Goal: Task Accomplishment & Management: Manage account settings

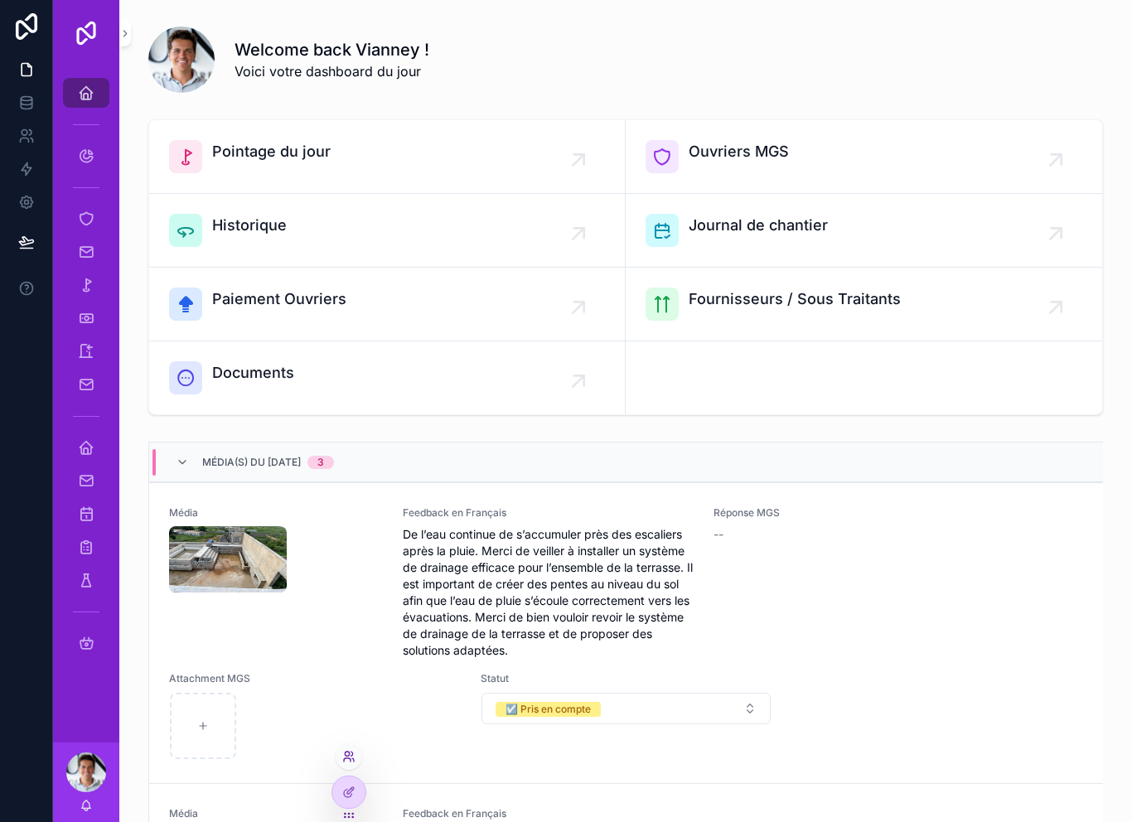
click at [353, 751] on icon at bounding box center [348, 756] width 13 height 13
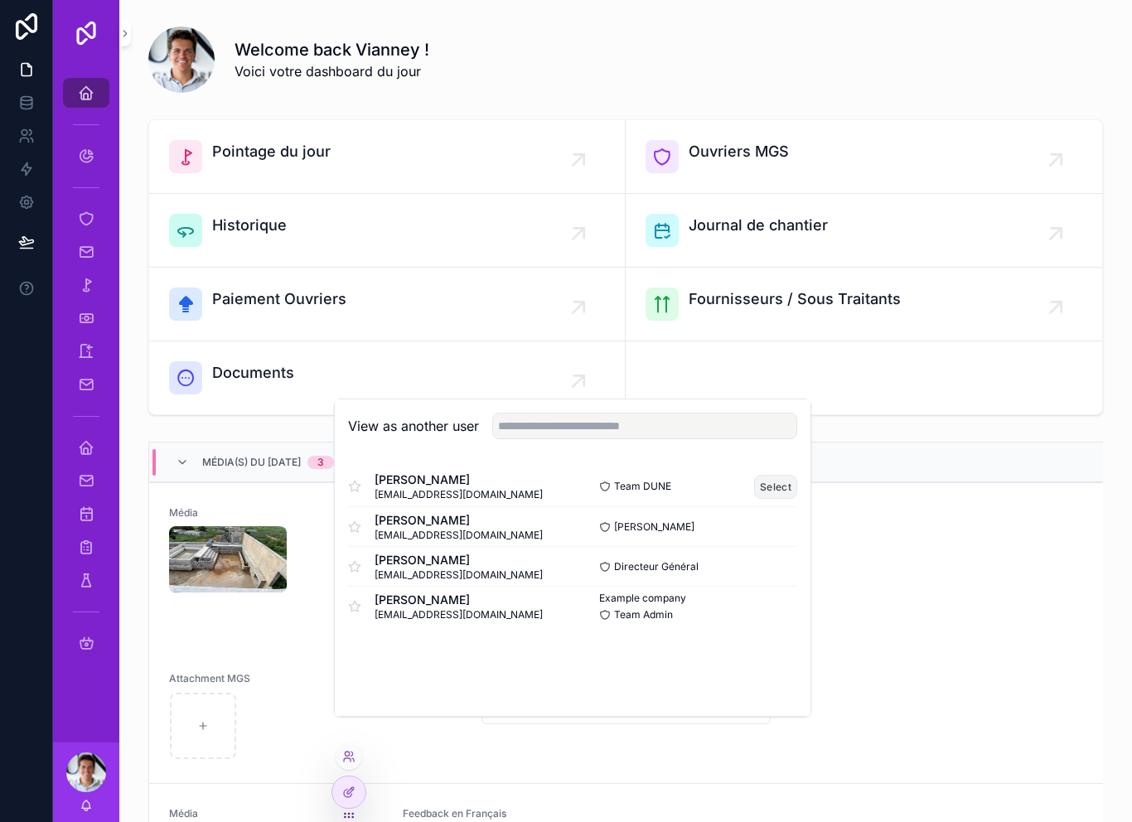
click at [781, 499] on button "Select" at bounding box center [775, 487] width 43 height 24
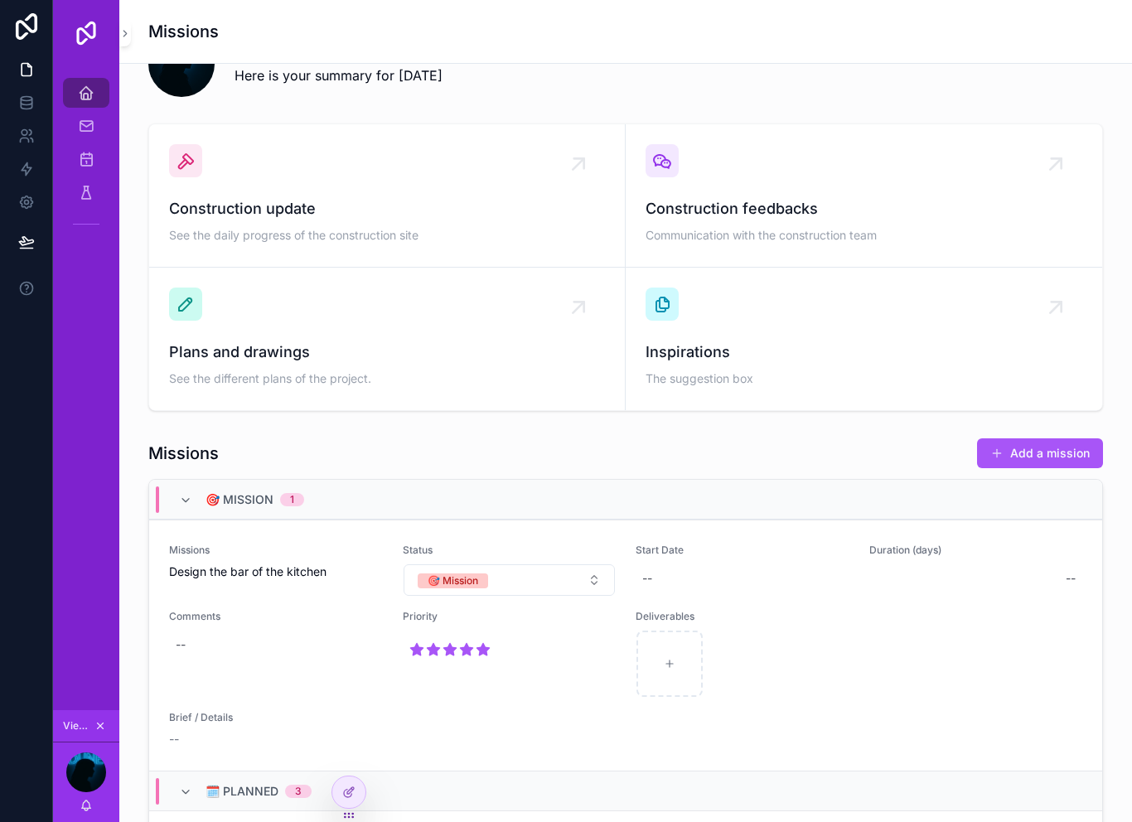
scroll to position [239, 0]
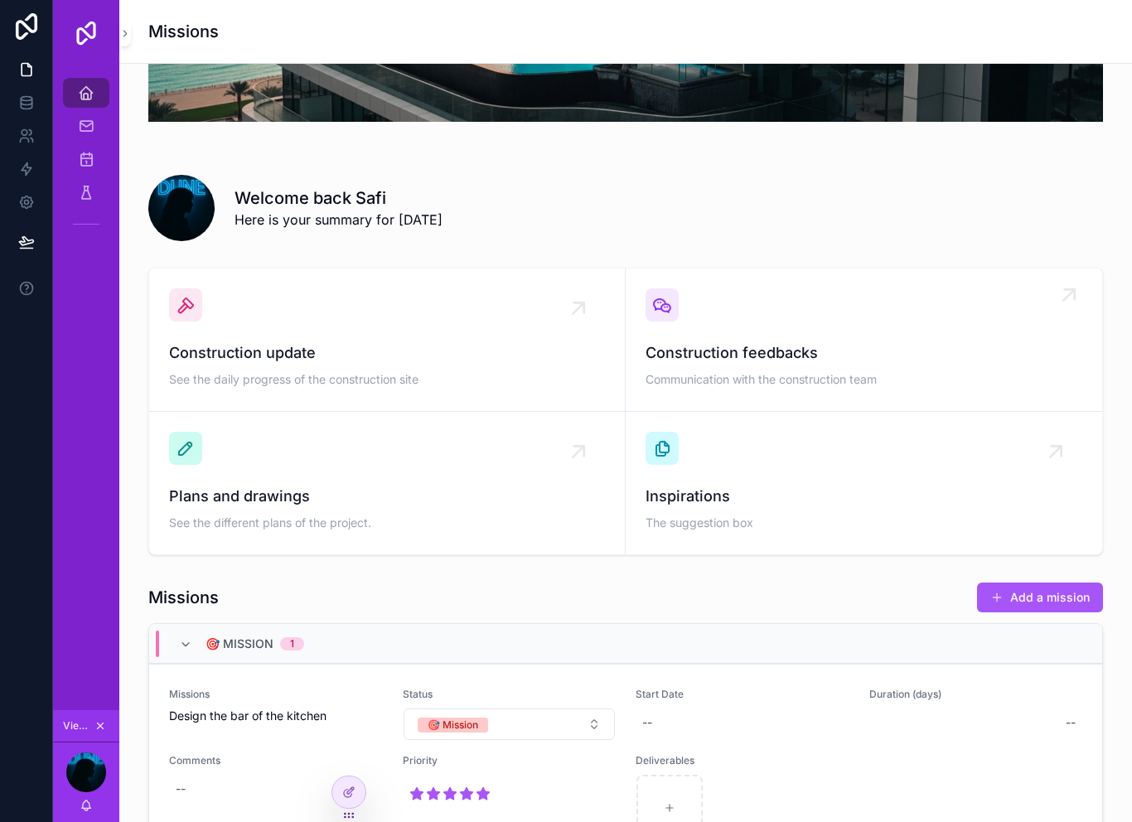
click at [743, 297] on div "Construction feedbacks Communication with the construction team" at bounding box center [864, 339] width 437 height 103
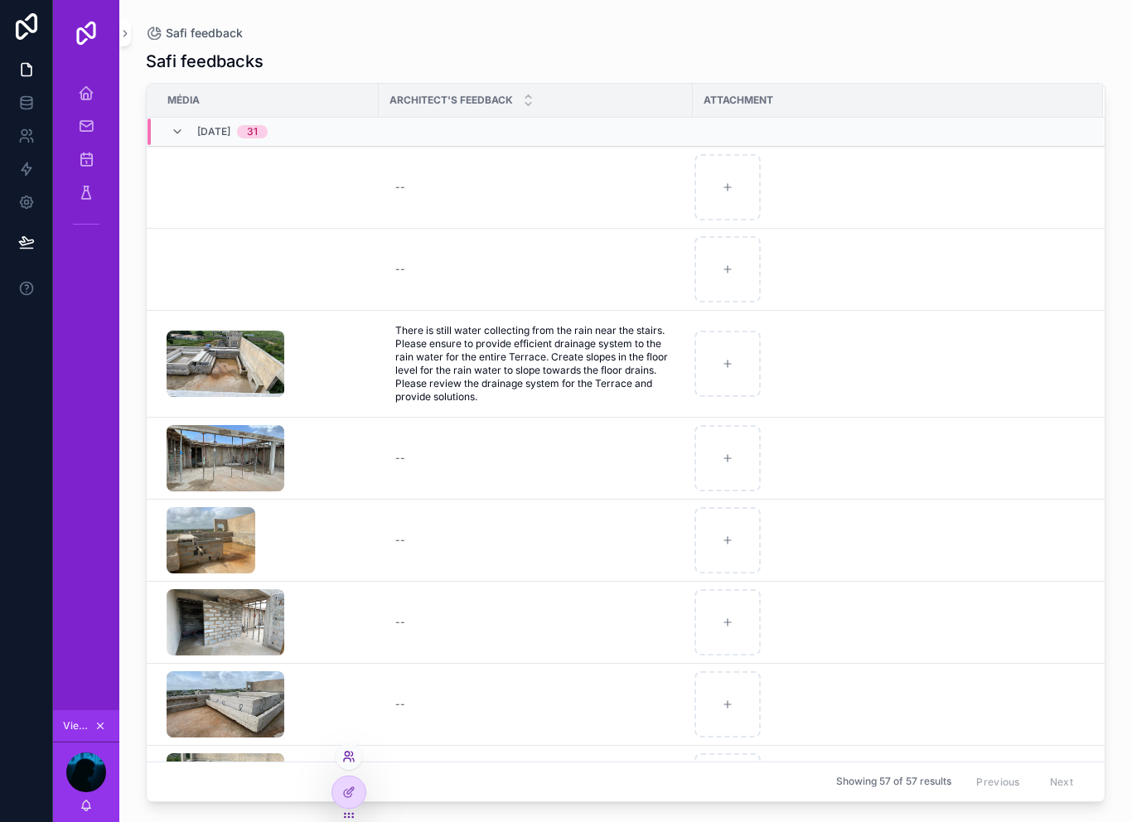
click at [351, 762] on icon at bounding box center [348, 756] width 13 height 13
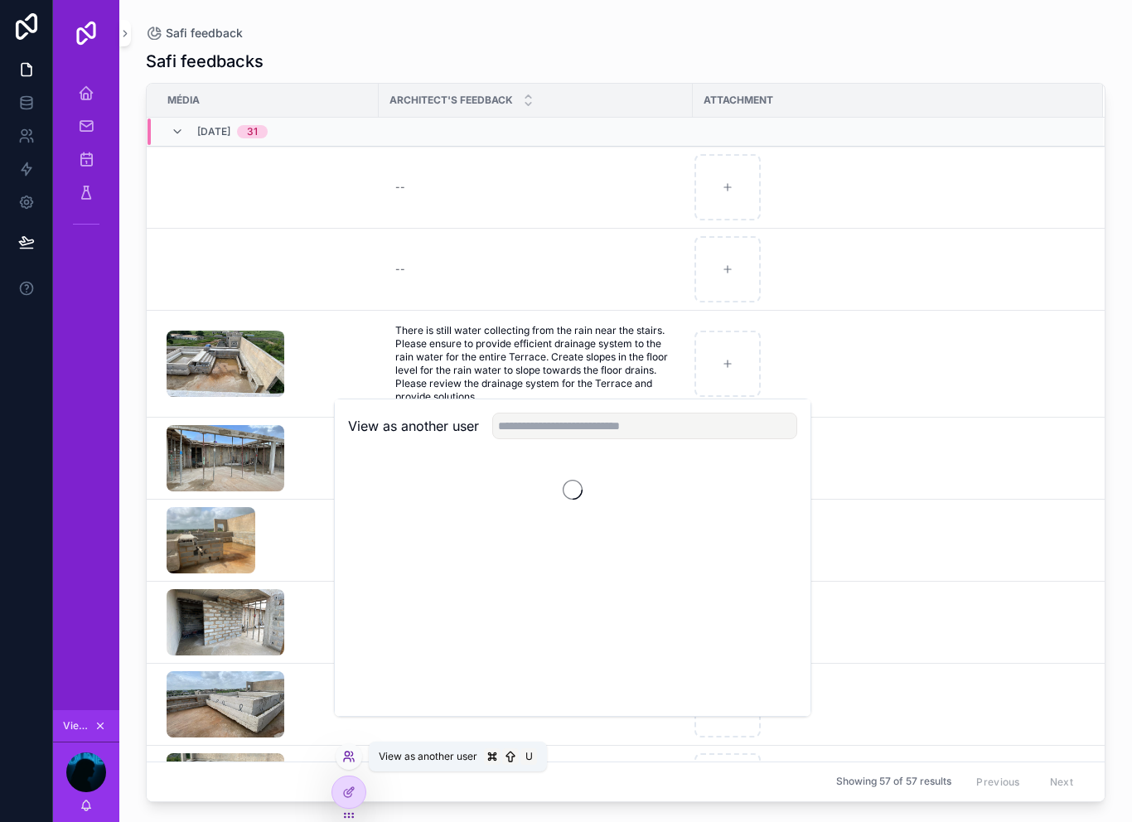
click at [354, 751] on icon at bounding box center [348, 756] width 13 height 13
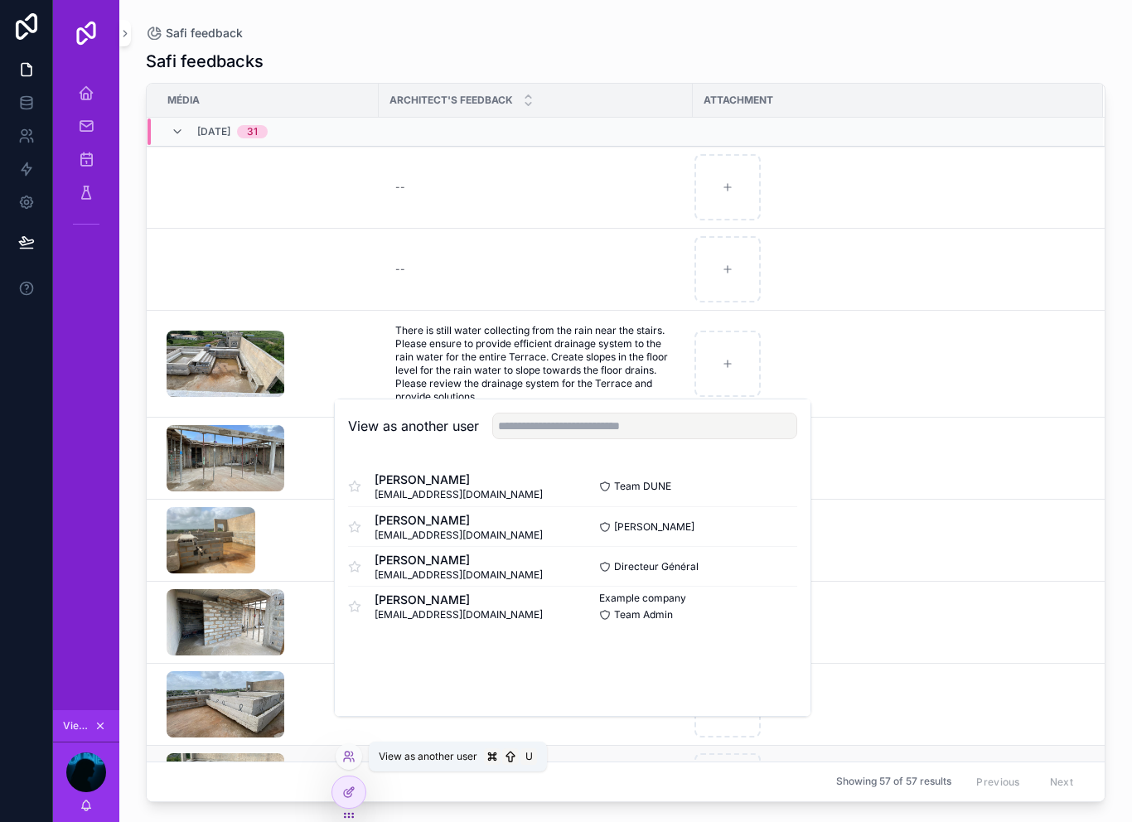
click at [372, 784] on td "scrollable content" at bounding box center [263, 787] width 232 height 82
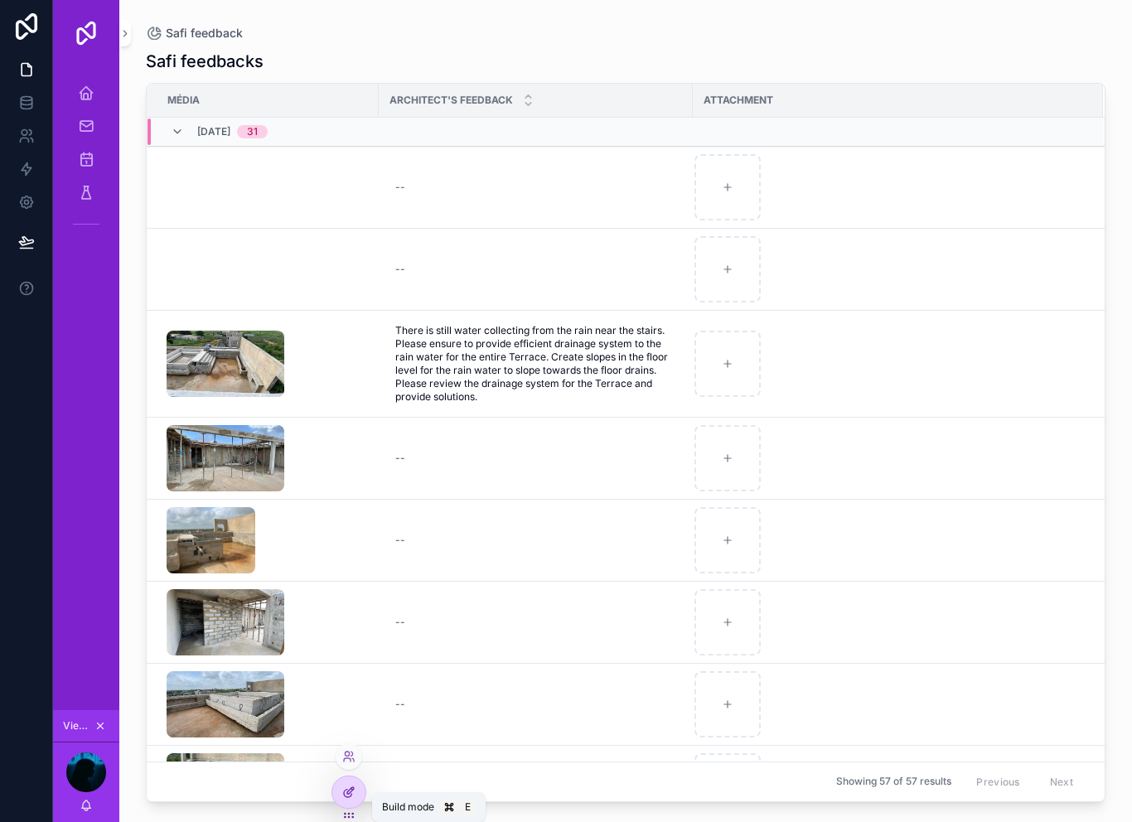
click at [357, 782] on div at bounding box center [348, 791] width 33 height 31
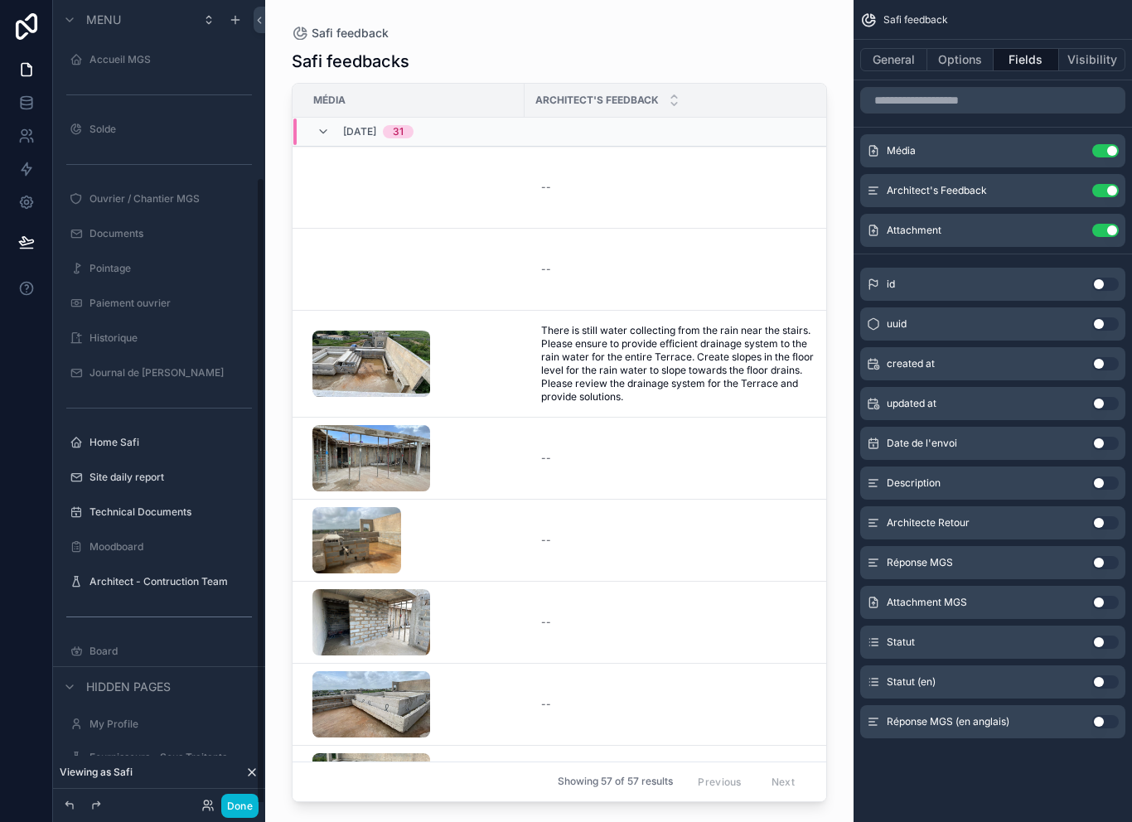
scroll to position [225, 0]
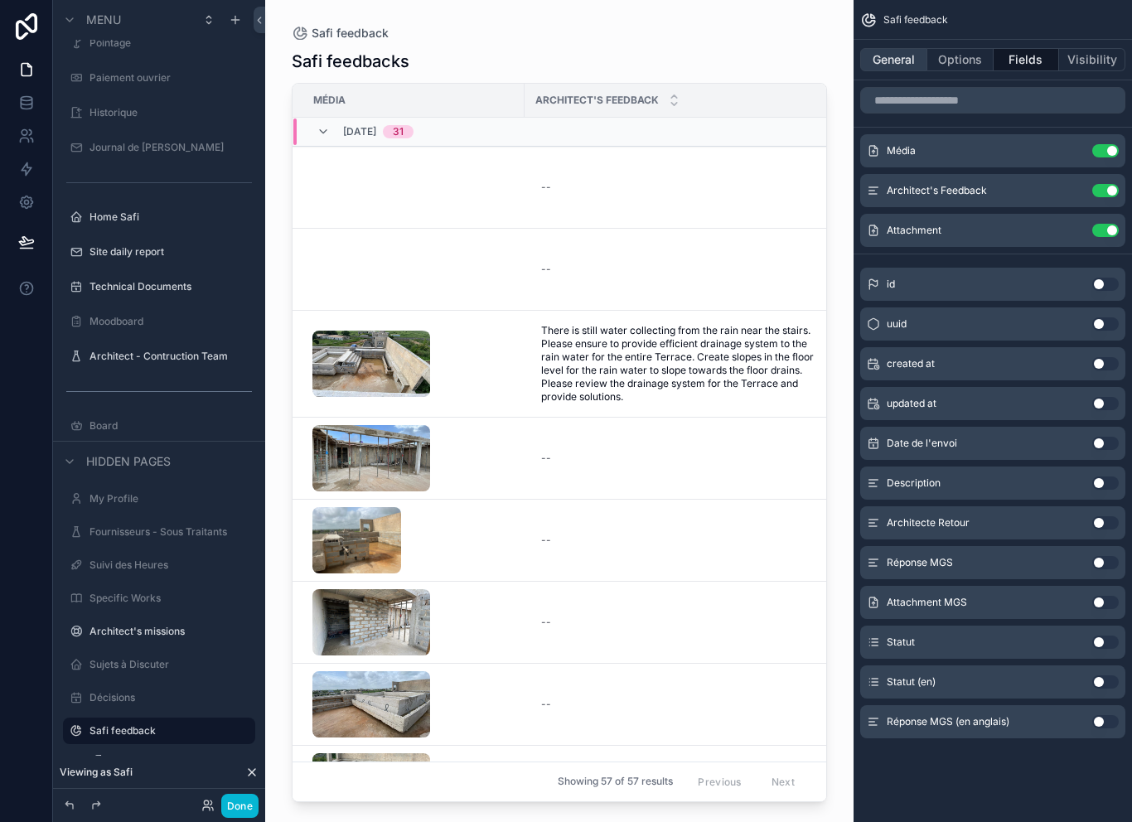
click at [903, 48] on button "General" at bounding box center [893, 59] width 67 height 23
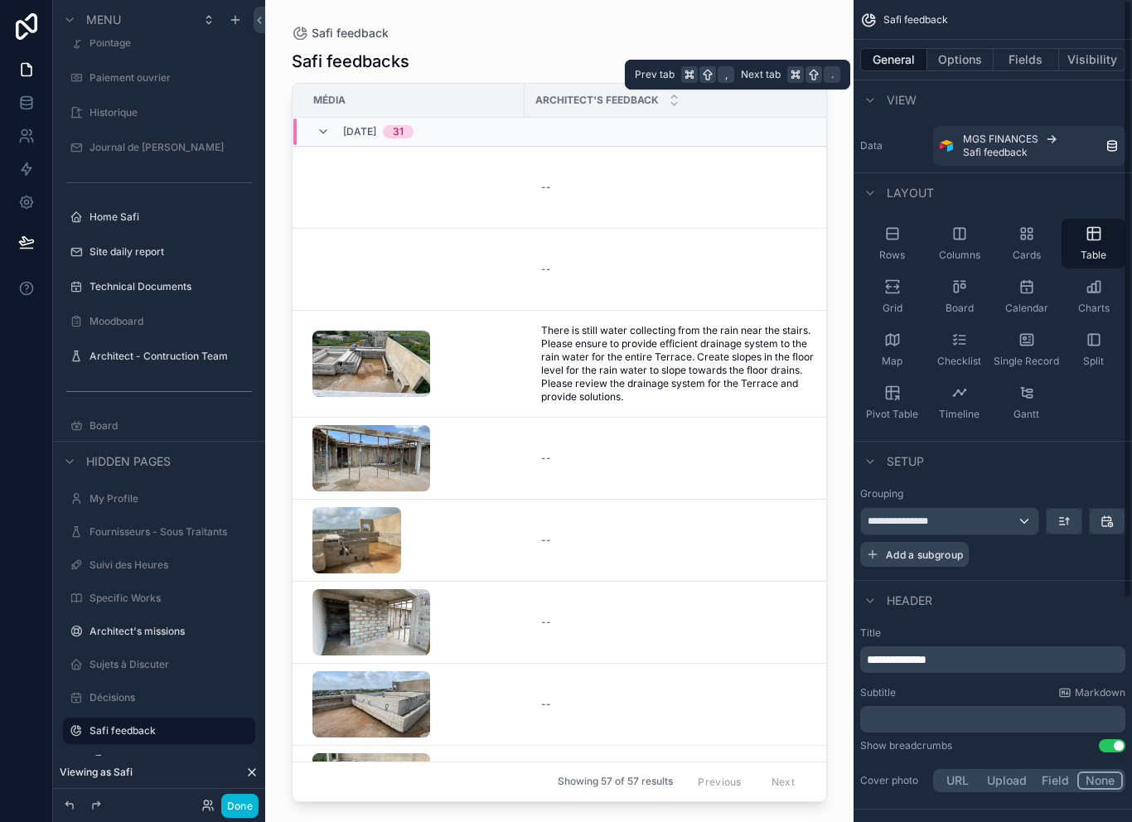
click at [939, 549] on span "Add a subgroup" at bounding box center [924, 555] width 77 height 12
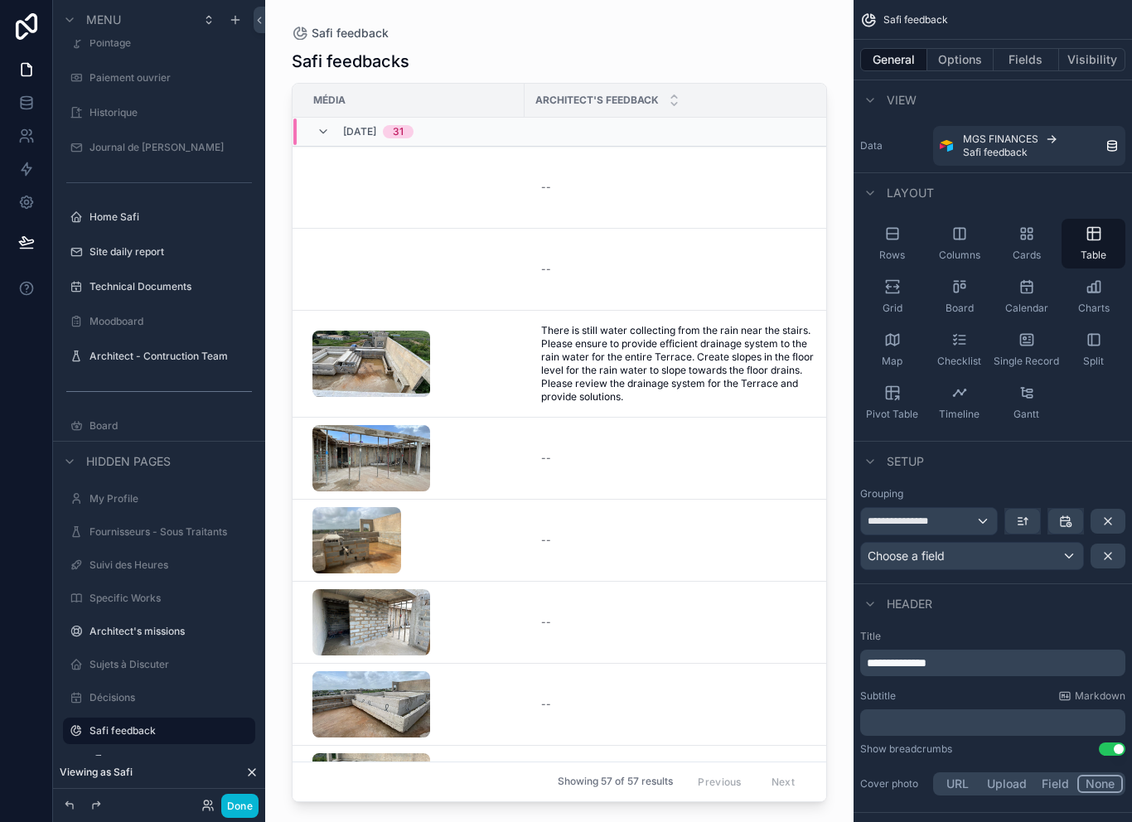
click at [1022, 543] on div "Choose a field" at bounding box center [972, 556] width 222 height 27
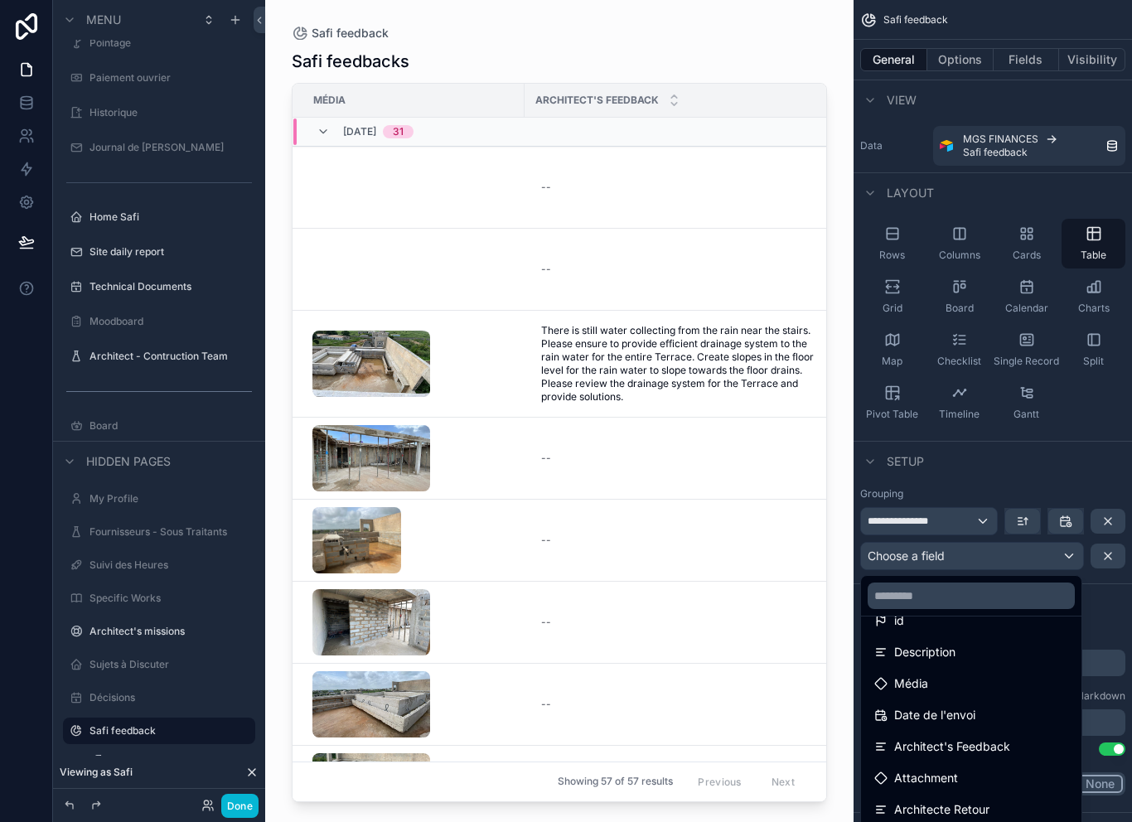
scroll to position [94, 0]
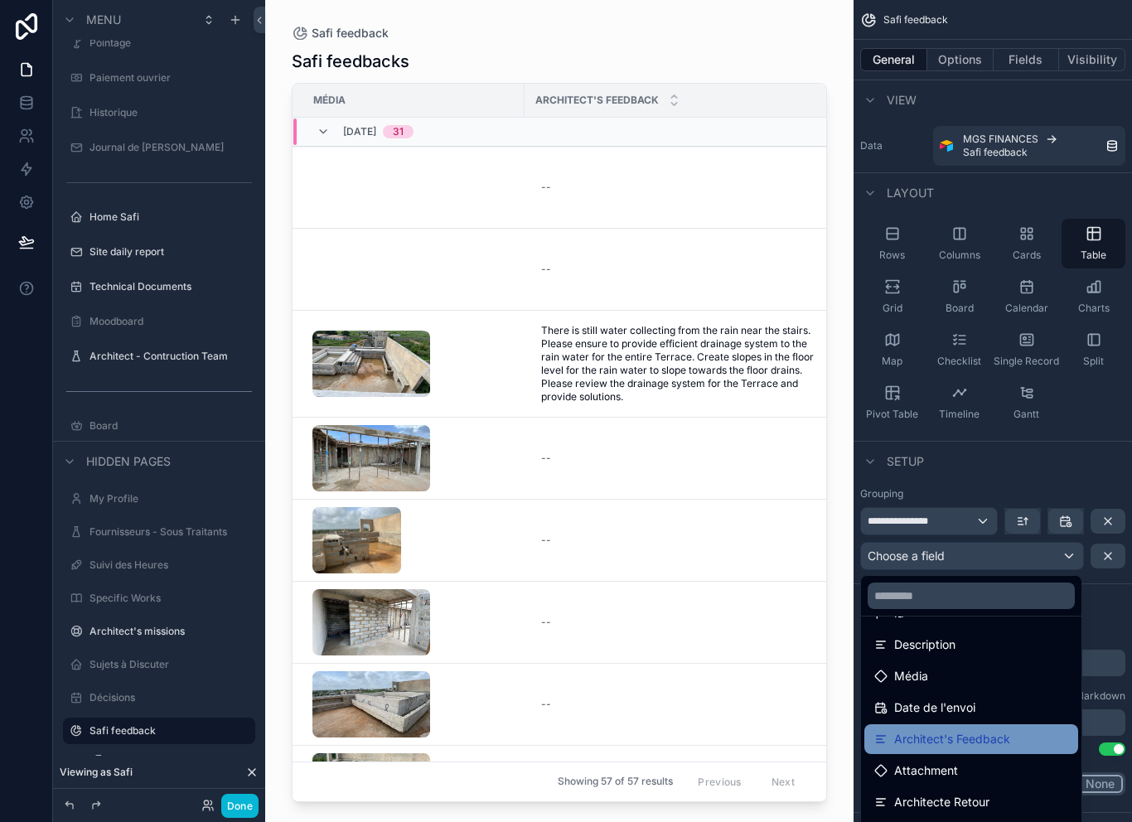
click at [975, 729] on span "Architect's Feedback" at bounding box center [952, 739] width 116 height 20
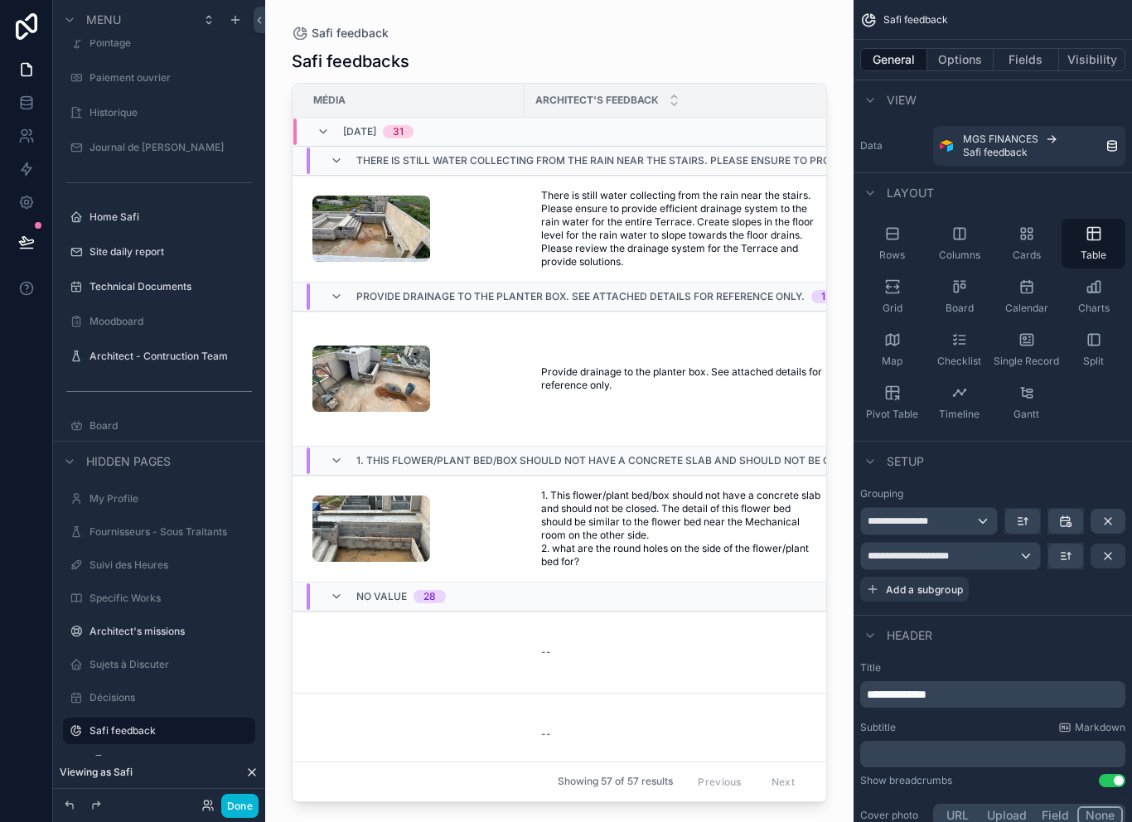
click at [1114, 549] on icon "scrollable content" at bounding box center [1107, 555] width 13 height 13
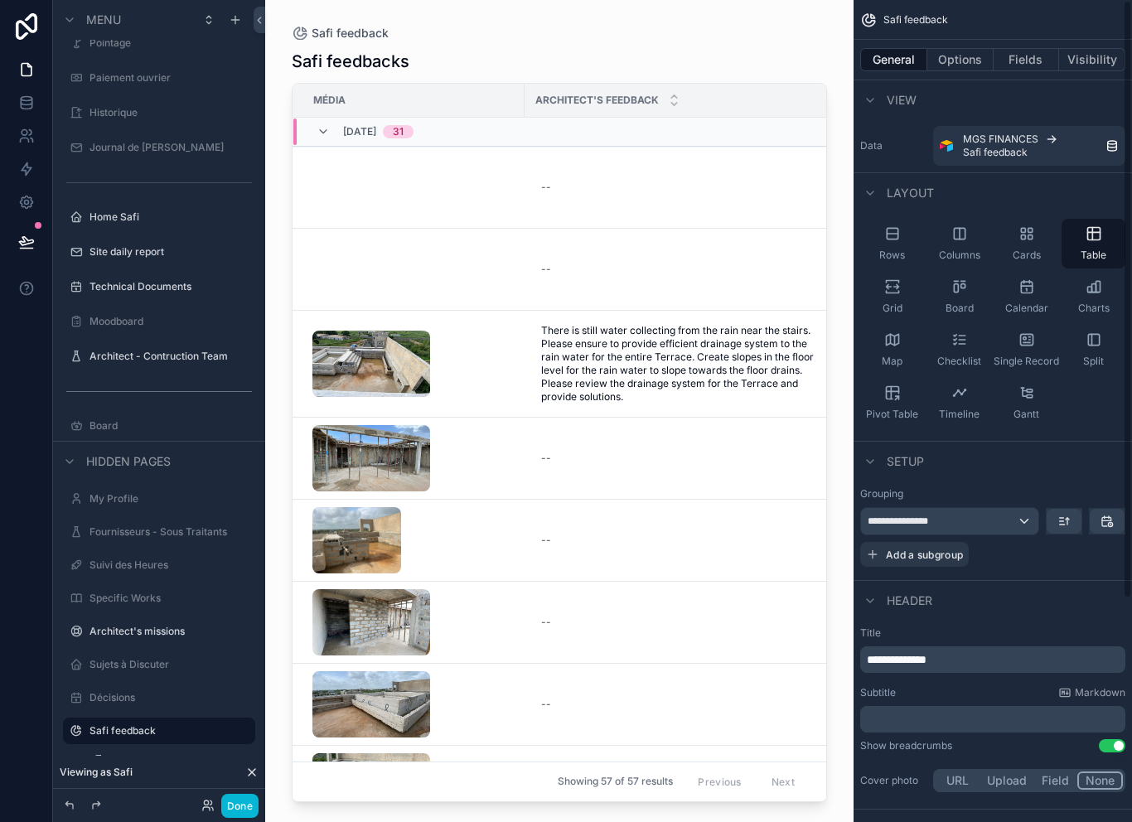
scroll to position [0, 0]
click at [964, 57] on button "Options" at bounding box center [960, 59] width 66 height 23
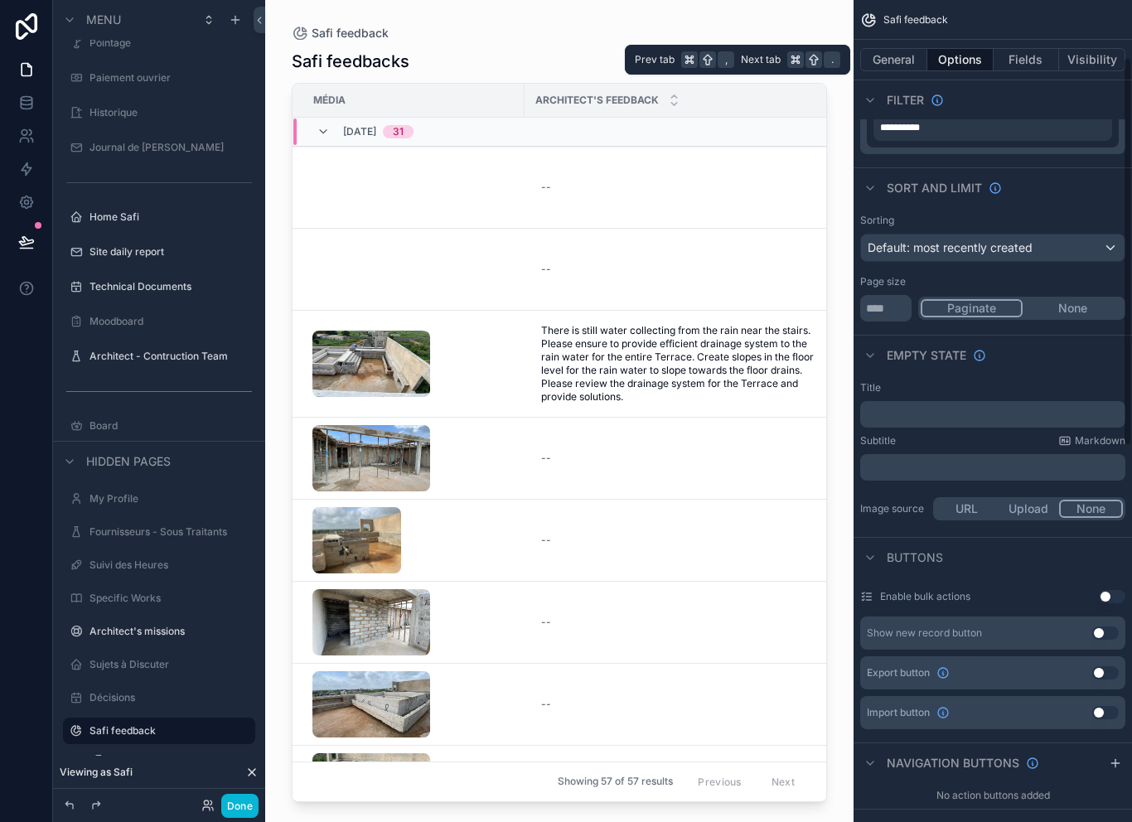
scroll to position [114, 0]
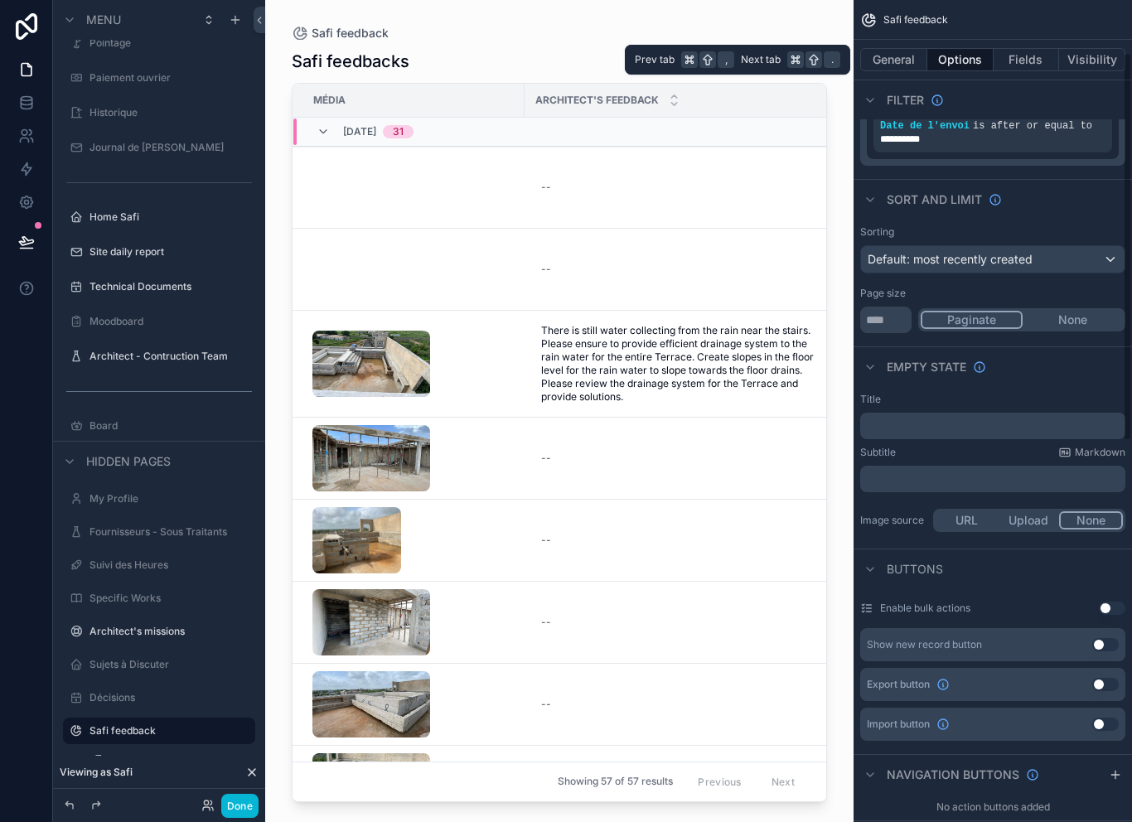
click at [1064, 259] on div "Default: most recently created" at bounding box center [993, 259] width 264 height 27
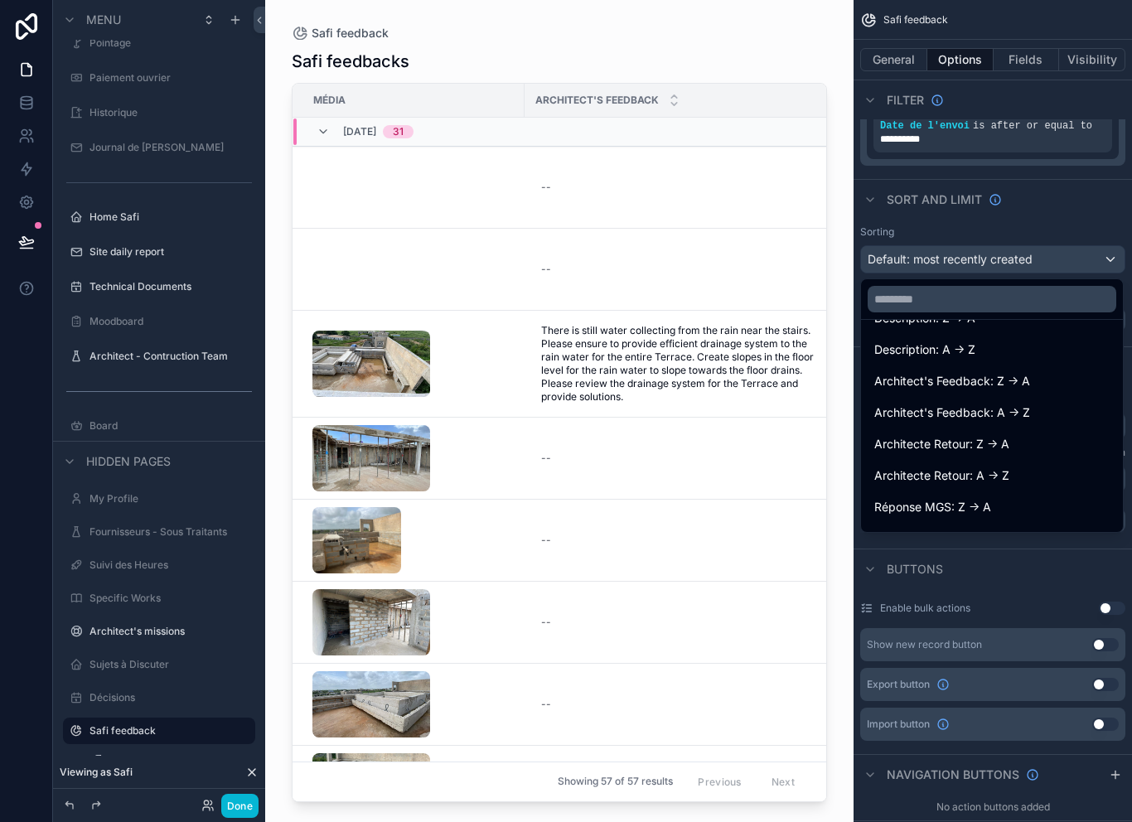
scroll to position [249, 0]
click at [1036, 411] on div "Architect's Feedback: A -> Z" at bounding box center [991, 414] width 235 height 20
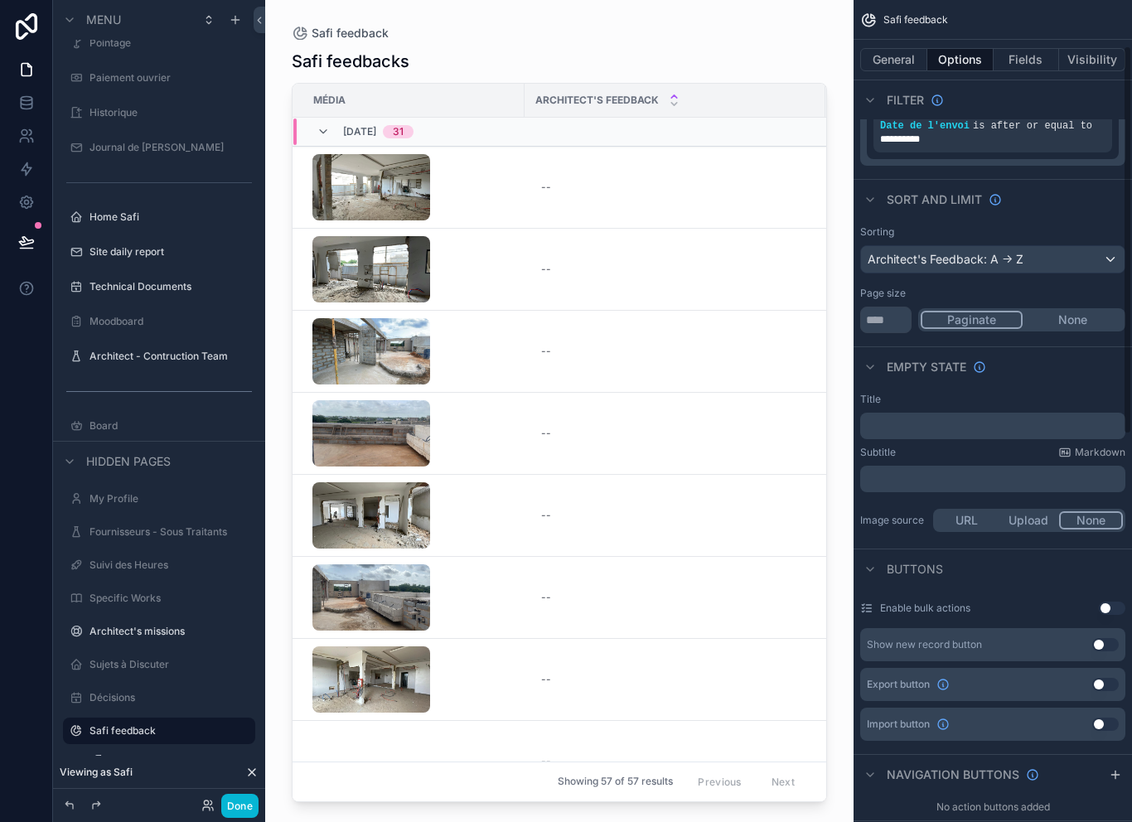
scroll to position [97, 0]
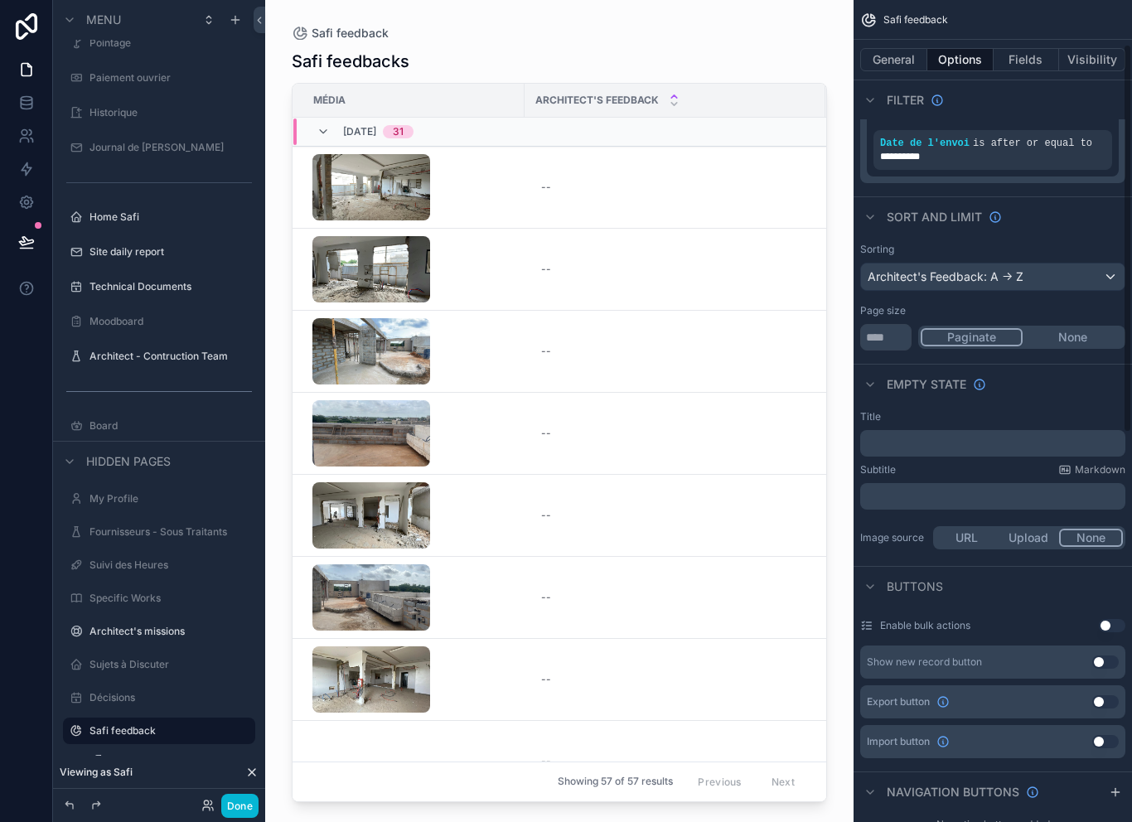
click at [1055, 264] on div "Architect's Feedback: A -> Z" at bounding box center [993, 277] width 264 height 27
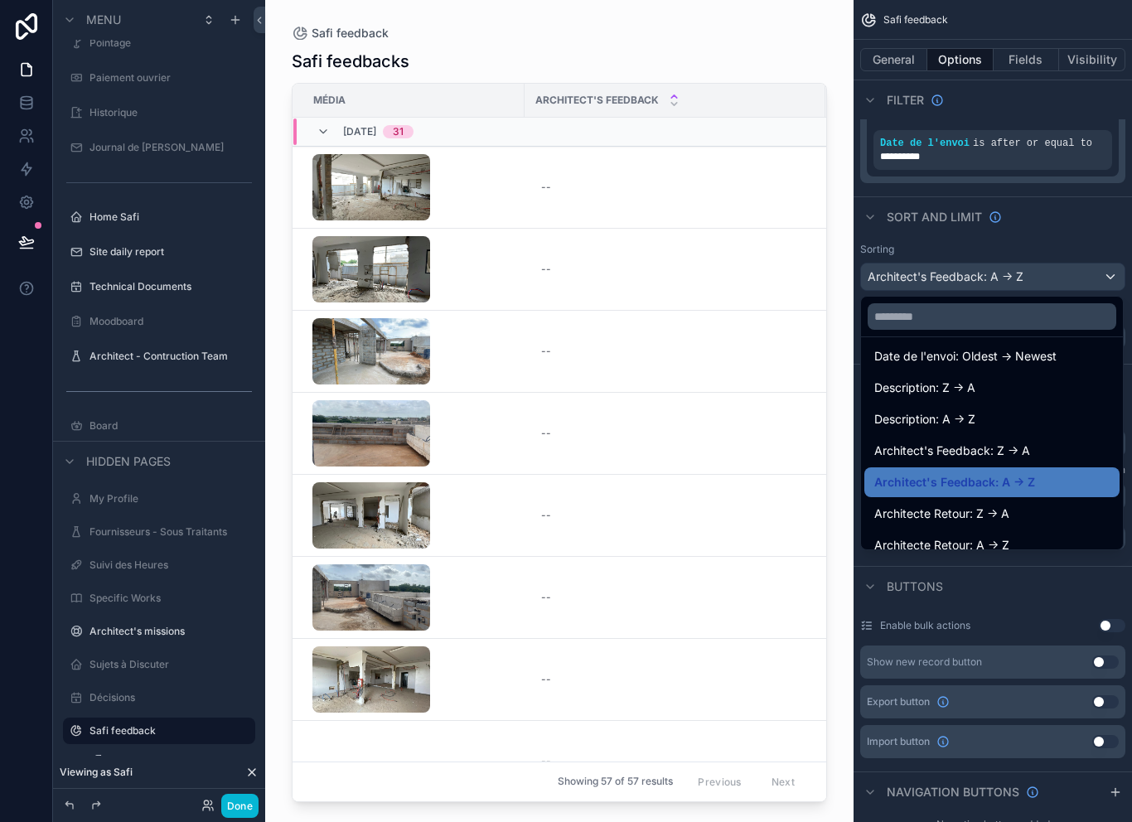
scroll to position [200, 0]
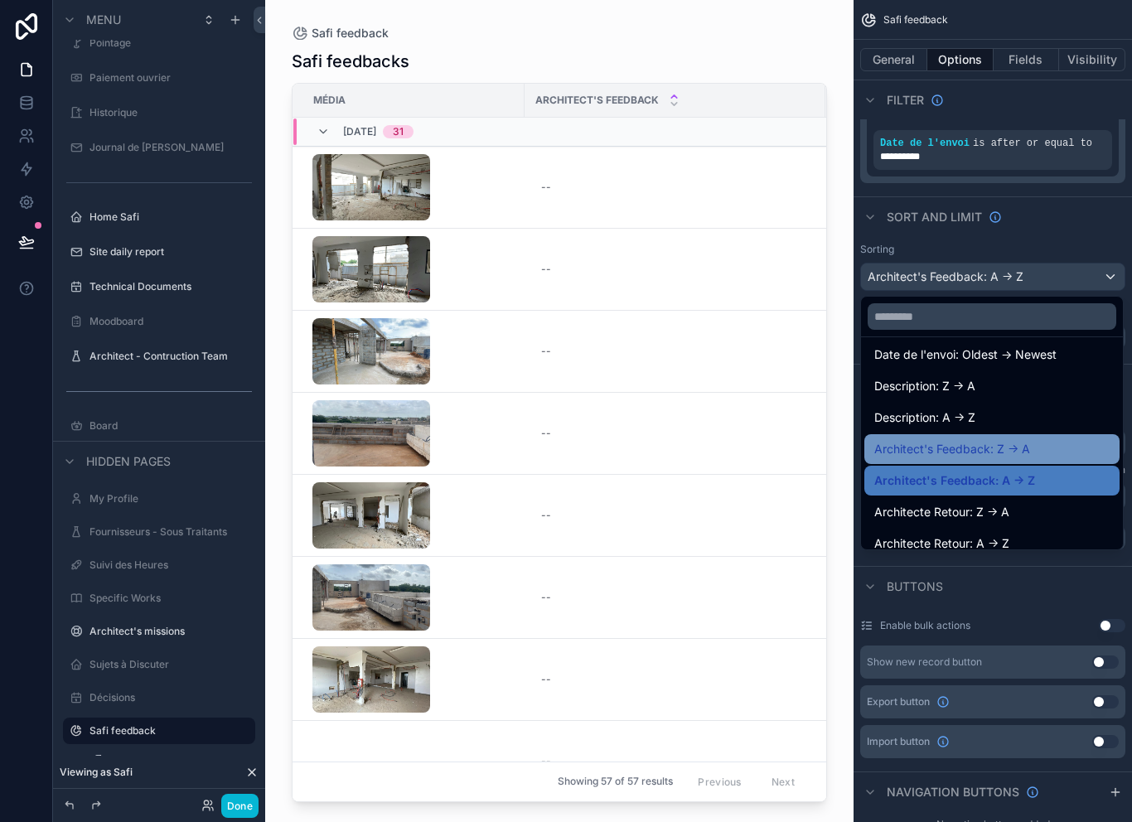
click at [1044, 439] on div "Architect's Feedback: Z -> A" at bounding box center [991, 449] width 235 height 20
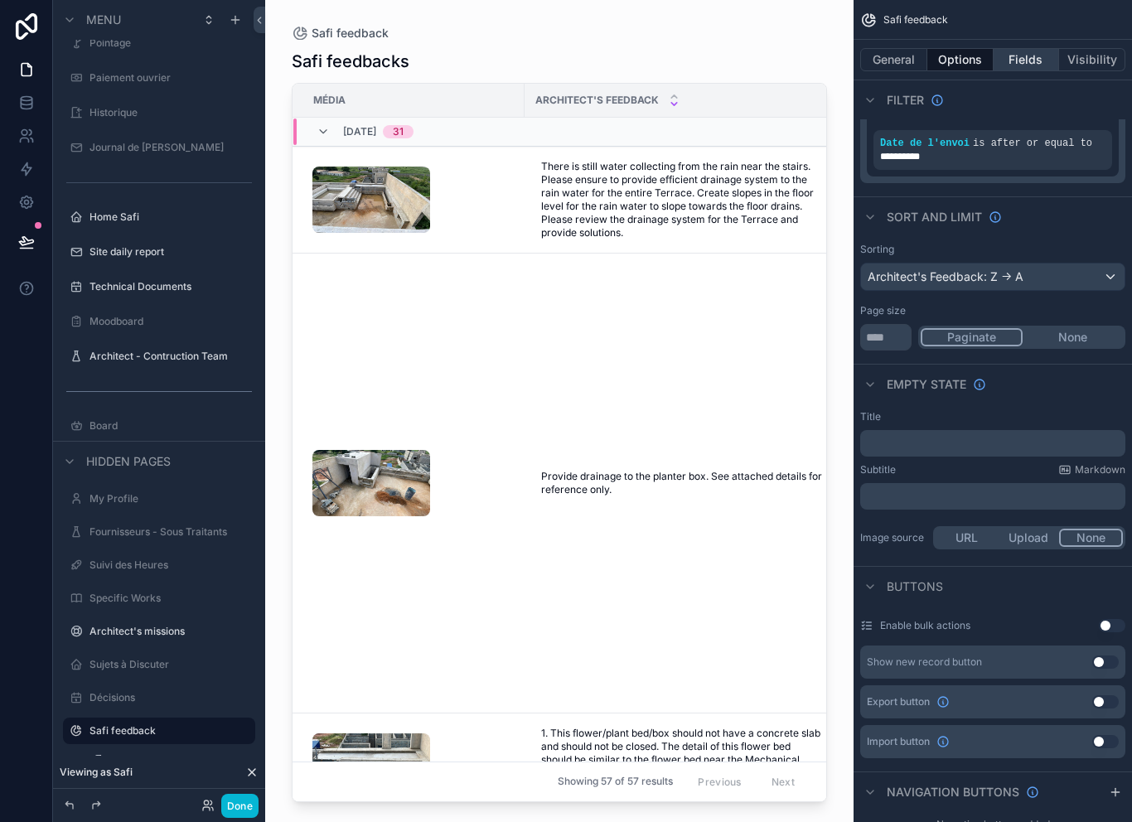
click at [1024, 48] on button "Fields" at bounding box center [1027, 59] width 66 height 23
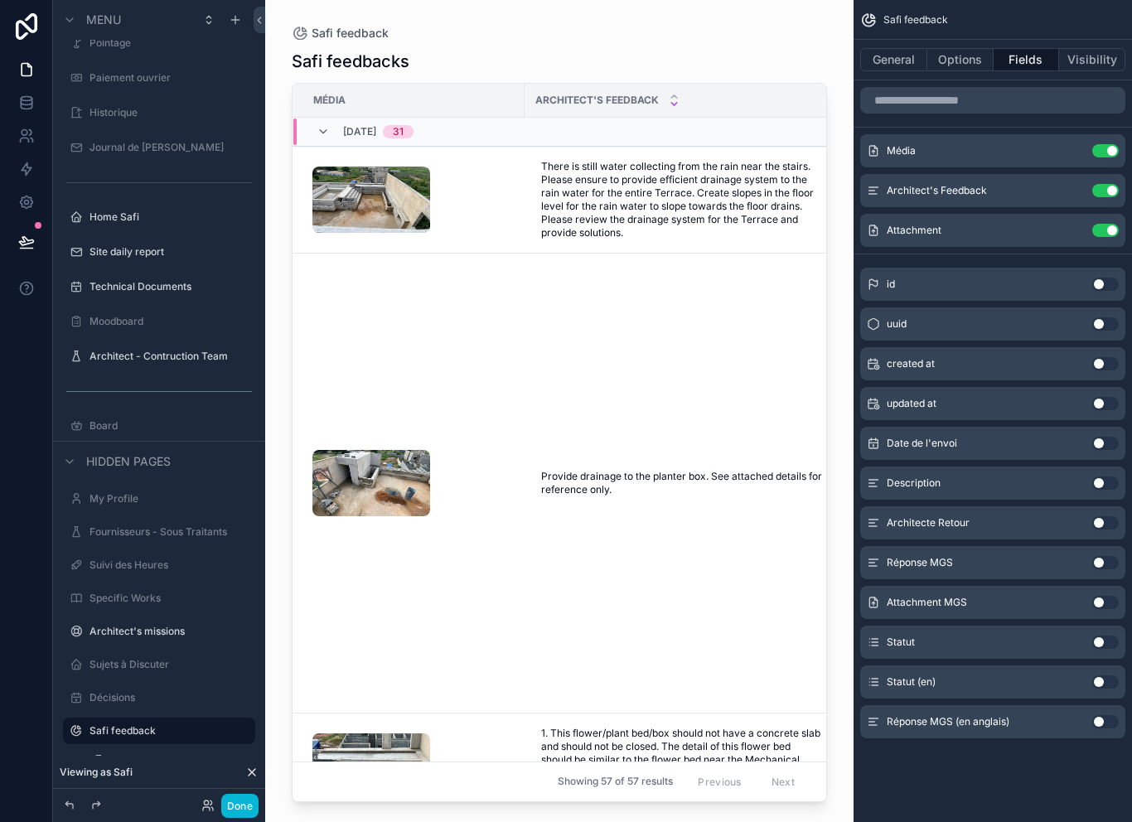
scroll to position [0, 0]
click at [1100, 715] on button "Use setting" at bounding box center [1105, 721] width 27 height 13
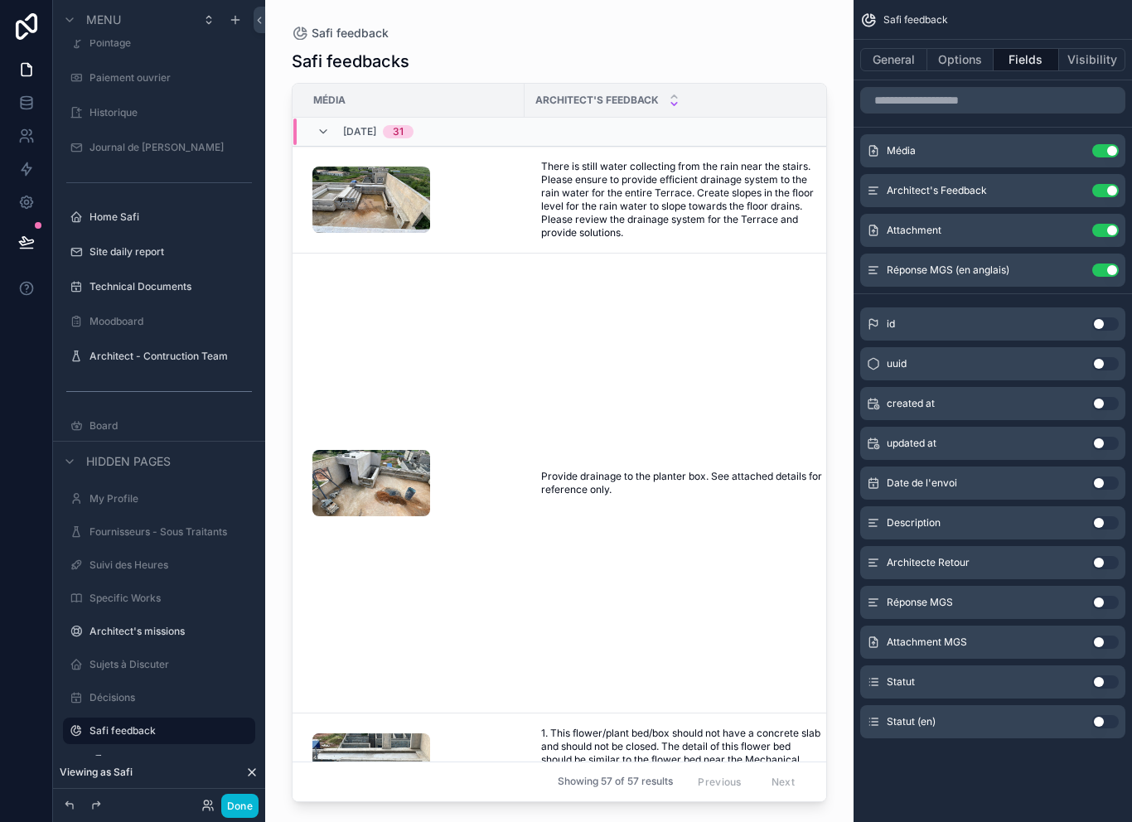
click at [1107, 636] on button "Use setting" at bounding box center [1105, 642] width 27 height 13
click at [235, 812] on button "Done" at bounding box center [239, 806] width 37 height 24
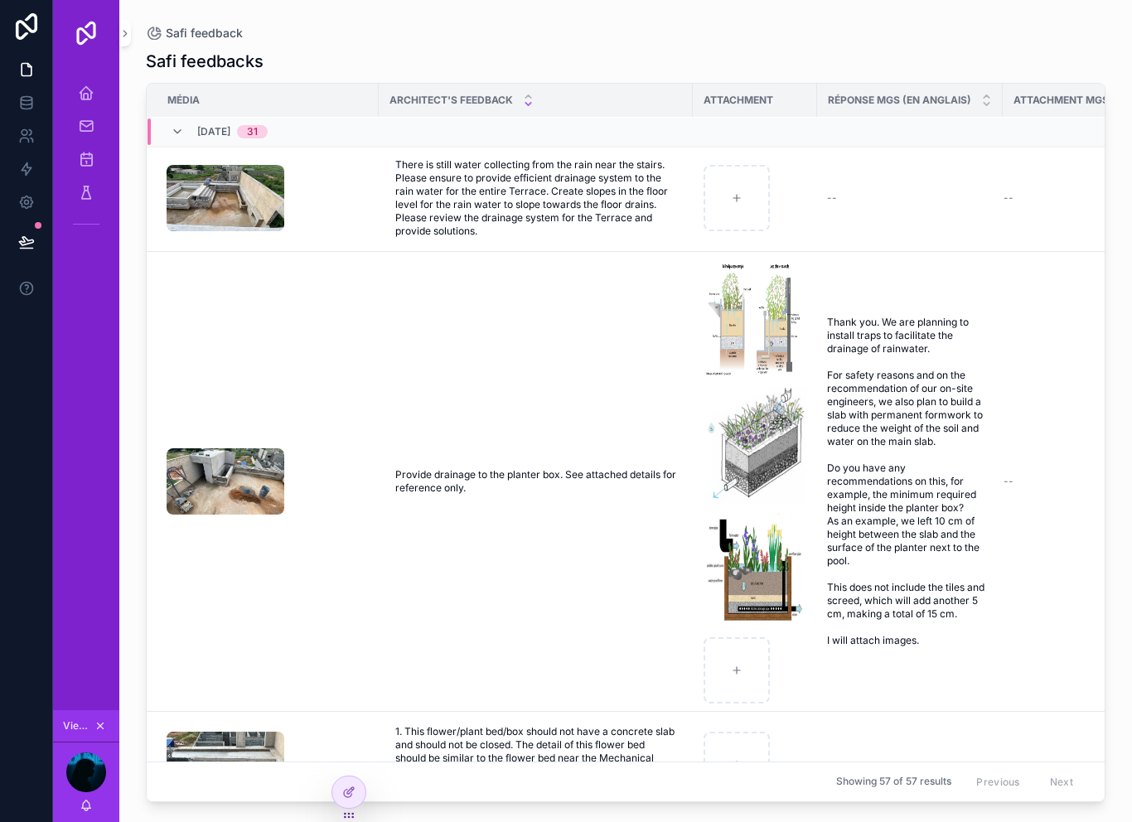
scroll to position [2, 0]
click at [907, 85] on div "Réponse MGS (en anglais)" at bounding box center [910, 100] width 184 height 31
click at [350, 788] on icon at bounding box center [348, 792] width 13 height 13
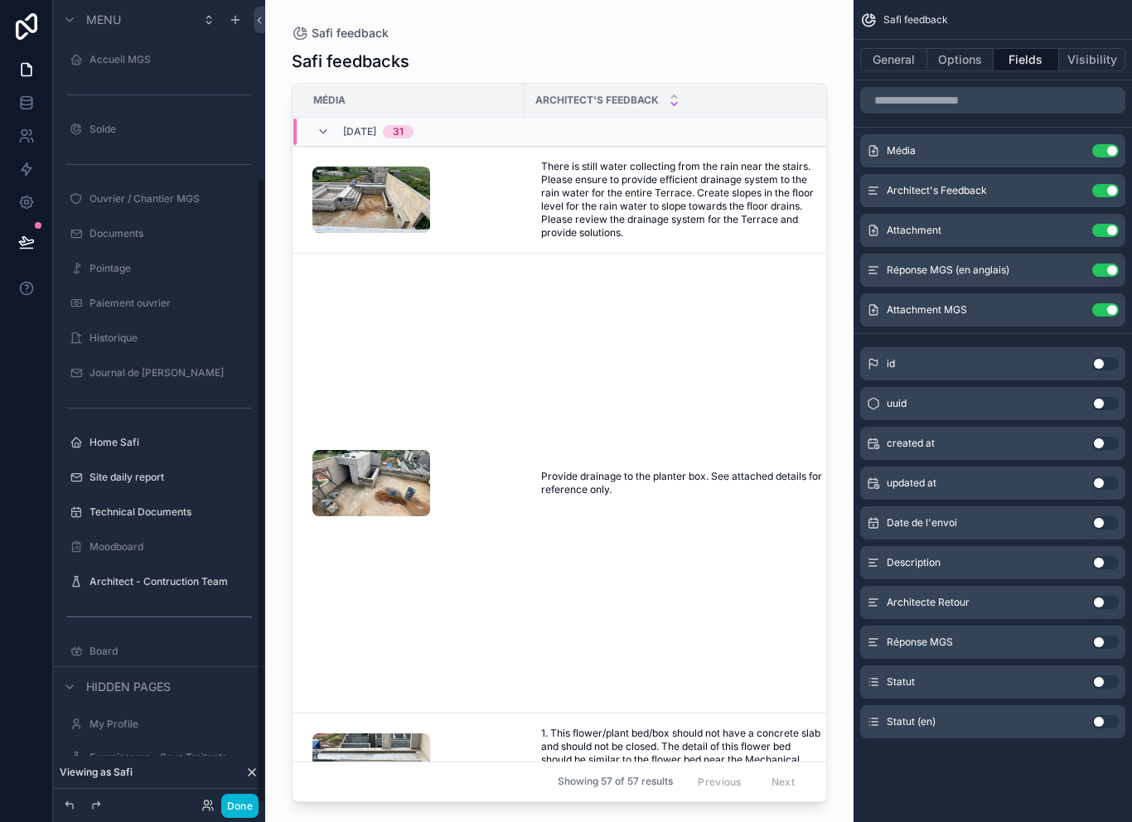
scroll to position [225, 0]
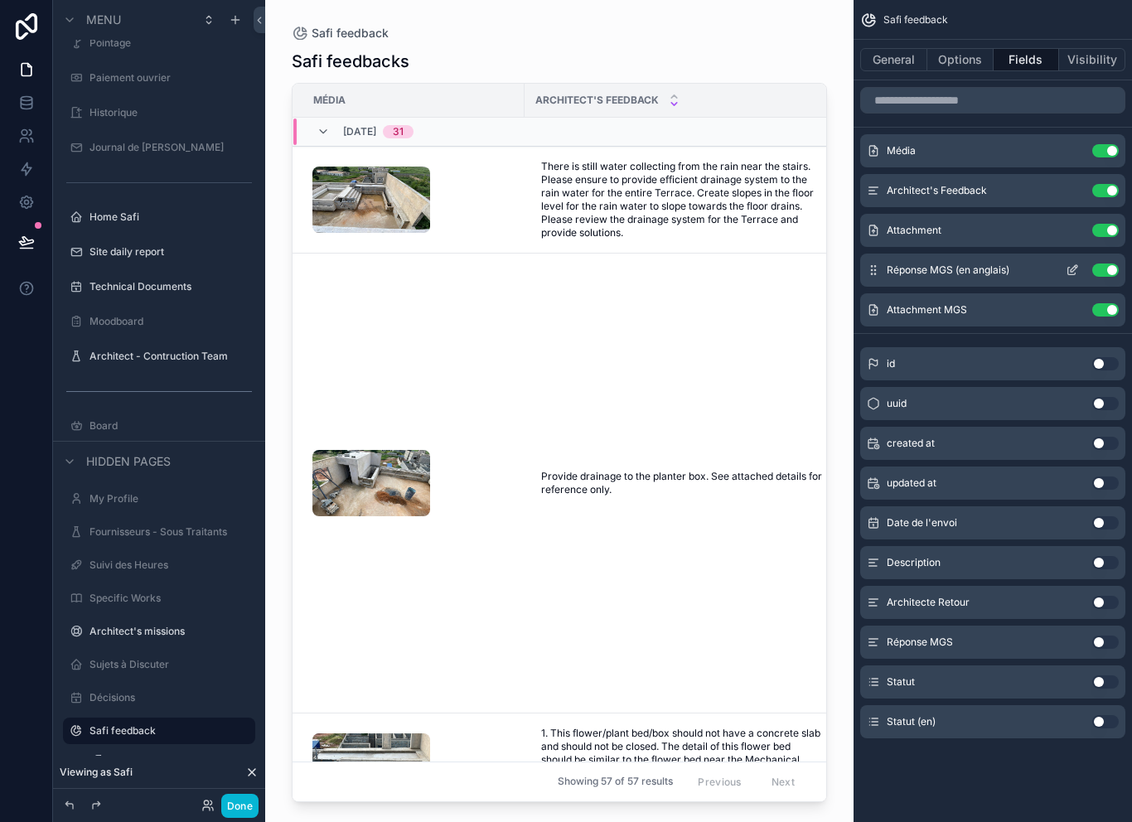
click at [1103, 264] on button "Use setting" at bounding box center [1105, 270] width 27 height 13
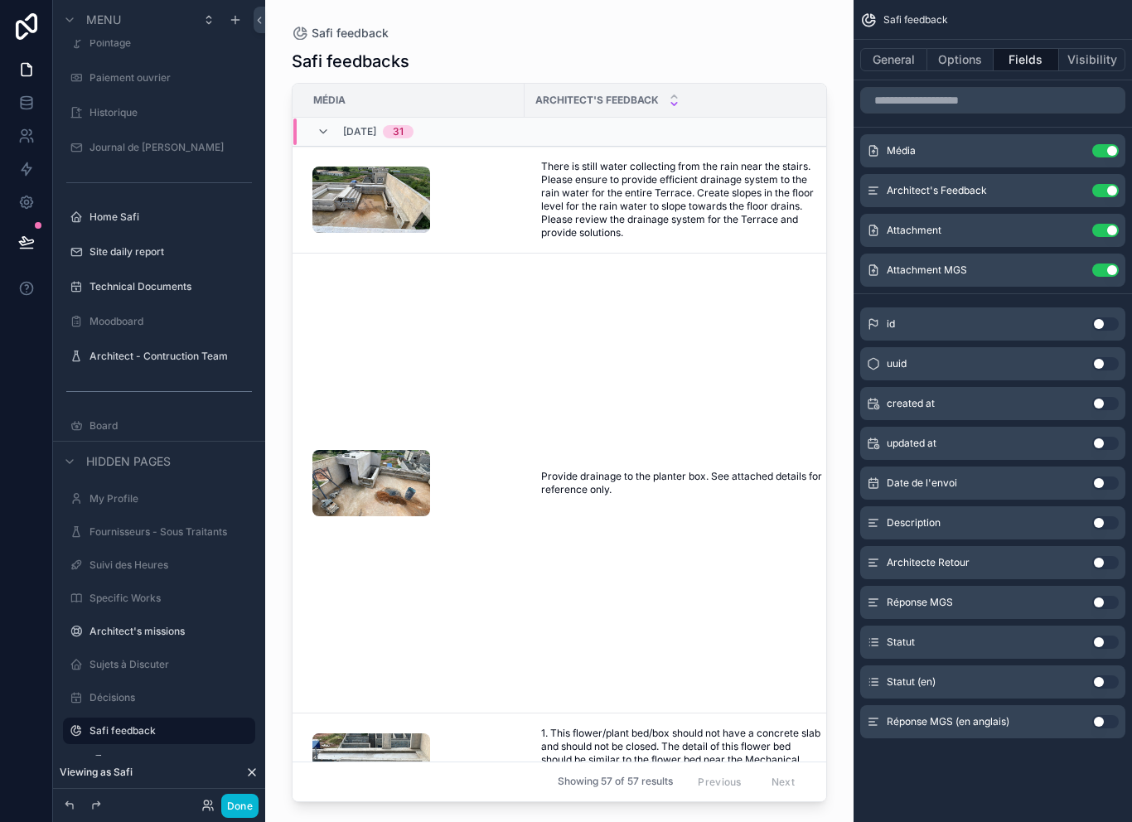
click at [1034, 705] on div "Réponse MGS (en anglais) Use setting" at bounding box center [992, 721] width 265 height 33
click at [1016, 705] on div "Réponse MGS (en anglais) Use setting" at bounding box center [992, 721] width 265 height 33
click at [1028, 705] on div "Réponse MGS (en anglais) Use setting" at bounding box center [992, 721] width 265 height 33
click at [1029, 705] on div "Réponse MGS (en anglais) Use setting" at bounding box center [992, 721] width 265 height 33
click at [1069, 705] on div "Réponse MGS (en anglais) Use setting" at bounding box center [992, 721] width 265 height 33
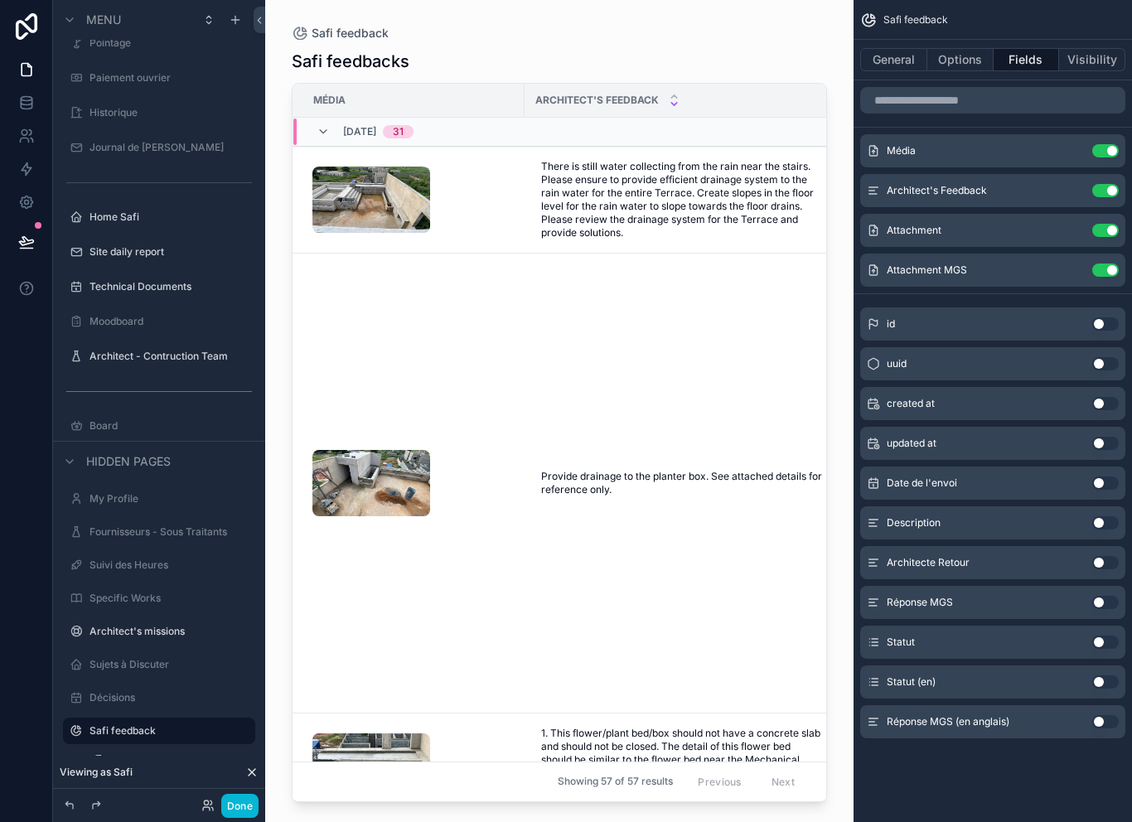
click at [1102, 715] on button "Use setting" at bounding box center [1105, 721] width 27 height 13
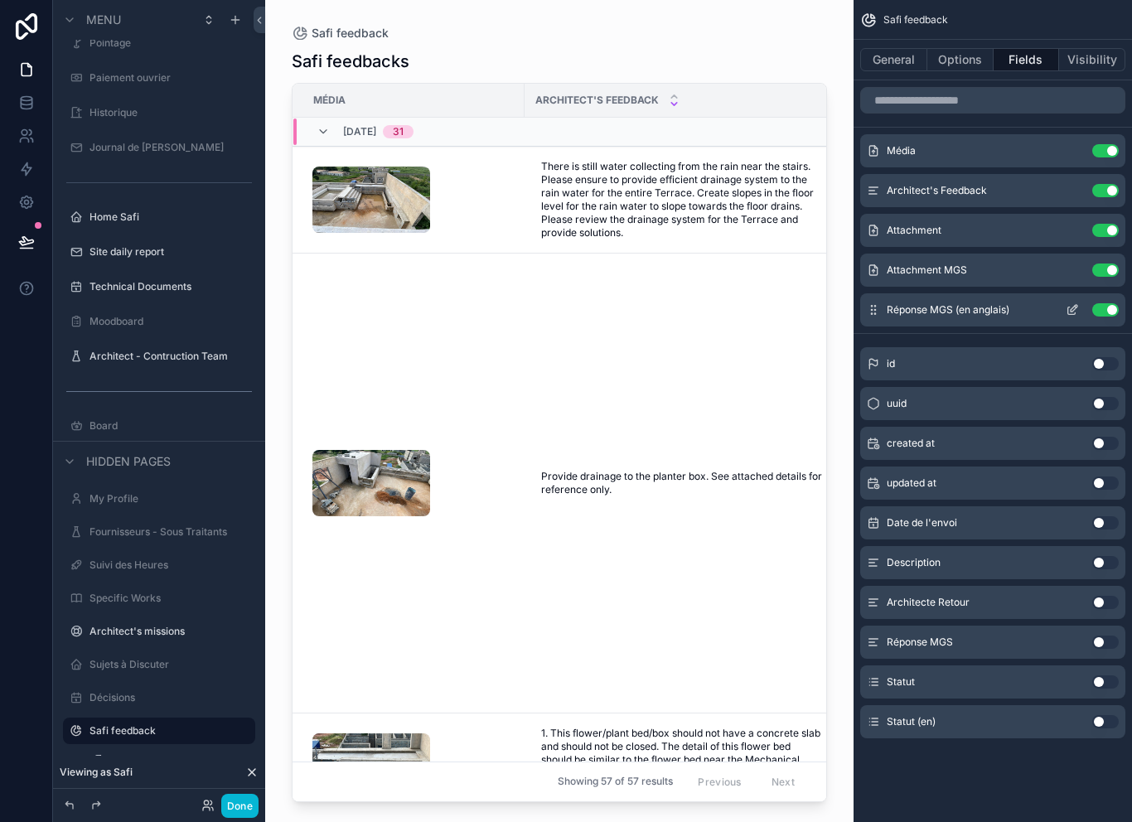
click at [1062, 303] on button "scrollable content" at bounding box center [1072, 309] width 27 height 13
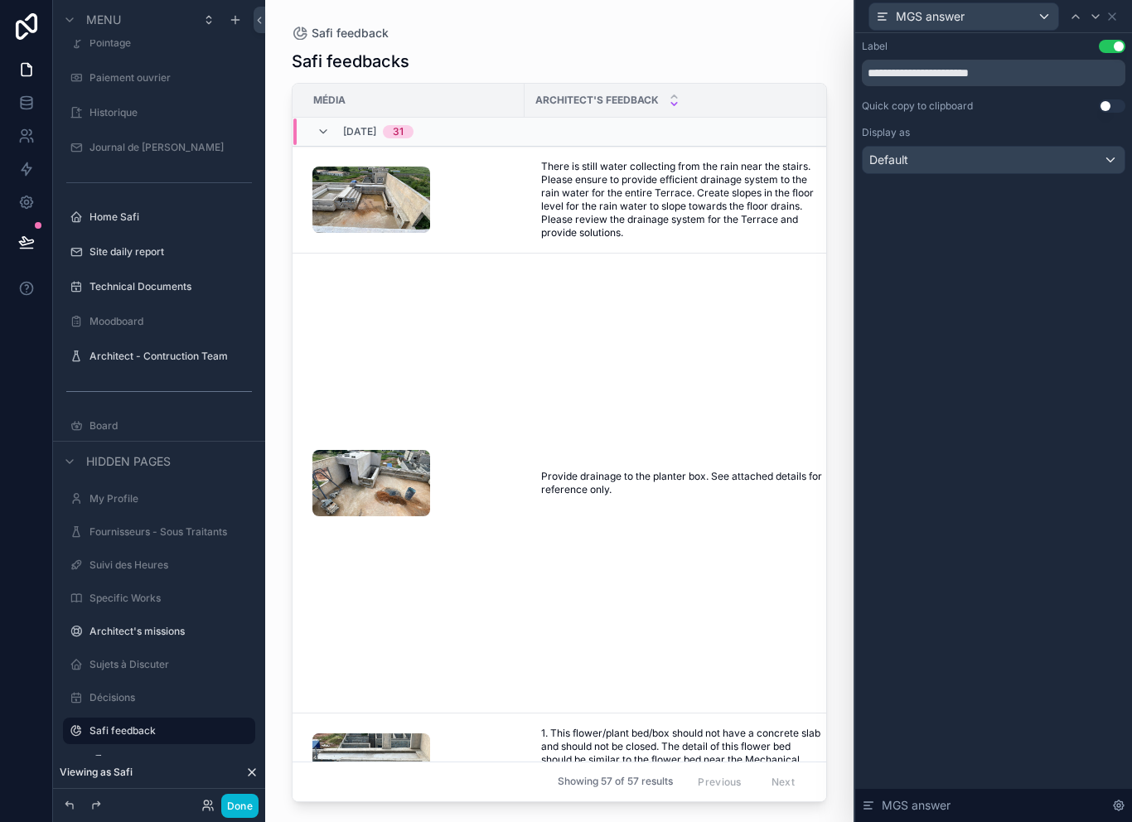
scroll to position [0, 0]
click at [1116, 11] on icon at bounding box center [1111, 16] width 13 height 13
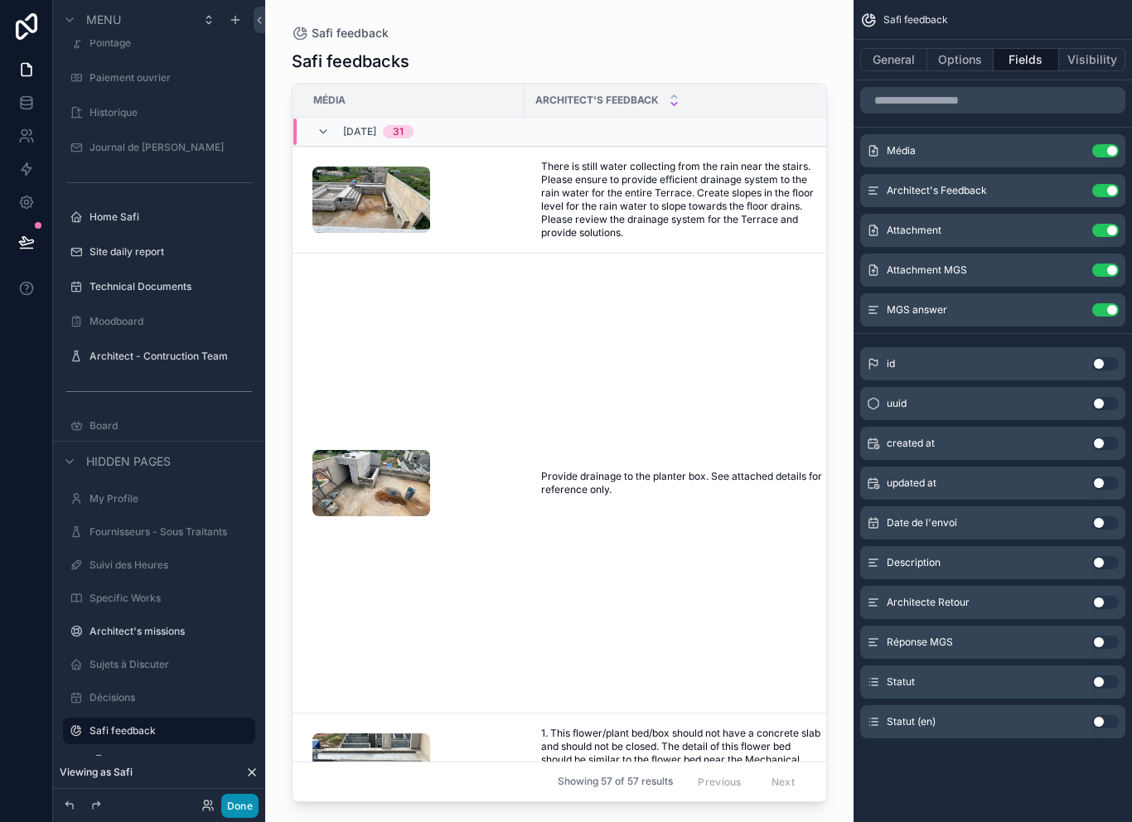
click at [247, 810] on button "Done" at bounding box center [239, 806] width 37 height 24
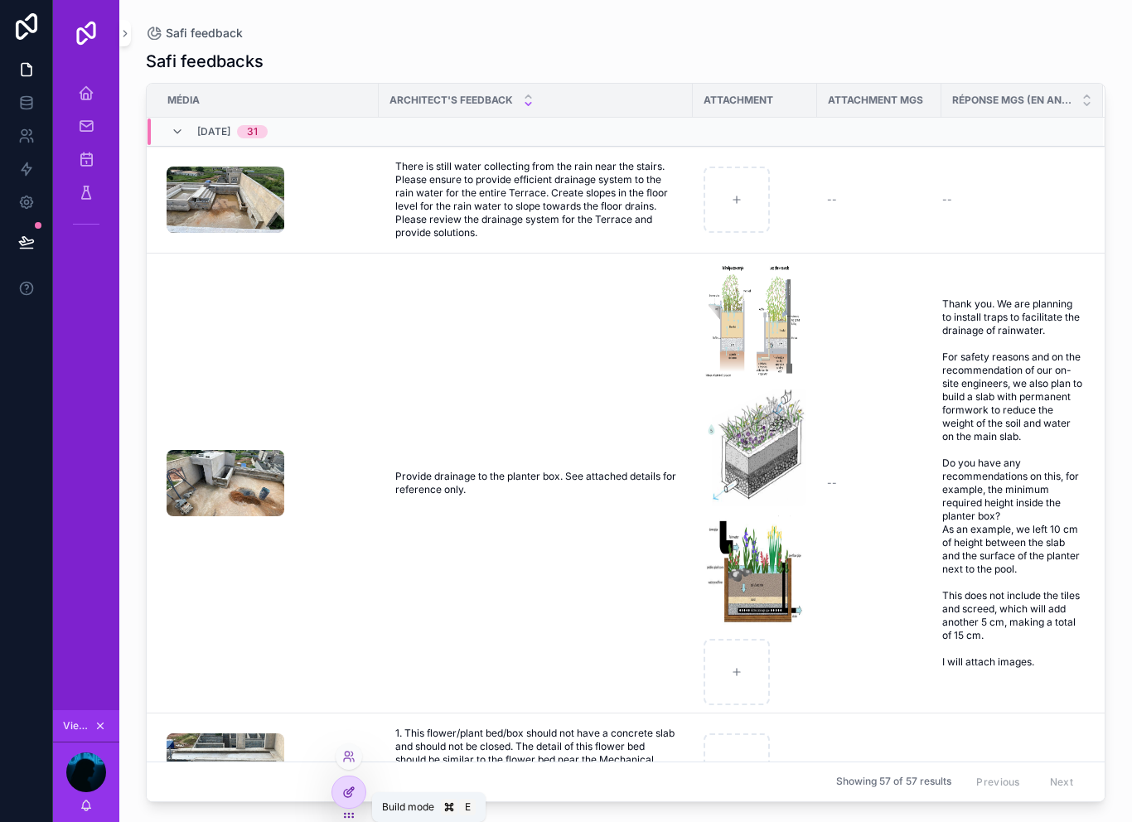
click at [347, 784] on div at bounding box center [348, 791] width 33 height 31
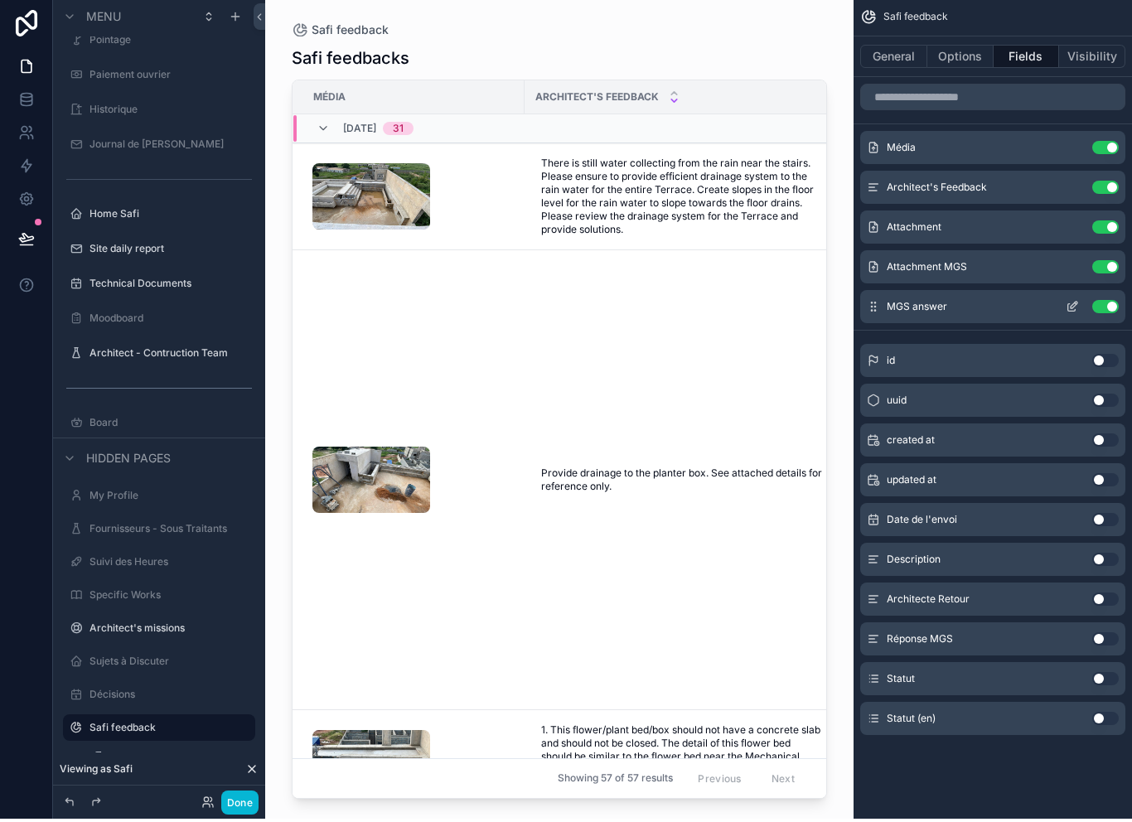
scroll to position [27, 0]
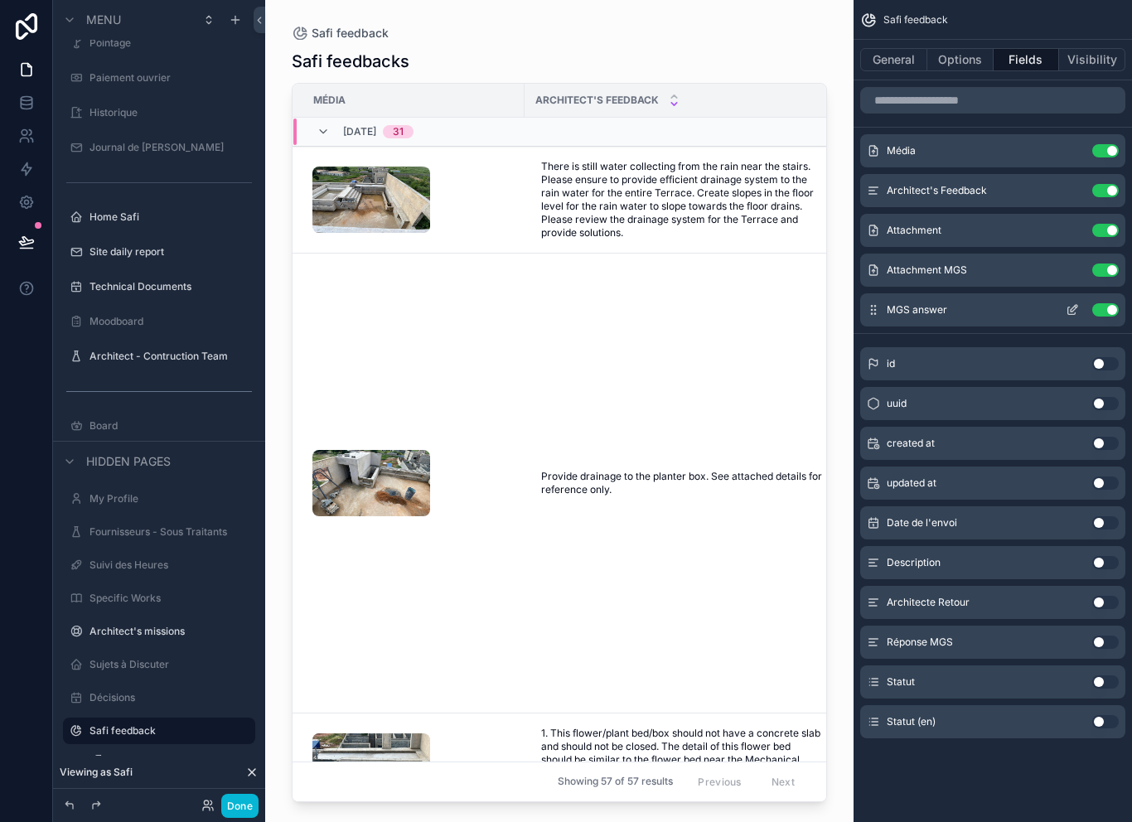
click at [883, 293] on div "MGS answer Use setting" at bounding box center [992, 309] width 265 height 33
click at [241, 812] on button "Done" at bounding box center [239, 806] width 37 height 24
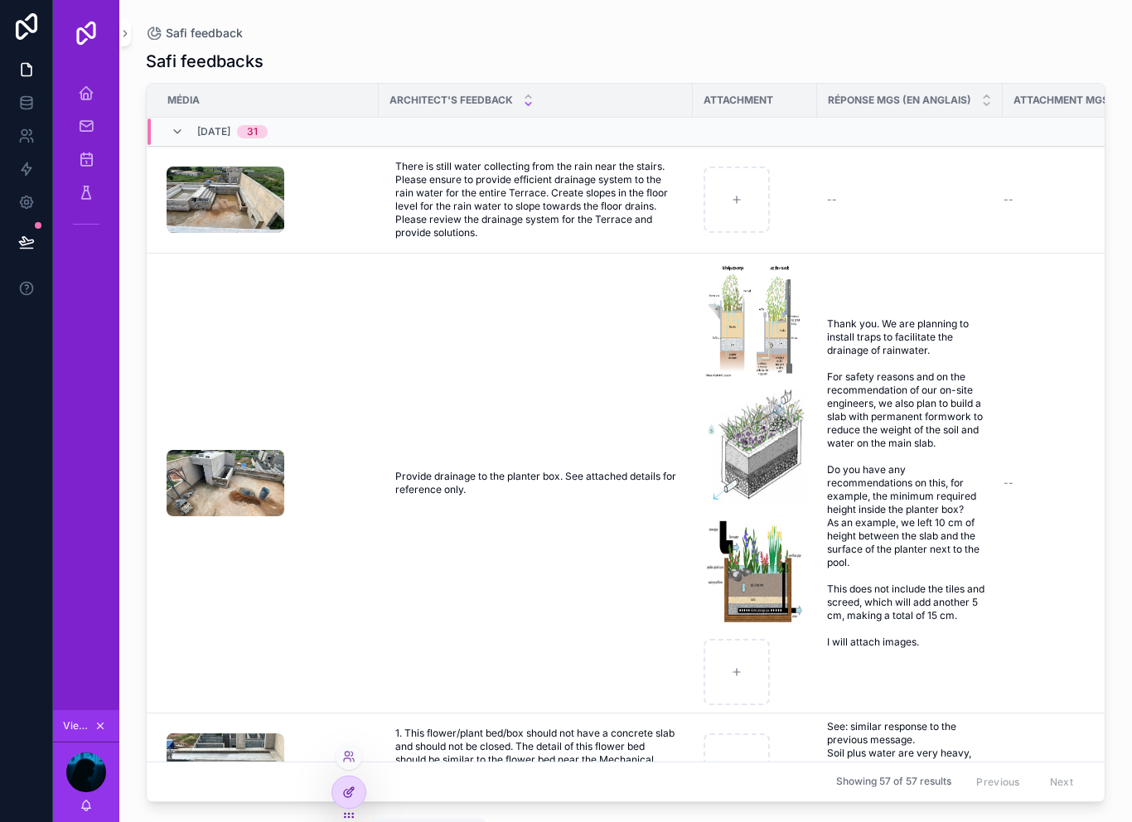
click at [356, 792] on div at bounding box center [348, 791] width 33 height 31
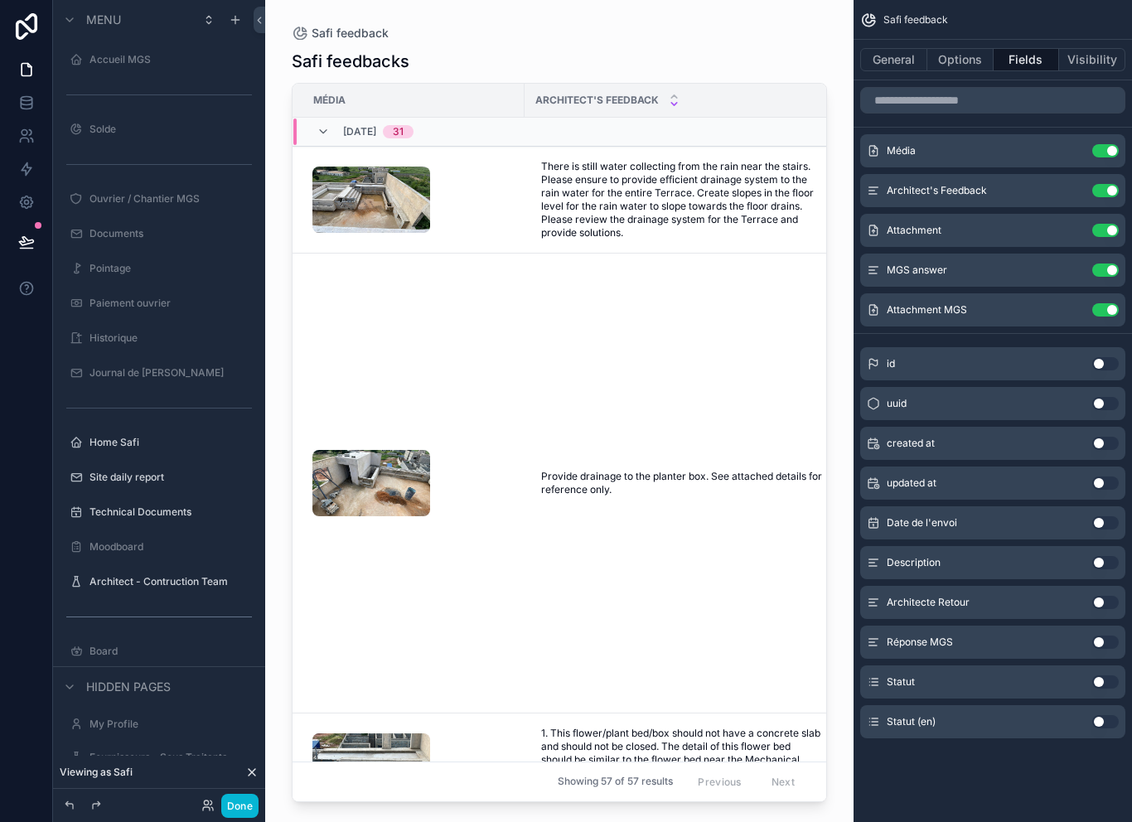
scroll to position [225, 0]
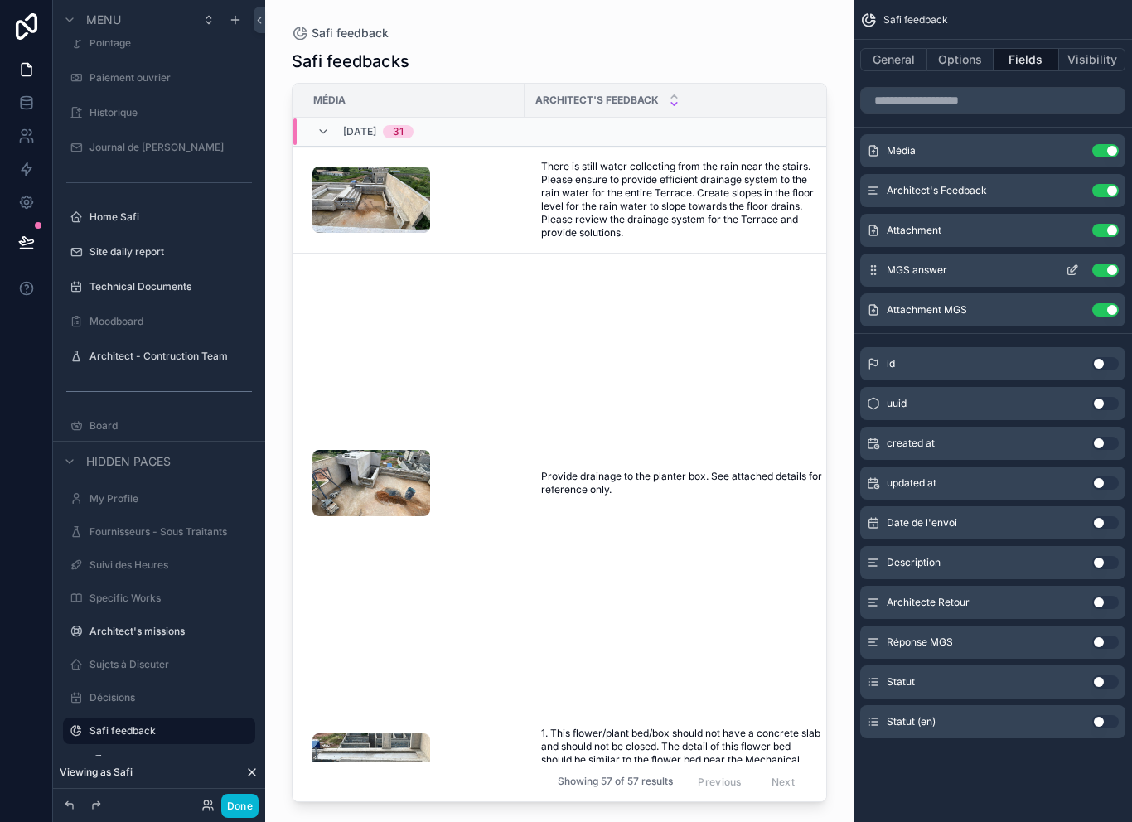
click at [1066, 264] on icon "scrollable content" at bounding box center [1072, 270] width 13 height 13
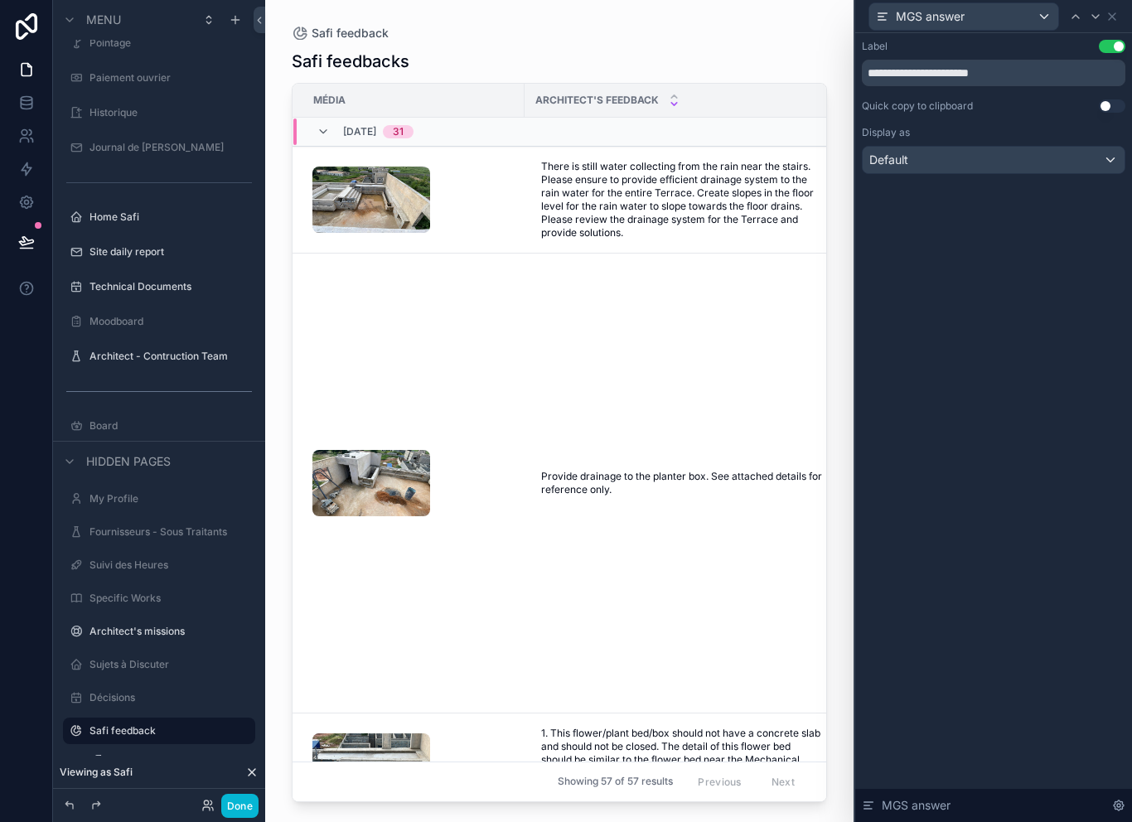
scroll to position [0, 0]
click at [1115, 12] on icon at bounding box center [1111, 16] width 13 height 13
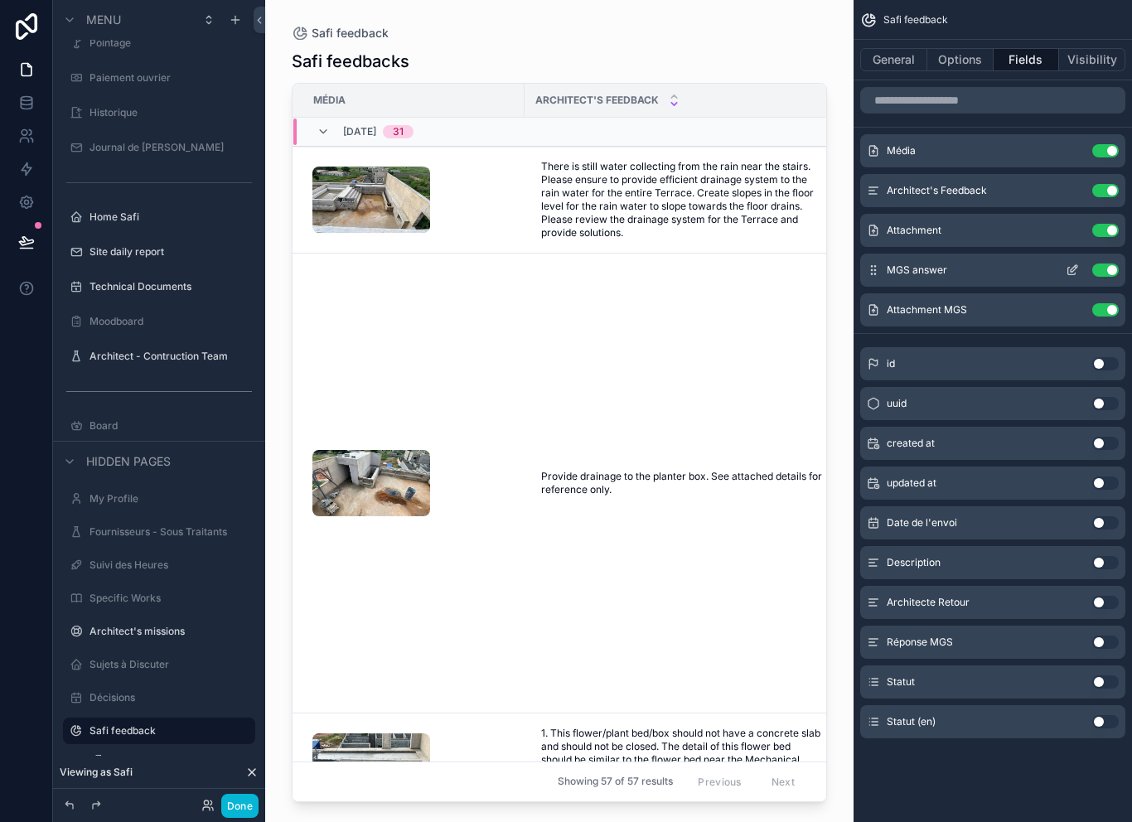
click at [1105, 270] on button "Use setting" at bounding box center [1105, 270] width 27 height 13
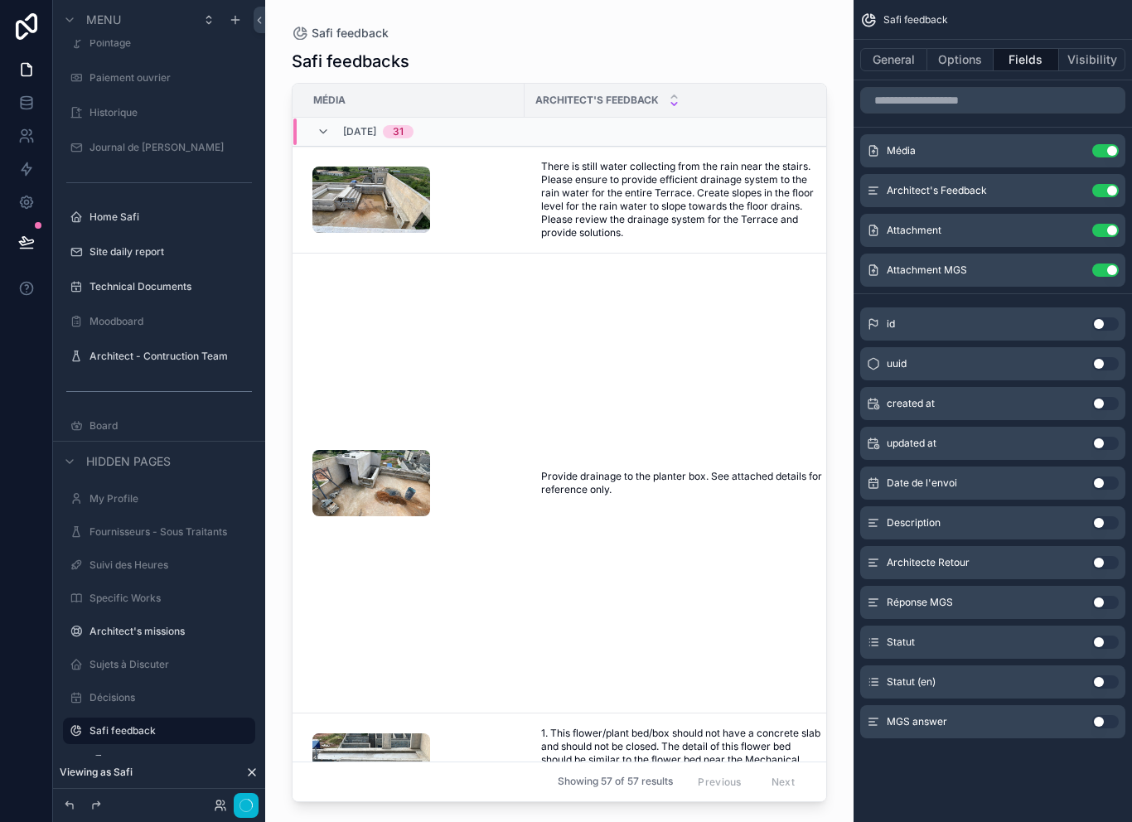
scroll to position [27, 0]
click at [1105, 715] on button "Use setting" at bounding box center [1105, 721] width 27 height 13
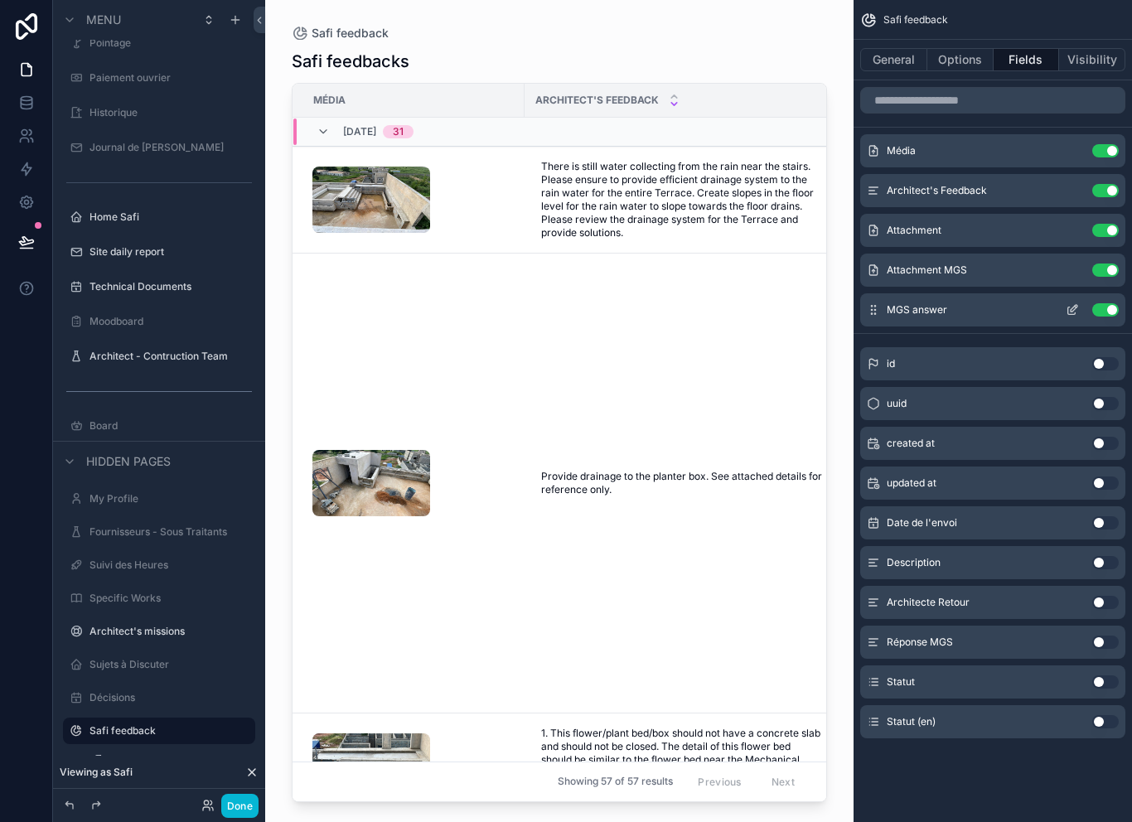
click at [883, 293] on div "MGS answer Use setting" at bounding box center [992, 309] width 265 height 33
click at [901, 48] on button "General" at bounding box center [893, 59] width 67 height 23
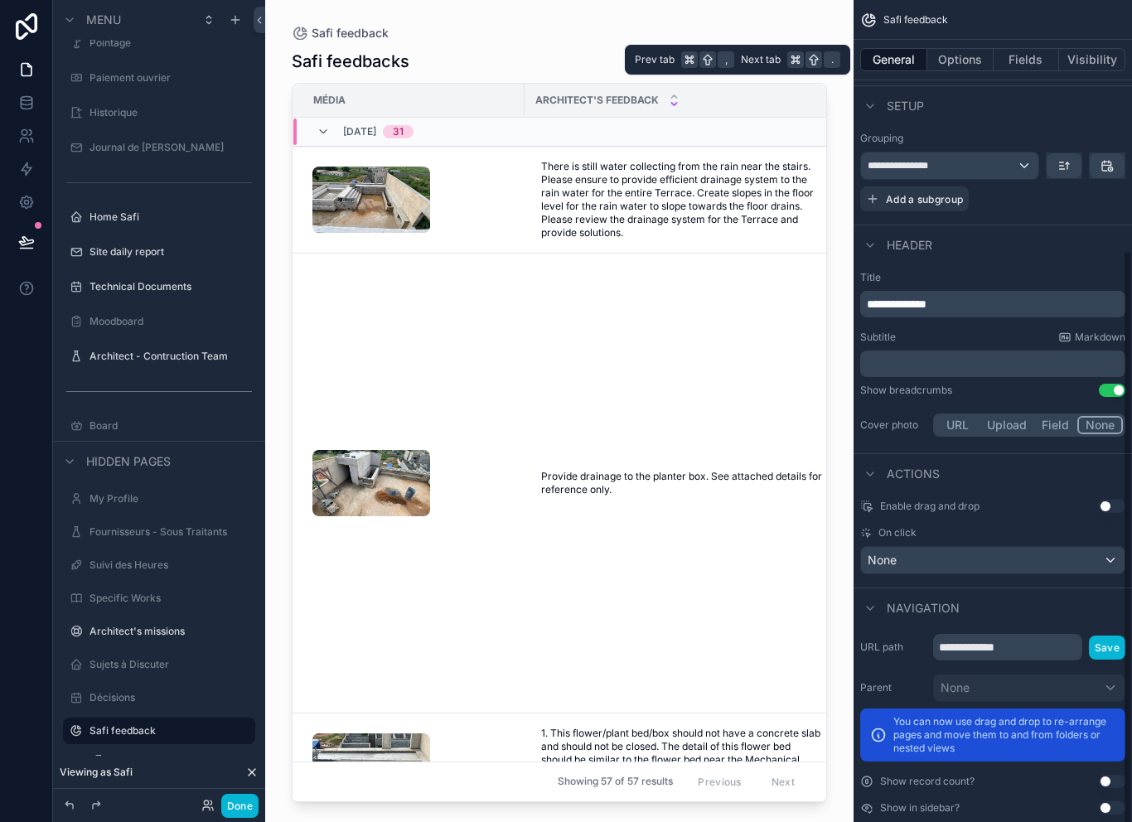
scroll to position [355, 0]
click at [1028, 548] on div "None" at bounding box center [993, 561] width 264 height 27
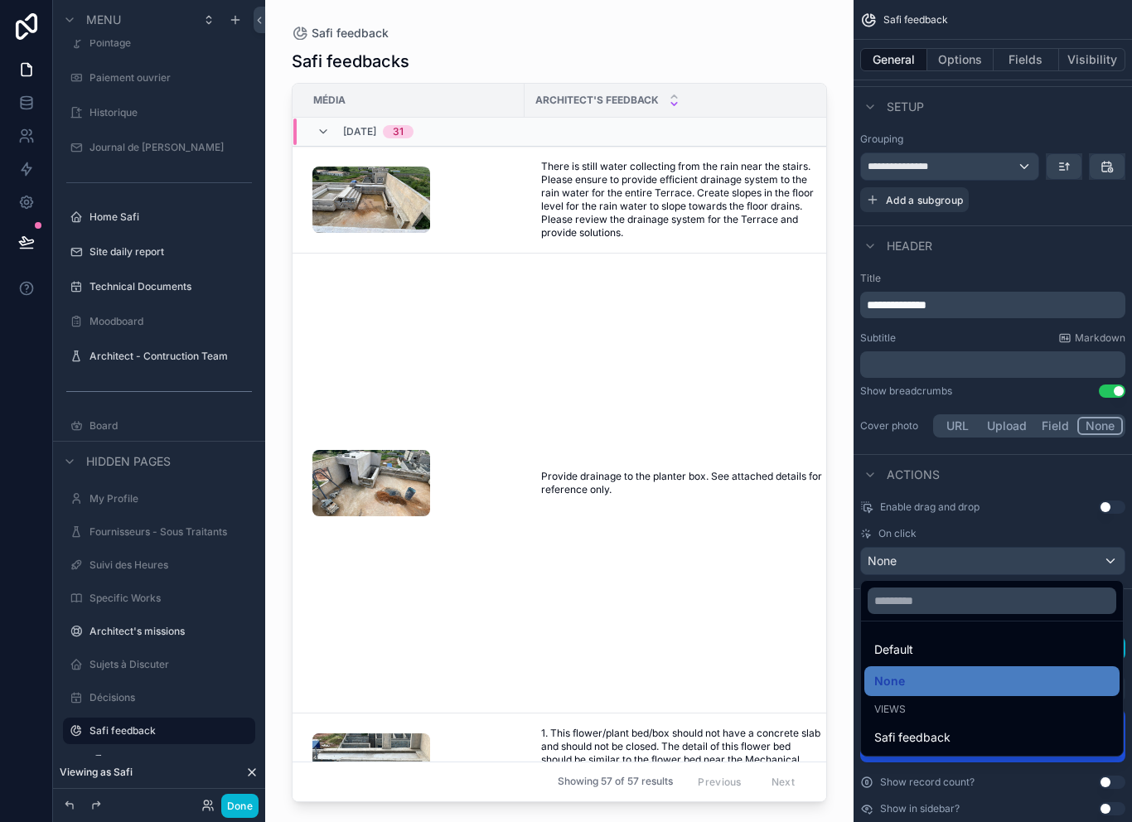
scroll to position [27, 0]
click at [959, 728] on div "Safi feedback" at bounding box center [991, 738] width 235 height 20
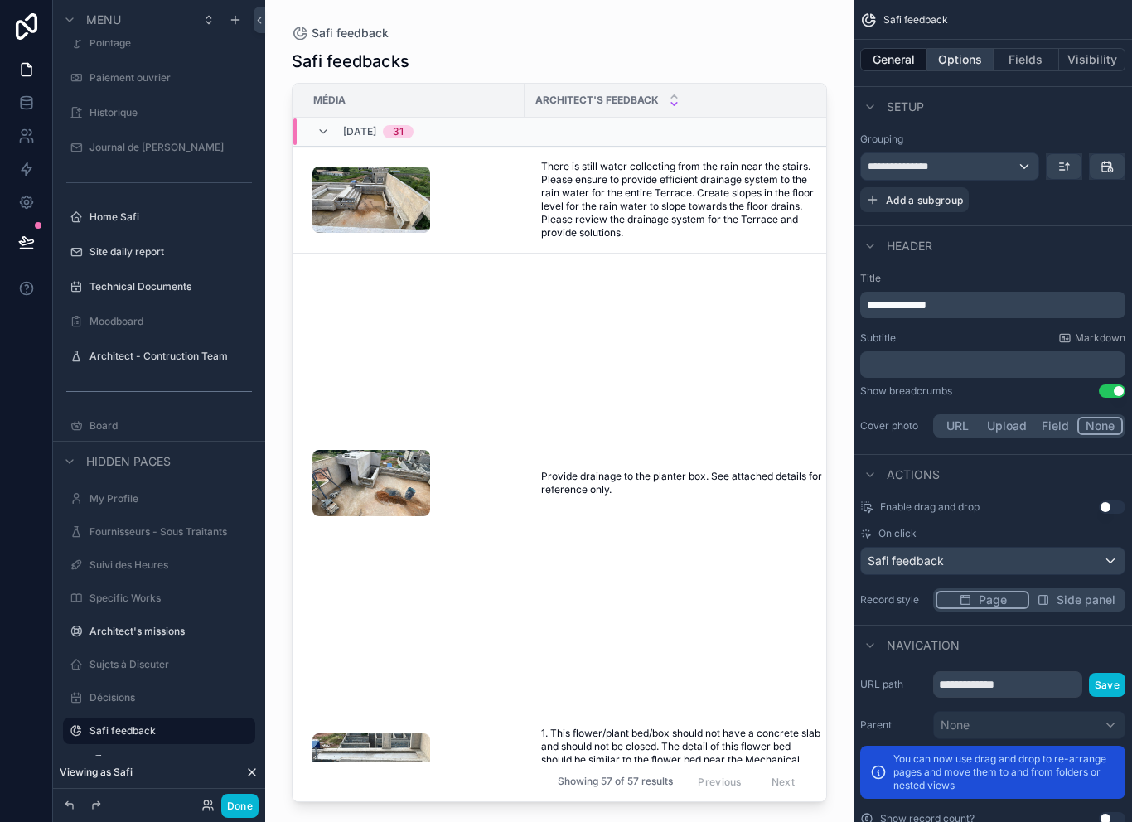
click at [978, 48] on button "Options" at bounding box center [960, 59] width 66 height 23
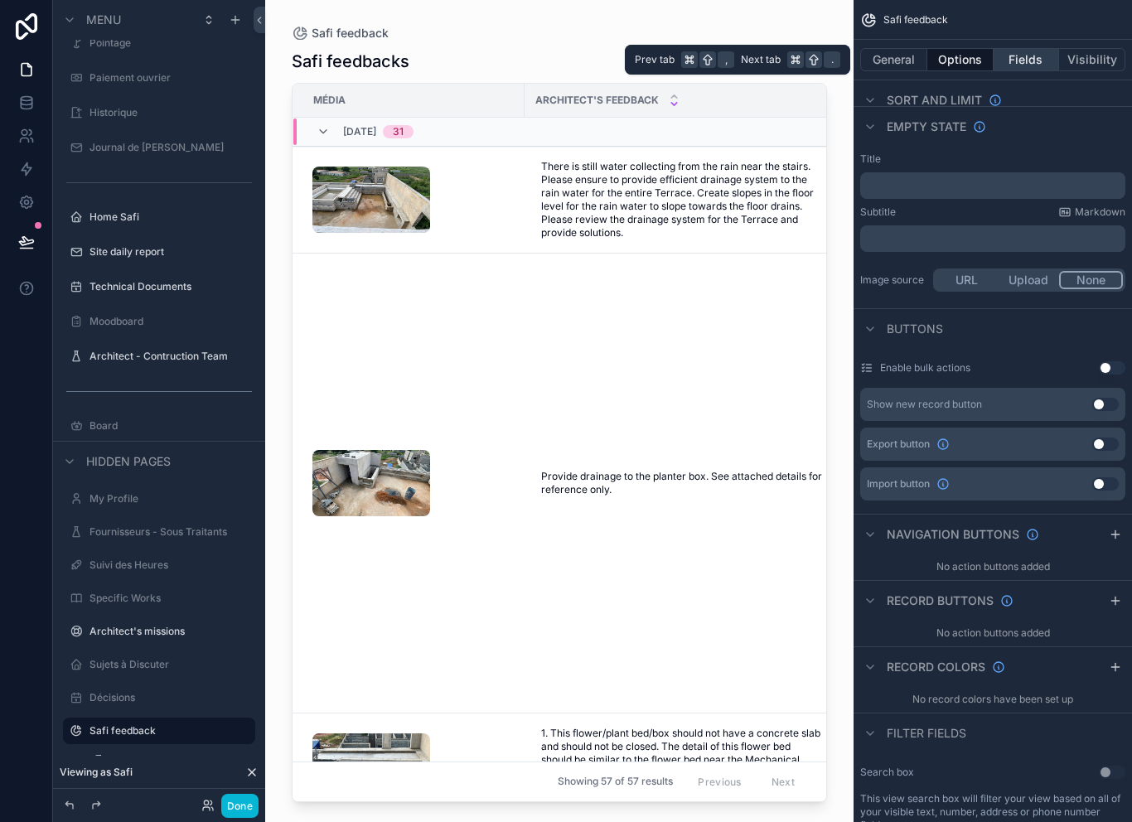
click at [1036, 48] on button "Fields" at bounding box center [1027, 59] width 66 height 23
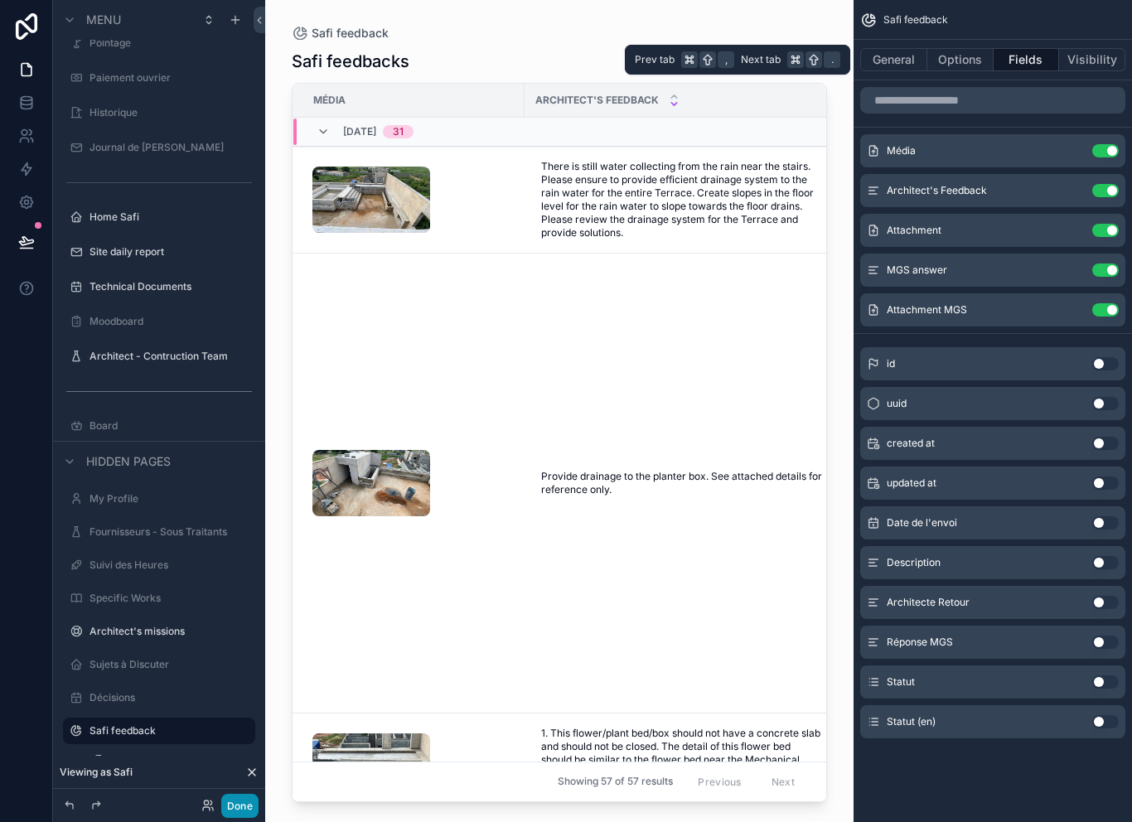
click at [237, 815] on button "Done" at bounding box center [239, 806] width 37 height 24
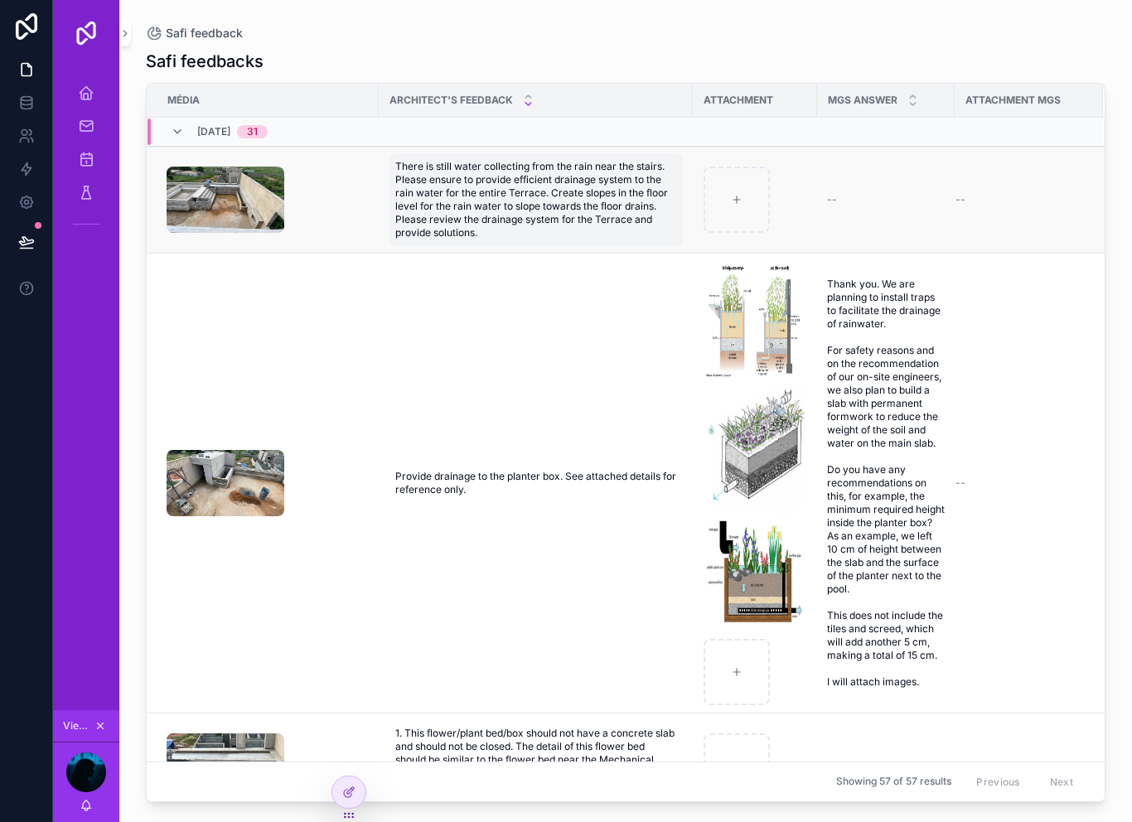
click at [486, 160] on span "There is still water collecting from the rain near the stairs. Please ensure to…" at bounding box center [535, 200] width 281 height 80
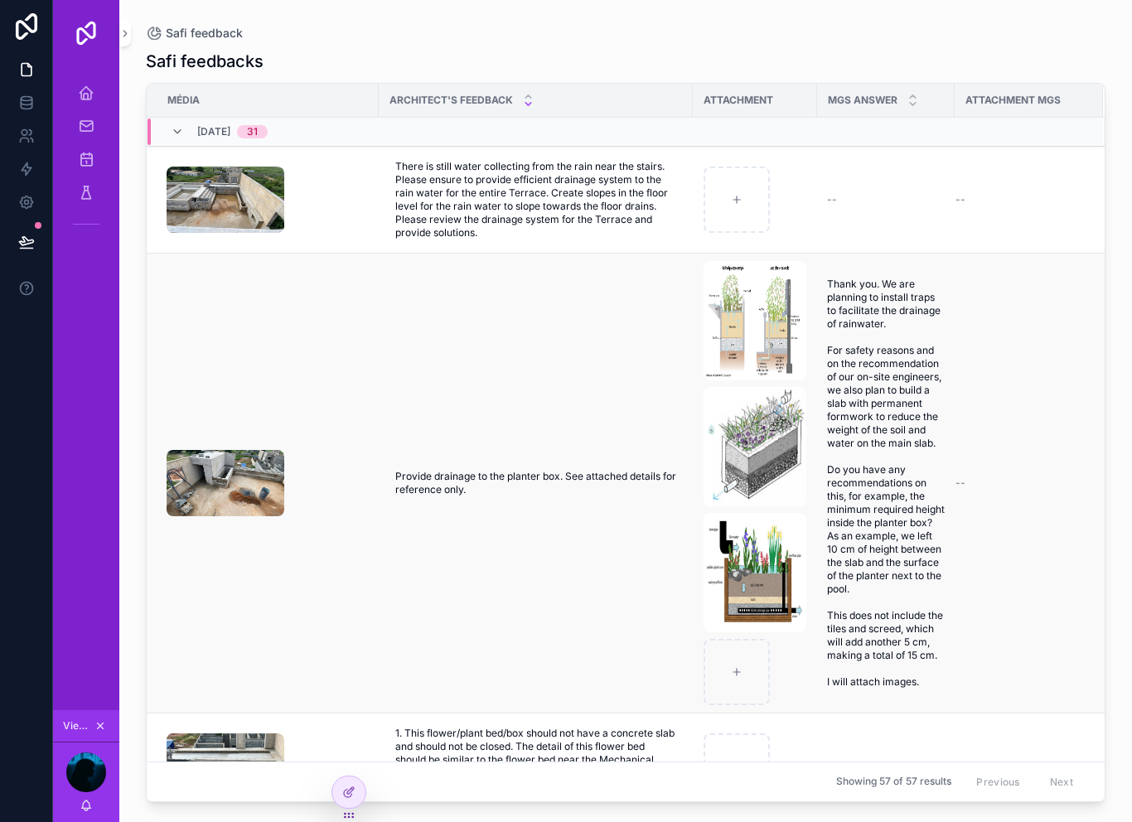
click at [256, 355] on td "scrollable content" at bounding box center [263, 484] width 232 height 460
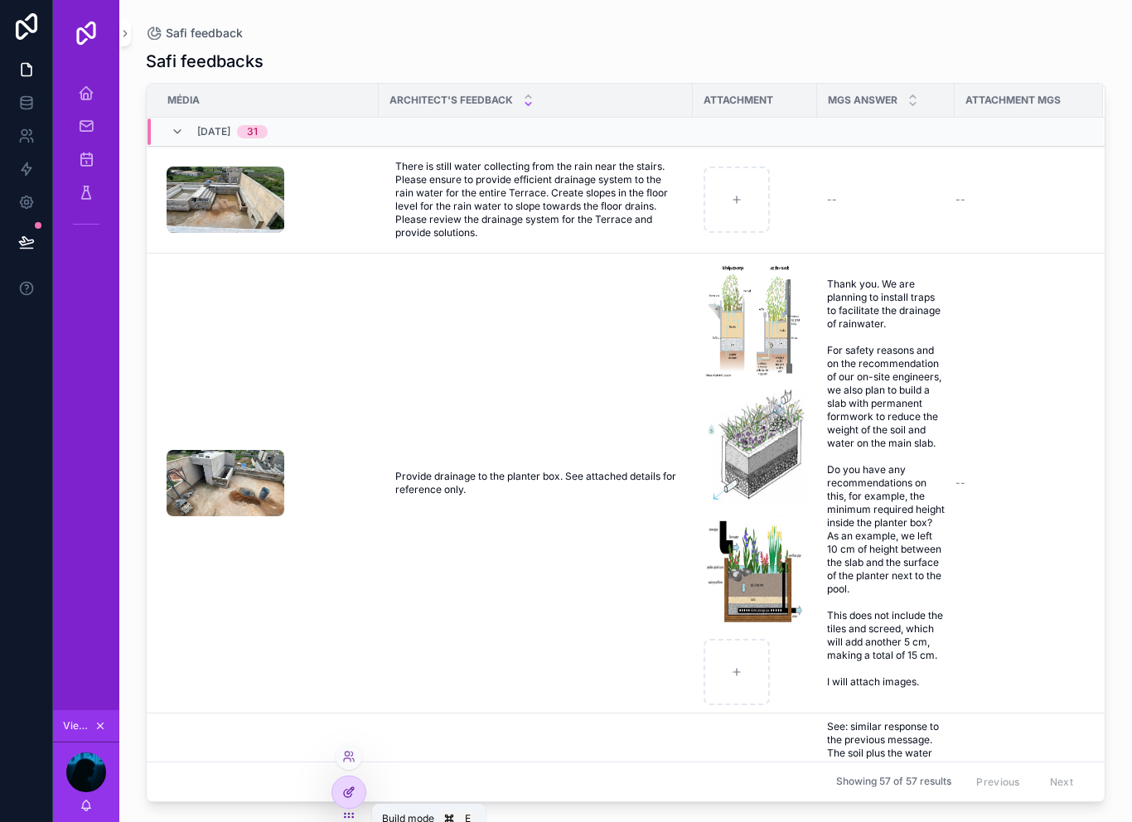
click at [365, 790] on div at bounding box center [348, 791] width 33 height 31
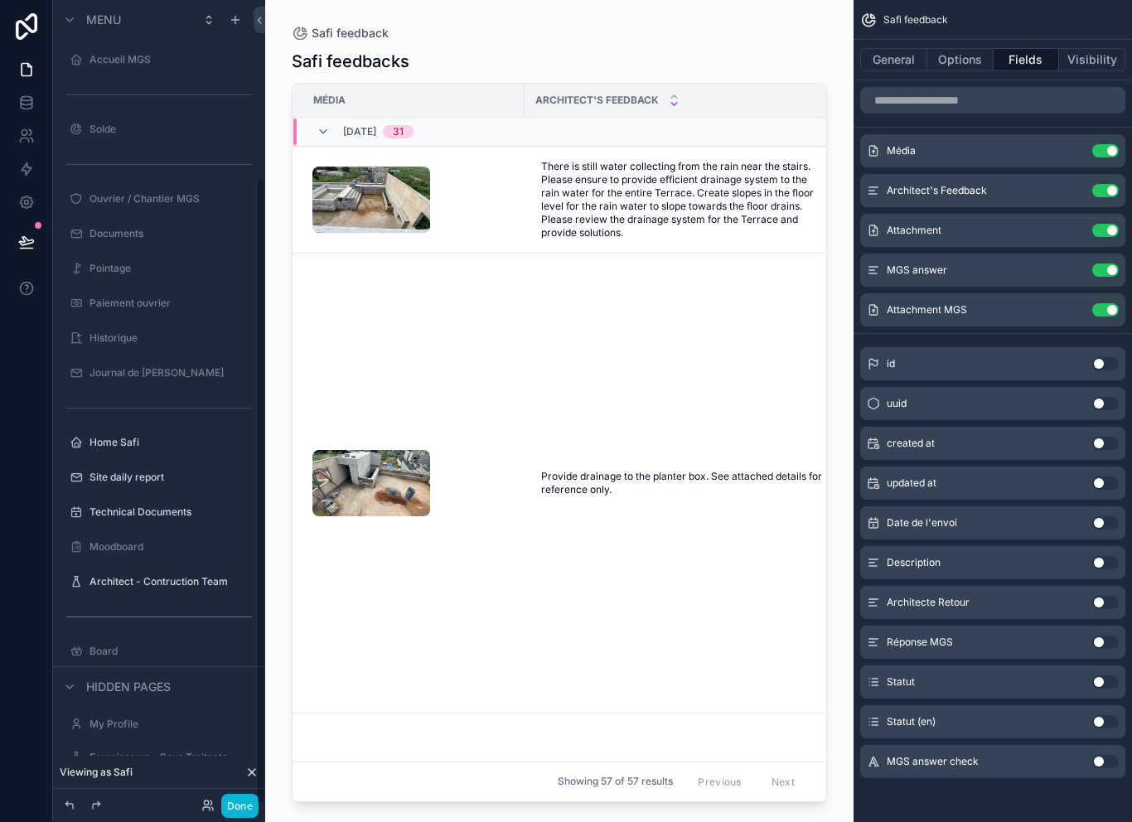
scroll to position [225, 0]
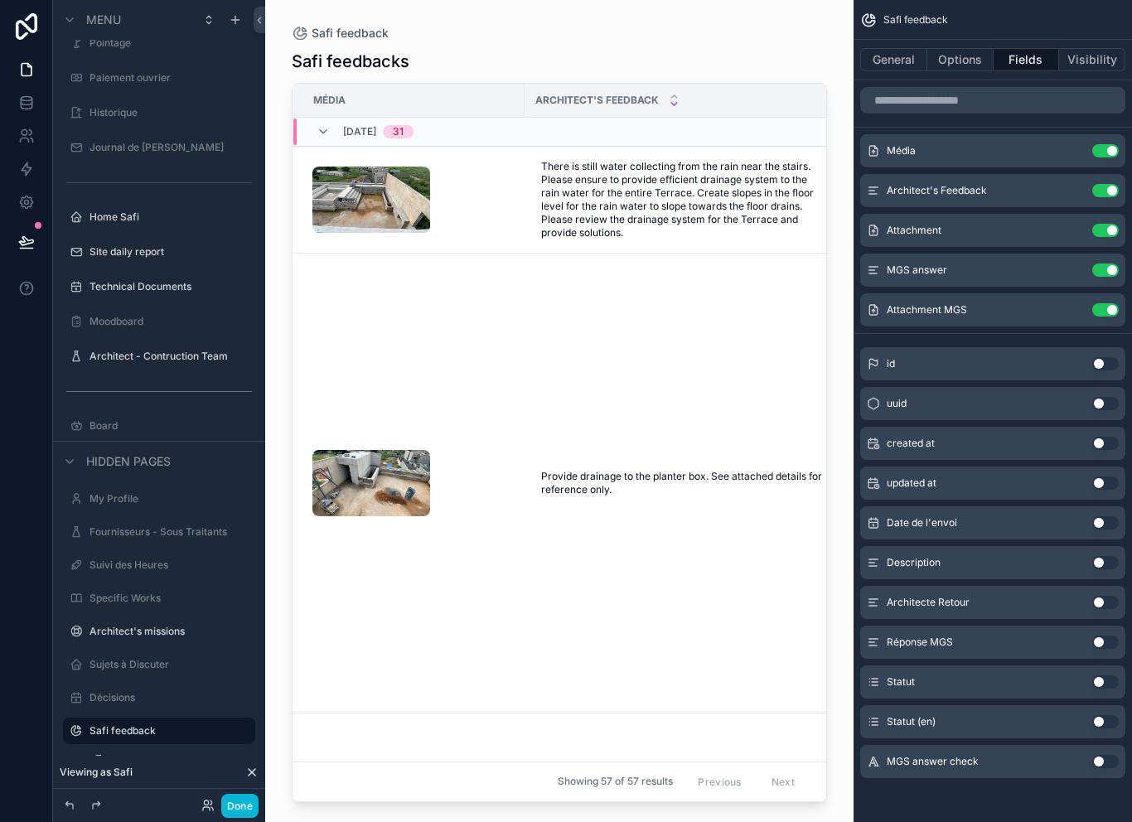
click at [1098, 715] on button "Use setting" at bounding box center [1105, 721] width 27 height 13
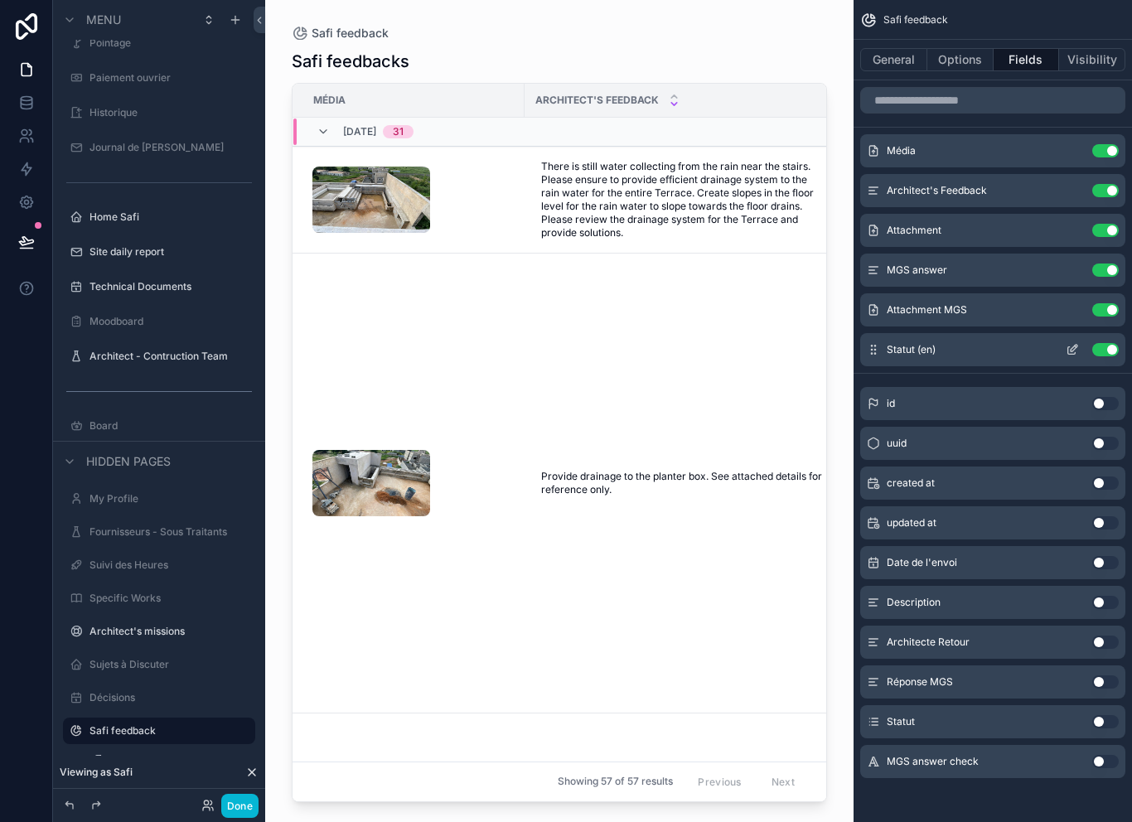
click at [879, 343] on icon "scrollable content" at bounding box center [873, 349] width 13 height 13
click at [1061, 184] on button "scrollable content" at bounding box center [1072, 190] width 27 height 13
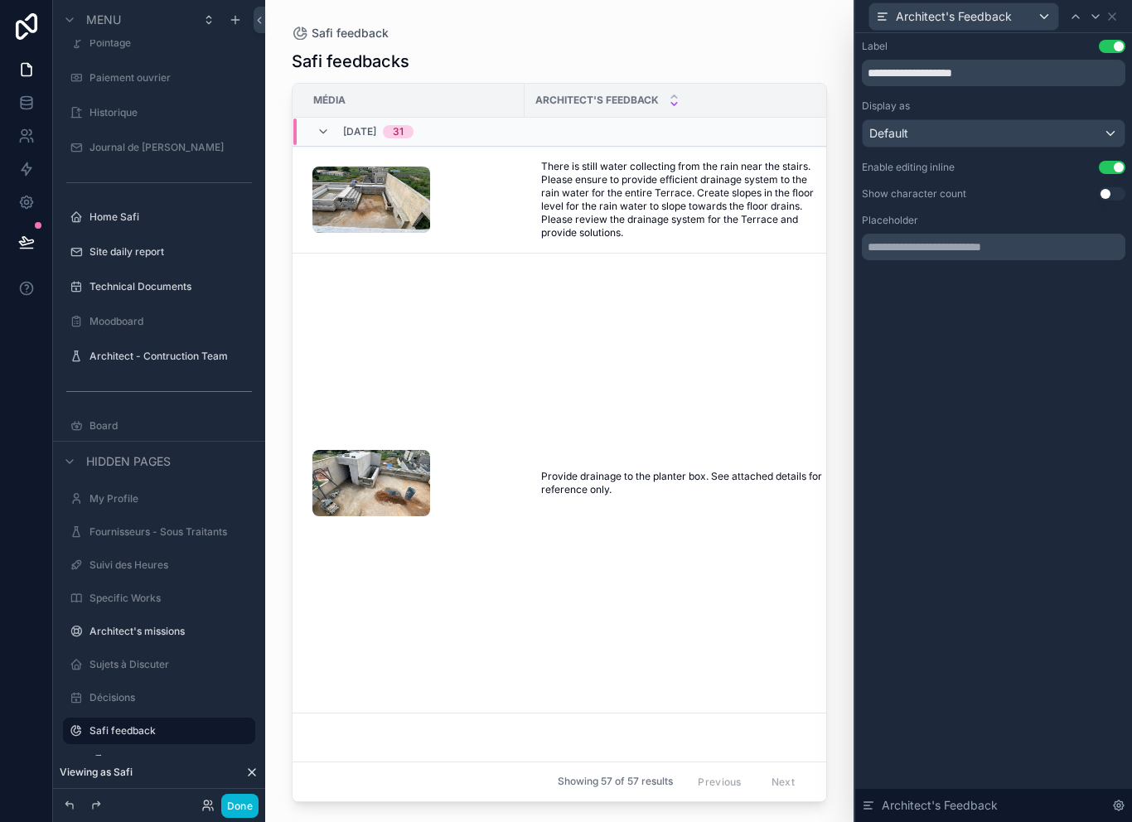
scroll to position [0, 0]
click at [1117, 12] on icon at bounding box center [1111, 16] width 13 height 13
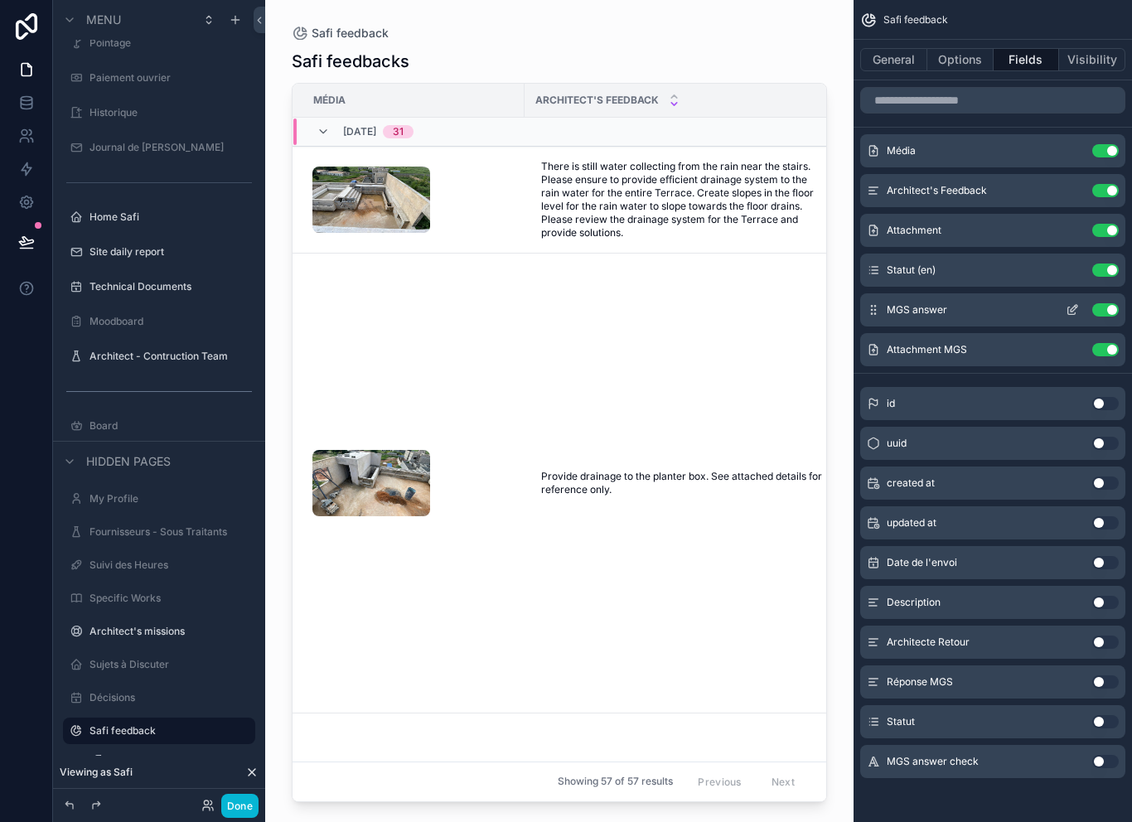
click at [1067, 310] on icon "scrollable content" at bounding box center [1072, 309] width 13 height 13
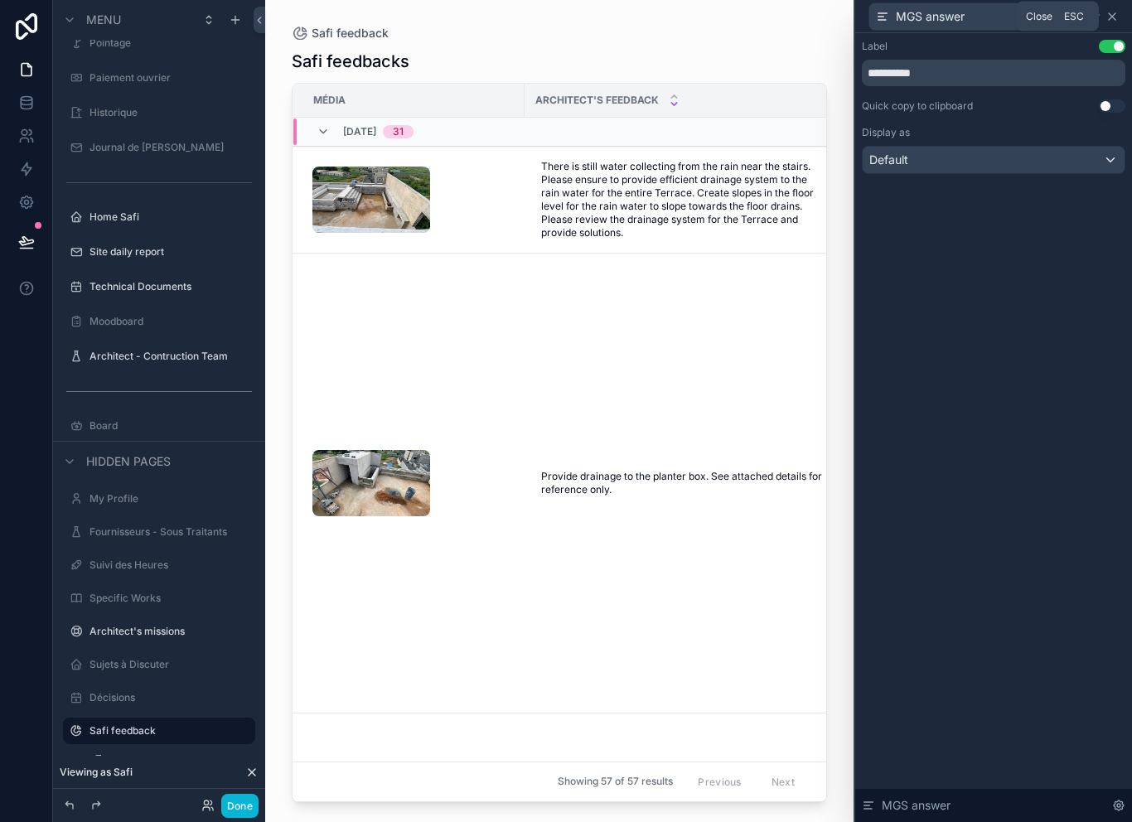
click at [1115, 18] on icon at bounding box center [1111, 16] width 13 height 13
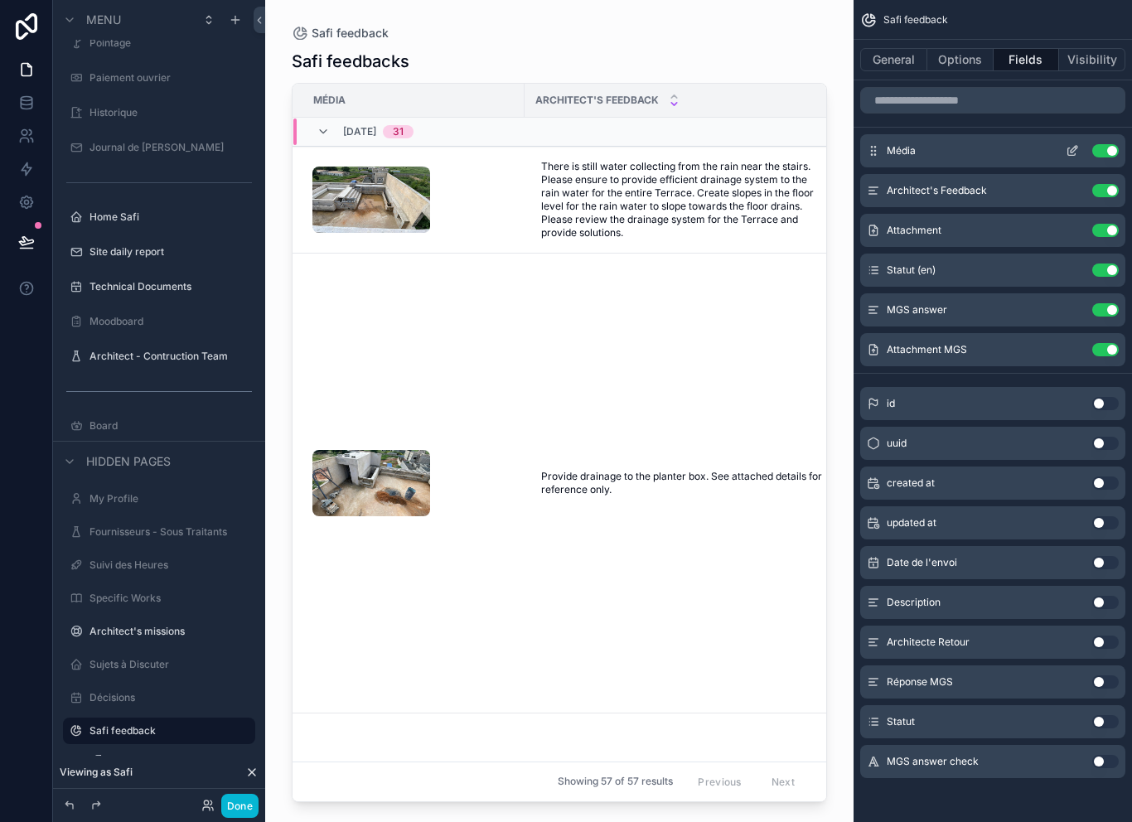
click at [1070, 147] on icon "scrollable content" at bounding box center [1072, 150] width 13 height 13
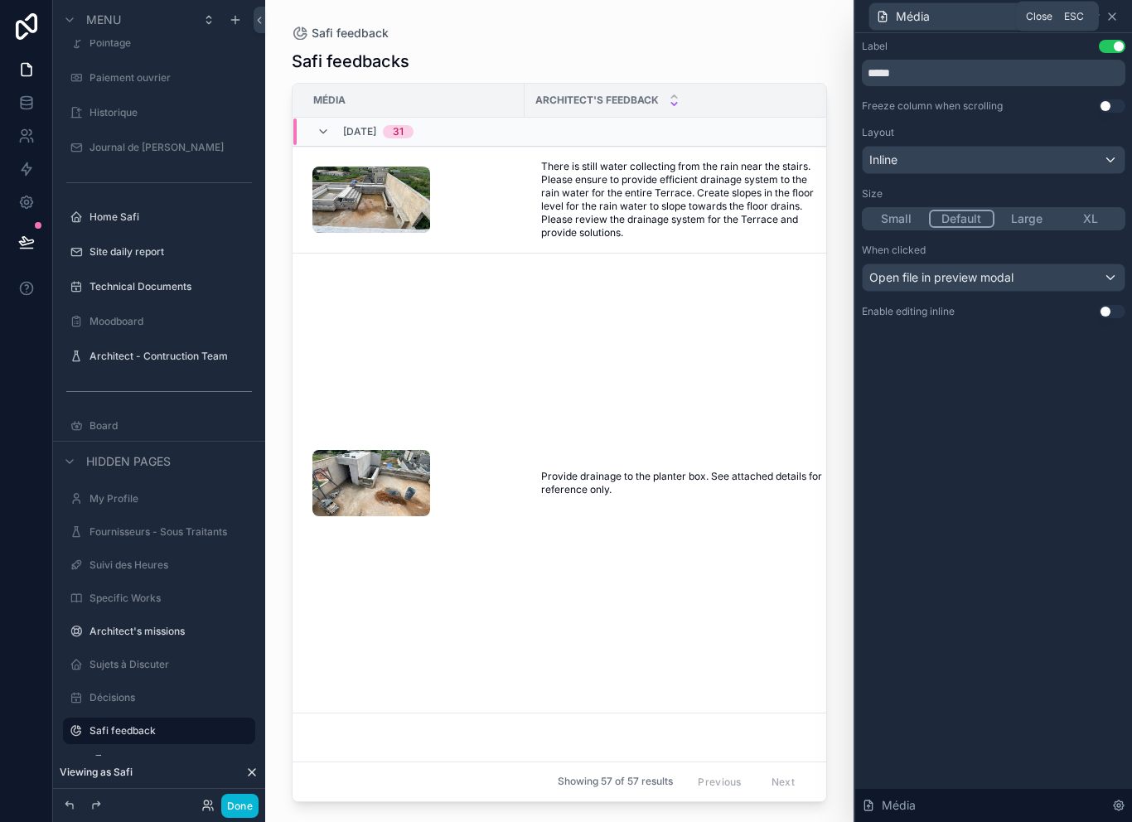
click at [1112, 21] on icon at bounding box center [1111, 16] width 13 height 13
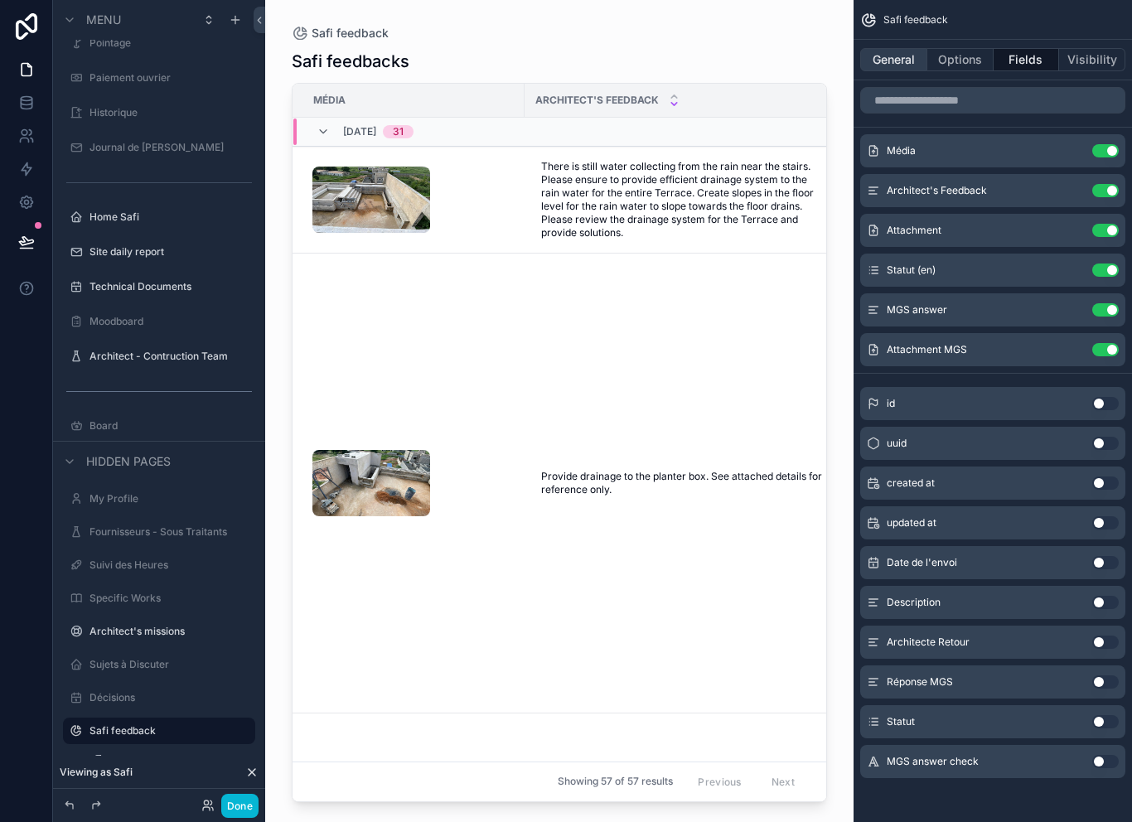
click at [908, 57] on button "General" at bounding box center [893, 59] width 67 height 23
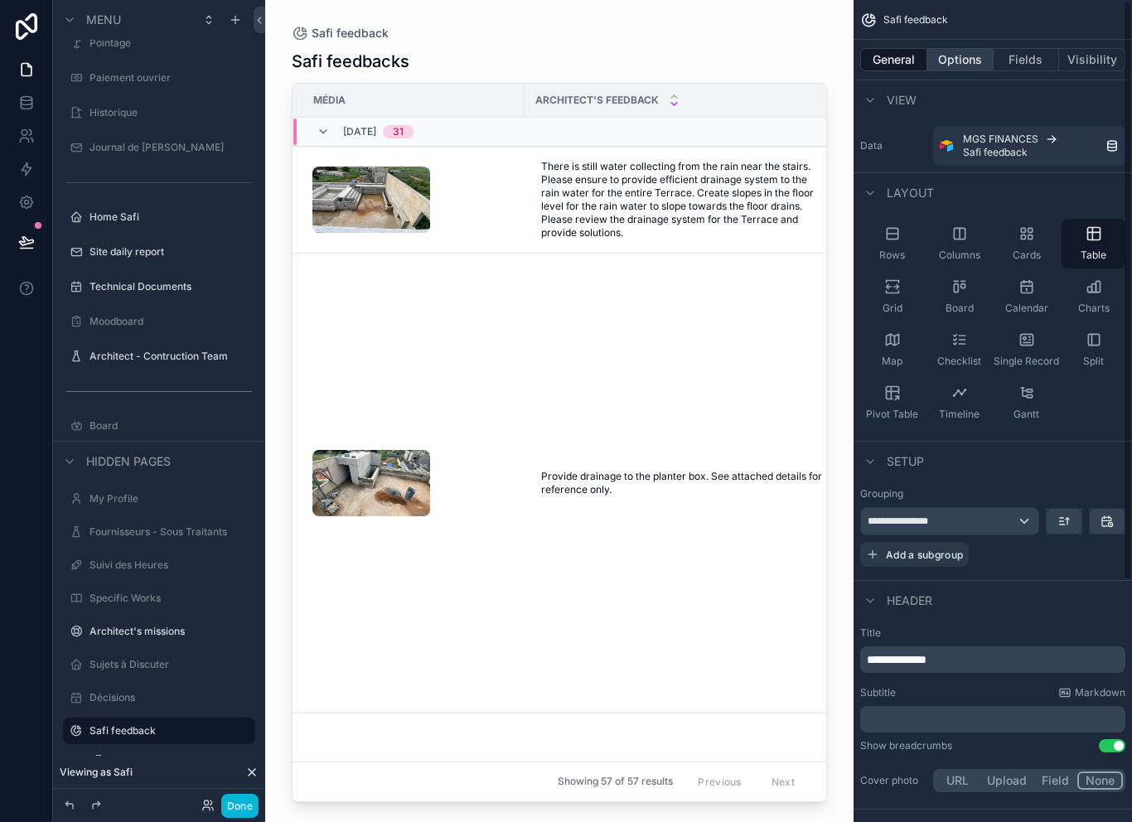
click at [962, 62] on button "Options" at bounding box center [960, 59] width 66 height 23
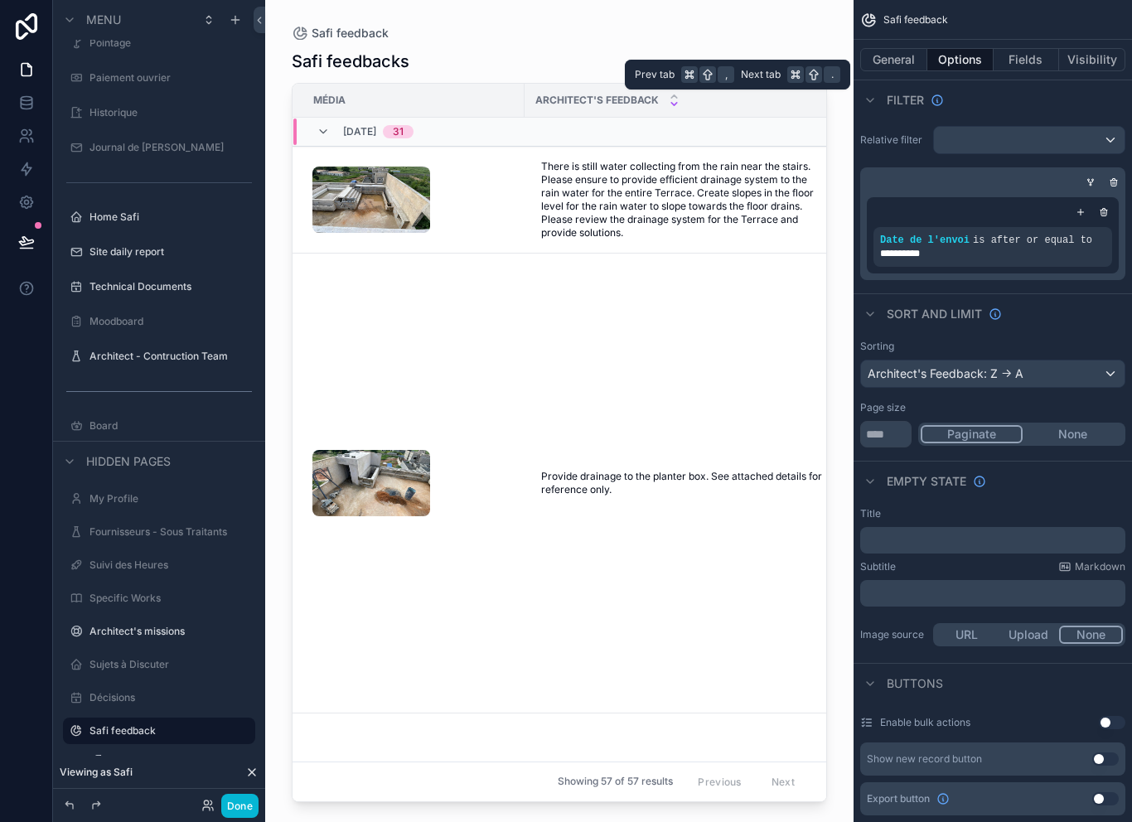
click at [1090, 375] on div "Architect's Feedback: Z -> A" at bounding box center [993, 373] width 264 height 27
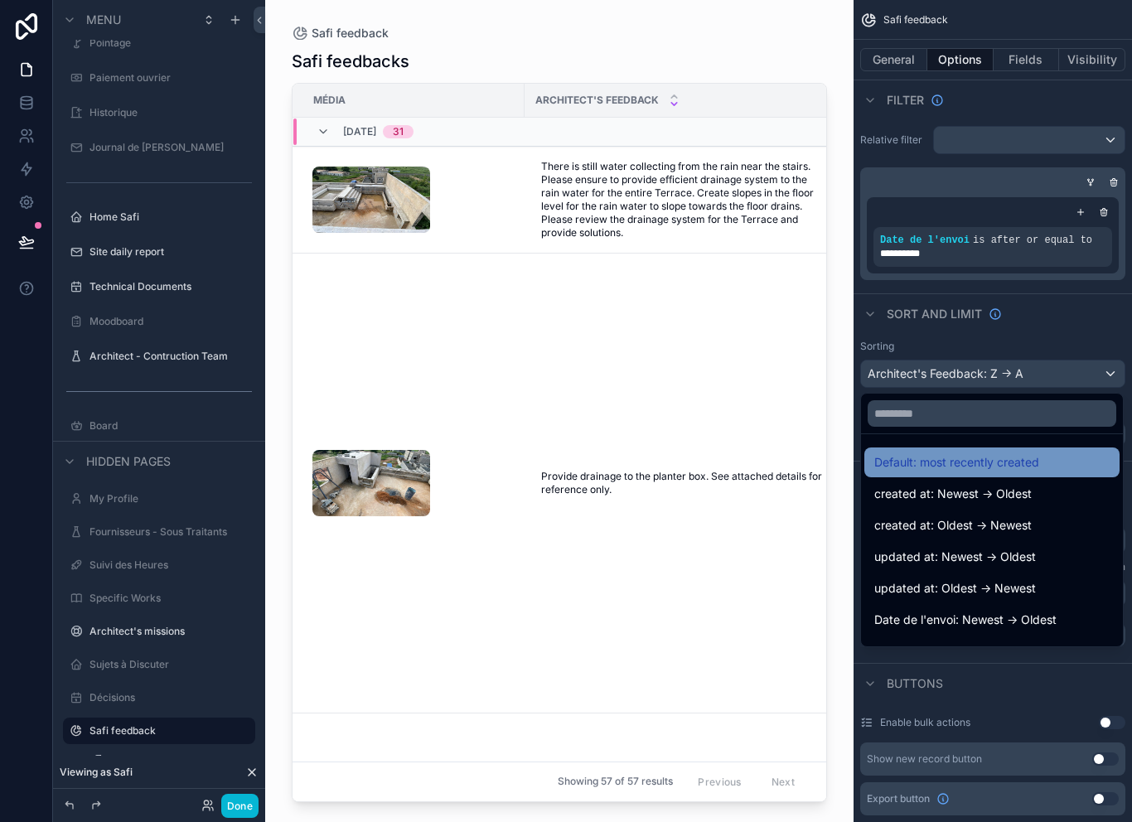
click at [1070, 462] on div "Default: most recently created" at bounding box center [991, 462] width 235 height 20
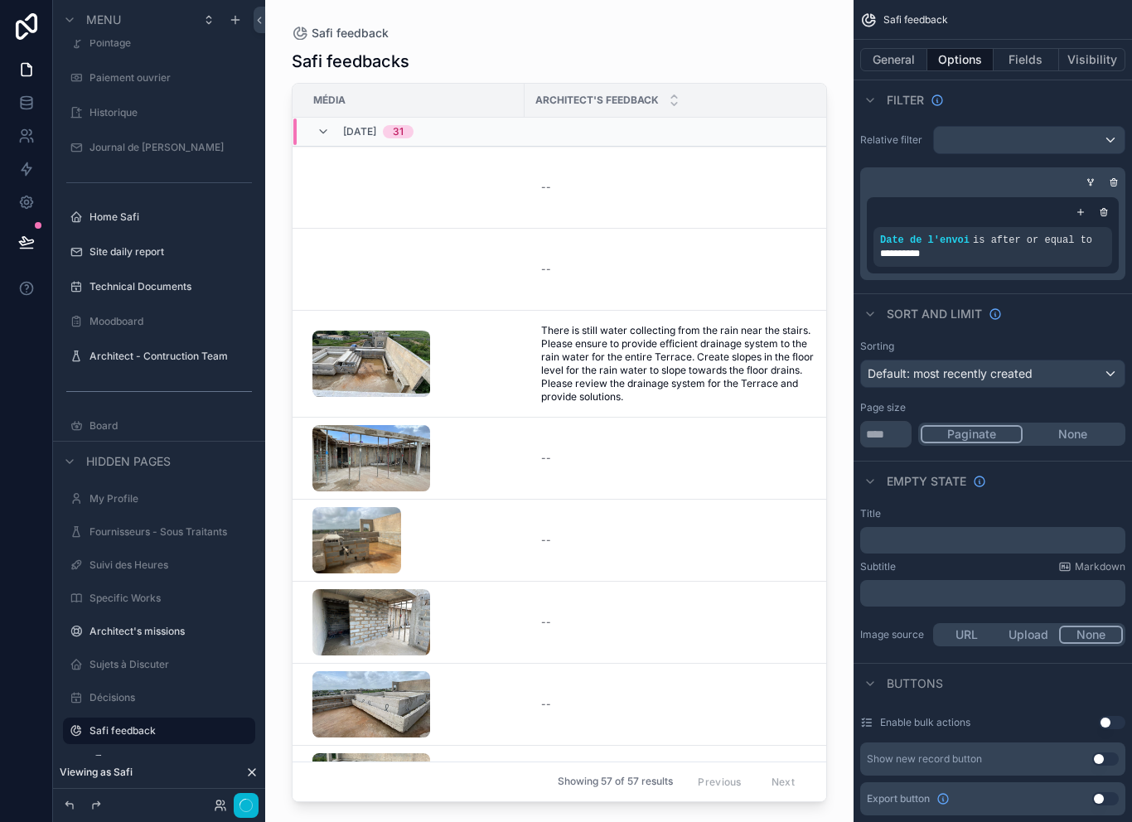
scroll to position [27, 0]
click at [1023, 48] on button "Fields" at bounding box center [1027, 59] width 66 height 23
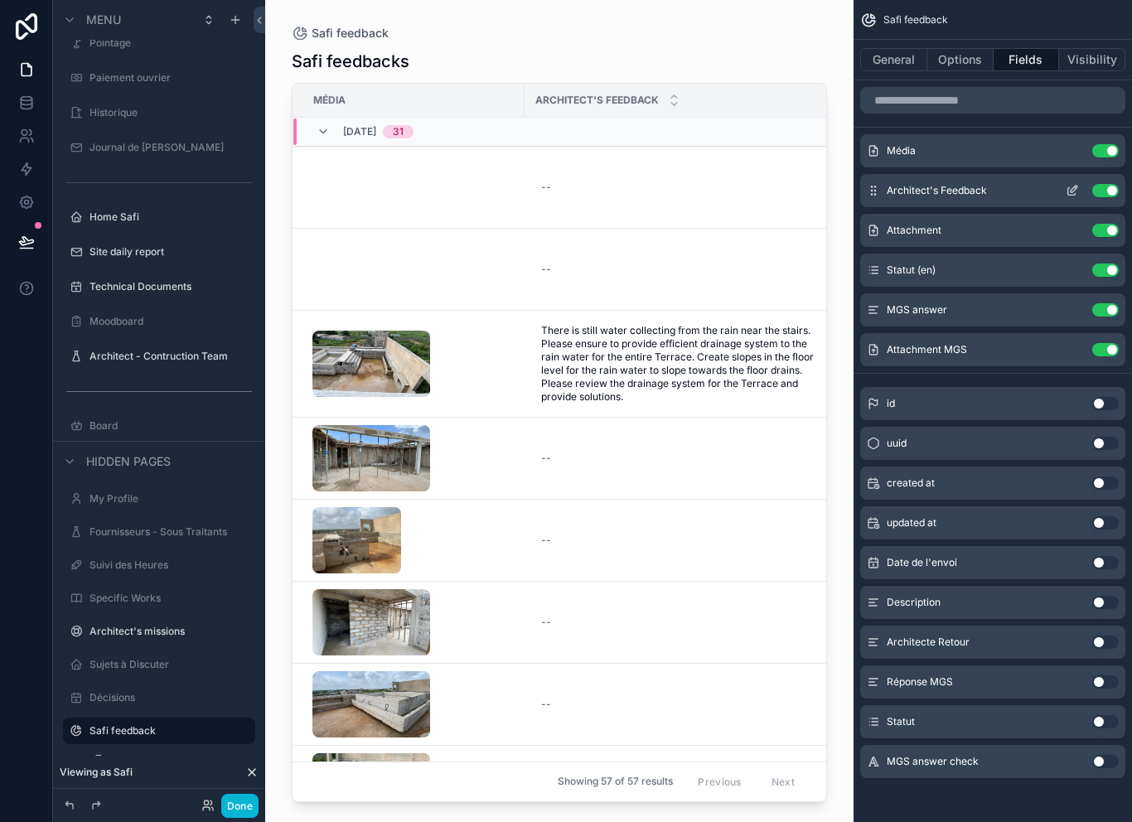
click at [1071, 184] on icon "scrollable content" at bounding box center [1072, 190] width 13 height 13
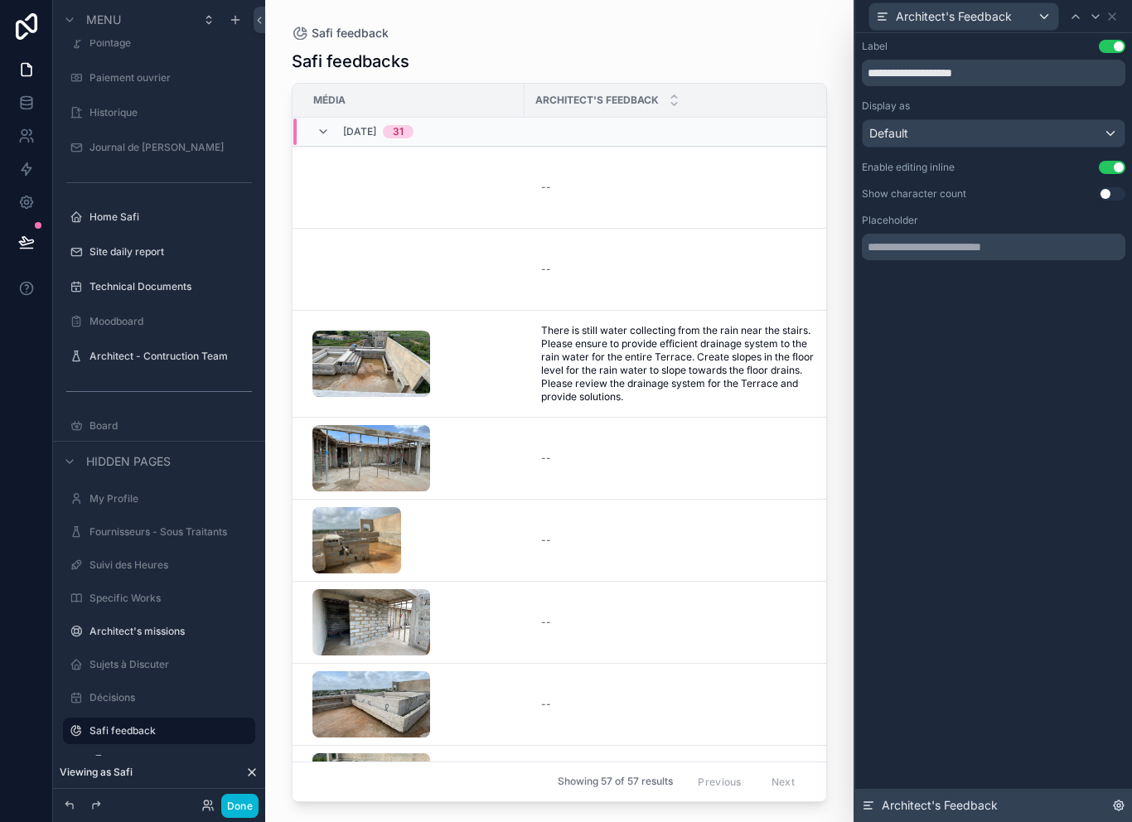
click at [1110, 795] on div "Architect's Feedback" at bounding box center [993, 805] width 277 height 33
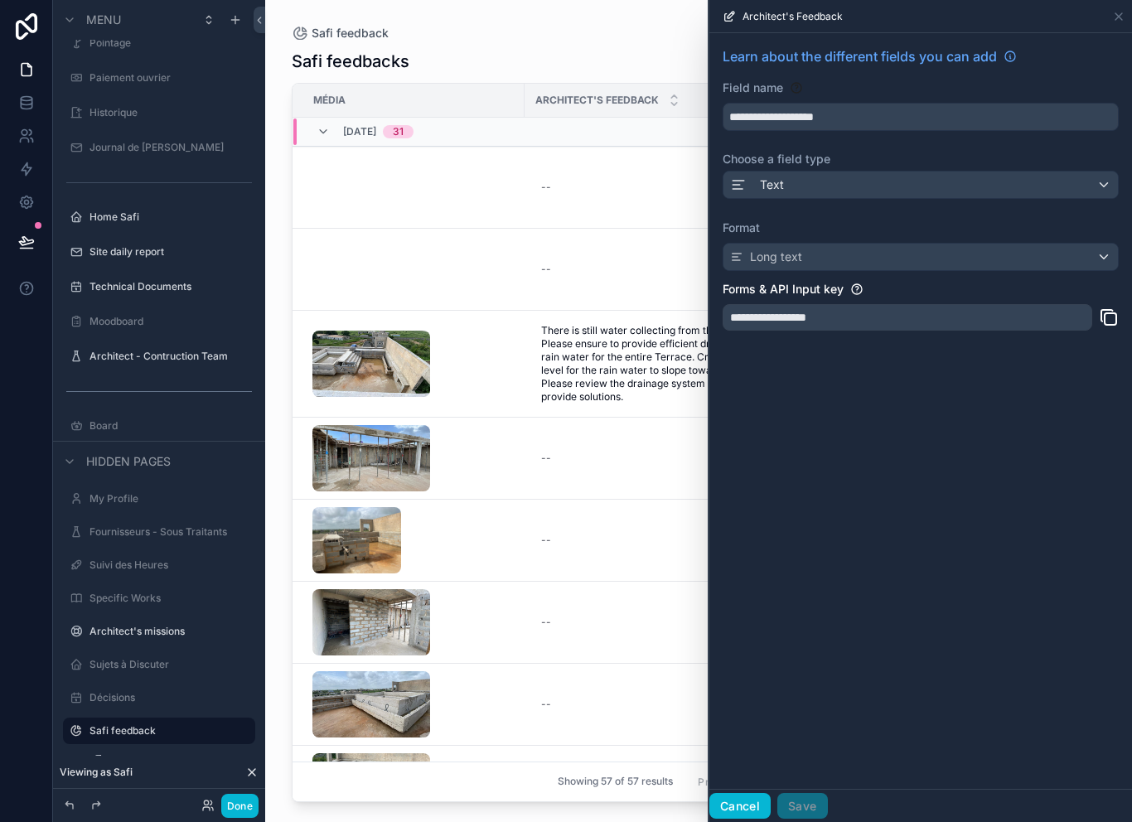
click at [745, 811] on button "Cancel" at bounding box center [739, 806] width 61 height 27
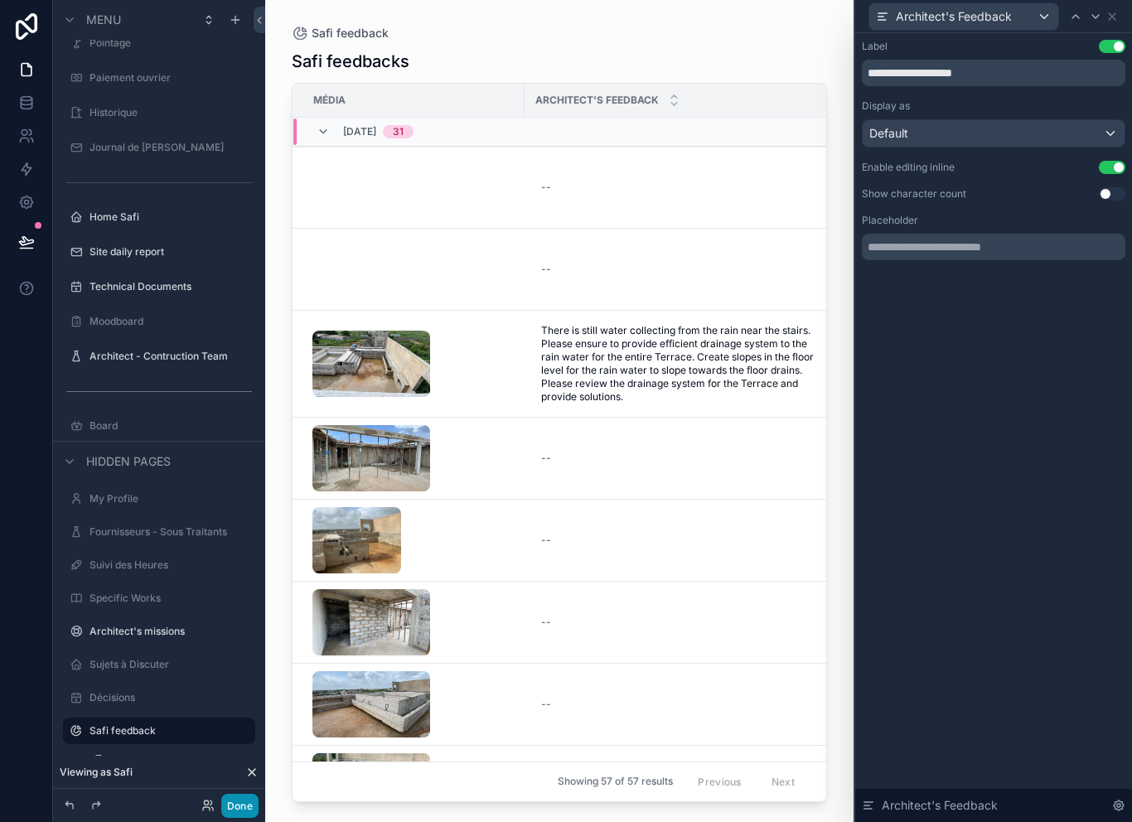
click at [238, 814] on button "Done" at bounding box center [239, 806] width 37 height 24
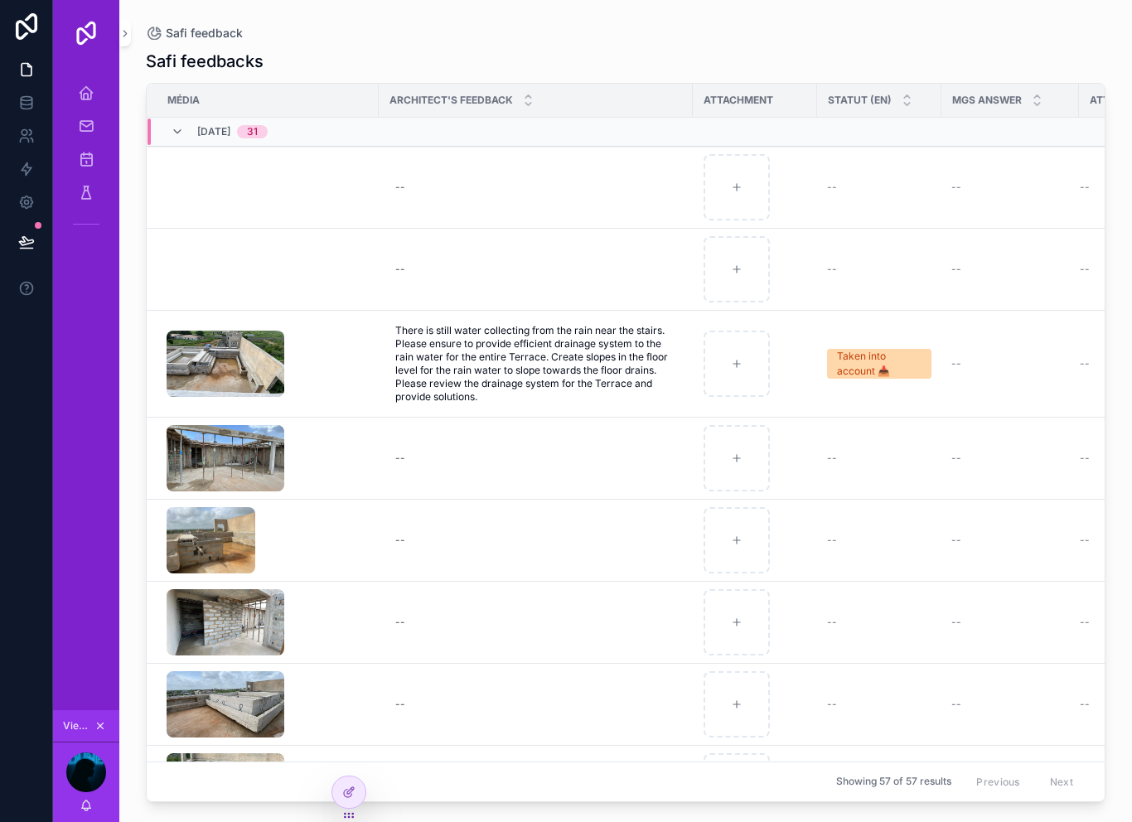
scroll to position [0, 0]
click at [364, 796] on div at bounding box center [348, 791] width 33 height 31
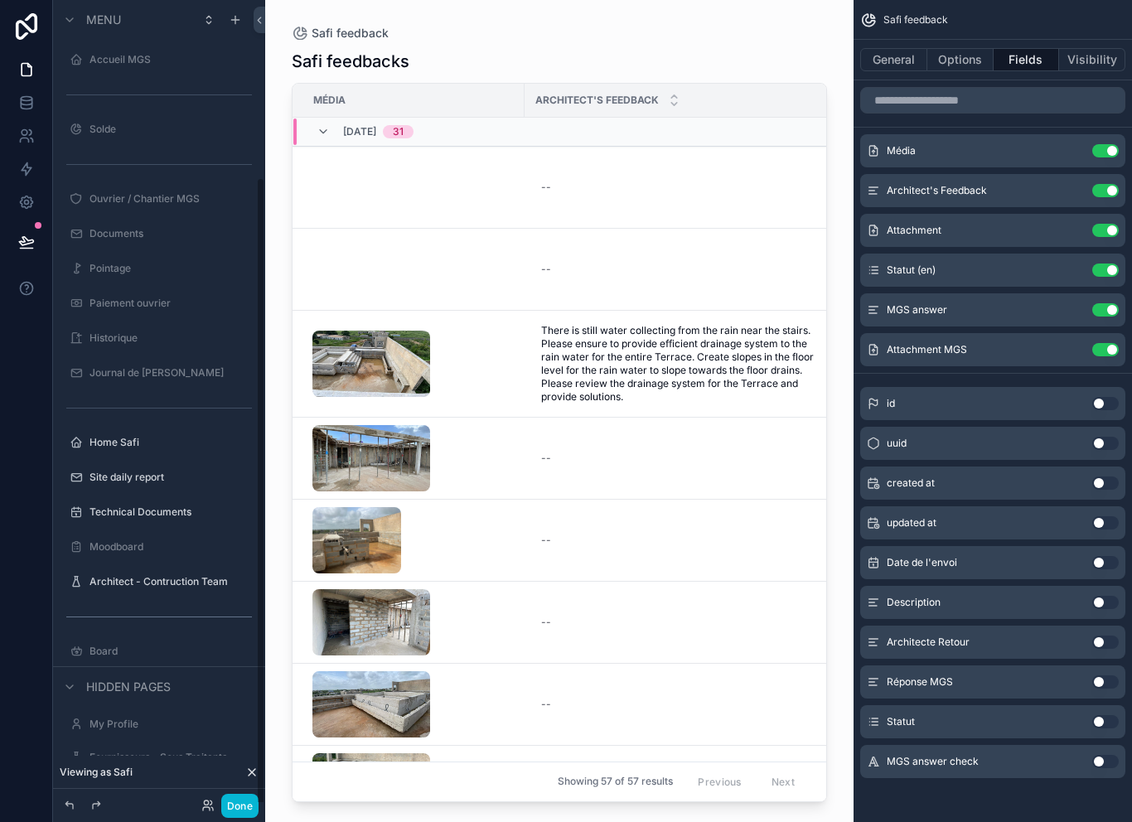
scroll to position [225, 0]
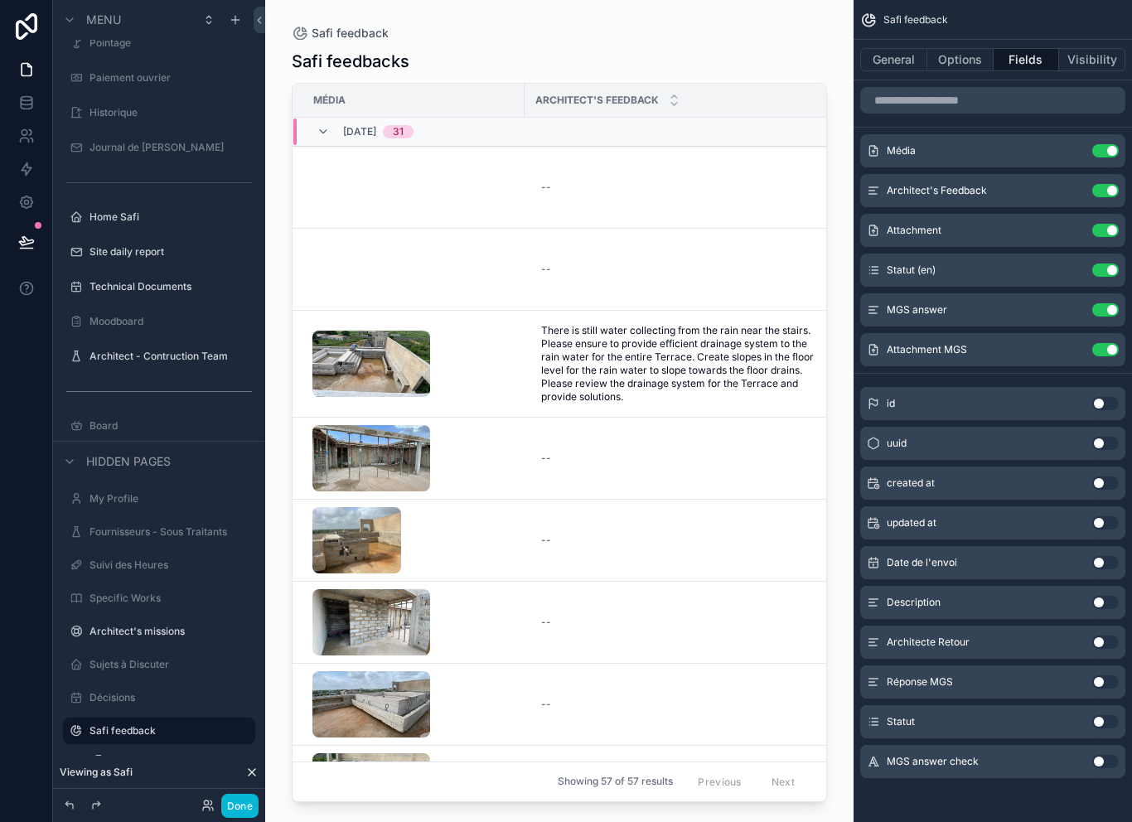
click at [641, 21] on div "scrollable content" at bounding box center [559, 401] width 588 height 802
click at [247, 808] on button "Done" at bounding box center [239, 806] width 37 height 24
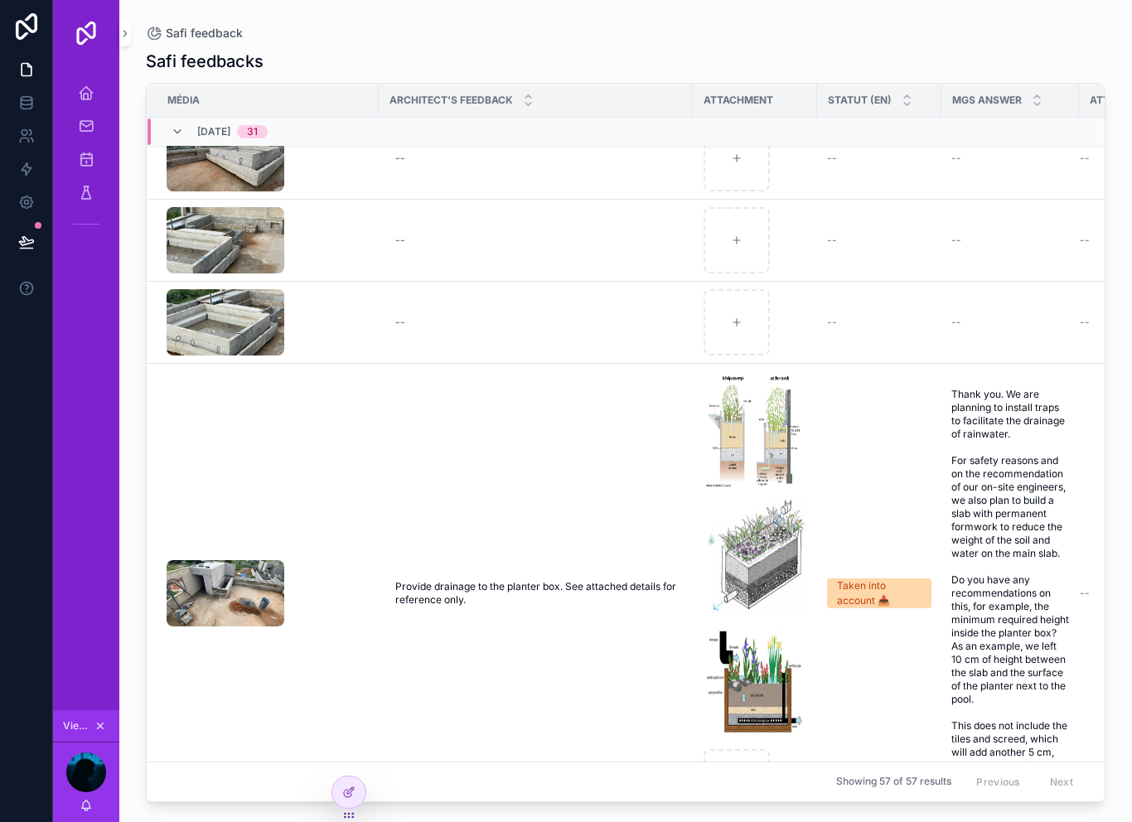
scroll to position [525, -1]
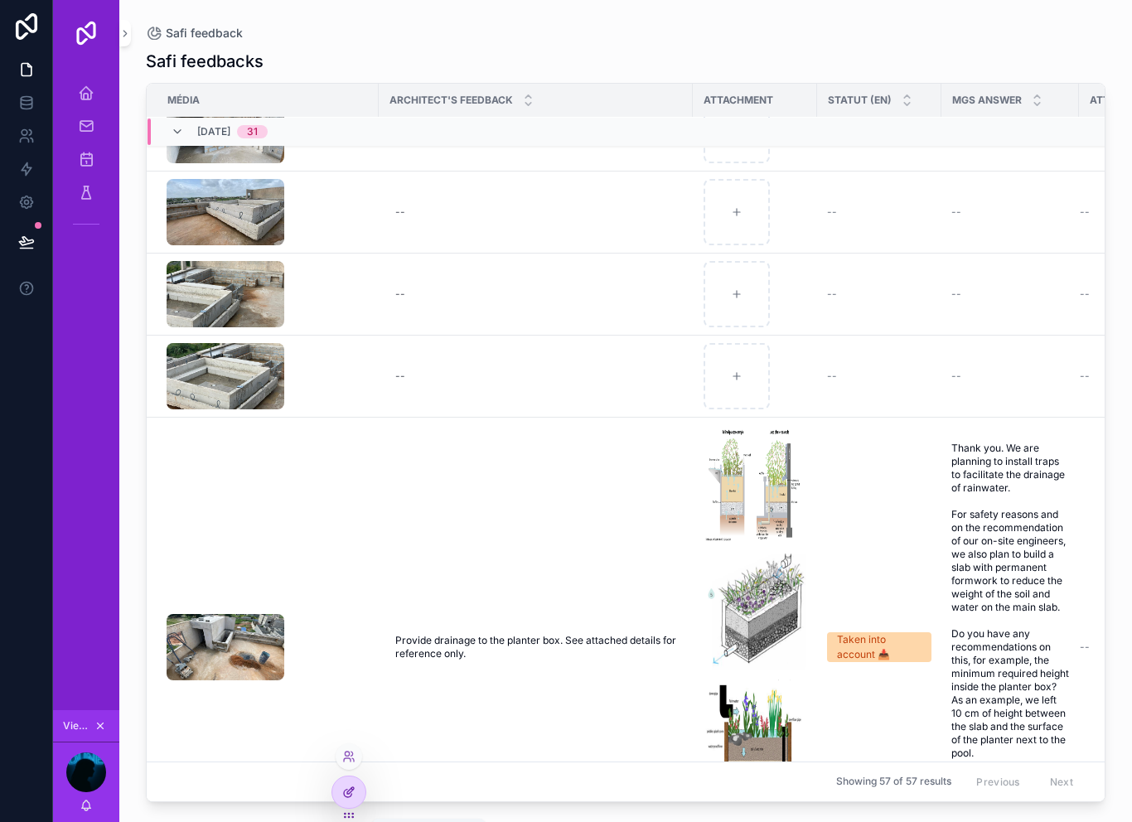
click at [353, 791] on icon at bounding box center [348, 792] width 13 height 13
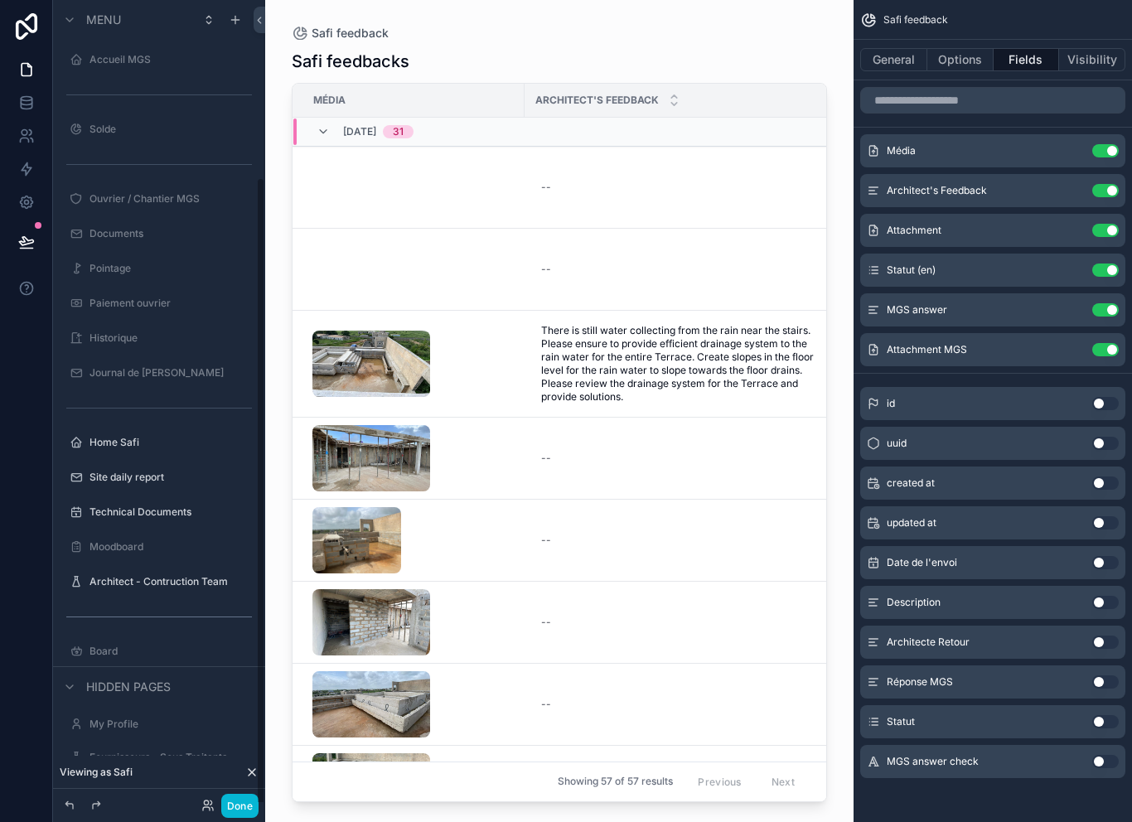
scroll to position [225, 0]
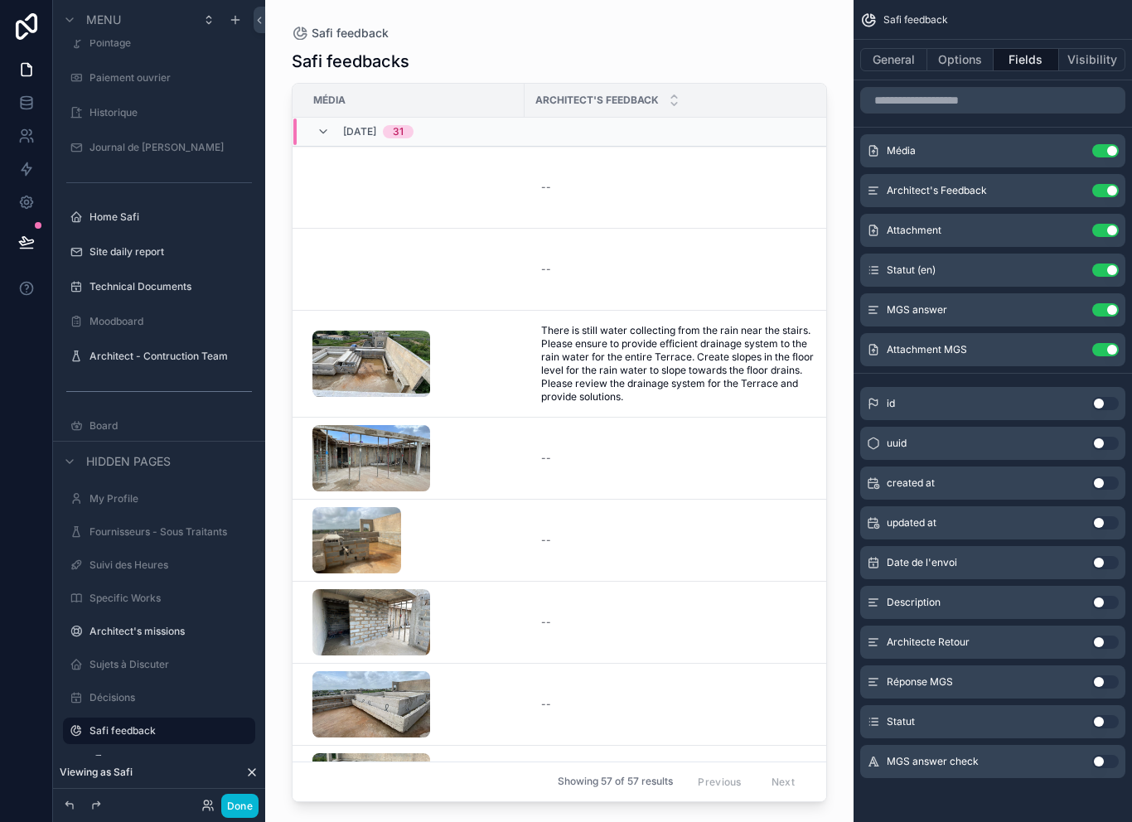
click at [496, 87] on div "Média" at bounding box center [408, 100] width 230 height 27
click at [513, 451] on div "scrollable content" at bounding box center [413, 458] width 202 height 66
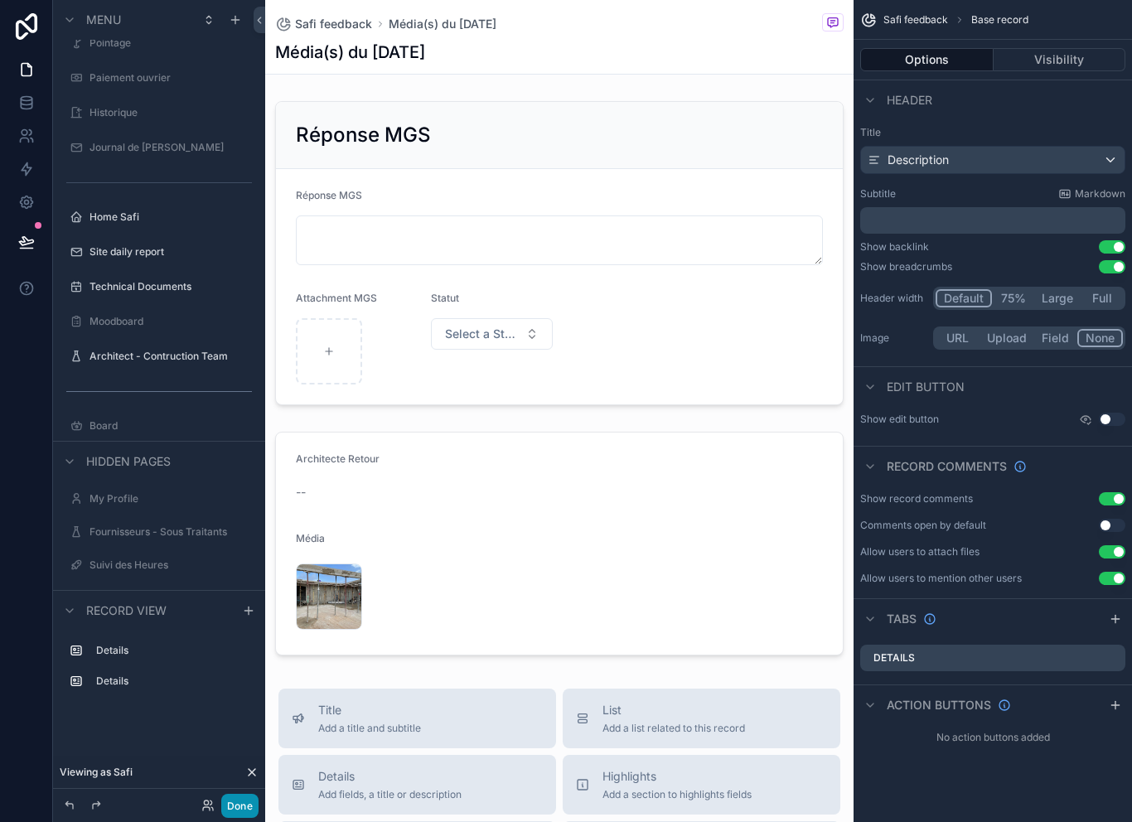
click at [247, 810] on button "Done" at bounding box center [239, 806] width 37 height 24
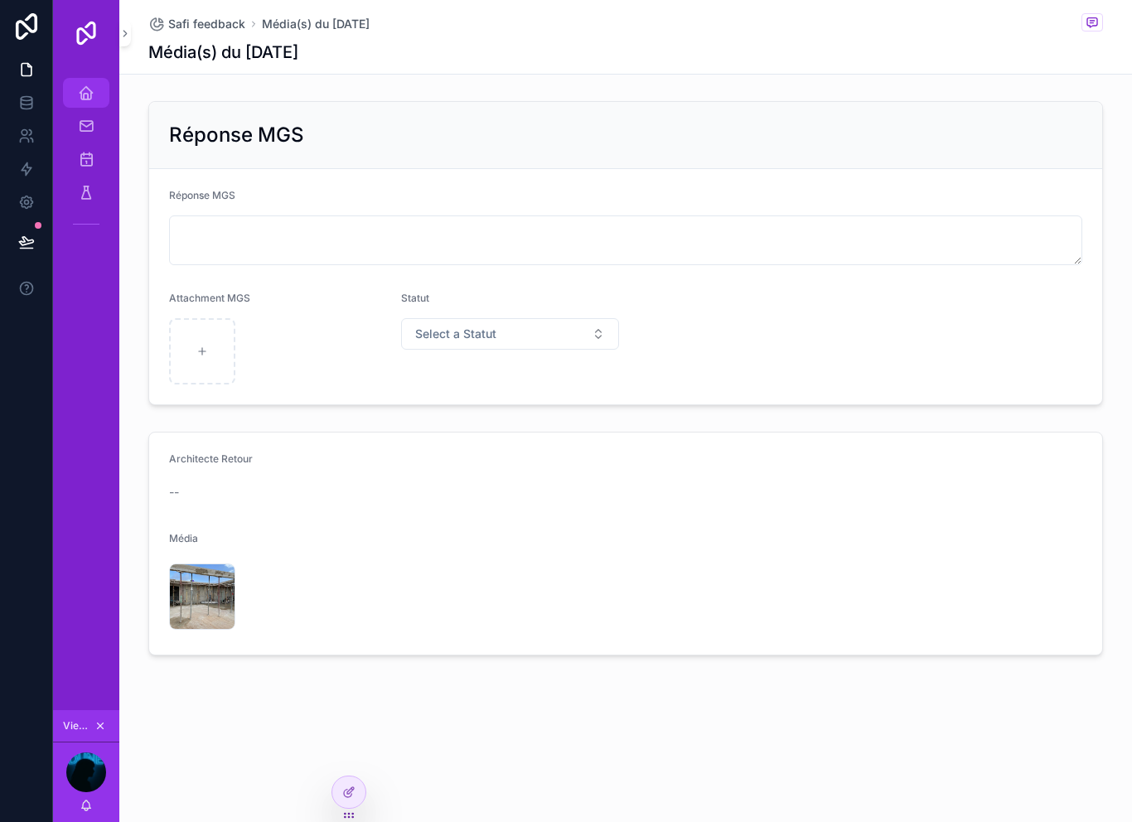
click at [86, 88] on icon "scrollable content" at bounding box center [86, 93] width 17 height 17
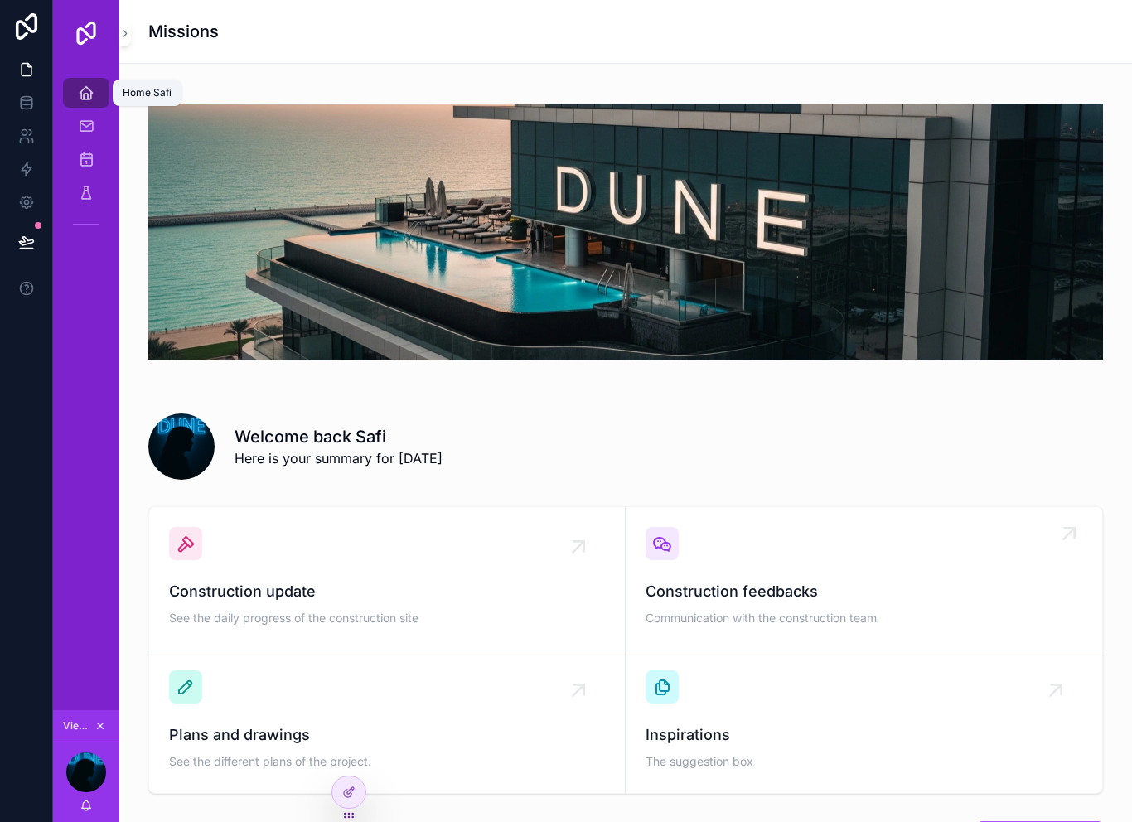
click at [747, 562] on div "Construction feedbacks Communication with the construction team" at bounding box center [864, 578] width 437 height 103
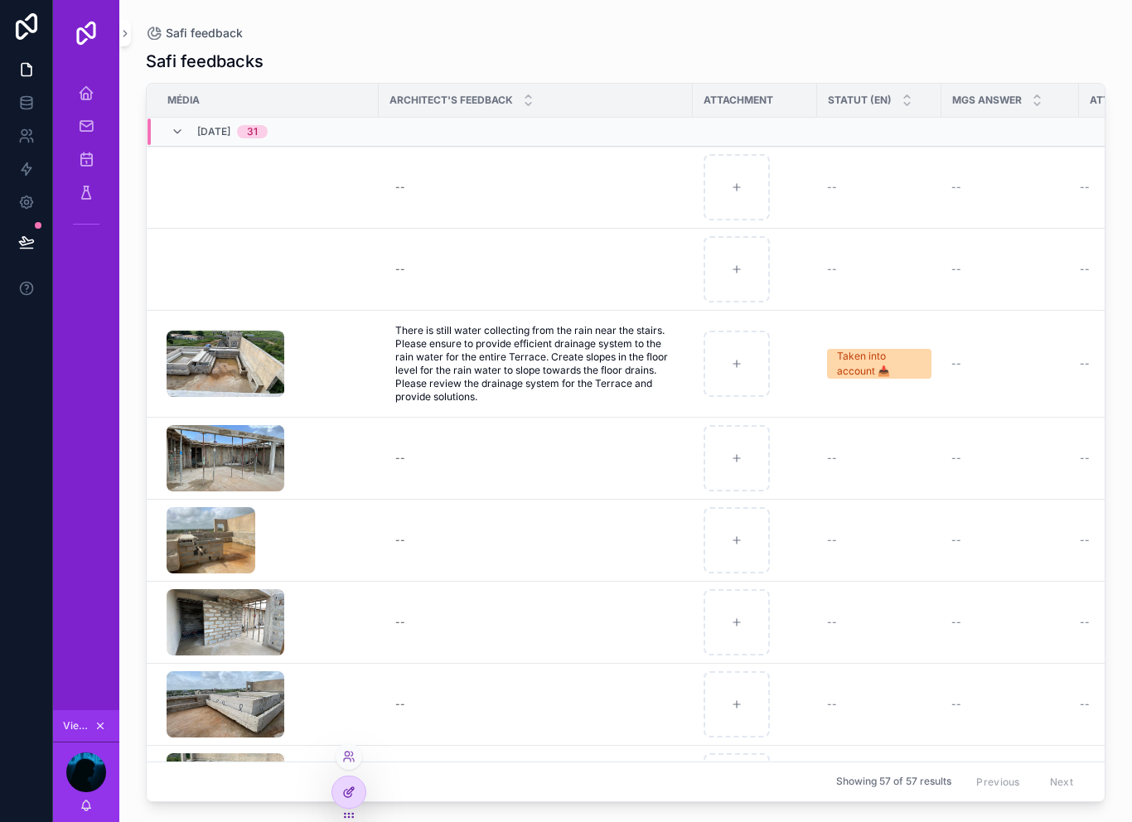
click at [356, 788] on div at bounding box center [348, 791] width 33 height 31
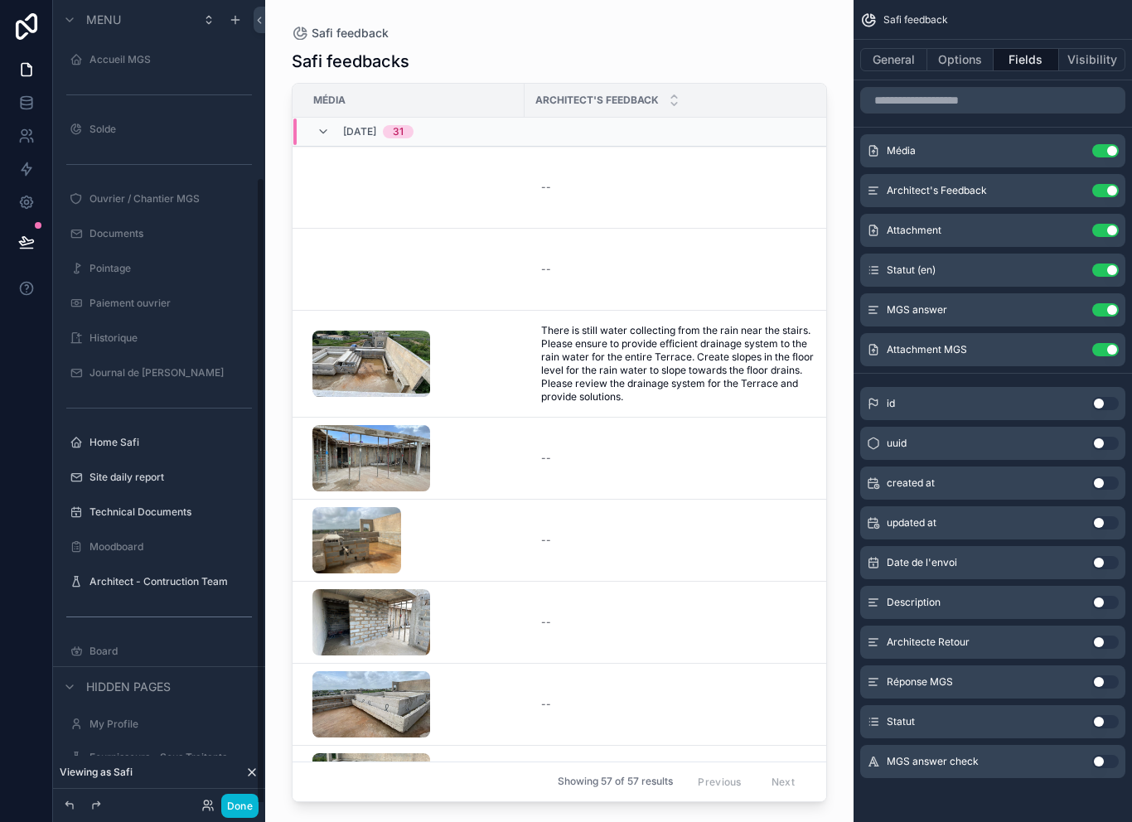
scroll to position [225, 0]
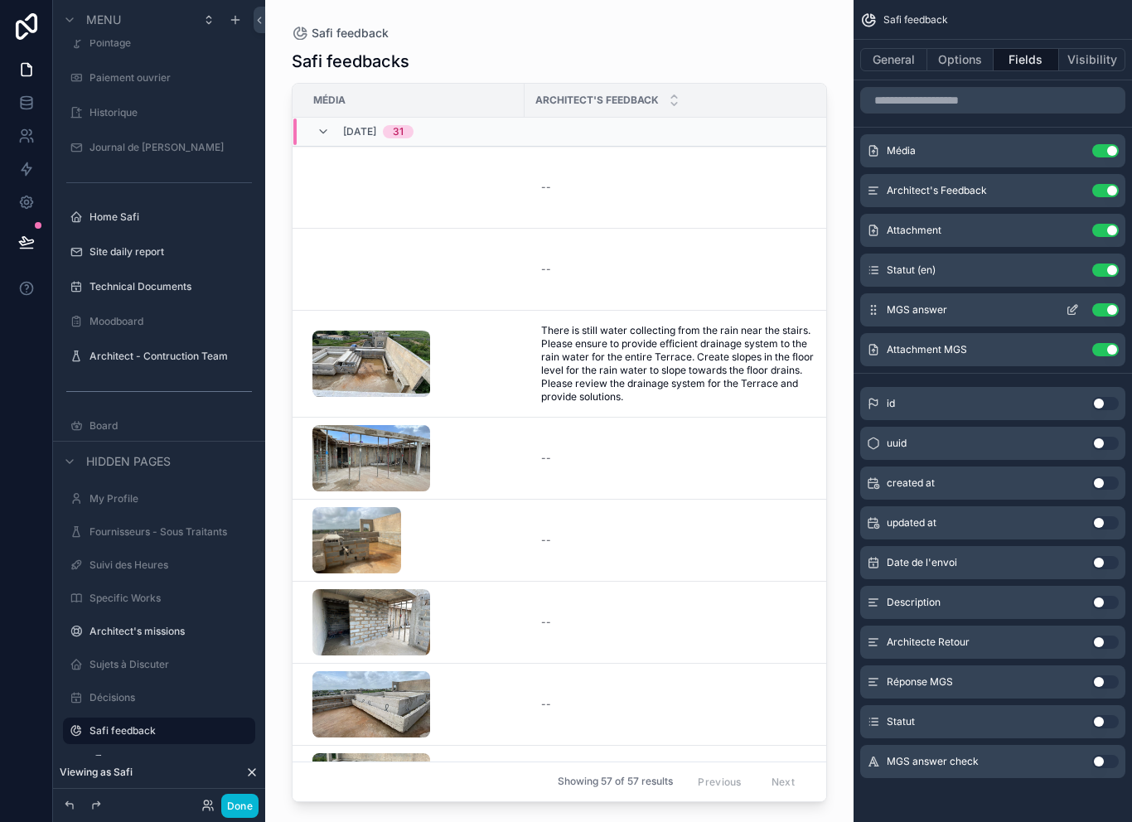
click at [1100, 303] on button "Use setting" at bounding box center [1105, 309] width 27 height 13
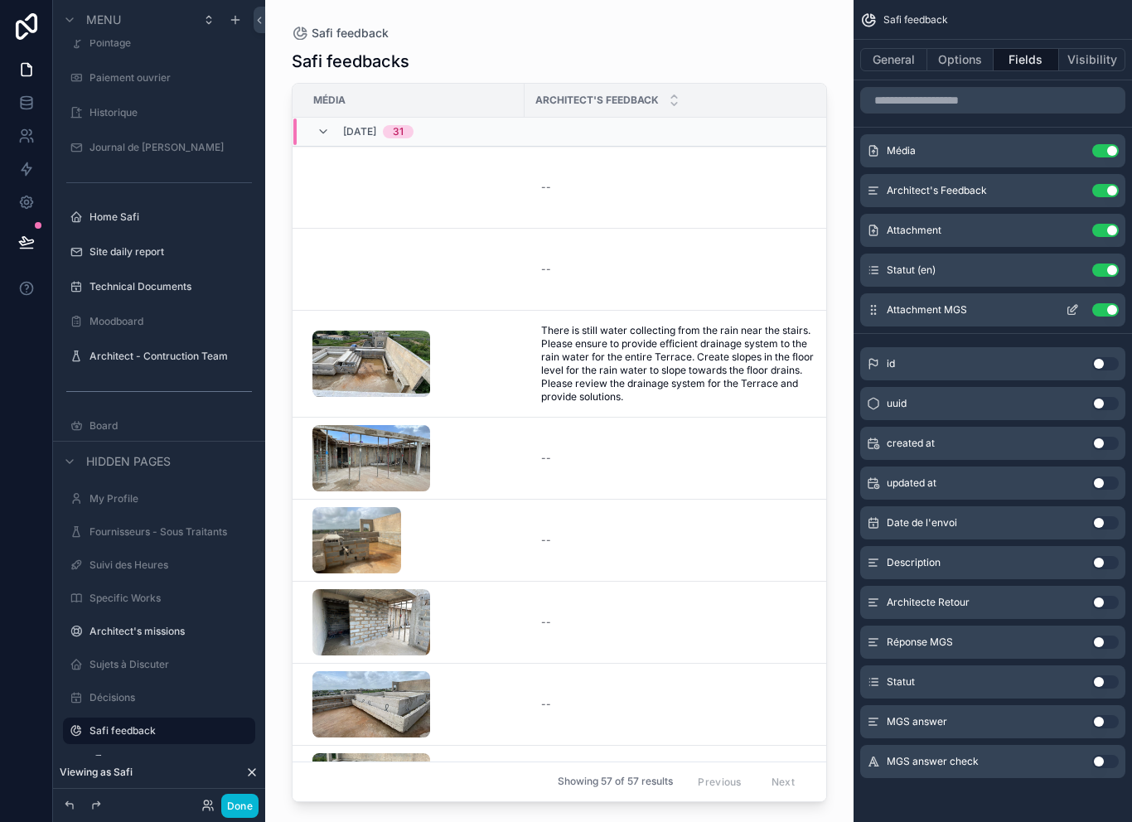
click at [1103, 303] on button "Use setting" at bounding box center [1105, 309] width 27 height 13
click at [1108, 264] on button "Use setting" at bounding box center [1105, 270] width 27 height 13
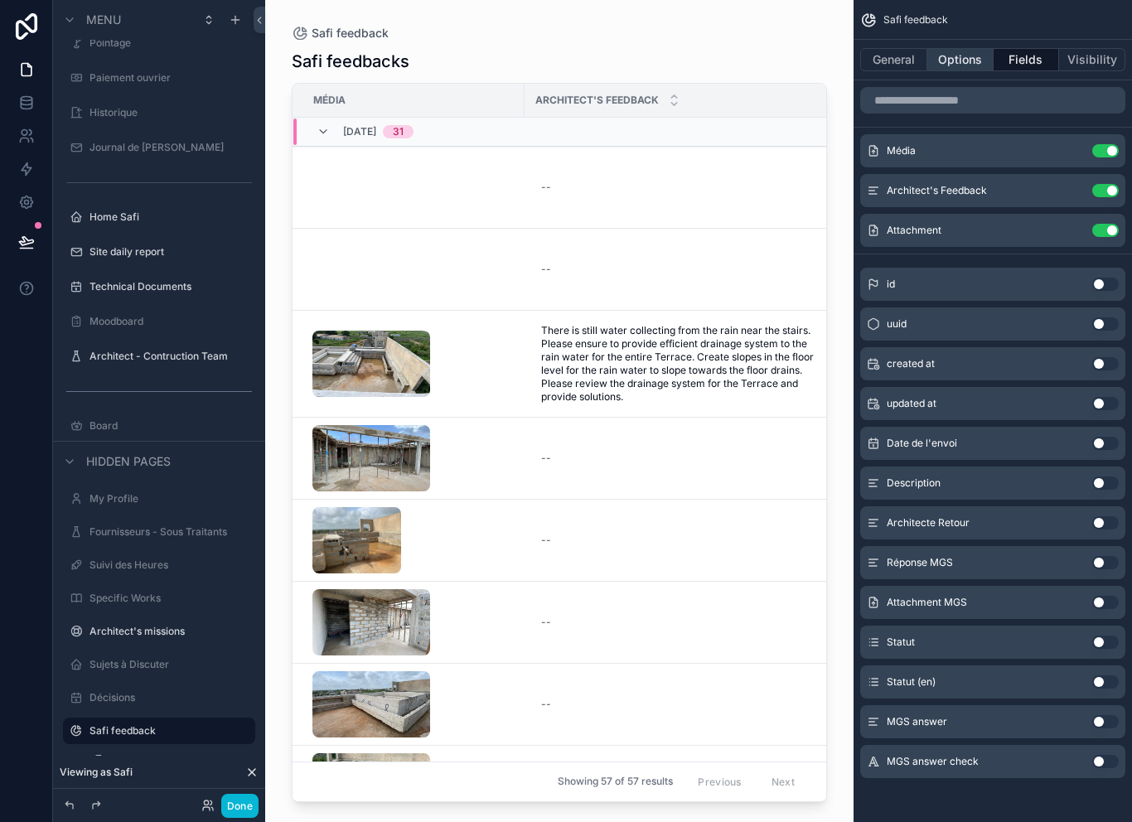
click at [956, 48] on button "Options" at bounding box center [960, 59] width 66 height 23
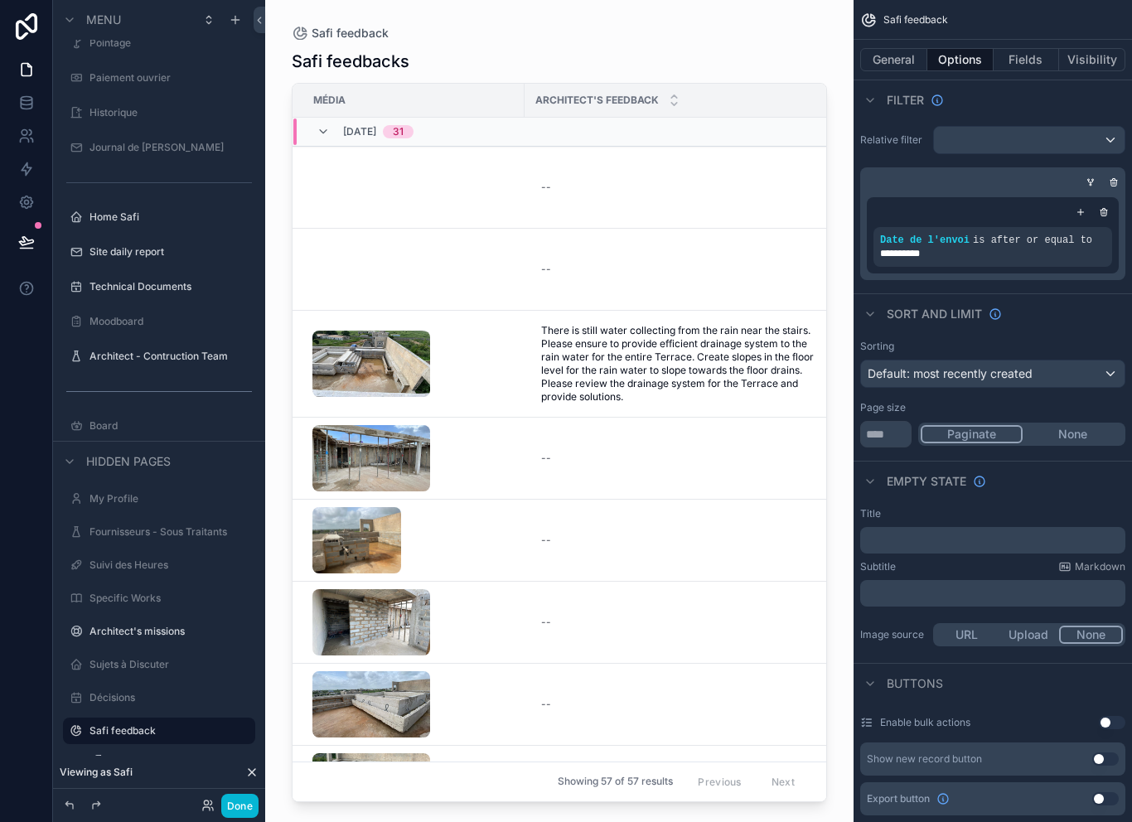
click at [1033, 360] on div "Default: most recently created" at bounding box center [993, 373] width 264 height 27
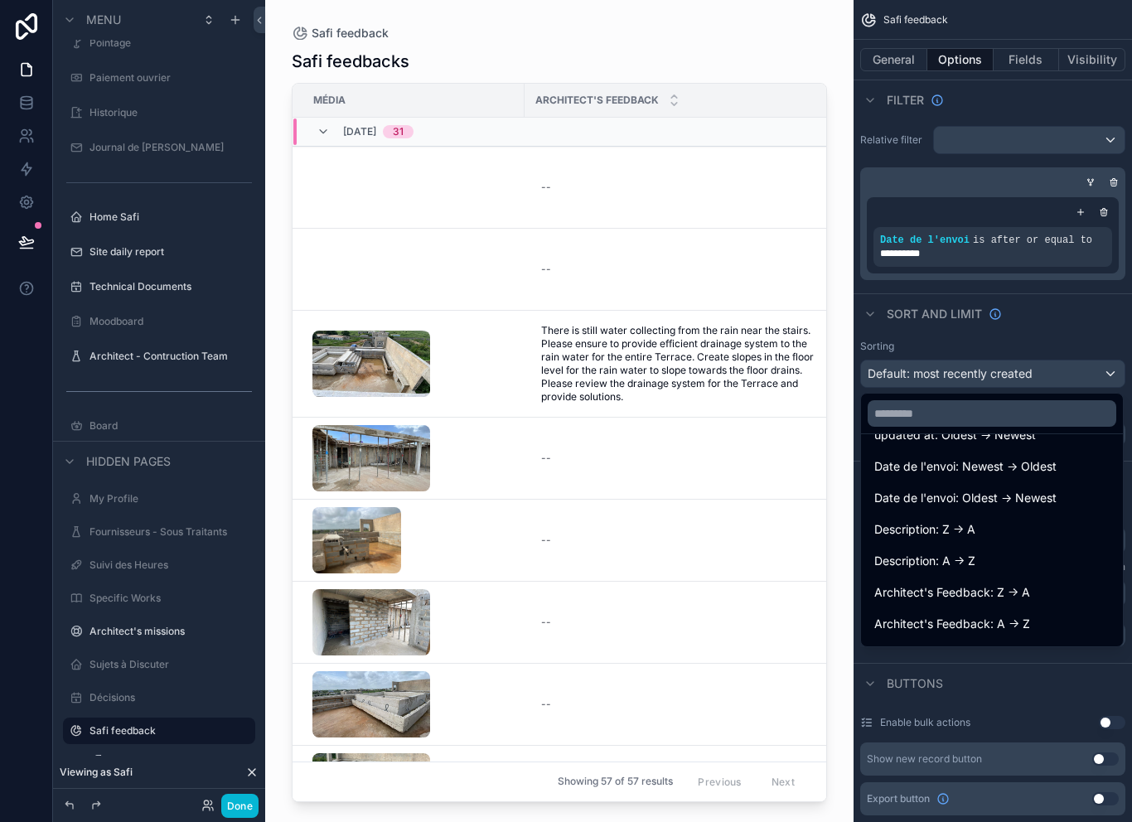
scroll to position [152, 0]
click at [1048, 584] on div "Architect's Feedback: Z -> A" at bounding box center [991, 594] width 235 height 20
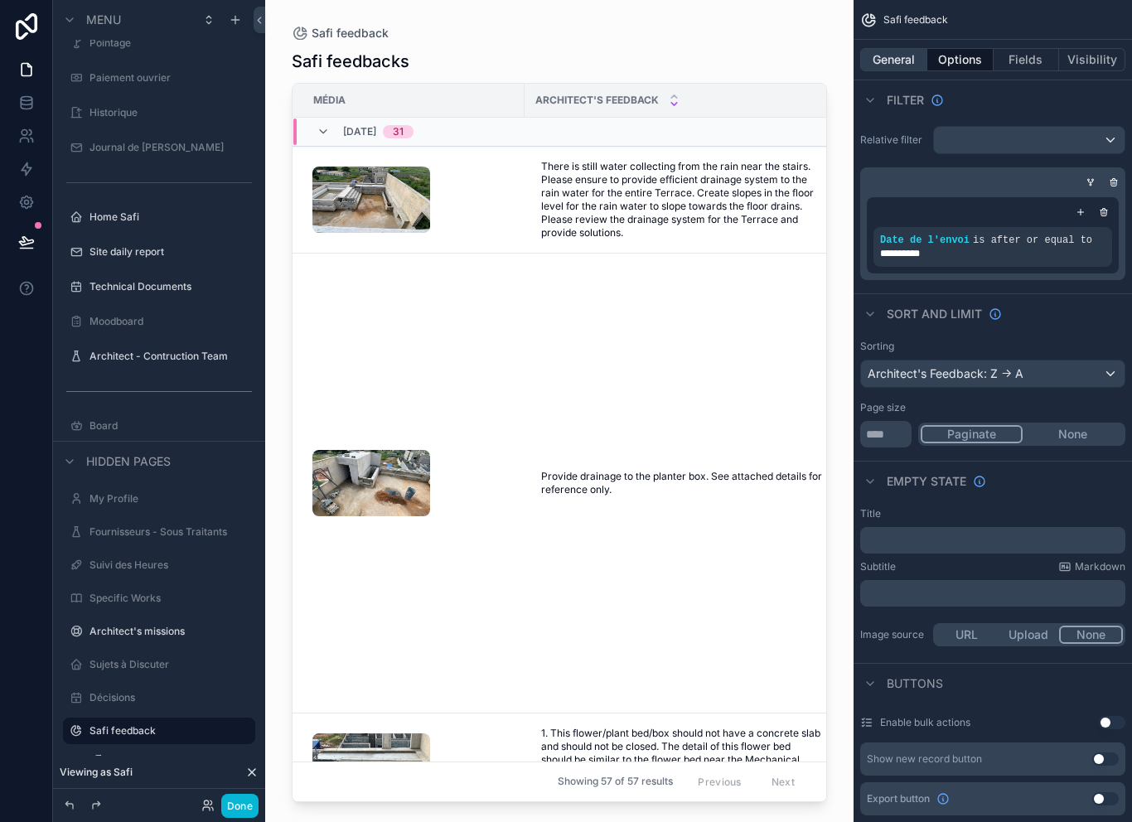
click at [900, 48] on button "General" at bounding box center [893, 59] width 67 height 23
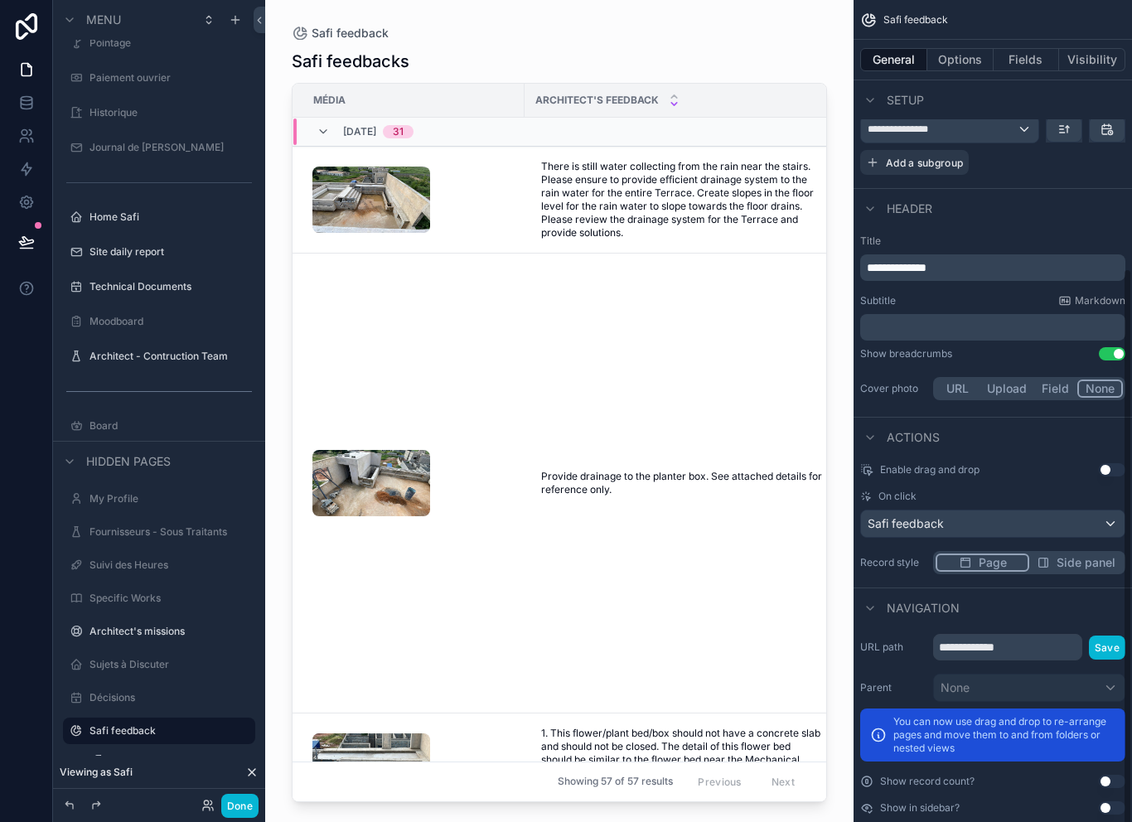
scroll to position [391, 0]
click at [1069, 511] on div "Safi feedback" at bounding box center [993, 524] width 264 height 27
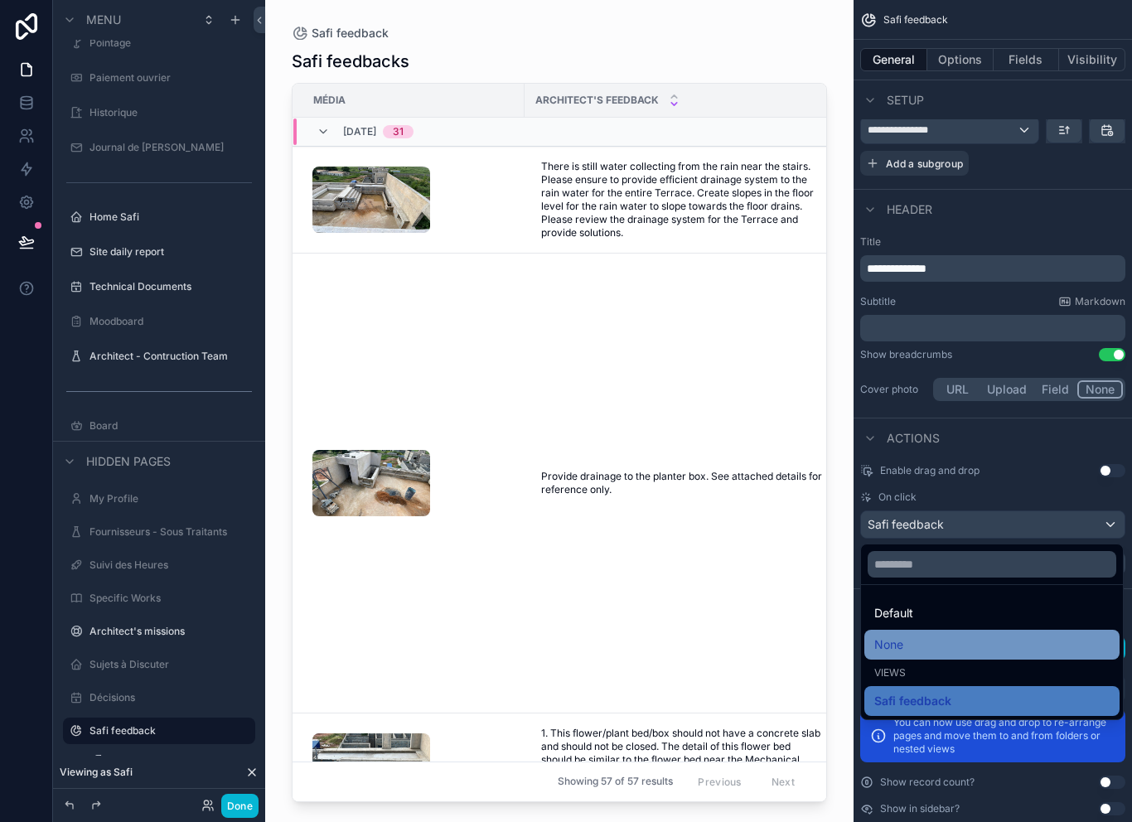
click at [935, 635] on div "None" at bounding box center [991, 645] width 235 height 20
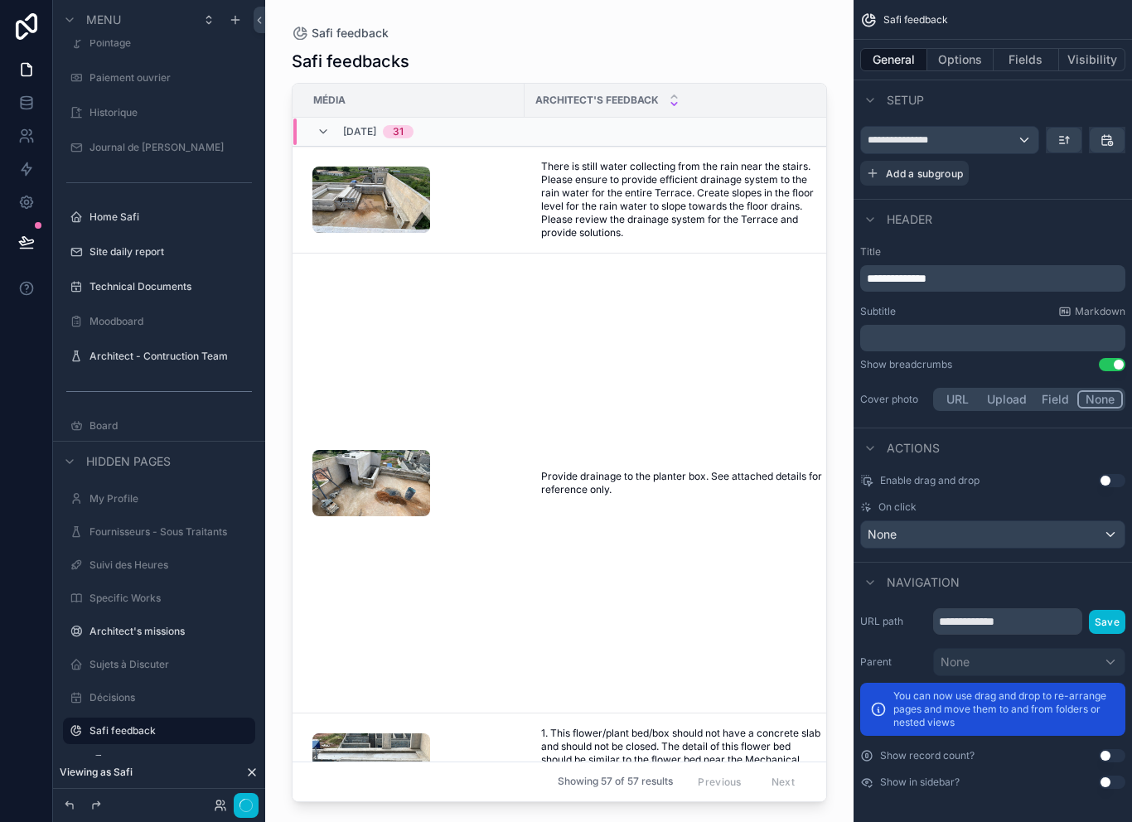
scroll to position [355, 0]
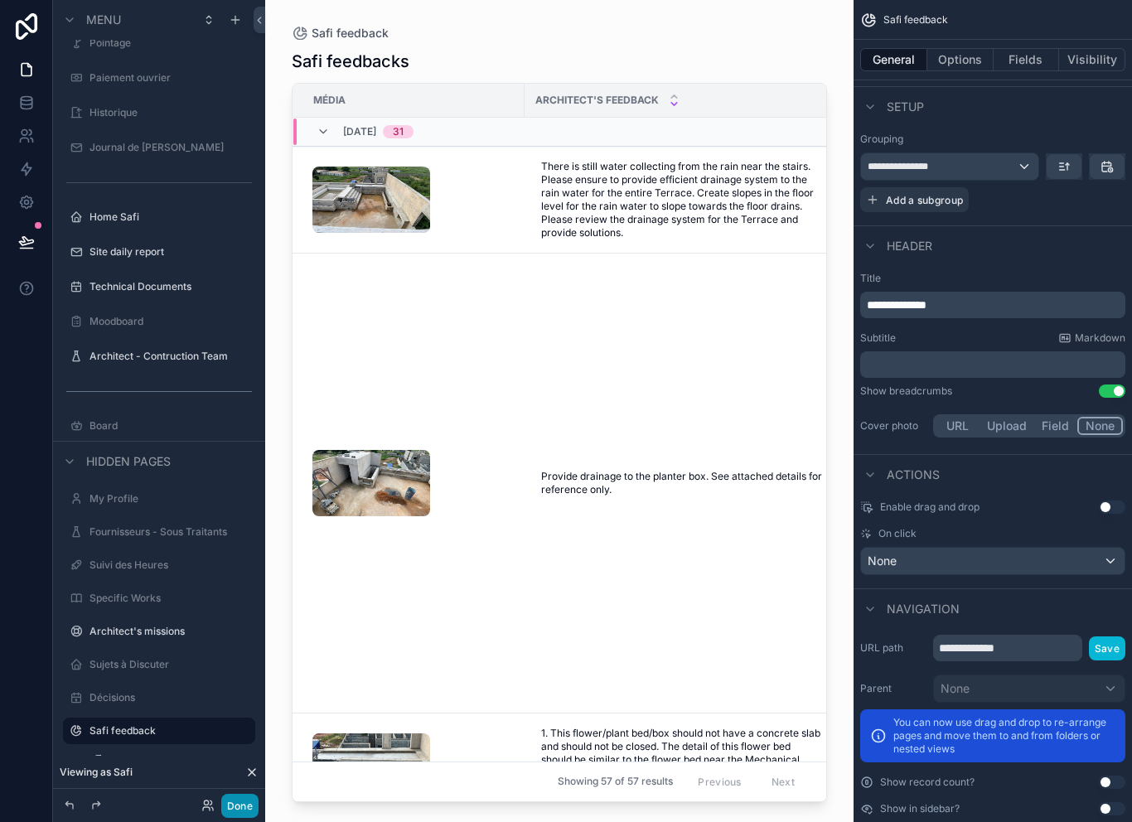
click at [249, 810] on button "Done" at bounding box center [239, 806] width 37 height 24
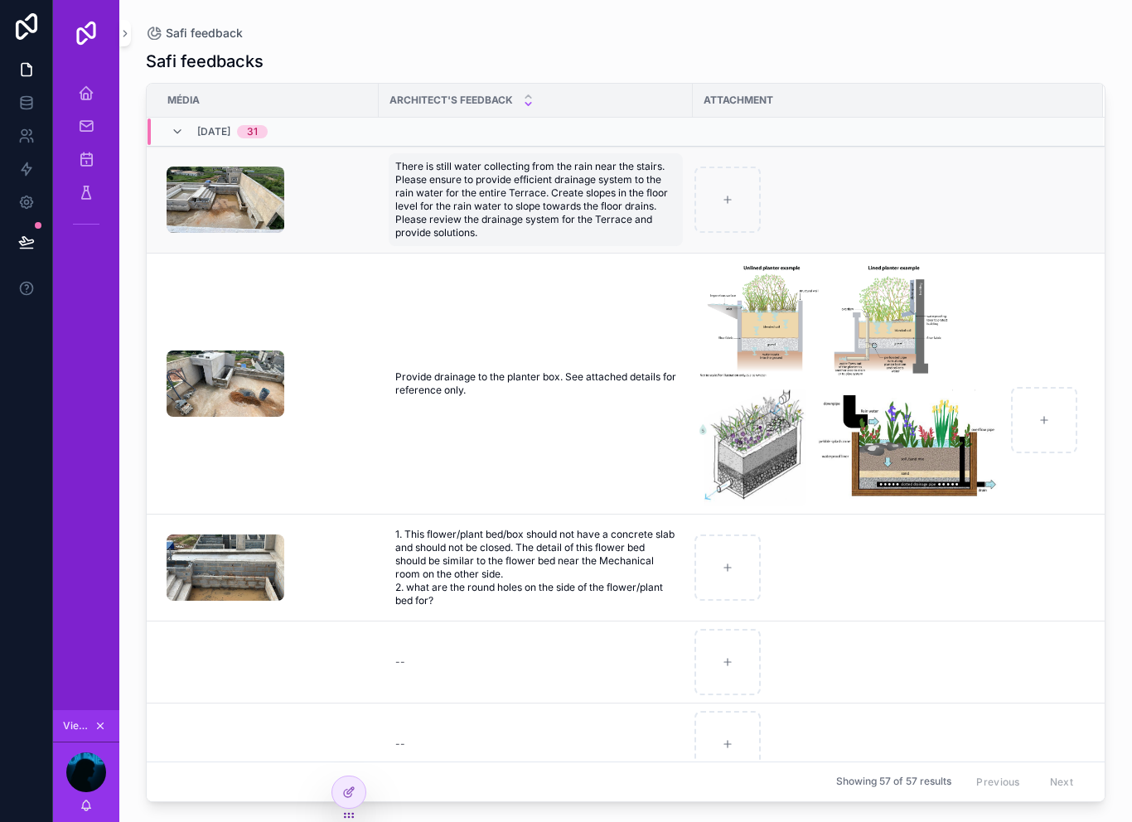
click at [491, 172] on span "There is still water collecting from the rain near the stairs. Please ensure to…" at bounding box center [535, 200] width 281 height 80
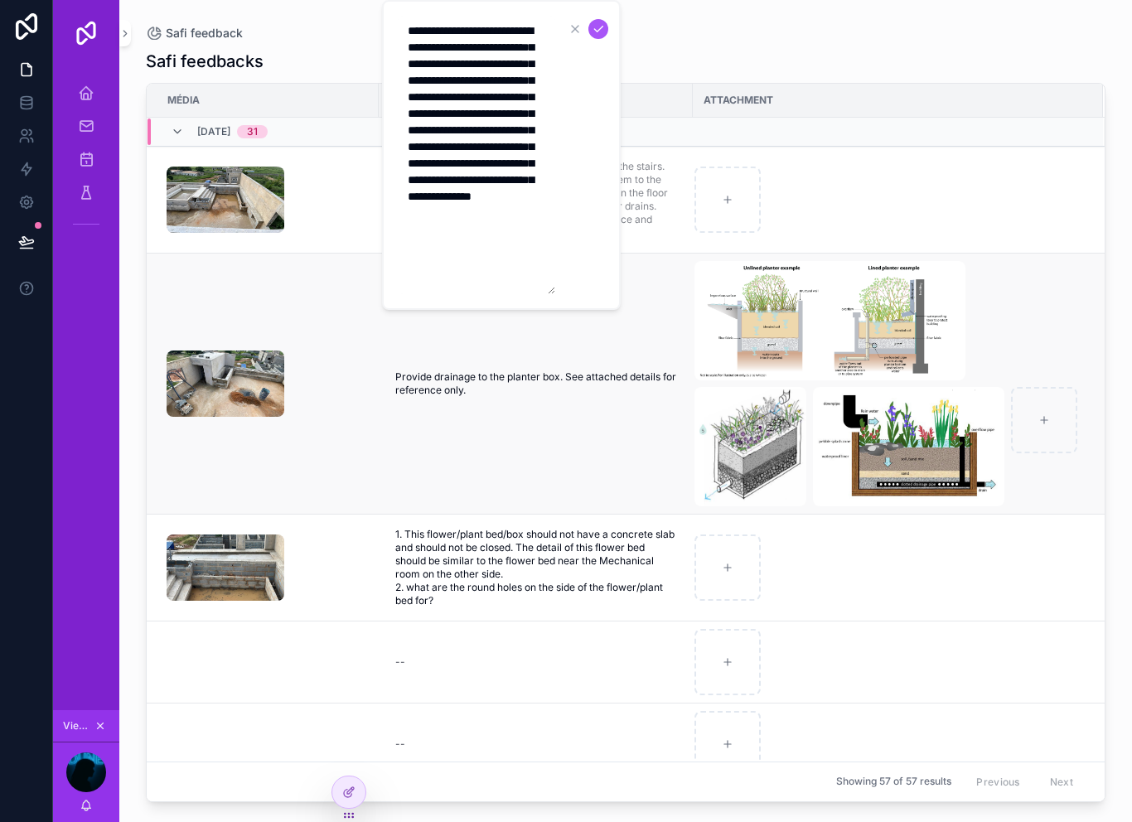
click at [336, 279] on td "scrollable content" at bounding box center [263, 384] width 232 height 261
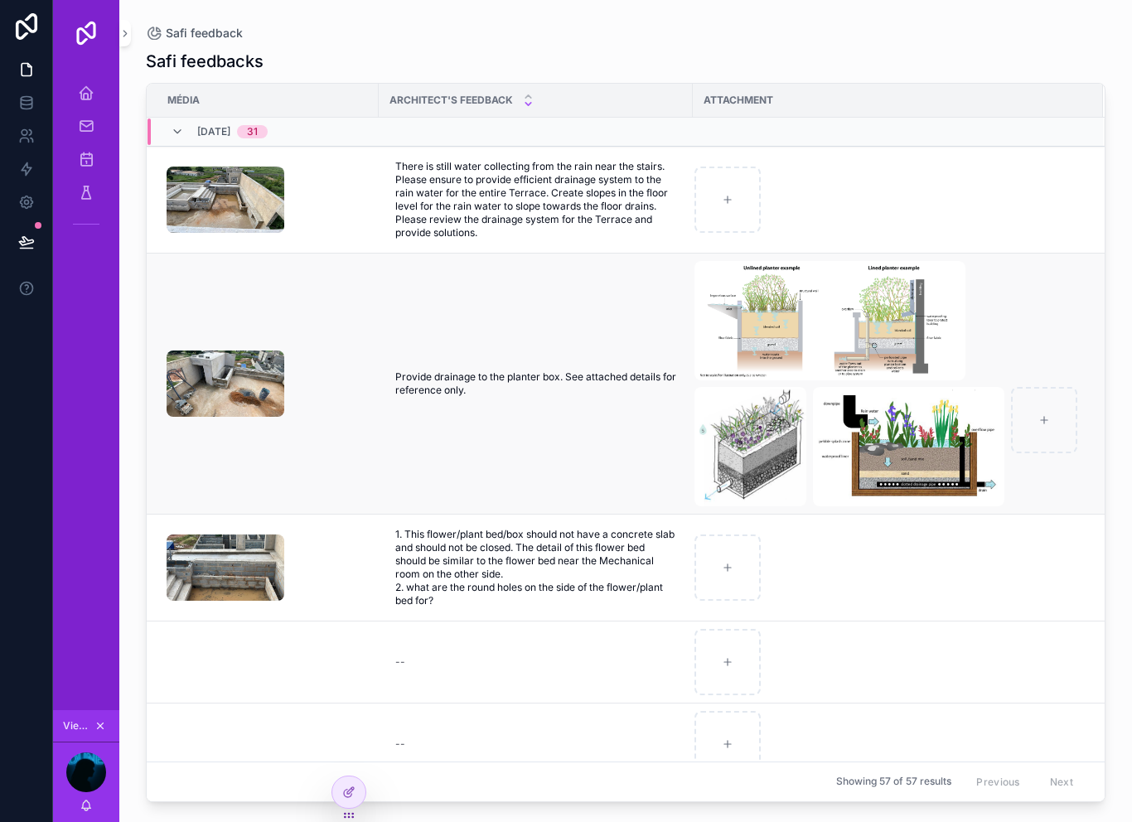
scroll to position [0, 0]
click at [91, 93] on icon "scrollable content" at bounding box center [86, 93] width 17 height 17
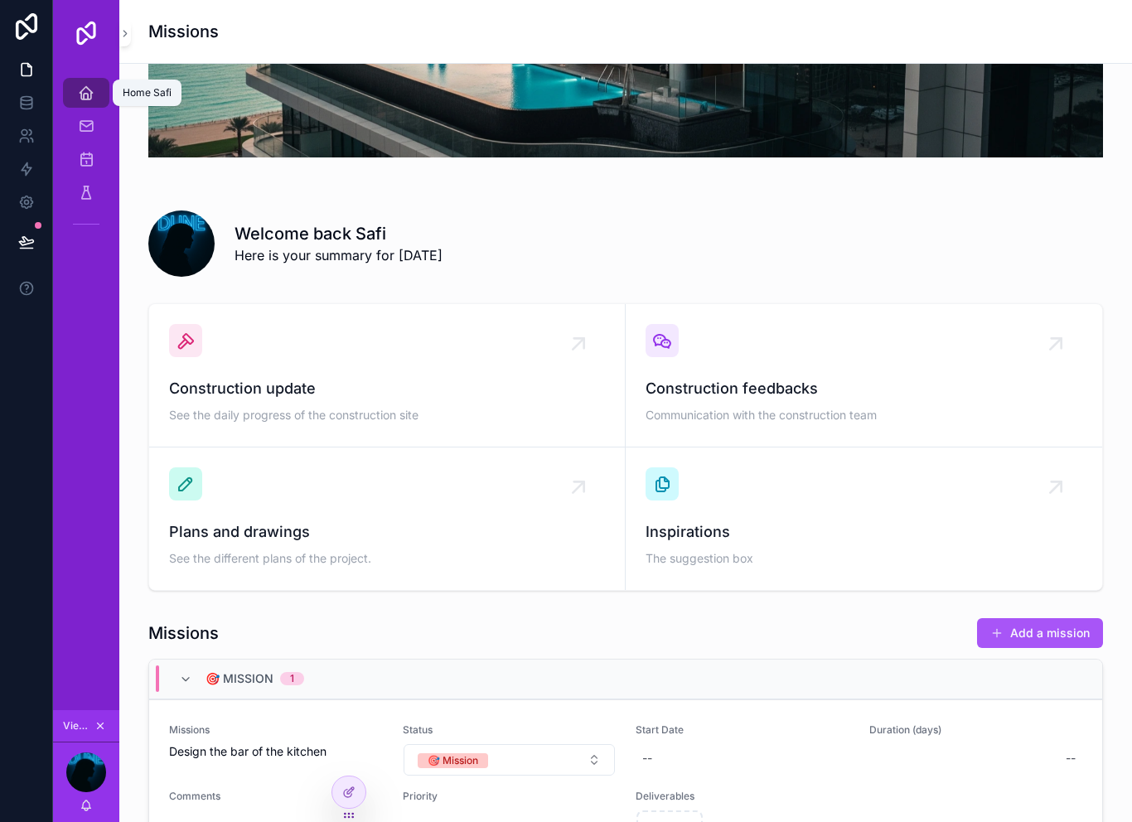
scroll to position [193, 0]
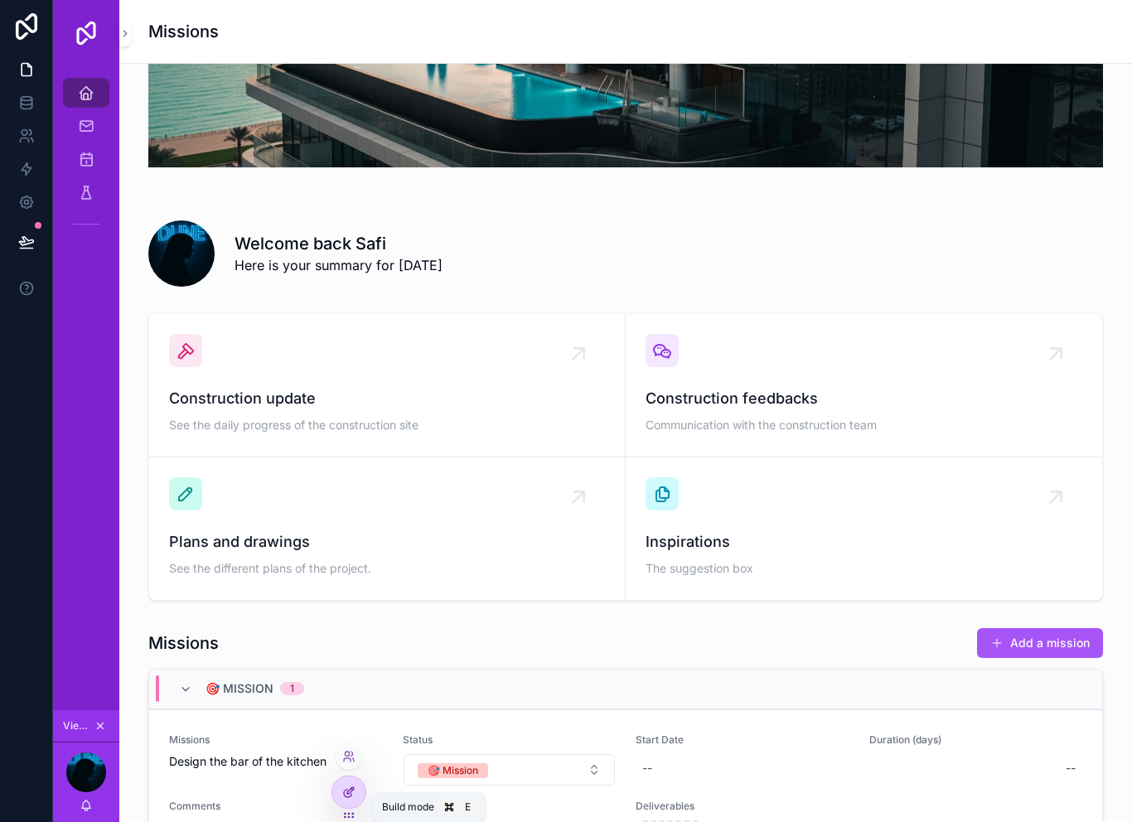
click at [347, 794] on icon at bounding box center [350, 790] width 7 height 7
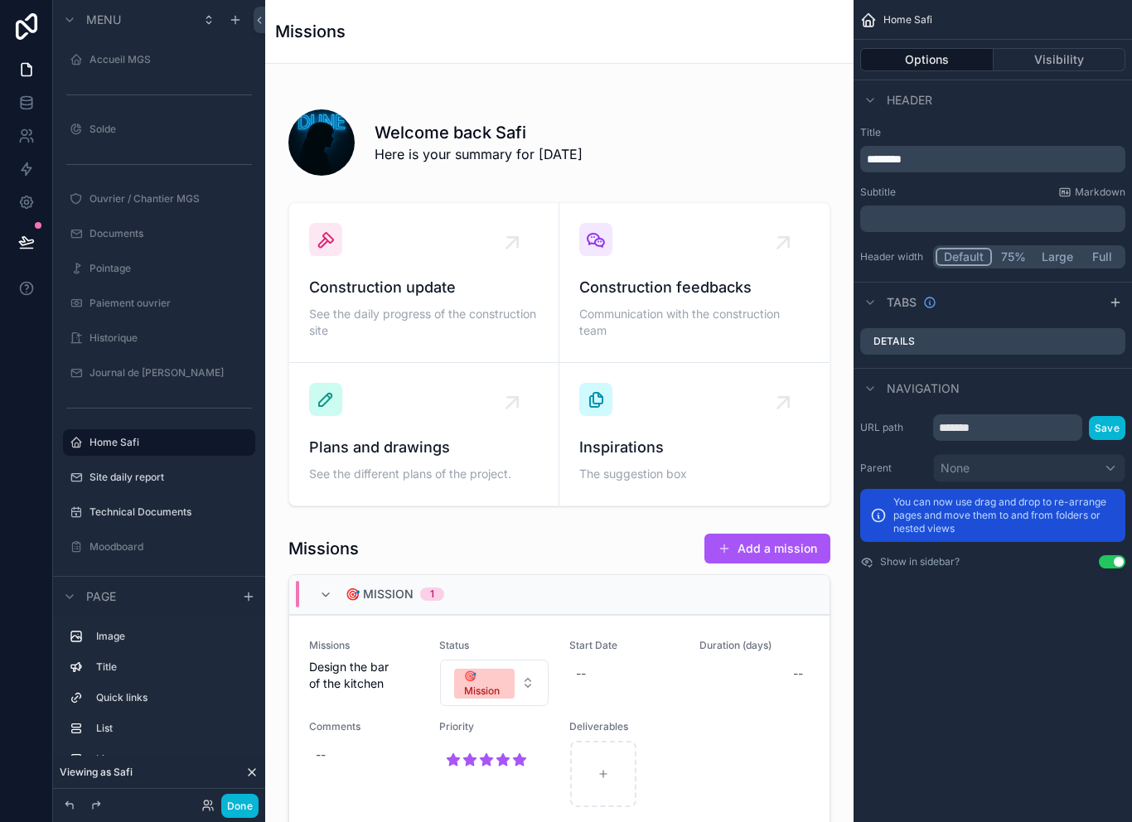
scroll to position [10, 0]
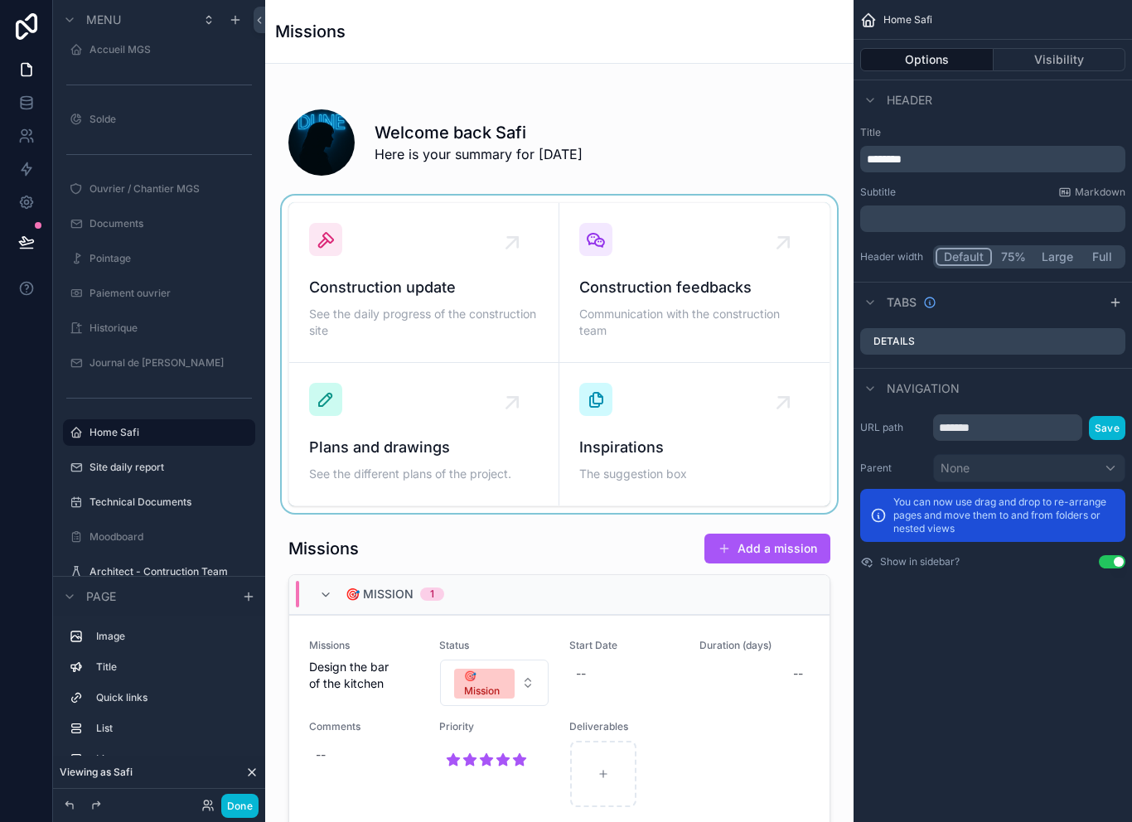
click at [517, 508] on div "scrollable content" at bounding box center [559, 354] width 562 height 317
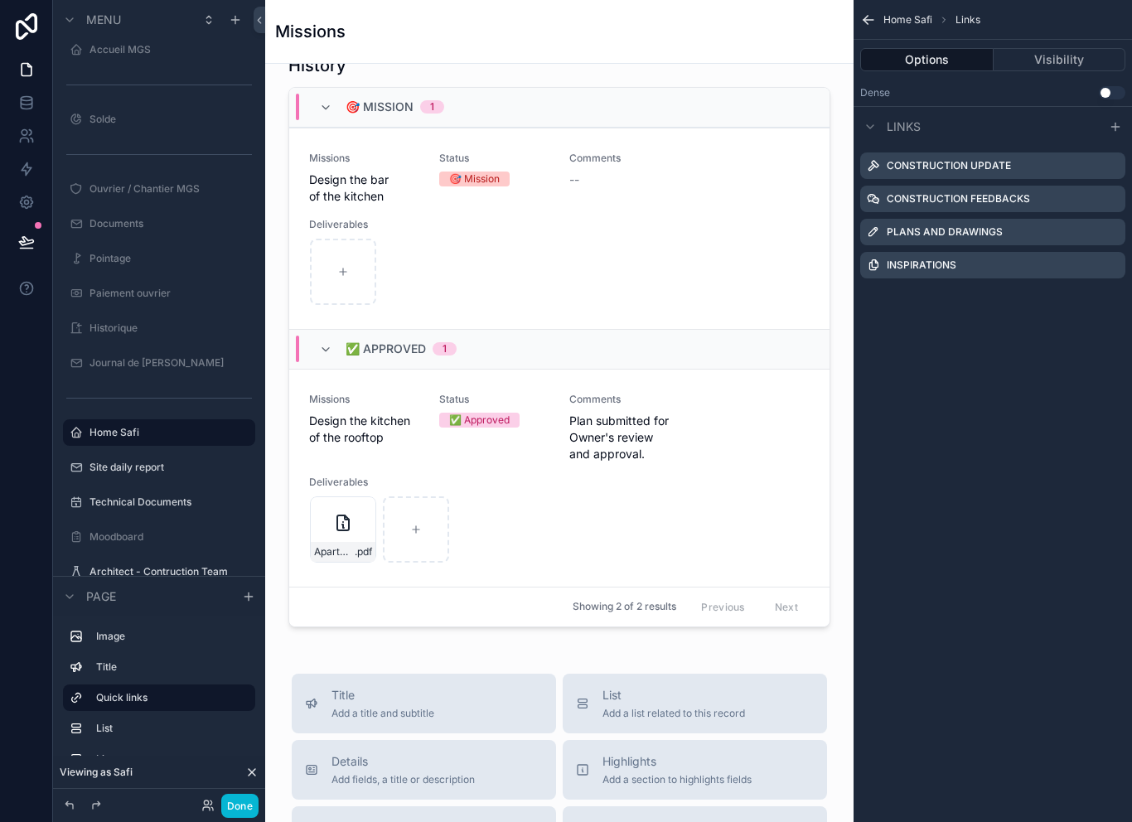
scroll to position [1357, 0]
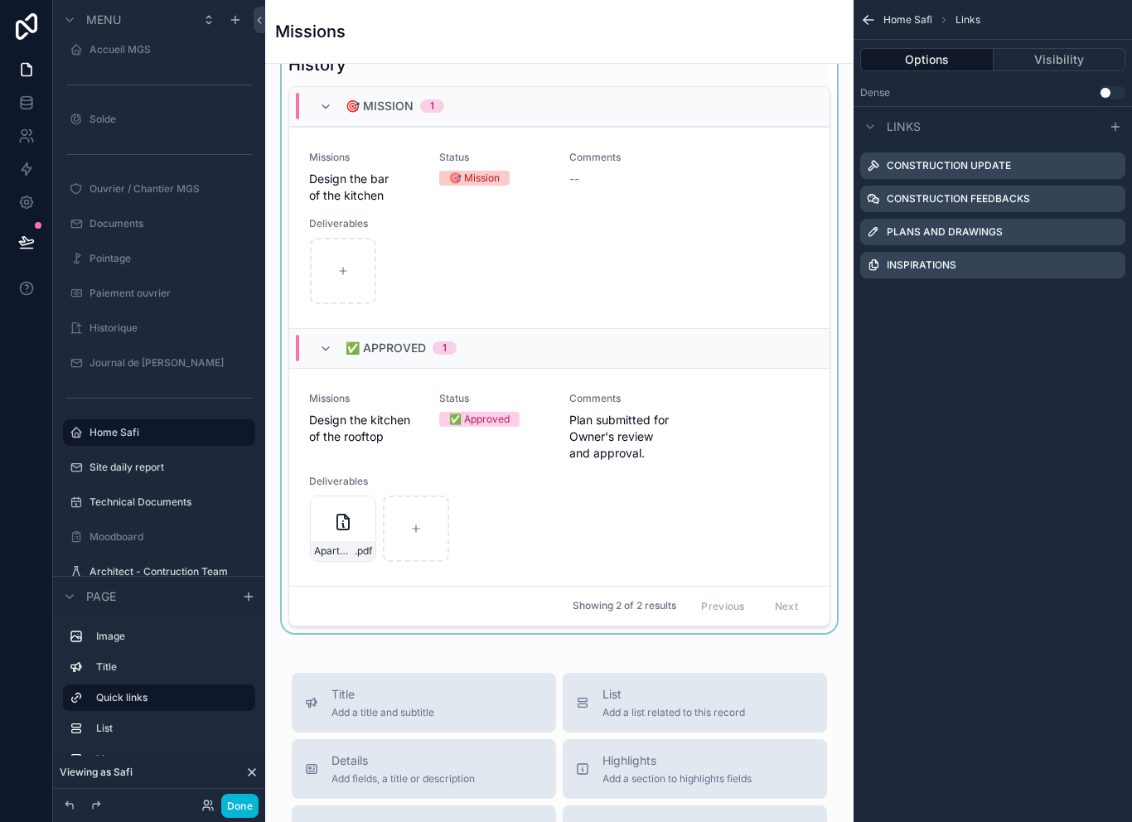
click at [691, 93] on div "scrollable content" at bounding box center [559, 339] width 562 height 587
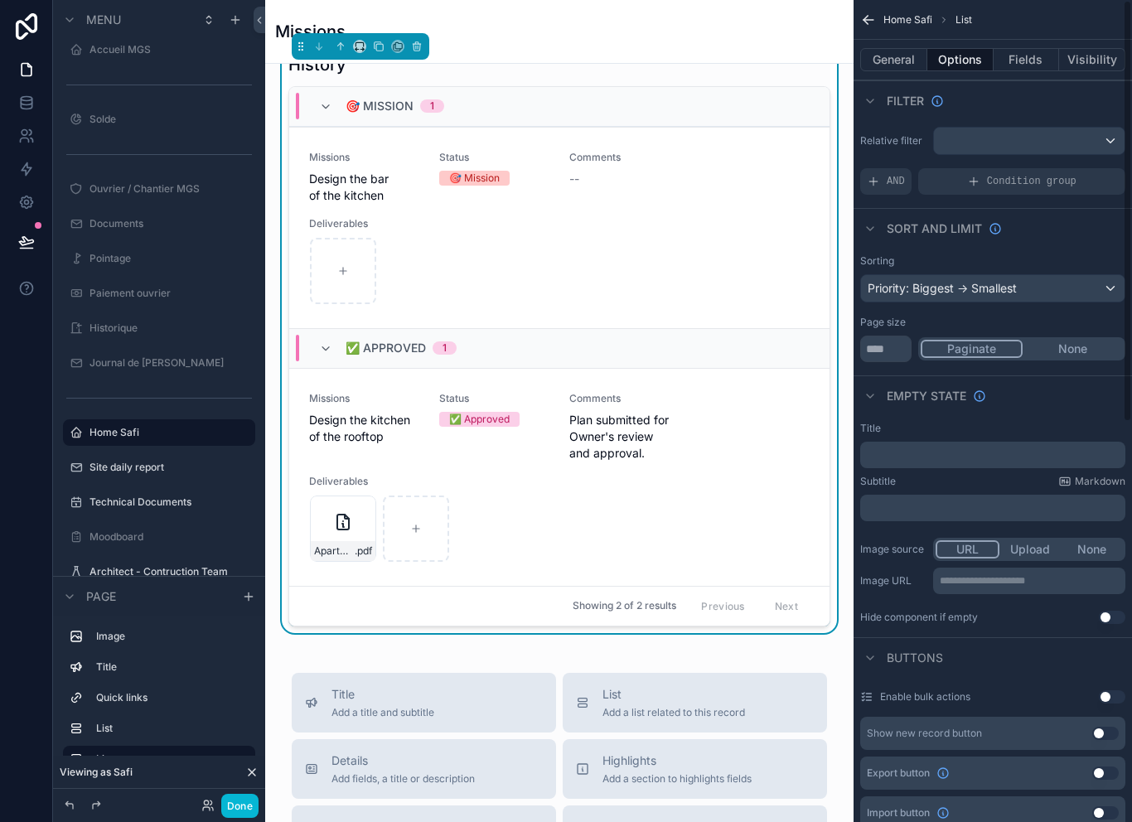
scroll to position [0, 0]
click at [1027, 53] on button "Fields" at bounding box center [1027, 59] width 66 height 23
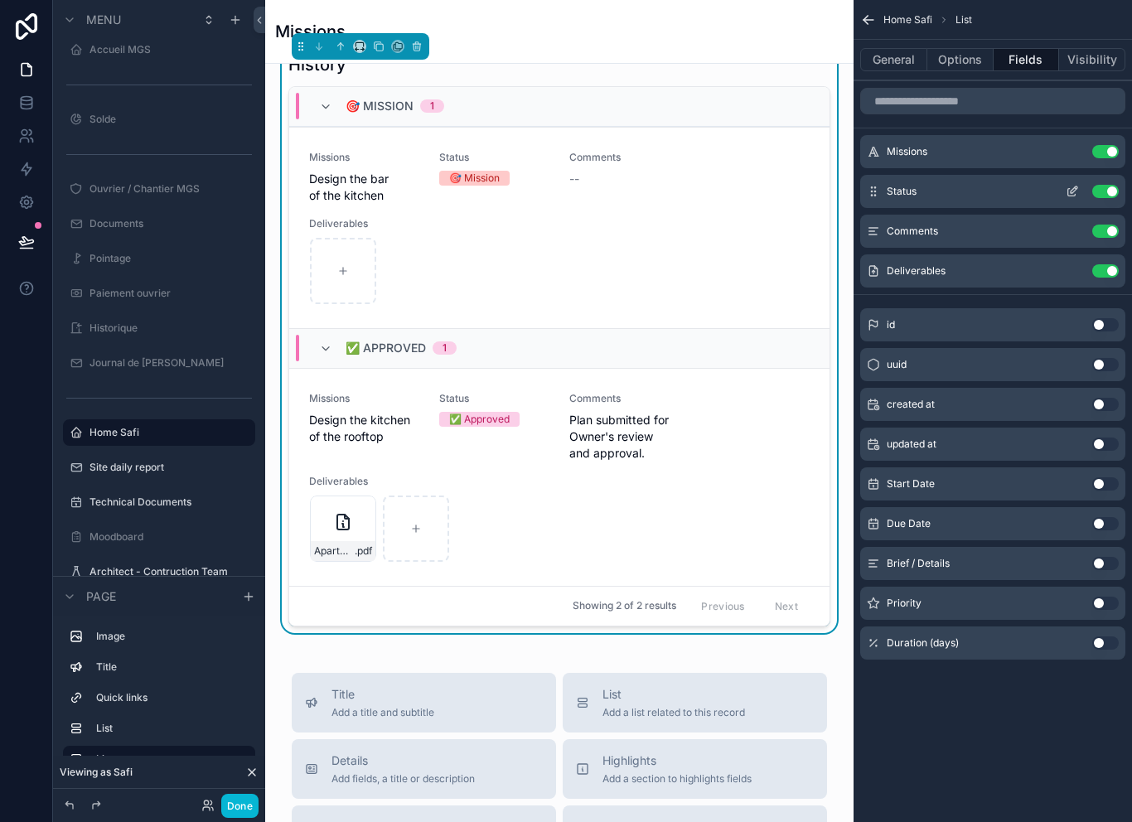
click at [1074, 191] on icon "scrollable content" at bounding box center [1072, 191] width 13 height 13
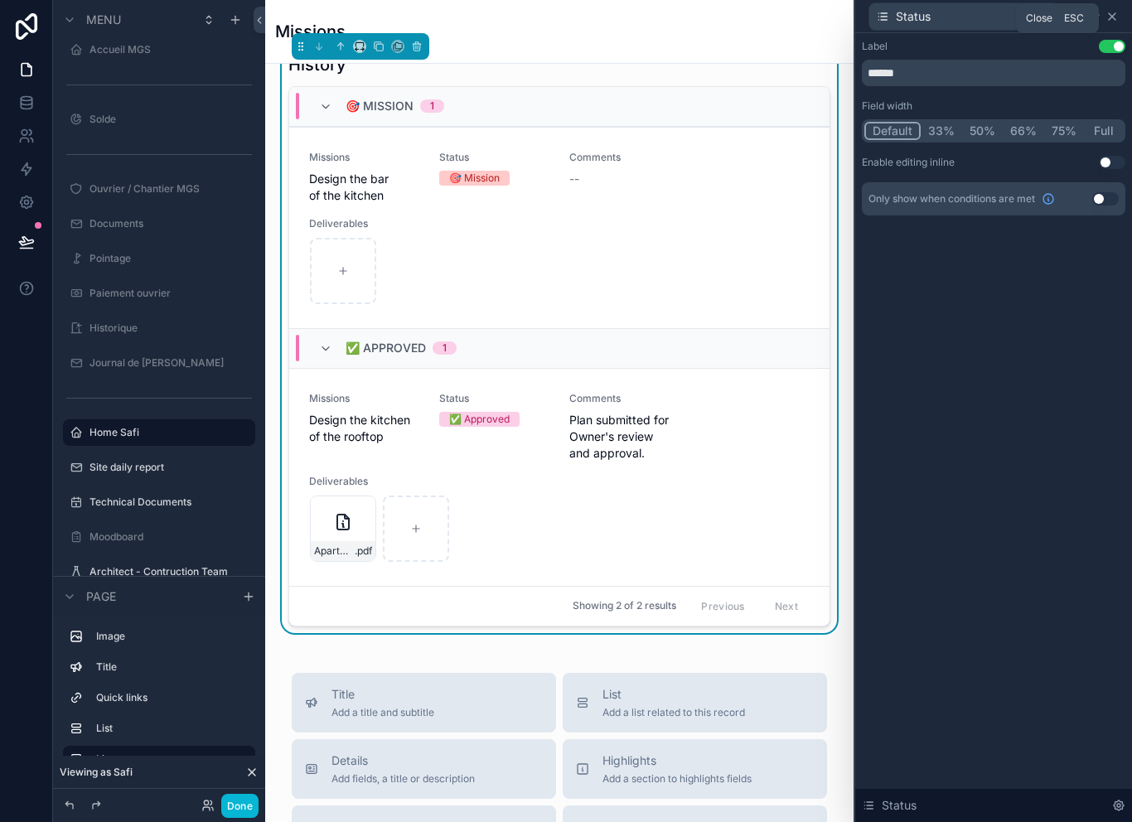
click at [1111, 18] on icon at bounding box center [1111, 16] width 13 height 13
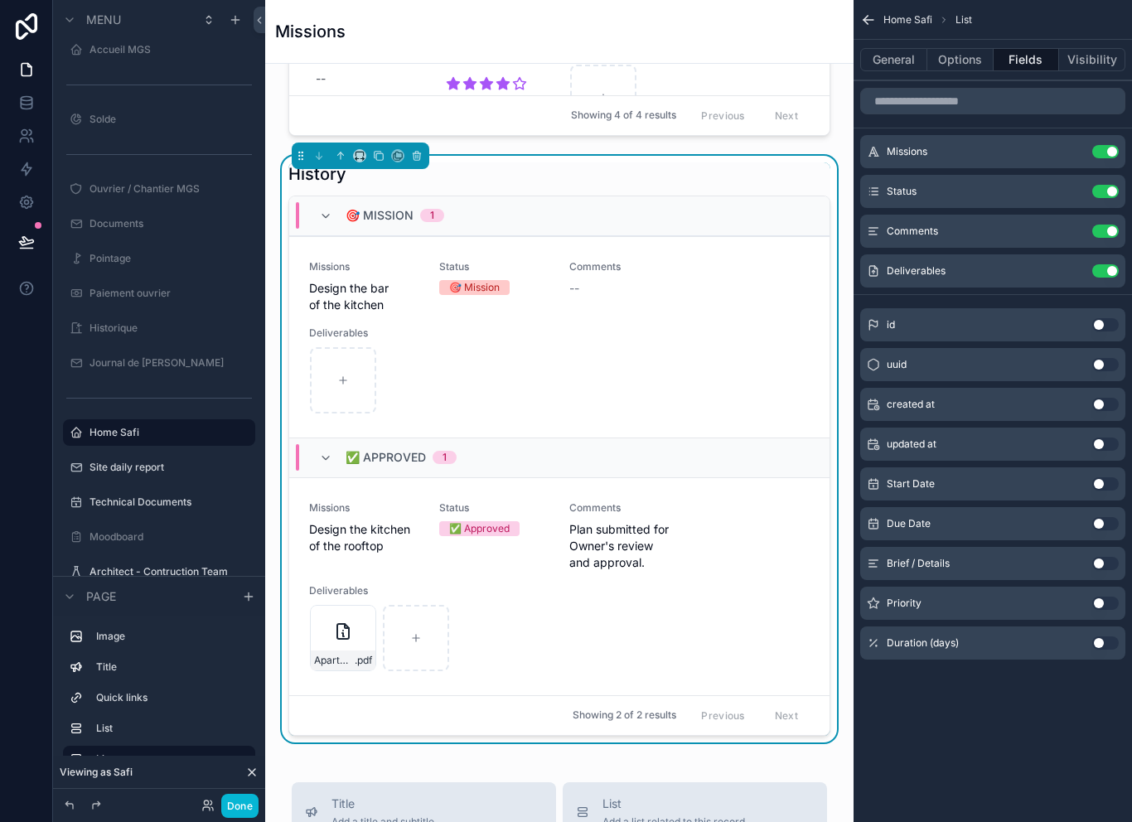
scroll to position [1246, 0]
click at [892, 51] on button "General" at bounding box center [893, 59] width 67 height 23
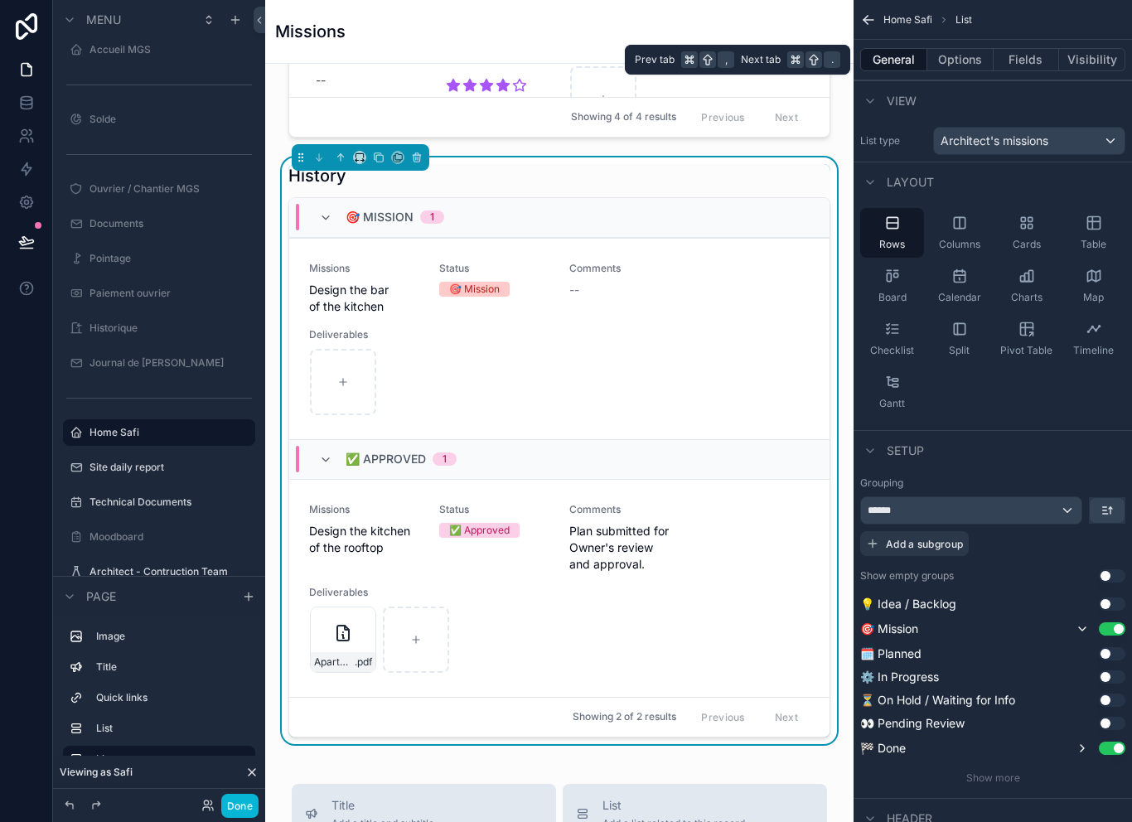
click at [1130, 626] on div "Grouping ****** Add a subgroup Show empty groups Use setting 💡 Idea / Backlog U…" at bounding box center [993, 631] width 278 height 322
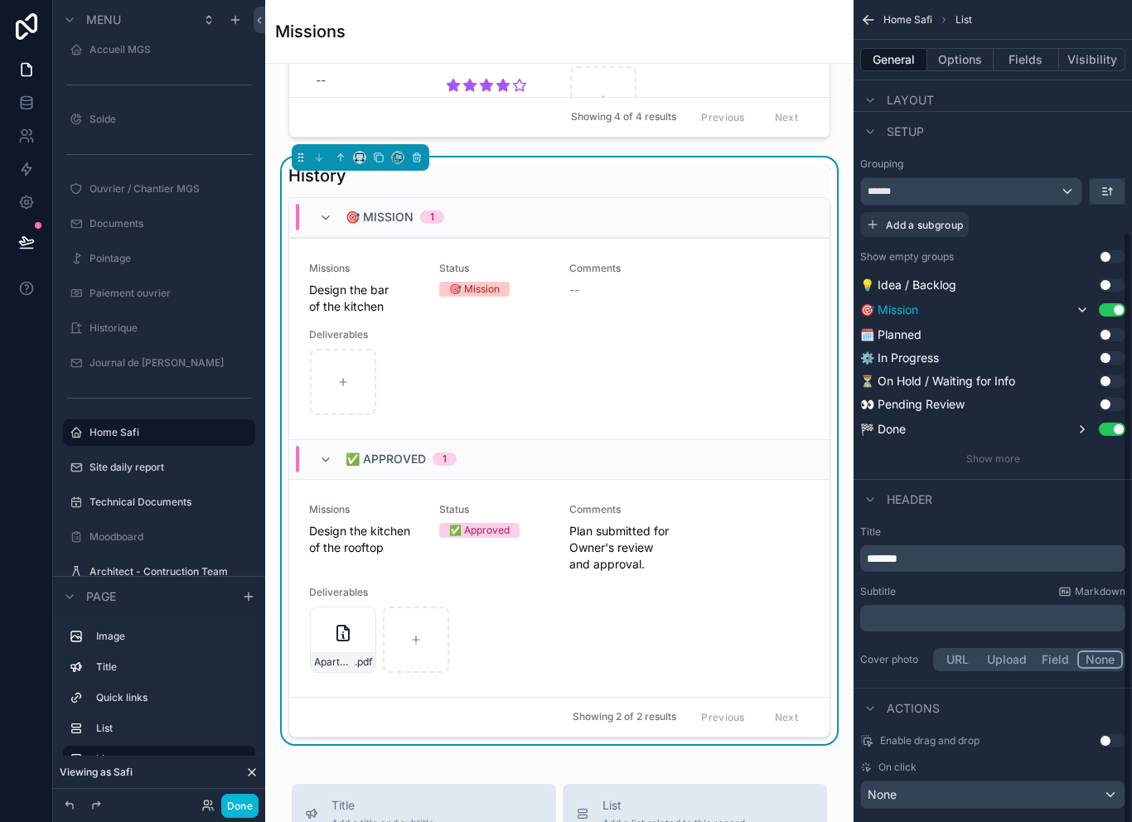
click at [1115, 312] on button "Use setting" at bounding box center [1112, 309] width 27 height 13
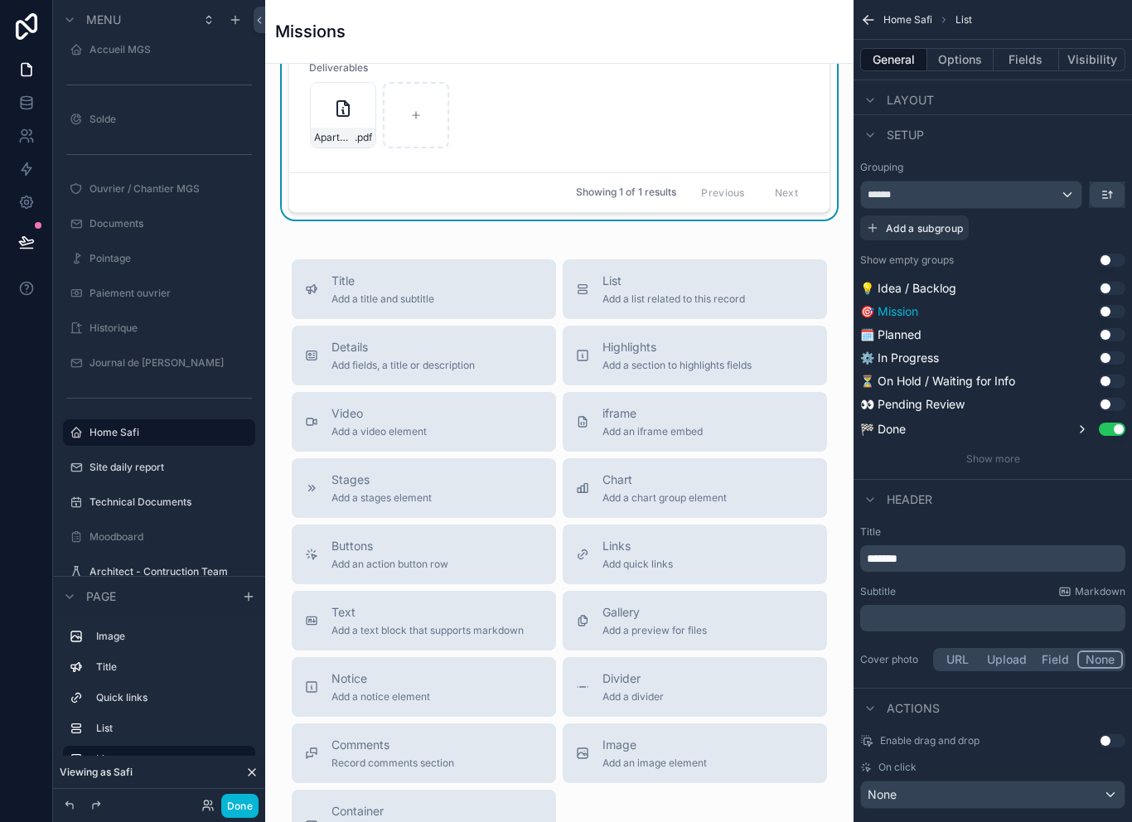
scroll to position [1531, 0]
click at [481, 371] on div "Details Add fields, a title or description" at bounding box center [424, 354] width 238 height 33
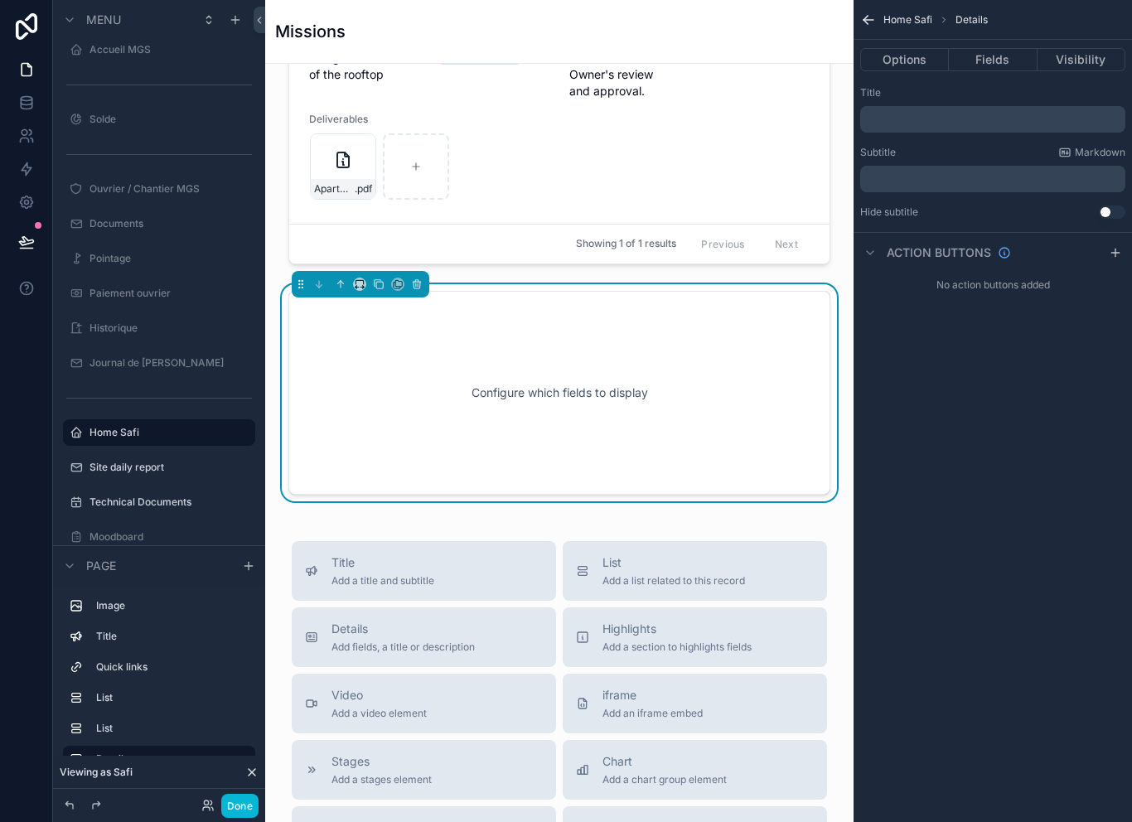
scroll to position [13, 0]
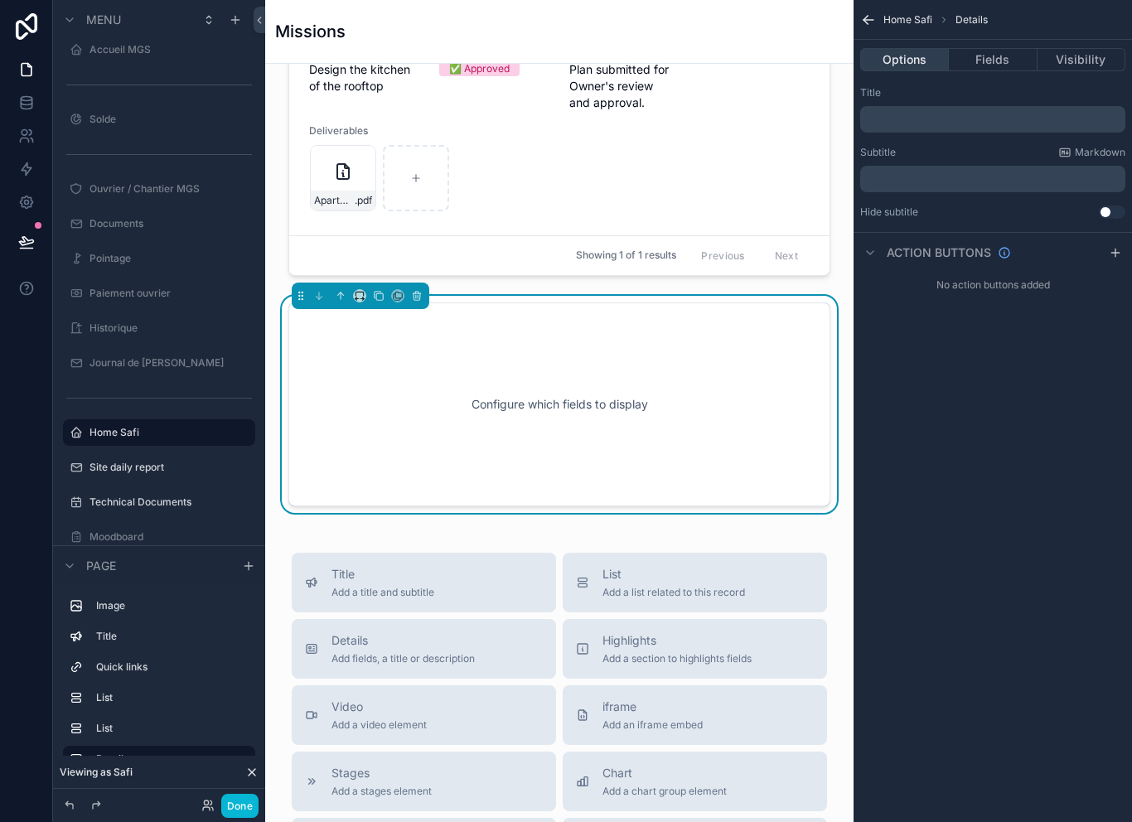
click at [923, 51] on button "Options" at bounding box center [904, 59] width 89 height 23
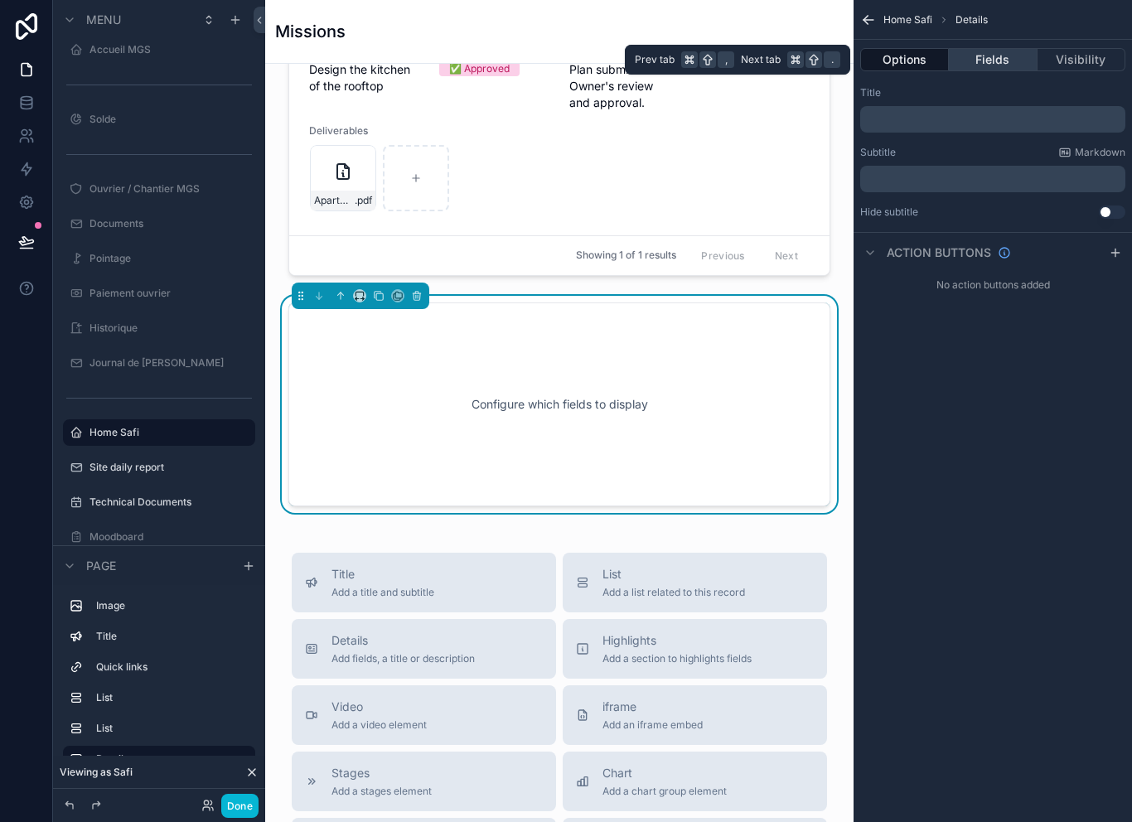
click at [960, 50] on button "Fields" at bounding box center [993, 59] width 88 height 23
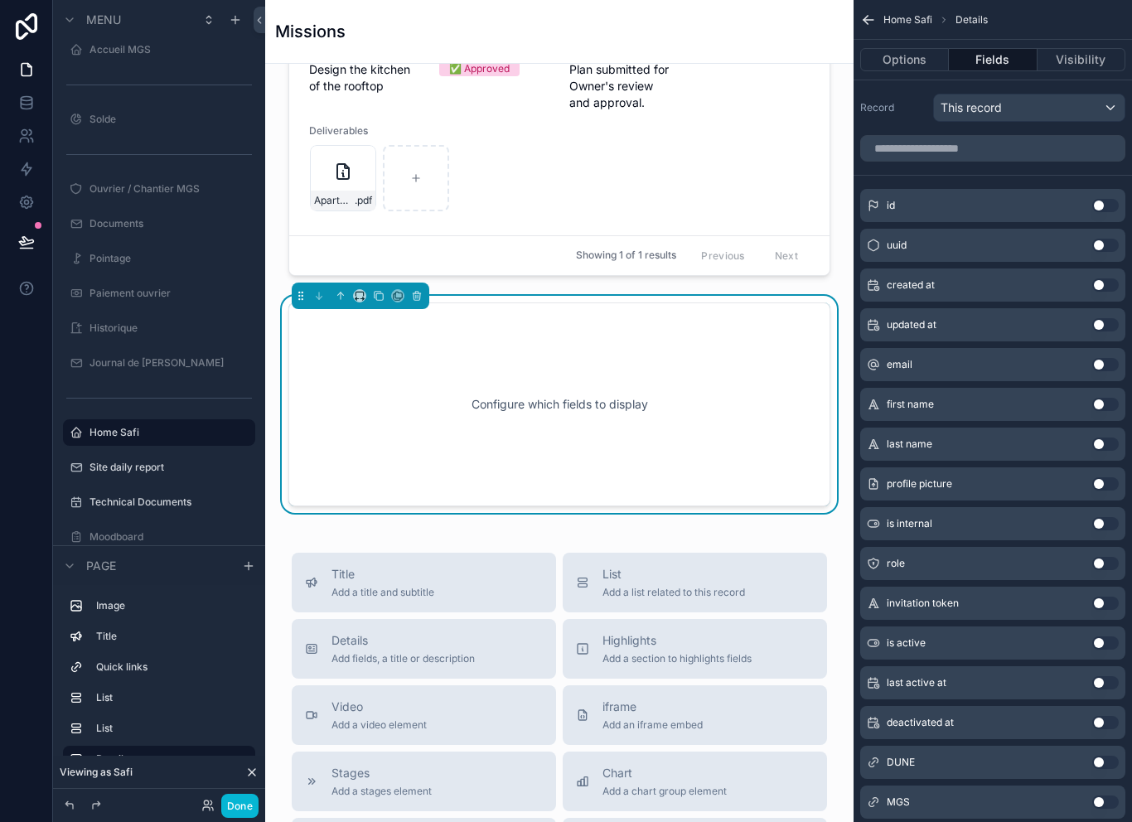
click at [650, 448] on div "Configure which fields to display" at bounding box center [559, 404] width 487 height 149
click at [423, 302] on button "scrollable content" at bounding box center [417, 296] width 18 height 18
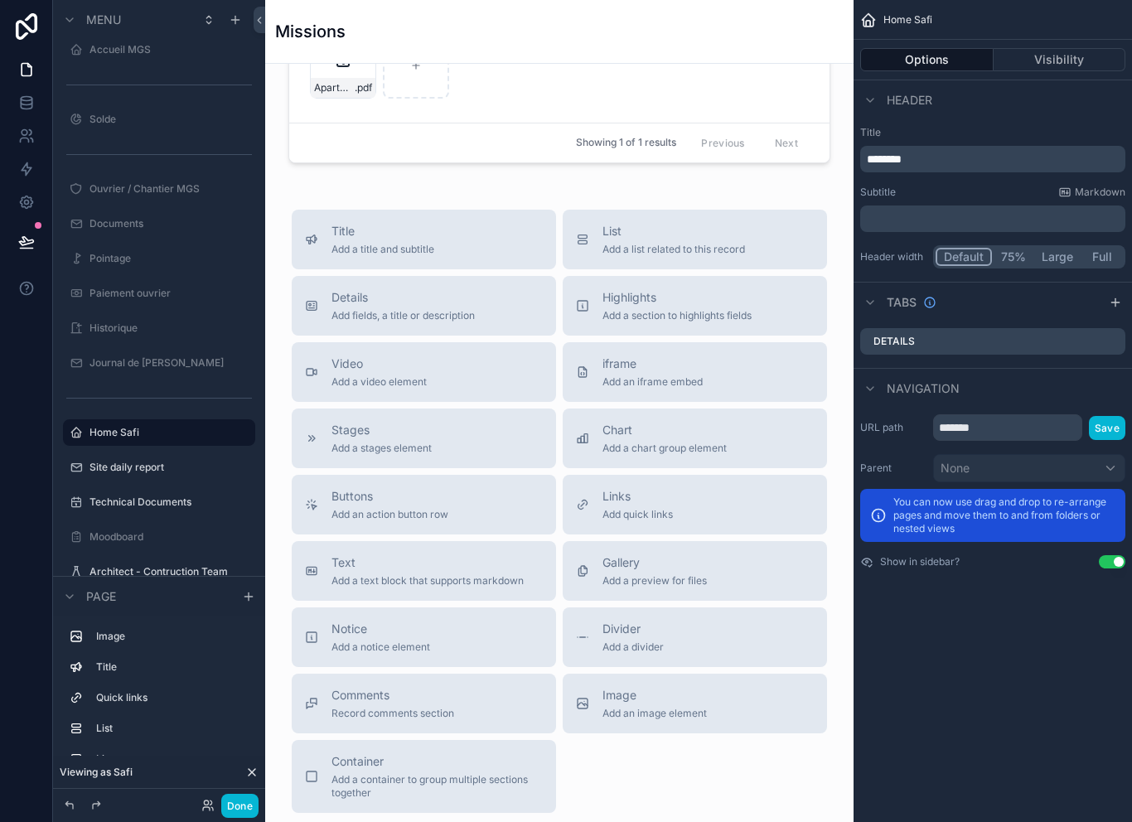
scroll to position [1579, 0]
click at [470, 720] on div "Comments Record comments section" at bounding box center [424, 703] width 238 height 33
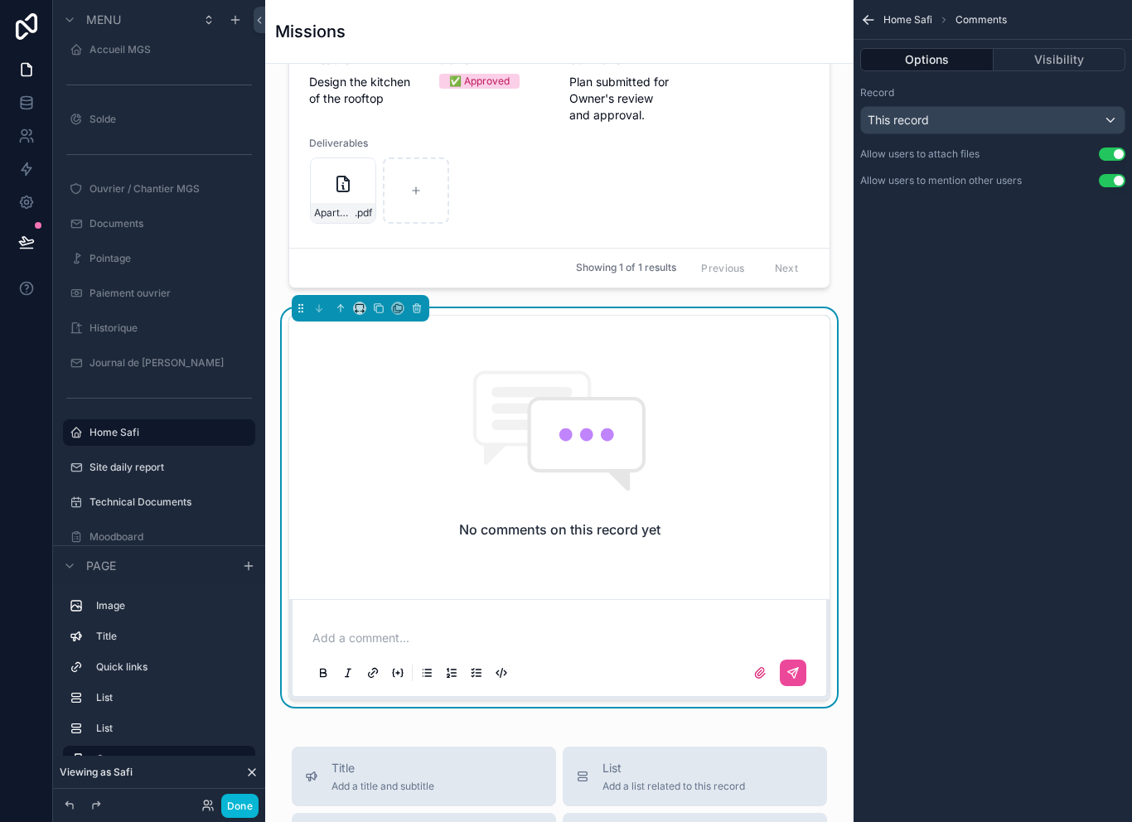
scroll to position [1454, 0]
click at [1018, 107] on div "This record" at bounding box center [993, 120] width 264 height 27
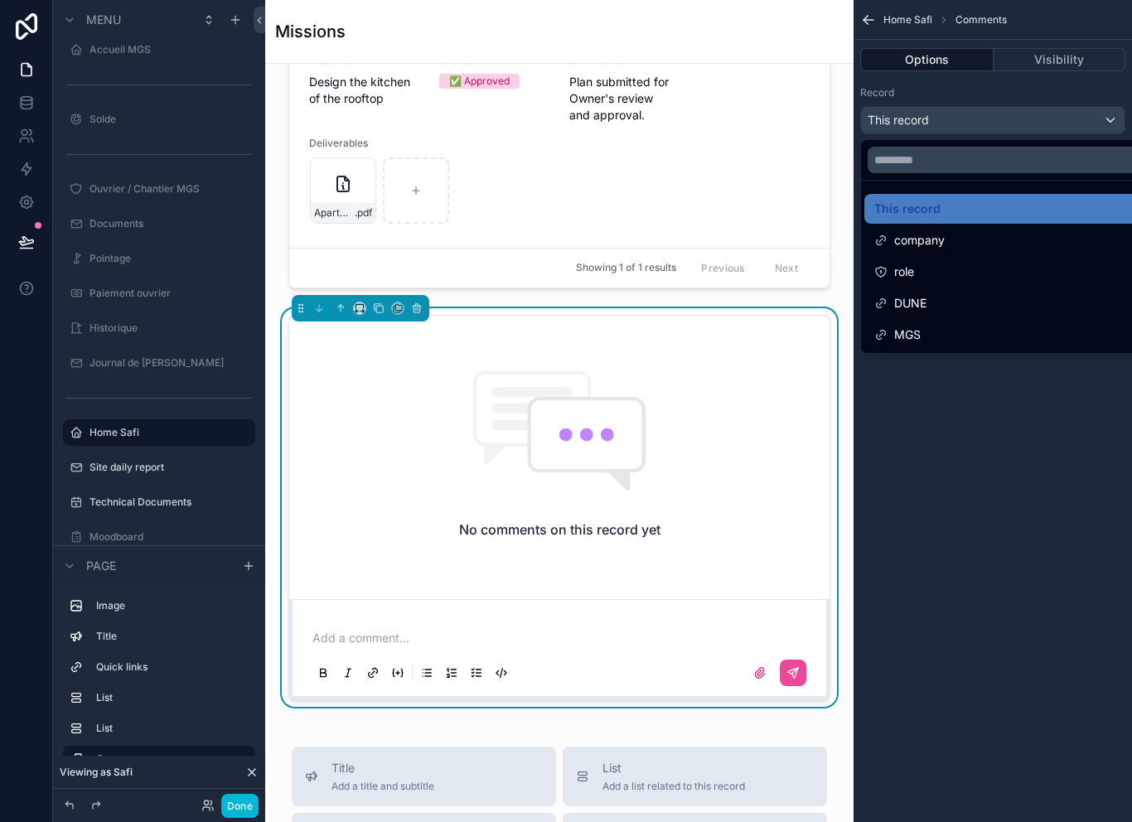
scroll to position [27, 0]
click at [964, 364] on div "scrollable content" at bounding box center [566, 411] width 1132 height 822
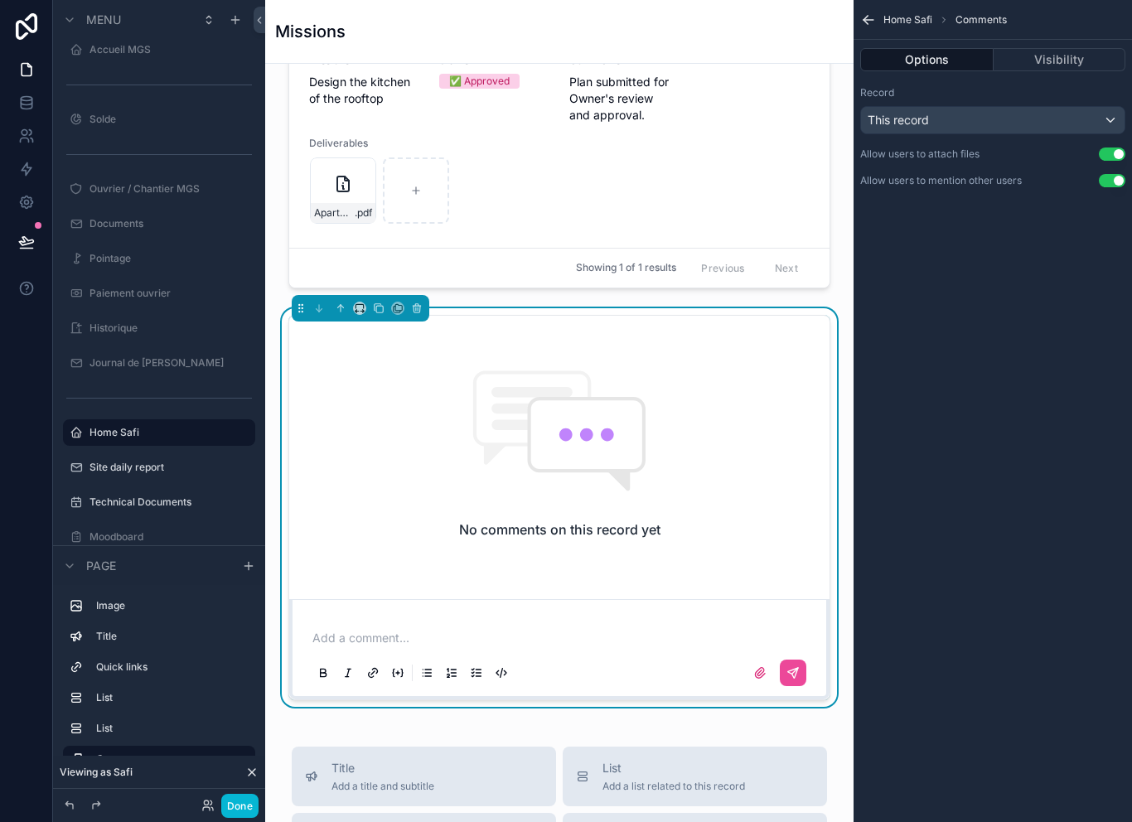
click at [1017, 107] on div "This record" at bounding box center [993, 120] width 264 height 27
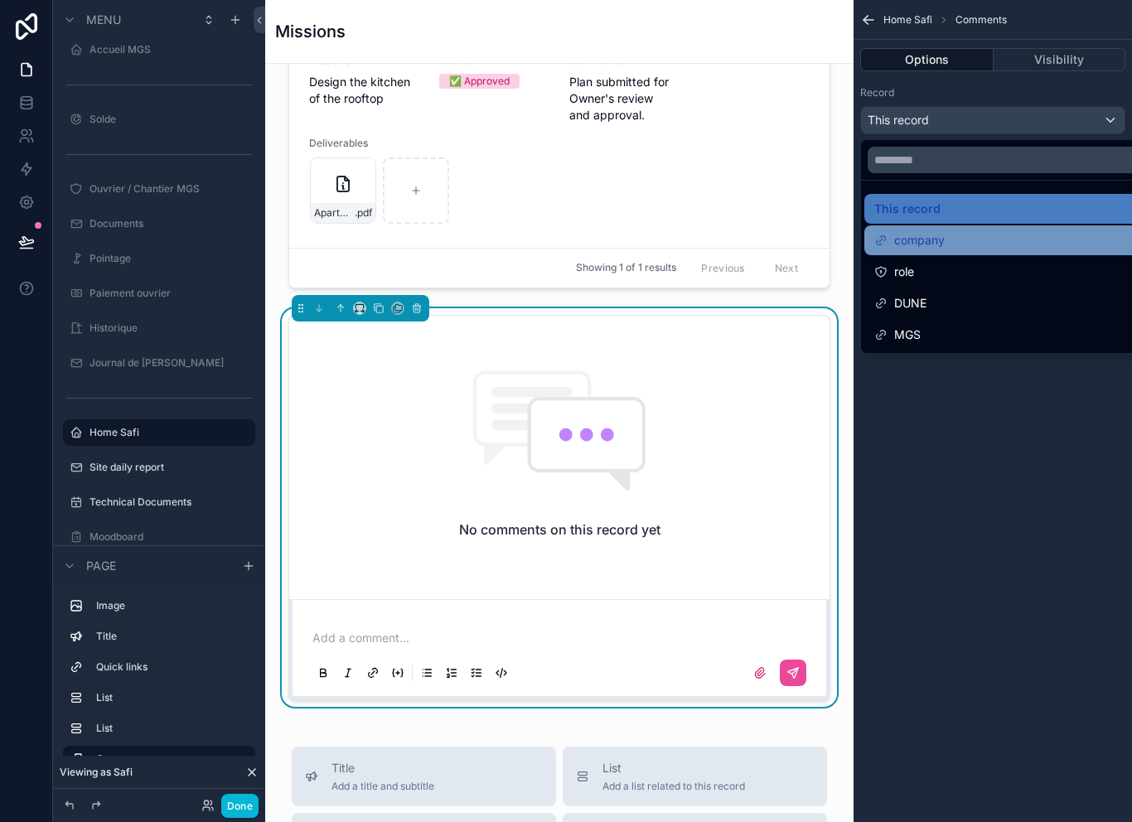
click at [977, 225] on div "company" at bounding box center [1011, 240] width 295 height 30
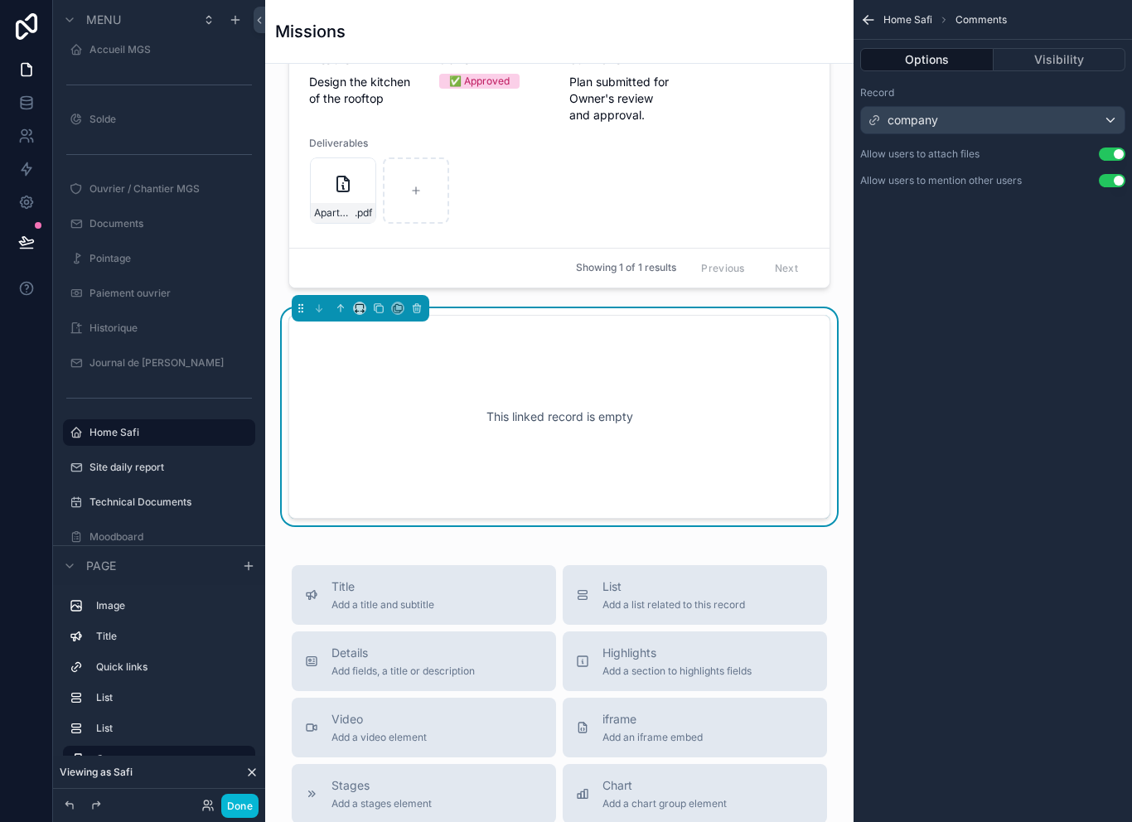
click at [1051, 114] on div "company" at bounding box center [993, 120] width 264 height 27
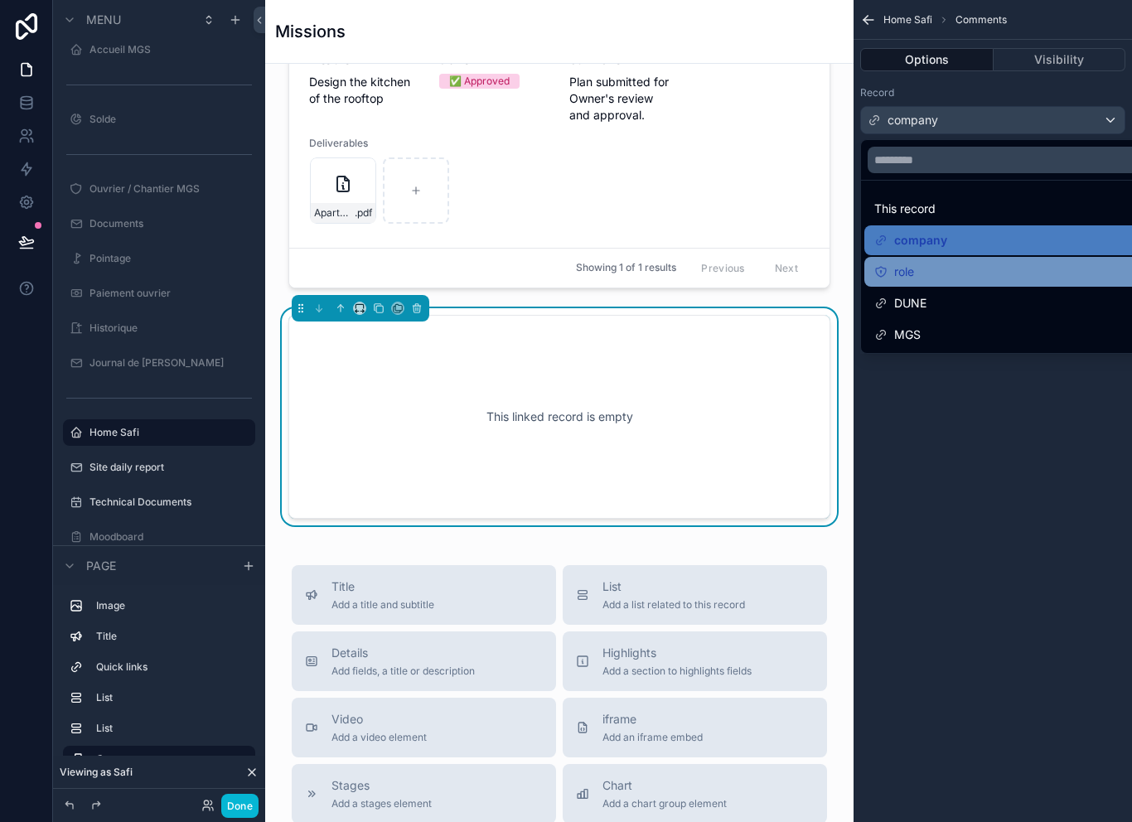
click at [956, 276] on div "role" at bounding box center [1011, 272] width 275 height 20
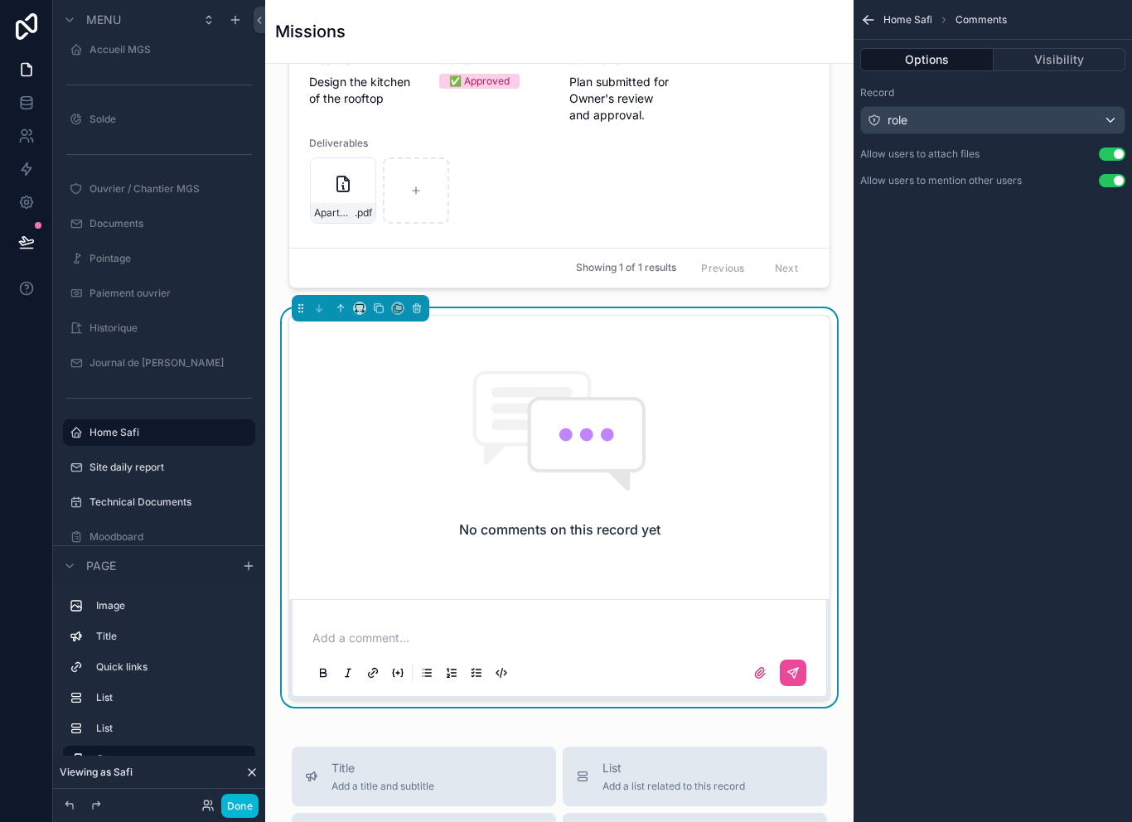
click at [989, 110] on div "role" at bounding box center [993, 120] width 264 height 27
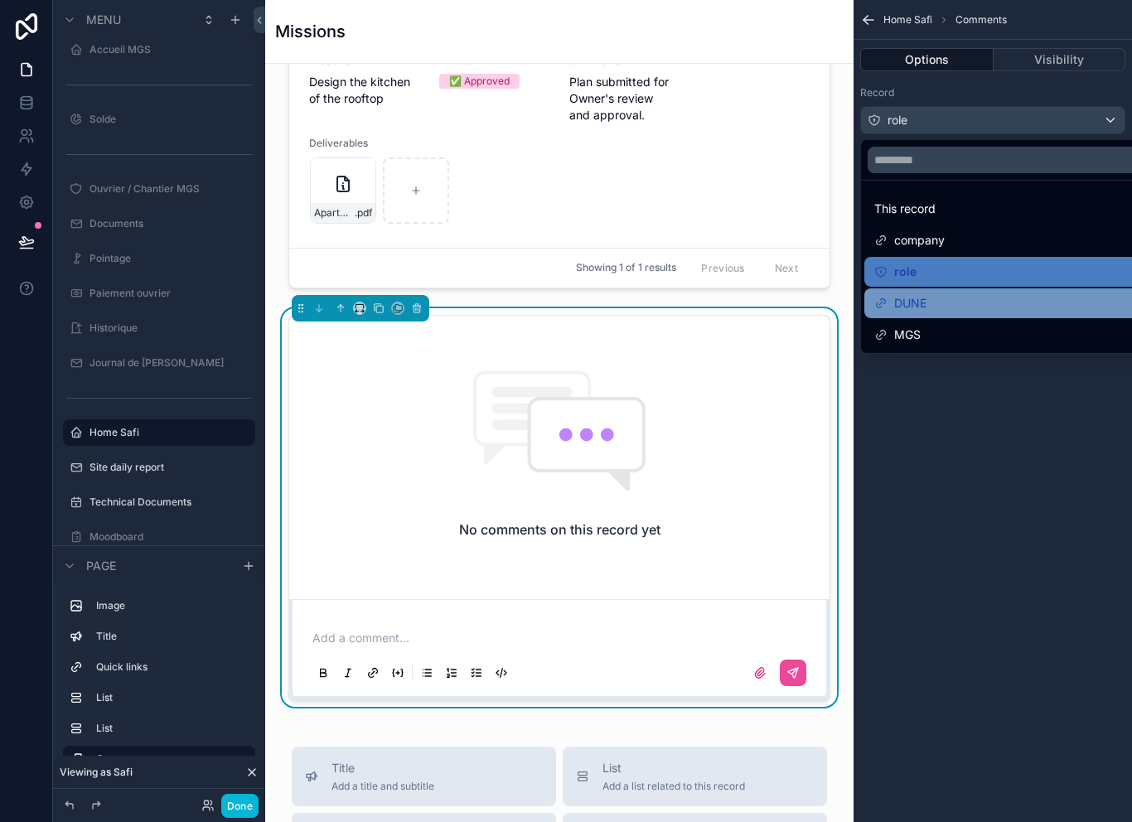
click at [947, 300] on div "DUNE" at bounding box center [1011, 303] width 275 height 20
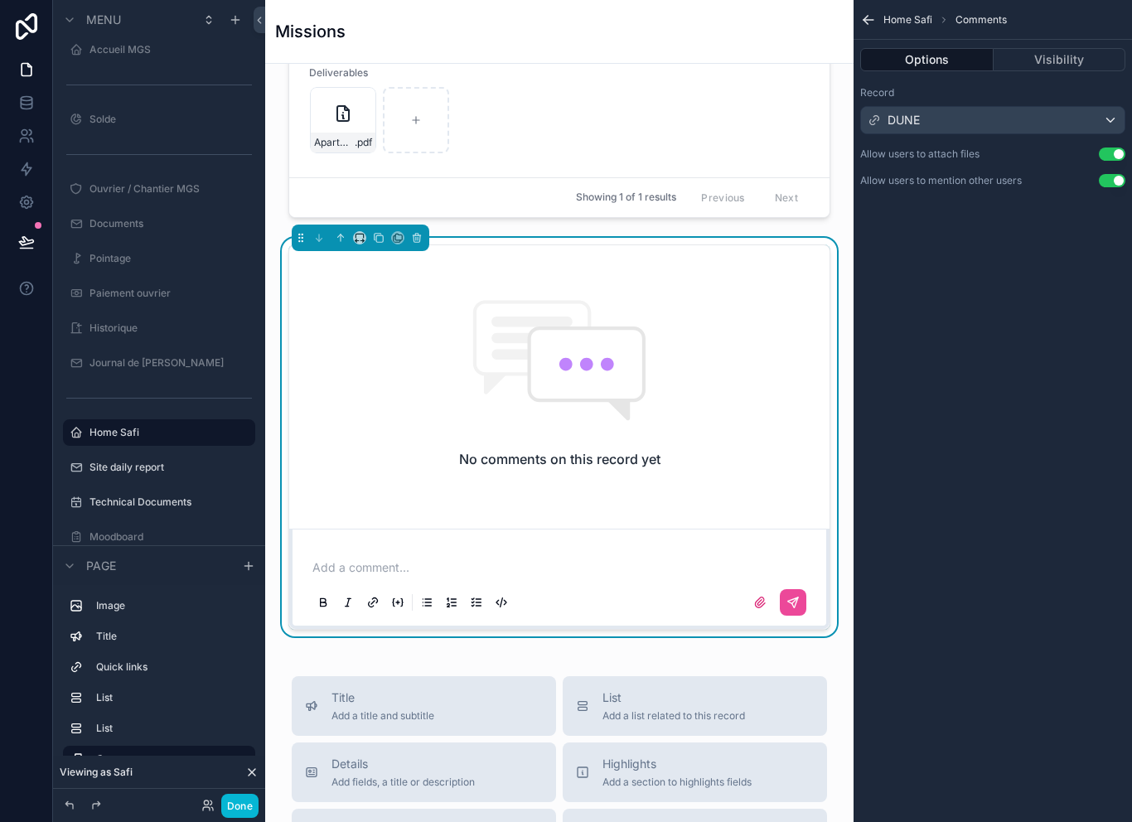
scroll to position [1526, 0]
click at [993, 107] on div "DUNE" at bounding box center [993, 120] width 264 height 27
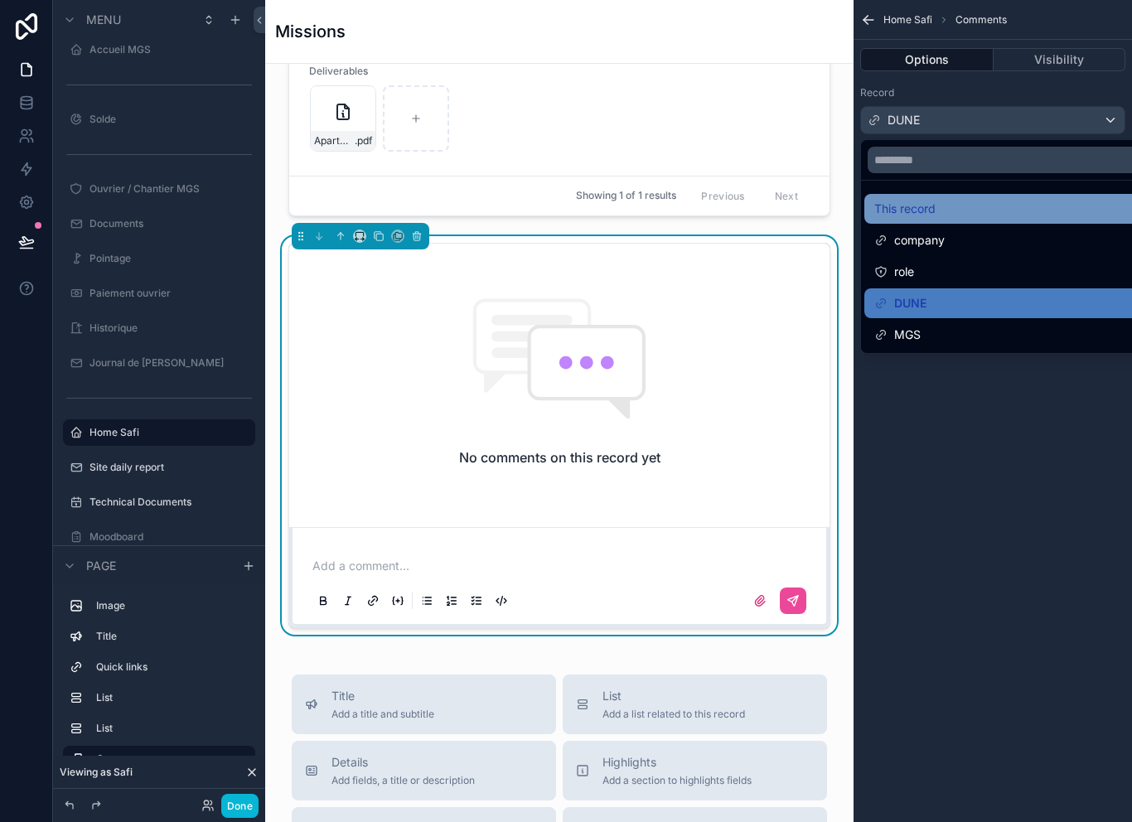
click at [989, 199] on div "This record" at bounding box center [1011, 209] width 275 height 20
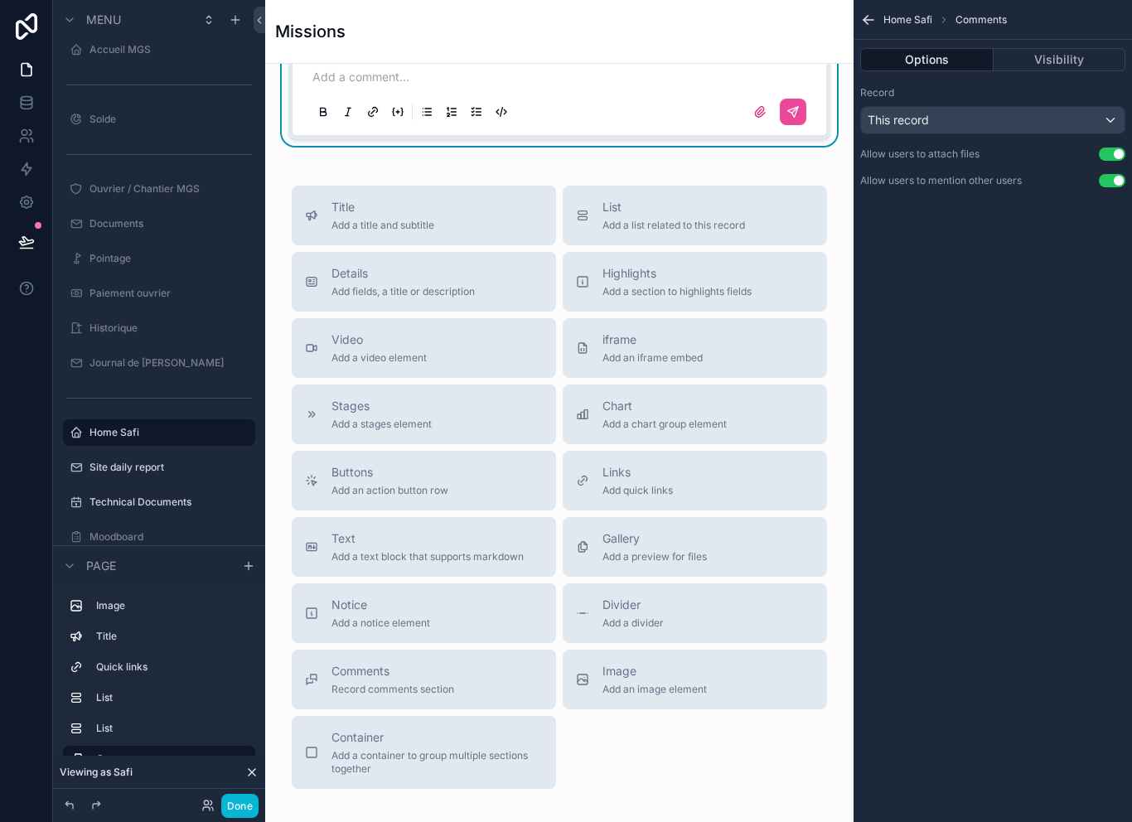
scroll to position [2015, 0]
click at [449, 630] on div "Notice Add a notice element" at bounding box center [424, 613] width 238 height 33
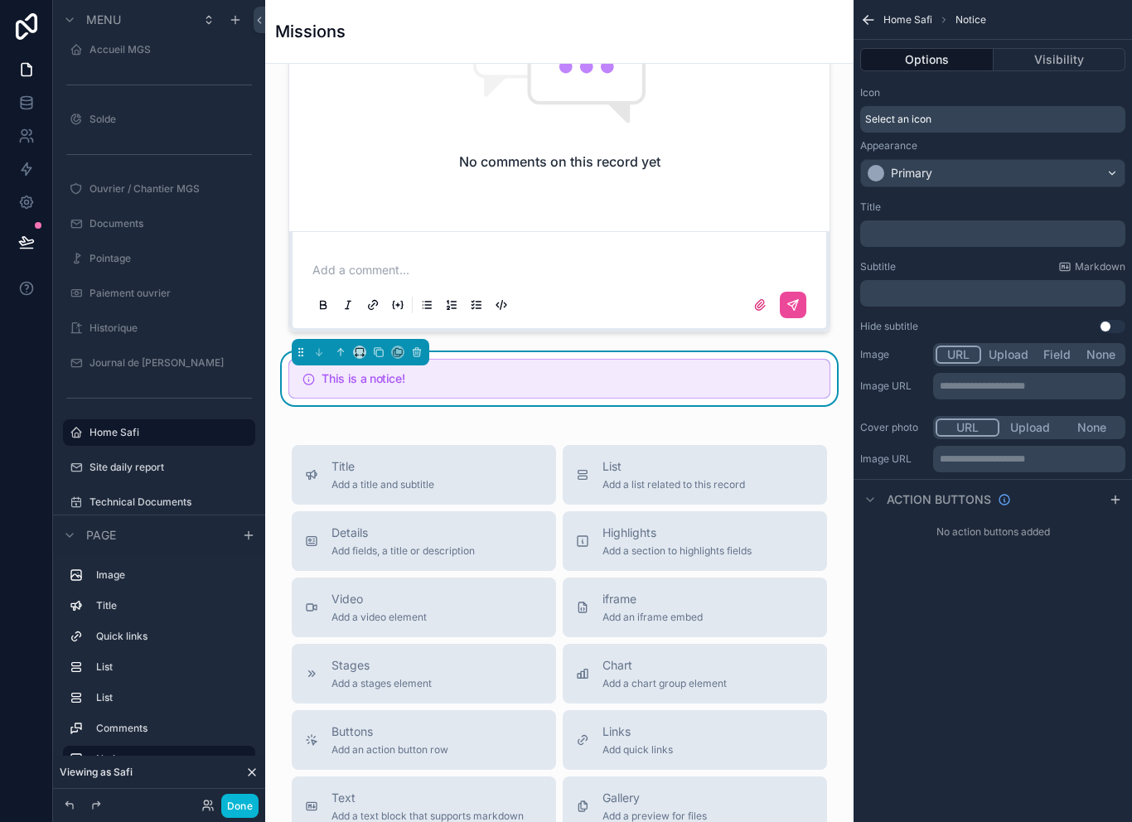
scroll to position [13, 0]
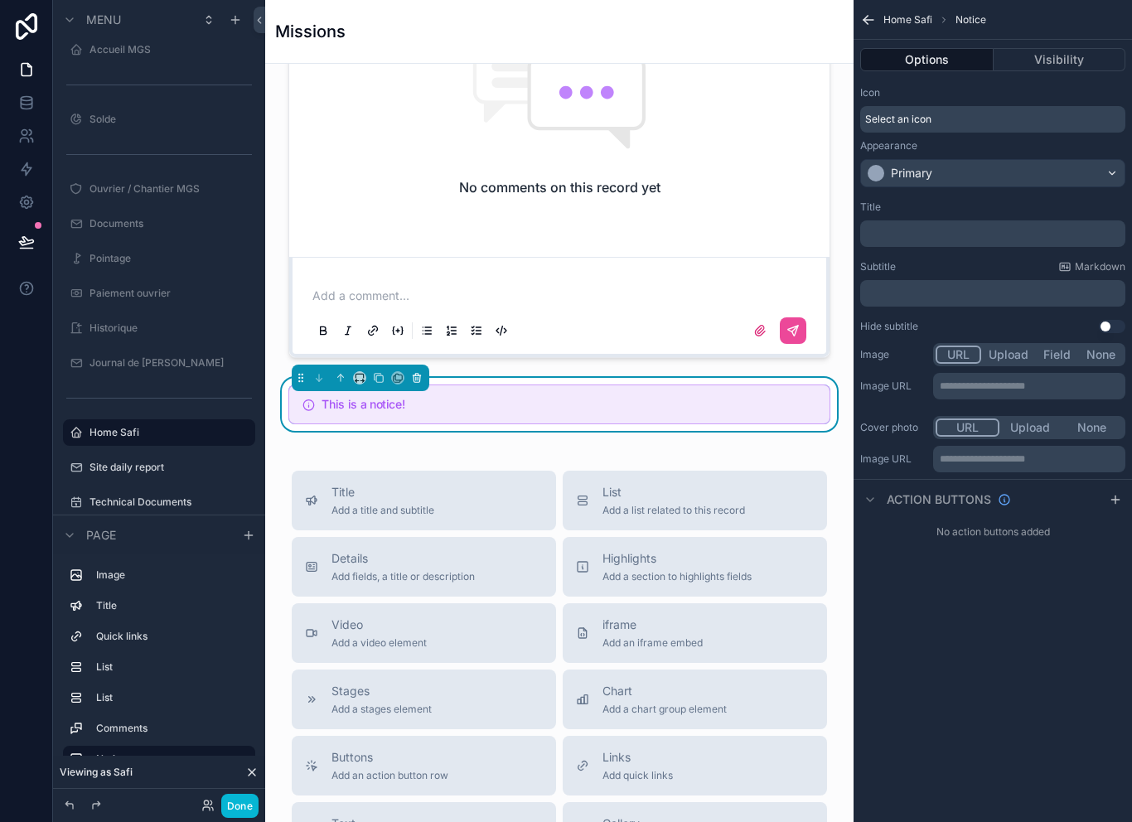
click at [425, 384] on button "scrollable content" at bounding box center [417, 378] width 18 height 18
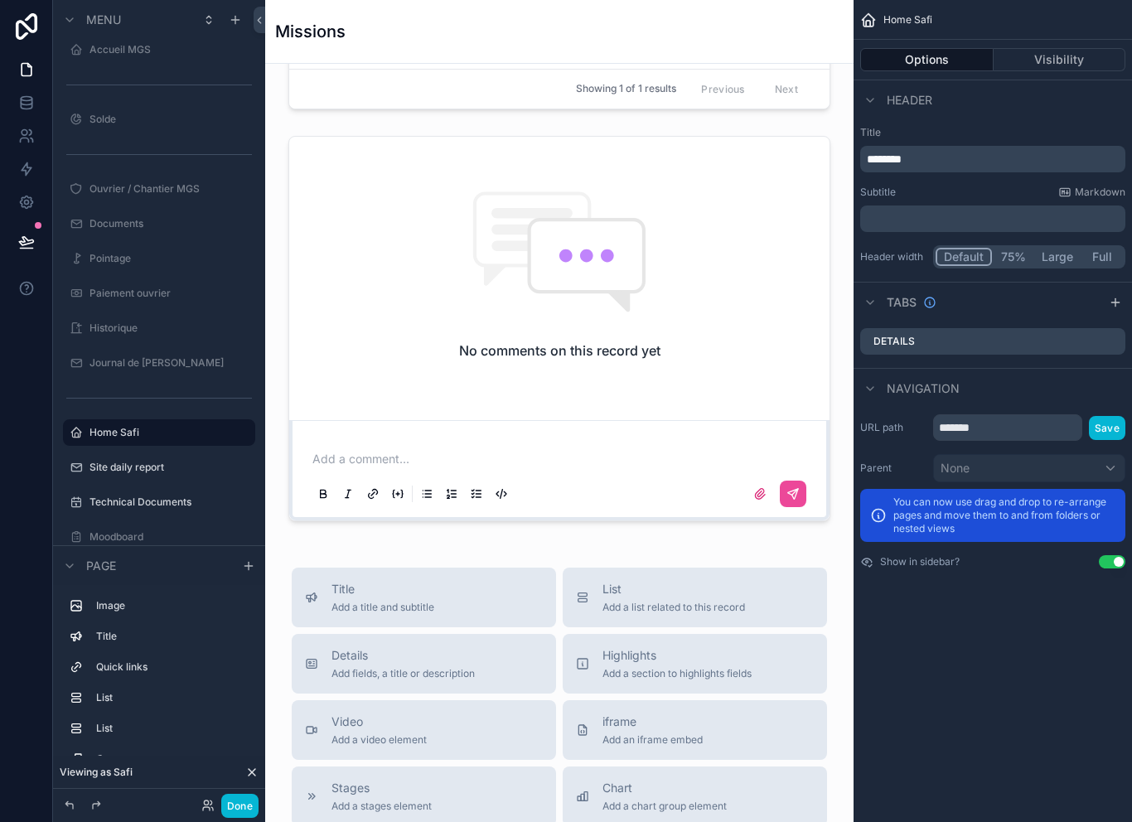
scroll to position [1628, 0]
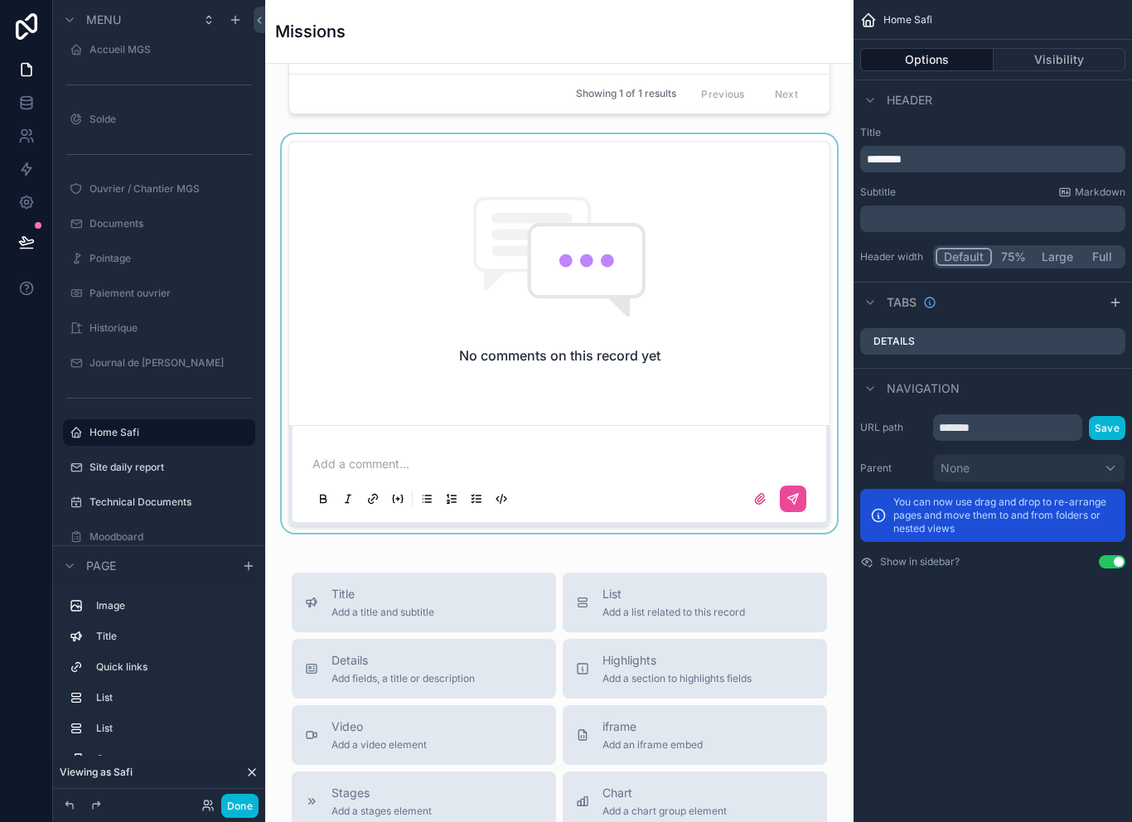
click at [525, 473] on div "scrollable content" at bounding box center [559, 333] width 562 height 399
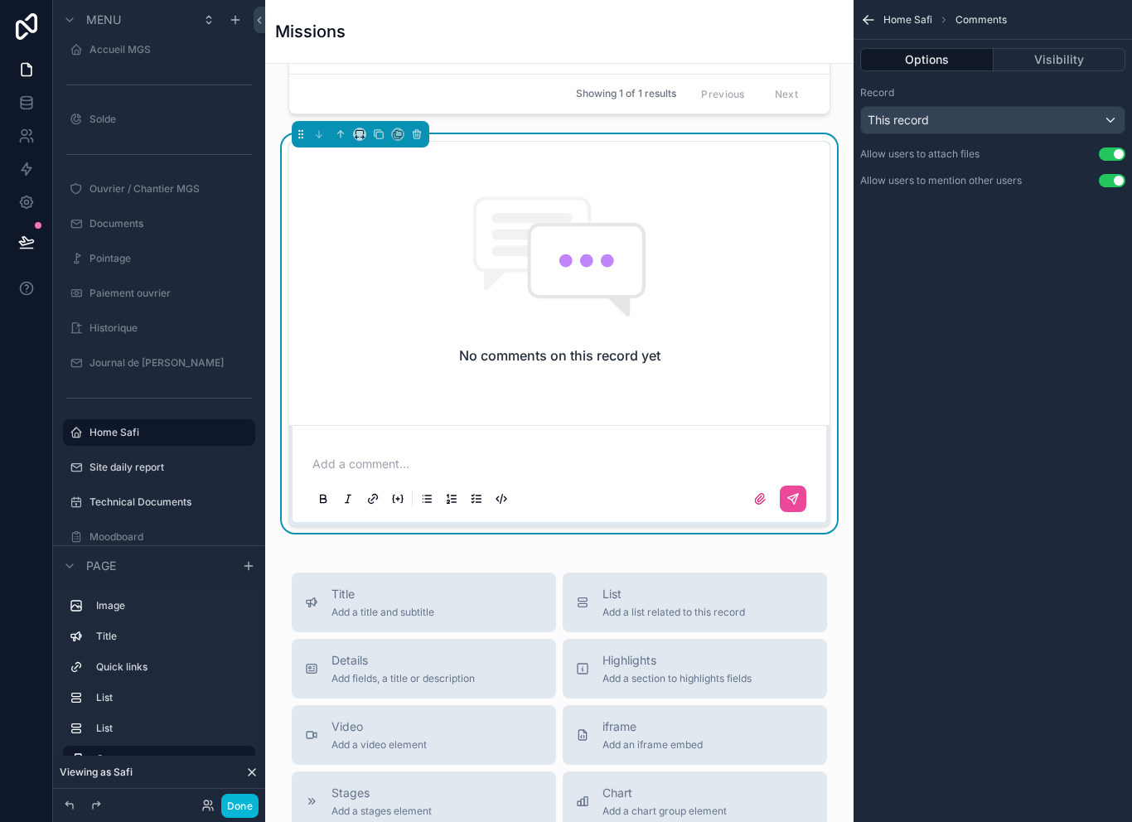
click at [332, 472] on p "scrollable content" at bounding box center [562, 464] width 501 height 17
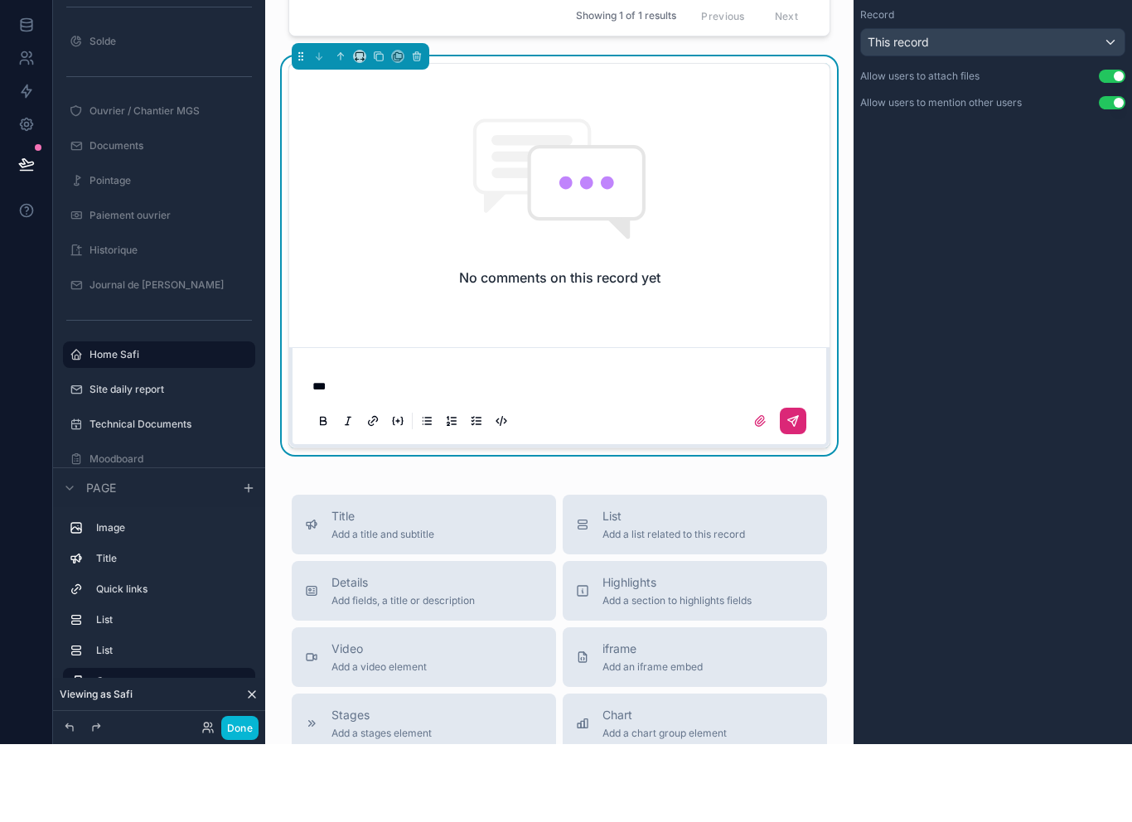
click at [796, 494] on icon "scrollable content" at bounding box center [793, 499] width 10 height 10
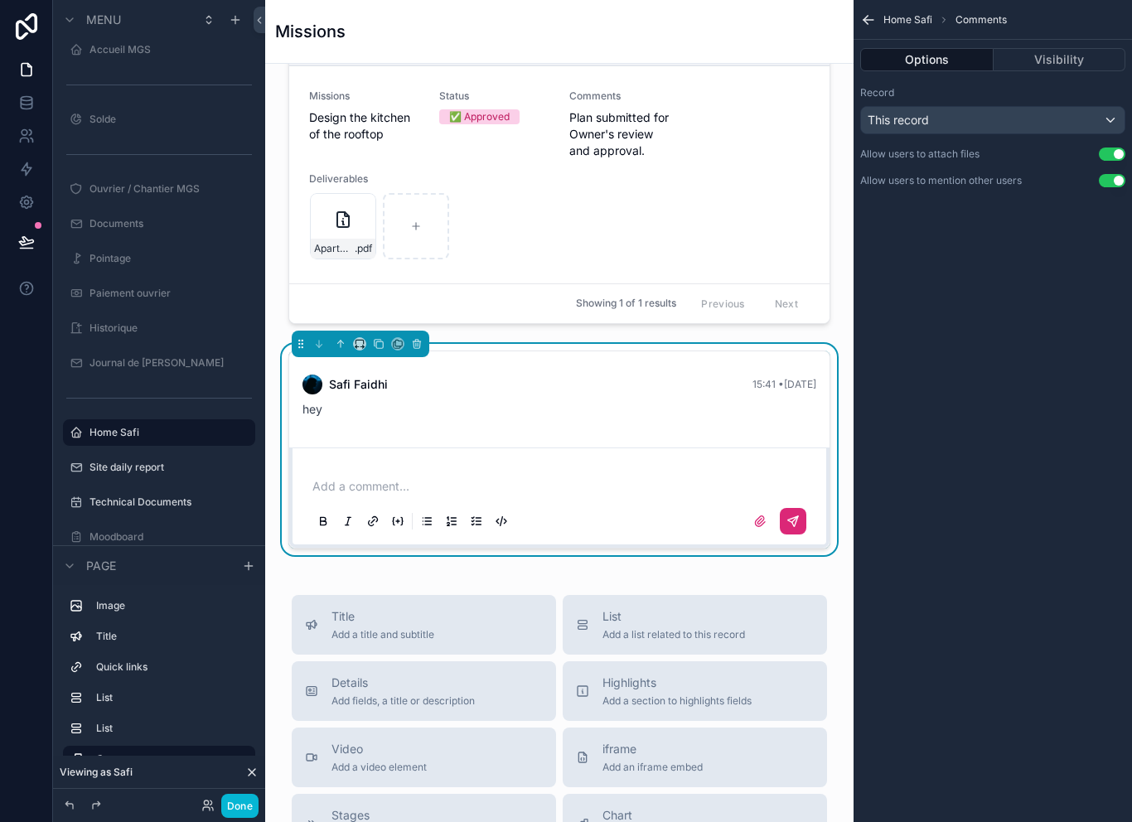
scroll to position [1419, 0]
click at [418, 338] on icon "scrollable content" at bounding box center [417, 344] width 12 height 12
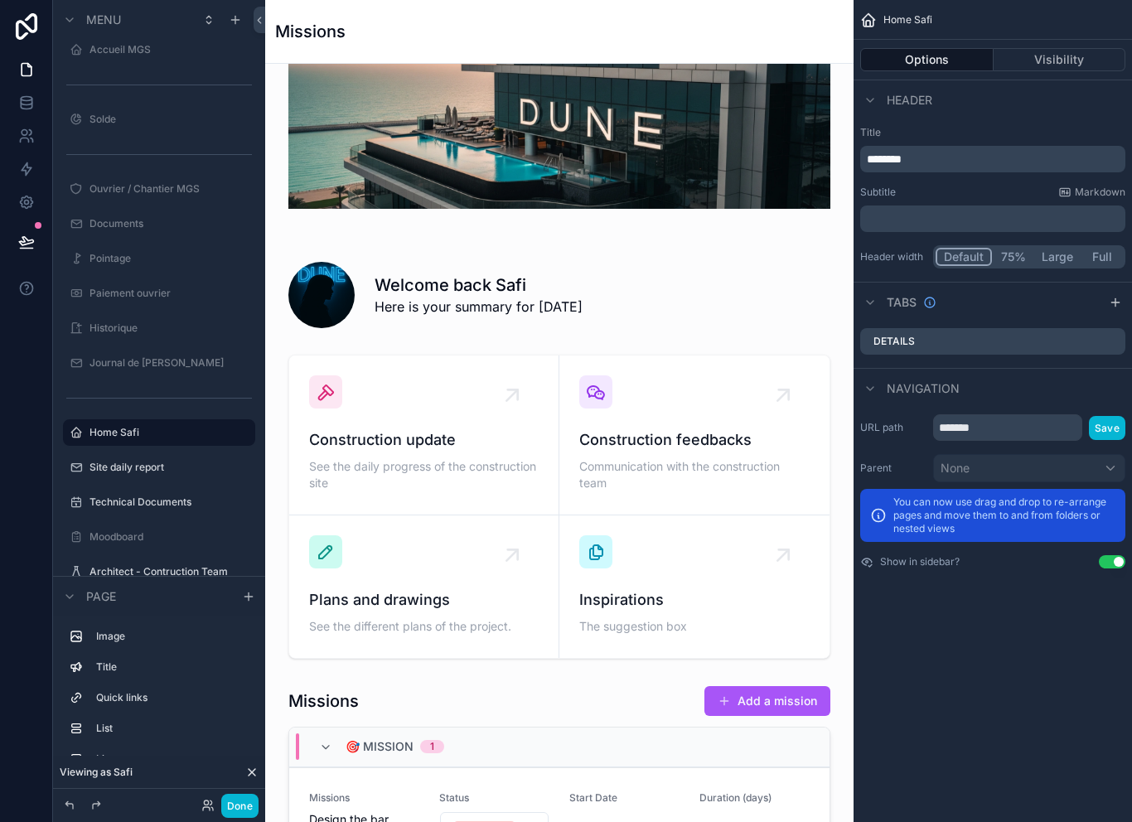
scroll to position [41, 0]
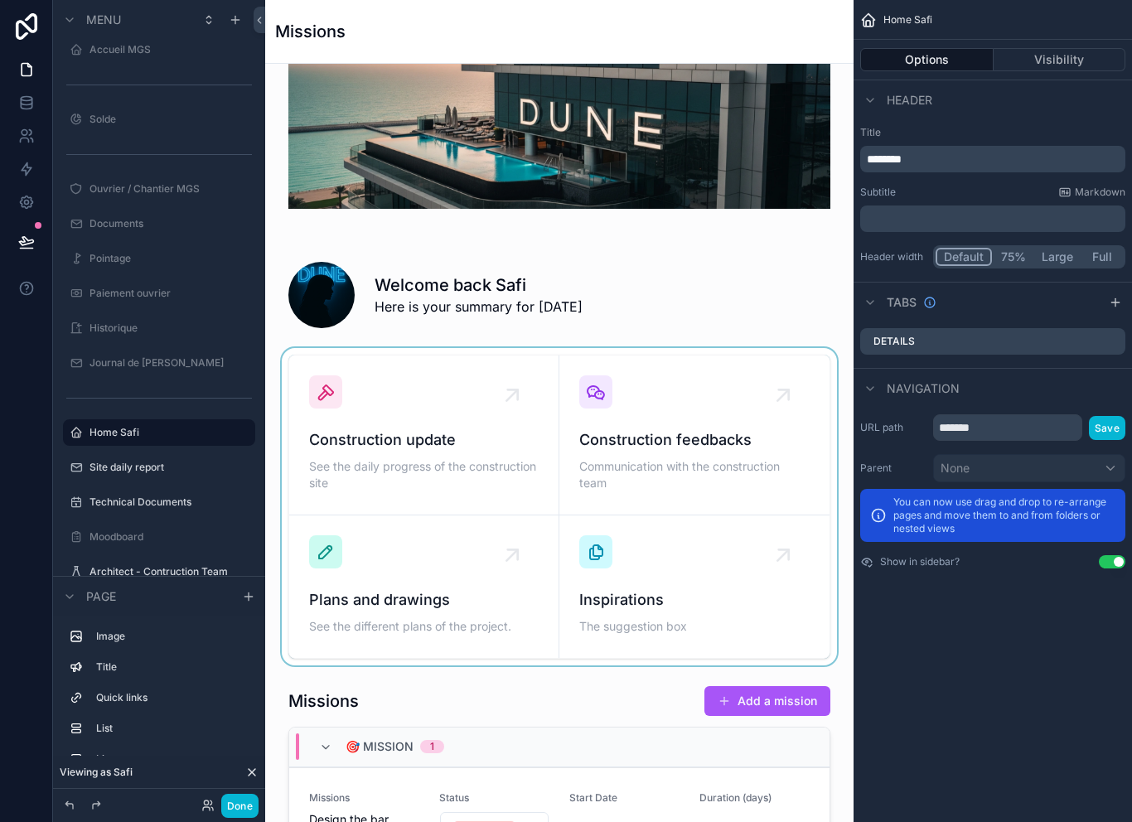
click at [718, 395] on div "scrollable content" at bounding box center [559, 506] width 562 height 317
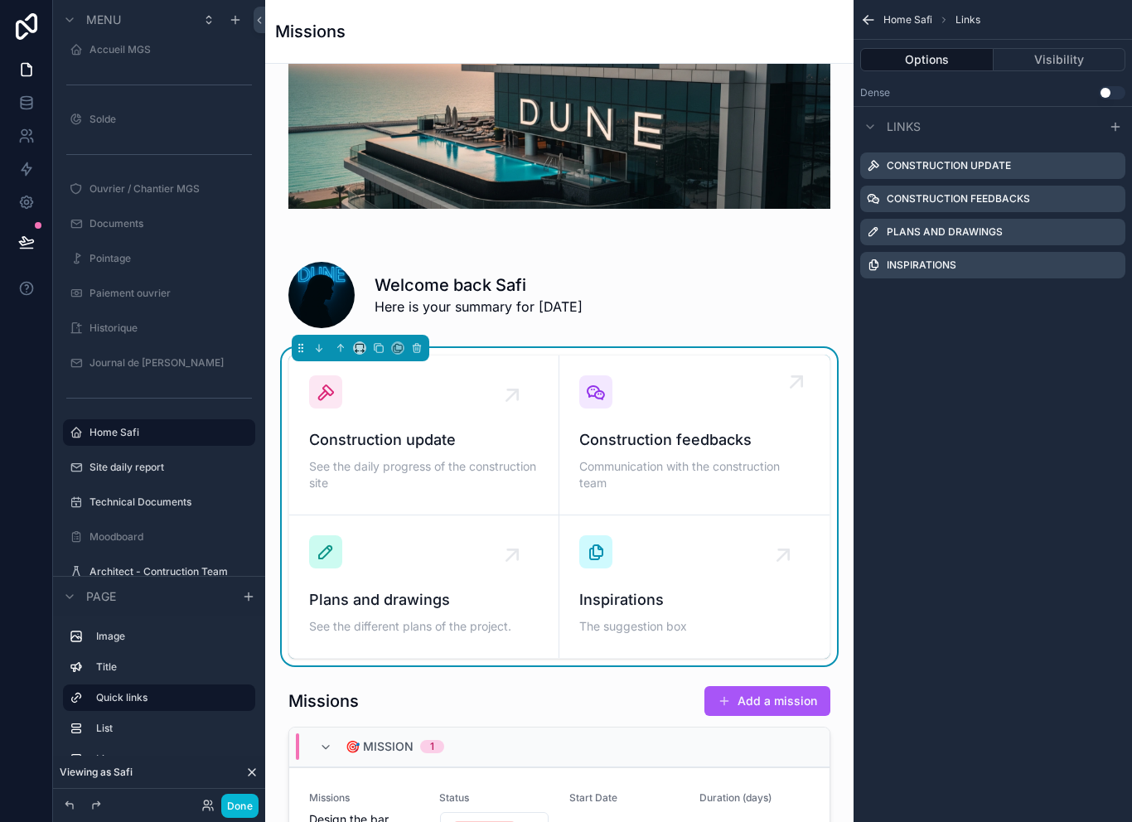
click at [722, 396] on div "Construction feedbacks Communication with the construction team" at bounding box center [694, 434] width 230 height 119
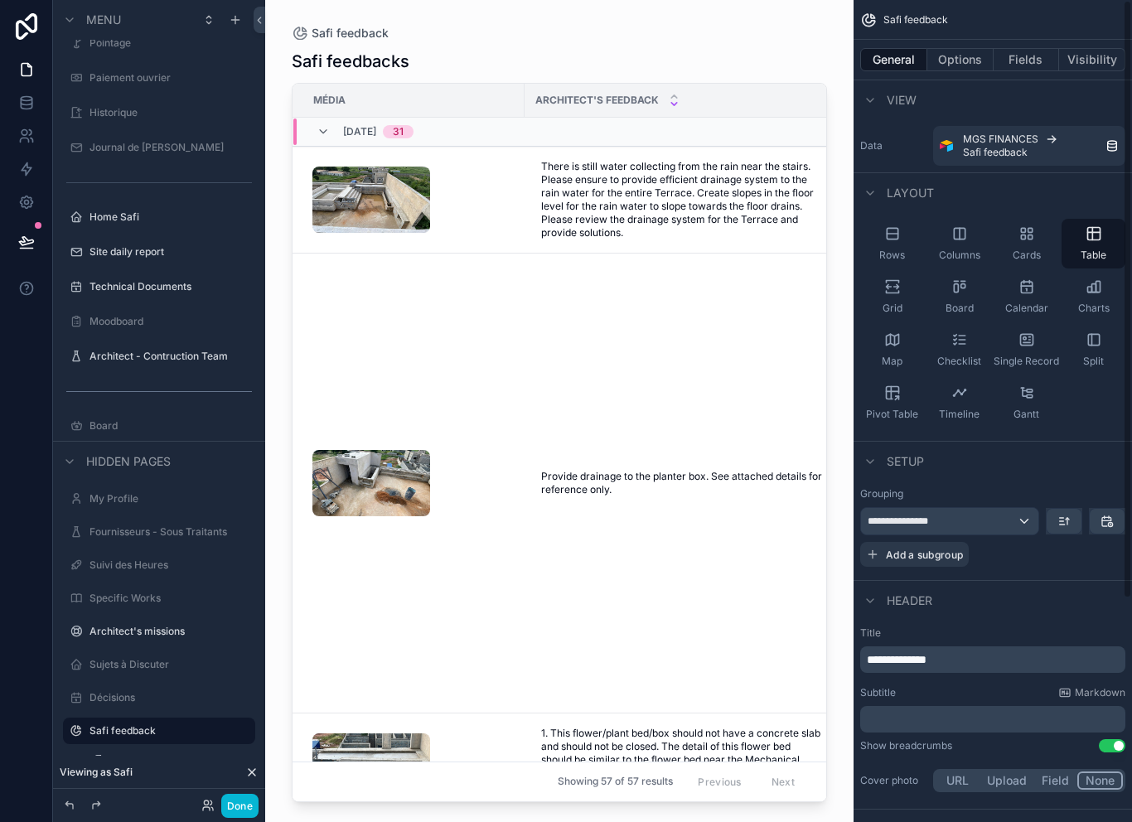
click at [1104, 394] on div "Rows Columns Cards Table Grid Board Calendar Charts Map Checklist Single Record…" at bounding box center [993, 323] width 278 height 222
click at [617, 304] on div "scrollable content" at bounding box center [559, 401] width 588 height 802
click at [499, 179] on div "scrollable content" at bounding box center [413, 200] width 202 height 66
click at [493, 177] on div "scrollable content" at bounding box center [413, 200] width 202 height 66
click at [496, 180] on div "scrollable content" at bounding box center [413, 200] width 202 height 66
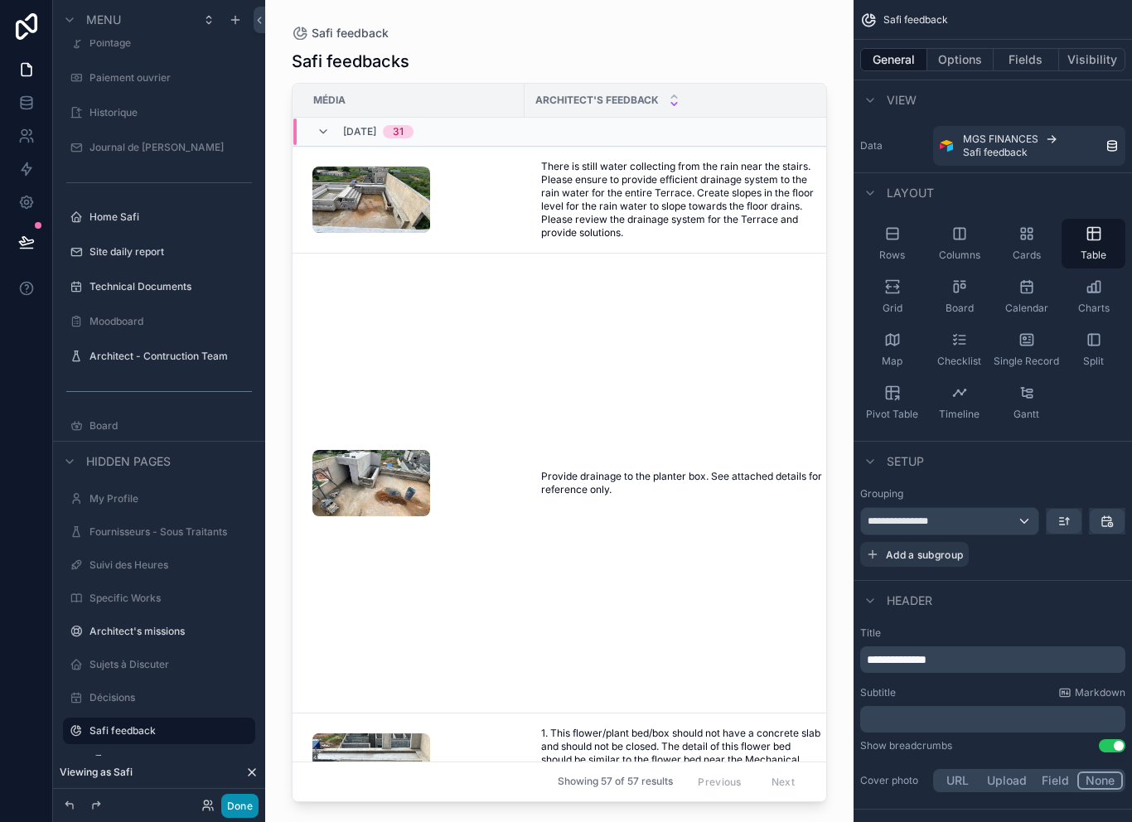
click at [249, 800] on button "Done" at bounding box center [239, 806] width 37 height 24
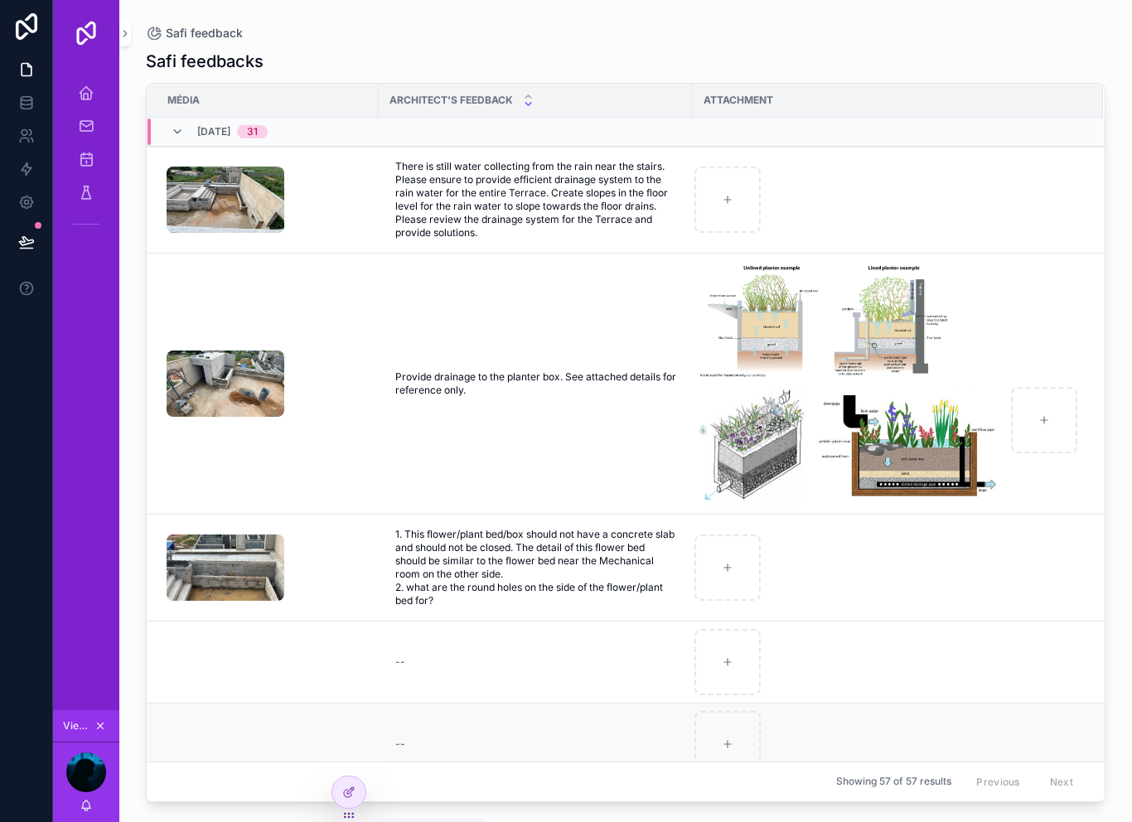
click at [365, 757] on td "scrollable content" at bounding box center [263, 745] width 232 height 82
click at [349, 761] on icon at bounding box center [348, 756] width 13 height 13
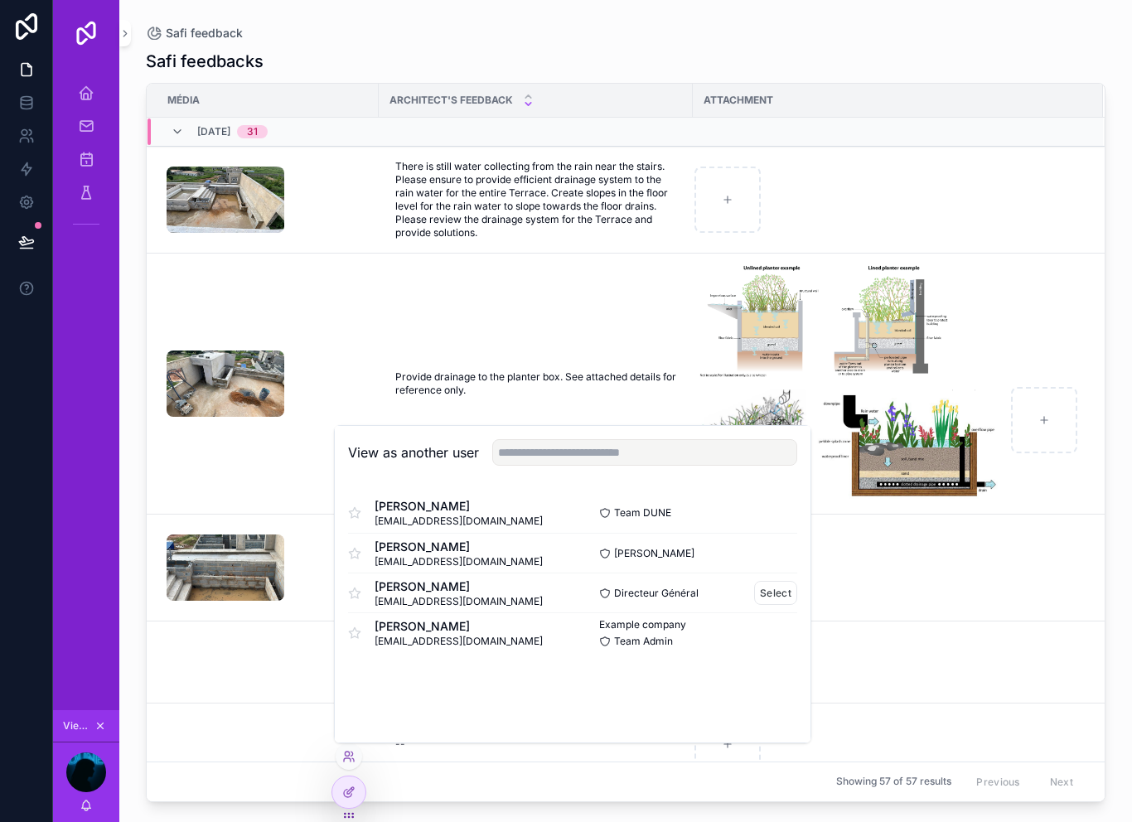
click at [448, 600] on span "samb@dunesignature.com" at bounding box center [459, 601] width 168 height 13
click at [781, 595] on button "Select" at bounding box center [775, 593] width 43 height 24
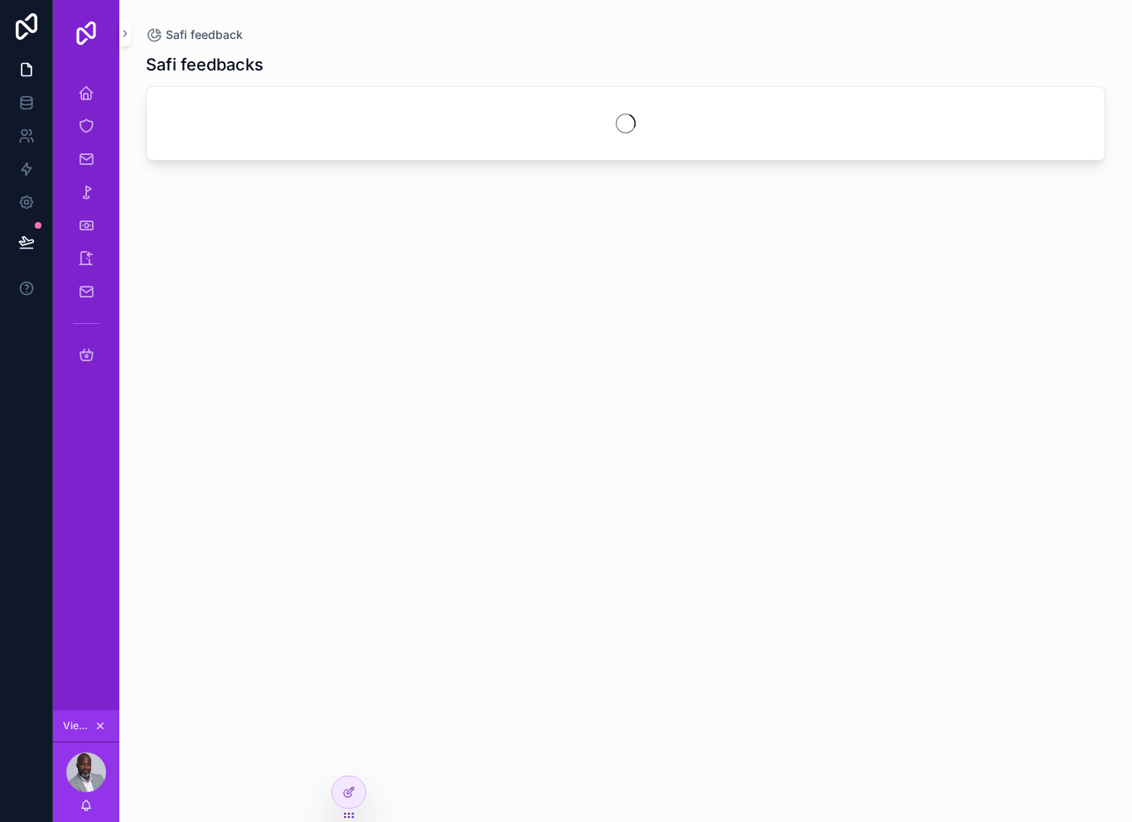
scroll to position [27, 0]
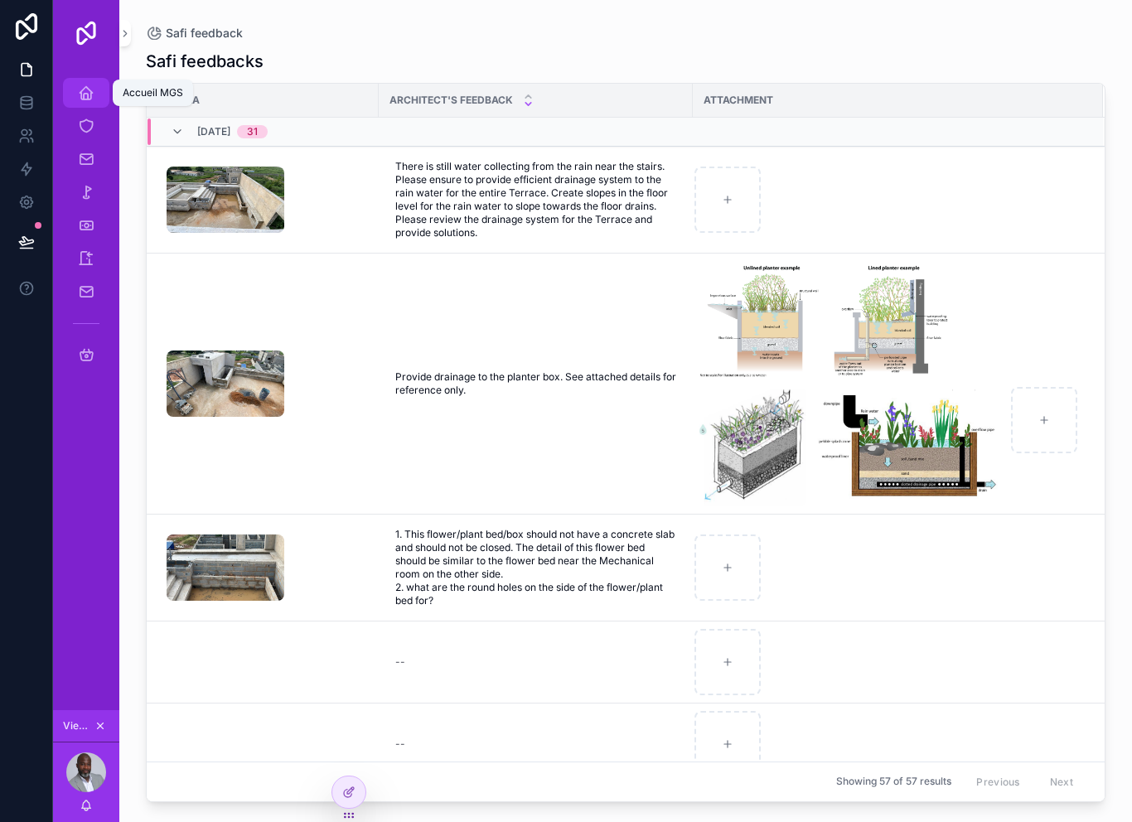
click at [94, 85] on icon "scrollable content" at bounding box center [86, 93] width 17 height 17
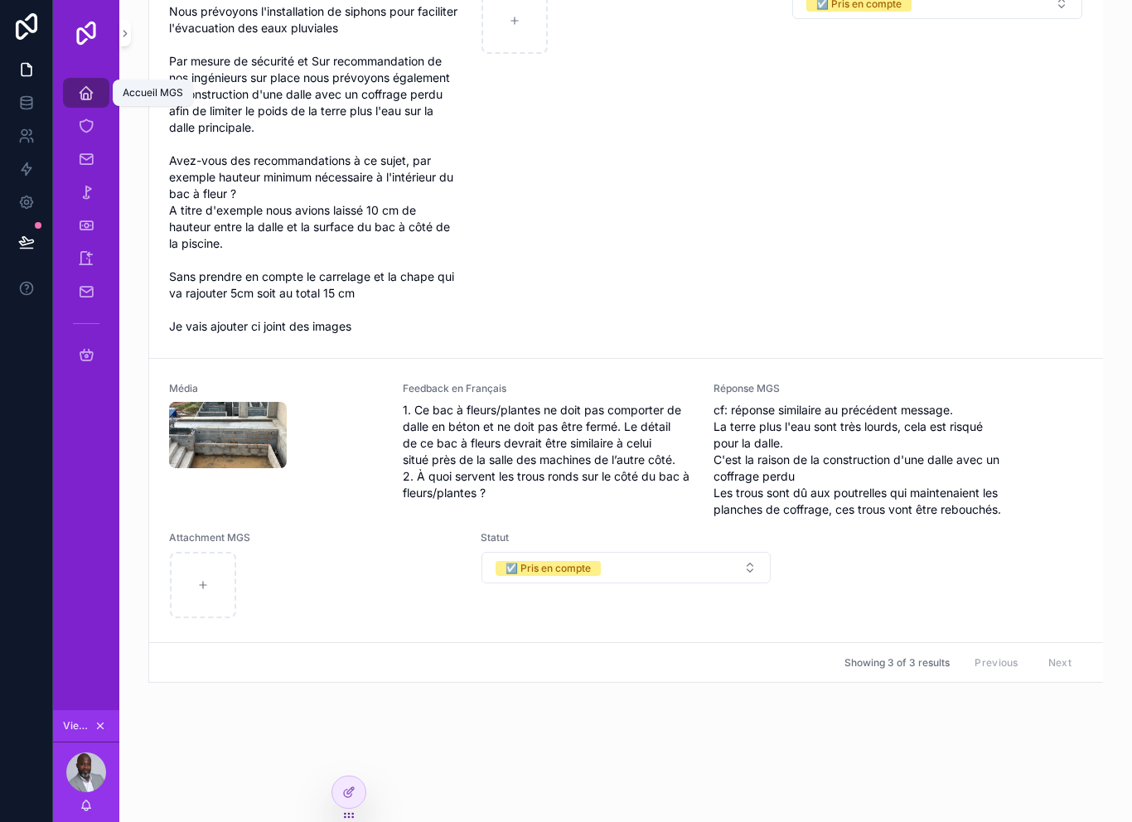
scroll to position [1163, 0]
click at [867, 588] on div "Média Feedback en Français 1. Ce bac à fleurs/plantes ne doit pas comporter de …" at bounding box center [626, 500] width 914 height 237
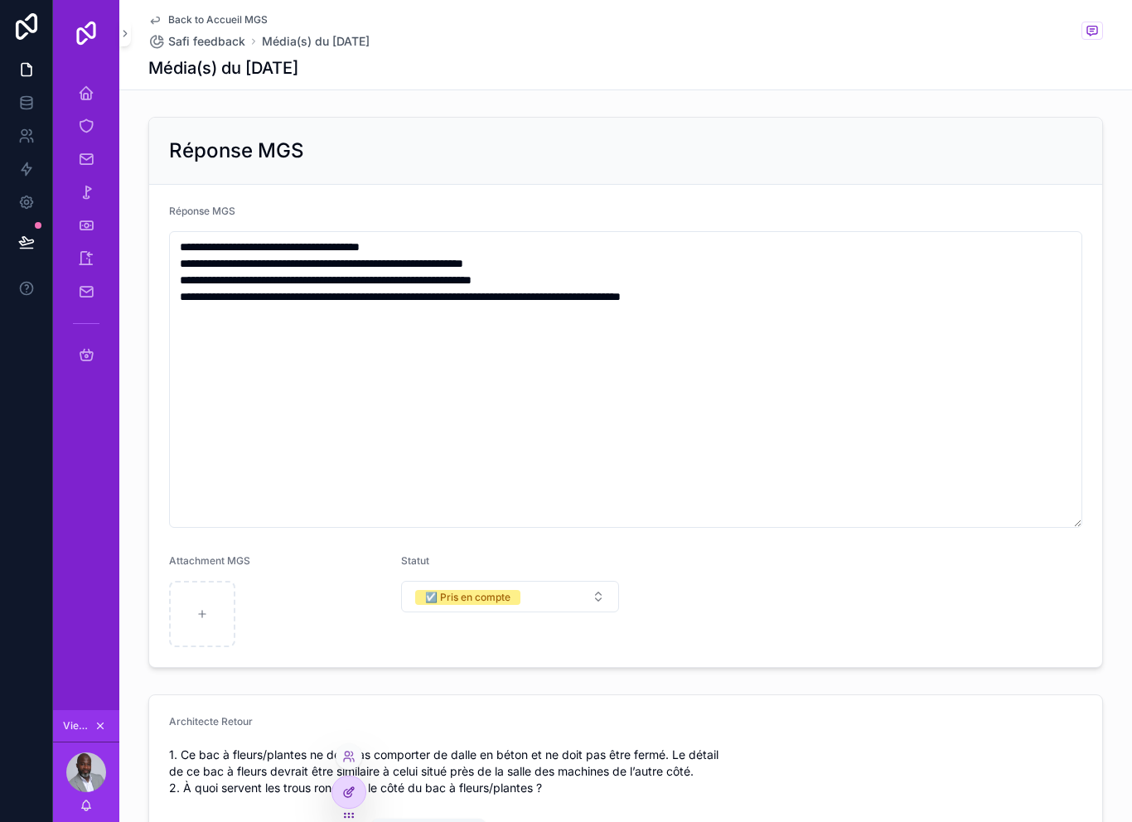
click at [358, 788] on div at bounding box center [348, 791] width 33 height 31
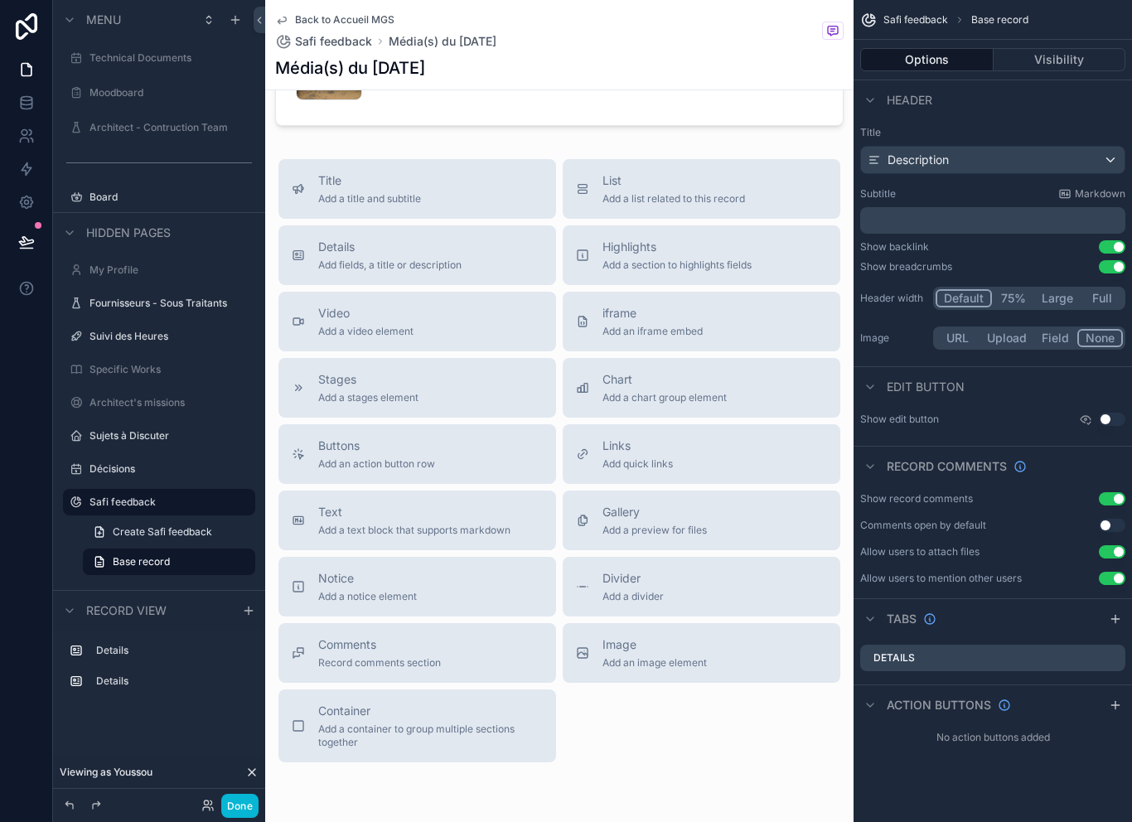
scroll to position [841, 0]
click at [633, 702] on div "Title Add a title and subtitle List Add a list related to this record Details A…" at bounding box center [559, 461] width 588 height 603
click at [435, 657] on span "Record comments section" at bounding box center [379, 663] width 123 height 13
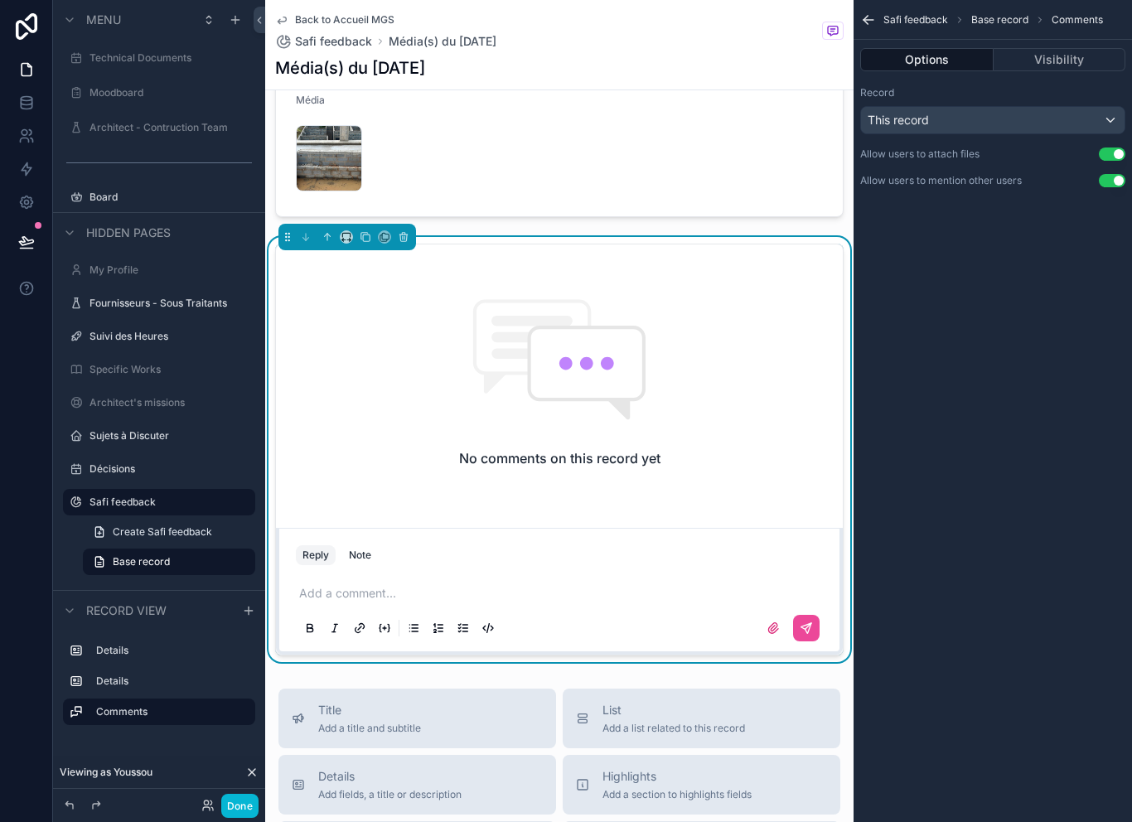
scroll to position [751, 0]
click at [387, 585] on p "scrollable content" at bounding box center [562, 593] width 527 height 17
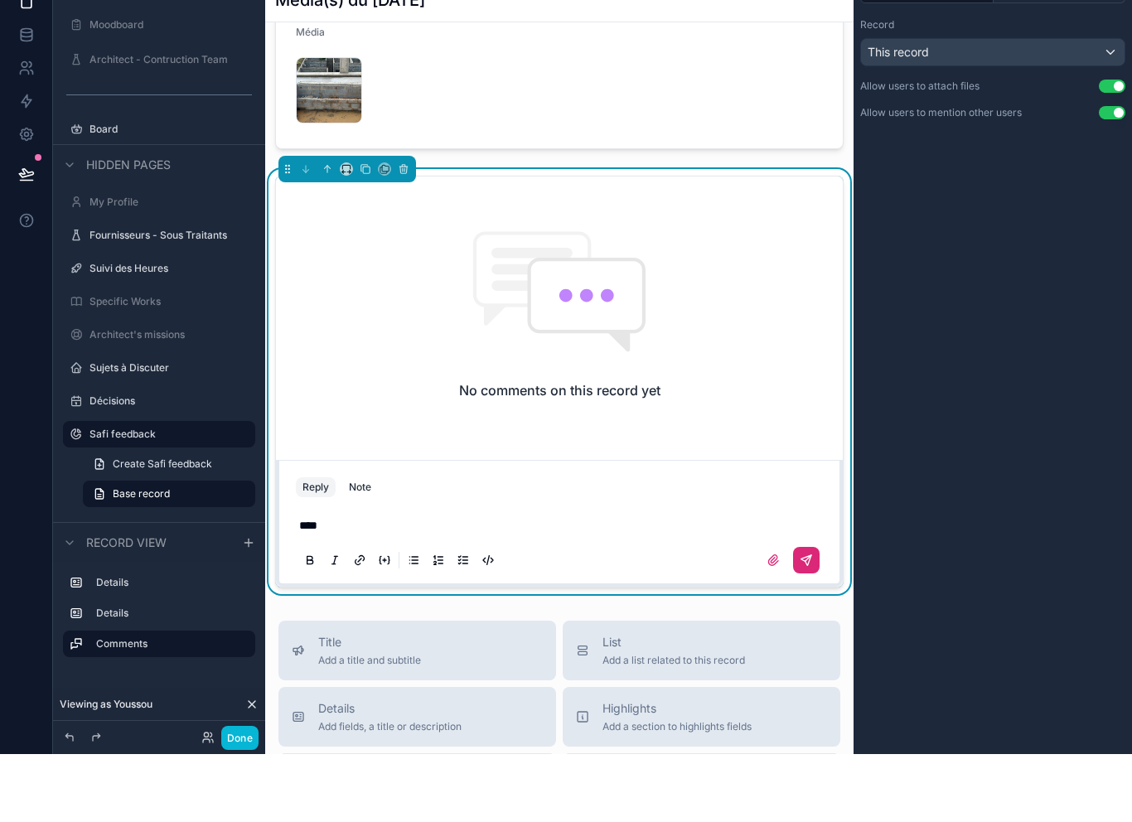
click at [814, 615] on button "scrollable content" at bounding box center [806, 628] width 27 height 27
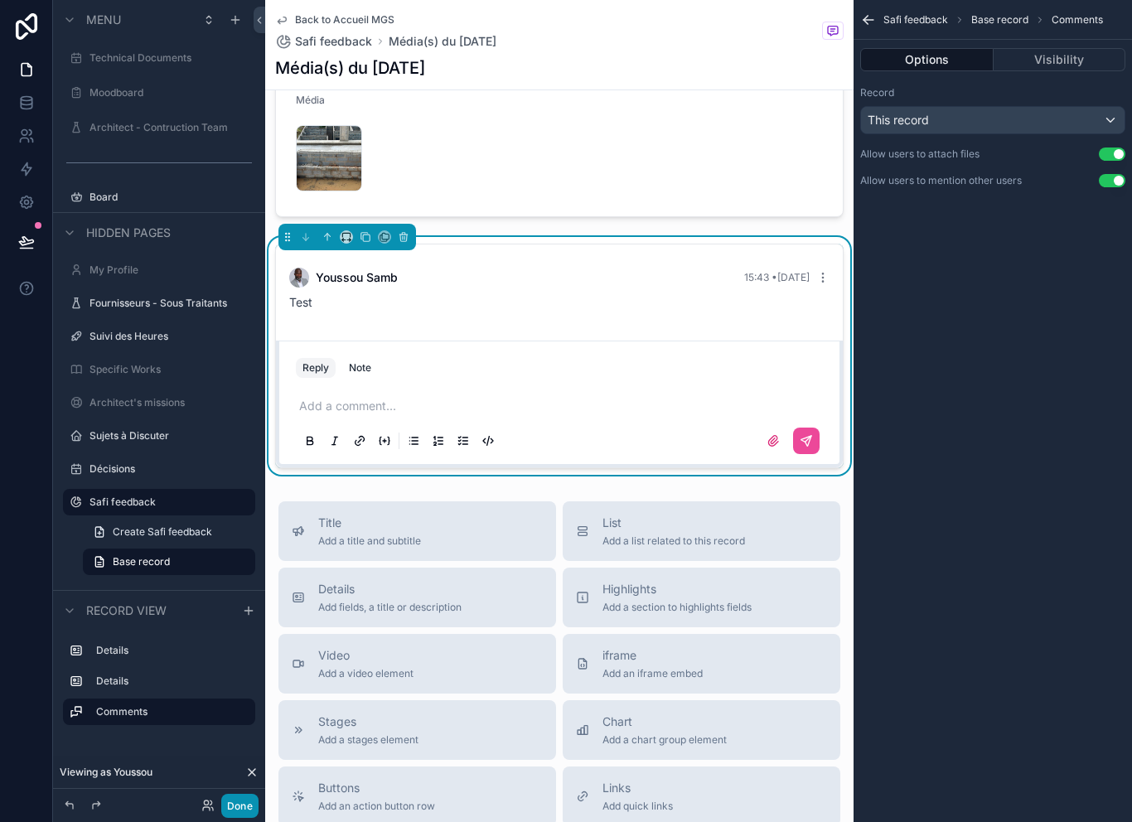
click at [252, 811] on button "Done" at bounding box center [239, 806] width 37 height 24
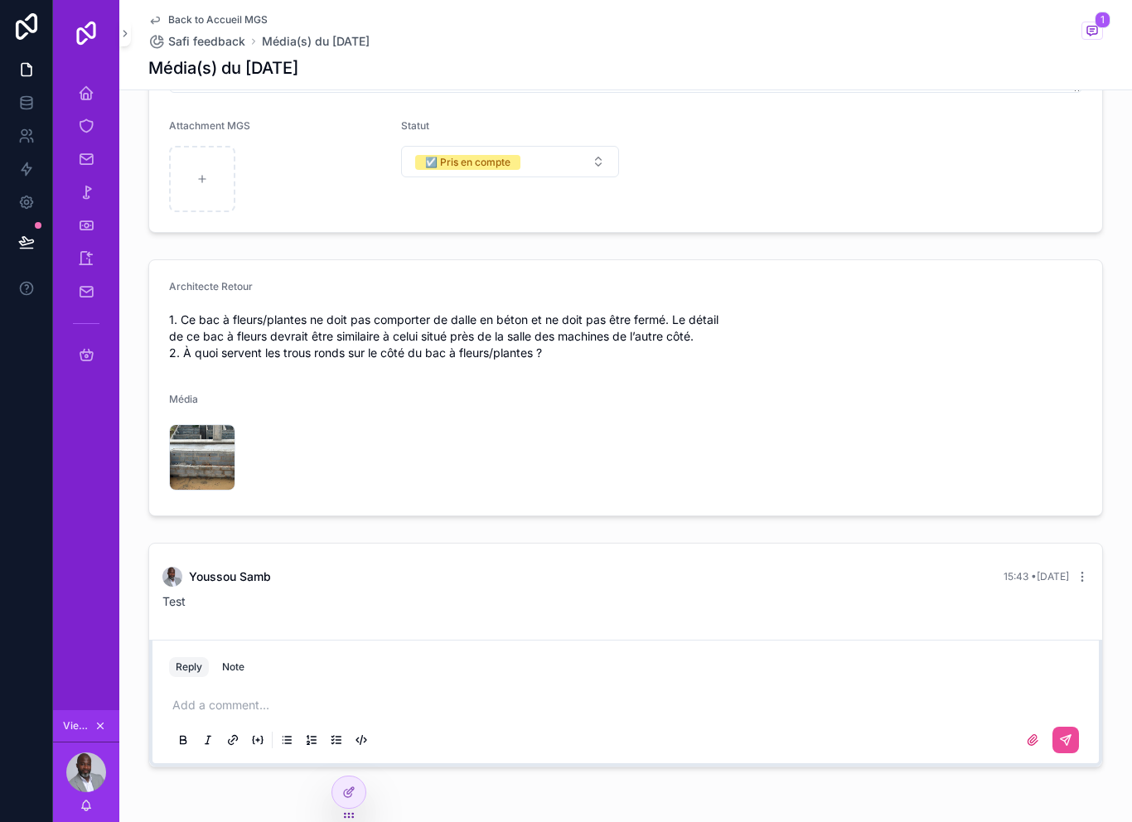
scroll to position [433, 0]
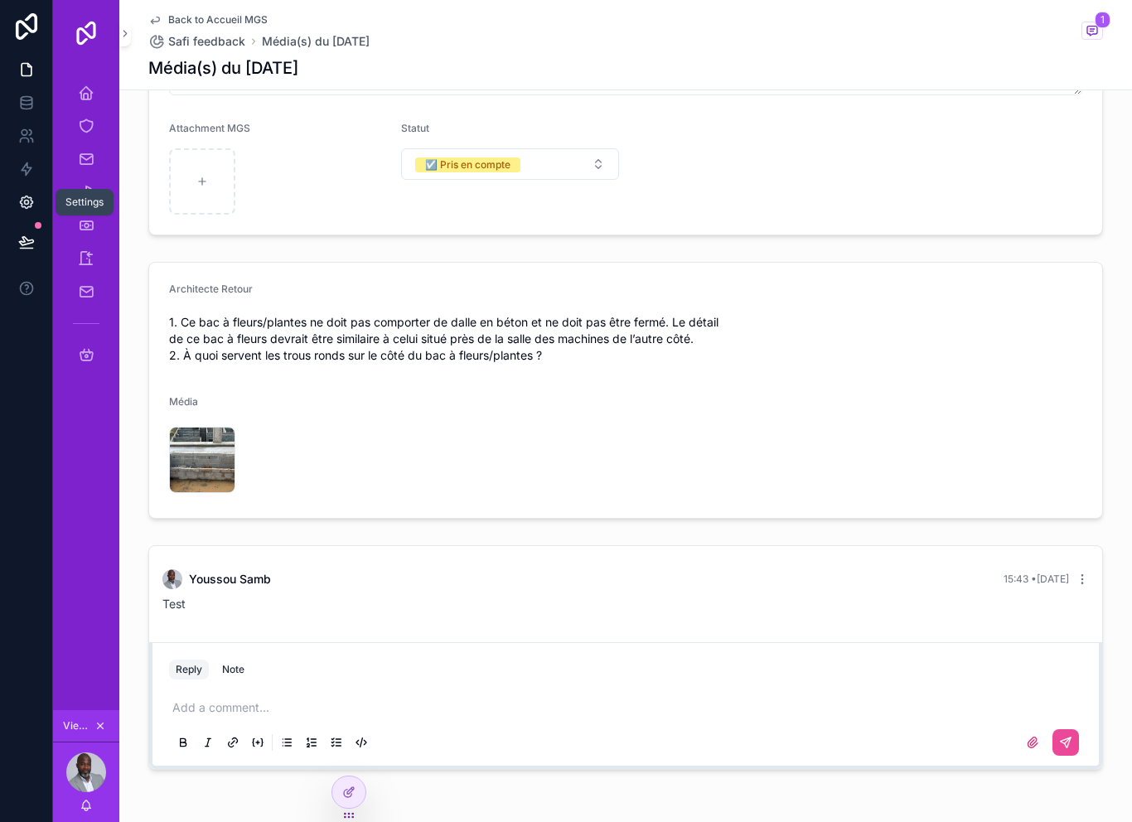
click at [9, 190] on link at bounding box center [26, 202] width 52 height 33
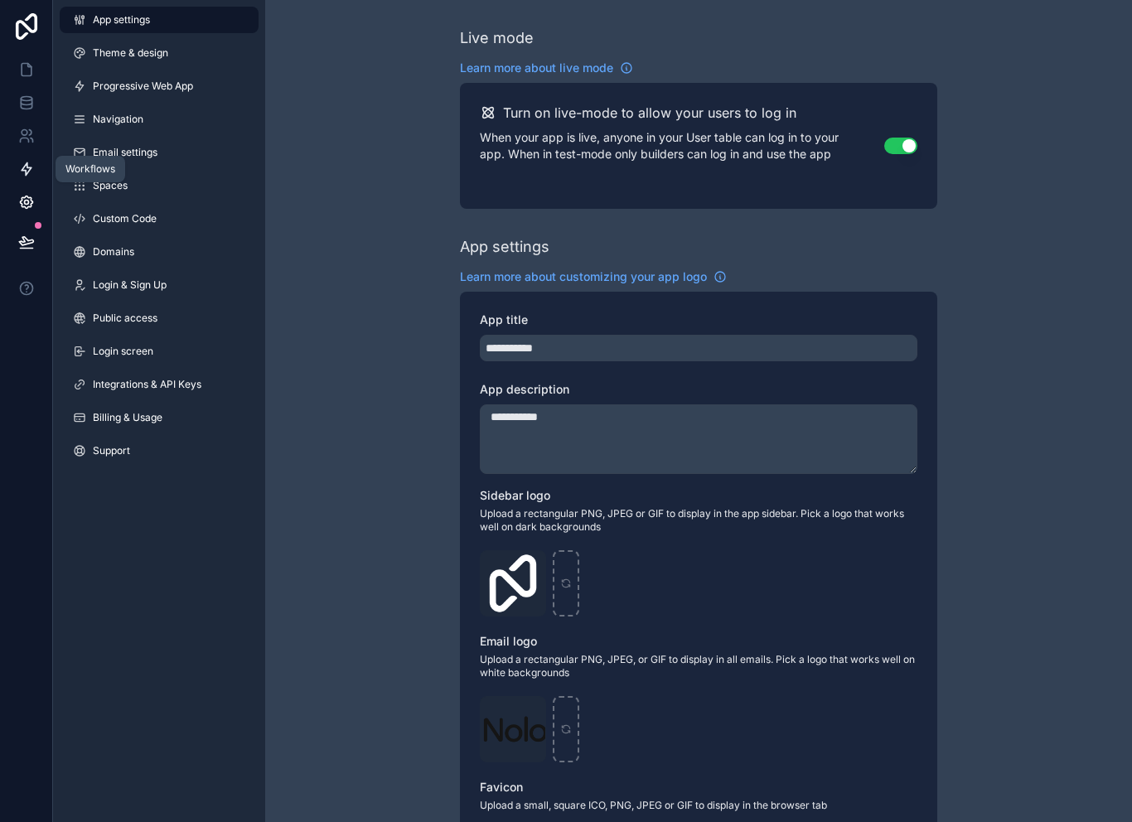
click at [37, 152] on link at bounding box center [26, 168] width 52 height 33
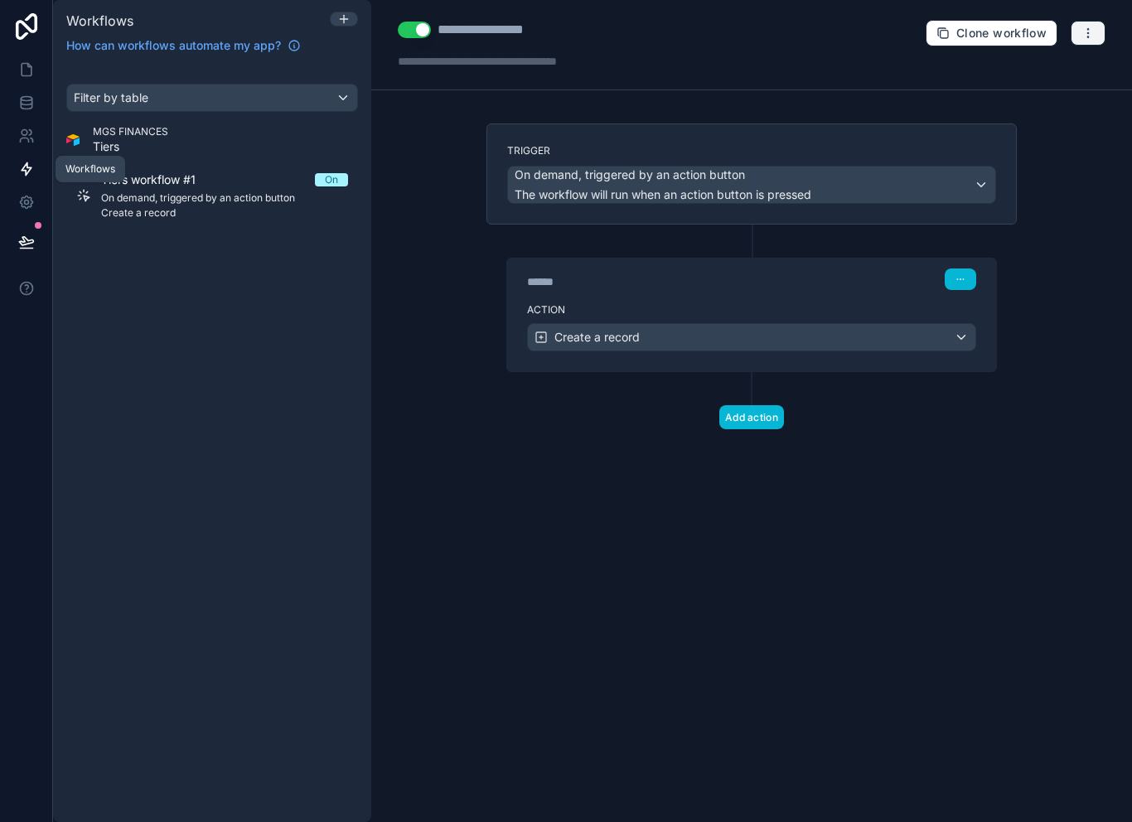
click at [1103, 30] on button "button" at bounding box center [1088, 33] width 35 height 25
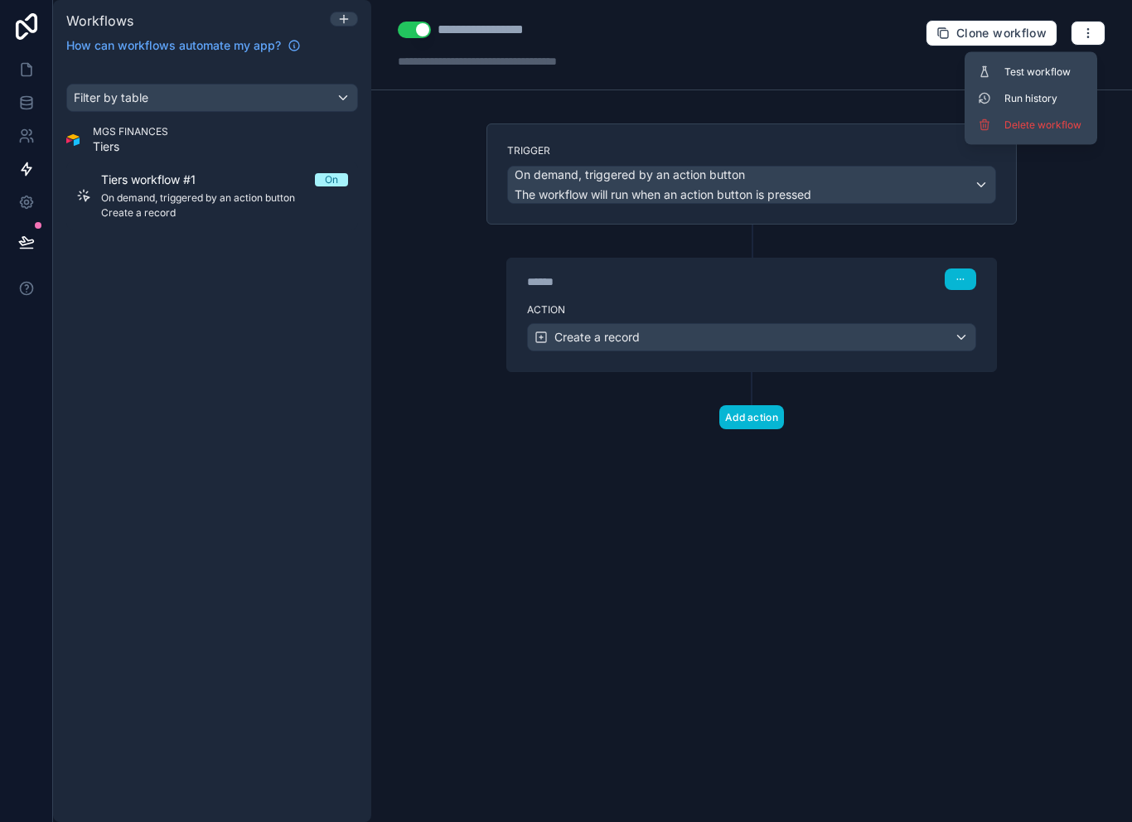
click at [926, 496] on div "**********" at bounding box center [751, 411] width 761 height 822
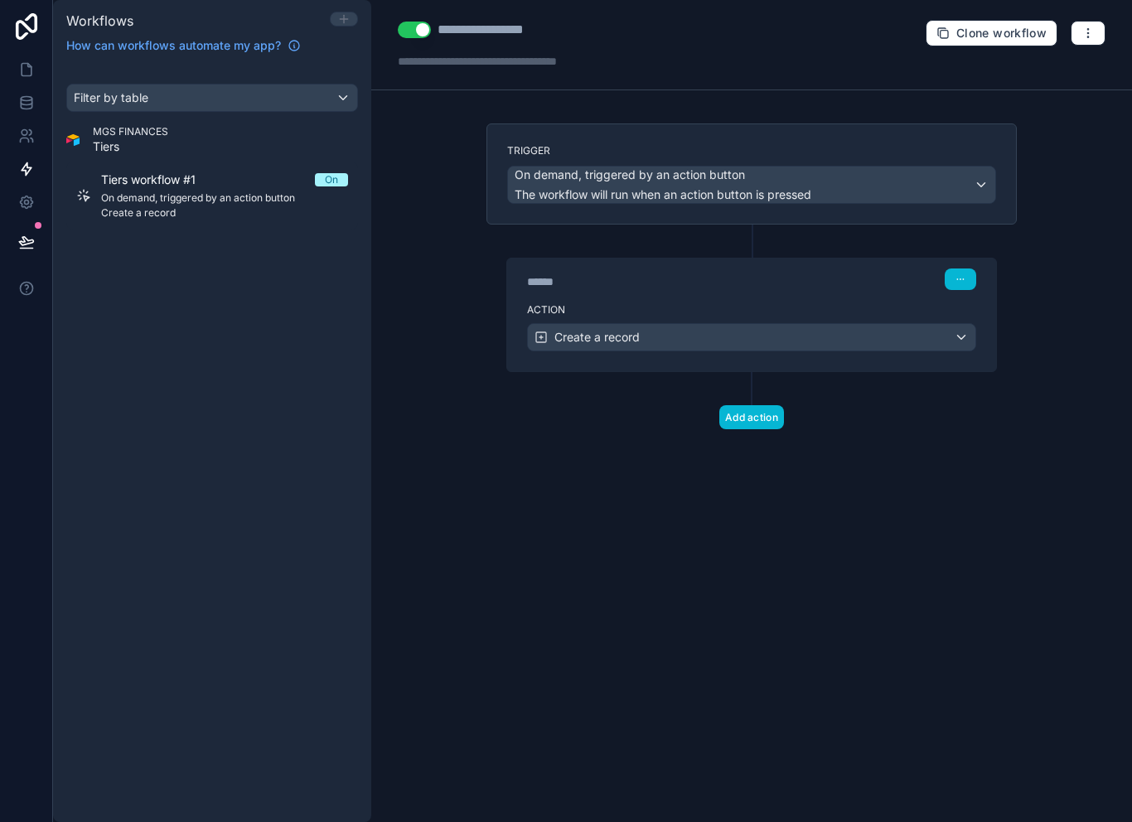
click at [343, 17] on icon at bounding box center [343, 18] width 13 height 13
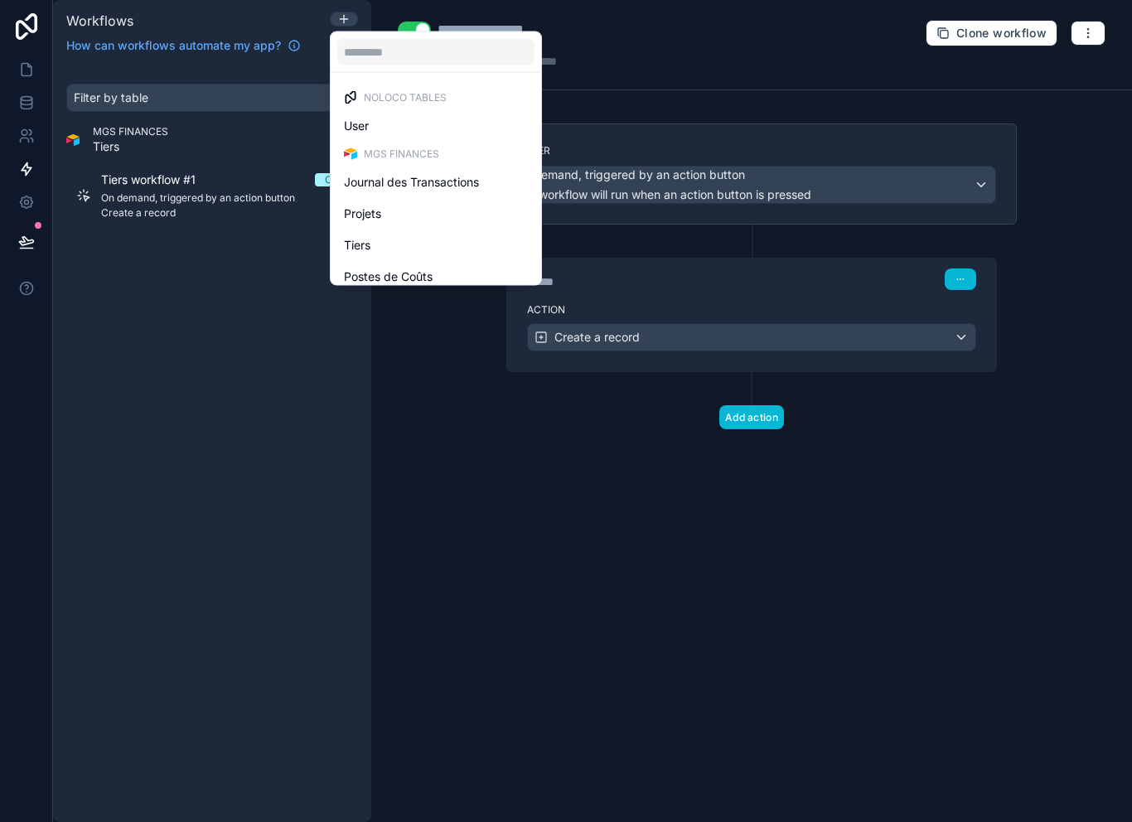
click at [283, 406] on div at bounding box center [566, 411] width 1132 height 822
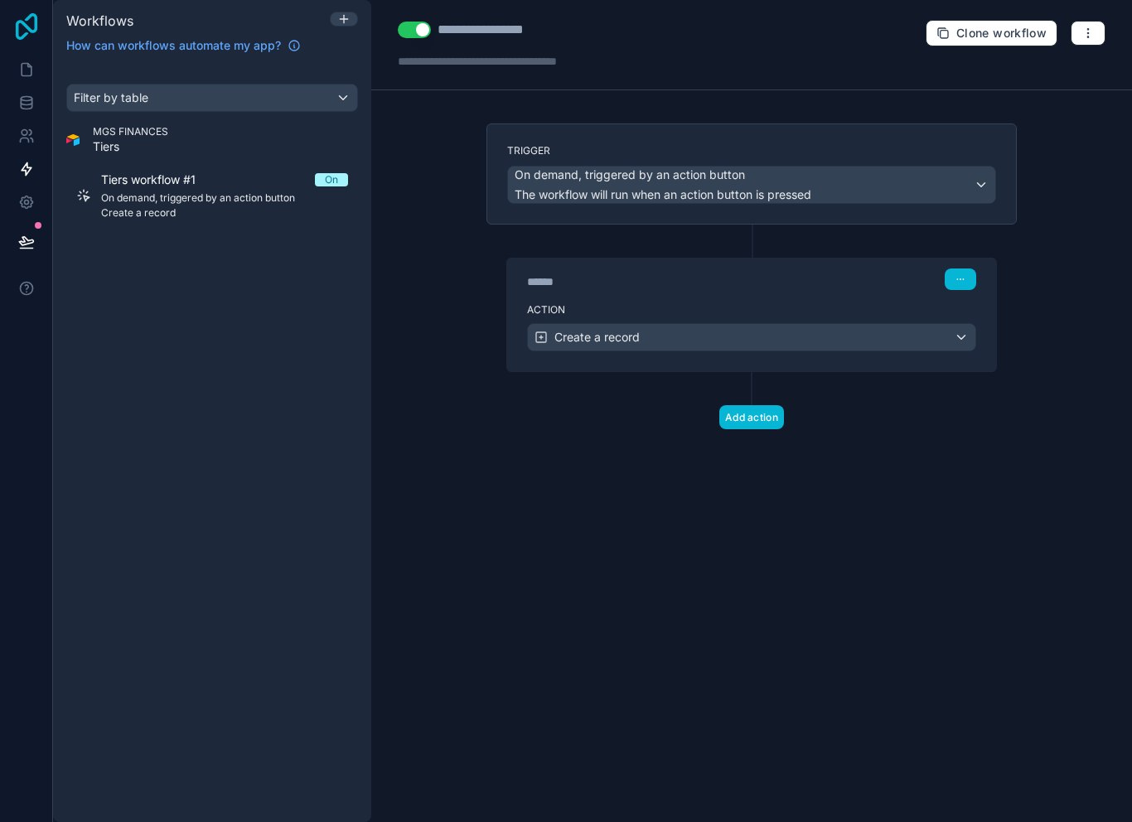
click at [30, 24] on icon at bounding box center [26, 26] width 33 height 27
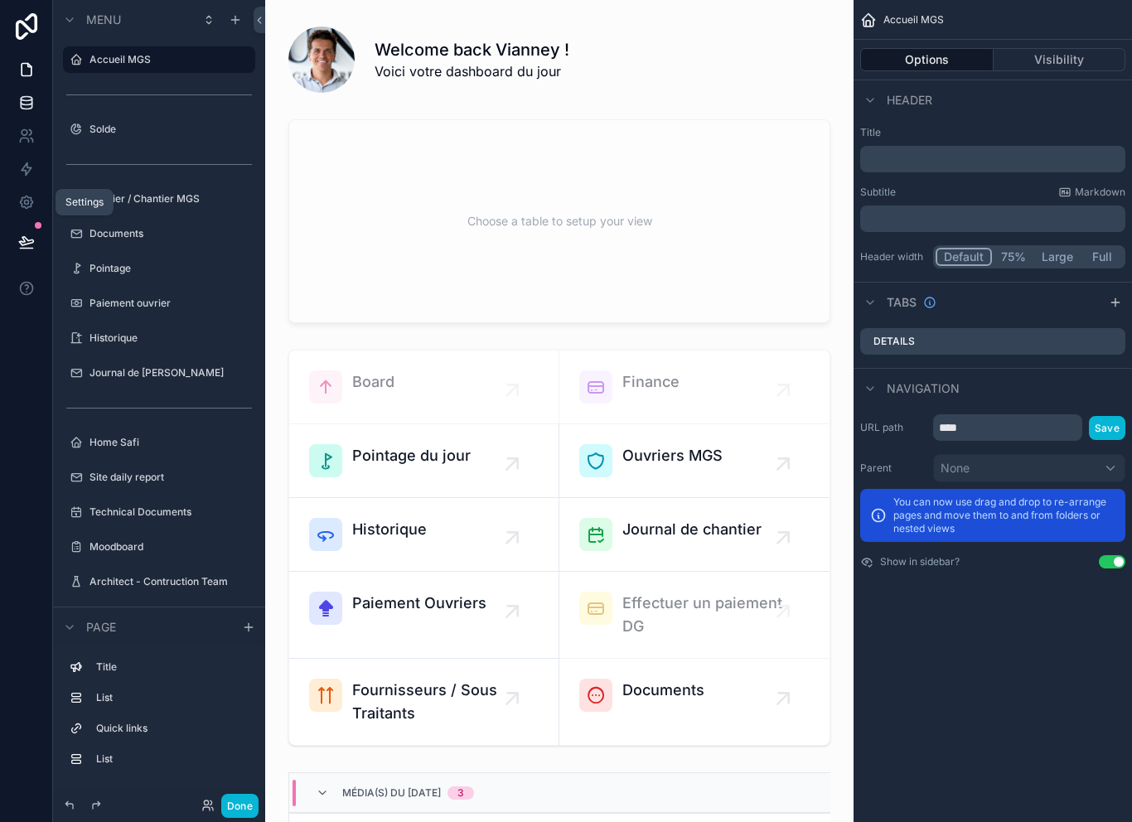
click at [21, 99] on icon at bounding box center [26, 102] width 11 height 7
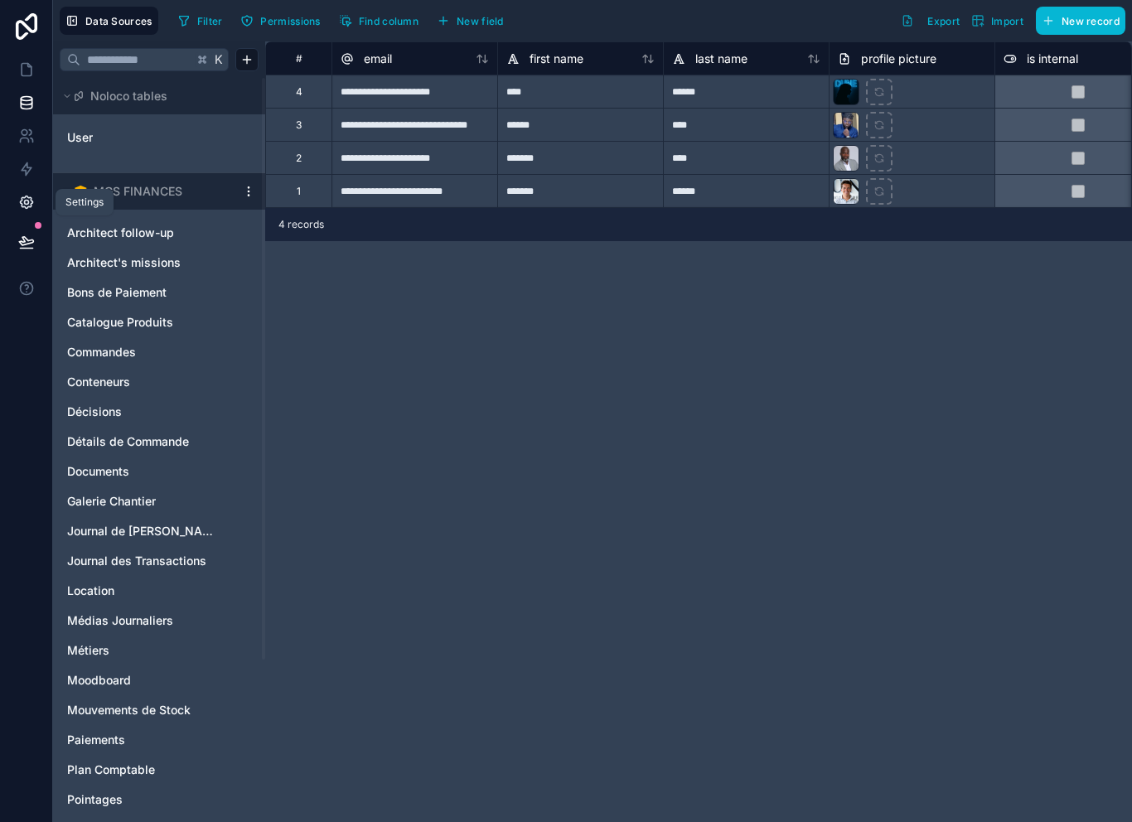
click at [28, 192] on link at bounding box center [26, 202] width 52 height 33
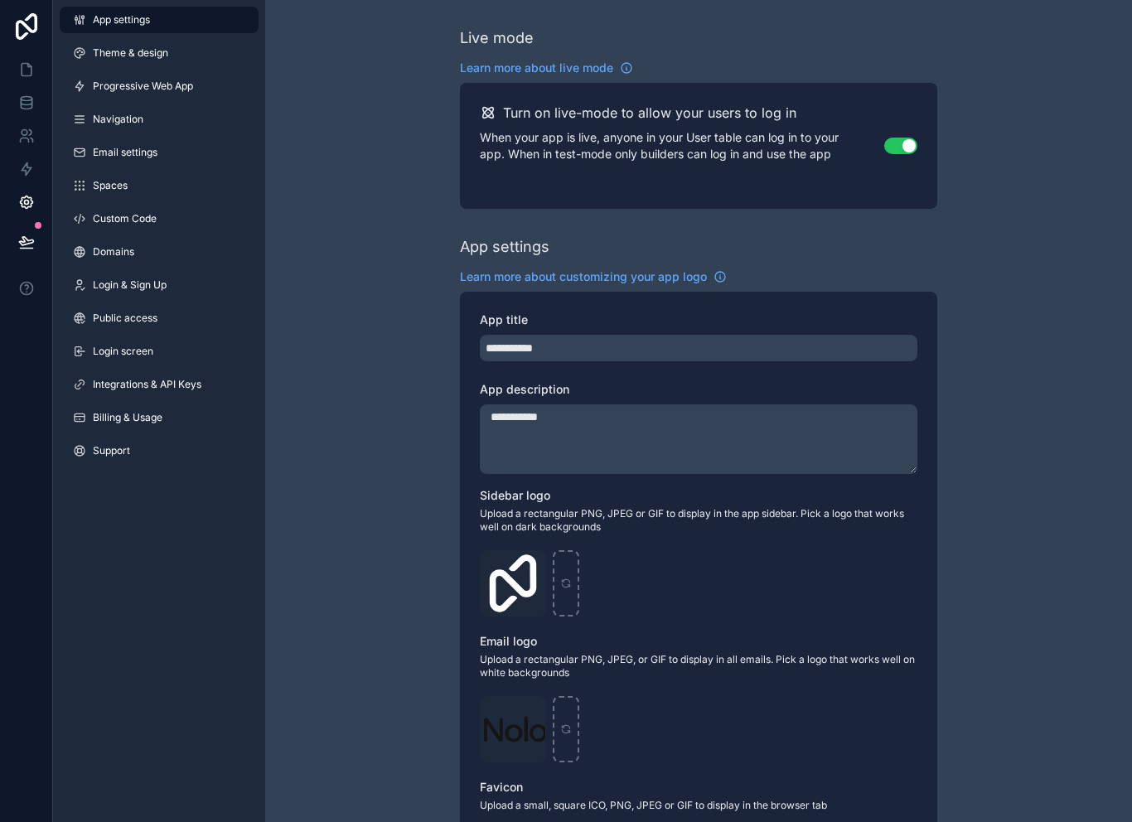
click at [135, 542] on div "App settings Theme & design Progressive Web App Navigation Email settings Space…" at bounding box center [159, 411] width 212 height 822
click at [147, 383] on span "Integrations & API Keys" at bounding box center [147, 384] width 109 height 13
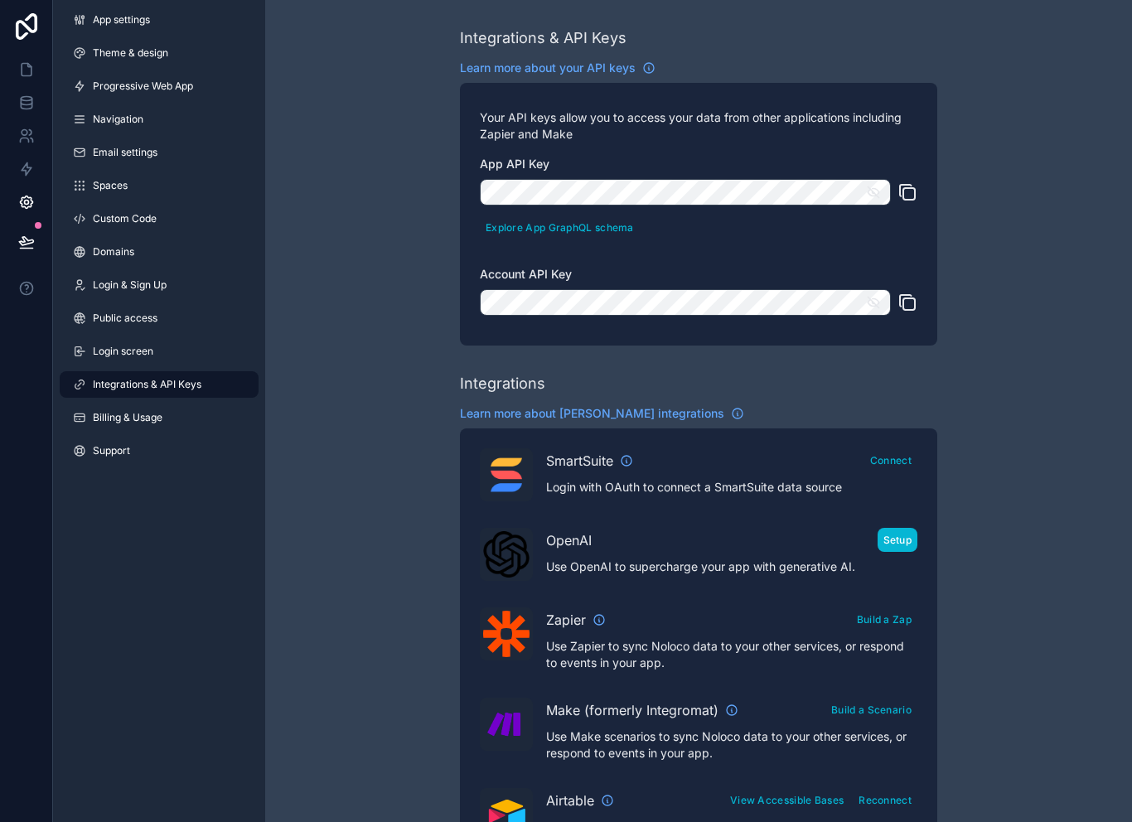
click at [884, 542] on button "Setup" at bounding box center [898, 540] width 41 height 24
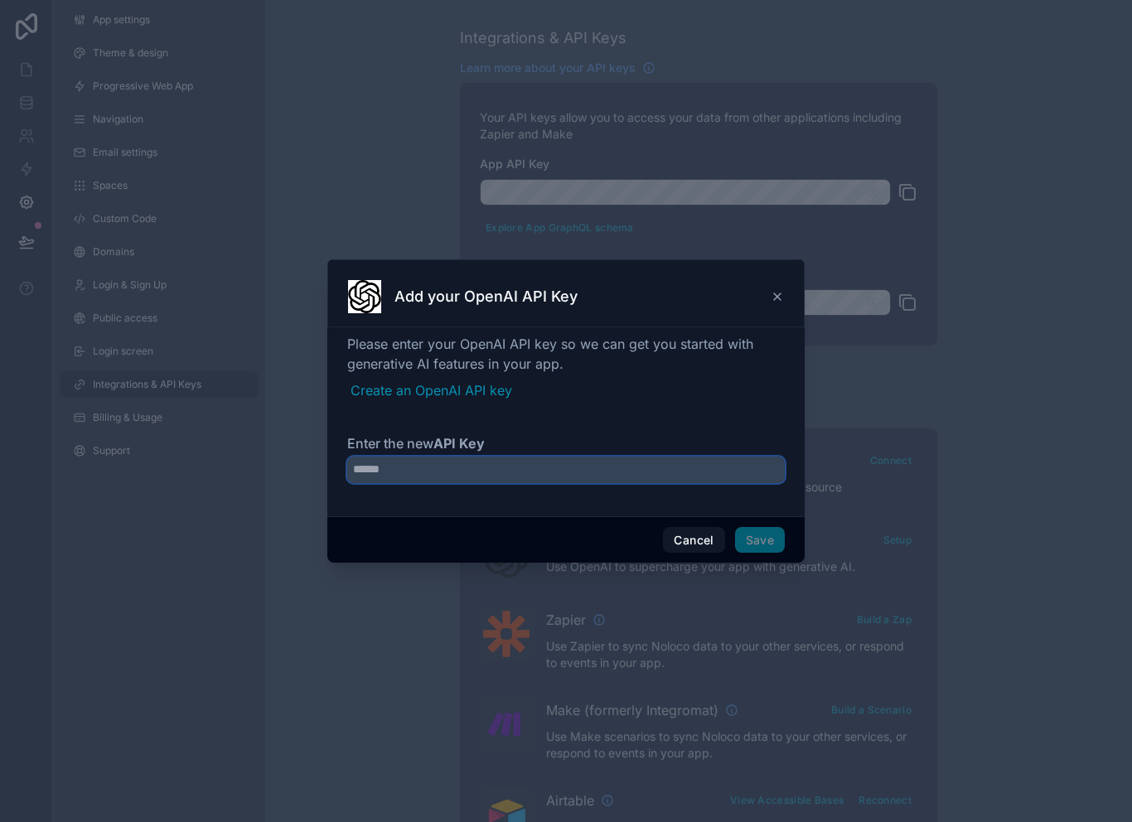
click at [542, 464] on input "Enter the new API Key" at bounding box center [566, 470] width 438 height 27
click at [442, 389] on link "Create an OpenAI API key" at bounding box center [568, 390] width 434 height 20
click at [463, 443] on label "Enter the new API Key" at bounding box center [566, 443] width 438 height 20
click at [463, 457] on input "Enter the new API Key" at bounding box center [566, 470] width 438 height 27
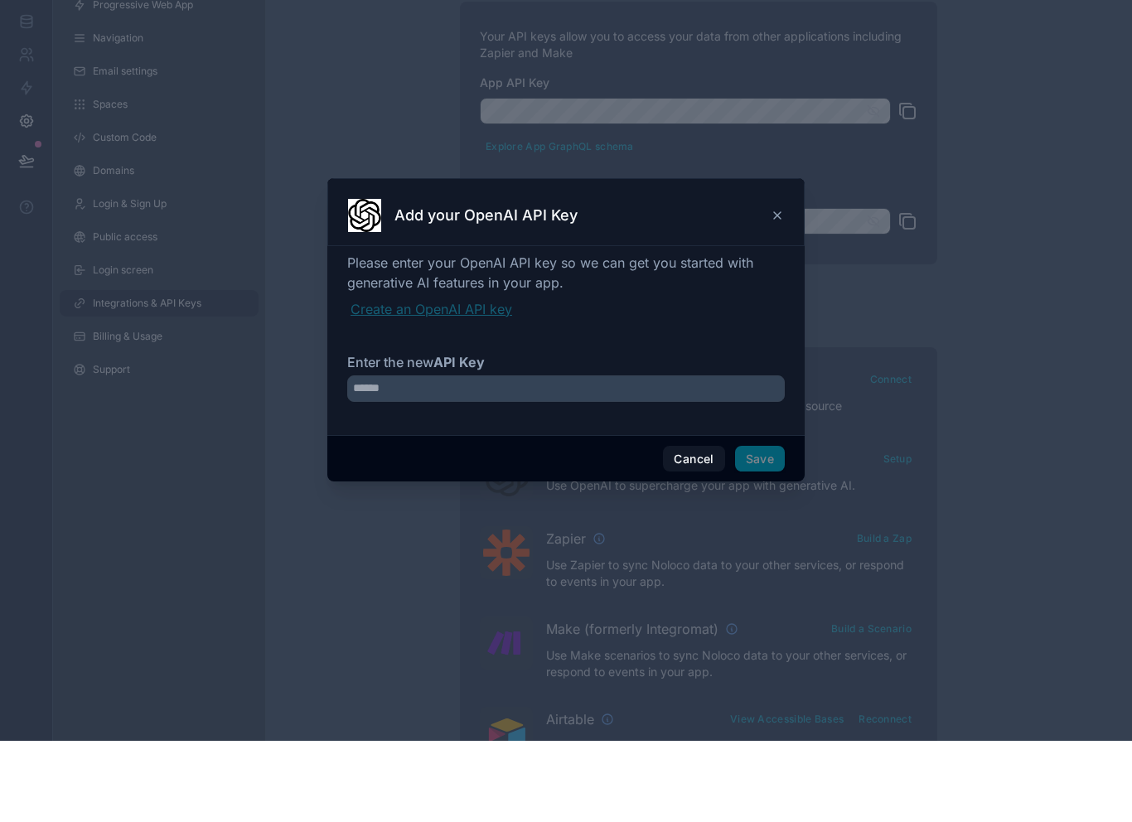
click at [482, 380] on link "Create an OpenAI API key" at bounding box center [568, 390] width 434 height 20
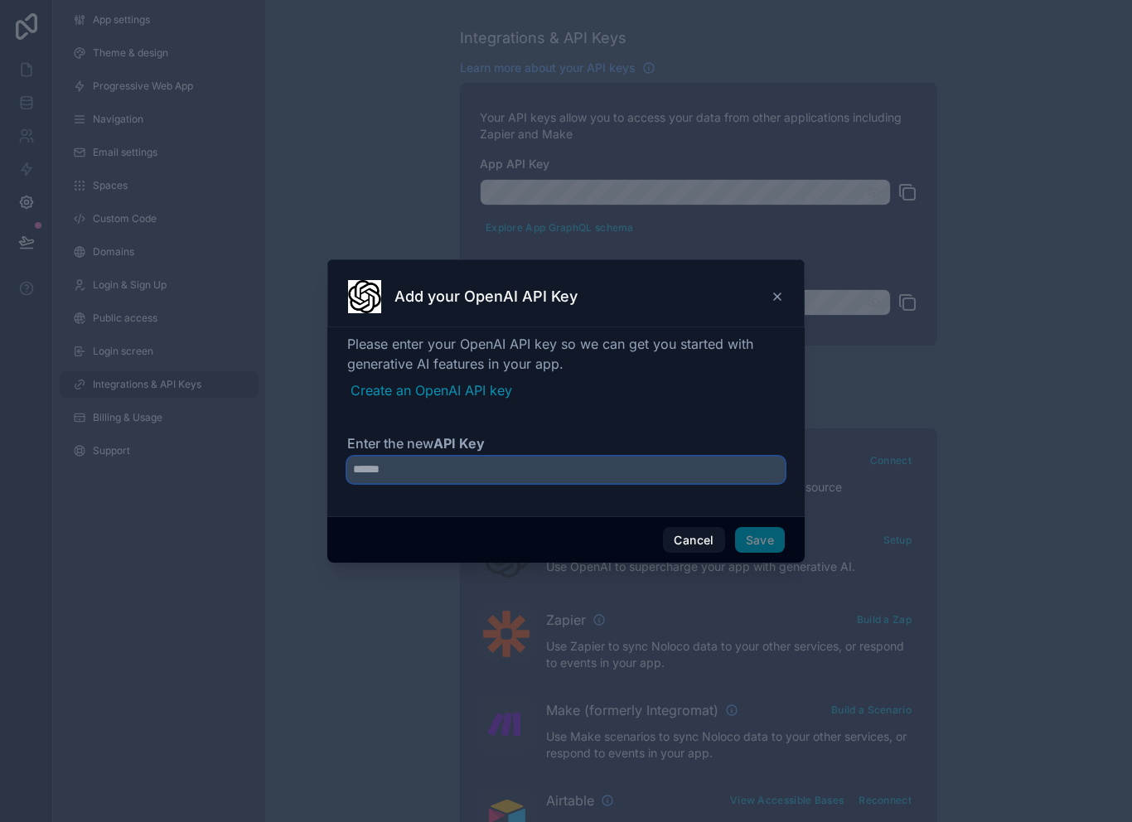
click at [406, 459] on input "Enter the new API Key" at bounding box center [566, 470] width 438 height 27
paste input "**********"
type input "**********"
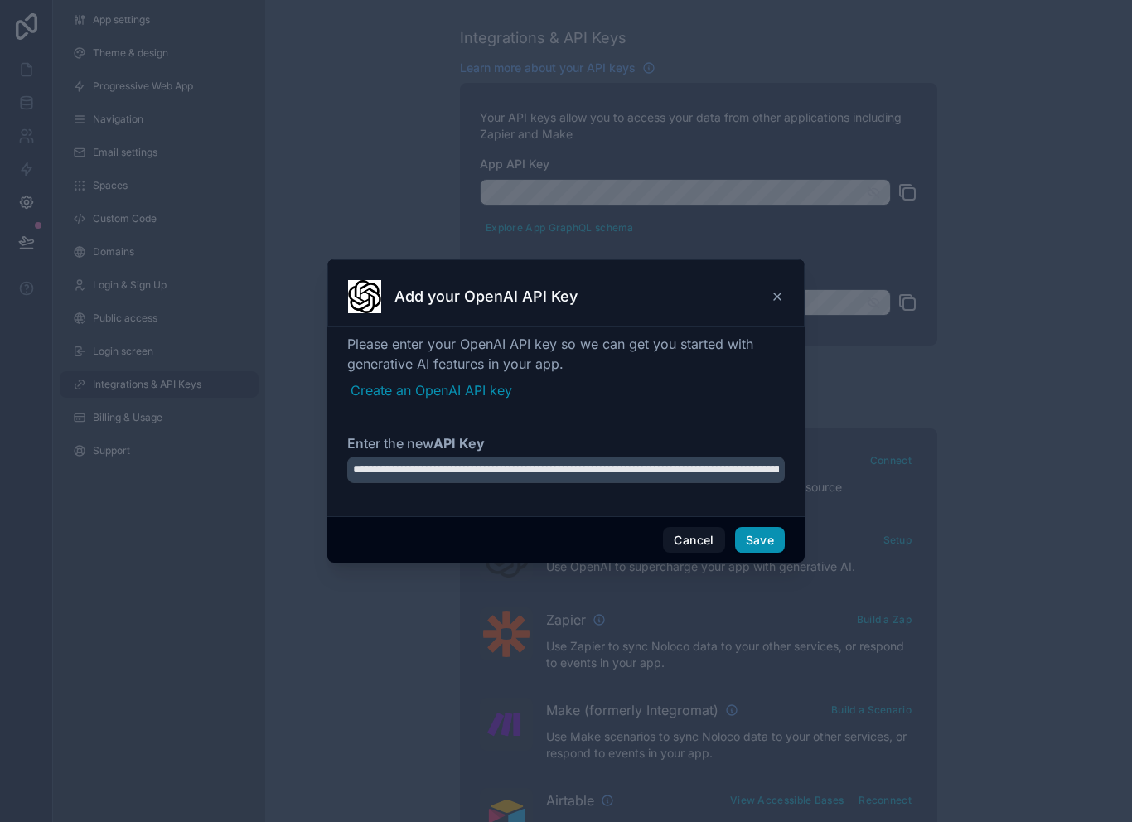
click at [757, 533] on button "Save" at bounding box center [760, 540] width 50 height 27
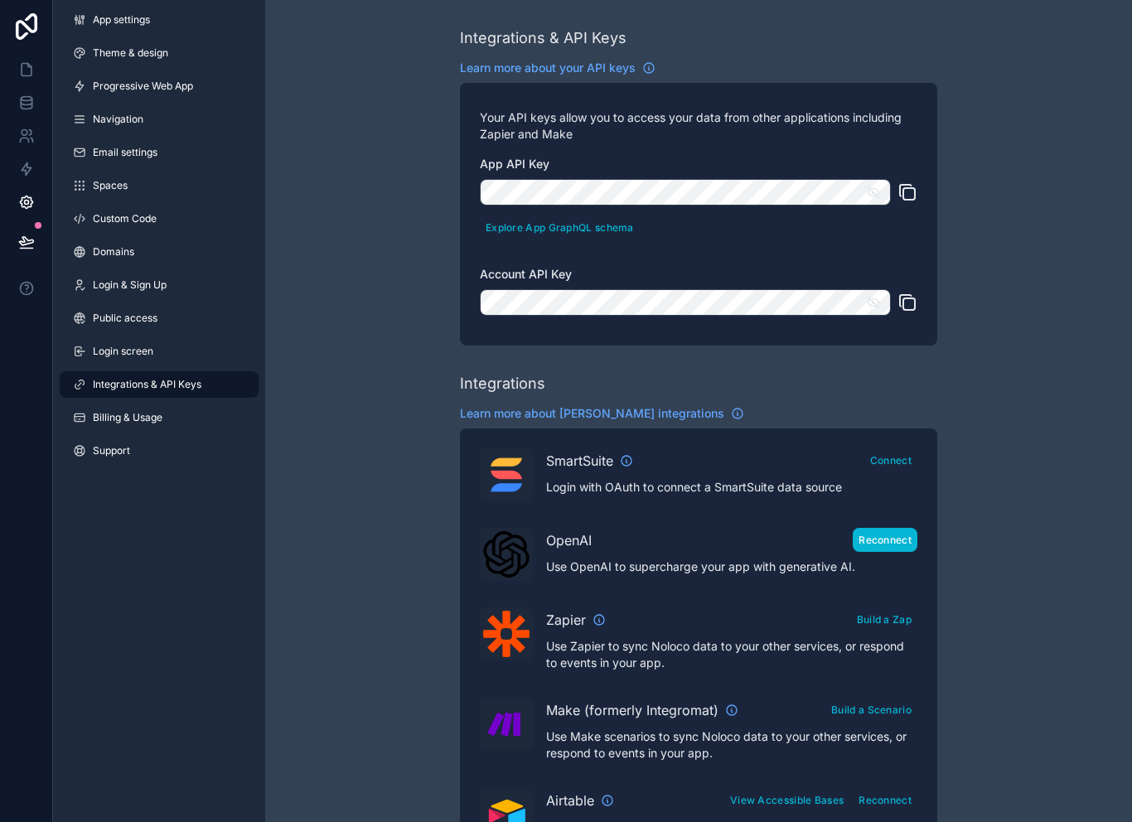
click at [909, 528] on button "Reconnect" at bounding box center [885, 540] width 65 height 24
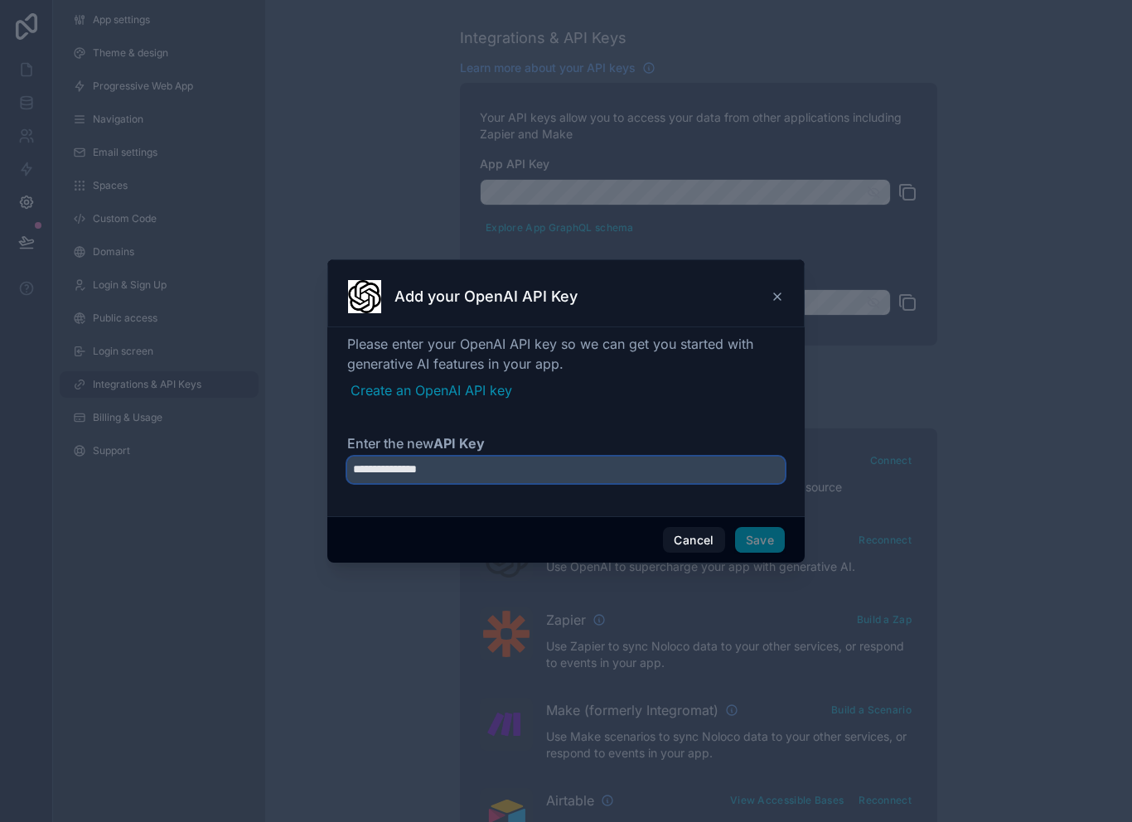
click at [556, 462] on input "**********" at bounding box center [566, 470] width 438 height 27
paste input "**********"
type input "**********"
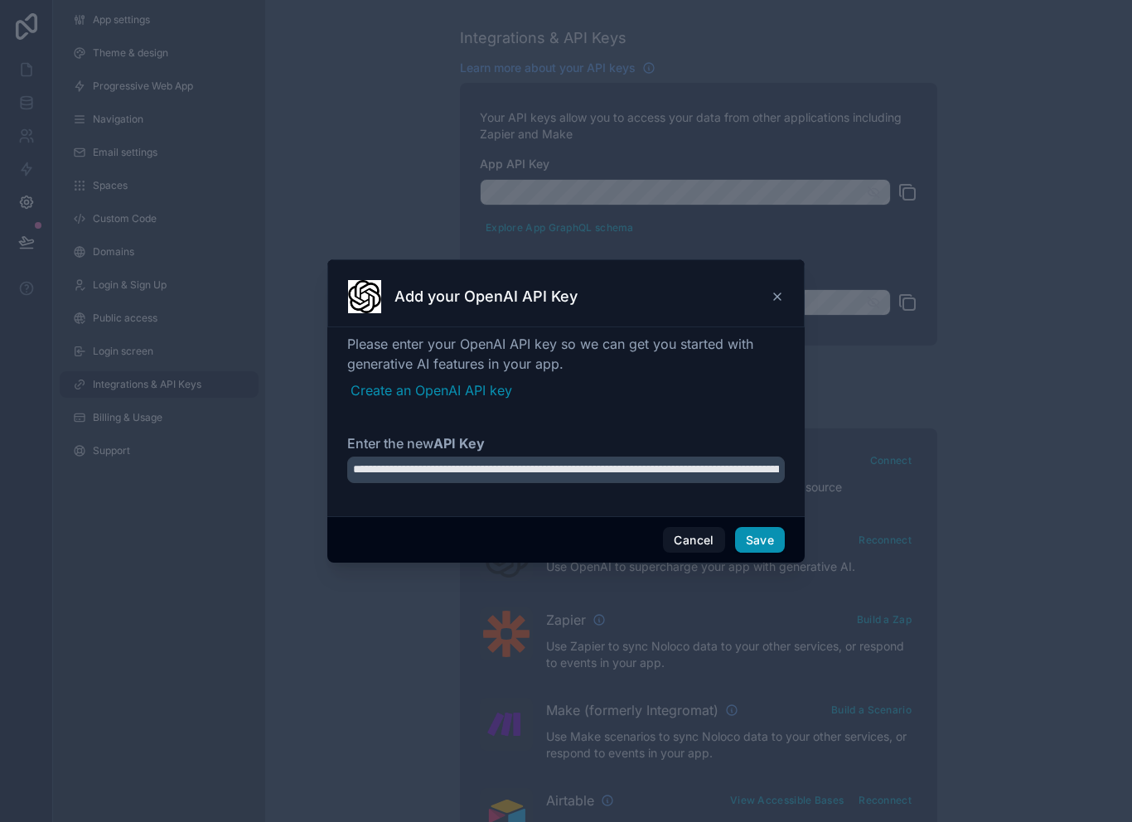
click at [766, 541] on button "Save" at bounding box center [760, 540] width 50 height 27
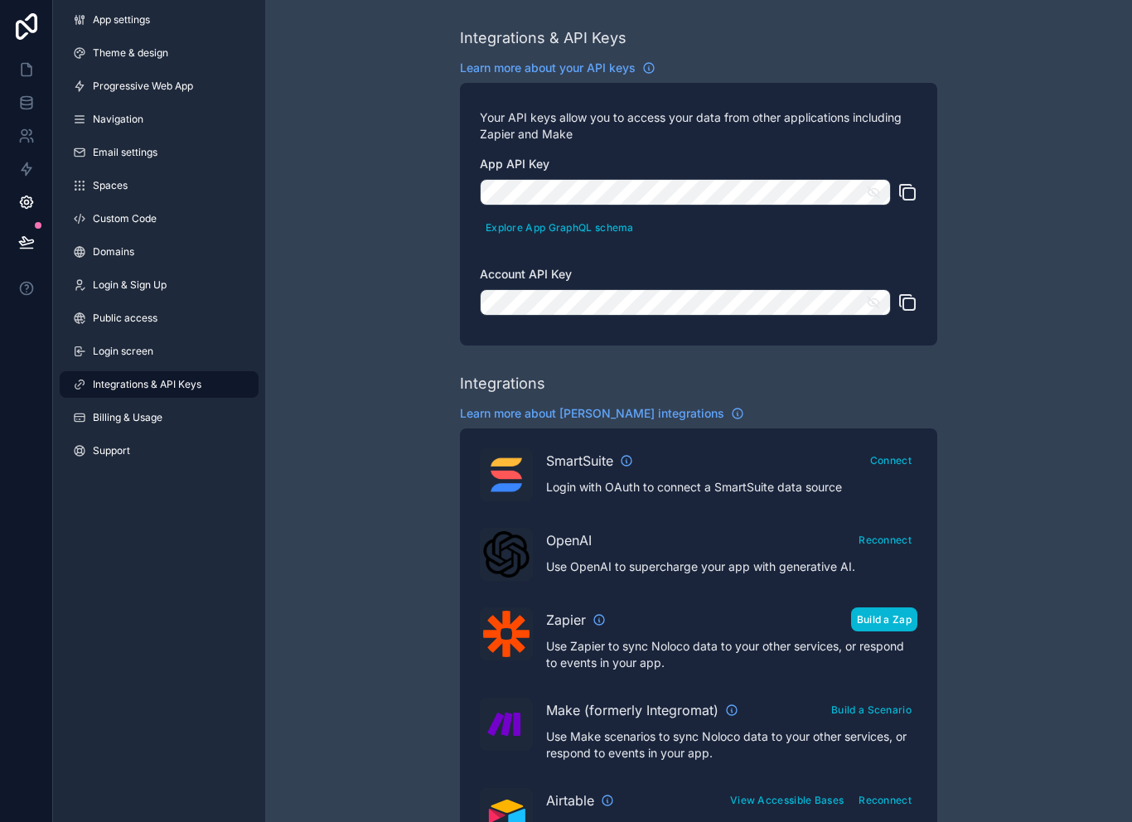
click at [895, 607] on button "Build a Zap" at bounding box center [884, 619] width 66 height 24
click at [22, 64] on icon at bounding box center [27, 70] width 10 height 12
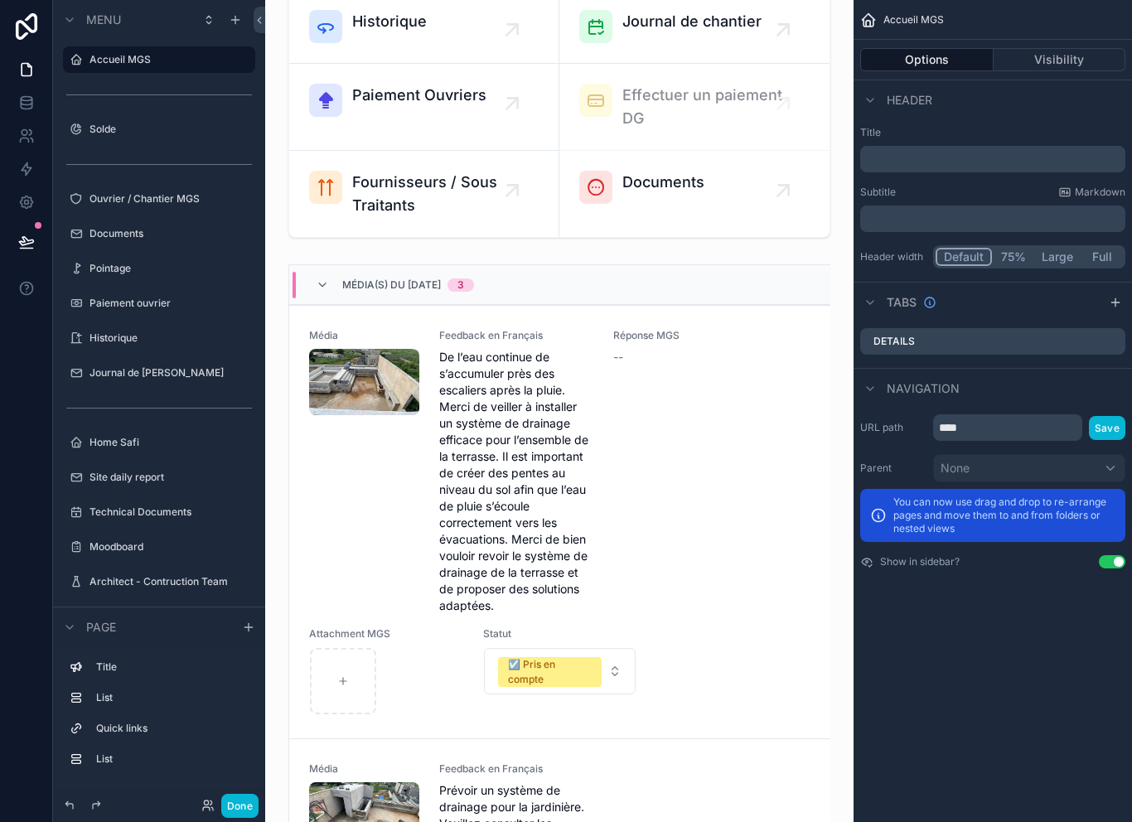
scroll to position [507, 0]
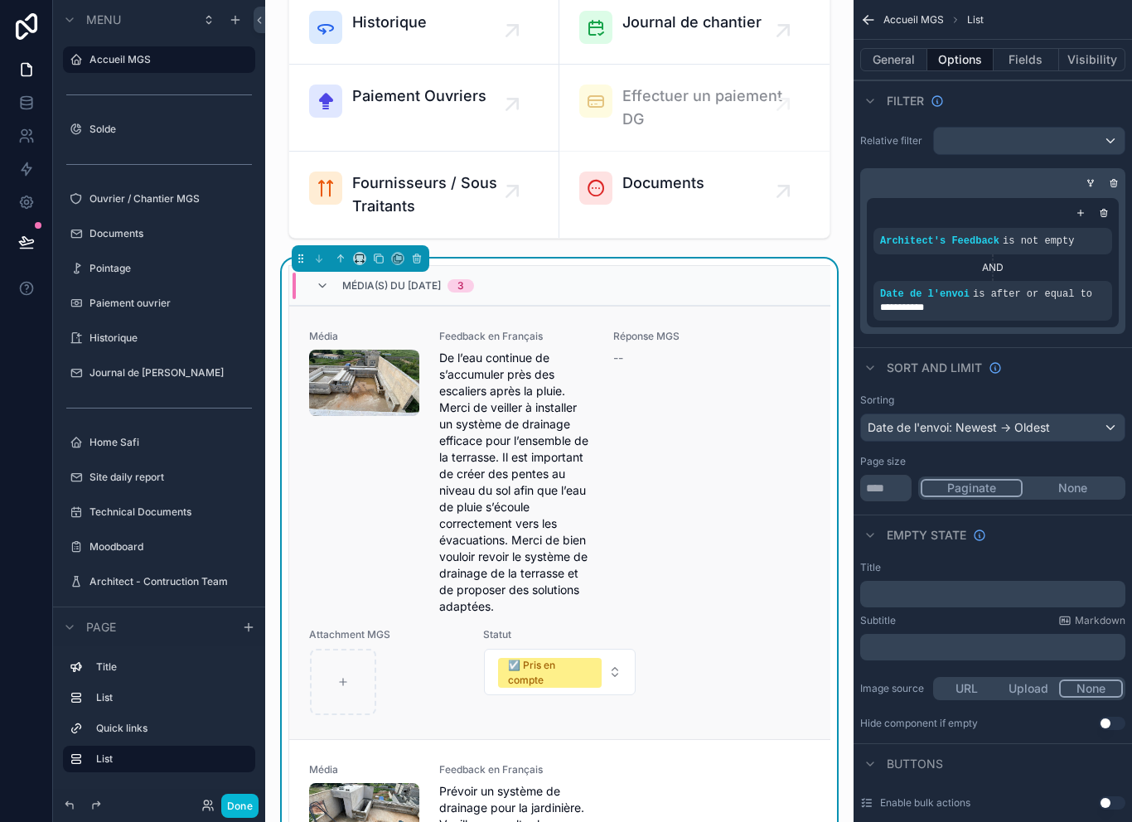
click at [506, 501] on span "De l’eau continue de s’accumuler près des escaliers après la pluie. Merci de ve…" at bounding box center [516, 482] width 154 height 265
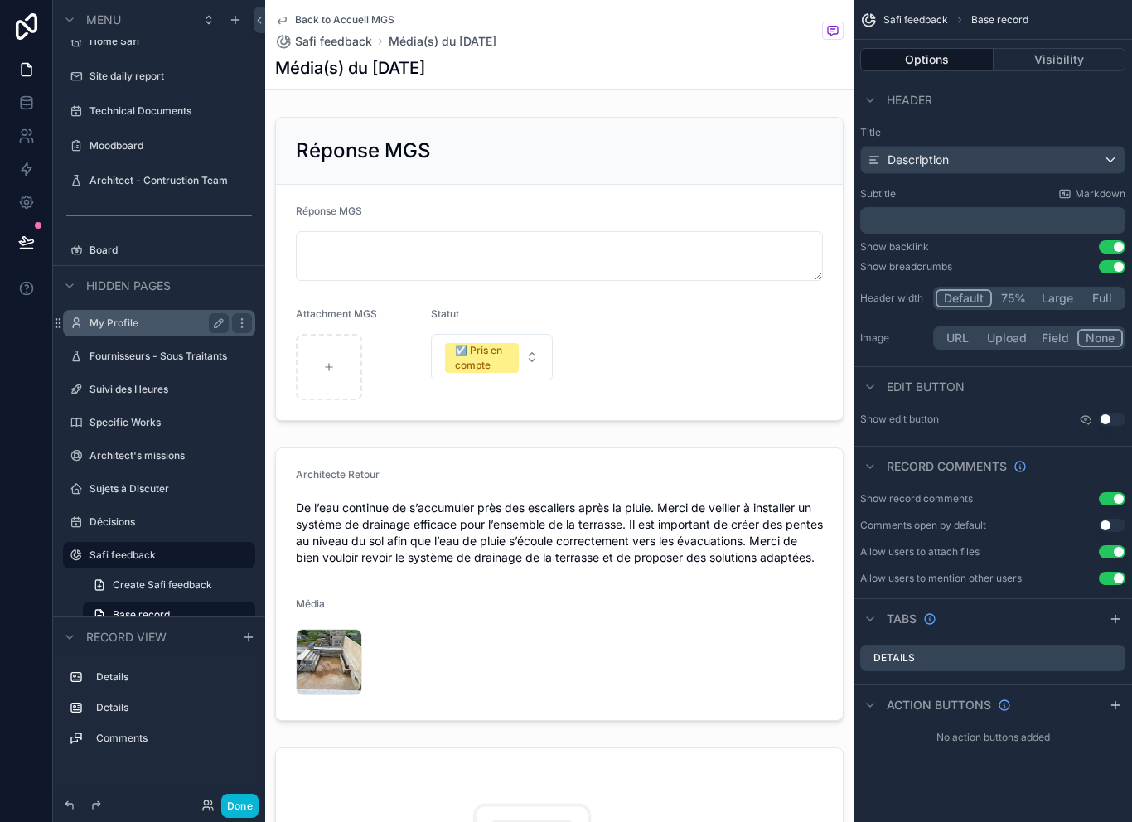
click at [178, 310] on div "My Profile" at bounding box center [159, 323] width 186 height 27
click at [179, 317] on label "My Profile" at bounding box center [155, 323] width 133 height 13
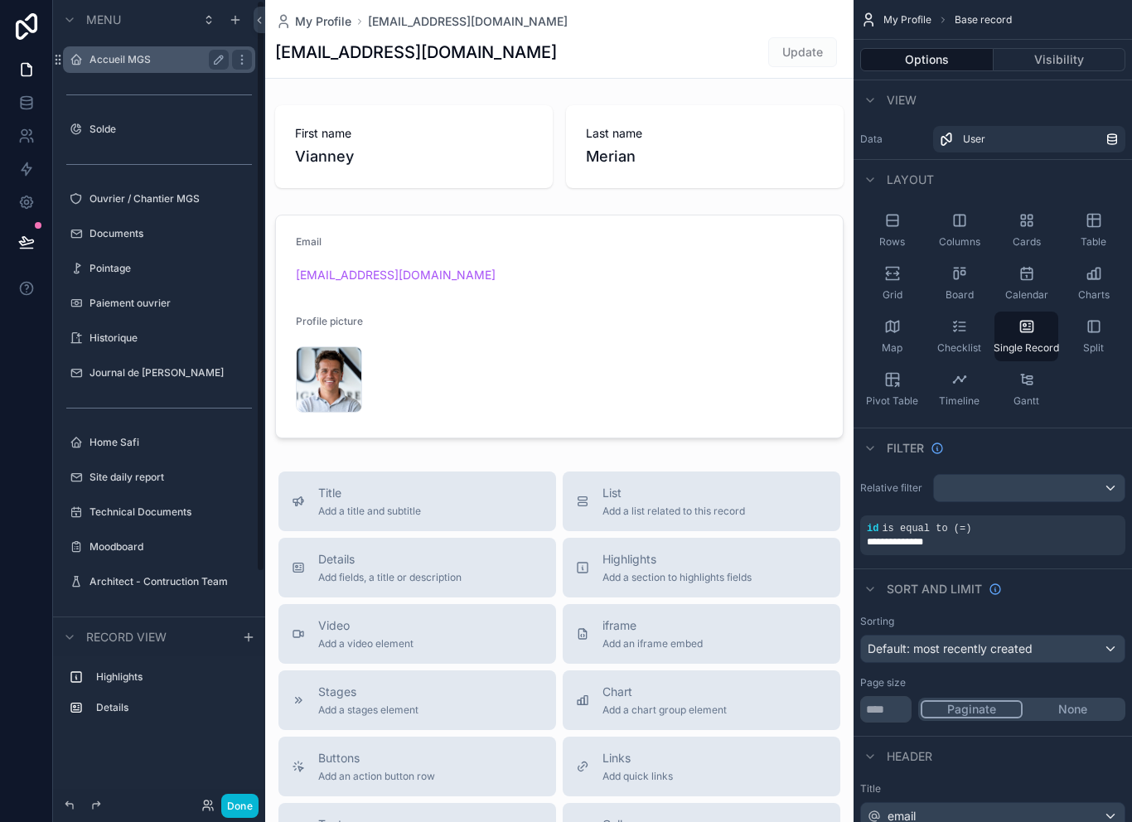
click at [181, 61] on label "Accueil MGS" at bounding box center [155, 59] width 133 height 13
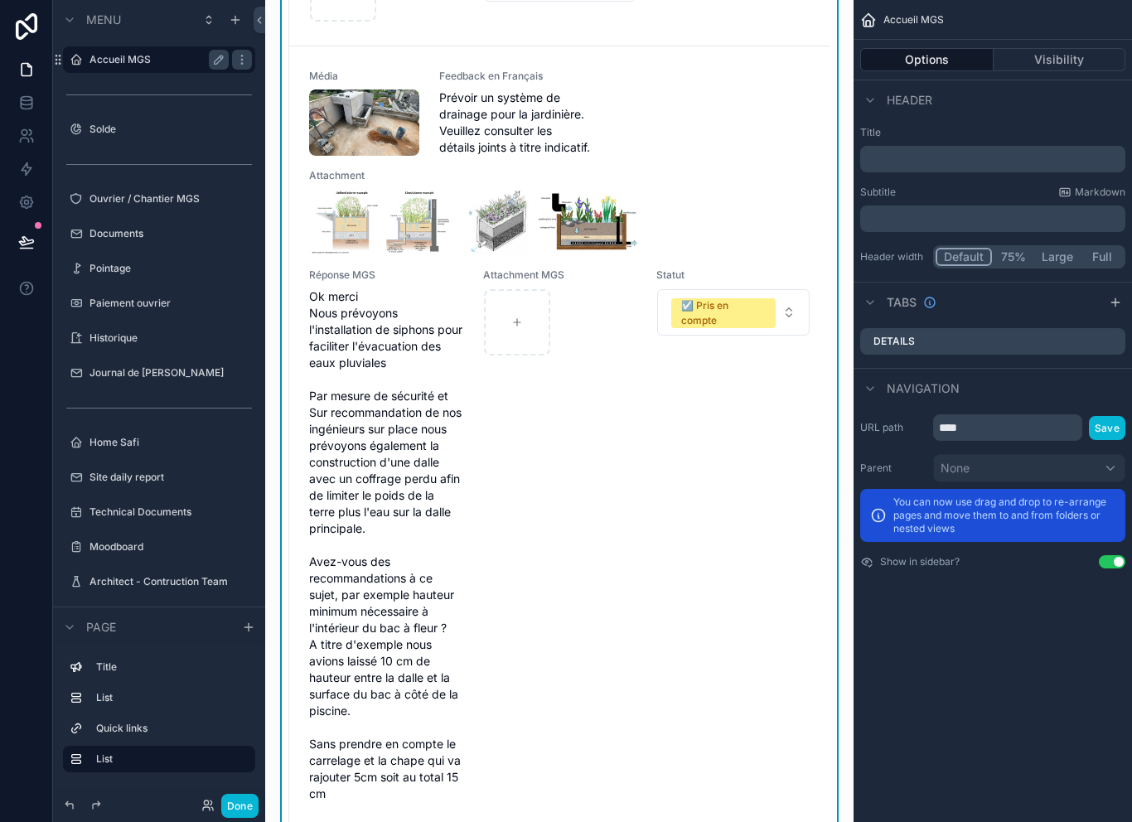
scroll to position [1204, 0]
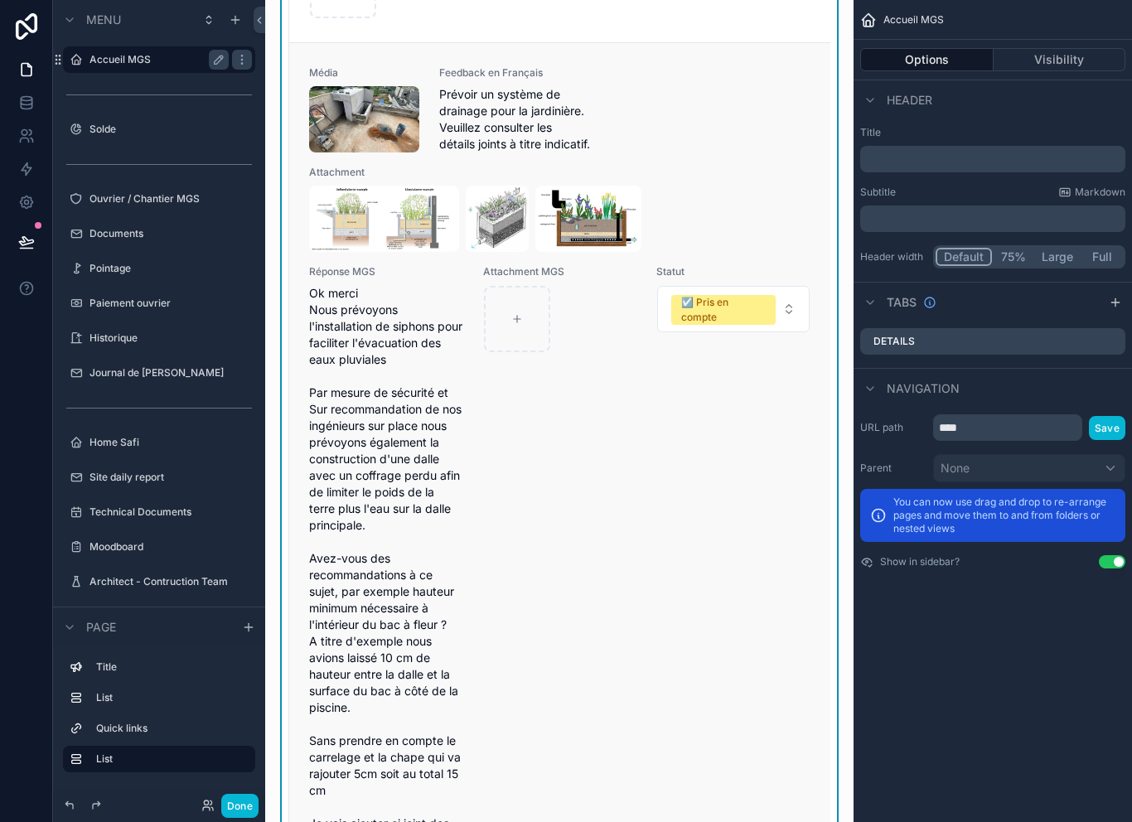
click at [593, 499] on div "Attachment MGS" at bounding box center [560, 556] width 154 height 583
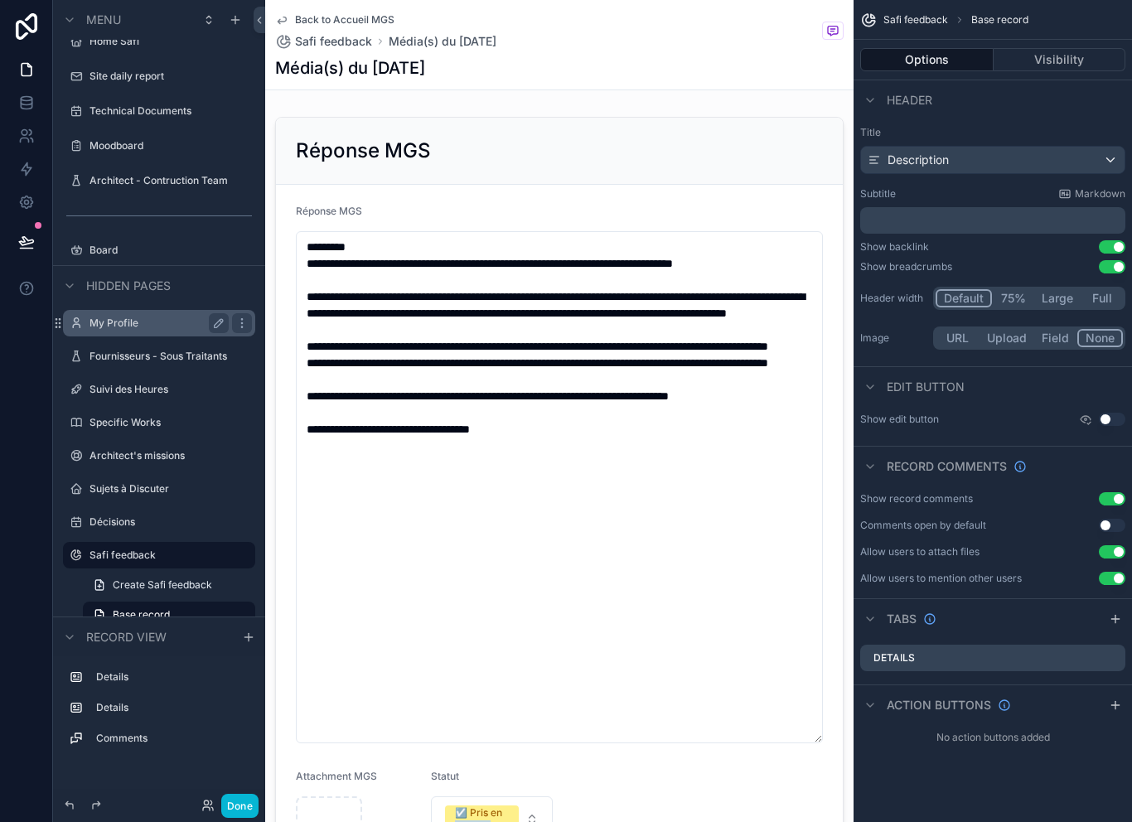
click at [665, 62] on div "Back to Accueil MGS Safi feedback Média(s) du 30/09/2025 Média(s) du 30/09/2025" at bounding box center [559, 44] width 568 height 89
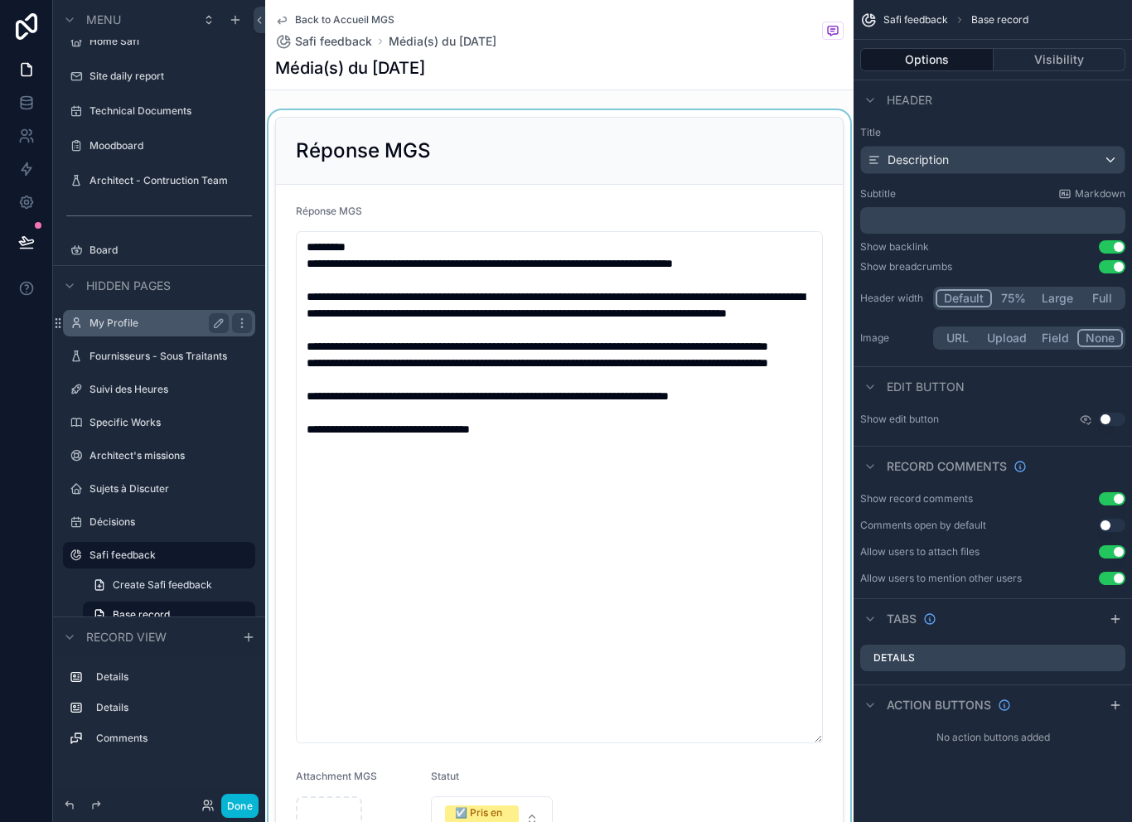
click at [501, 379] on div "scrollable content" at bounding box center [559, 500] width 588 height 780
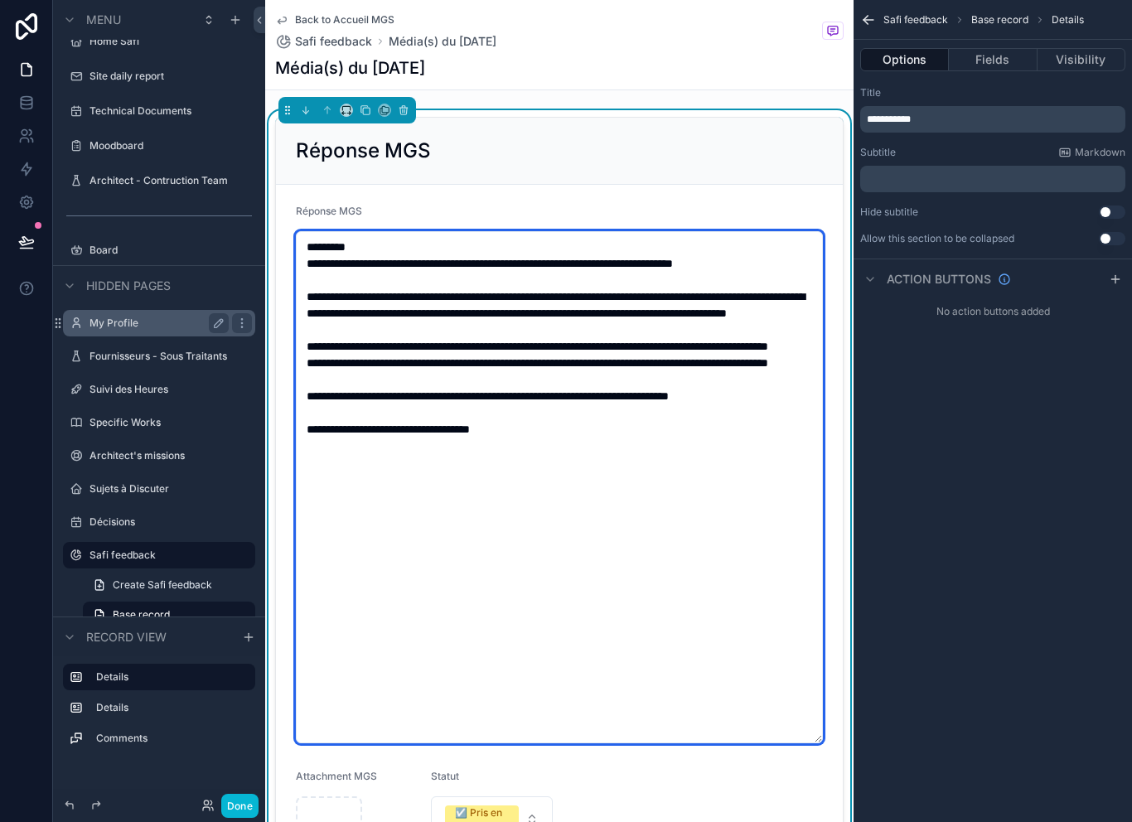
click at [505, 410] on textarea "**********" at bounding box center [559, 487] width 527 height 512
click at [495, 449] on textarea "**********" at bounding box center [559, 487] width 527 height 512
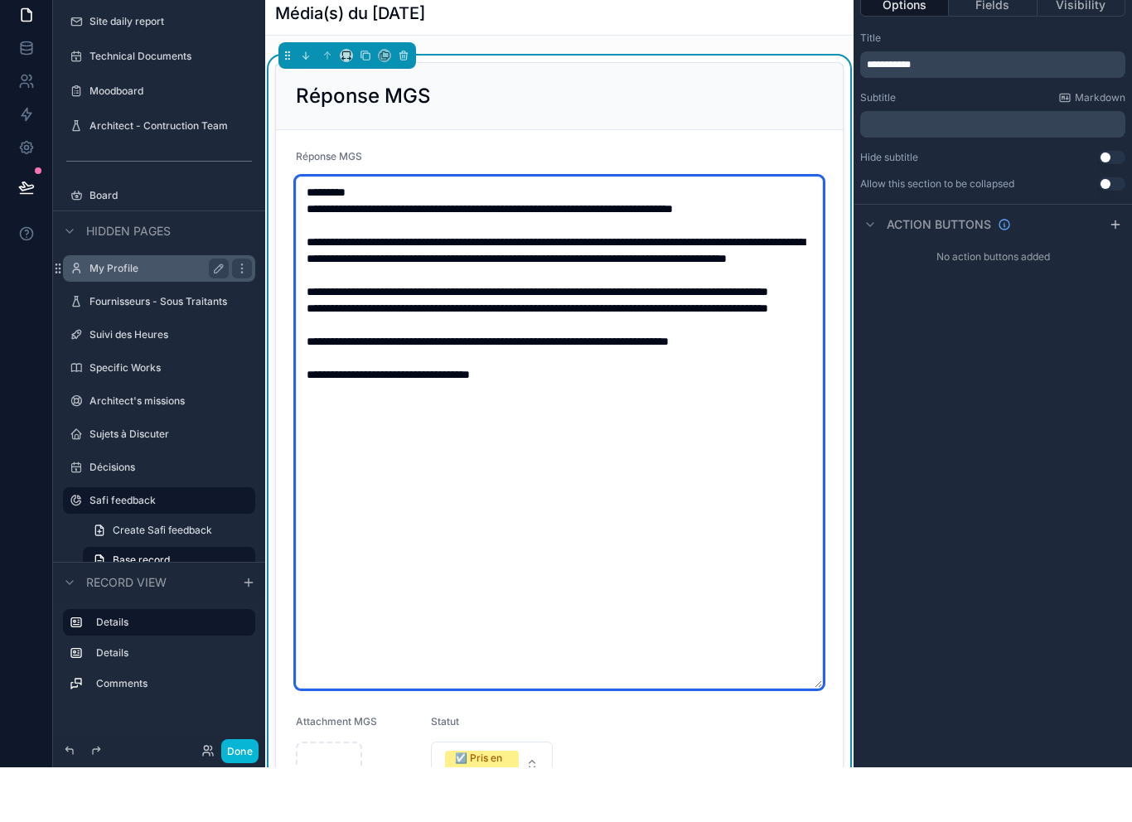
click at [594, 471] on textarea "**********" at bounding box center [559, 487] width 527 height 512
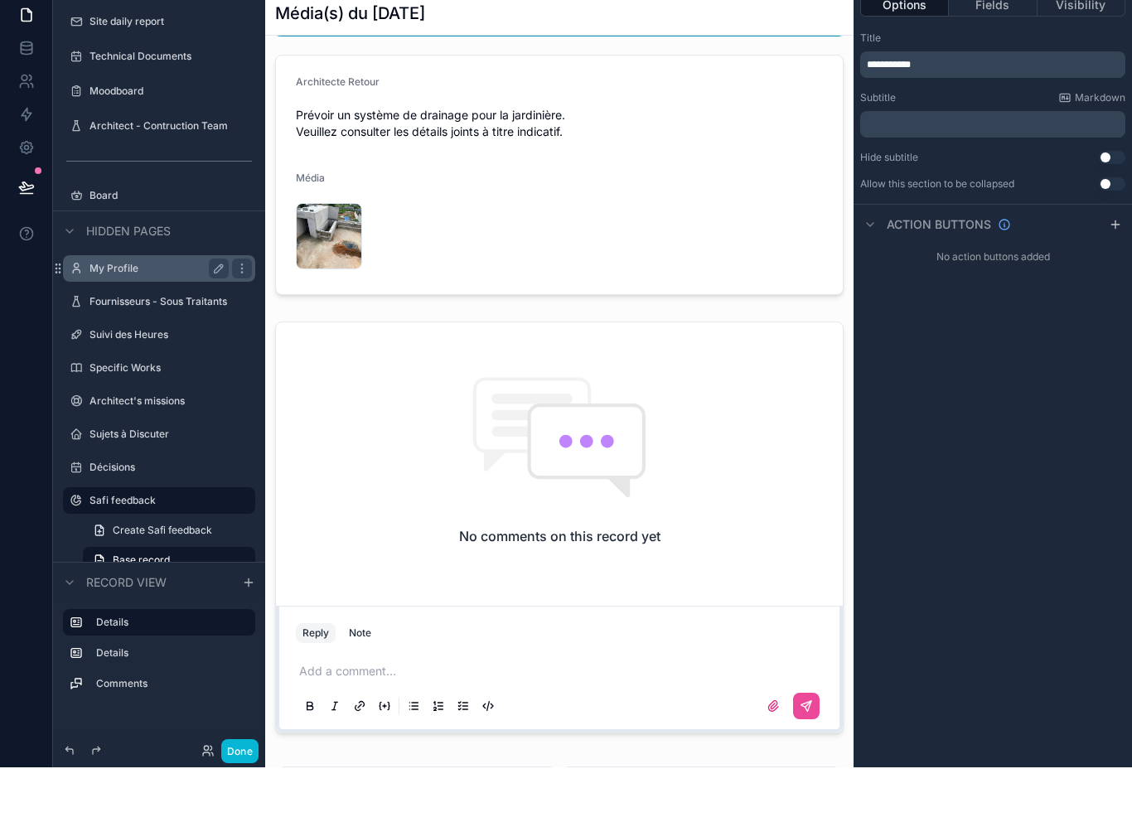
scroll to position [803, 0]
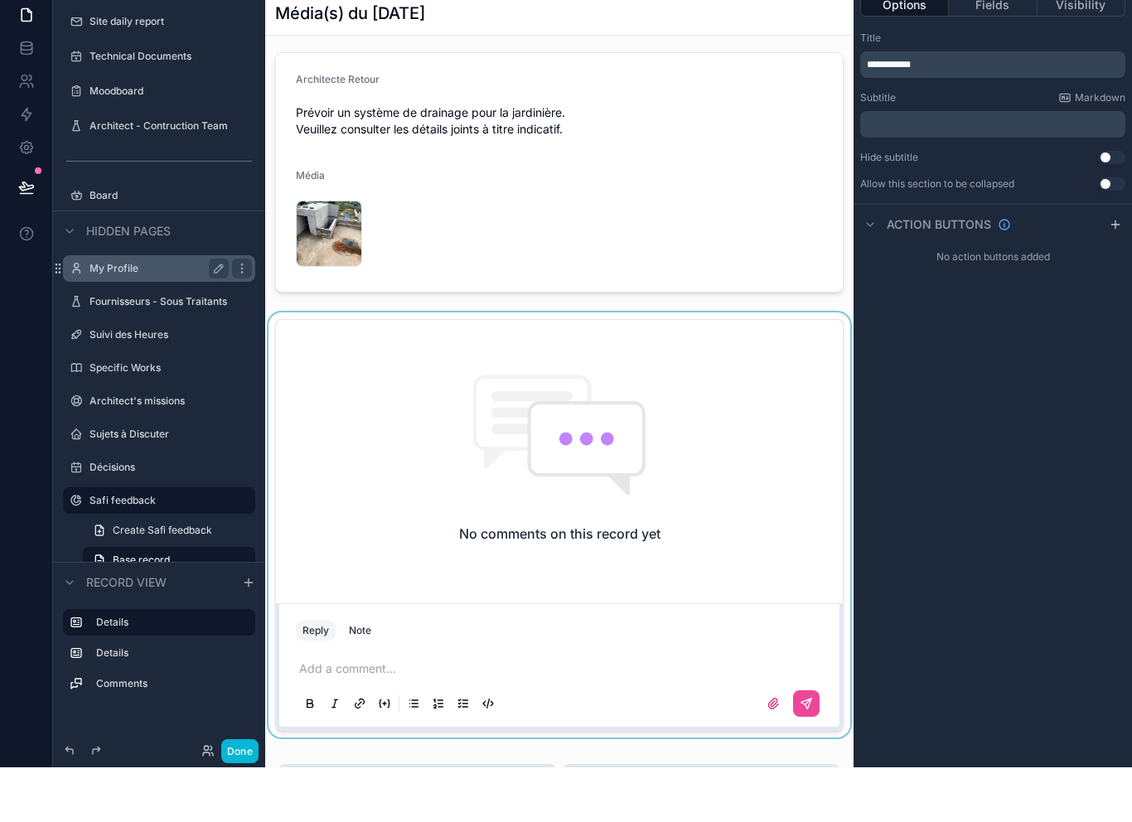
click at [423, 641] on div "scrollable content" at bounding box center [559, 579] width 588 height 425
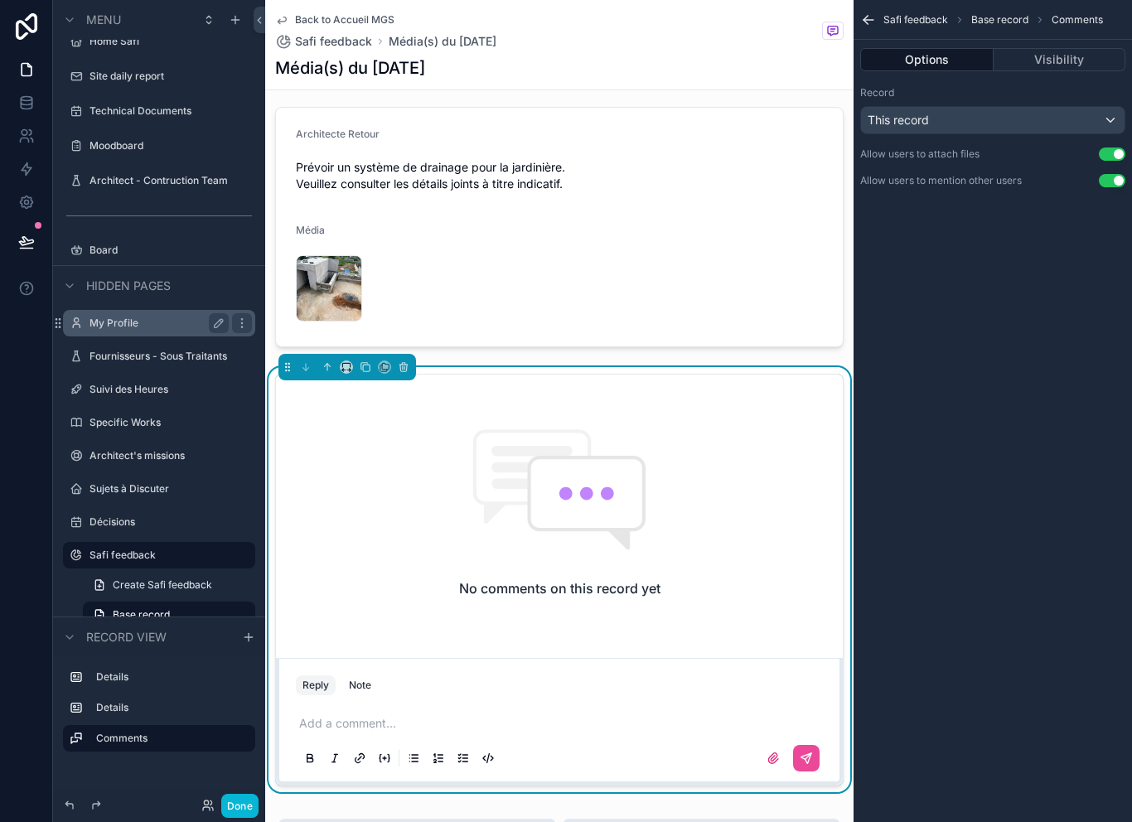
click at [364, 715] on p "scrollable content" at bounding box center [562, 723] width 527 height 17
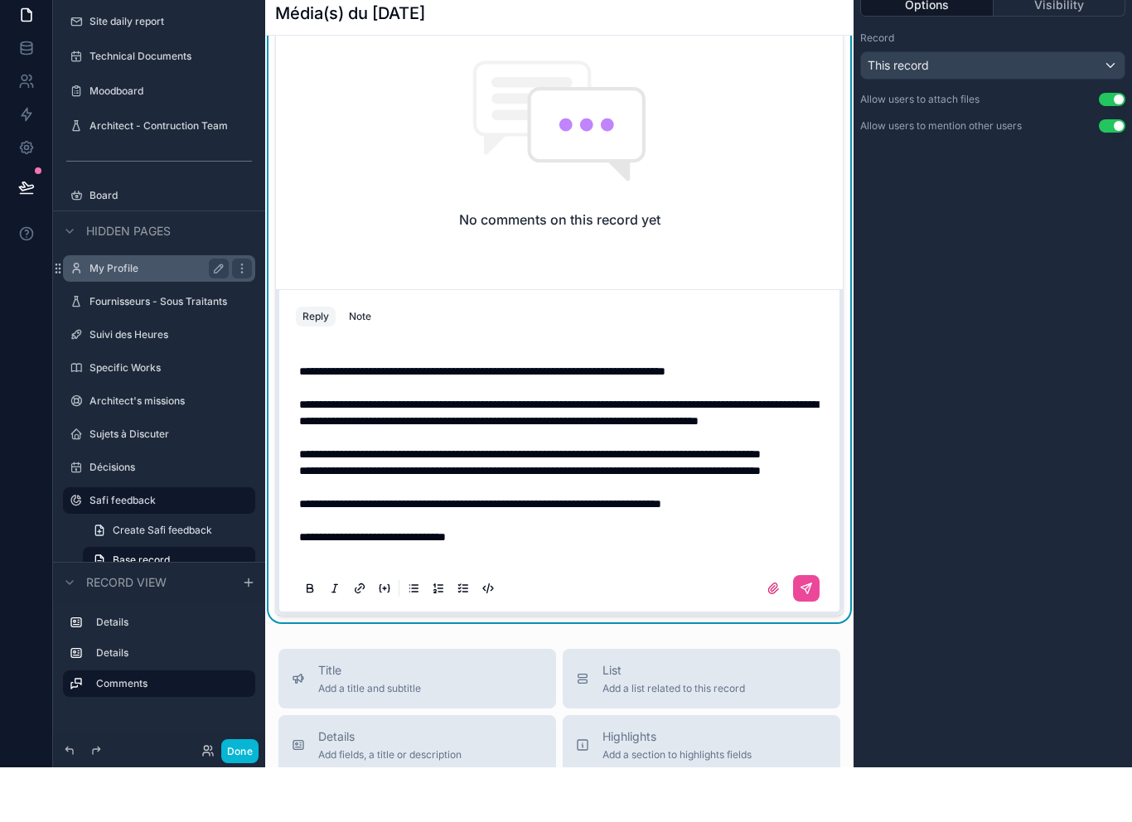
scroll to position [1141, 0]
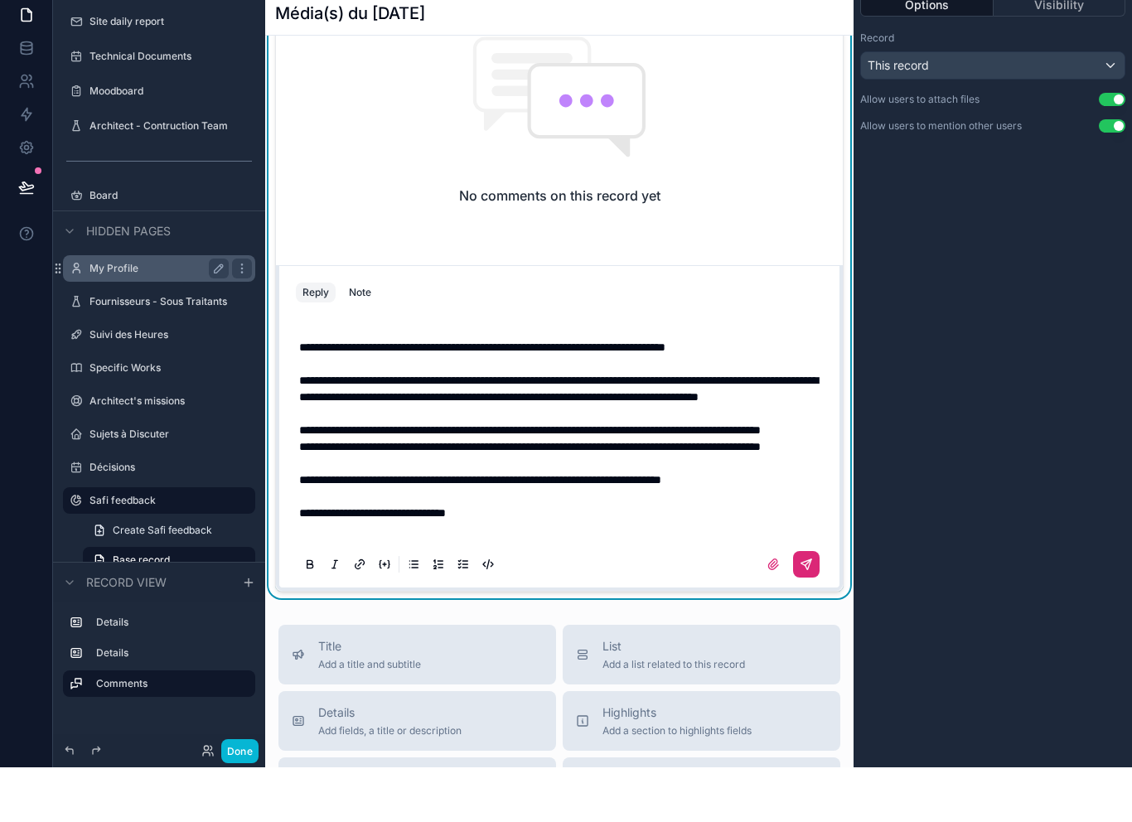
click at [817, 606] on button "scrollable content" at bounding box center [806, 619] width 27 height 27
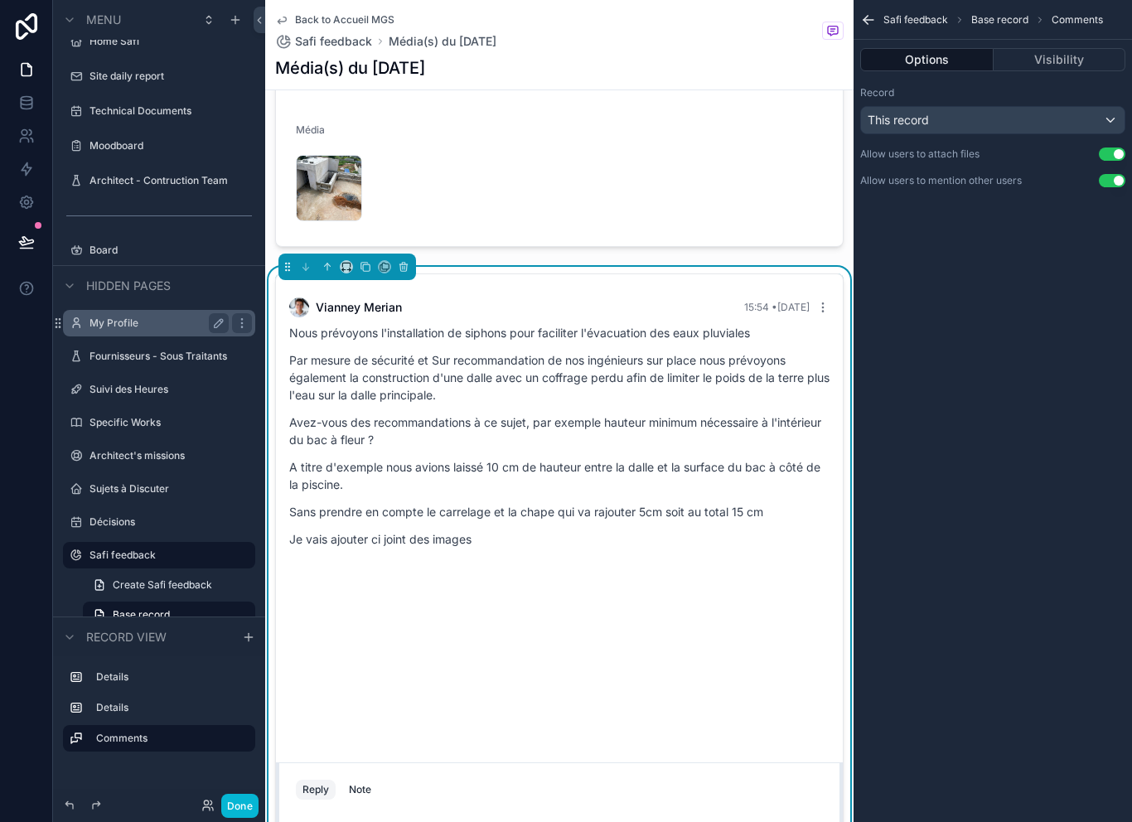
scroll to position [902, 0]
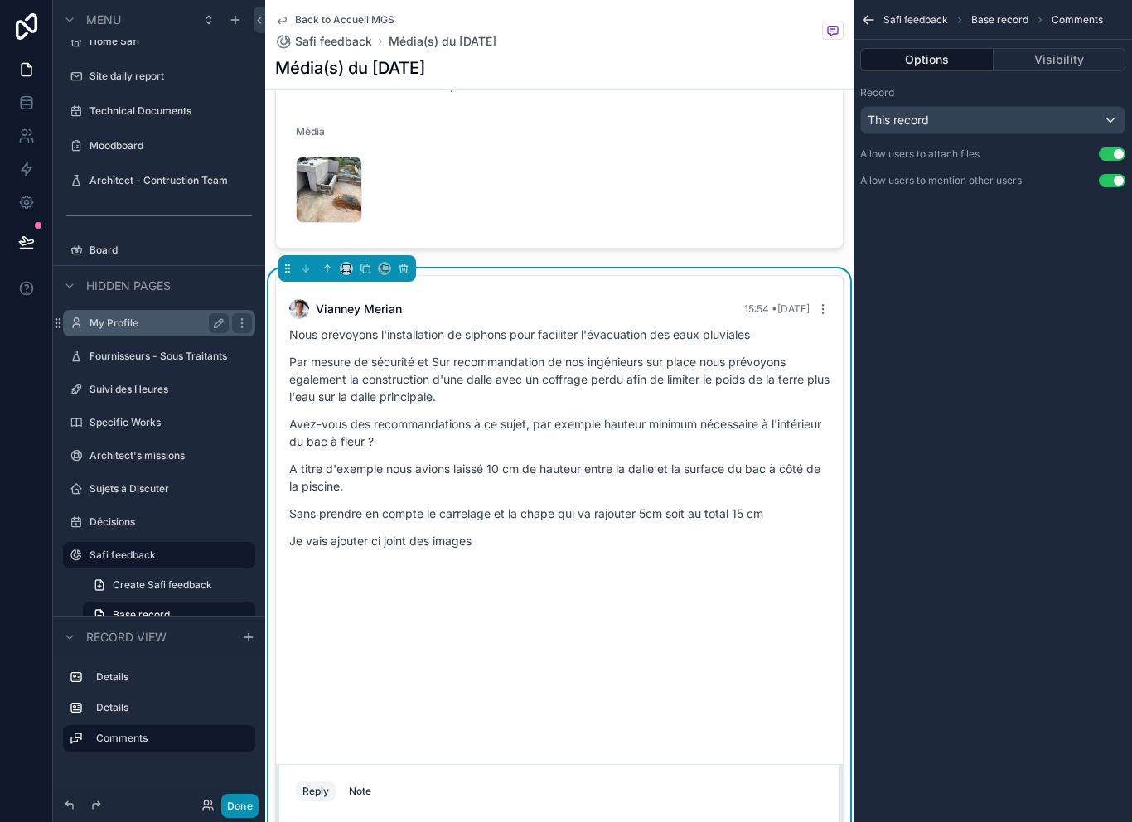
click at [239, 804] on button "Done" at bounding box center [239, 806] width 37 height 24
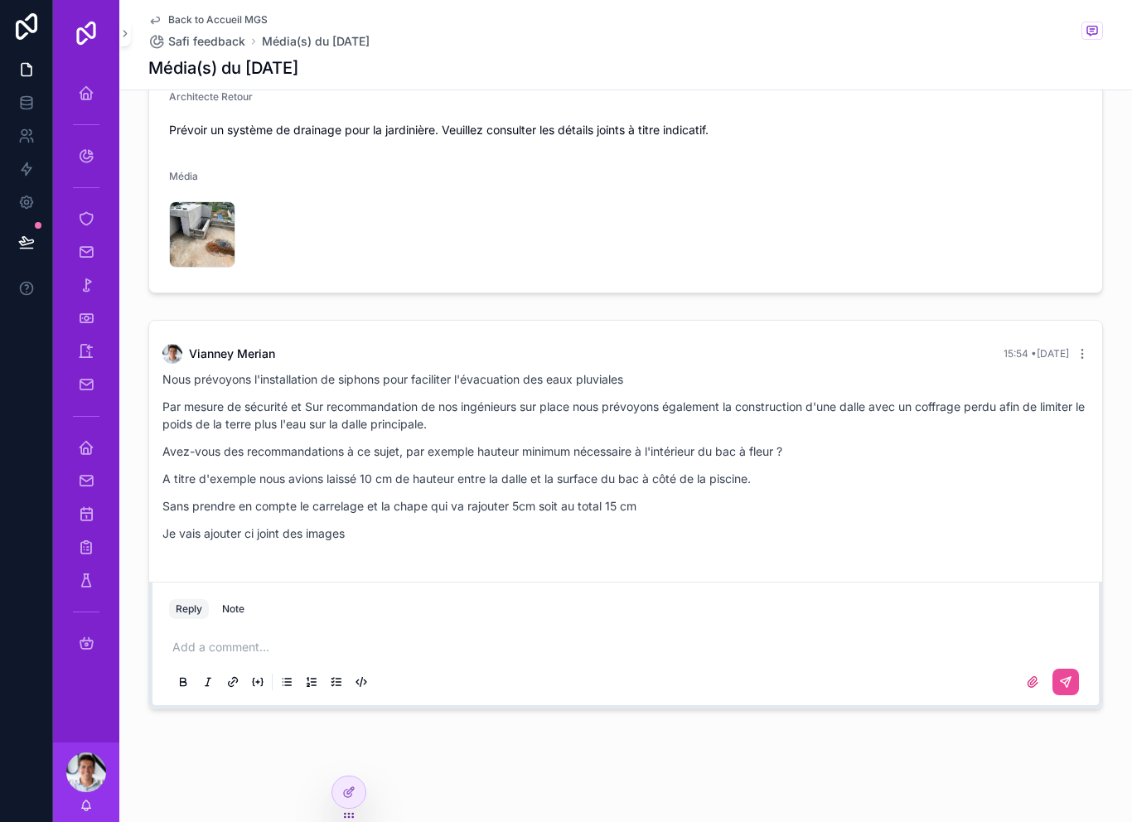
scroll to position [814, 0]
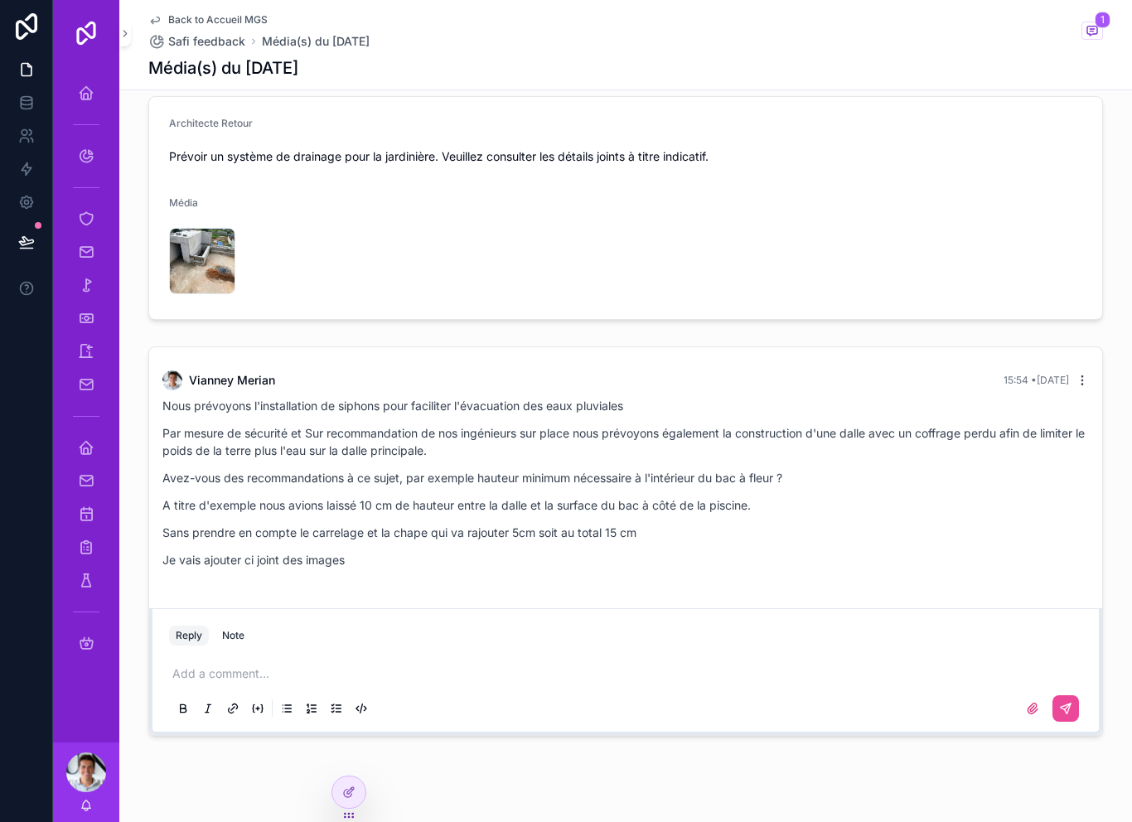
click at [1086, 374] on icon "scrollable content" at bounding box center [1082, 380] width 13 height 13
click at [1105, 320] on span "Delete comment" at bounding box center [1081, 323] width 78 height 13
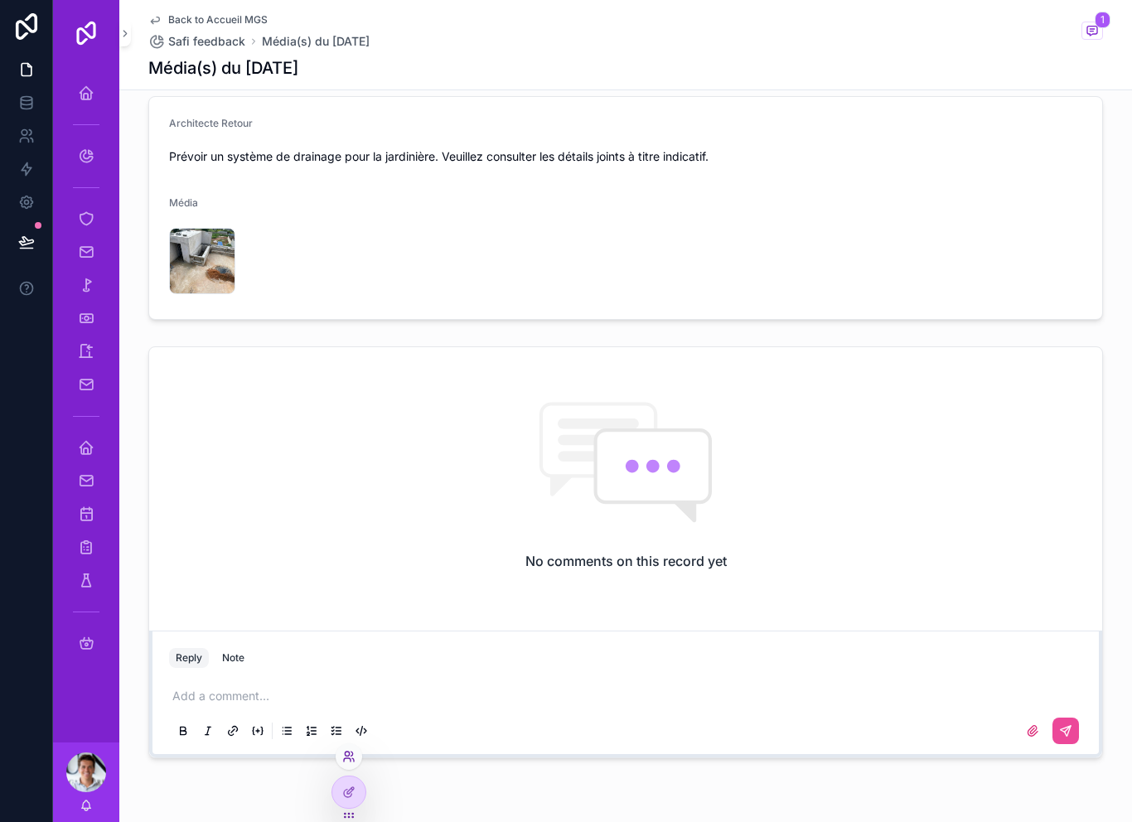
click at [354, 752] on icon at bounding box center [348, 756] width 13 height 13
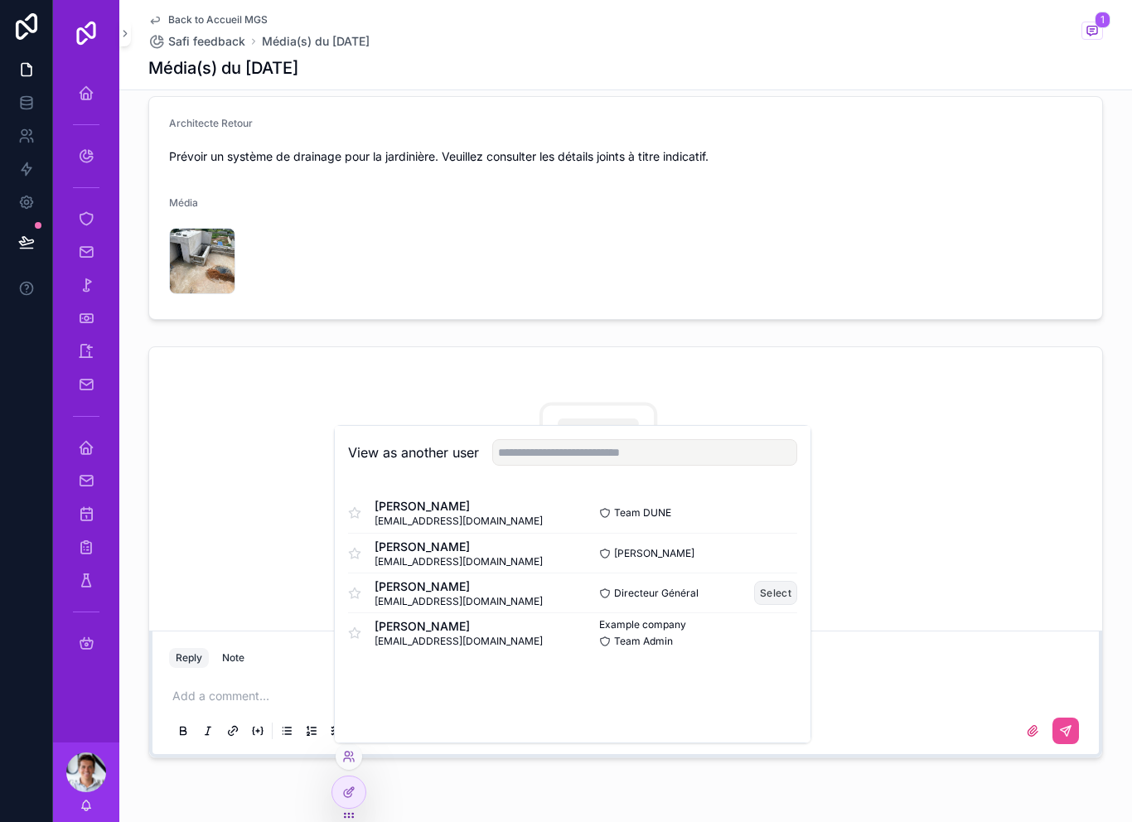
click at [771, 588] on button "Select" at bounding box center [775, 593] width 43 height 24
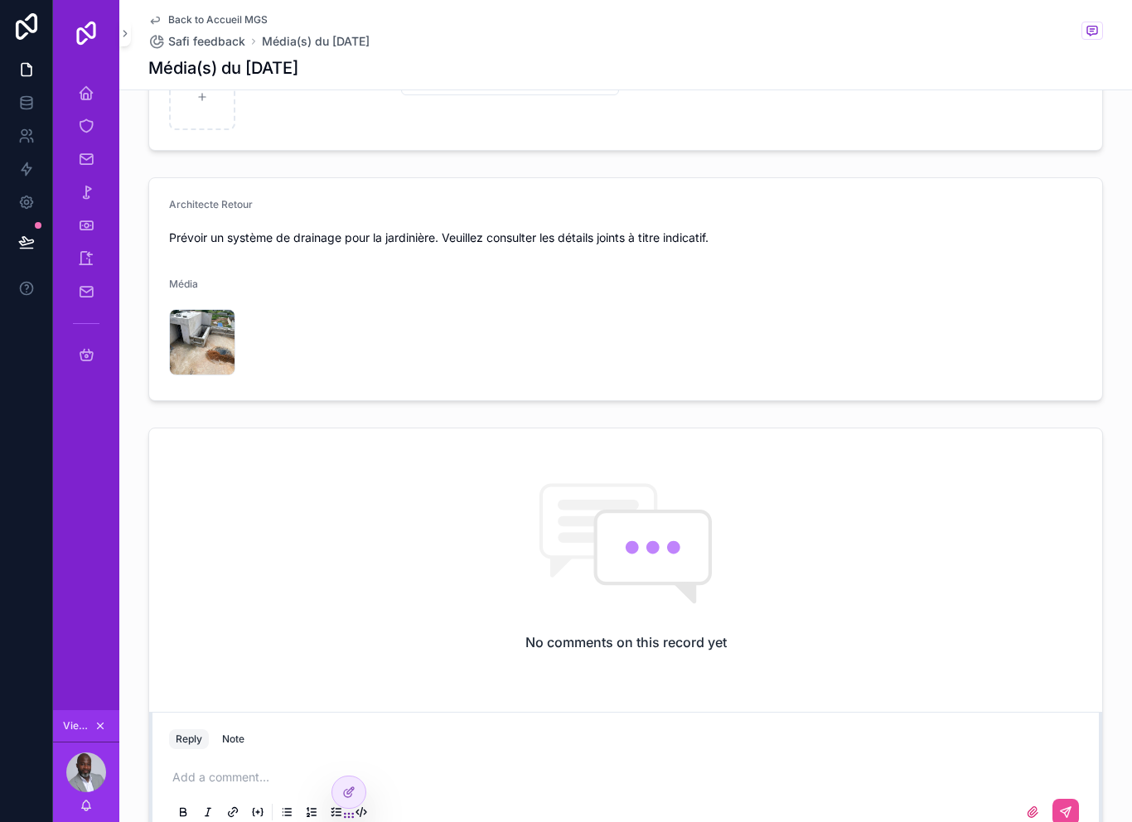
scroll to position [735, 0]
click at [366, 766] on p "scrollable content" at bounding box center [628, 774] width 913 height 17
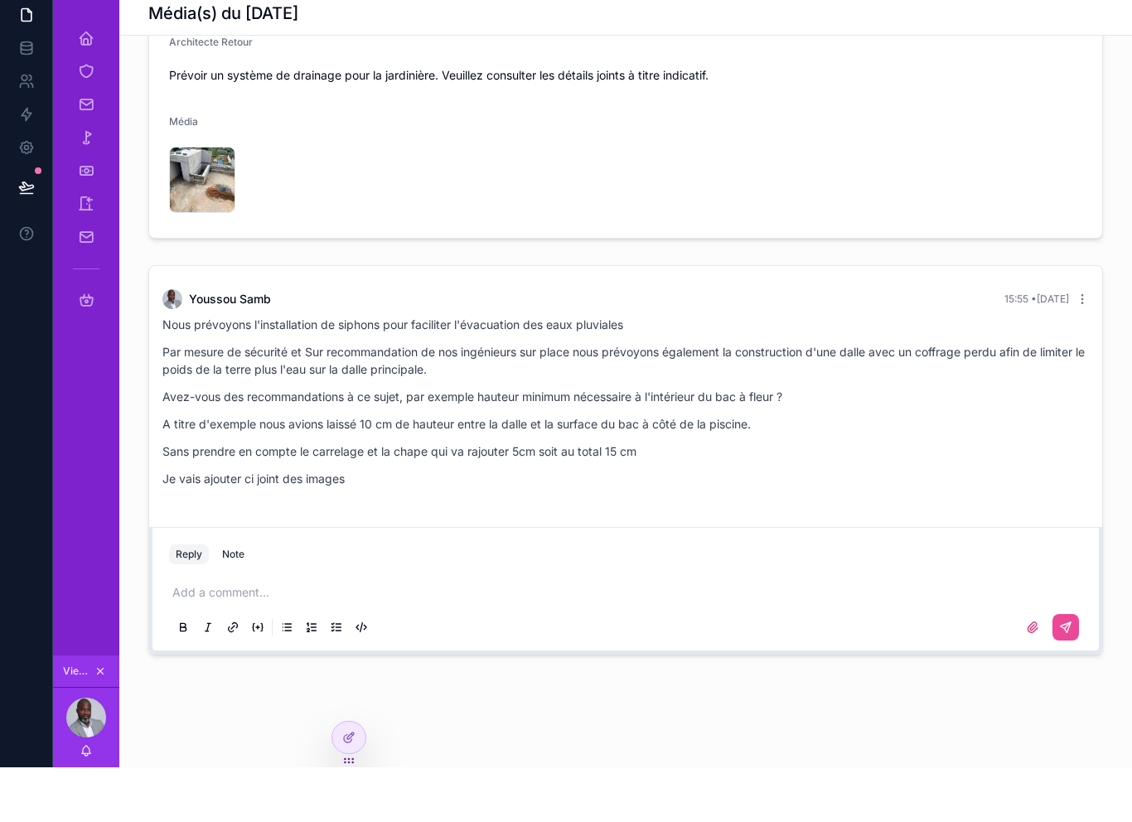
scroll to position [814, 0]
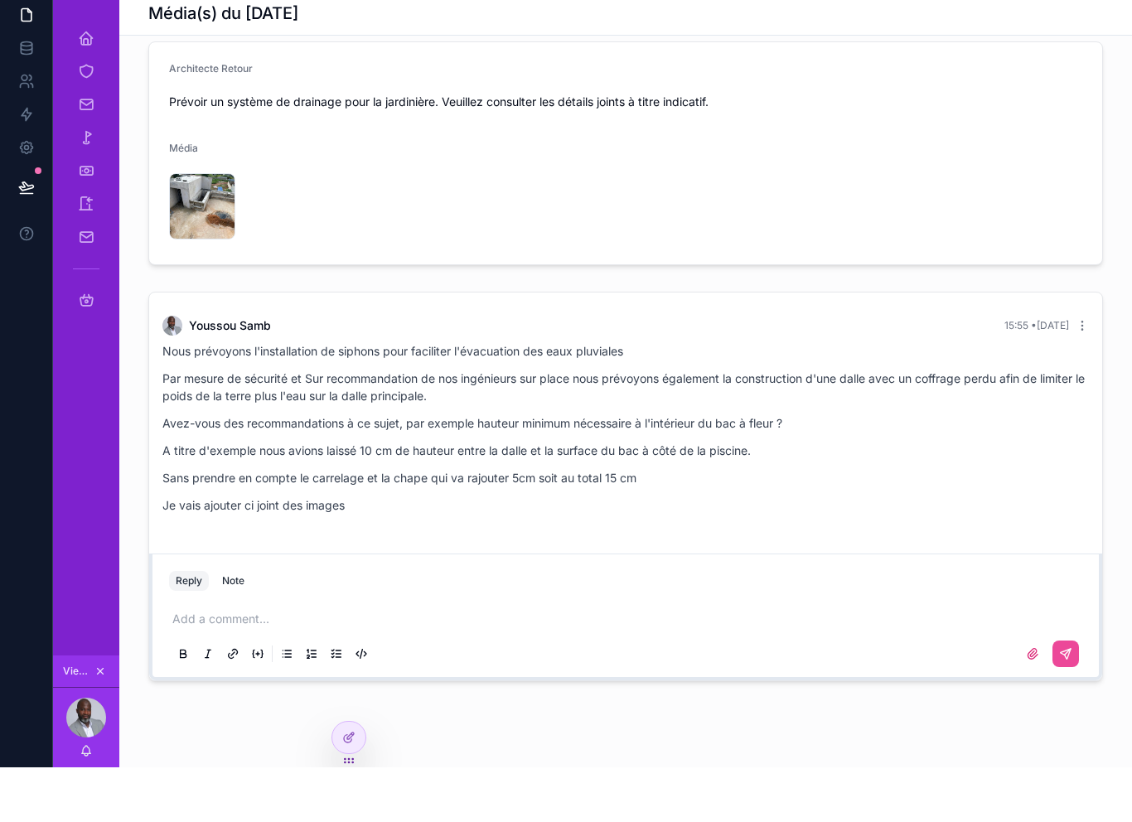
click at [1084, 397] on p "Nous prévoyons l'installation de siphons pour faciliter l'évacuation des eaux p…" at bounding box center [625, 405] width 926 height 17
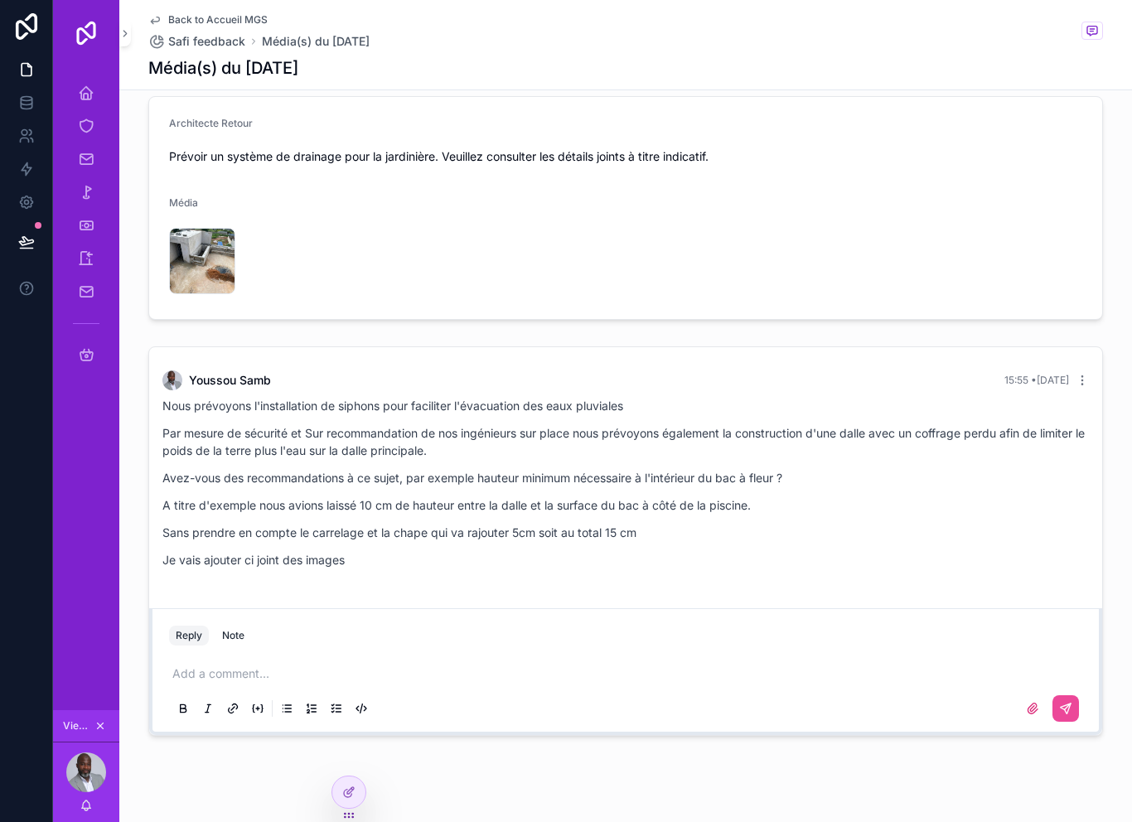
click at [1063, 360] on div "[PERSON_NAME] 15:55 • [DATE] Nous prévoyons l'installation de siphons pour faci…" at bounding box center [625, 474] width 946 height 228
click at [1081, 374] on icon "scrollable content" at bounding box center [1082, 380] width 13 height 13
click at [1080, 374] on icon "scrollable content" at bounding box center [1082, 380] width 13 height 13
click at [375, 794] on div "**********" at bounding box center [625, 17] width 1013 height 1662
click at [354, 801] on div at bounding box center [348, 791] width 33 height 31
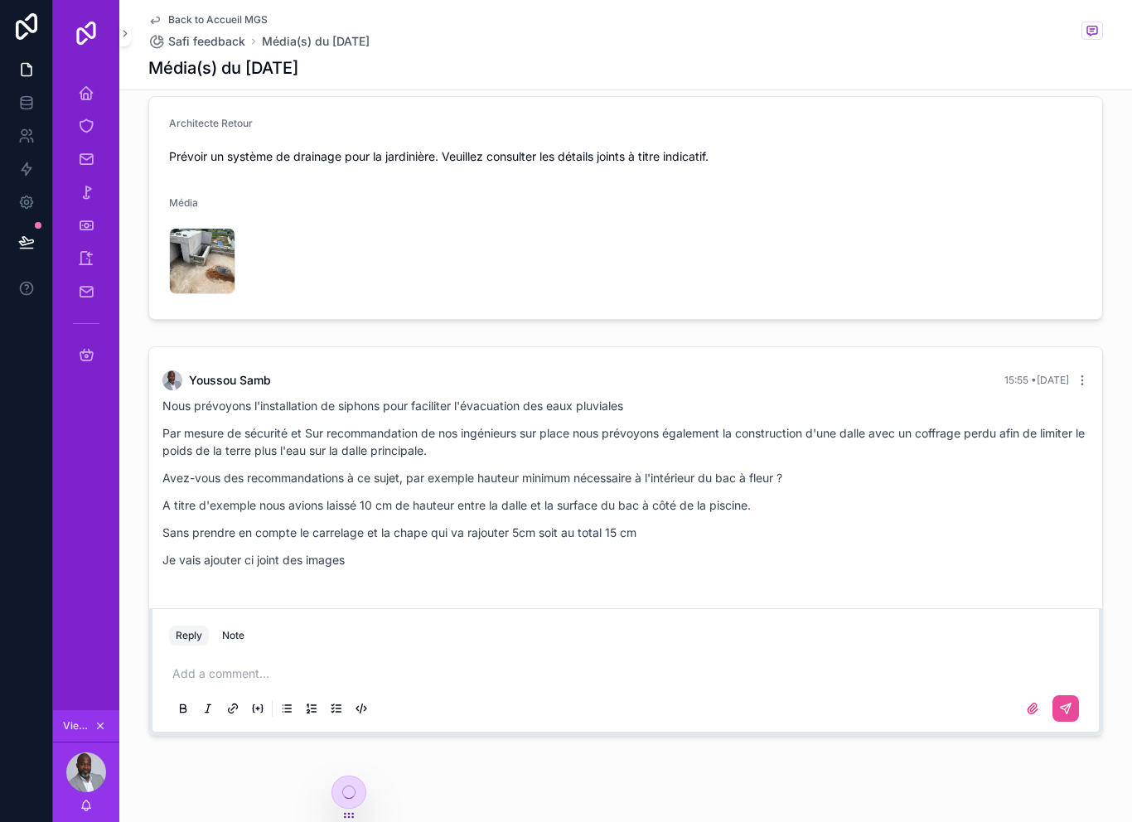
click at [354, 791] on icon at bounding box center [348, 792] width 13 height 13
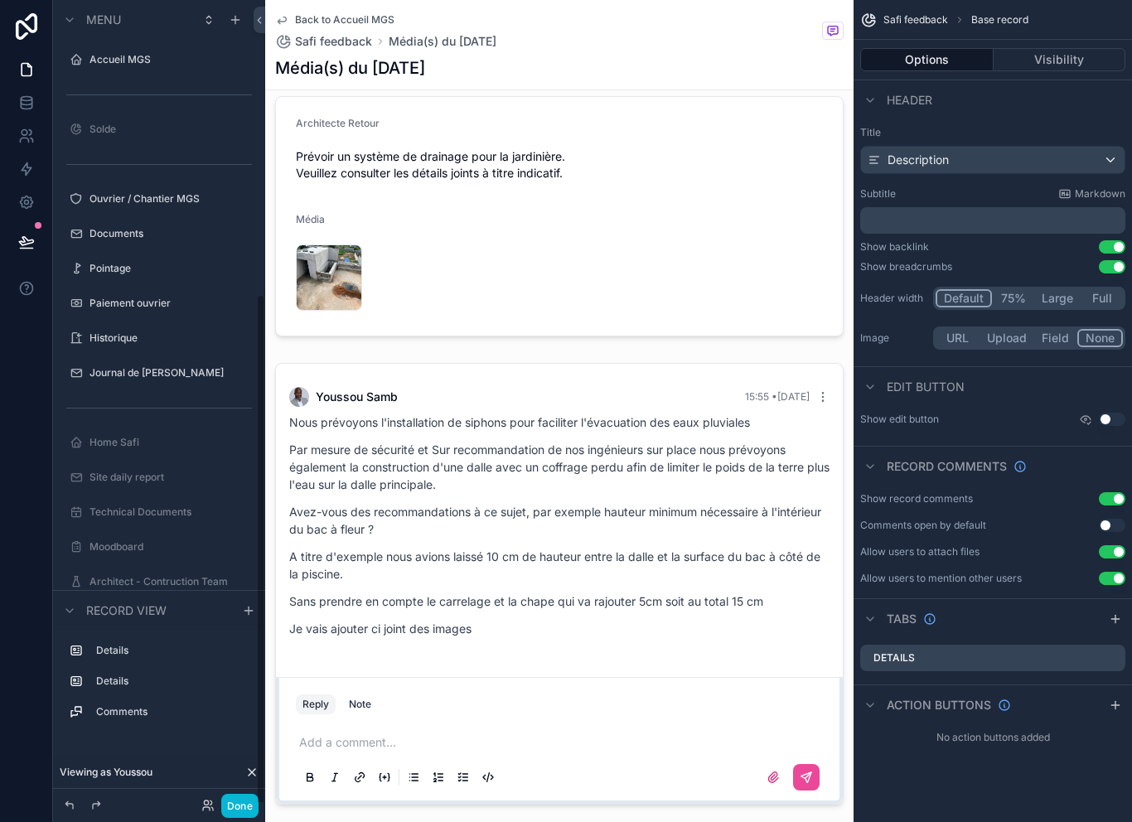
scroll to position [454, 0]
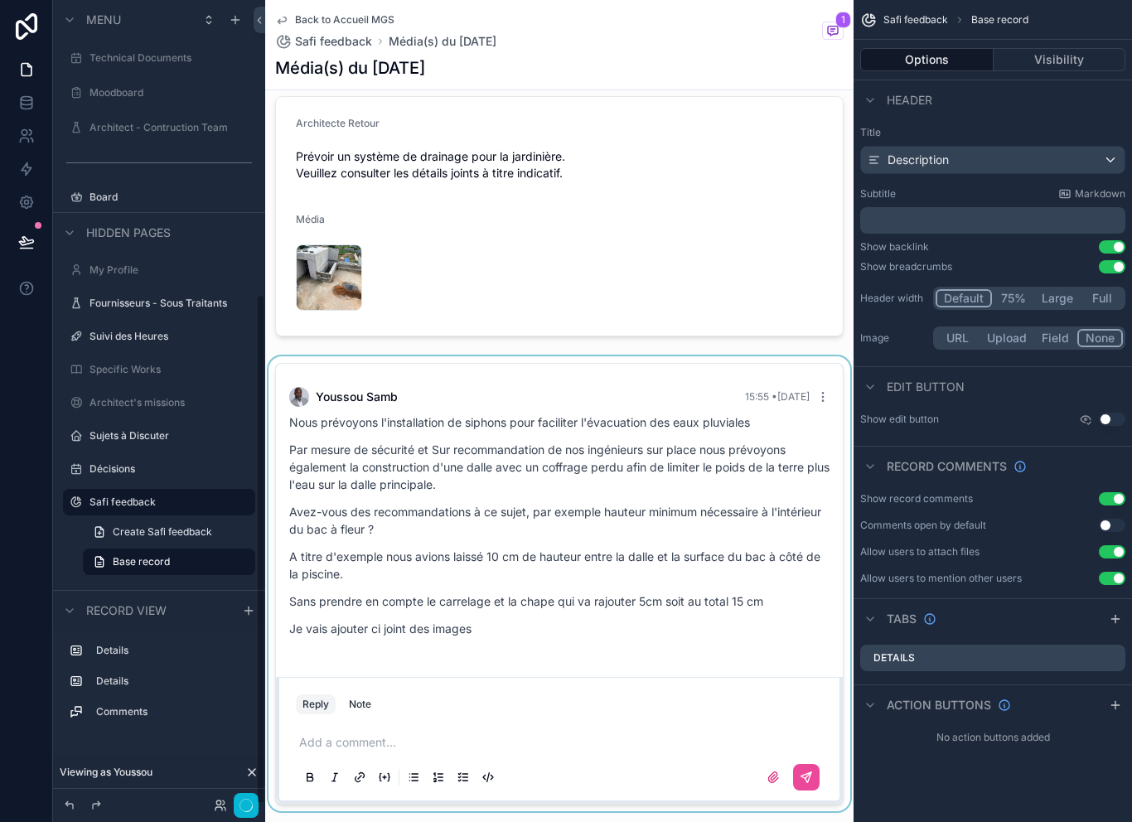
click at [566, 481] on div "scrollable content" at bounding box center [559, 583] width 588 height 455
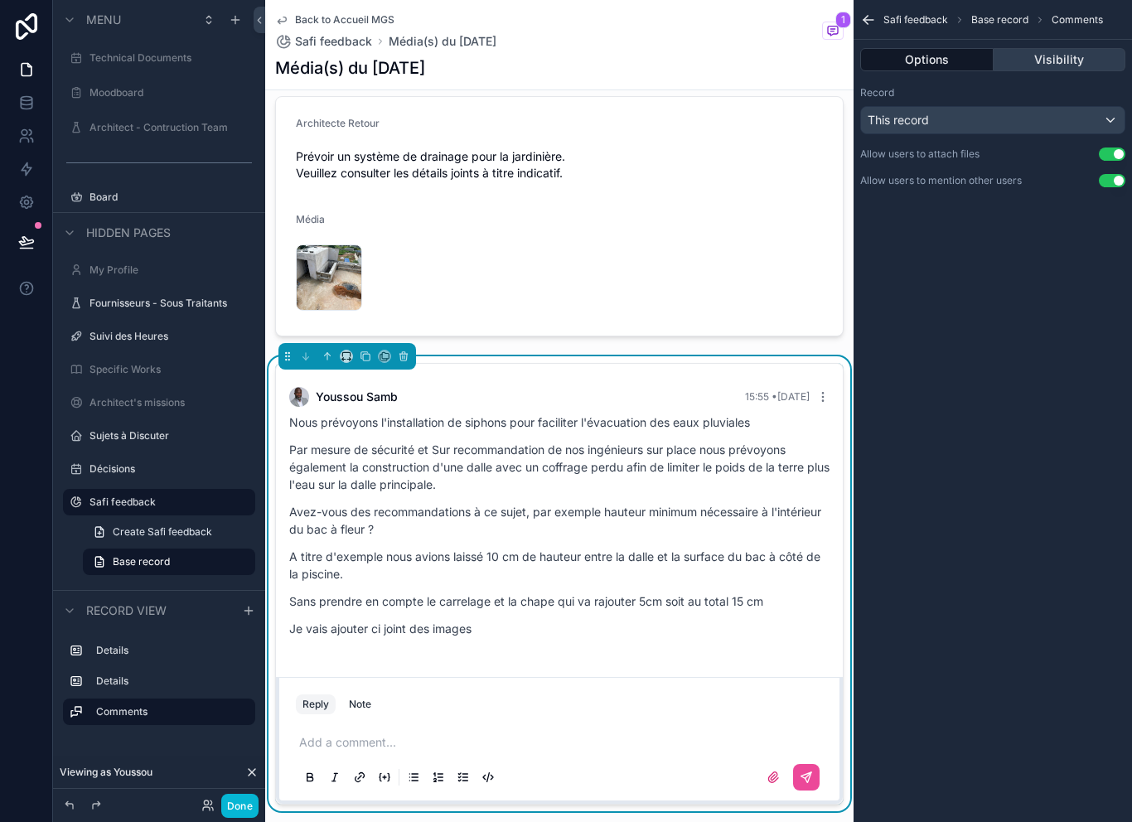
click at [1061, 48] on button "Visibility" at bounding box center [1060, 59] width 133 height 23
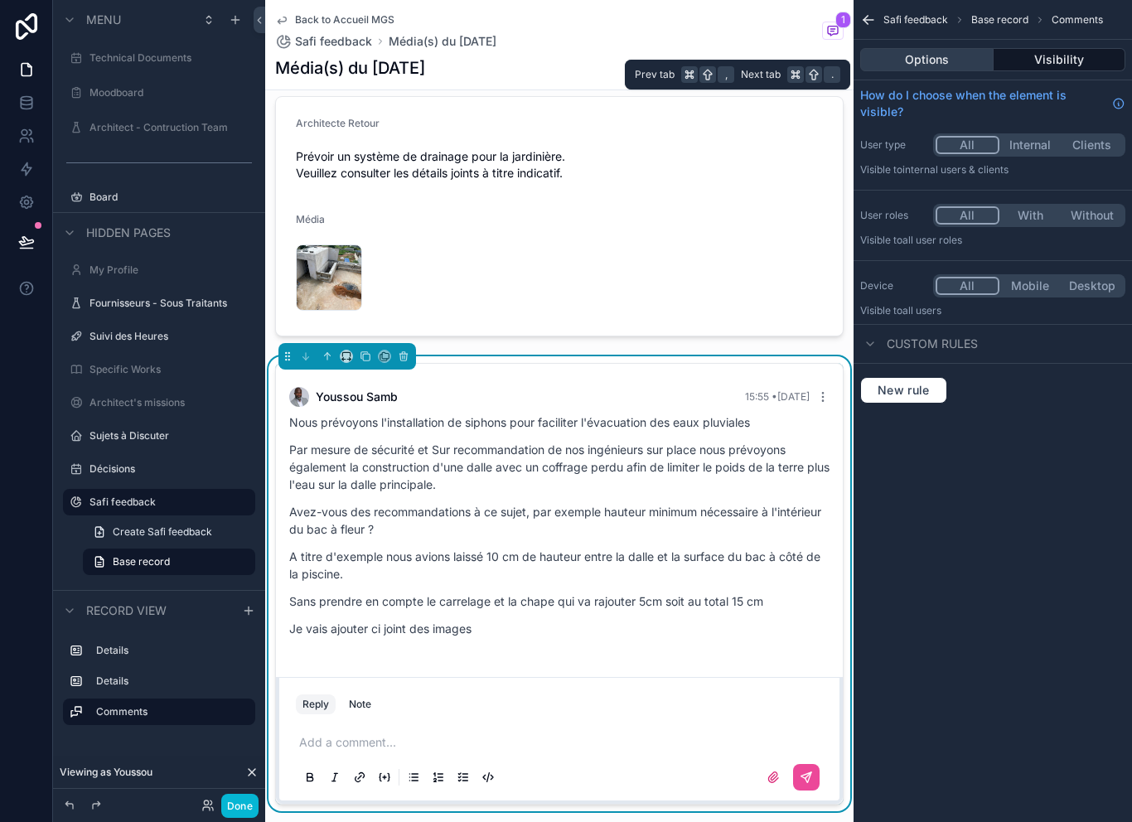
click at [944, 48] on button "Options" at bounding box center [926, 59] width 133 height 23
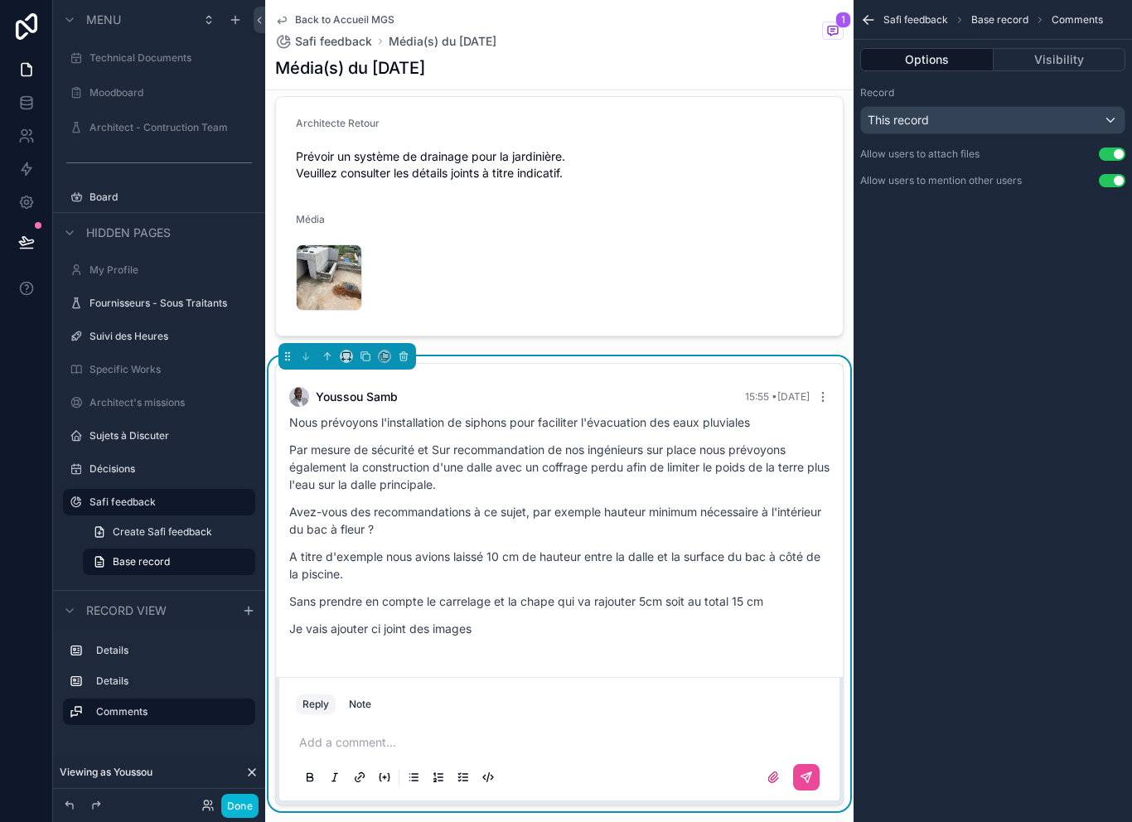
click at [776, 441] on p "Par mesure de sécurité et Sur recommandation de nos ingénieurs sur place nous p…" at bounding box center [559, 467] width 540 height 52
click at [828, 390] on icon "scrollable content" at bounding box center [822, 396] width 13 height 13
click at [788, 413] on div "Nous prévoyons l'installation de siphons pour faciliter l'évacuation des eaux p…" at bounding box center [559, 525] width 540 height 224
click at [737, 520] on div "Nous prévoyons l'installation de siphons pour faciliter l'évacuation des eaux p…" at bounding box center [559, 525] width 540 height 224
click at [663, 592] on div "Nous prévoyons l'installation de siphons pour faciliter l'évacuation des eaux p…" at bounding box center [559, 525] width 540 height 224
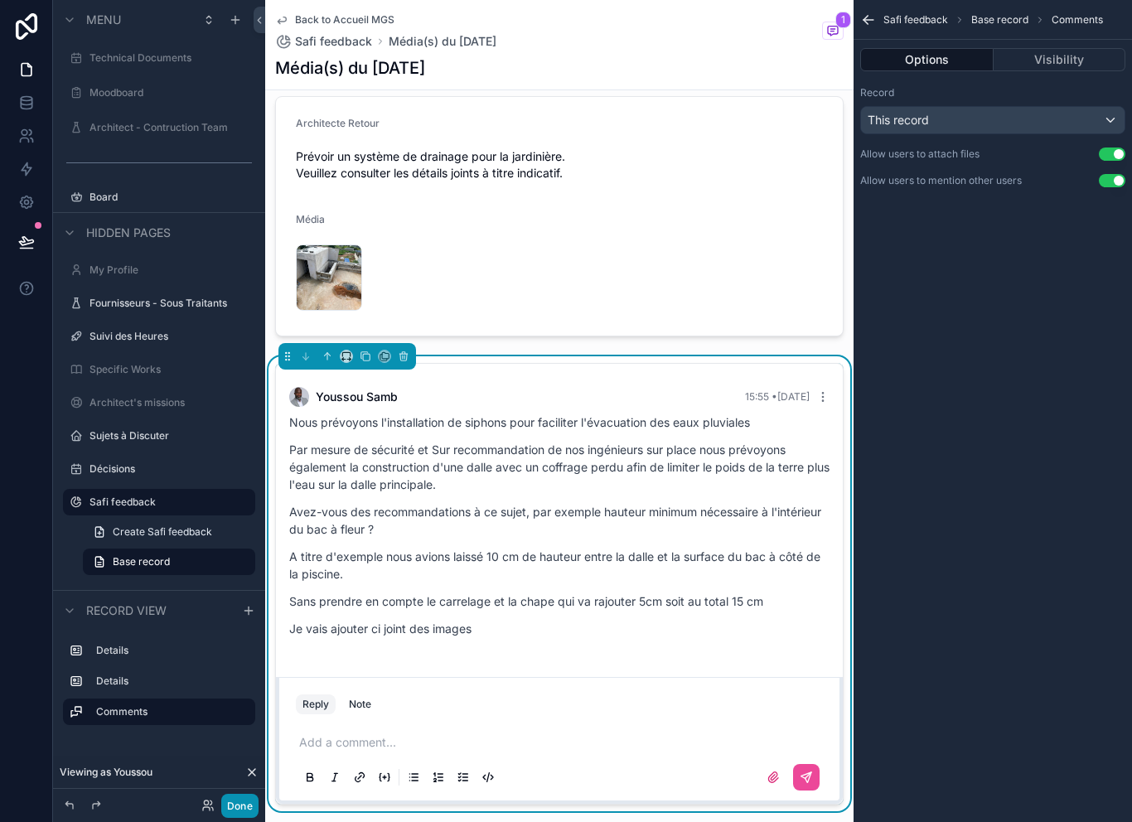
click at [253, 798] on button "Done" at bounding box center [239, 806] width 37 height 24
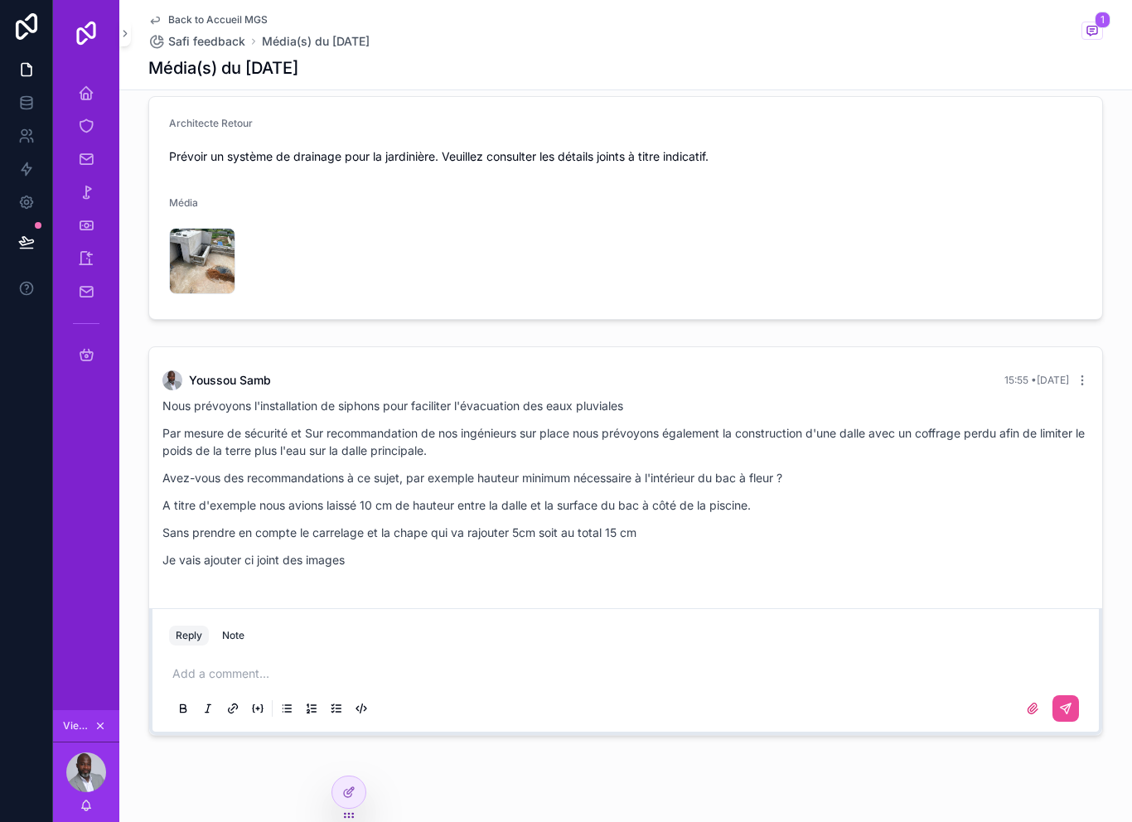
click at [453, 496] on p "A titre d'exemple nous avions laissé 10 cm de hauteur entre la dalle et la surf…" at bounding box center [625, 504] width 926 height 17
click at [490, 524] on p "Sans prendre en compte le carrelage et la chape qui va rajouter 5cm soit au tot…" at bounding box center [625, 532] width 926 height 17
click at [435, 552] on div "Youssou Samb 15:55 • Today Nous prévoyons l'installation de siphons pour facili…" at bounding box center [625, 474] width 946 height 228
click at [601, 435] on div "Nous prévoyons l'installation de siphons pour faciliter l'évacuation des eaux p…" at bounding box center [625, 483] width 926 height 172
click at [632, 469] on p "Avez-vous des recommandations à ce sujet, par exemple hauteur minimum nécessair…" at bounding box center [625, 477] width 926 height 17
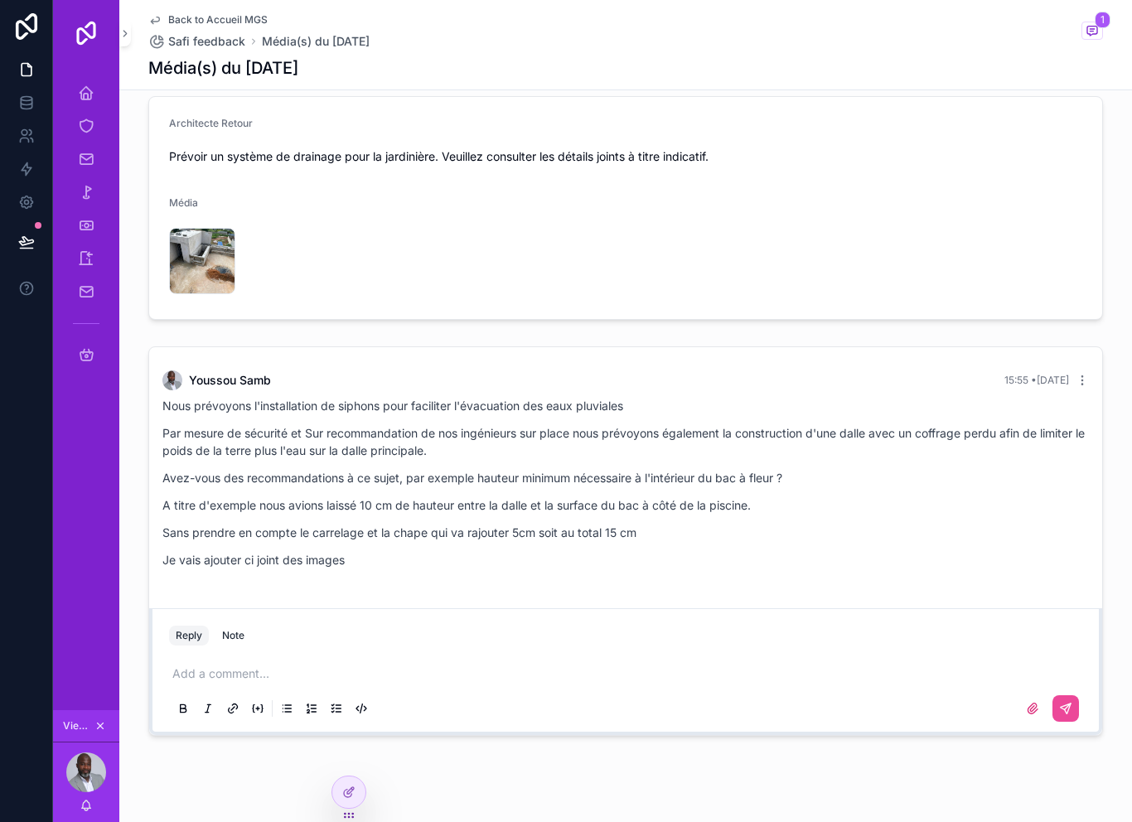
click at [766, 460] on div "Nous prévoyons l'installation de siphons pour faciliter l'évacuation des eaux p…" at bounding box center [625, 483] width 926 height 172
click at [1079, 374] on icon "scrollable content" at bounding box center [1082, 380] width 13 height 13
click at [997, 469] on p "Avez-vous des recommandations à ce sujet, par exemple hauteur minimum nécessair…" at bounding box center [625, 477] width 926 height 17
click at [355, 790] on div at bounding box center [348, 791] width 33 height 31
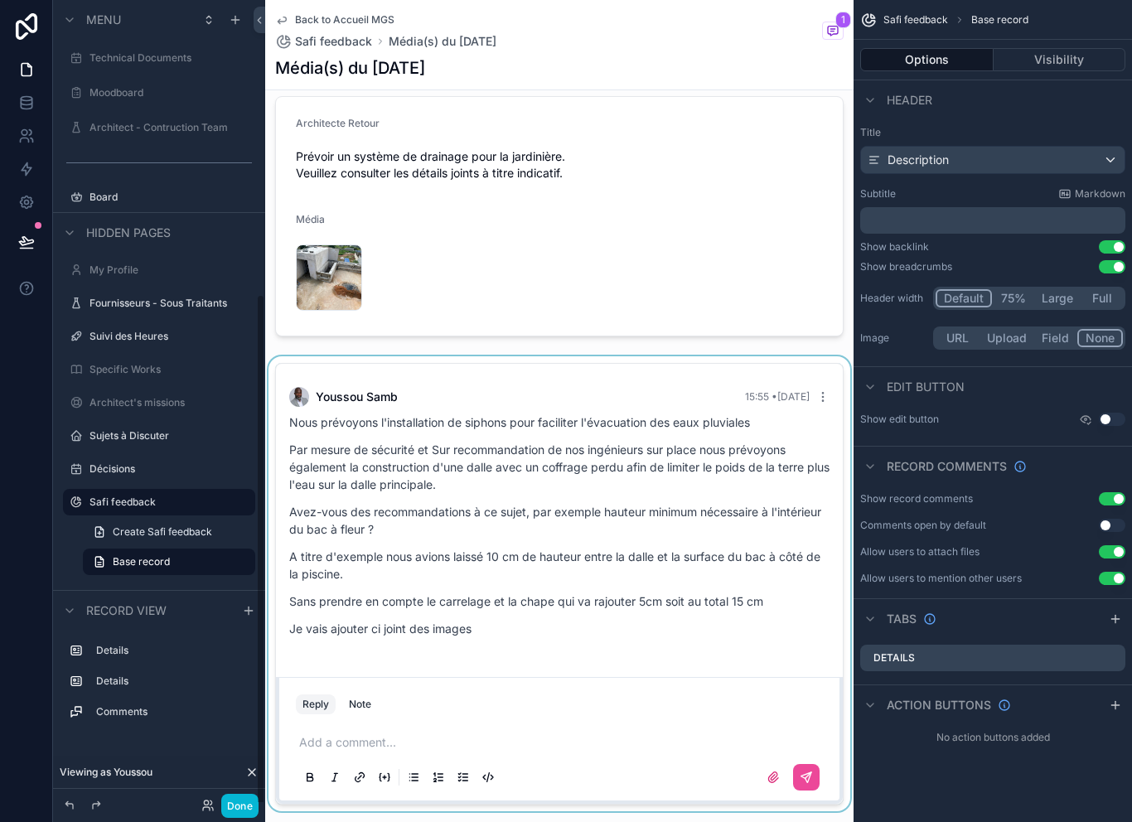
click at [547, 534] on div "scrollable content" at bounding box center [559, 583] width 588 height 455
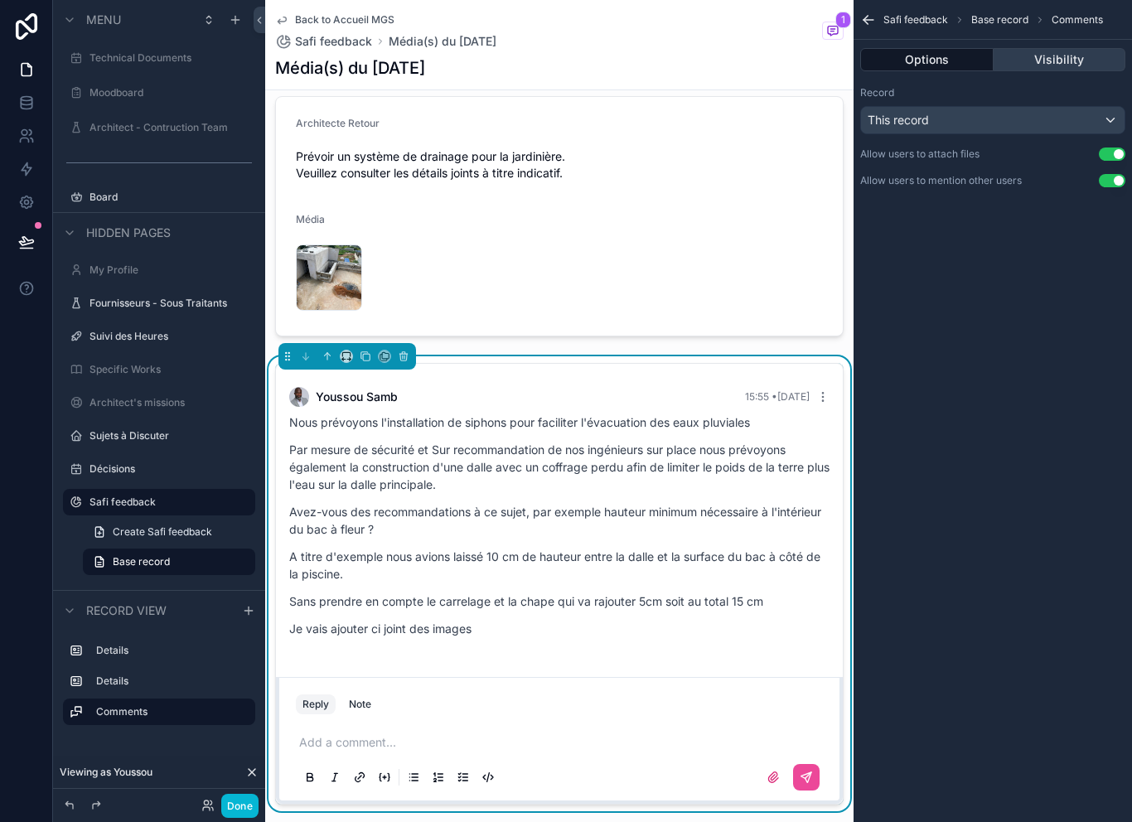
click at [1073, 48] on button "Visibility" at bounding box center [1060, 59] width 133 height 23
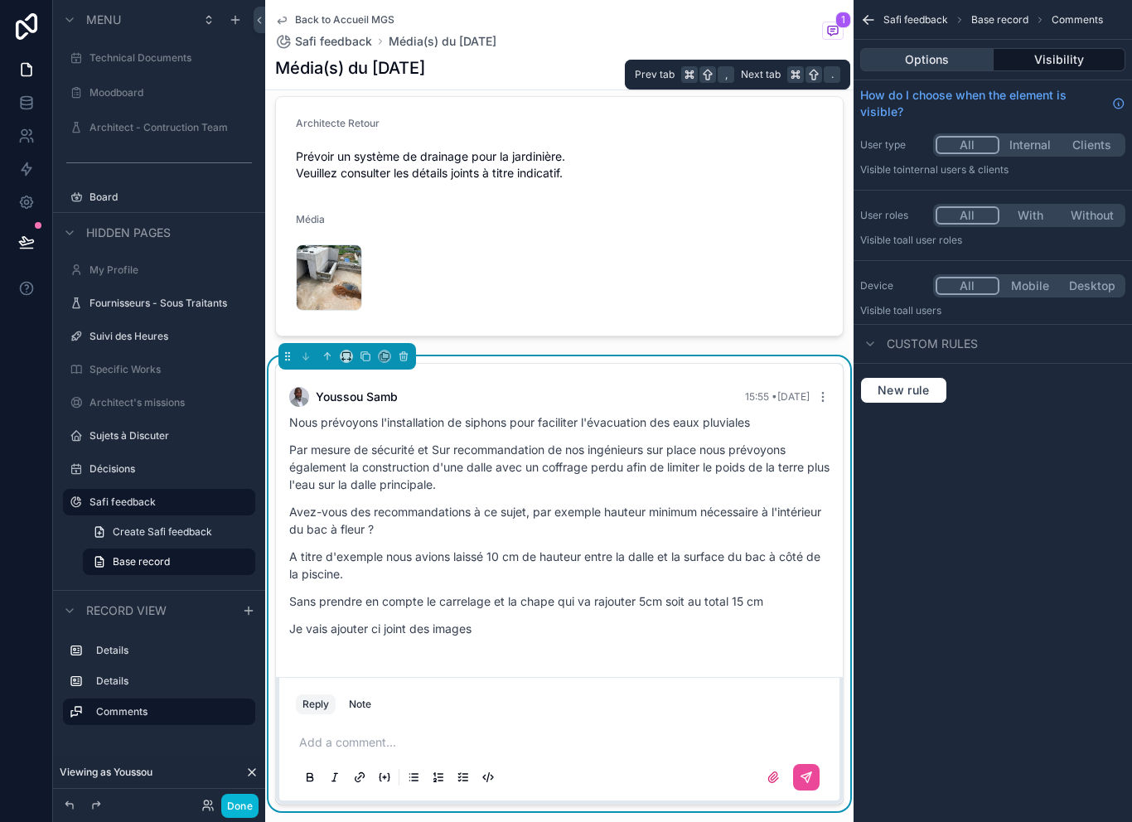
click at [941, 48] on button "Options" at bounding box center [926, 59] width 133 height 23
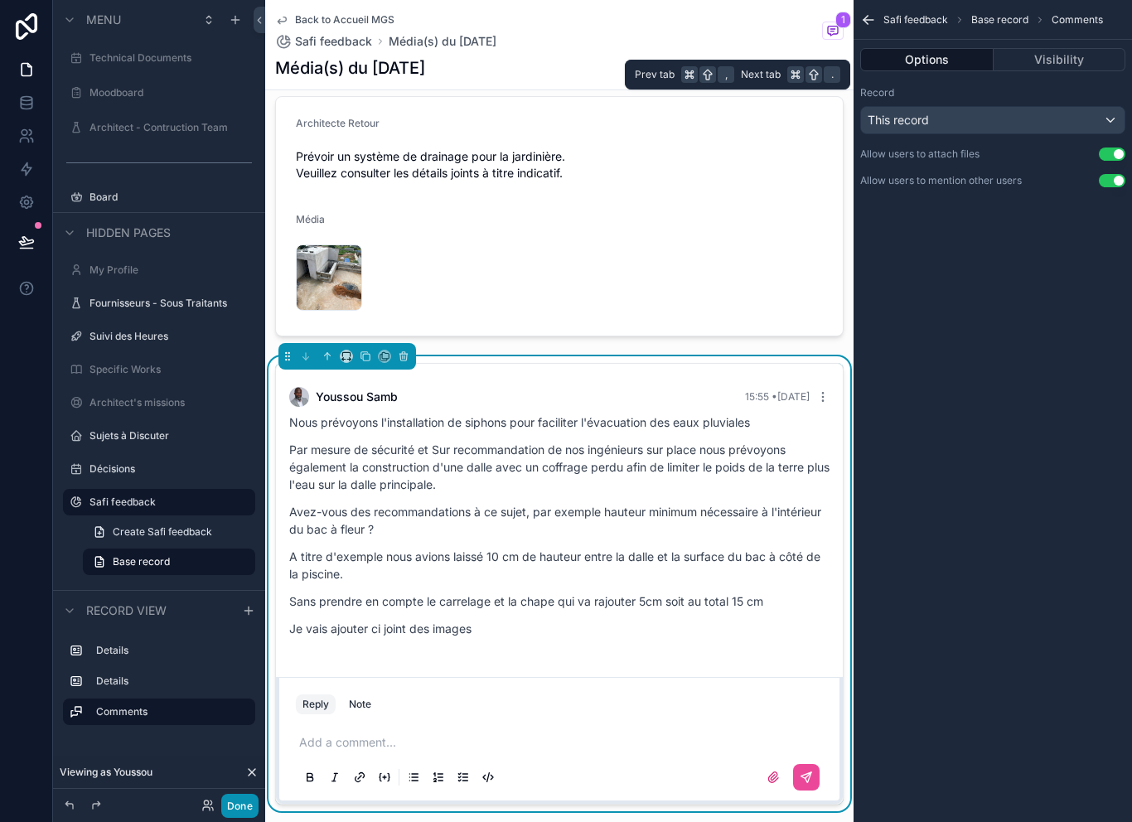
click at [242, 814] on button "Done" at bounding box center [239, 806] width 37 height 24
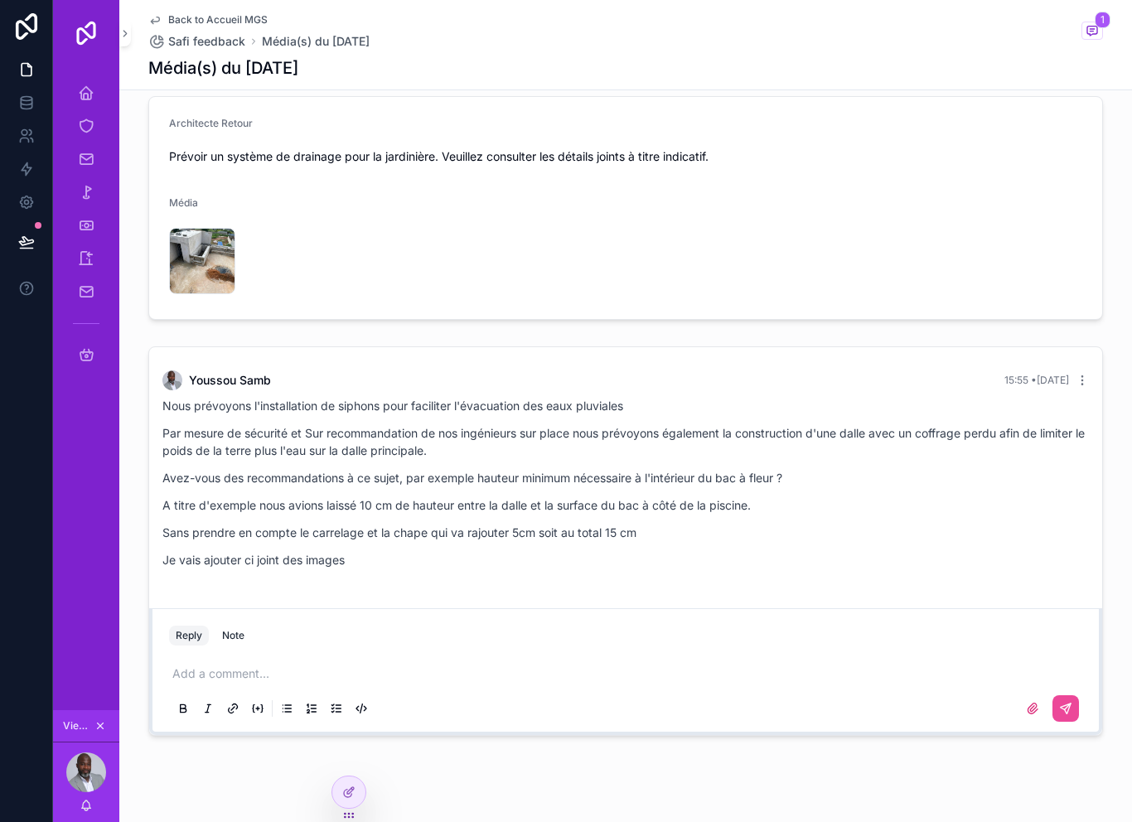
click at [413, 518] on div "Nous prévoyons l'installation de siphons pour faciliter l'évacuation des eaux p…" at bounding box center [625, 483] width 926 height 172
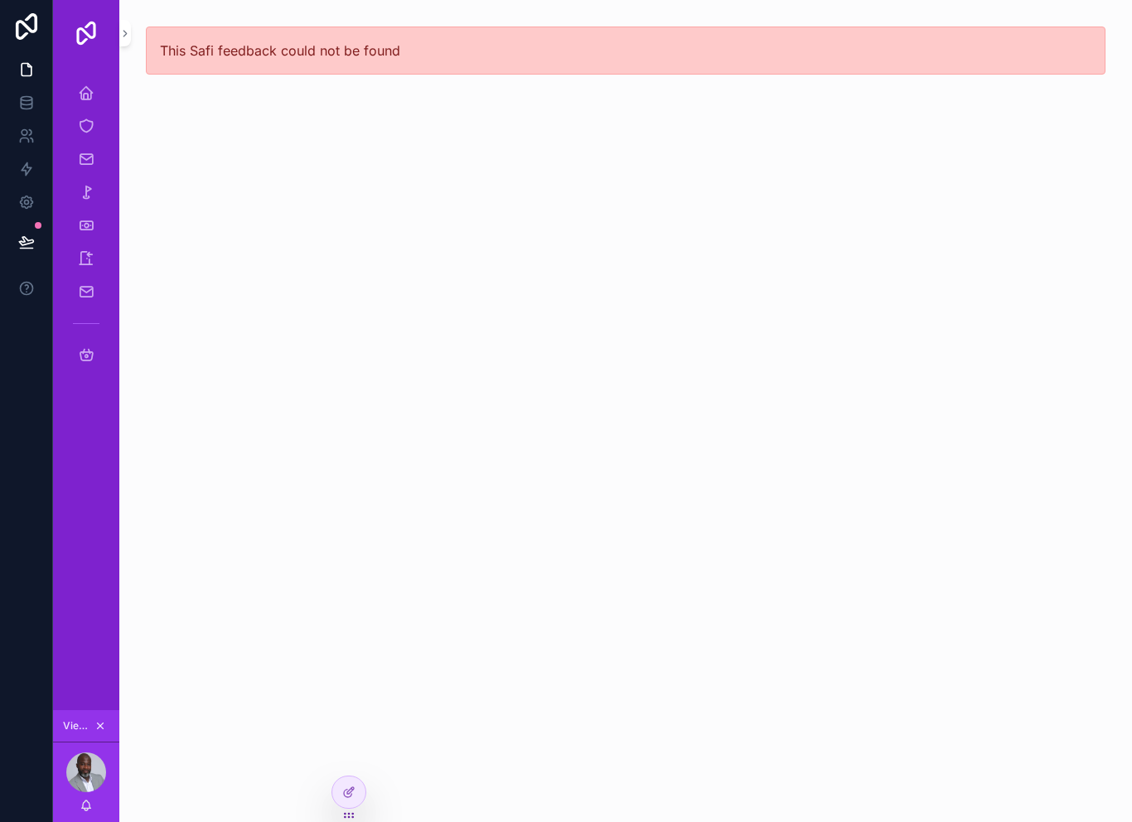
scroll to position [0, 0]
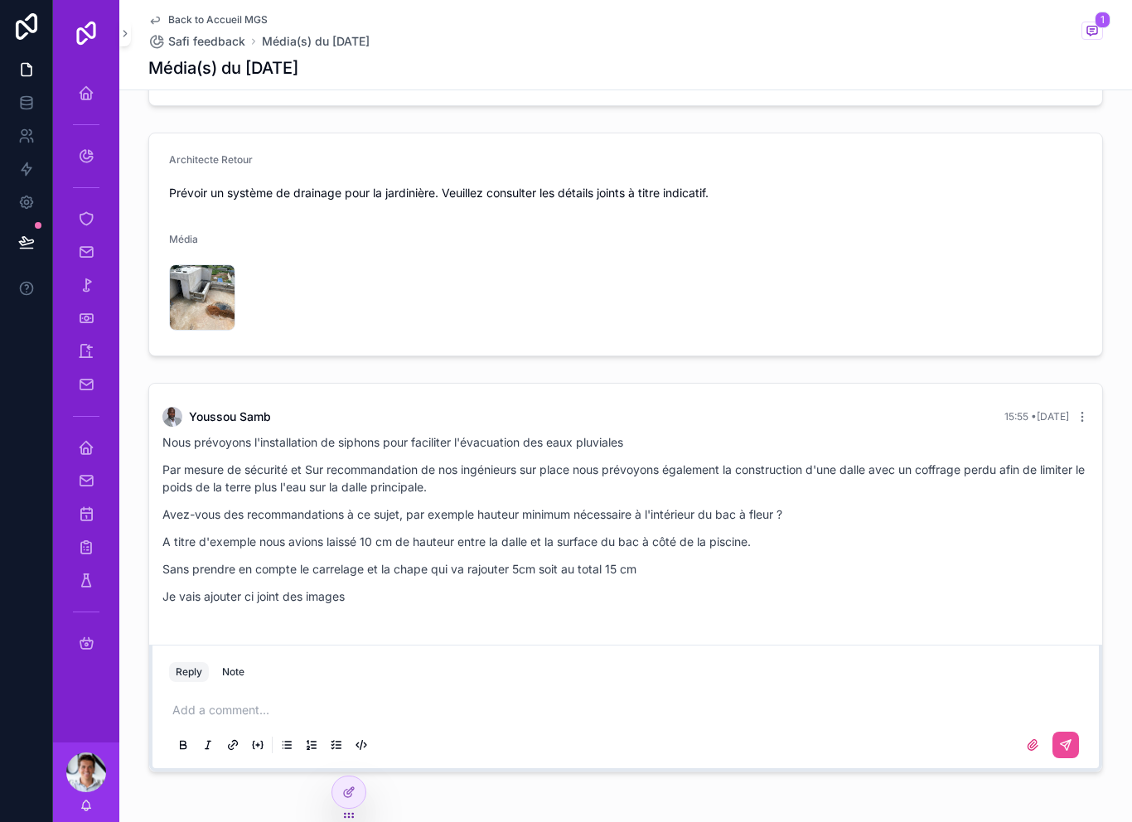
scroll to position [785, 0]
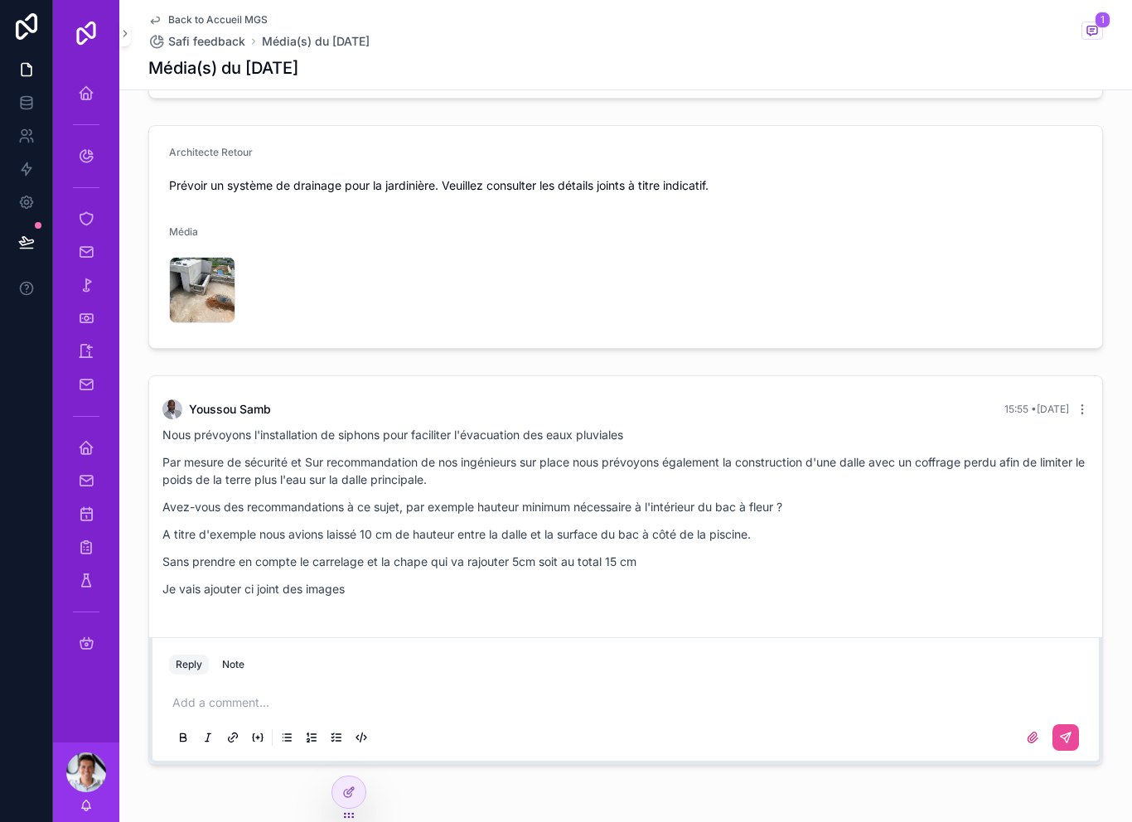
click at [182, 498] on div "Nous prévoyons l'installation de siphons pour faciliter l'évacuation des eaux p…" at bounding box center [625, 512] width 926 height 172
click at [230, 553] on p "Sans prendre en compte le carrelage et la chape qui va rajouter 5cm soit au tot…" at bounding box center [625, 561] width 926 height 17
click at [250, 546] on div "Nous prévoyons l'installation de siphons pour faciliter l'évacuation des eaux p…" at bounding box center [625, 512] width 926 height 172
click at [352, 790] on icon at bounding box center [352, 789] width 2 height 2
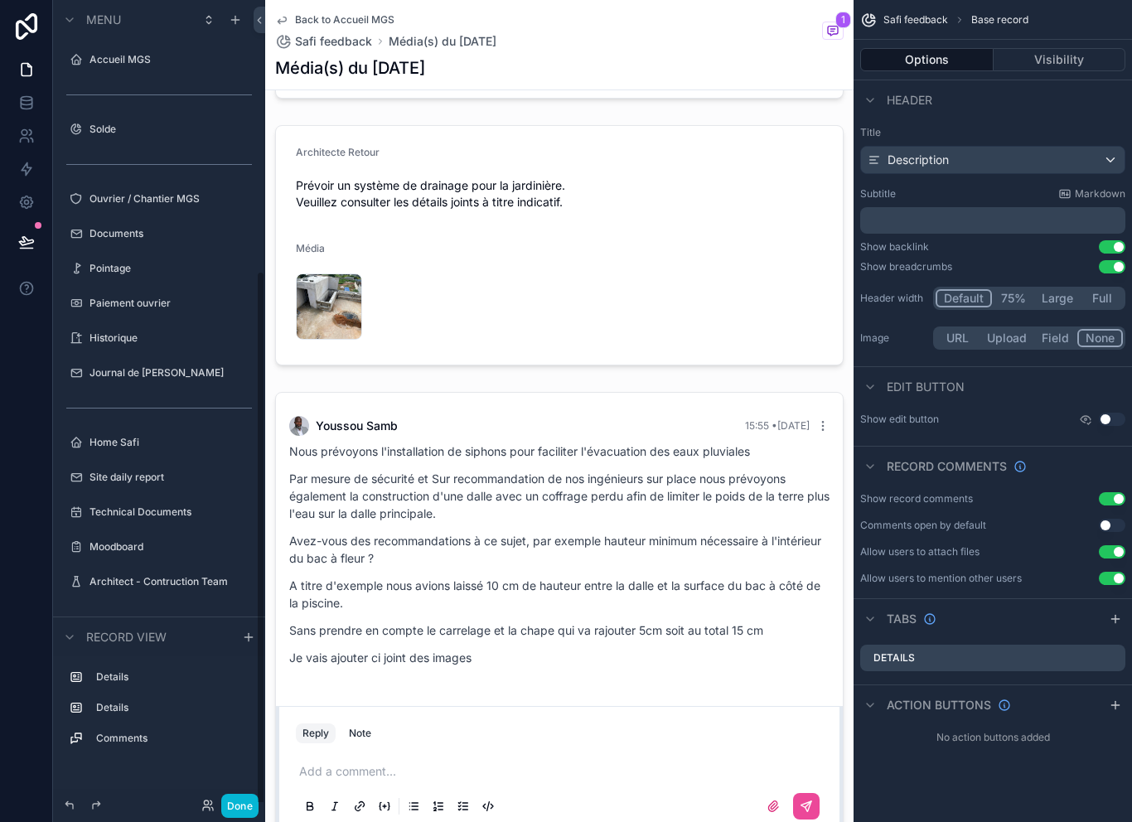
scroll to position [401, 0]
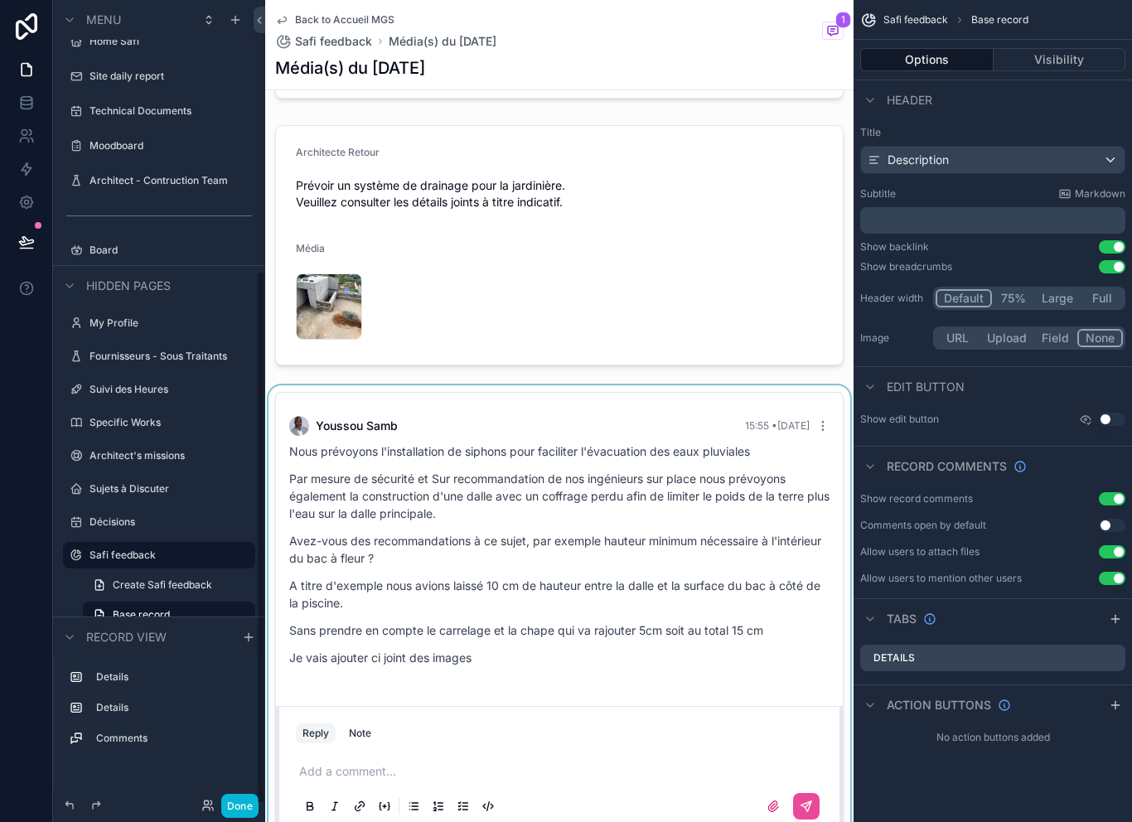
click at [650, 558] on div "scrollable content" at bounding box center [559, 612] width 588 height 455
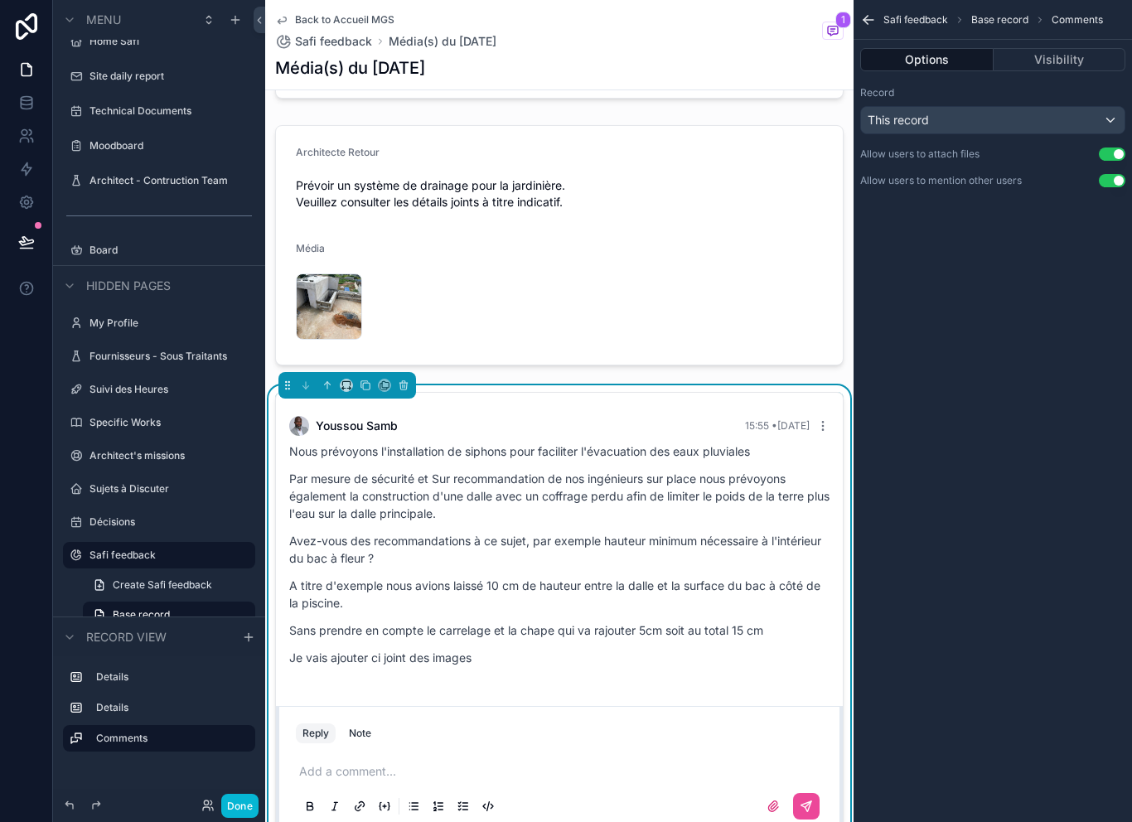
click at [746, 577] on p "A titre d'exemple nous avions laissé 10 cm de hauteur entre la dalle et la surf…" at bounding box center [559, 594] width 540 height 35
click at [810, 419] on button "scrollable content" at bounding box center [820, 425] width 20 height 13
click at [752, 470] on p "Par mesure de sécurité et Sur recommandation de nos ingénieurs sur place nous p…" at bounding box center [559, 496] width 540 height 52
click at [549, 416] on div "Youssou Samb 15:55 • Today" at bounding box center [559, 426] width 540 height 20
click at [1078, 48] on button "Visibility" at bounding box center [1060, 59] width 133 height 23
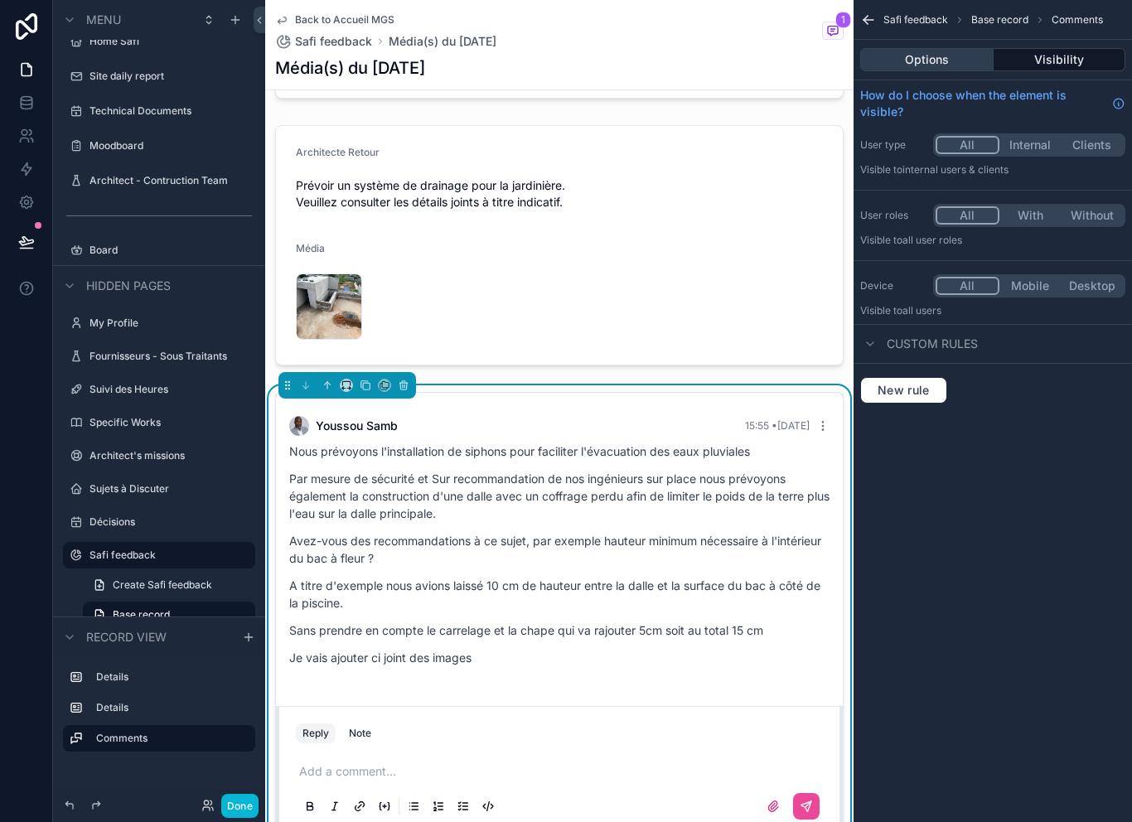
click at [957, 48] on button "Options" at bounding box center [926, 59] width 133 height 23
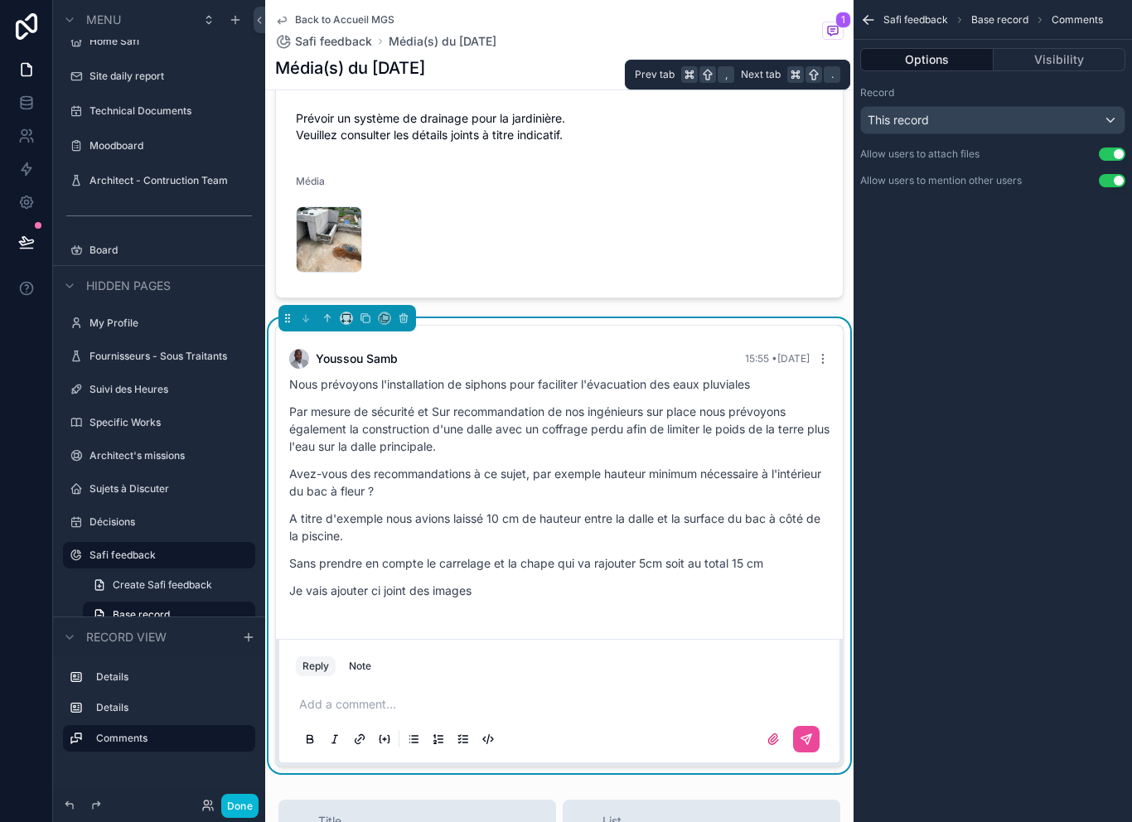
scroll to position [917, 0]
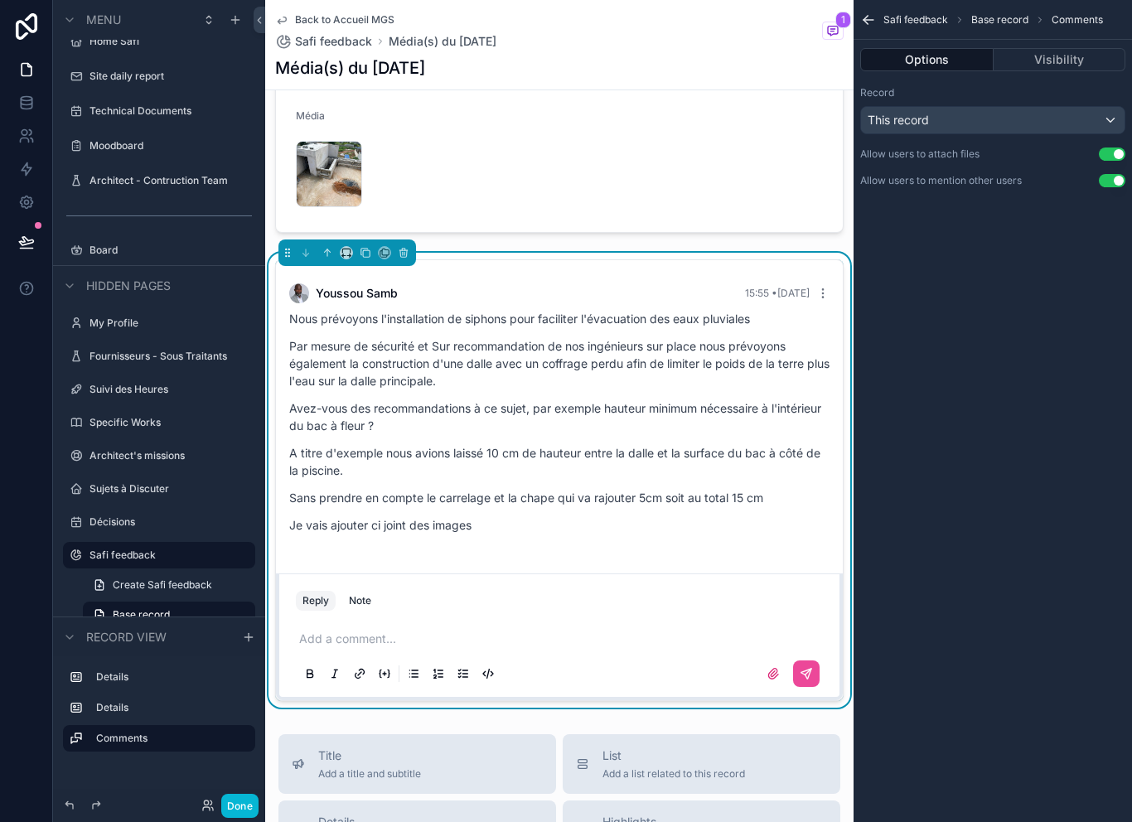
click at [636, 516] on div "Nous prévoyons l'installation de siphons pour faciliter l'évacuation des eaux p…" at bounding box center [559, 427] width 540 height 234
click at [560, 631] on p "scrollable content" at bounding box center [562, 639] width 527 height 17
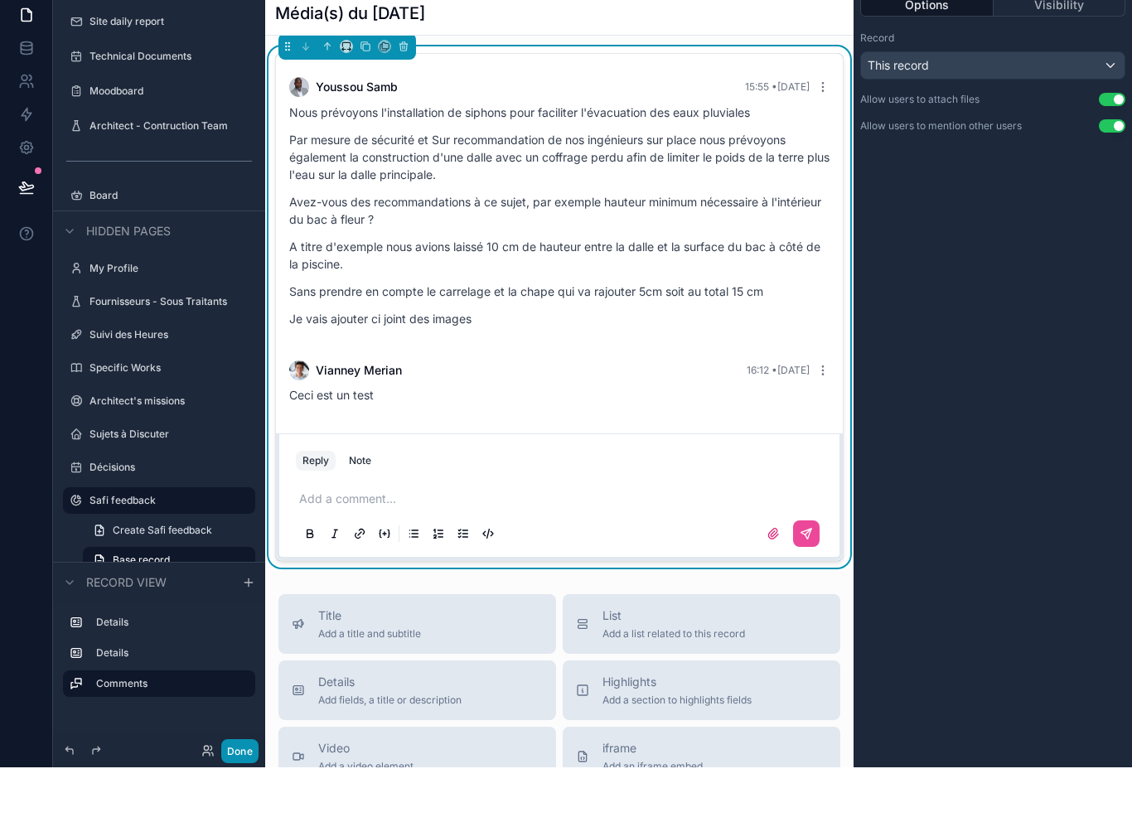
click at [234, 794] on button "Done" at bounding box center [239, 806] width 37 height 24
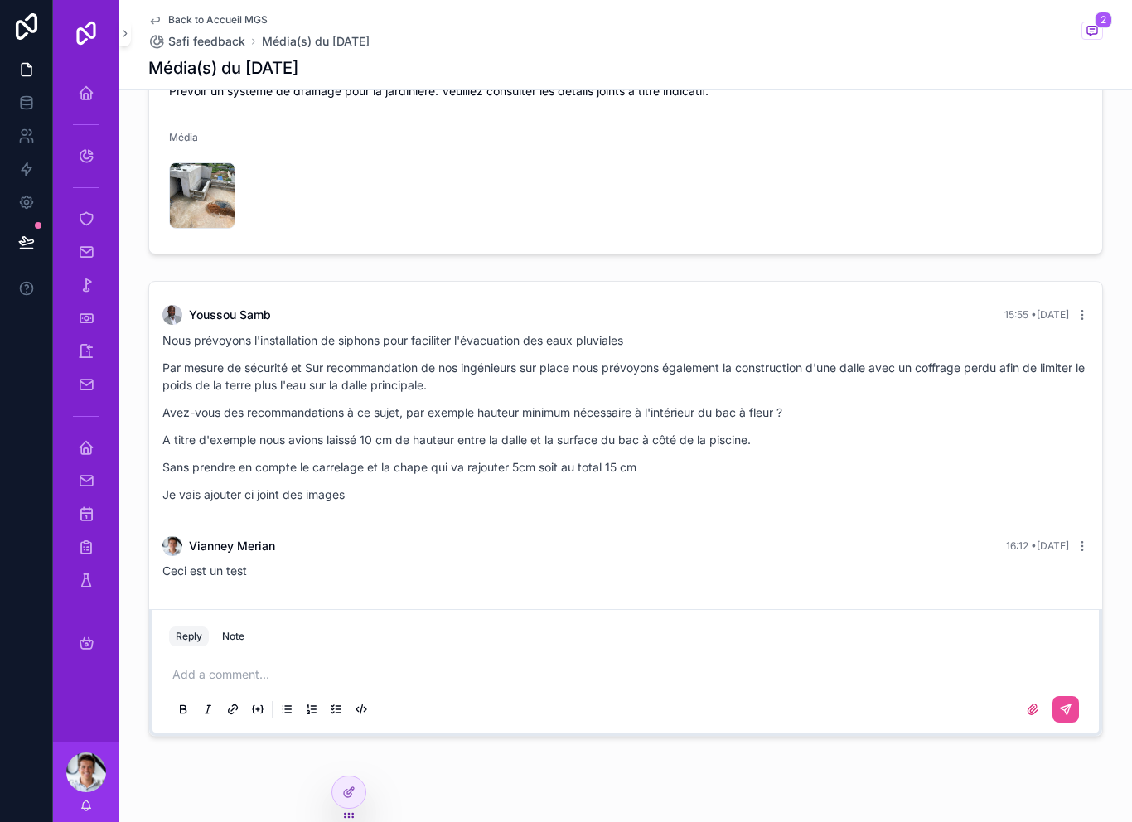
scroll to position [880, 0]
click at [27, 189] on link at bounding box center [26, 202] width 52 height 33
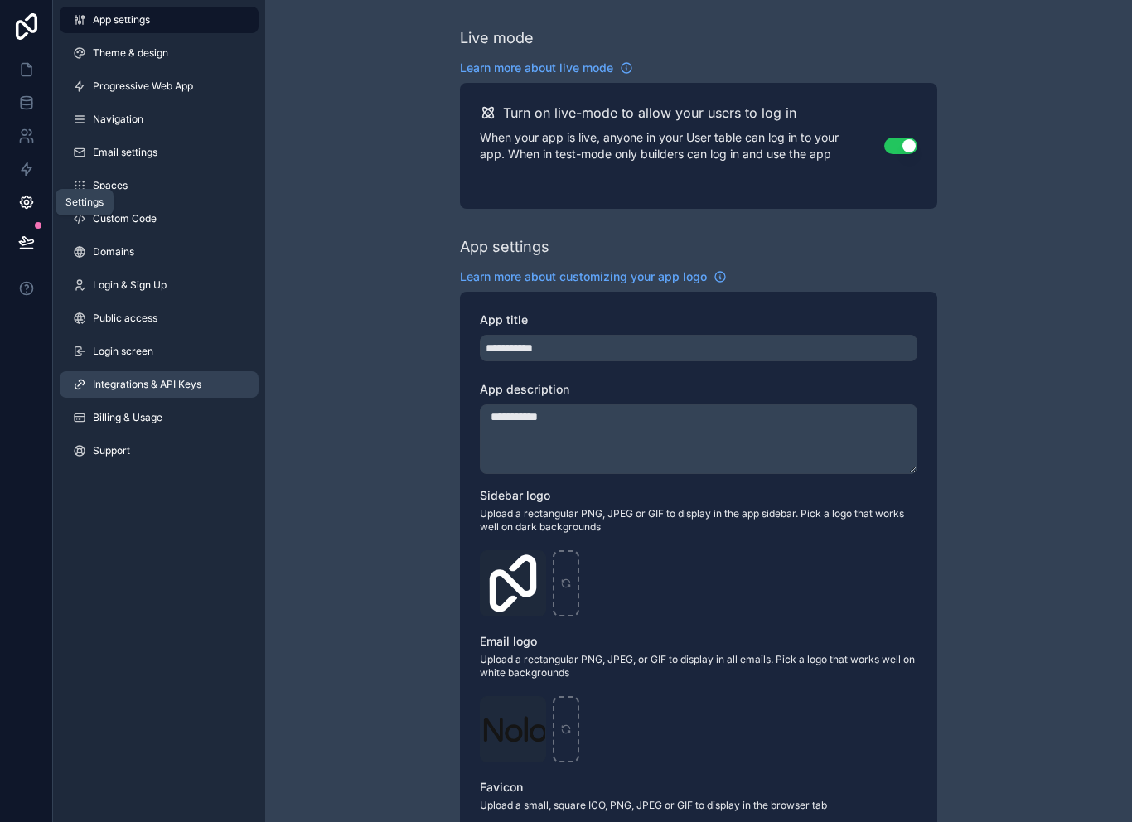
click at [105, 387] on span "Integrations & API Keys" at bounding box center [147, 384] width 109 height 13
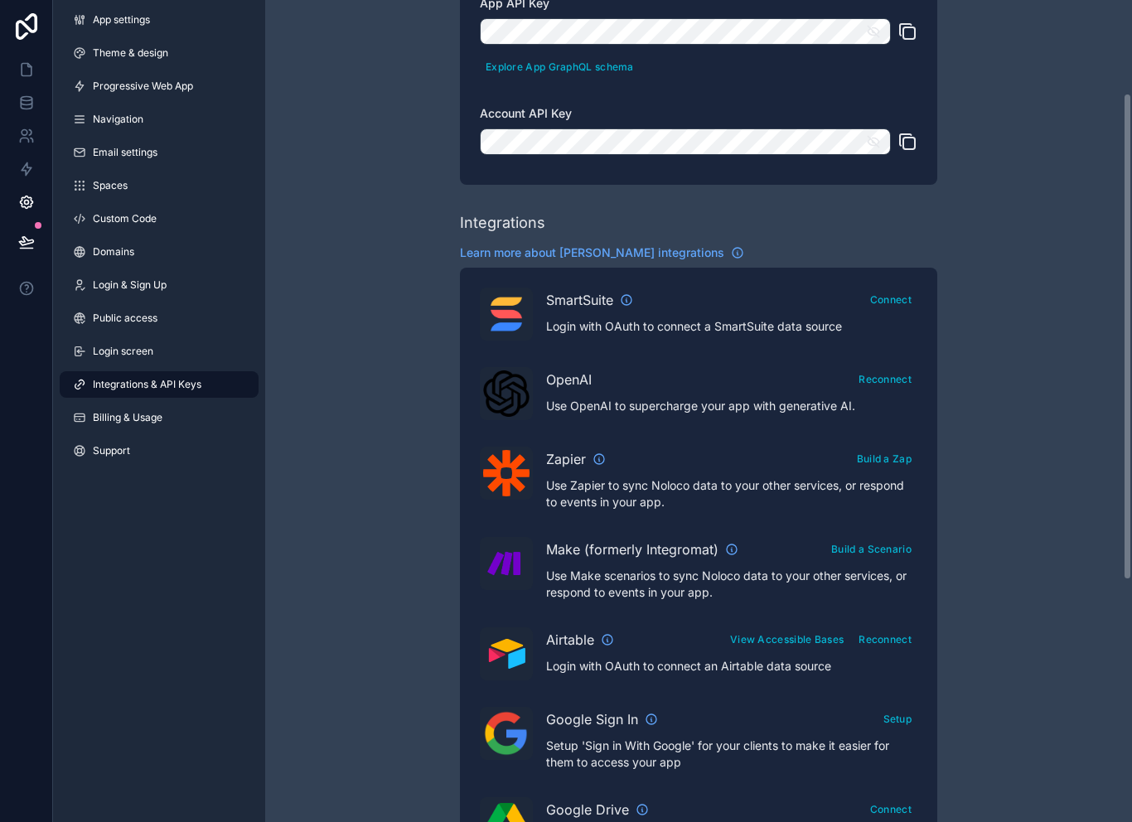
scroll to position [162, 0]
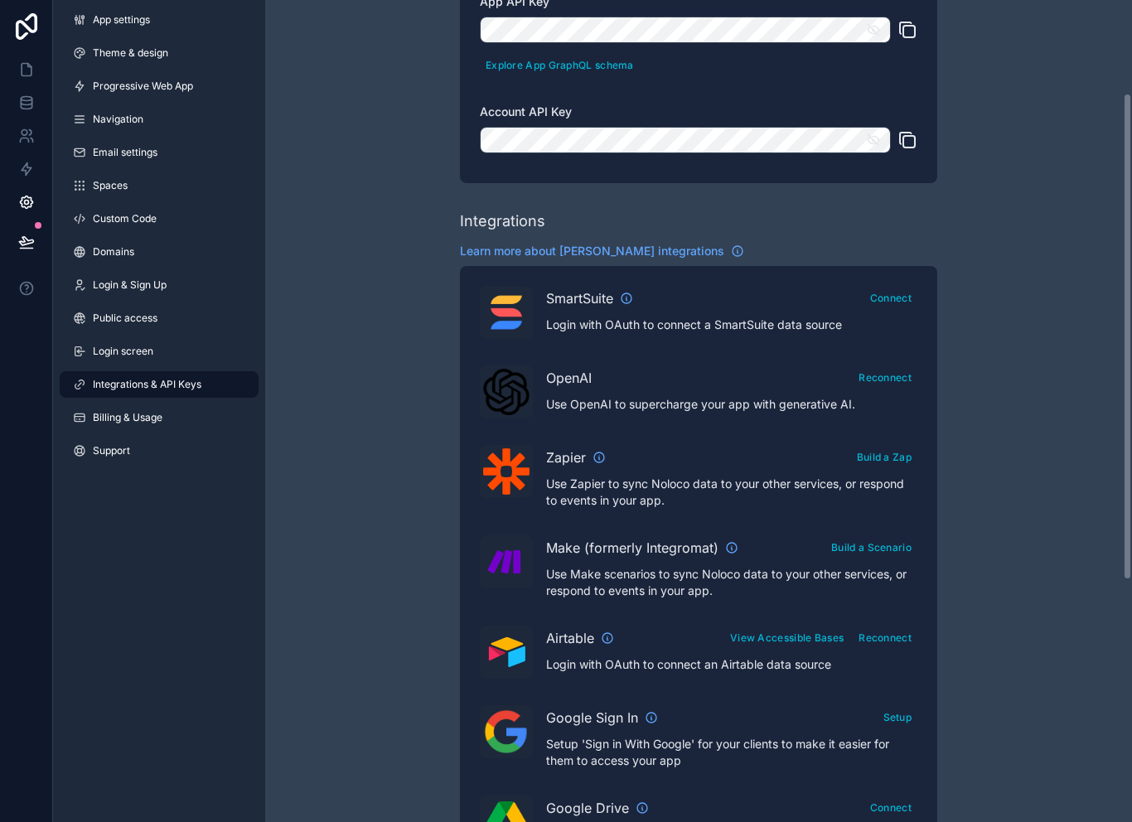
click at [814, 475] on div "Zapier Build a Zap Use Zapier to sync Noloco data to your other services, or re…" at bounding box center [731, 477] width 371 height 64
click at [873, 455] on button "Build a Zap" at bounding box center [884, 457] width 66 height 24
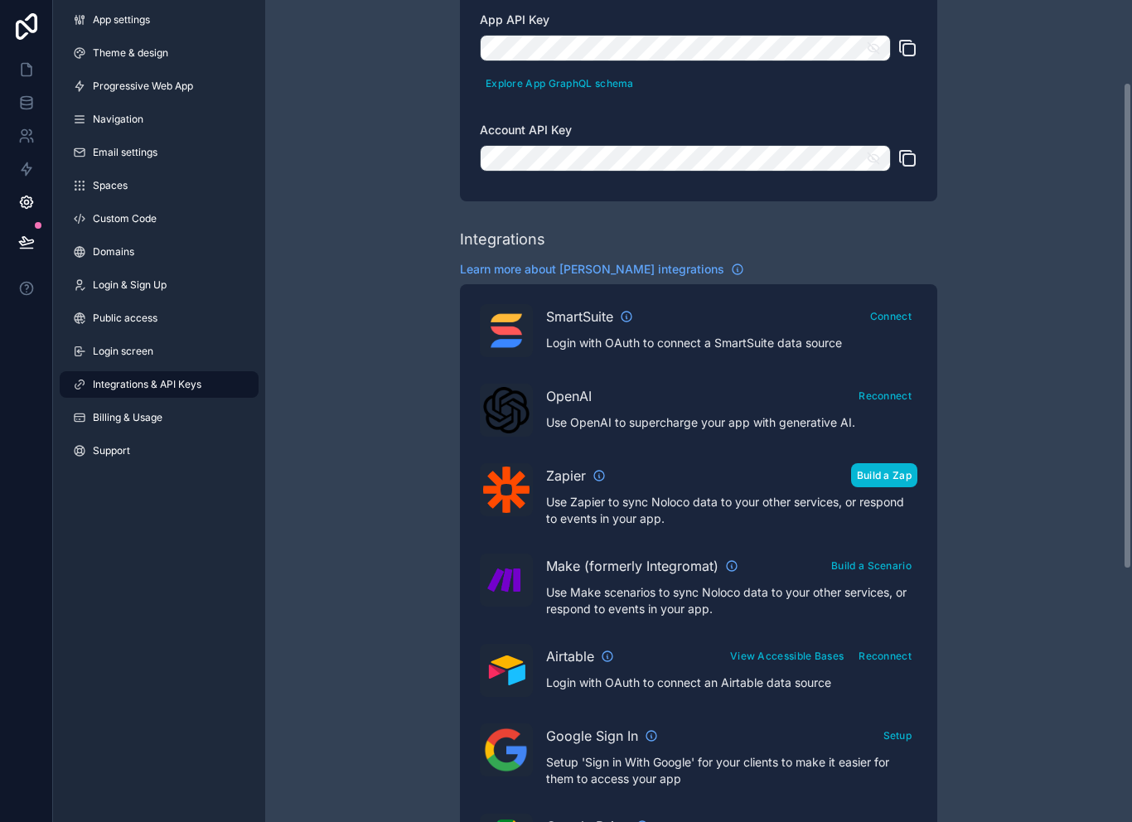
scroll to position [143, 0]
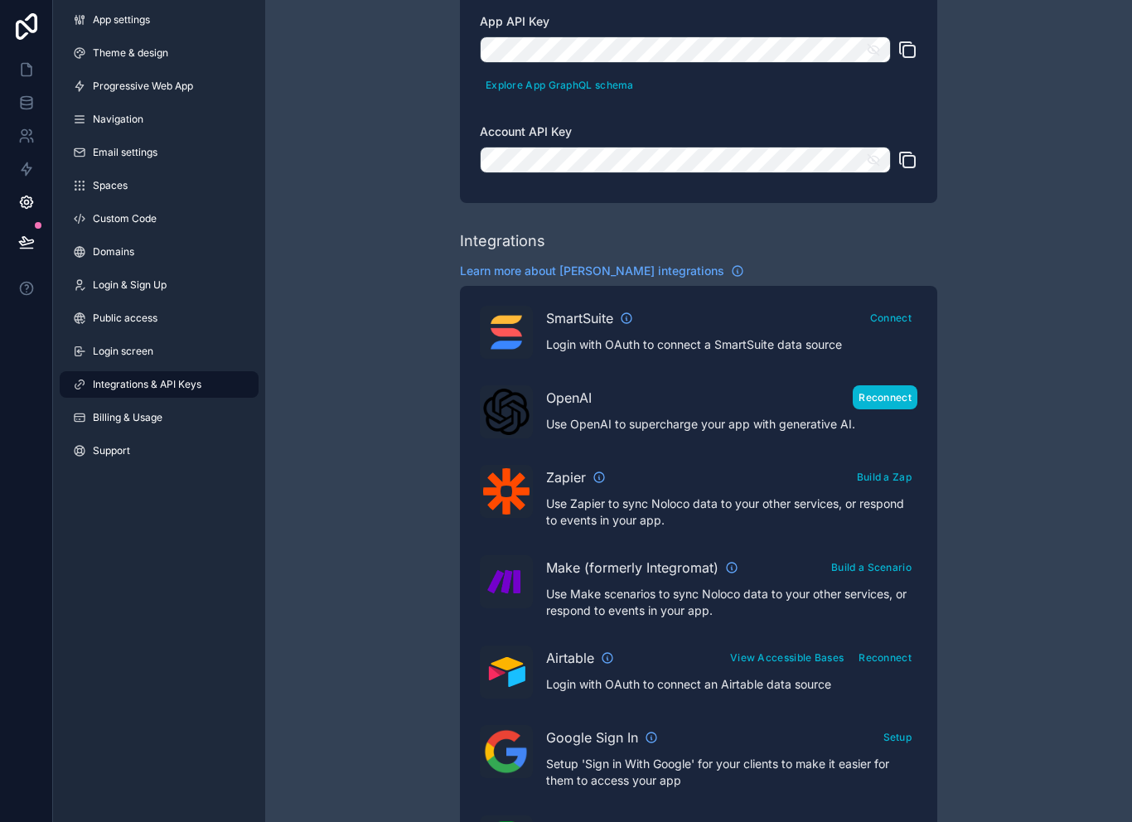
click at [875, 394] on button "Reconnect" at bounding box center [885, 397] width 65 height 24
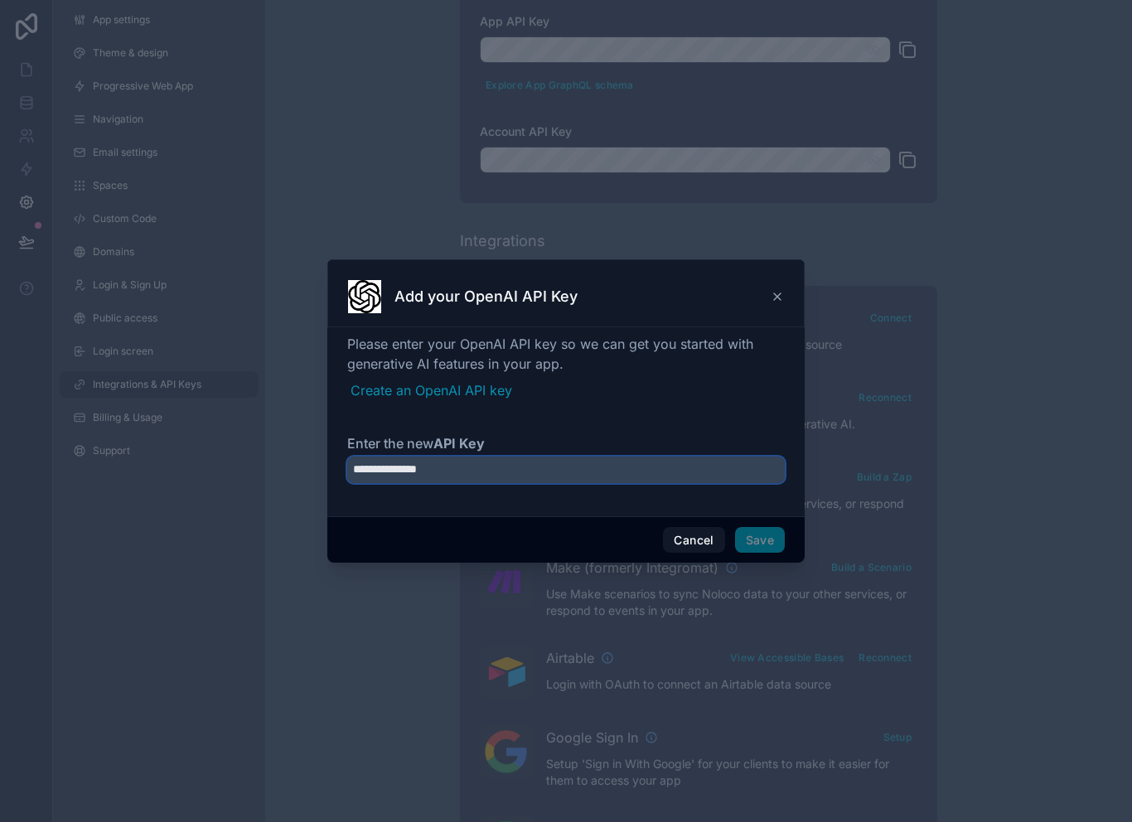
click at [708, 474] on input "**********" at bounding box center [566, 470] width 438 height 27
click at [732, 463] on input "**********" at bounding box center [566, 470] width 438 height 27
click at [731, 463] on input "**********" at bounding box center [566, 470] width 438 height 27
click at [718, 460] on input "**********" at bounding box center [566, 470] width 438 height 27
click at [717, 460] on input "**********" at bounding box center [566, 470] width 438 height 27
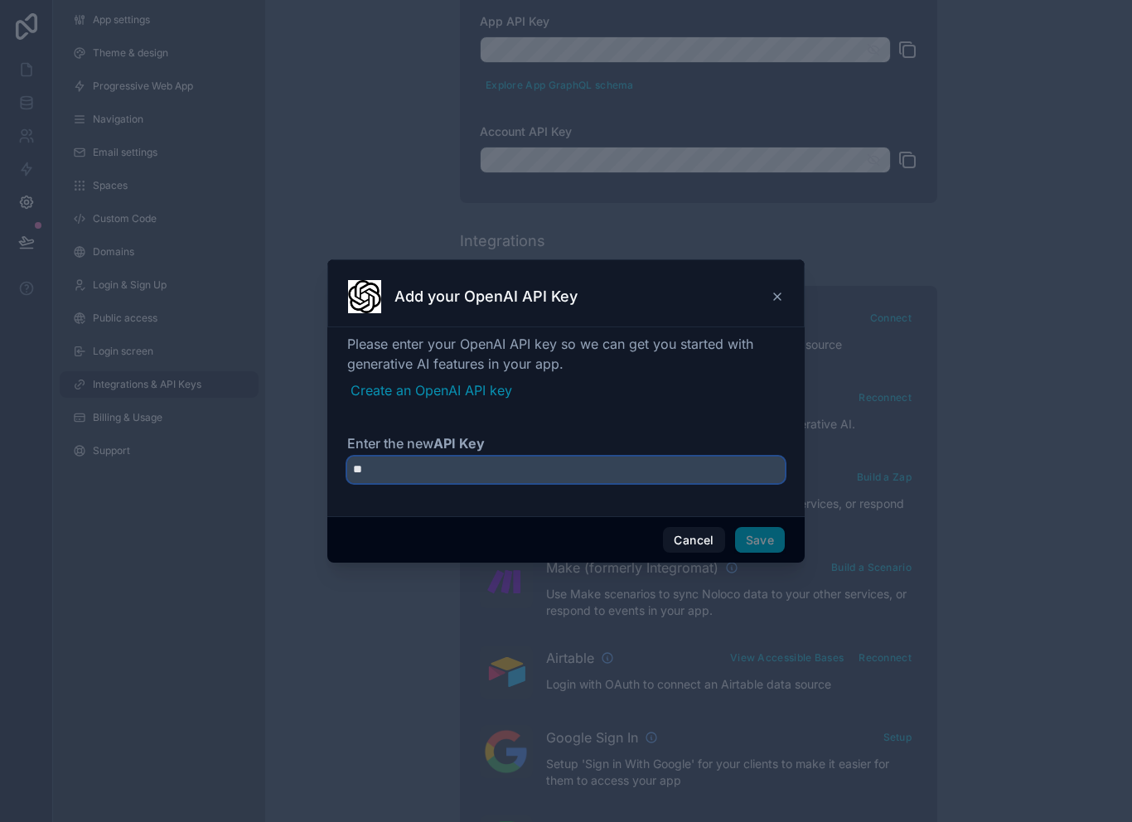
type input "*"
paste input "**********"
type input "**********"
click at [493, 380] on link "Create an OpenAI API key" at bounding box center [568, 390] width 434 height 20
click at [582, 471] on input "Enter the new API Key" at bounding box center [566, 470] width 438 height 27
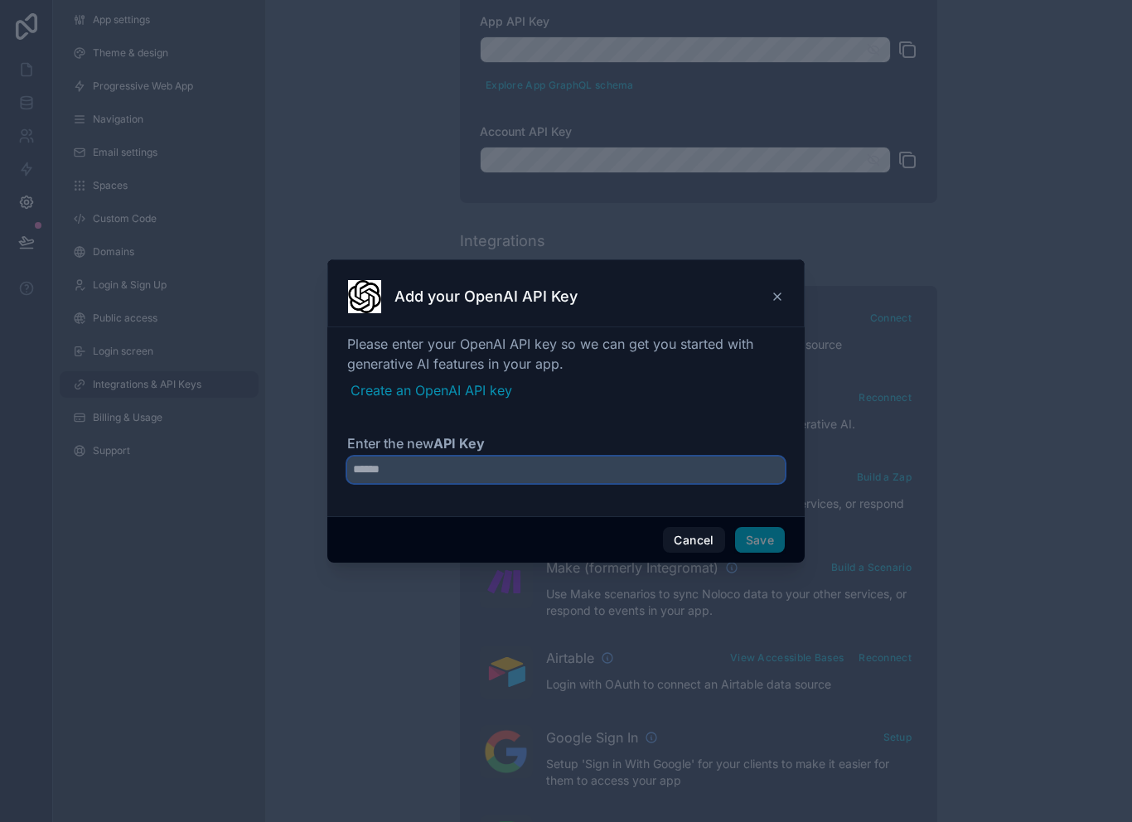
paste input "**********"
type input "**********"
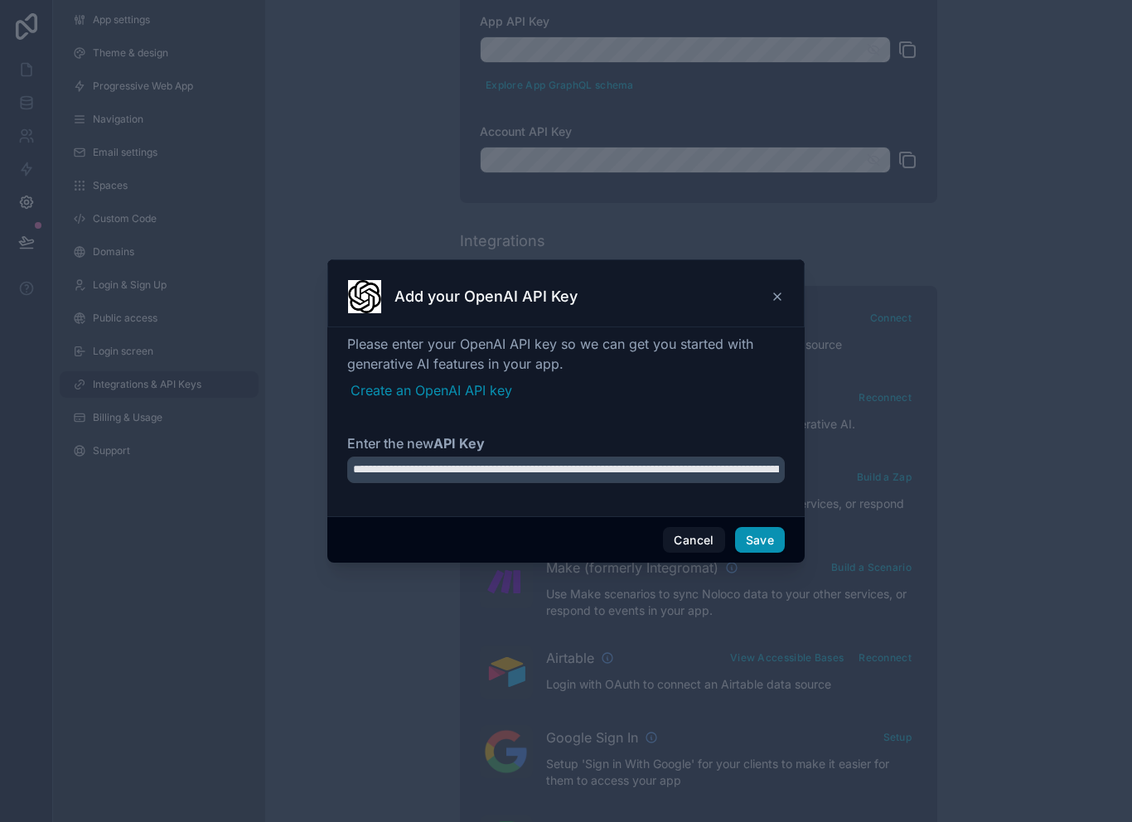
click at [769, 530] on button "Save" at bounding box center [760, 540] width 50 height 27
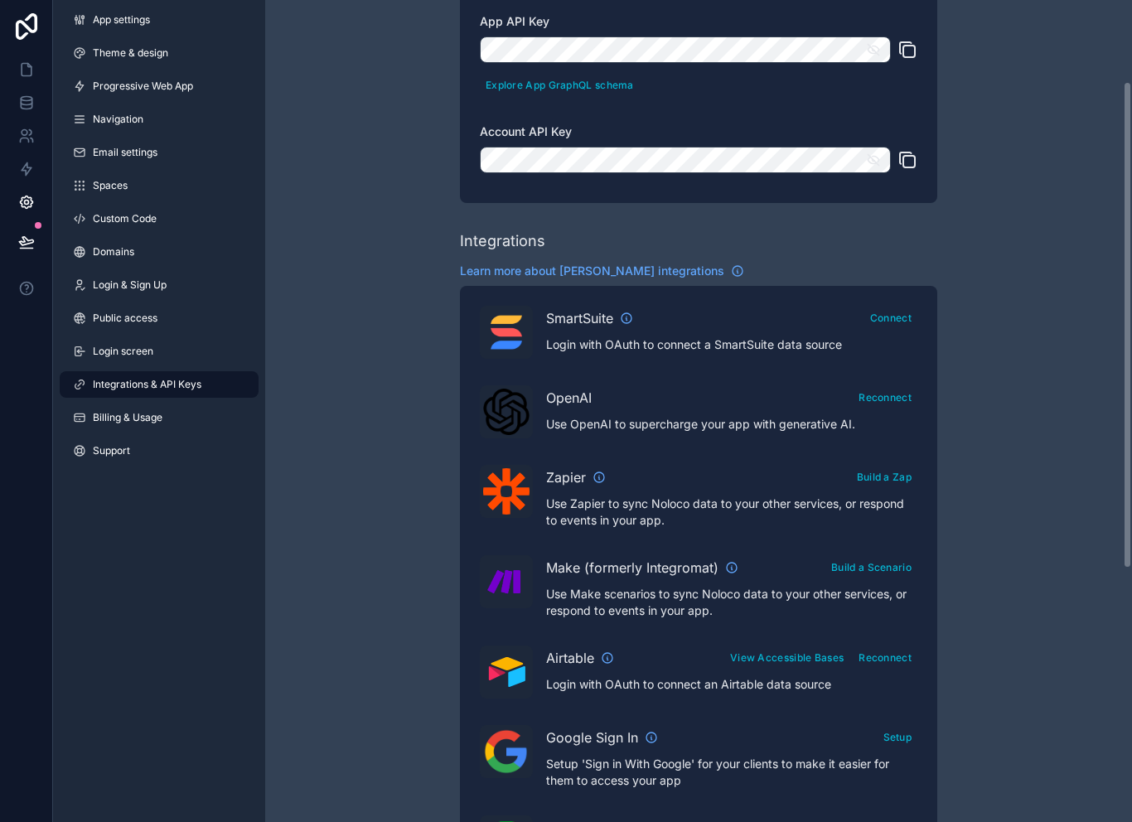
click at [781, 391] on div "OpenAI Reconnect" at bounding box center [731, 397] width 371 height 24
click at [883, 391] on button "Reconnect" at bounding box center [885, 397] width 65 height 24
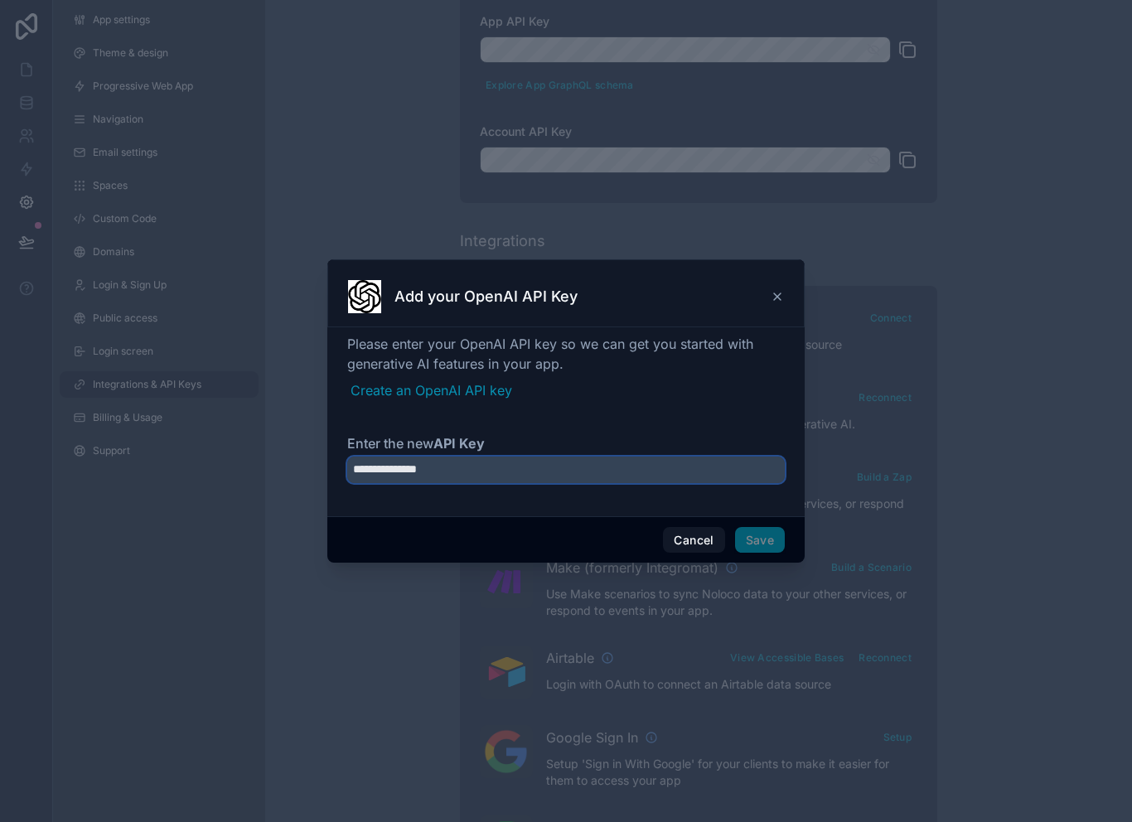
click at [674, 473] on input "**********" at bounding box center [566, 470] width 438 height 27
paste input "**********"
type input "**********"
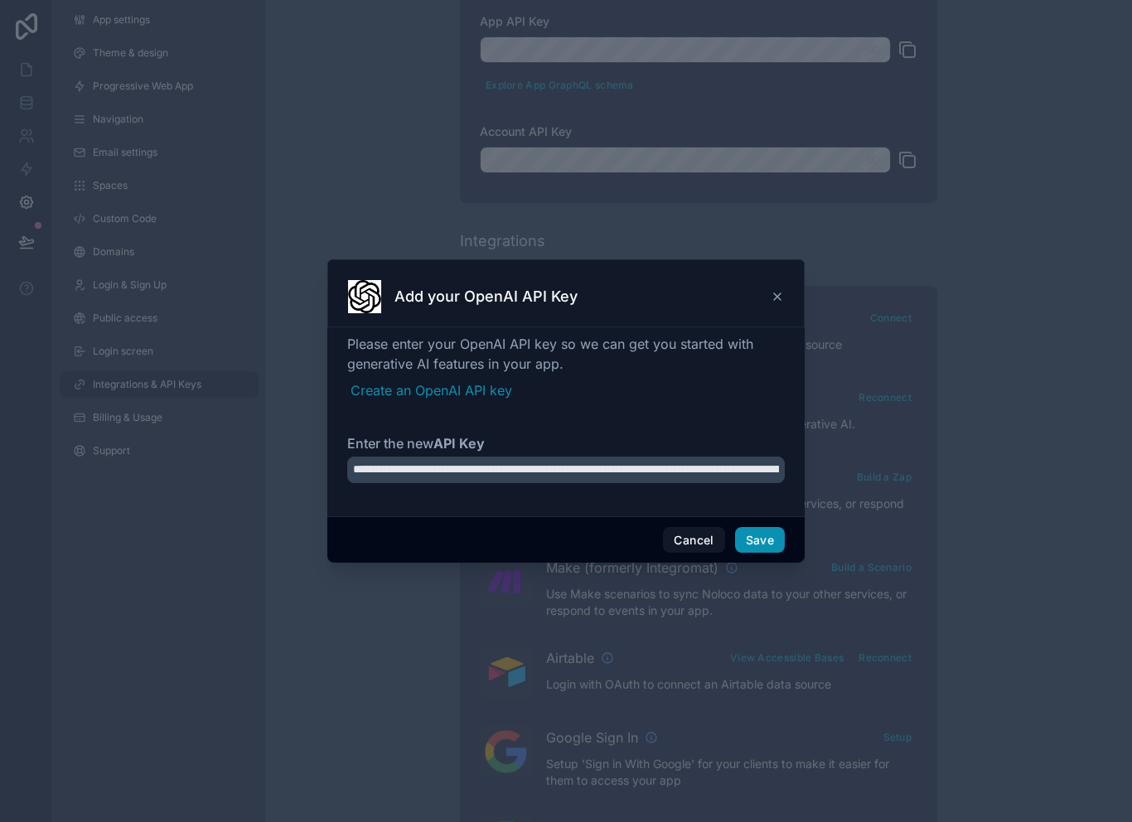
click at [778, 539] on button "Save" at bounding box center [760, 540] width 50 height 27
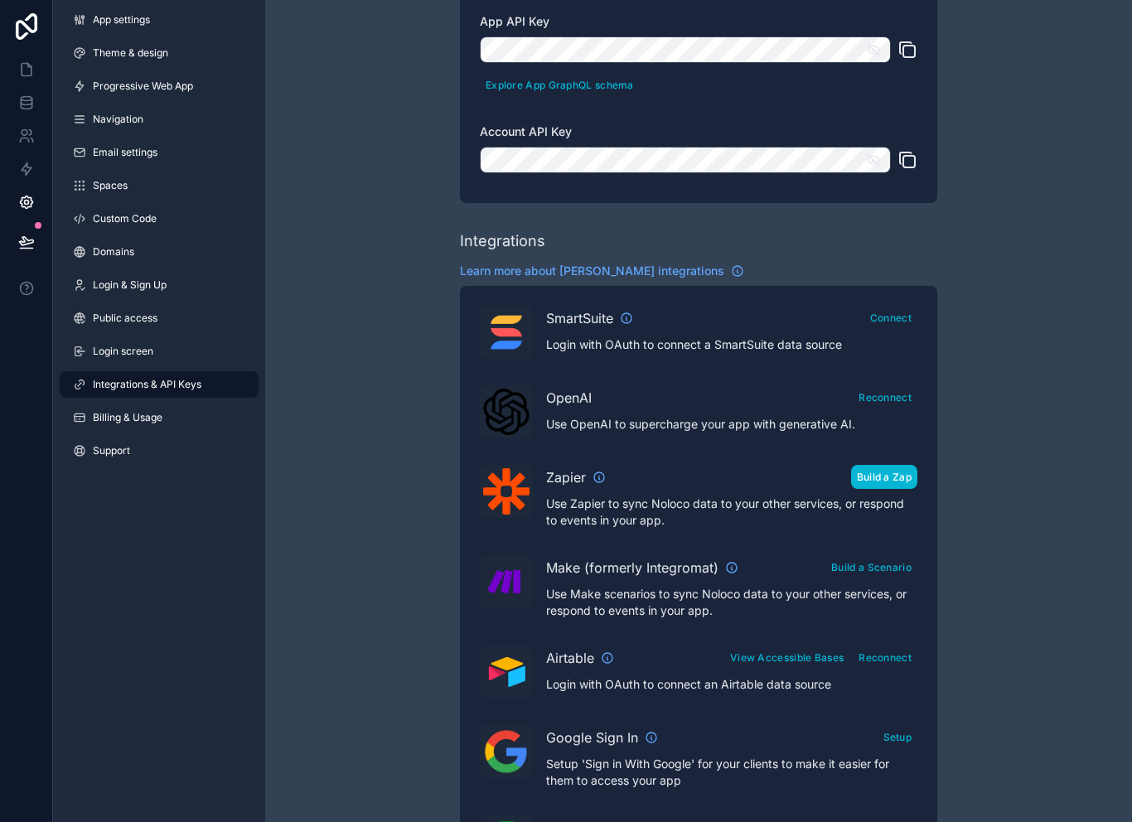
click at [883, 486] on button "Build a Zap" at bounding box center [884, 477] width 66 height 24
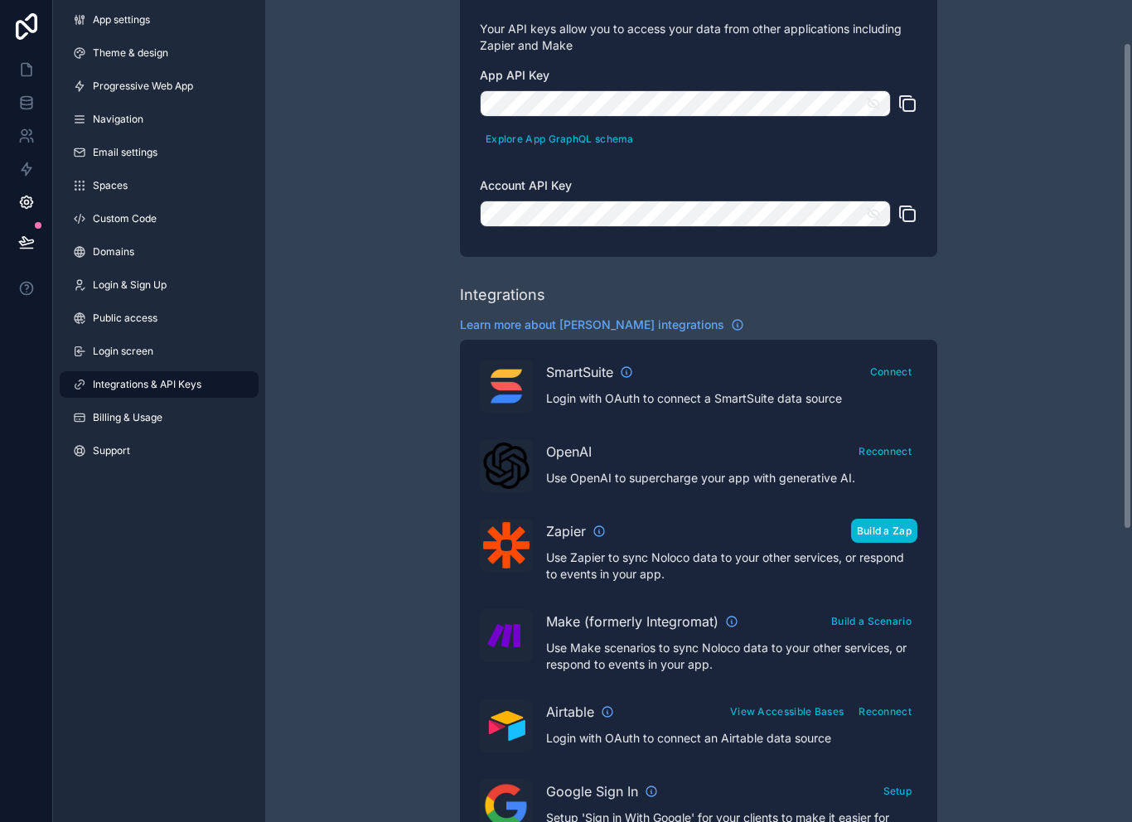
scroll to position [27, 0]
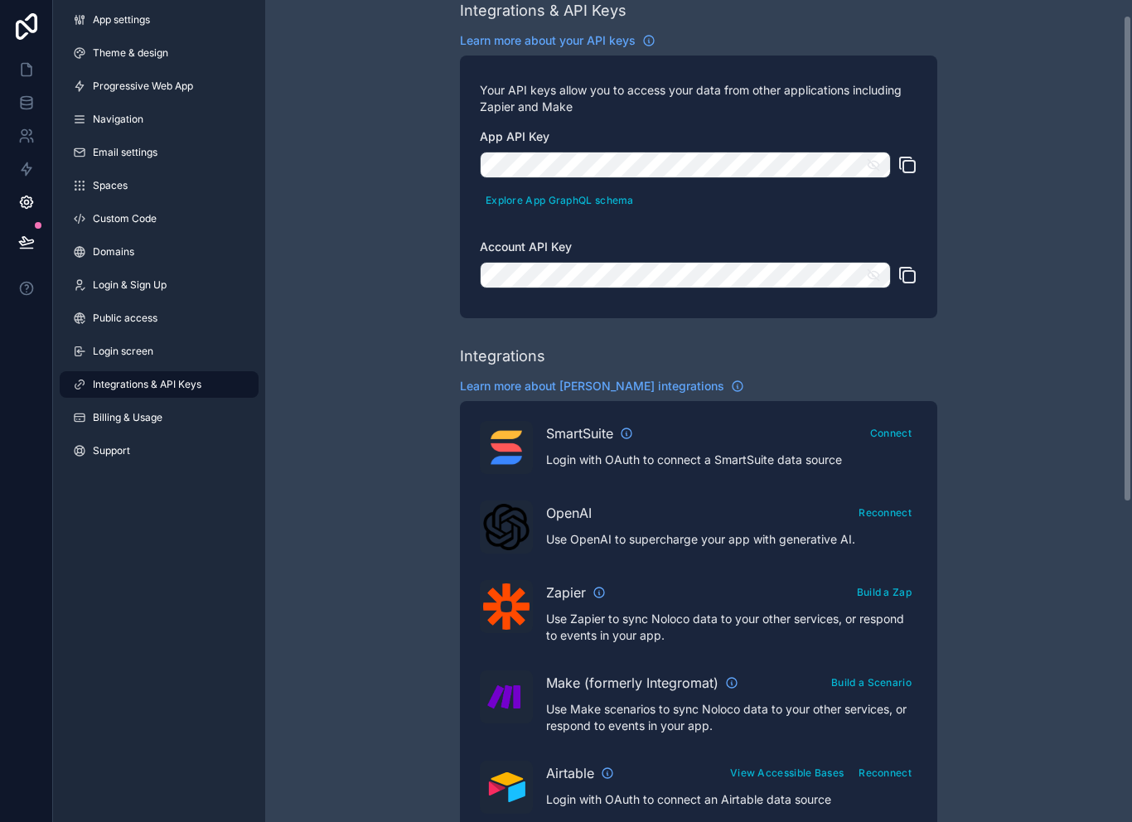
click at [887, 167] on button "scrollable content" at bounding box center [878, 165] width 25 height 27
click at [912, 167] on icon "scrollable content" at bounding box center [907, 165] width 20 height 20
click at [900, 161] on icon "scrollable content" at bounding box center [906, 163] width 12 height 12
click at [913, 285] on button "scrollable content" at bounding box center [907, 275] width 20 height 27
click at [29, 75] on icon at bounding box center [26, 69] width 17 height 17
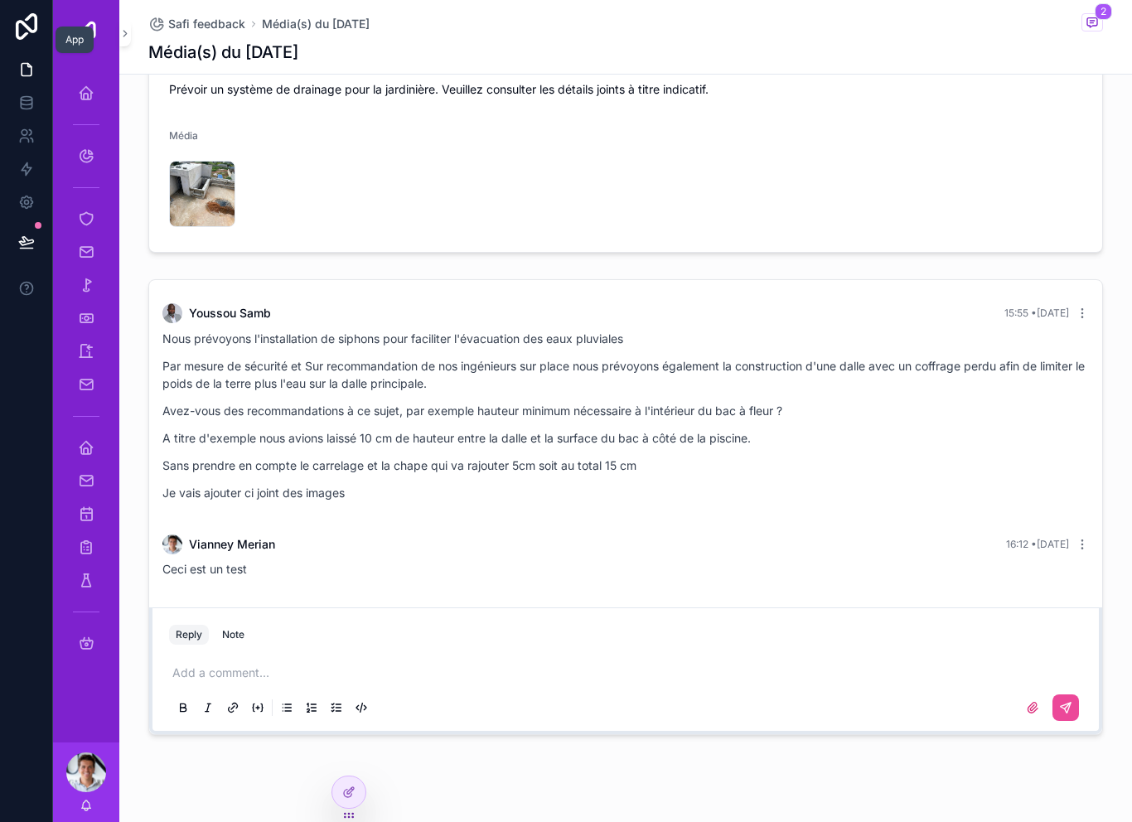
scroll to position [864, 0]
click at [976, 285] on div "[PERSON_NAME] 15:55 • [DATE] Nous prévoyons l'installation de siphons pour faci…" at bounding box center [625, 441] width 953 height 321
click at [358, 792] on div at bounding box center [348, 791] width 33 height 31
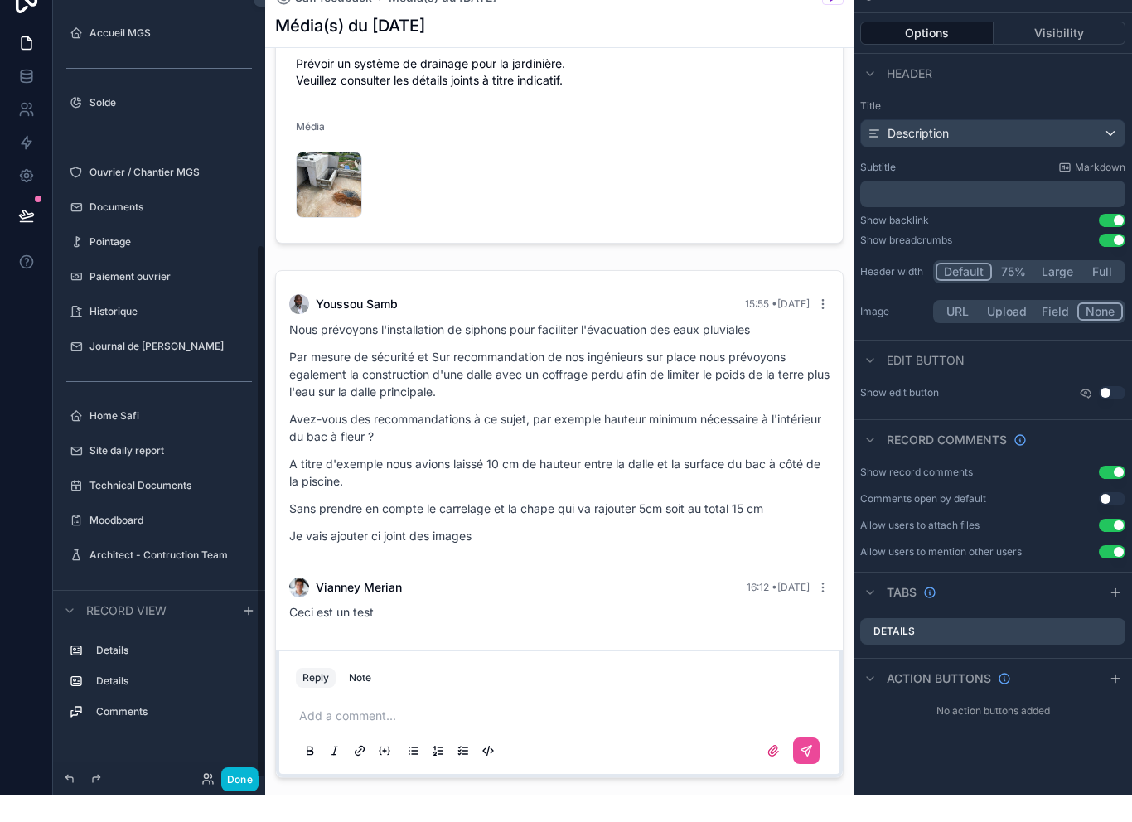
scroll to position [401, 0]
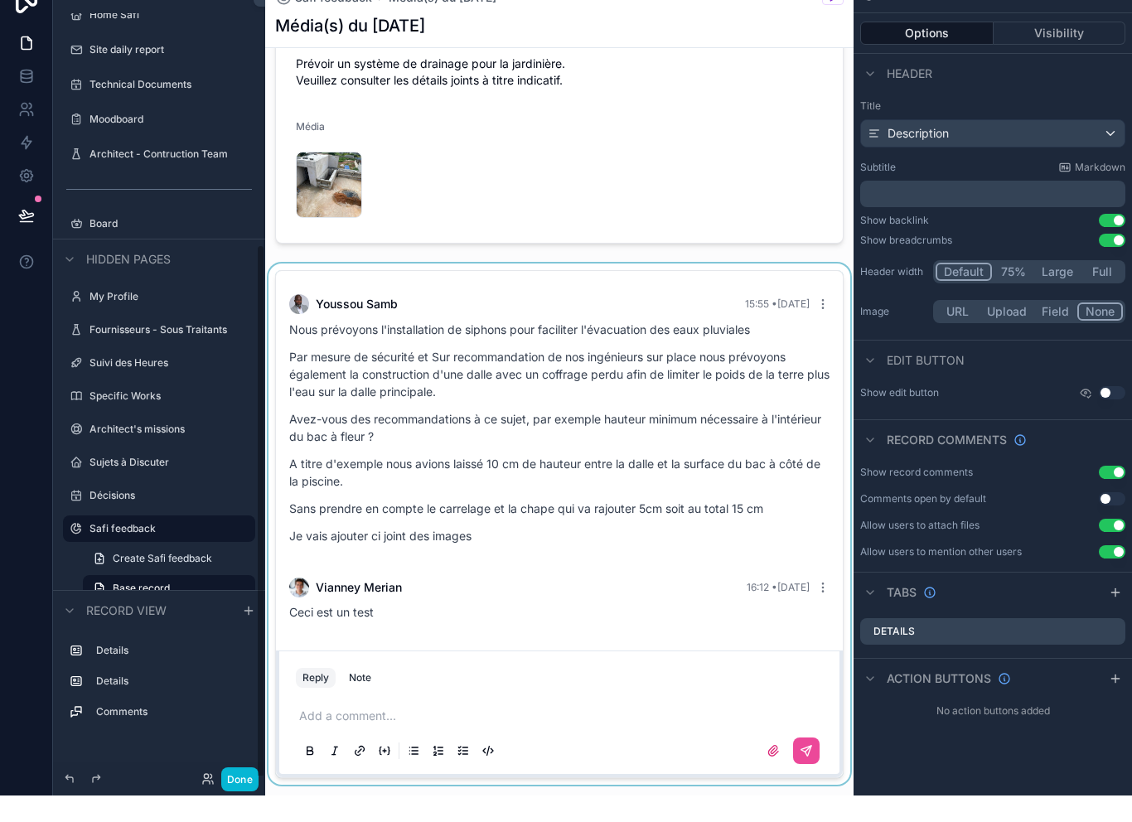
click at [675, 290] on div "scrollable content" at bounding box center [559, 550] width 588 height 521
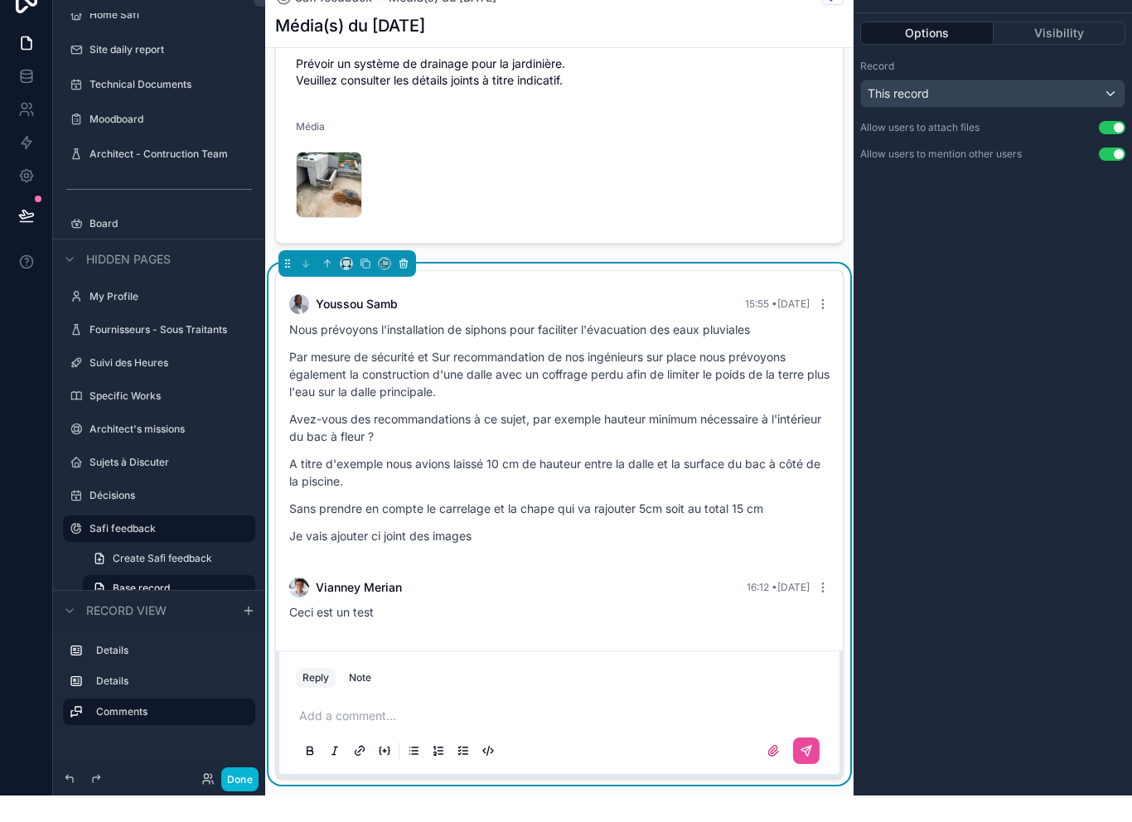
click at [412, 281] on button "scrollable content" at bounding box center [403, 290] width 18 height 18
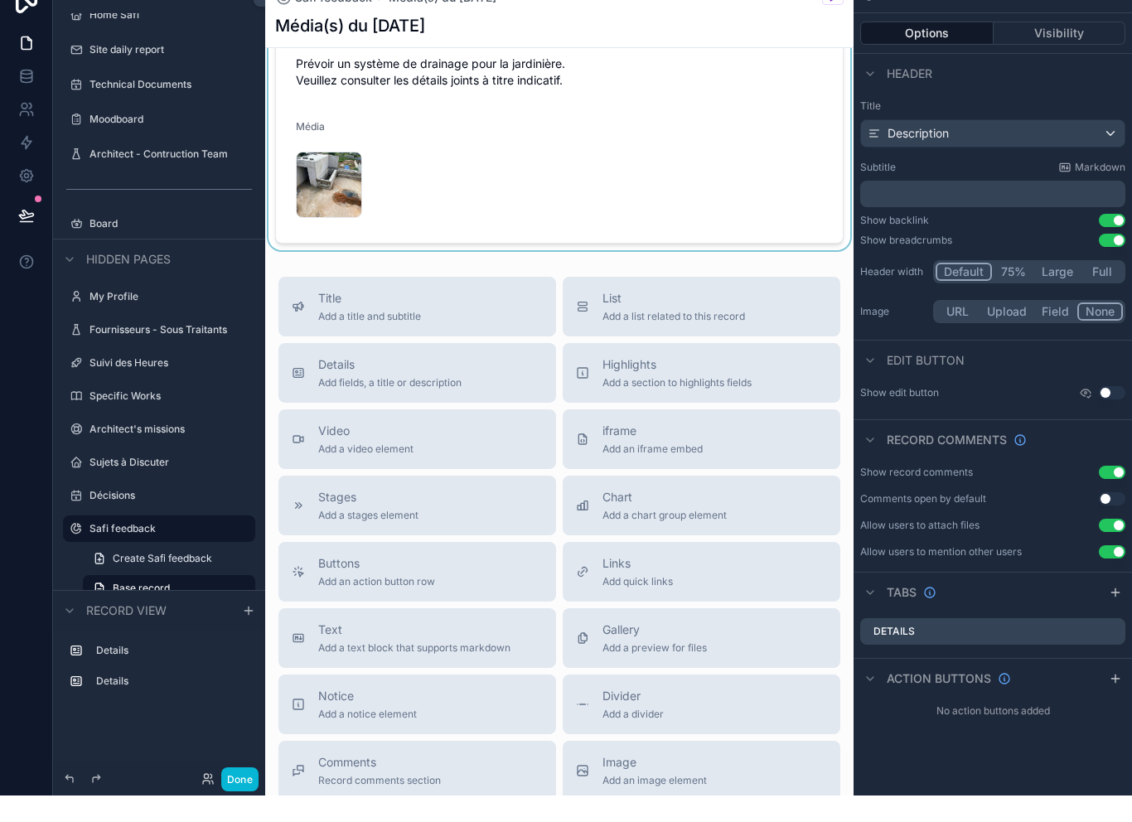
click at [666, 178] on div "scrollable content" at bounding box center [559, 150] width 588 height 254
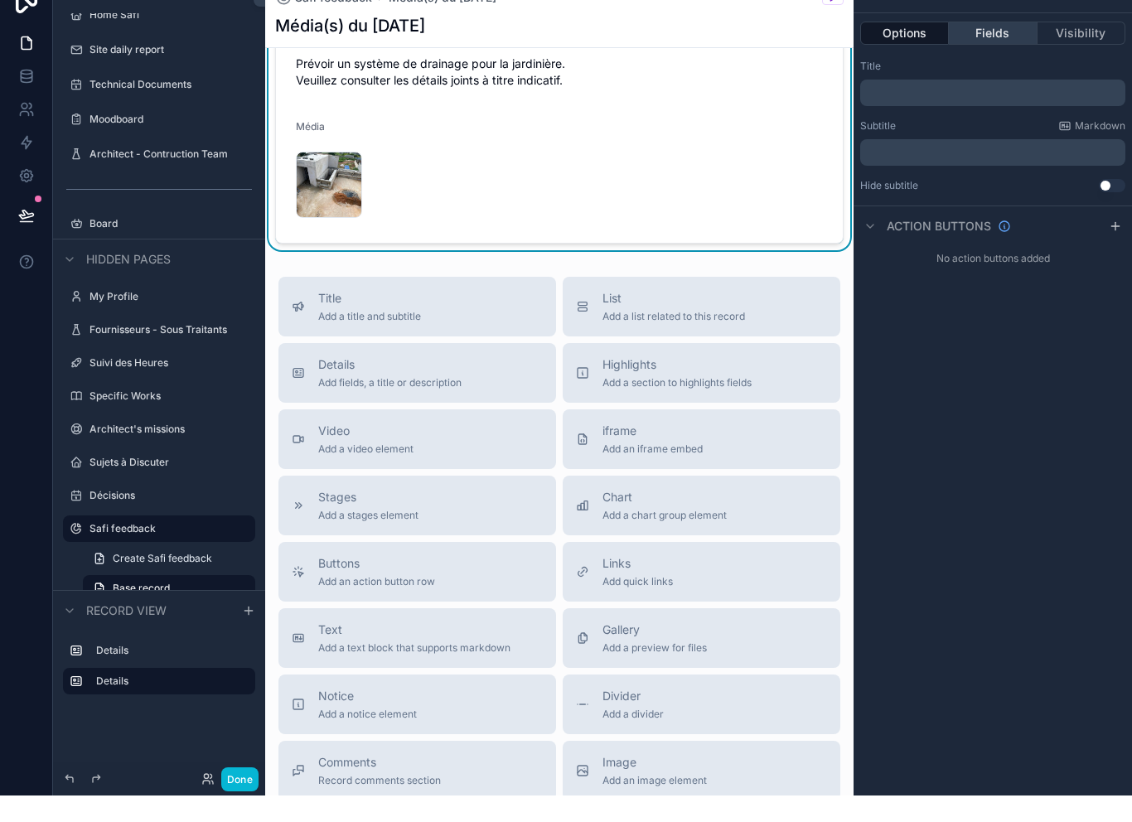
click at [984, 48] on button "Fields" at bounding box center [993, 59] width 88 height 23
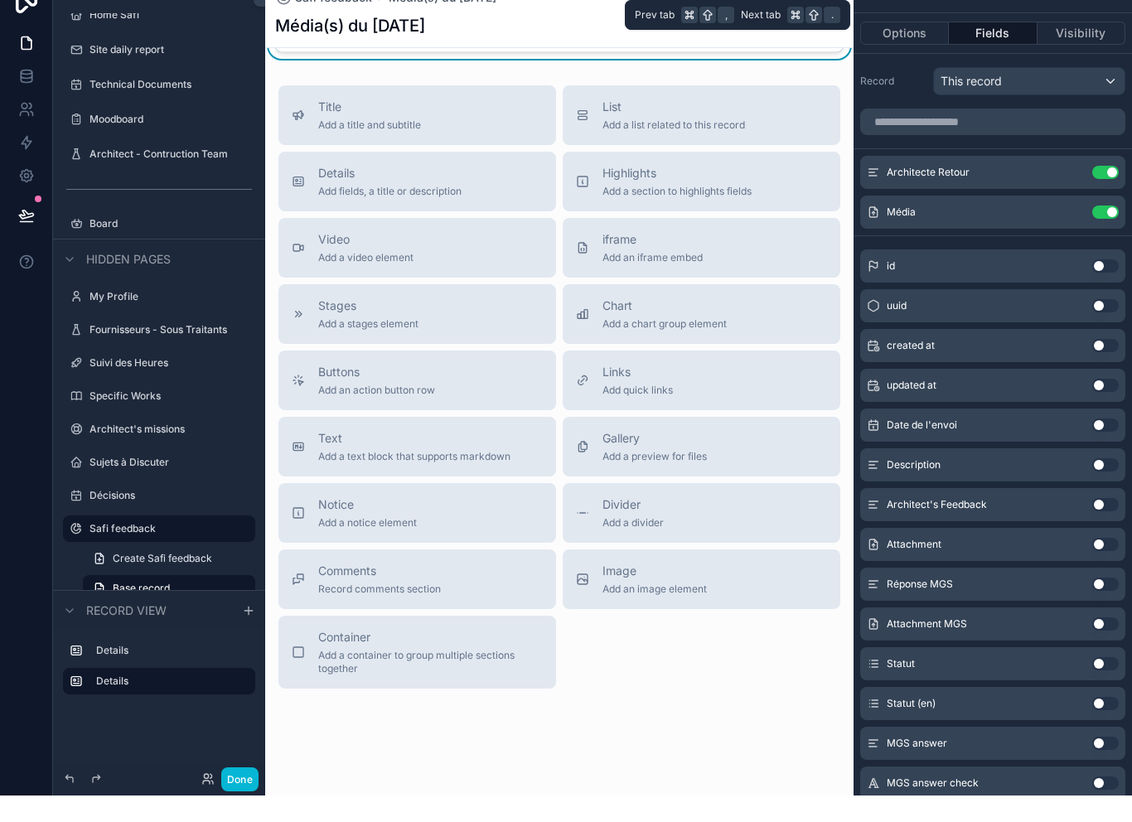
scroll to position [1055, 0]
click at [474, 590] on div "Comments Record comments section" at bounding box center [417, 606] width 251 height 33
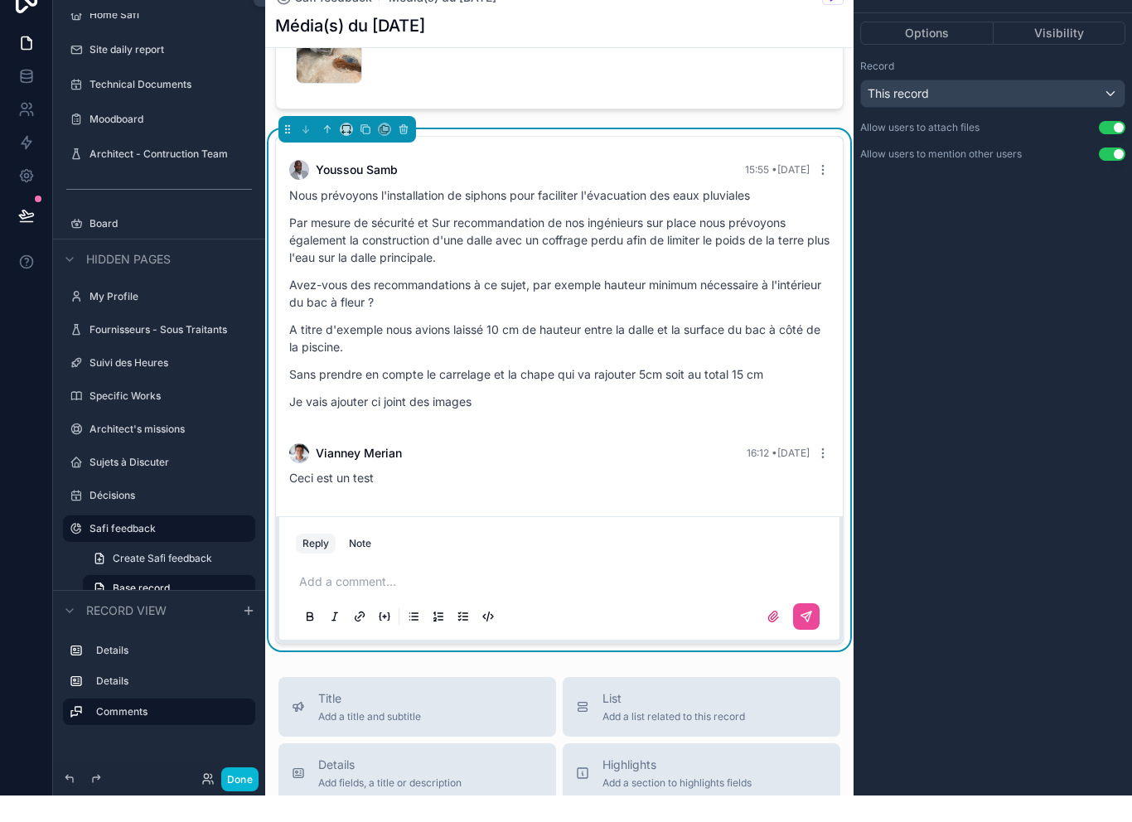
scroll to position [991, 0]
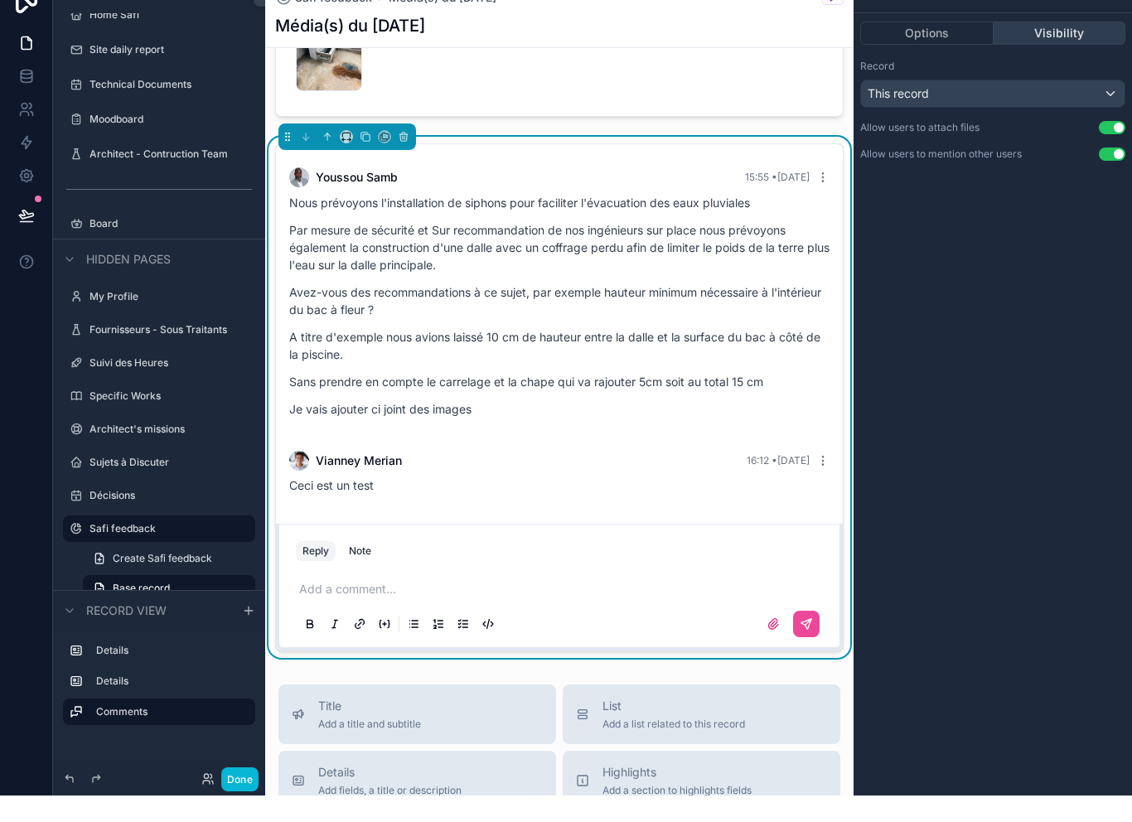
click at [1068, 48] on button "Visibility" at bounding box center [1060, 59] width 133 height 23
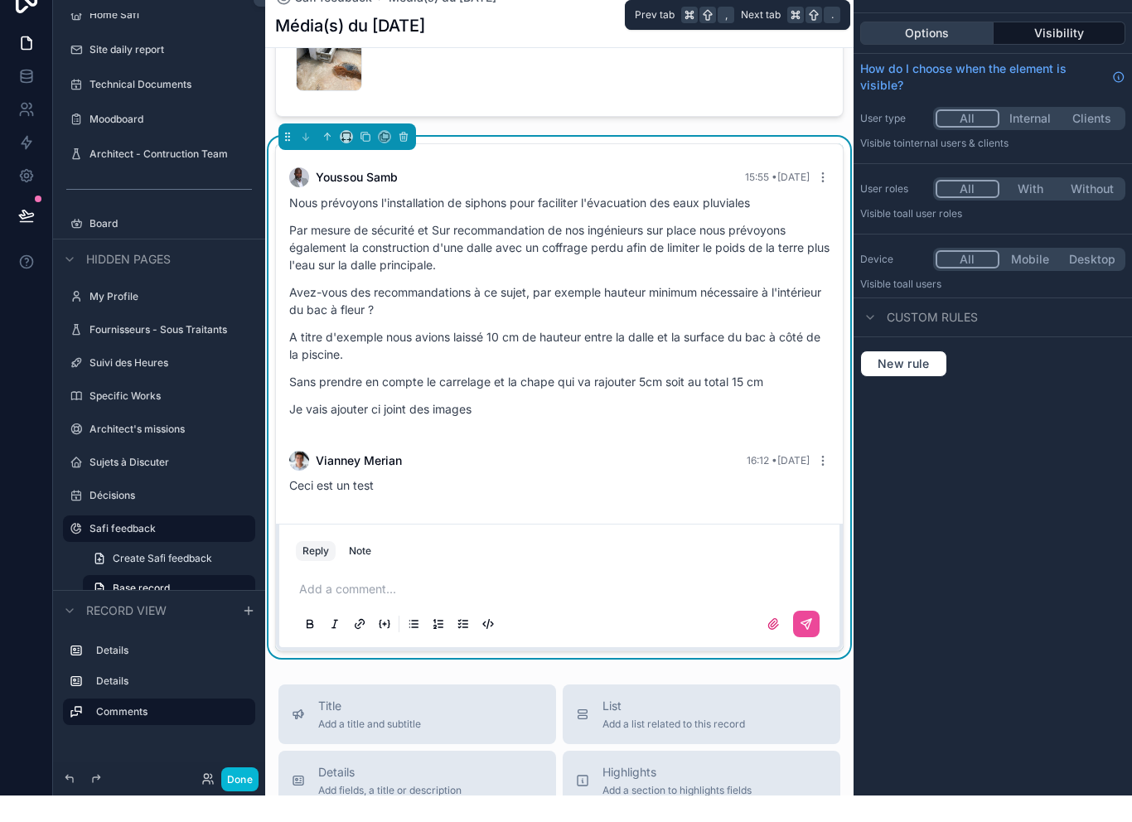
click at [949, 48] on button "Options" at bounding box center [926, 59] width 133 height 23
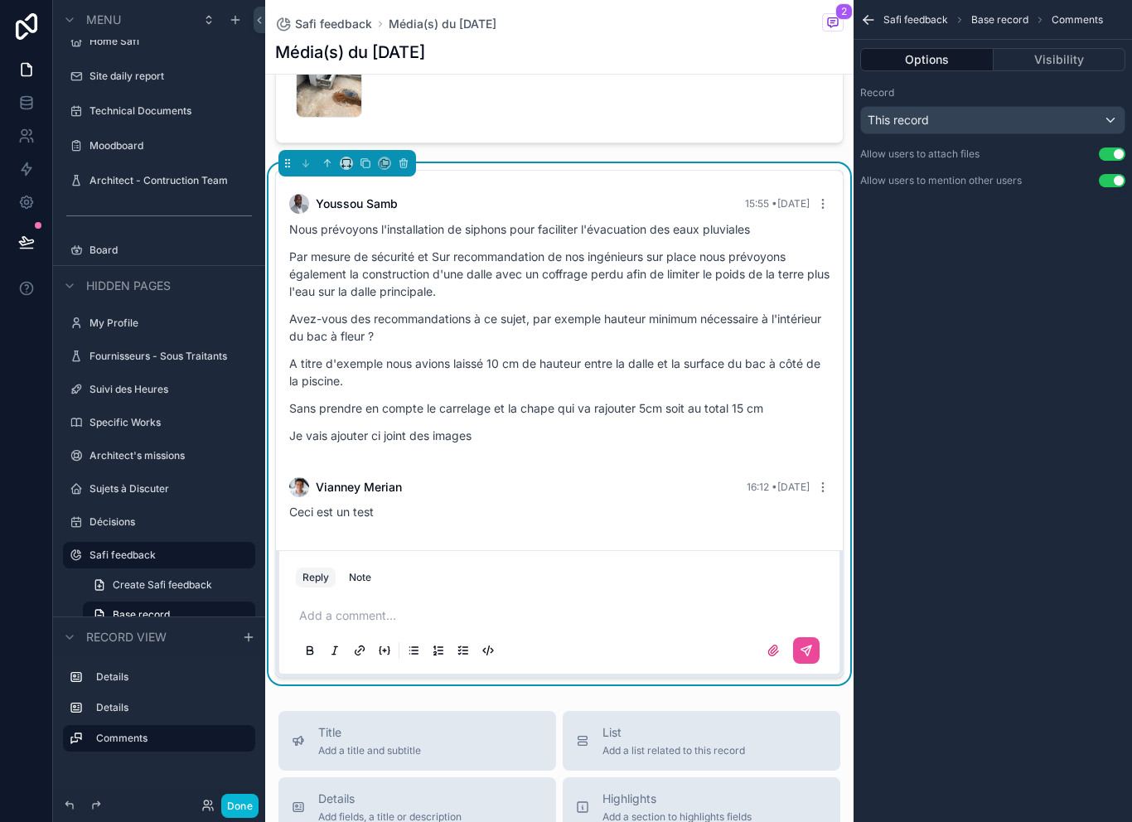
click at [365, 235] on p "Nous prévoyons l'installation de siphons pour faciliter l'évacuation des eaux p…" at bounding box center [559, 228] width 540 height 17
click at [823, 206] on icon "scrollable content" at bounding box center [822, 203] width 13 height 13
click at [779, 348] on div "Nous prévoyons l'installation de siphons pour faciliter l'évacuation des eaux p…" at bounding box center [559, 332] width 540 height 224
click at [815, 500] on div "Vianney Merian 16:12 • Today Ceci est un test" at bounding box center [559, 498] width 560 height 63
click at [821, 488] on icon "scrollable content" at bounding box center [822, 487] width 13 height 13
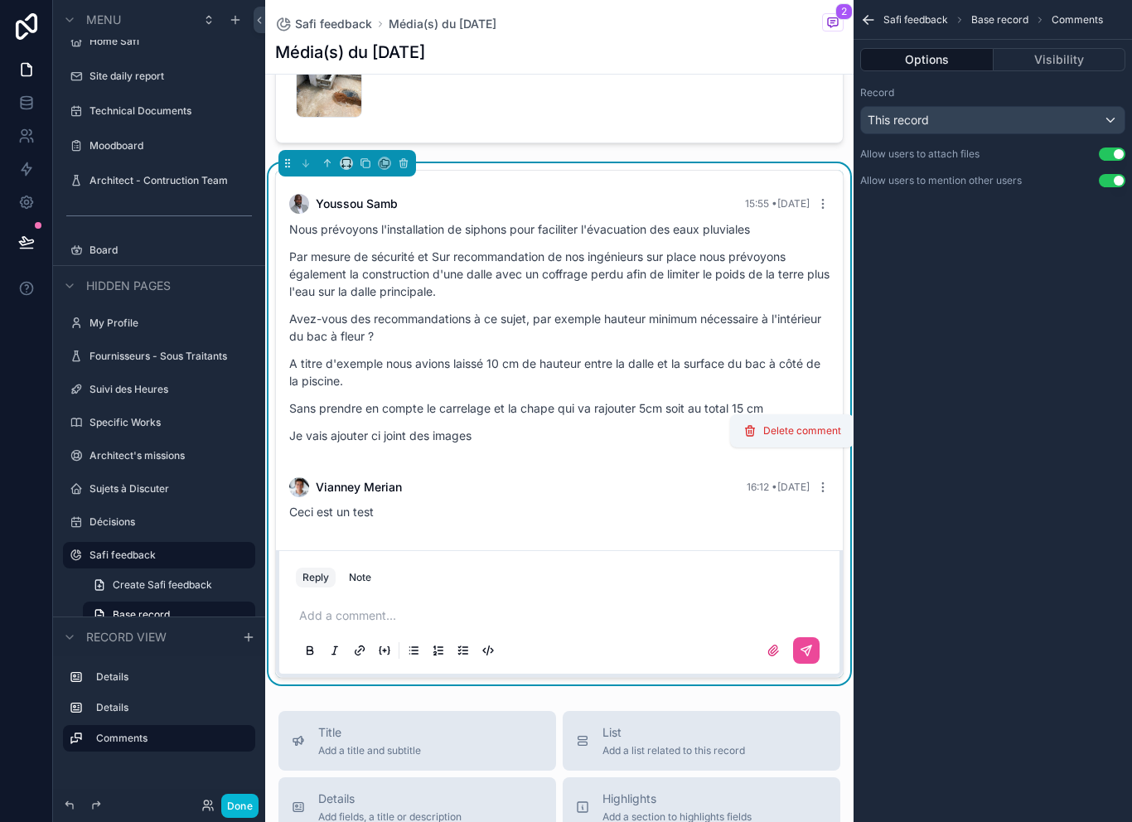
click at [826, 503] on div "Vianney Merian 16:12 • Today Ceci est un test" at bounding box center [559, 498] width 560 height 63
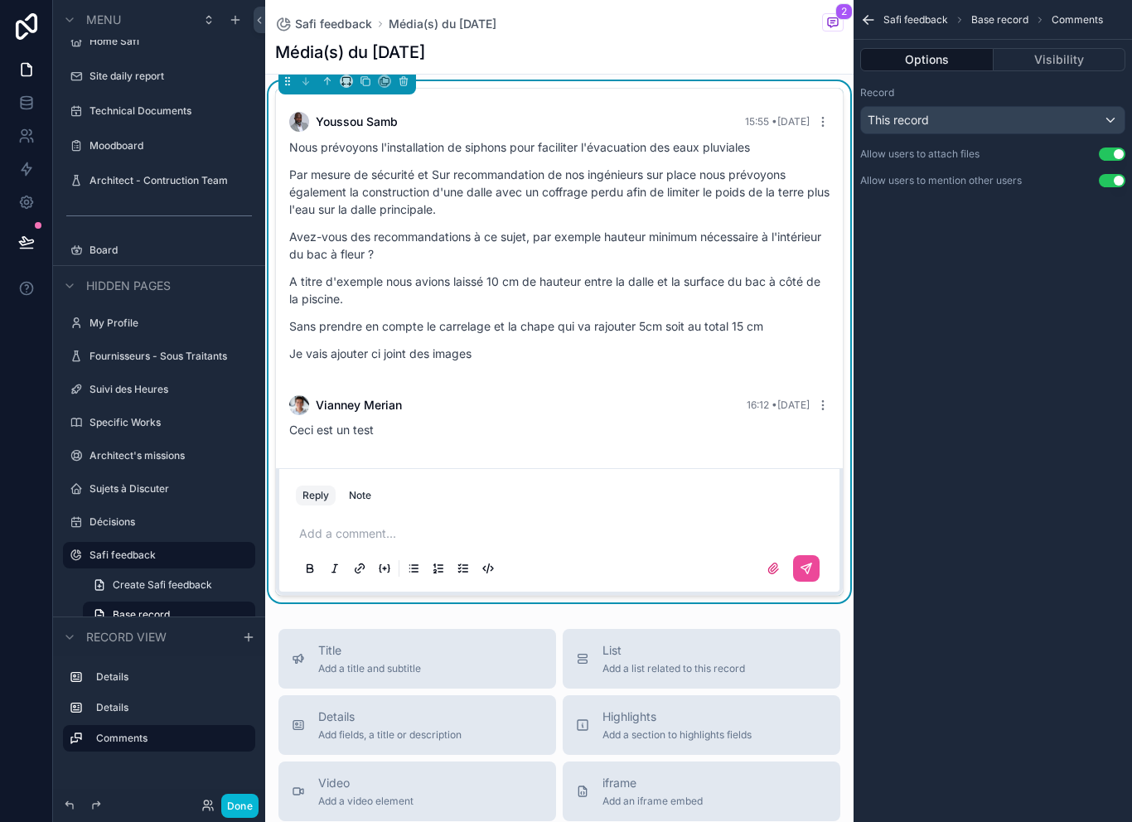
scroll to position [1065, 0]
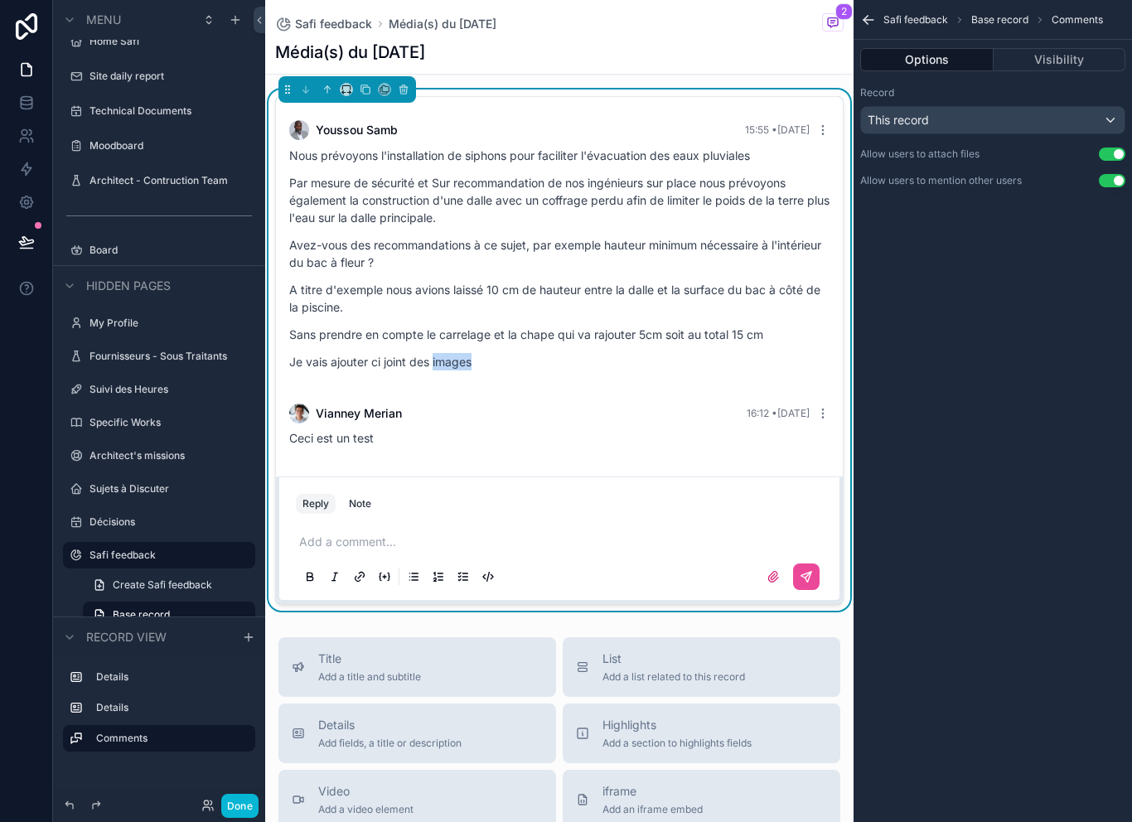
click at [771, 285] on p "A titre d'exemple nous avions laissé 10 cm de hauteur entre la dalle et la surf…" at bounding box center [559, 298] width 540 height 35
click at [819, 117] on div "Youssou Samb 15:55 • Today Nous prévoyons l'installation de siphons pour facili…" at bounding box center [559, 250] width 560 height 280
click at [820, 133] on icon "scrollable content" at bounding box center [822, 129] width 13 height 13
click at [802, 80] on span "Delete comment" at bounding box center [802, 73] width 78 height 13
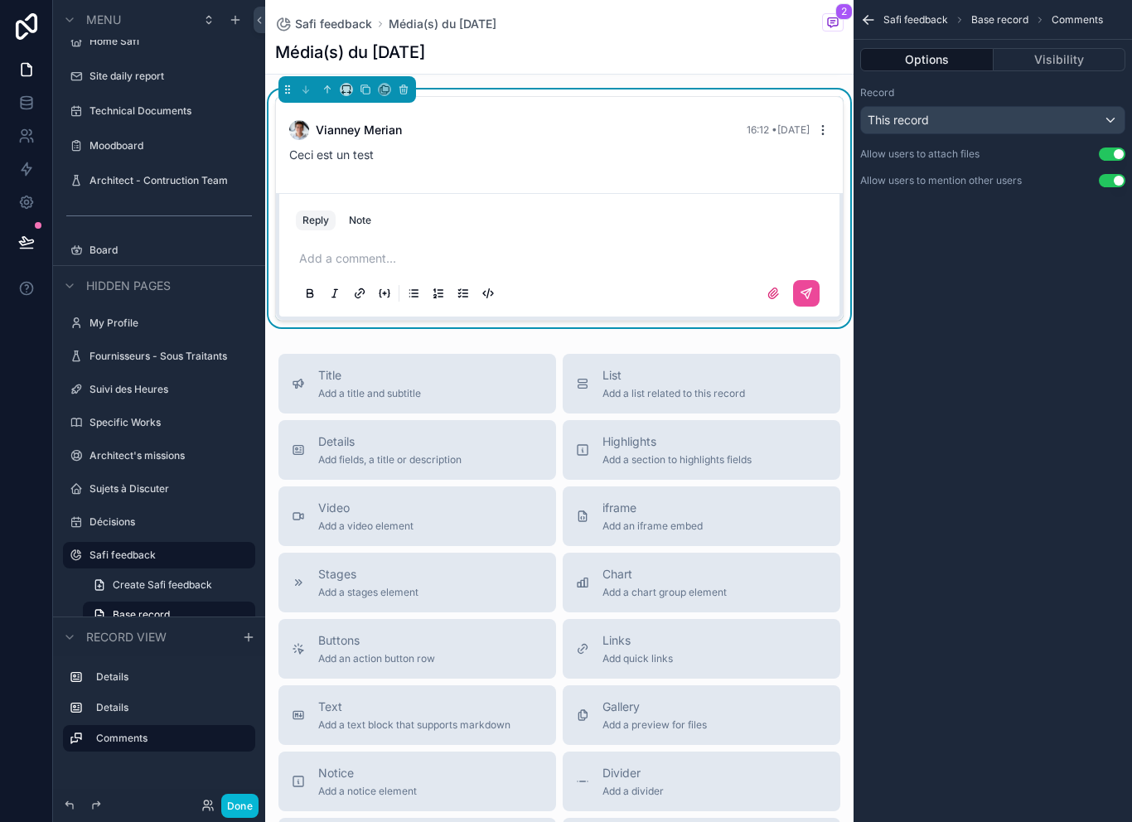
click at [827, 131] on icon "scrollable content" at bounding box center [822, 129] width 13 height 13
click at [821, 84] on button "Delete comment" at bounding box center [792, 74] width 104 height 20
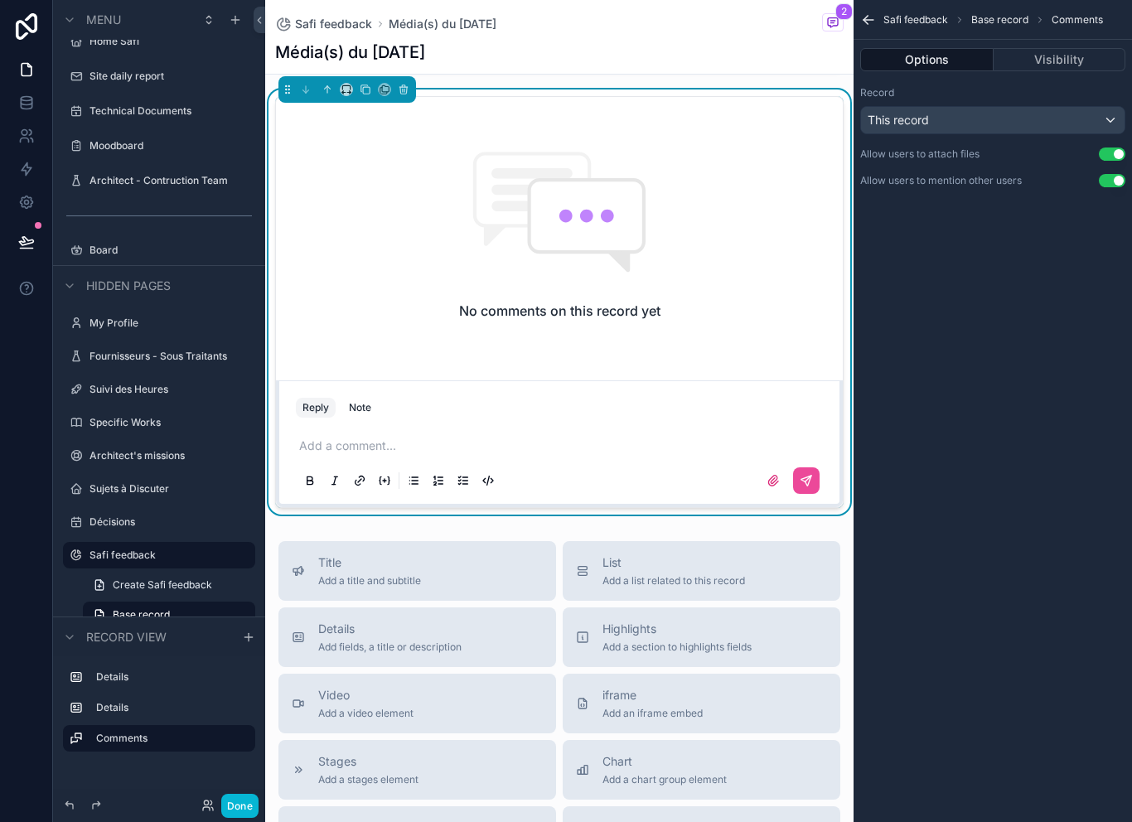
click at [741, 325] on div "No comments on this record yet" at bounding box center [559, 235] width 567 height 277
click at [404, 87] on icon "scrollable content" at bounding box center [402, 87] width 7 height 0
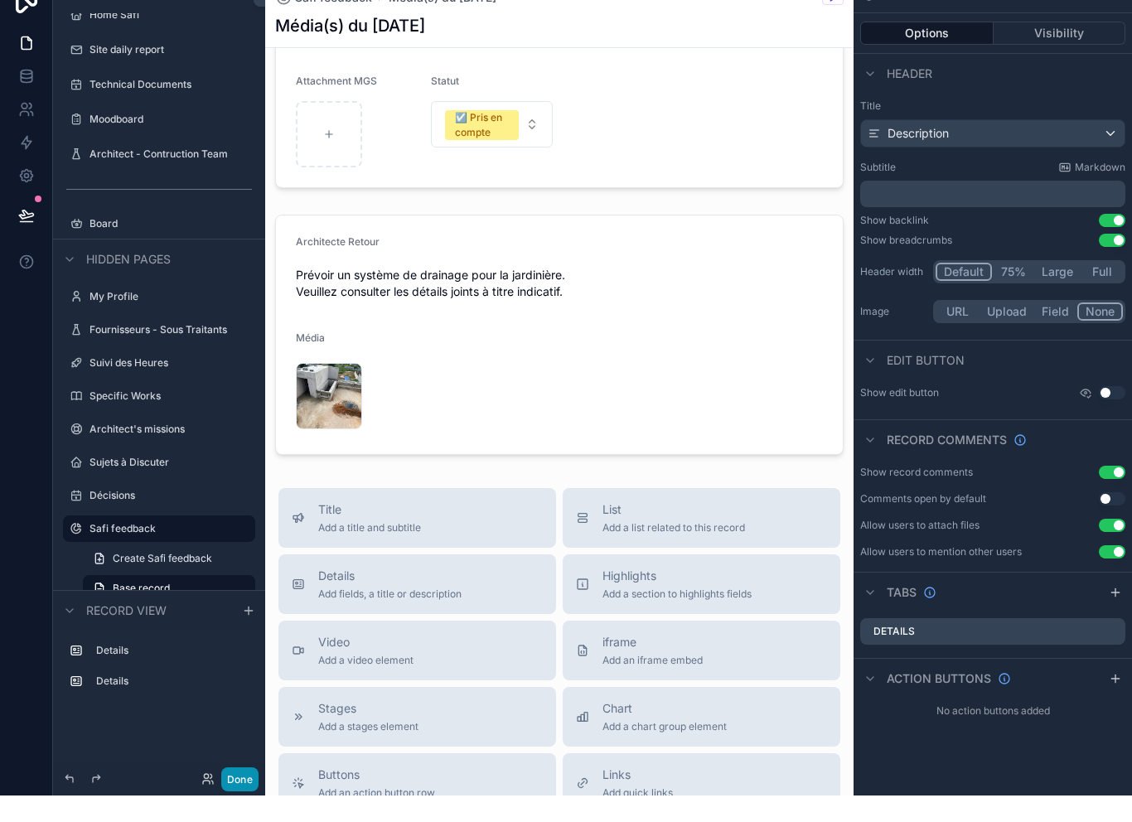
click at [242, 794] on button "Done" at bounding box center [239, 806] width 37 height 24
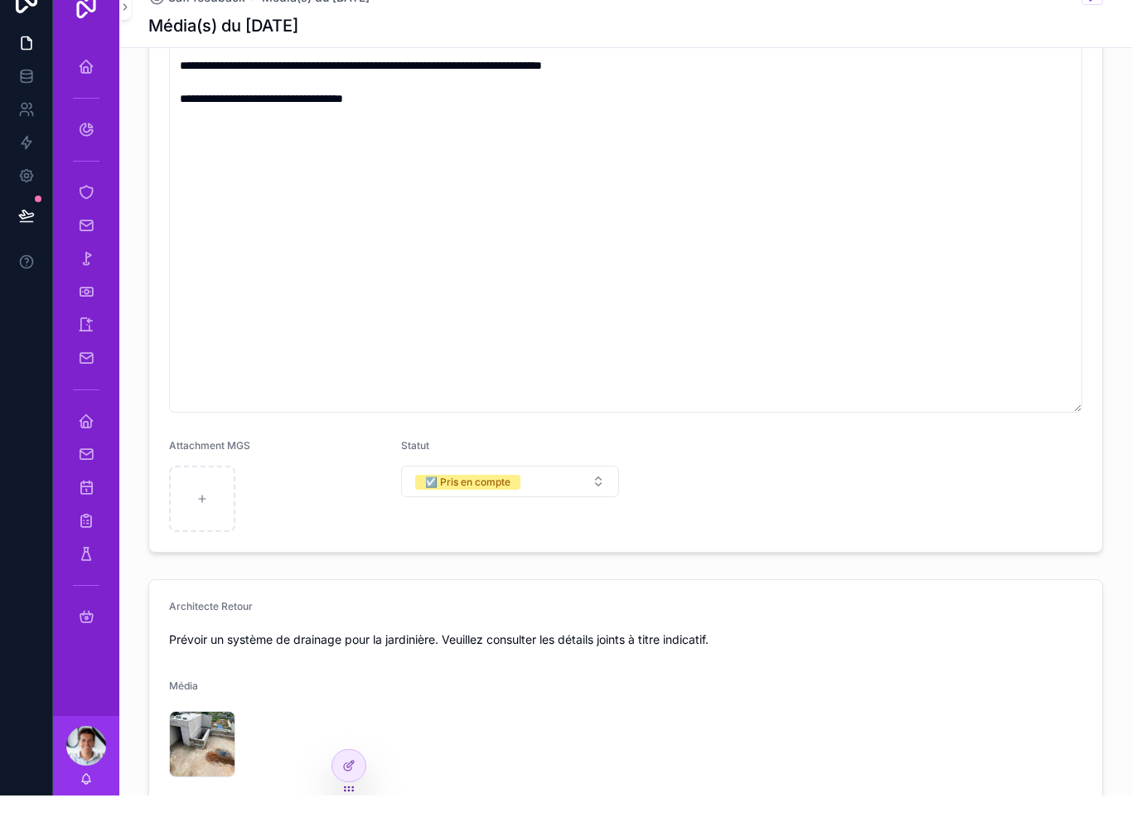
scroll to position [254, 0]
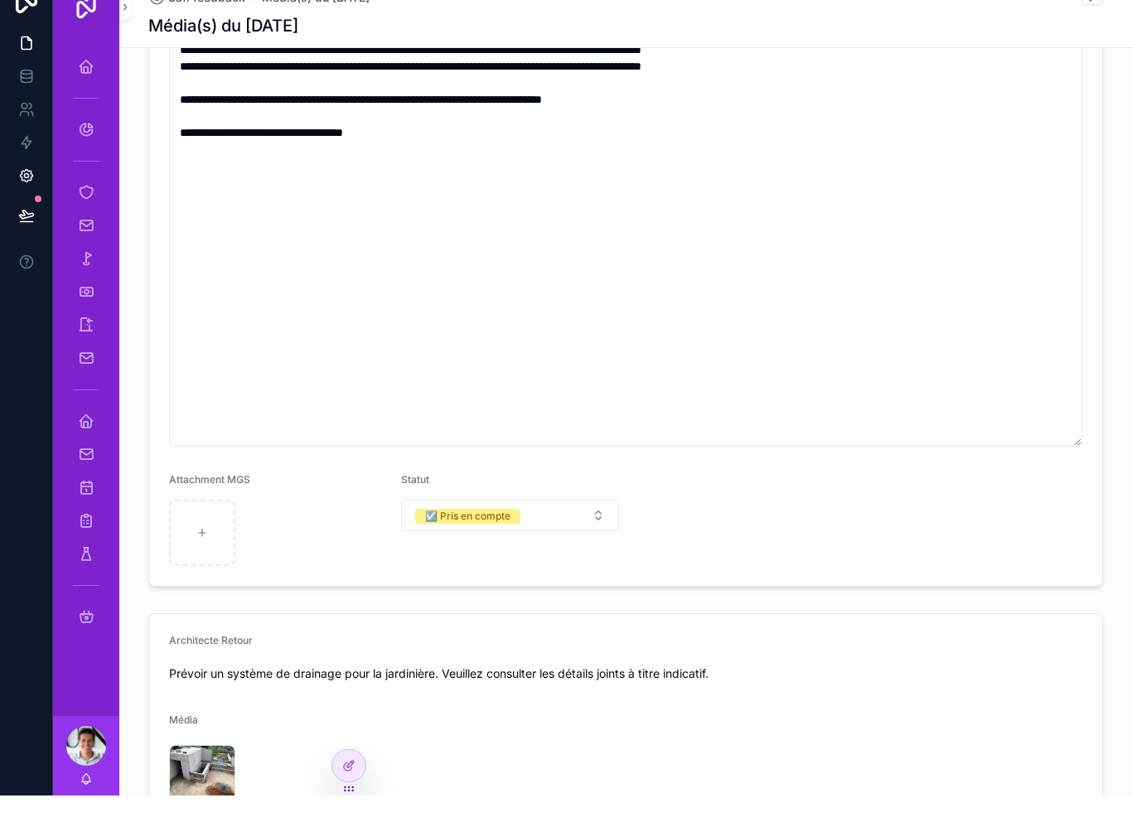
click at [18, 194] on icon at bounding box center [26, 202] width 17 height 17
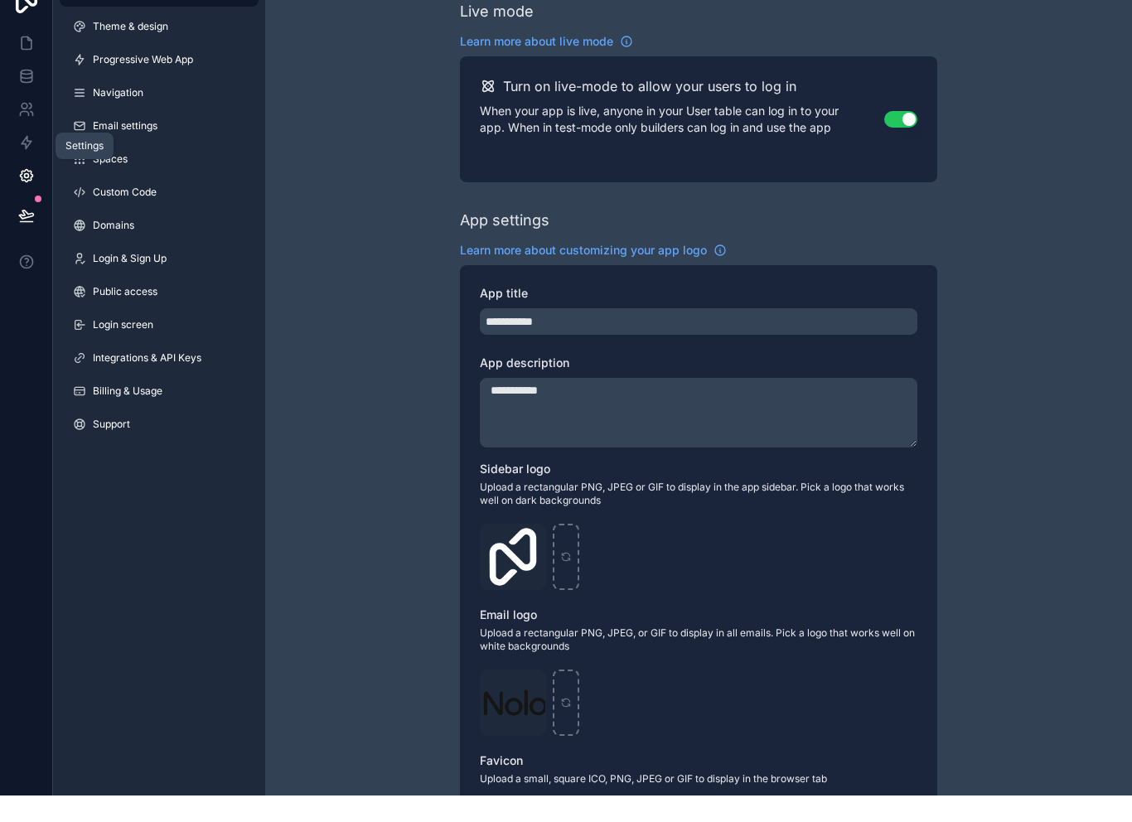
click at [31, 124] on link at bounding box center [26, 135] width 52 height 33
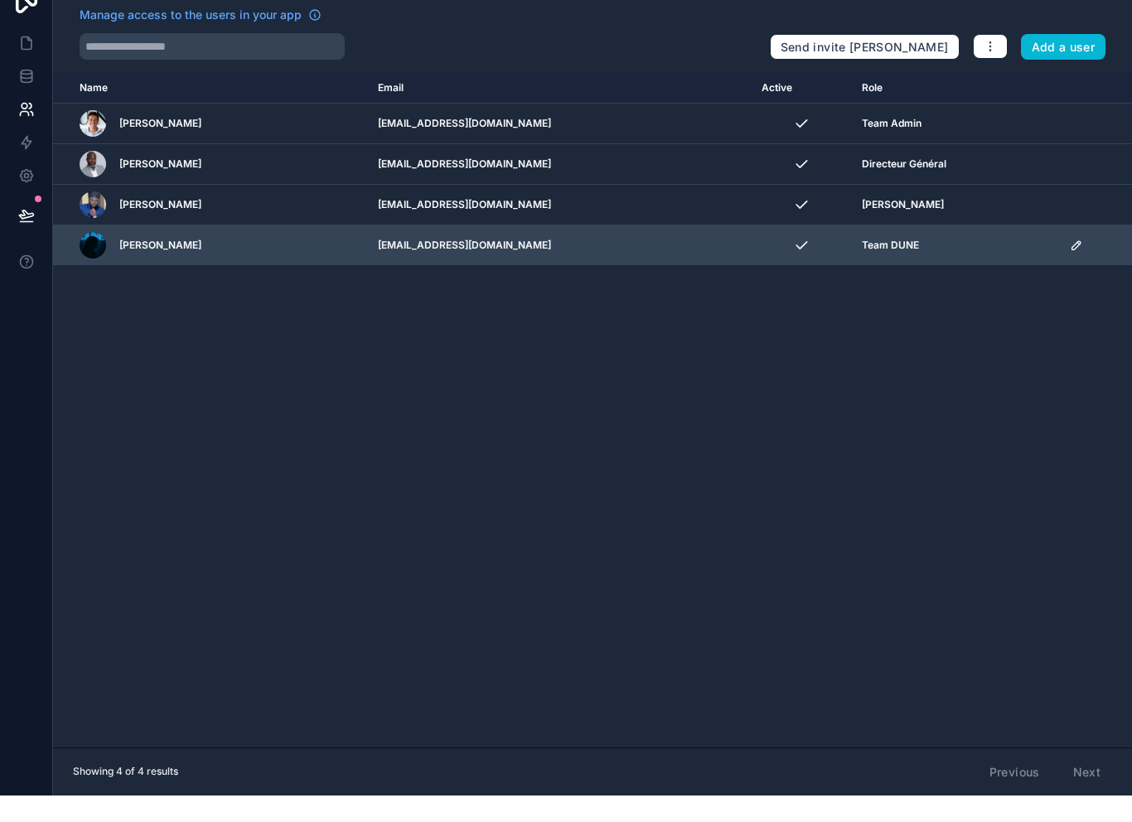
click at [1081, 265] on icon "scrollable content" at bounding box center [1076, 271] width 13 height 13
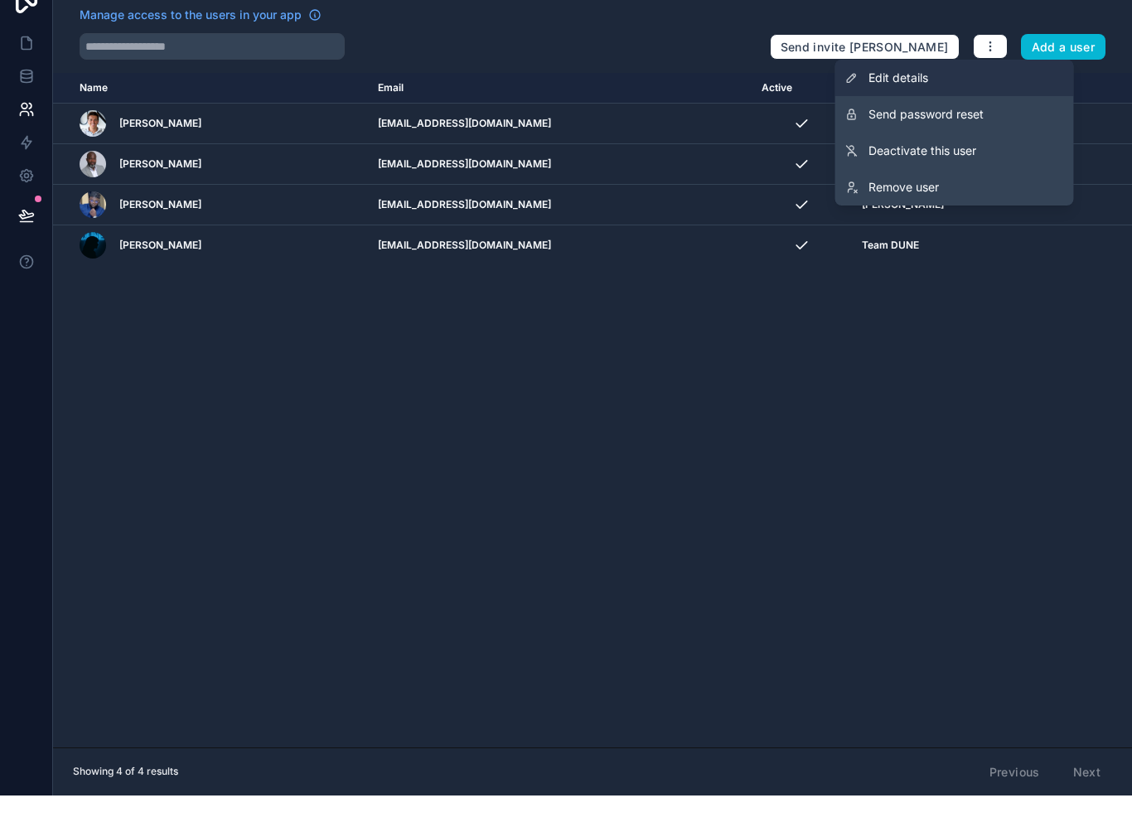
click at [903, 95] on link "Edit details" at bounding box center [954, 104] width 239 height 36
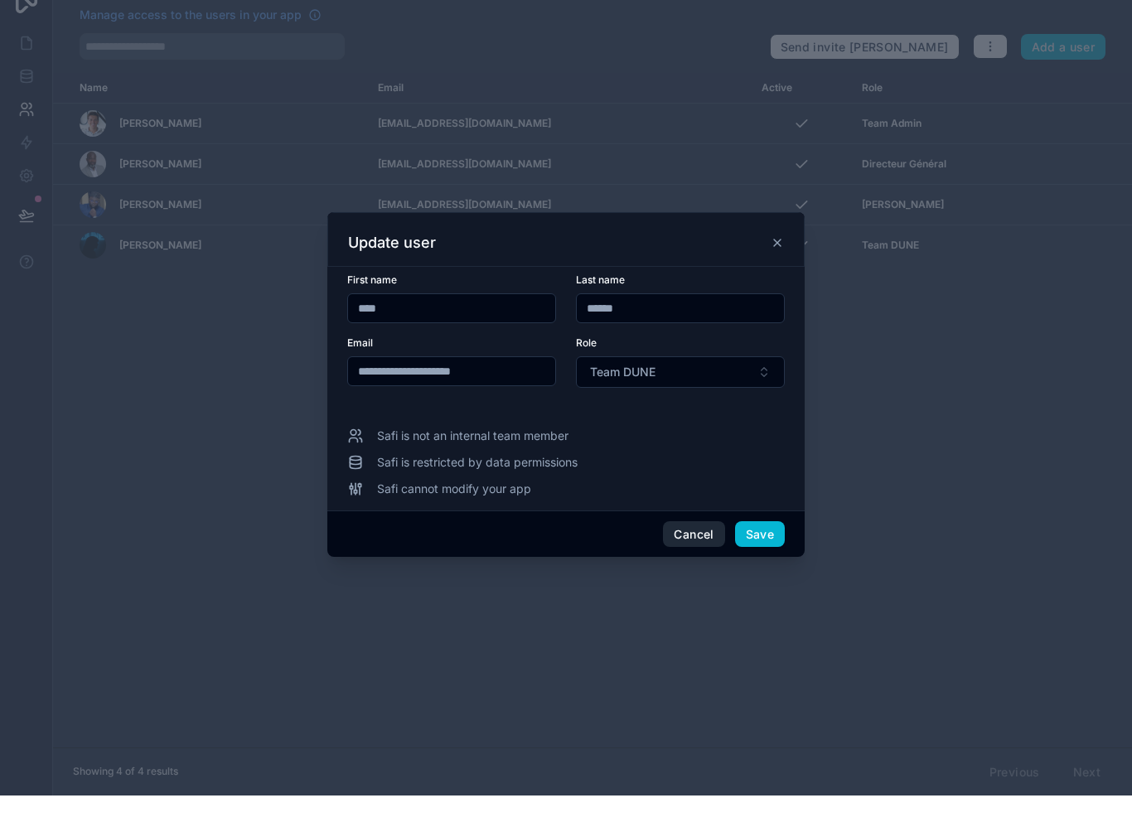
click at [688, 548] on button "Cancel" at bounding box center [693, 561] width 61 height 27
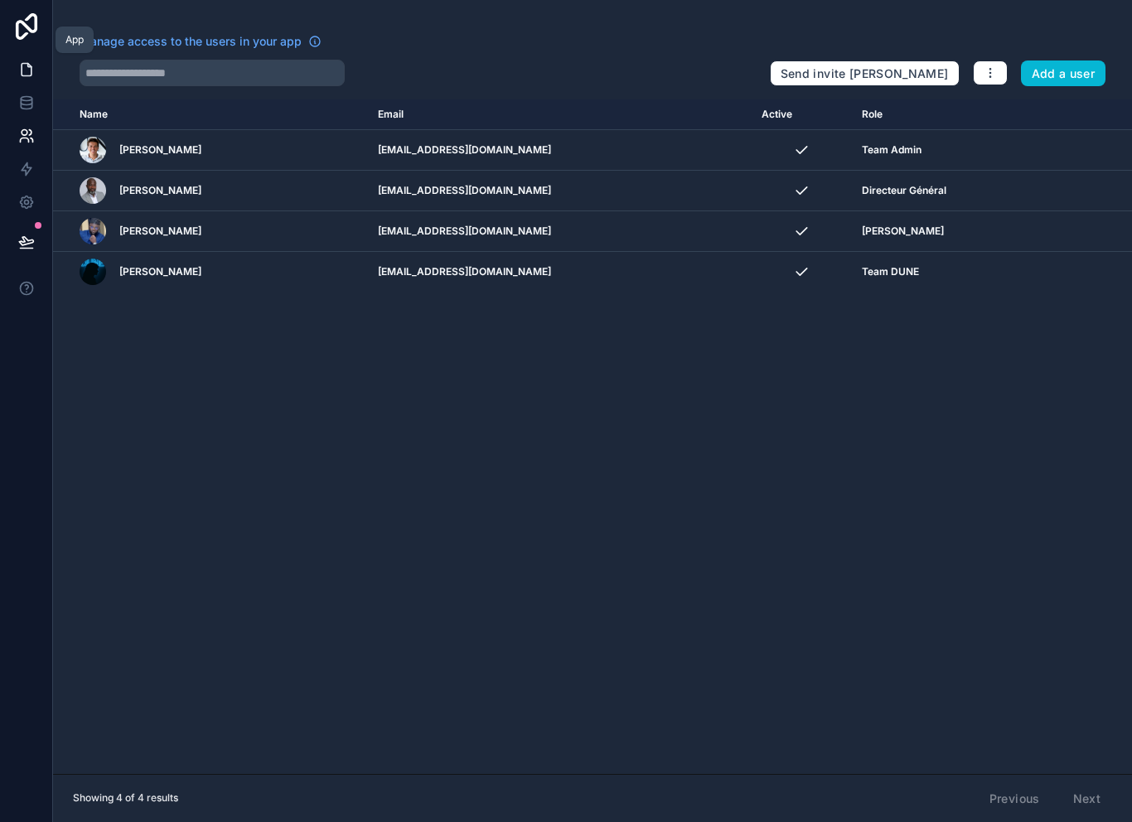
click at [30, 79] on link at bounding box center [26, 69] width 52 height 33
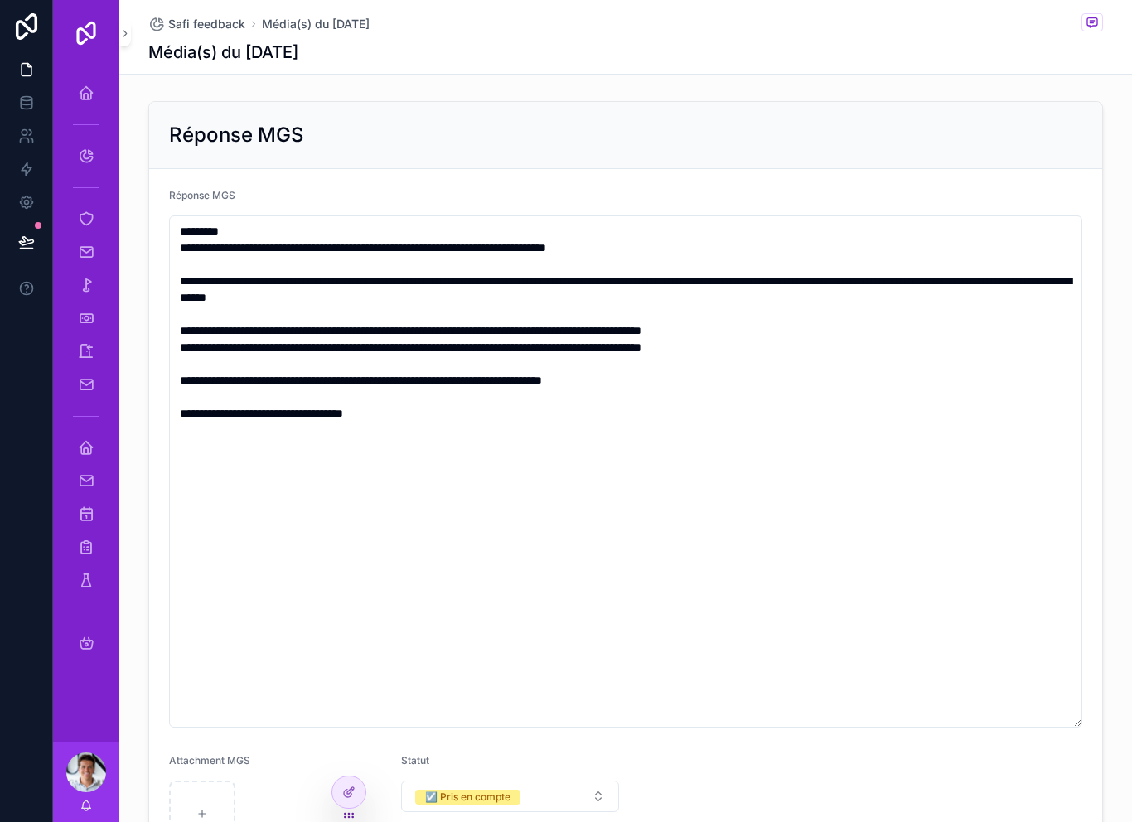
click at [94, 38] on img "scrollable content" at bounding box center [86, 33] width 27 height 27
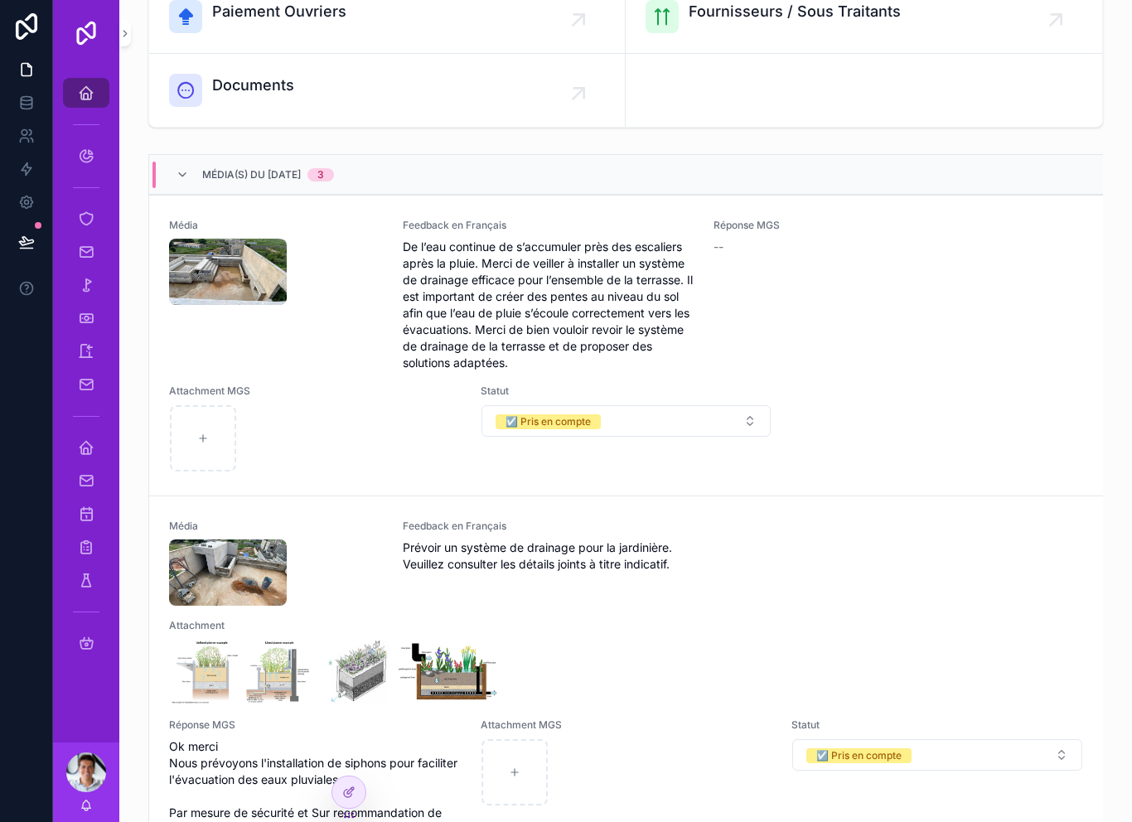
scroll to position [288, 0]
click at [299, 374] on div "Média Feedback en Français De l’eau continue de s’accumuler près des escaliers …" at bounding box center [626, 345] width 914 height 254
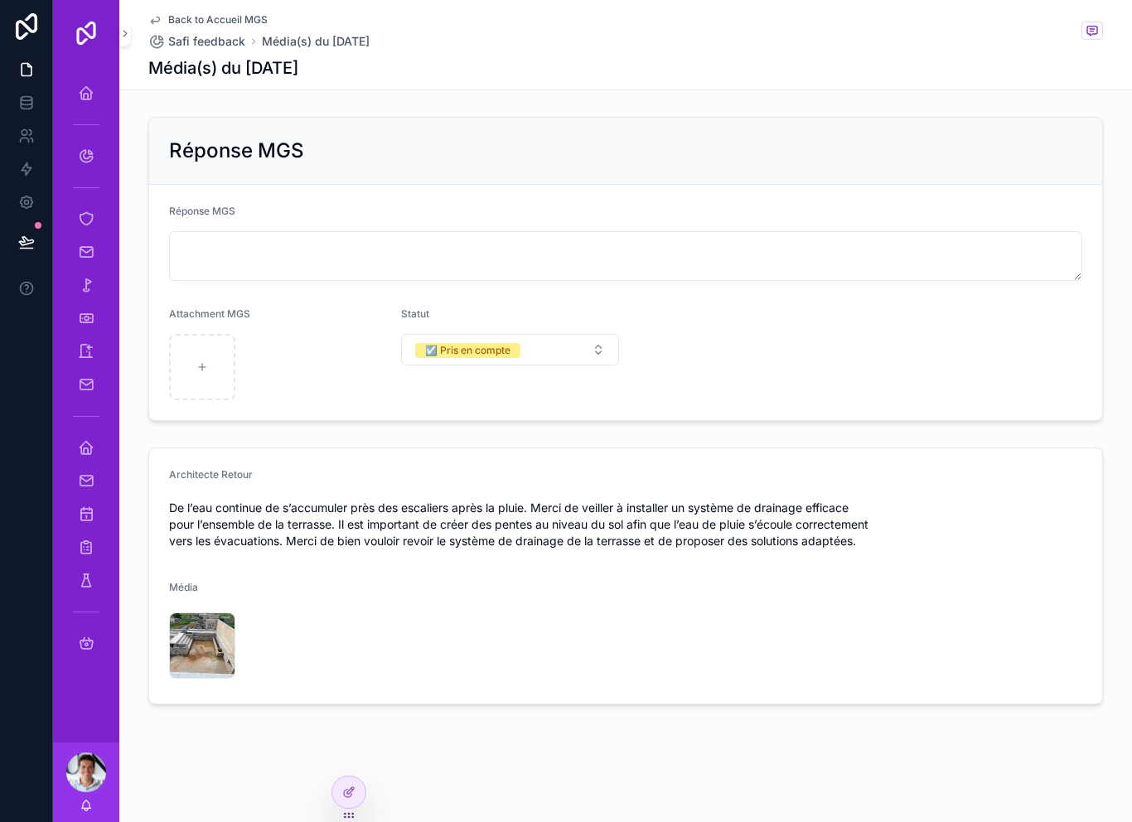
click at [368, 786] on div "Back to Accueil MGS Safi feedback Média(s) du 30/09/2025 Média(s) du 30/09/2025…" at bounding box center [625, 408] width 1013 height 817
click at [350, 786] on icon at bounding box center [348, 792] width 13 height 13
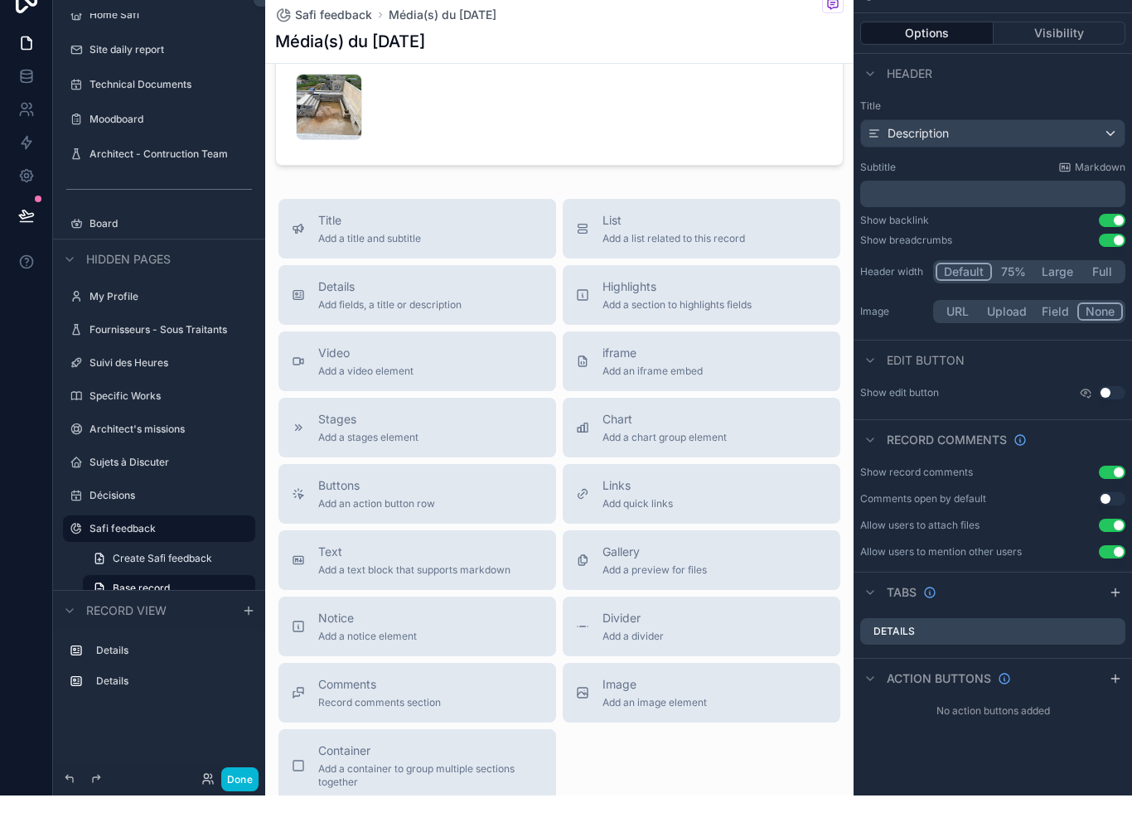
scroll to position [530, 0]
click at [650, 457] on span "Add a chart group element" at bounding box center [664, 463] width 124 height 13
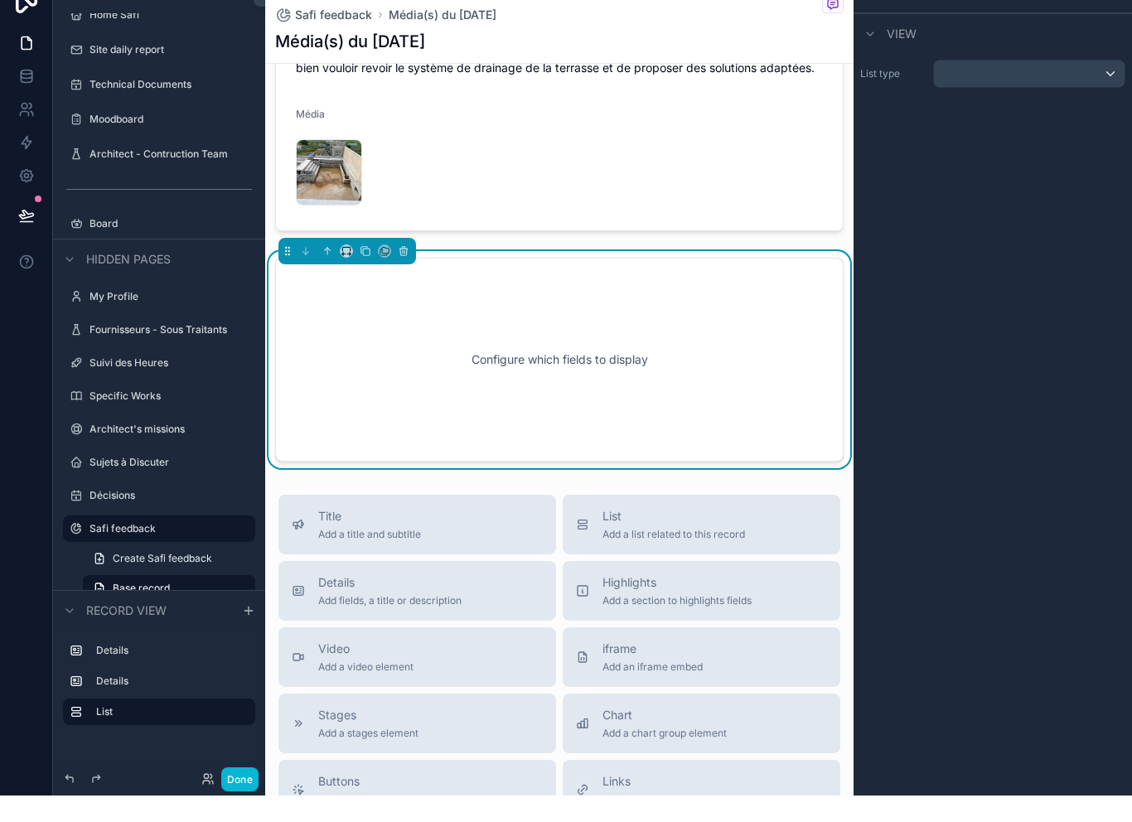
scroll to position [442, 0]
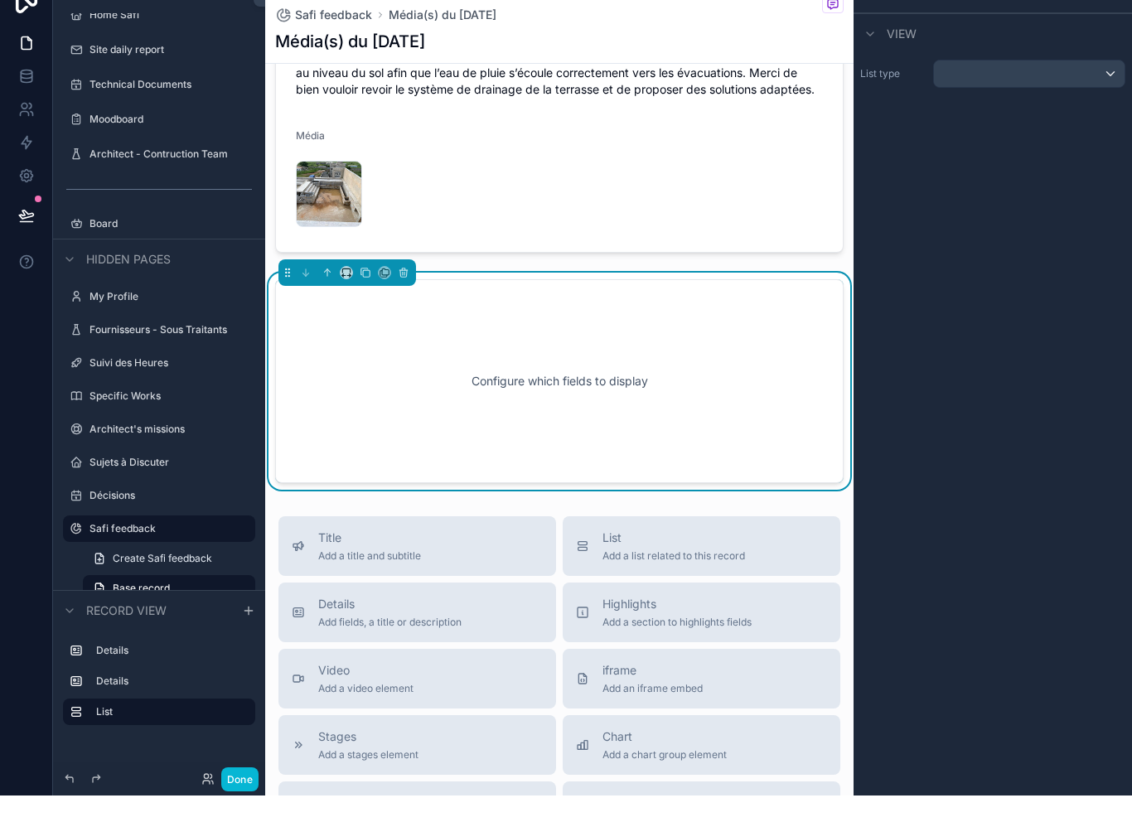
click at [1095, 87] on div "scrollable content" at bounding box center [1029, 100] width 191 height 27
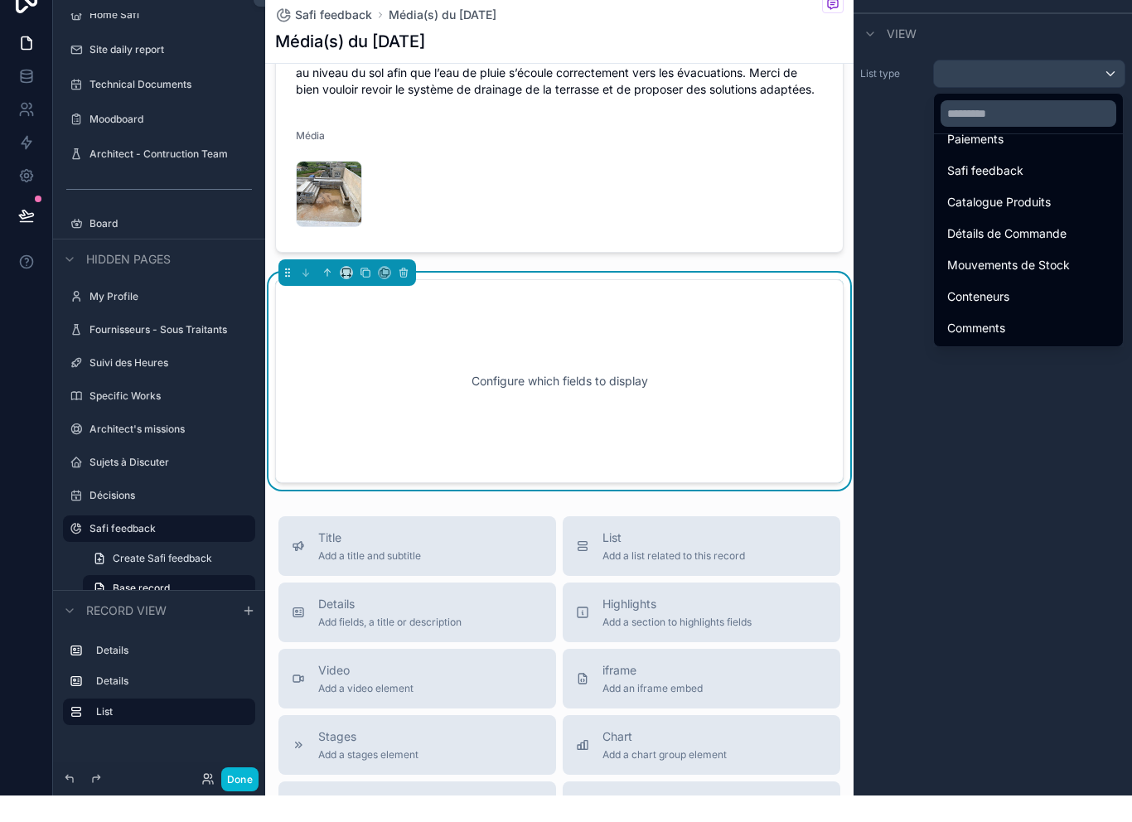
scroll to position [797, 0]
click at [1028, 345] on div "Comments" at bounding box center [1028, 355] width 162 height 20
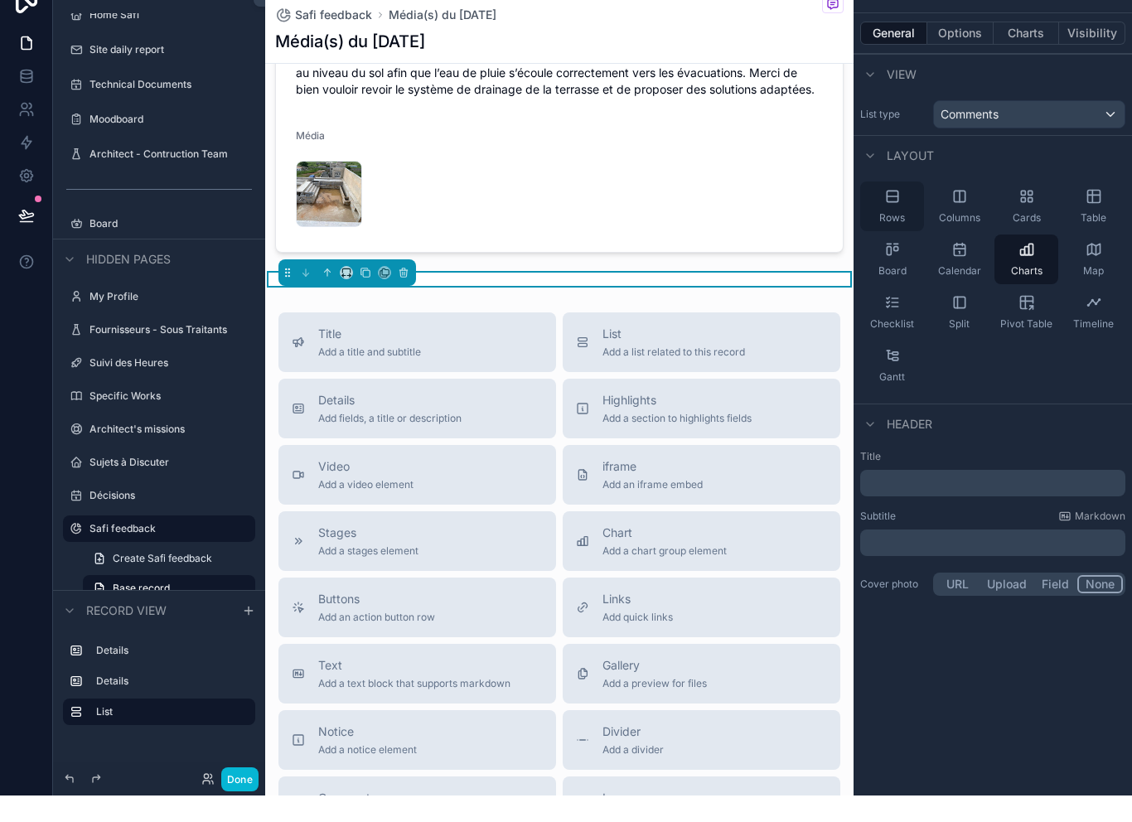
click at [892, 217] on icon "scrollable content" at bounding box center [892, 222] width 11 height 11
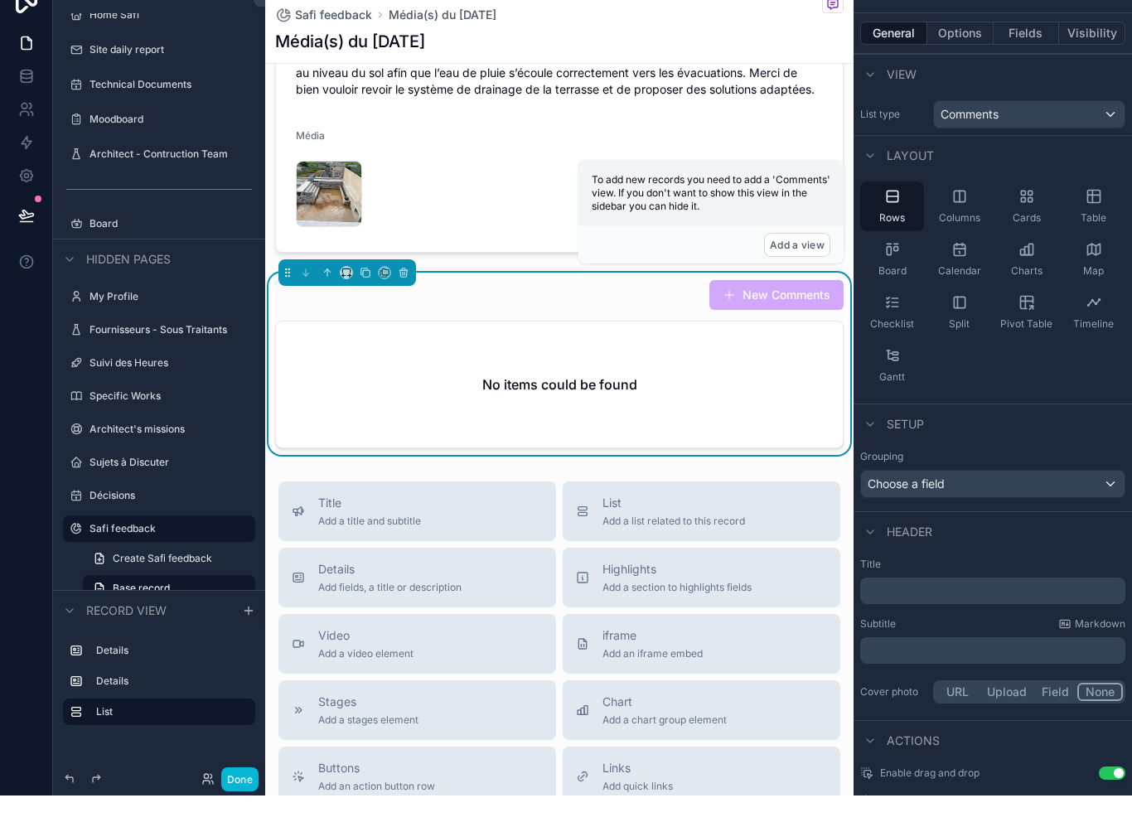
click at [992, 356] on div "Rows Columns Cards Table Board Calendar Charts Map Checklist Split Pivot Table …" at bounding box center [993, 312] width 278 height 222
click at [957, 208] on div "Columns" at bounding box center [959, 233] width 64 height 50
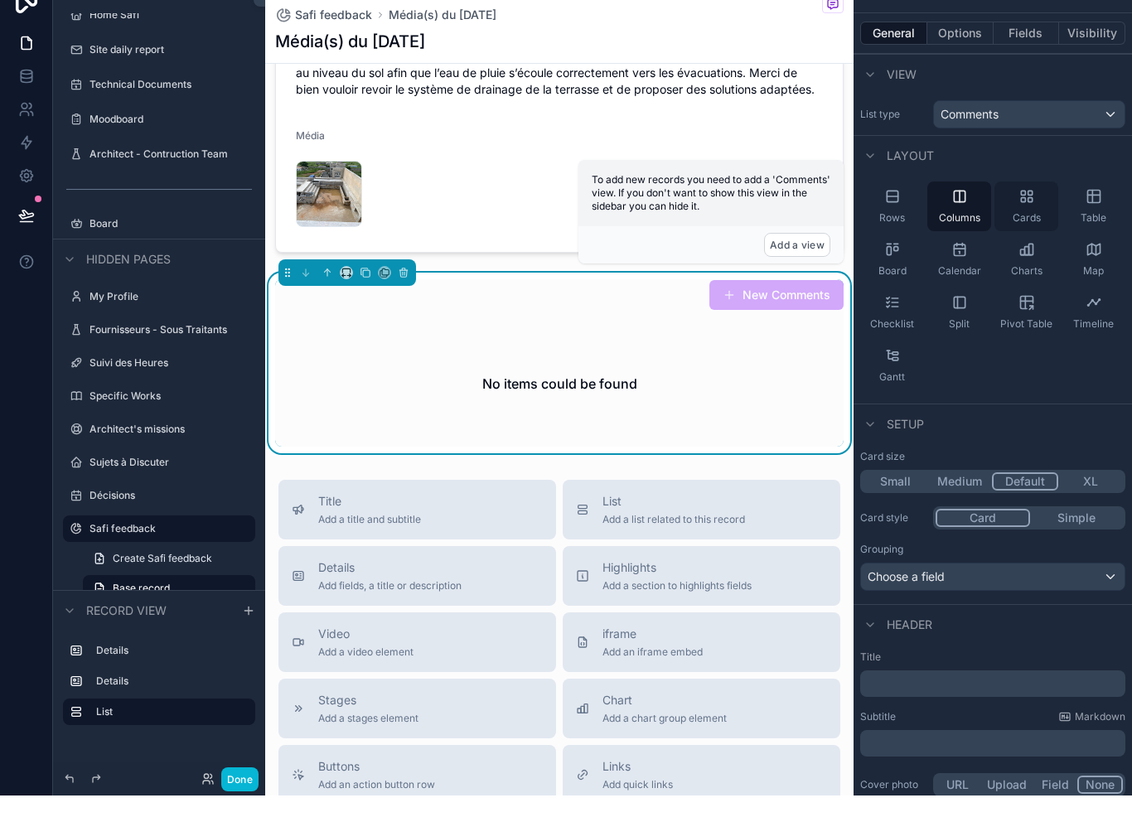
click at [1029, 238] on span "Cards" at bounding box center [1027, 244] width 28 height 13
click at [915, 211] on div "Rows" at bounding box center [892, 233] width 64 height 50
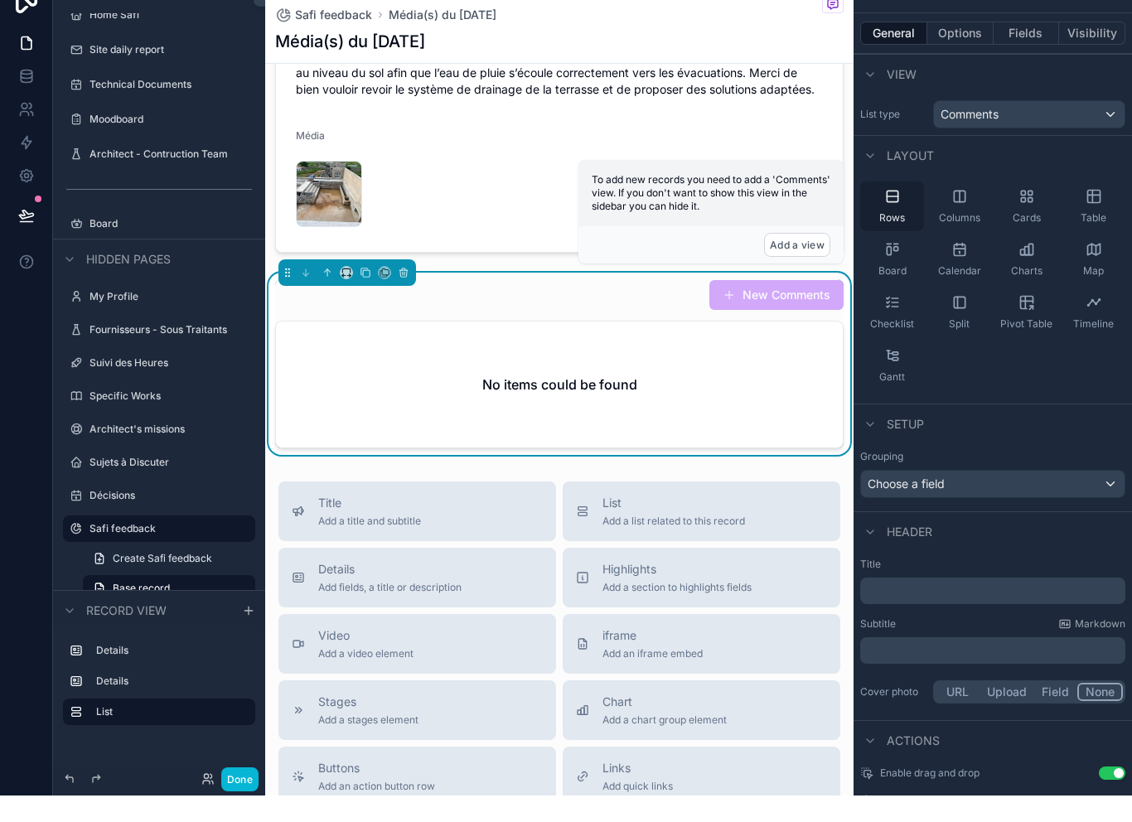
click at [902, 238] on span "Rows" at bounding box center [892, 244] width 26 height 13
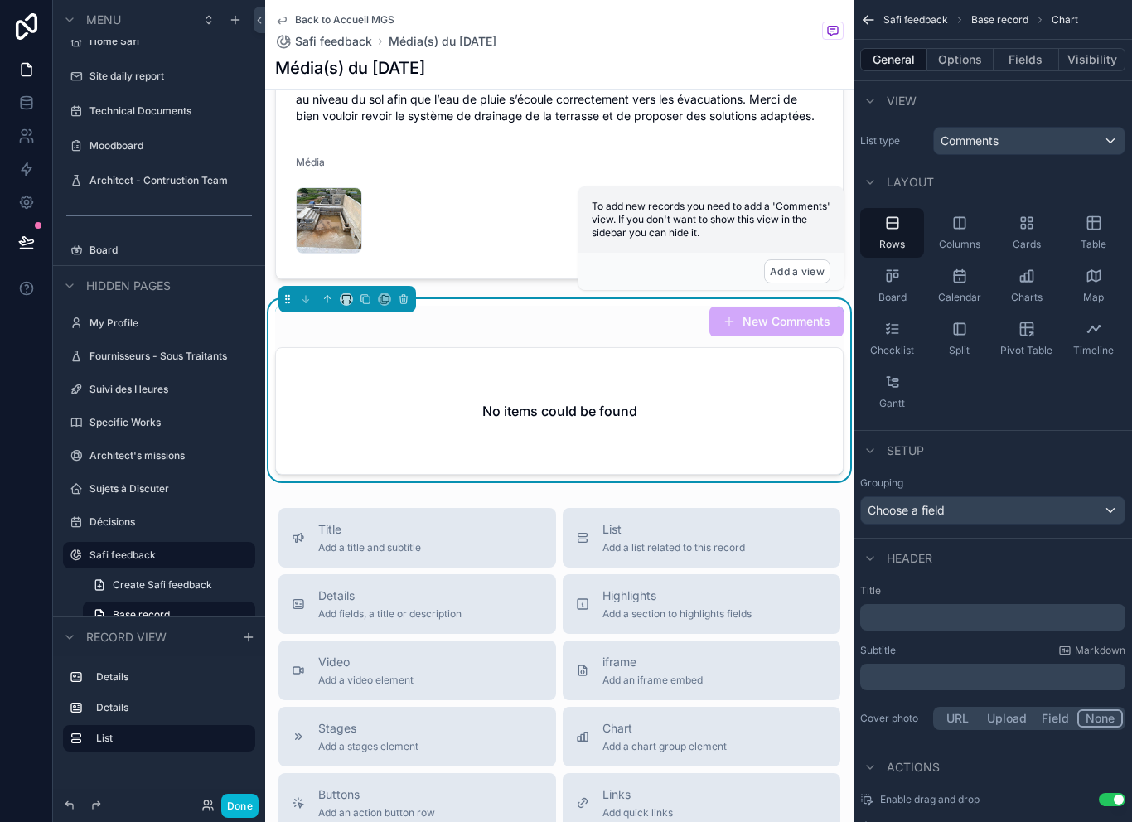
click at [732, 387] on div "No items could be found" at bounding box center [559, 411] width 567 height 126
click at [411, 308] on button "scrollable content" at bounding box center [403, 299] width 18 height 18
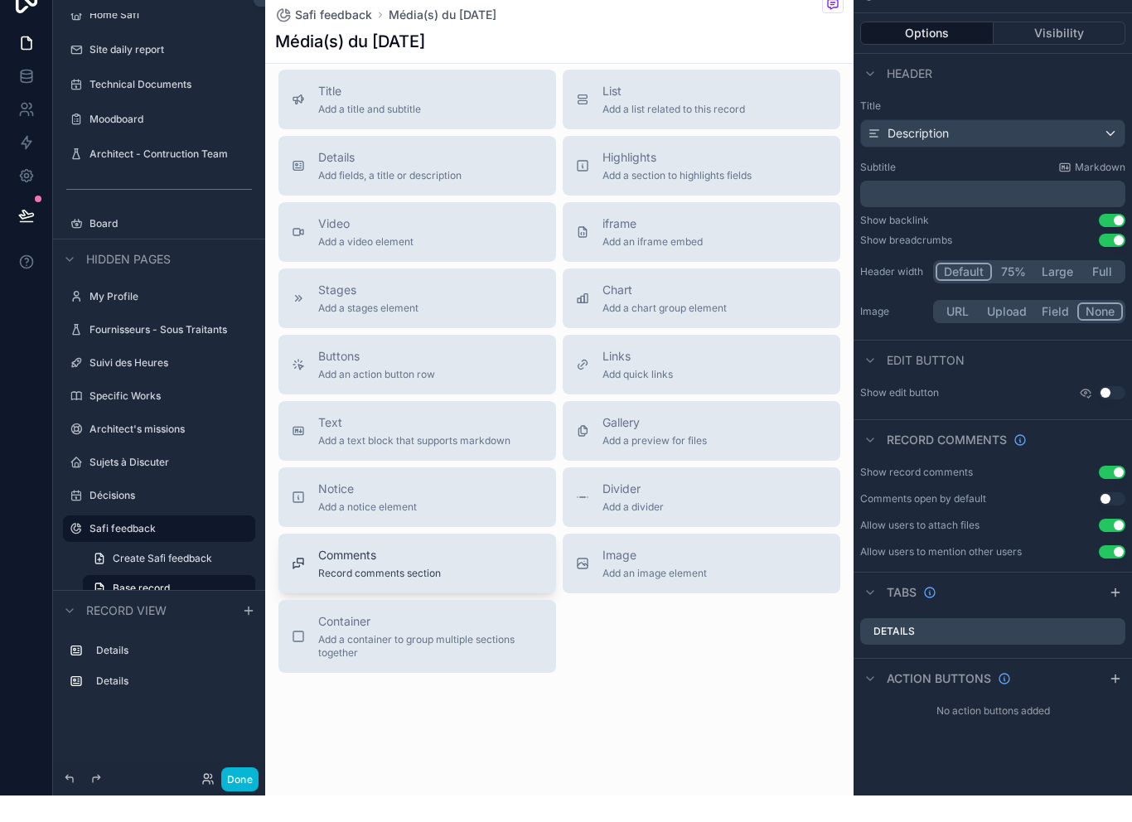
click at [471, 594] on div "Comments Record comments section" at bounding box center [417, 589] width 251 height 33
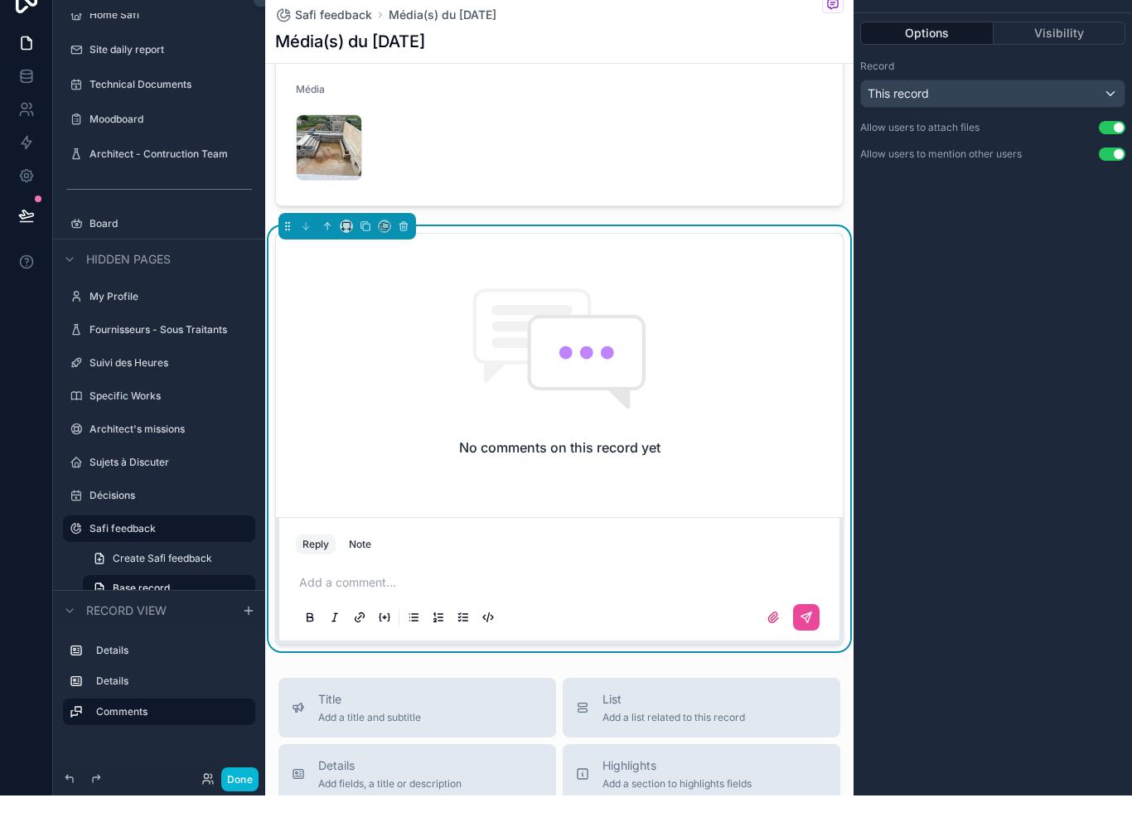
scroll to position [472, 0]
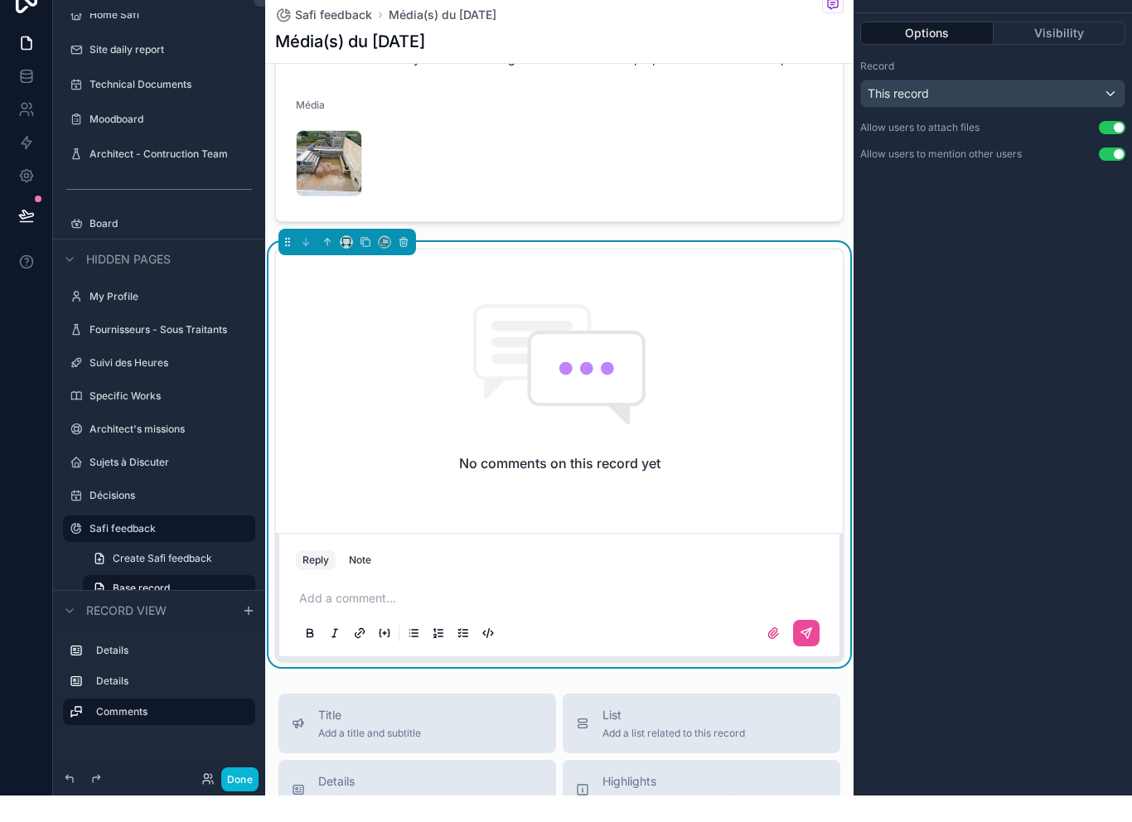
click at [463, 428] on div "No comments on this record yet" at bounding box center [559, 414] width 567 height 277
click at [721, 515] on div "No comments on this record yet" at bounding box center [559, 414] width 567 height 277
click at [1040, 107] on div "This record" at bounding box center [993, 120] width 264 height 27
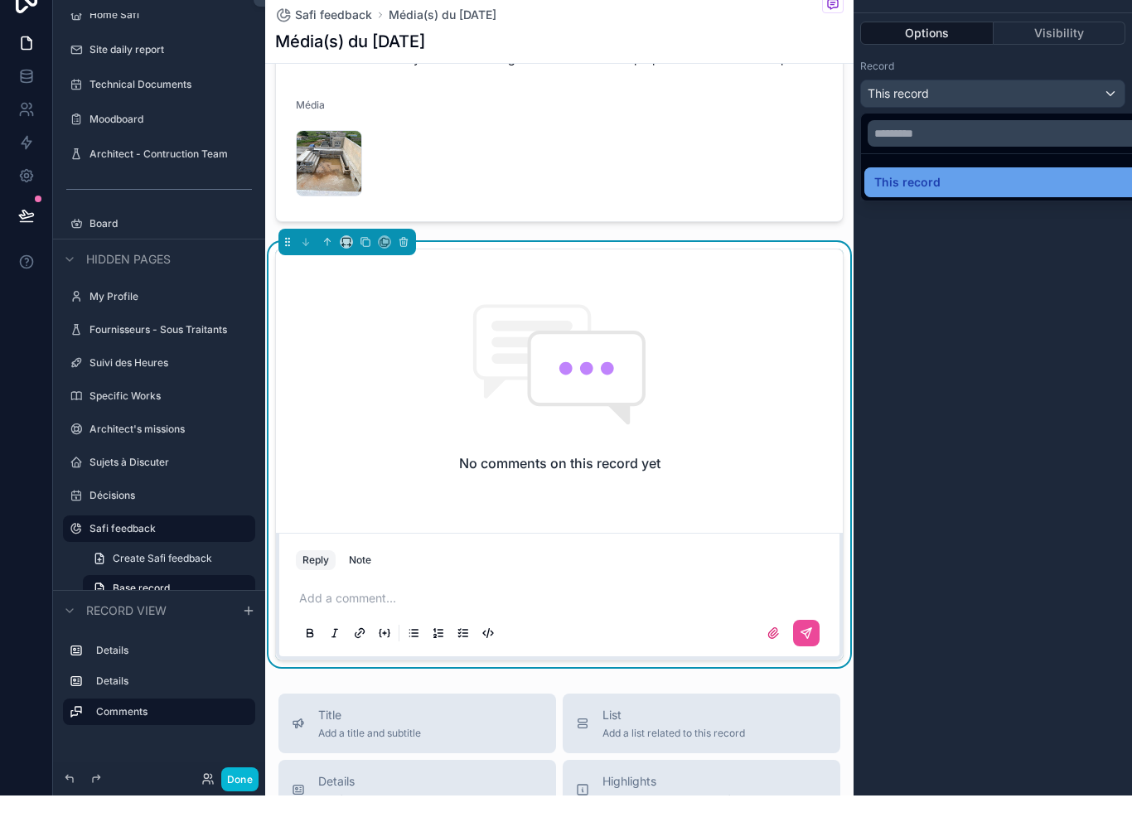
click at [1030, 199] on div "This record" at bounding box center [1011, 209] width 275 height 20
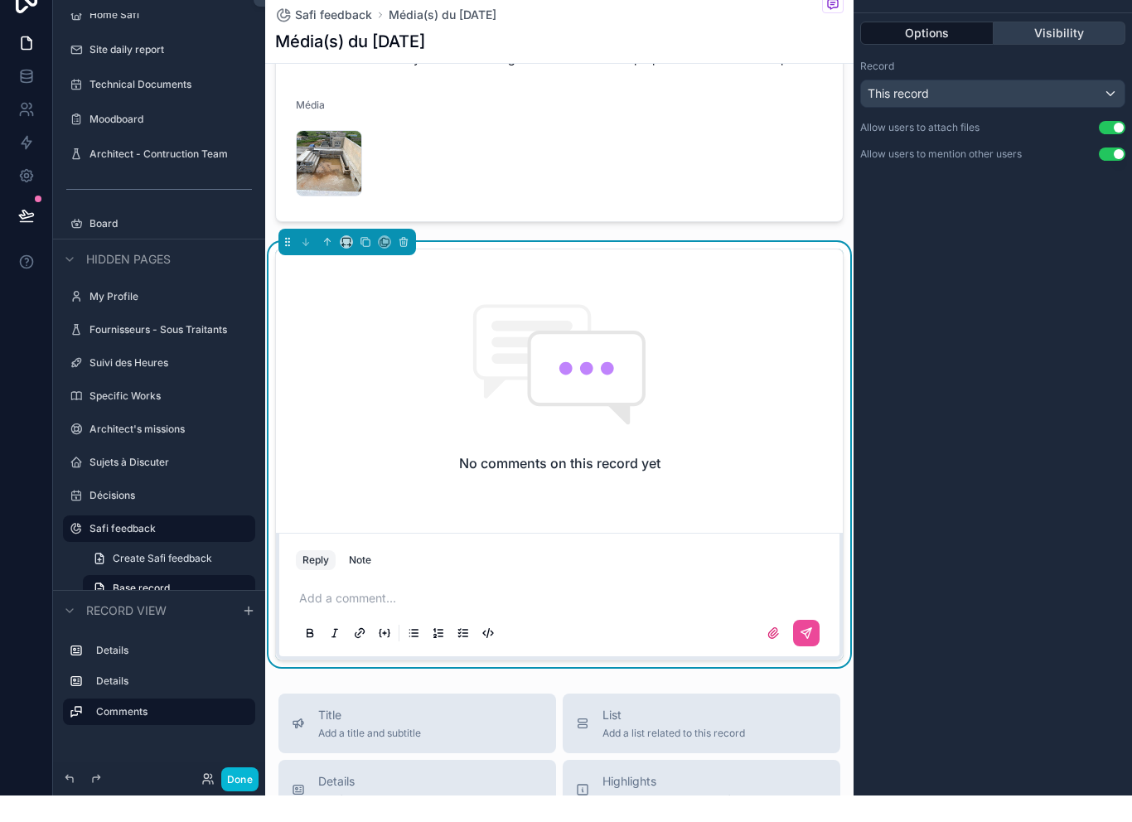
click at [1062, 48] on button "Visibility" at bounding box center [1060, 59] width 133 height 23
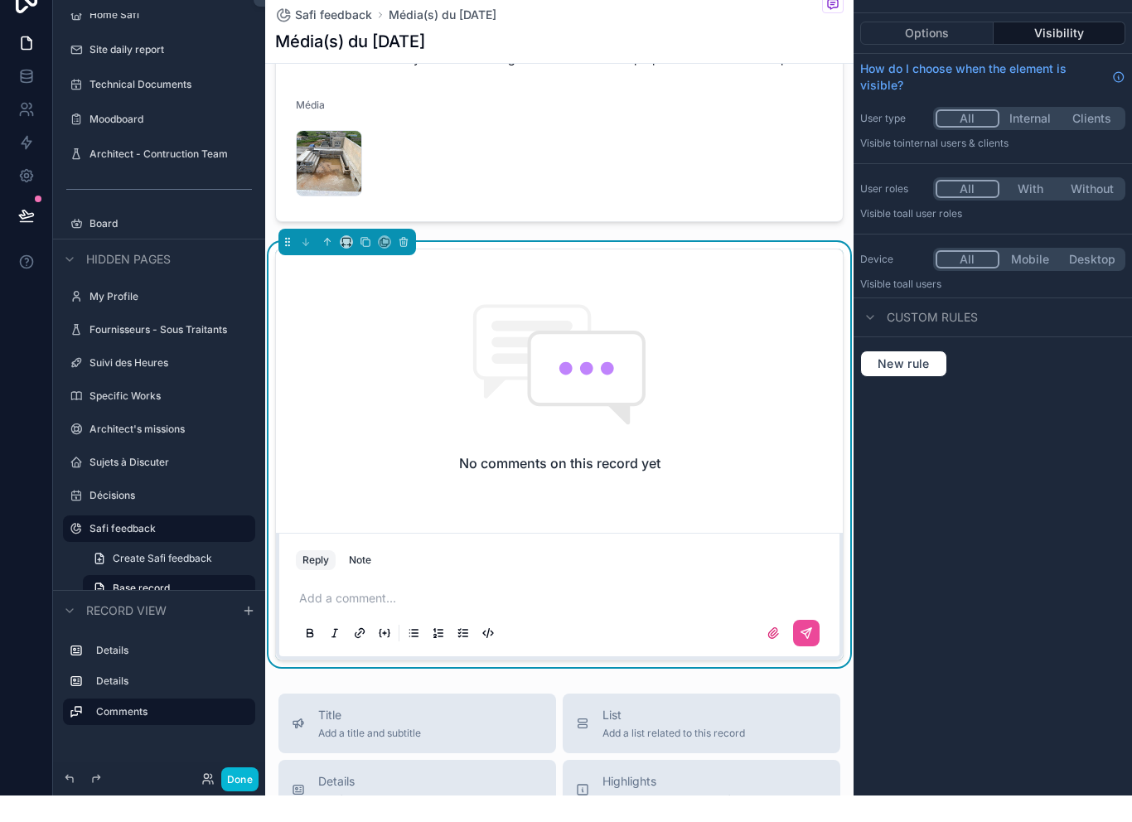
click at [958, 336] on span "Custom rules" at bounding box center [932, 344] width 91 height 17
click at [950, 336] on span "Custom rules" at bounding box center [932, 344] width 91 height 17
click at [924, 383] on span "New rule" at bounding box center [903, 390] width 65 height 15
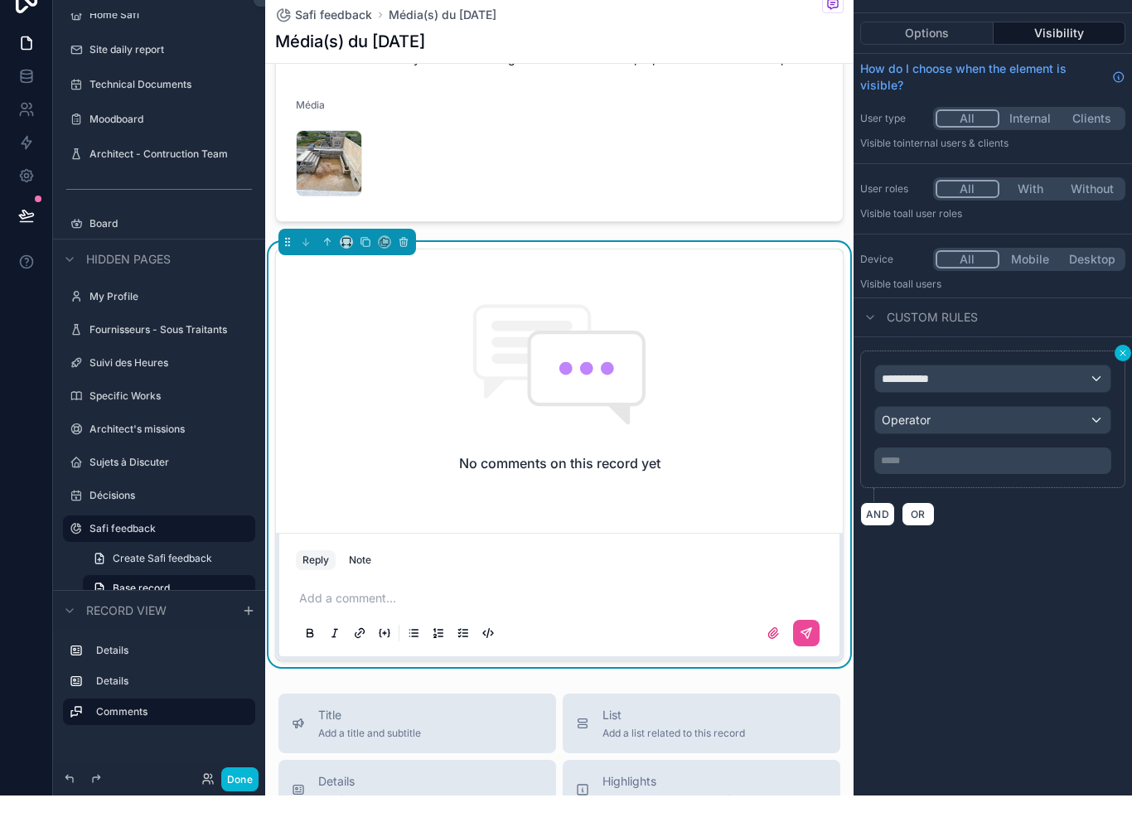
click at [1125, 375] on icon "scrollable content" at bounding box center [1123, 380] width 10 height 10
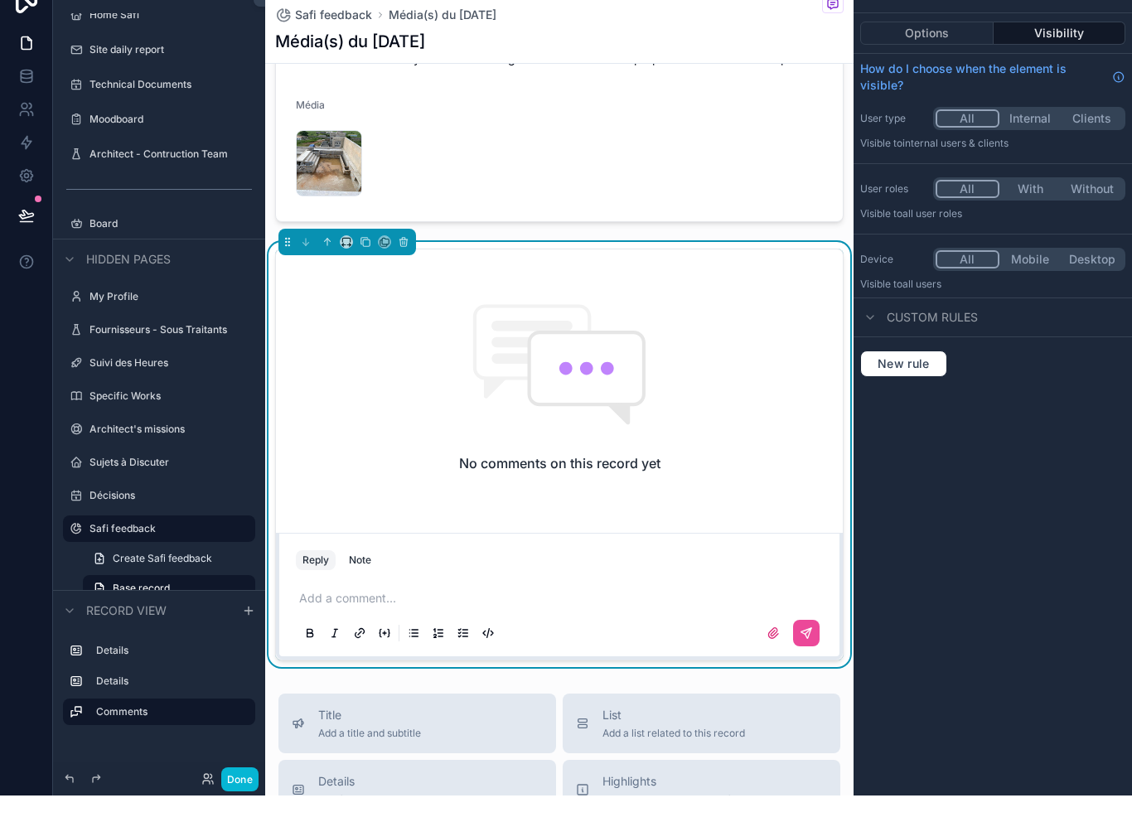
click at [931, 336] on span "Custom rules" at bounding box center [932, 344] width 91 height 17
click at [945, 48] on button "Options" at bounding box center [926, 59] width 133 height 23
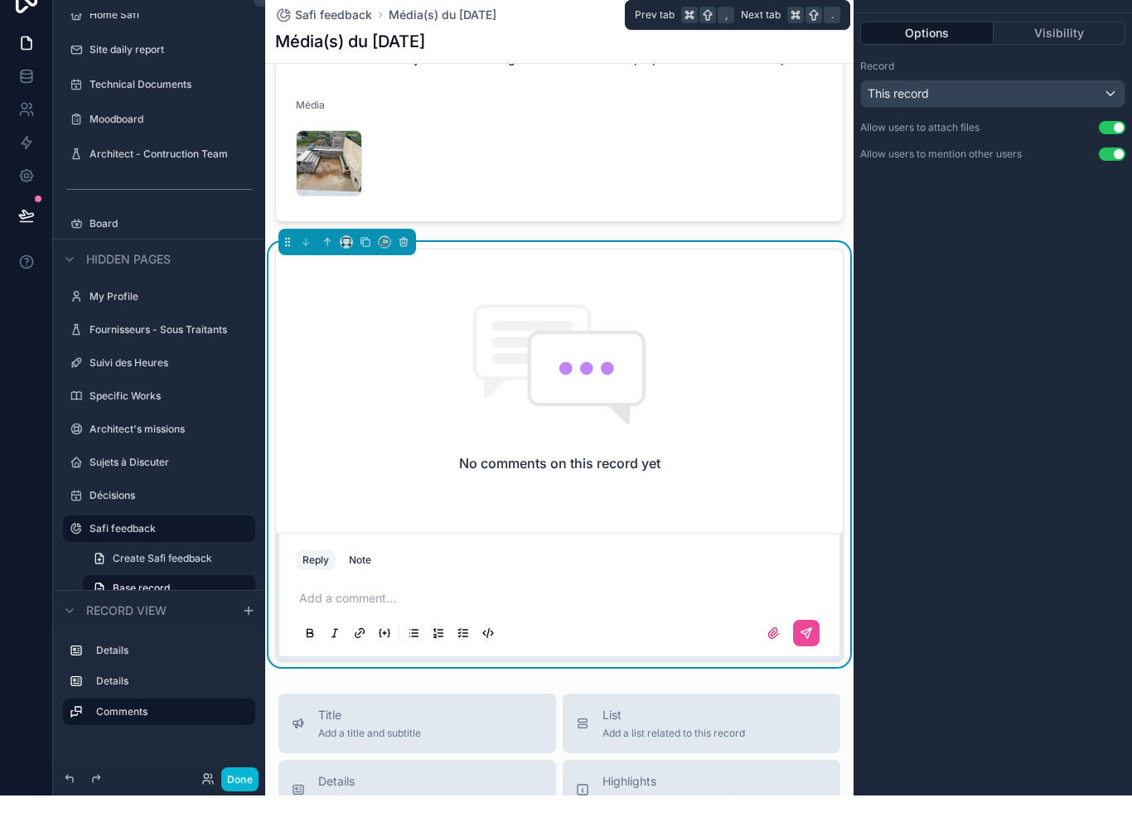
click at [528, 486] on h2 "No comments on this record yet" at bounding box center [559, 490] width 201 height 20
click at [541, 486] on h2 "No comments on this record yet" at bounding box center [559, 490] width 201 height 20
click at [774, 656] on label "scrollable content" at bounding box center [773, 659] width 27 height 27
click at [0, 0] on input "scrollable content" at bounding box center [0, 0] width 0 height 0
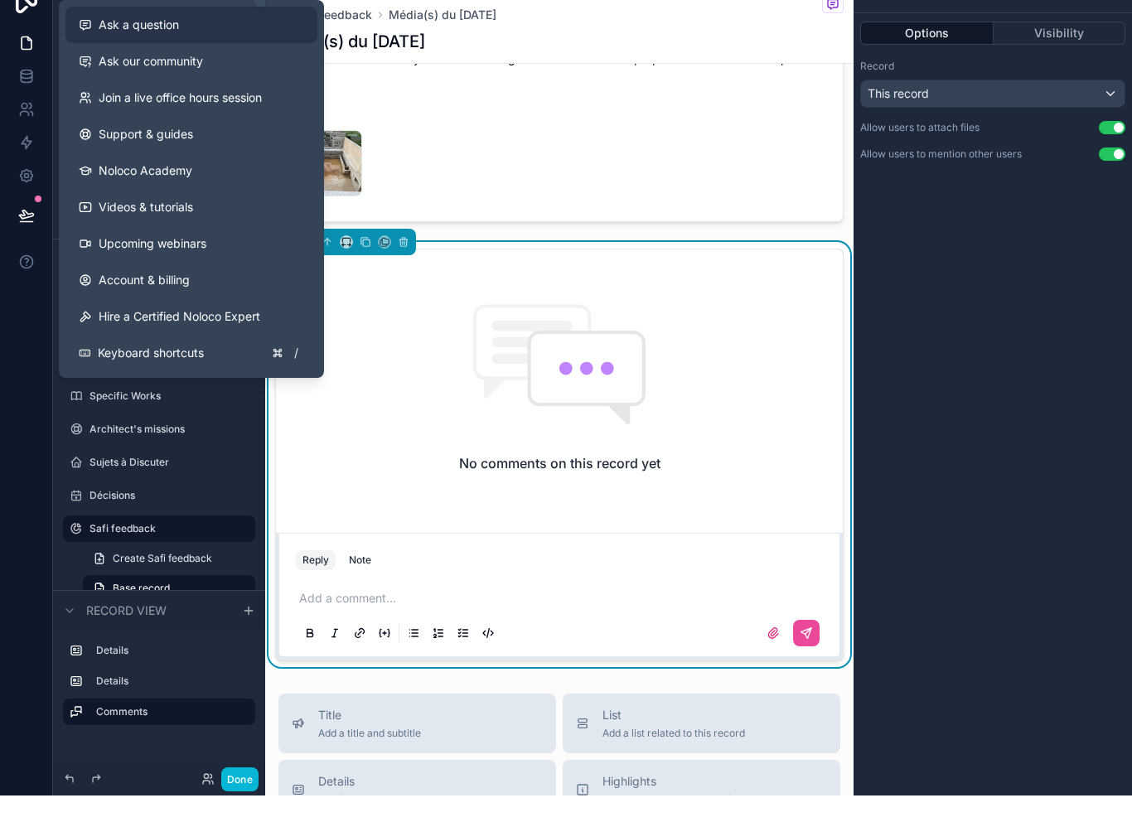
click at [206, 43] on div "Ask a question" at bounding box center [191, 51] width 225 height 17
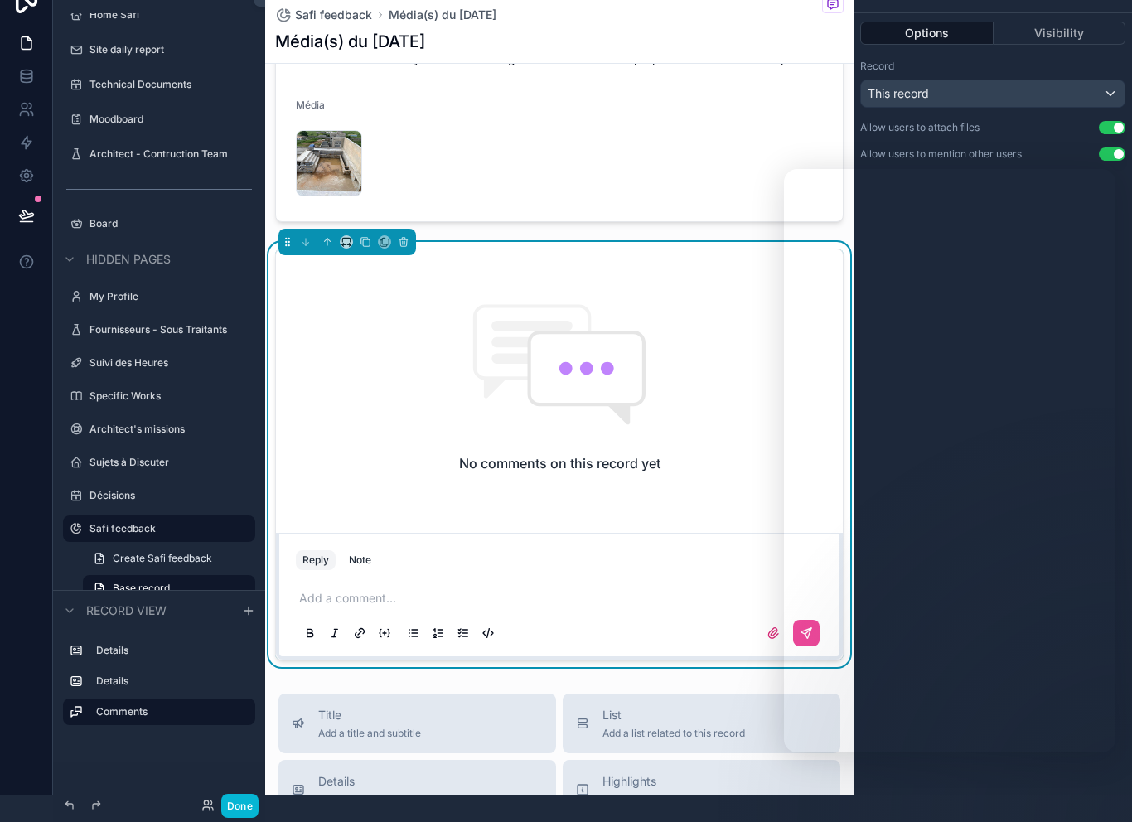
click at [380, 607] on p "scrollable content" at bounding box center [562, 598] width 527 height 17
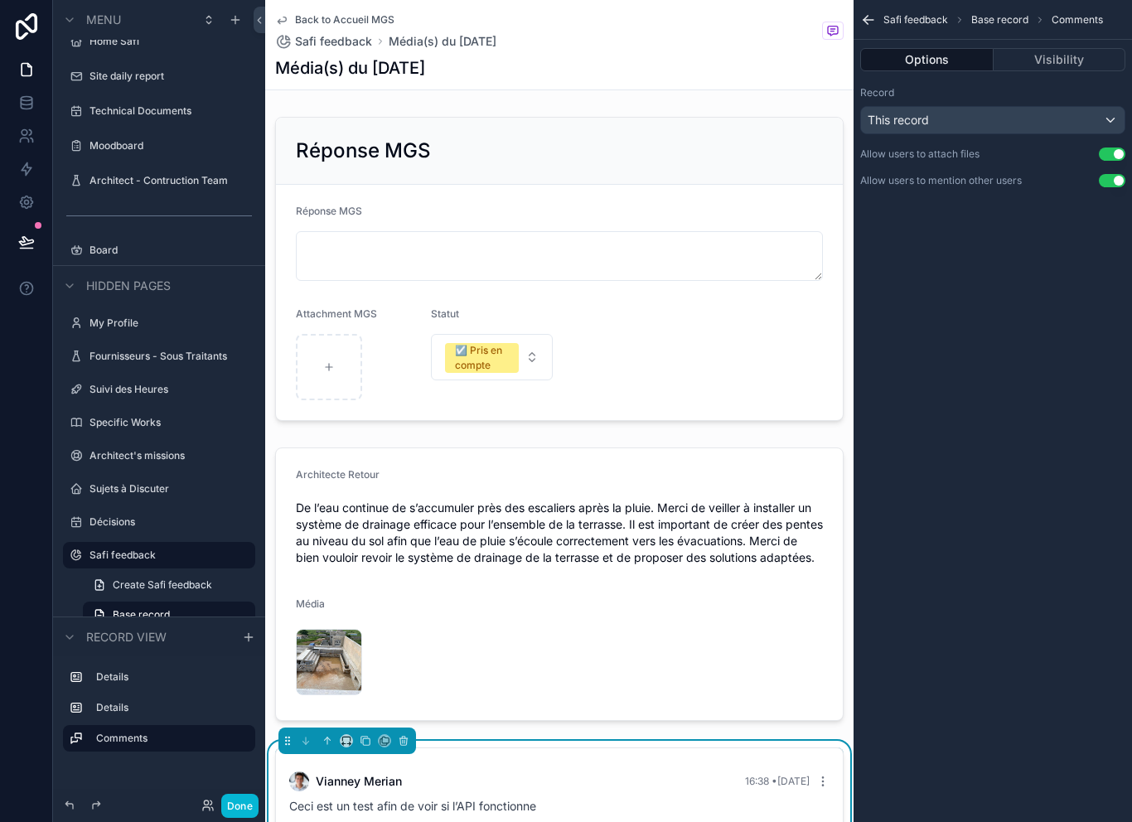
scroll to position [0, 0]
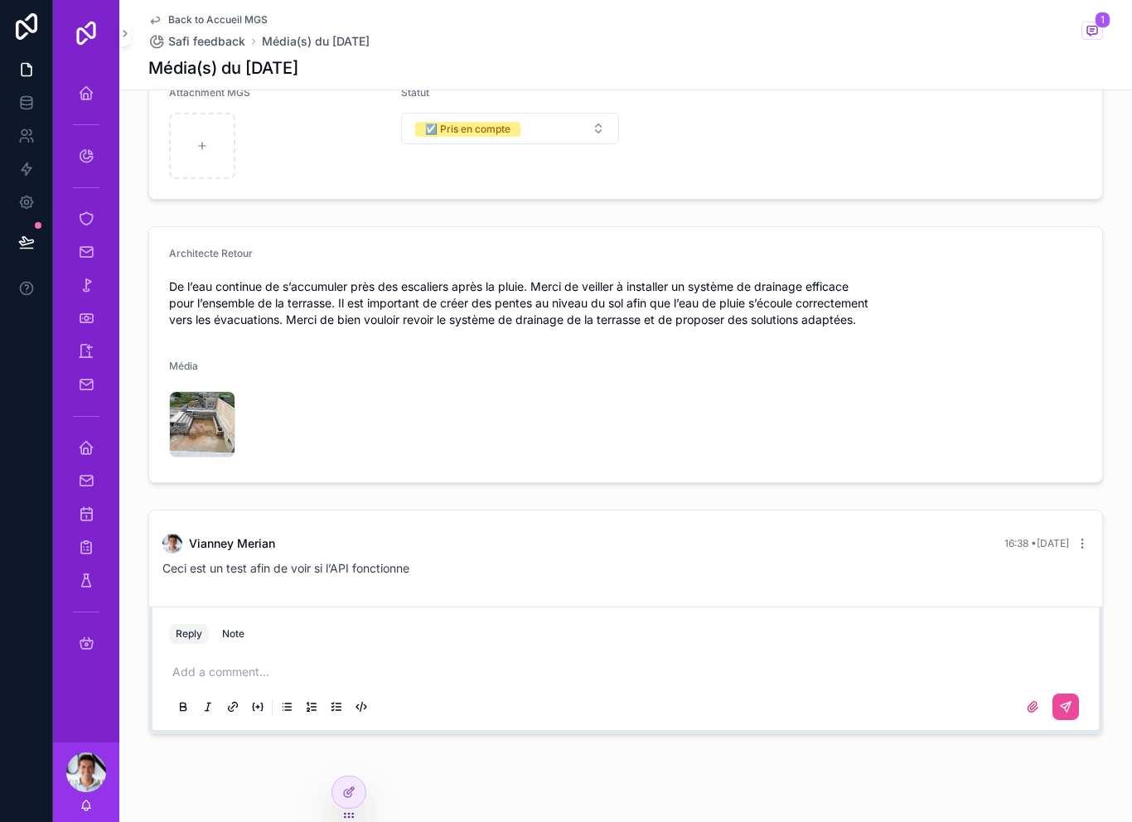
scroll to position [220, 0]
click at [207, 36] on span "Safi feedback" at bounding box center [206, 41] width 77 height 17
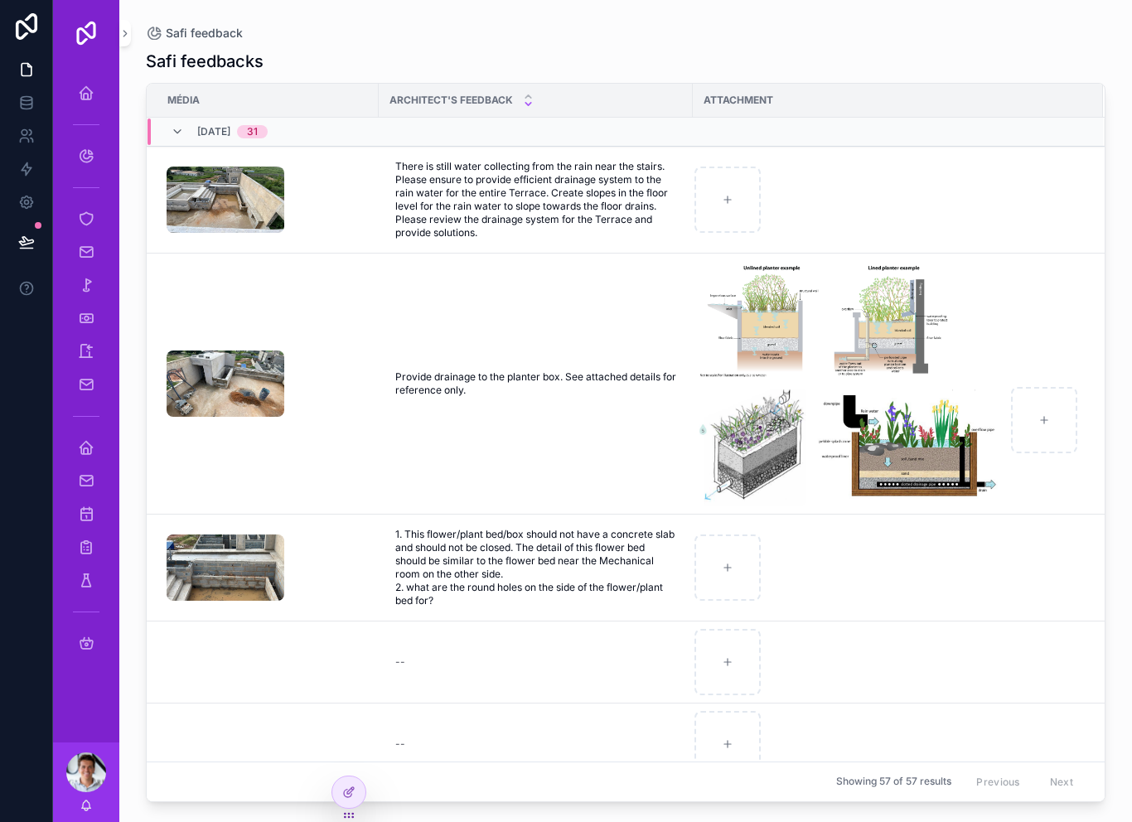
scroll to position [27, 0]
click at [346, 182] on div "scrollable content" at bounding box center [268, 200] width 202 height 66
click at [335, 184] on div "scrollable content" at bounding box center [268, 200] width 202 height 66
click at [320, 170] on div "scrollable content" at bounding box center [268, 200] width 202 height 66
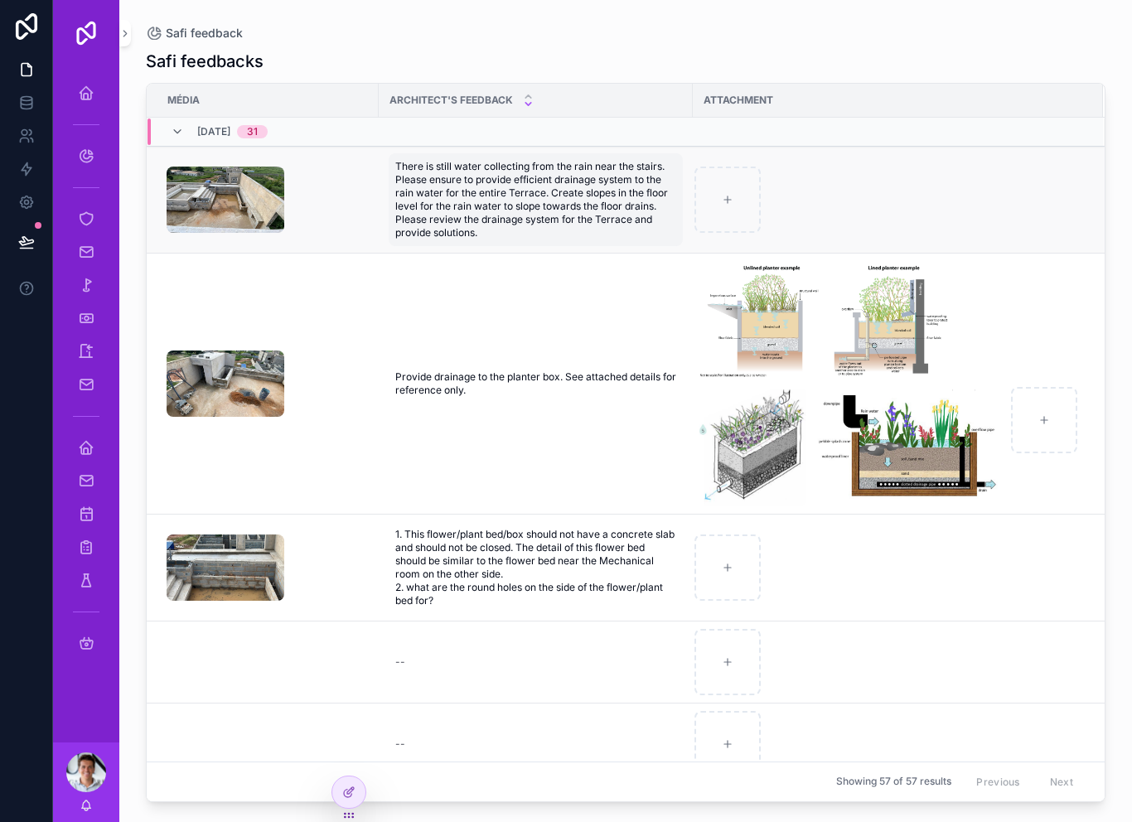
click at [436, 177] on span "There is still water collecting from the rain near the stairs. Please ensure to…" at bounding box center [535, 200] width 281 height 80
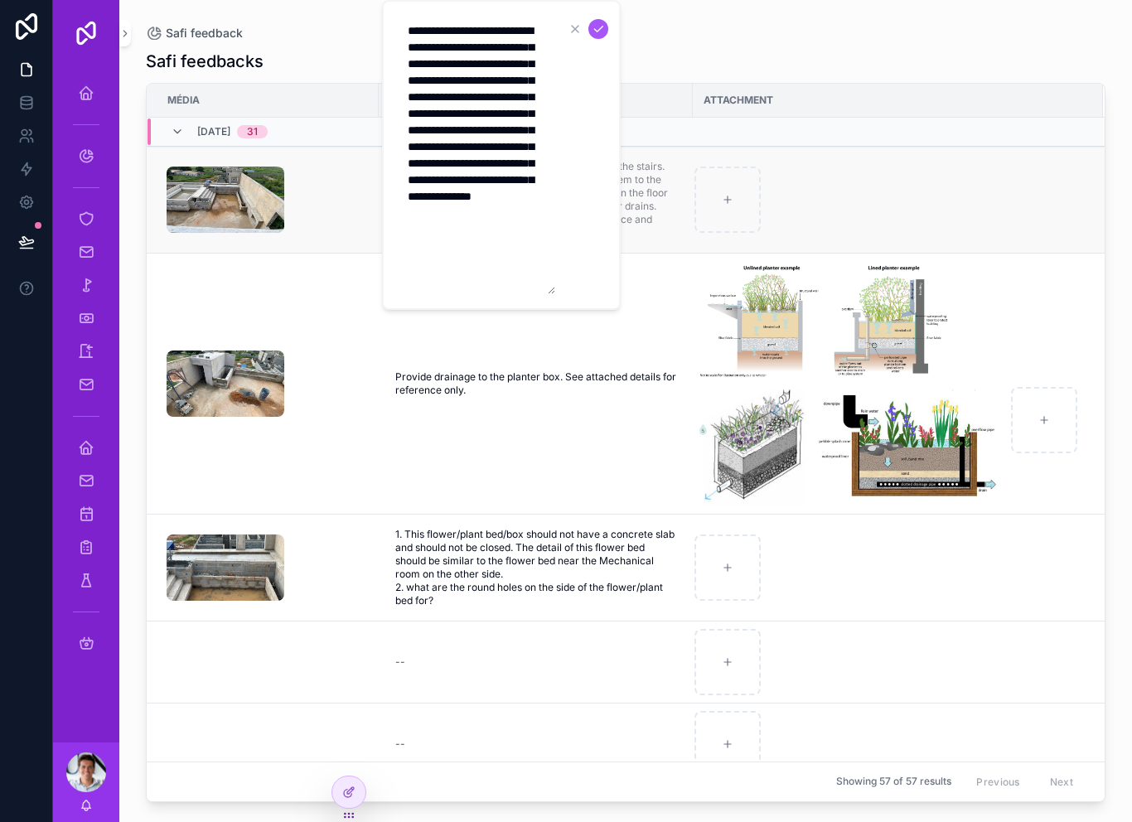
click at [333, 187] on div "scrollable content" at bounding box center [268, 200] width 202 height 66
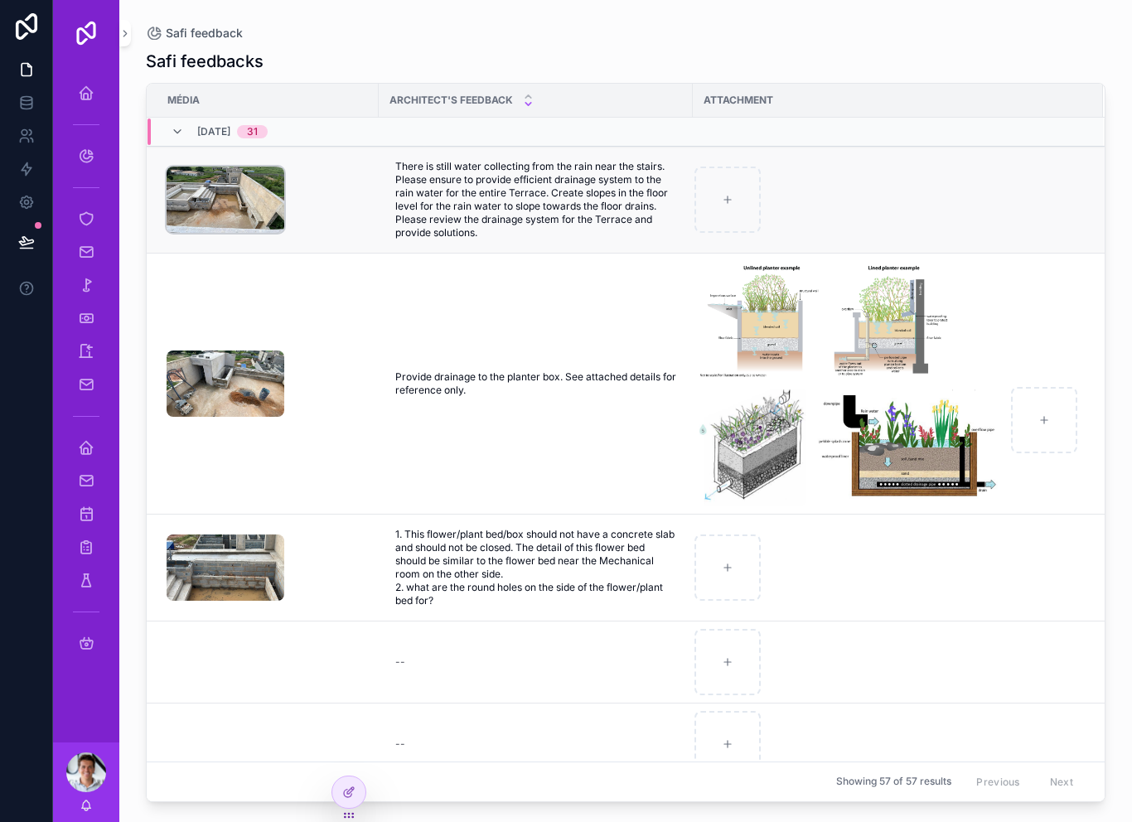
click at [212, 167] on img "scrollable content" at bounding box center [226, 200] width 118 height 66
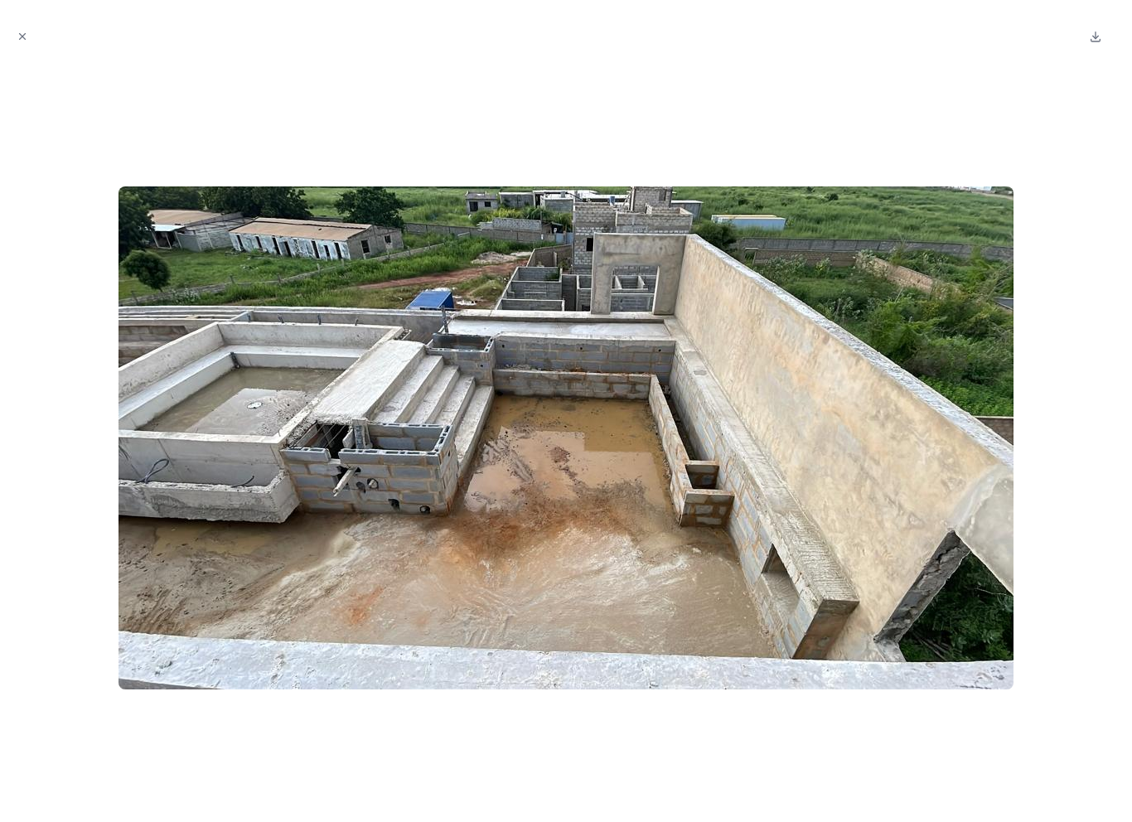
click at [166, 110] on div at bounding box center [565, 437] width 1105 height 742
click at [2, 38] on div at bounding box center [566, 411] width 1132 height 822
click at [16, 35] on button "Close modal" at bounding box center [22, 36] width 18 height 18
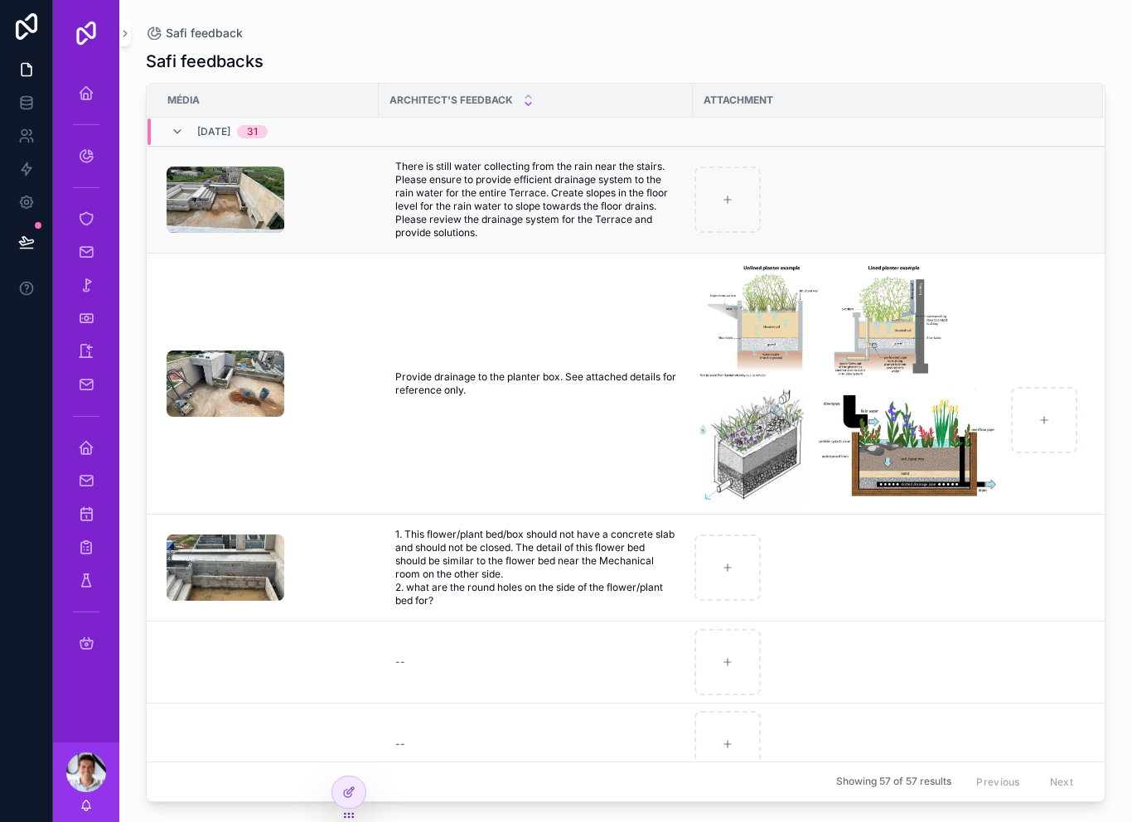
click at [315, 186] on div "scrollable content" at bounding box center [268, 200] width 202 height 66
click at [312, 293] on td "scrollable content" at bounding box center [263, 384] width 232 height 261
click at [242, 257] on td "scrollable content" at bounding box center [263, 384] width 232 height 261
click at [89, 85] on icon "scrollable content" at bounding box center [86, 93] width 17 height 17
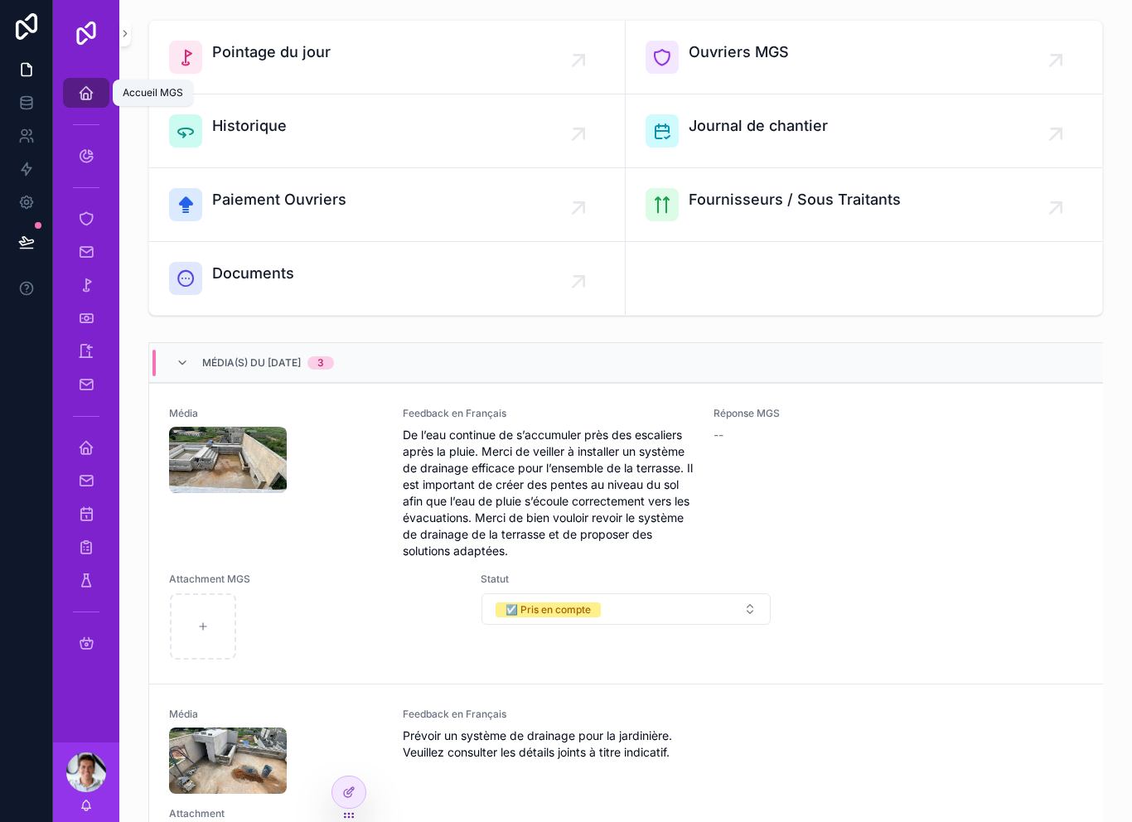
scroll to position [118, 0]
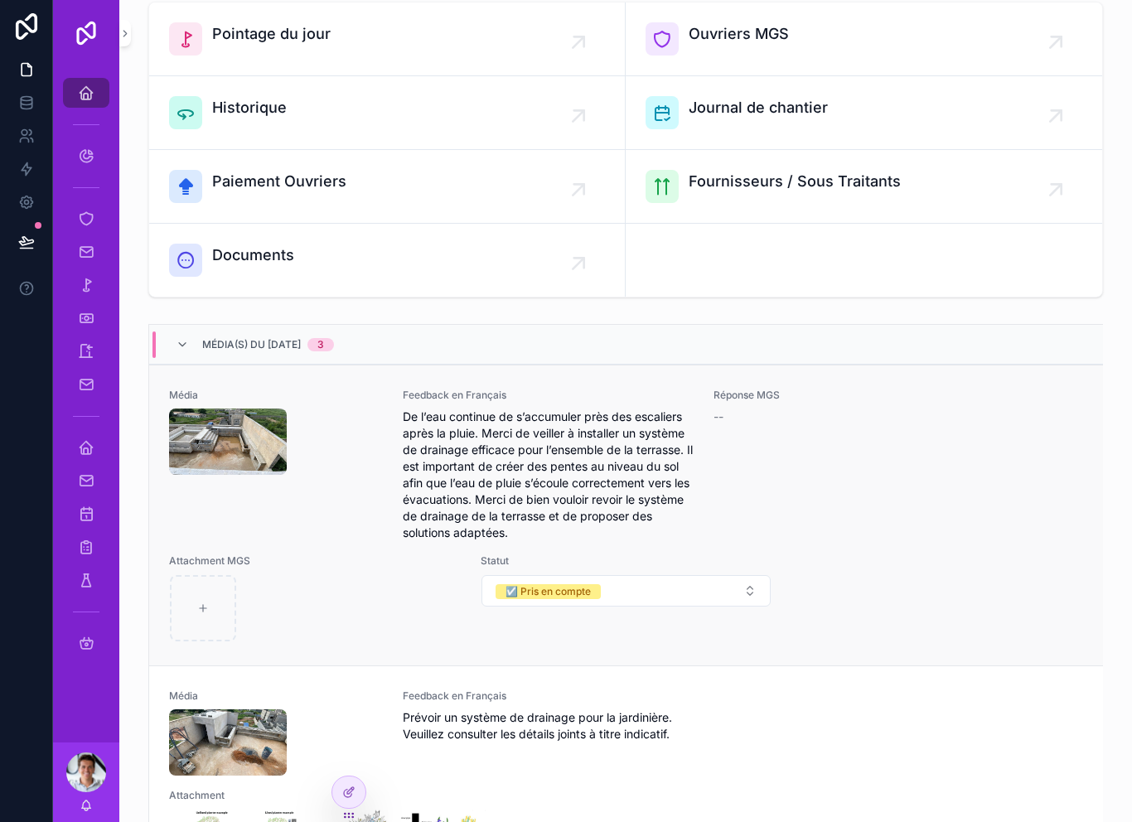
click at [309, 508] on div "Média" at bounding box center [276, 465] width 214 height 152
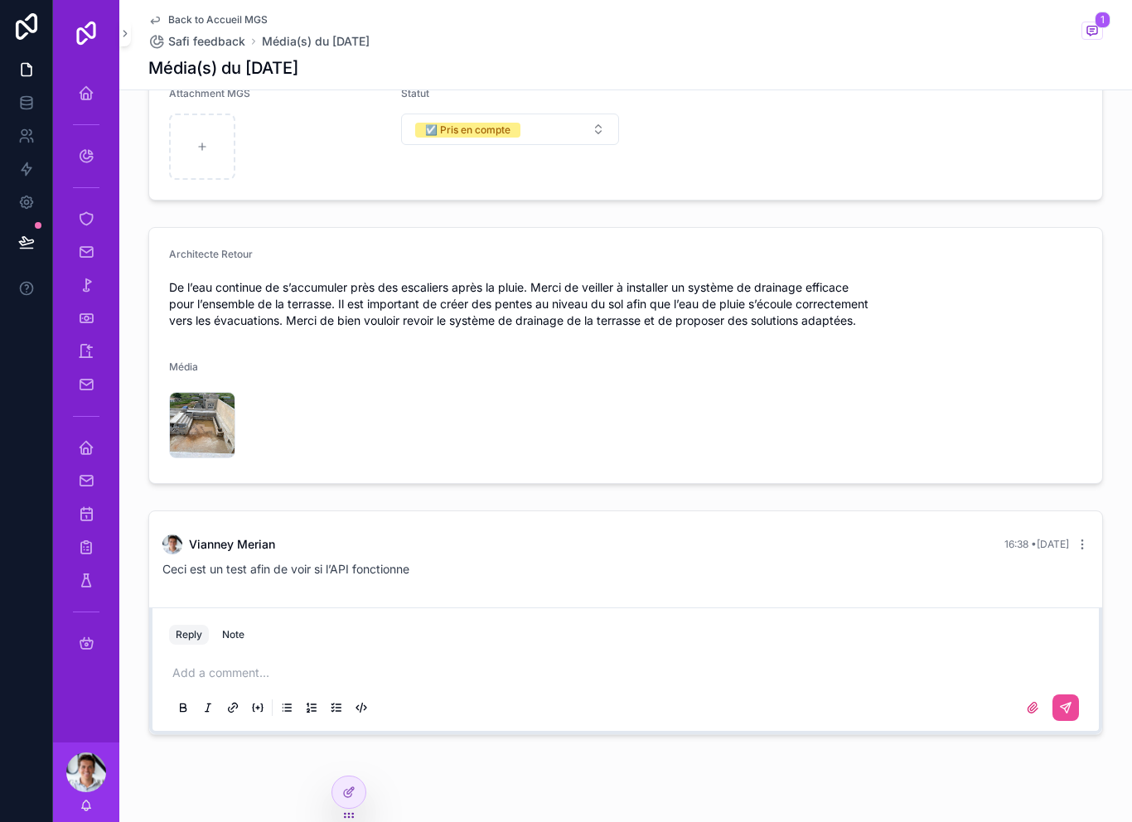
scroll to position [220, 0]
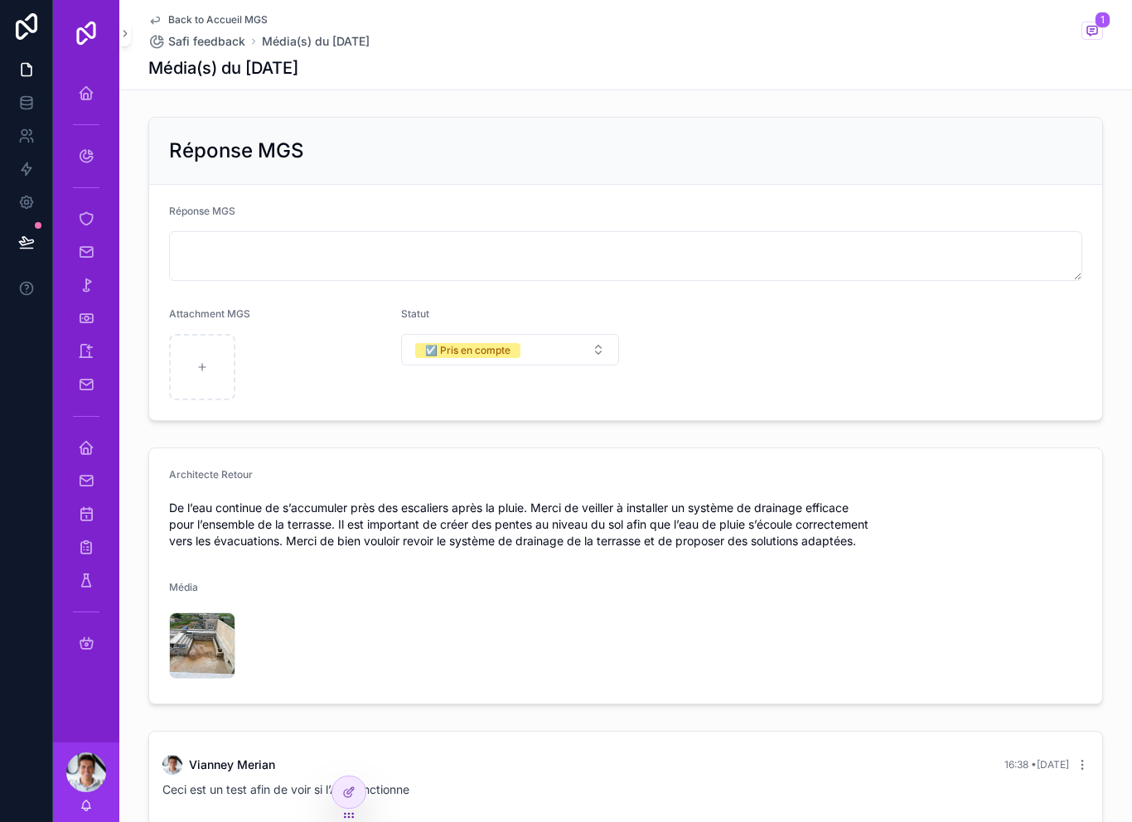
click at [164, 18] on link "Back to Accueil MGS" at bounding box center [207, 19] width 119 height 13
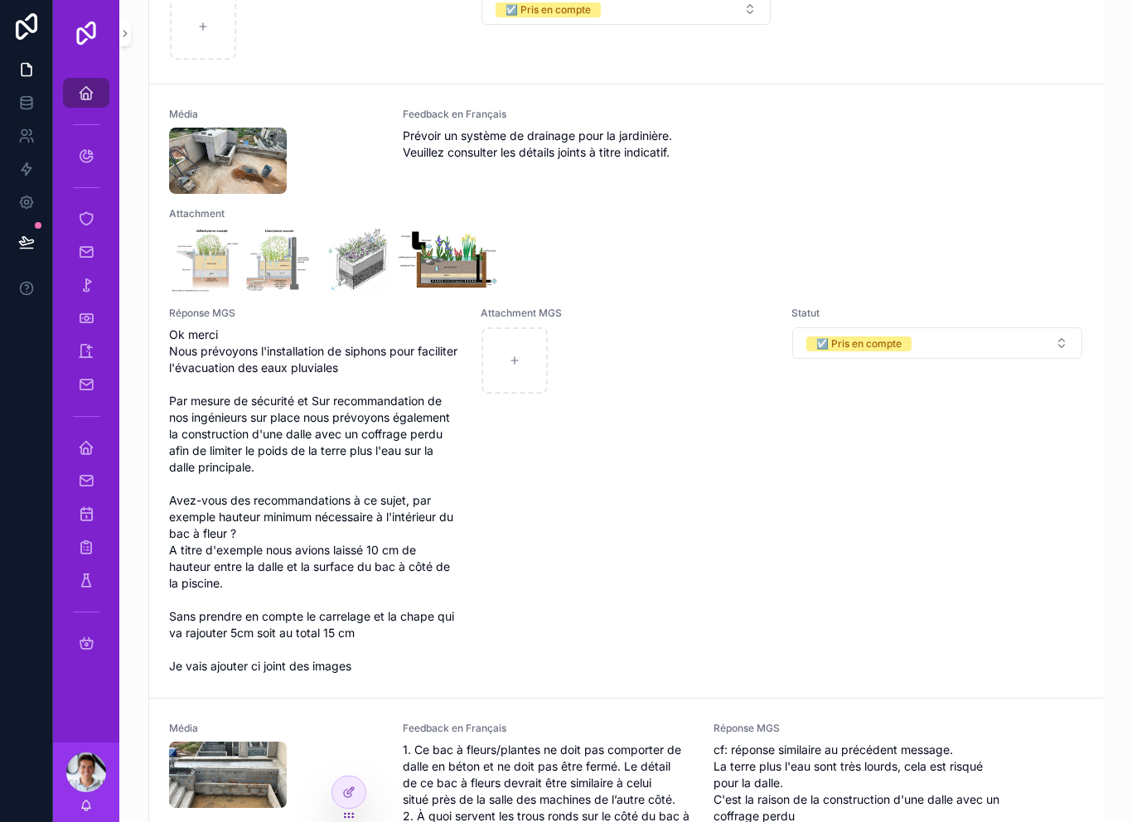
scroll to position [700, 0]
click at [531, 493] on div "Attachment MGS" at bounding box center [627, 490] width 292 height 368
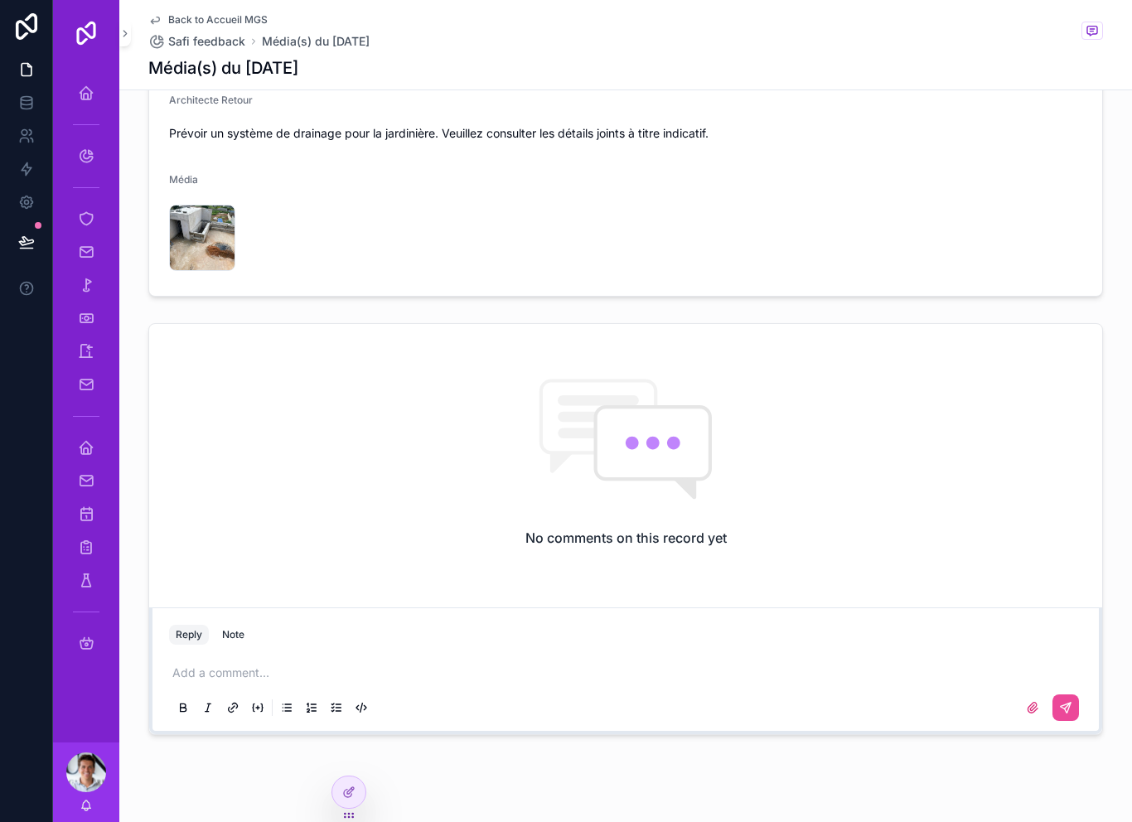
scroll to position [836, 0]
click at [236, 503] on div "No comments on this record yet" at bounding box center [625, 463] width 953 height 277
click at [162, 18] on link "Back to Accueil MGS" at bounding box center [207, 19] width 119 height 13
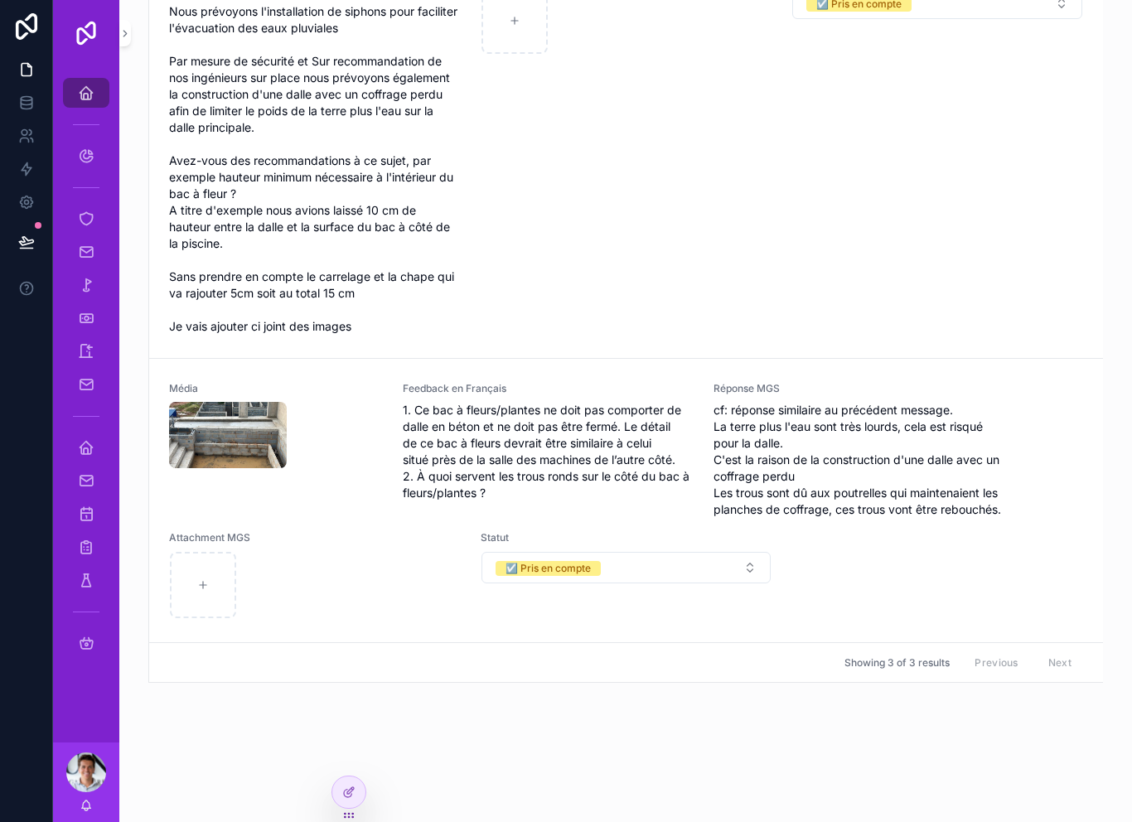
scroll to position [1062, 0]
click at [91, 450] on icon "scrollable content" at bounding box center [86, 447] width 17 height 17
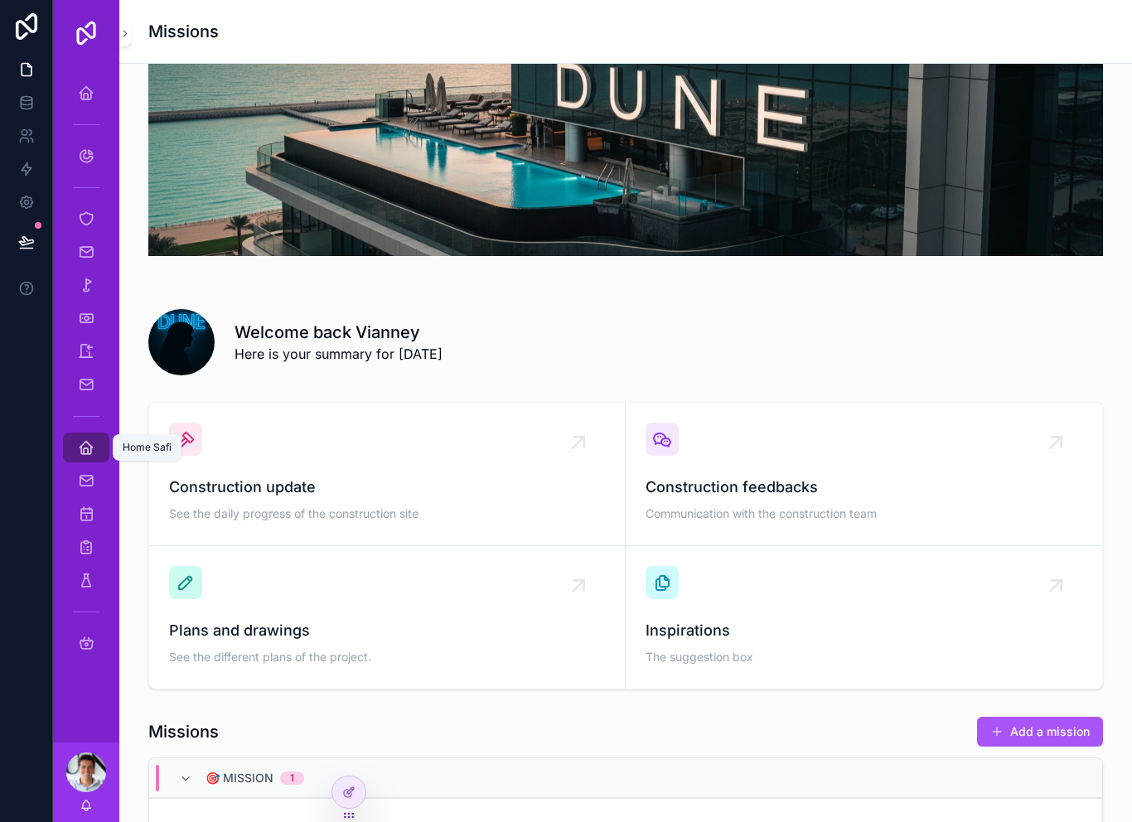
click at [87, 449] on icon "scrollable content" at bounding box center [86, 447] width 17 height 17
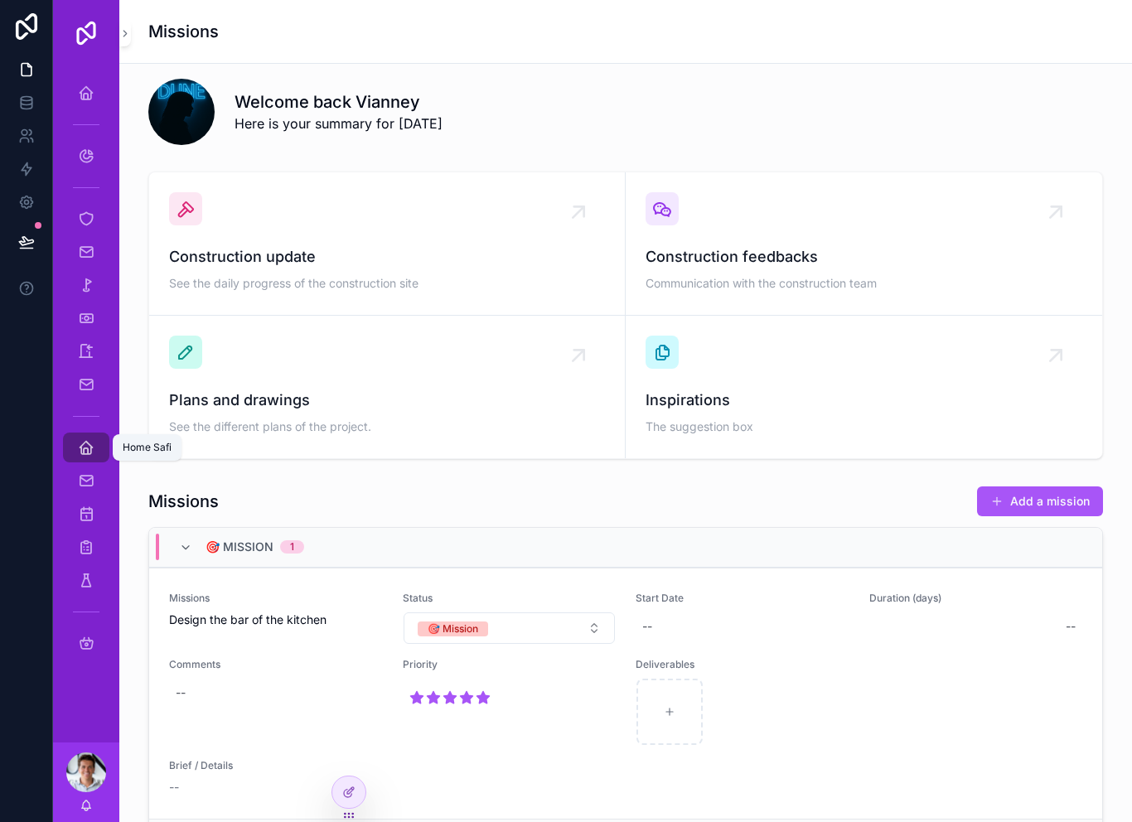
scroll to position [338, 0]
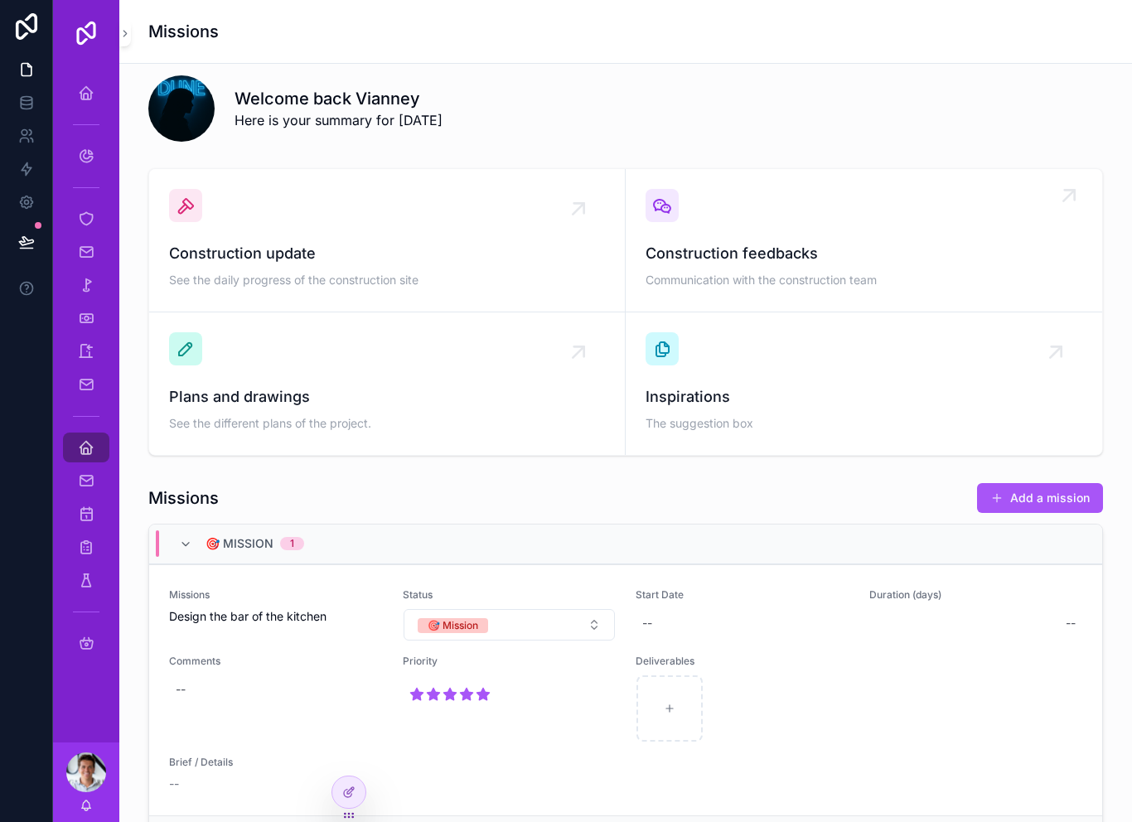
click at [736, 259] on span "Construction feedbacks" at bounding box center [864, 253] width 437 height 23
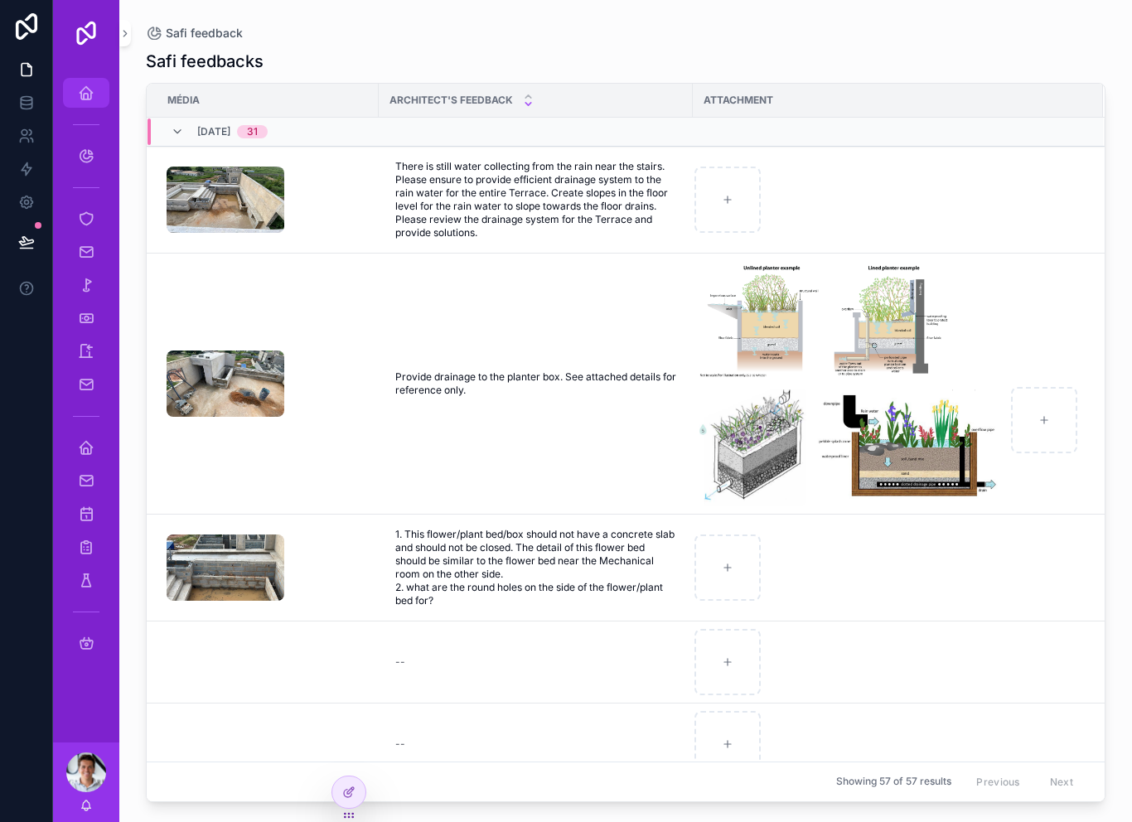
click at [89, 90] on icon "scrollable content" at bounding box center [86, 93] width 17 height 17
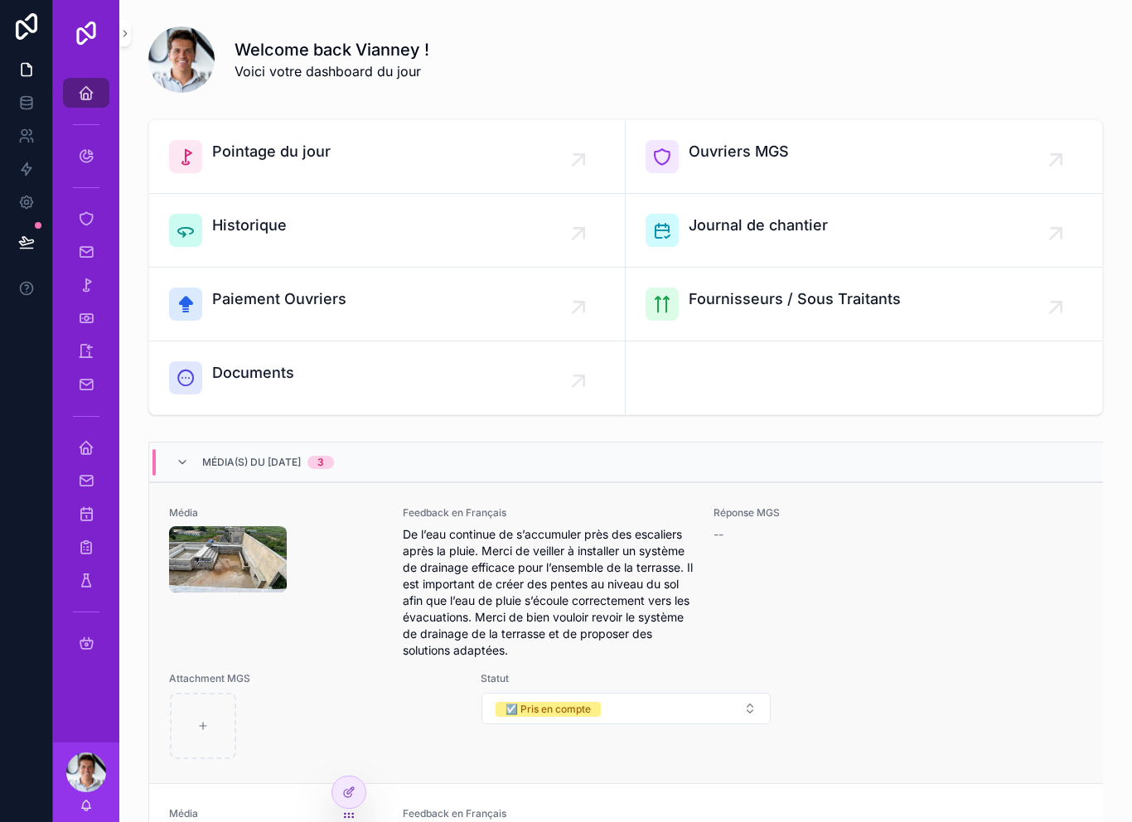
click at [315, 557] on div "scrollable content" at bounding box center [276, 559] width 214 height 66
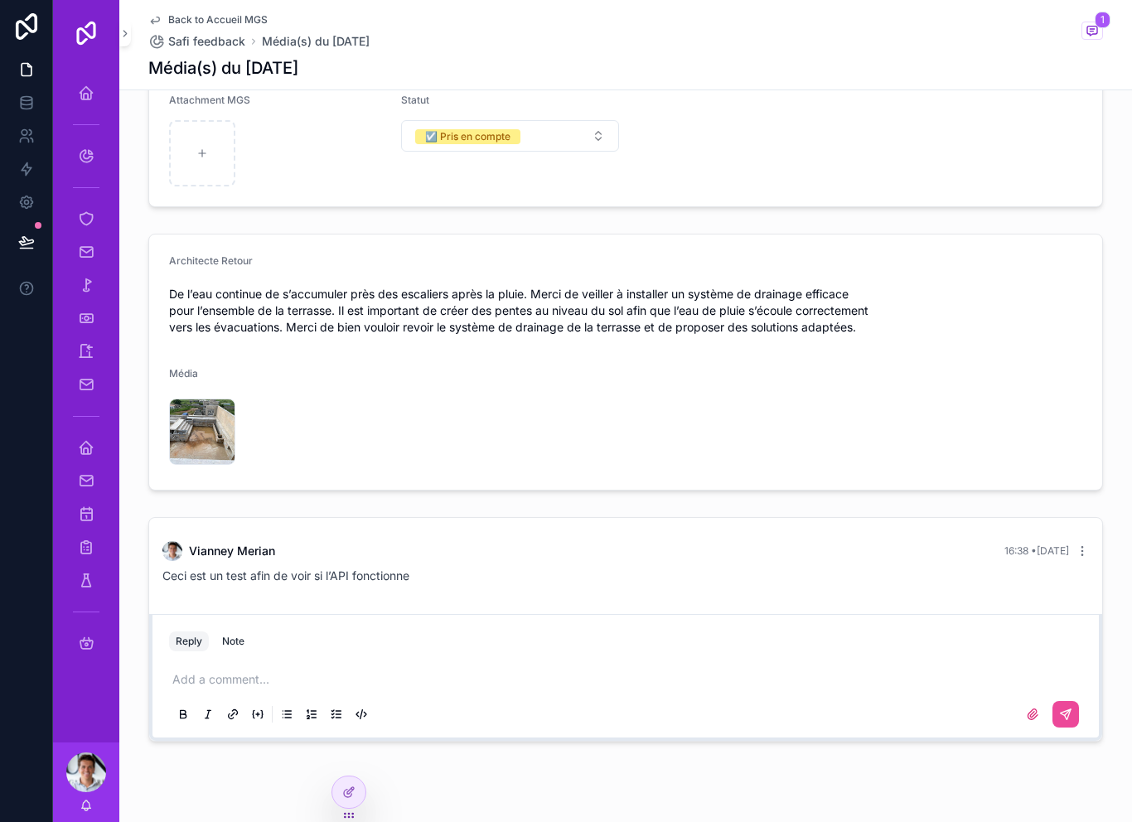
scroll to position [211, 0]
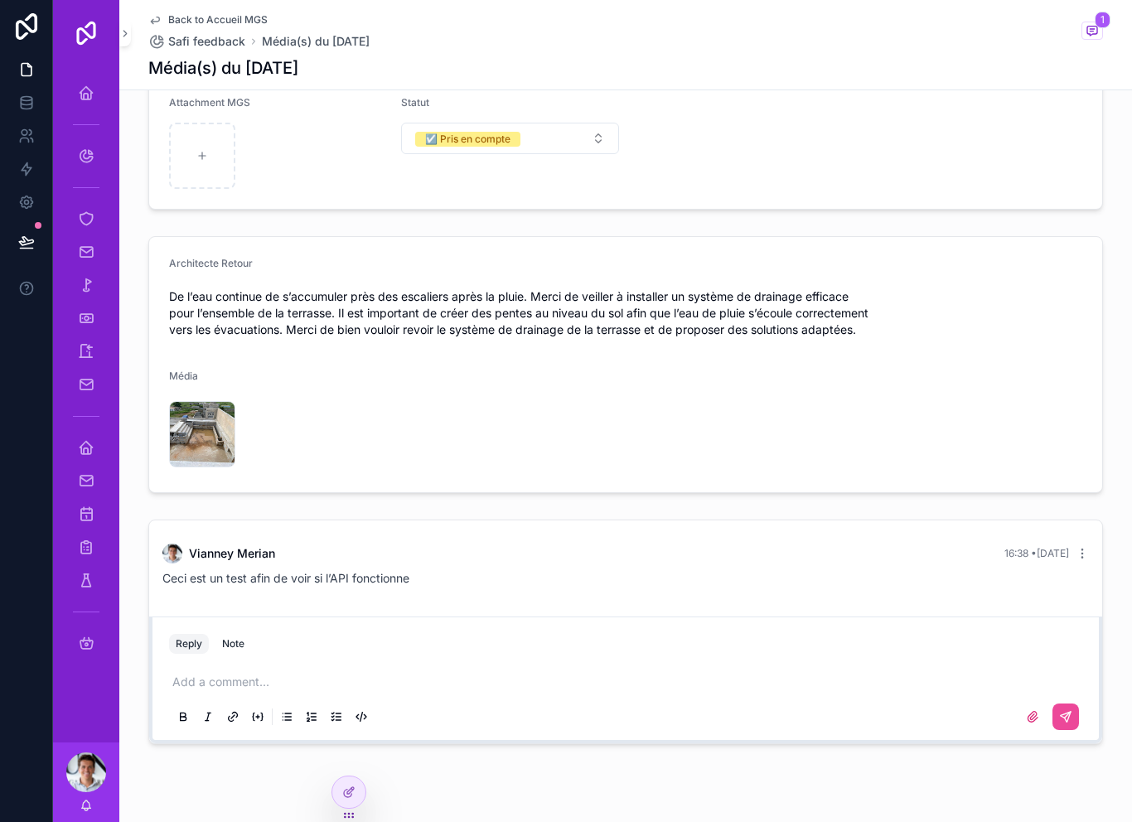
click at [1096, 41] on button "1" at bounding box center [1092, 32] width 22 height 21
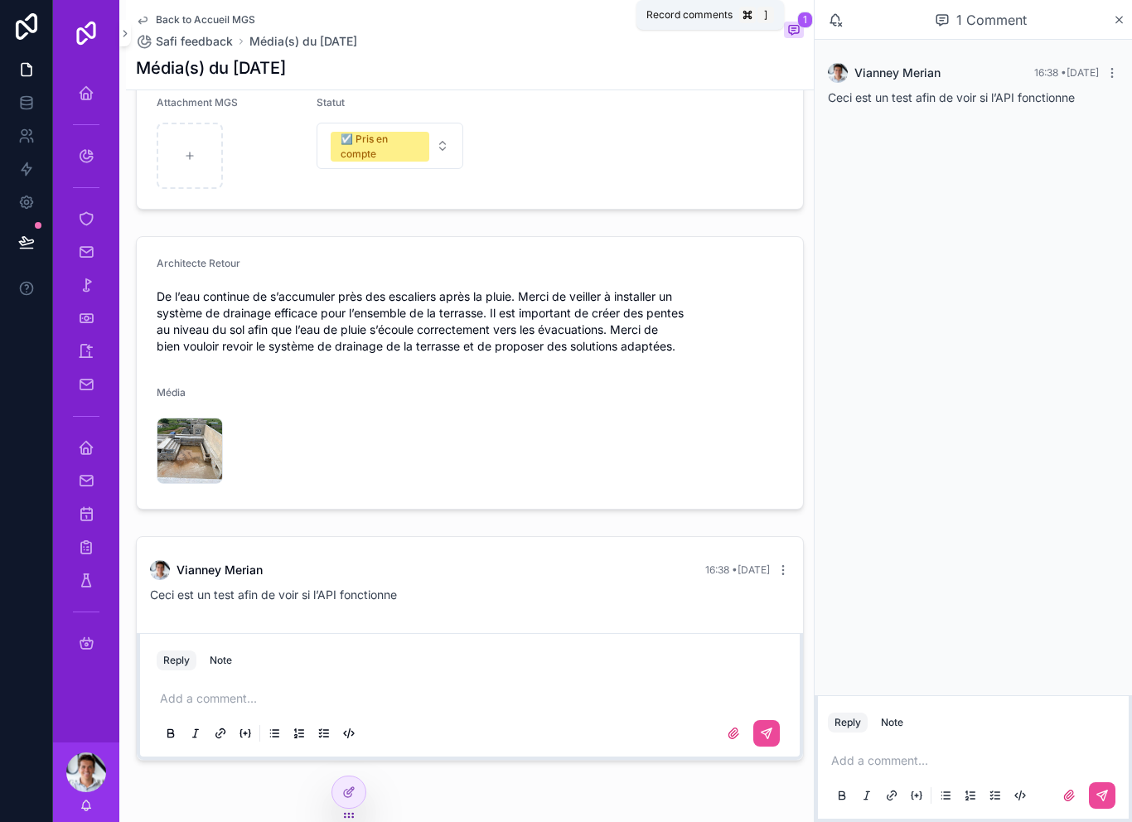
click at [785, 40] on button "1" at bounding box center [794, 32] width 20 height 20
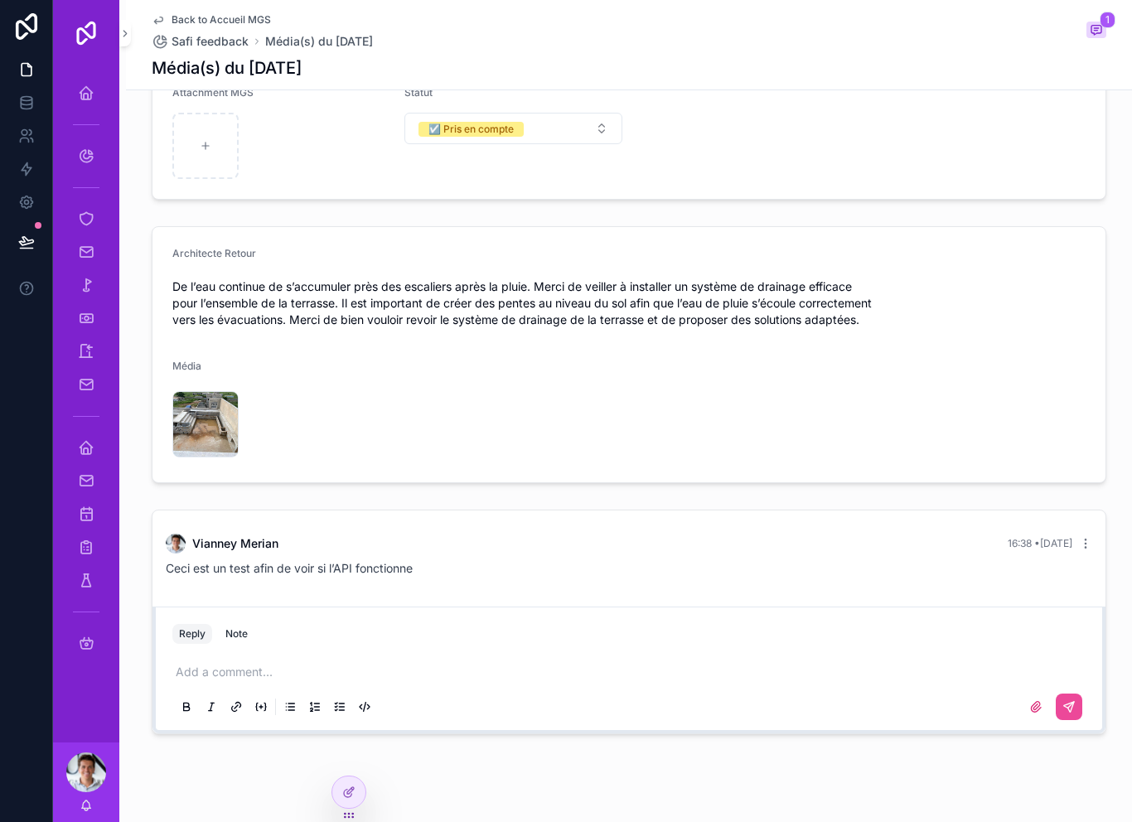
scroll to position [220, 0]
click at [29, 35] on icon at bounding box center [26, 26] width 33 height 27
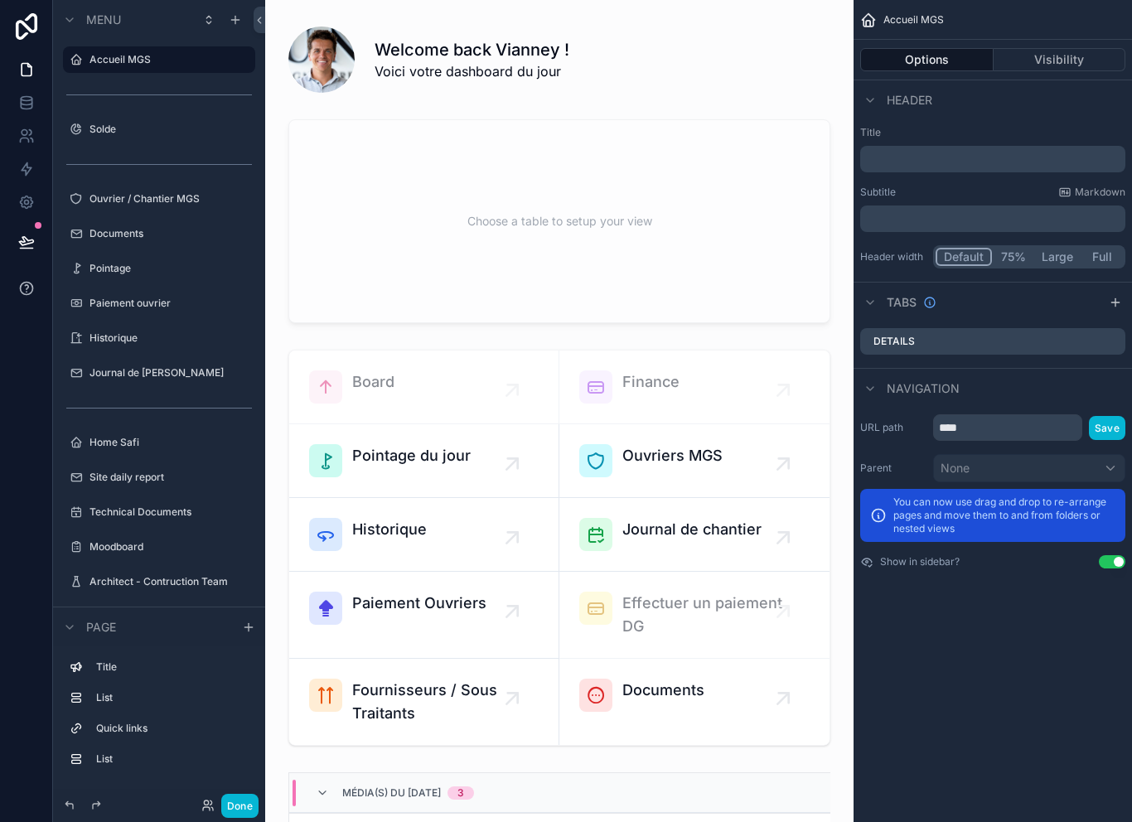
click at [13, 291] on button at bounding box center [26, 288] width 52 height 46
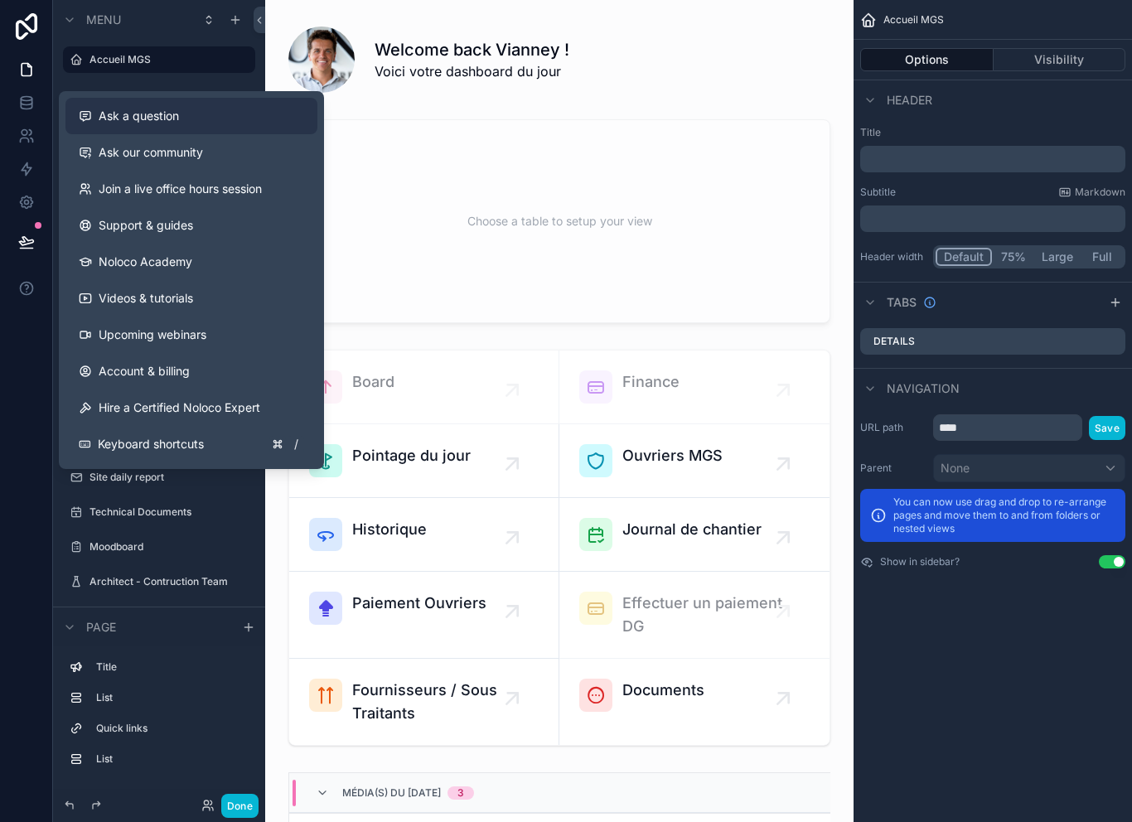
click at [109, 113] on span "Ask a question" at bounding box center [139, 116] width 80 height 17
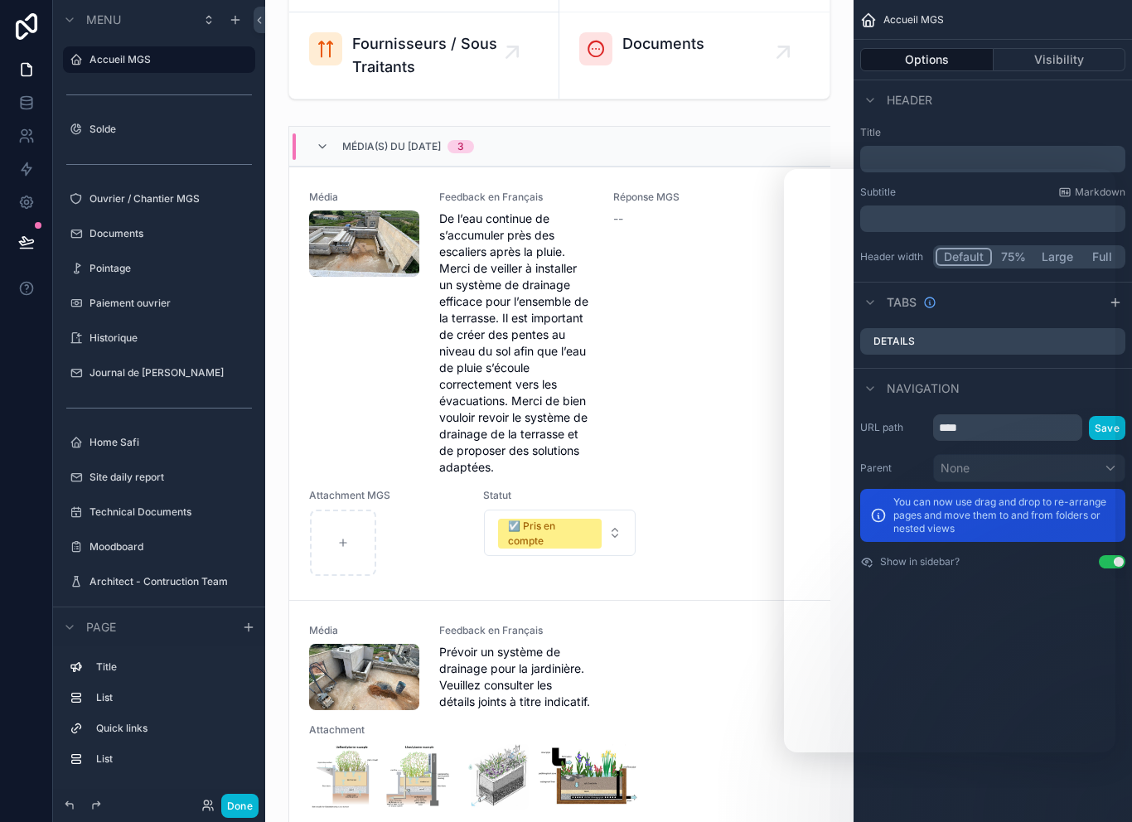
scroll to position [647, 0]
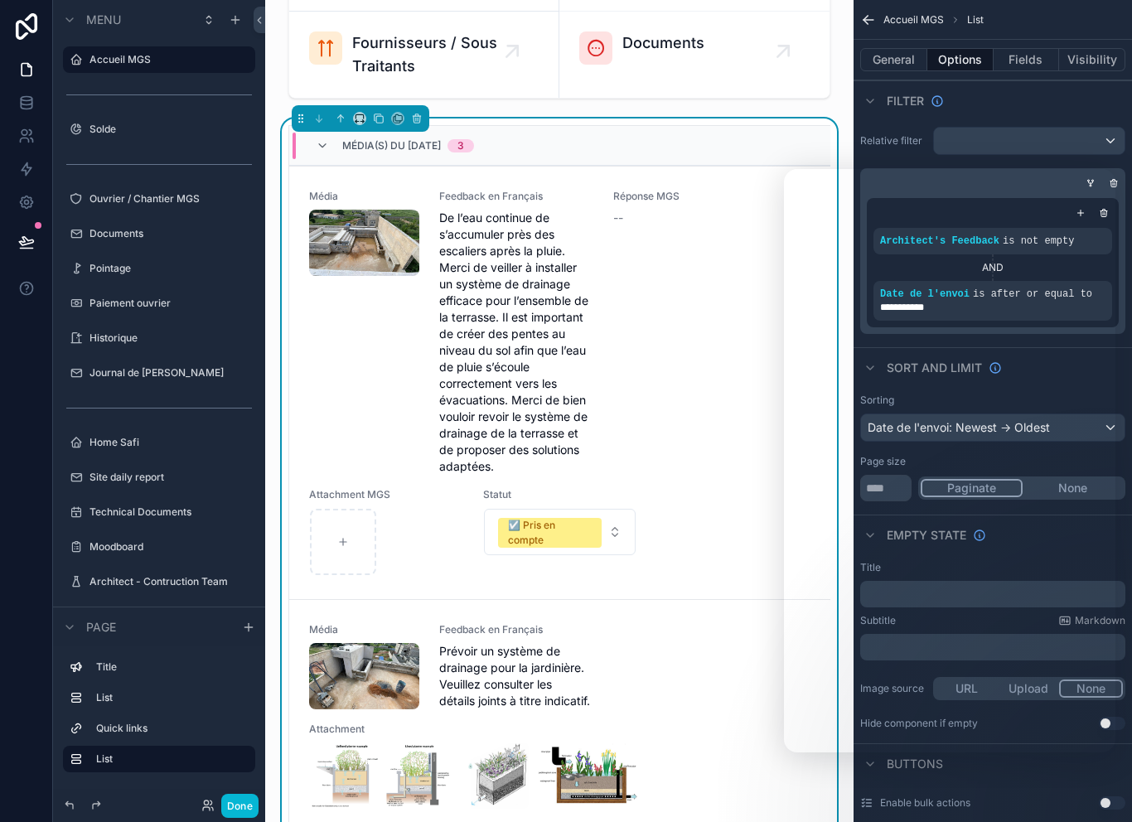
click at [539, 366] on span "De l’eau continue de s’accumuler près des escaliers après la pluie. Merci de ve…" at bounding box center [516, 342] width 154 height 265
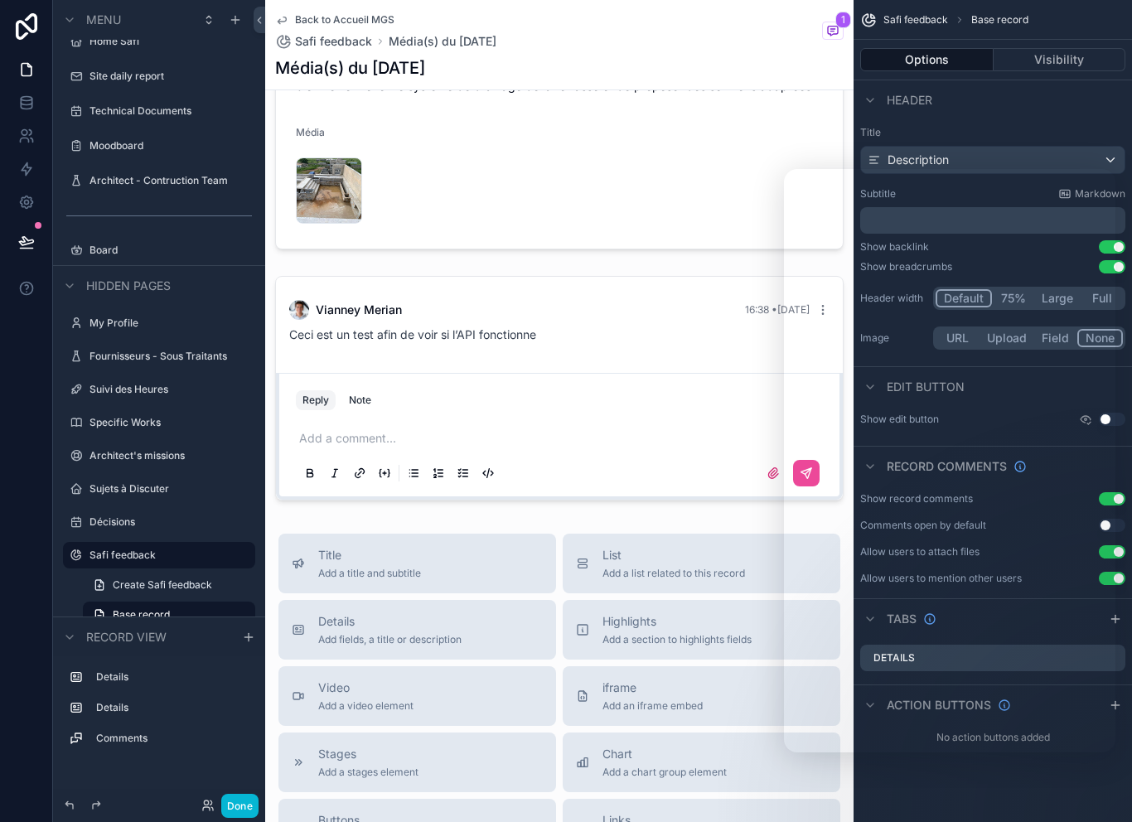
scroll to position [474, 0]
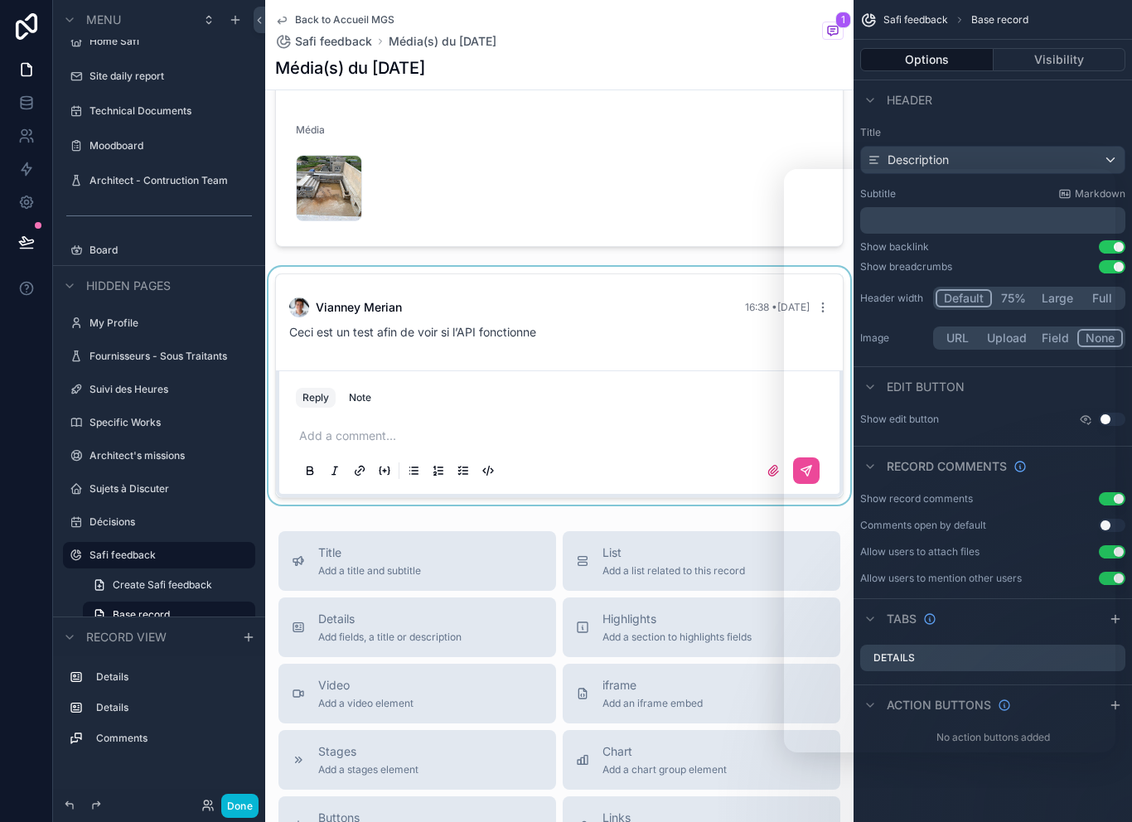
click at [599, 352] on div "scrollable content" at bounding box center [559, 386] width 588 height 238
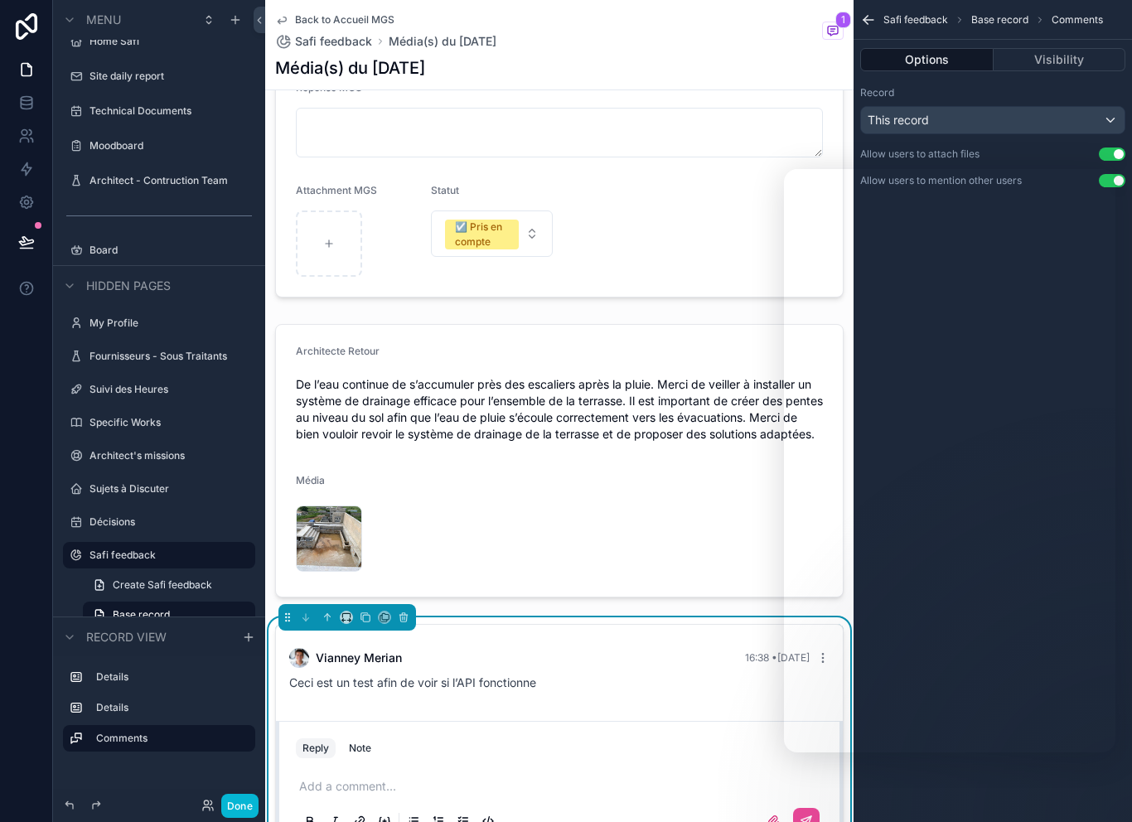
scroll to position [105, 0]
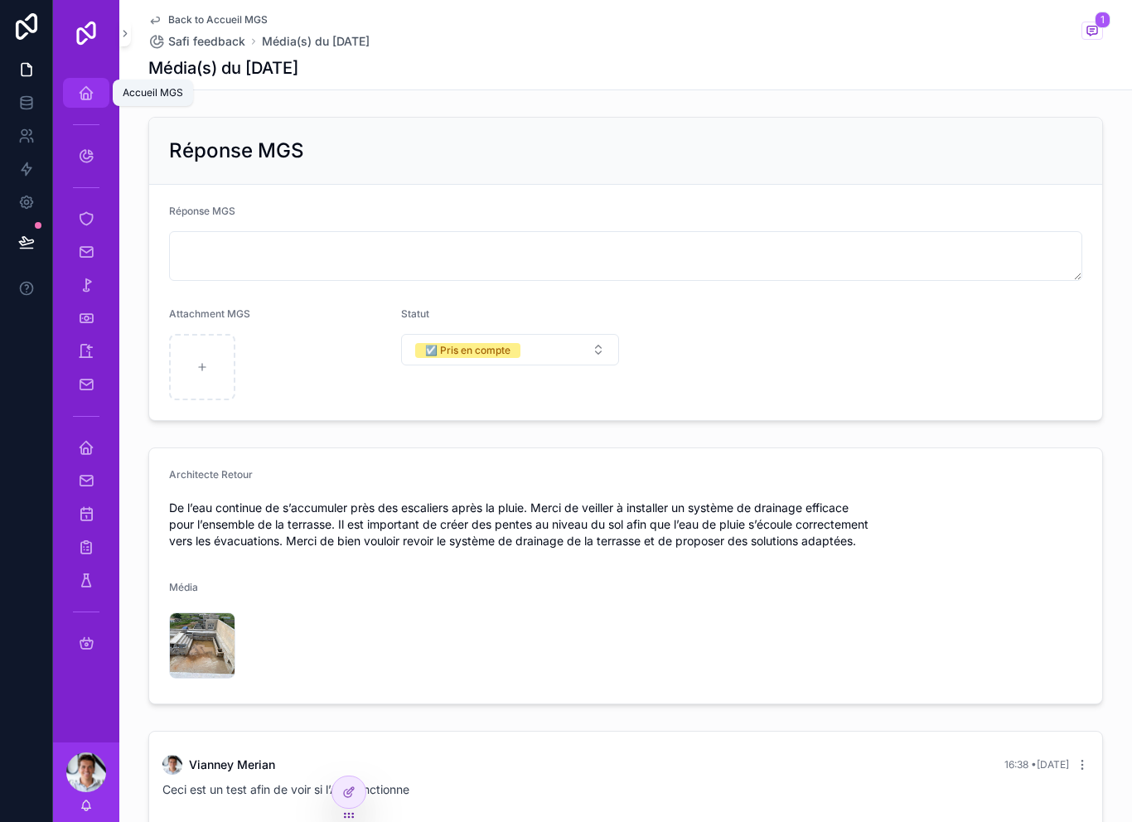
click at [91, 89] on icon "scrollable content" at bounding box center [86, 93] width 17 height 17
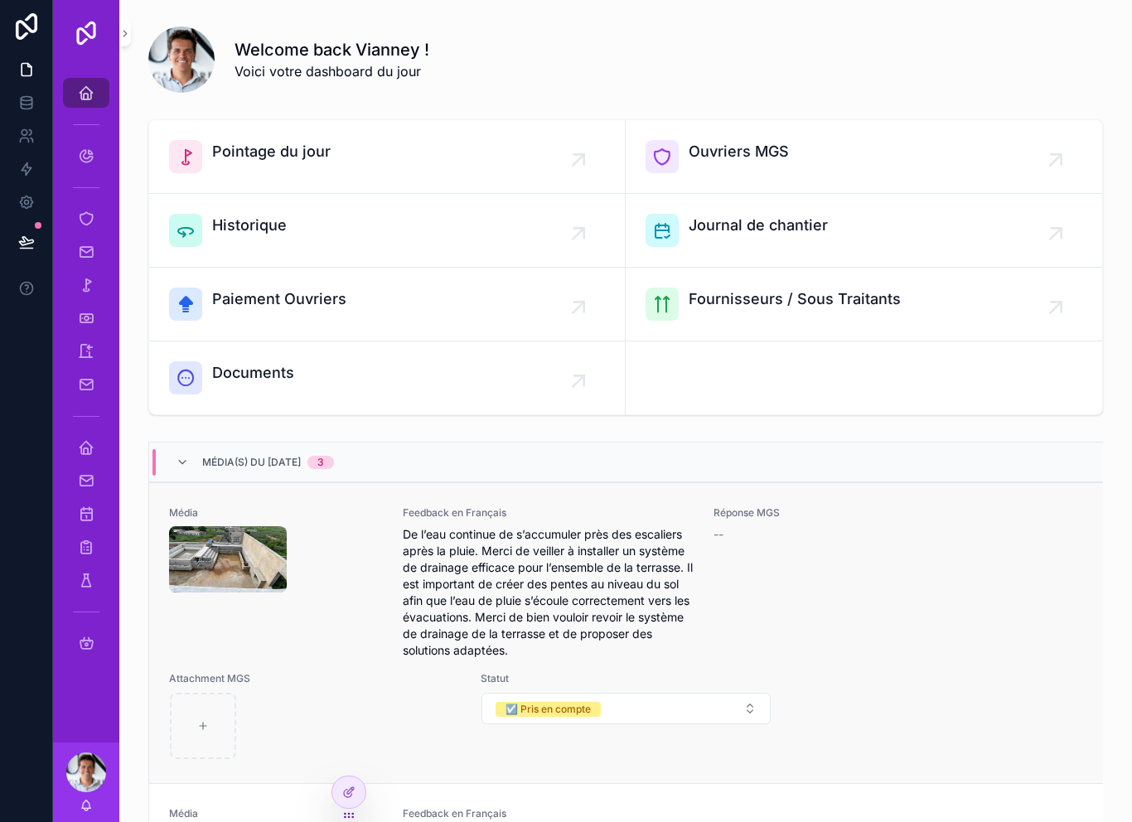
click at [348, 563] on div "scrollable content" at bounding box center [276, 559] width 214 height 66
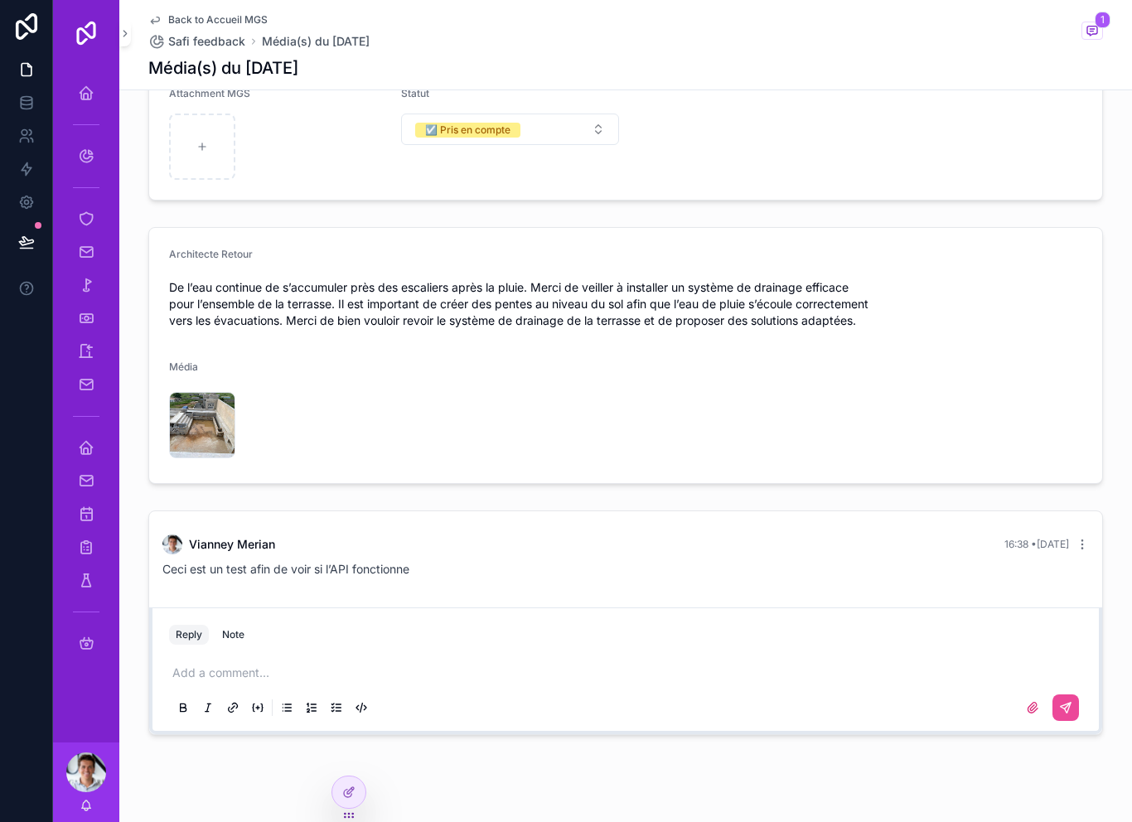
scroll to position [220, 0]
click at [273, 570] on span "Ceci est un test afin de voir si l’API fonctionne" at bounding box center [285, 570] width 247 height 14
click at [1093, 543] on div "Vianney Merian 16:38 • Today Ceci est un test afin de voir si l’API fonctionne" at bounding box center [625, 556] width 946 height 63
click at [1087, 544] on icon "scrollable content" at bounding box center [1082, 545] width 13 height 13
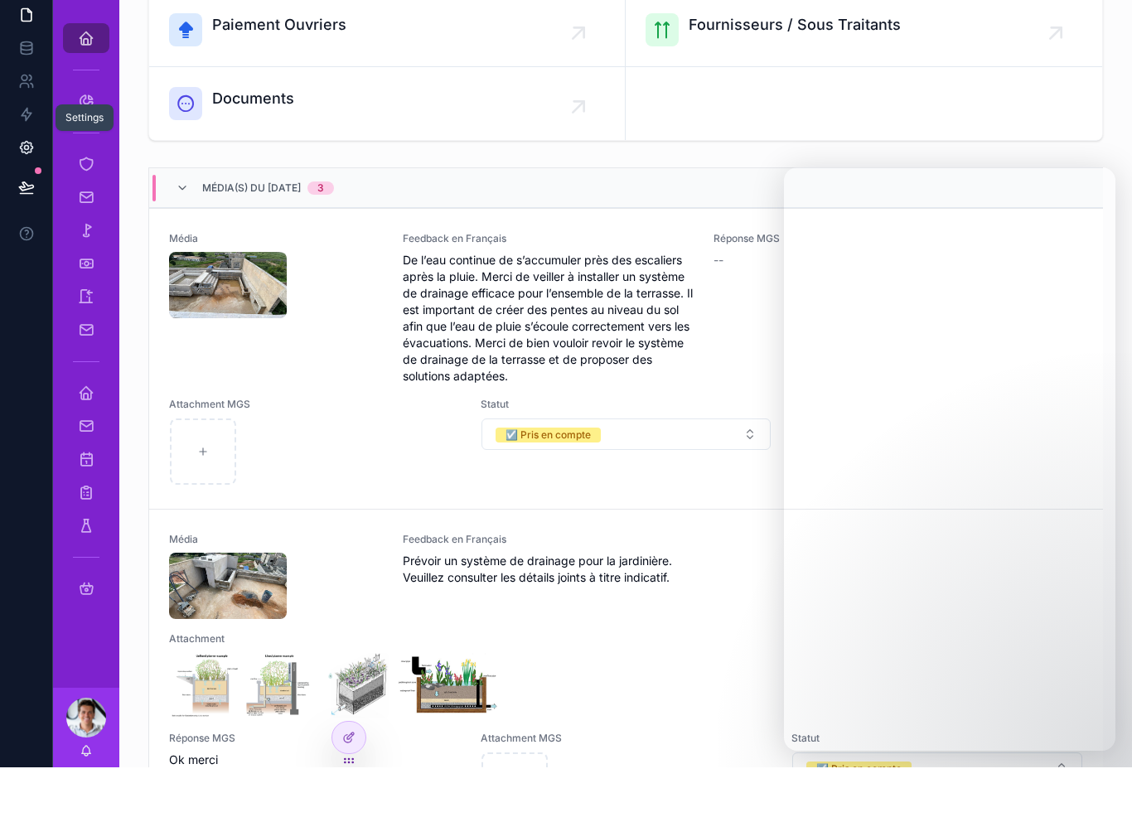
click at [31, 196] on icon at bounding box center [26, 202] width 12 height 12
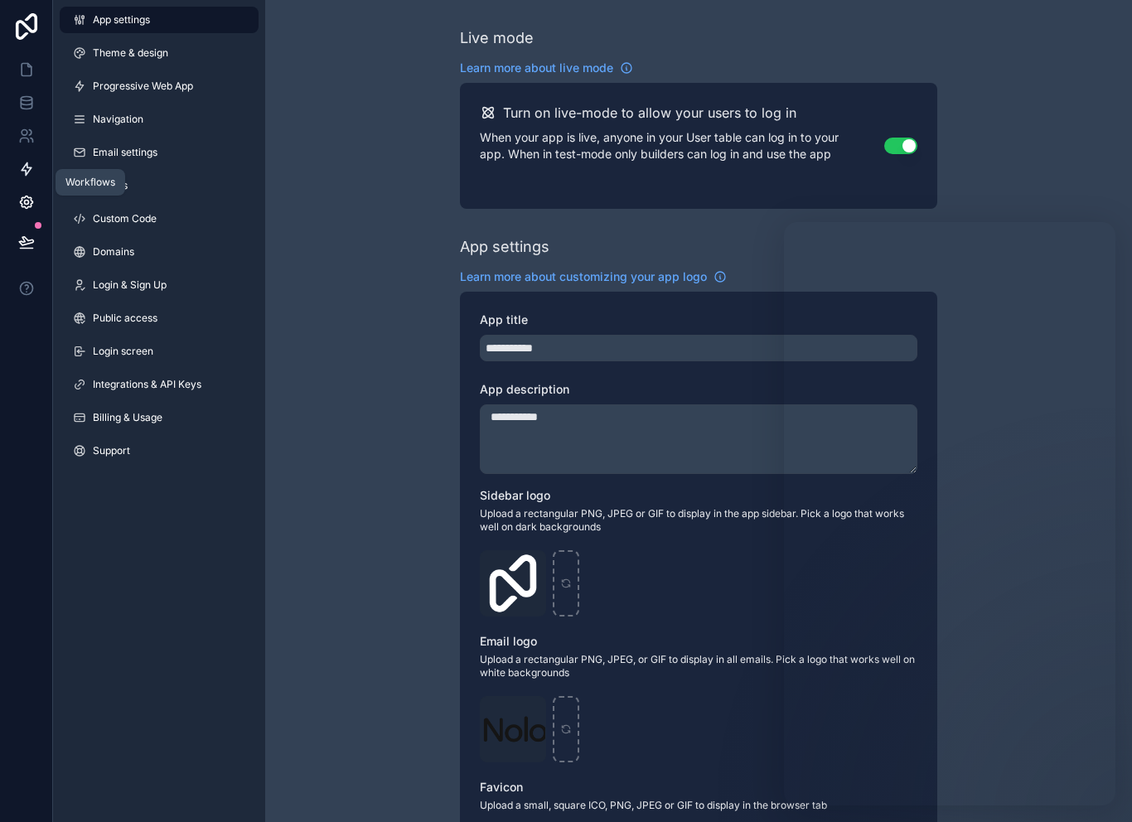
click at [31, 170] on icon at bounding box center [26, 169] width 17 height 17
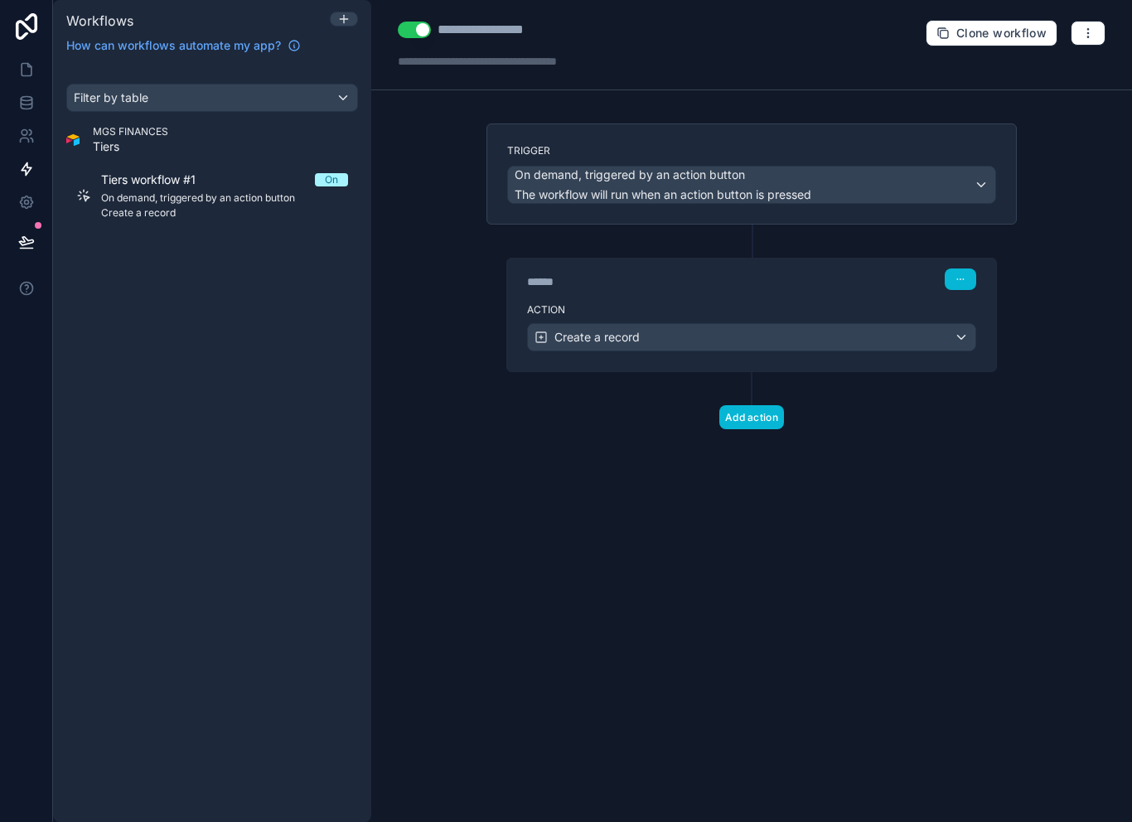
click at [351, 24] on div at bounding box center [344, 18] width 27 height 13
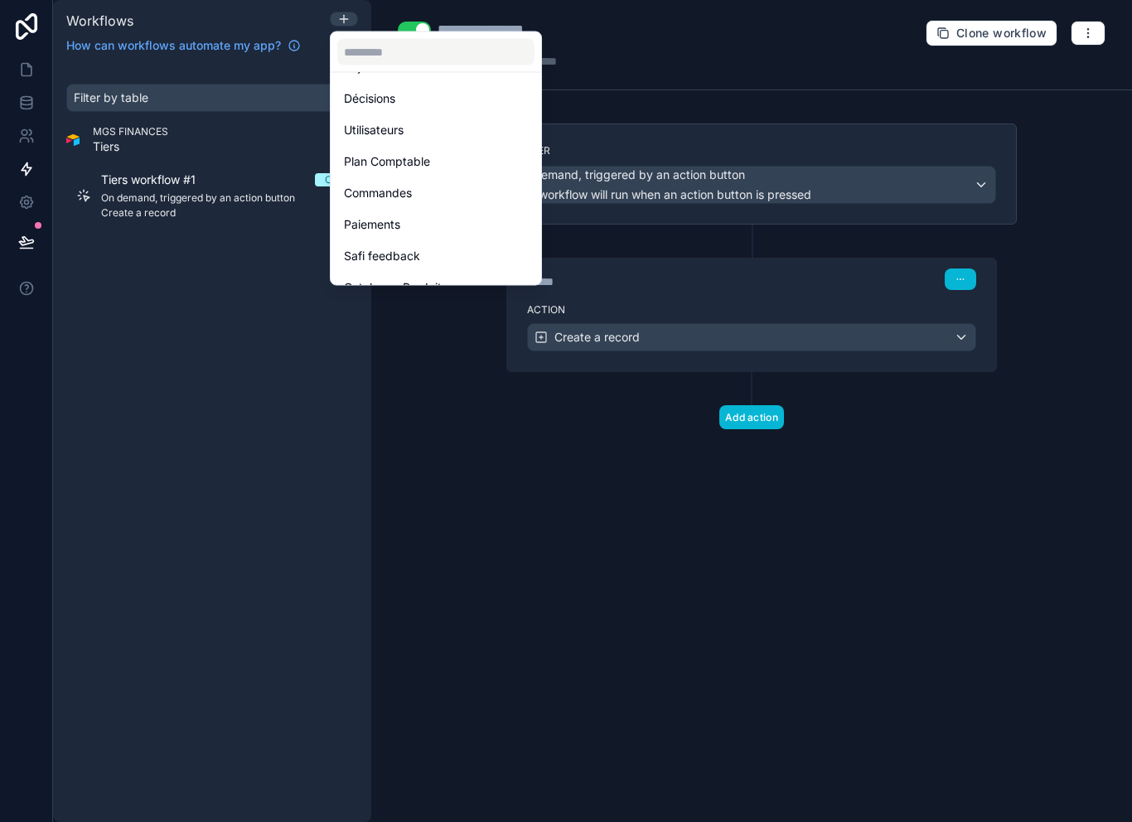
scroll to position [650, 0]
click at [500, 460] on div at bounding box center [566, 411] width 1132 height 822
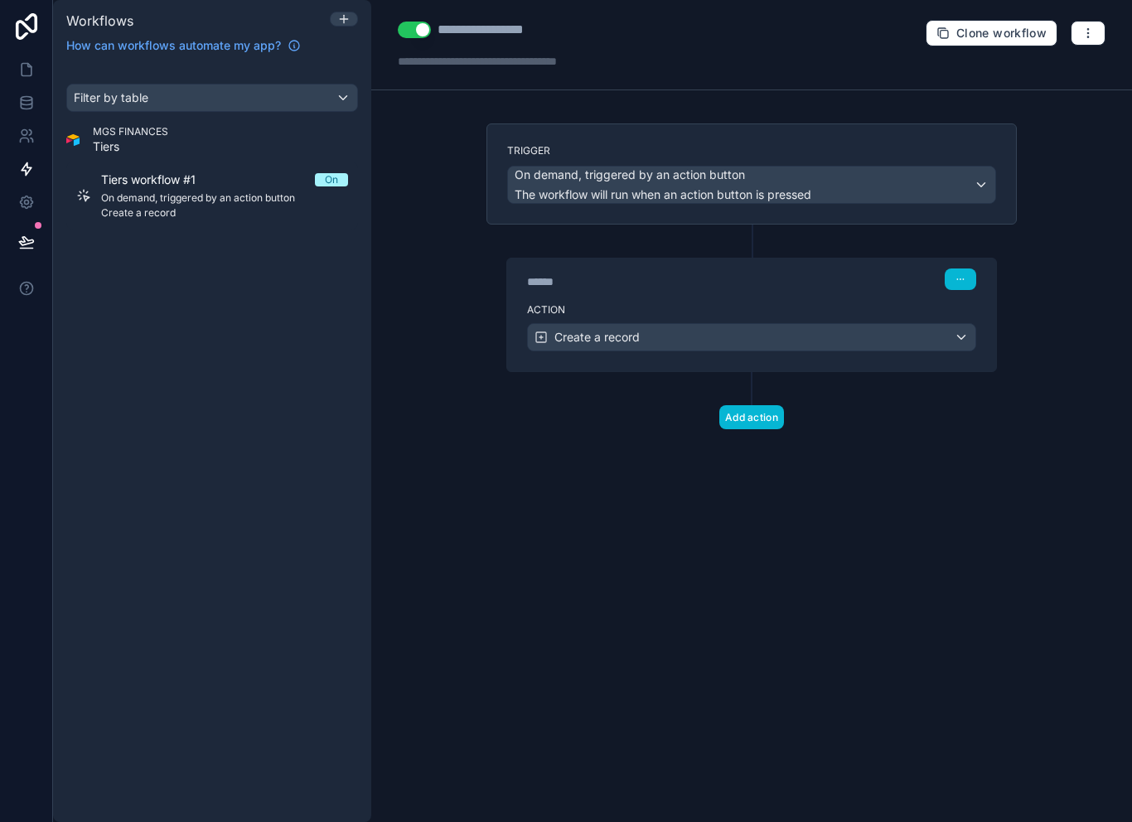
scroll to position [27, 0]
click at [960, 268] on button "button" at bounding box center [960, 279] width 31 height 22
click at [1006, 330] on button "Delete" at bounding box center [1000, 343] width 114 height 27
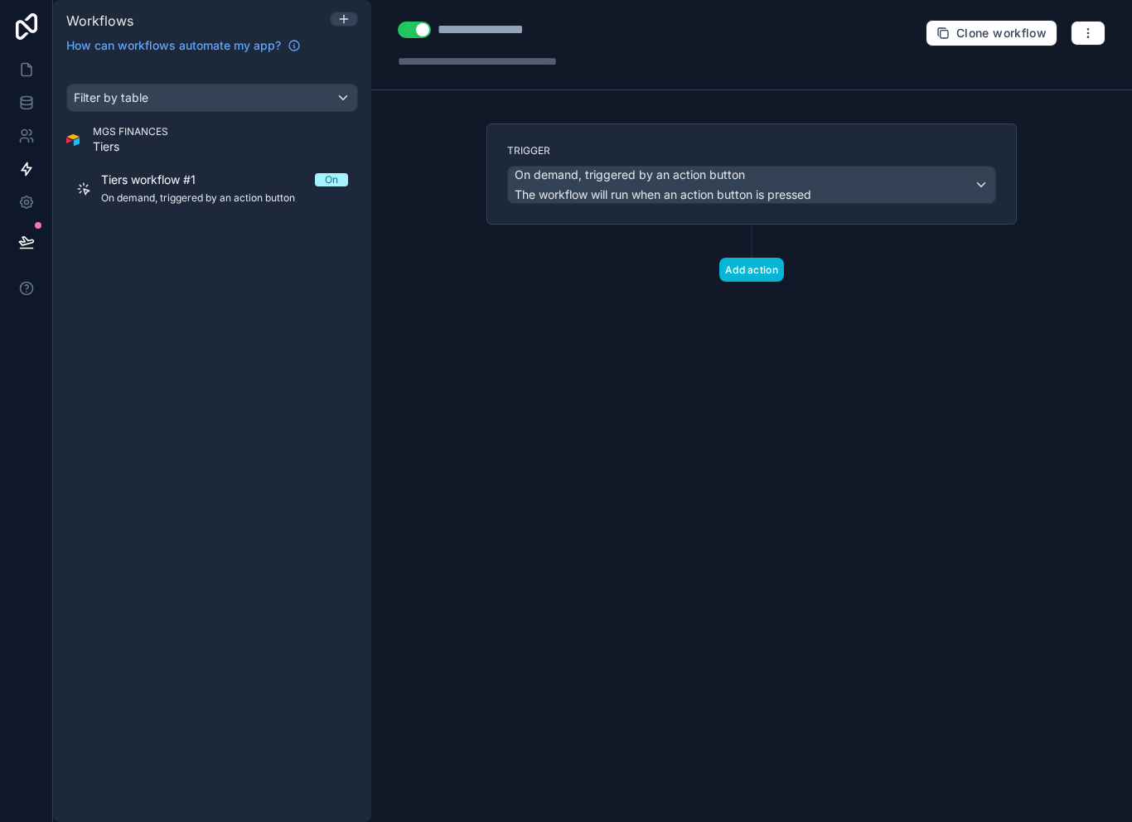
click at [733, 167] on span "On demand, triggered by an action button" at bounding box center [630, 175] width 230 height 17
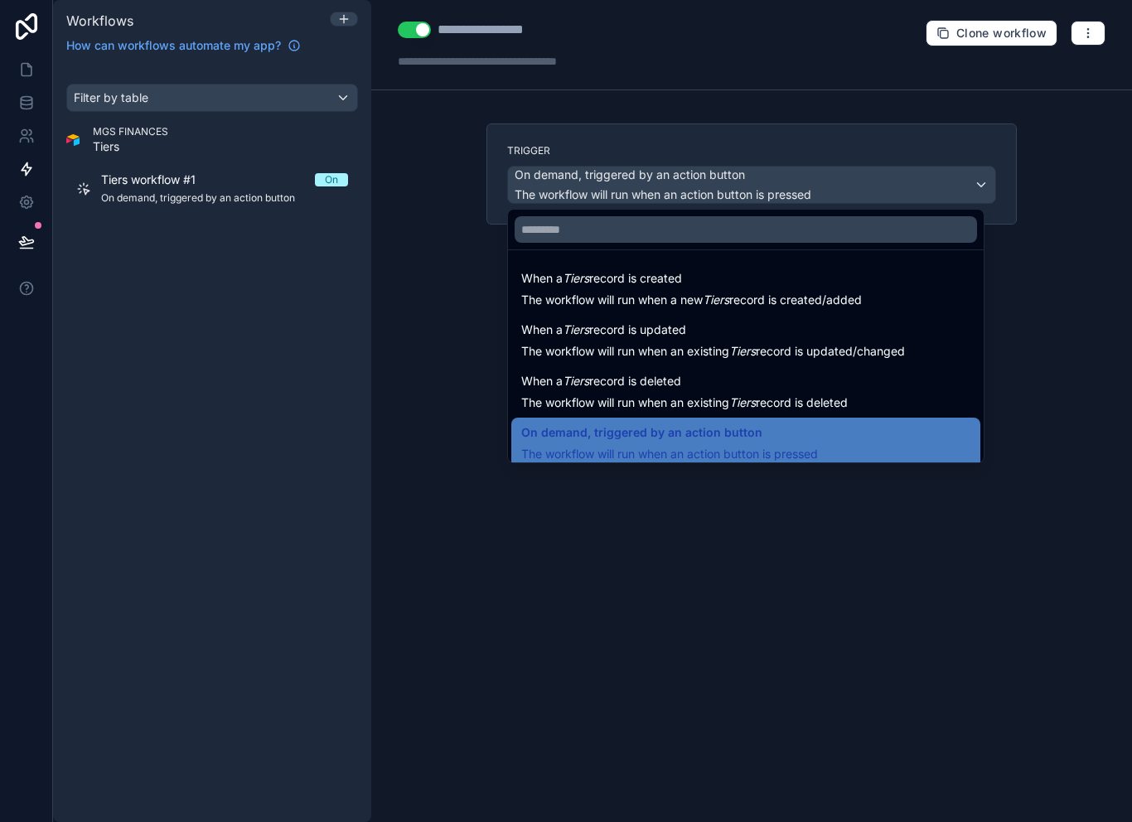
scroll to position [0, 0]
click at [976, 184] on div at bounding box center [566, 411] width 1132 height 822
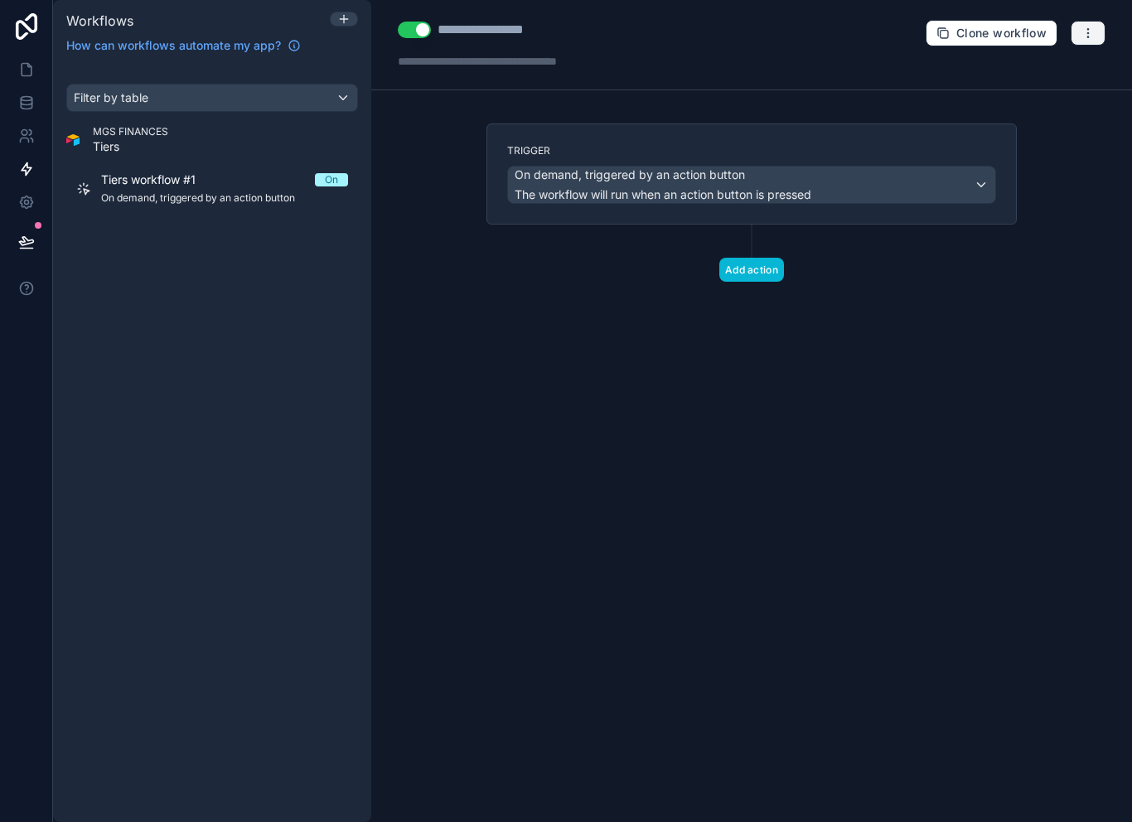
click at [1098, 32] on button "button" at bounding box center [1088, 33] width 35 height 25
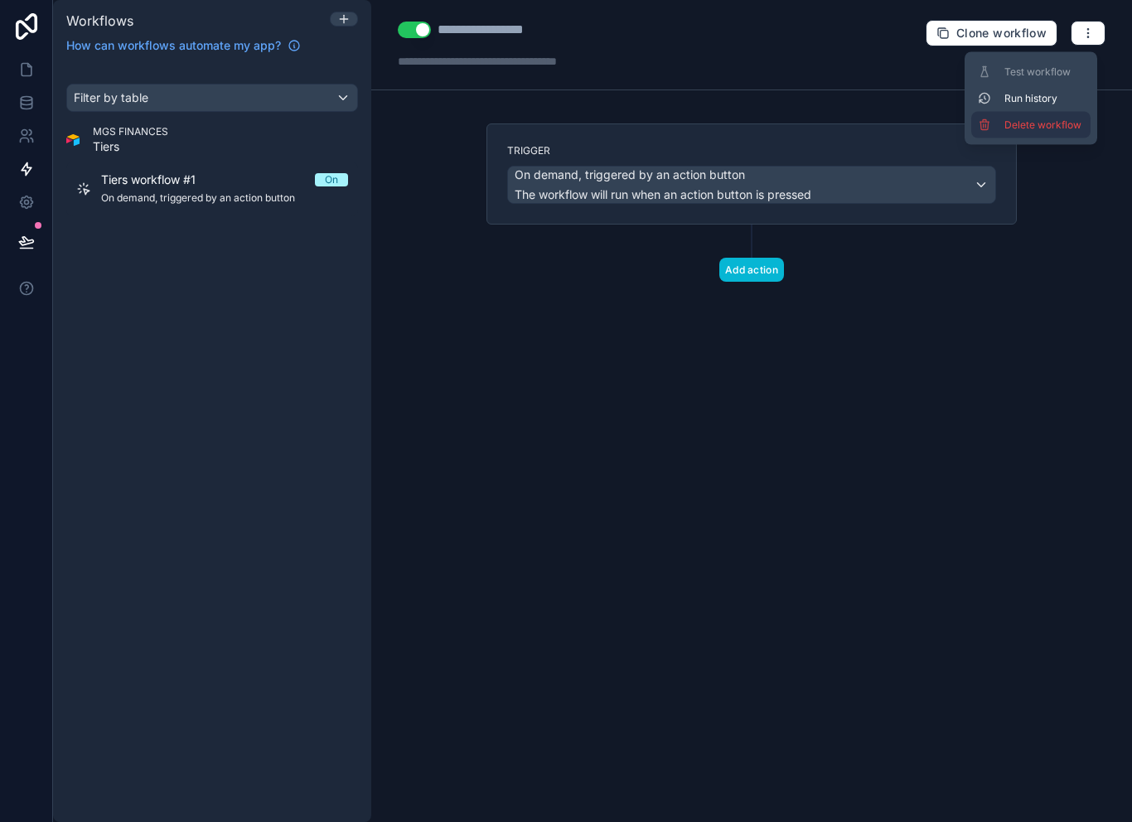
click at [1068, 120] on span "Delete workflow" at bounding box center [1044, 124] width 80 height 13
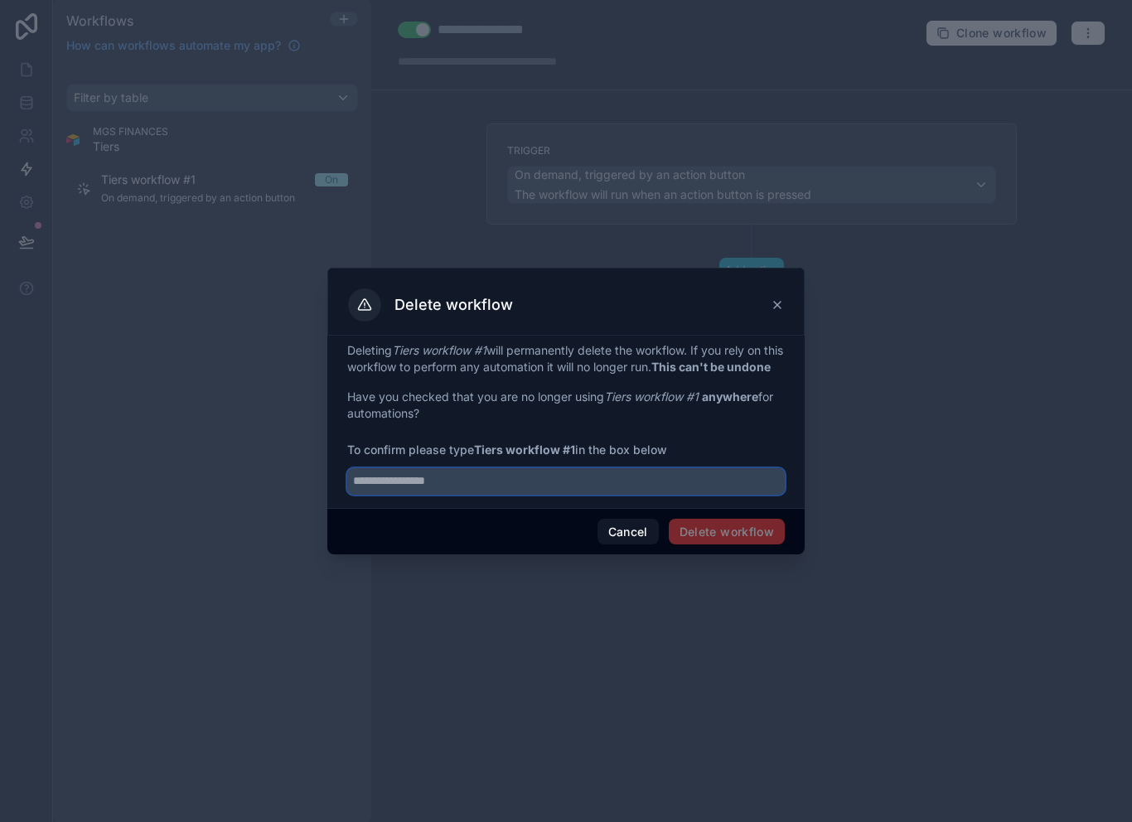
click at [635, 492] on input "text" at bounding box center [566, 481] width 438 height 27
type input "**********"
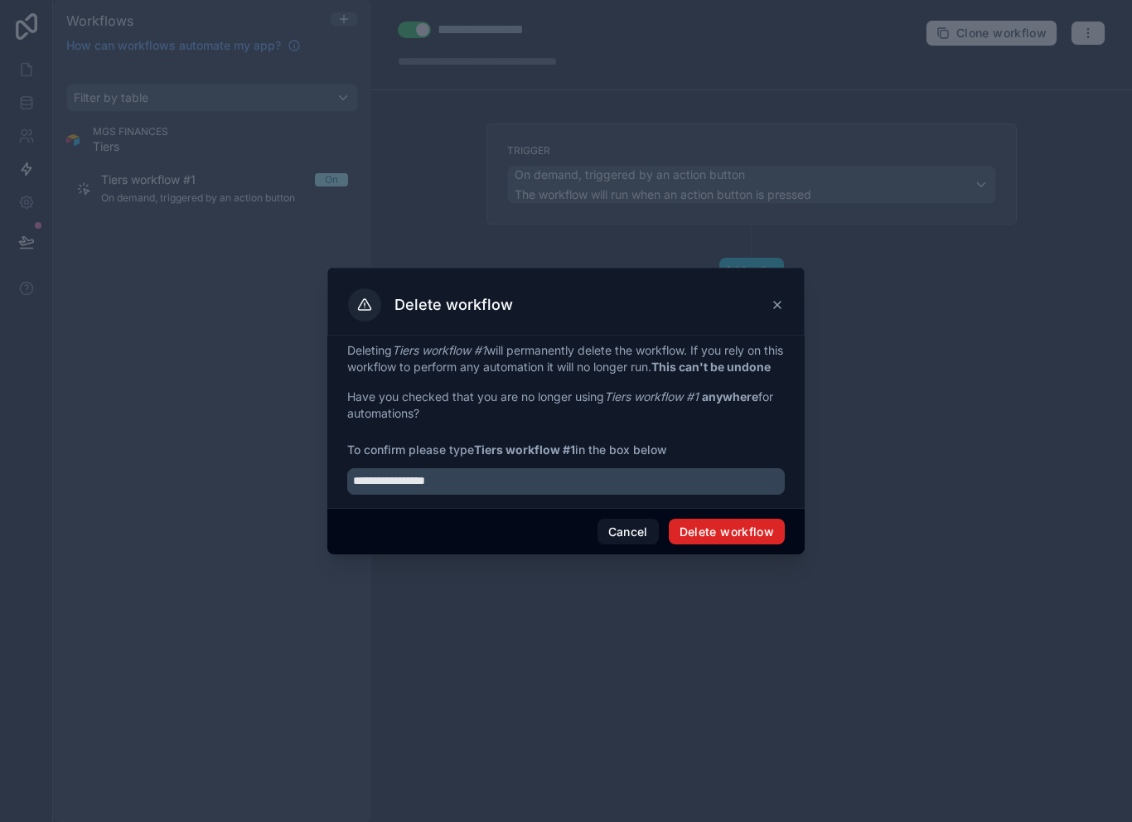
click at [780, 530] on button "Delete workflow" at bounding box center [727, 532] width 116 height 27
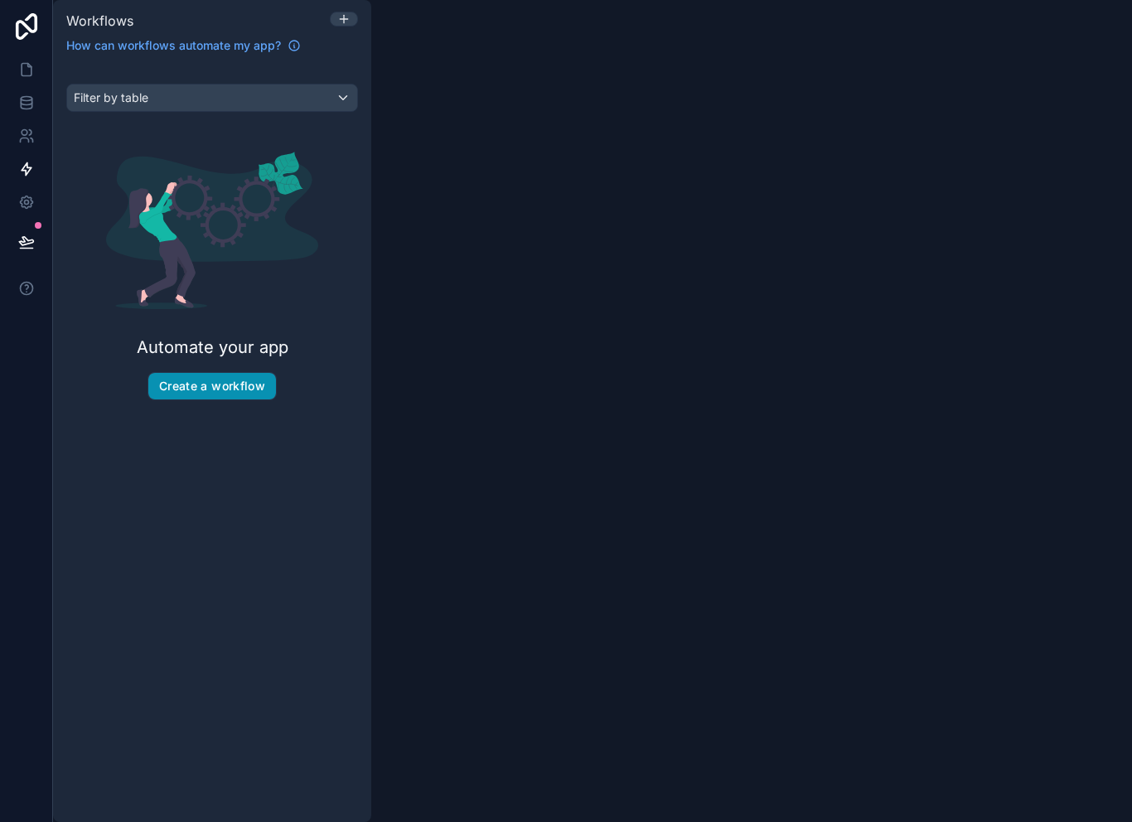
click at [224, 375] on button "Create a workflow" at bounding box center [212, 386] width 128 height 27
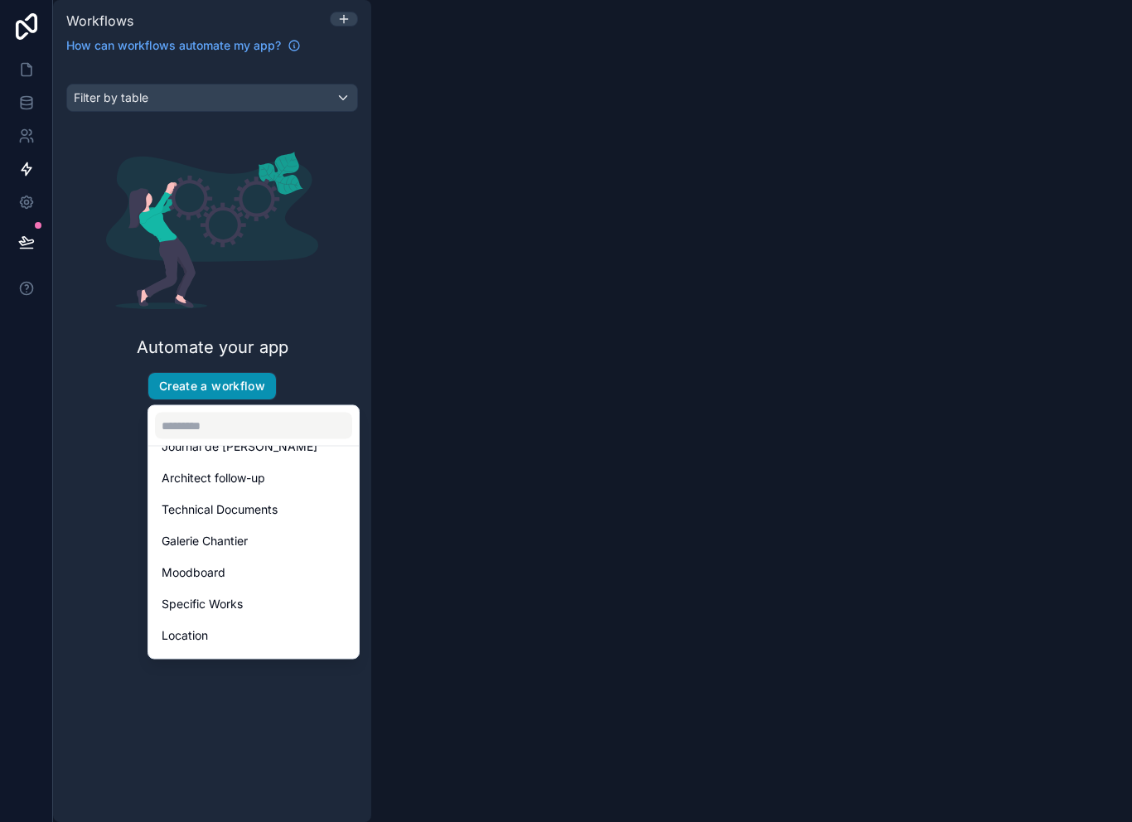
scroll to position [297, 0]
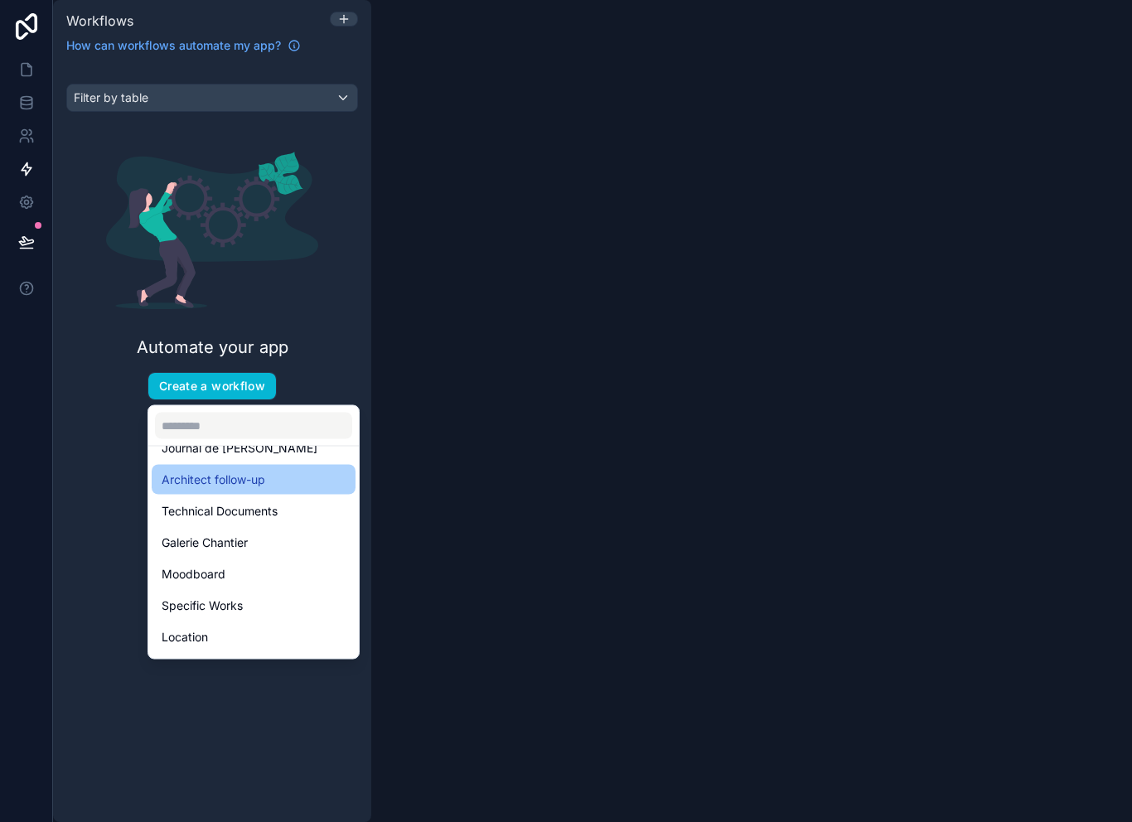
click at [310, 479] on div "Architect follow-up" at bounding box center [254, 480] width 184 height 20
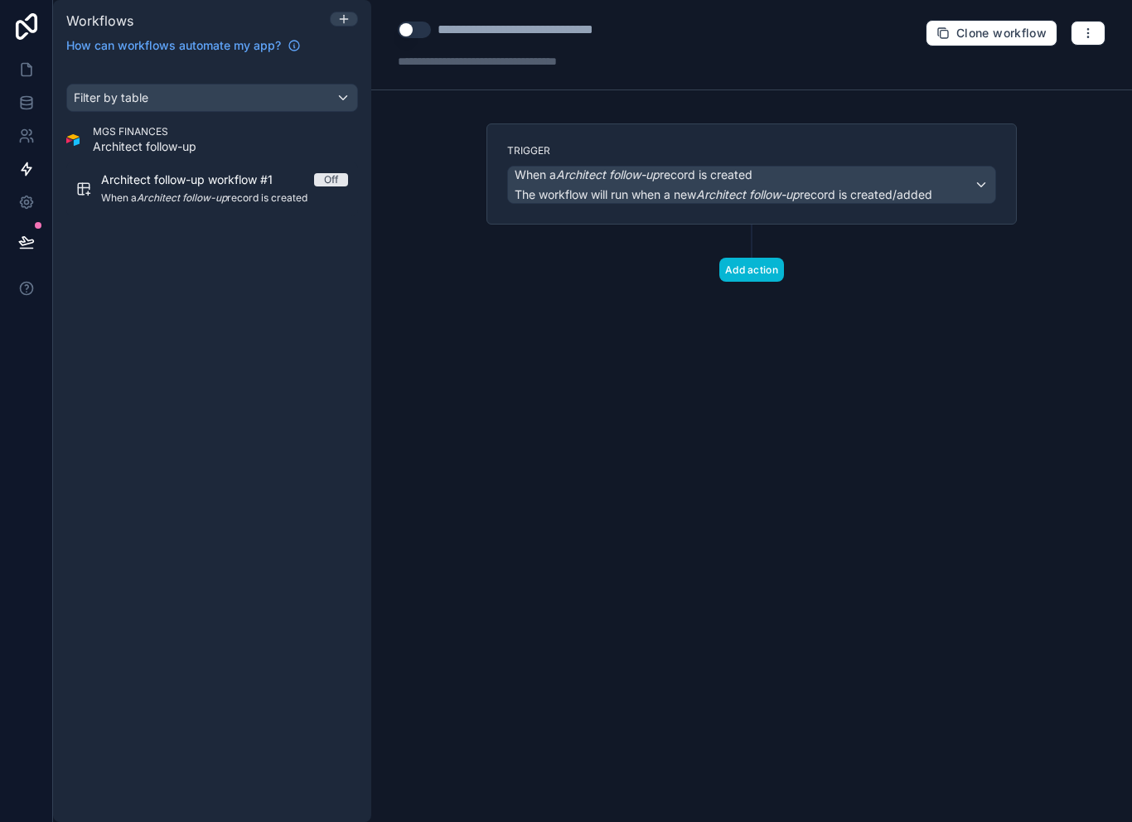
click at [671, 185] on div "When a Architect follow-up record is created The workflow will run when a new A…" at bounding box center [724, 185] width 418 height 36
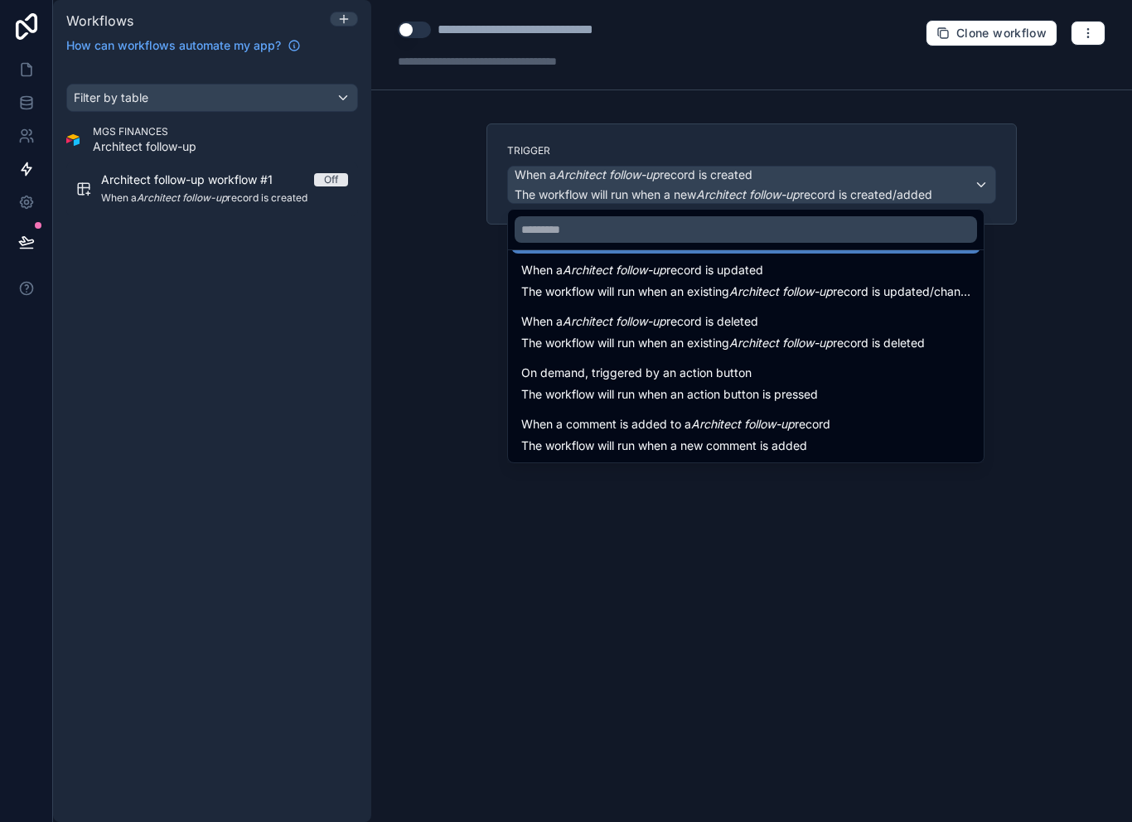
scroll to position [60, 0]
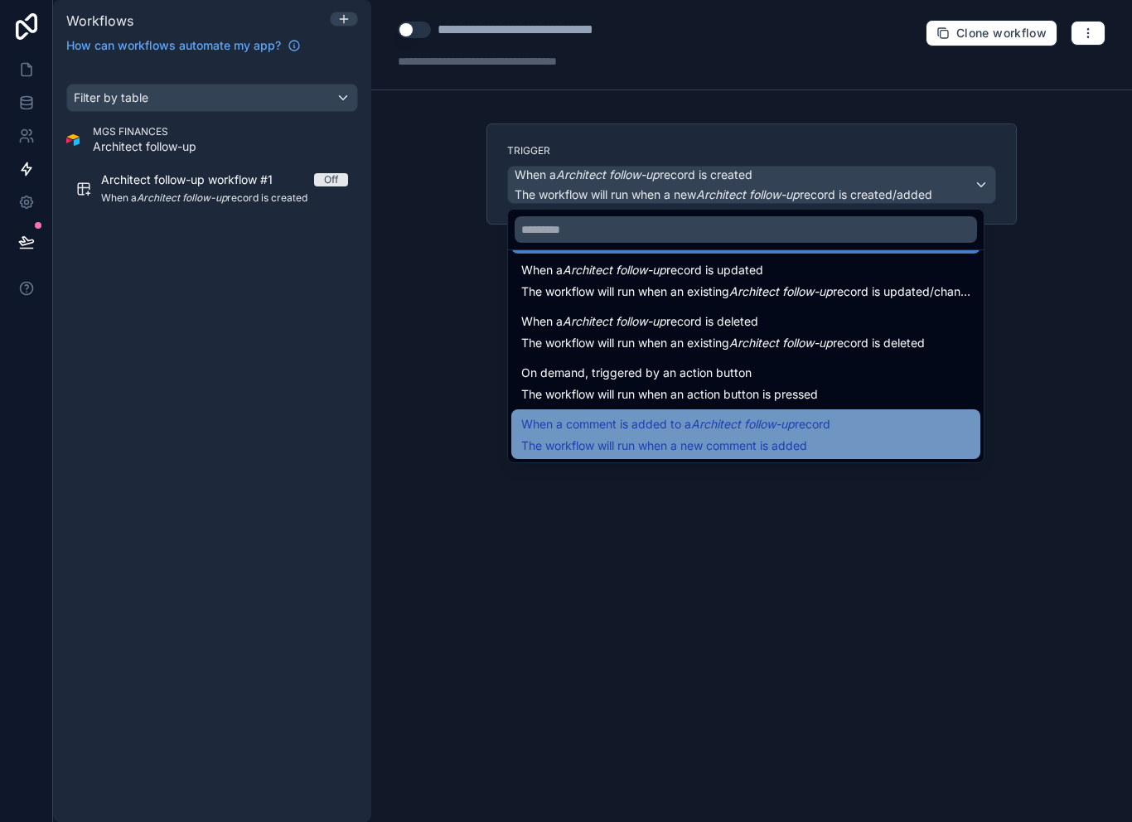
click at [847, 448] on div "When a comment is added to a Architect follow-up record The workflow will run w…" at bounding box center [745, 434] width 449 height 40
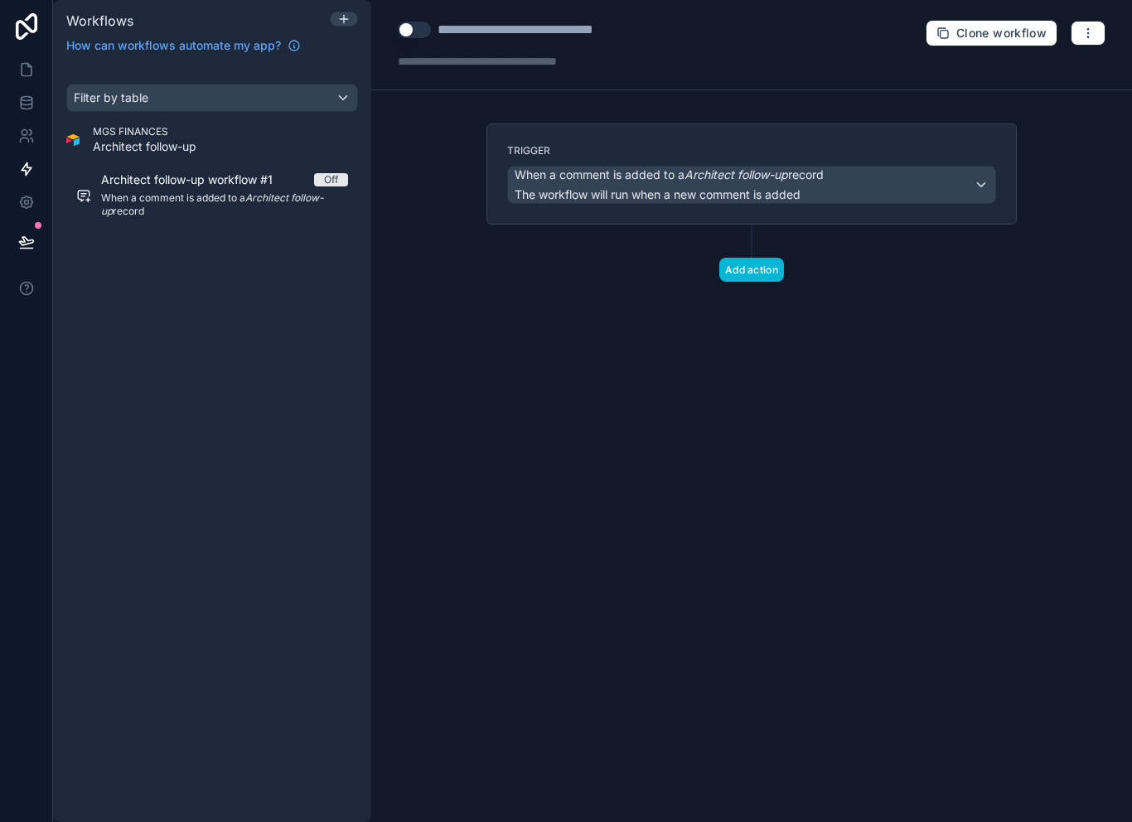
click at [966, 172] on div "When a comment is added to a Architect follow-up record The workflow will run w…" at bounding box center [751, 185] width 487 height 36
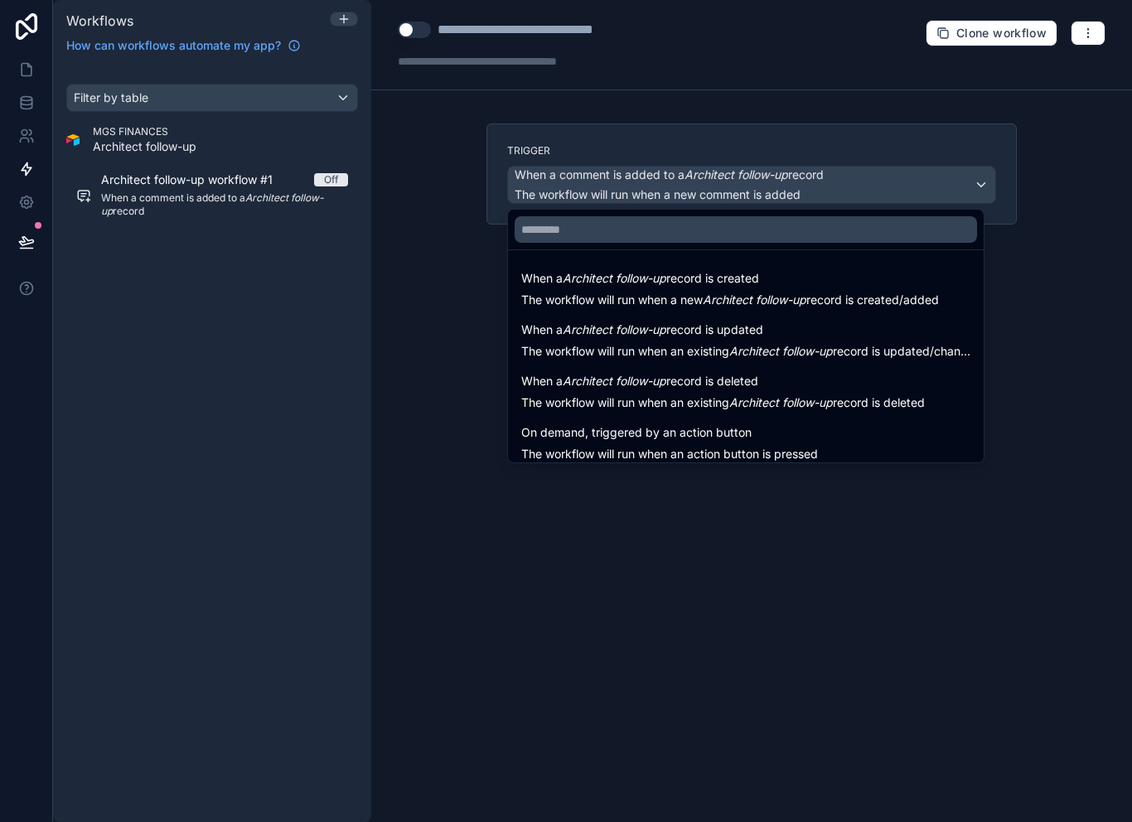
click at [268, 138] on div at bounding box center [566, 411] width 1132 height 822
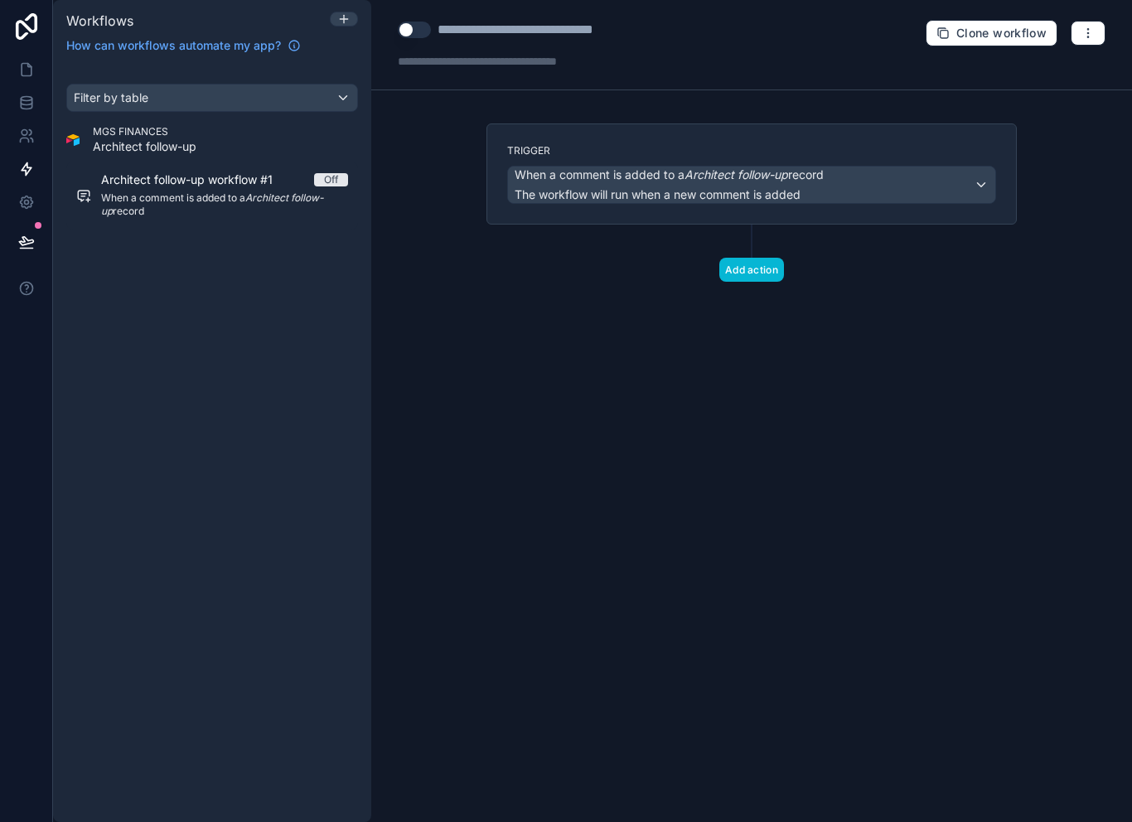
click at [210, 143] on div "MGS FINANCES Architect follow-up" at bounding box center [212, 140] width 292 height 30
click at [1017, 162] on div "Trigger When a comment is added to a Architect follow-up record The workflow wi…" at bounding box center [751, 228] width 557 height 211
click at [1095, 31] on button "button" at bounding box center [1088, 33] width 35 height 25
click at [1079, 116] on button "Delete workflow" at bounding box center [1030, 125] width 119 height 27
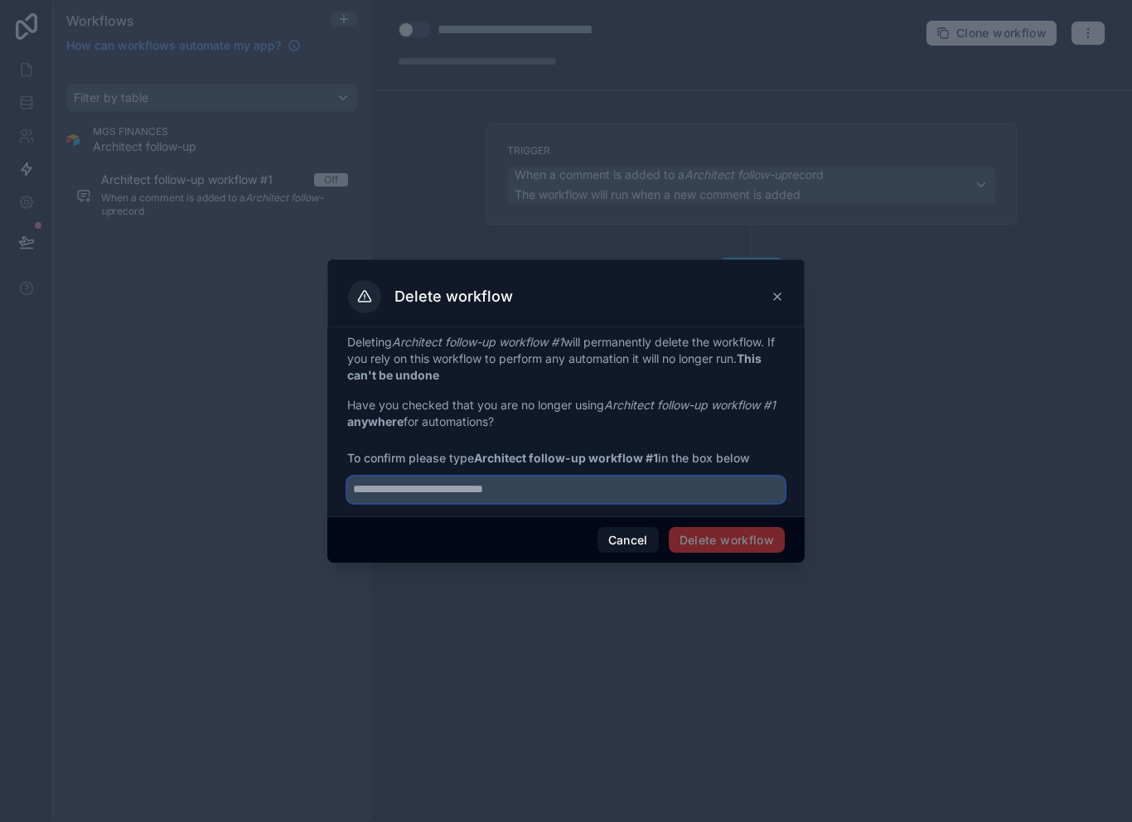
click at [584, 477] on input "text" at bounding box center [566, 489] width 438 height 27
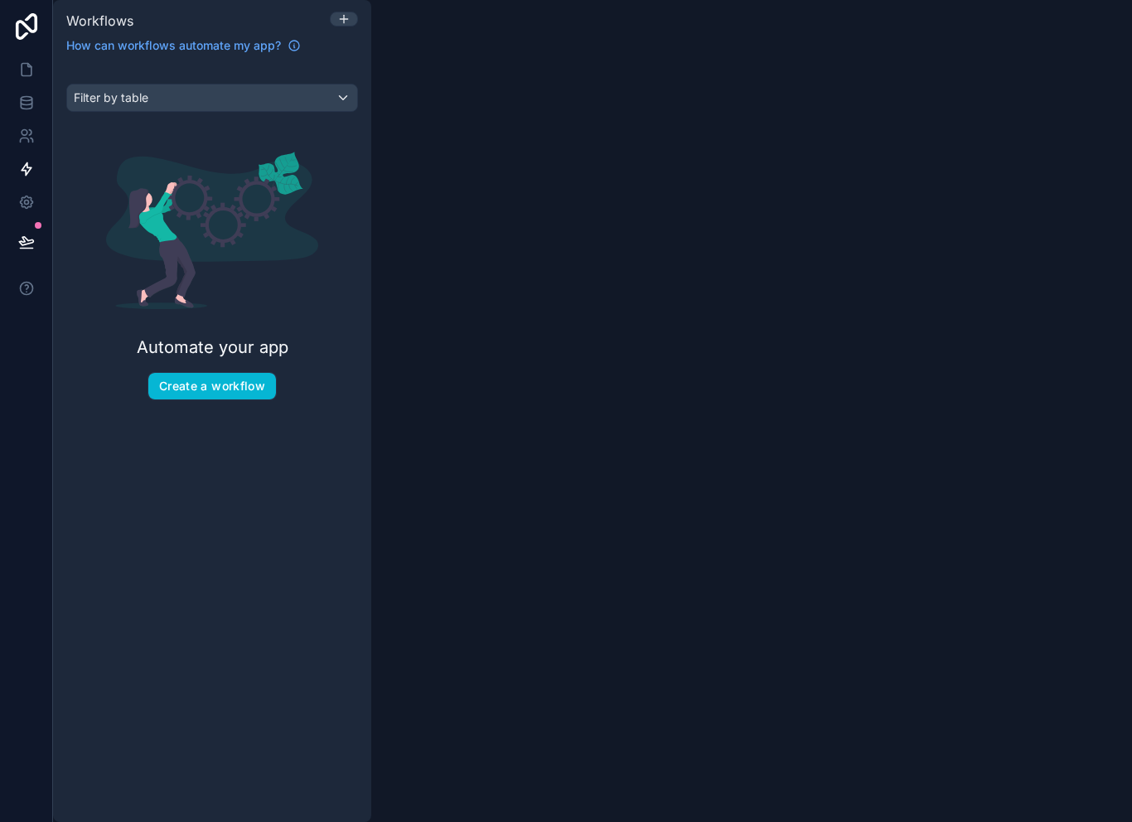
click at [248, 363] on div "Automate your app Create a workflow" at bounding box center [212, 276] width 292 height 302
click at [232, 379] on button "Create a workflow" at bounding box center [212, 386] width 128 height 27
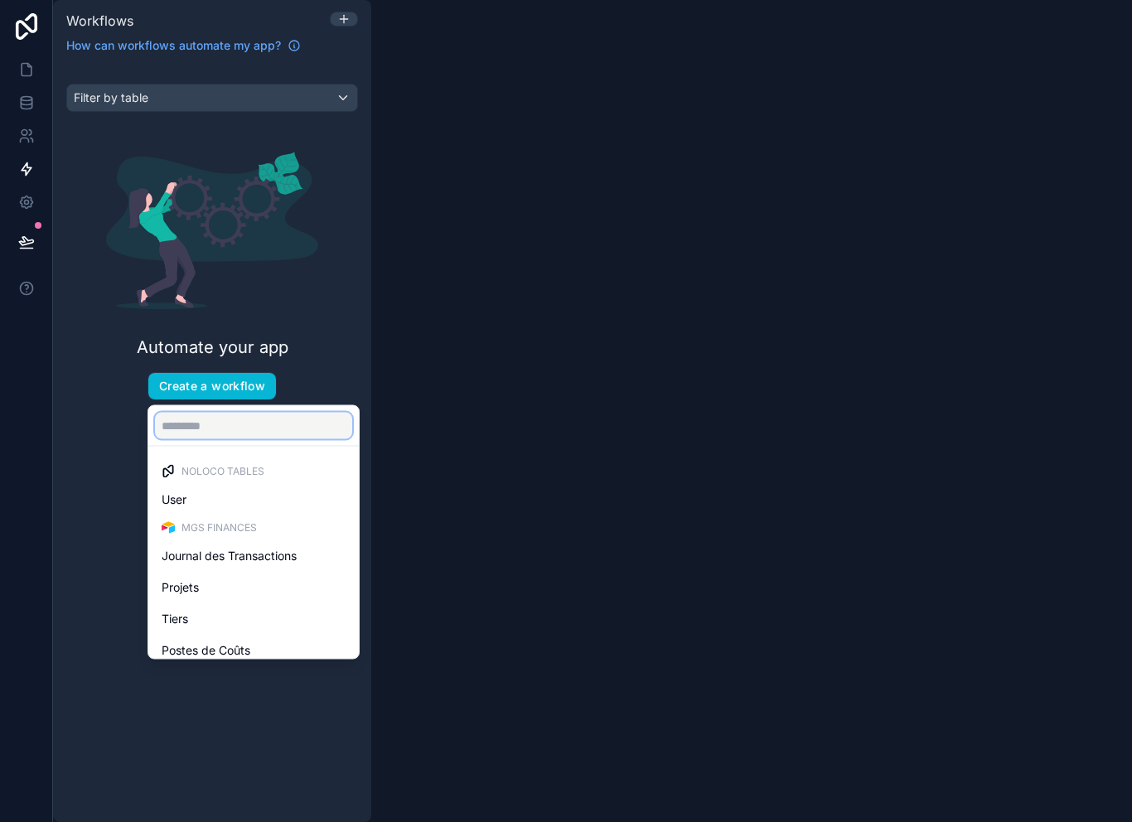
click at [288, 436] on input "text" at bounding box center [253, 426] width 197 height 27
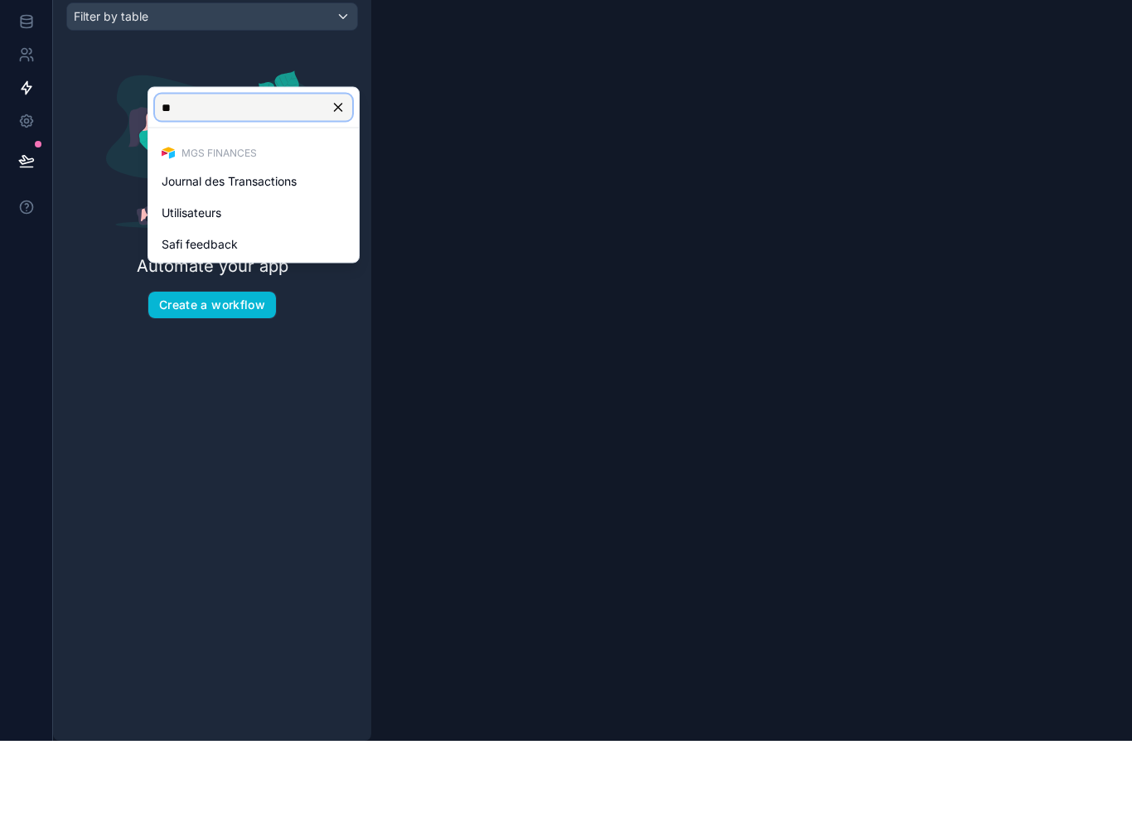
type input "***"
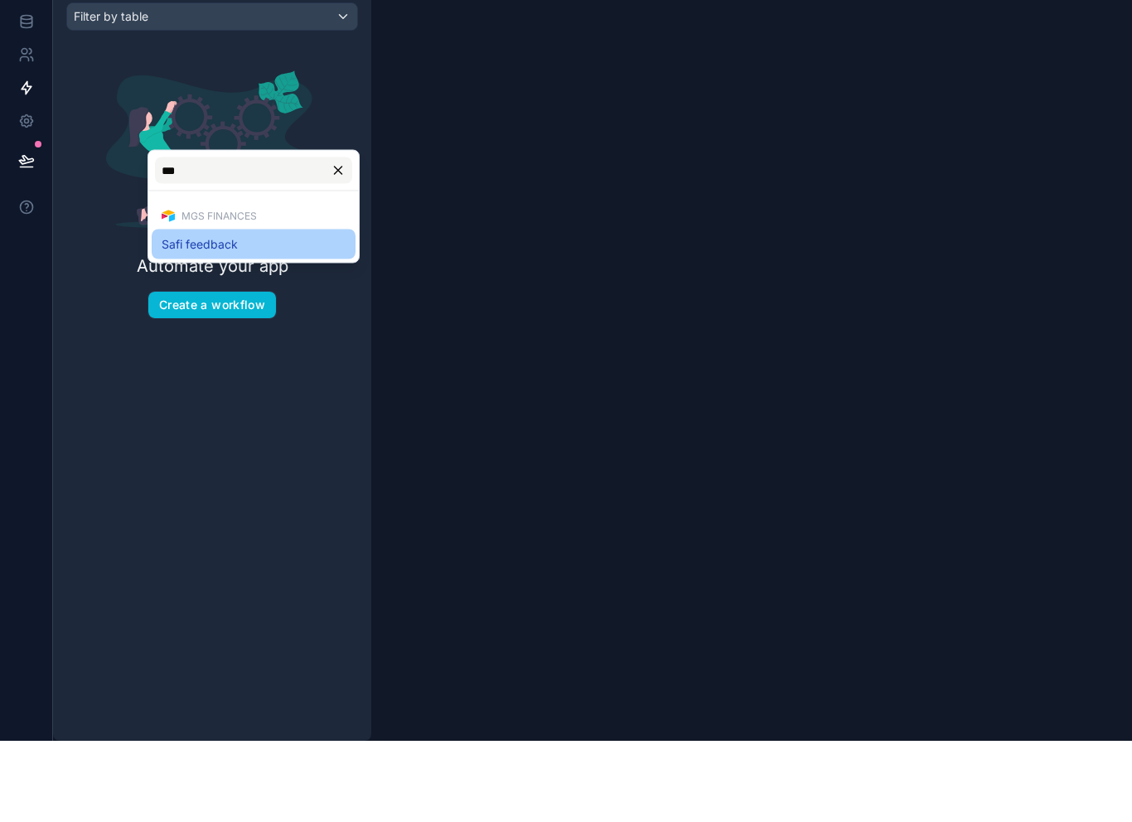
click at [290, 316] on div "Safi feedback" at bounding box center [254, 326] width 184 height 20
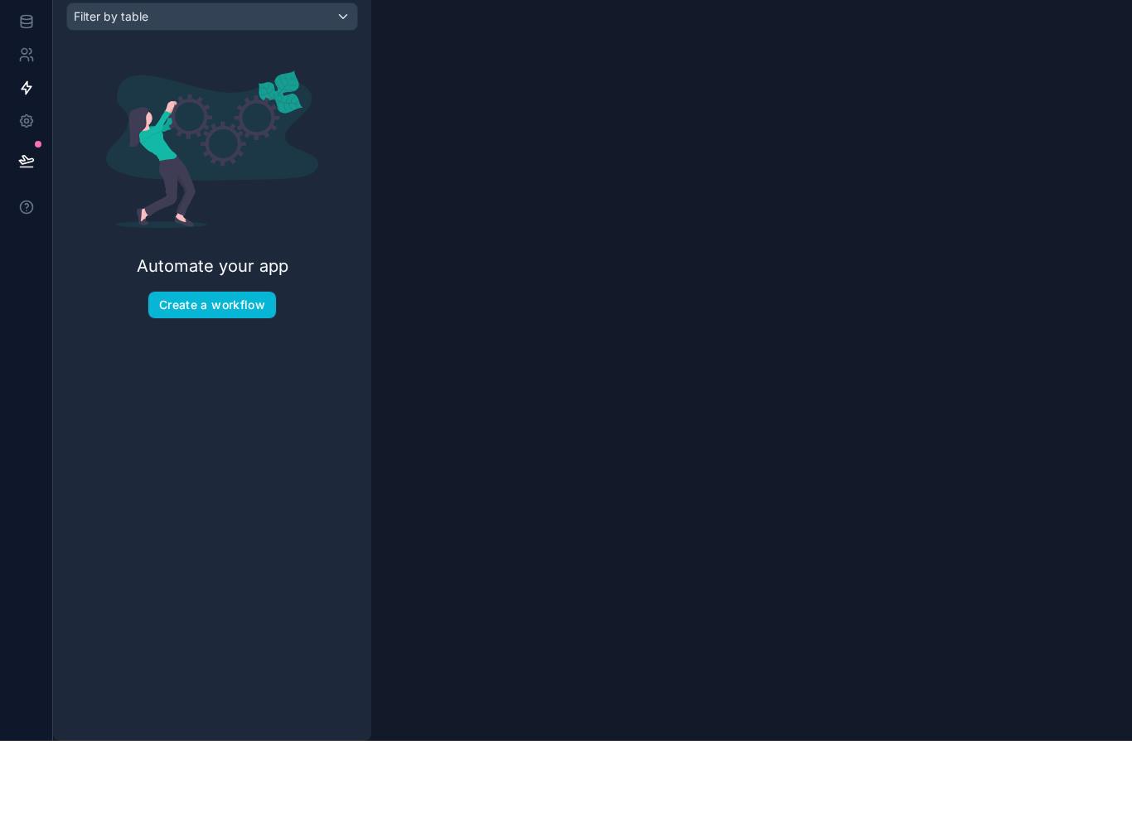
scroll to position [27, 0]
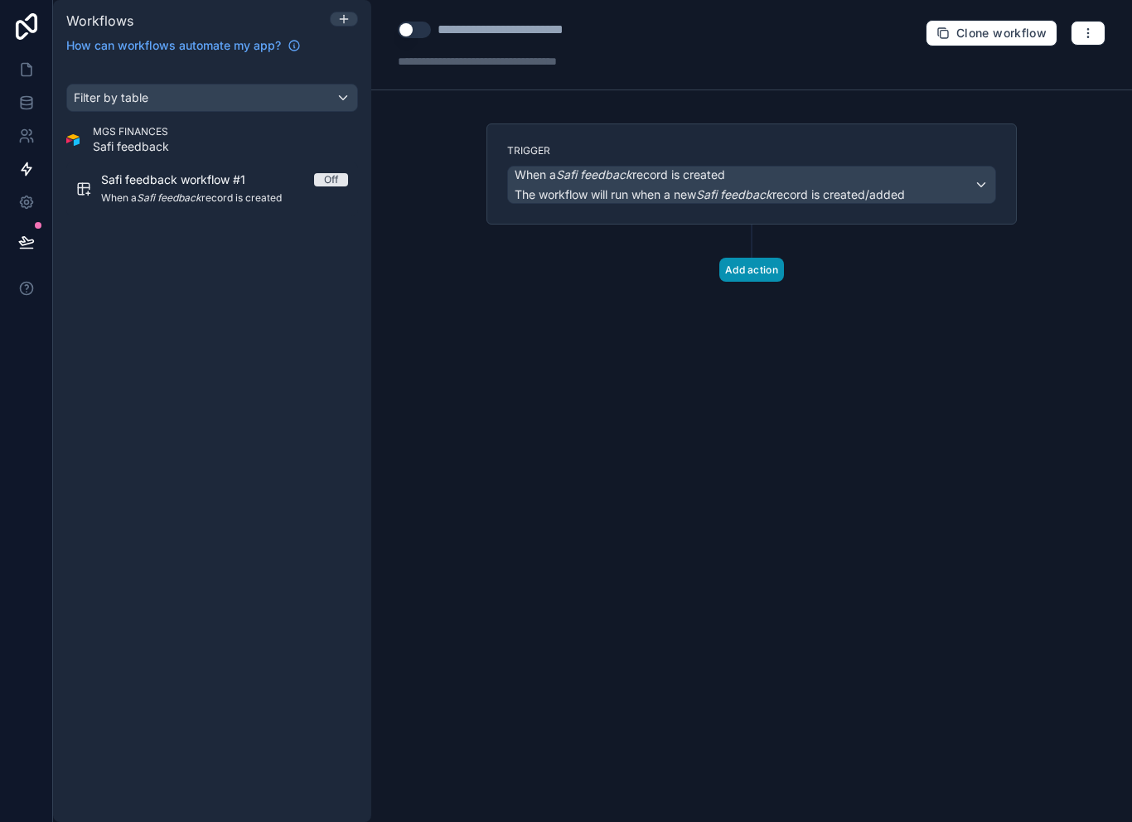
click at [767, 268] on button "Add action" at bounding box center [751, 270] width 65 height 24
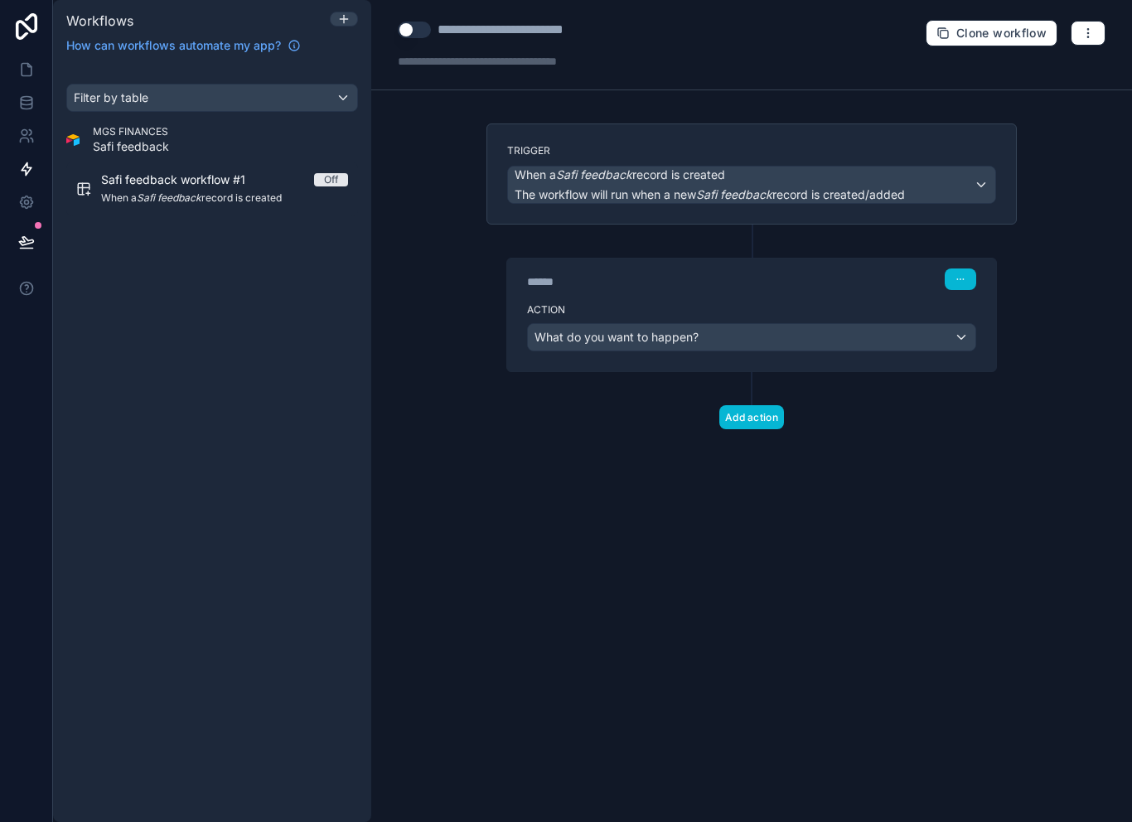
click at [694, 337] on span "What do you want to happen?" at bounding box center [616, 337] width 164 height 14
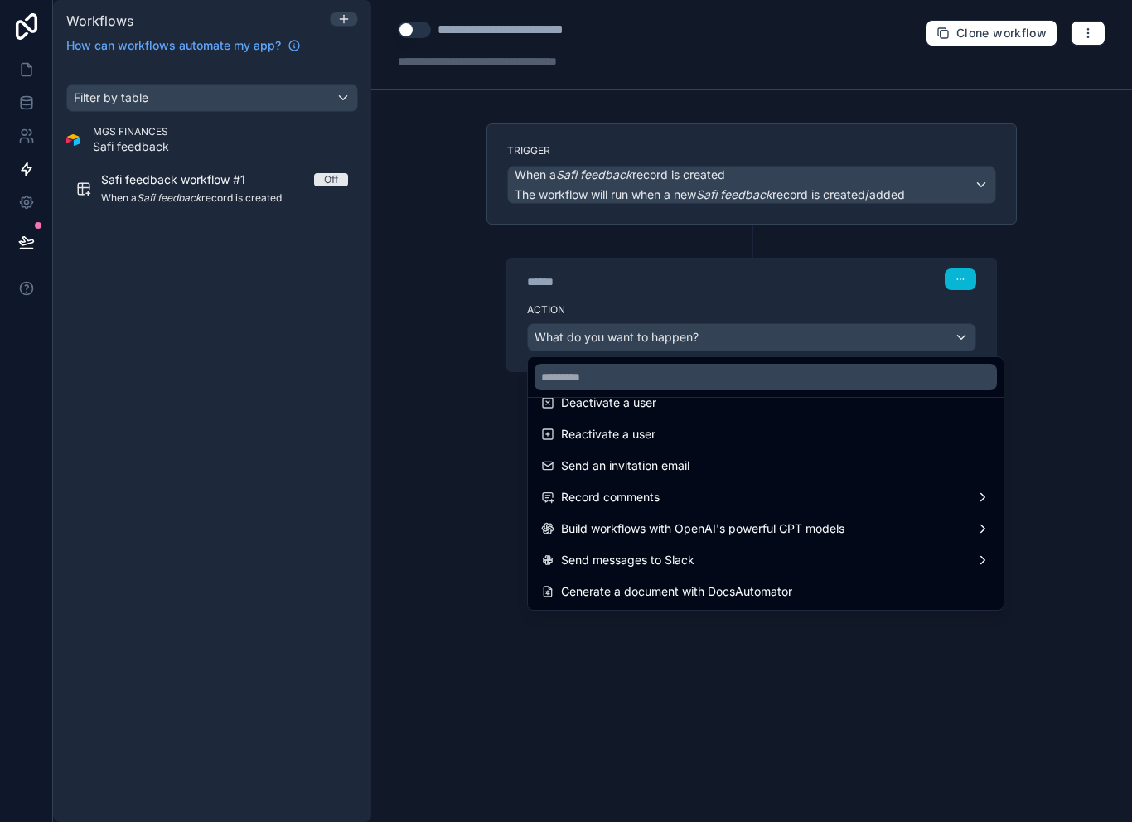
scroll to position [307, 0]
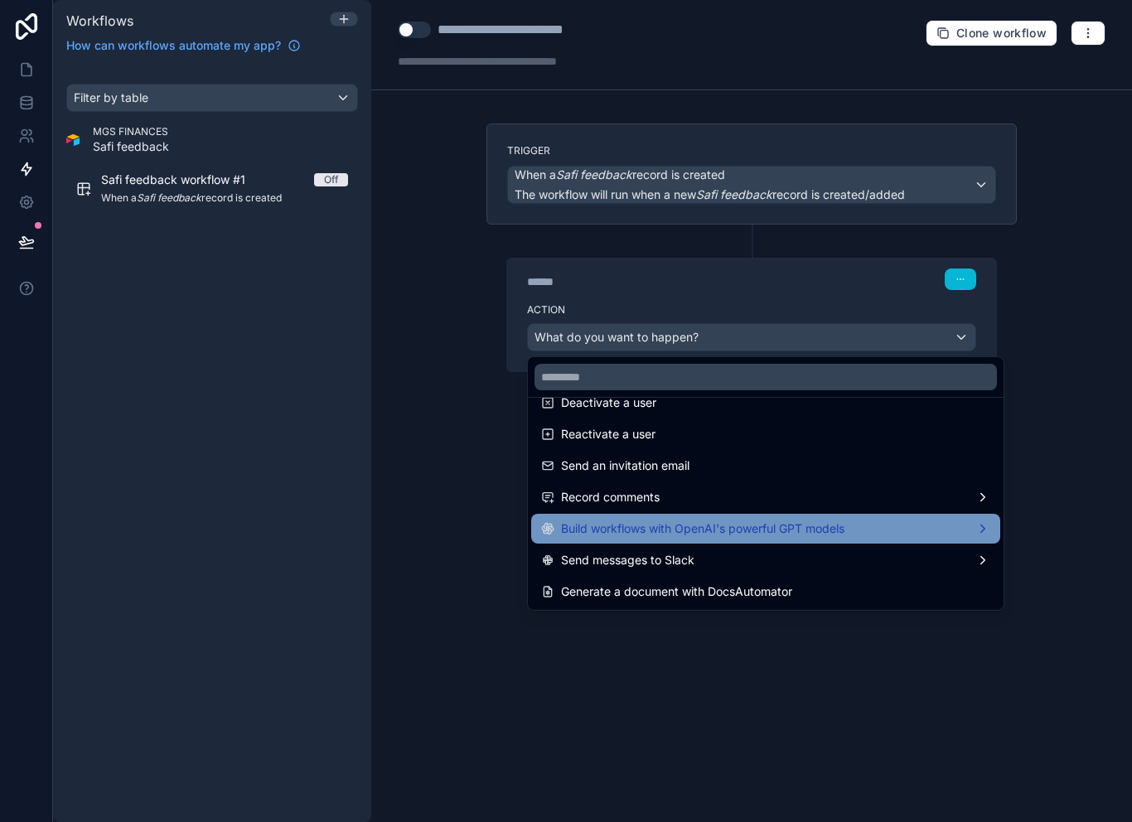
click at [882, 529] on div "Build workflows with OpenAI's powerful GPT models" at bounding box center [765, 529] width 449 height 20
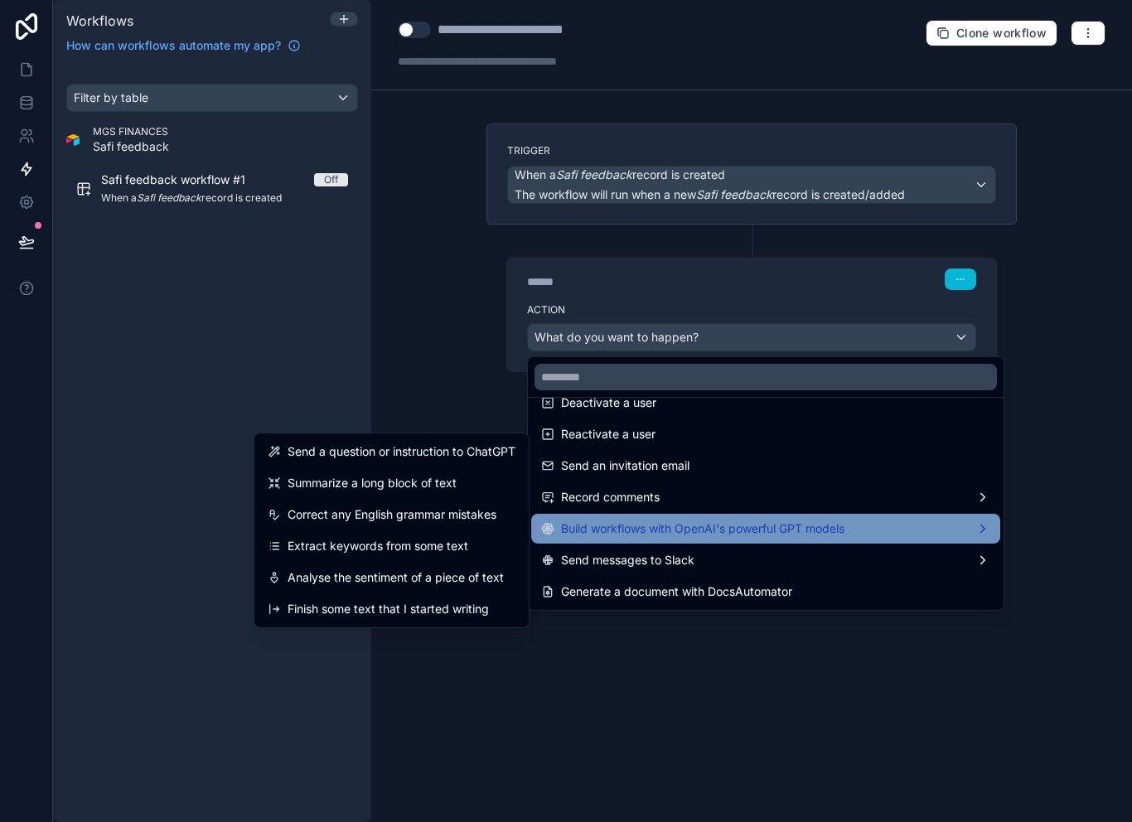
scroll to position [0, 0]
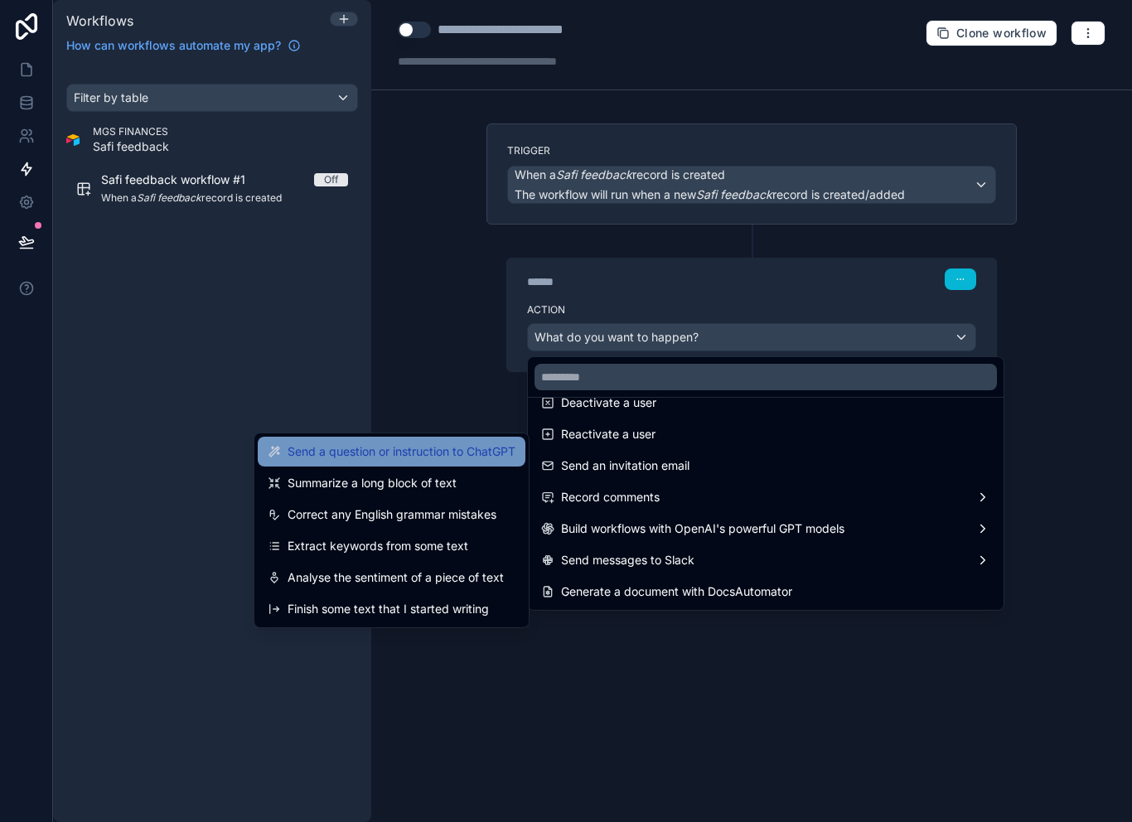
click at [483, 456] on span "Send a question or instruction to ChatGPT" at bounding box center [402, 452] width 228 height 20
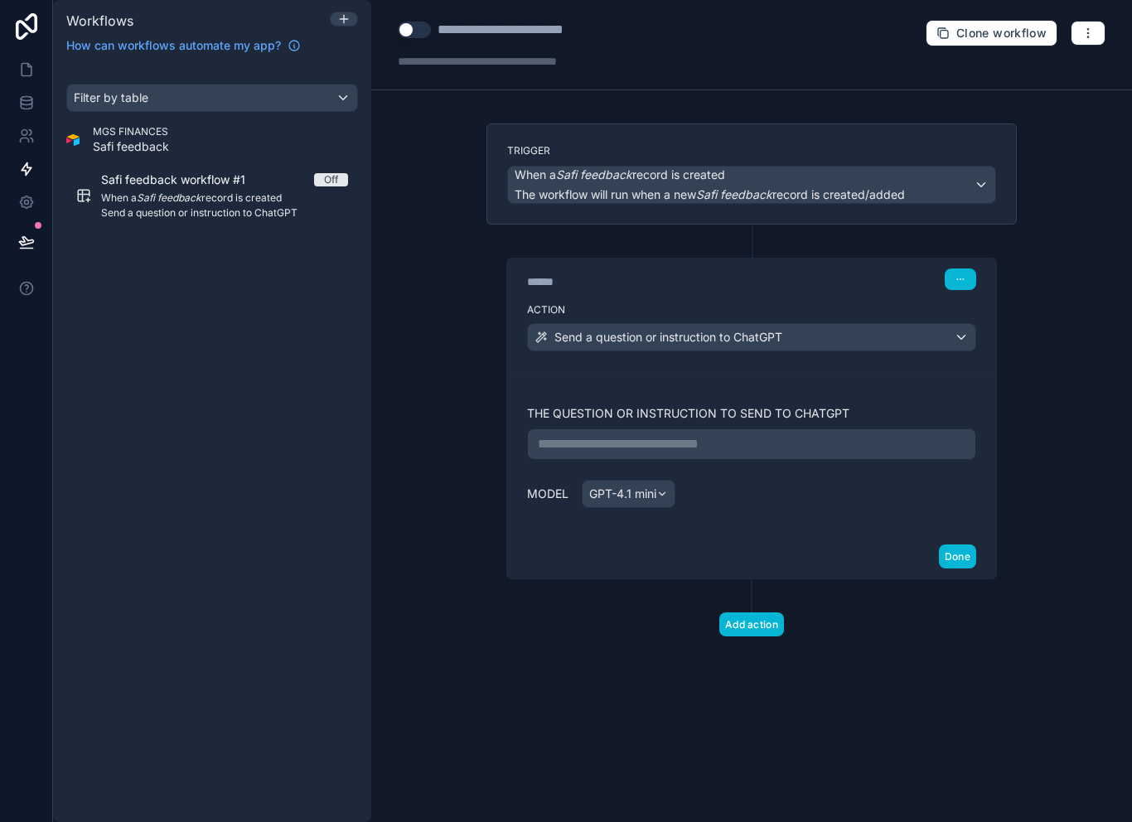
click at [737, 448] on p "**********" at bounding box center [752, 444] width 428 height 20
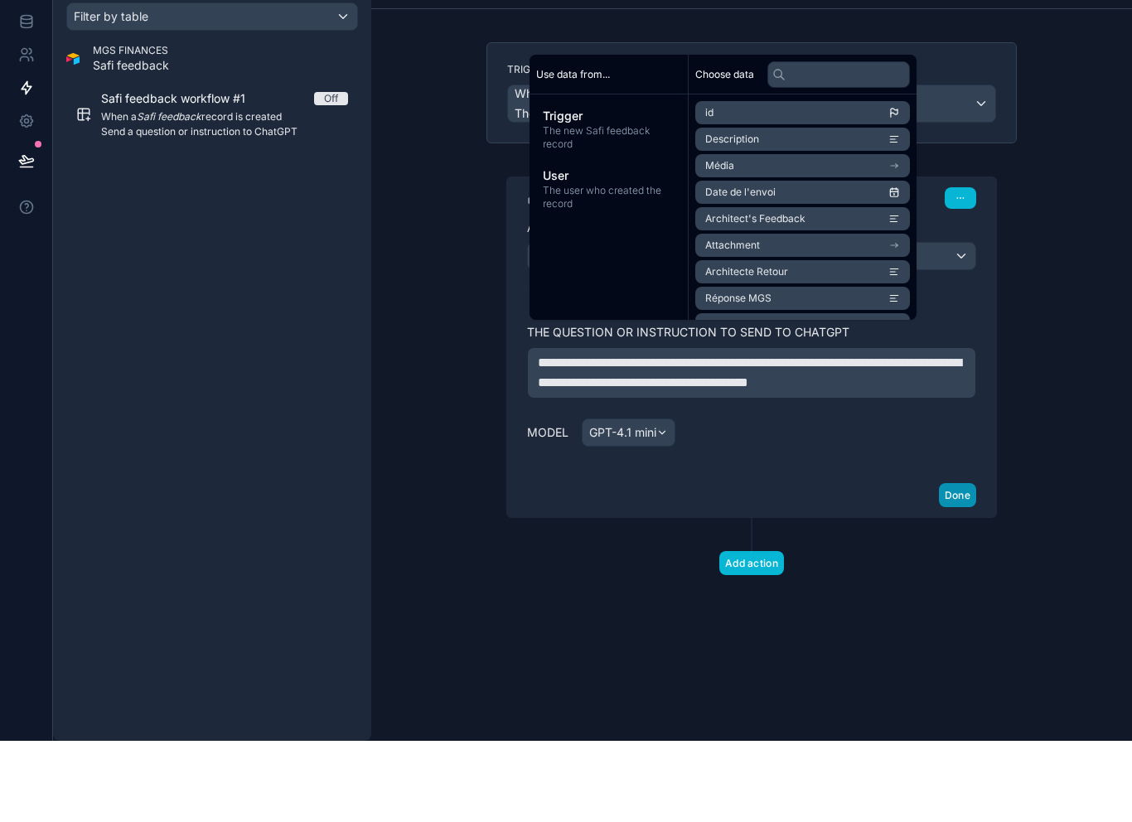
click at [974, 564] on button "Done" at bounding box center [957, 576] width 37 height 24
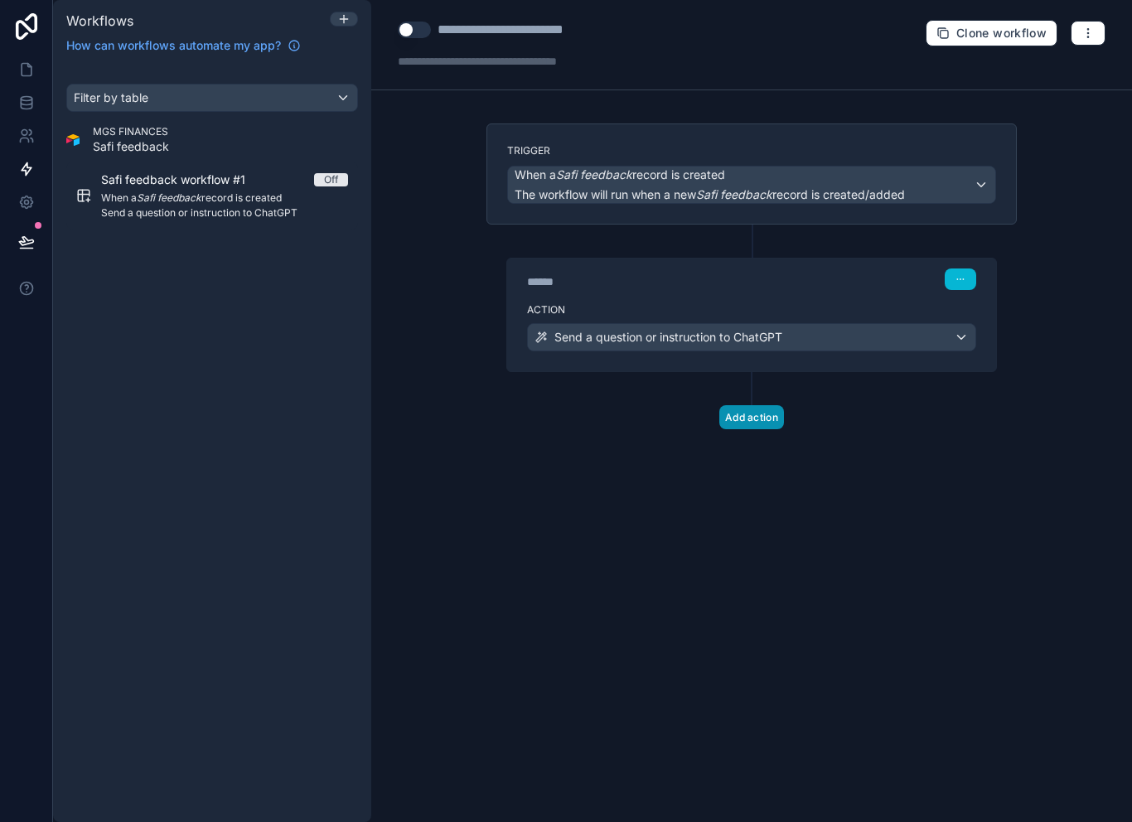
click at [753, 405] on button "Add action" at bounding box center [751, 417] width 65 height 24
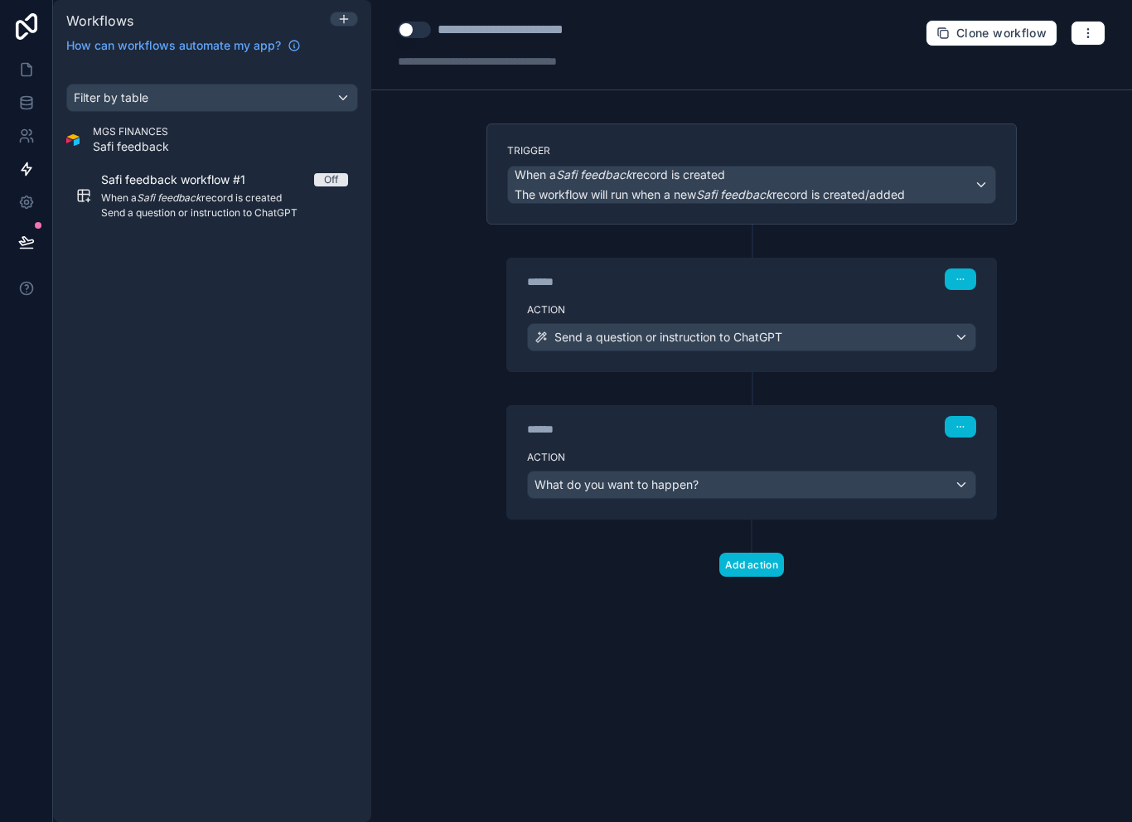
click at [710, 471] on div "What do you want to happen?" at bounding box center [751, 484] width 447 height 27
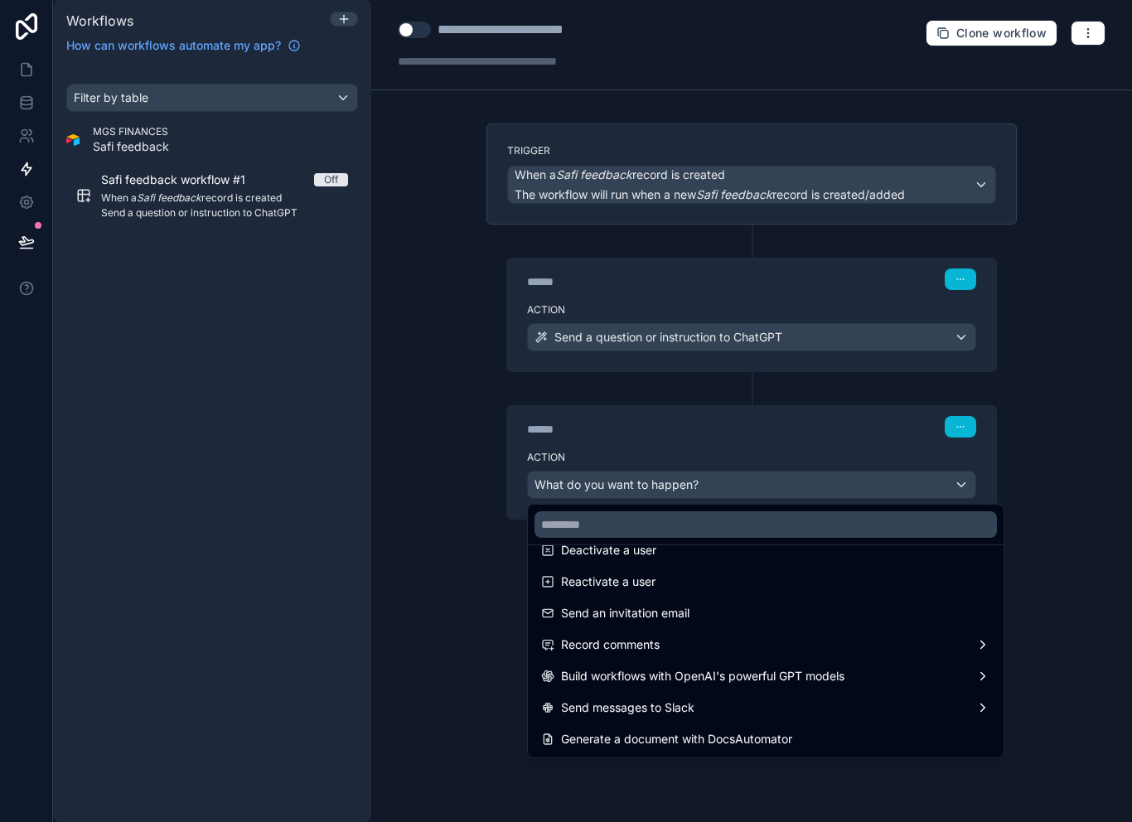
scroll to position [307, 0]
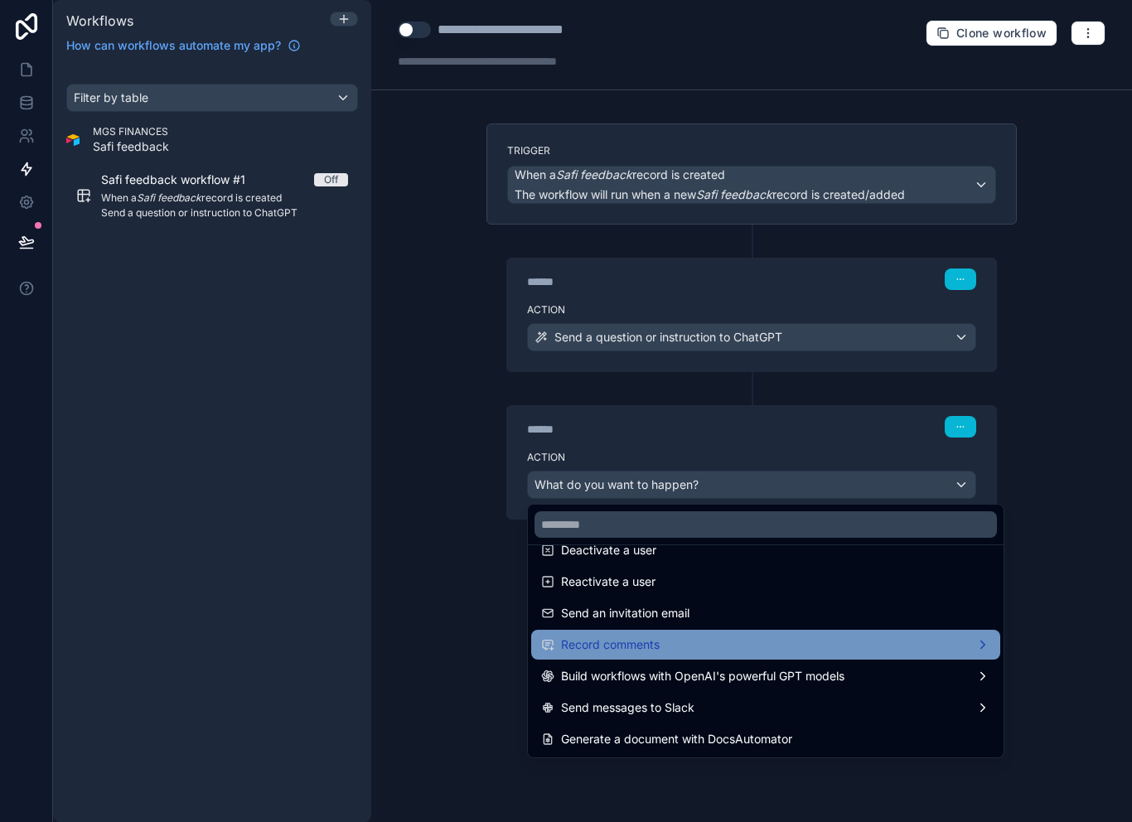
click at [670, 635] on div "Record comments" at bounding box center [765, 645] width 449 height 20
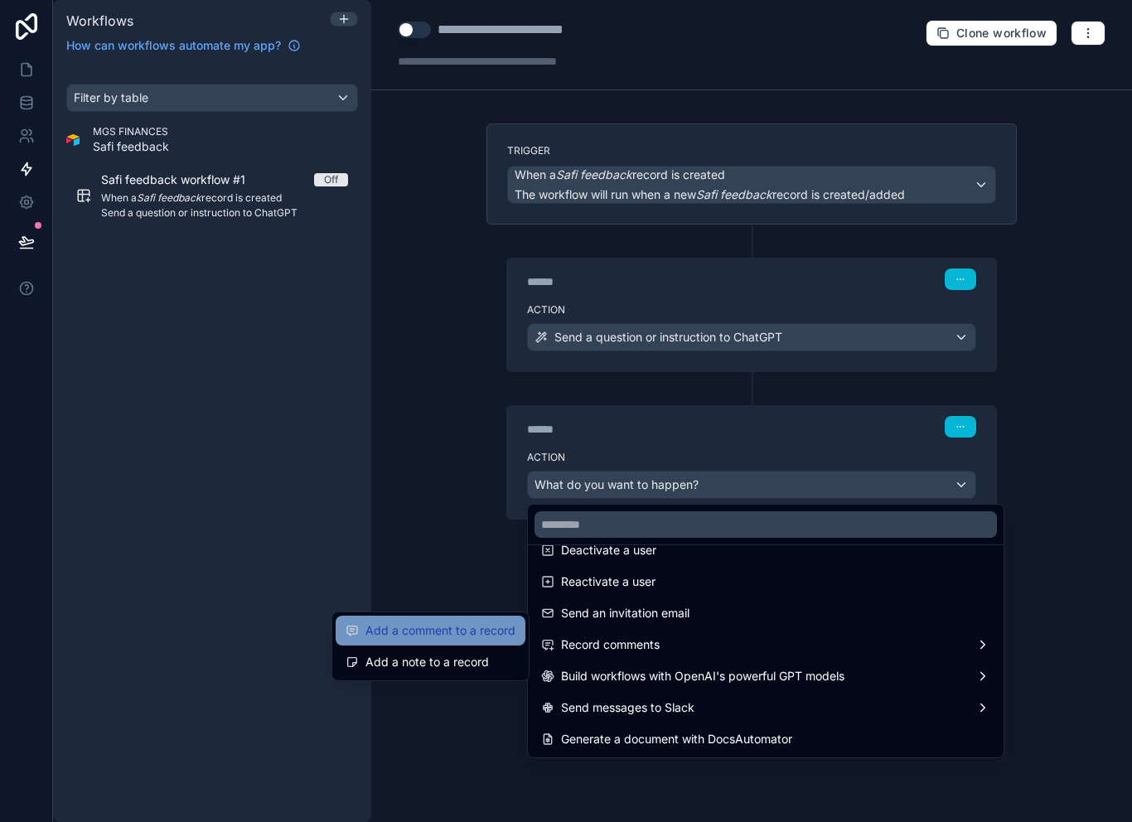
click at [485, 621] on span "Add a comment to a record" at bounding box center [440, 631] width 150 height 20
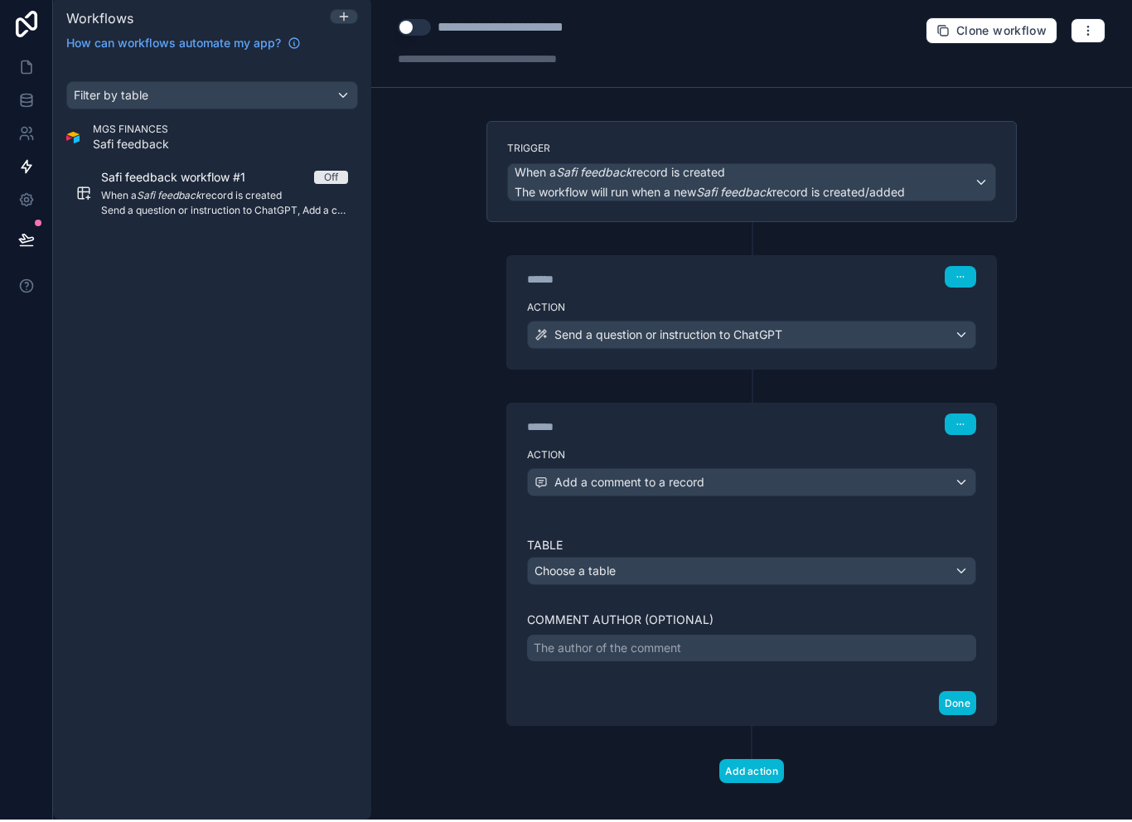
scroll to position [27, 0]
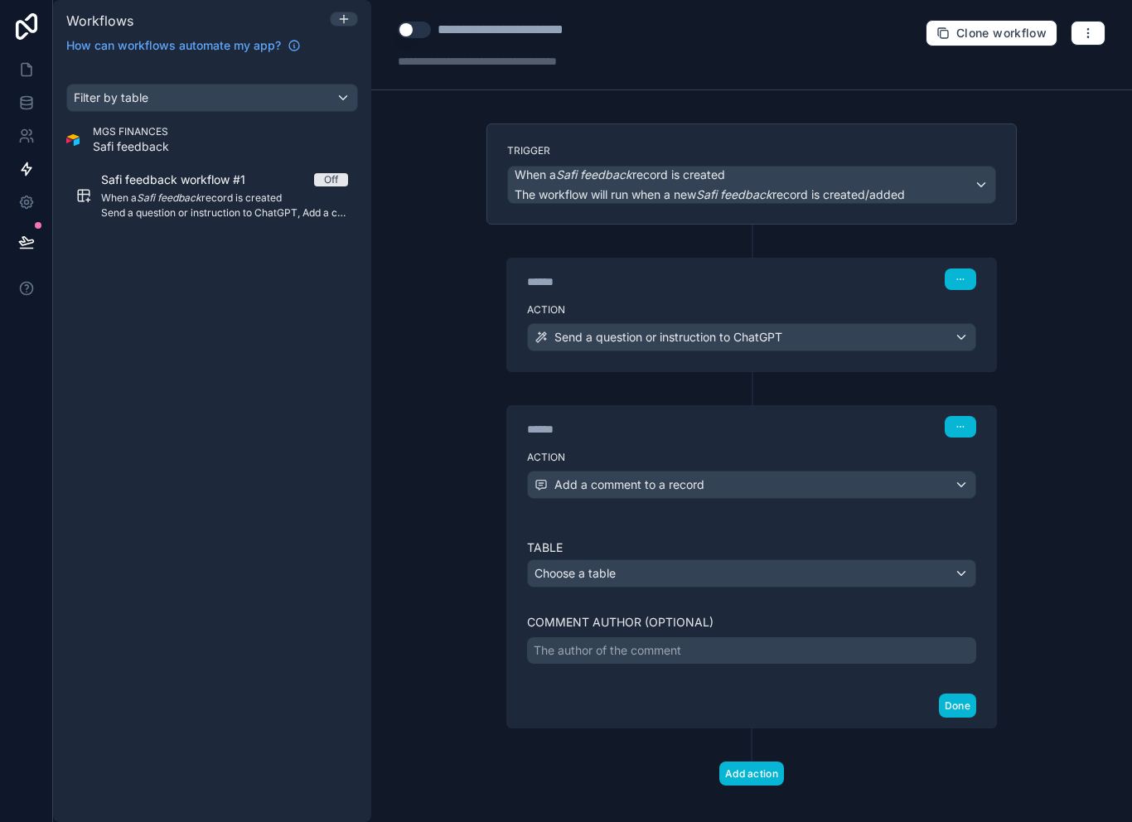
click at [737, 560] on div "Choose a table" at bounding box center [751, 573] width 447 height 27
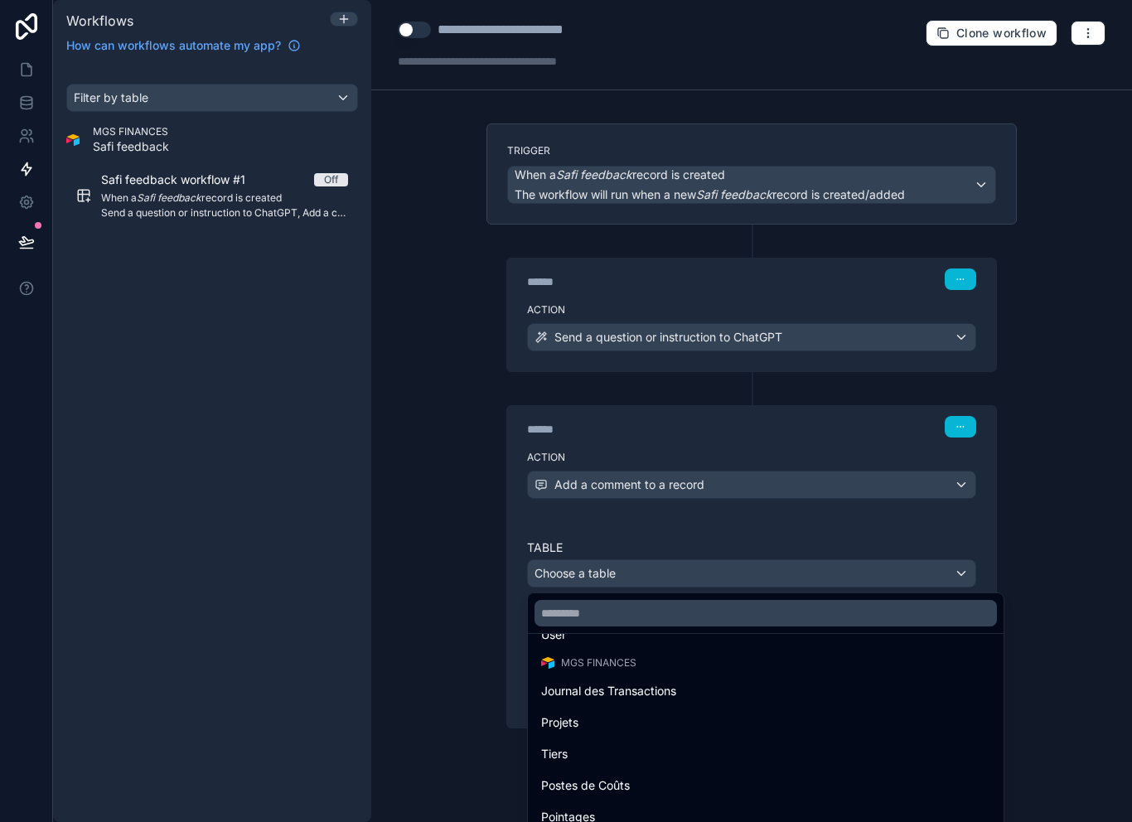
scroll to position [19, 0]
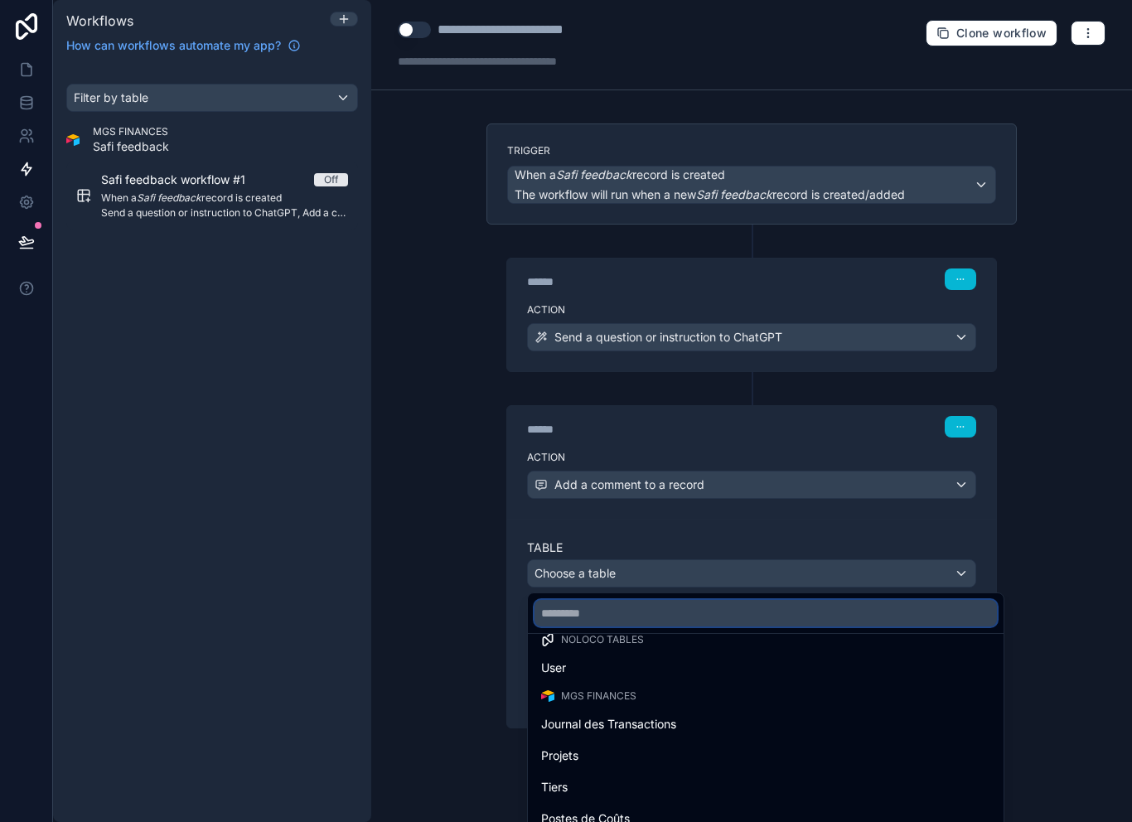
click at [717, 600] on input "text" at bounding box center [765, 613] width 462 height 27
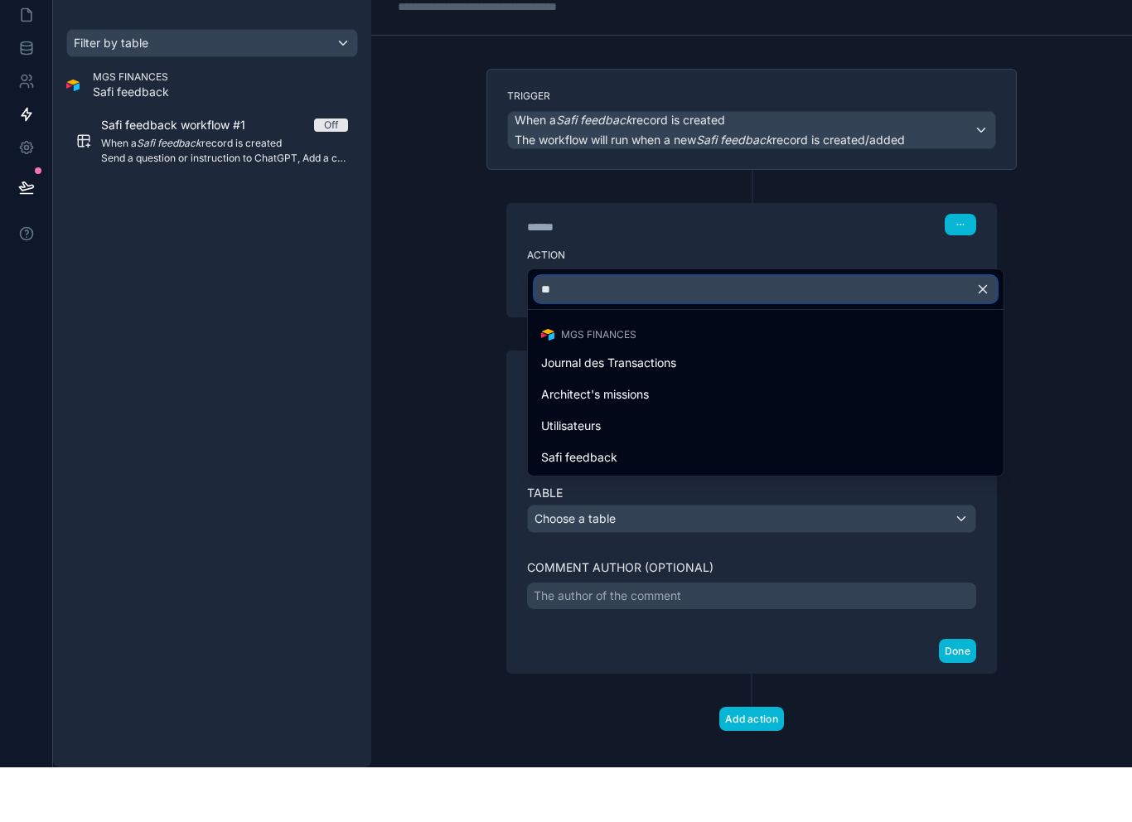
scroll to position [0, 0]
type input "***"
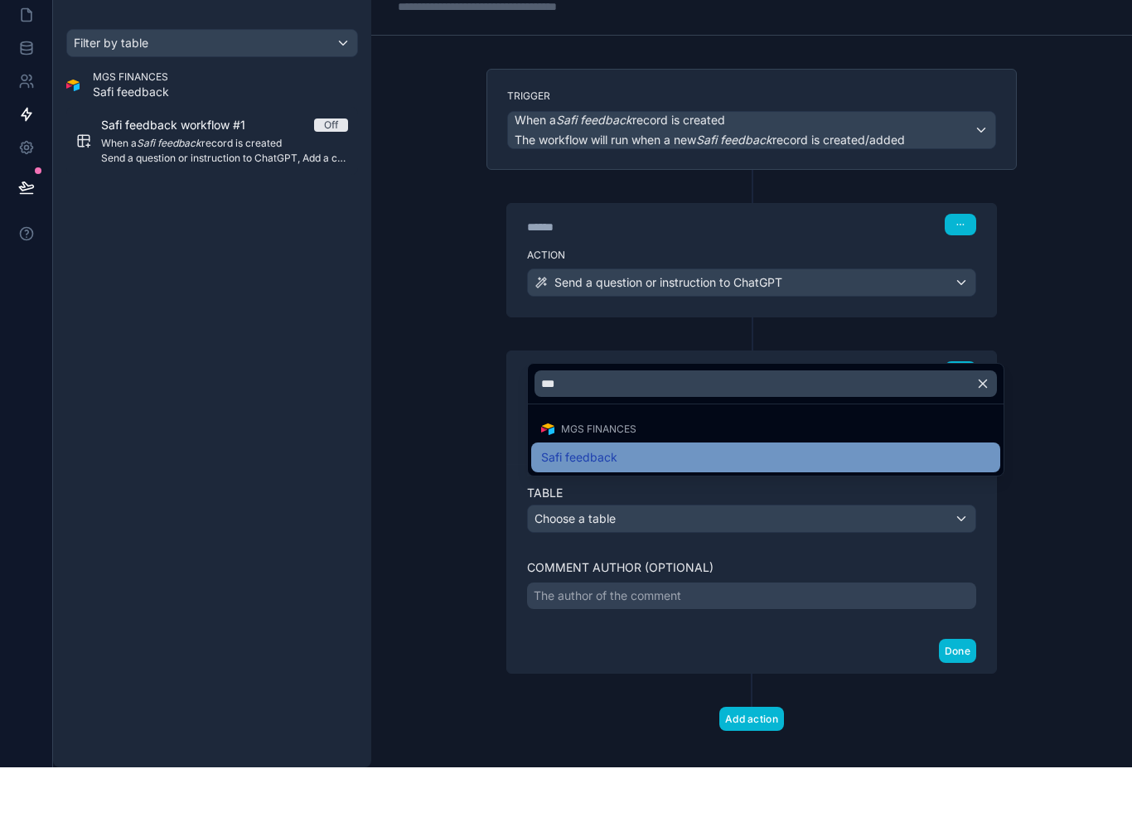
click at [688, 502] on div "Safi feedback" at bounding box center [765, 512] width 449 height 20
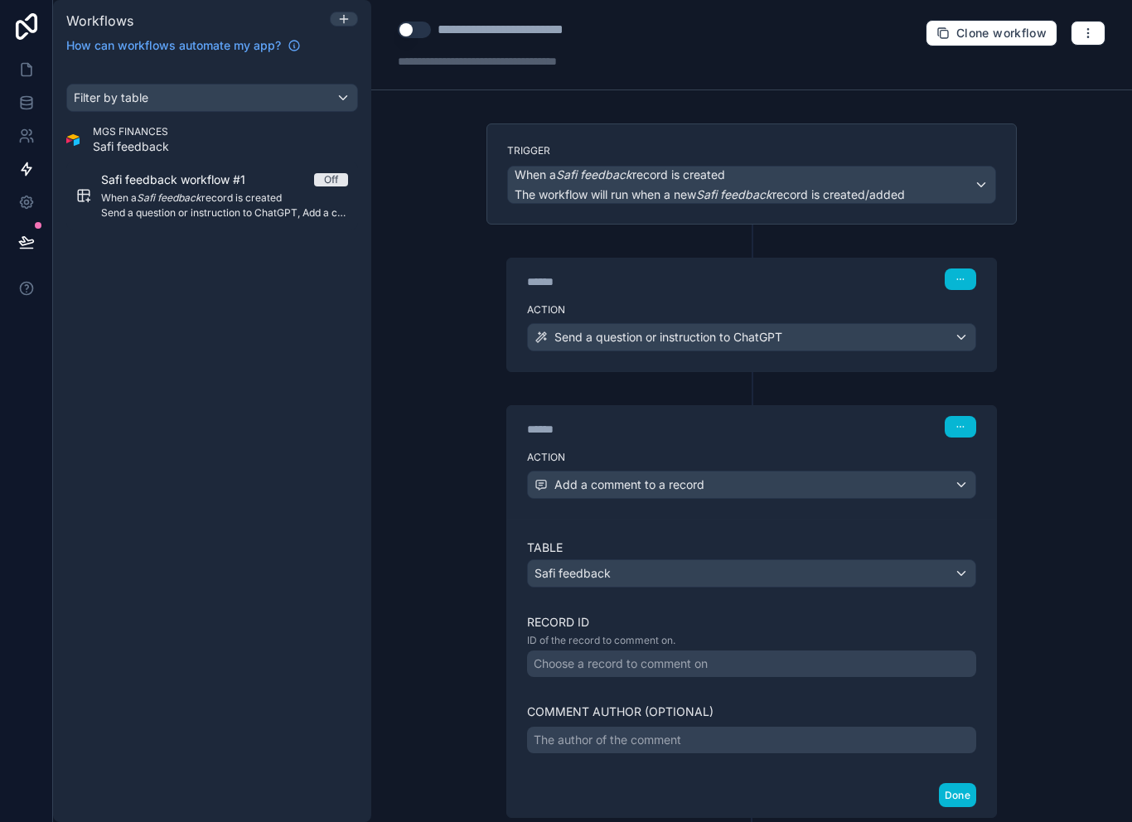
click at [679, 655] on div "Choose a record to comment on" at bounding box center [621, 663] width 174 height 17
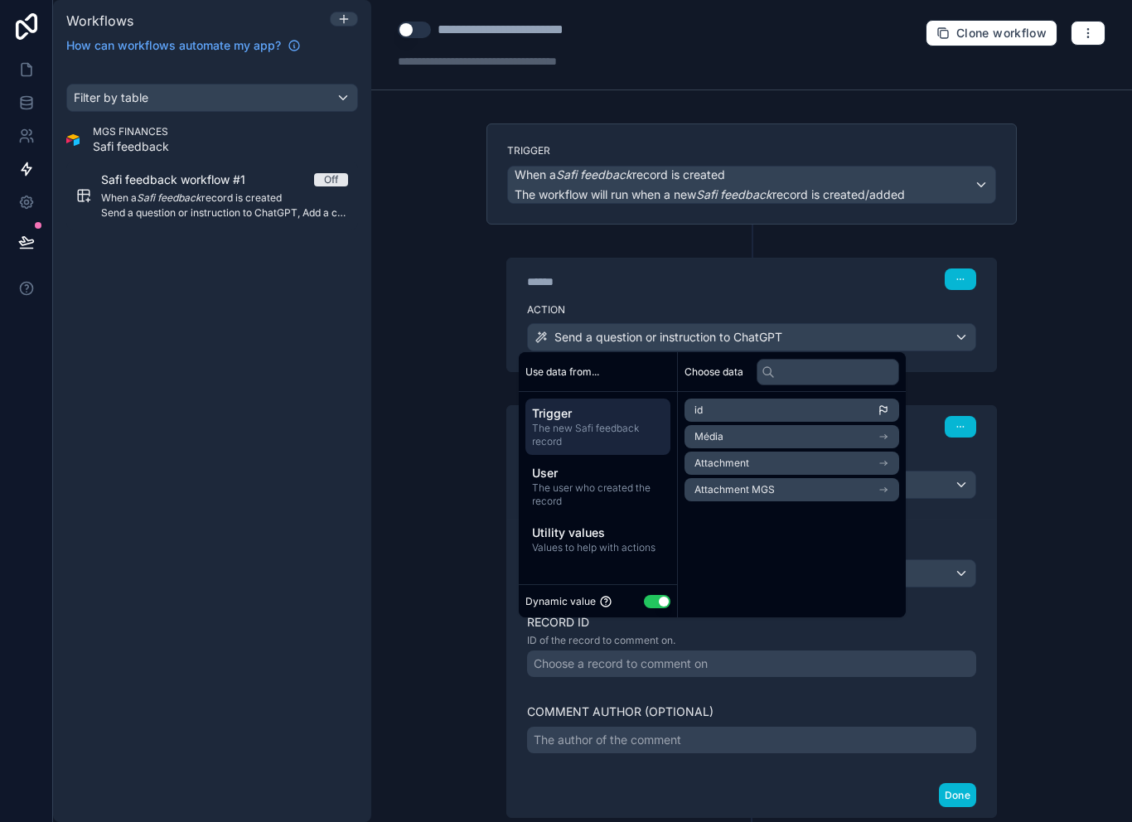
click at [781, 410] on li "id" at bounding box center [791, 410] width 215 height 23
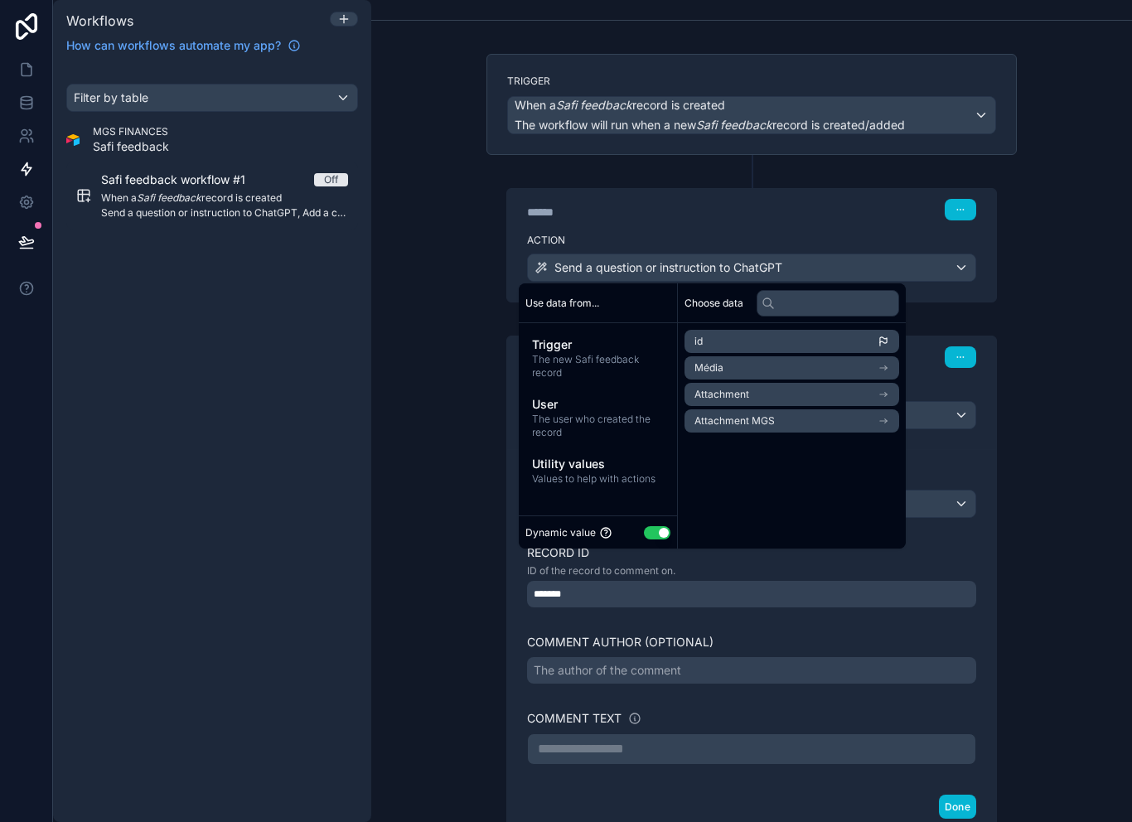
scroll to position [83, 0]
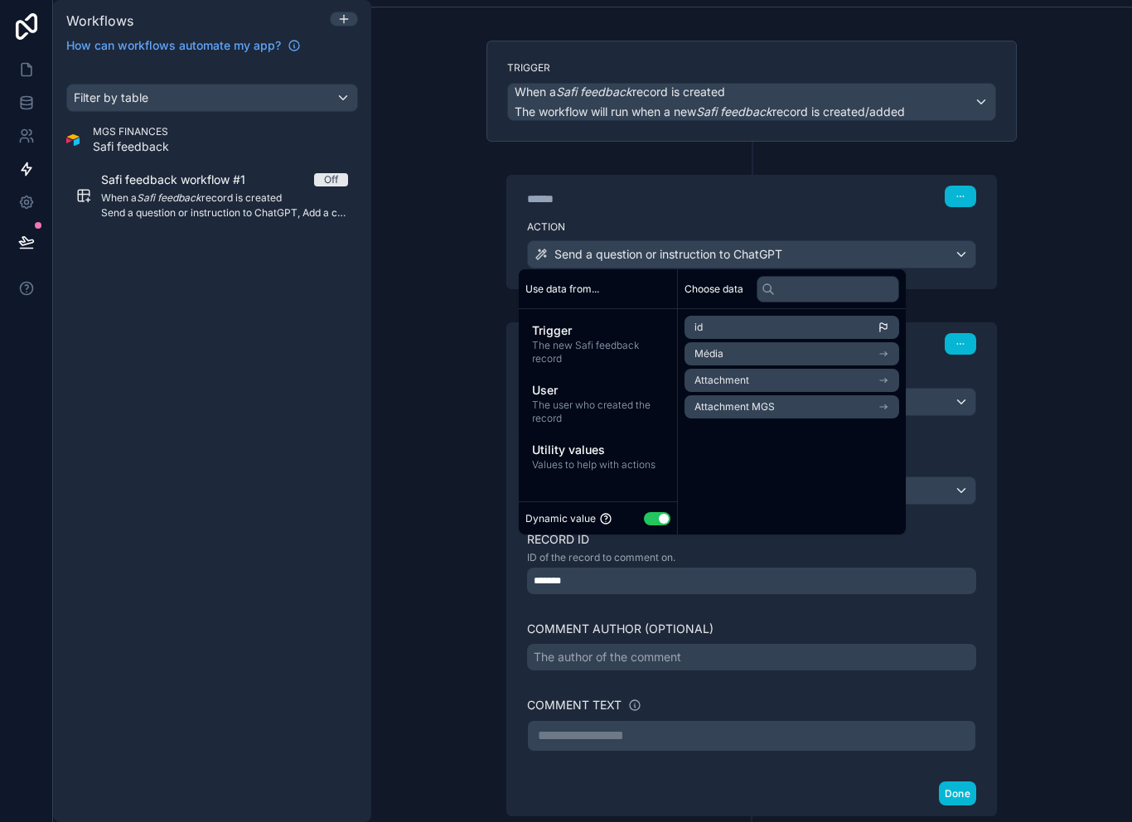
click at [681, 649] on div "The author of the comment" at bounding box center [607, 657] width 147 height 17
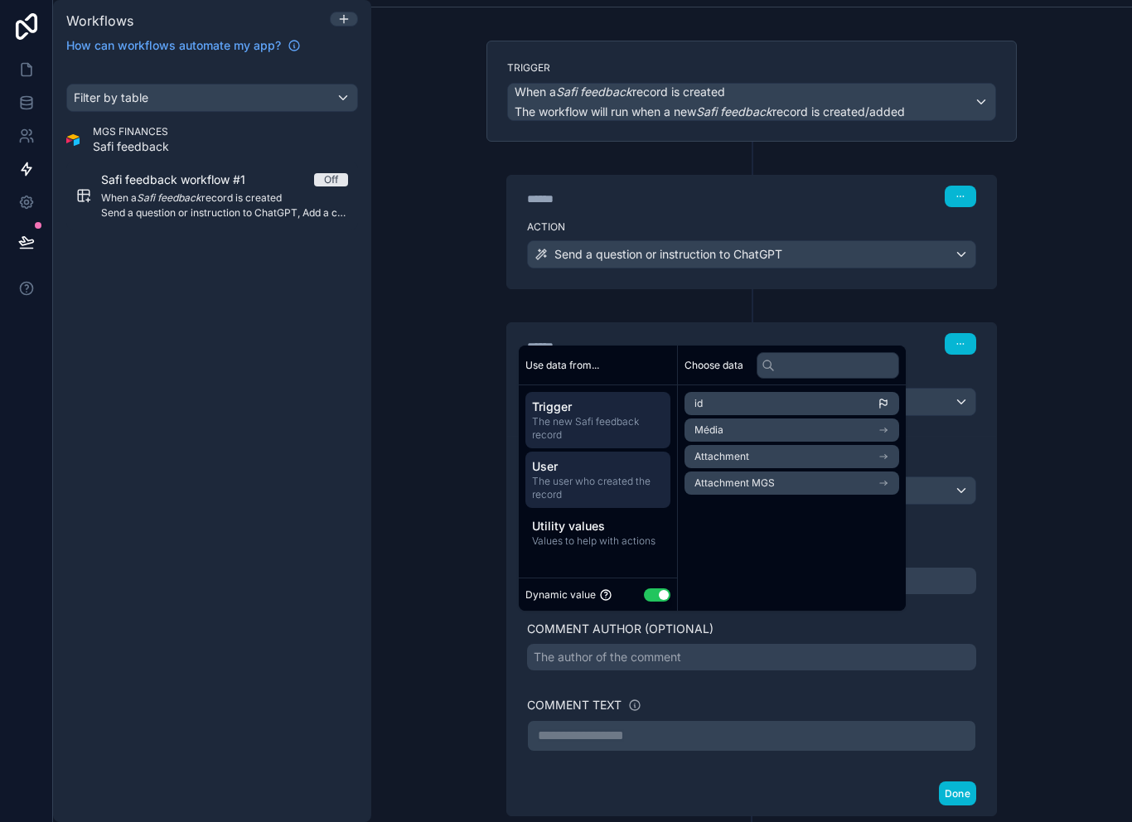
click at [615, 473] on span "User" at bounding box center [598, 466] width 132 height 17
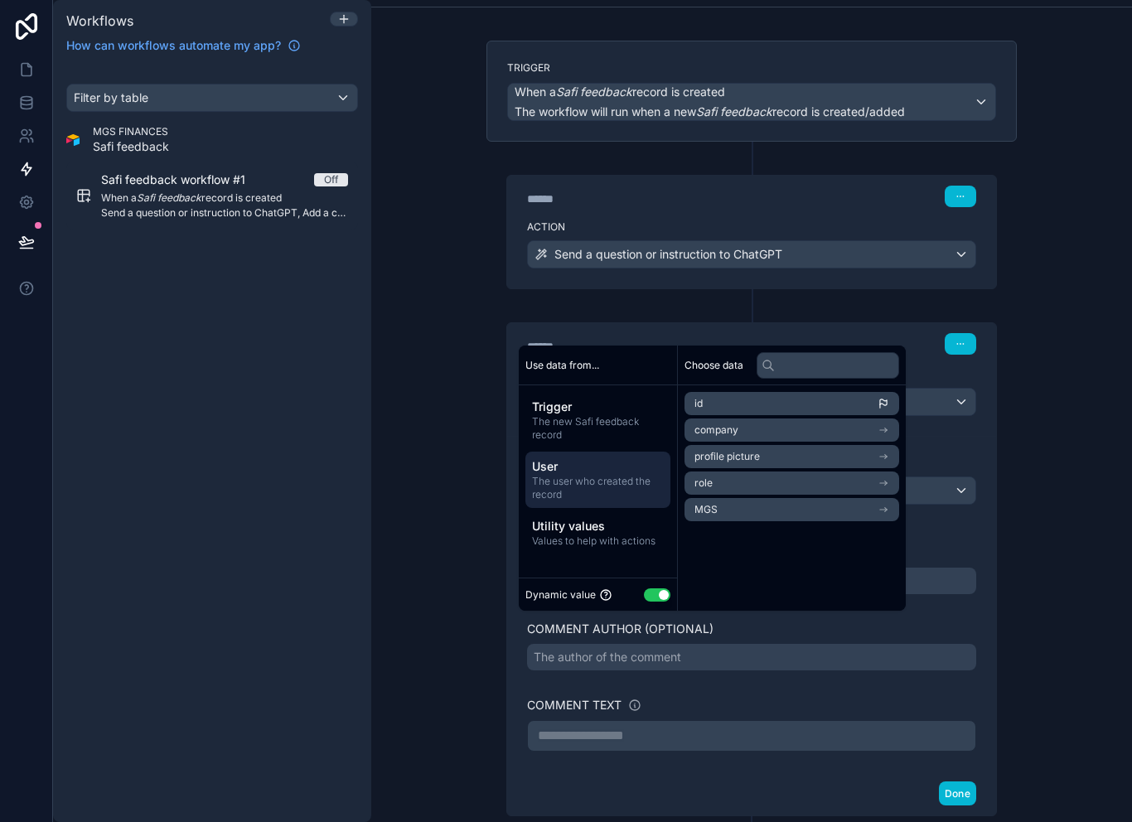
click at [776, 405] on li "id" at bounding box center [791, 403] width 215 height 23
click at [646, 726] on p "**********" at bounding box center [752, 736] width 428 height 20
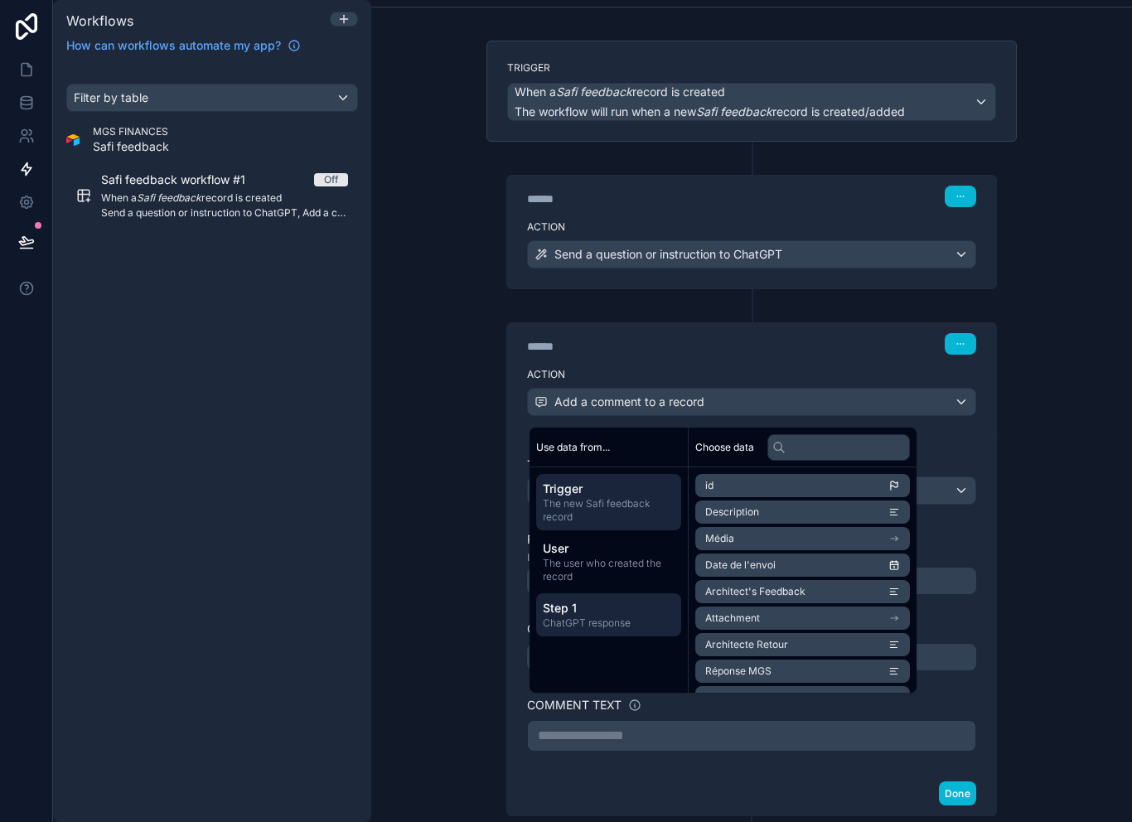
click at [629, 612] on span "Step 1" at bounding box center [609, 608] width 132 height 17
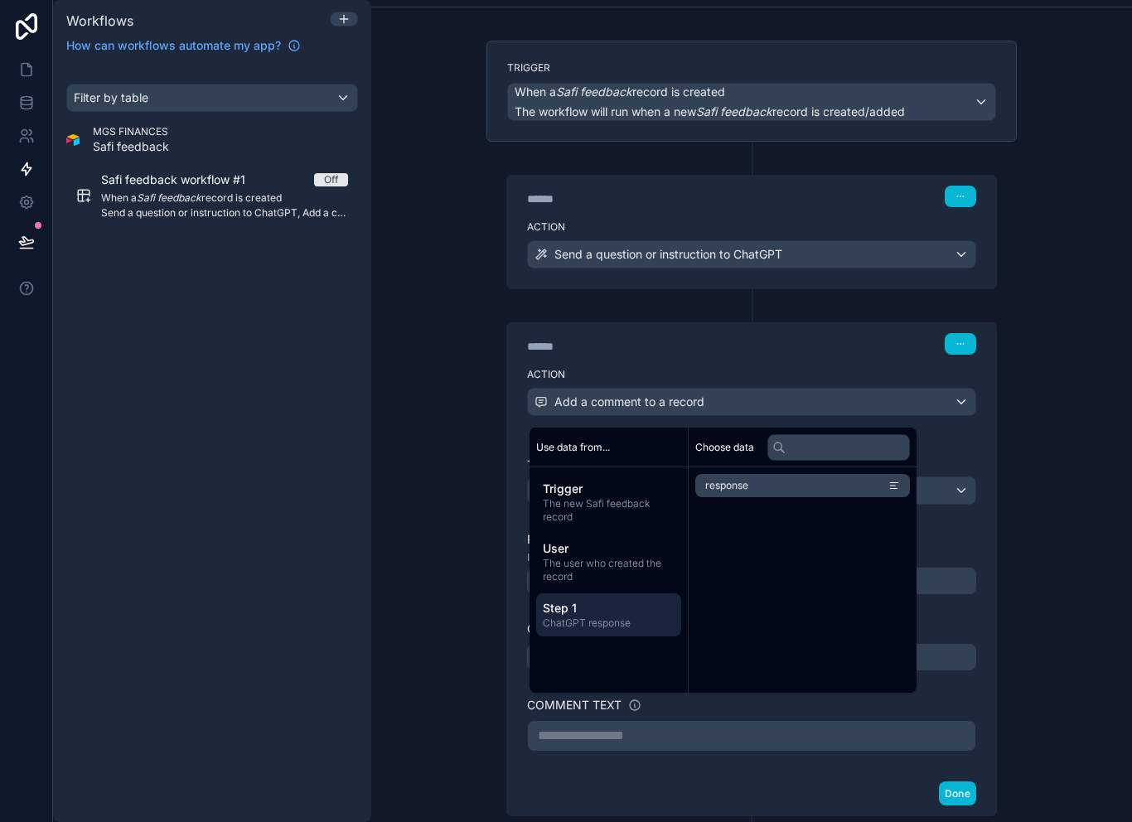
click at [805, 493] on li "response" at bounding box center [802, 485] width 215 height 23
click at [779, 781] on div "Done" at bounding box center [751, 803] width 489 height 44
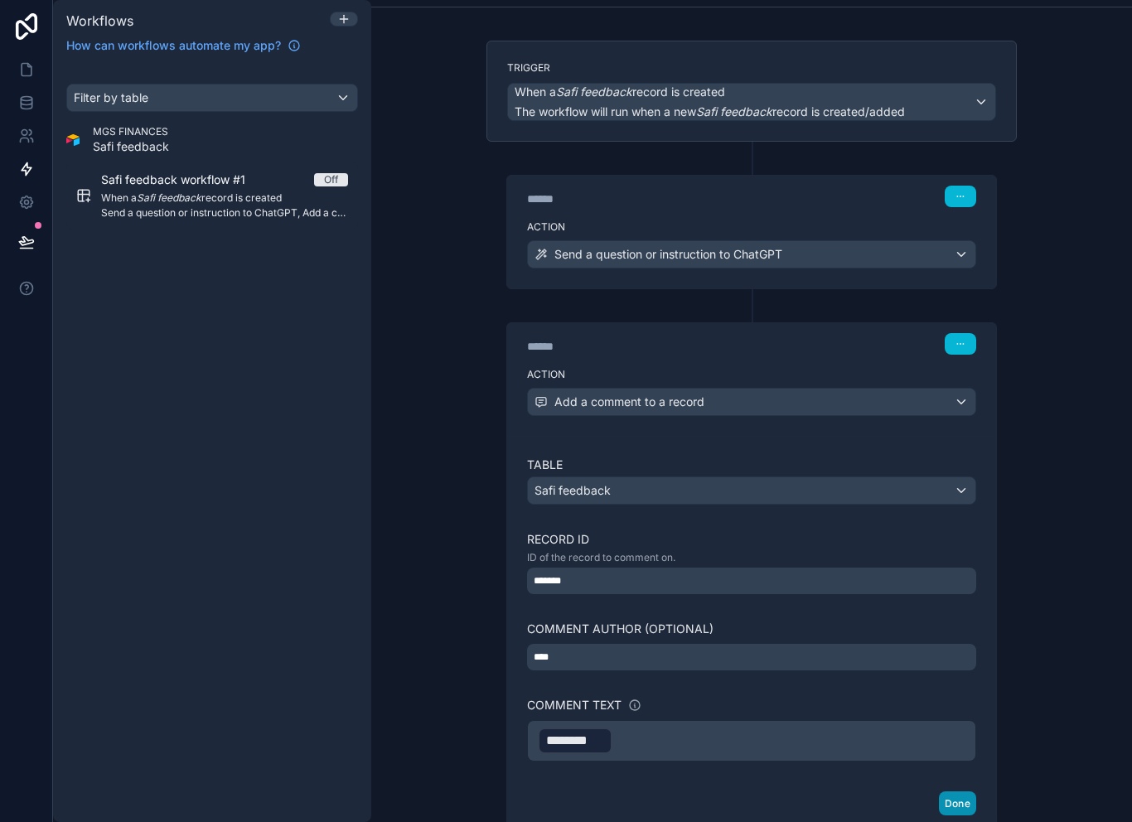
click at [956, 791] on button "Done" at bounding box center [957, 803] width 37 height 24
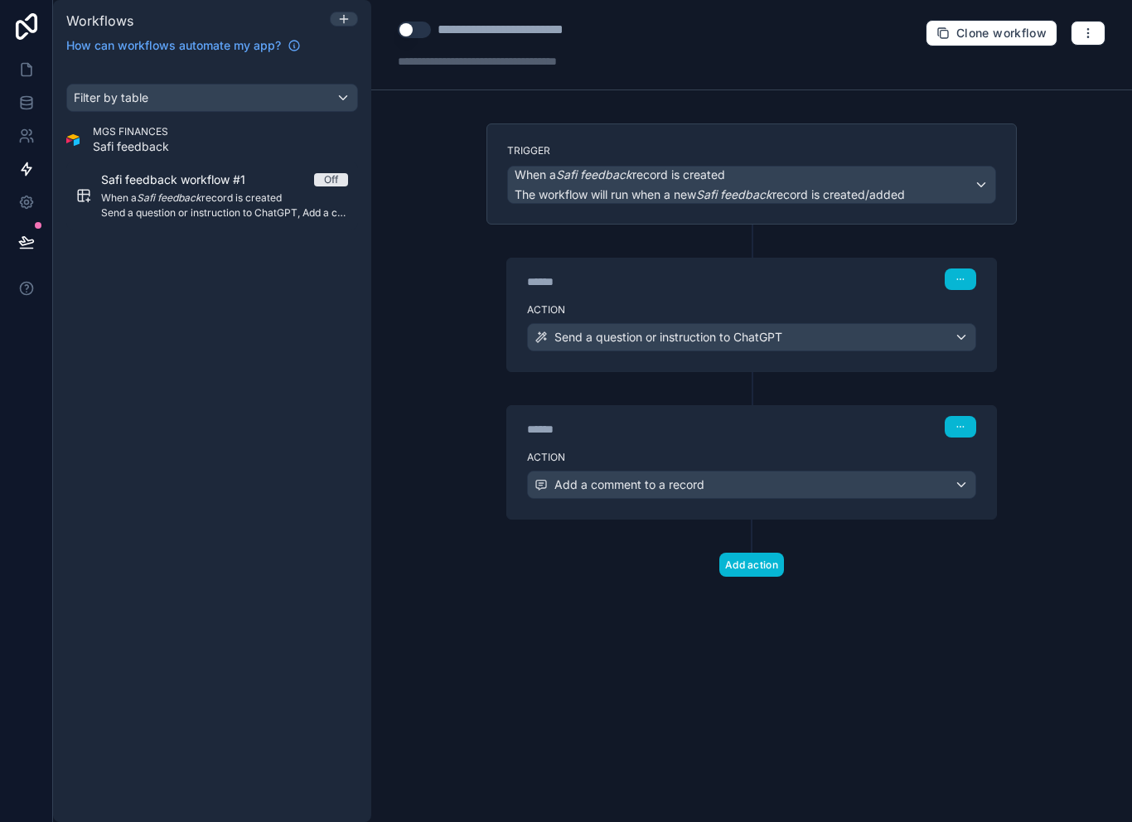
scroll to position [0, 0]
click at [423, 37] on button "Use setting" at bounding box center [414, 30] width 33 height 17
click at [32, 70] on icon at bounding box center [26, 69] width 17 height 17
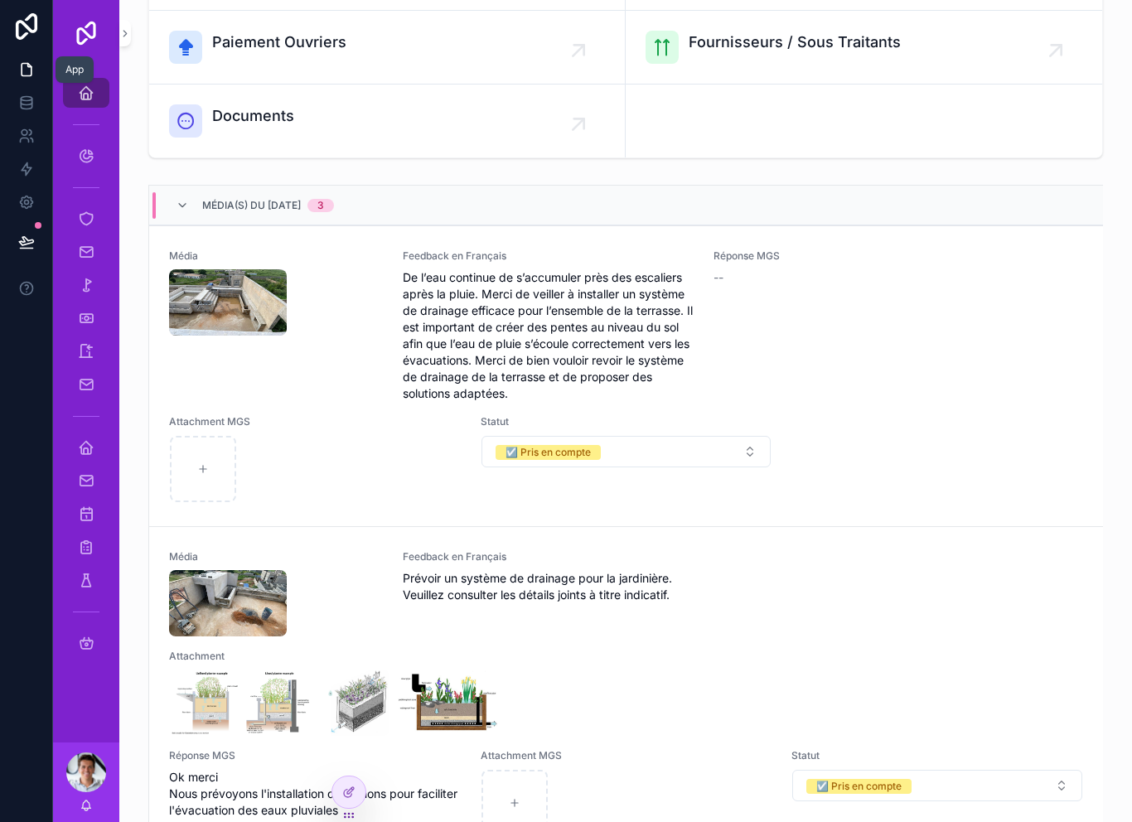
scroll to position [256, 0]
click at [724, 290] on div "Réponse MGS --" at bounding box center [859, 326] width 292 height 152
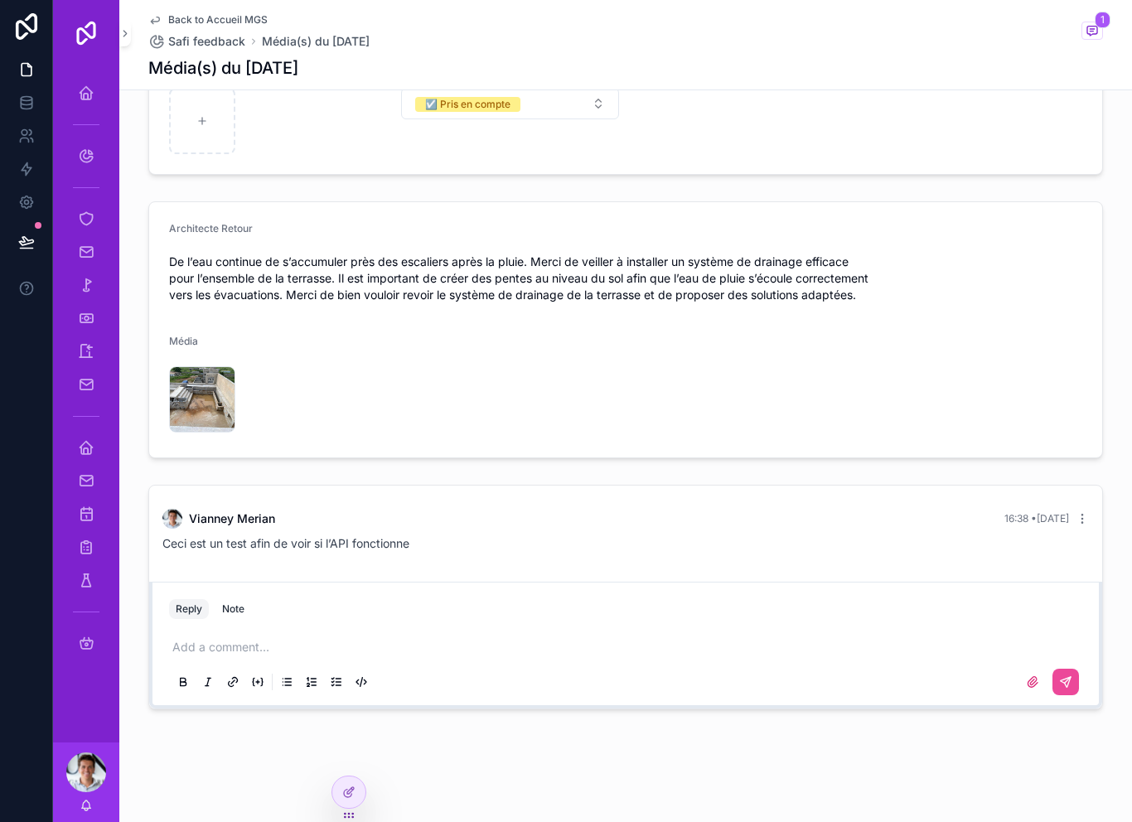
scroll to position [220, 0]
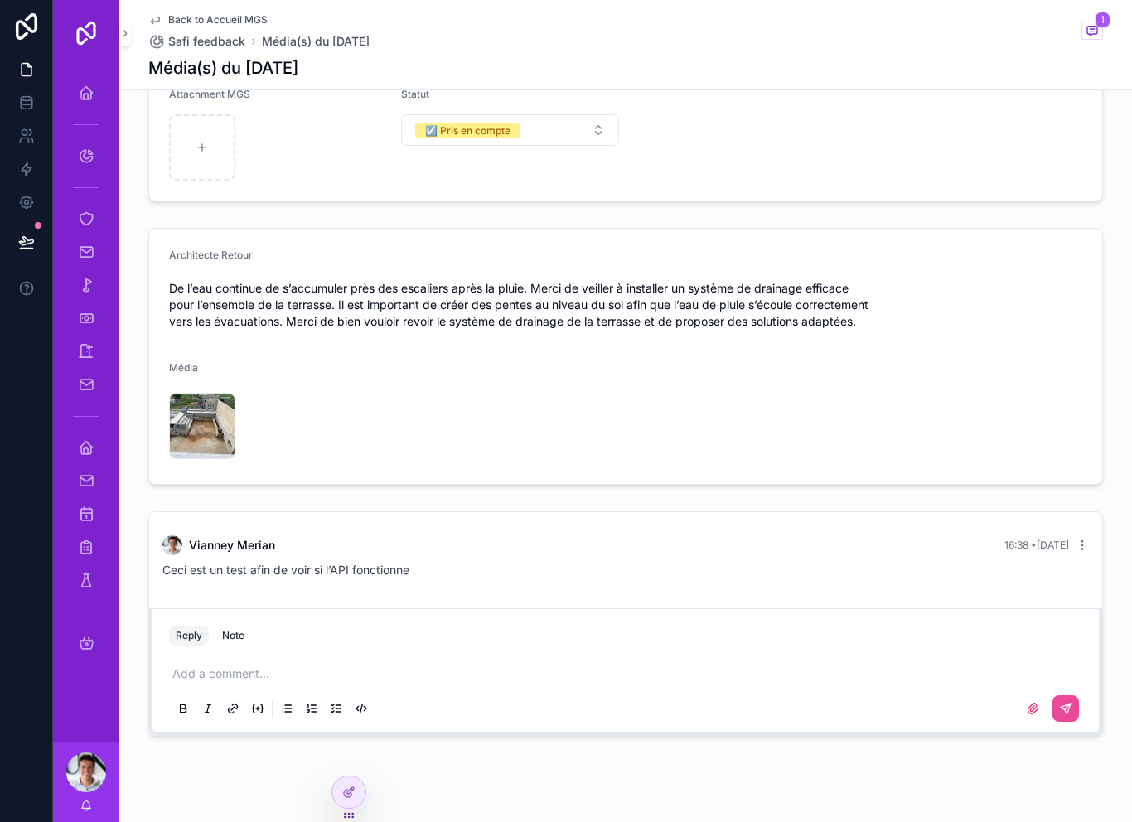
click at [630, 641] on div "Reply Note" at bounding box center [625, 635] width 933 height 27
click at [588, 675] on p "scrollable content" at bounding box center [628, 673] width 913 height 17
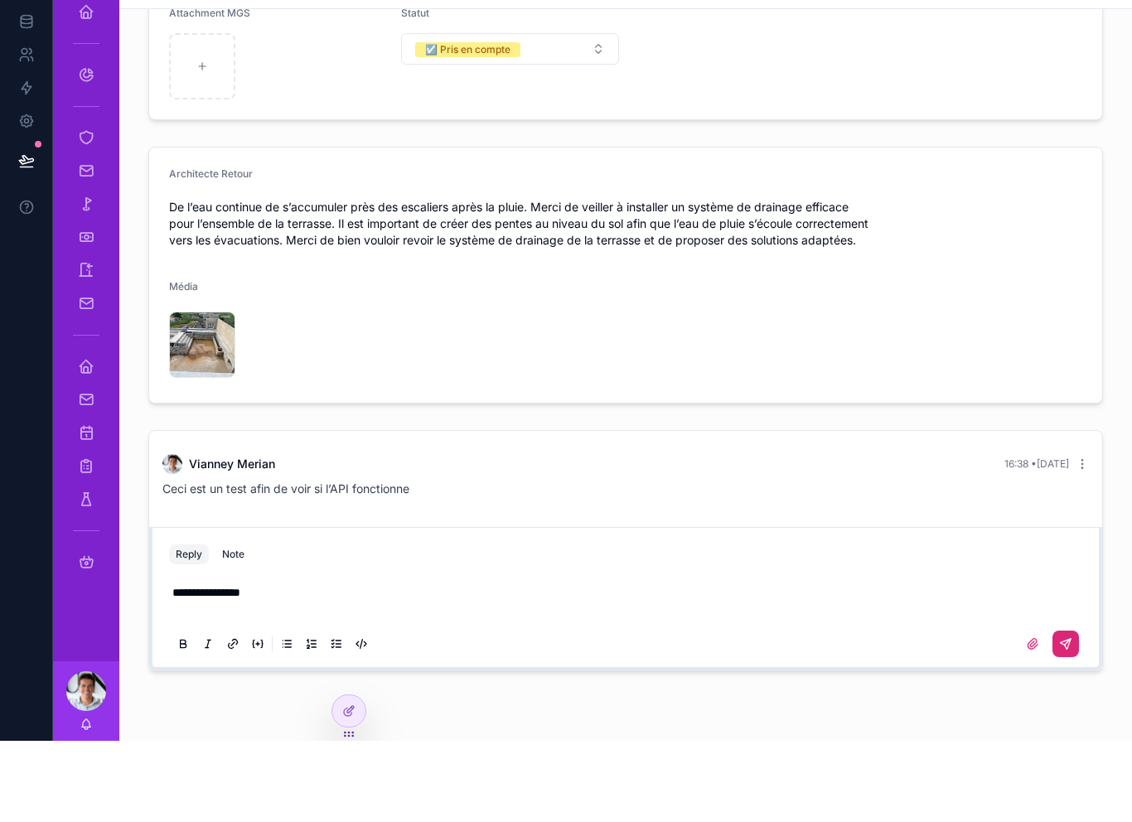
click at [1078, 712] on button "scrollable content" at bounding box center [1065, 725] width 27 height 27
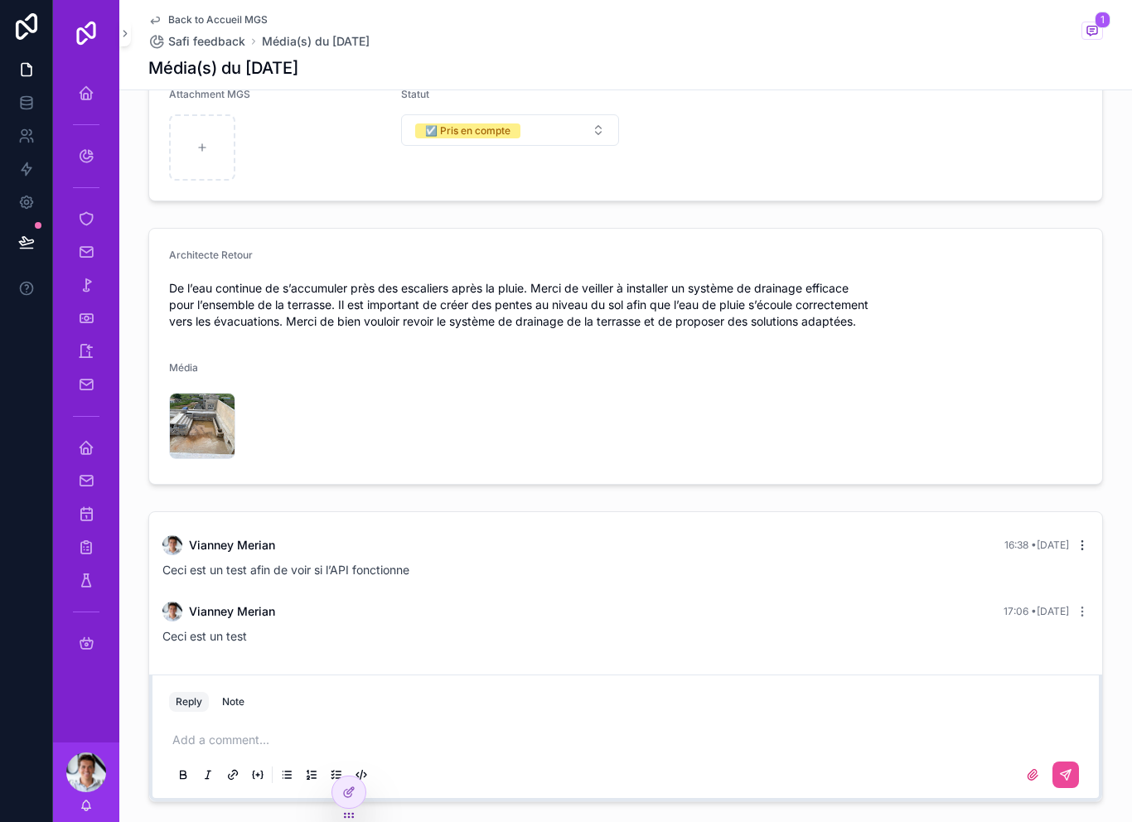
click at [1081, 539] on icon "scrollable content" at bounding box center [1082, 545] width 13 height 13
click at [955, 601] on div "Vianney Merian 17:06 • Today Ceci est un test" at bounding box center [625, 623] width 946 height 63
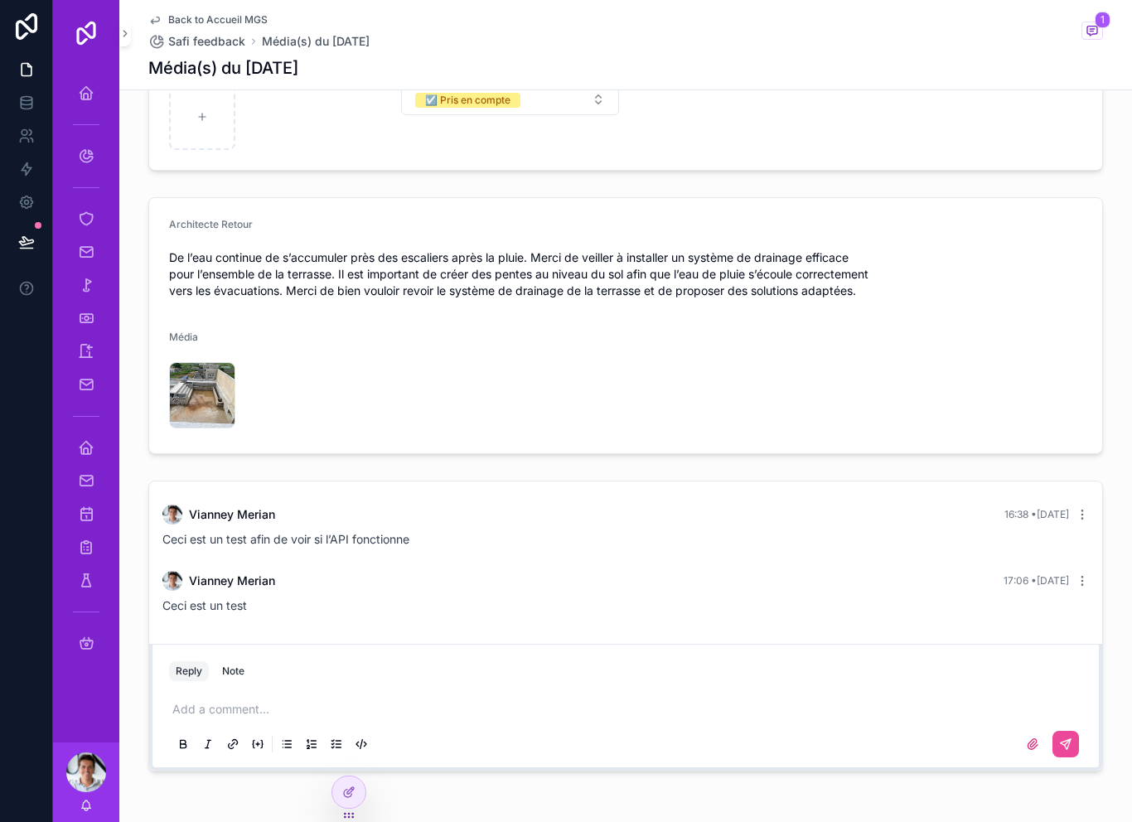
scroll to position [254, 0]
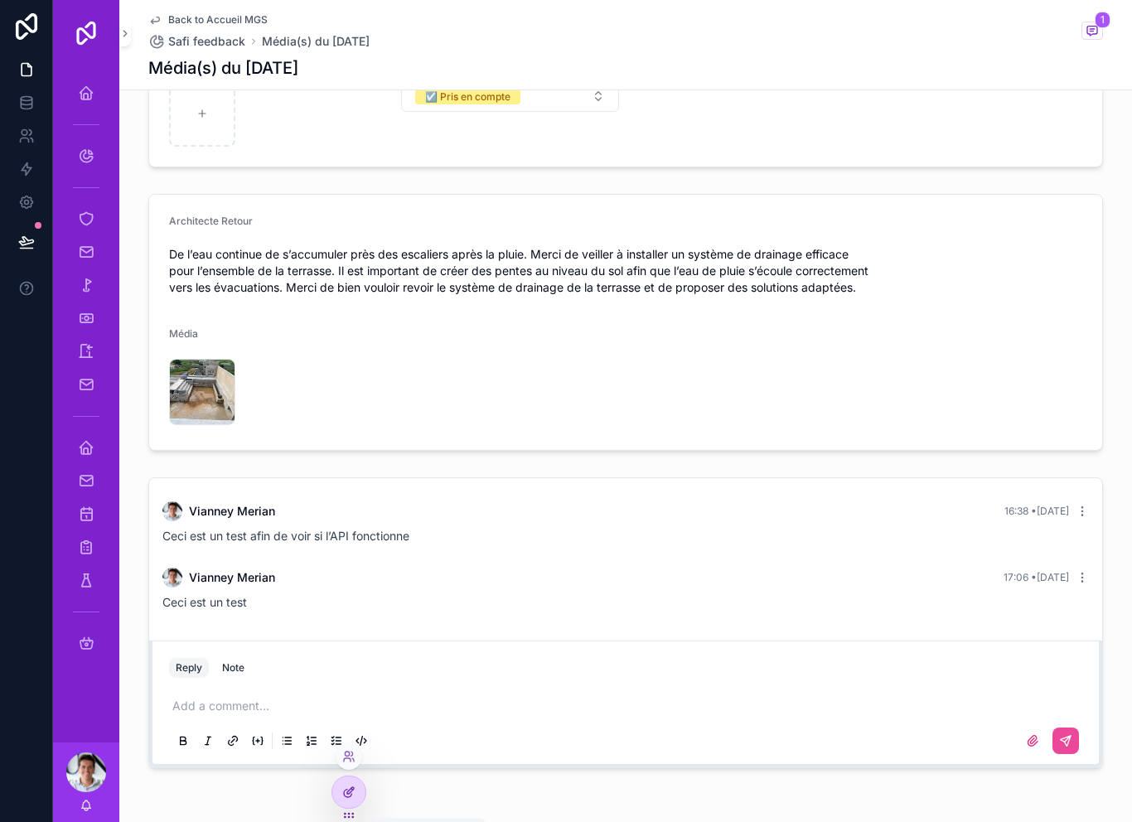
click at [358, 796] on div at bounding box center [348, 791] width 33 height 31
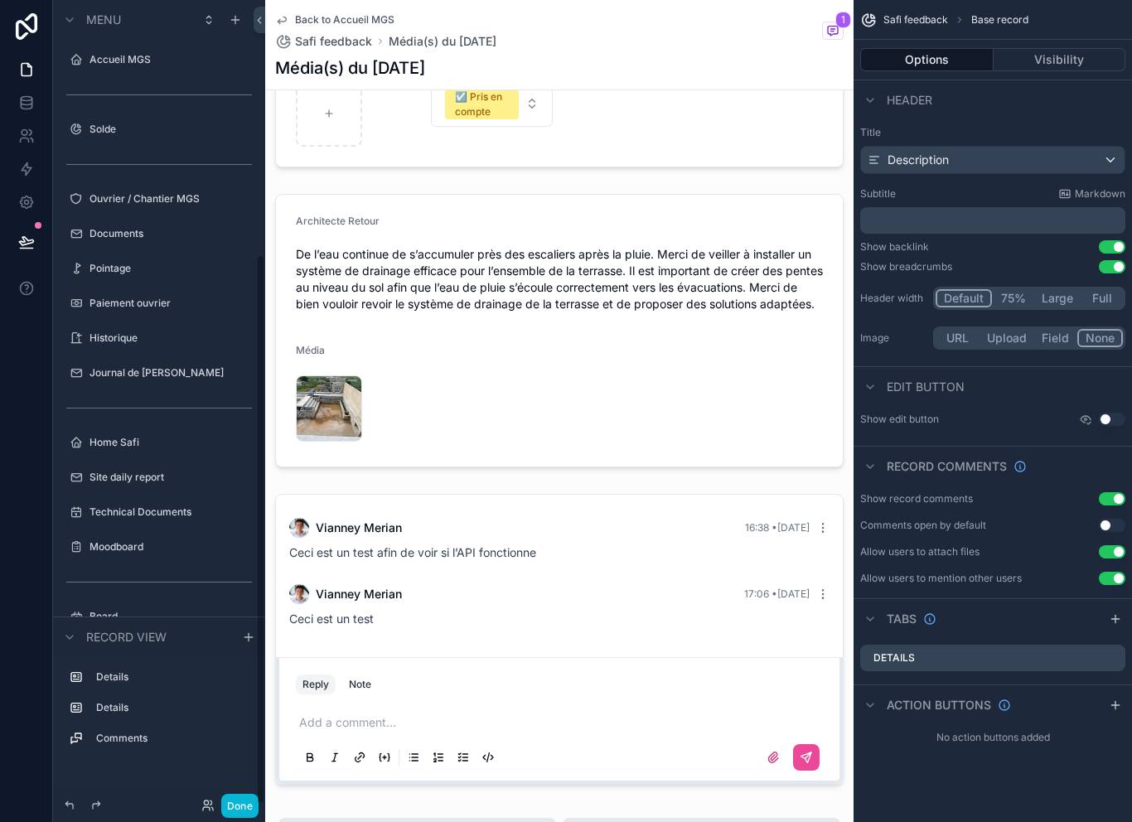
scroll to position [366, 0]
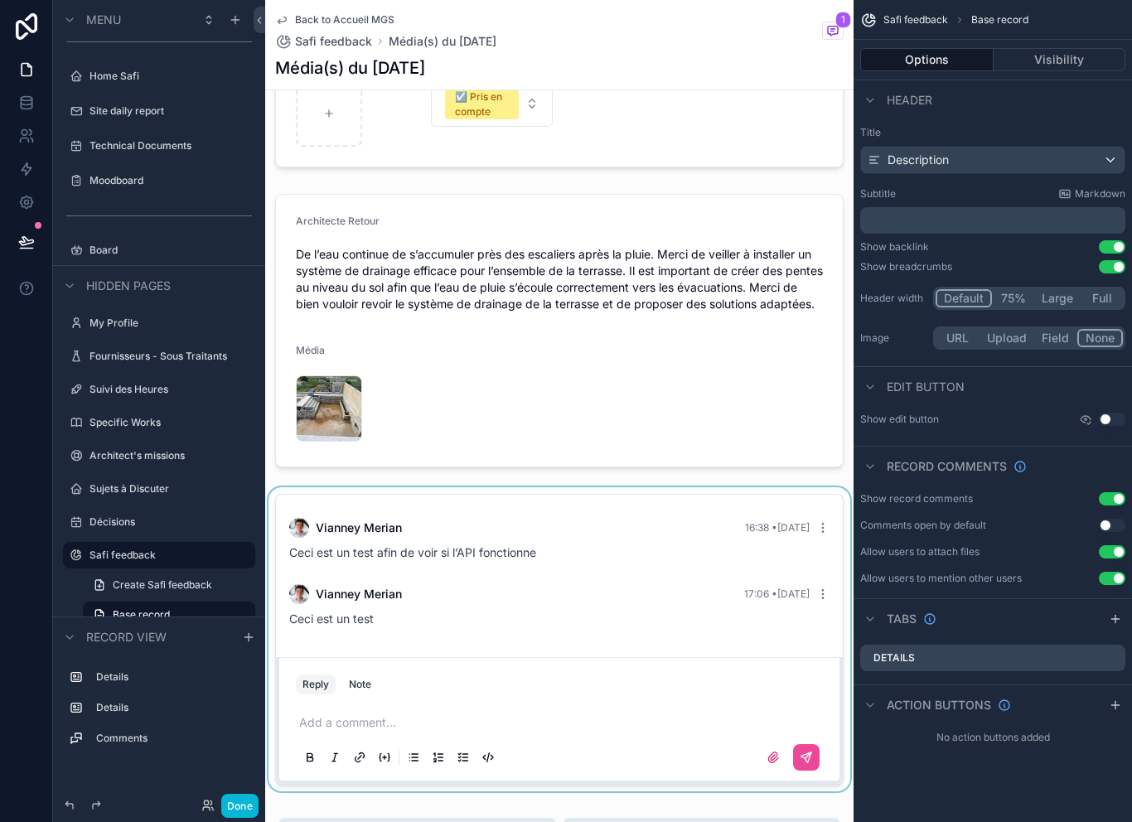
click at [682, 600] on div "scrollable content" at bounding box center [559, 639] width 588 height 304
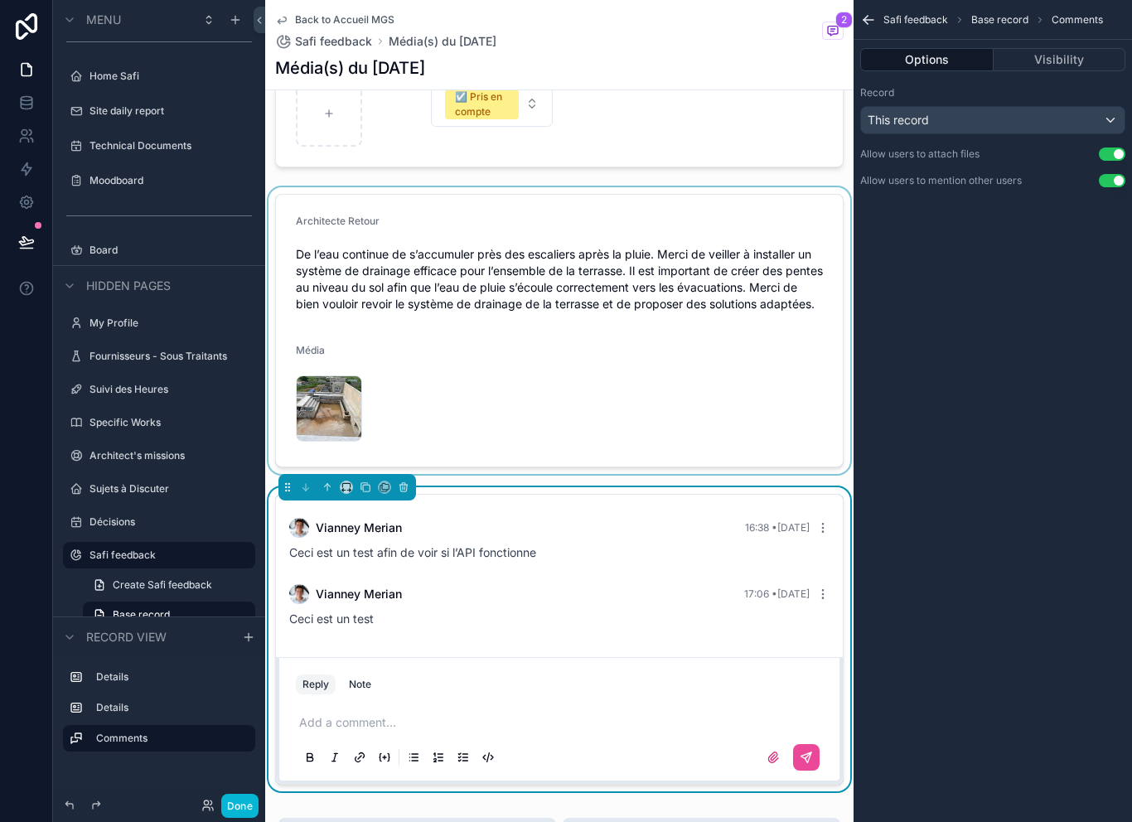
click at [662, 458] on div "scrollable content" at bounding box center [559, 330] width 588 height 287
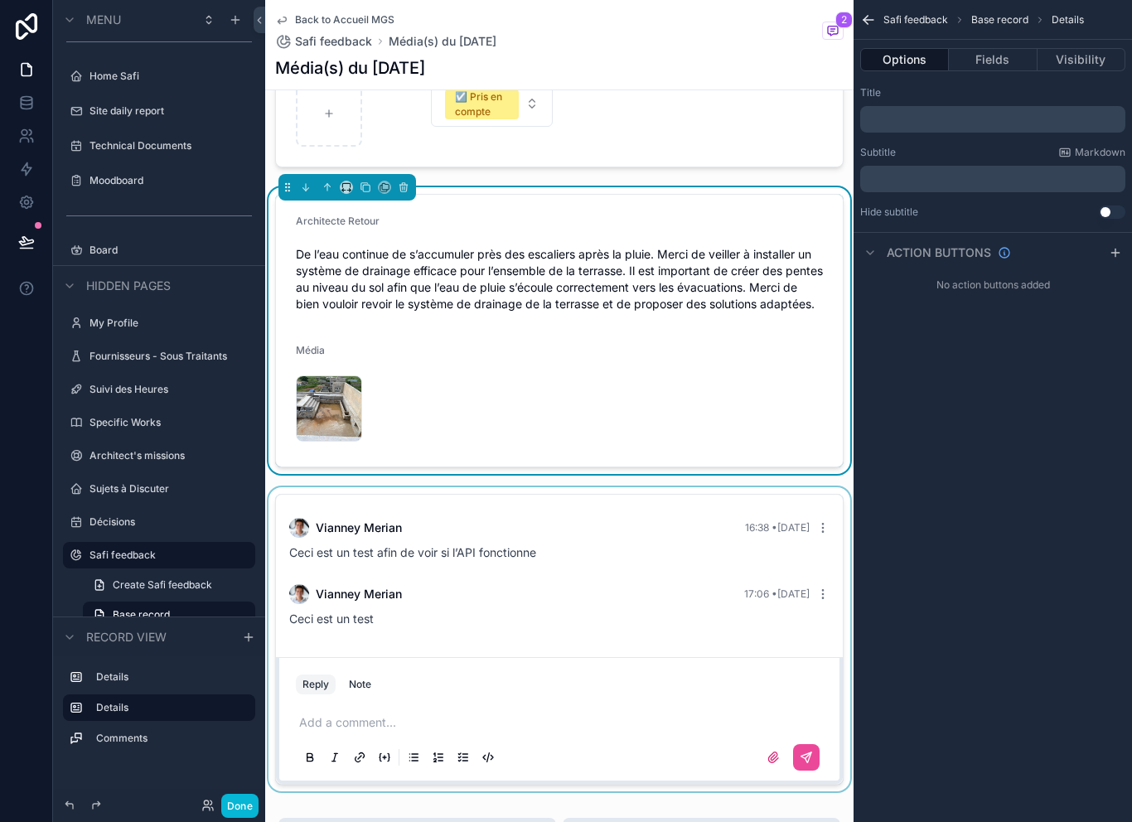
click at [662, 487] on div "scrollable content" at bounding box center [559, 639] width 588 height 304
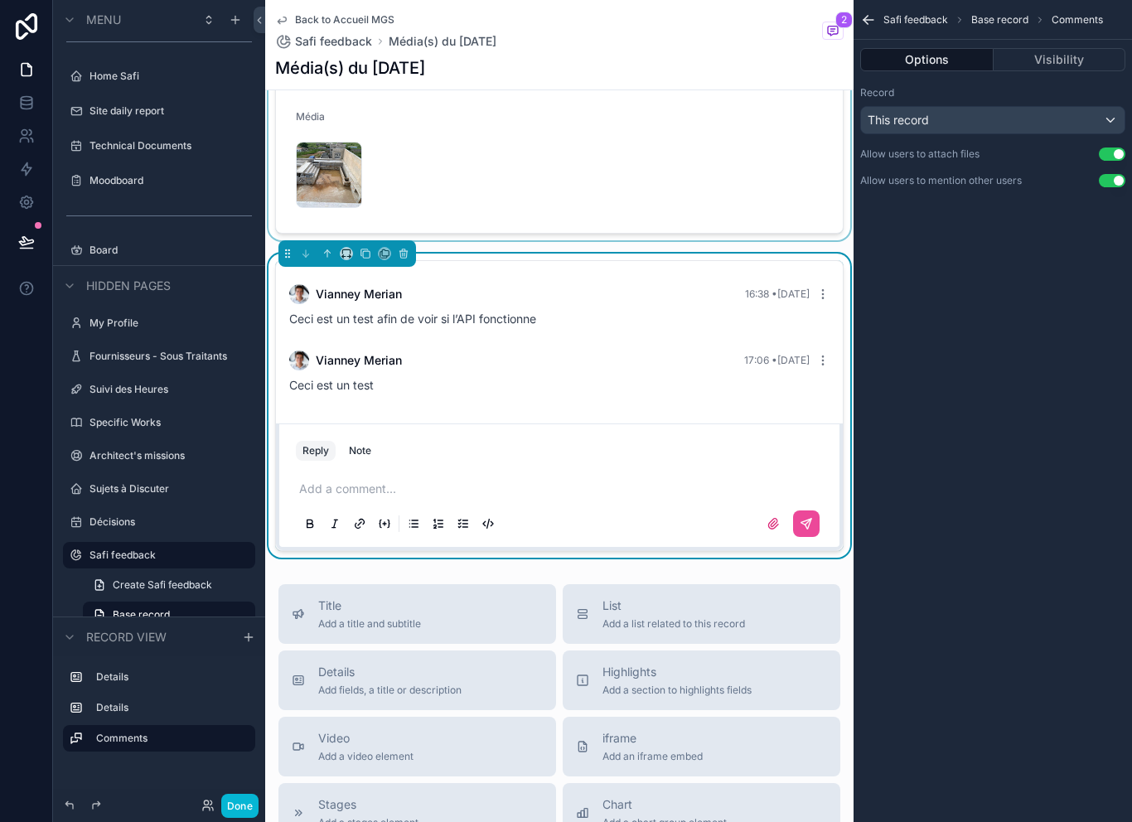
scroll to position [488, 0]
click at [707, 382] on div "Ceci est un test" at bounding box center [559, 384] width 540 height 17
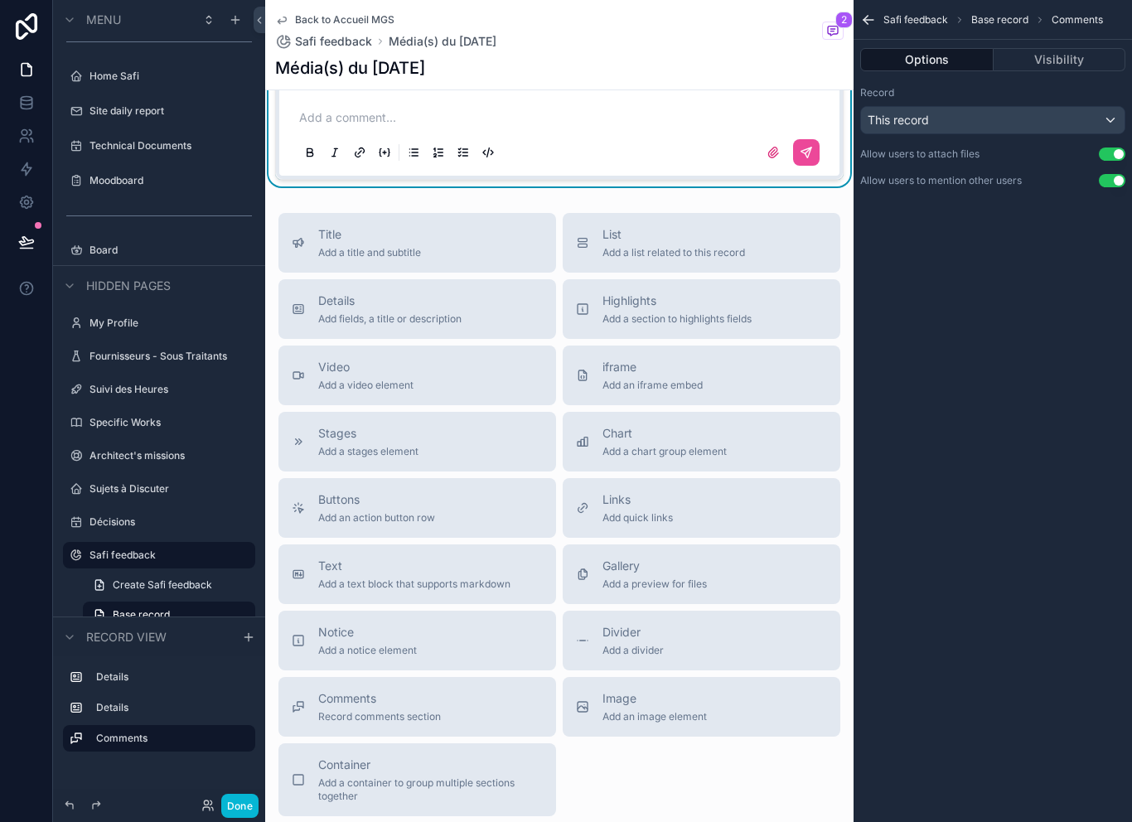
scroll to position [888, 0]
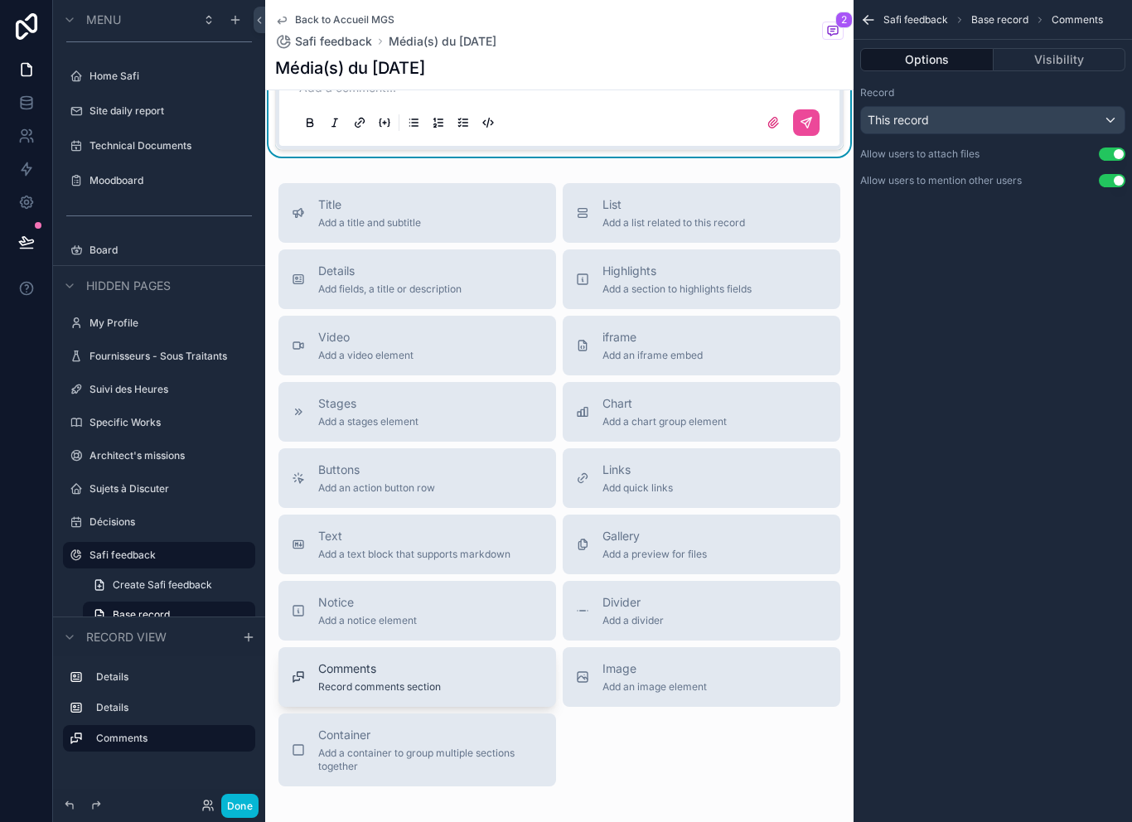
click at [436, 680] on span "Record comments section" at bounding box center [379, 686] width 123 height 13
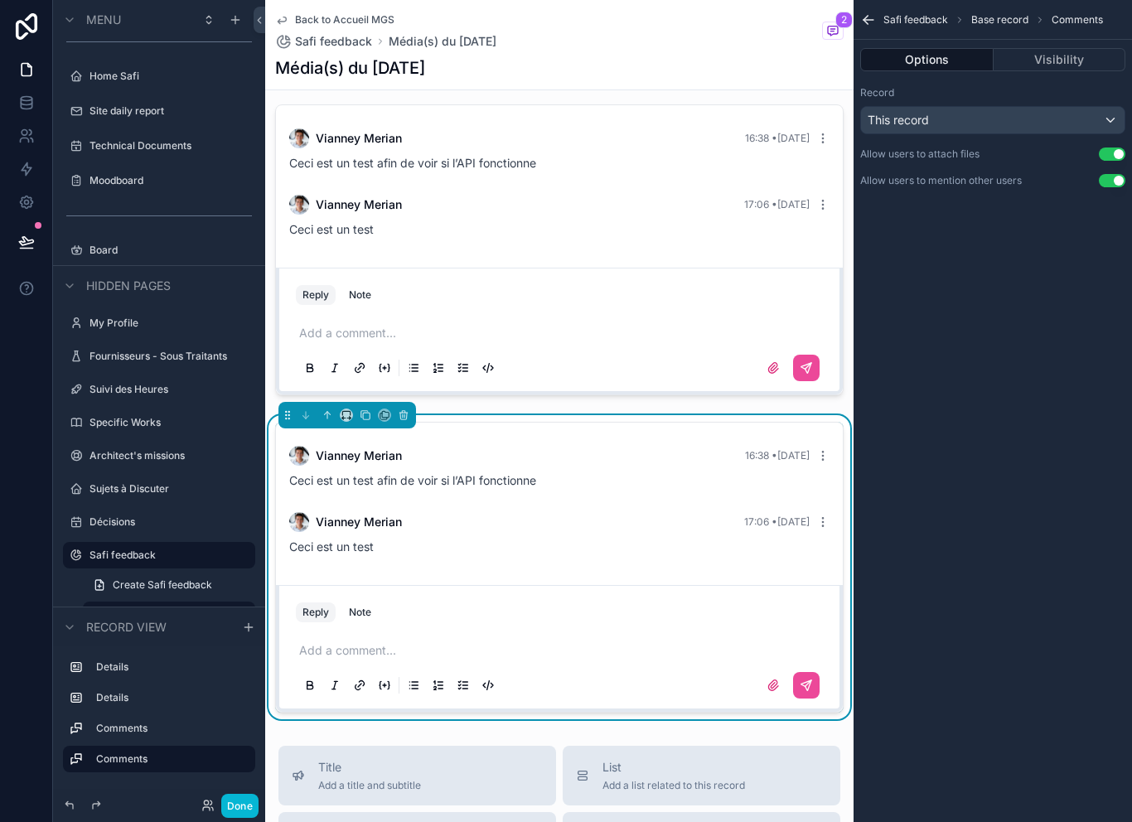
scroll to position [643, 0]
click at [412, 419] on button "scrollable content" at bounding box center [403, 415] width 18 height 18
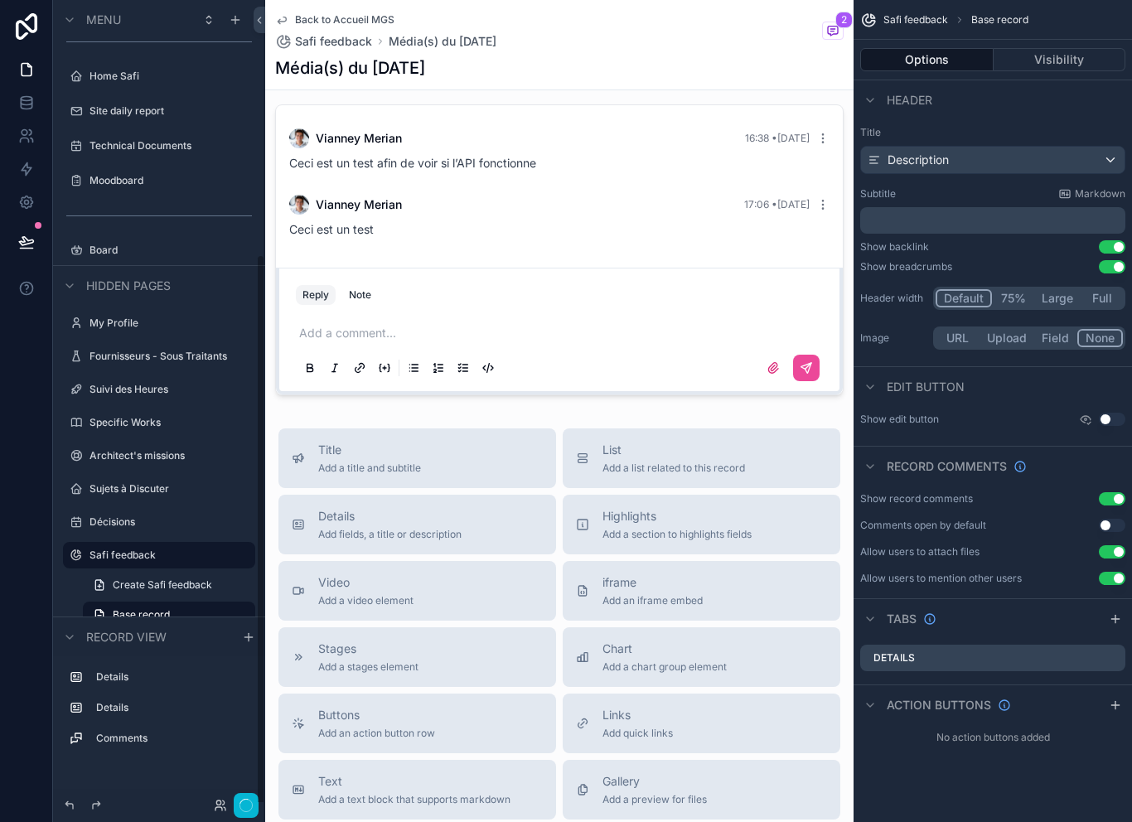
scroll to position [366, 0]
click at [241, 810] on button "Done" at bounding box center [239, 806] width 37 height 24
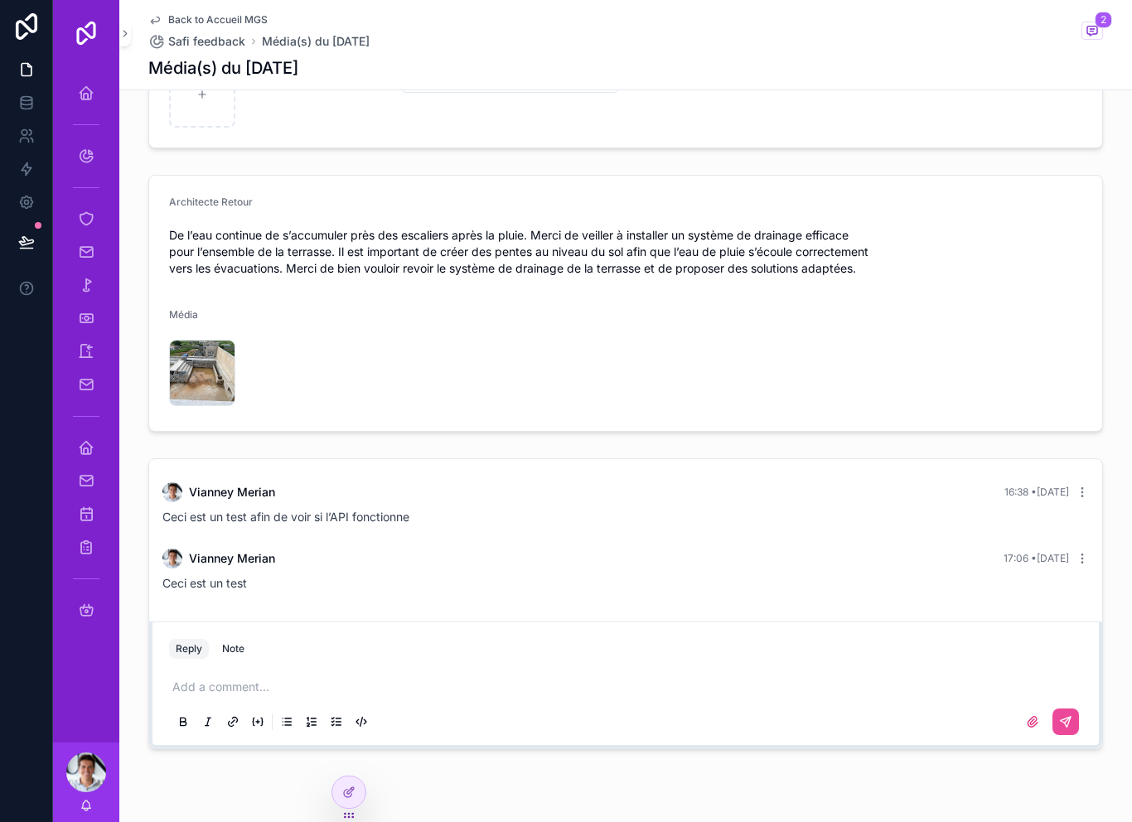
scroll to position [273, 0]
click at [230, 33] on span "Safi feedback" at bounding box center [206, 41] width 77 height 17
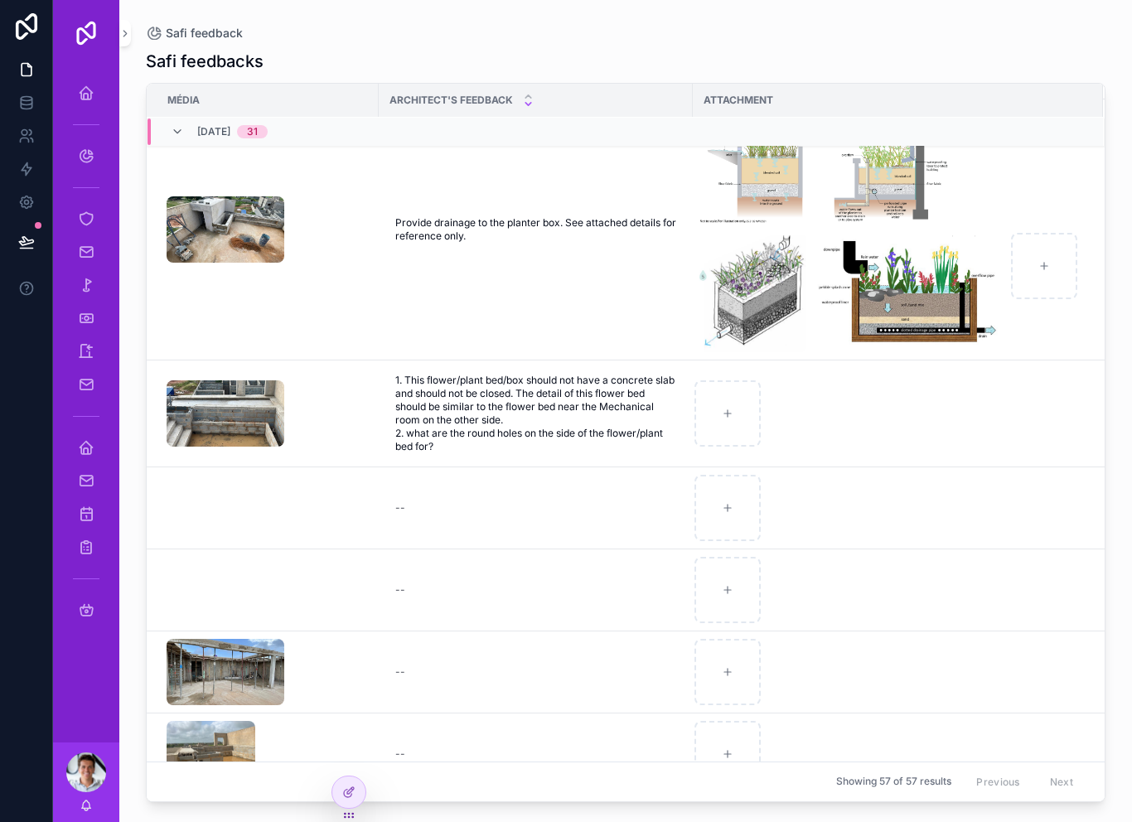
scroll to position [172, 0]
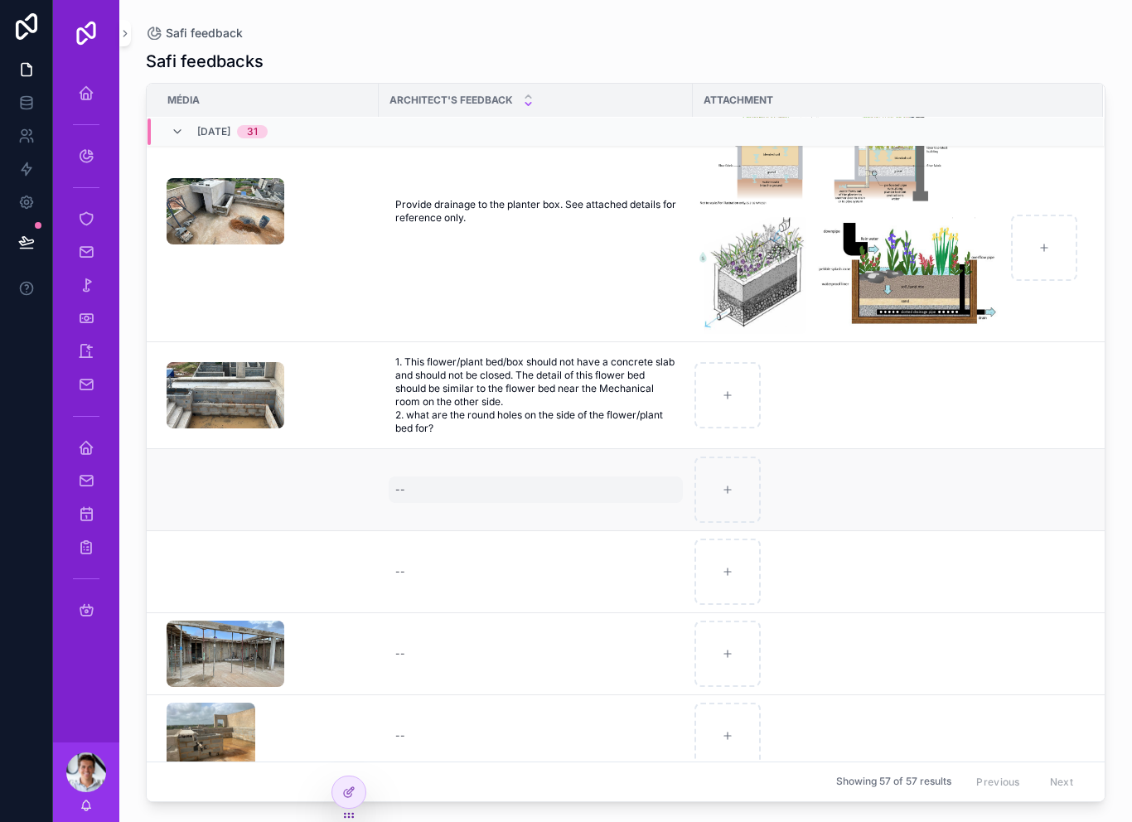
click at [411, 476] on div "--" at bounding box center [536, 489] width 294 height 27
type textarea "****"
click at [605, 31] on button "scrollable content" at bounding box center [598, 29] width 20 height 20
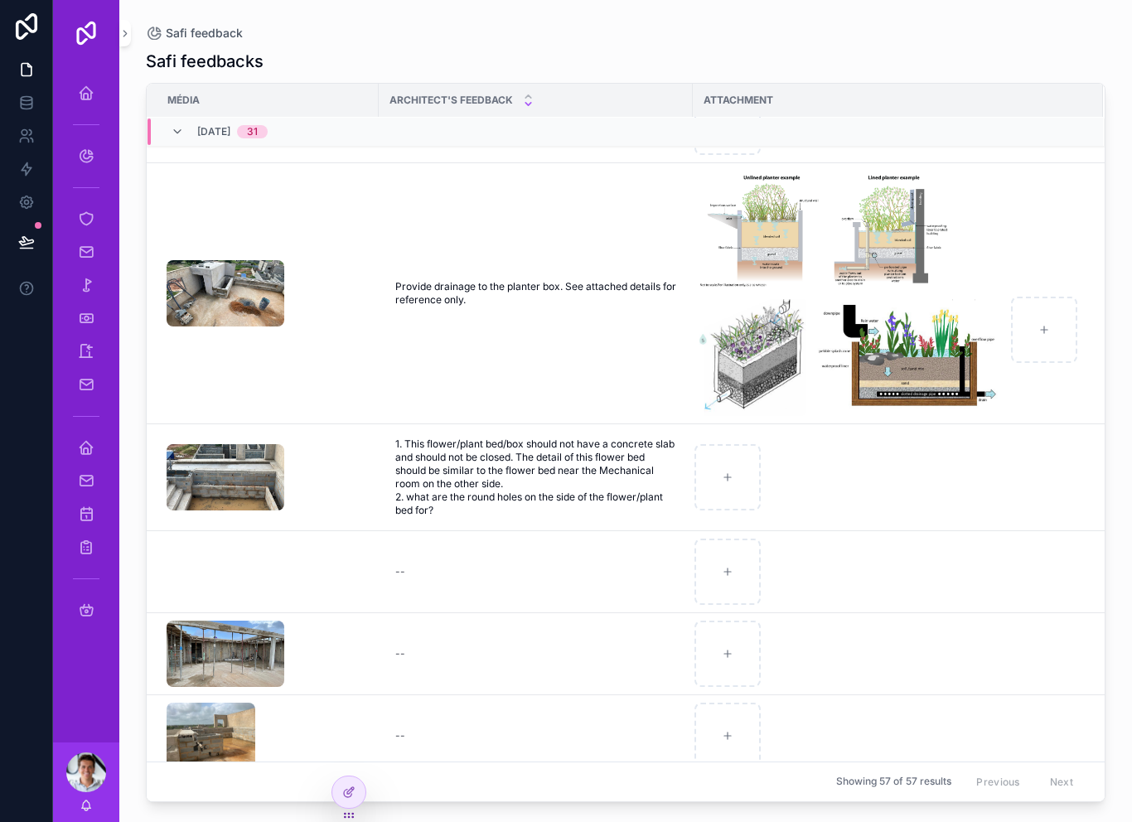
scroll to position [0, 0]
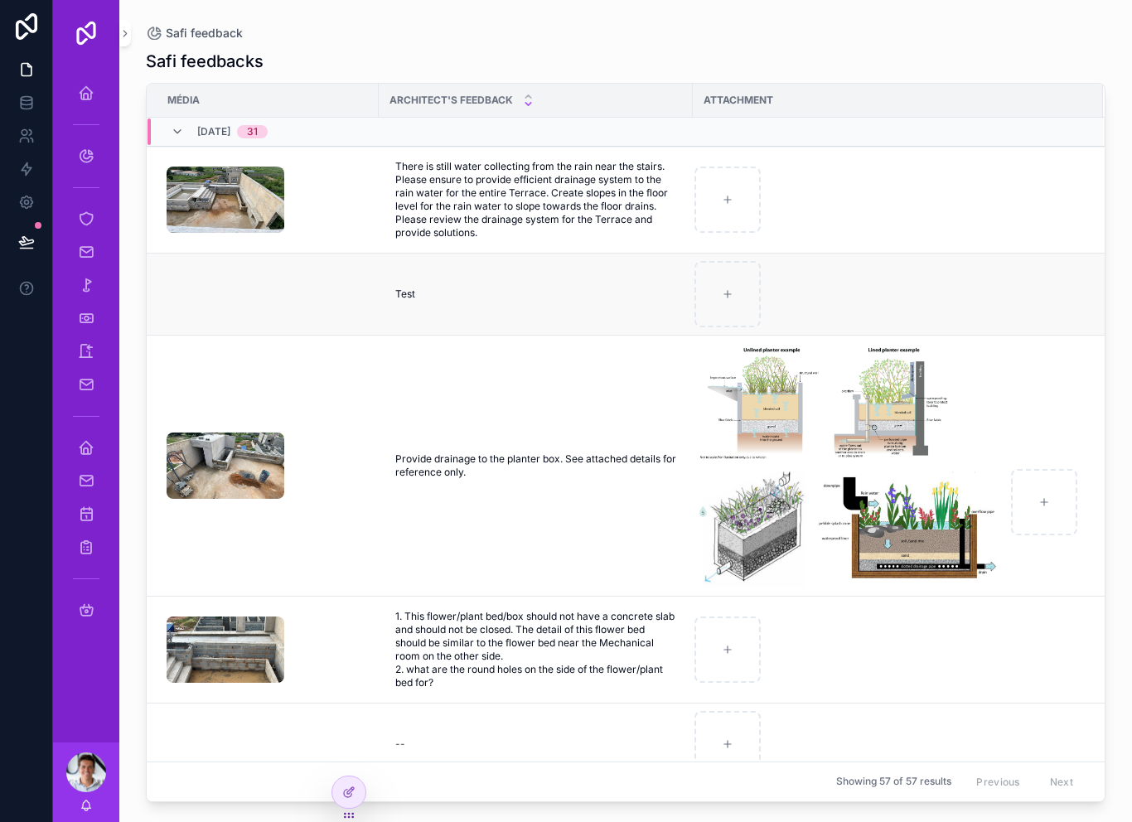
click at [338, 270] on div "scrollable content" at bounding box center [268, 294] width 202 height 66
click at [345, 266] on div "scrollable content" at bounding box center [268, 294] width 202 height 66
click at [256, 264] on video "scrollable content" at bounding box center [233, 294] width 133 height 66
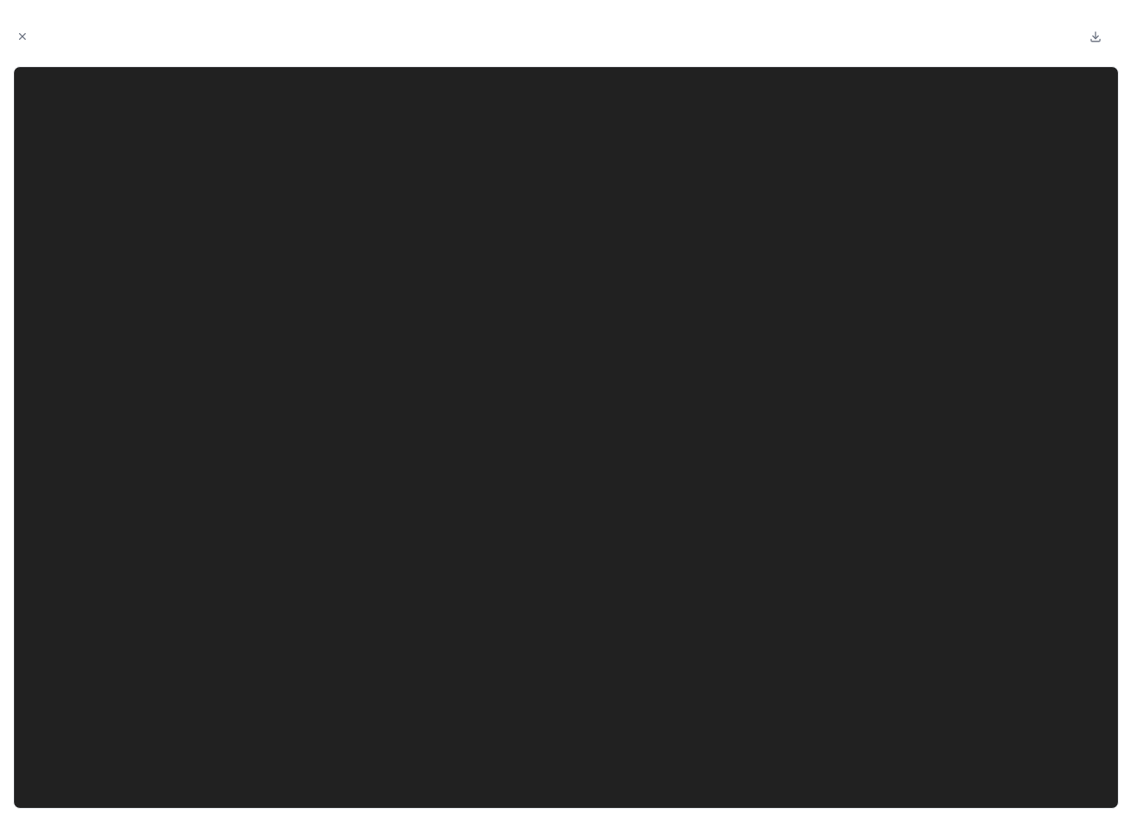
click at [29, 27] on div at bounding box center [565, 36] width 1105 height 46
click at [22, 40] on icon "Close modal" at bounding box center [23, 37] width 12 height 12
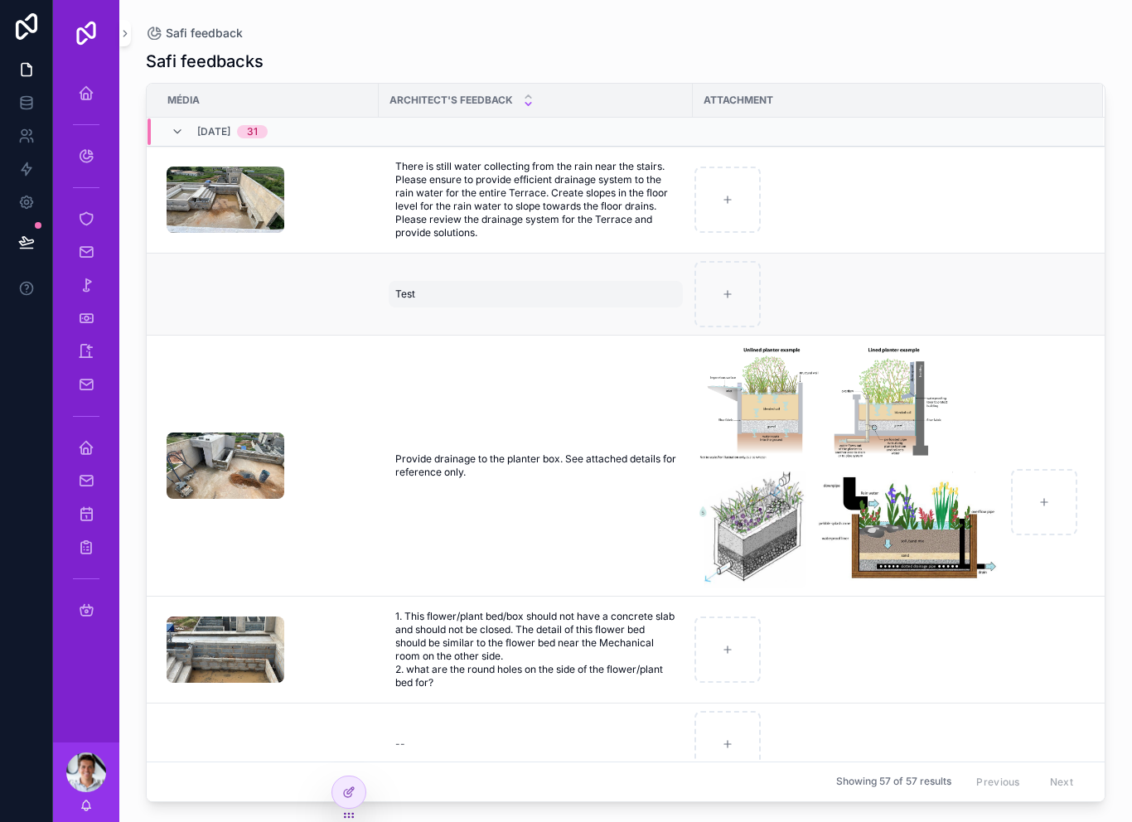
click at [442, 281] on div "Test Test" at bounding box center [536, 294] width 294 height 27
click at [487, 41] on textarea "****" at bounding box center [476, 41] width 157 height 50
type textarea "*"
click at [603, 22] on icon "scrollable content" at bounding box center [598, 28] width 13 height 13
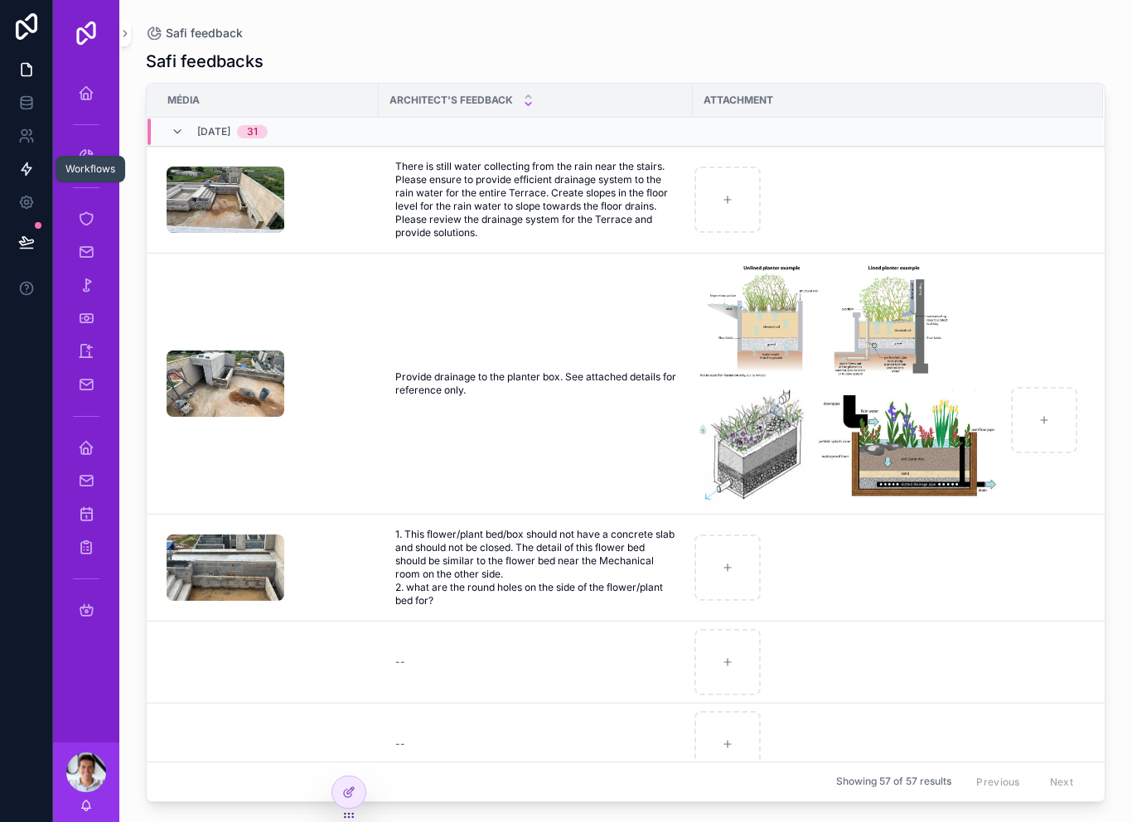
click at [32, 161] on icon at bounding box center [26, 169] width 17 height 17
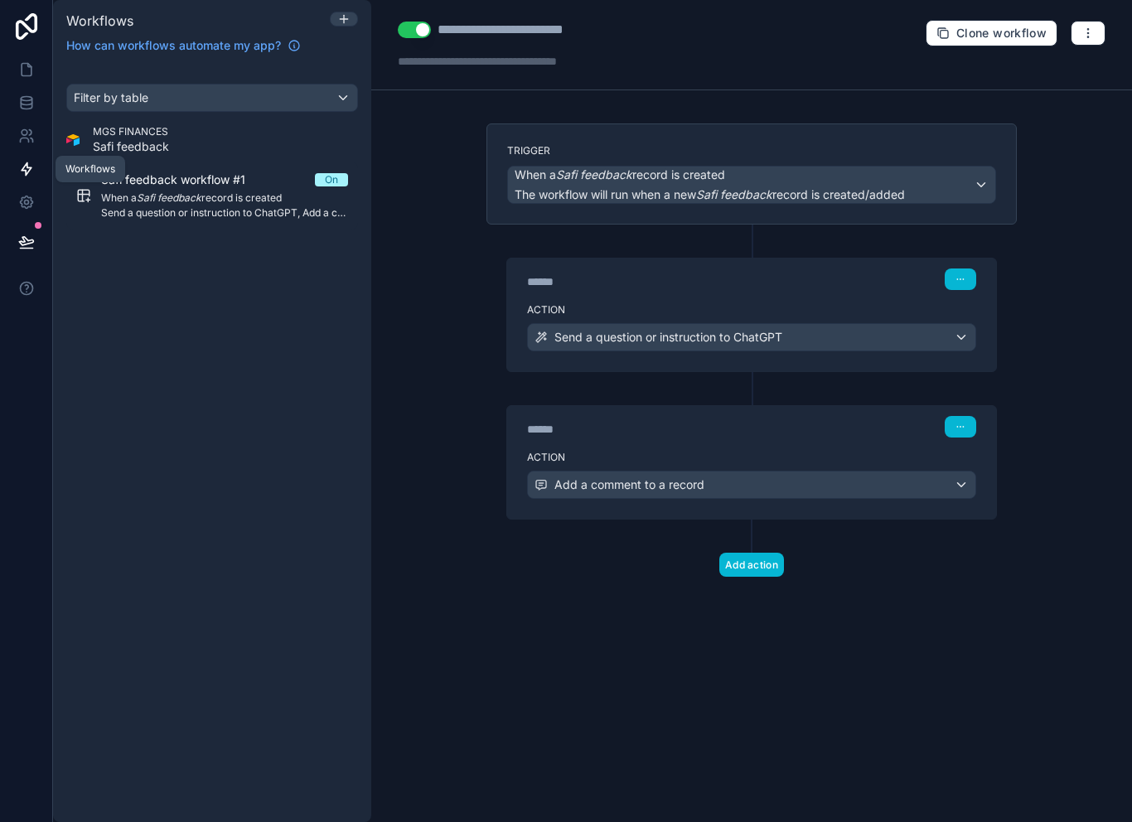
click at [925, 167] on div "When a Safi feedback record is created The workflow will run when a new Safi fe…" at bounding box center [751, 185] width 487 height 36
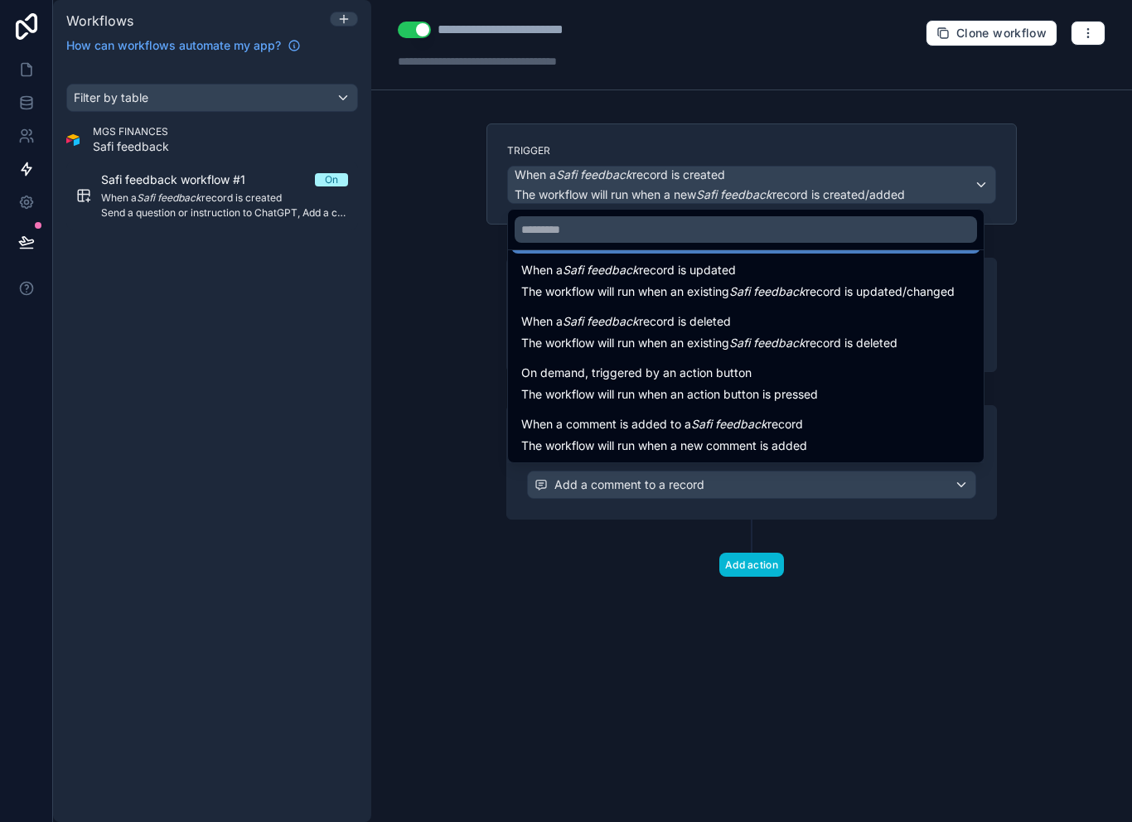
scroll to position [60, 0]
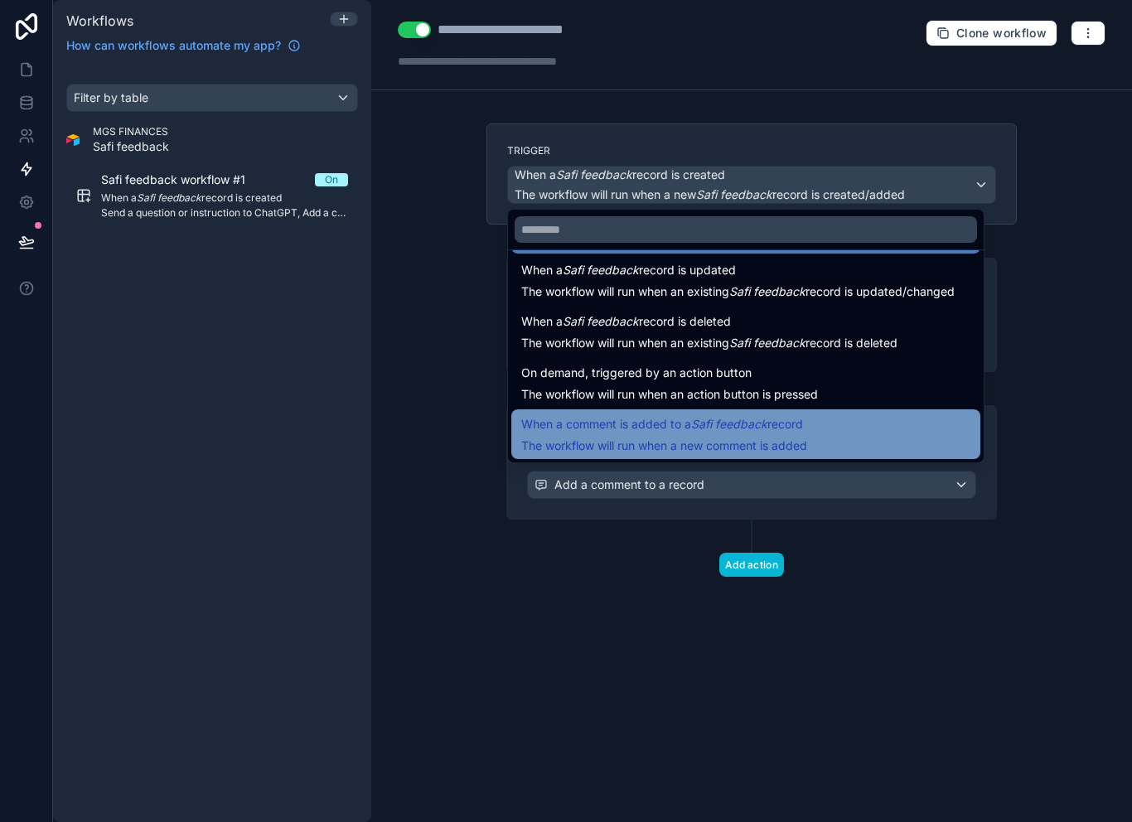
click at [720, 414] on div "When a comment is added to a Safi feedback record The workflow will run when a …" at bounding box center [664, 434] width 286 height 40
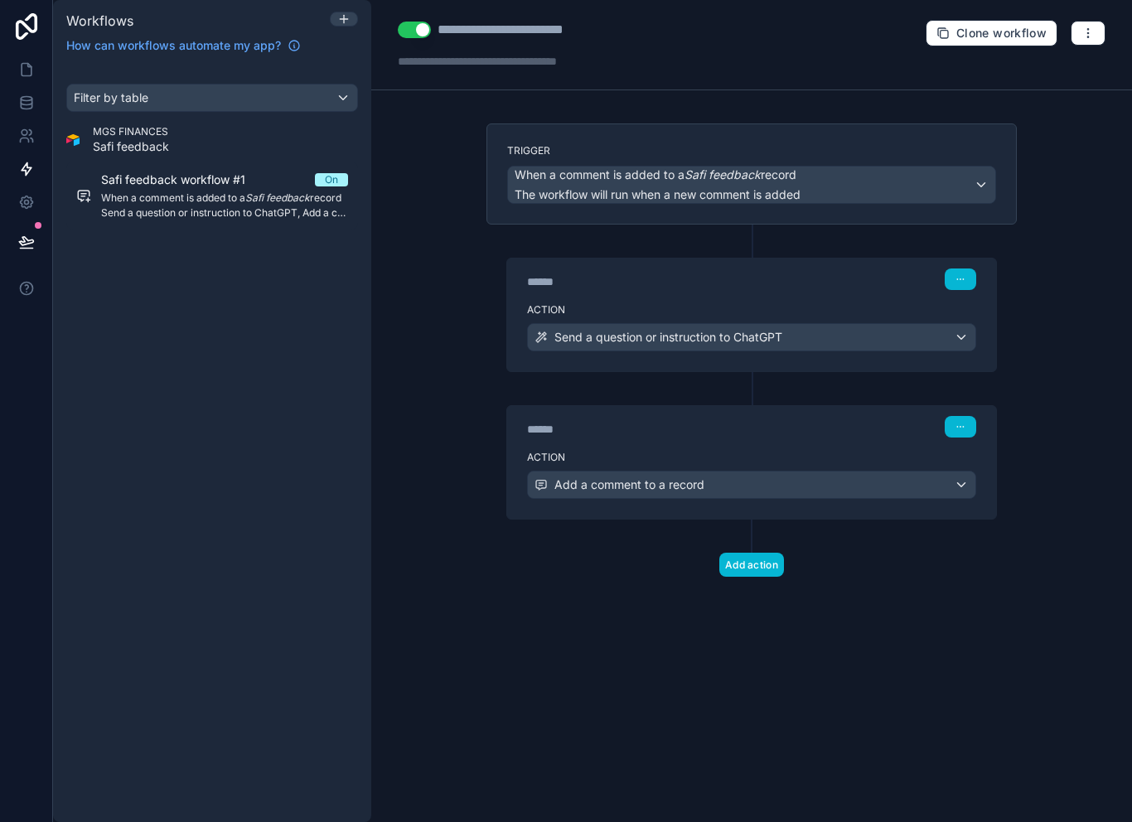
scroll to position [0, 0]
click at [156, 329] on div "Filter by table MGS FINANCES Safi feedback Safi feedback workflow #1 On When a …" at bounding box center [212, 443] width 318 height 758
click at [27, 163] on icon at bounding box center [27, 169] width 10 height 12
click at [31, 70] on icon at bounding box center [27, 70] width 10 height 12
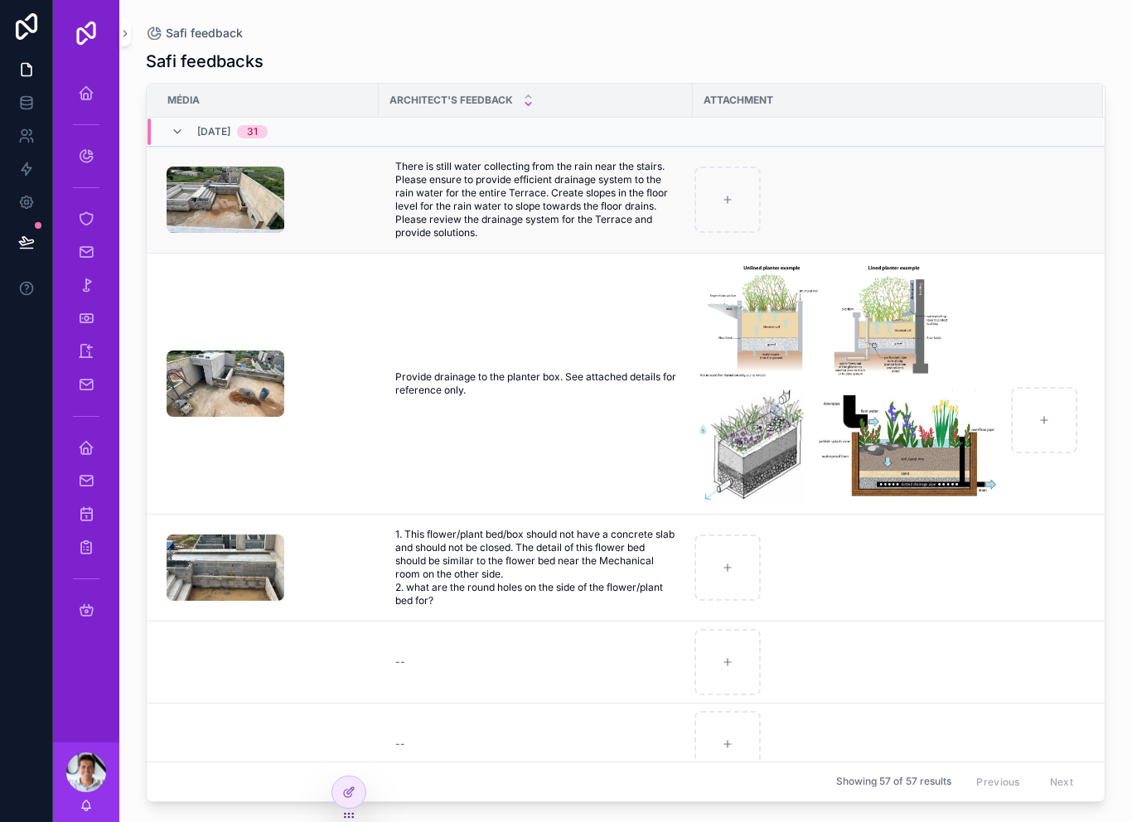
click at [327, 214] on div "scrollable content" at bounding box center [268, 200] width 202 height 66
click at [327, 213] on div "scrollable content" at bounding box center [268, 200] width 202 height 66
click at [84, 90] on icon "scrollable content" at bounding box center [86, 93] width 17 height 17
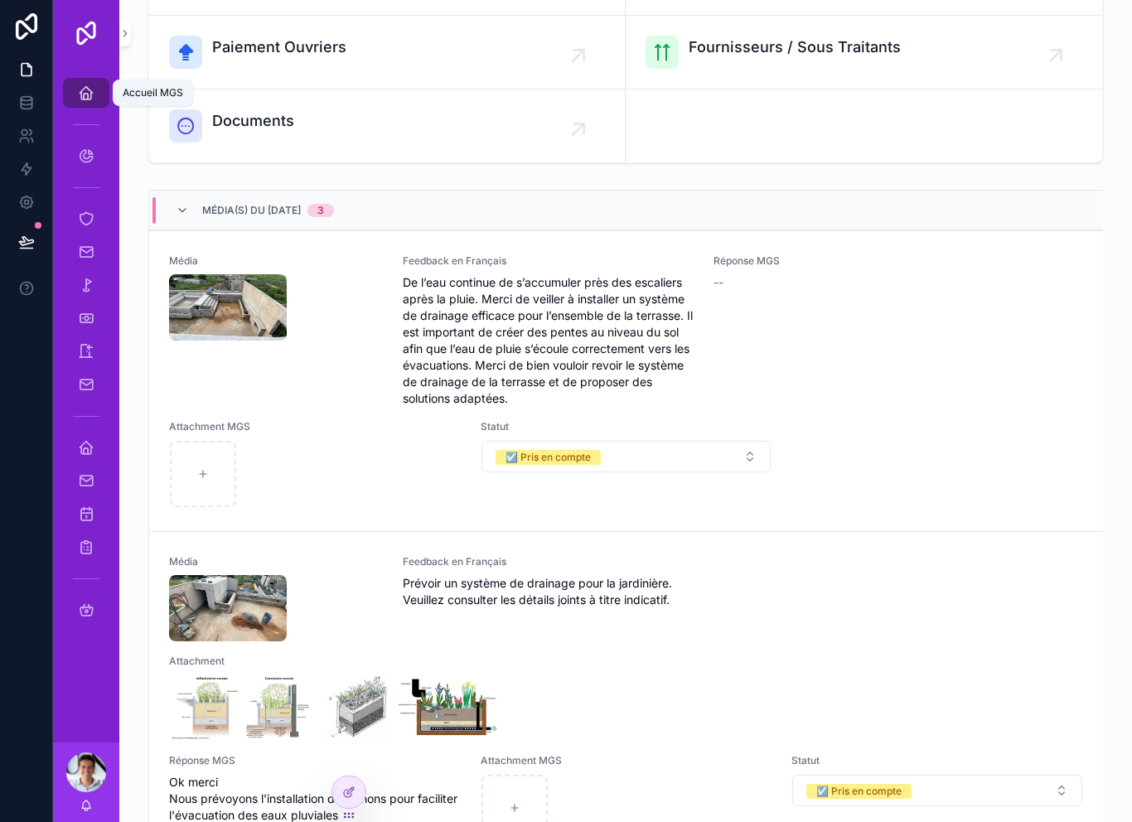
scroll to position [253, 0]
click at [317, 404] on div "Média" at bounding box center [276, 330] width 214 height 152
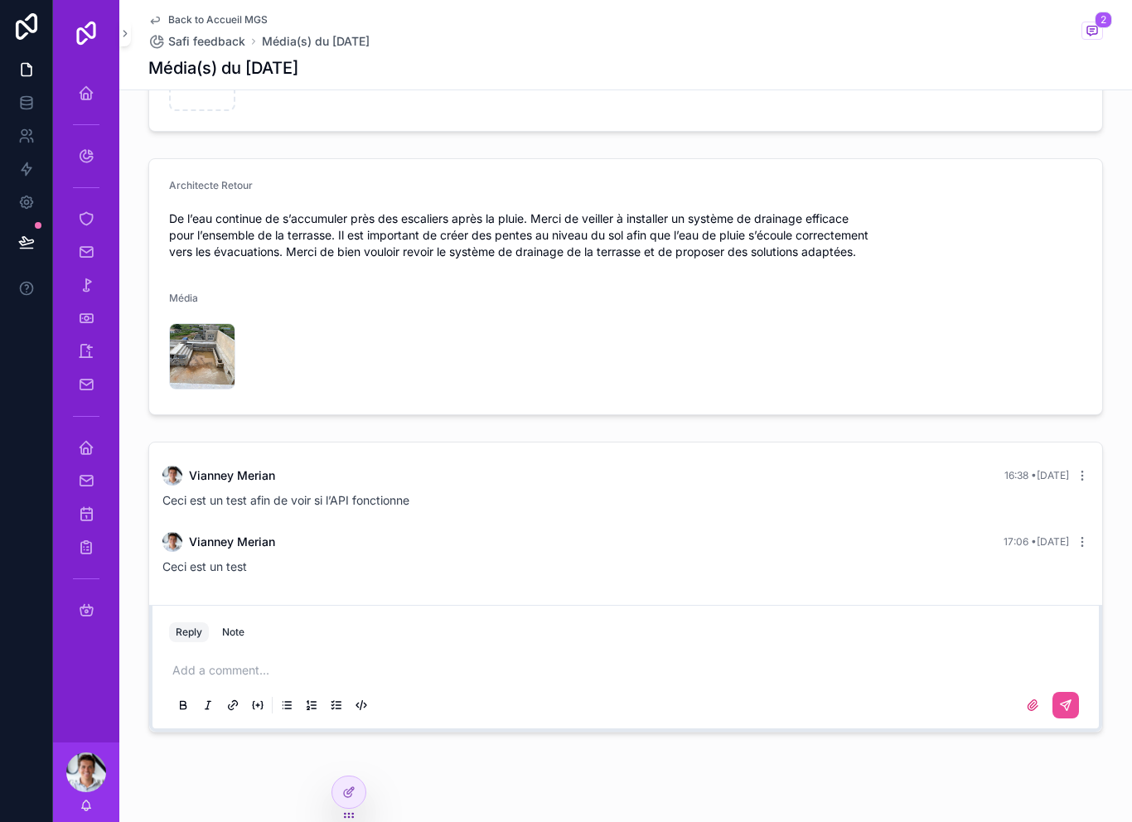
scroll to position [286, 0]
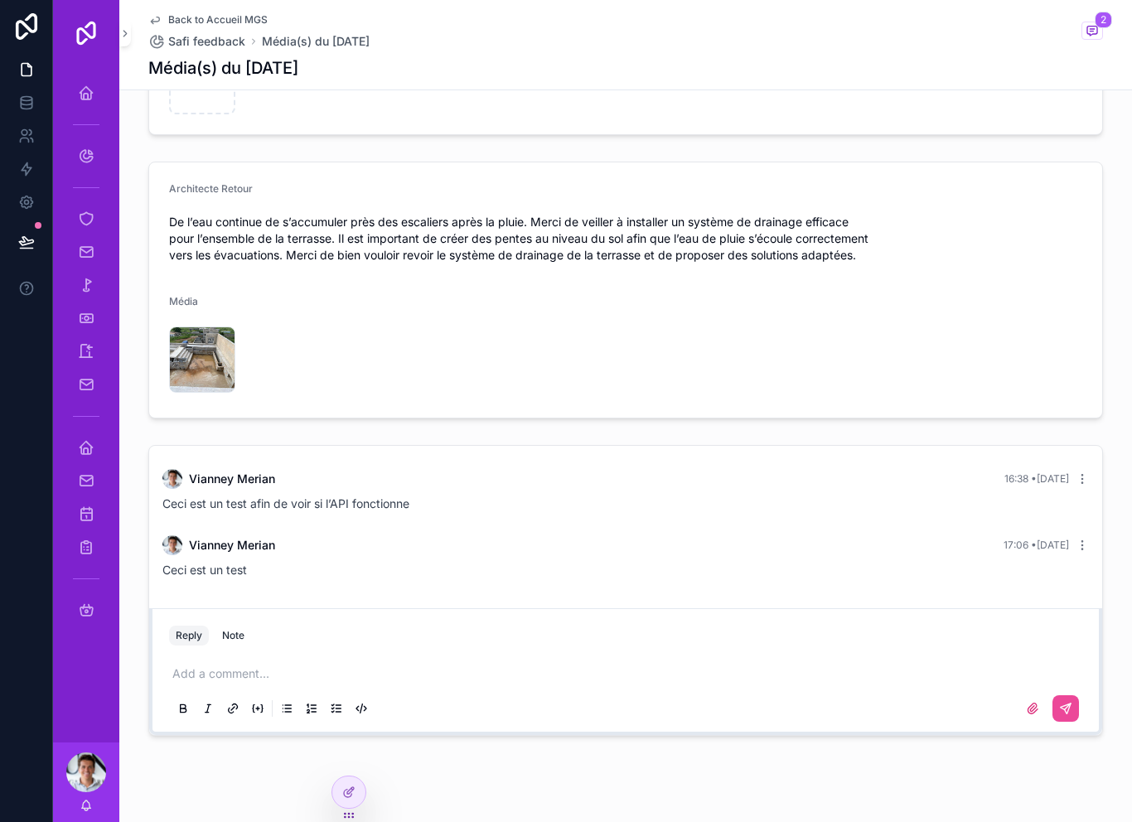
click at [350, 675] on p "scrollable content" at bounding box center [628, 673] width 913 height 17
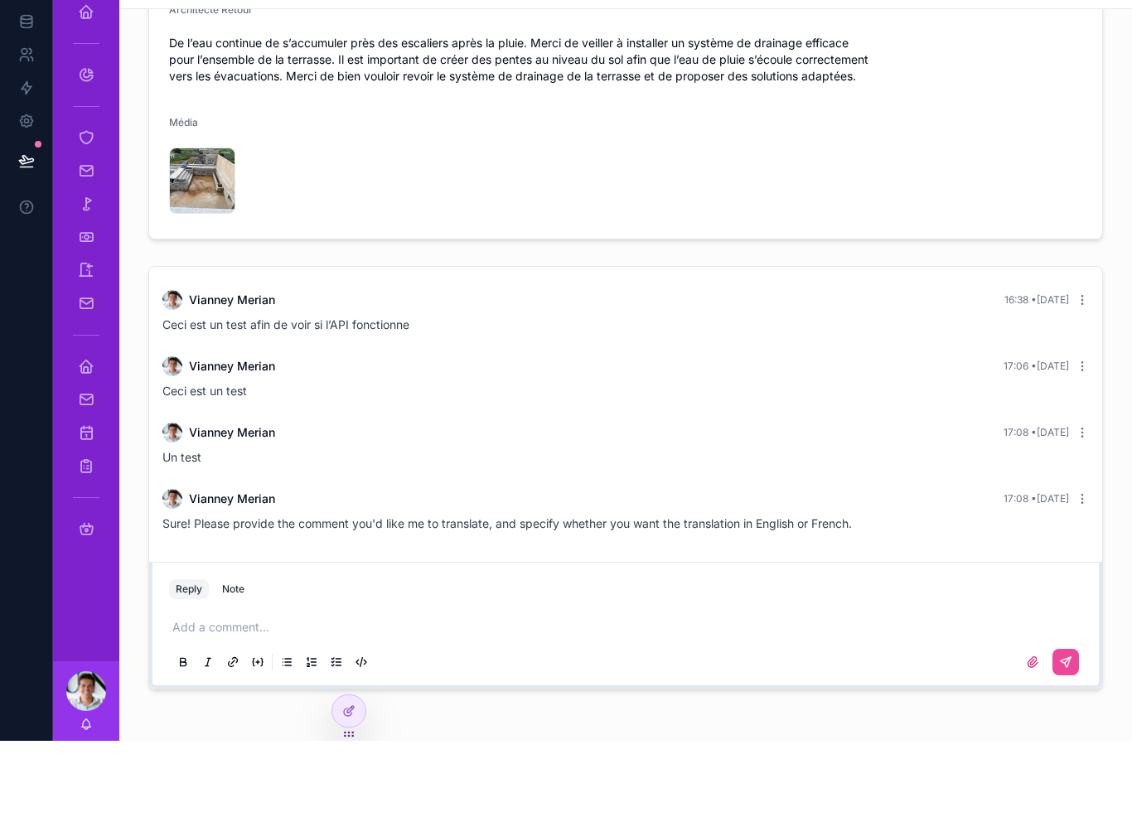
scroll to position [387, 0]
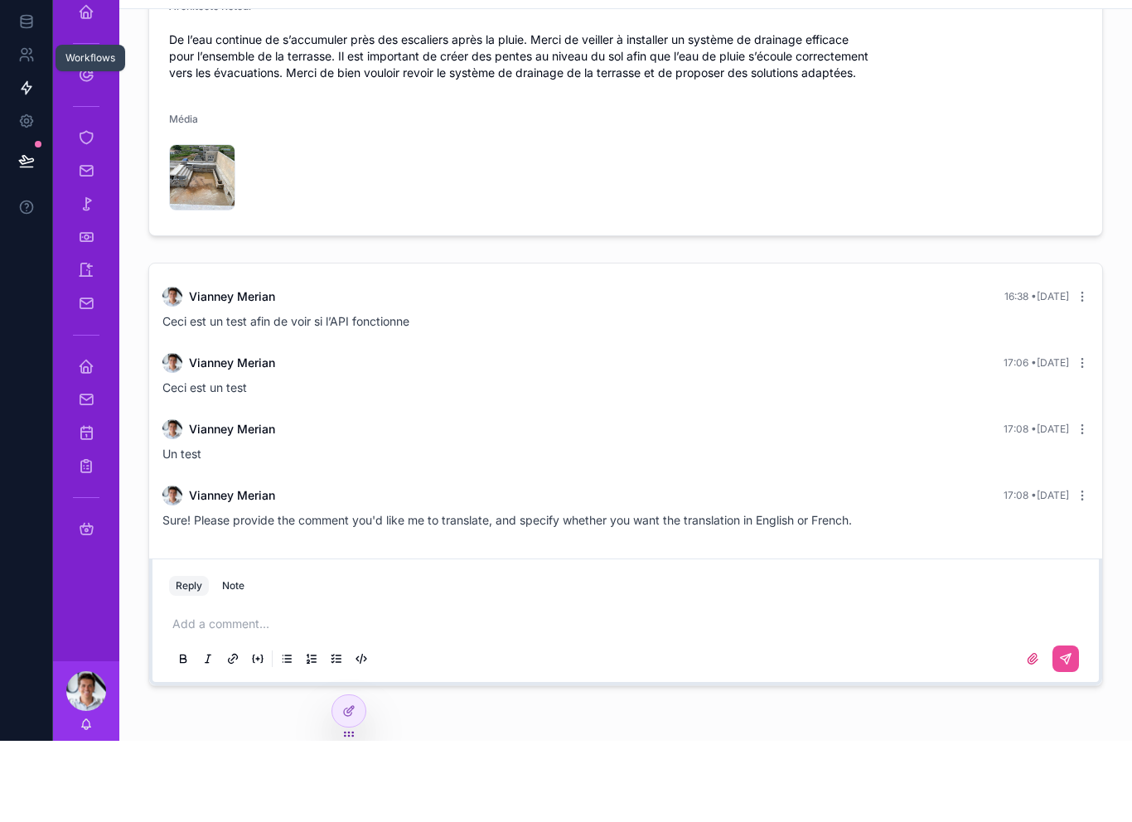
click at [42, 152] on link at bounding box center [26, 168] width 52 height 33
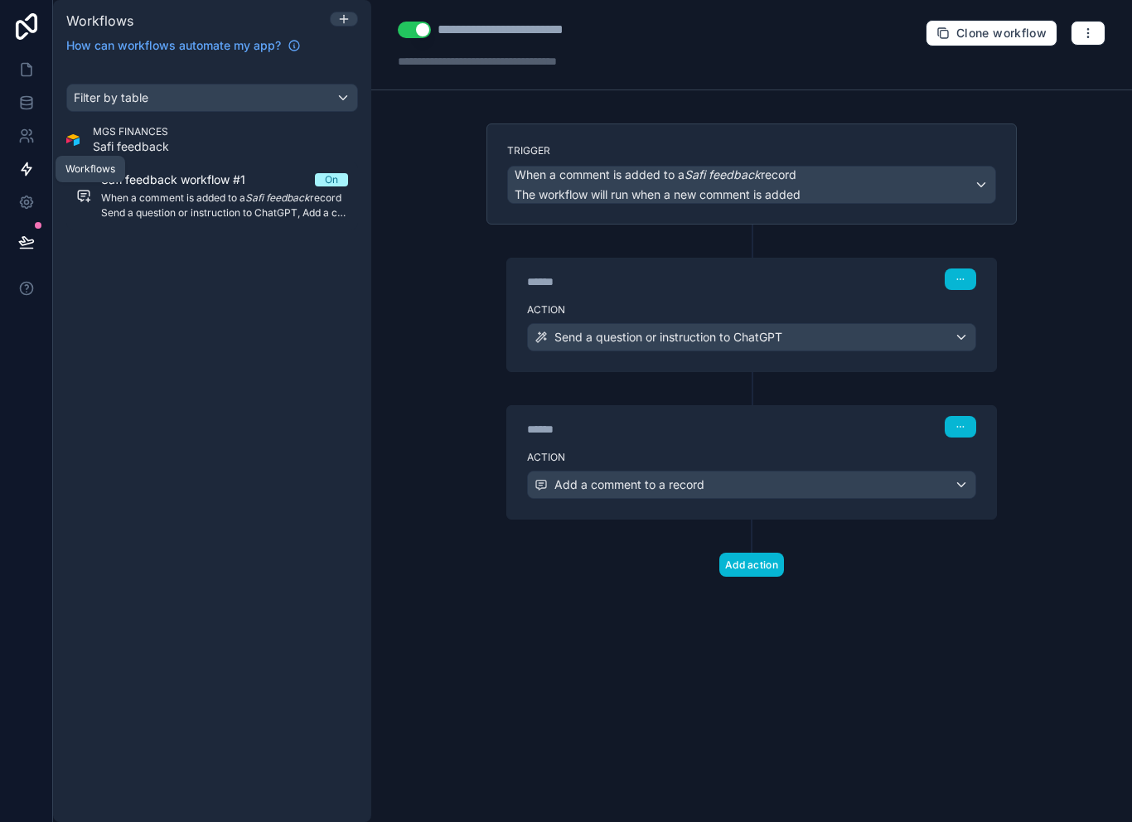
click at [813, 324] on div "Send a question or instruction to ChatGPT" at bounding box center [751, 337] width 447 height 27
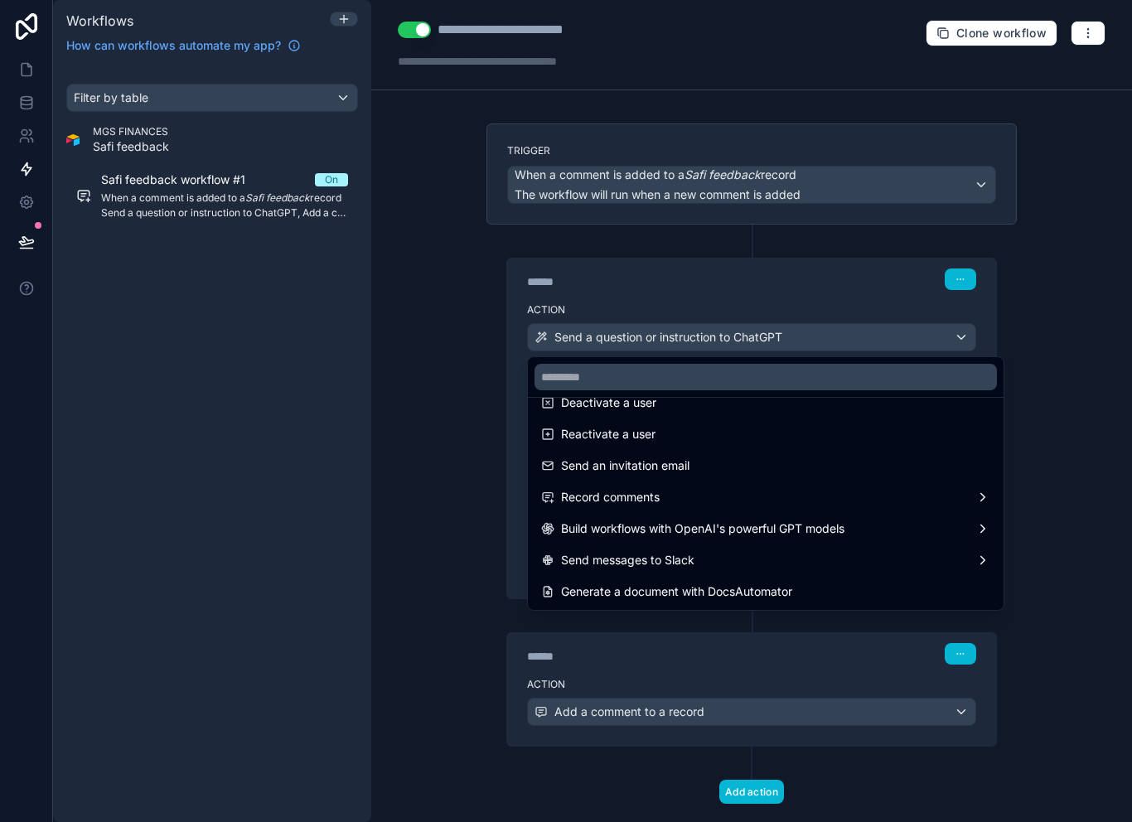
scroll to position [307, 0]
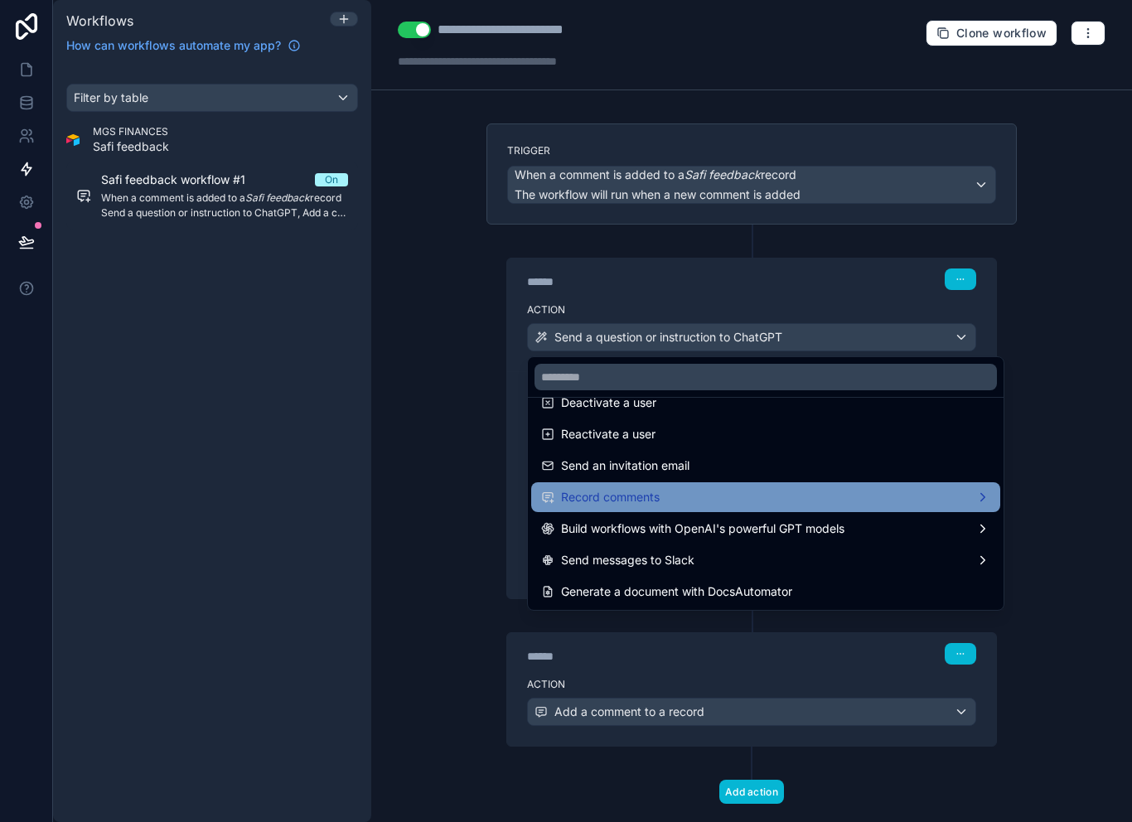
click at [676, 487] on div "Record comments" at bounding box center [765, 497] width 449 height 20
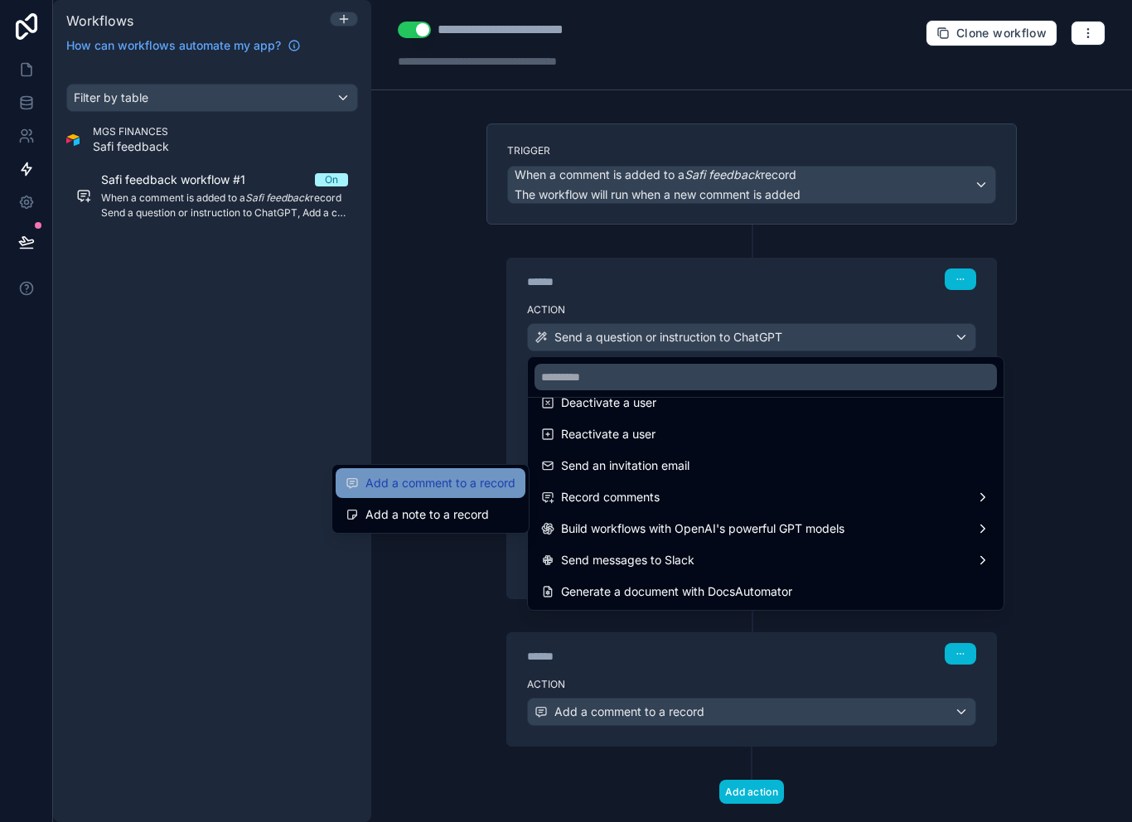
click at [482, 473] on span "Add a comment to a record" at bounding box center [440, 483] width 150 height 20
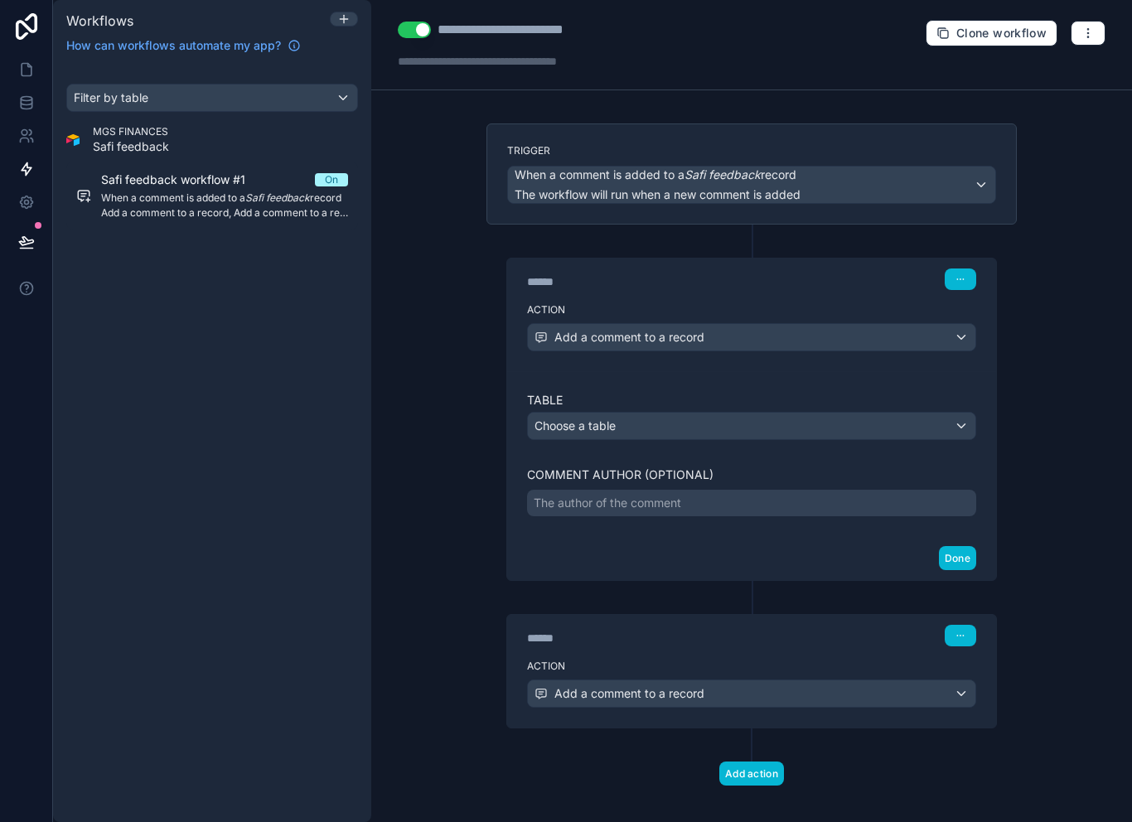
click at [696, 413] on div "Choose a table" at bounding box center [751, 426] width 447 height 27
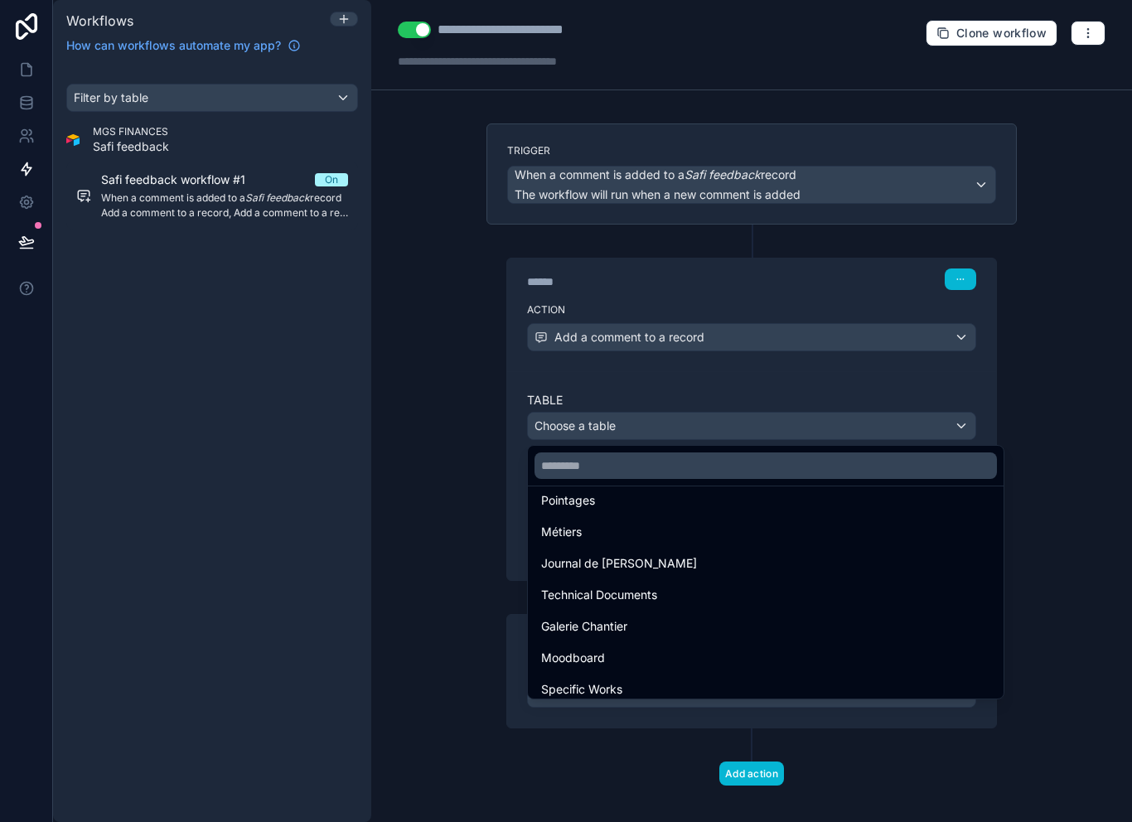
scroll to position [223, 0]
click at [687, 452] on input "text" at bounding box center [765, 465] width 462 height 27
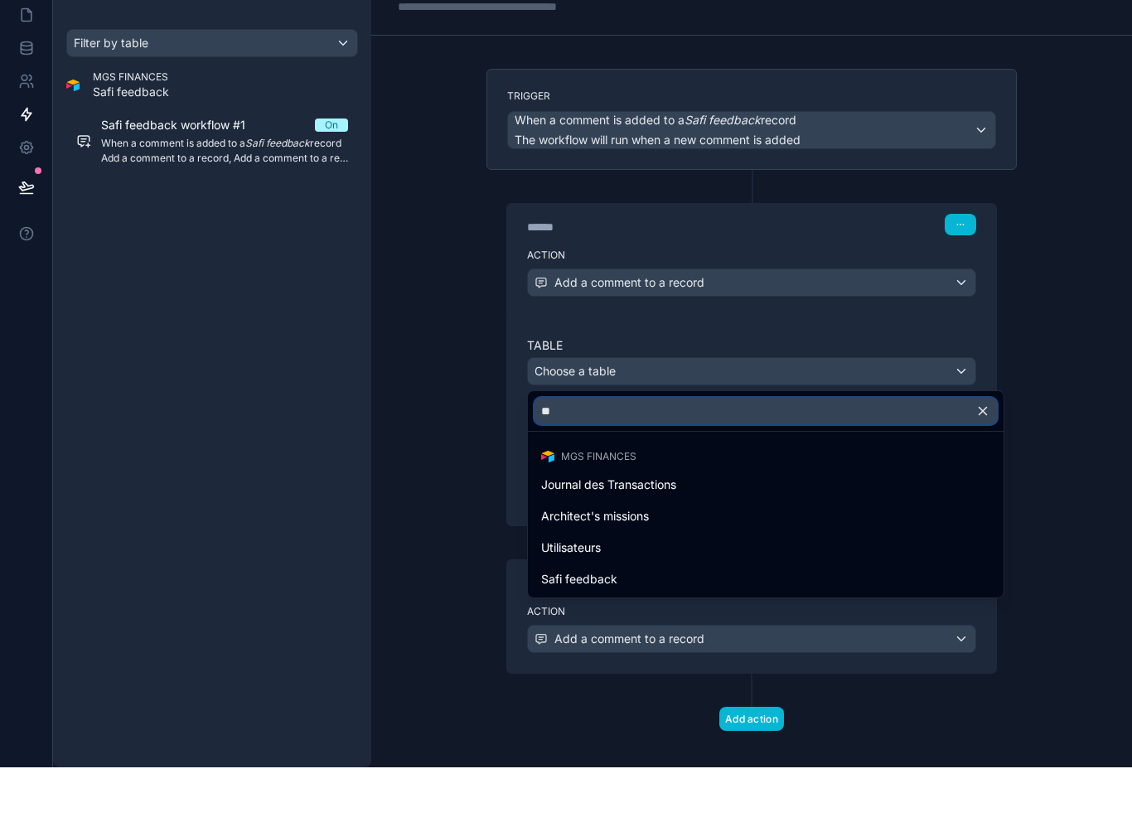
scroll to position [0, 0]
type input "***"
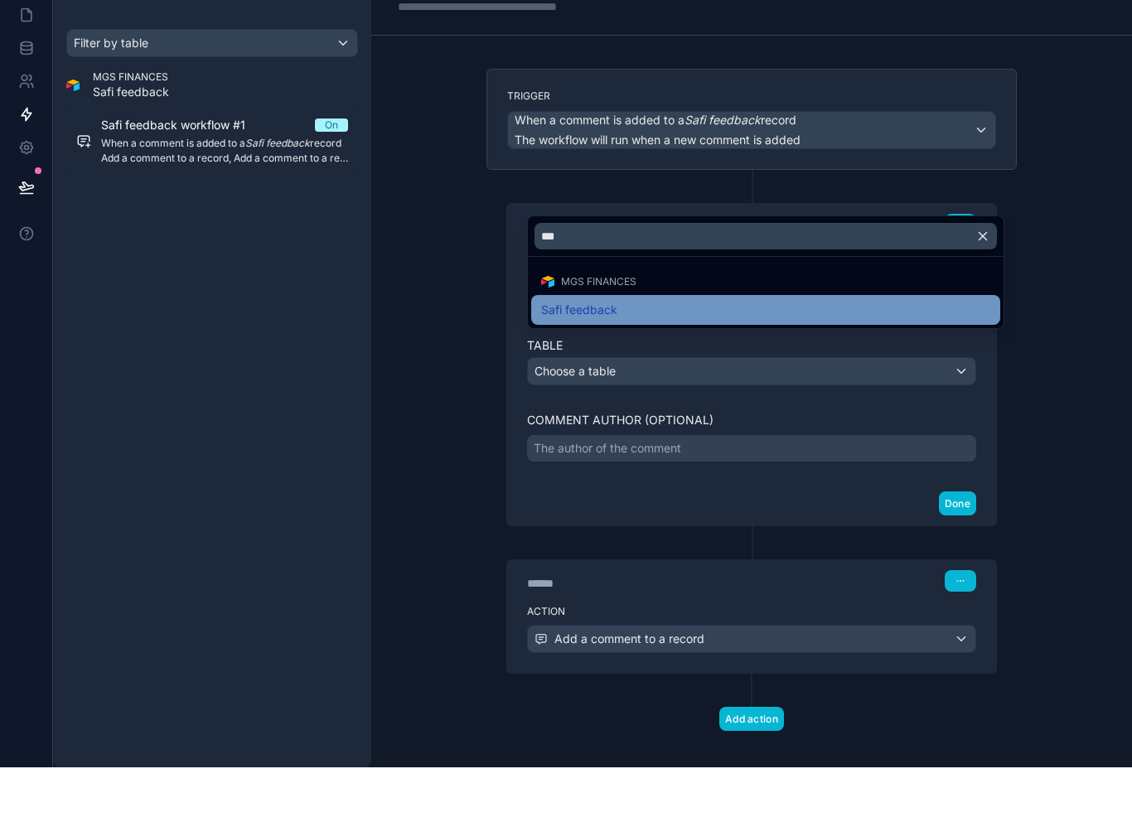
click at [719, 355] on div "Safi feedback" at bounding box center [765, 365] width 449 height 20
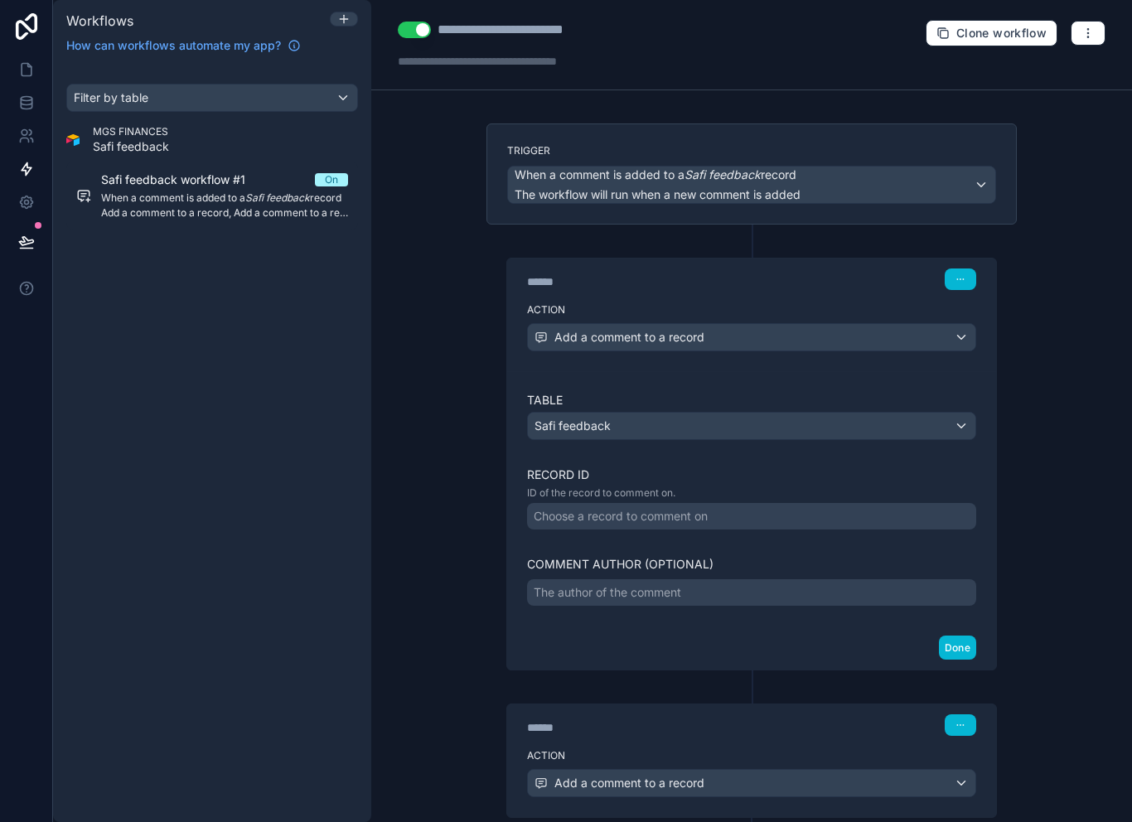
click at [675, 508] on div "Choose a record to comment on" at bounding box center [621, 516] width 174 height 17
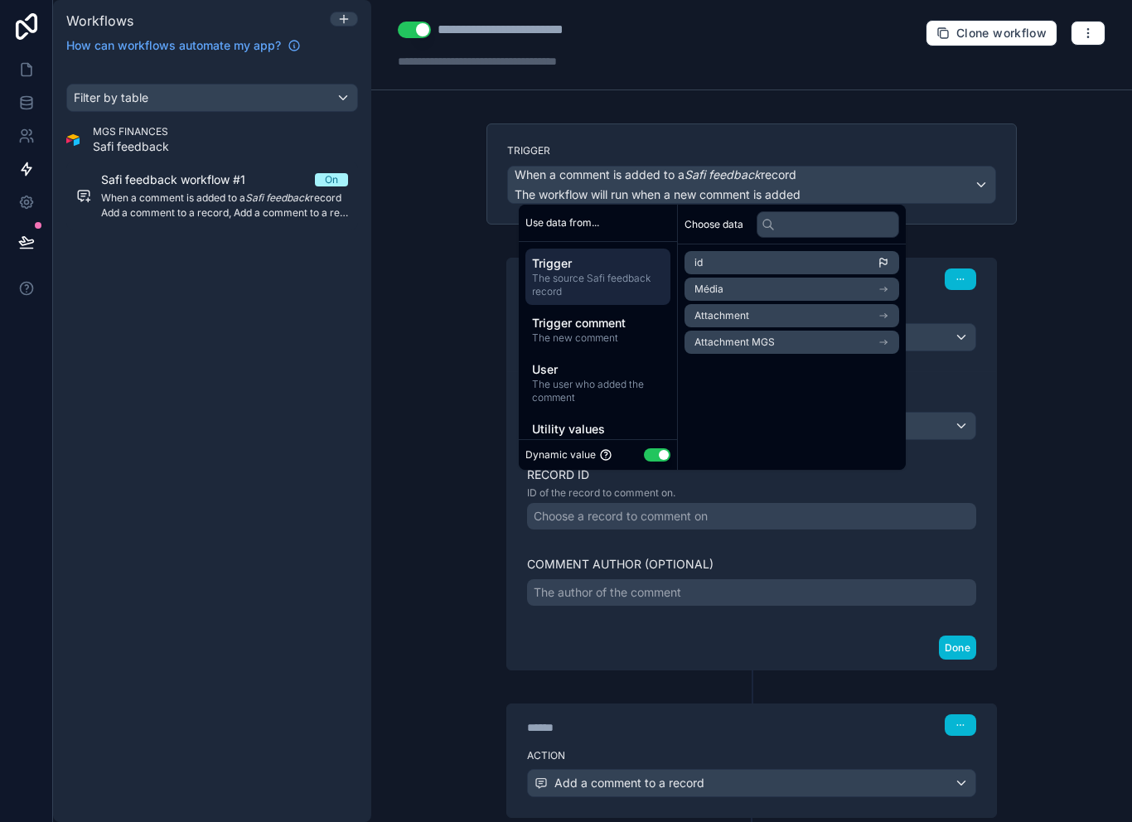
click at [788, 257] on li "id" at bounding box center [791, 262] width 215 height 23
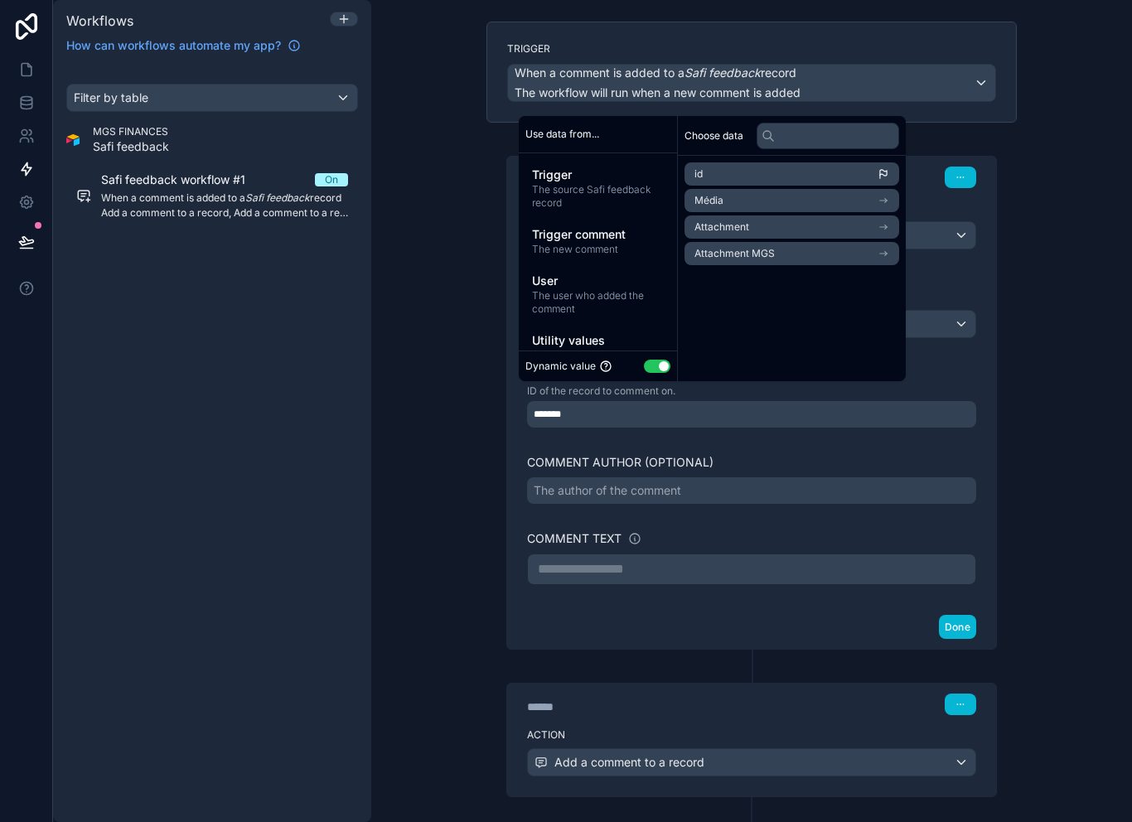
scroll to position [114, 0]
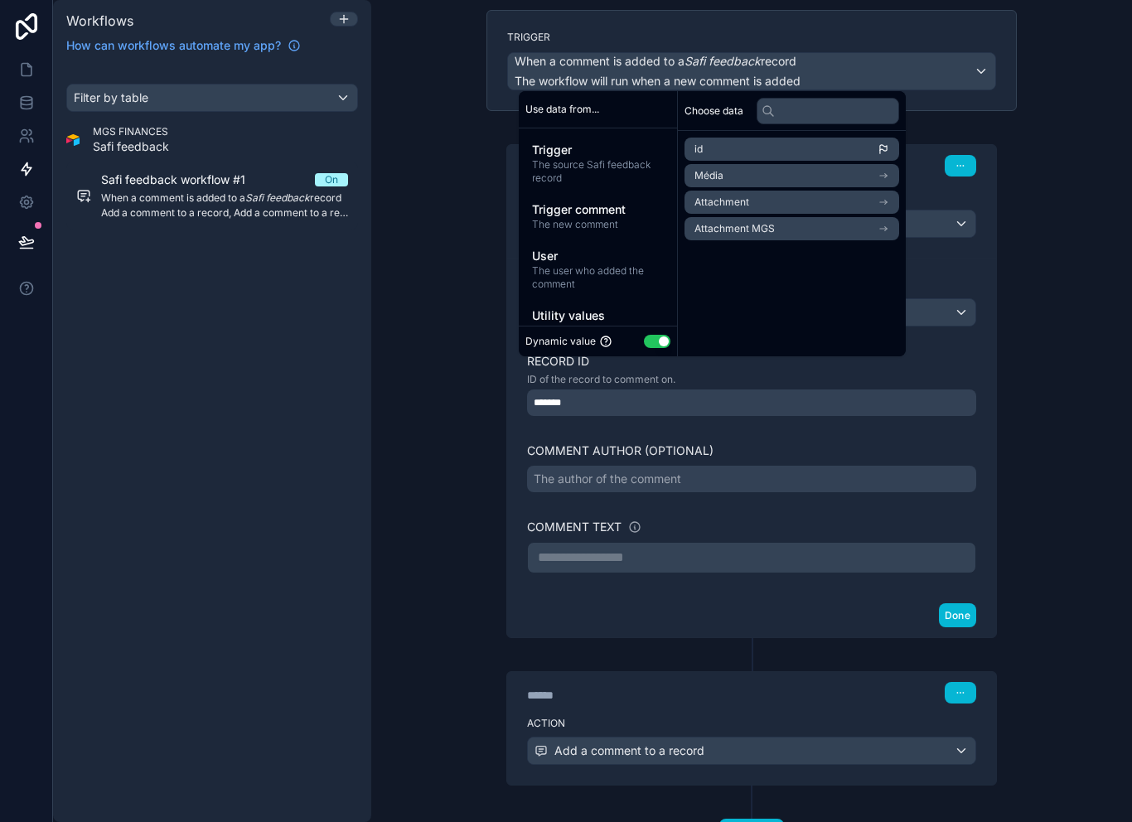
click at [684, 548] on p "**********" at bounding box center [752, 558] width 428 height 20
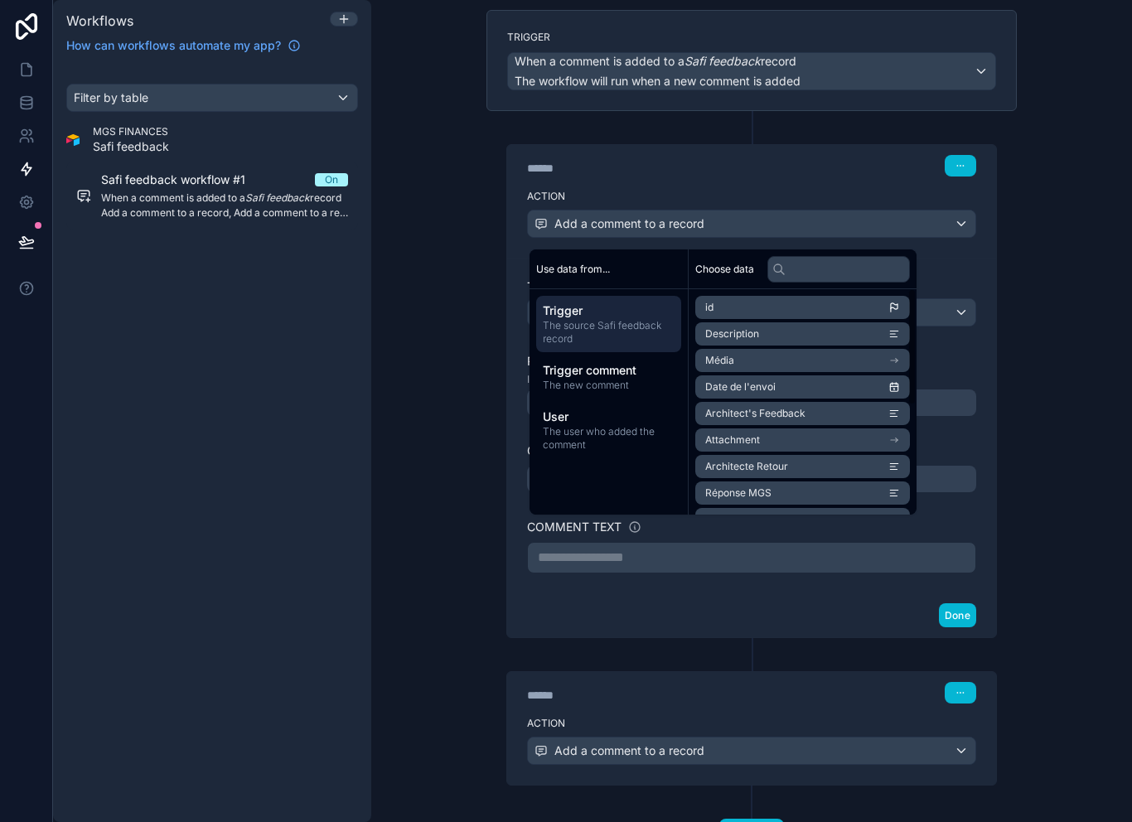
scroll to position [0, 0]
click at [626, 377] on span "Trigger comment" at bounding box center [609, 370] width 132 height 17
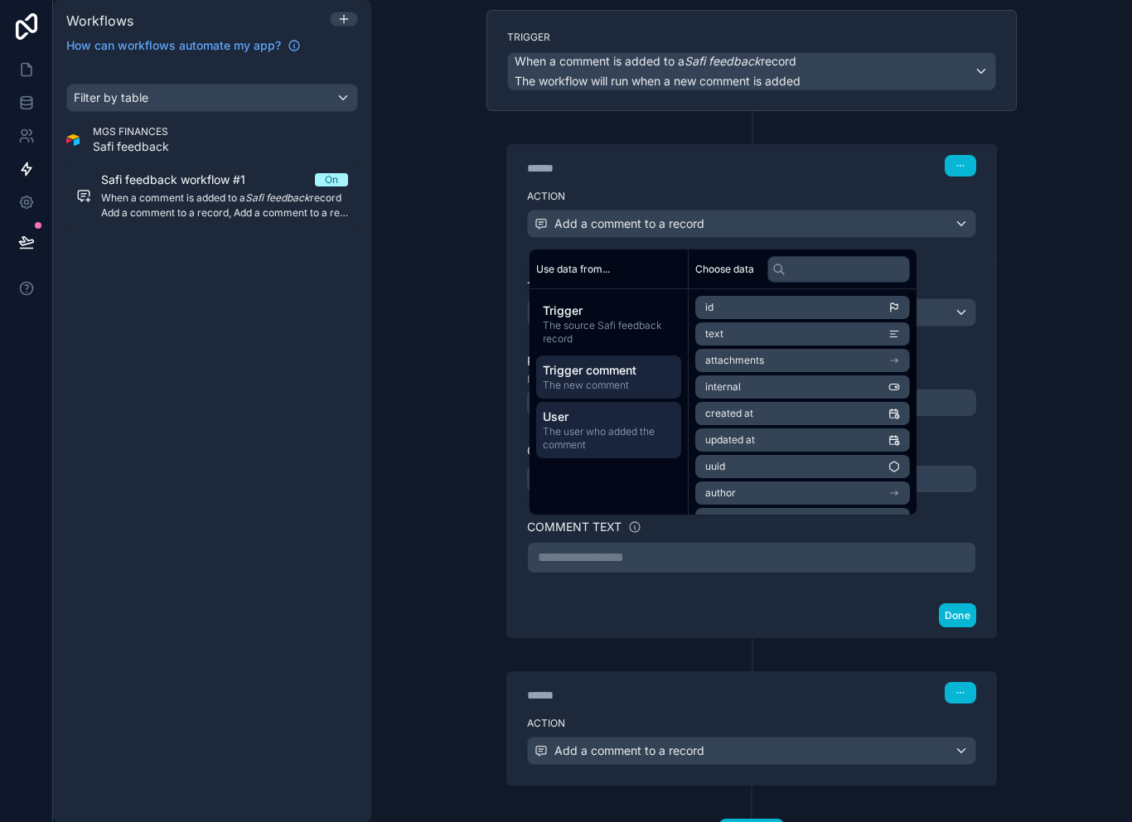
click at [643, 434] on span "The user who added the comment" at bounding box center [609, 438] width 132 height 27
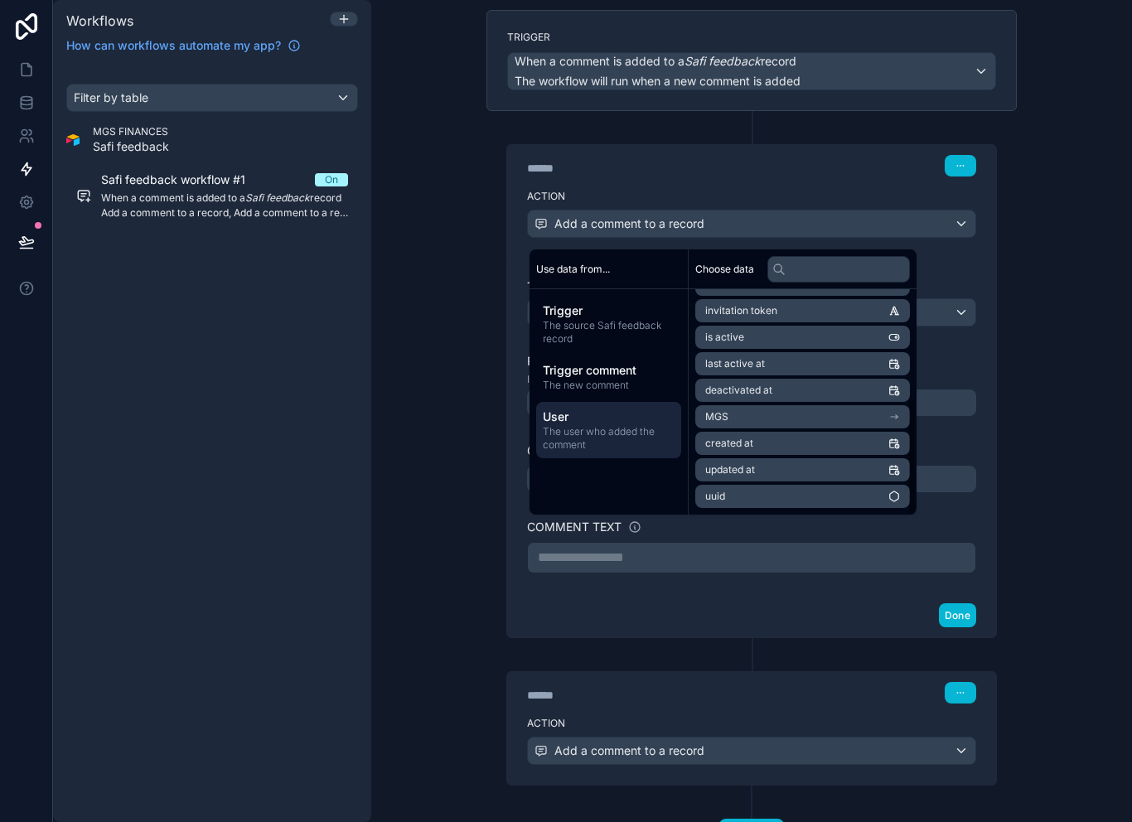
scroll to position [209, 0]
click at [628, 605] on div "Done" at bounding box center [751, 615] width 489 height 44
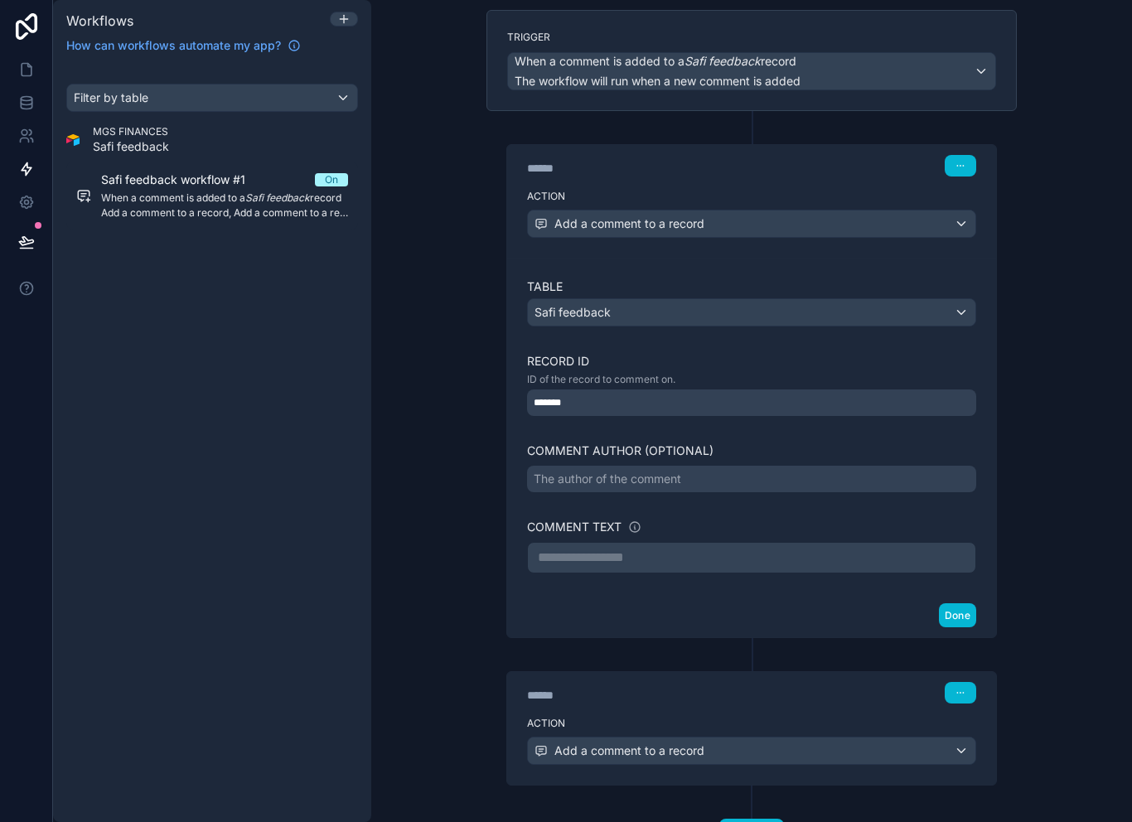
click at [703, 389] on div "*******" at bounding box center [751, 402] width 449 height 27
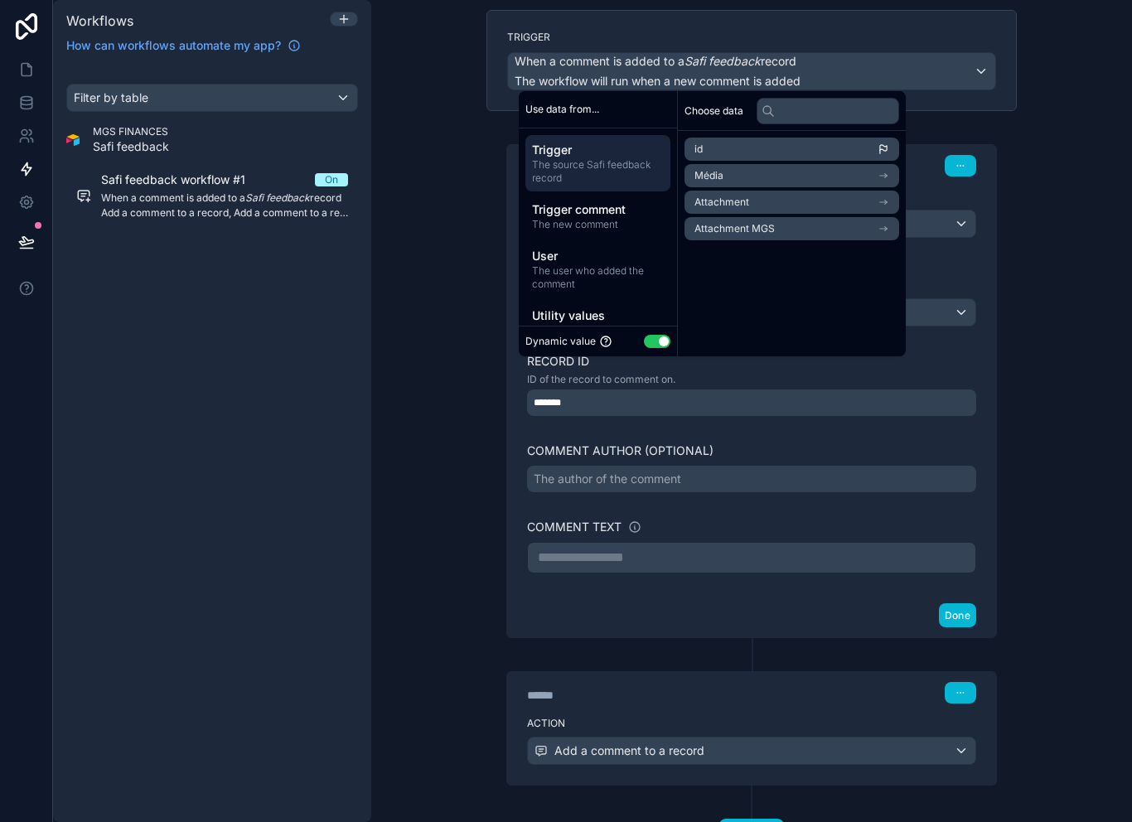
click at [699, 415] on div "**********" at bounding box center [751, 425] width 449 height 295
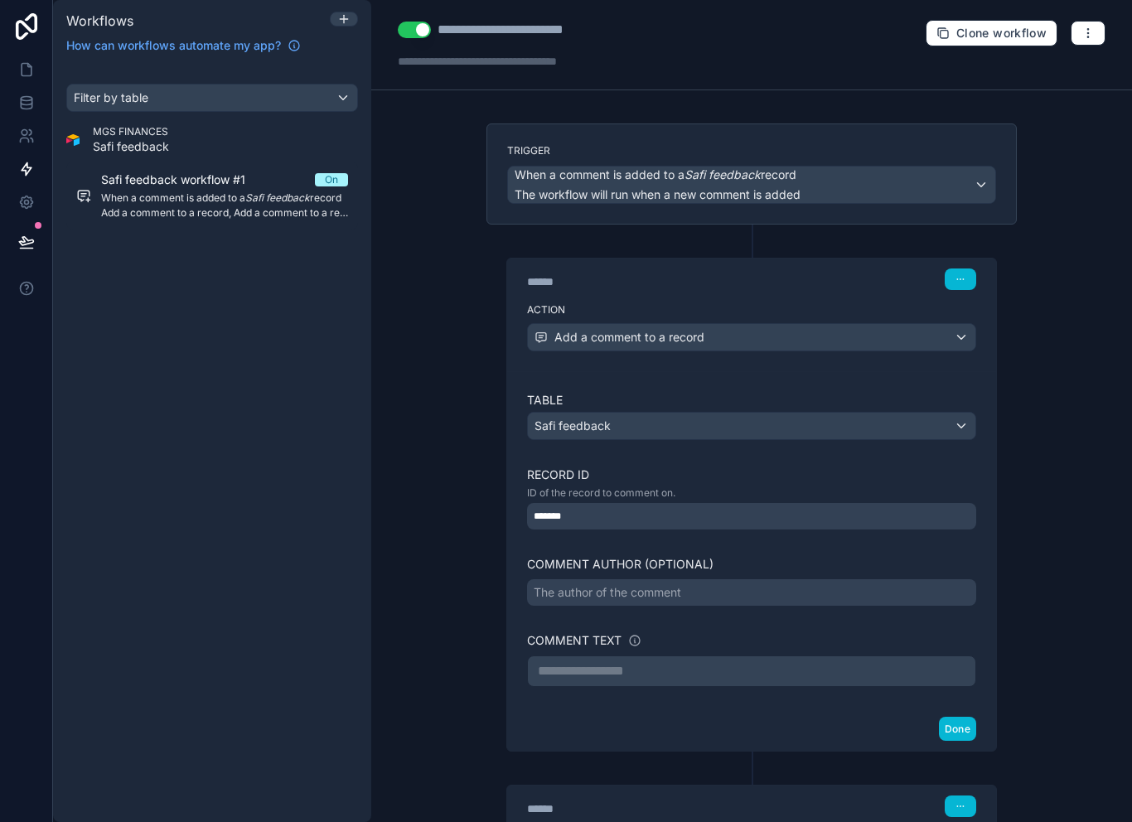
scroll to position [0, 0]
click at [743, 324] on div "Add a comment to a record" at bounding box center [751, 337] width 447 height 27
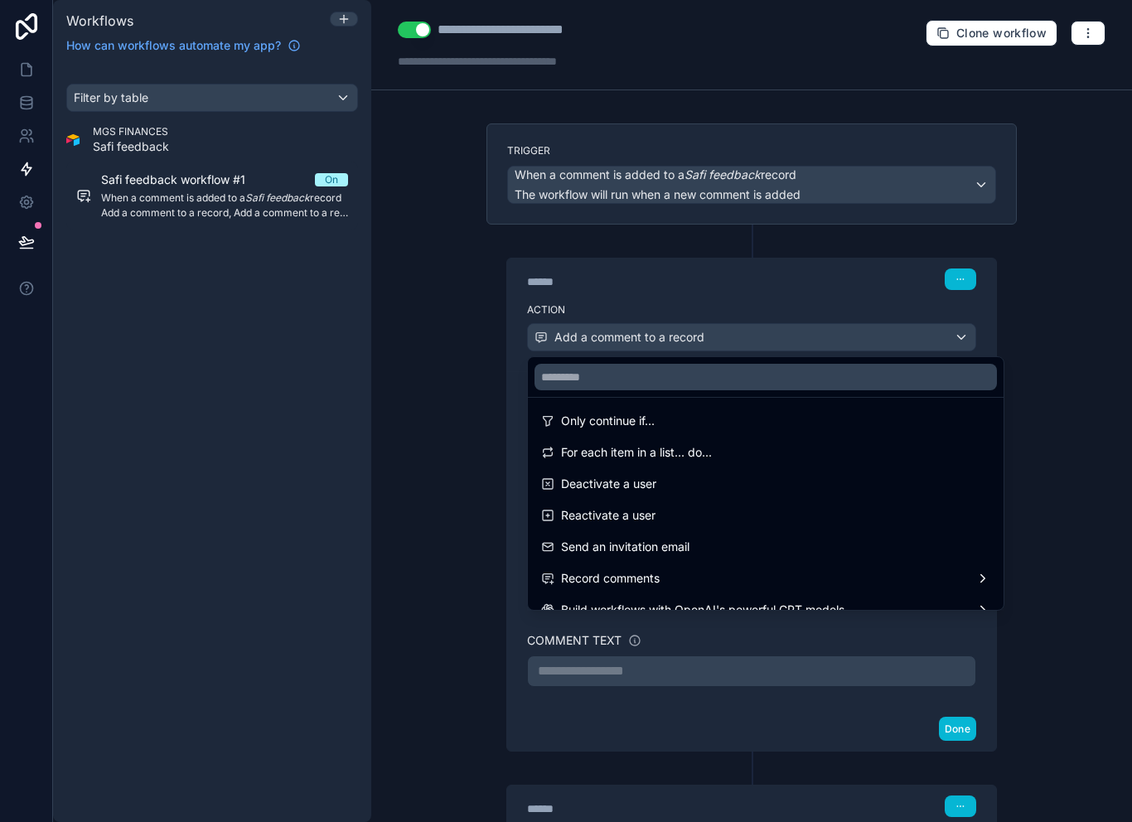
scroll to position [234, 0]
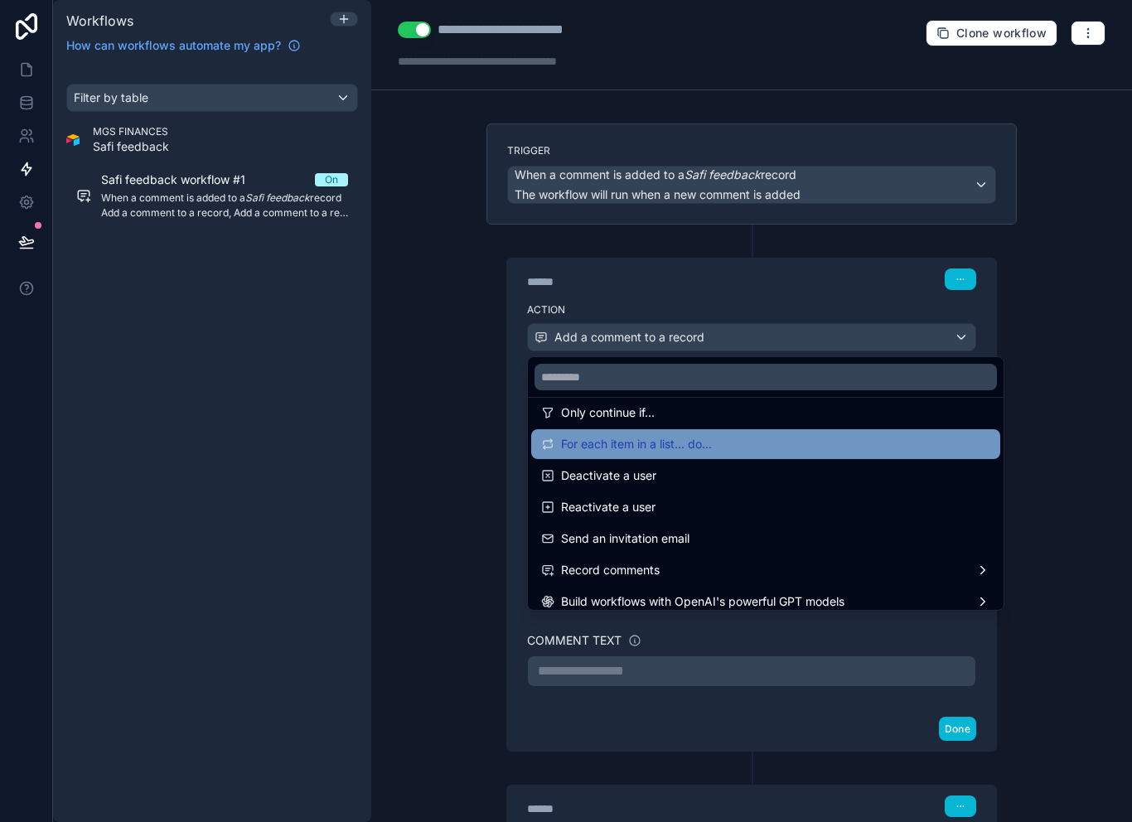
click at [711, 434] on span "For each item in a list... do..." at bounding box center [636, 444] width 151 height 20
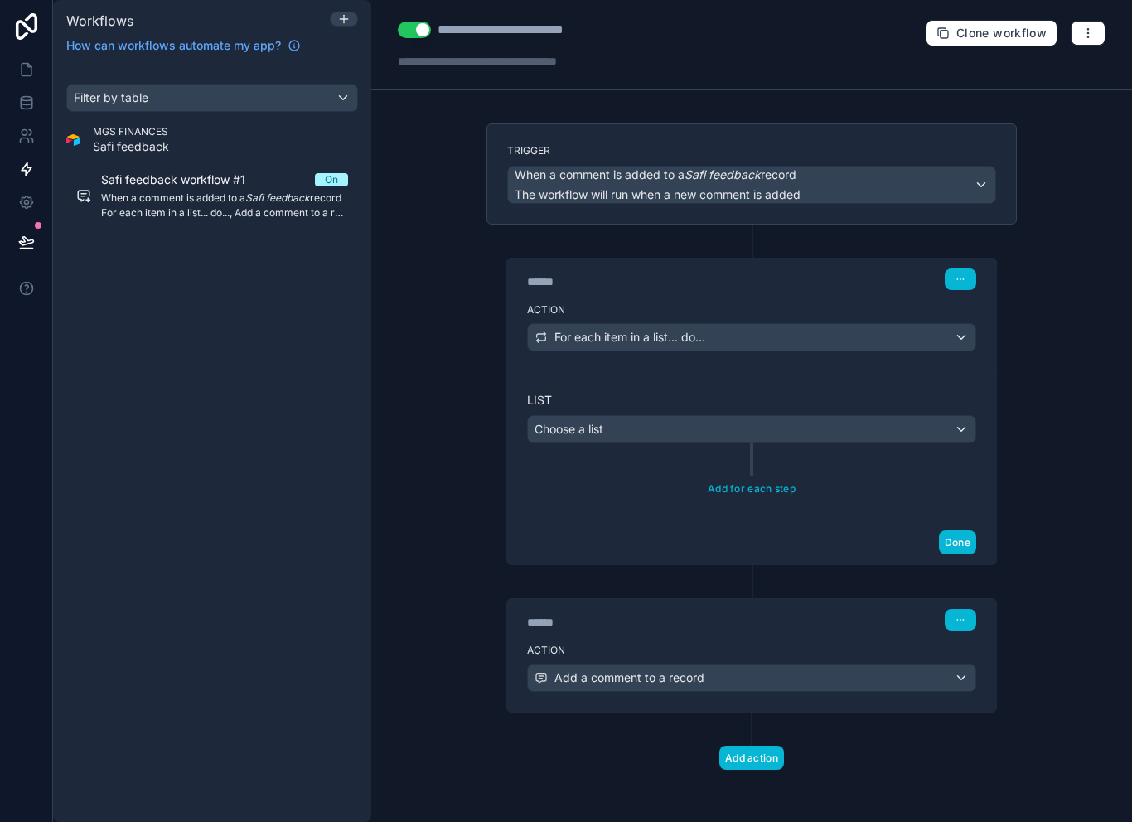
click at [714, 416] on div "Choose a list" at bounding box center [751, 429] width 447 height 27
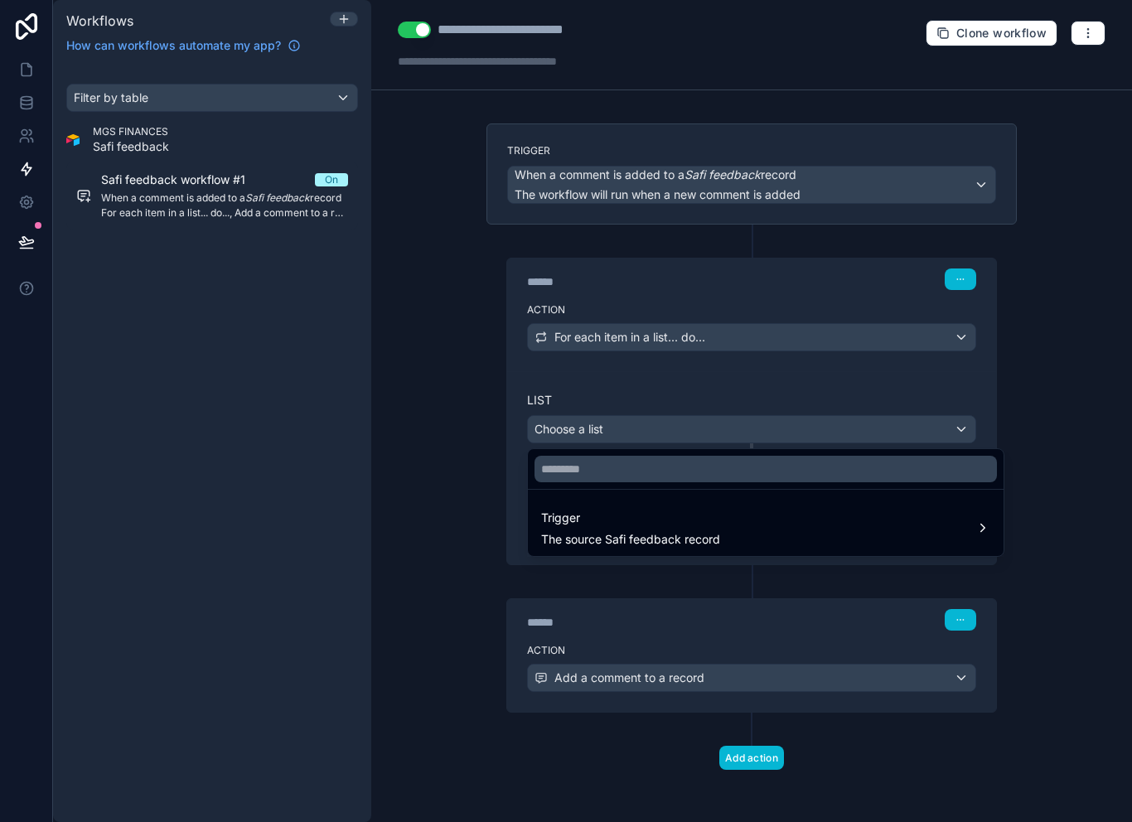
click at [738, 325] on div at bounding box center [566, 411] width 1132 height 822
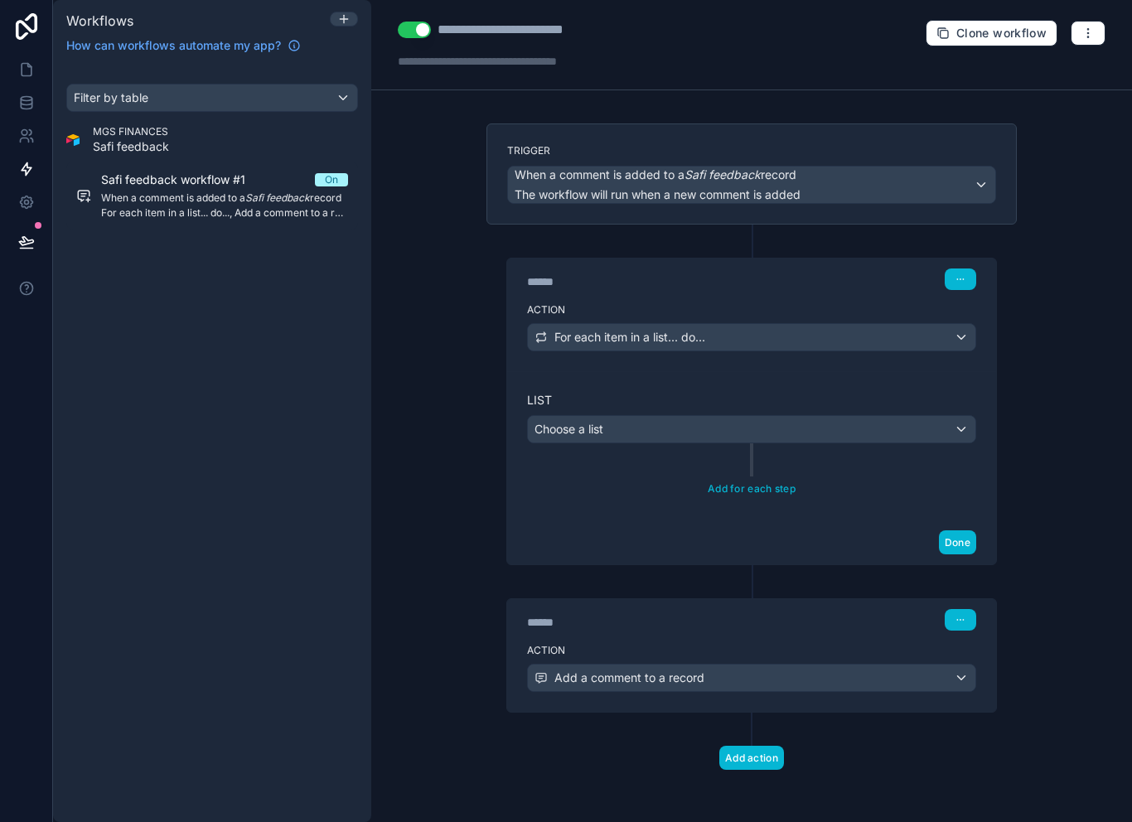
click at [753, 324] on div "For each item in a list... do..." at bounding box center [751, 337] width 447 height 27
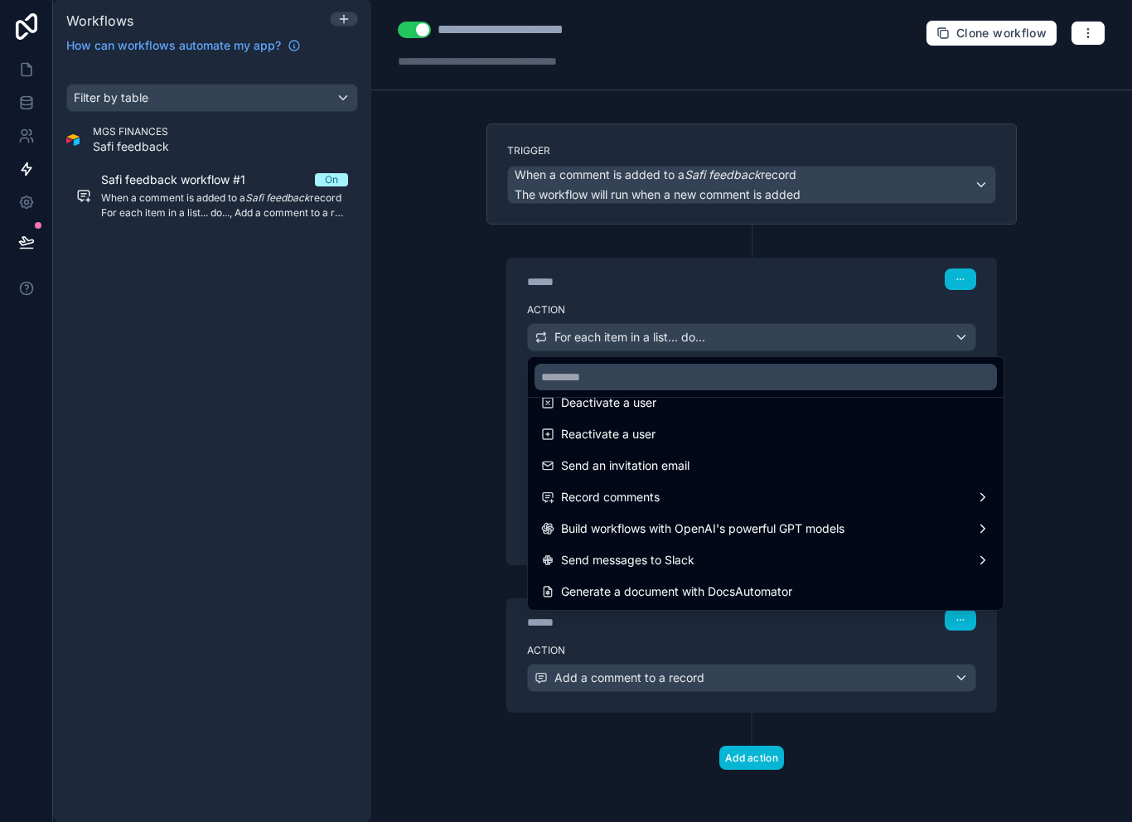
scroll to position [307, 0]
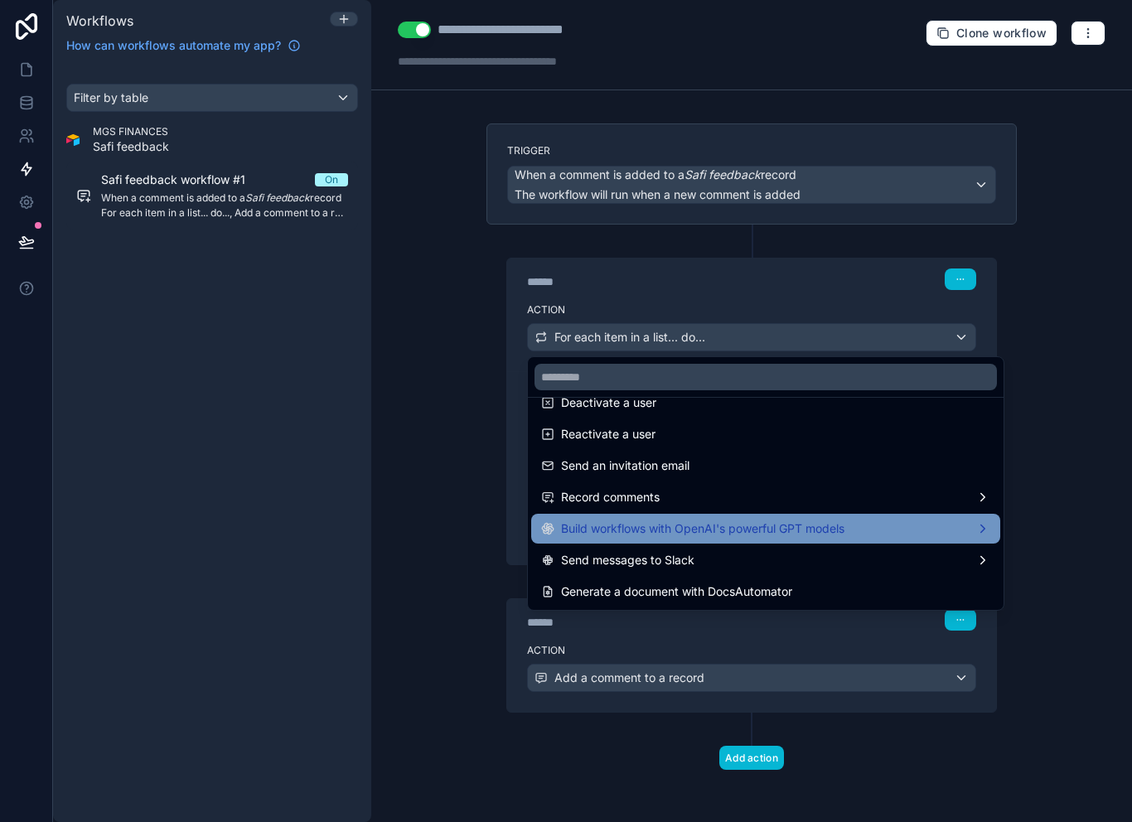
click at [662, 519] on span "Build workflows with OpenAI's powerful GPT models" at bounding box center [702, 529] width 283 height 20
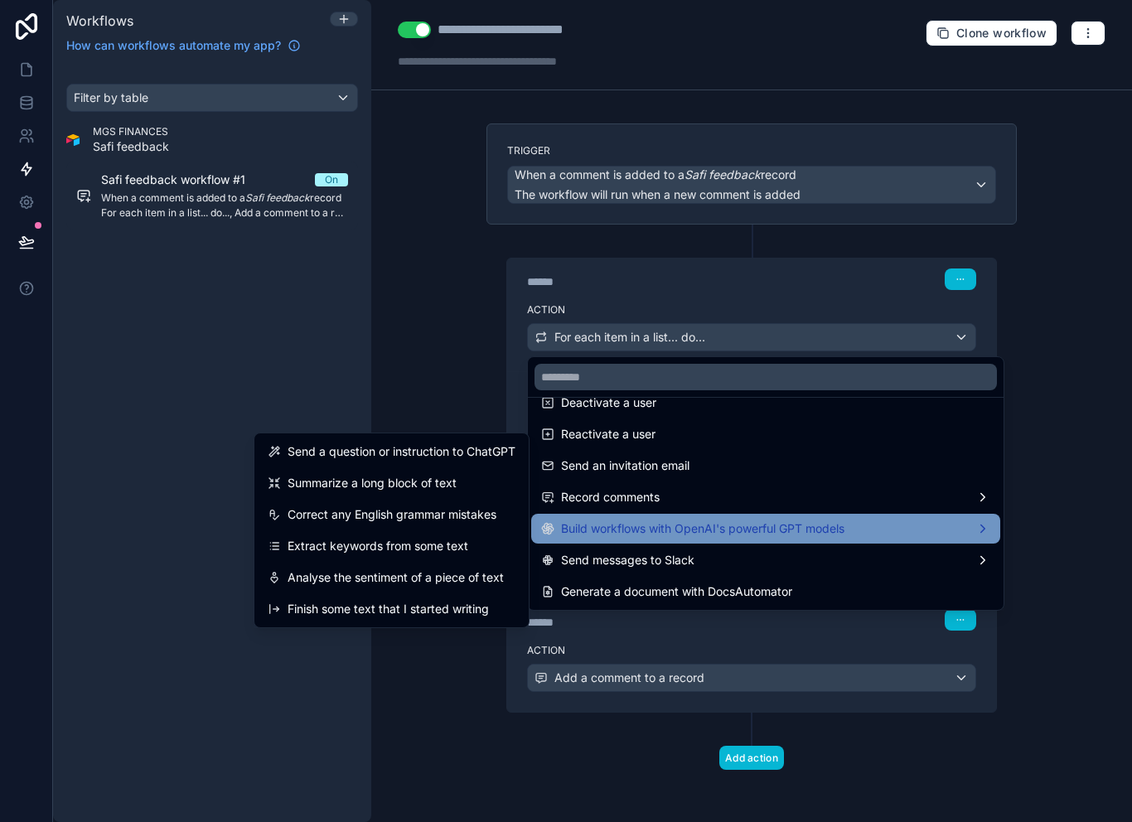
scroll to position [22, 0]
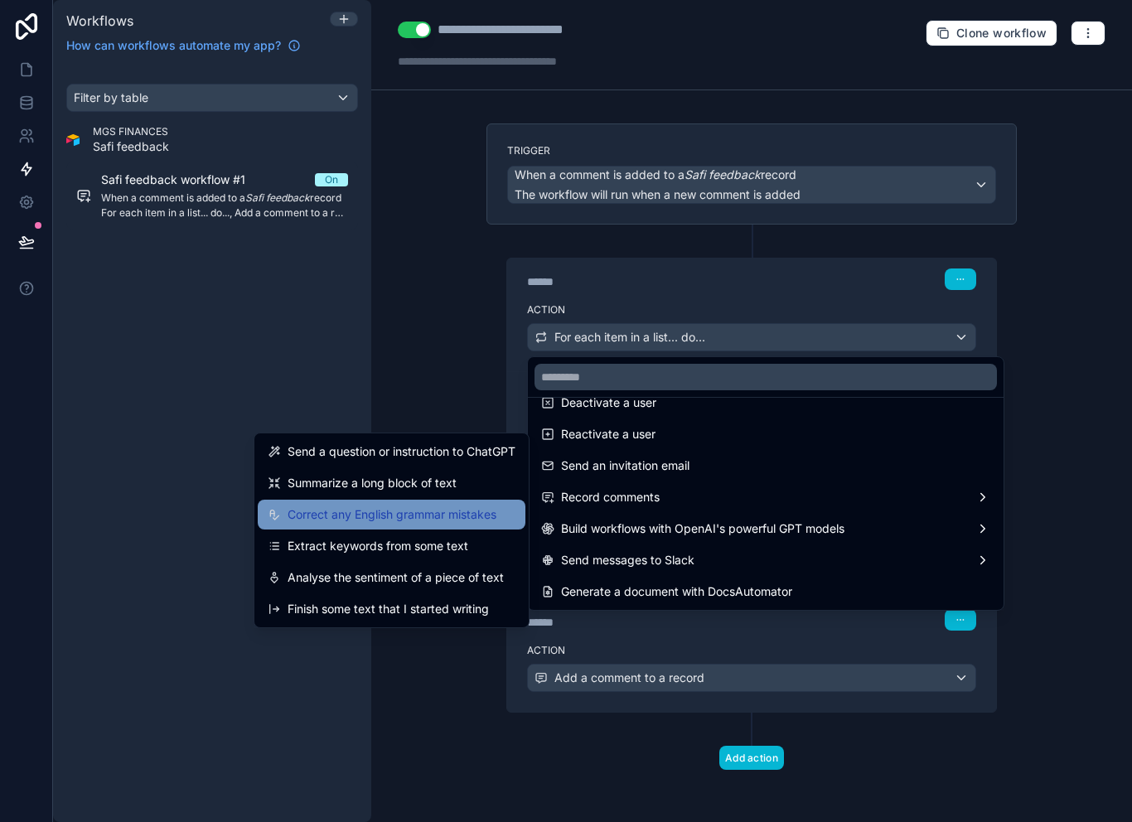
click at [279, 505] on div "Correct any English grammar mistakes" at bounding box center [382, 515] width 229 height 20
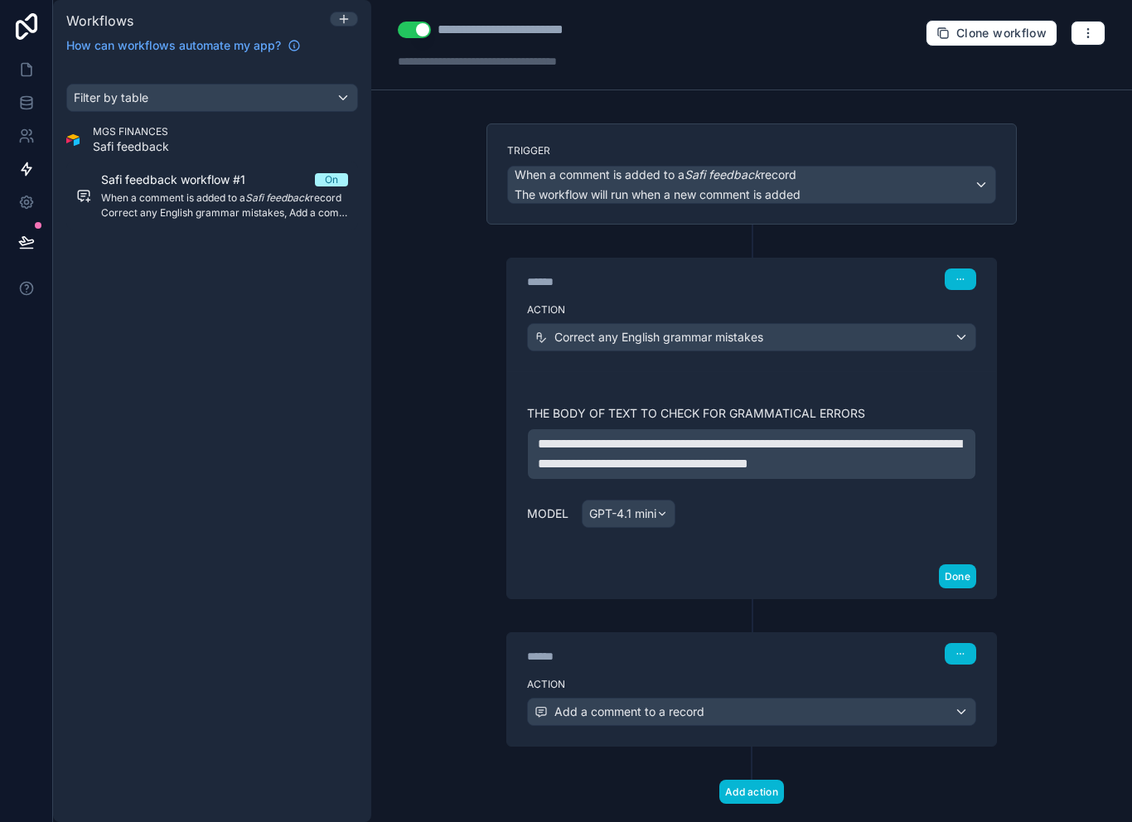
click at [911, 324] on div "Correct any English grammar mistakes" at bounding box center [751, 337] width 447 height 27
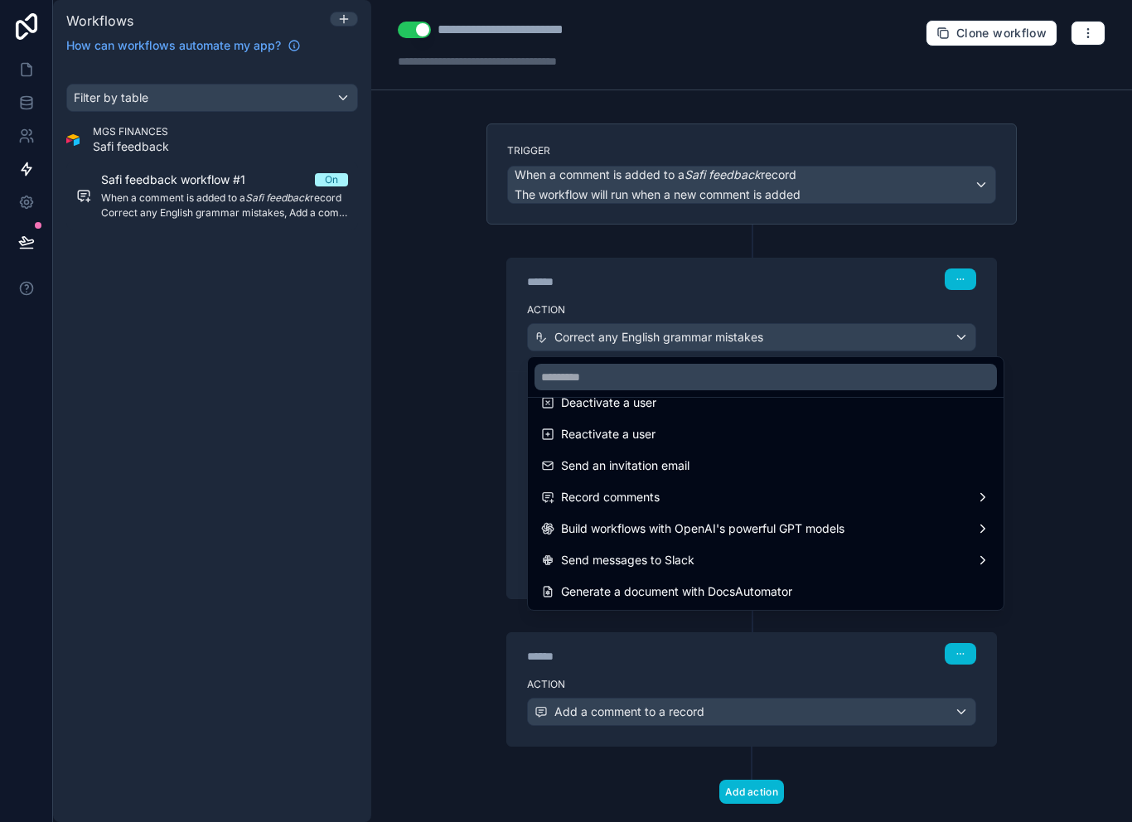
scroll to position [307, 0]
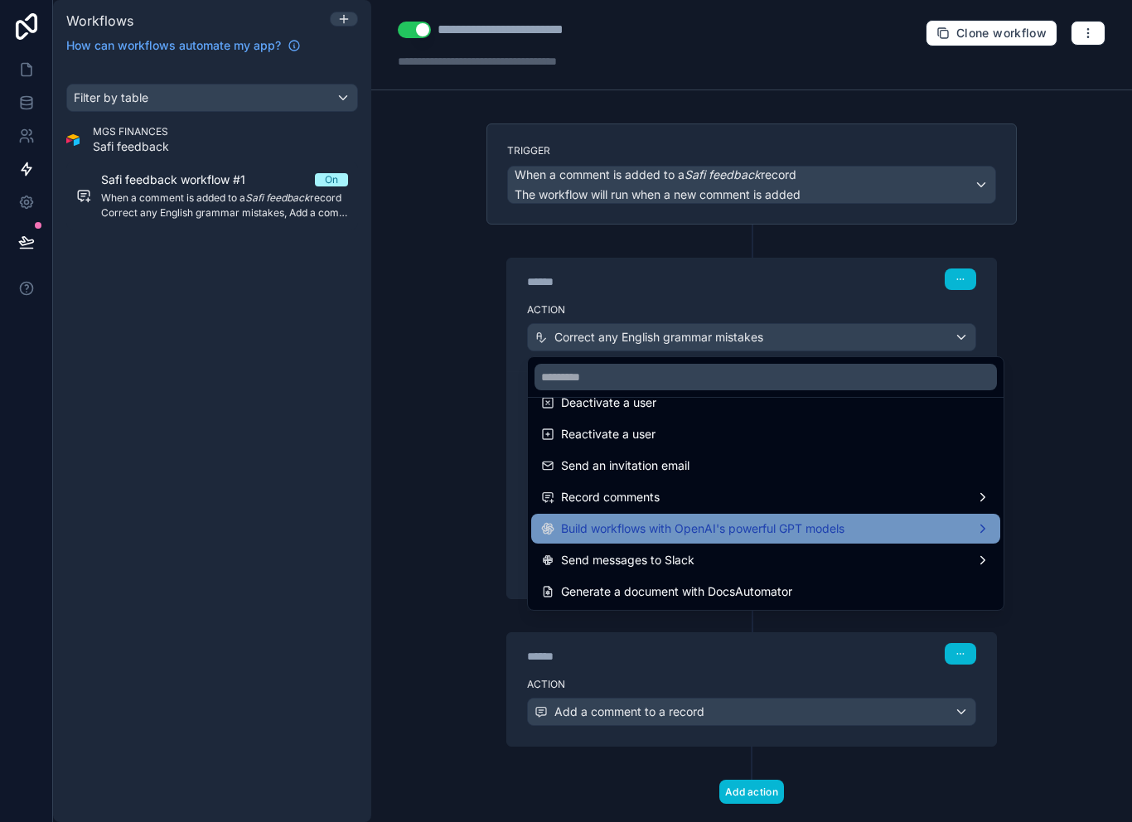
click at [795, 519] on span "Build workflows with OpenAI's powerful GPT models" at bounding box center [702, 529] width 283 height 20
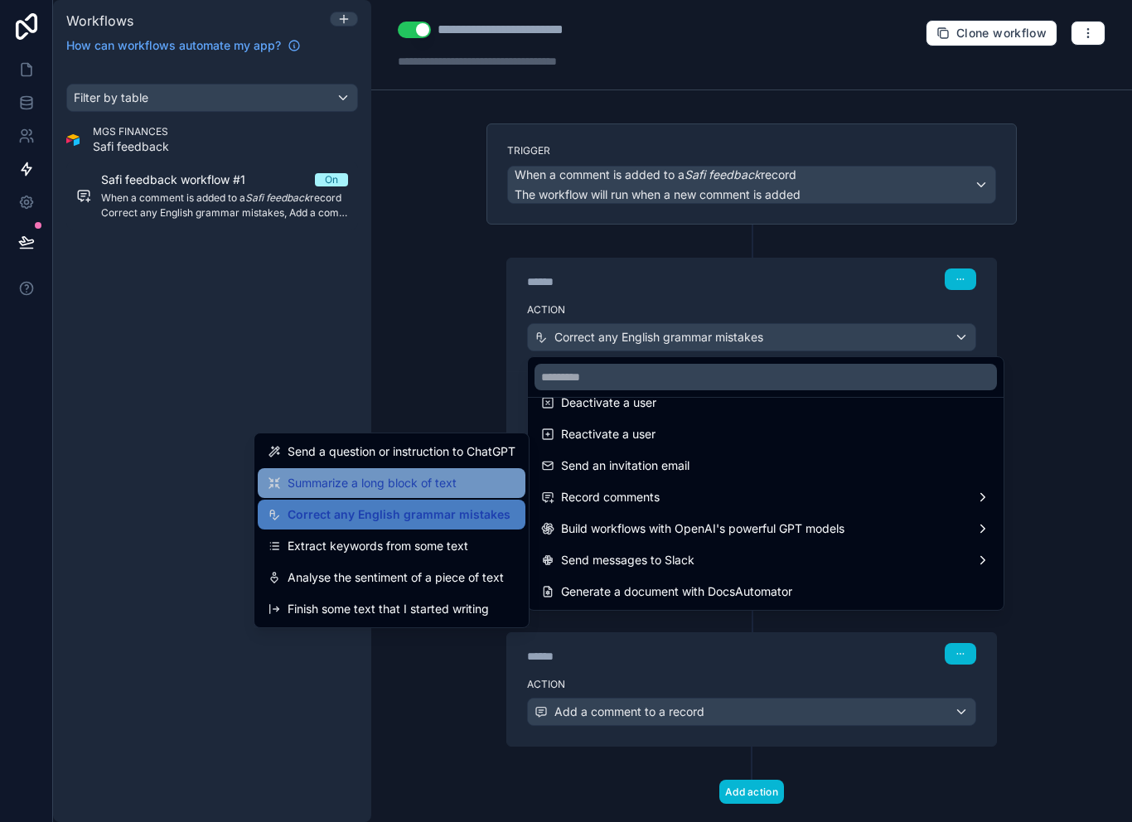
click at [467, 473] on div "Summarize a long block of text" at bounding box center [392, 483] width 248 height 20
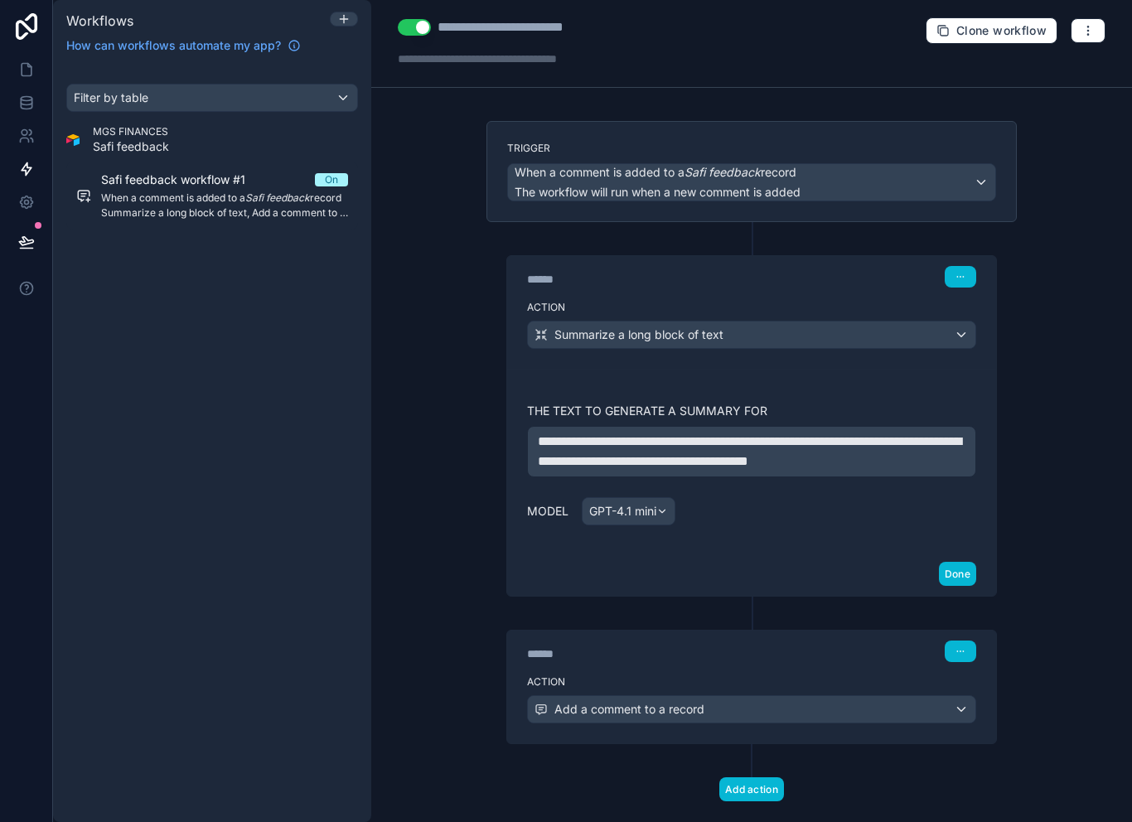
scroll to position [4, 0]
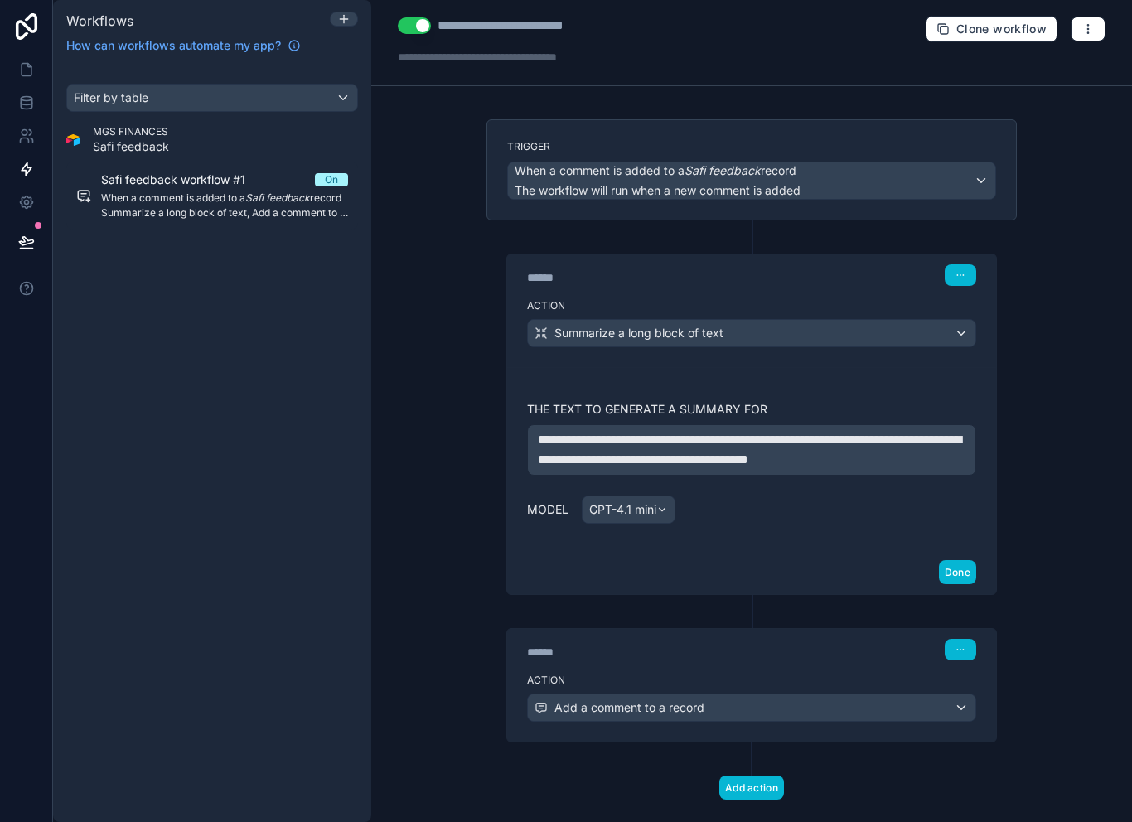
click at [736, 433] on span "**********" at bounding box center [749, 449] width 423 height 32
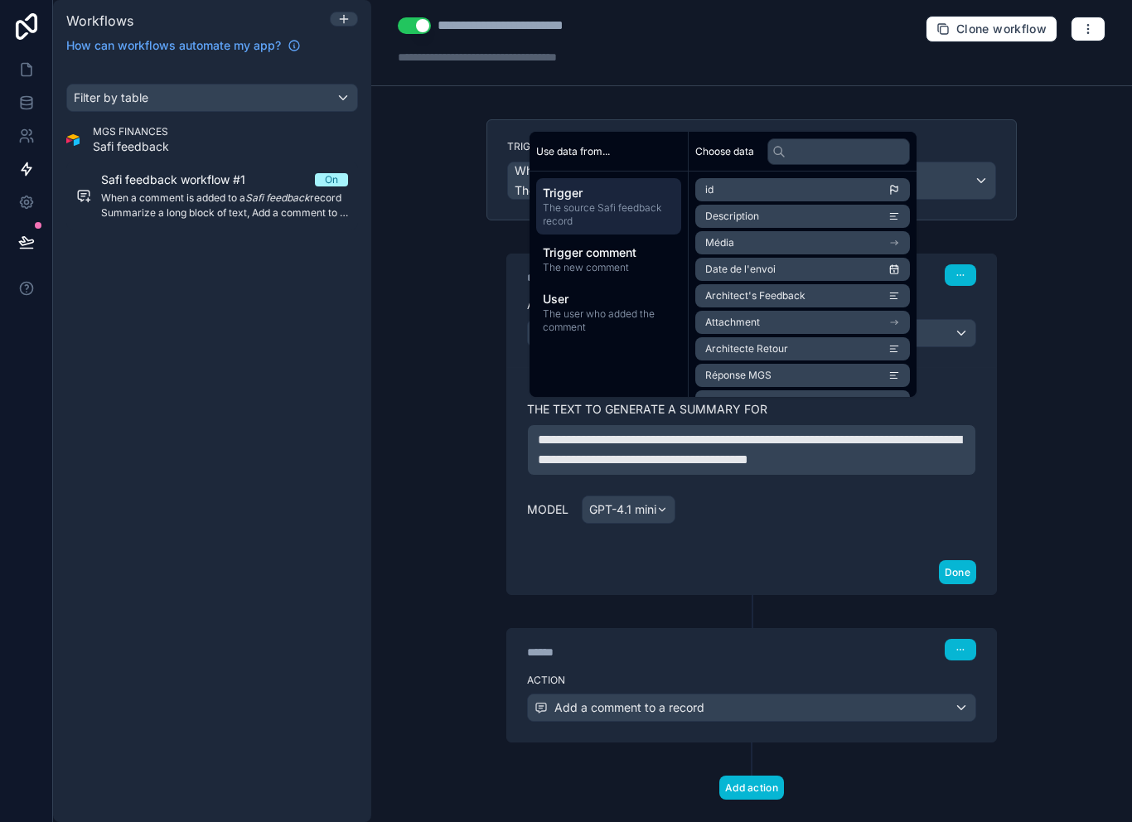
click at [731, 469] on div "**********" at bounding box center [751, 459] width 449 height 143
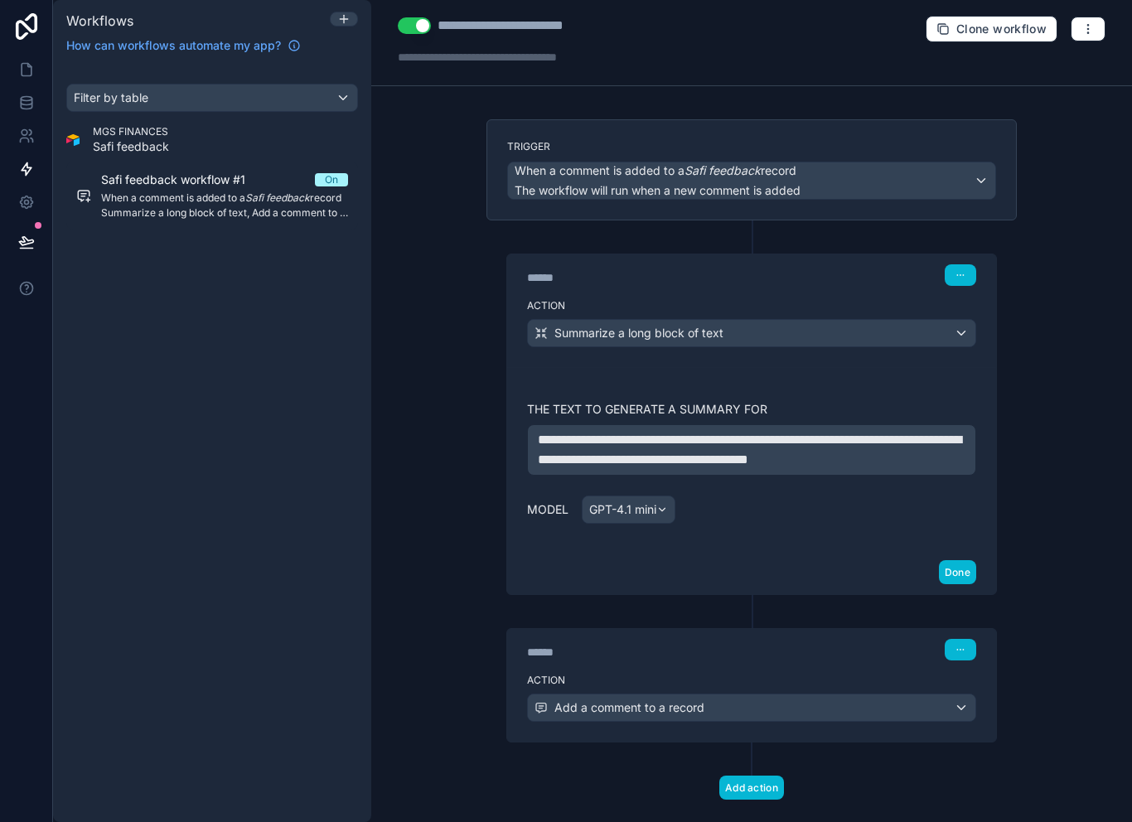
scroll to position [22, 0]
click at [825, 322] on div "Summarize a long block of text" at bounding box center [751, 333] width 447 height 27
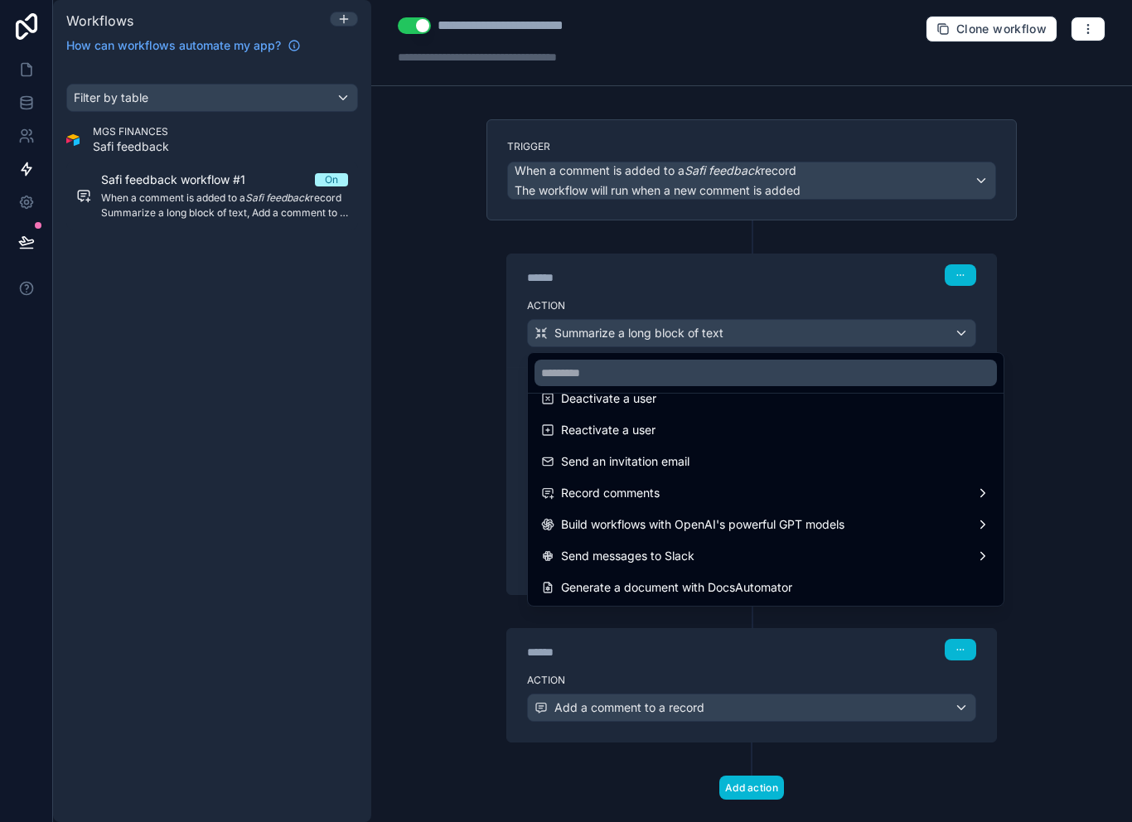
scroll to position [307, 0]
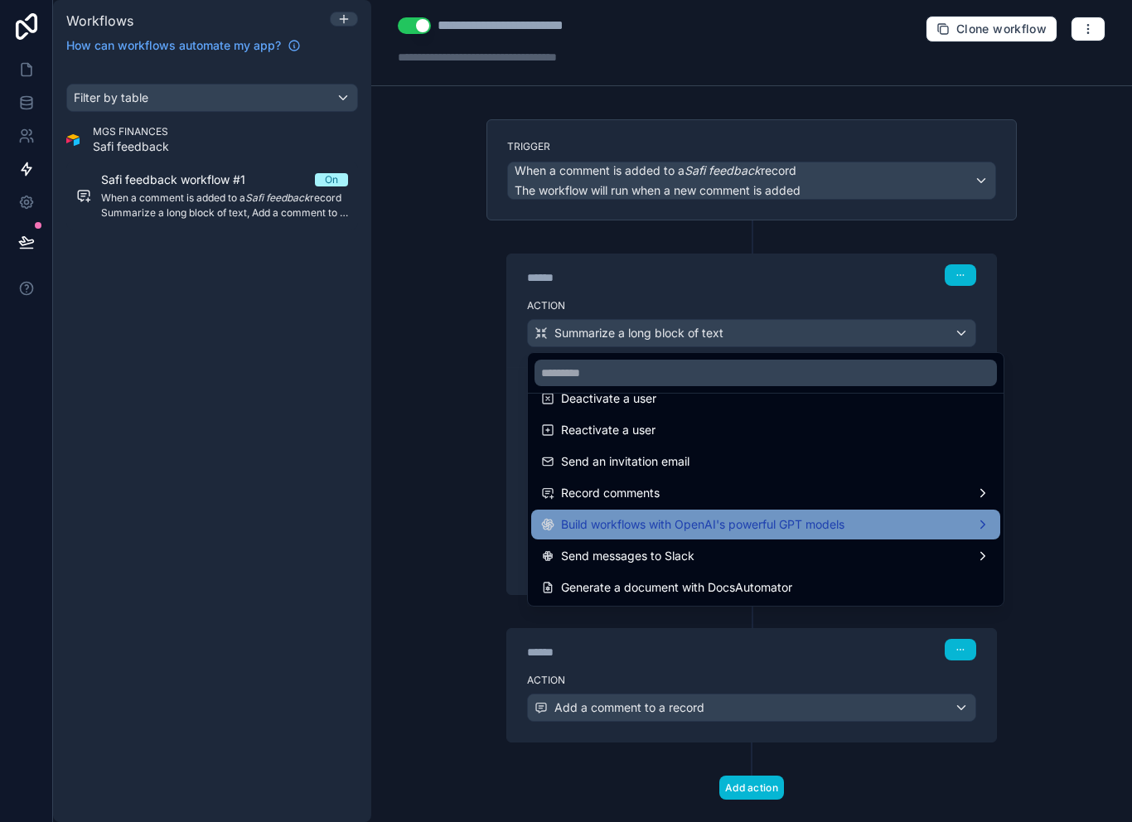
click at [660, 515] on span "Build workflows with OpenAI's powerful GPT models" at bounding box center [702, 525] width 283 height 20
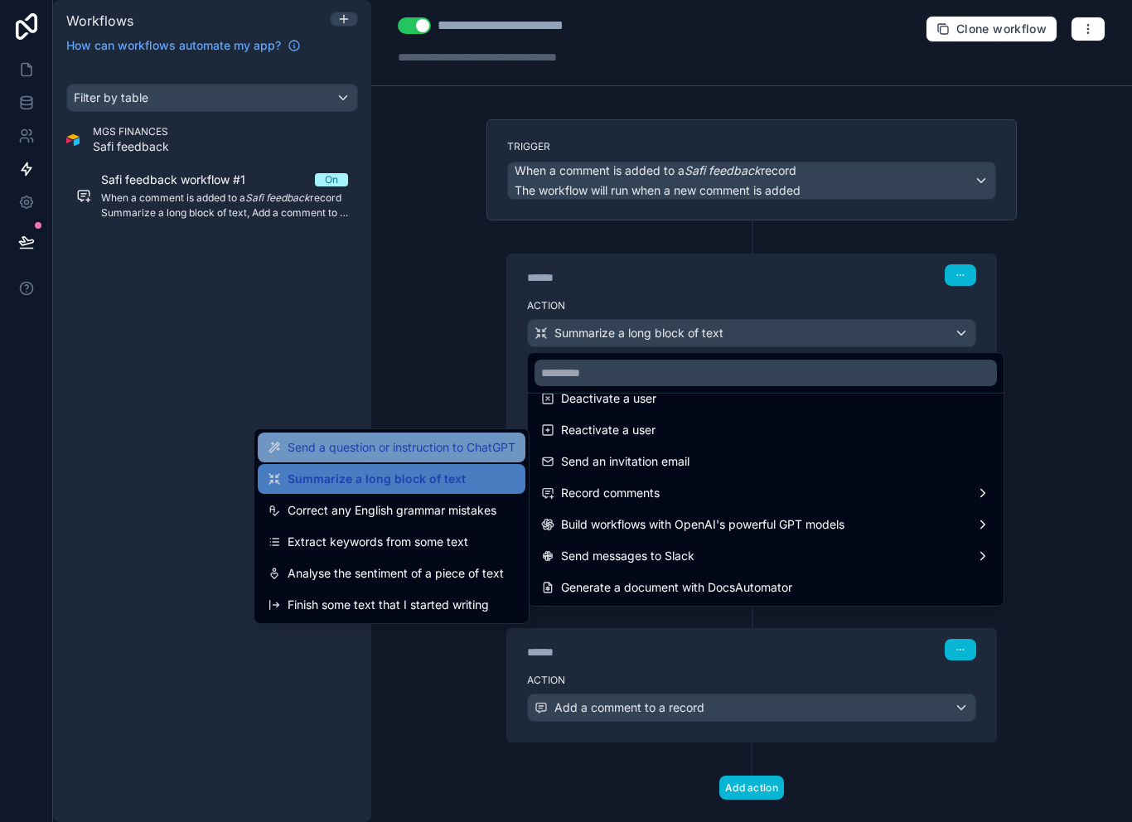
click at [465, 438] on span "Send a question or instruction to ChatGPT" at bounding box center [402, 448] width 228 height 20
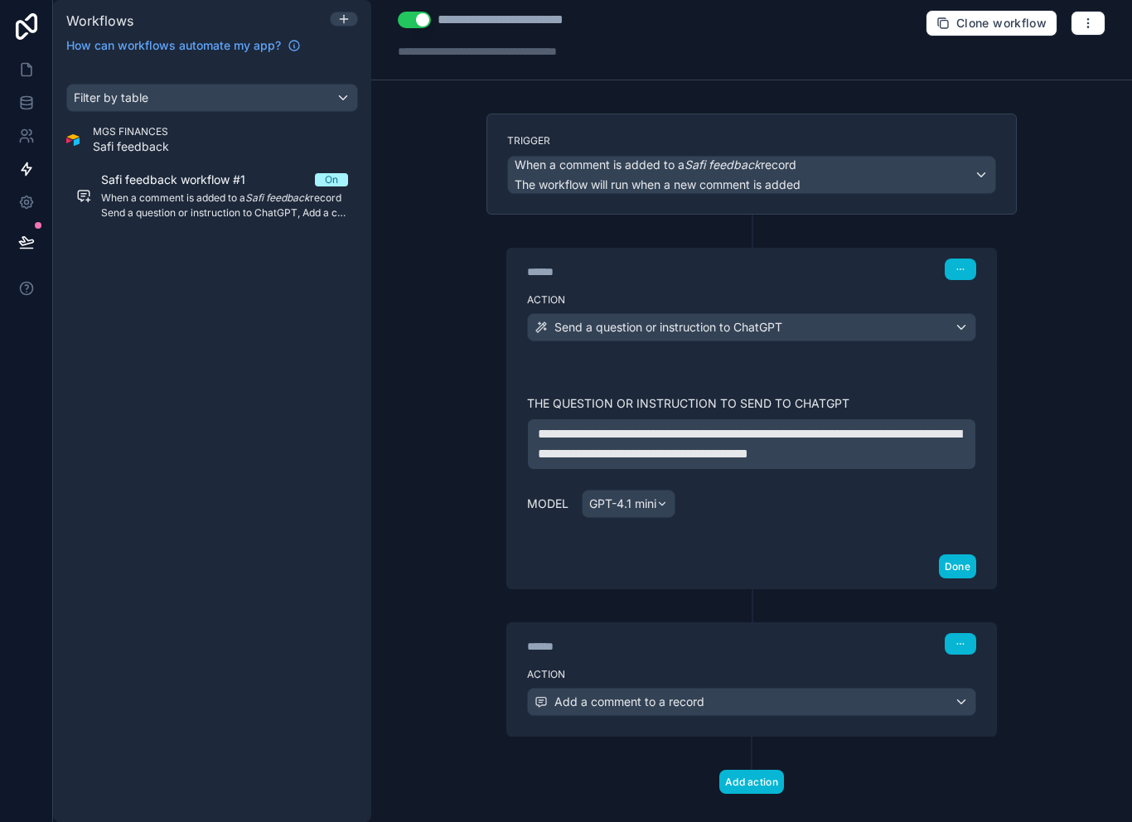
scroll to position [8, 0]
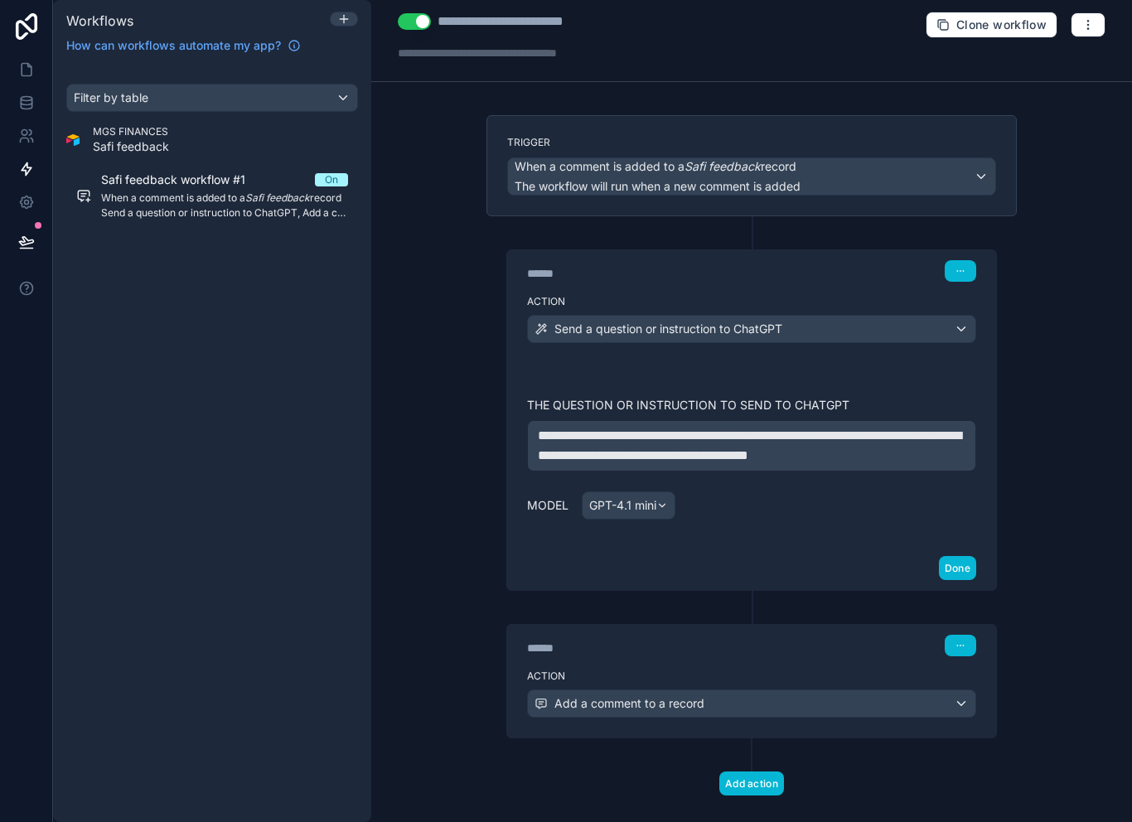
click at [801, 690] on div "Add a comment to a record" at bounding box center [751, 703] width 447 height 27
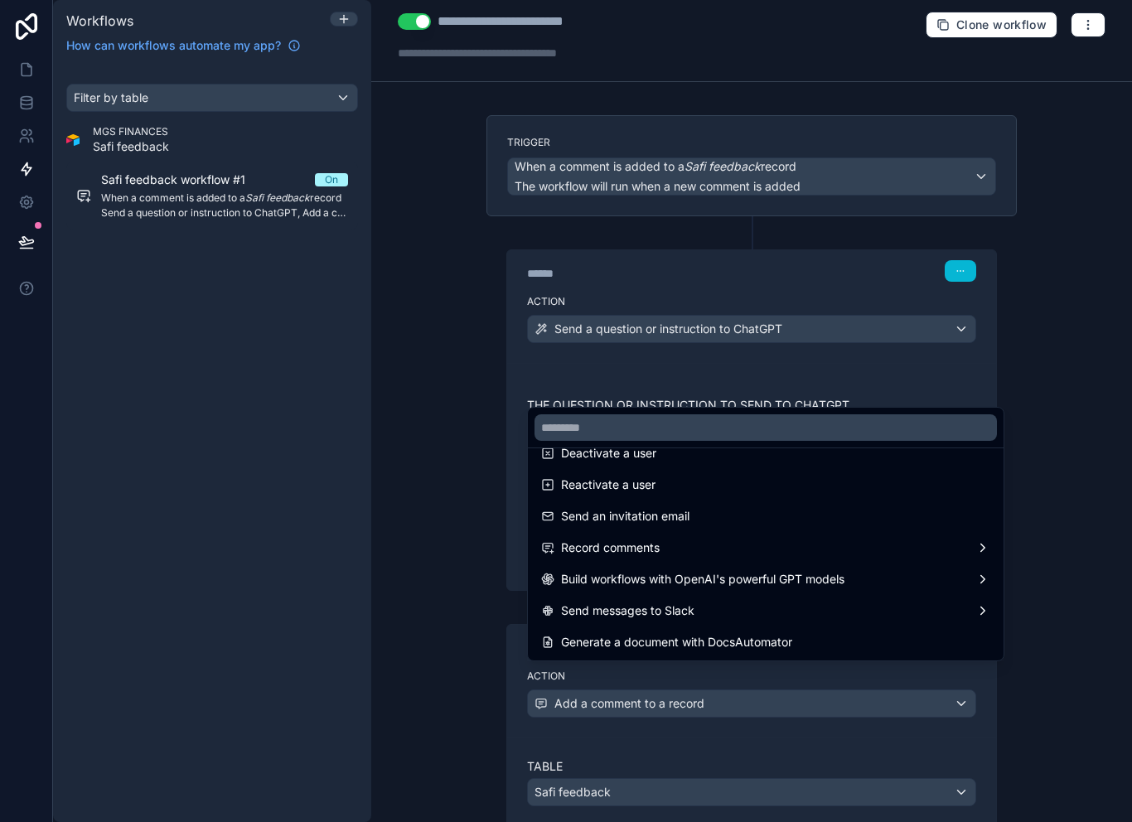
scroll to position [307, 0]
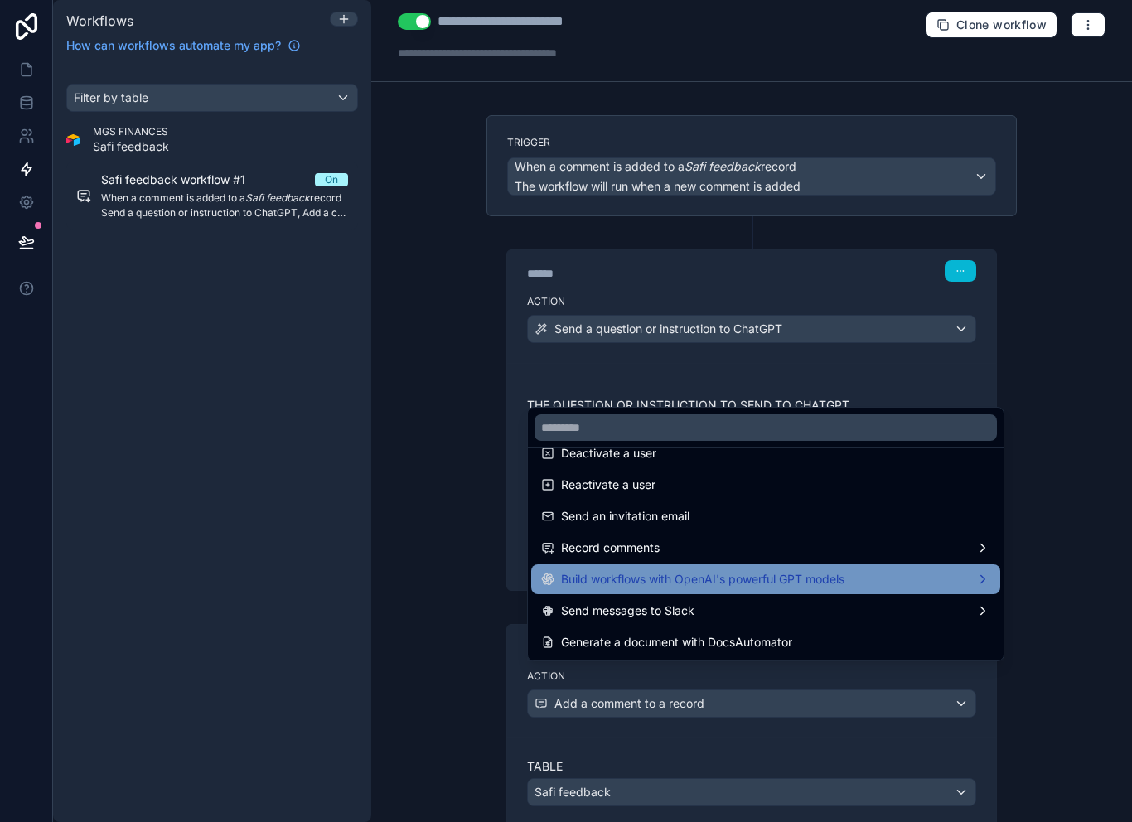
click at [986, 579] on div "Build workflows with OpenAI's powerful GPT models" at bounding box center [765, 579] width 449 height 20
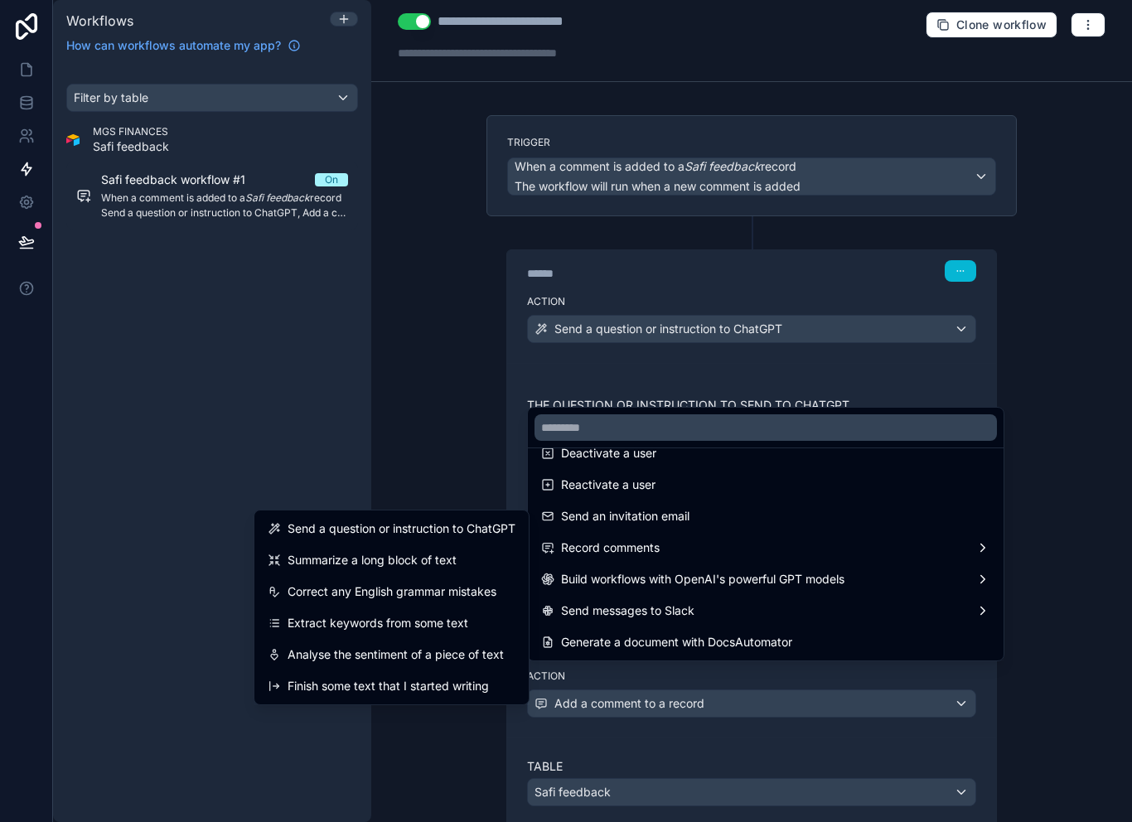
click at [1061, 529] on div at bounding box center [566, 411] width 1132 height 822
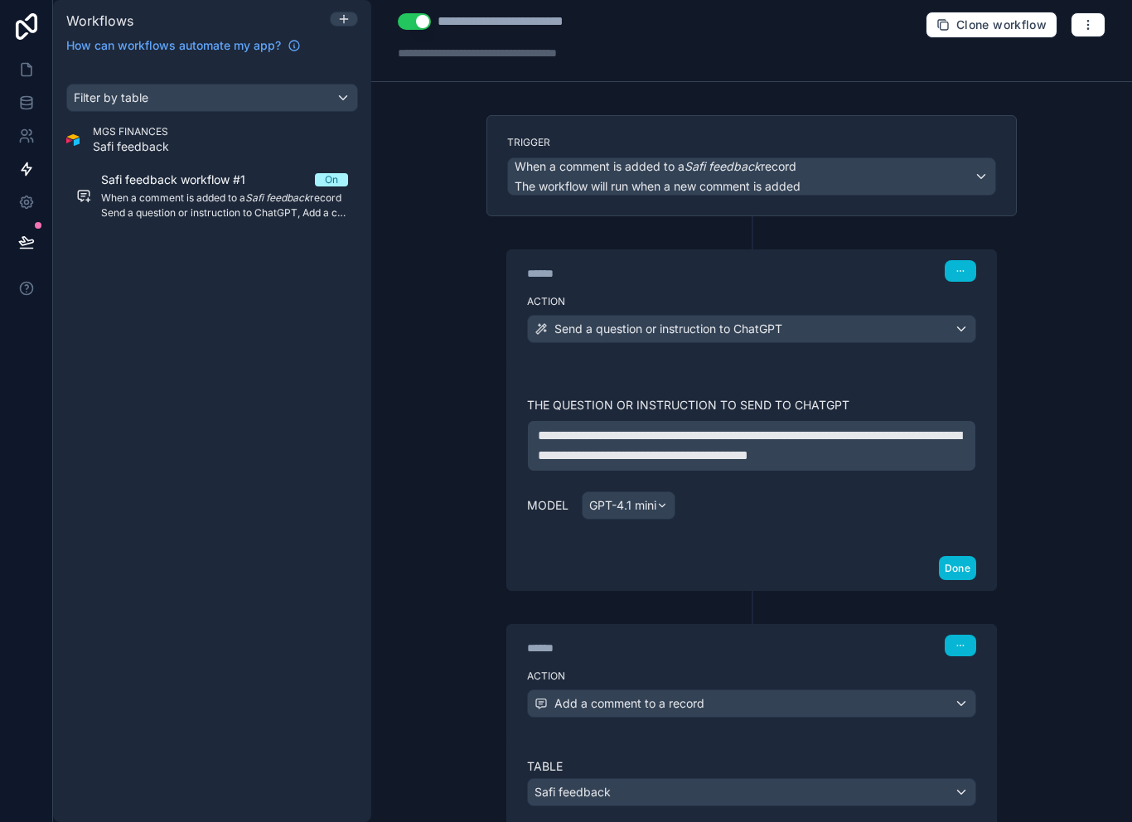
click at [1066, 525] on div "**********" at bounding box center [751, 411] width 761 height 822
click at [969, 635] on button "button" at bounding box center [960, 646] width 31 height 22
click at [1037, 588] on div "**********" at bounding box center [751, 411] width 761 height 822
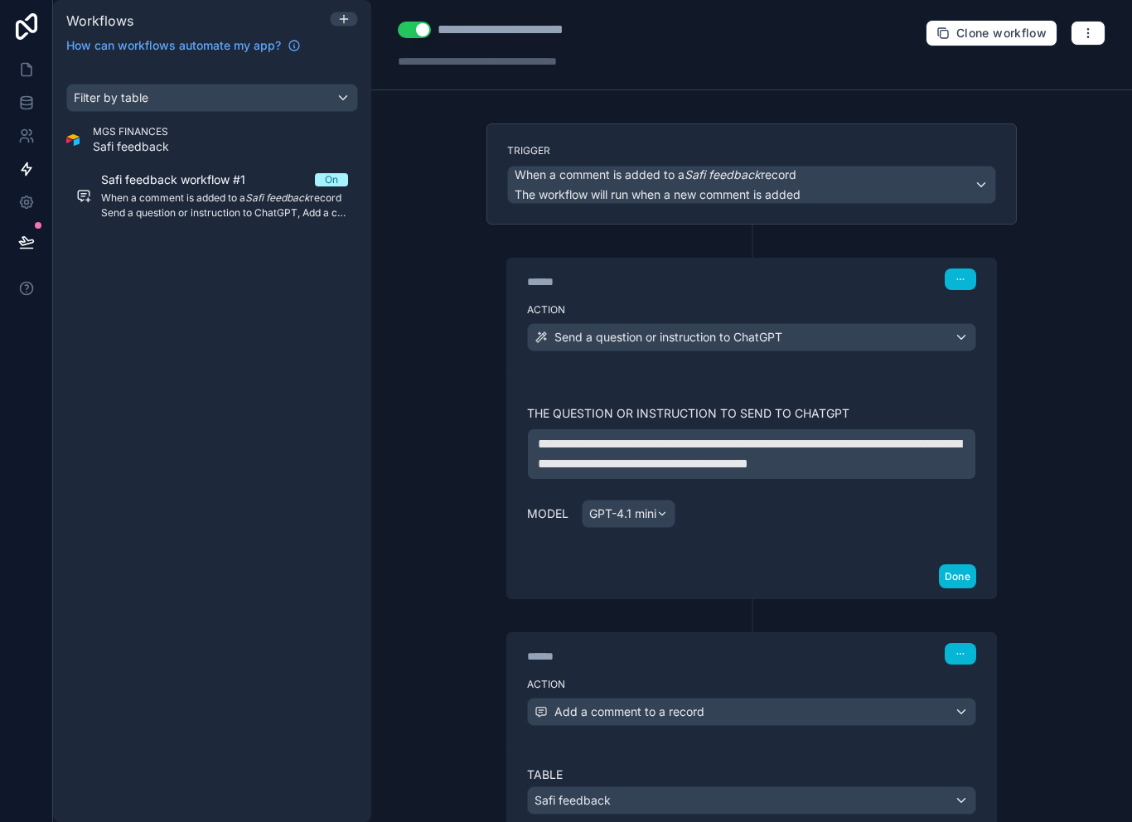
scroll to position [0, 0]
click at [873, 346] on div "Action Send a question or instruction to ChatGPT" at bounding box center [751, 334] width 489 height 75
click at [899, 324] on div "Send a question or instruction to ChatGPT" at bounding box center [751, 337] width 447 height 27
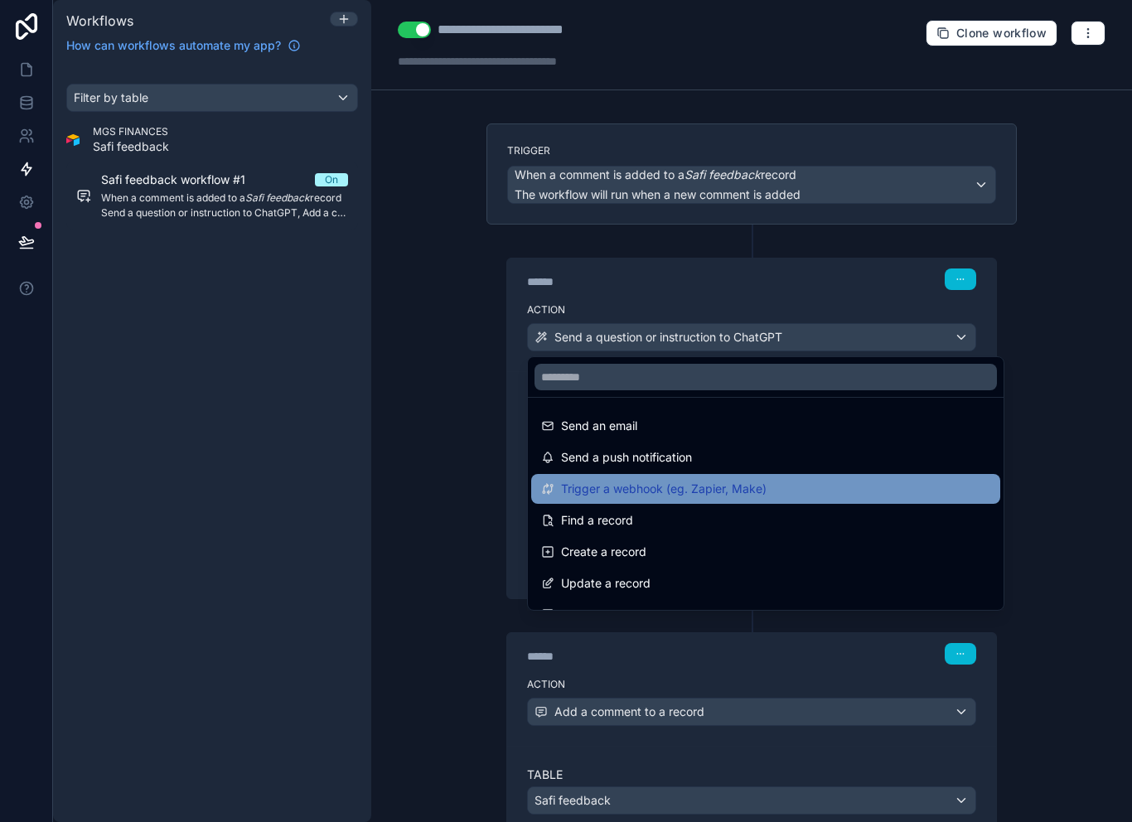
click at [737, 478] on div "Trigger a webhook (eg. Zapier, Make)" at bounding box center [765, 489] width 469 height 30
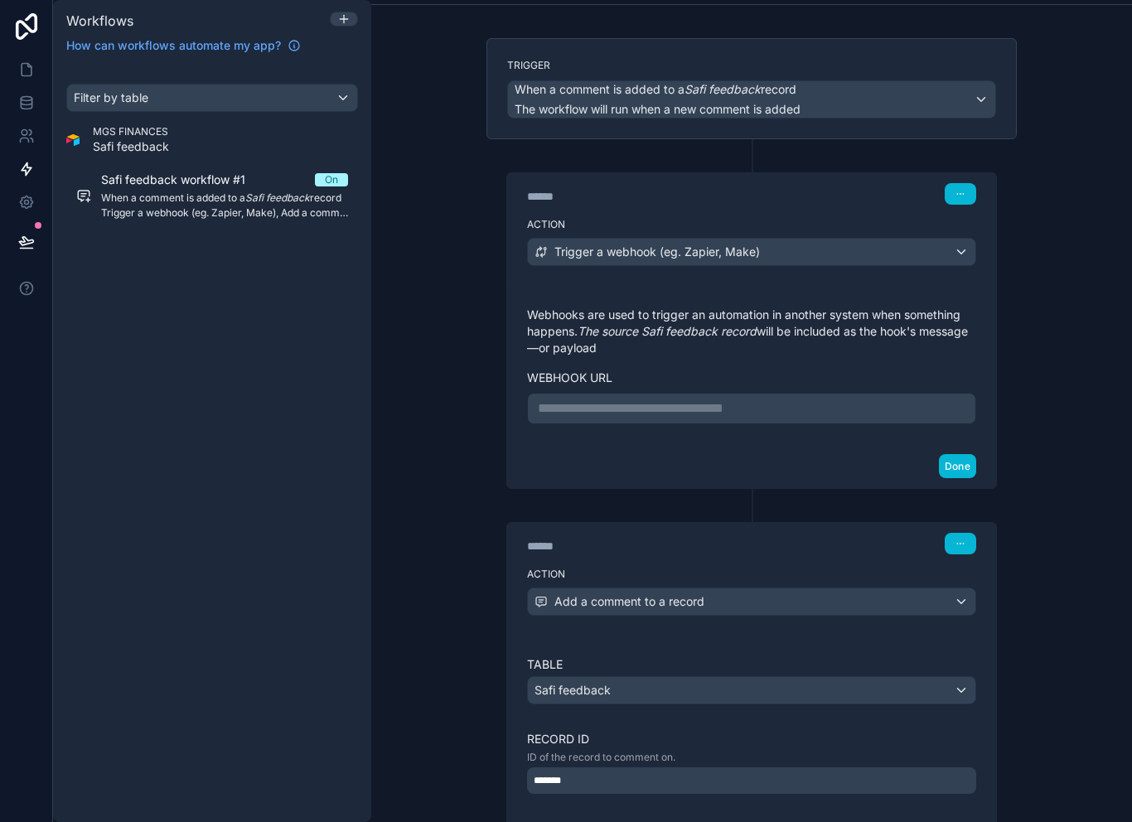
scroll to position [86, 0]
click at [968, 532] on button "button" at bounding box center [960, 543] width 31 height 22
click at [955, 597] on button "Delete" at bounding box center [1000, 606] width 114 height 27
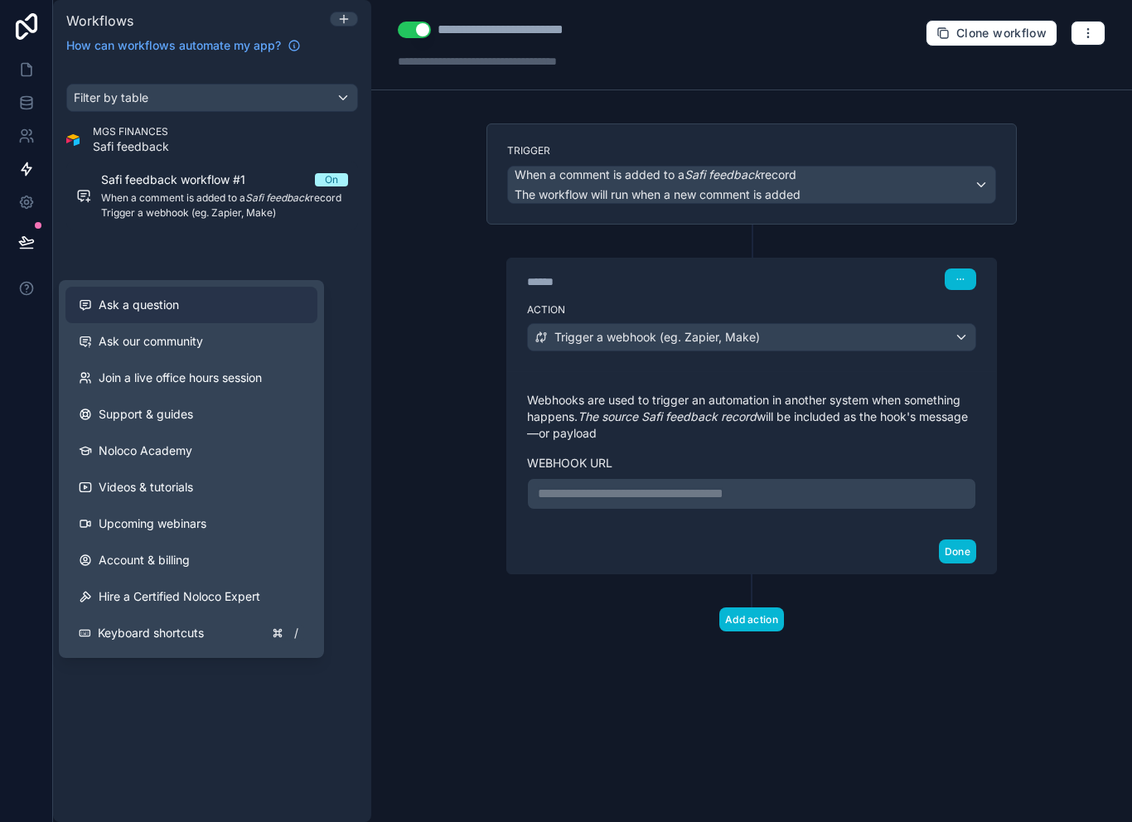
click at [196, 297] on div "Ask a question" at bounding box center [191, 305] width 225 height 17
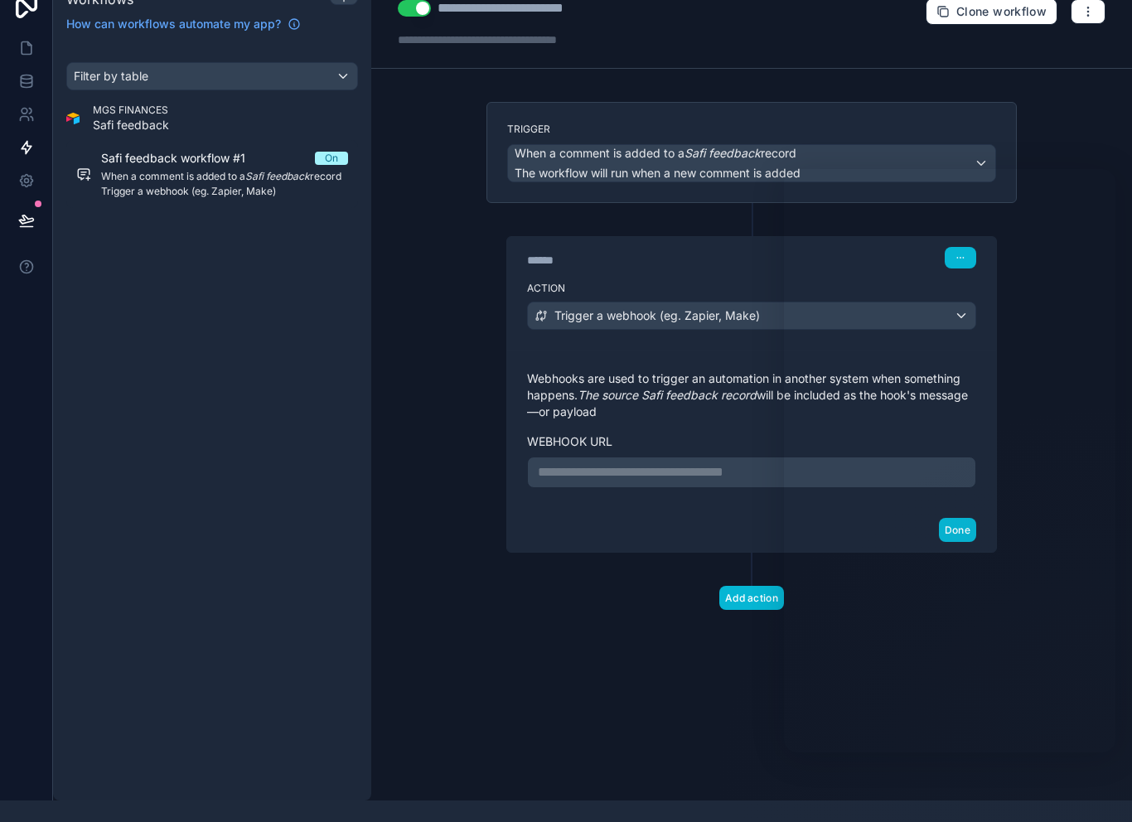
click at [720, 391] on em "The source Safi feedback record" at bounding box center [667, 395] width 179 height 14
click at [724, 319] on span "Trigger a webhook (eg. Zapier, Make)" at bounding box center [657, 315] width 206 height 17
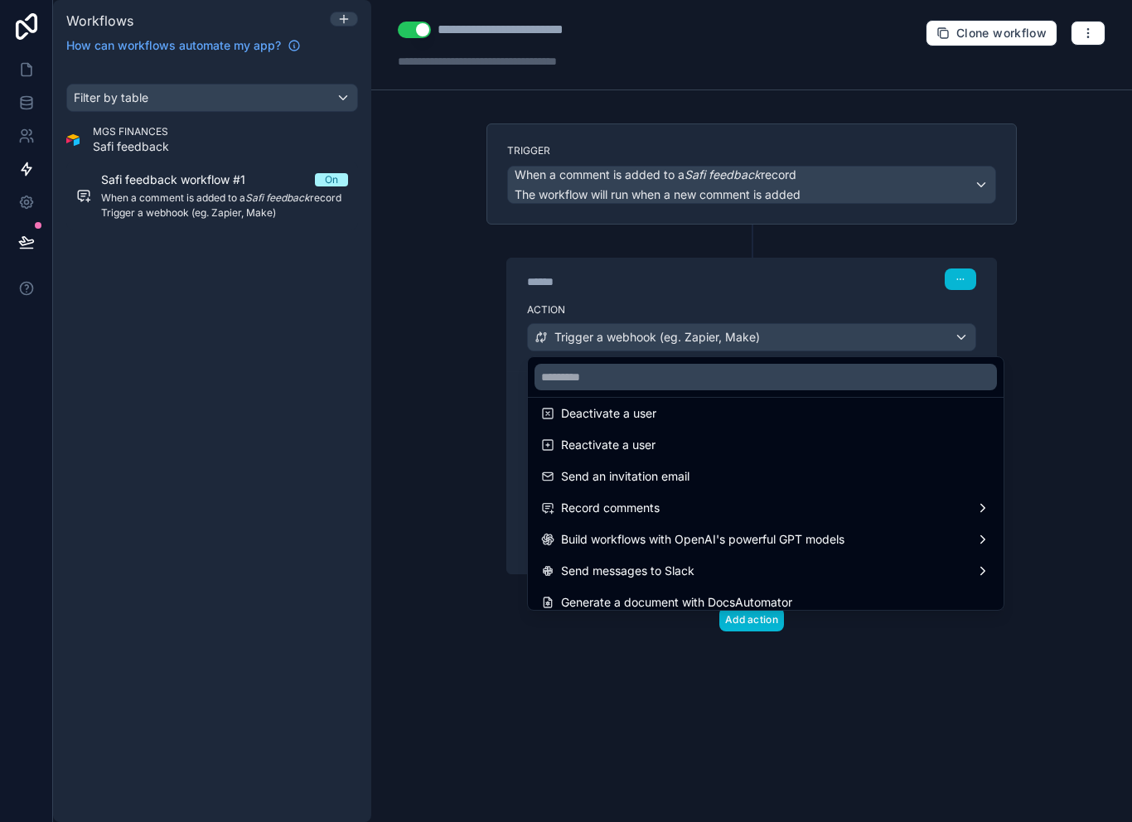
scroll to position [300, 0]
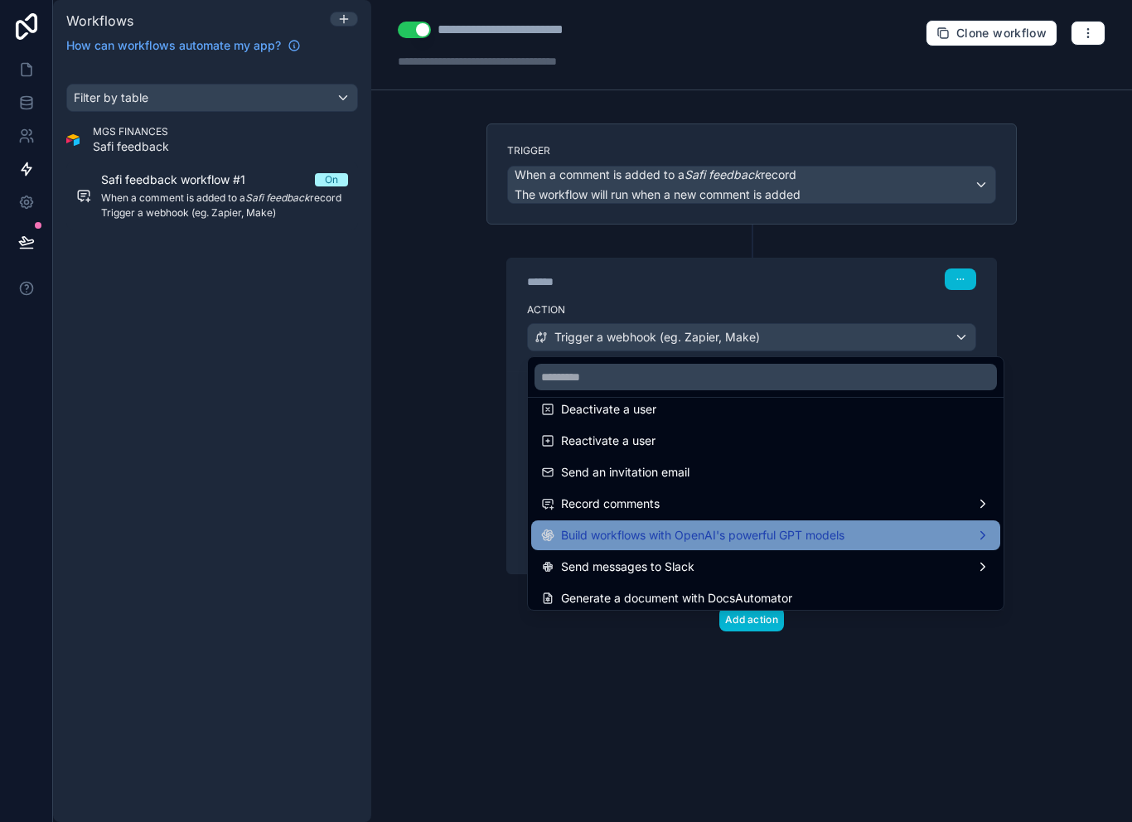
click at [760, 525] on span "Build workflows with OpenAI's powerful GPT models" at bounding box center [702, 535] width 283 height 20
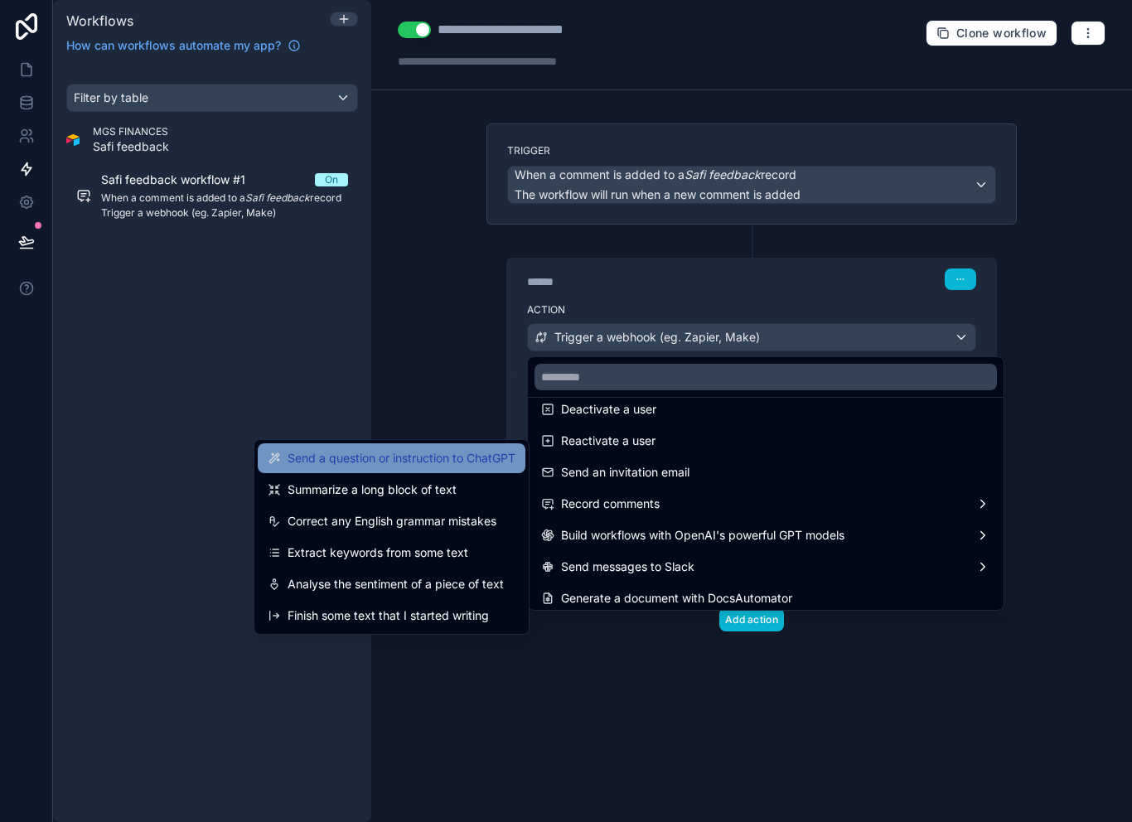
click at [476, 448] on span "Send a question or instruction to ChatGPT" at bounding box center [402, 458] width 228 height 20
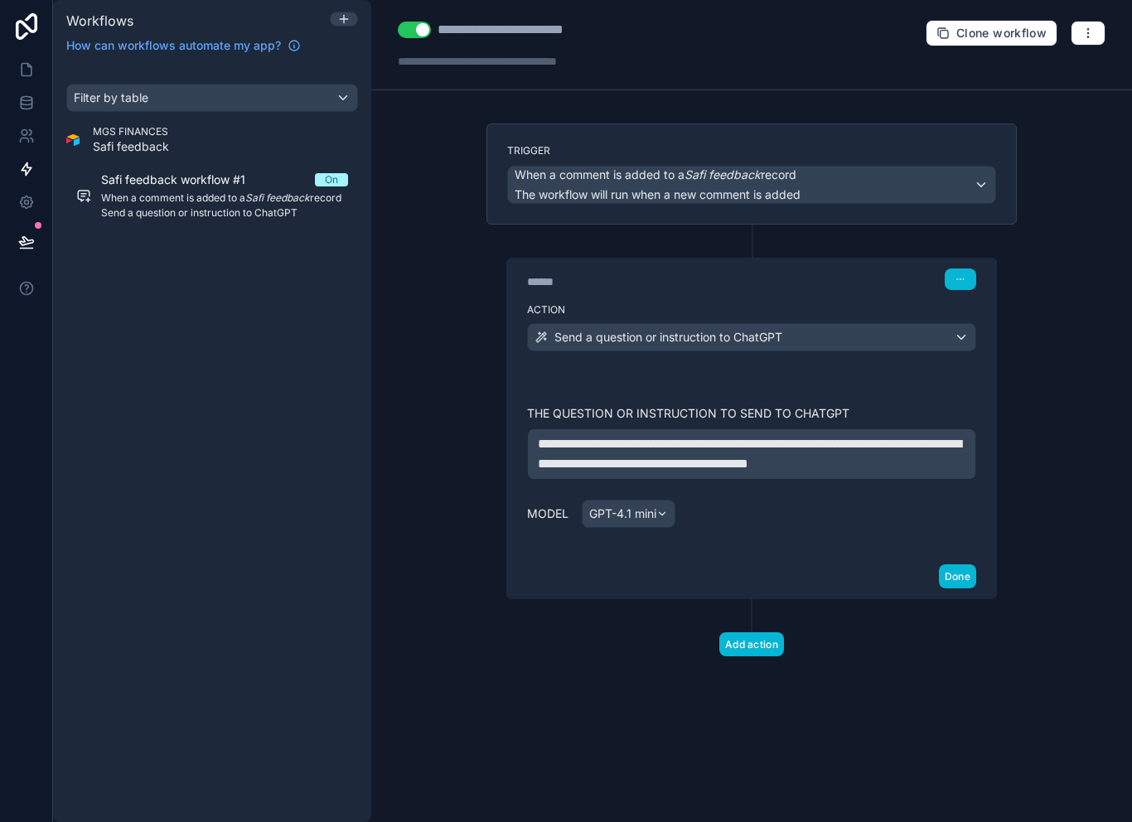
click at [864, 324] on div "Send a question or instruction to ChatGPT" at bounding box center [751, 337] width 447 height 27
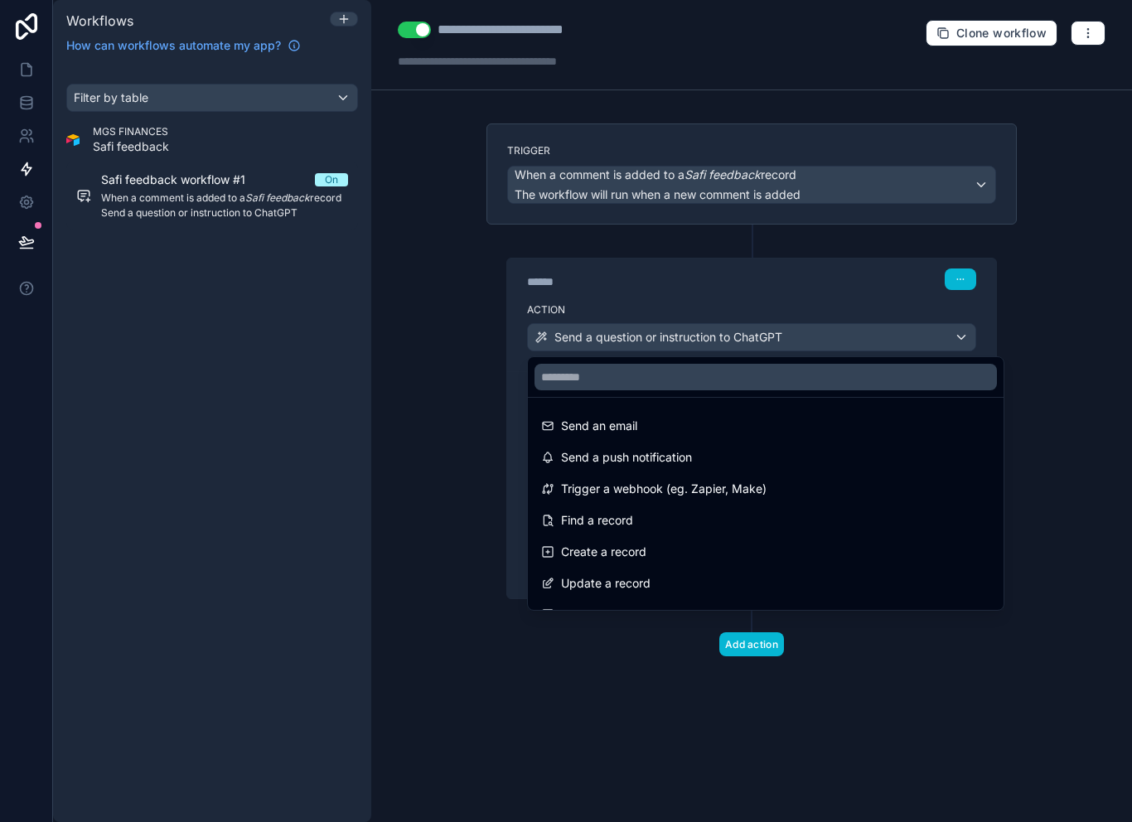
scroll to position [0, 0]
click at [765, 364] on input "text" at bounding box center [765, 377] width 462 height 27
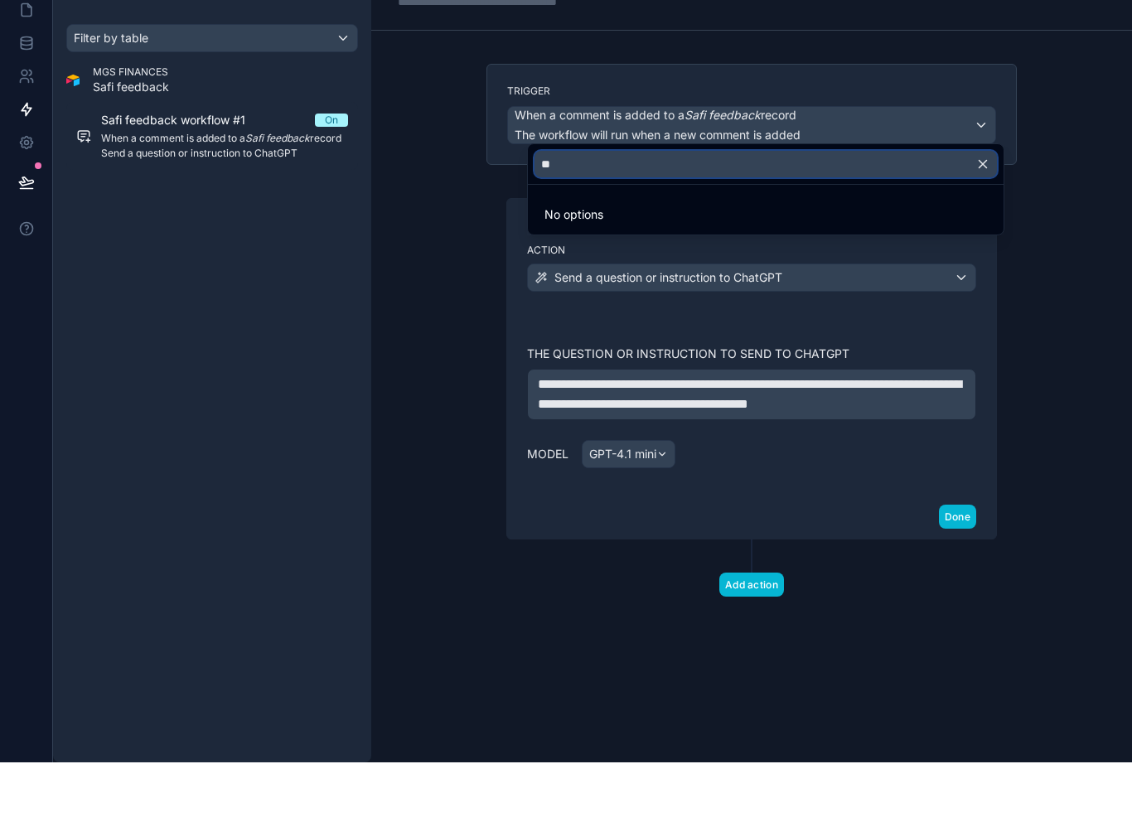
type input "*"
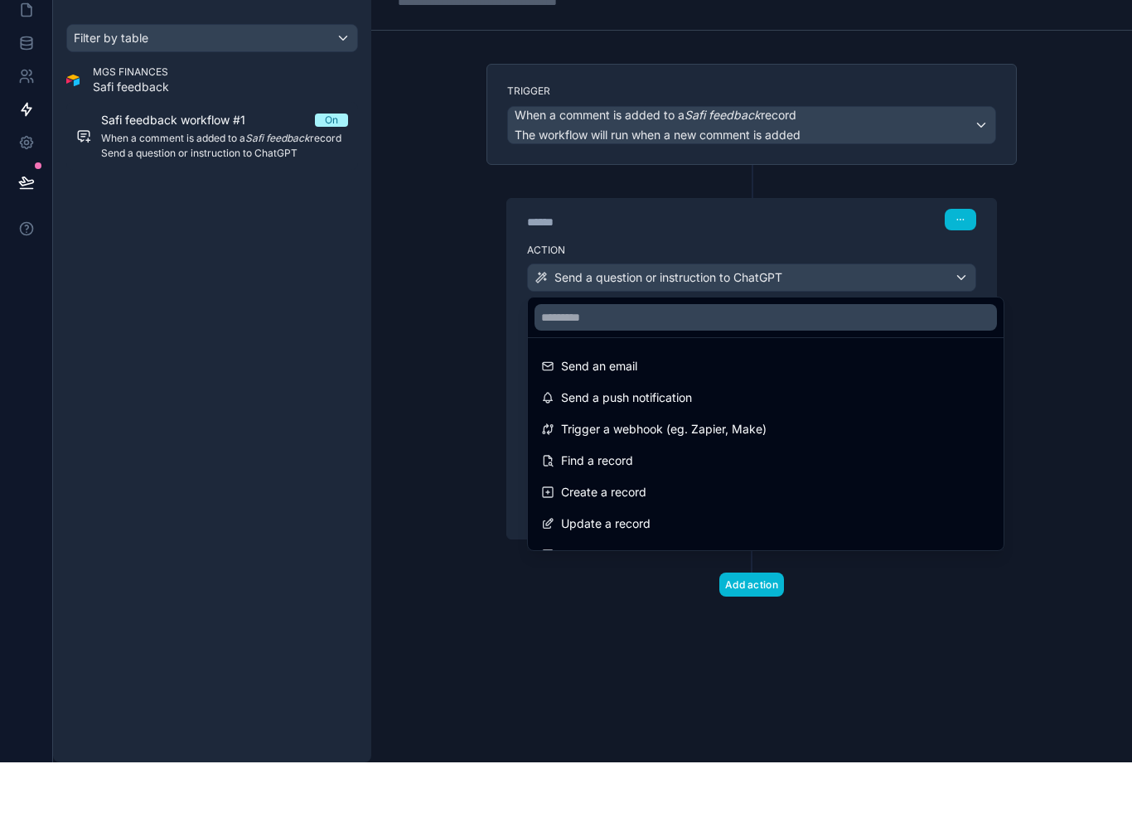
click at [488, 467] on div at bounding box center [566, 411] width 1132 height 822
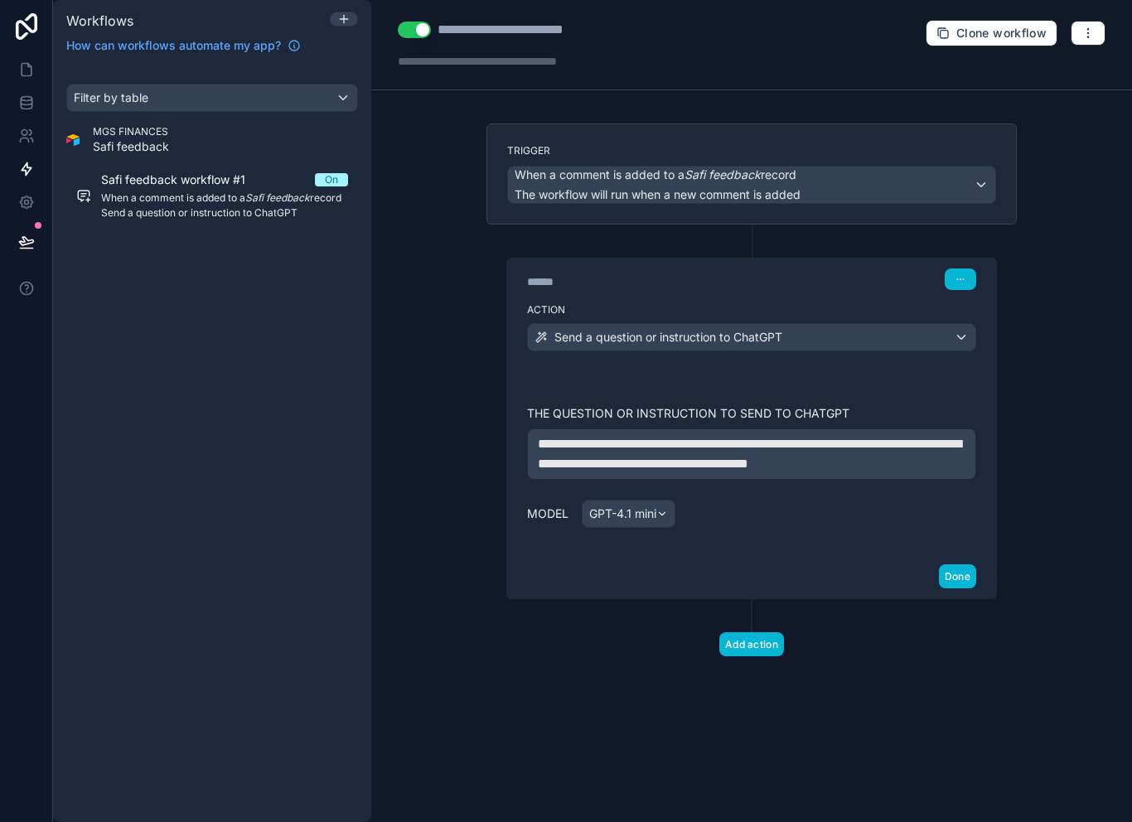
click at [658, 501] on div "GPT-4.1 mini" at bounding box center [629, 514] width 92 height 27
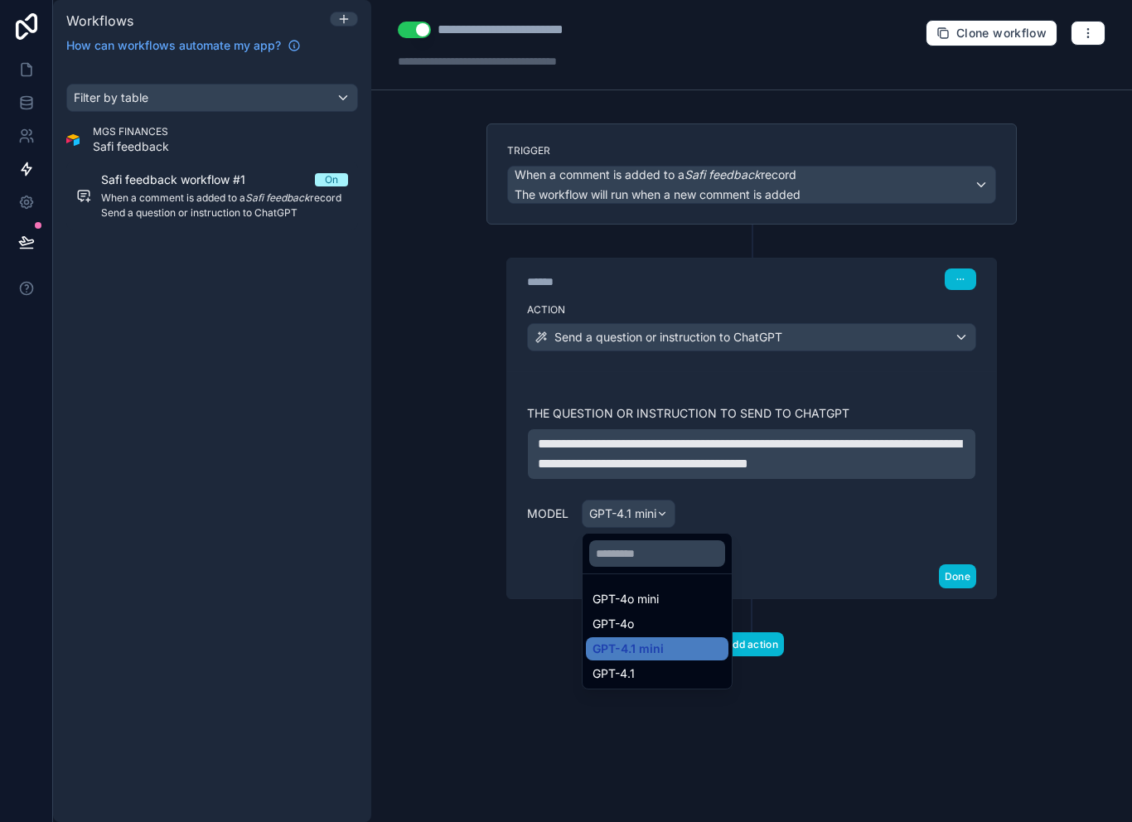
click at [843, 506] on div at bounding box center [566, 411] width 1132 height 822
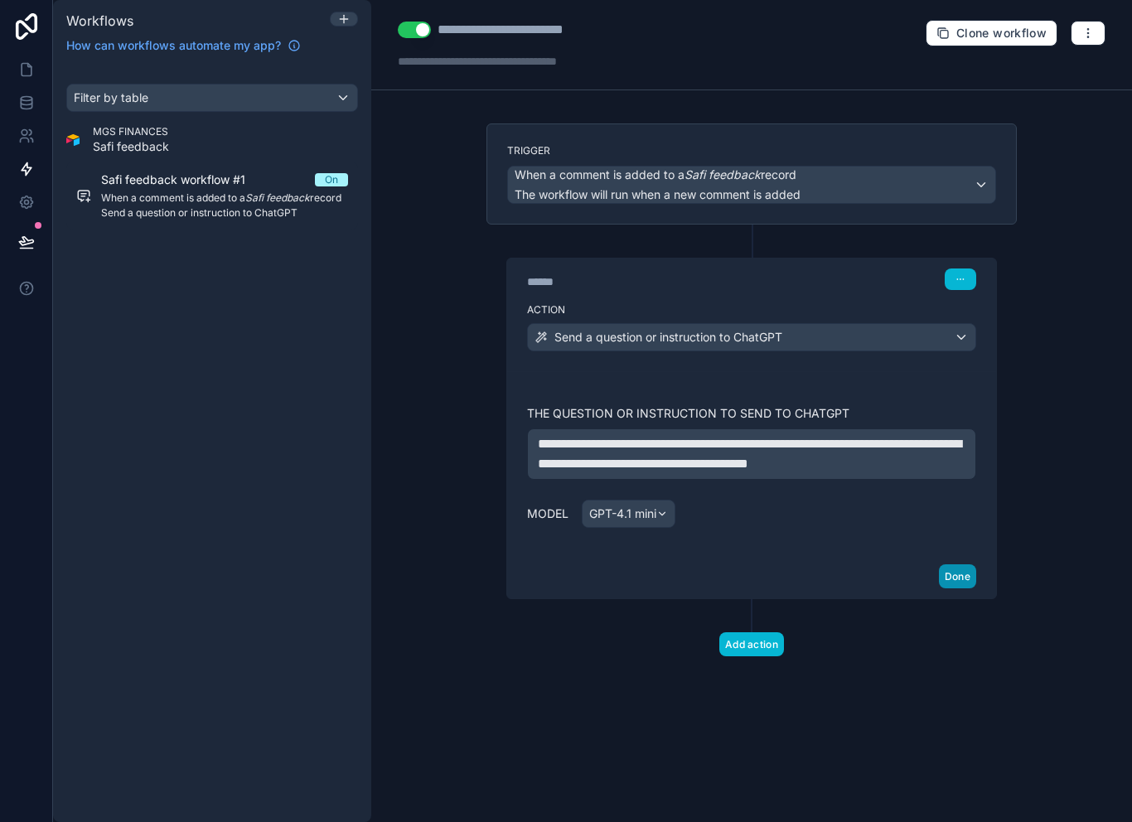
click at [969, 564] on button "Done" at bounding box center [957, 576] width 37 height 24
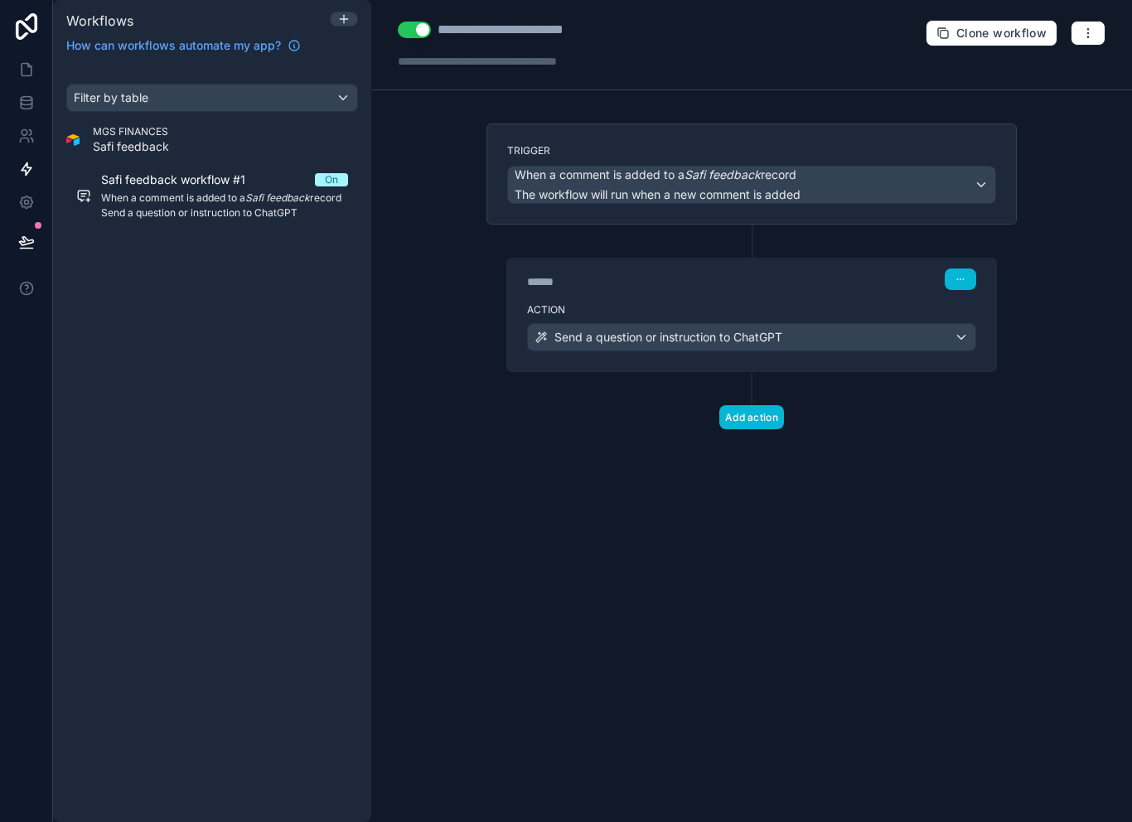
click at [866, 324] on div "Send a question or instruction to ChatGPT" at bounding box center [751, 337] width 447 height 27
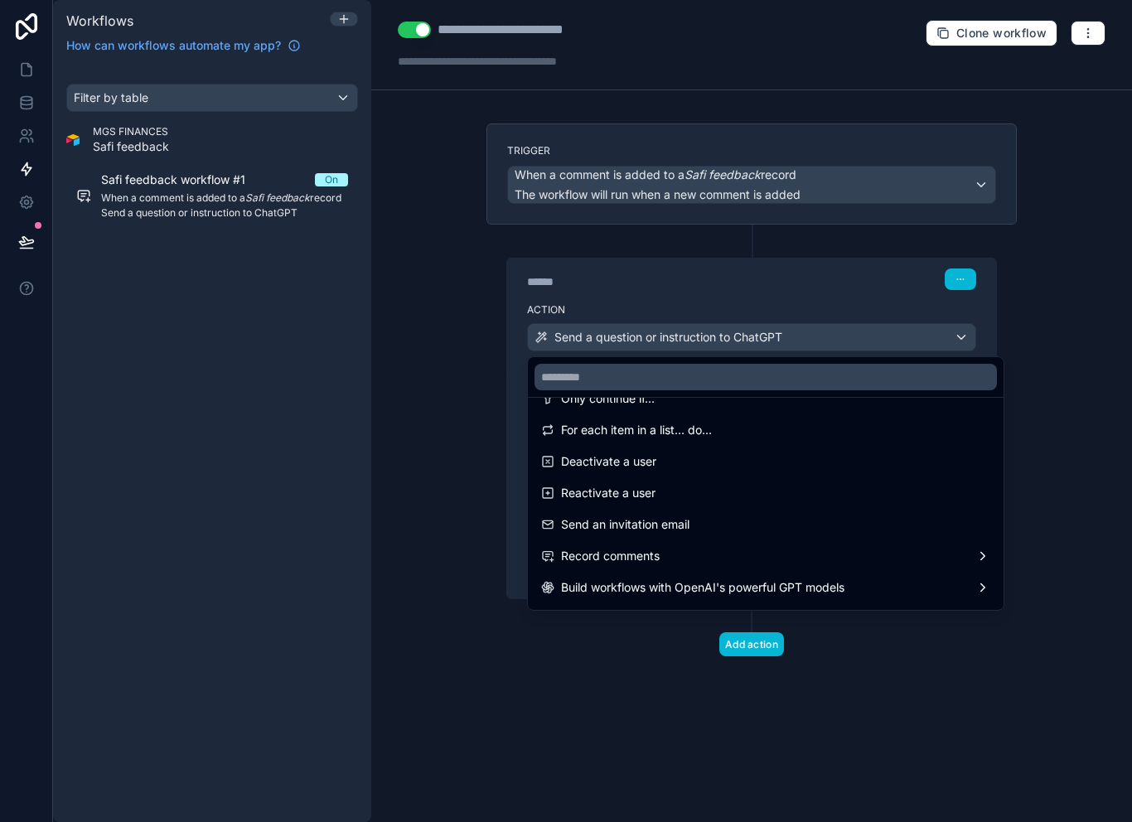
scroll to position [273, 0]
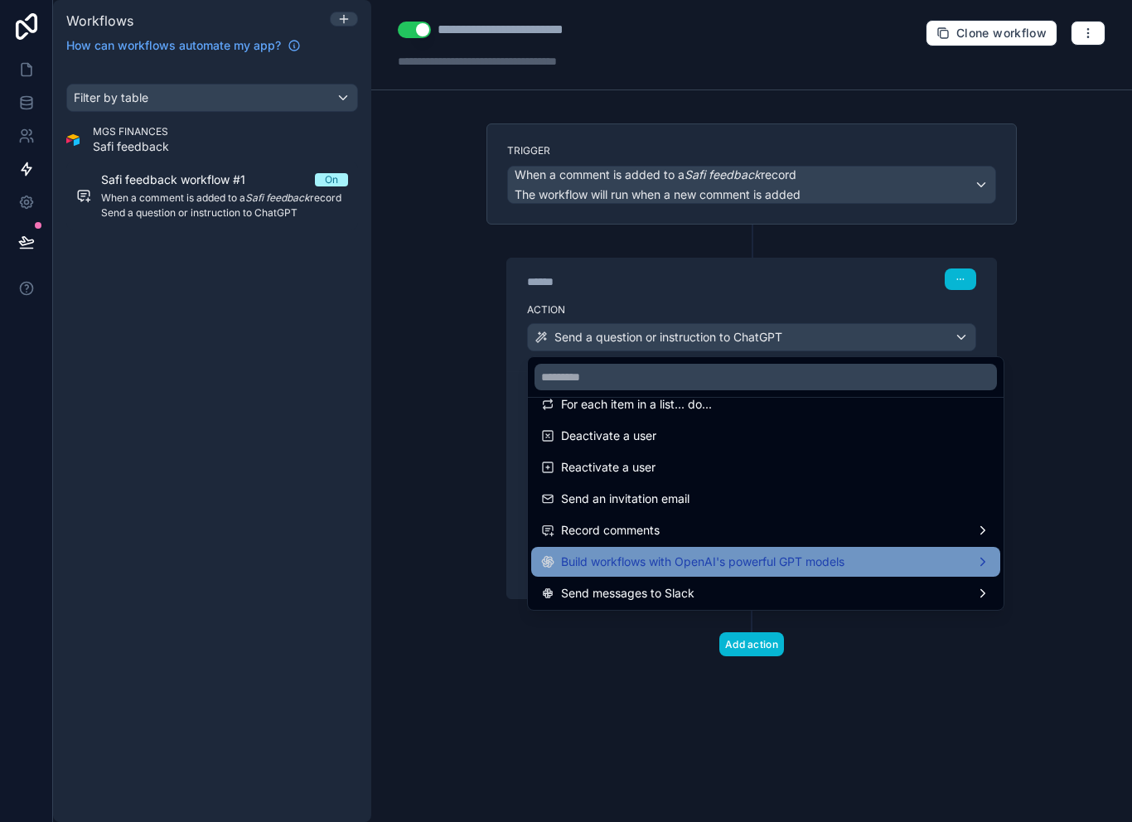
click at [719, 552] on span "Build workflows with OpenAI's powerful GPT models" at bounding box center [702, 562] width 283 height 20
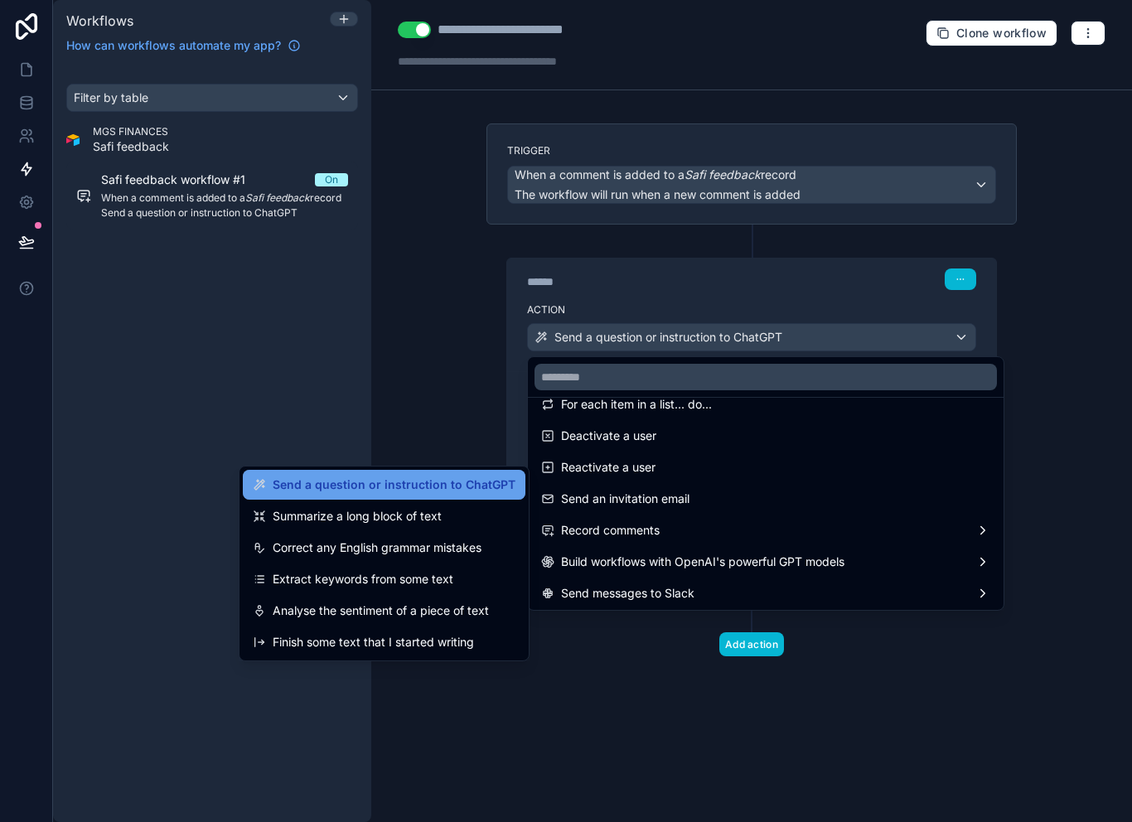
click at [437, 475] on span "Send a question or instruction to ChatGPT" at bounding box center [394, 485] width 243 height 20
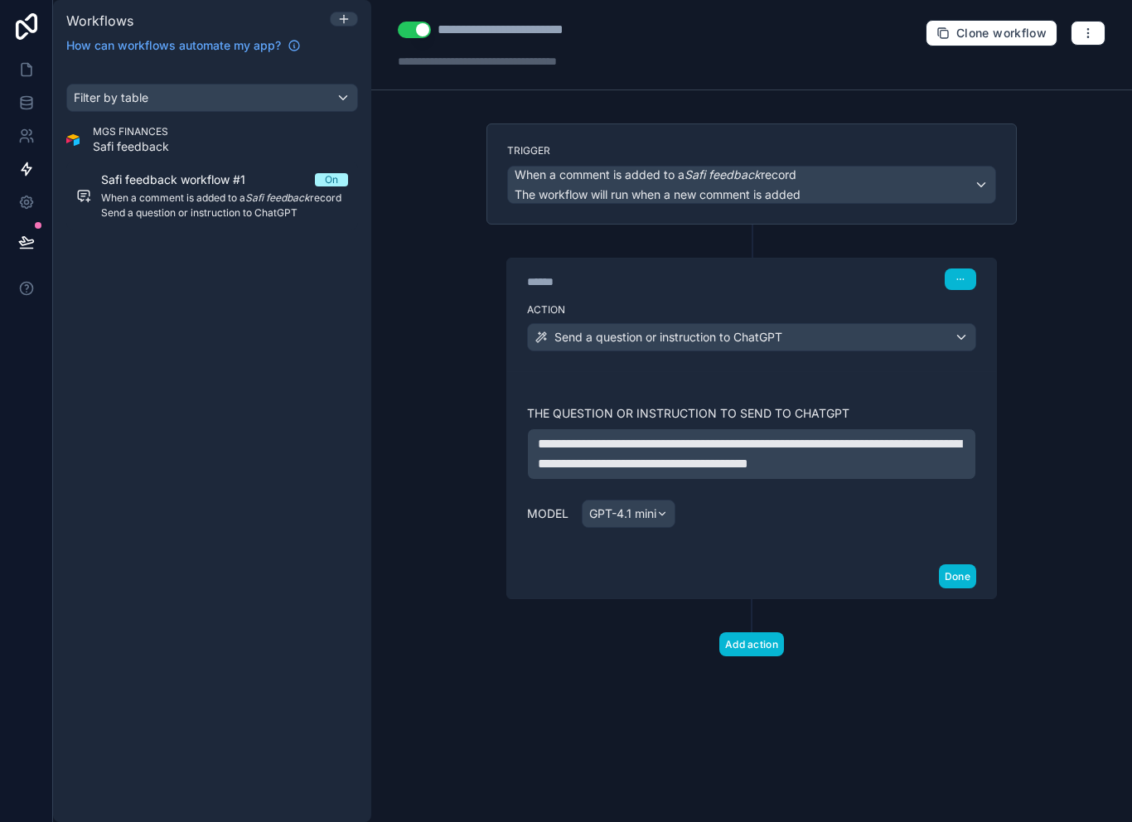
click at [689, 438] on span "**********" at bounding box center [749, 454] width 423 height 32
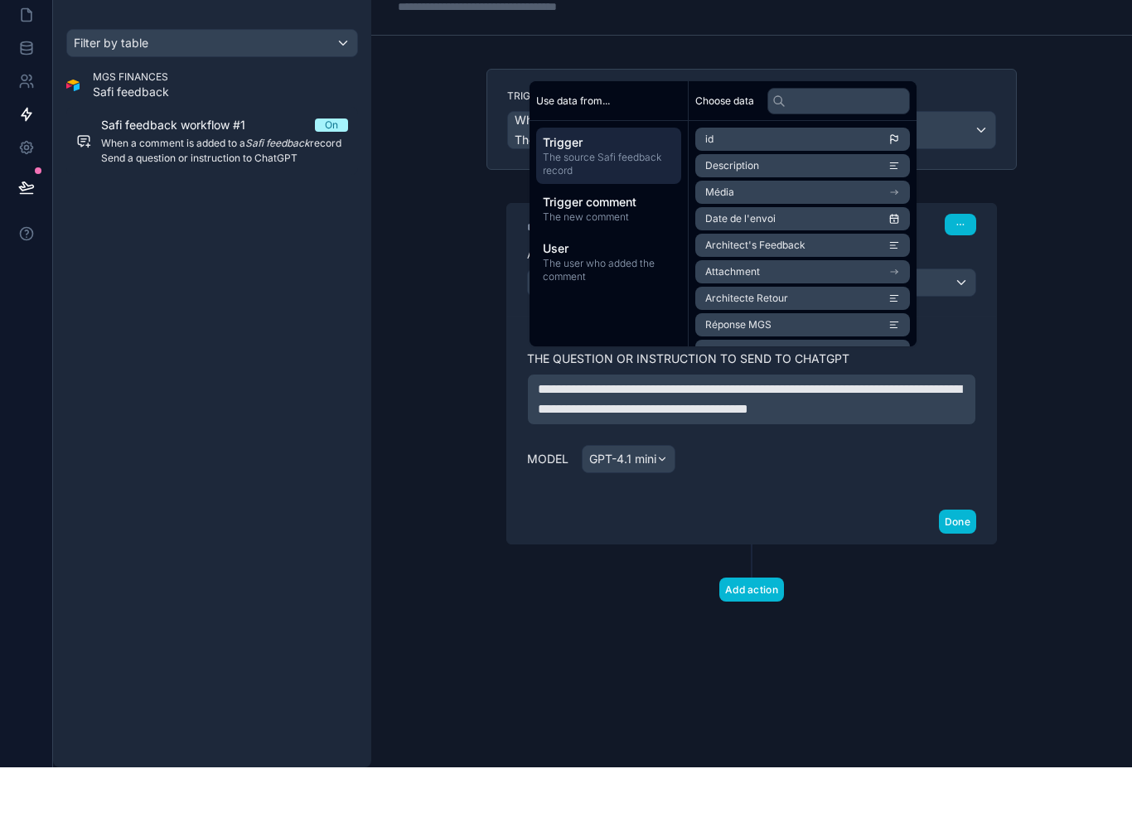
click at [665, 438] on span "**********" at bounding box center [749, 454] width 423 height 32
click at [645, 206] on span "The source Safi feedback record" at bounding box center [609, 219] width 132 height 27
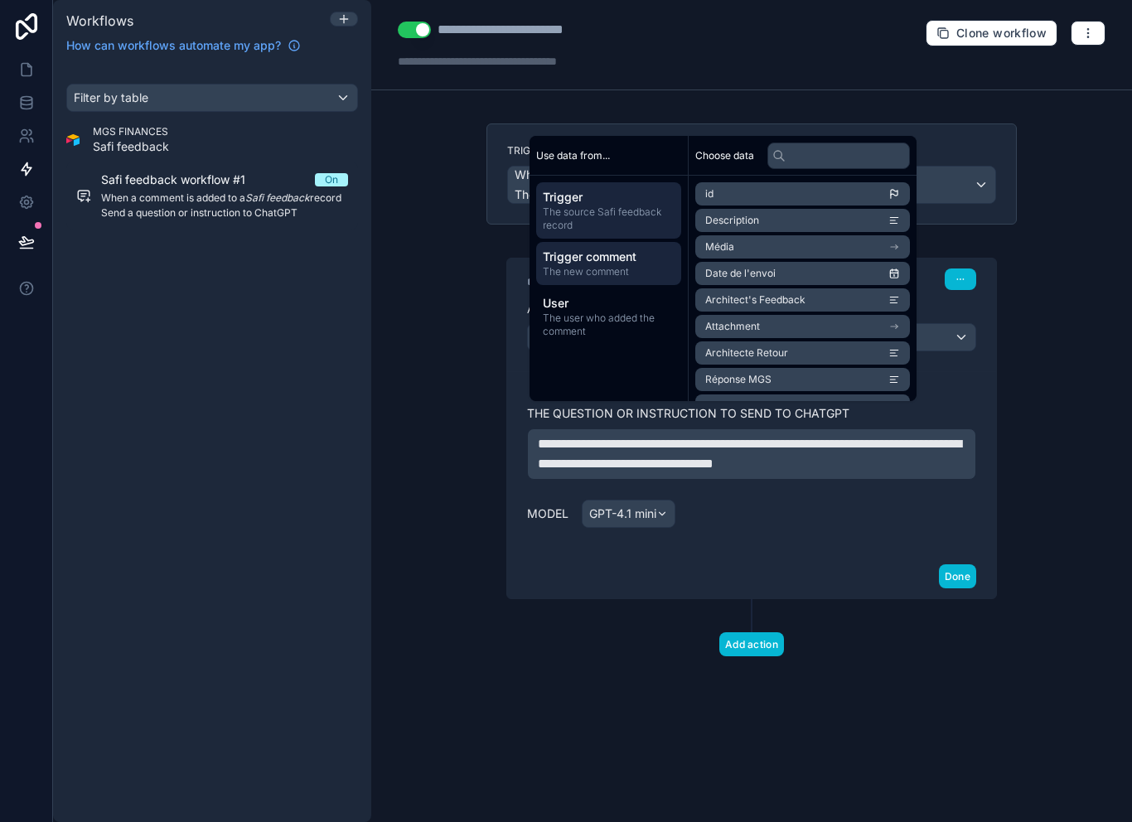
click at [634, 268] on span "The new comment" at bounding box center [609, 271] width 132 height 13
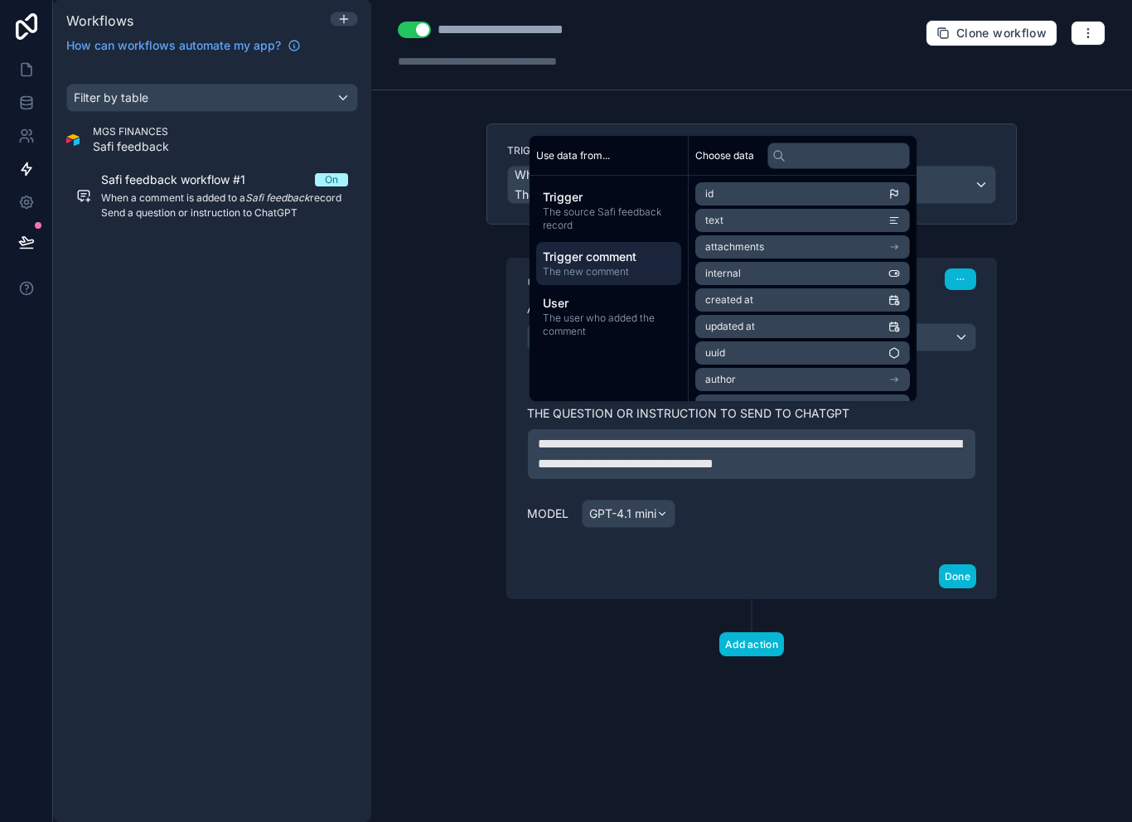
click at [859, 215] on li "text" at bounding box center [802, 220] width 215 height 23
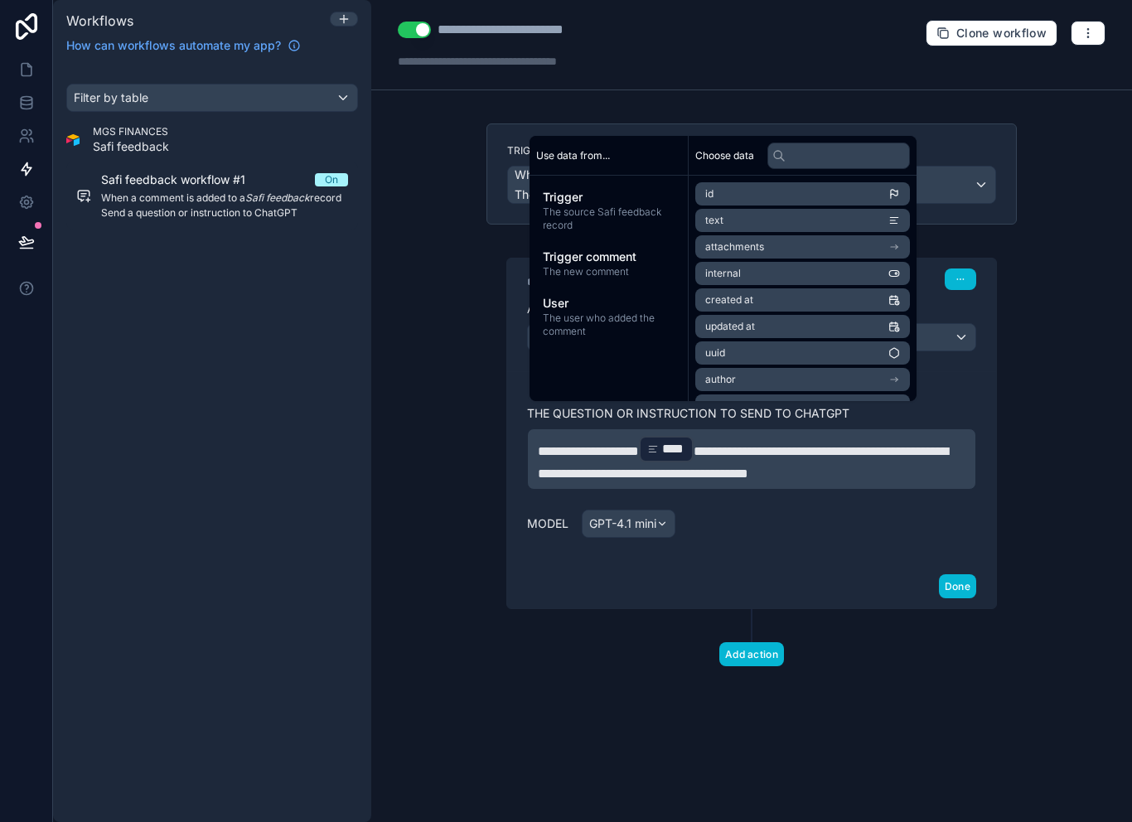
click at [639, 445] on span "**********" at bounding box center [588, 451] width 101 height 12
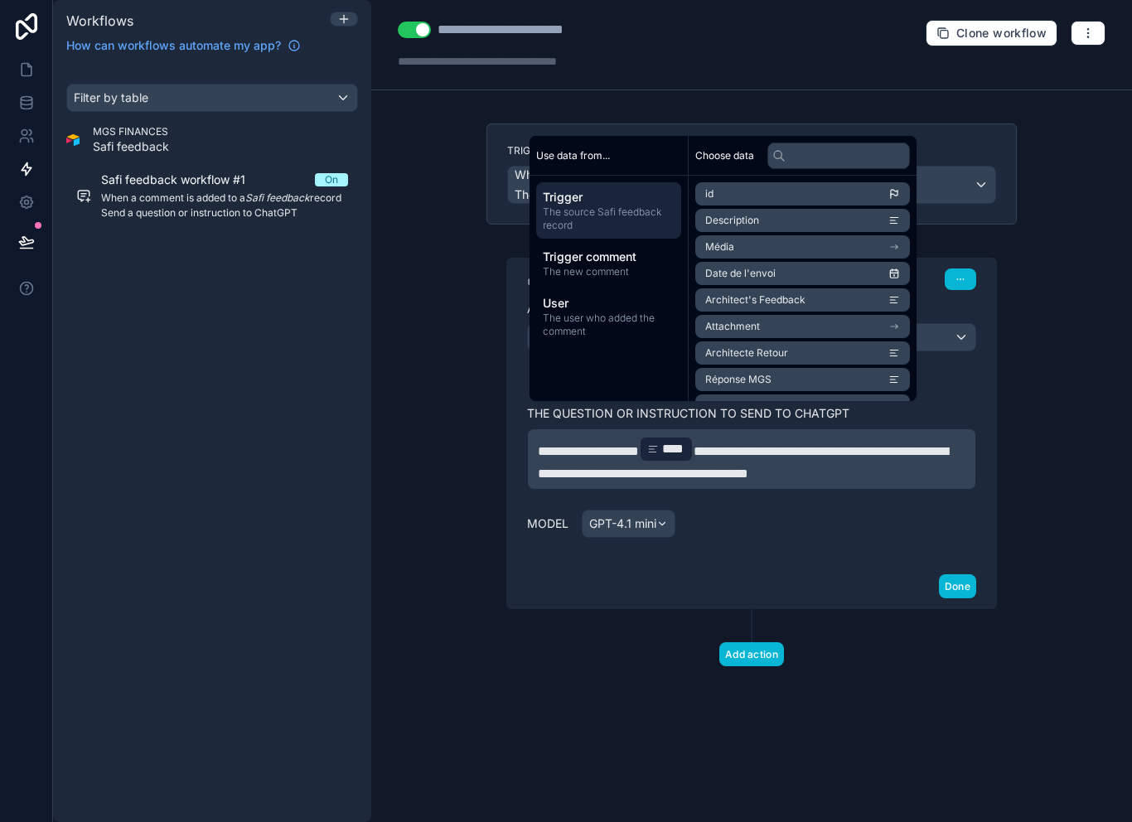
click at [639, 445] on span "**********" at bounding box center [588, 451] width 101 height 12
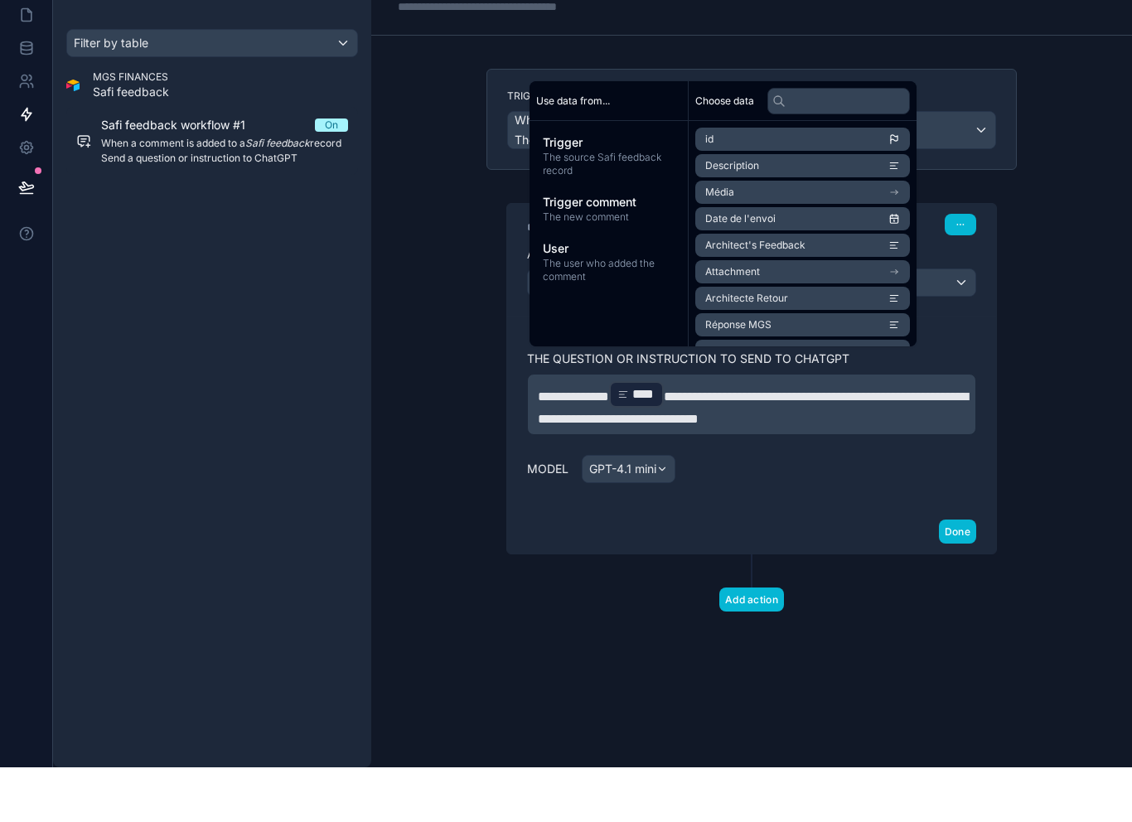
click at [884, 445] on span "**********" at bounding box center [753, 462] width 430 height 35
click at [881, 510] on div "Model GPT-4.1 mini" at bounding box center [751, 524] width 449 height 28
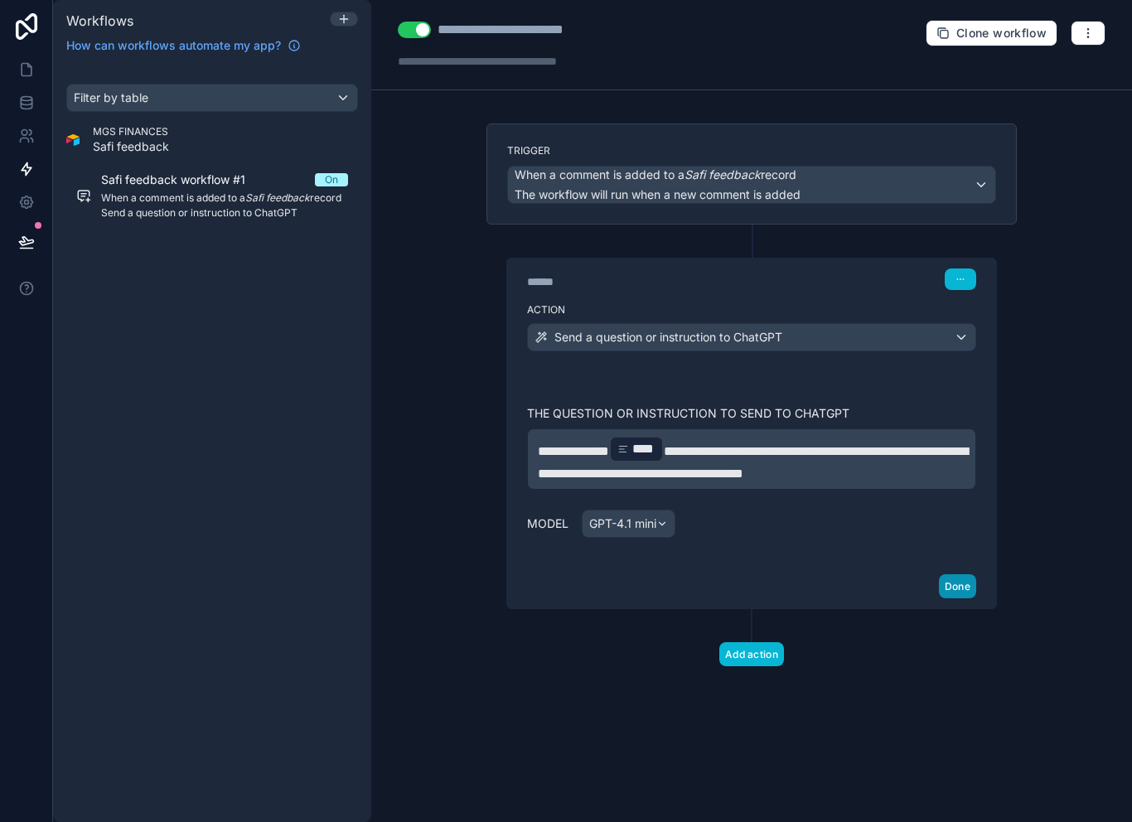
click at [960, 574] on button "Done" at bounding box center [957, 586] width 37 height 24
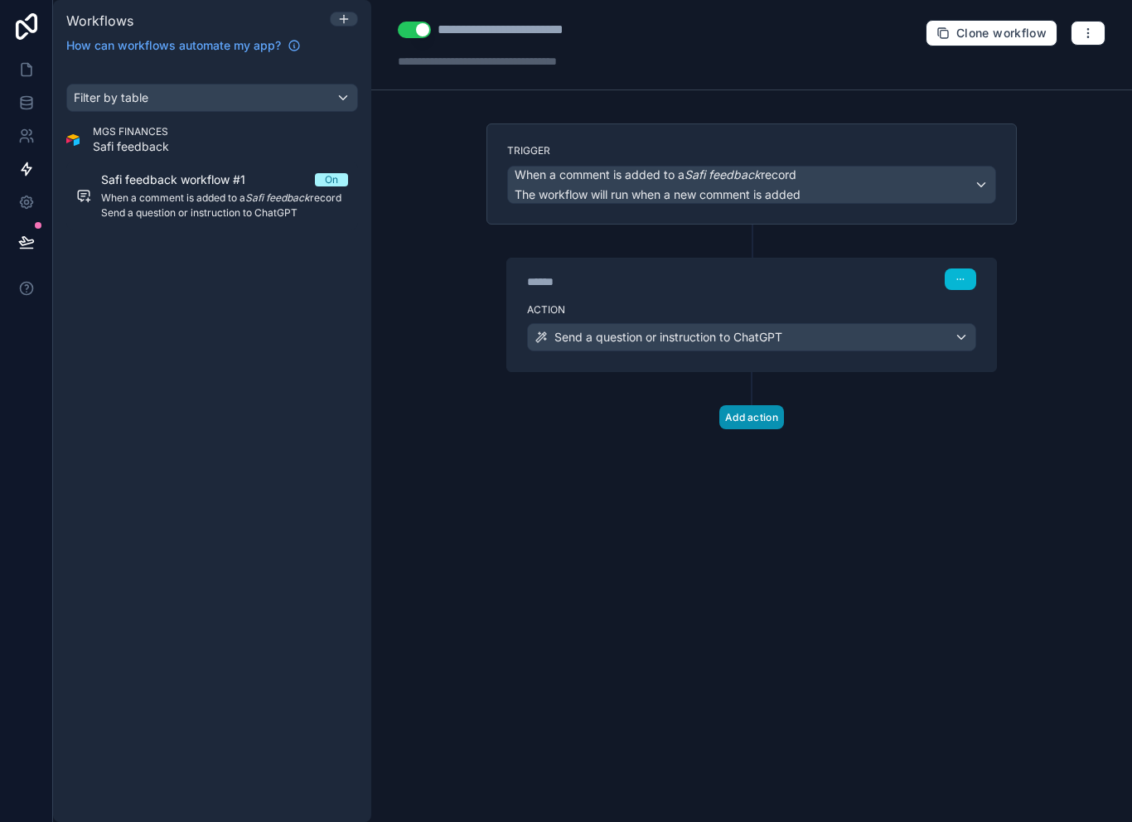
click at [766, 405] on button "Add action" at bounding box center [751, 417] width 65 height 24
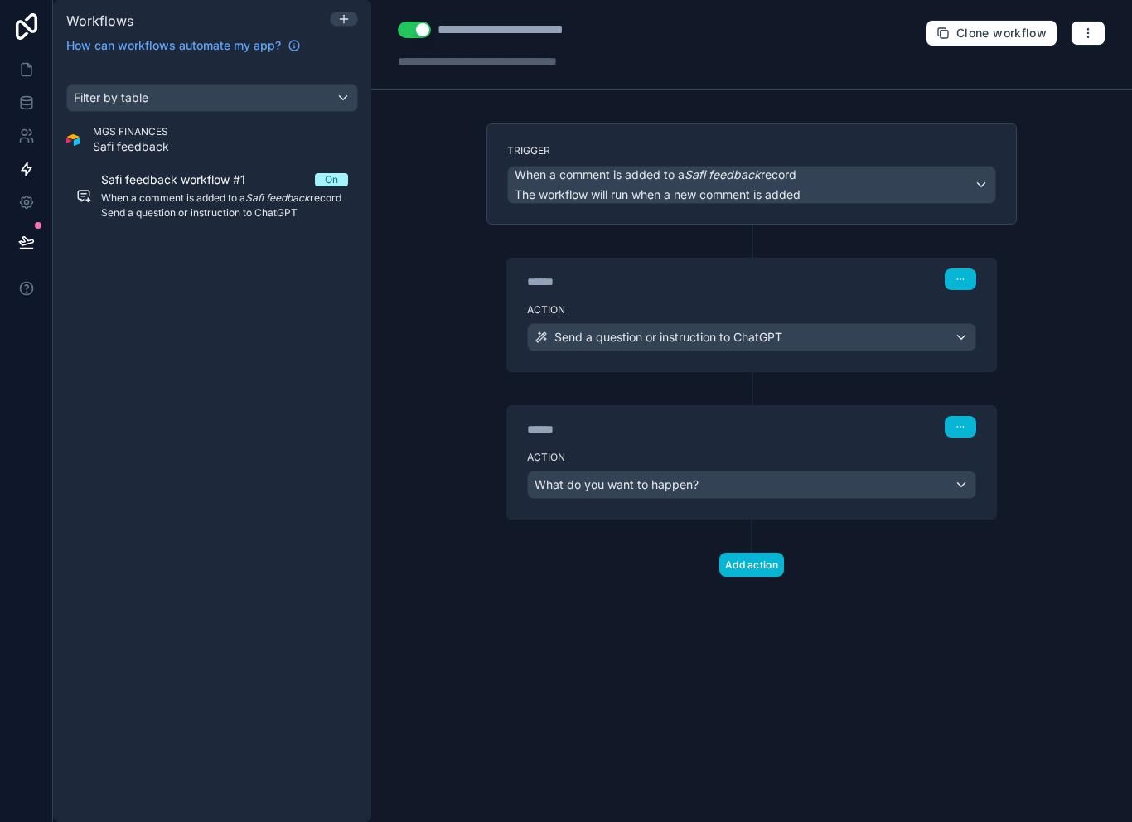
click at [810, 471] on div "What do you want to happen?" at bounding box center [751, 484] width 447 height 27
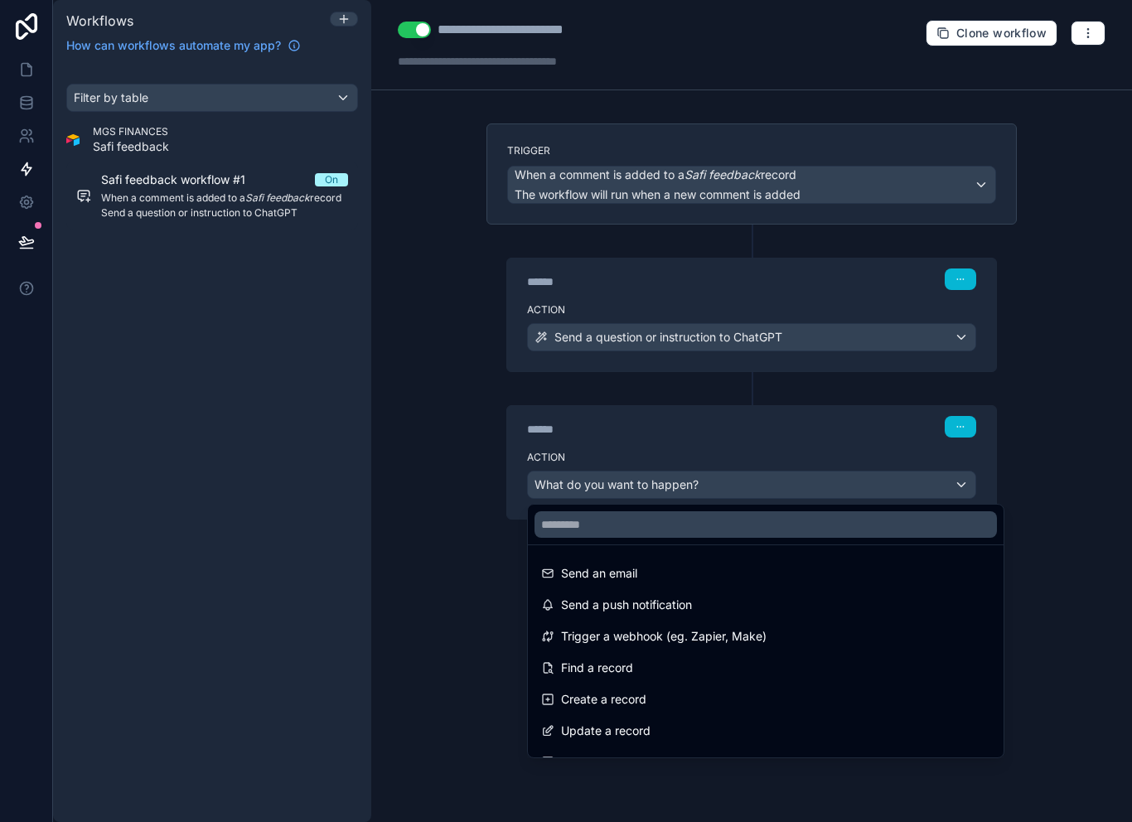
click at [853, 399] on div at bounding box center [566, 411] width 1132 height 822
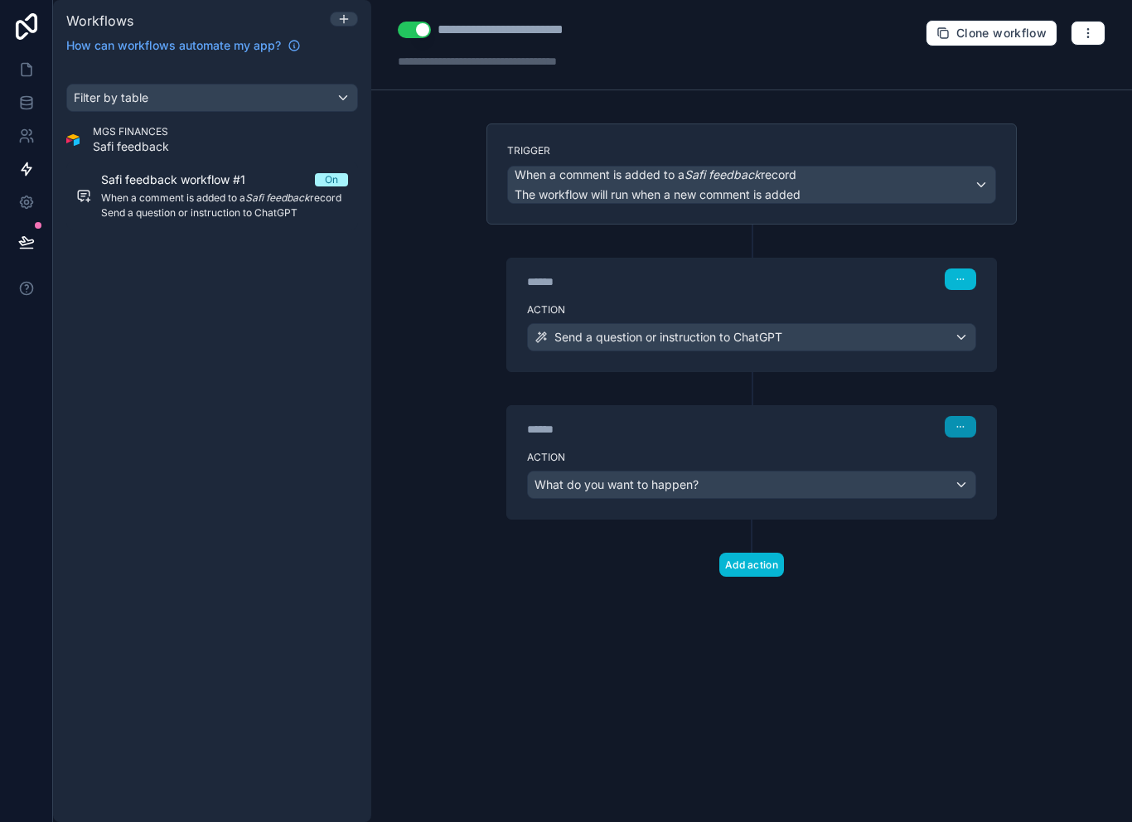
click at [966, 416] on button "button" at bounding box center [960, 427] width 31 height 22
click at [997, 477] on button "Delete" at bounding box center [1000, 490] width 114 height 27
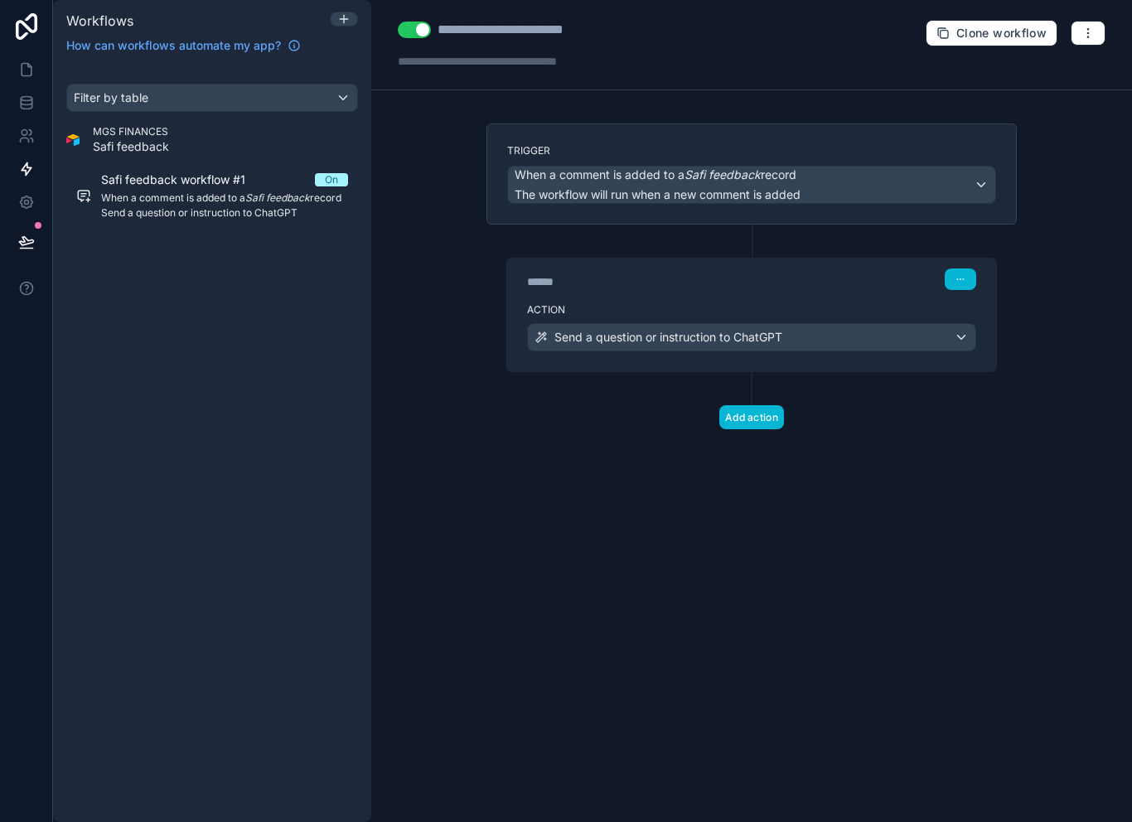
click at [829, 268] on div "****** Step 1" at bounding box center [751, 279] width 449 height 22
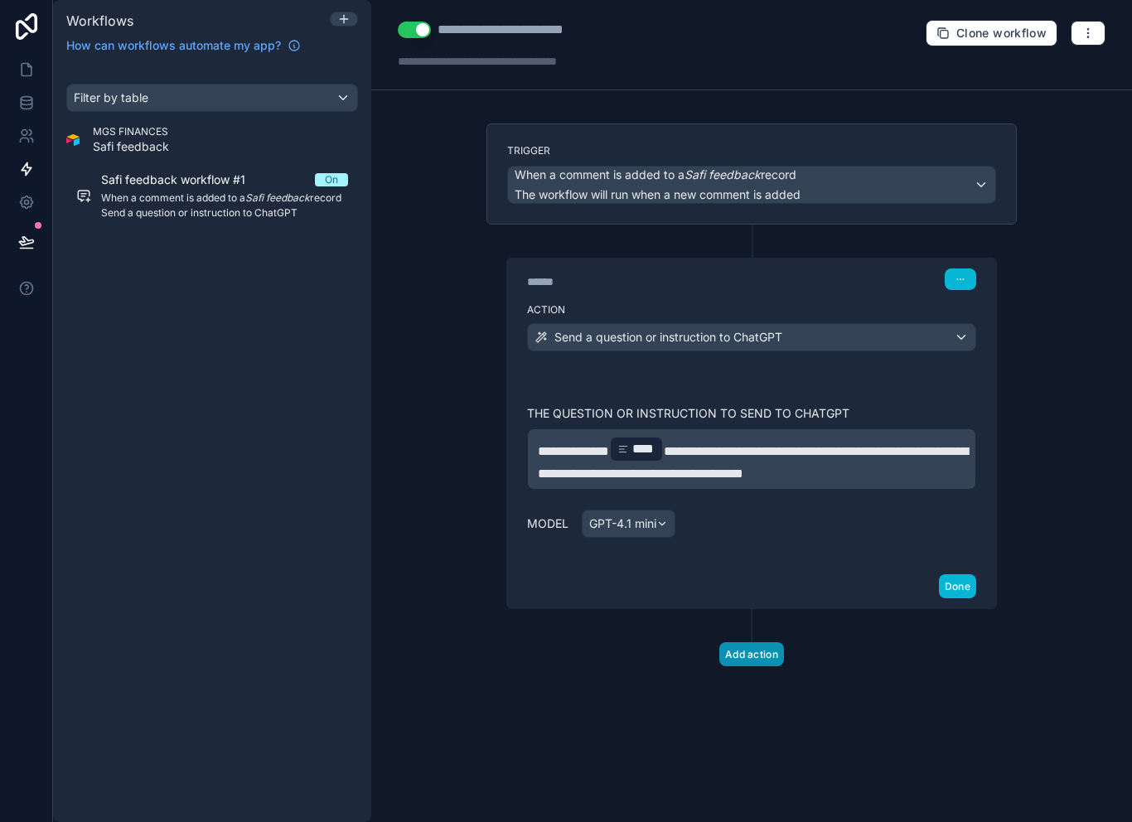
click at [762, 642] on button "Add action" at bounding box center [751, 654] width 65 height 24
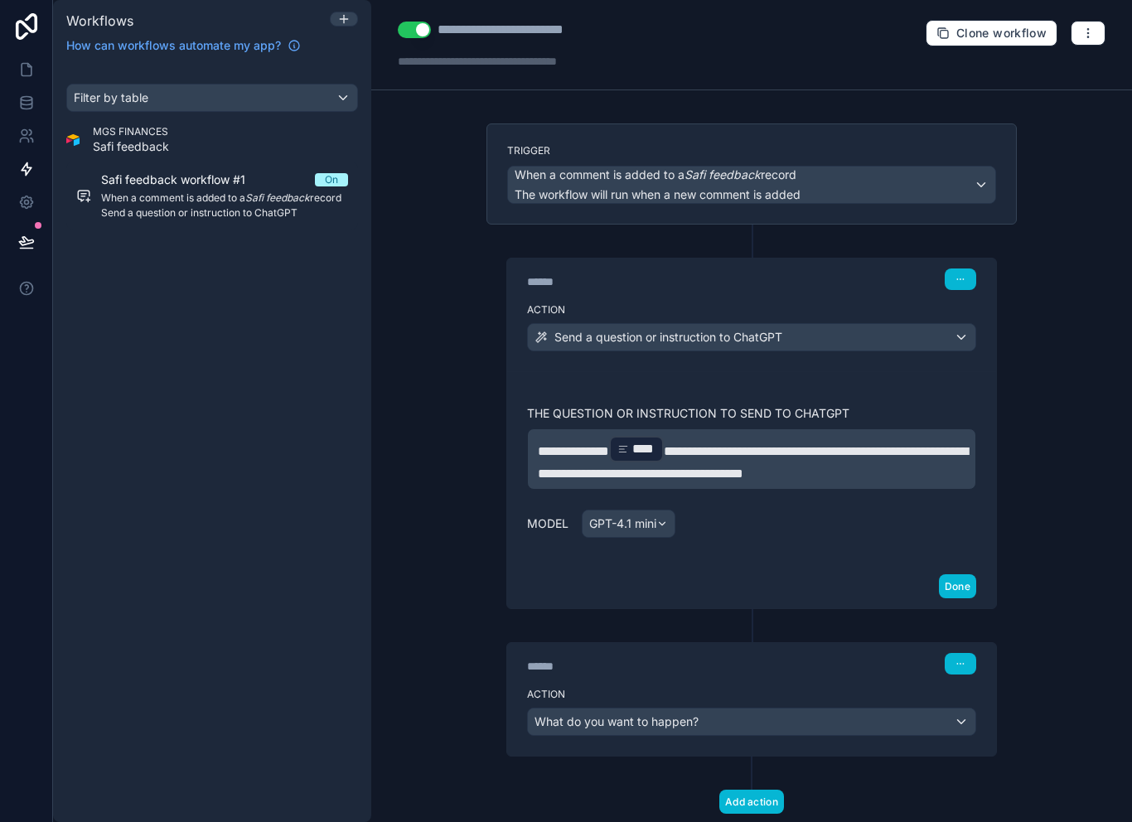
click at [706, 708] on div "What do you want to happen?" at bounding box center [751, 721] width 447 height 27
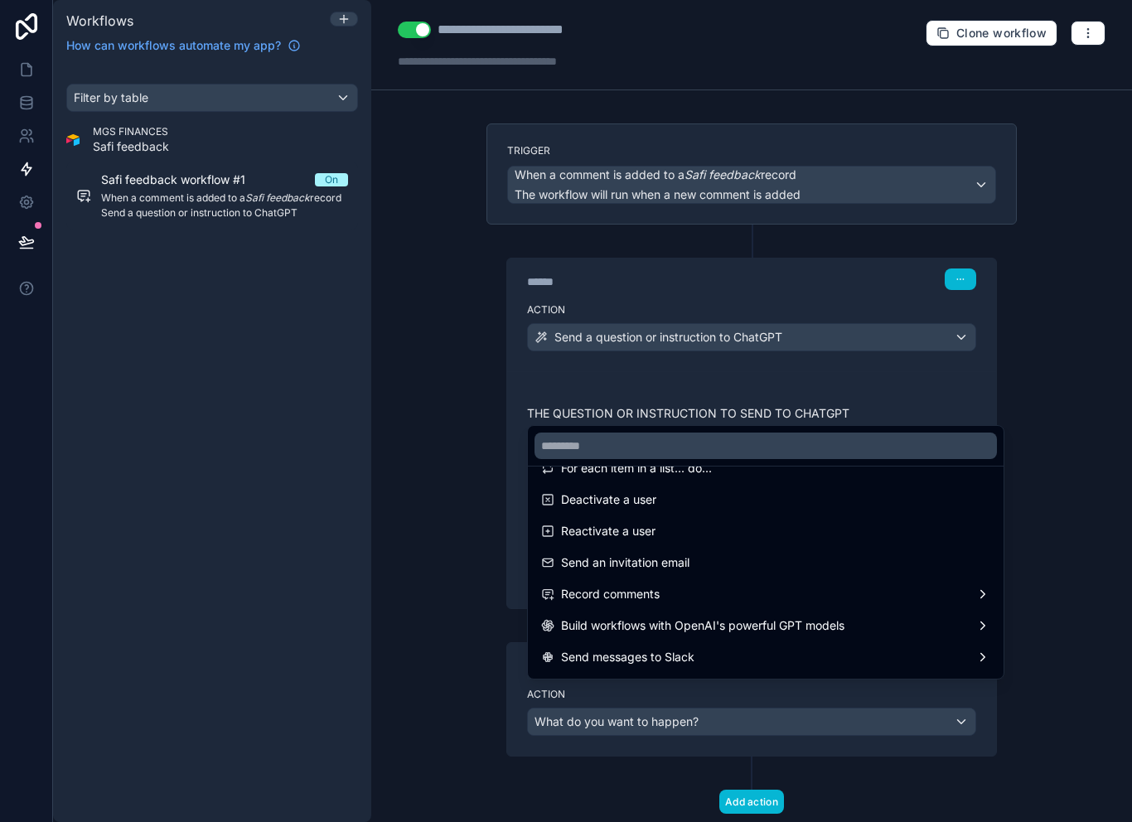
scroll to position [288, 0]
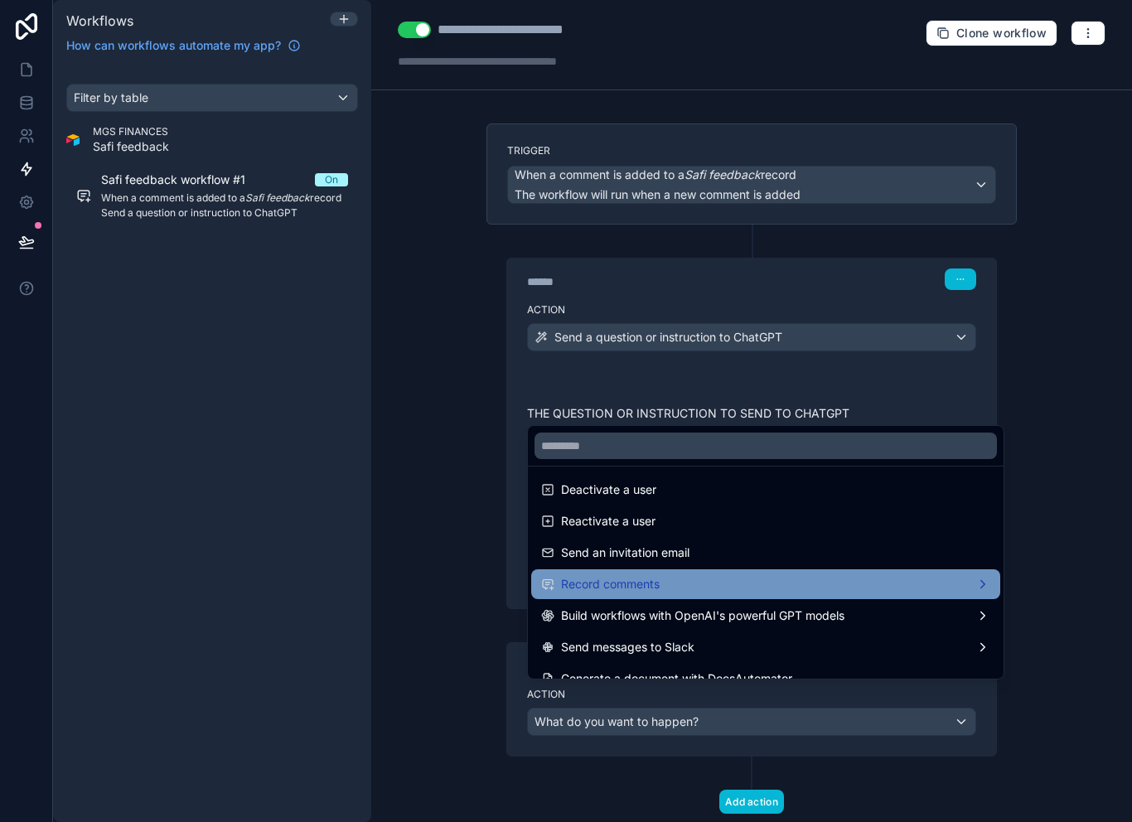
click at [702, 588] on div "Record comments" at bounding box center [765, 584] width 449 height 20
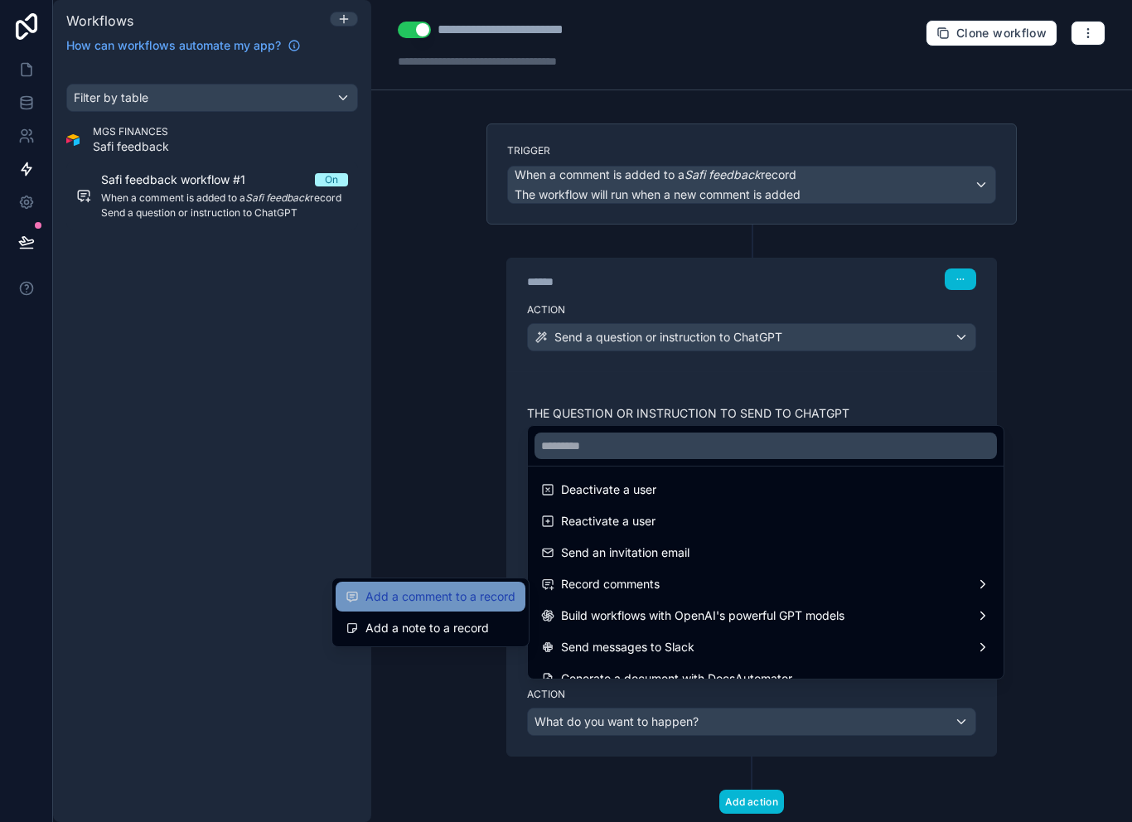
click at [467, 587] on span "Add a comment to a record" at bounding box center [440, 597] width 150 height 20
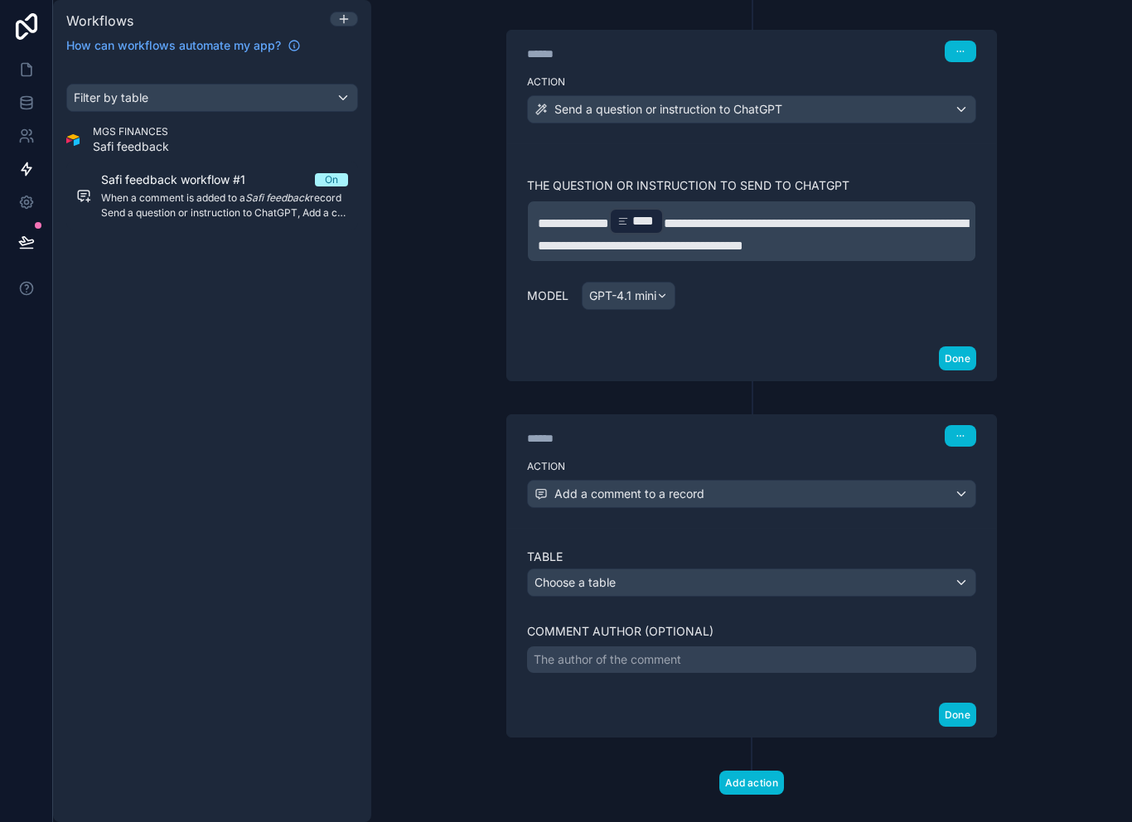
scroll to position [227, 0]
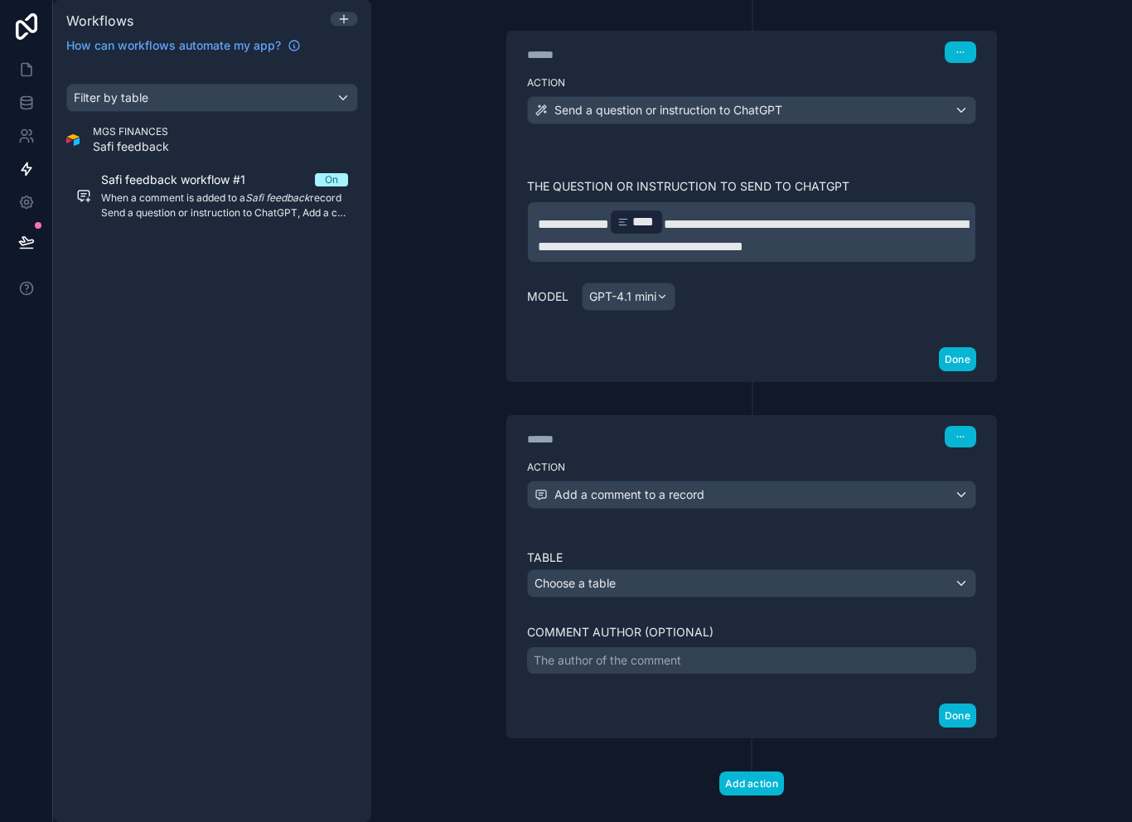
click at [733, 570] on div "Choose a table" at bounding box center [751, 583] width 447 height 27
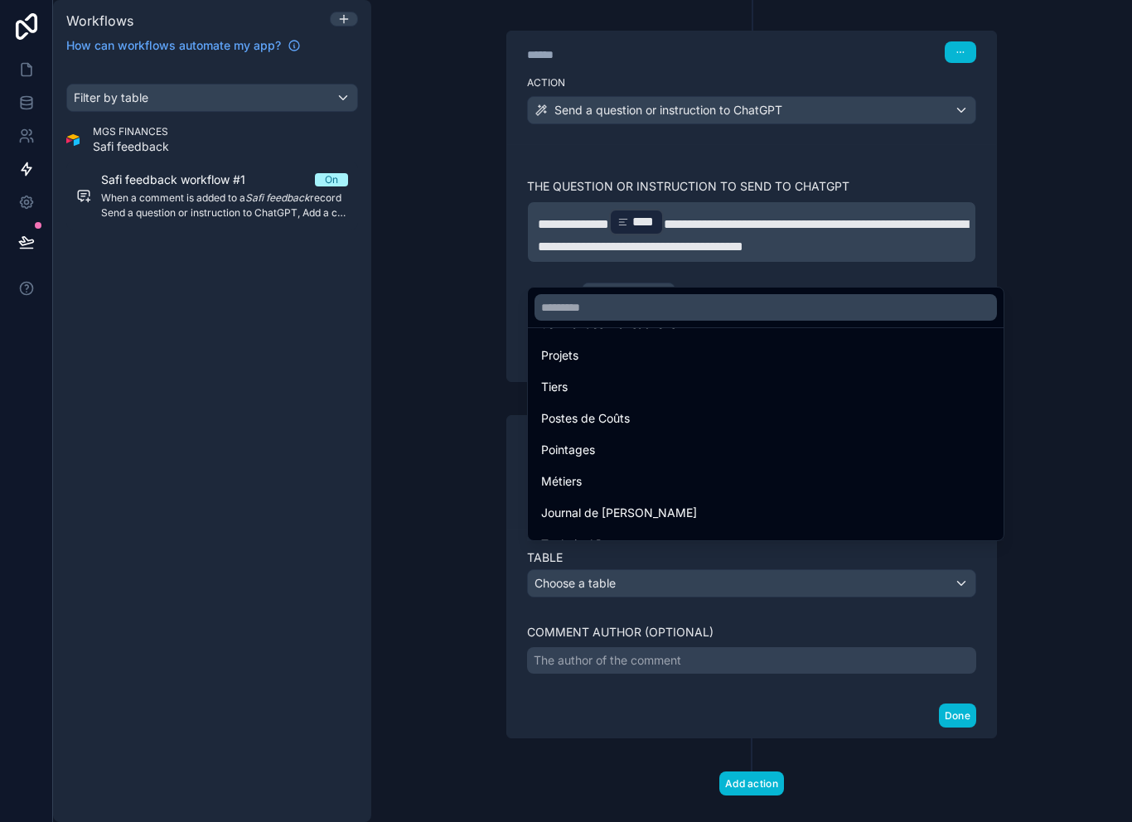
scroll to position [114, 0]
click at [753, 317] on input "text" at bounding box center [765, 307] width 462 height 27
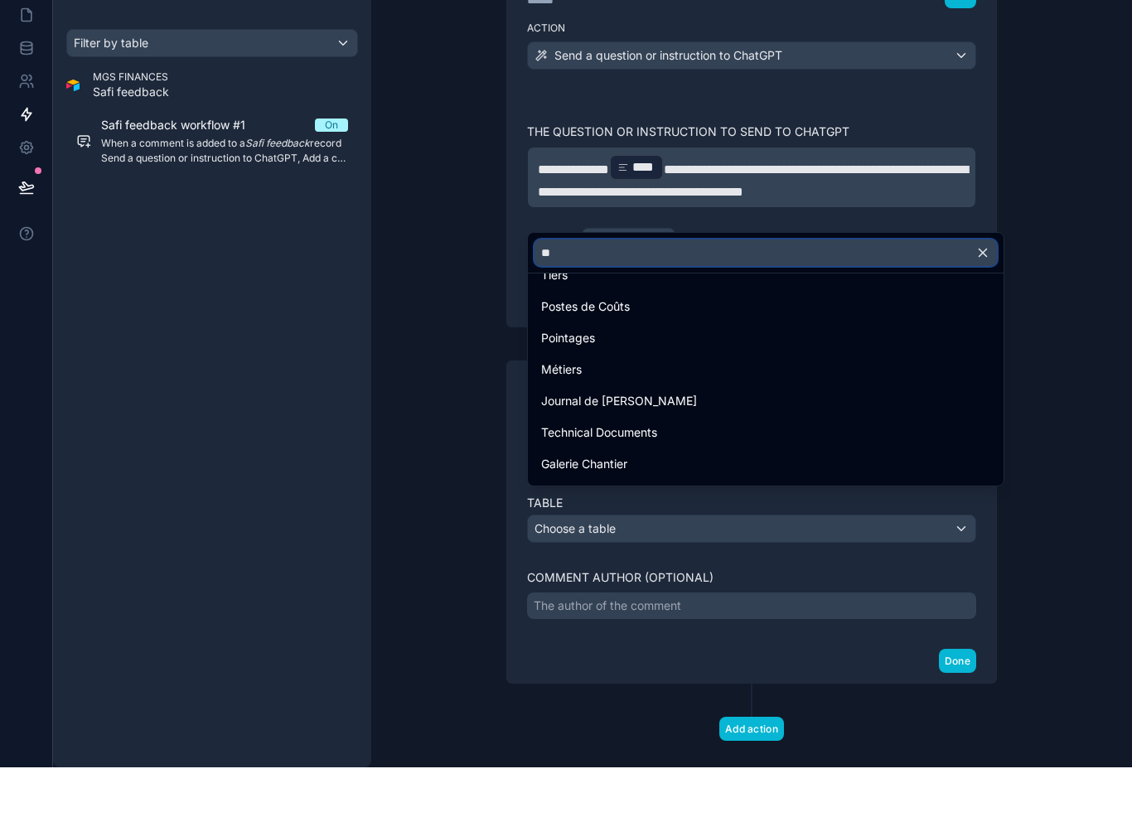
scroll to position [0, 0]
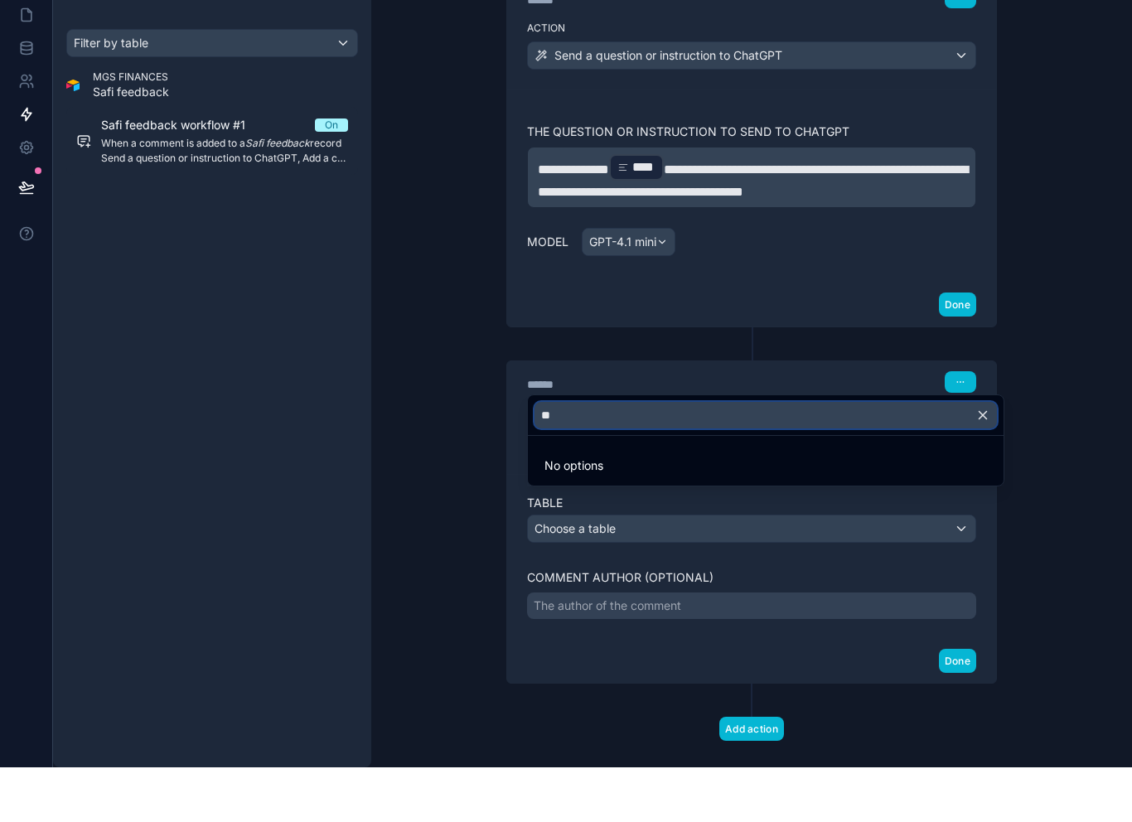
type input "*"
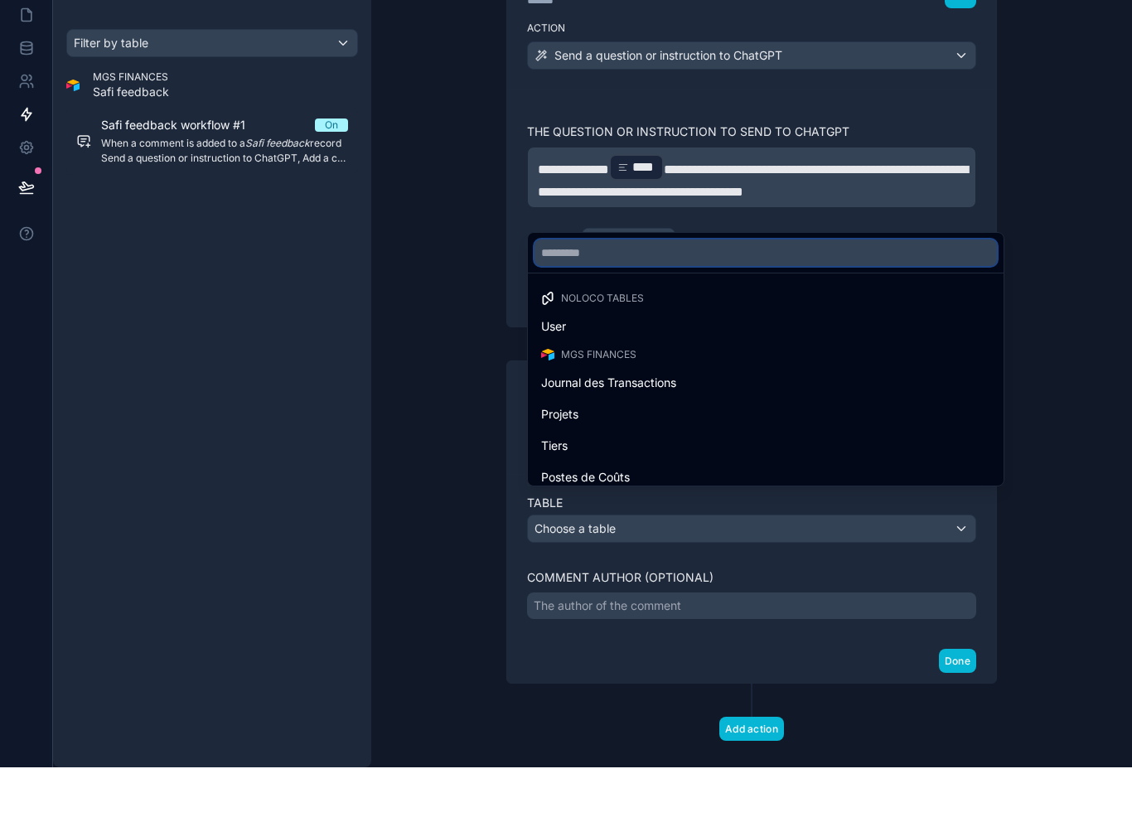
type input "*"
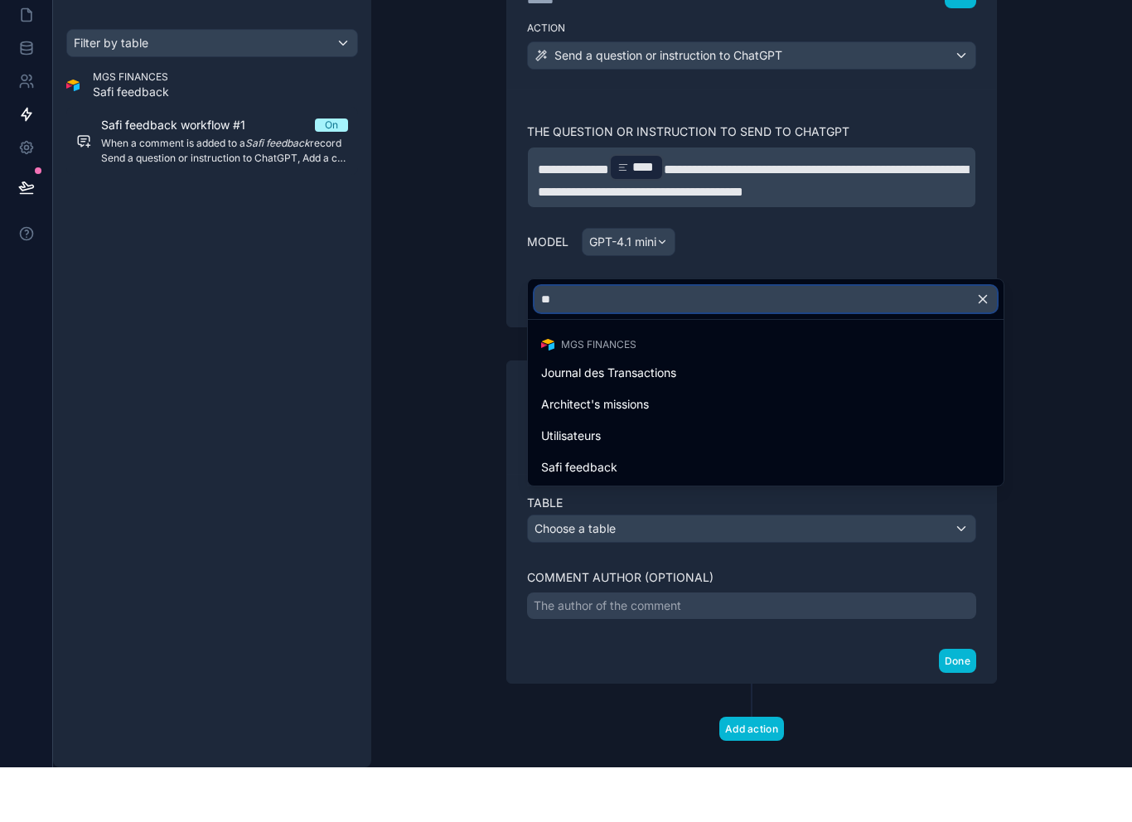
type input "***"
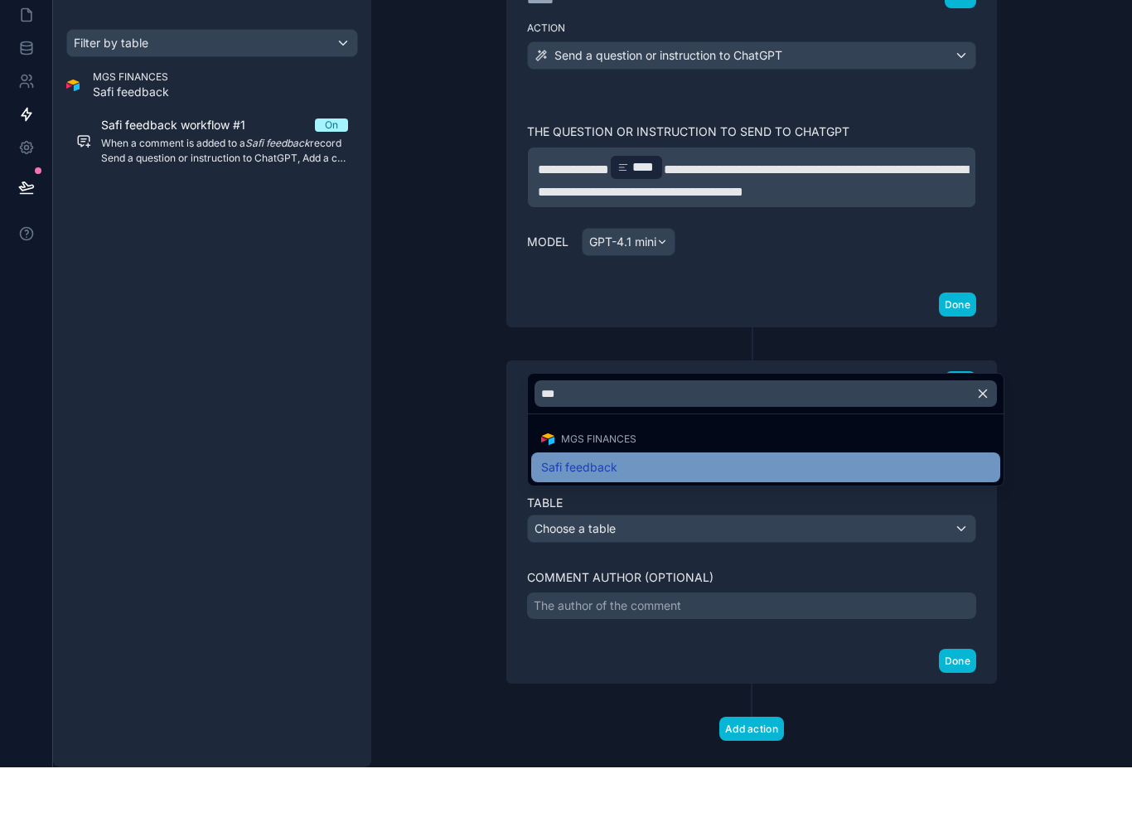
click at [640, 512] on div "Safi feedback" at bounding box center [765, 522] width 449 height 20
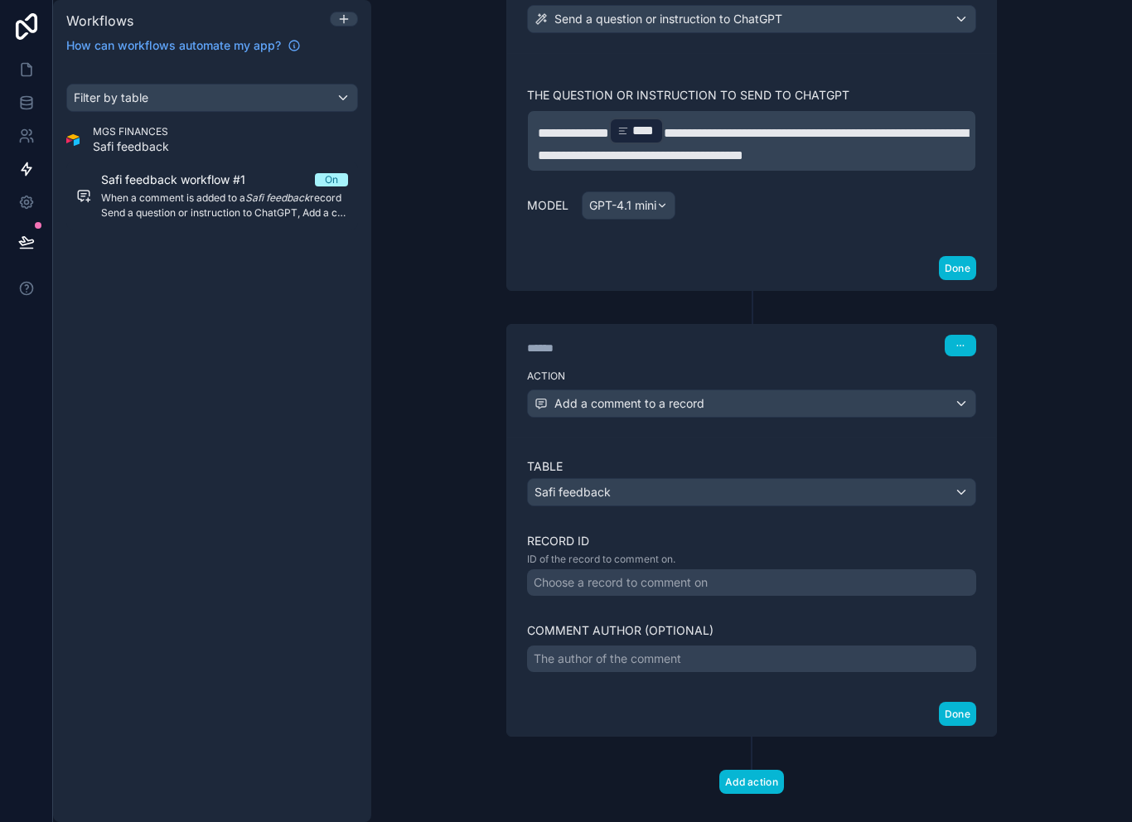
scroll to position [317, 0]
click at [750, 571] on div "Choose a record to comment on" at bounding box center [751, 584] width 449 height 27
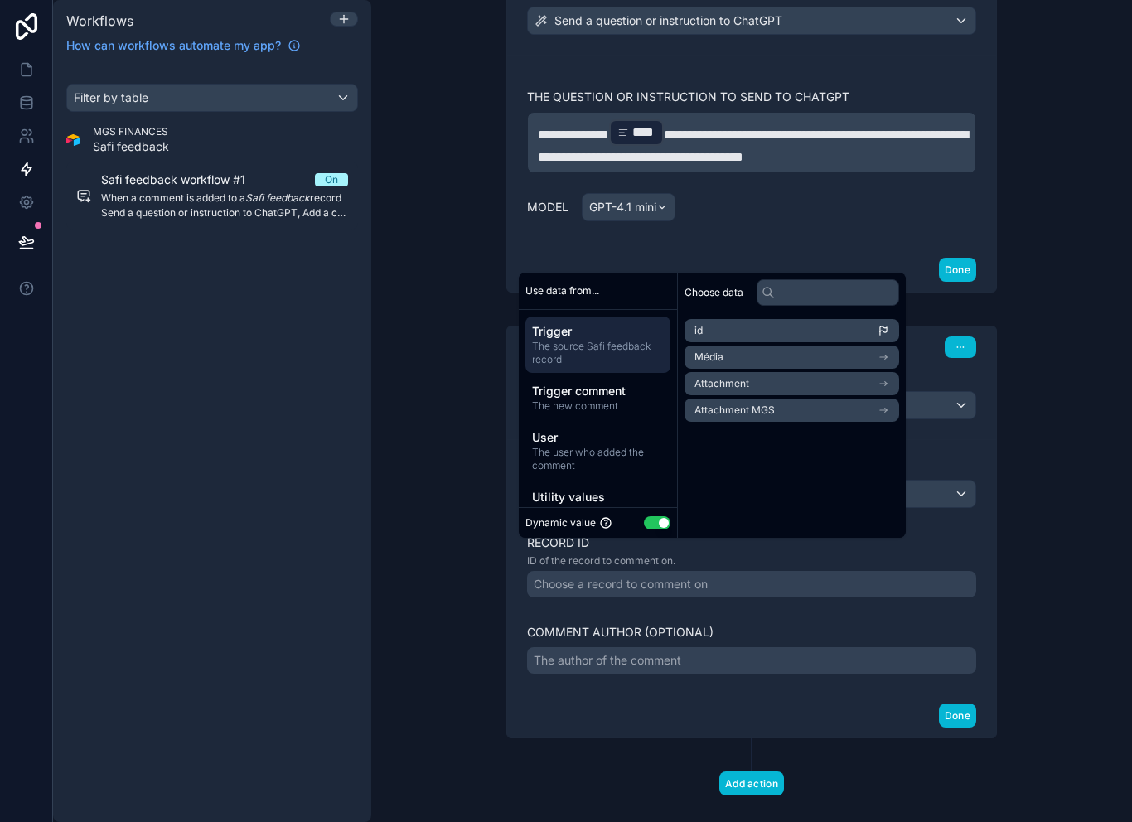
click at [766, 571] on div "Choose a record to comment on" at bounding box center [751, 584] width 449 height 27
click at [749, 332] on li "id" at bounding box center [791, 330] width 215 height 23
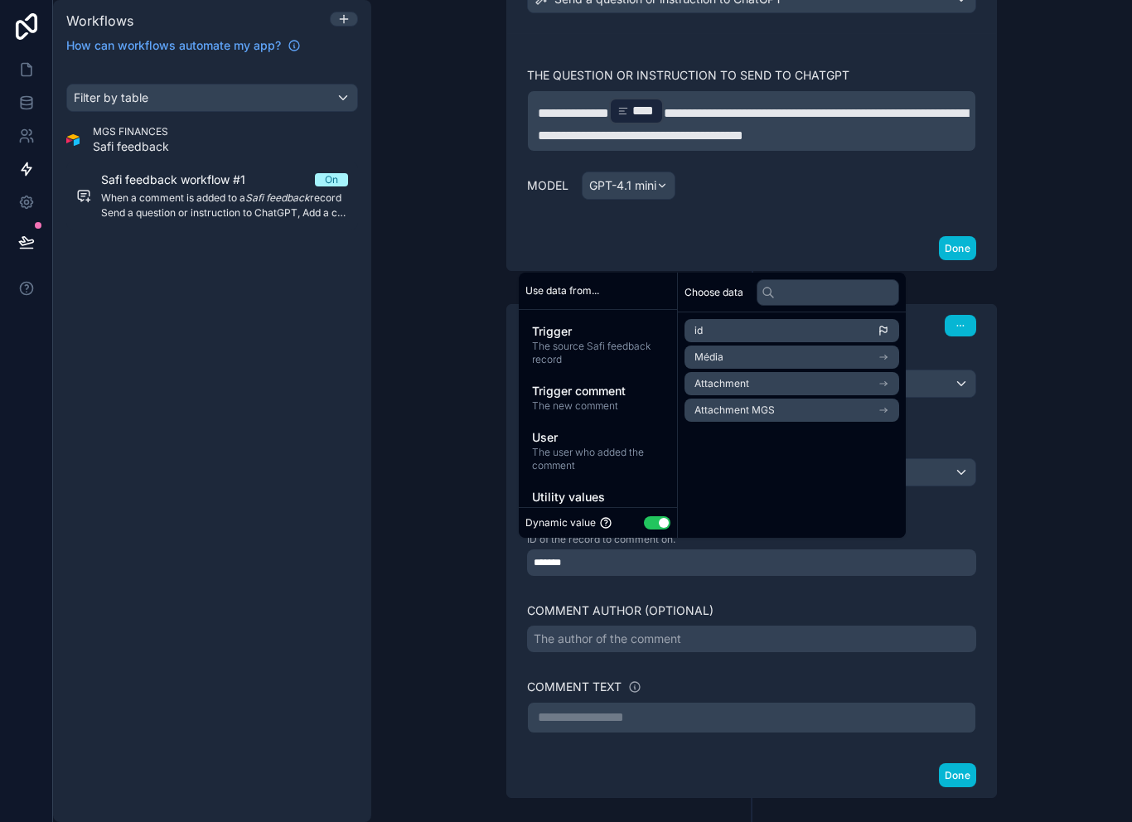
scroll to position [339, 0]
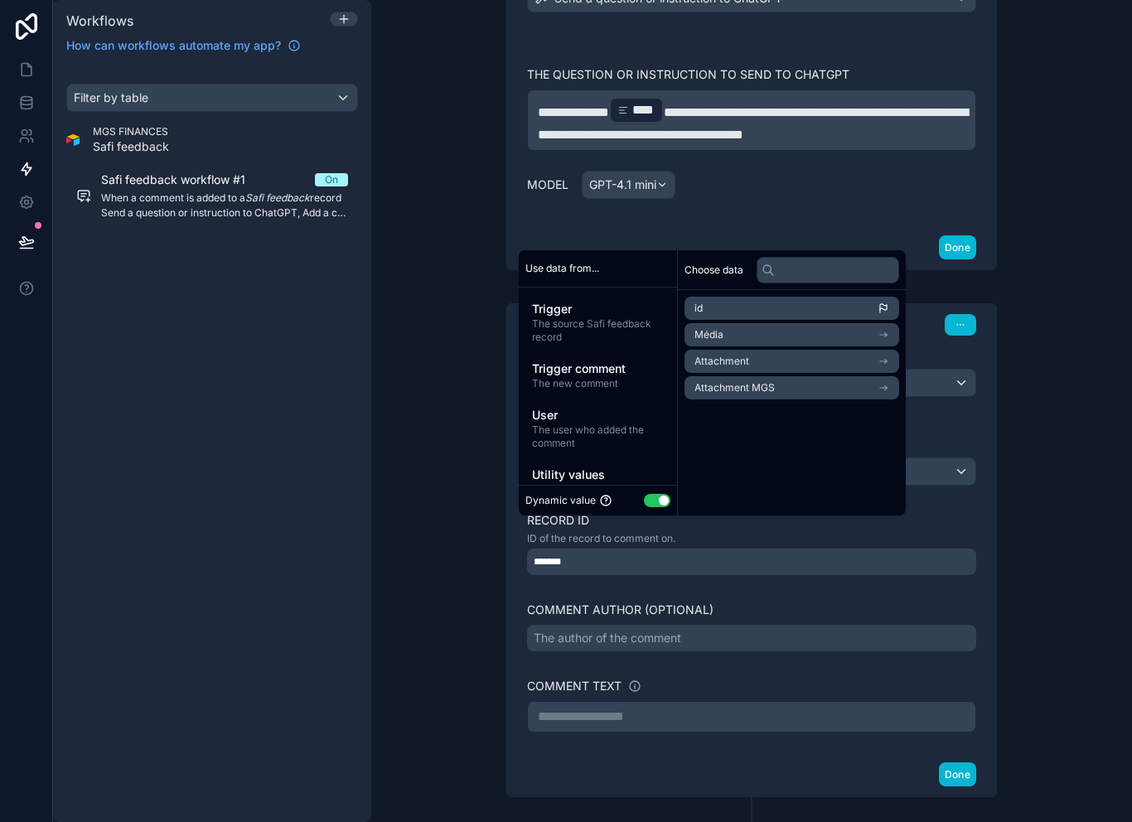
click at [708, 625] on div "The author of the comment" at bounding box center [751, 638] width 449 height 27
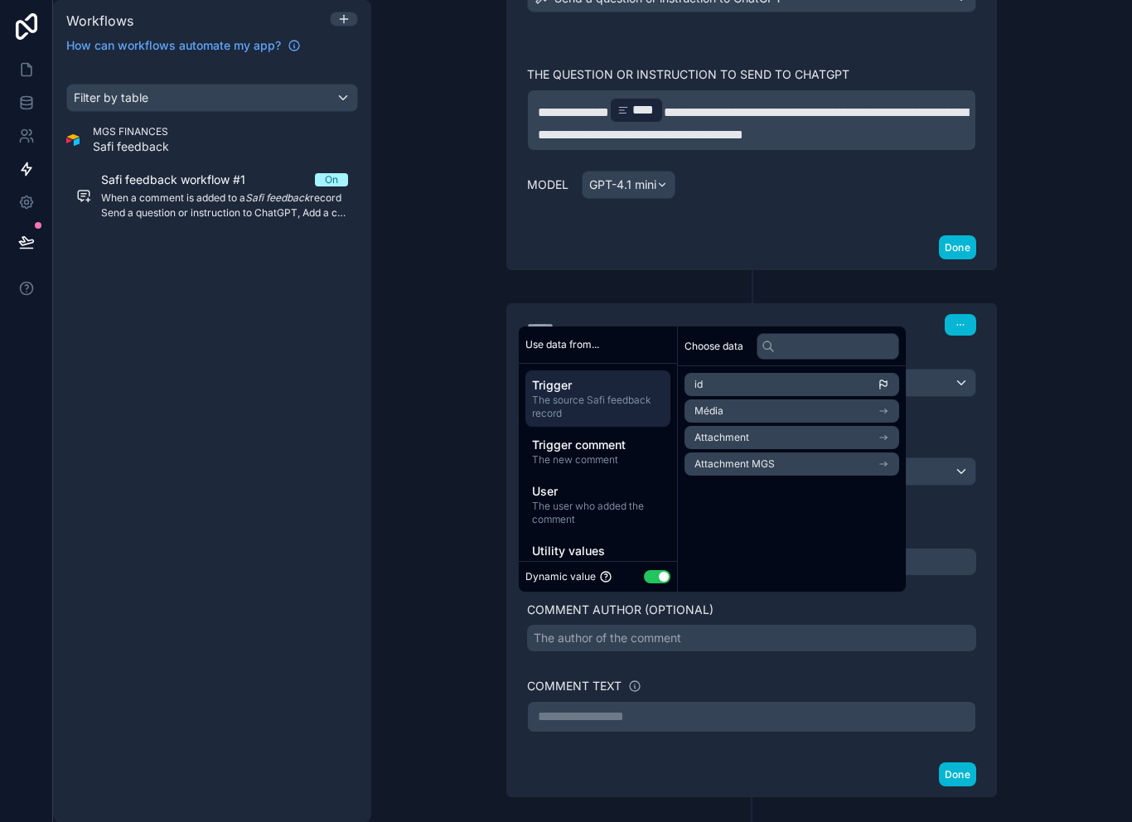
click at [740, 389] on li "id" at bounding box center [791, 384] width 215 height 23
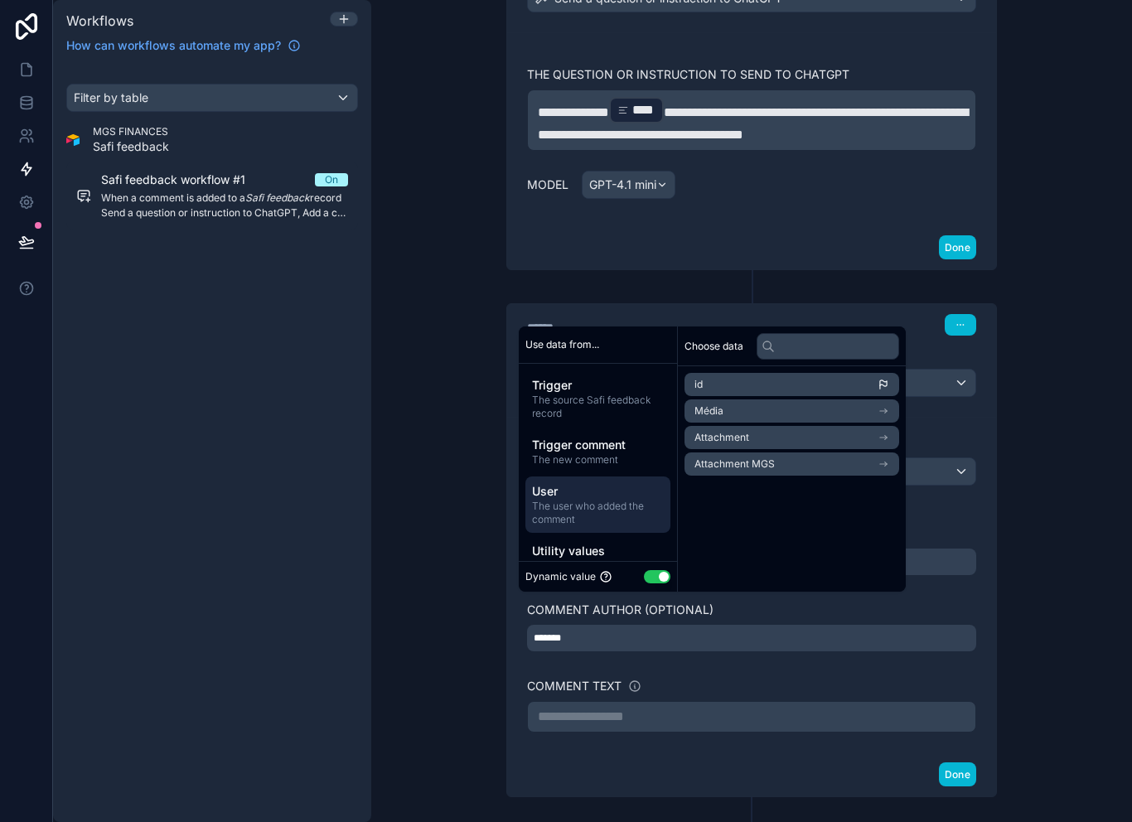
click at [605, 517] on span "The user who added the comment" at bounding box center [598, 513] width 132 height 27
click at [762, 392] on li "id" at bounding box center [791, 384] width 215 height 23
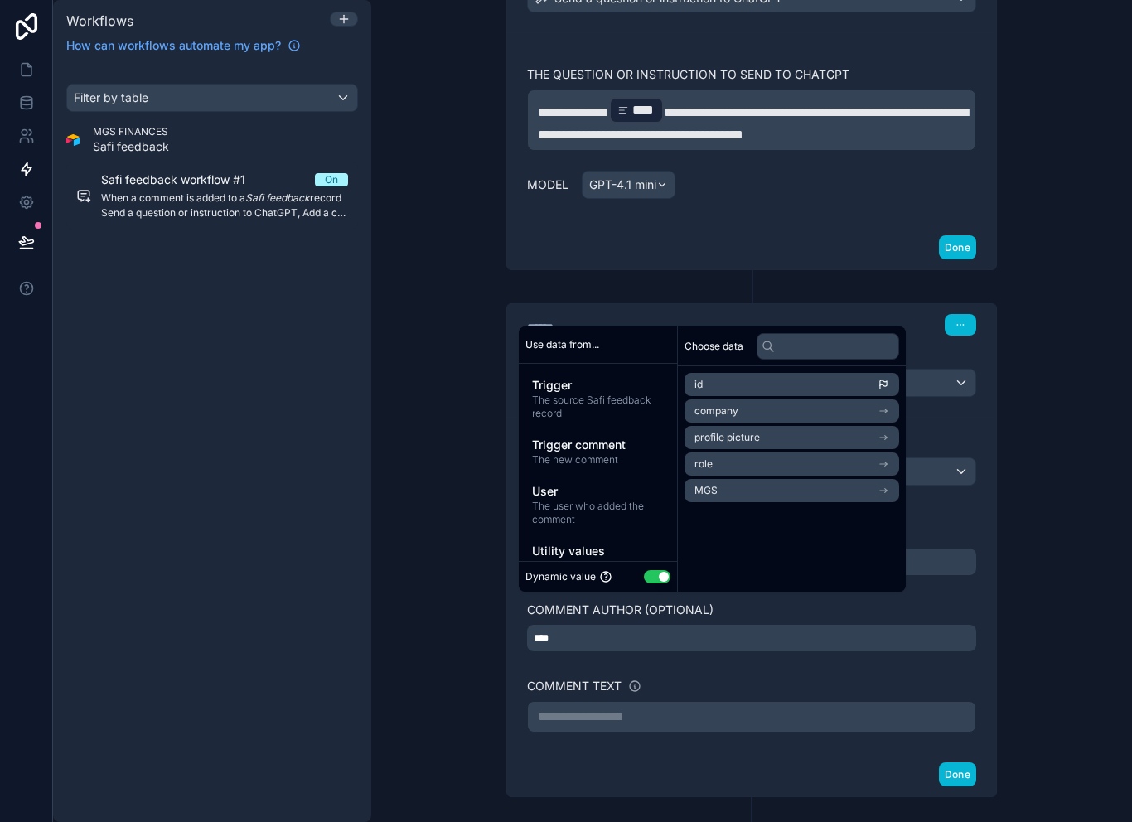
click at [708, 701] on div "**********" at bounding box center [751, 716] width 449 height 31
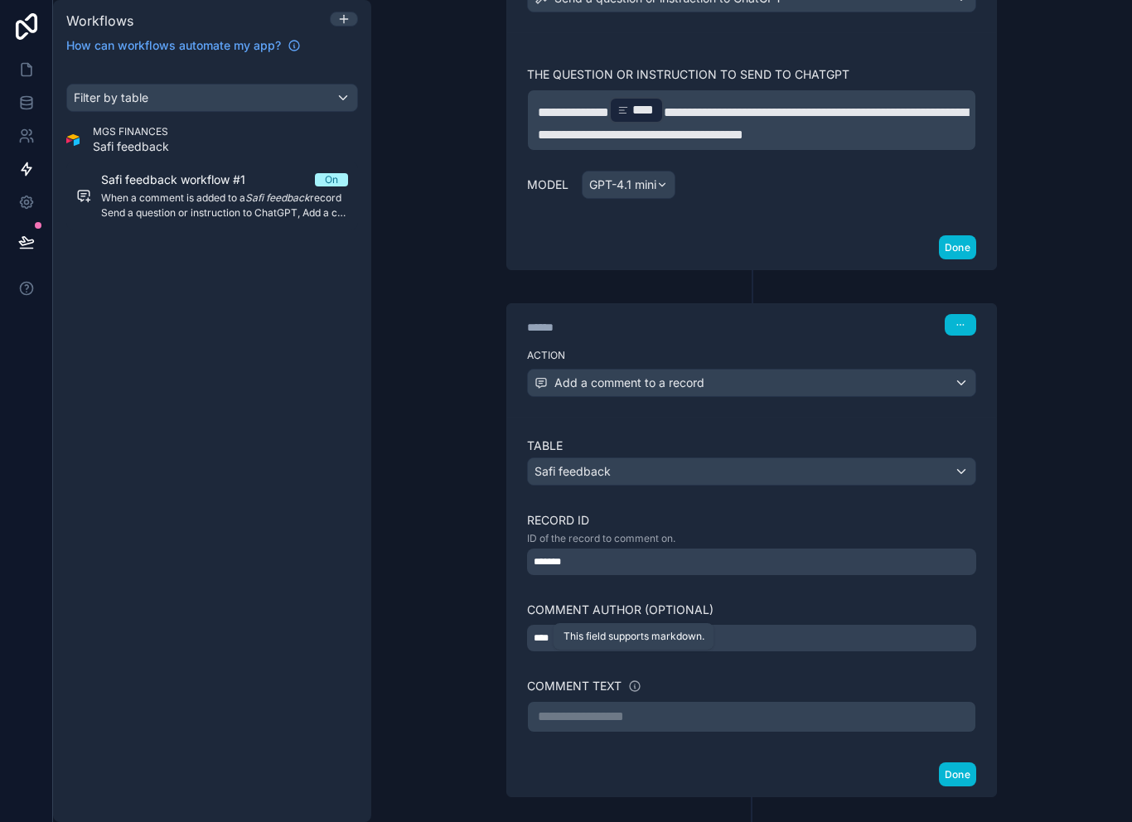
click at [648, 707] on p "**********" at bounding box center [752, 717] width 428 height 20
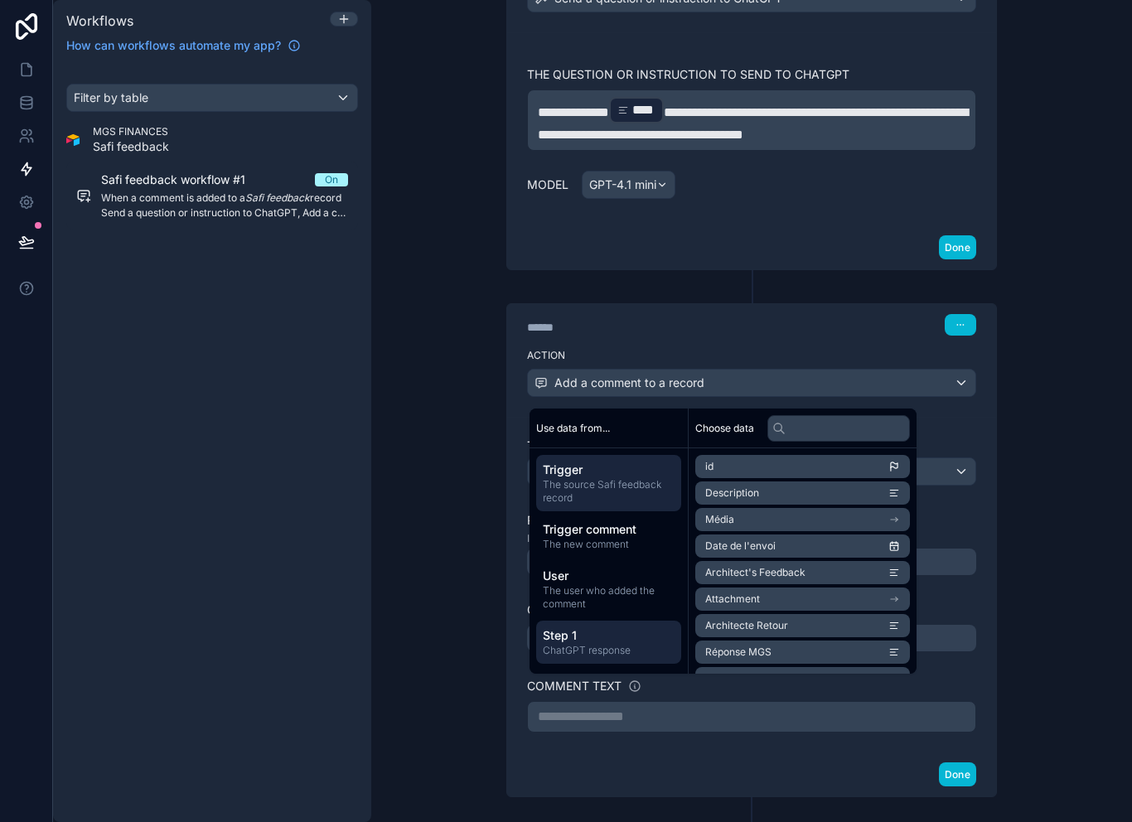
click at [623, 644] on span "ChatGPT response" at bounding box center [609, 650] width 132 height 13
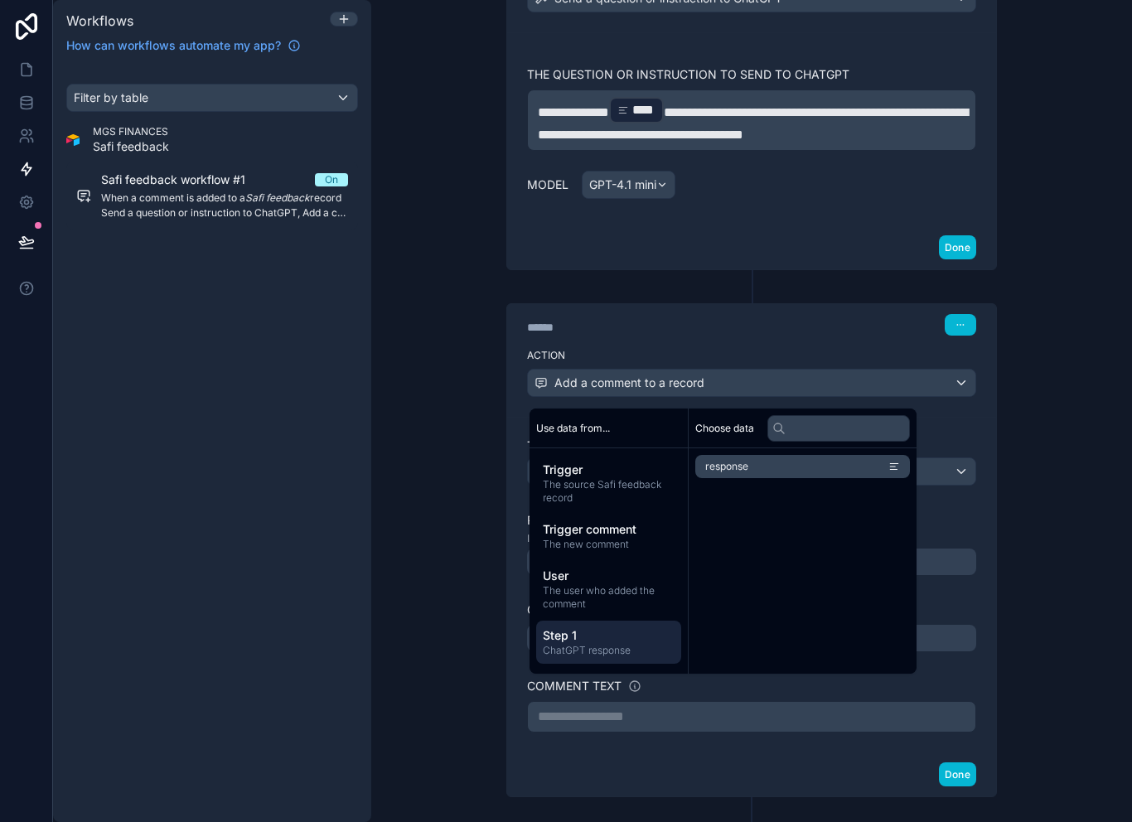
click at [796, 477] on li "response" at bounding box center [802, 466] width 215 height 23
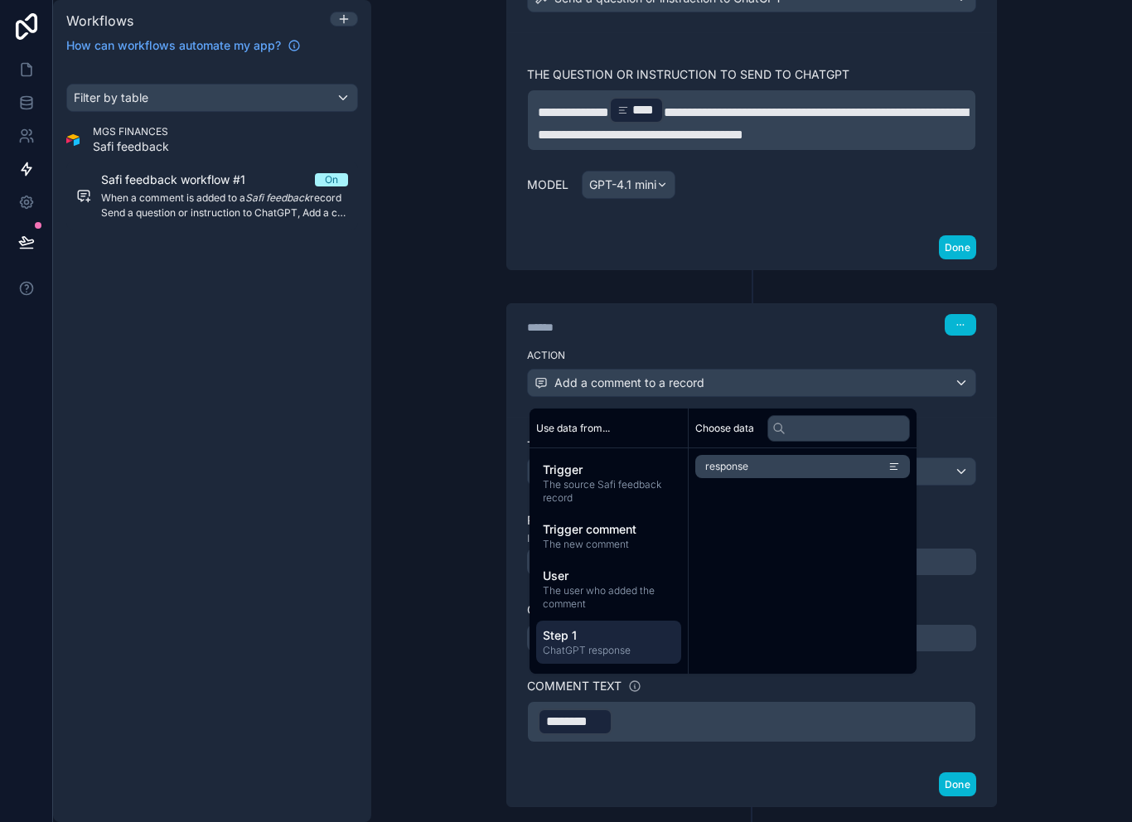
click at [800, 762] on div "Done" at bounding box center [751, 784] width 489 height 44
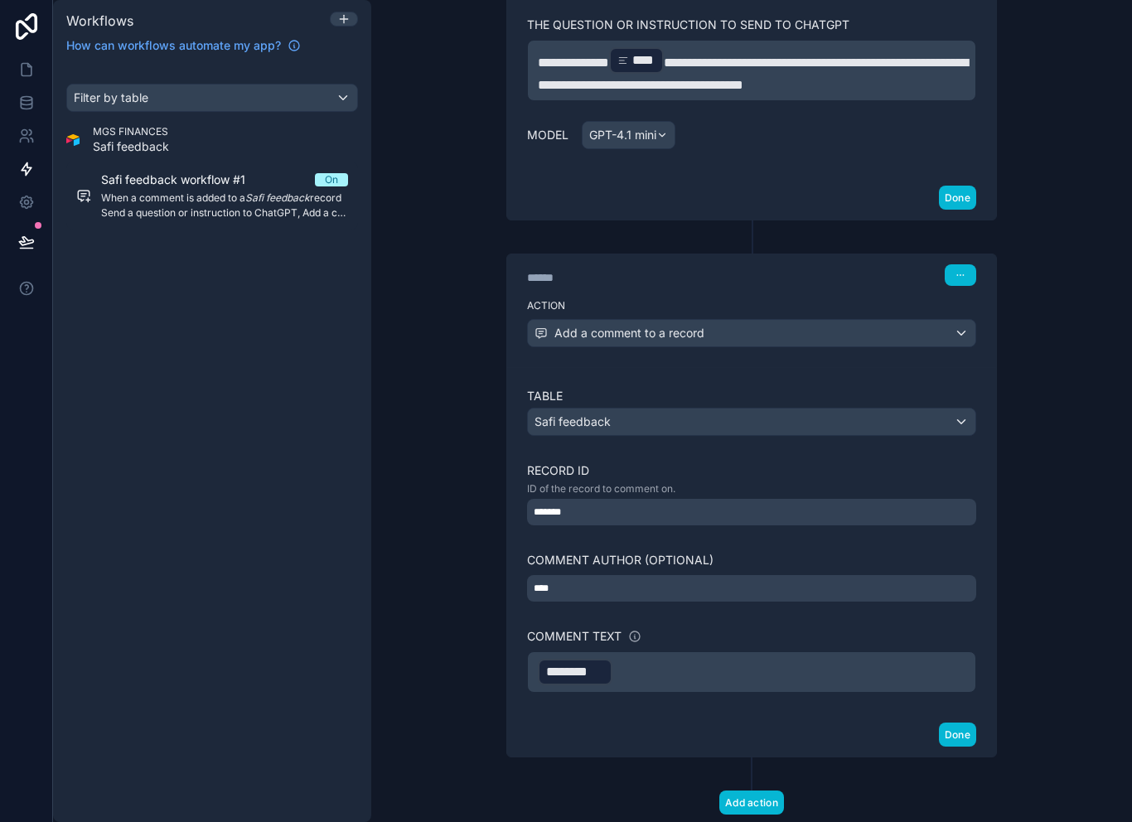
scroll to position [391, 0]
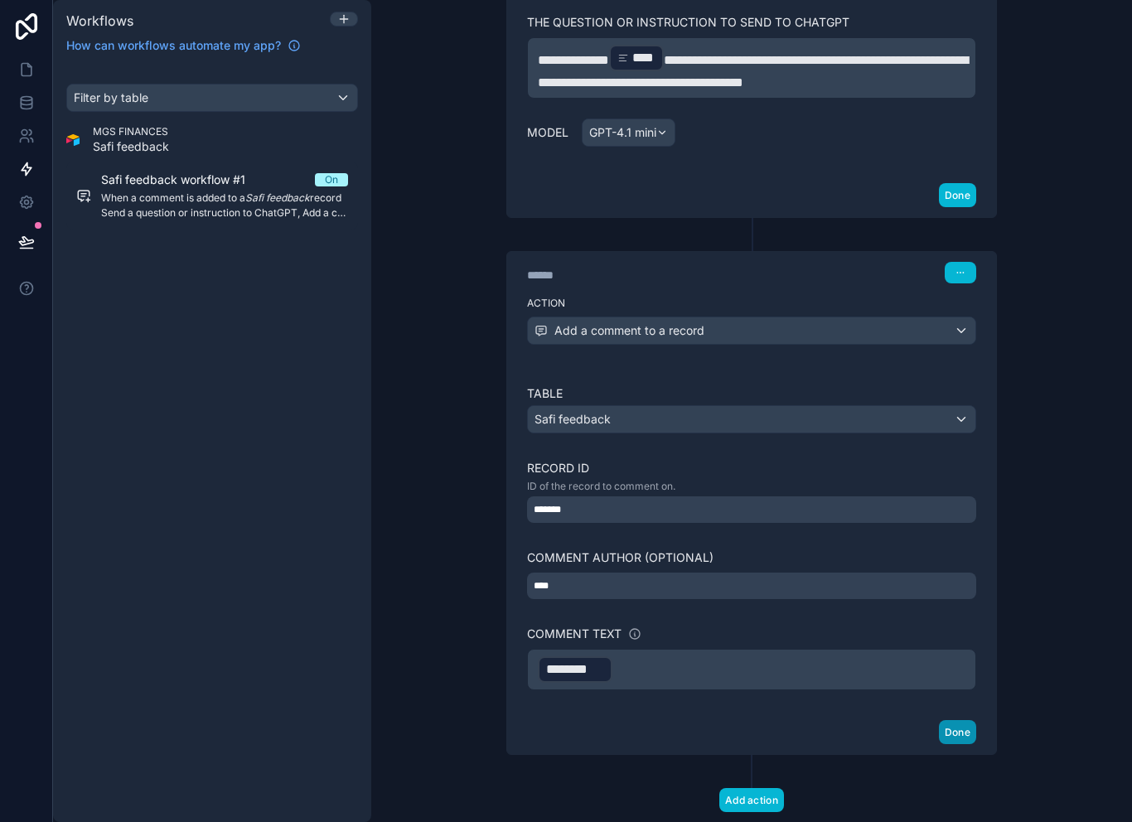
click at [958, 720] on button "Done" at bounding box center [957, 732] width 37 height 24
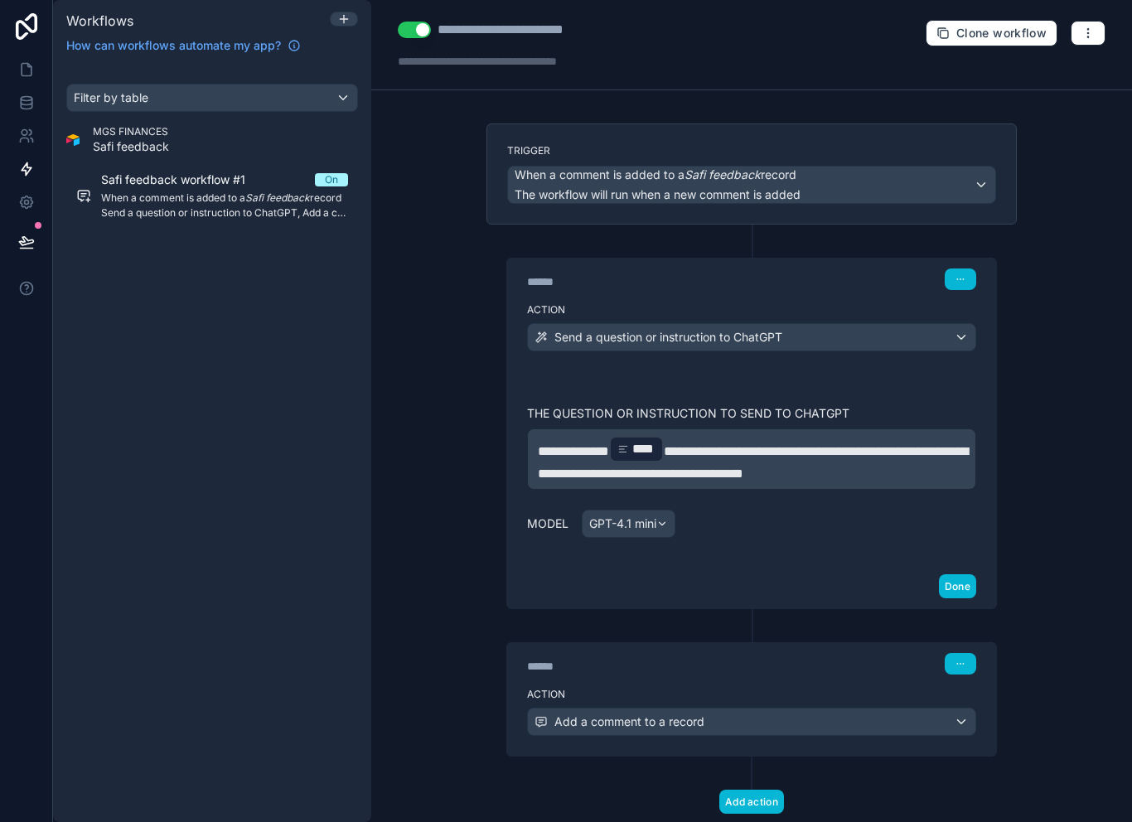
scroll to position [0, 0]
click at [959, 574] on button "Done" at bounding box center [957, 586] width 37 height 24
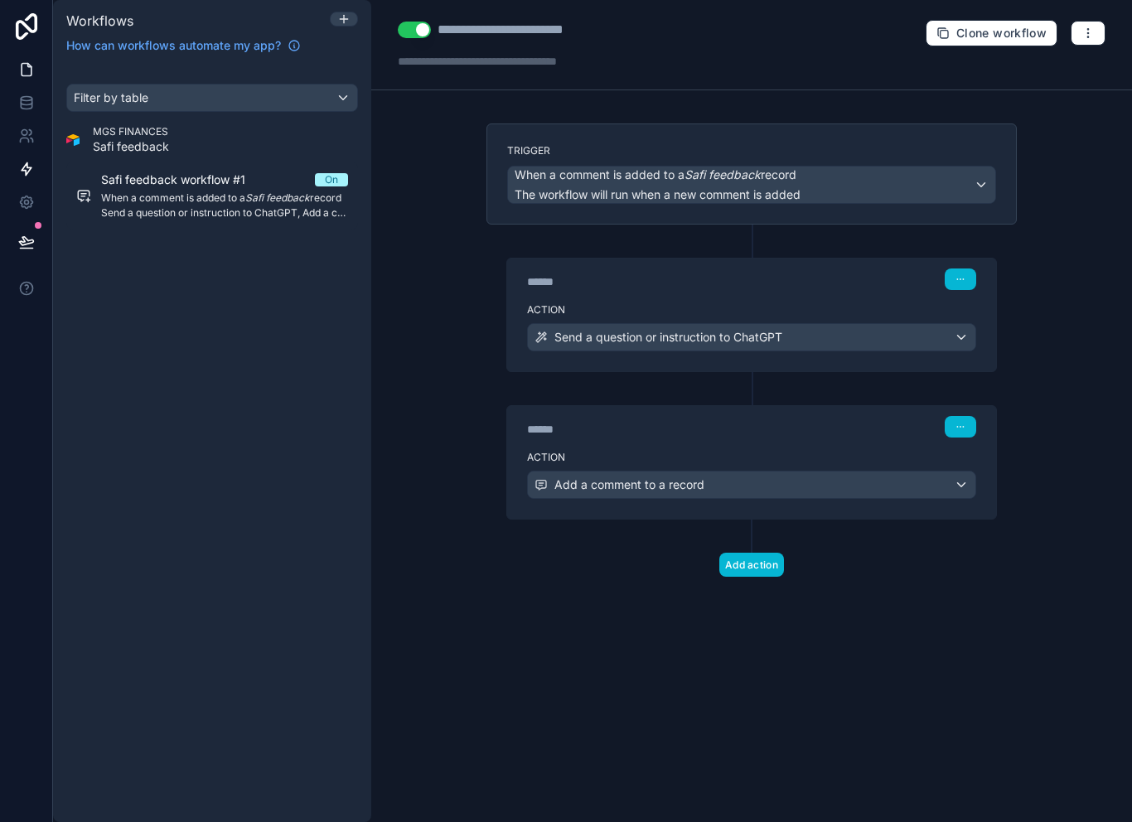
click at [34, 83] on link at bounding box center [26, 69] width 52 height 33
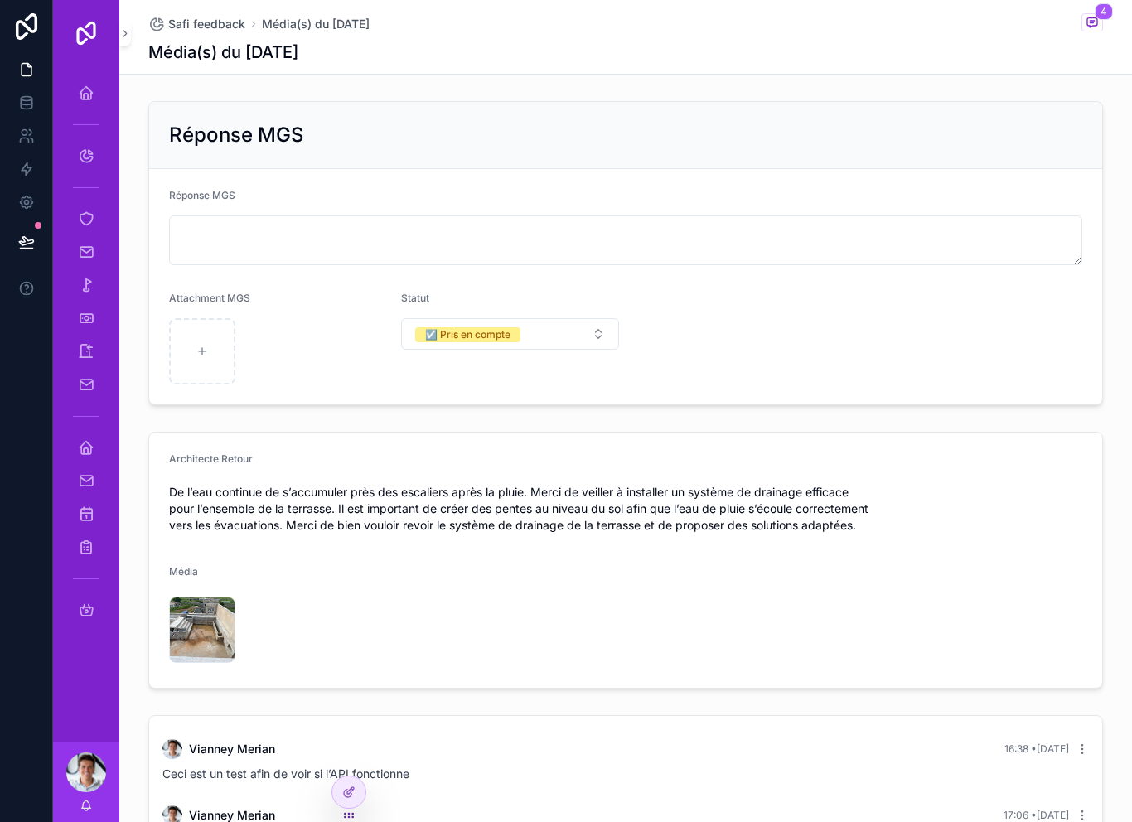
click at [636, 623] on form "Architecte Retour De l’eau continue de s’accumuler près des escaliers après la …" at bounding box center [625, 560] width 953 height 255
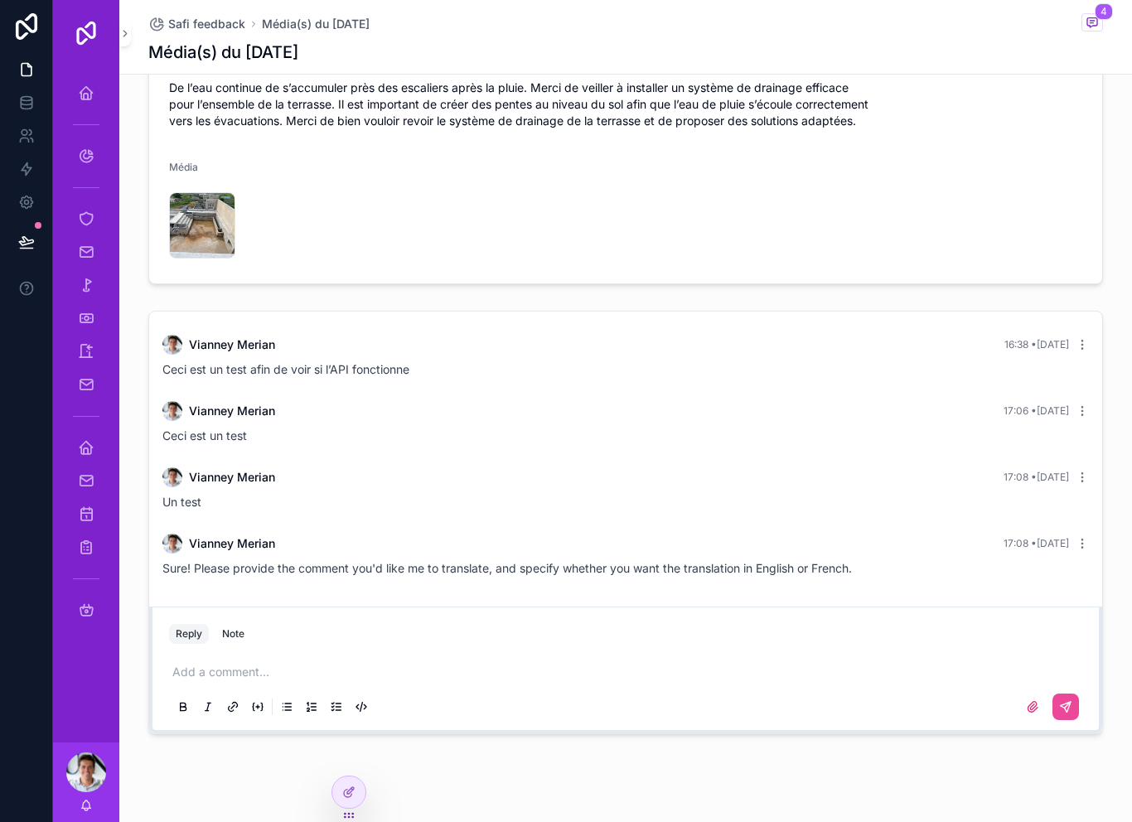
scroll to position [403, 0]
click at [526, 665] on p "scrollable content" at bounding box center [628, 673] width 913 height 17
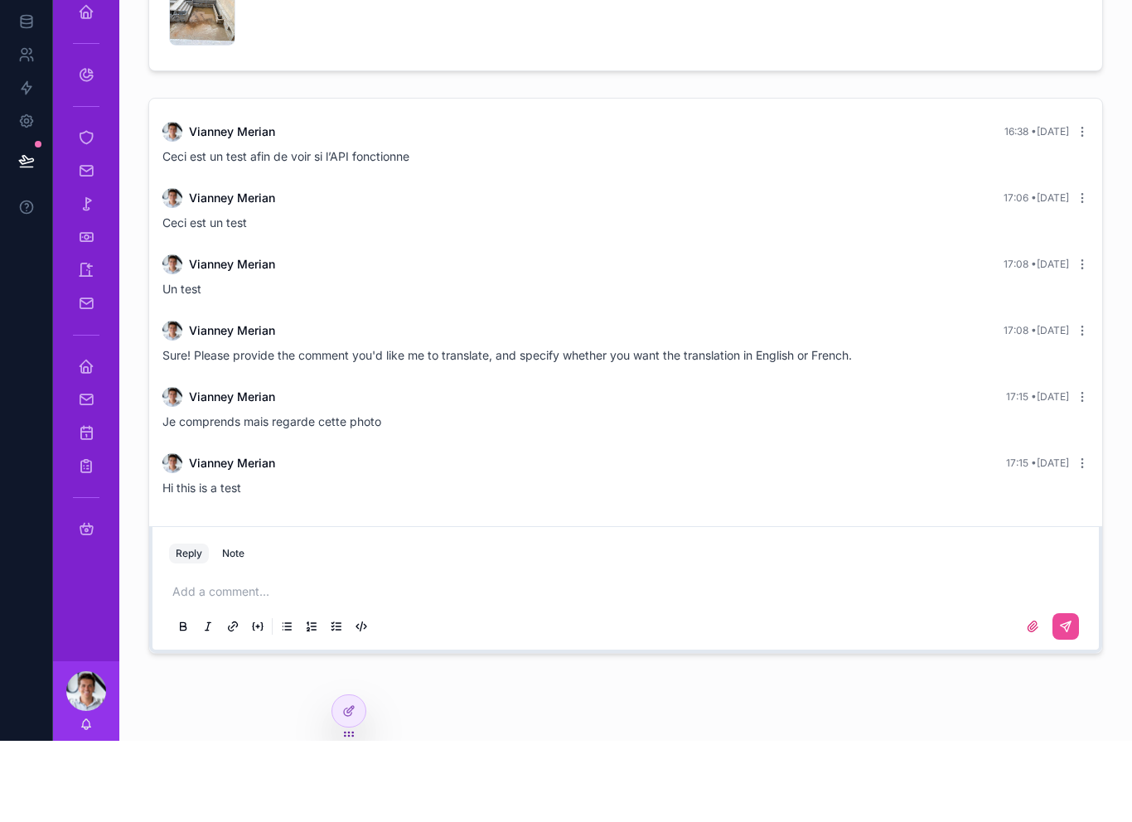
scroll to position [535, 0]
click at [38, 152] on link at bounding box center [26, 168] width 52 height 33
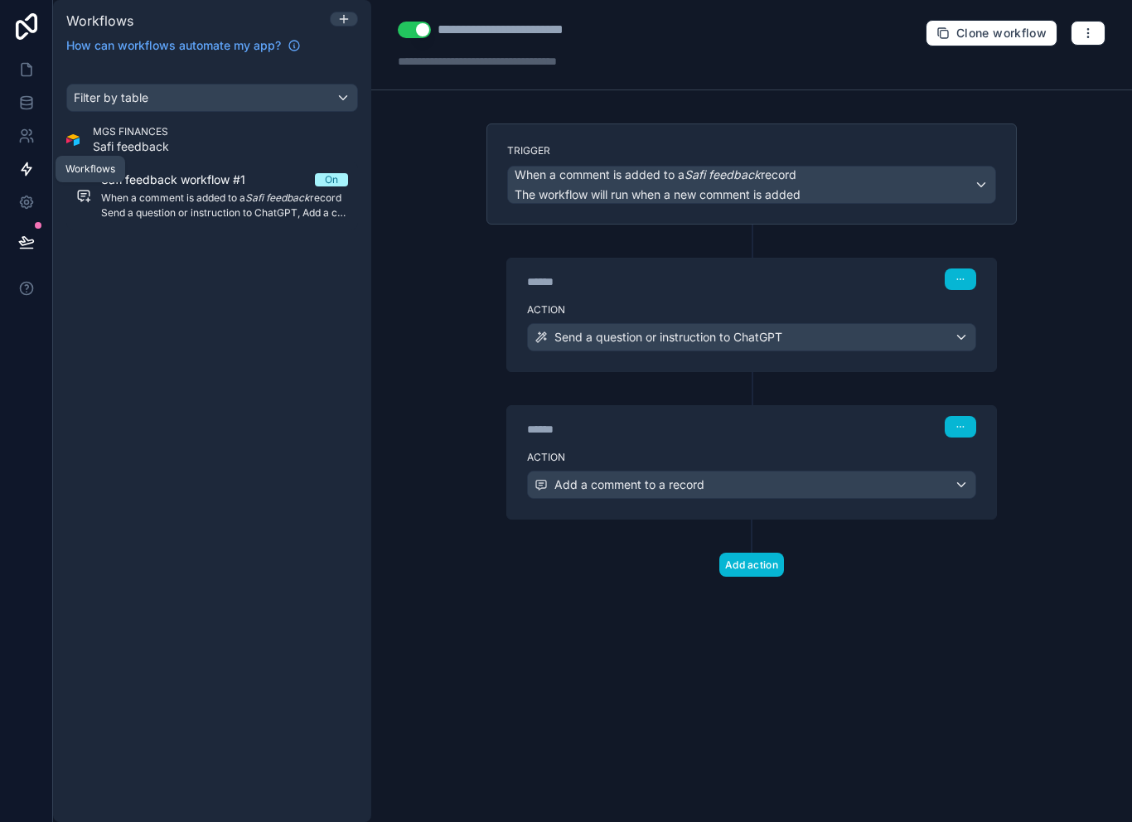
click at [897, 167] on div "When a comment is added to a Safi feedback record The workflow will run when a …" at bounding box center [751, 185] width 487 height 36
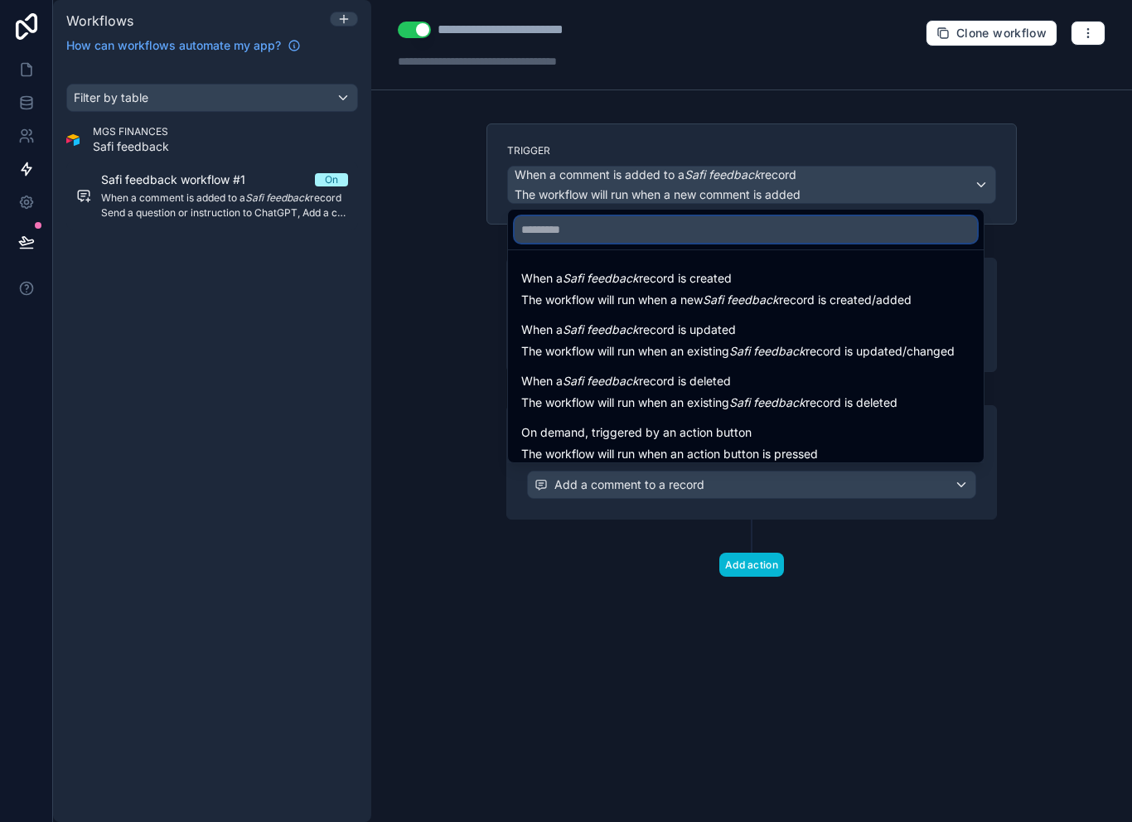
click at [835, 216] on input "text" at bounding box center [746, 229] width 462 height 27
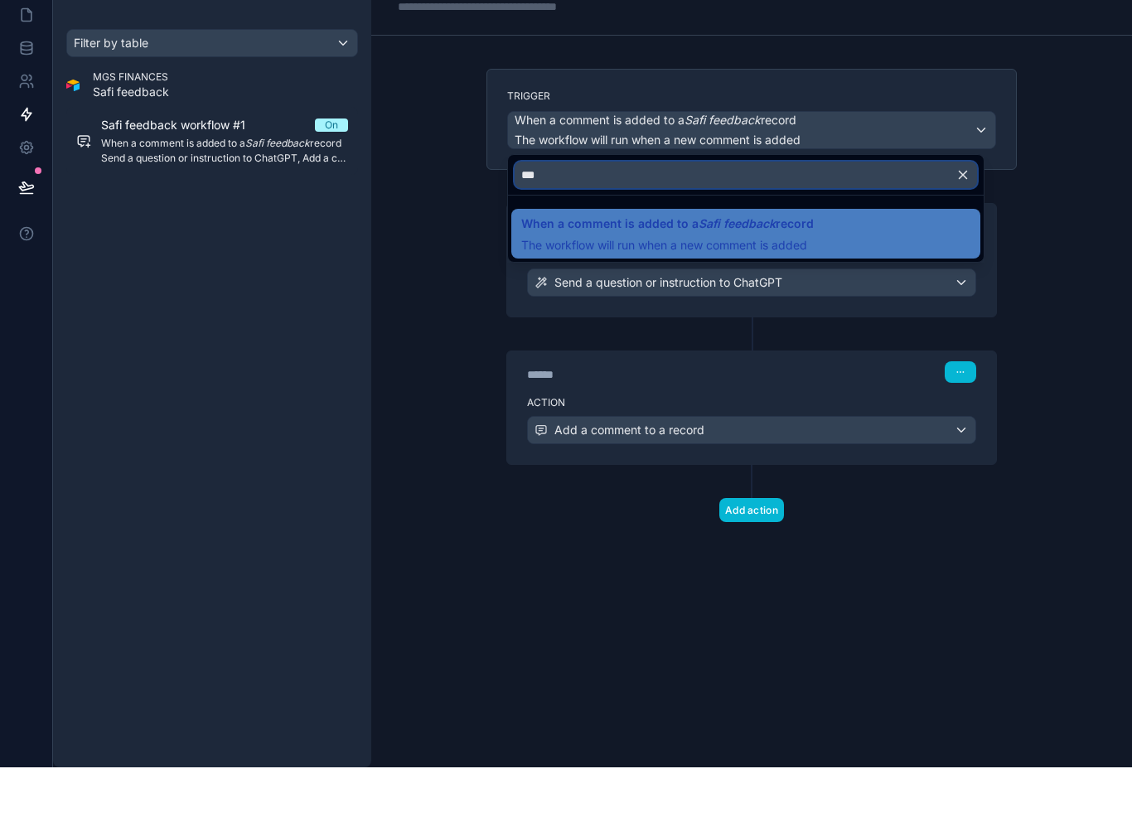
type input "****"
click at [526, 538] on div at bounding box center [566, 411] width 1132 height 822
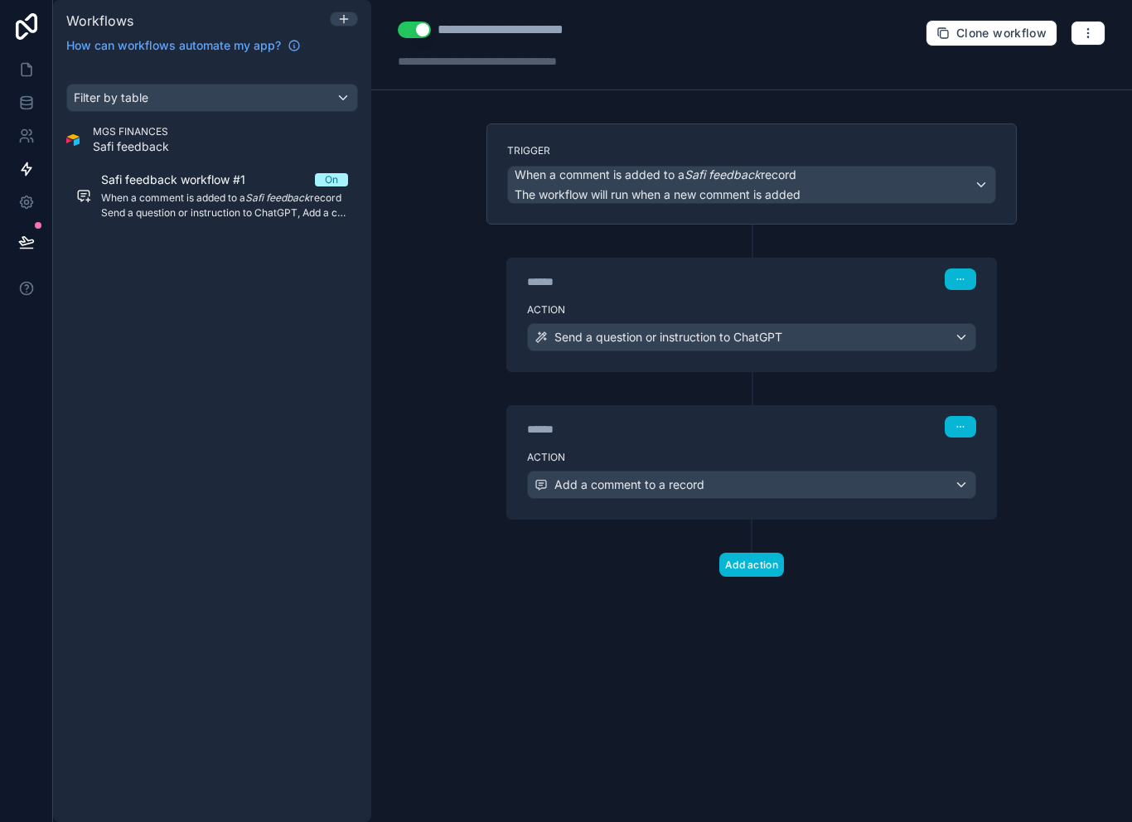
click at [849, 264] on div "****** Step 1" at bounding box center [751, 278] width 489 height 38
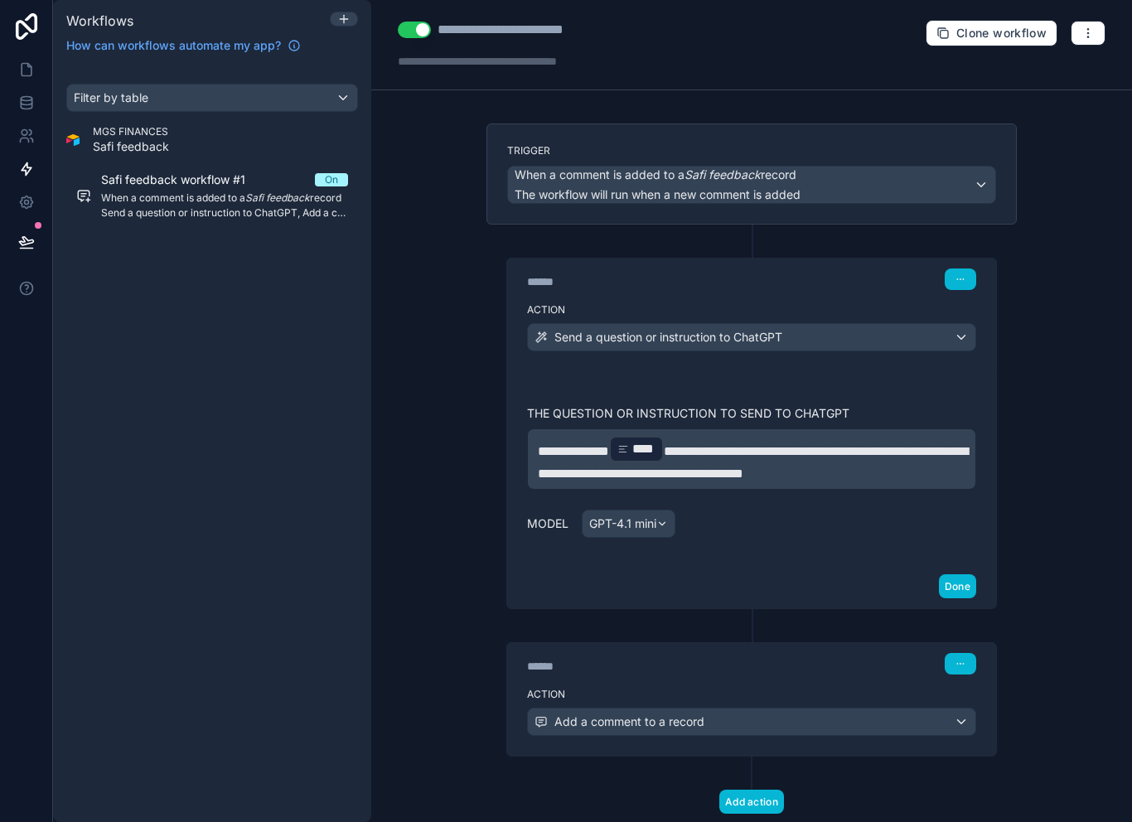
click at [689, 445] on span "**********" at bounding box center [753, 462] width 430 height 35
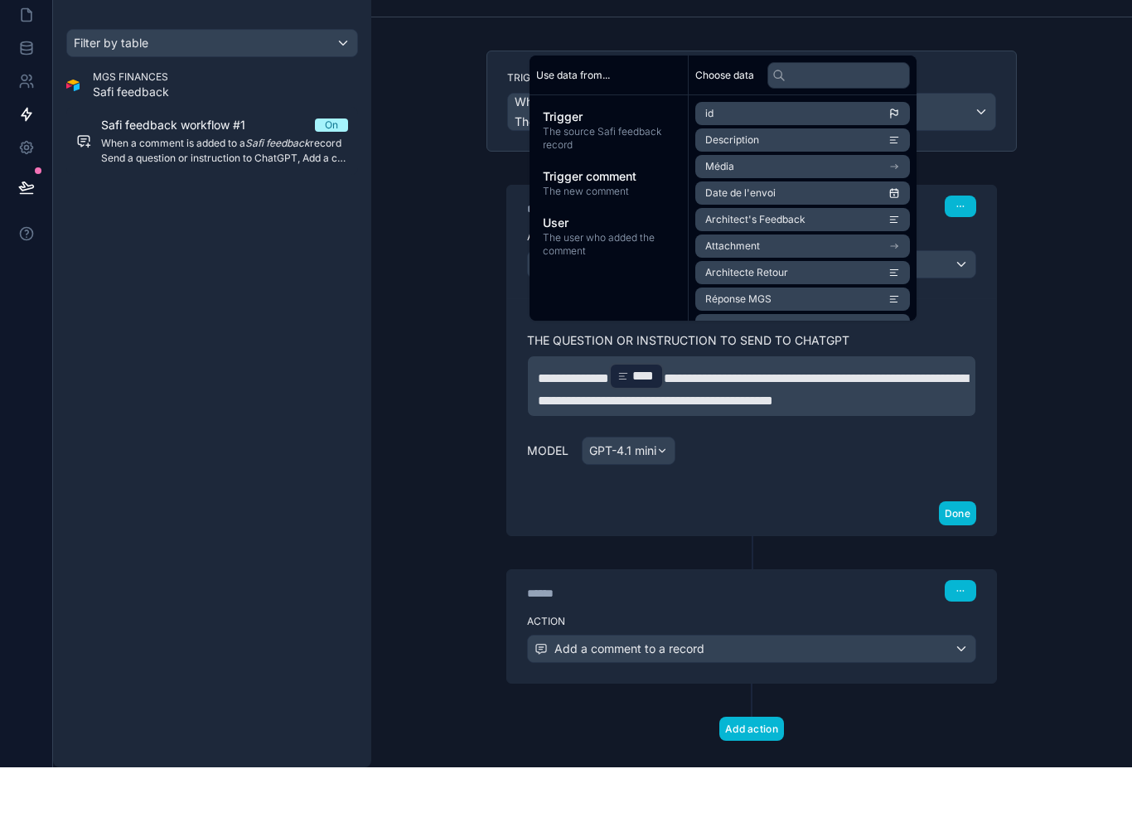
scroll to position [26, 0]
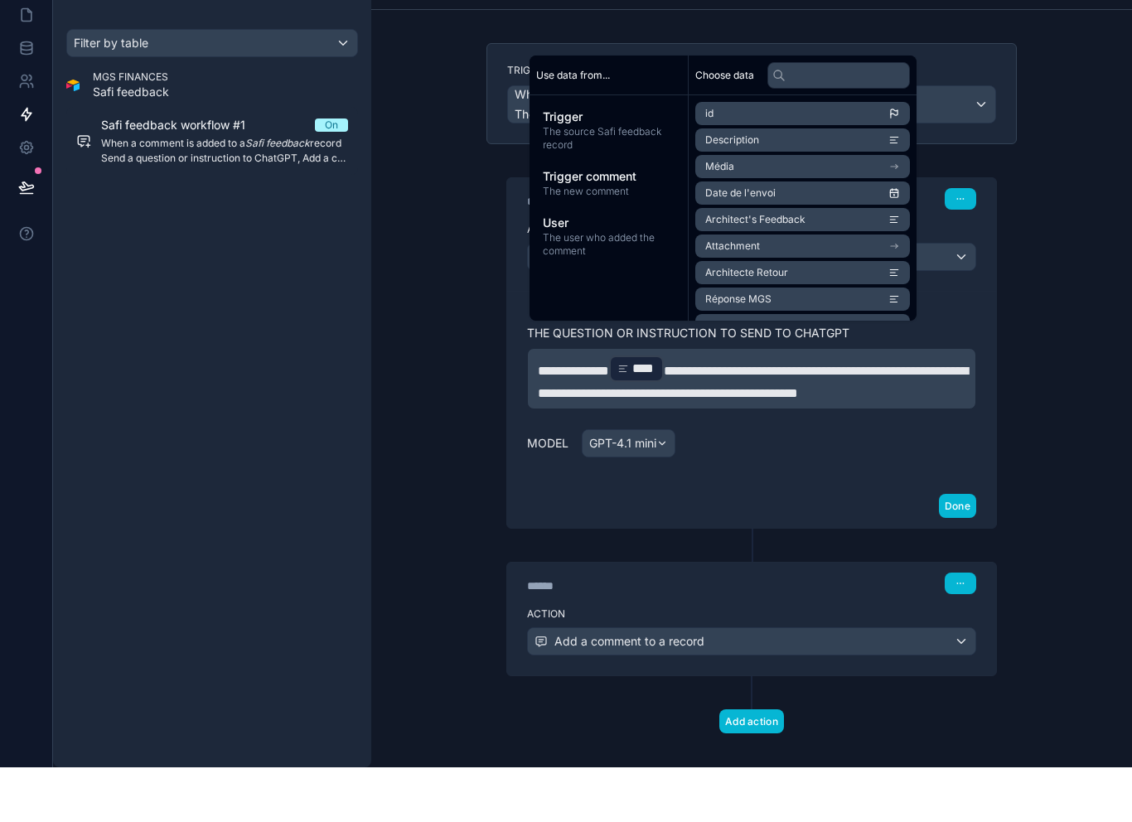
click at [993, 655] on div "Action Add a comment to a record" at bounding box center [751, 692] width 489 height 75
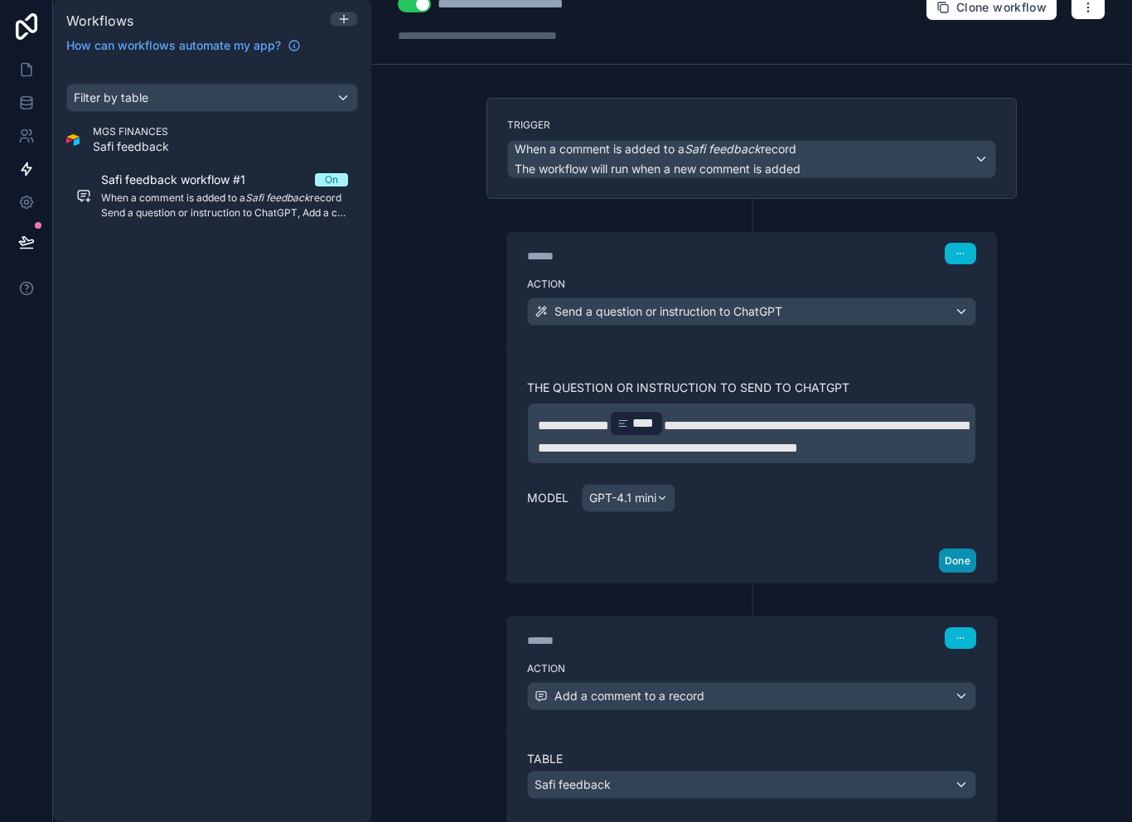
click at [957, 561] on button "Done" at bounding box center [957, 561] width 37 height 24
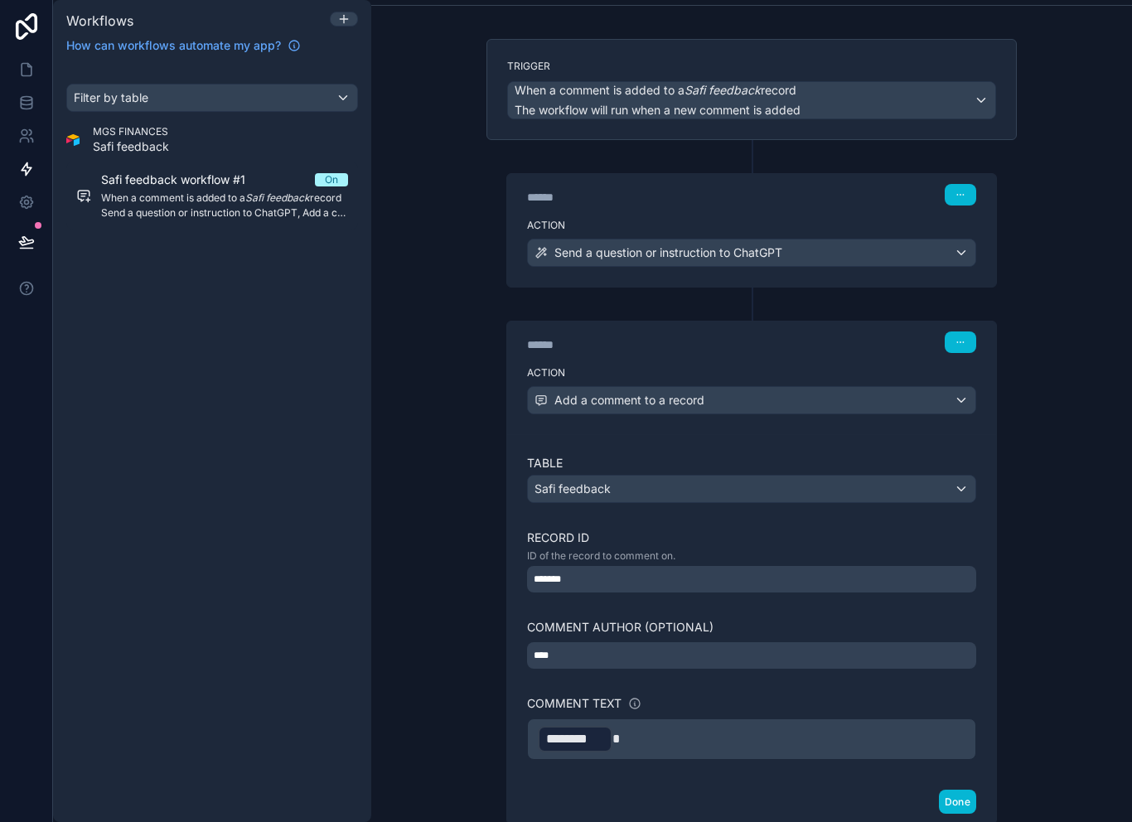
scroll to position [91, 0]
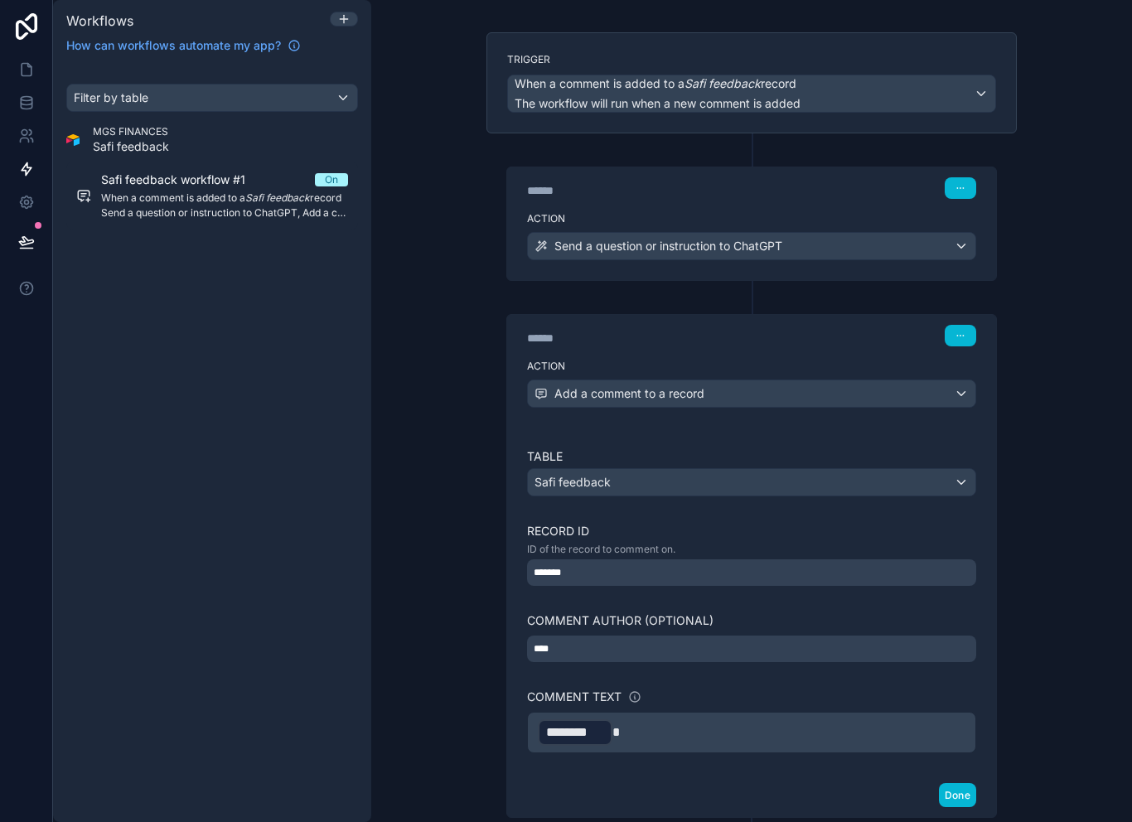
click at [974, 469] on div "Safi feedback" at bounding box center [751, 482] width 447 height 27
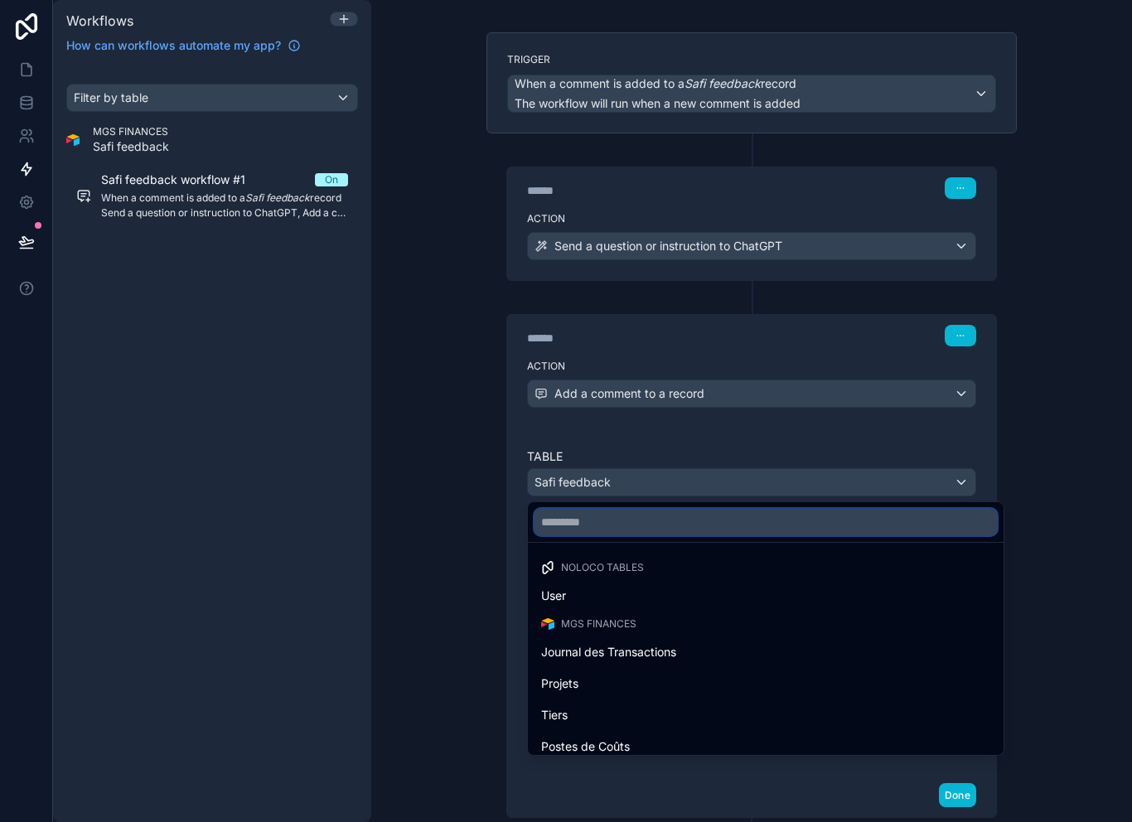
click at [929, 509] on input "text" at bounding box center [765, 522] width 462 height 27
type input "*"
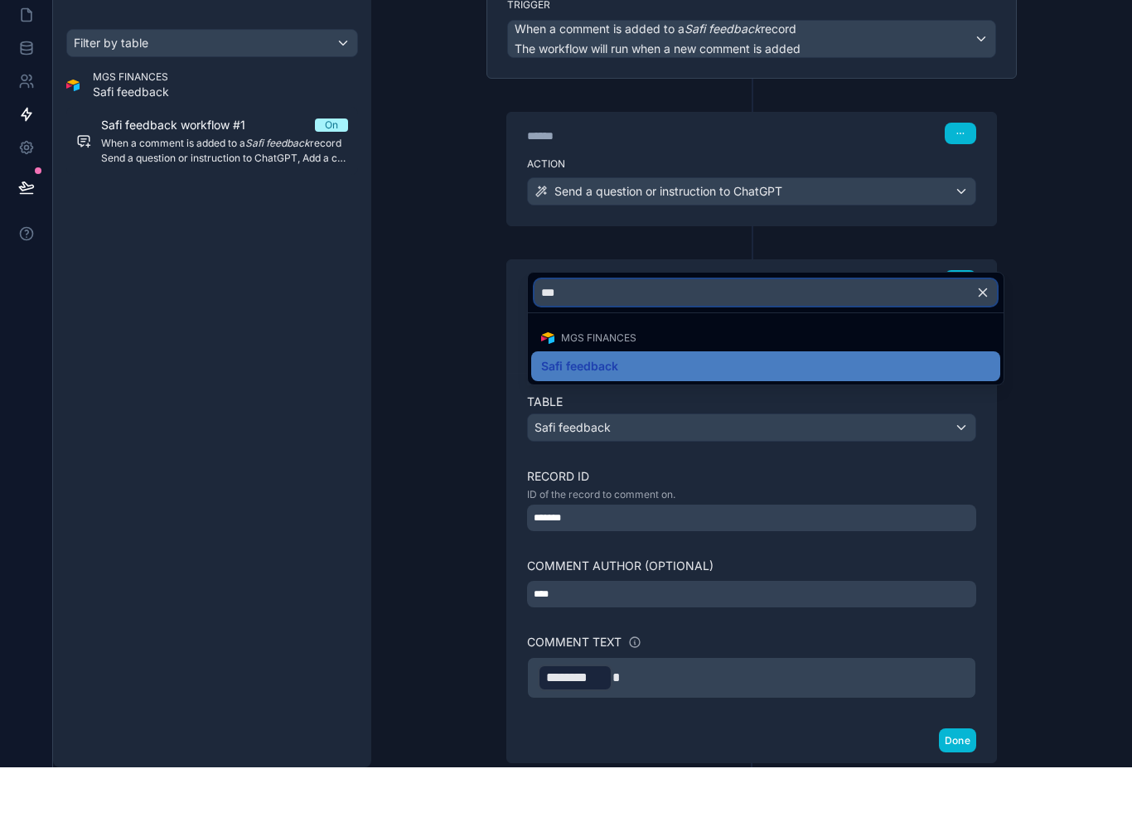
type input "***"
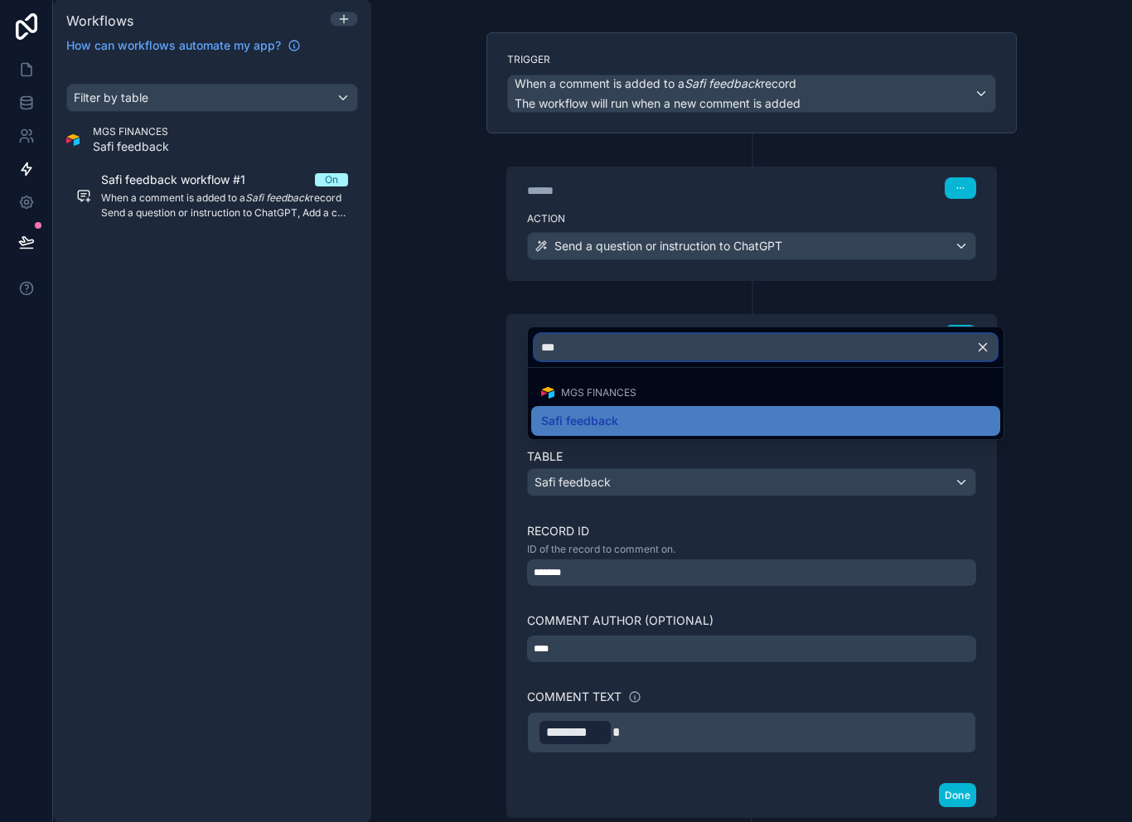
scroll to position [0, 0]
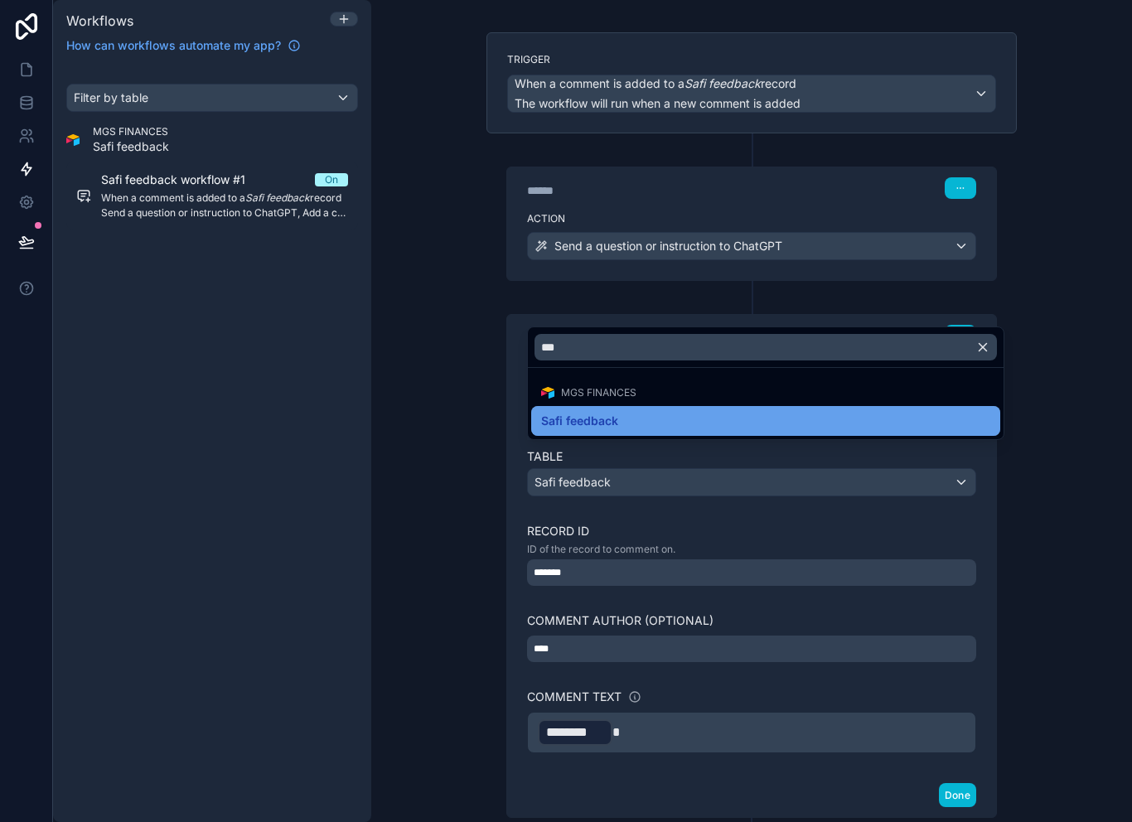
click at [772, 431] on div "Safi feedback" at bounding box center [765, 421] width 449 height 20
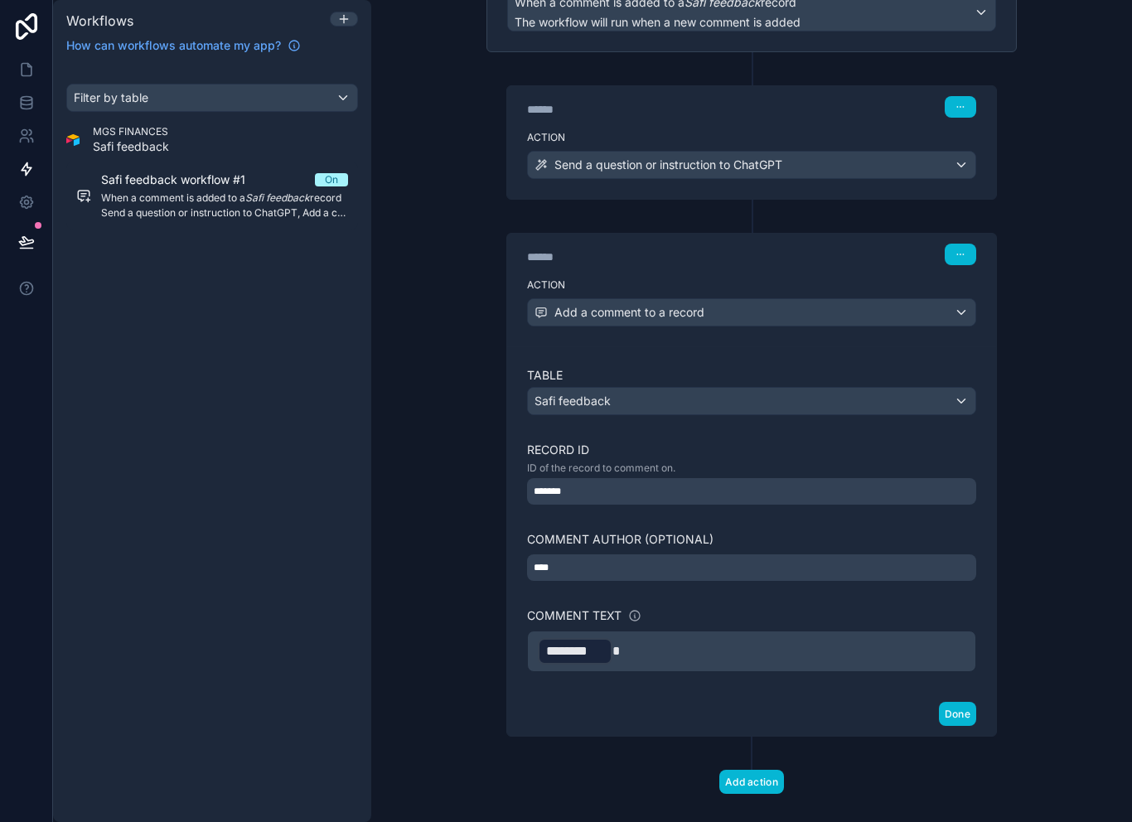
scroll to position [171, 0]
click at [781, 496] on div "*******" at bounding box center [751, 493] width 449 height 27
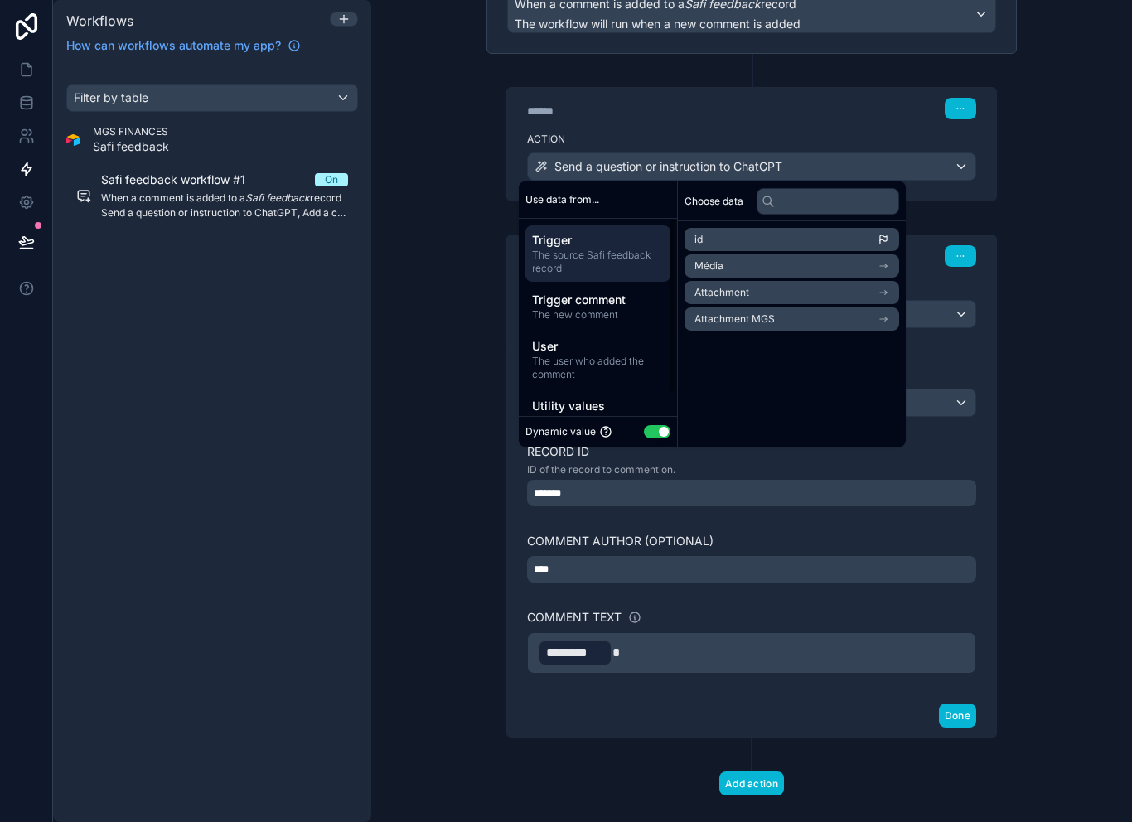
scroll to position [0, 0]
click at [622, 308] on span "Trigger comment" at bounding box center [598, 300] width 132 height 17
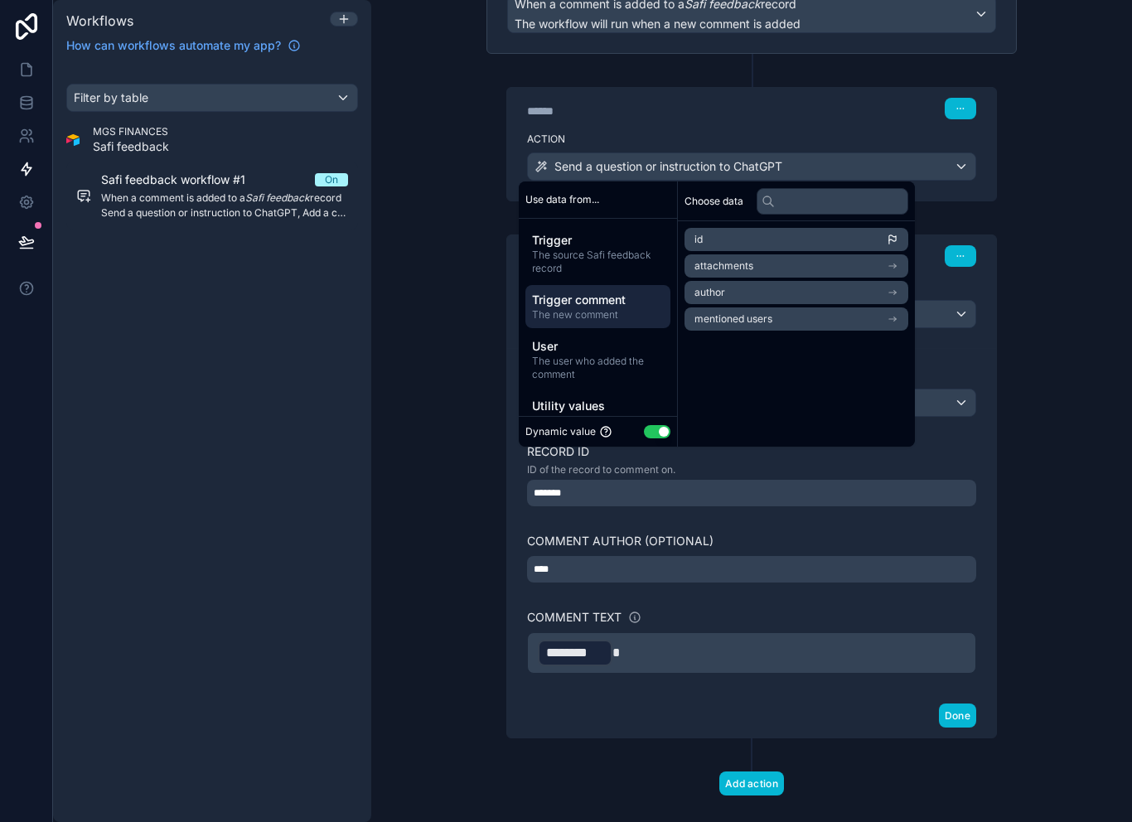
click at [633, 522] on div "Table Safi feedback Record ID ID of the record to comment on. ******* Comment a…" at bounding box center [751, 521] width 449 height 305
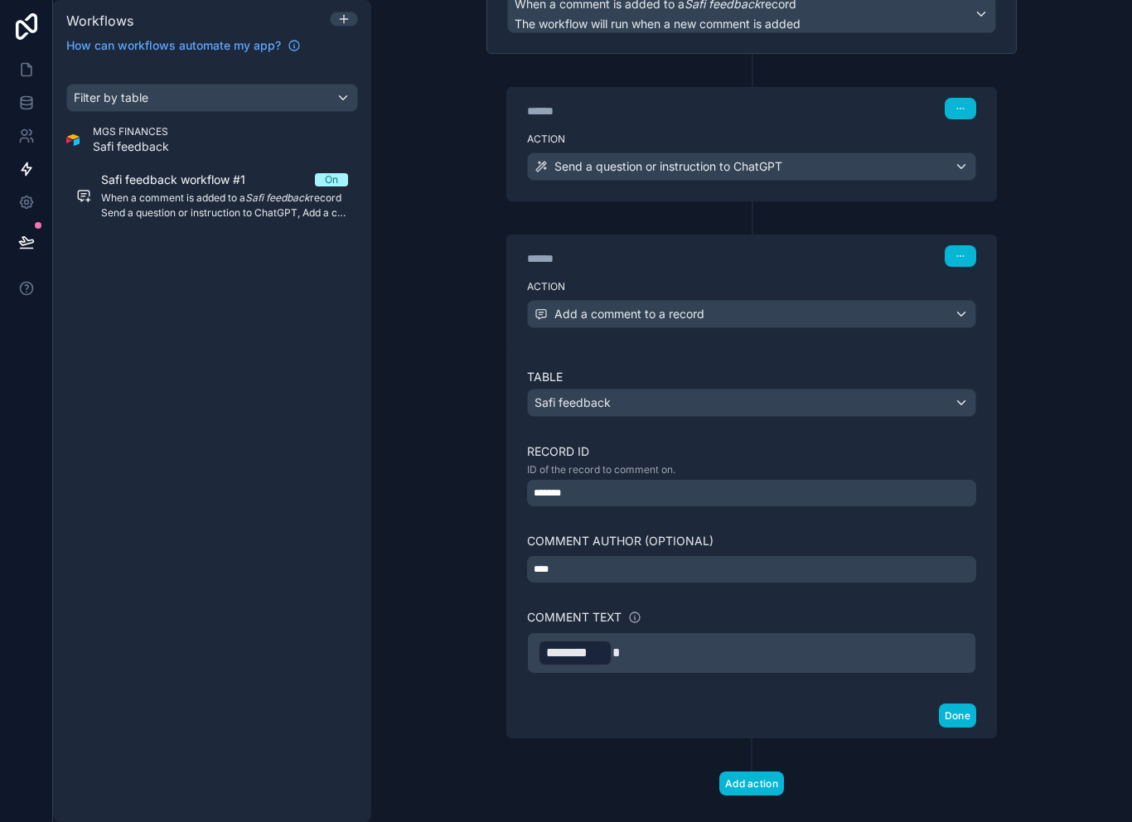
click at [631, 493] on div "*******" at bounding box center [751, 493] width 449 height 27
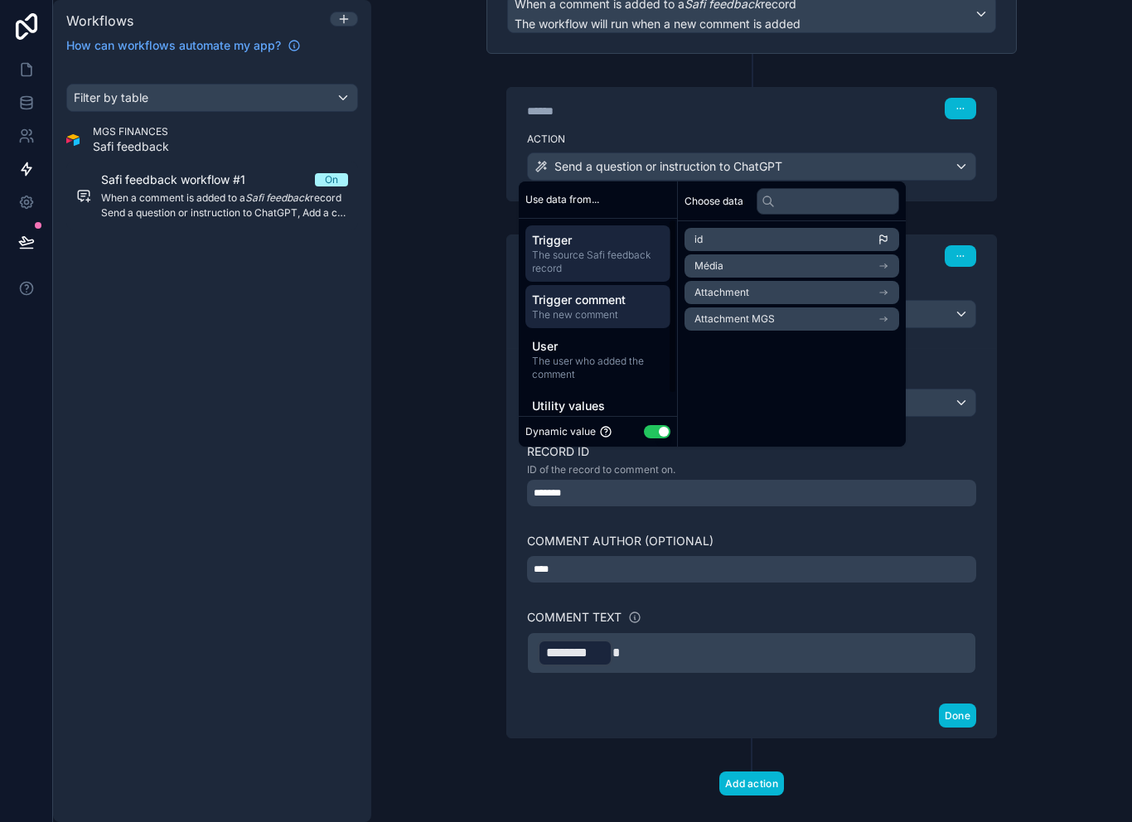
click at [605, 322] on span "The new comment" at bounding box center [598, 314] width 132 height 13
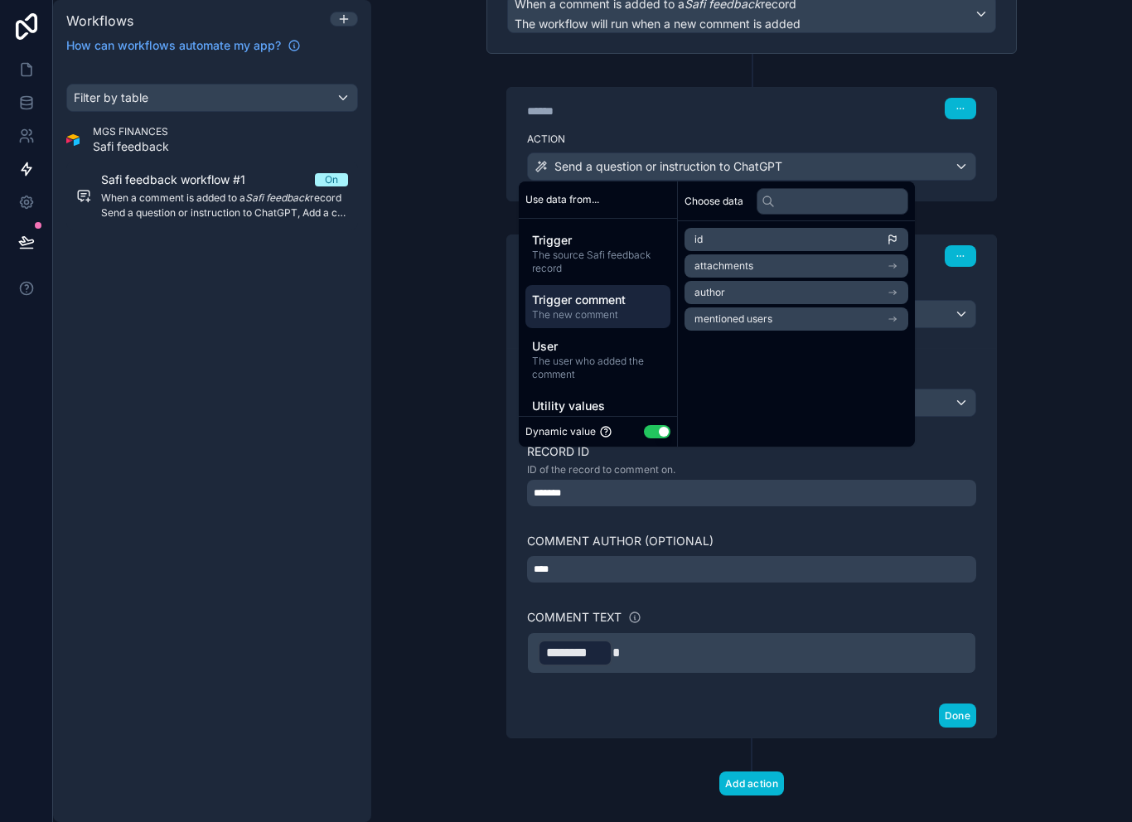
click at [752, 251] on li "id" at bounding box center [796, 239] width 224 height 23
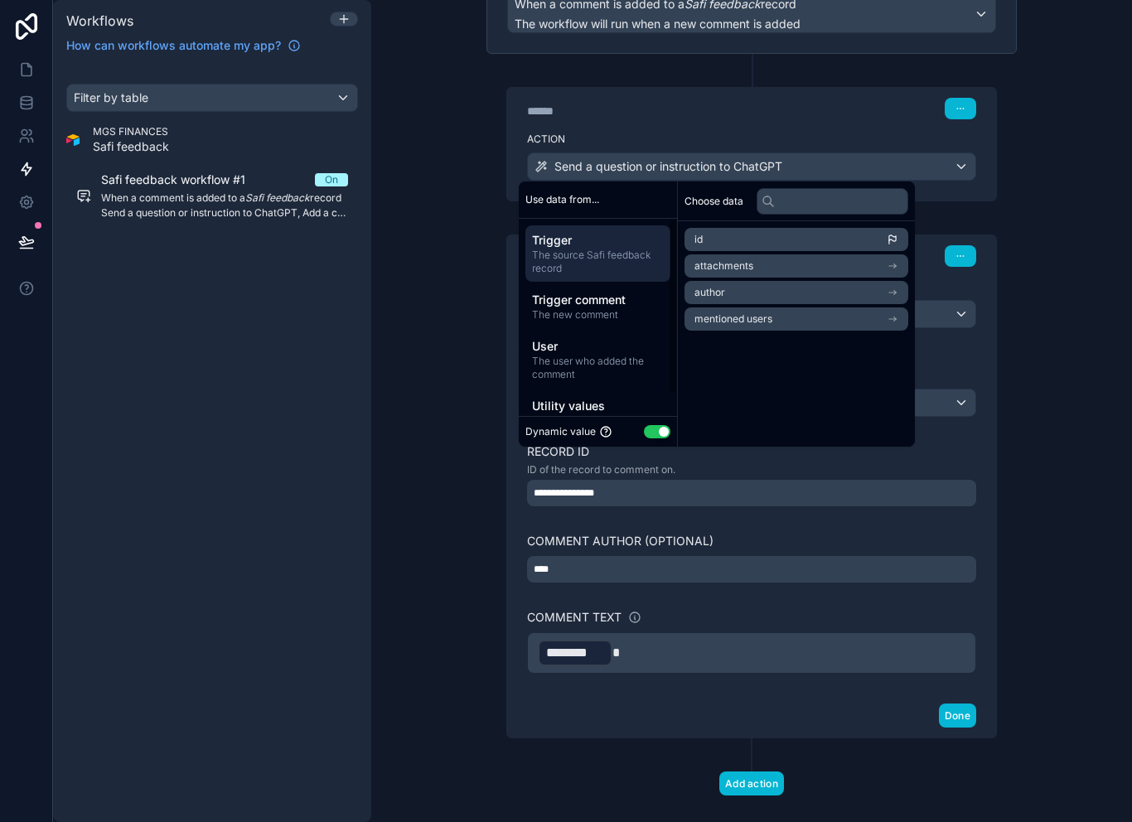
click at [630, 275] on span "The source Safi feedback record" at bounding box center [598, 262] width 132 height 27
click at [617, 525] on div "**********" at bounding box center [751, 521] width 449 height 305
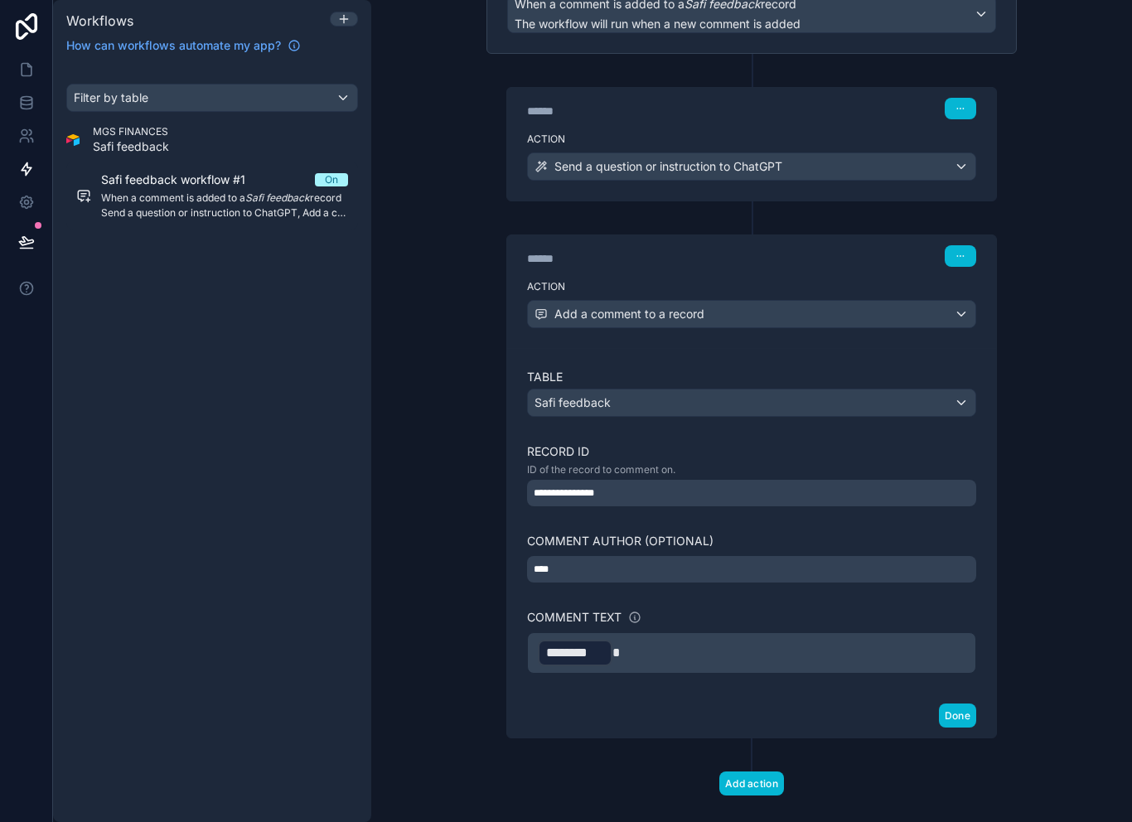
scroll to position [27, 0]
click at [944, 704] on button "Done" at bounding box center [957, 716] width 37 height 24
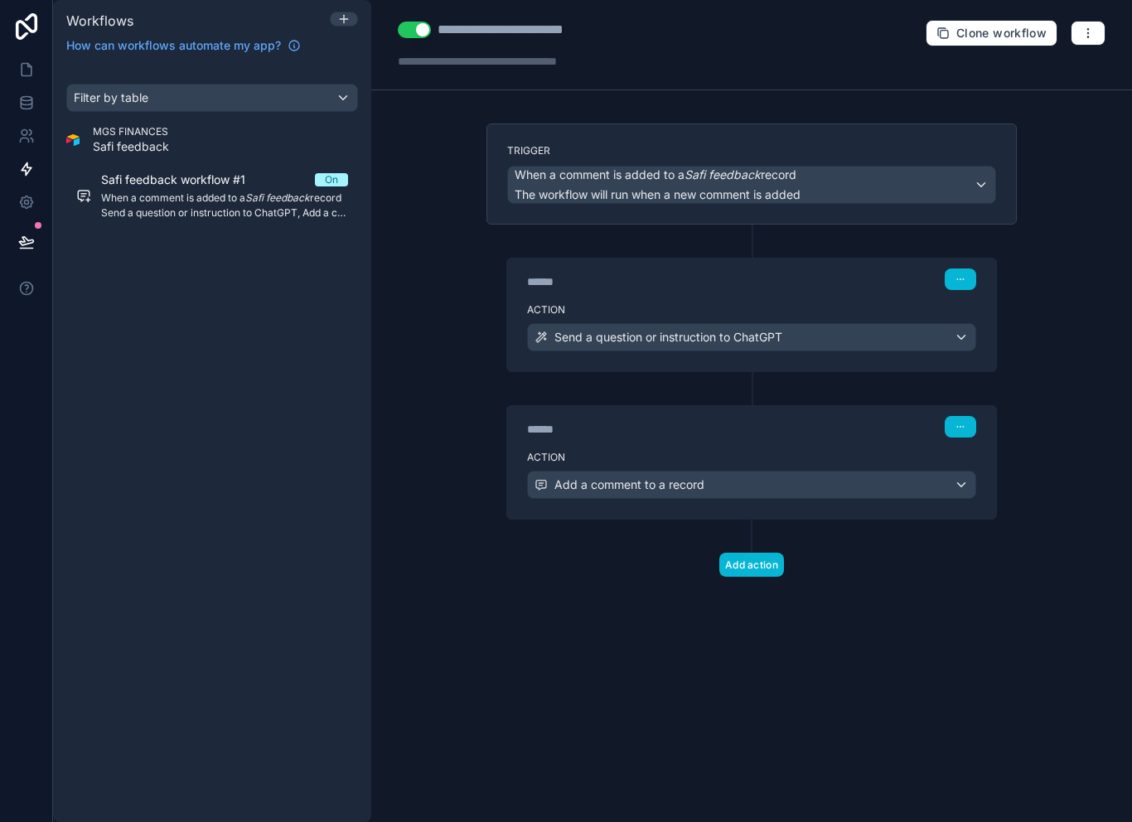
click at [36, 53] on link at bounding box center [26, 69] width 52 height 33
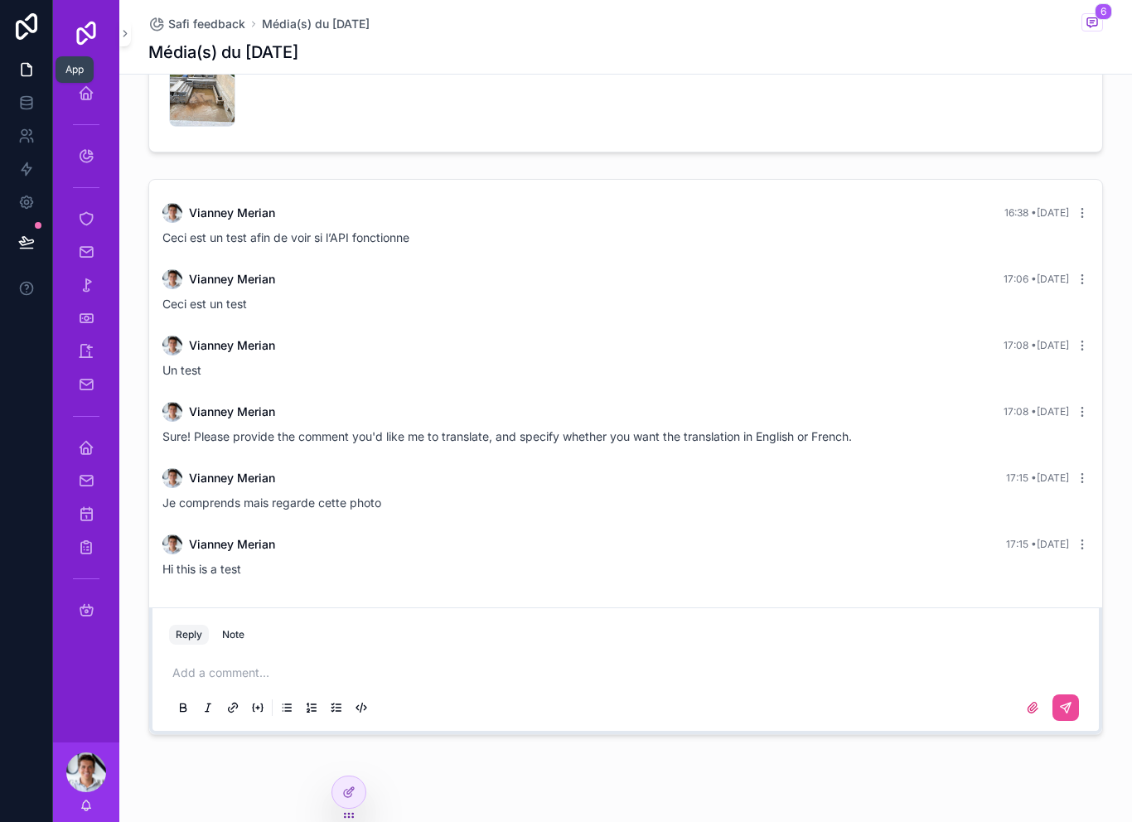
scroll to position [535, 0]
click at [413, 655] on div "Add a comment..." at bounding box center [625, 690] width 913 height 70
click at [418, 665] on p "scrollable content" at bounding box center [628, 673] width 913 height 17
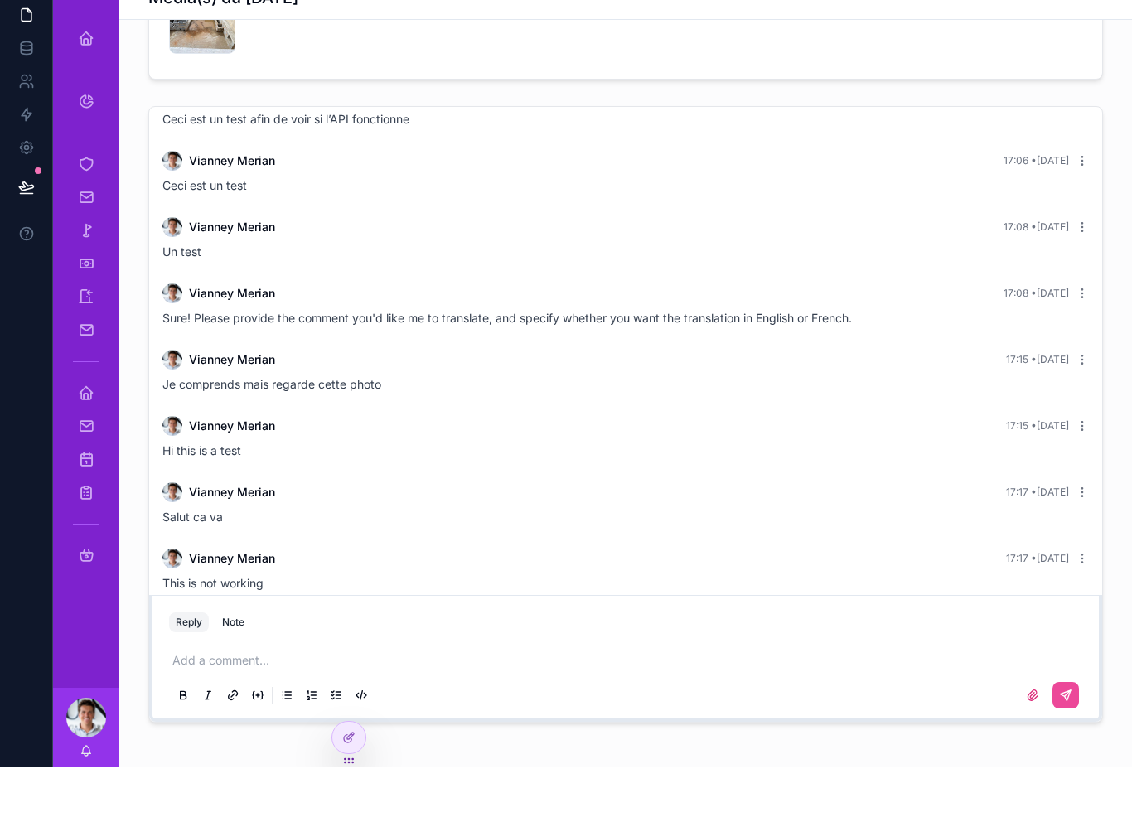
scroll to position [562, 0]
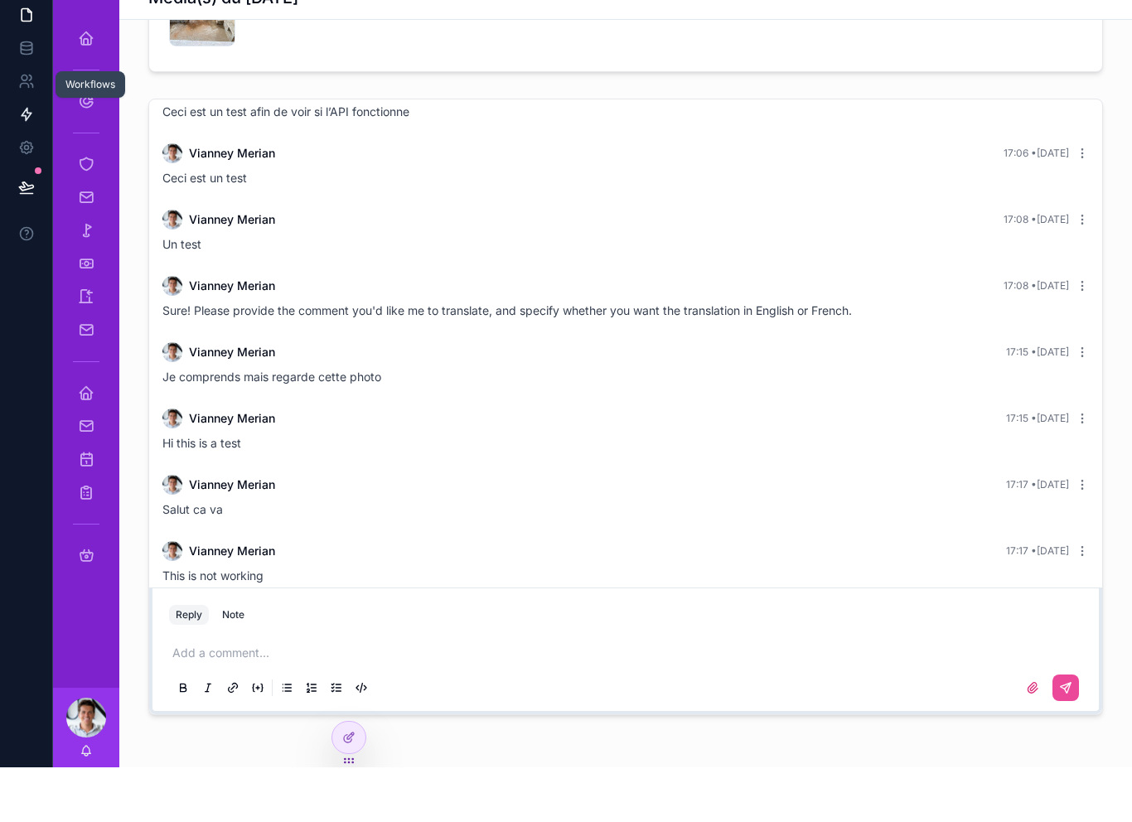
click at [27, 163] on icon at bounding box center [27, 169] width 10 height 12
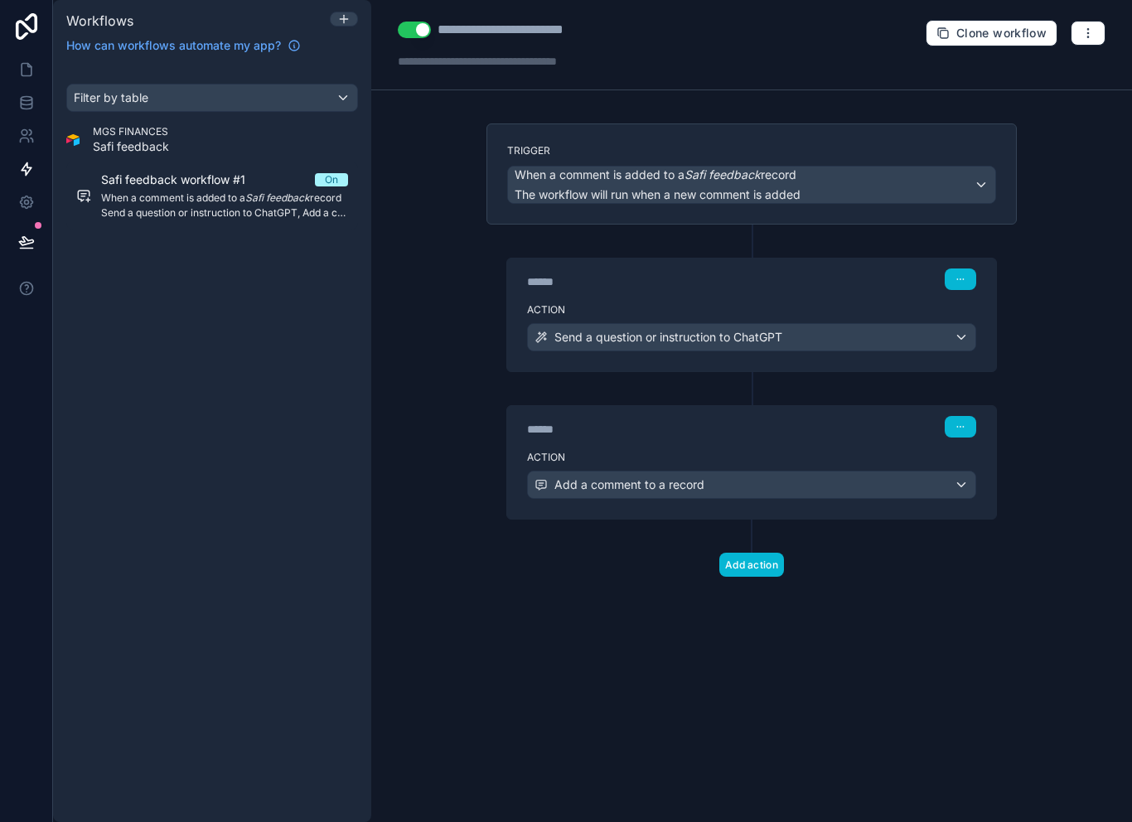
click at [174, 413] on div "Filter by table MGS FINANCES Safi feedback Safi feedback workflow #1 On When a …" at bounding box center [212, 443] width 318 height 758
click at [885, 324] on div "Send a question or instruction to ChatGPT" at bounding box center [751, 337] width 447 height 27
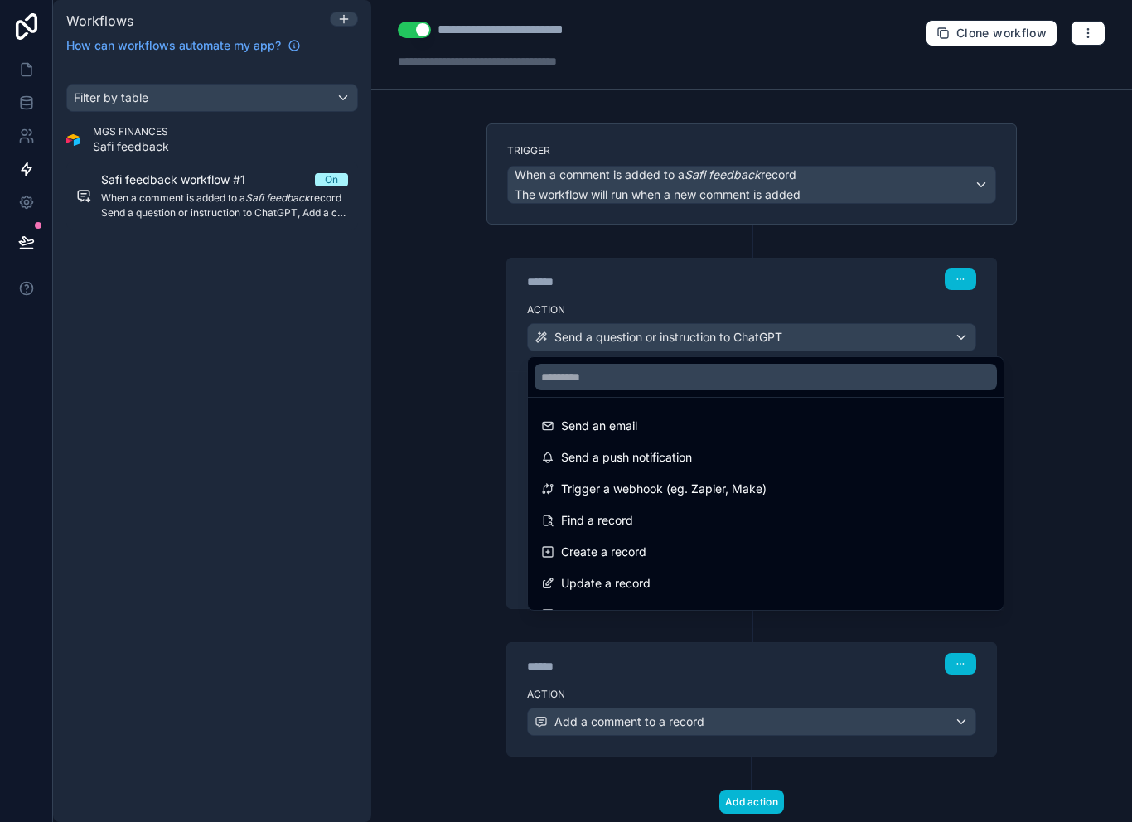
click at [1066, 302] on div at bounding box center [566, 411] width 1132 height 822
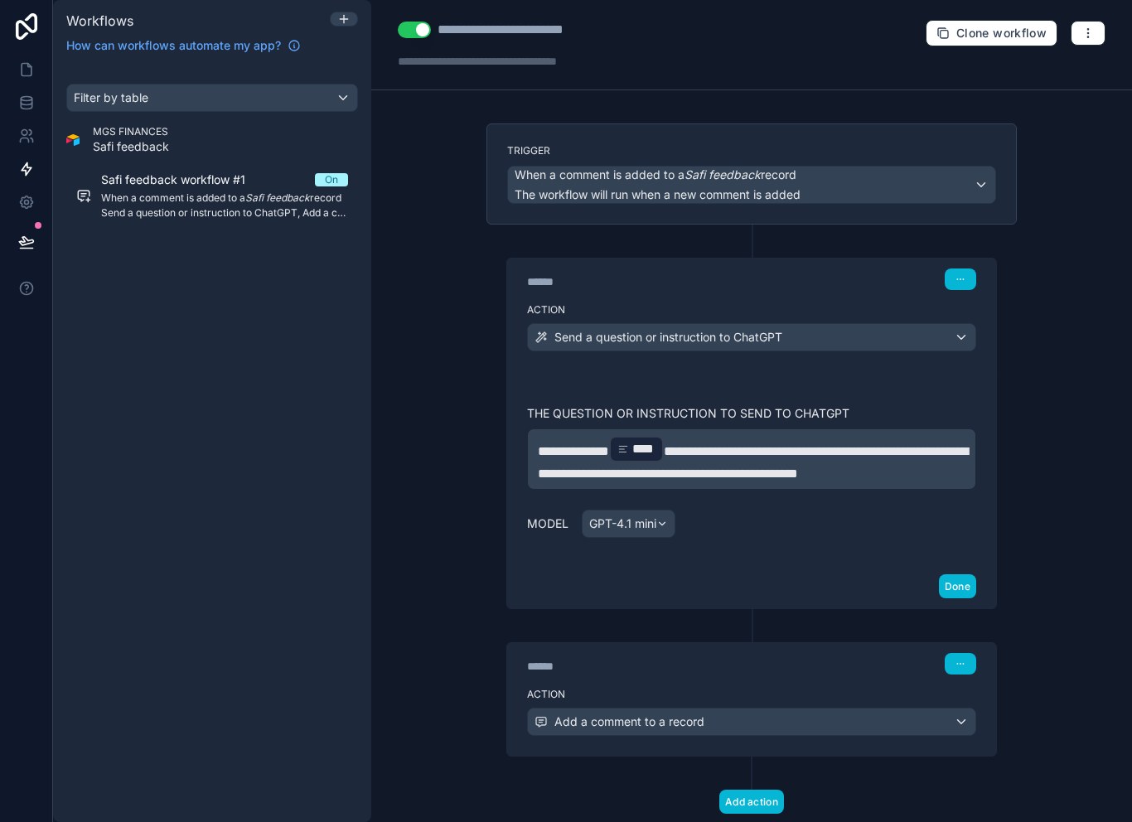
click at [724, 445] on span "**********" at bounding box center [753, 462] width 430 height 35
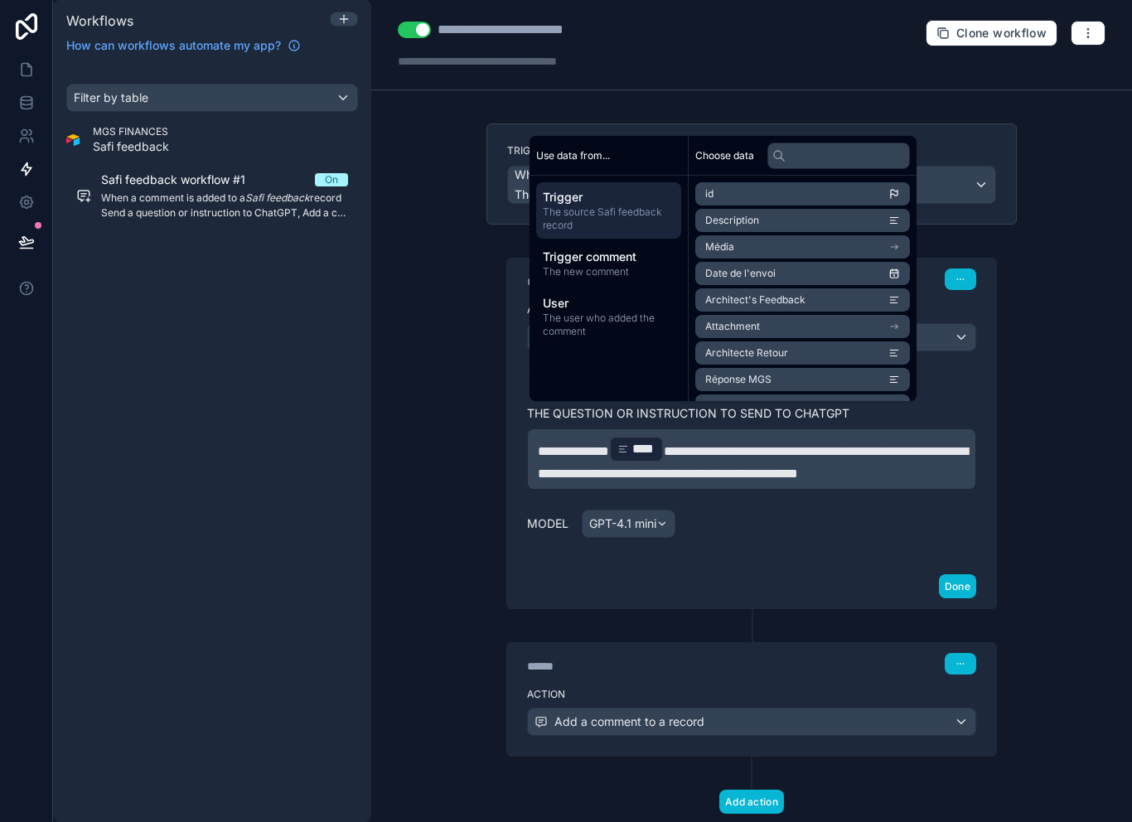
click at [738, 445] on span "**********" at bounding box center [753, 462] width 430 height 35
click at [747, 552] on div "**********" at bounding box center [751, 467] width 489 height 193
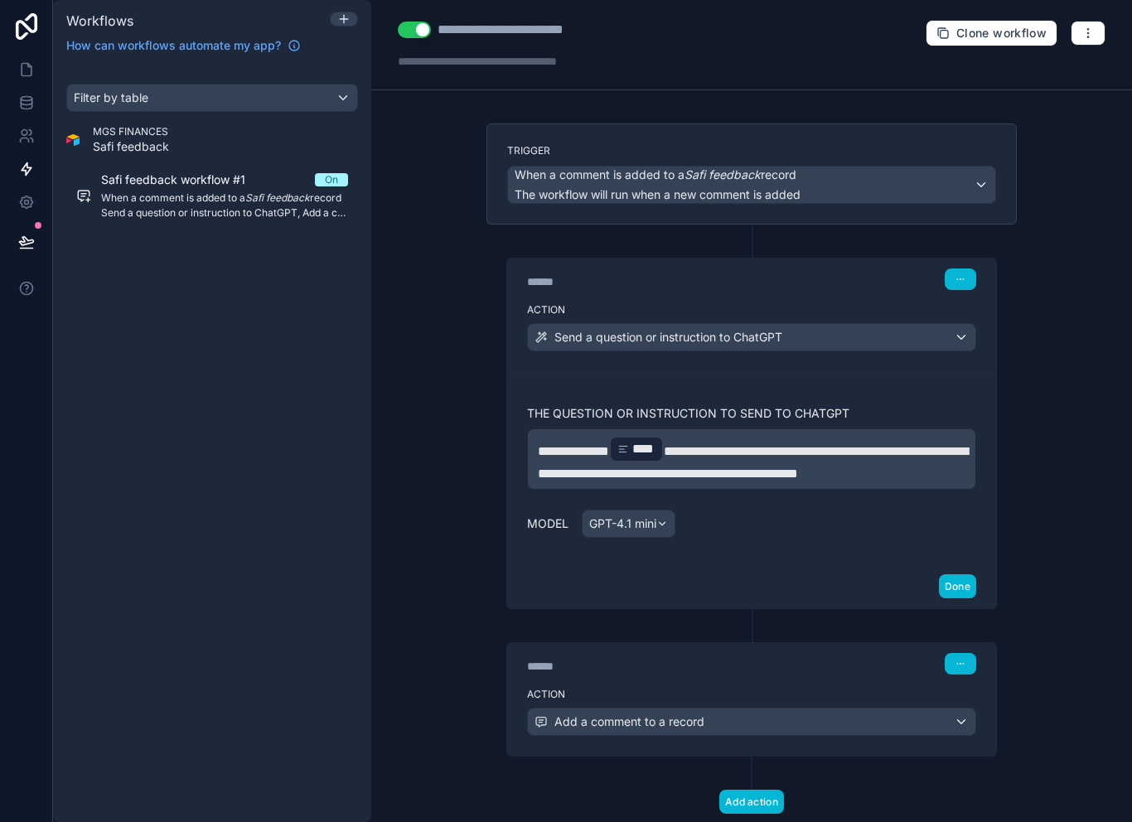
click at [679, 445] on span "**********" at bounding box center [753, 462] width 430 height 35
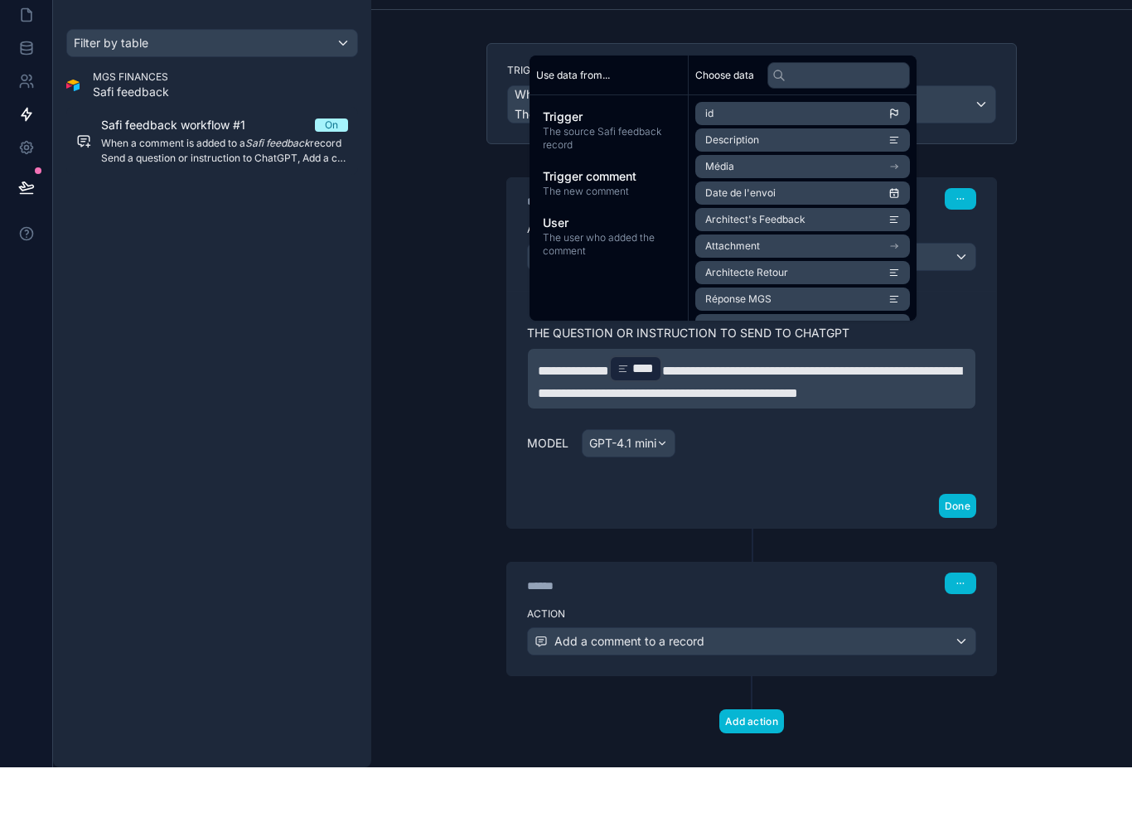
scroll to position [8, 0]
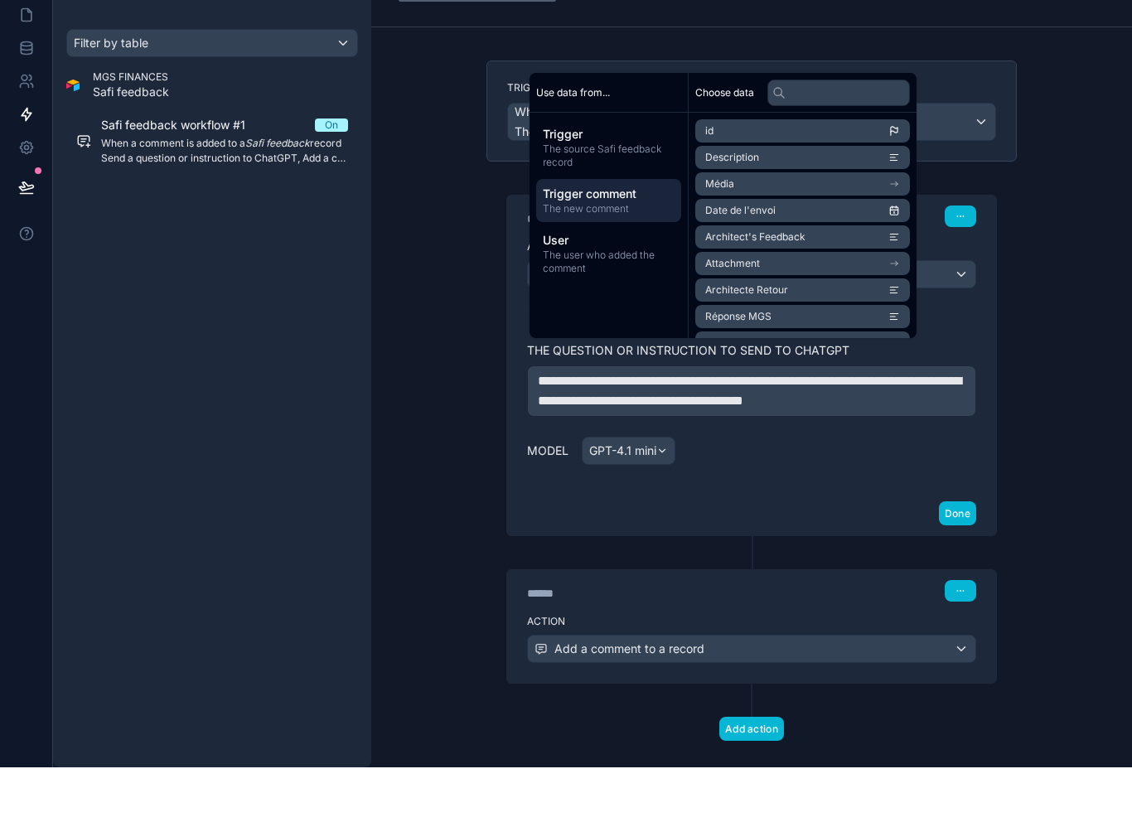
click at [617, 257] on span "The new comment" at bounding box center [609, 263] width 132 height 13
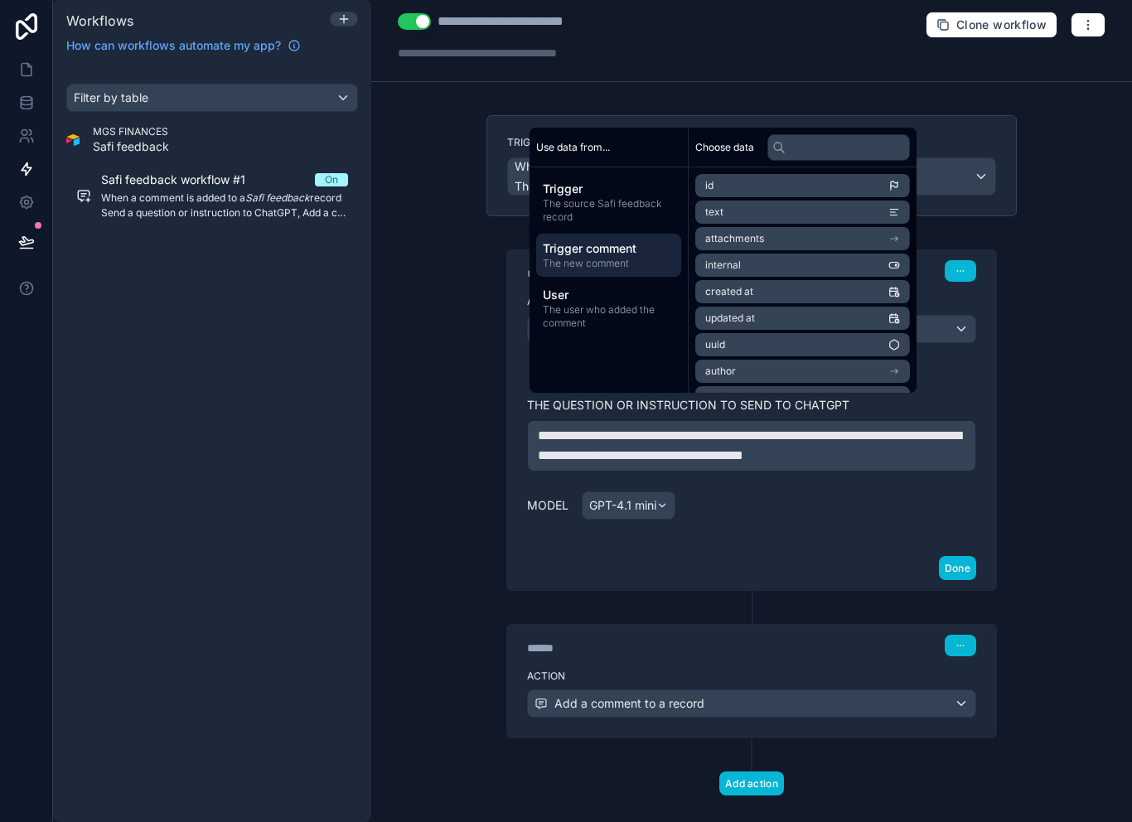
click at [818, 220] on li "text" at bounding box center [802, 212] width 215 height 23
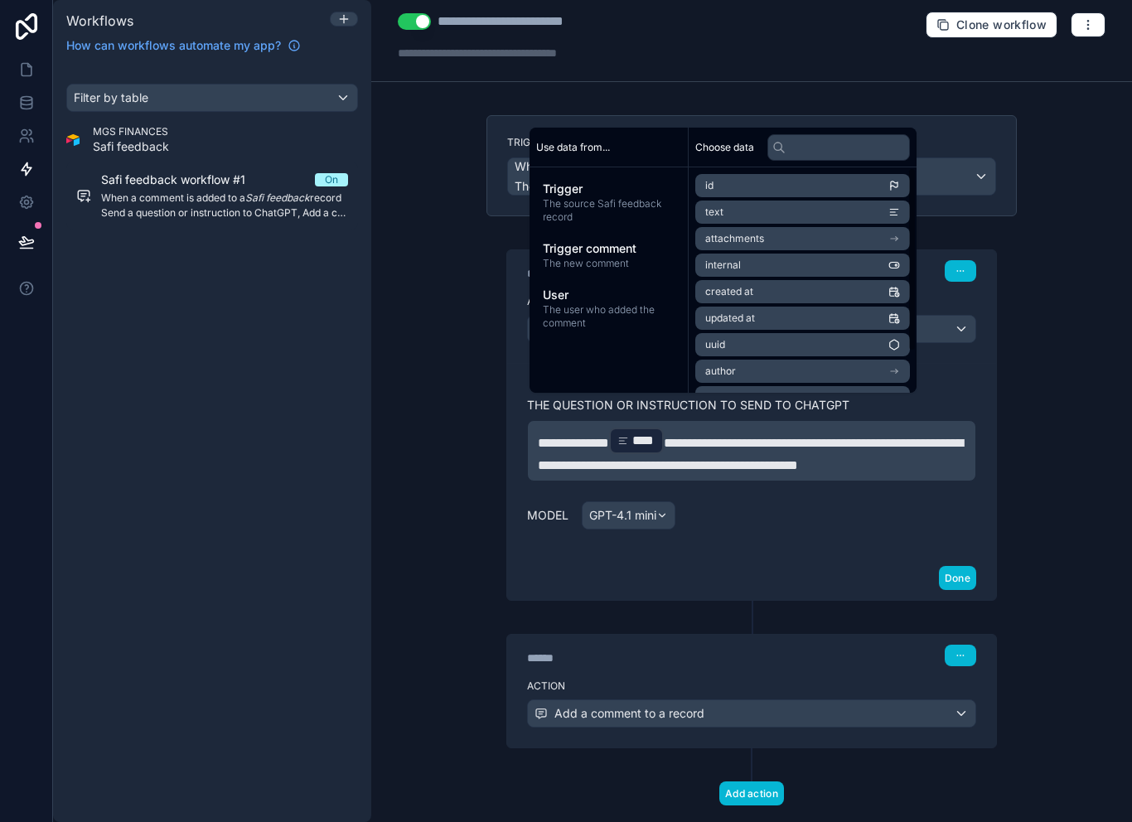
scroll to position [0, 0]
click at [500, 544] on div "**********" at bounding box center [751, 408] width 530 height 384
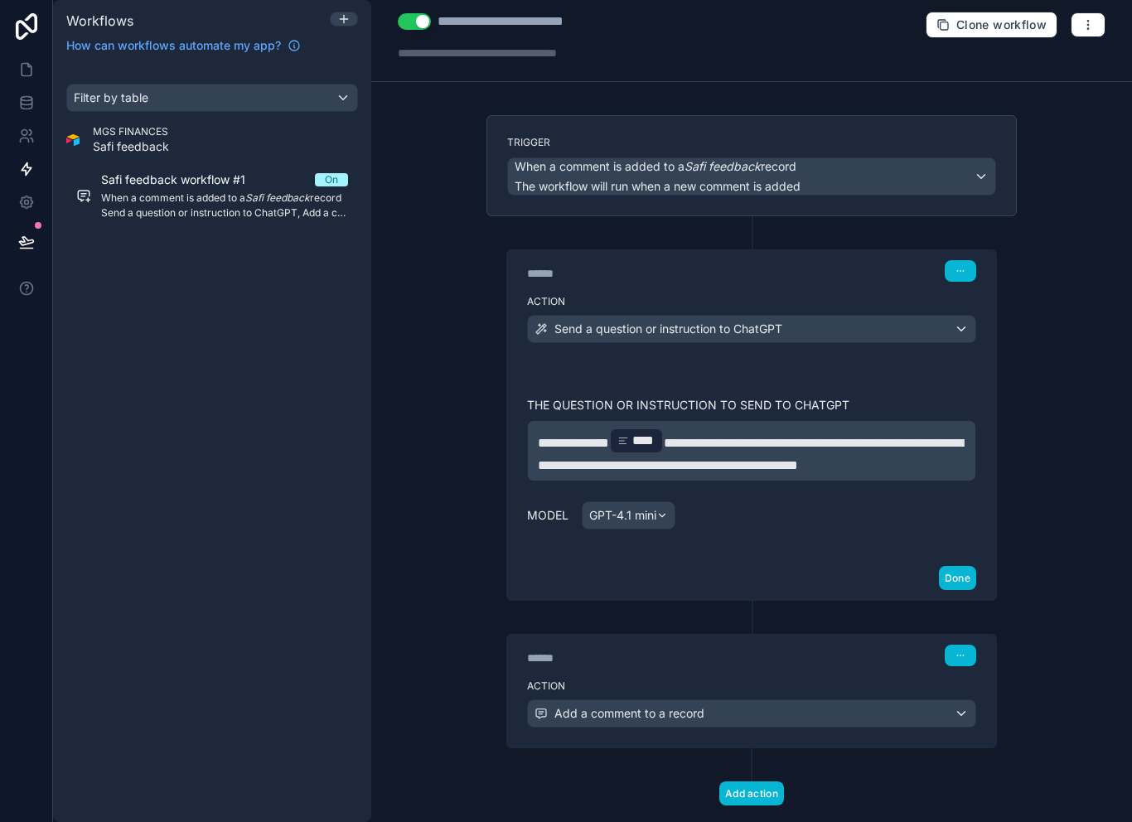
scroll to position [7, 0]
click at [636, 713] on span "Add a comment to a record" at bounding box center [629, 714] width 150 height 17
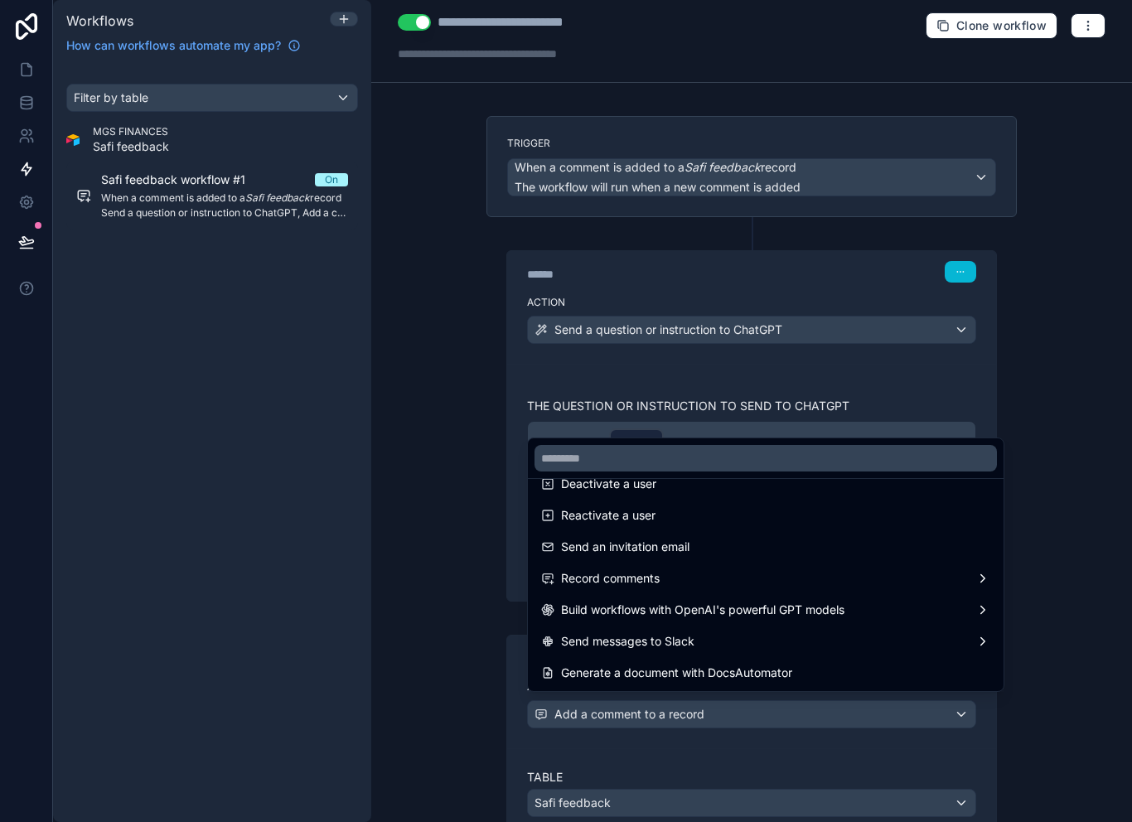
scroll to position [307, 0]
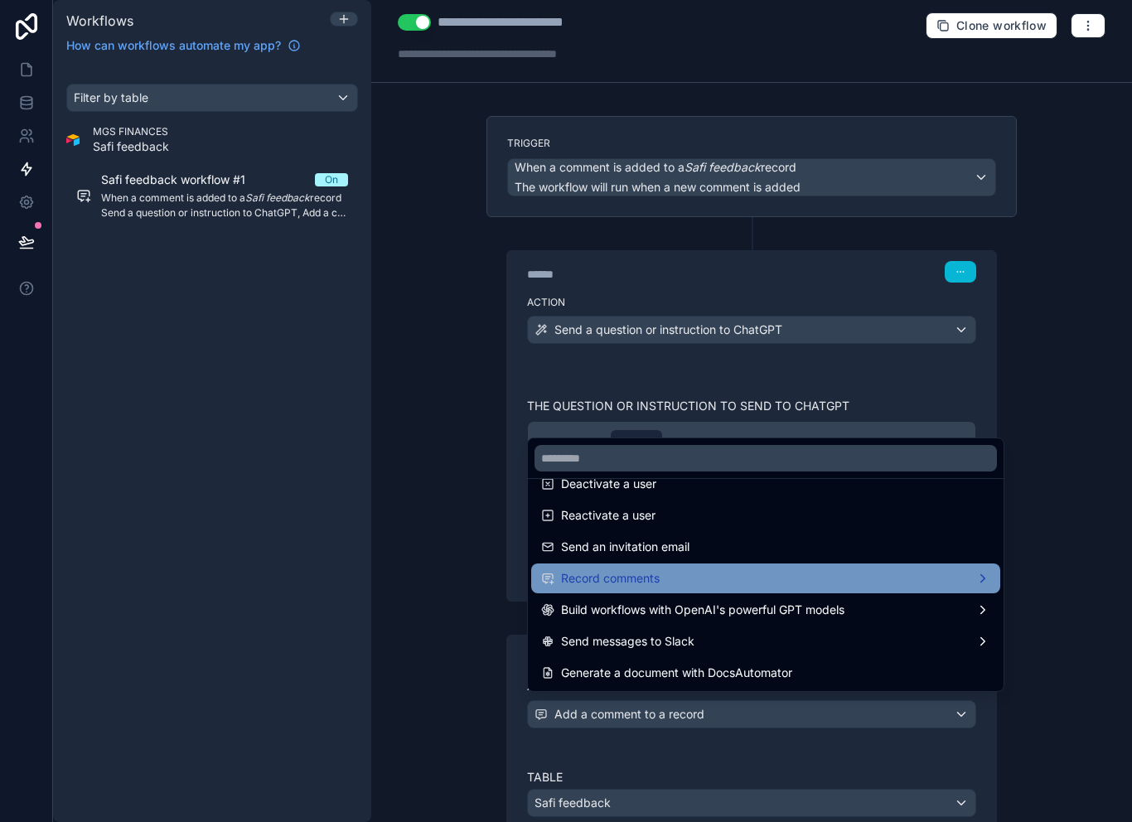
click at [679, 579] on div "Record comments" at bounding box center [765, 578] width 449 height 20
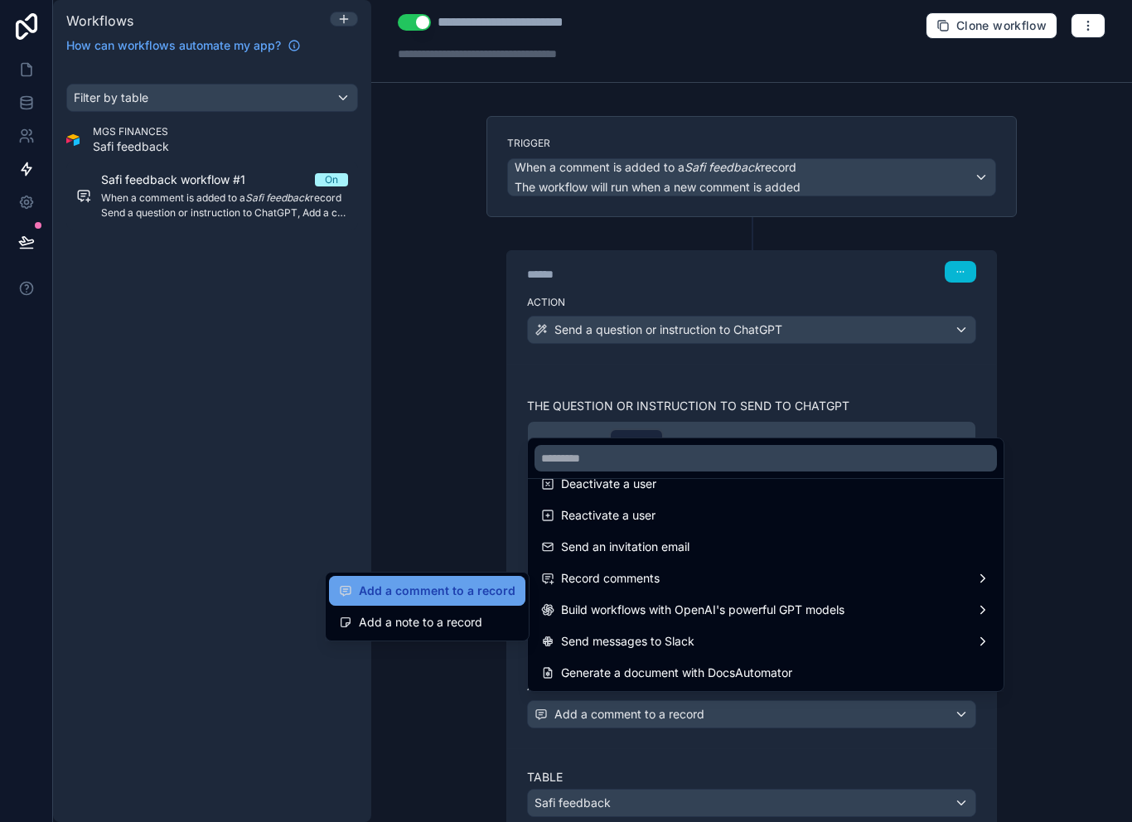
click at [482, 581] on span "Add a comment to a record" at bounding box center [437, 591] width 157 height 20
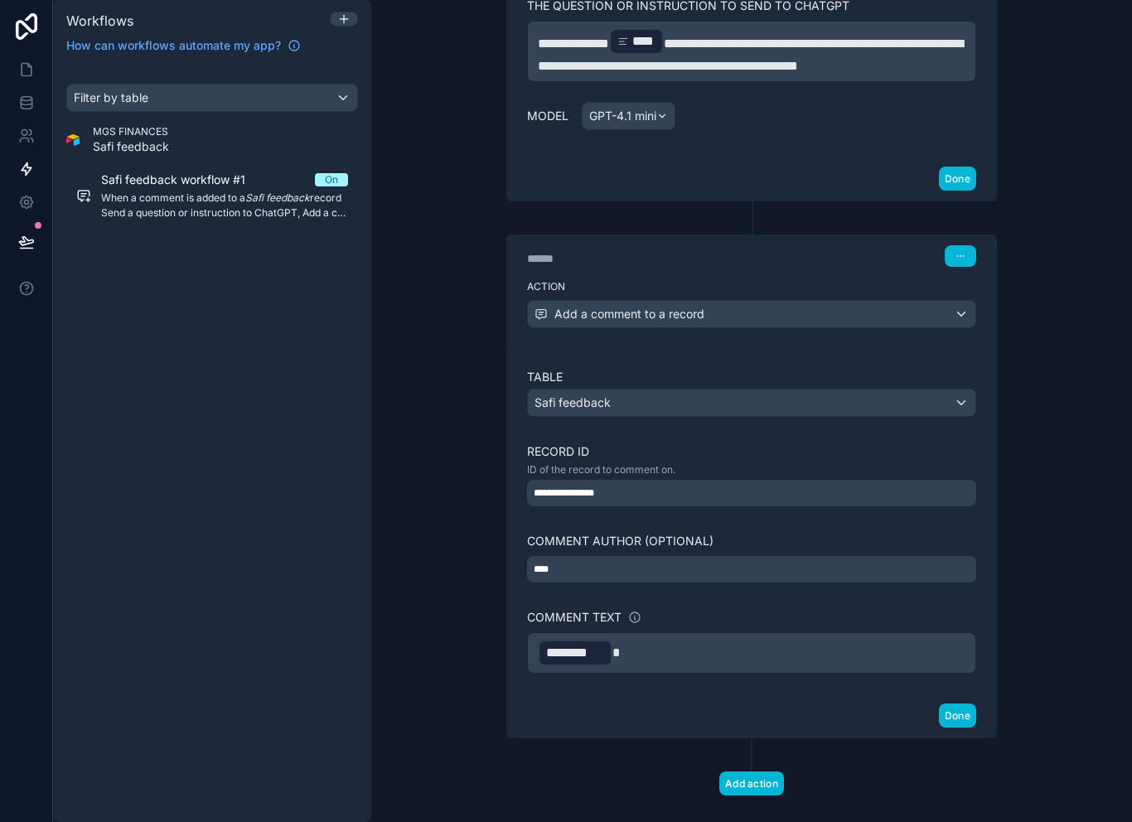
scroll to position [409, 0]
click at [800, 389] on div "Safi feedback" at bounding box center [751, 401] width 447 height 27
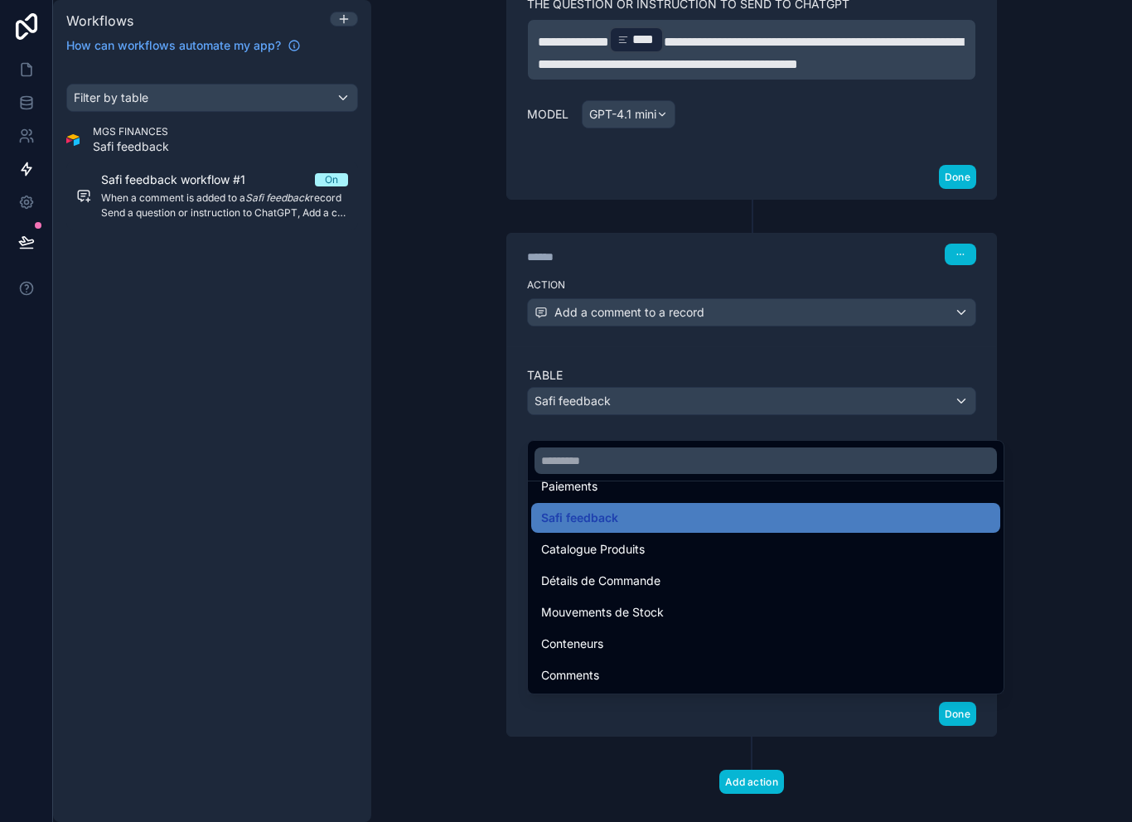
scroll to position [766, 0]
click at [842, 357] on div at bounding box center [566, 411] width 1132 height 822
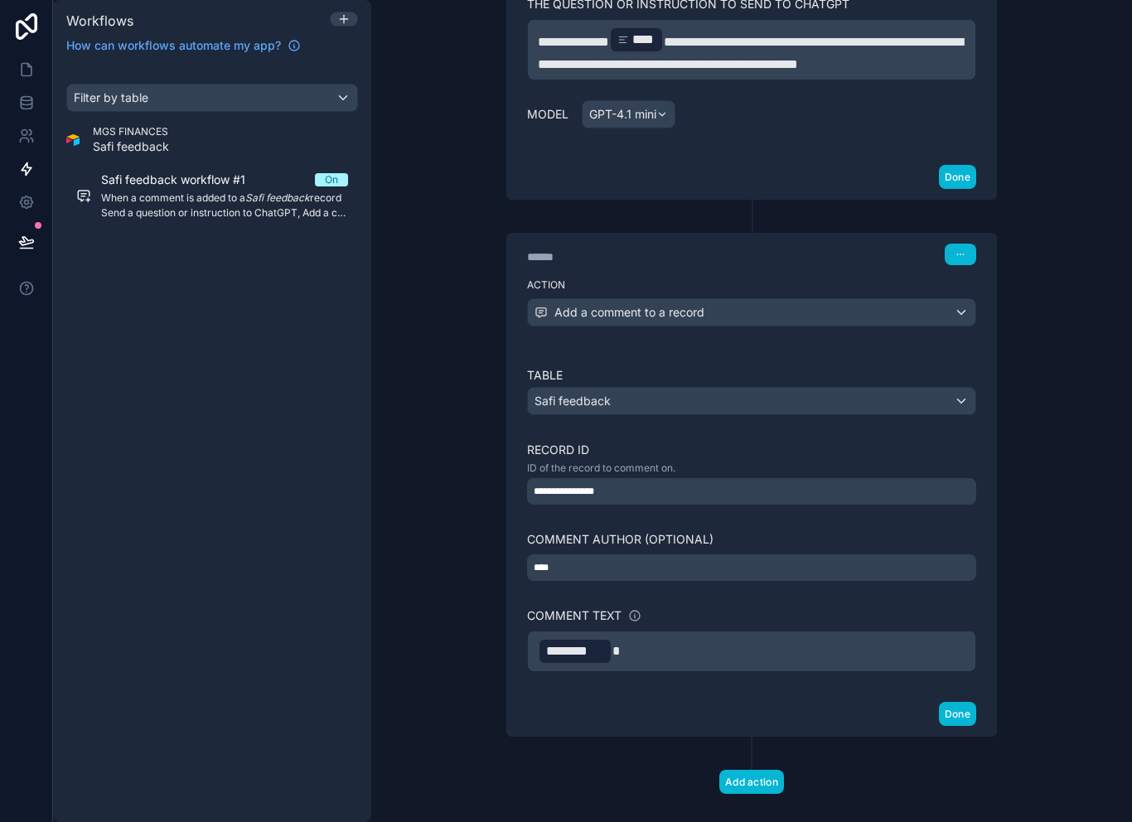
click at [762, 489] on div "**********" at bounding box center [751, 491] width 449 height 27
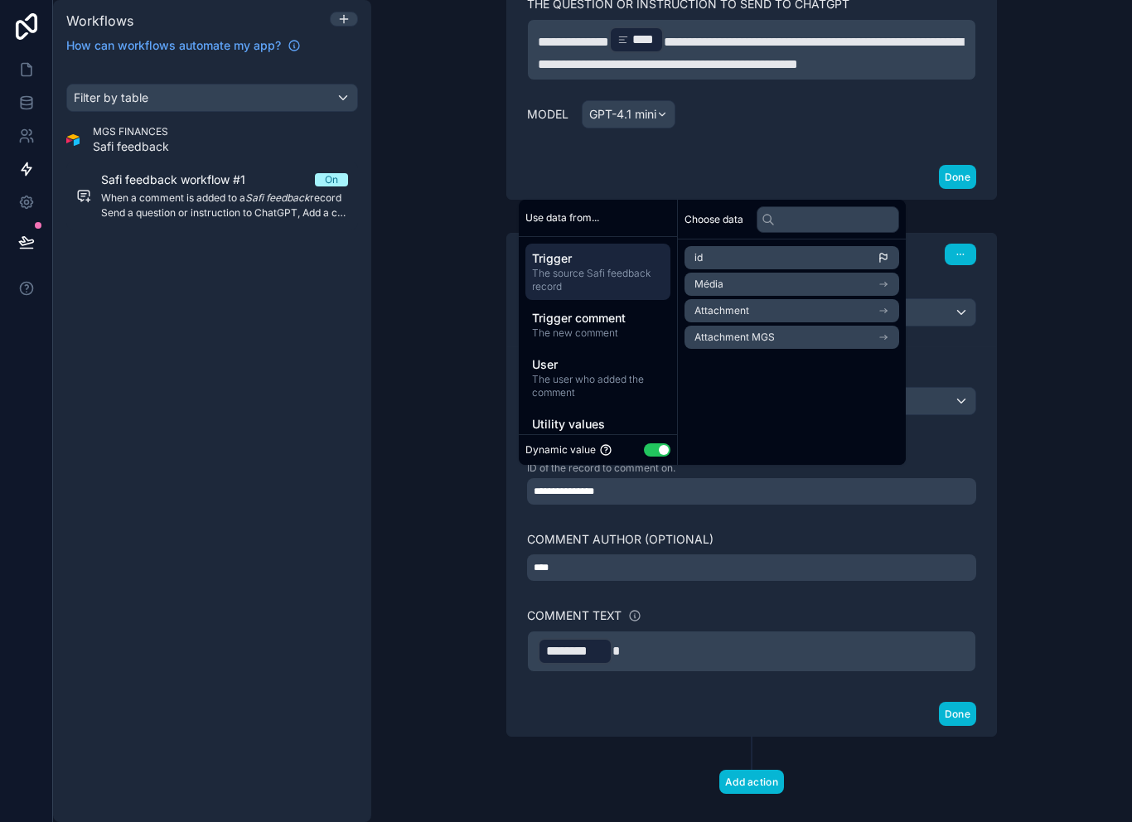
click at [657, 456] on button "Use setting" at bounding box center [657, 449] width 27 height 13
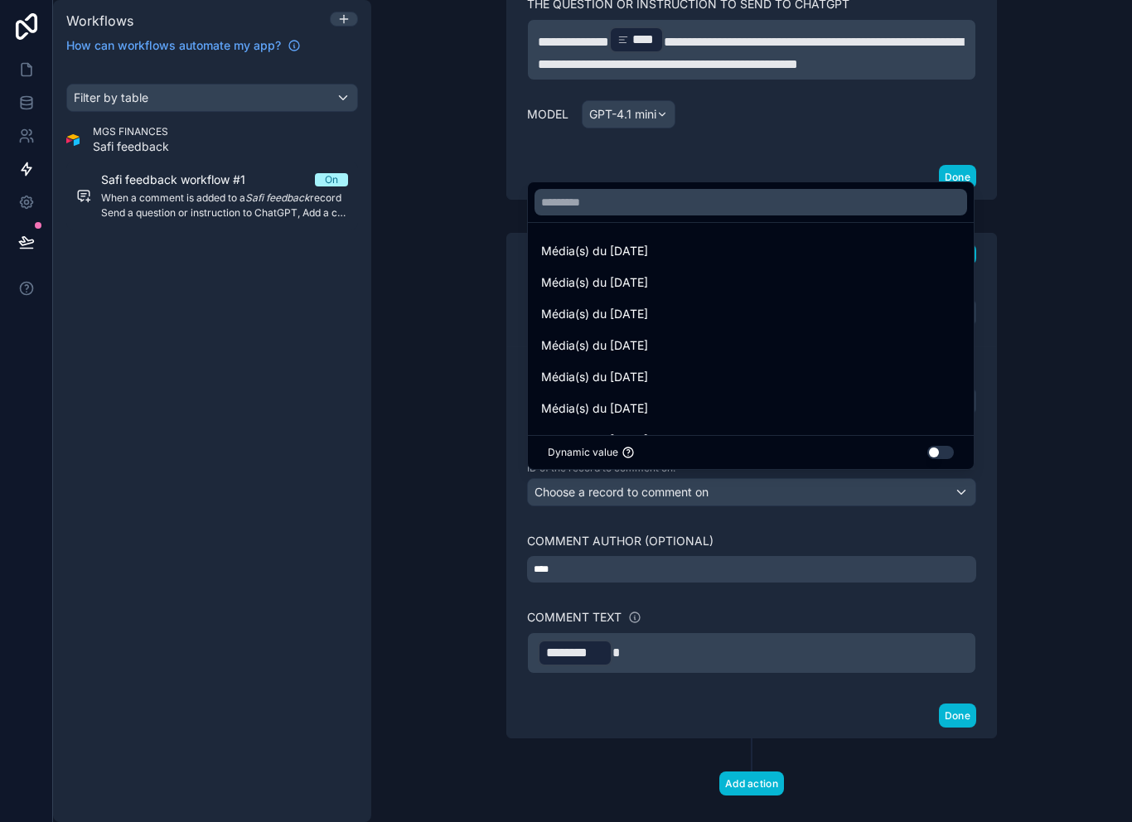
scroll to position [0, 0]
click at [931, 497] on div at bounding box center [566, 411] width 1132 height 822
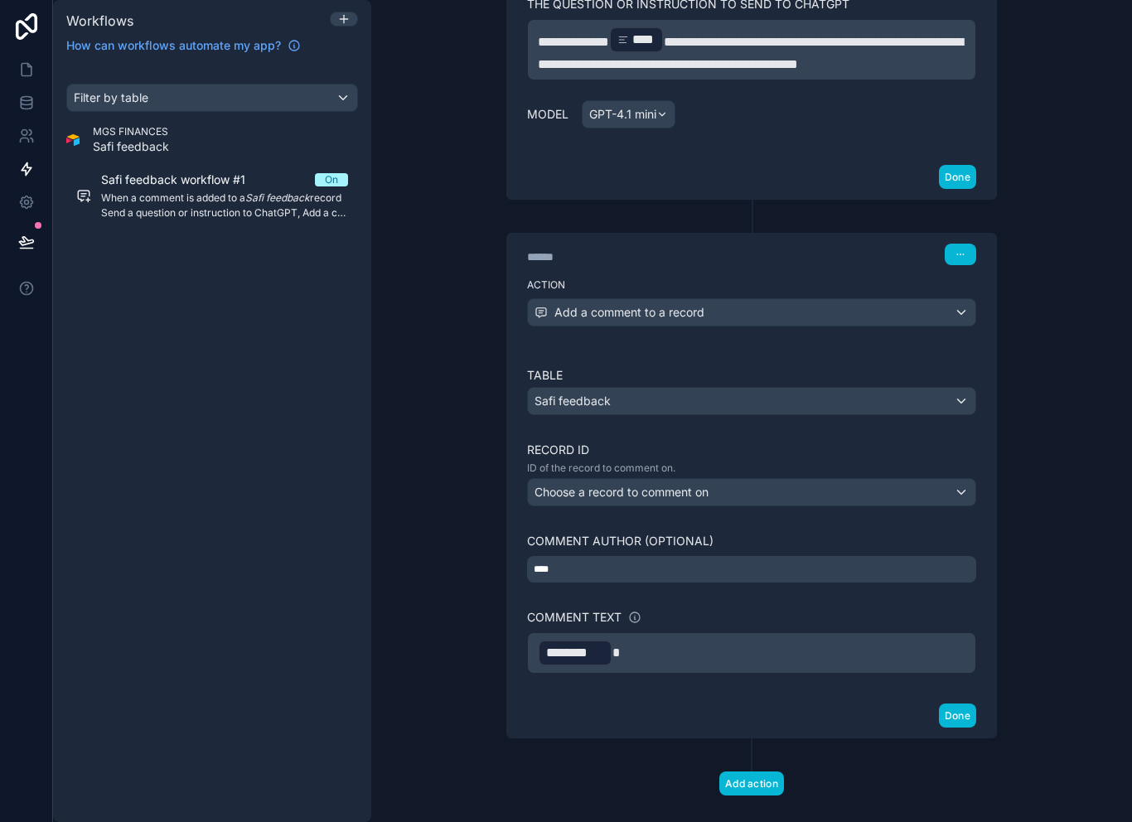
click at [688, 505] on div "Choose a record to comment on" at bounding box center [751, 492] width 447 height 27
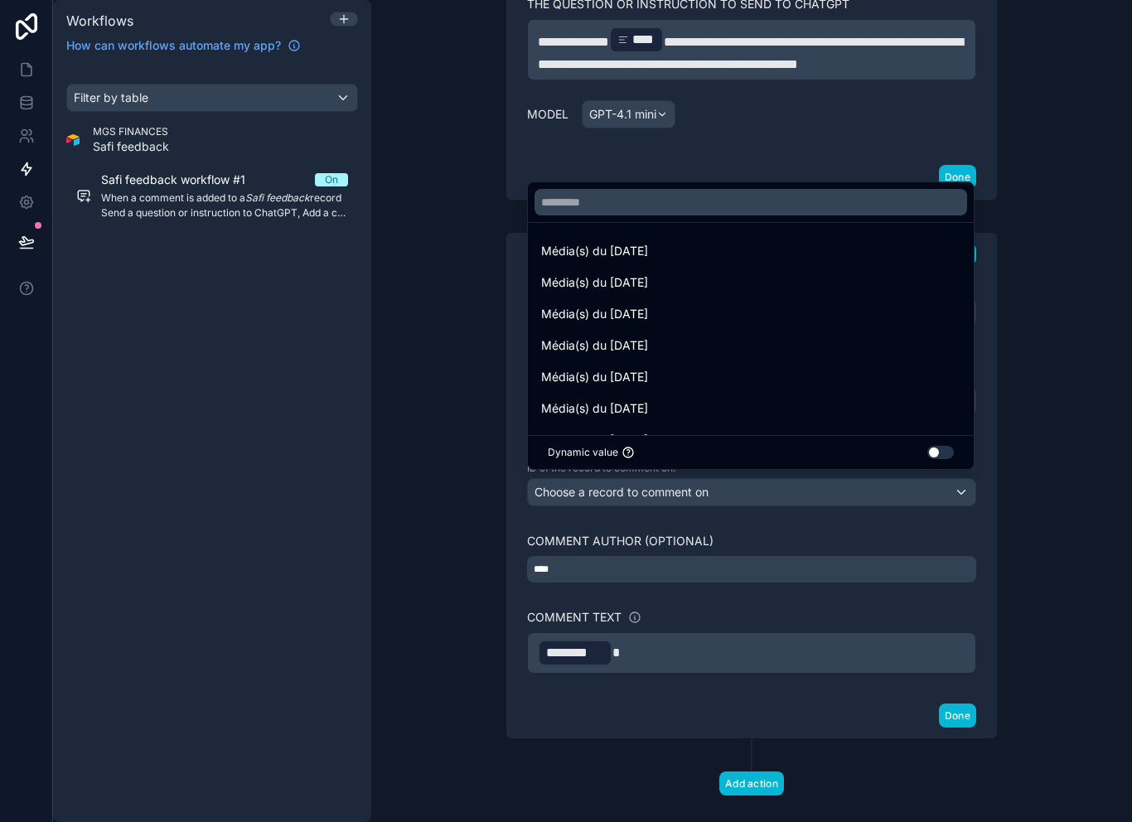
click at [949, 459] on button "Use setting" at bounding box center [940, 452] width 27 height 13
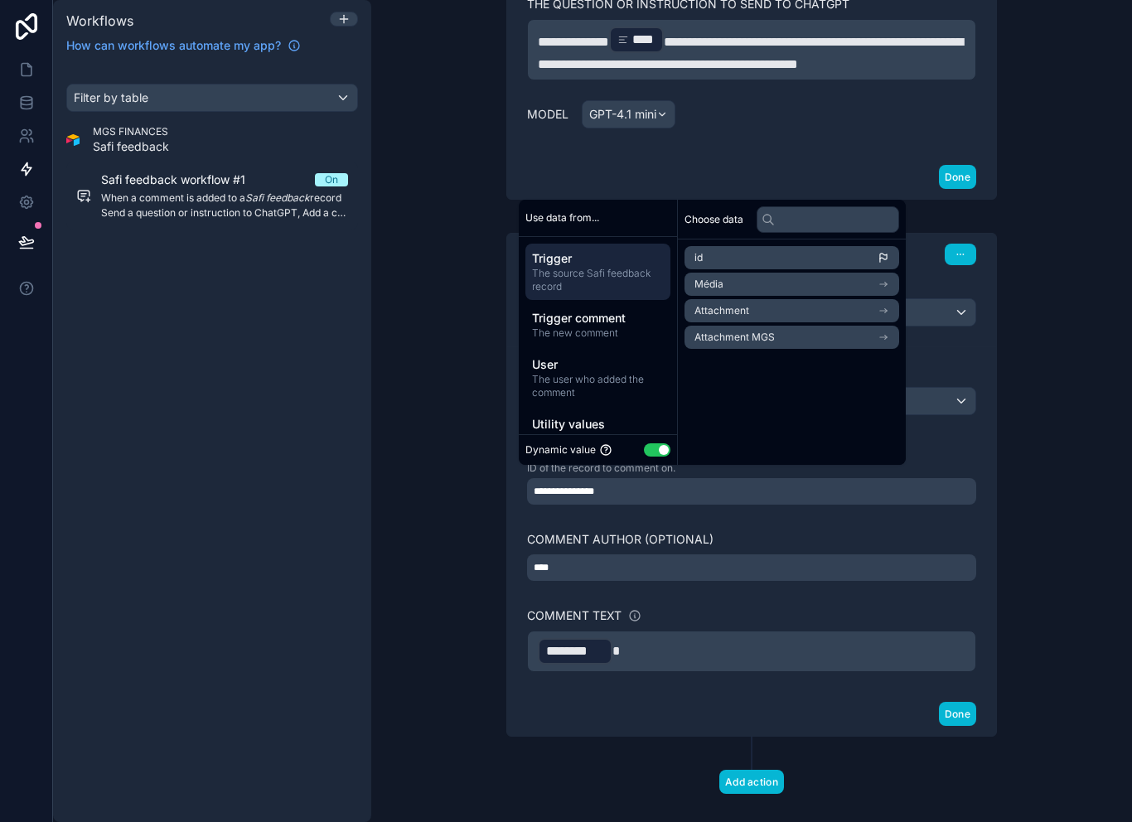
click at [809, 296] on li "Média" at bounding box center [791, 284] width 215 height 23
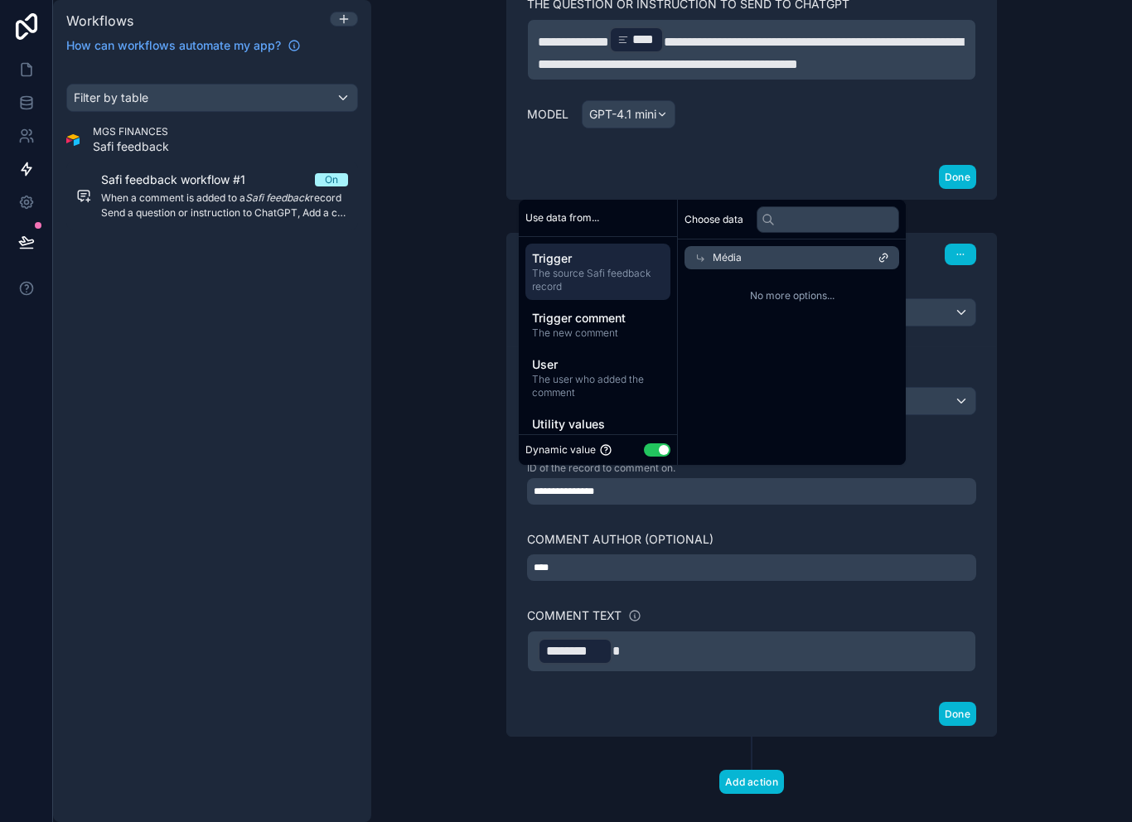
click at [840, 269] on div "Média" at bounding box center [791, 257] width 215 height 23
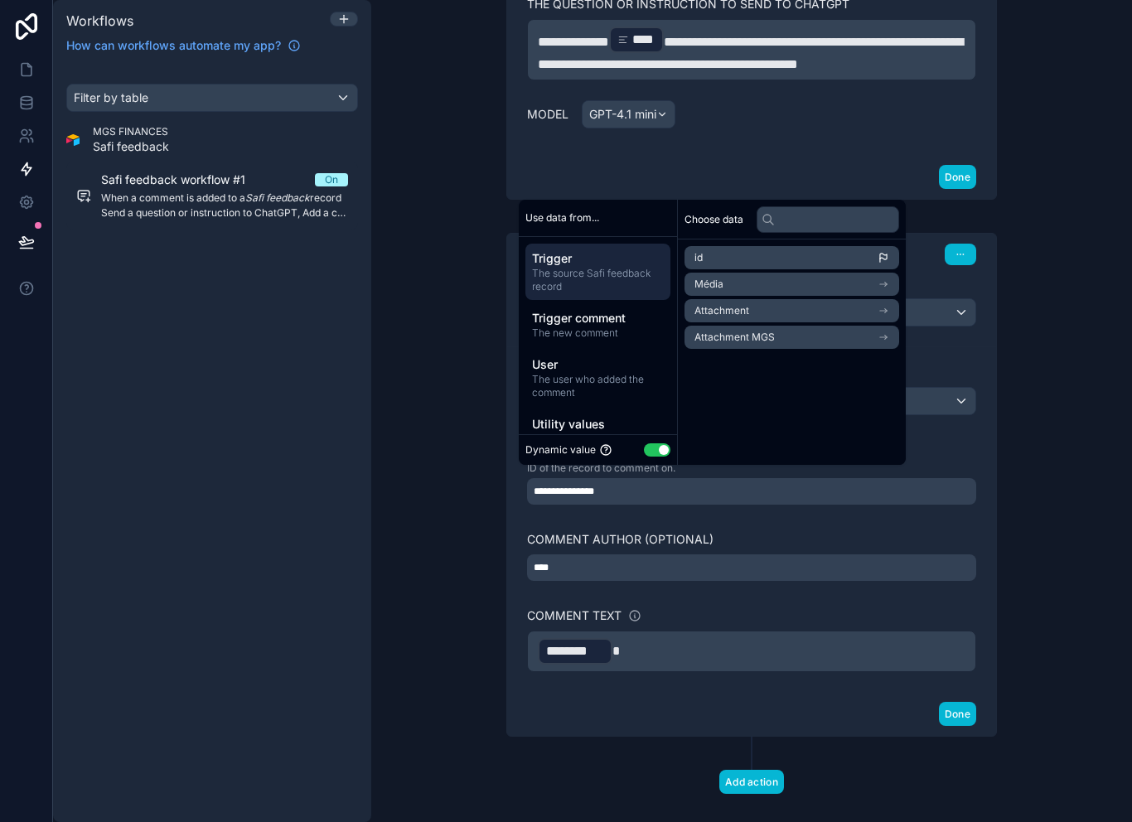
click at [811, 269] on li "id" at bounding box center [791, 257] width 215 height 23
click at [665, 548] on label "Comment author (optional)" at bounding box center [620, 539] width 186 height 17
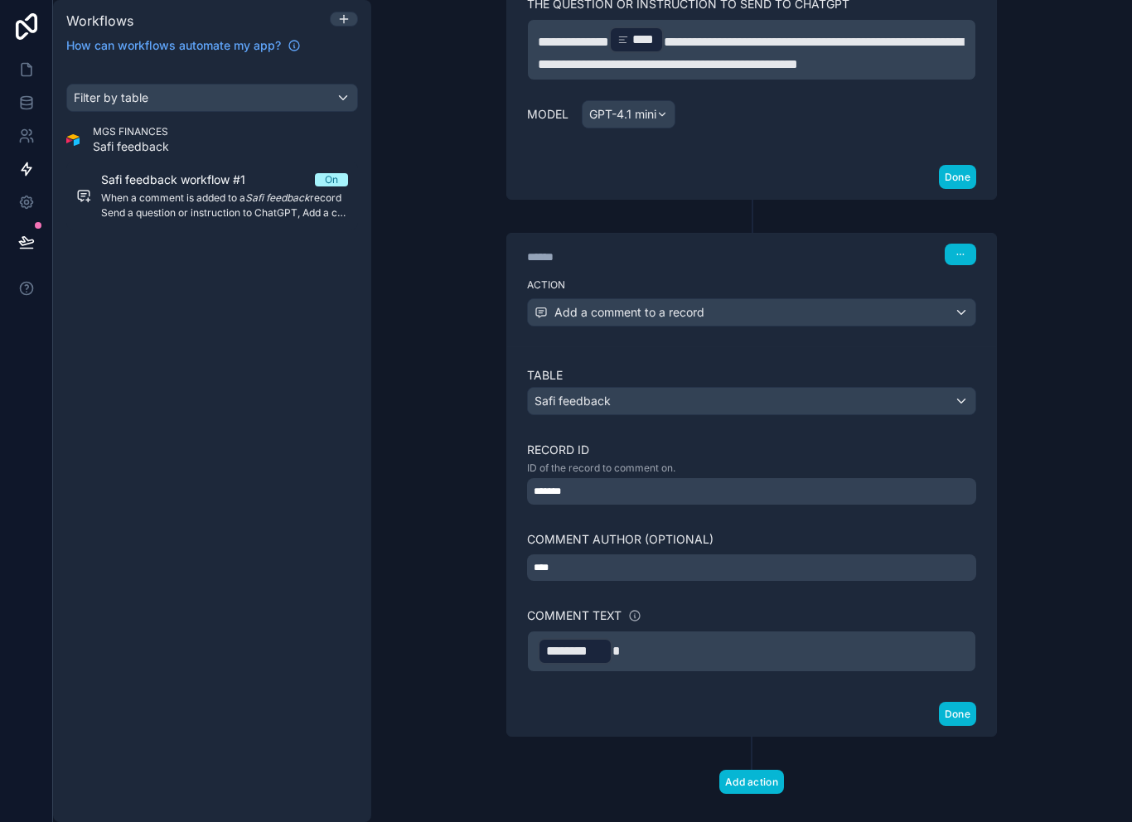
click at [660, 581] on div "****" at bounding box center [751, 567] width 449 height 27
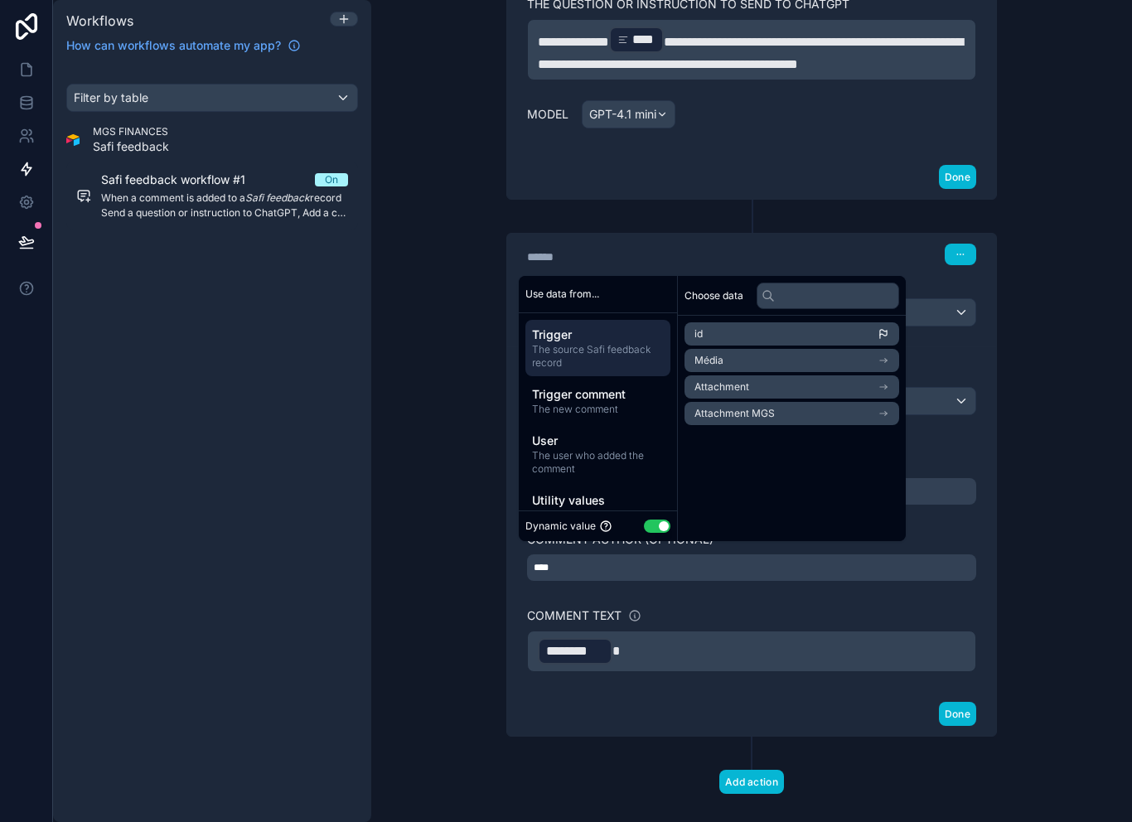
click at [662, 621] on div "Table Safi feedback Record ID ID of the record to comment on. ******* Comment a…" at bounding box center [751, 519] width 449 height 305
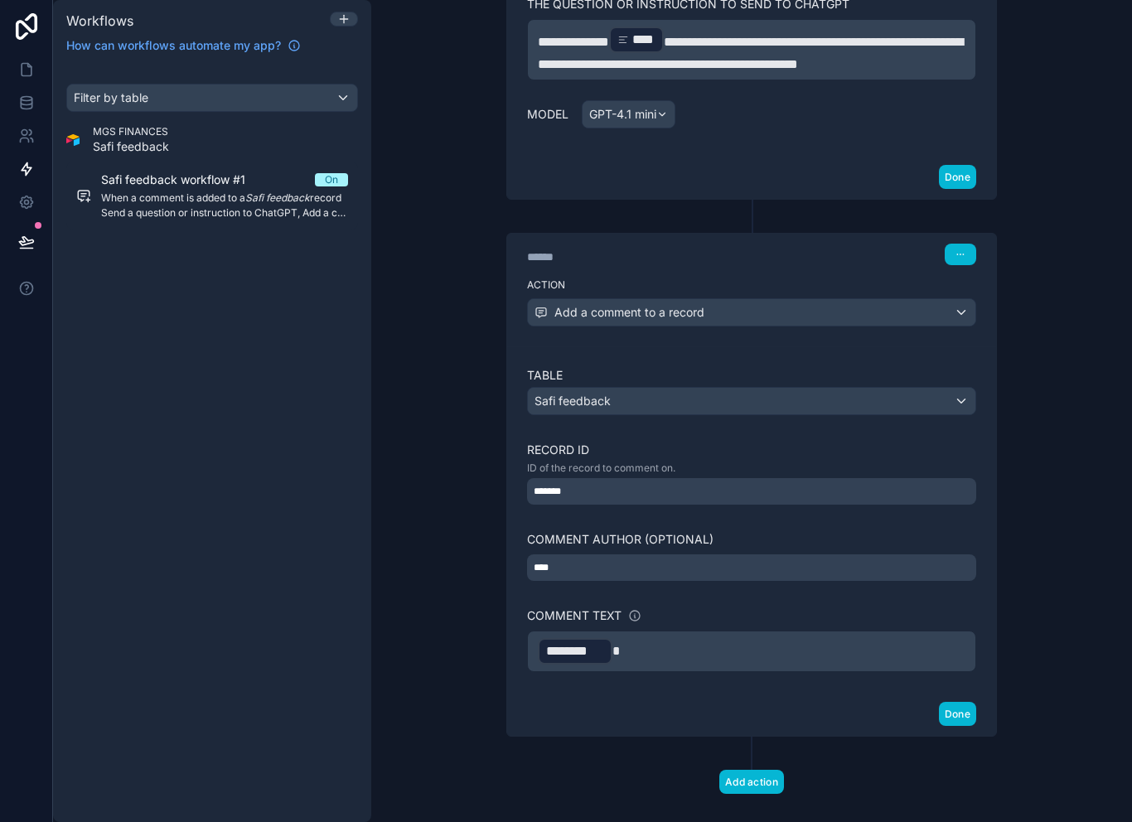
click at [655, 666] on p "﻿ ******** ﻿" at bounding box center [752, 651] width 428 height 30
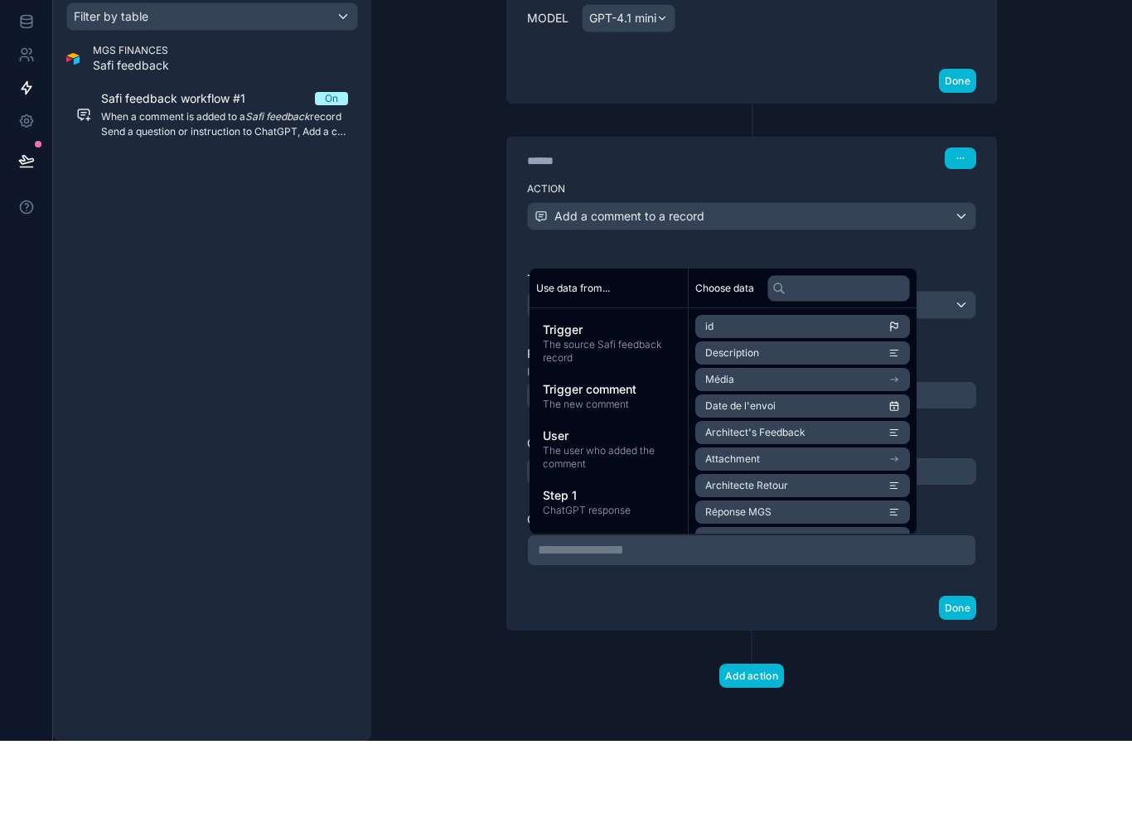
scroll to position [418, 0]
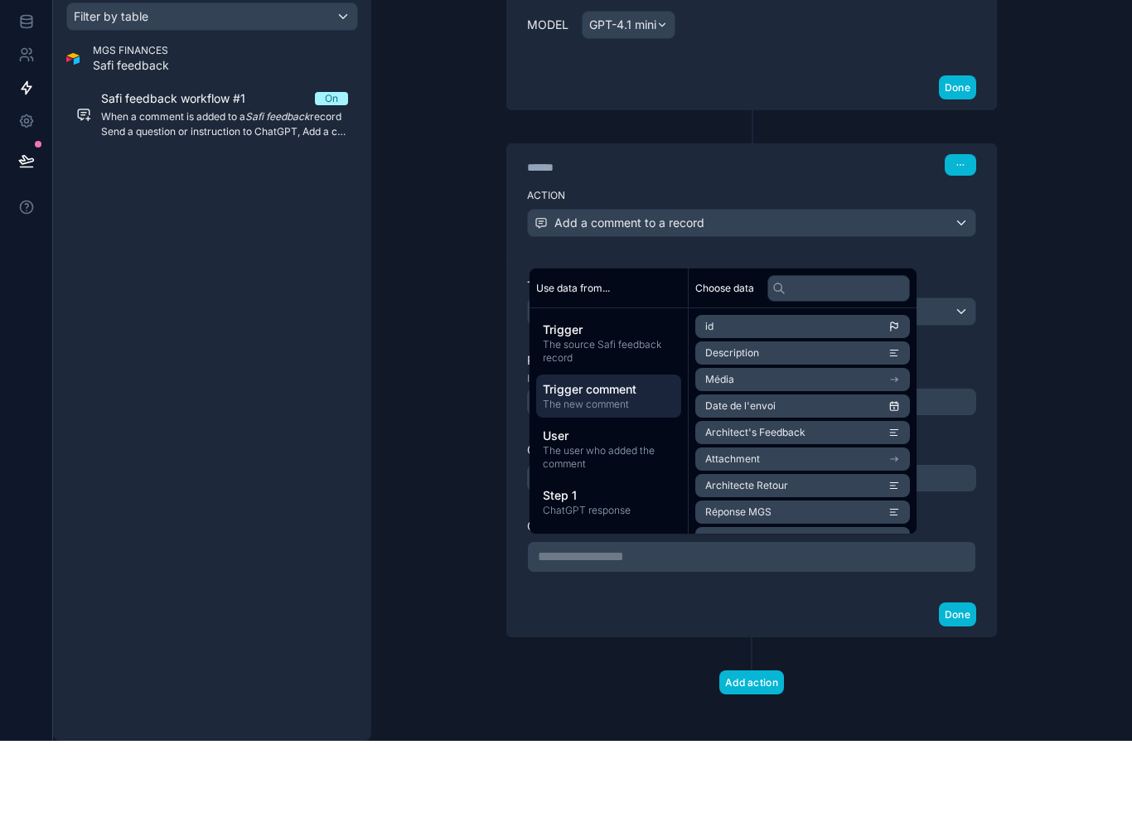
click at [617, 479] on span "The new comment" at bounding box center [609, 485] width 132 height 13
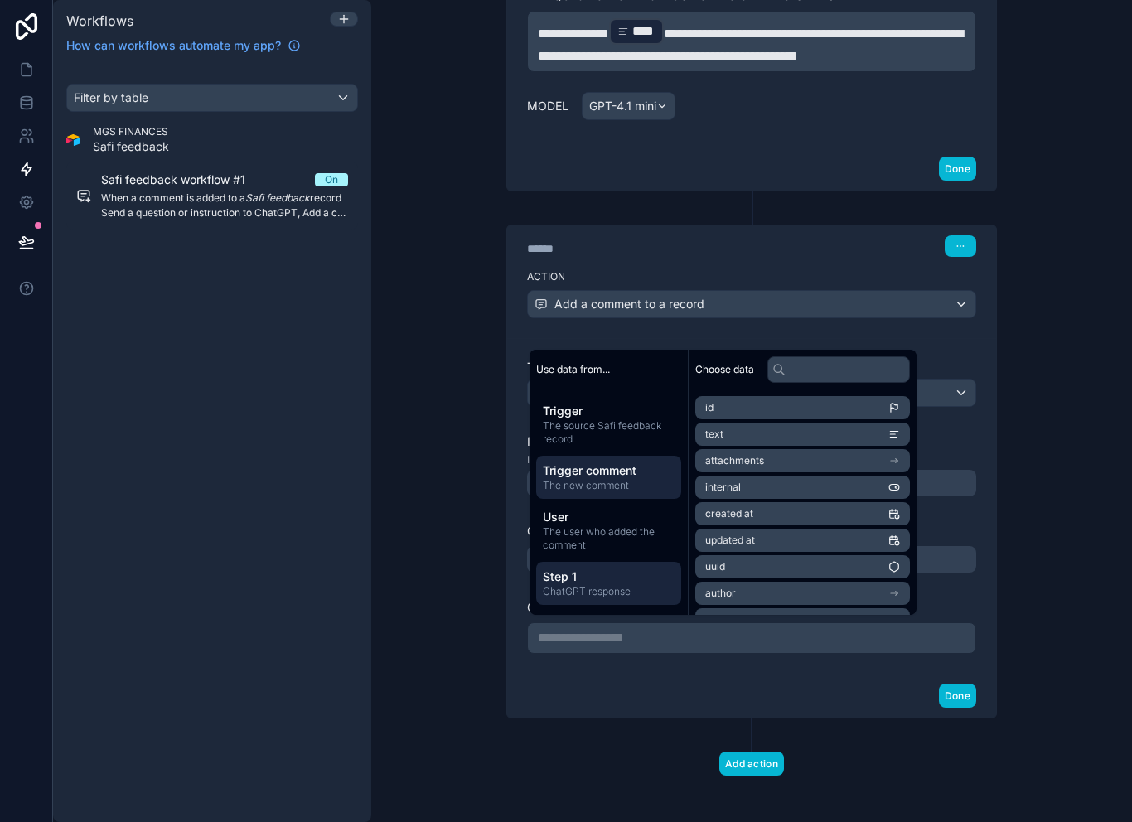
click at [593, 588] on span "ChatGPT response" at bounding box center [609, 591] width 132 height 13
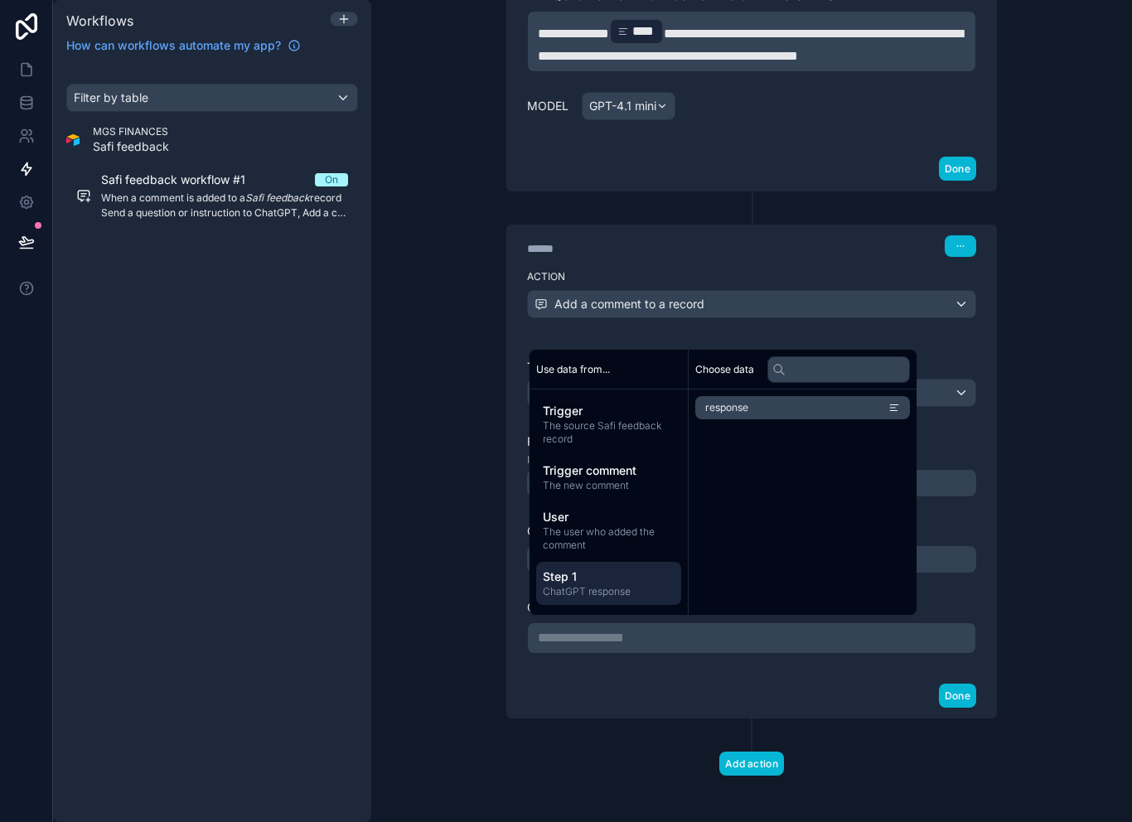
click at [772, 411] on li "response" at bounding box center [802, 407] width 215 height 23
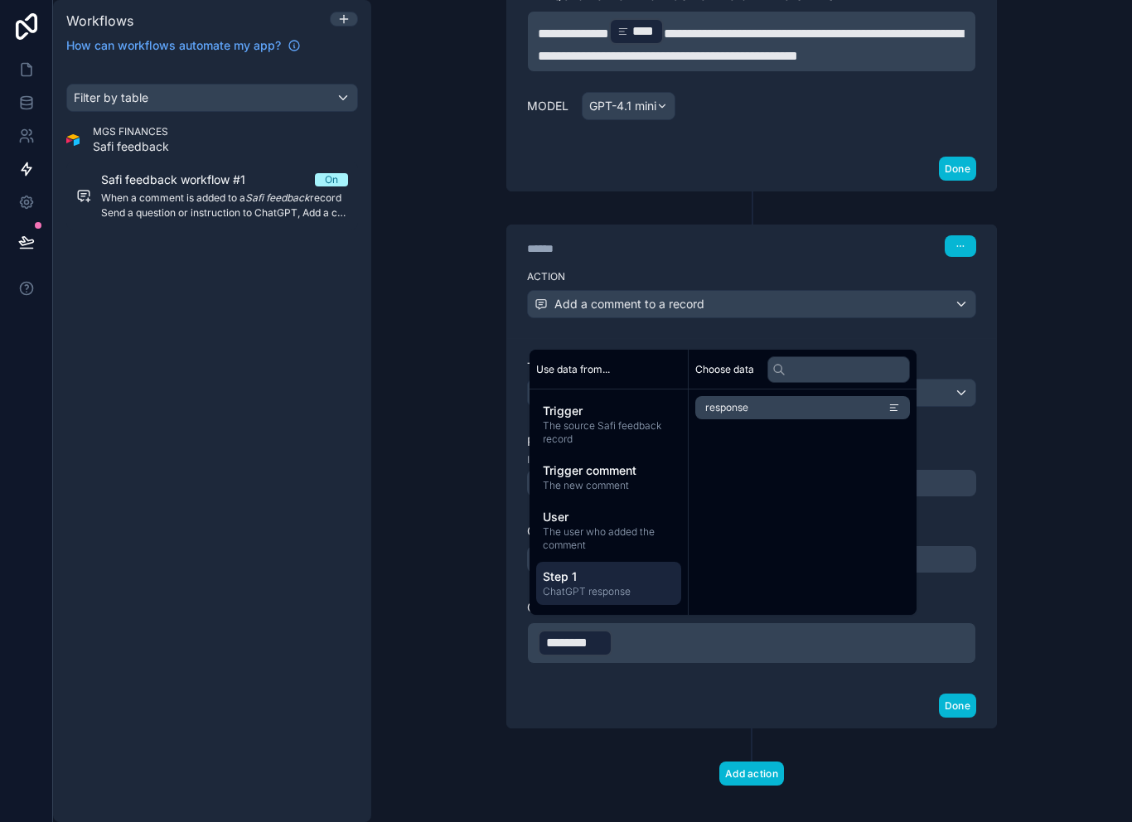
click at [529, 673] on div "Table Safi feedback Record ID ID of the record to comment on. ******* Comment a…" at bounding box center [751, 511] width 489 height 346
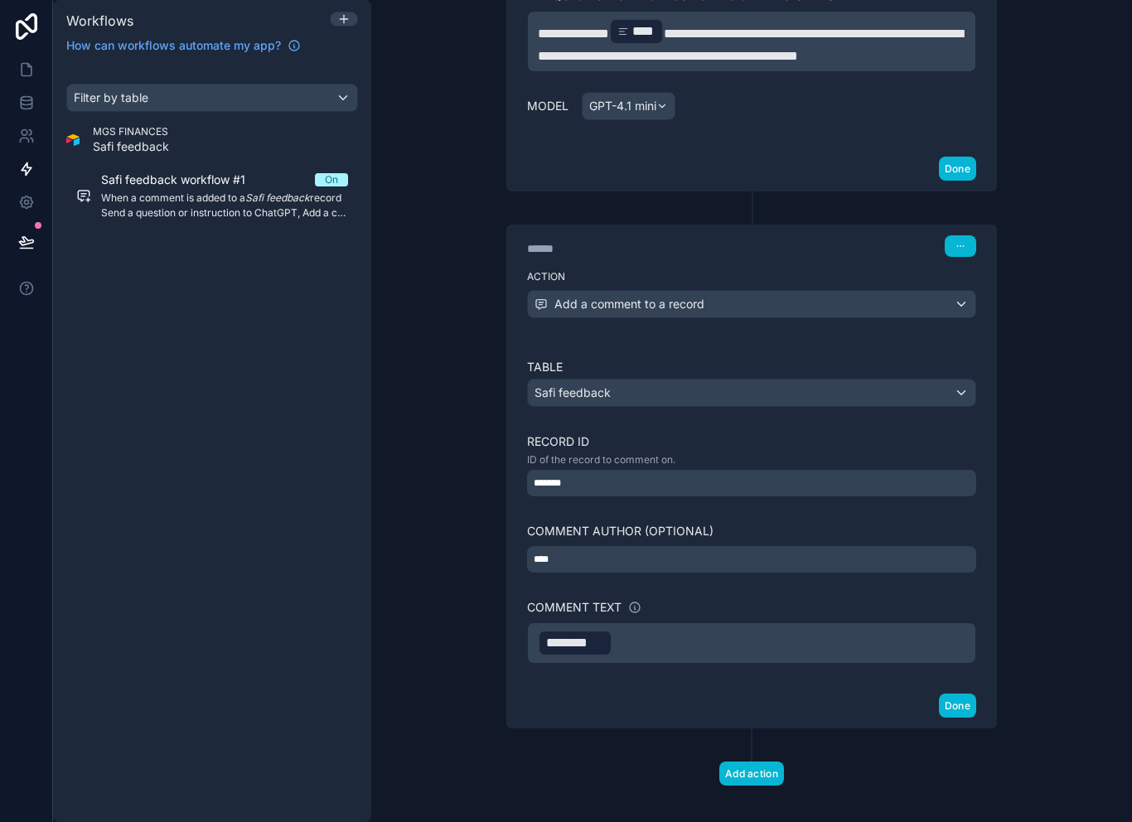
click at [642, 556] on div "****" at bounding box center [751, 559] width 449 height 27
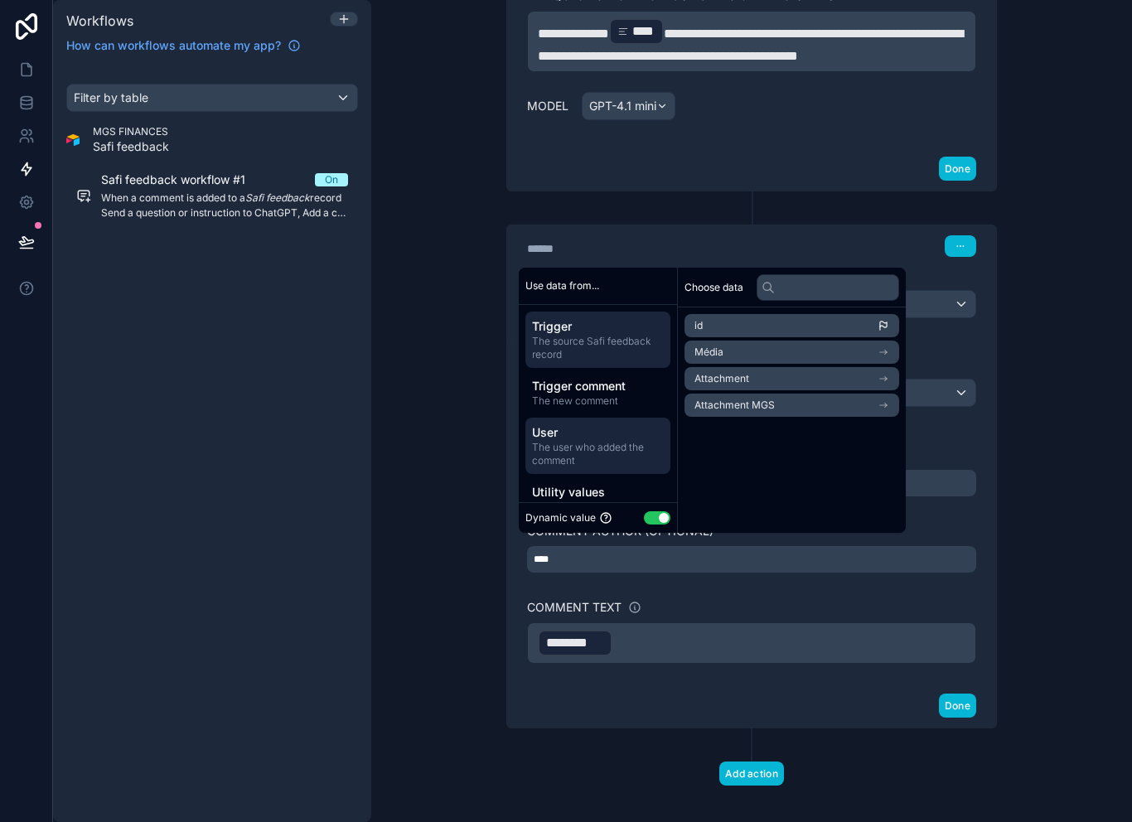
click at [599, 451] on span "The user who added the comment" at bounding box center [598, 454] width 132 height 27
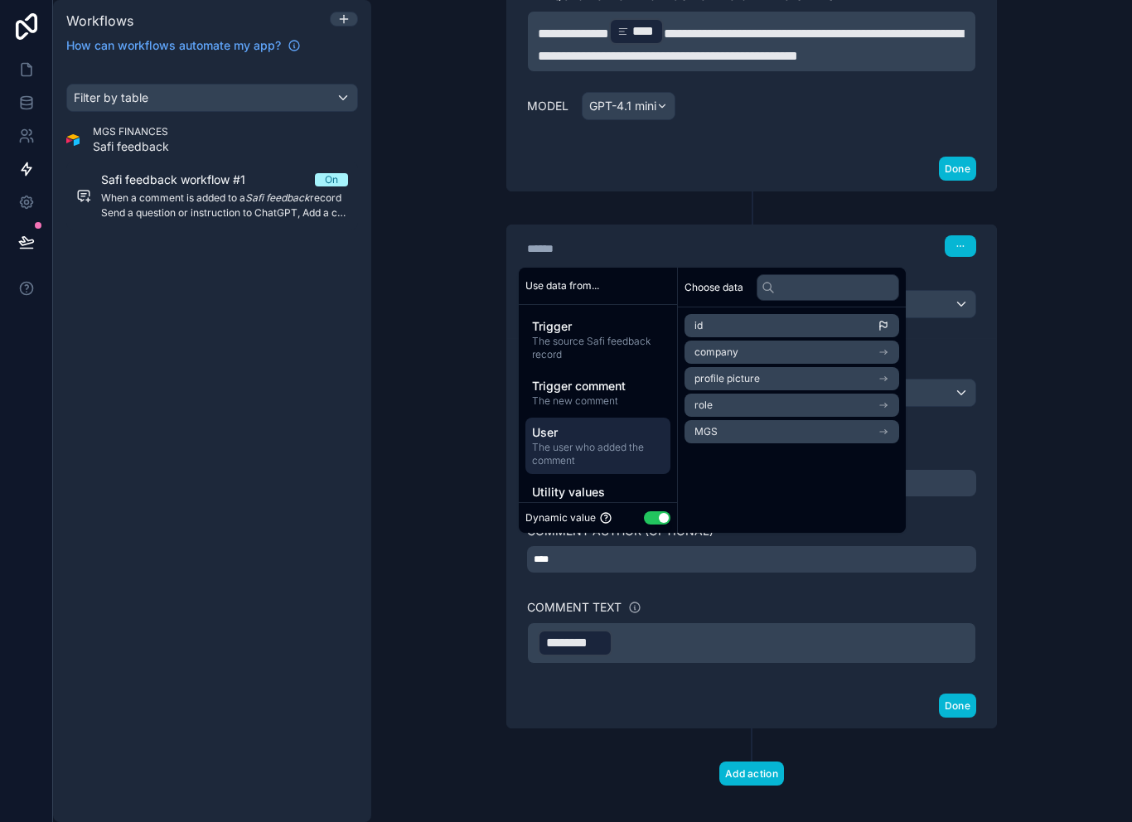
click at [777, 328] on li "id" at bounding box center [791, 325] width 215 height 23
click at [871, 791] on div "**********" at bounding box center [751, 272] width 557 height 1133
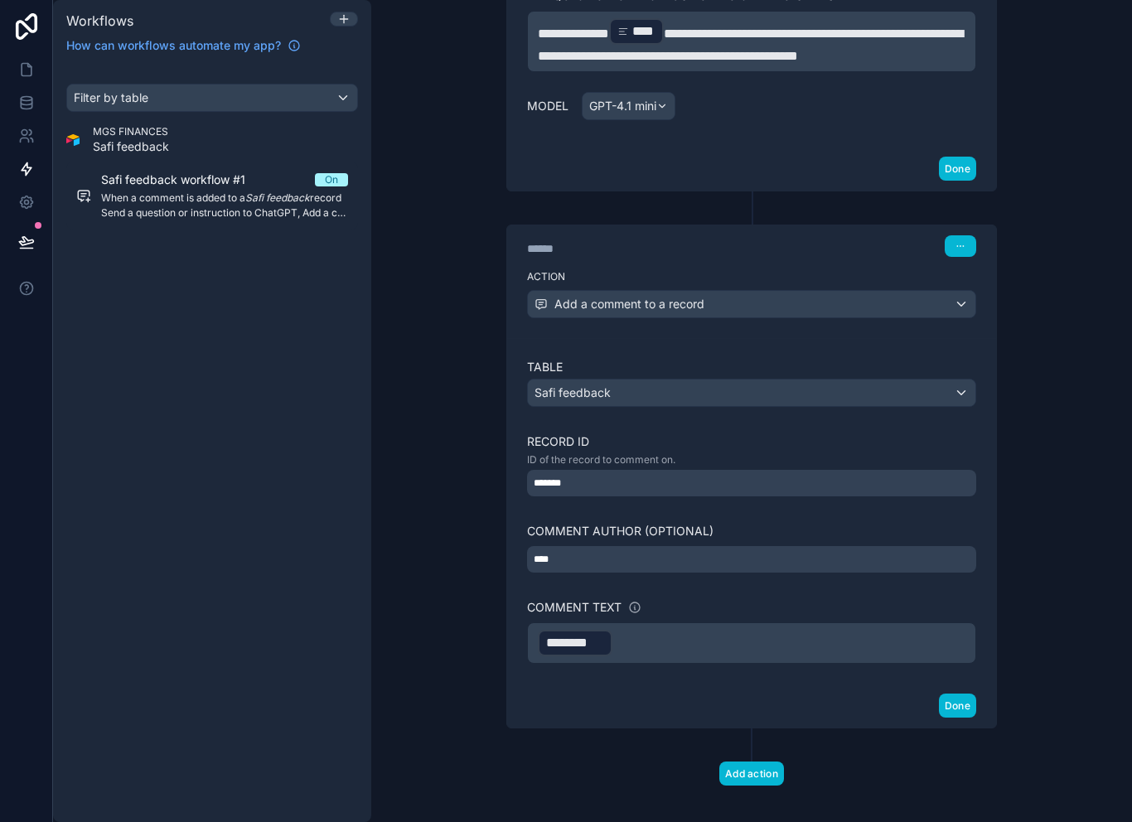
click at [857, 776] on div "Add action" at bounding box center [751, 756] width 530 height 57
click at [955, 163] on button "Done" at bounding box center [957, 169] width 37 height 24
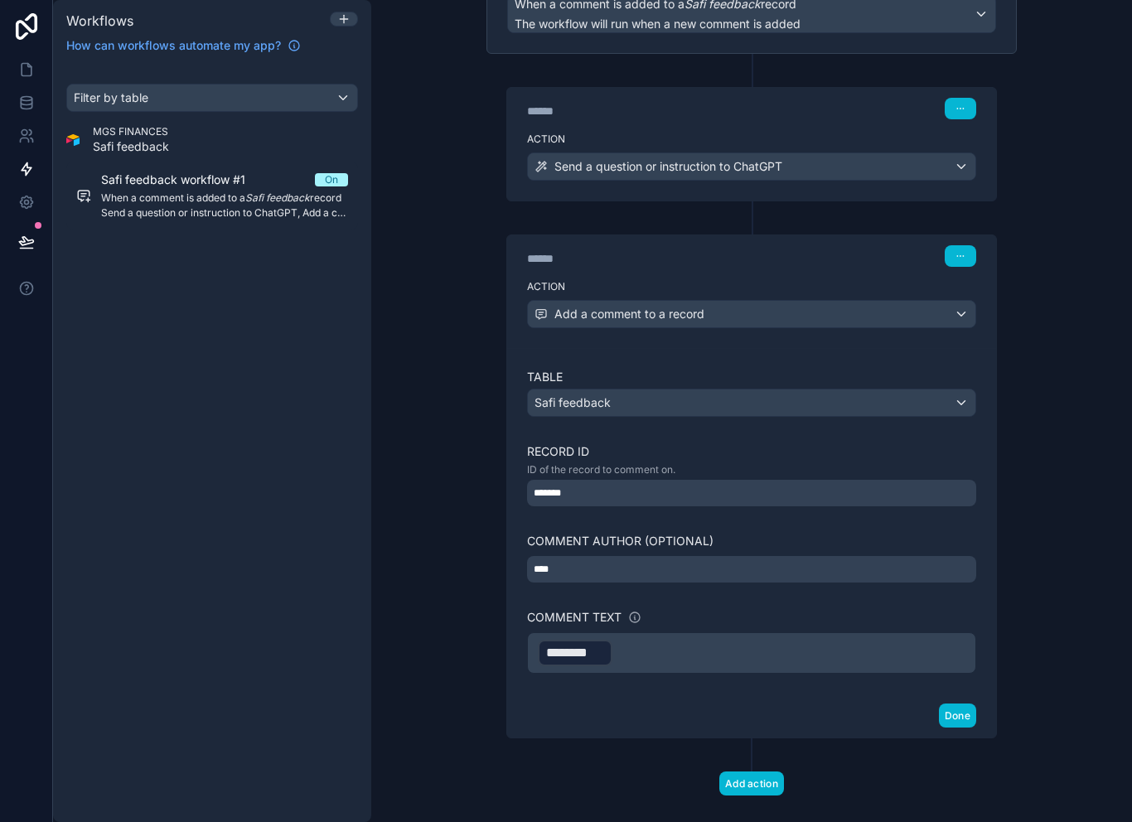
scroll to position [167, 0]
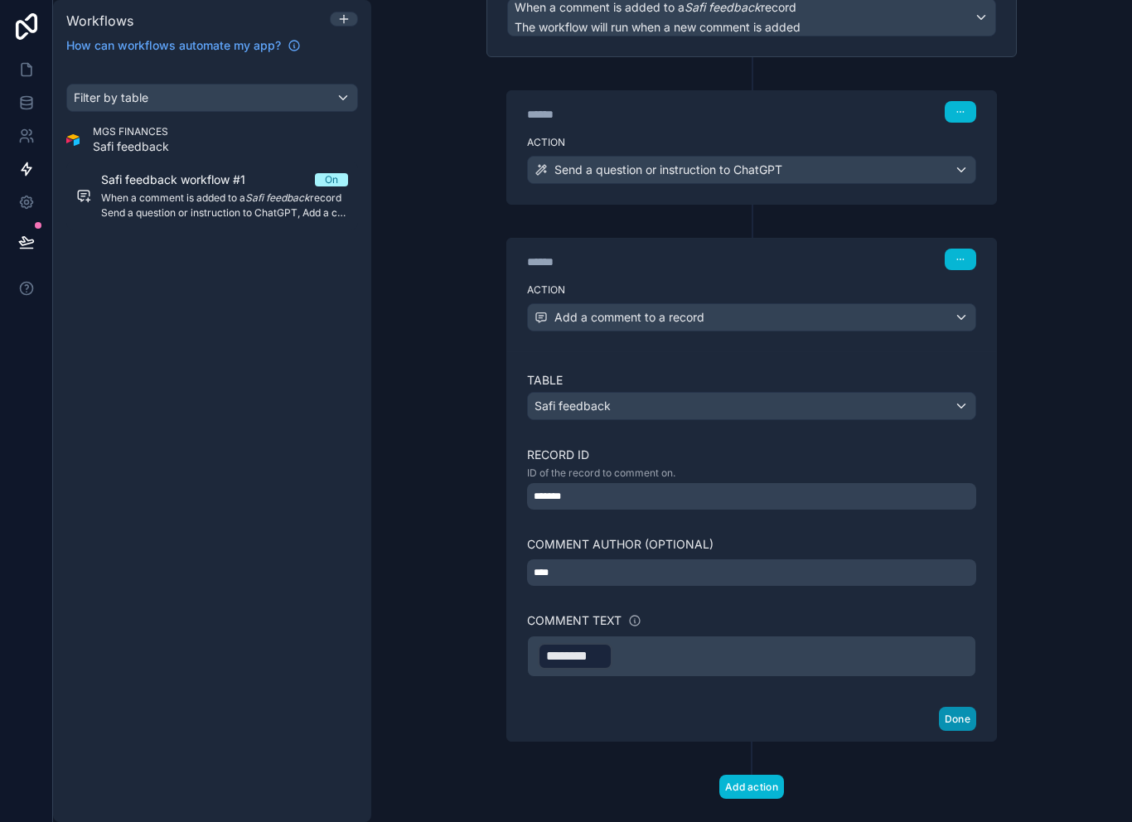
click at [965, 707] on button "Done" at bounding box center [957, 719] width 37 height 24
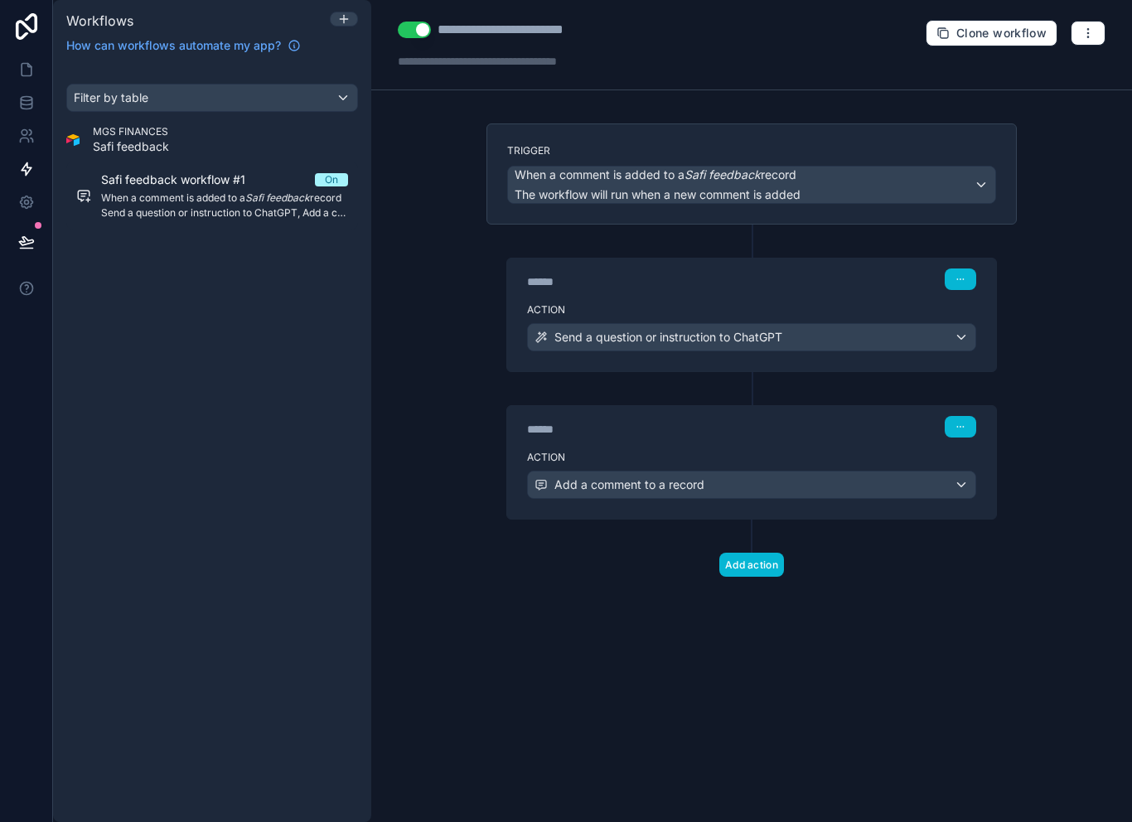
scroll to position [0, 0]
click at [1092, 28] on icon "button" at bounding box center [1087, 33] width 13 height 13
click at [1056, 73] on span "Test workflow" at bounding box center [1044, 71] width 80 height 13
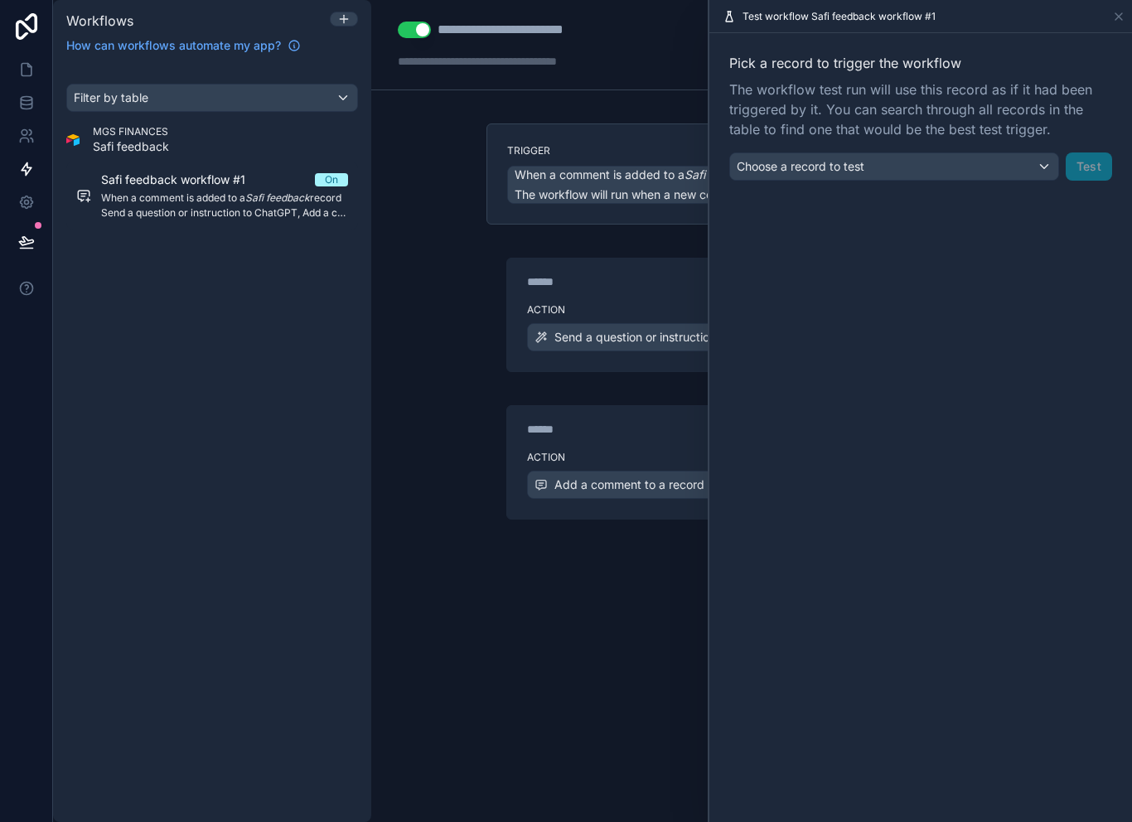
click at [1029, 177] on div "Choose a record to test" at bounding box center [894, 166] width 328 height 27
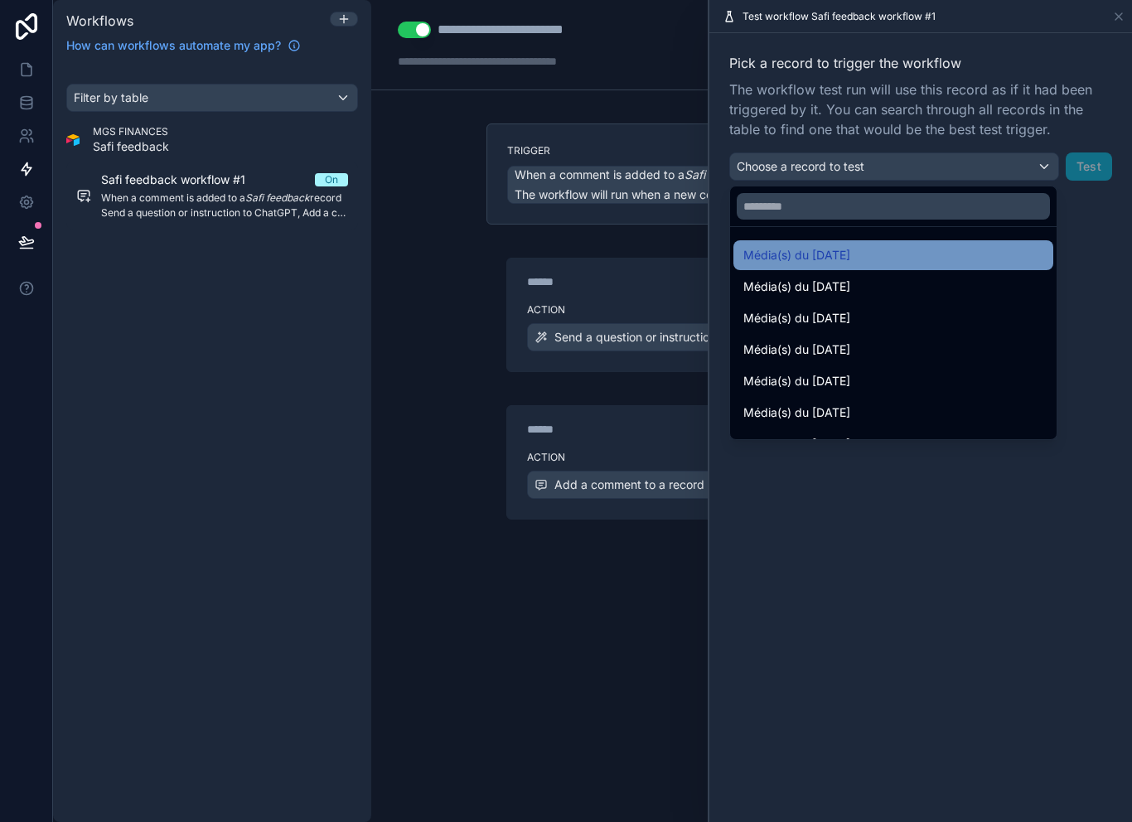
click at [916, 256] on div "Média(s) du [DATE]" at bounding box center [893, 255] width 300 height 20
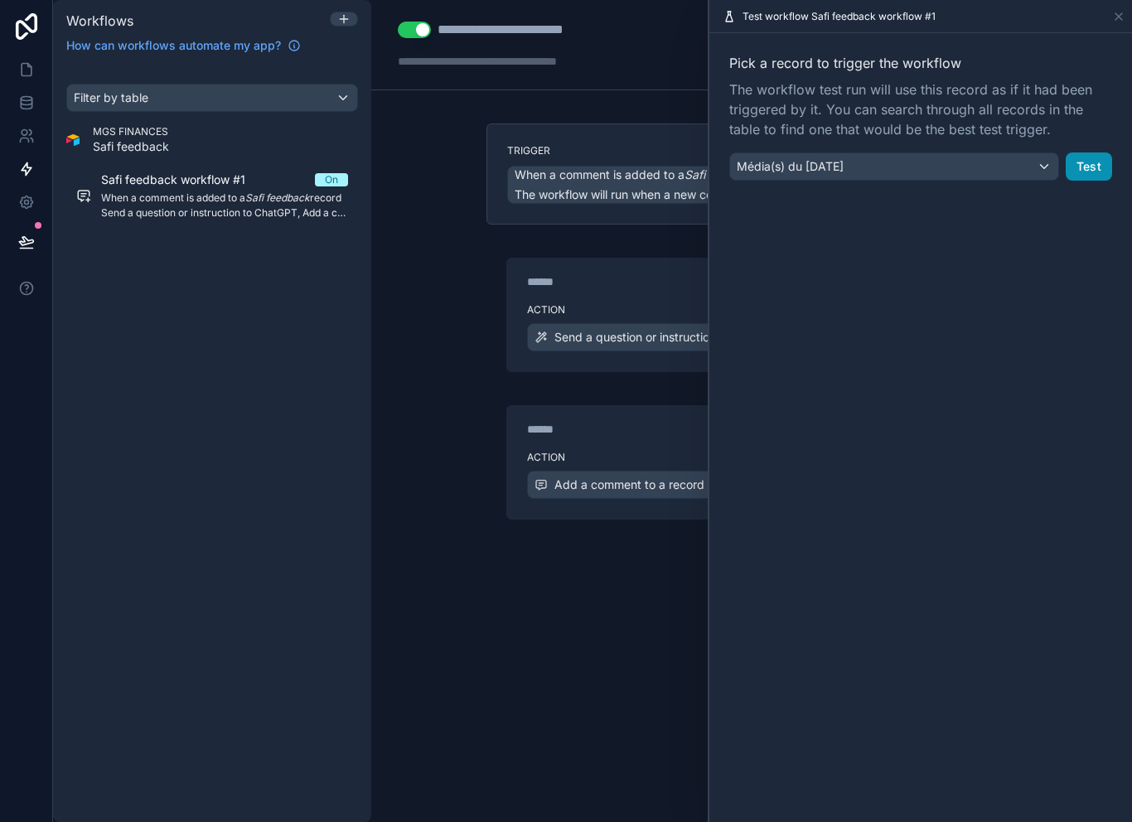
click at [1095, 158] on button "Test" at bounding box center [1089, 166] width 46 height 28
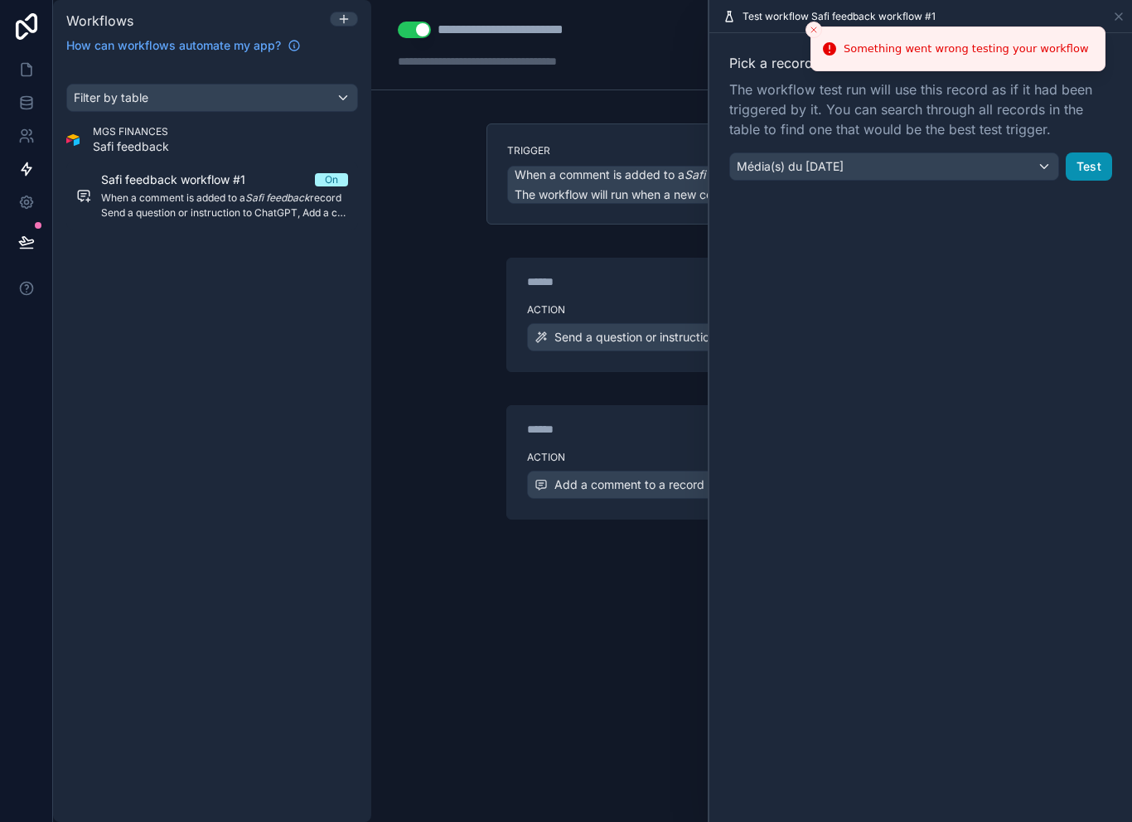
click at [1100, 174] on button "Test" at bounding box center [1089, 166] width 46 height 28
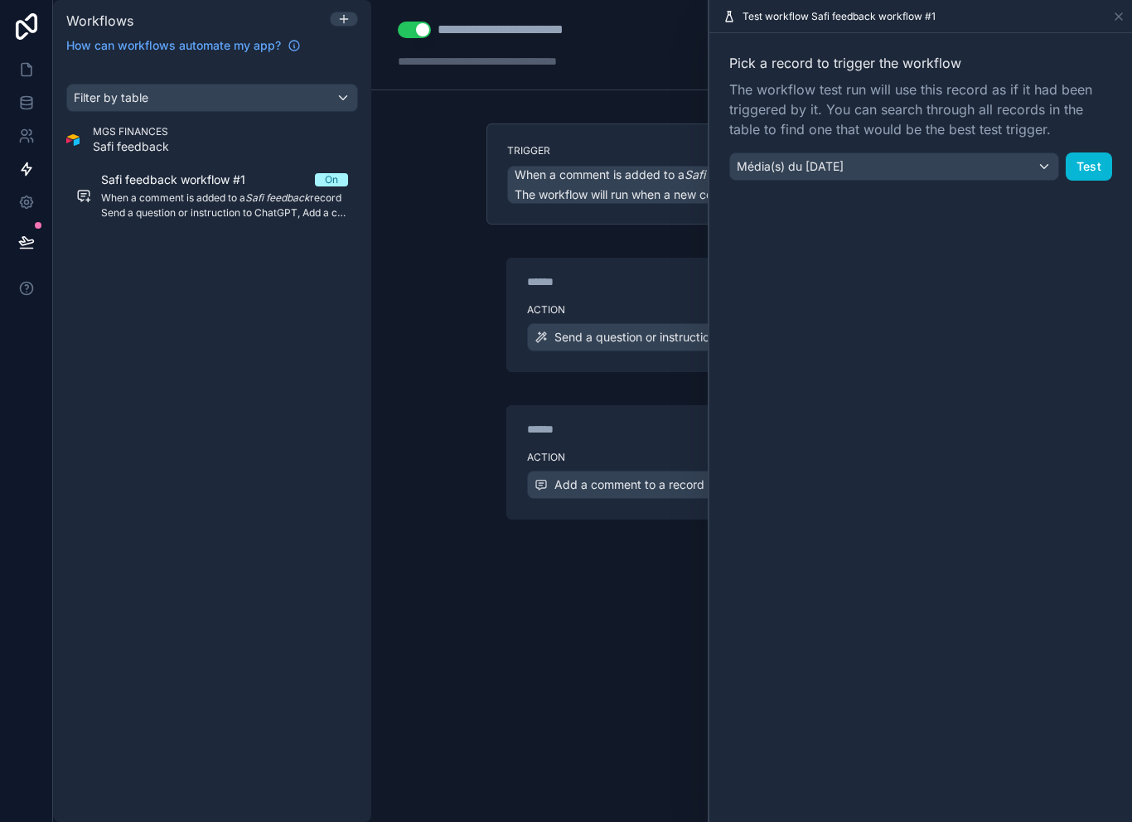
click at [409, 390] on div "**********" at bounding box center [751, 411] width 761 height 822
click at [30, 75] on icon at bounding box center [26, 69] width 17 height 17
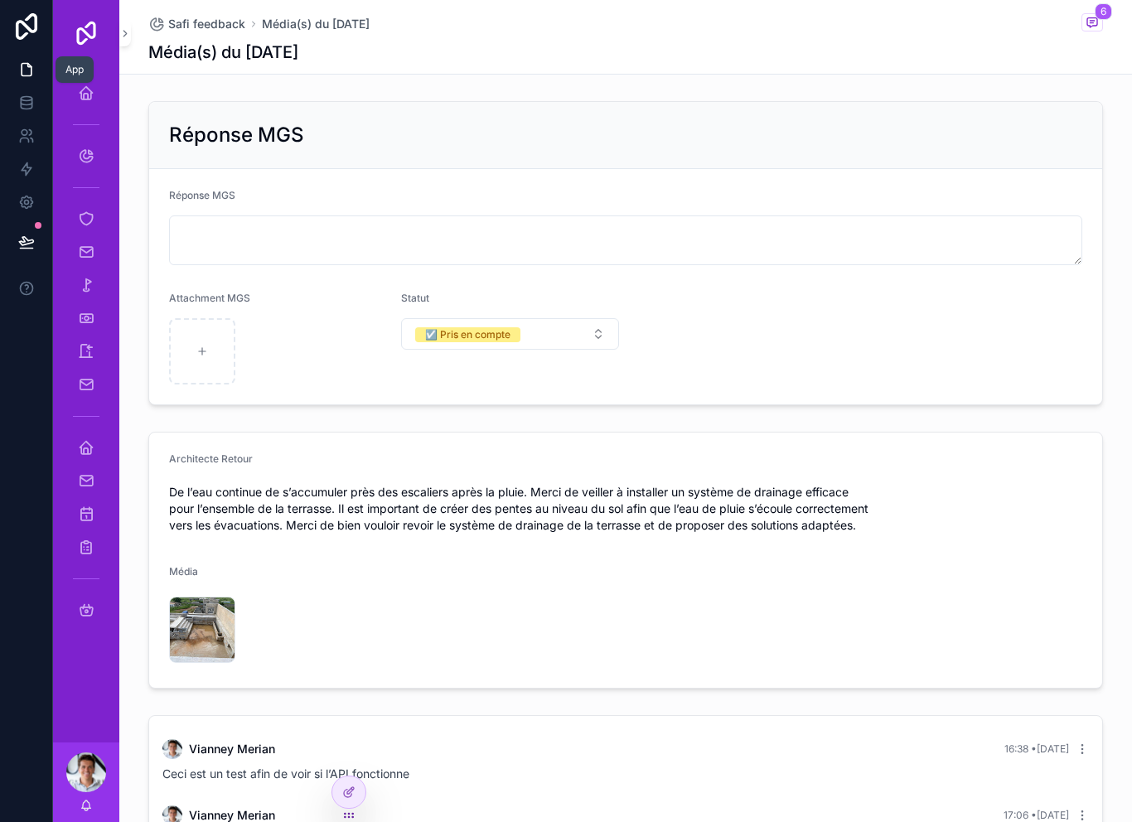
scroll to position [46, 0]
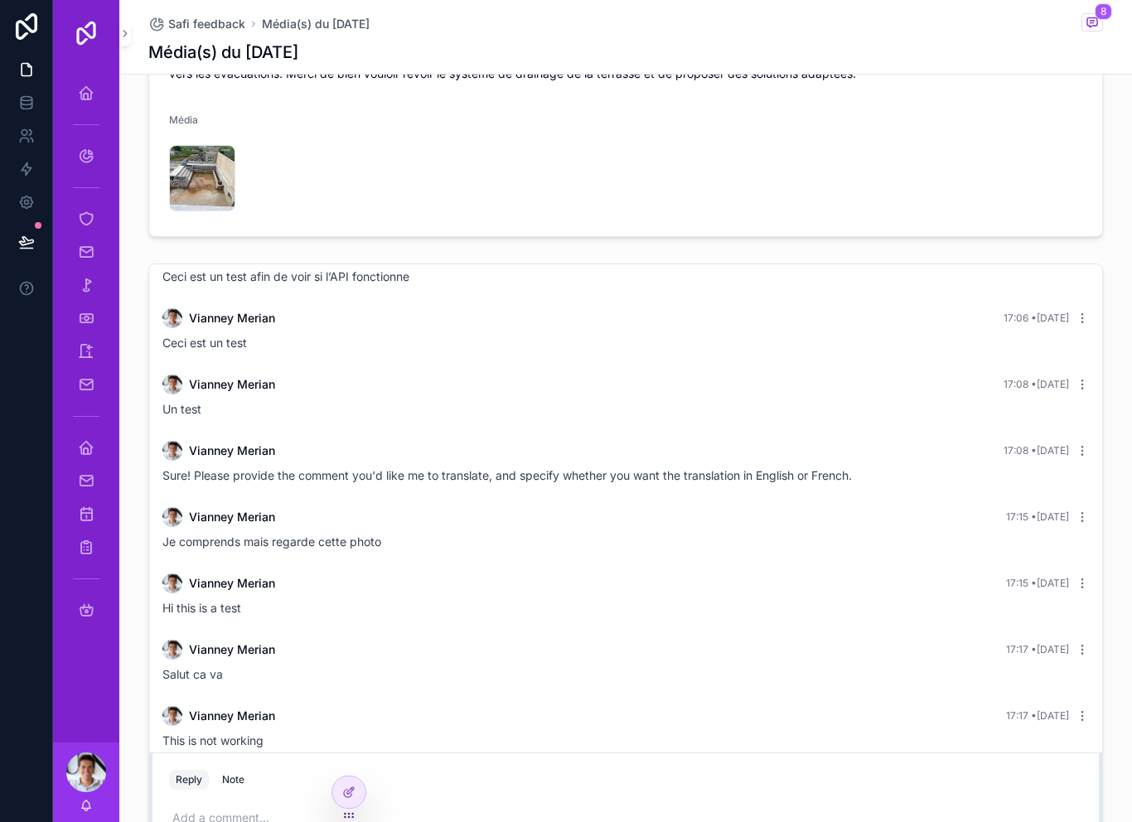
click at [650, 379] on div "Vianney Merian 17:08 • Today" at bounding box center [625, 385] width 926 height 20
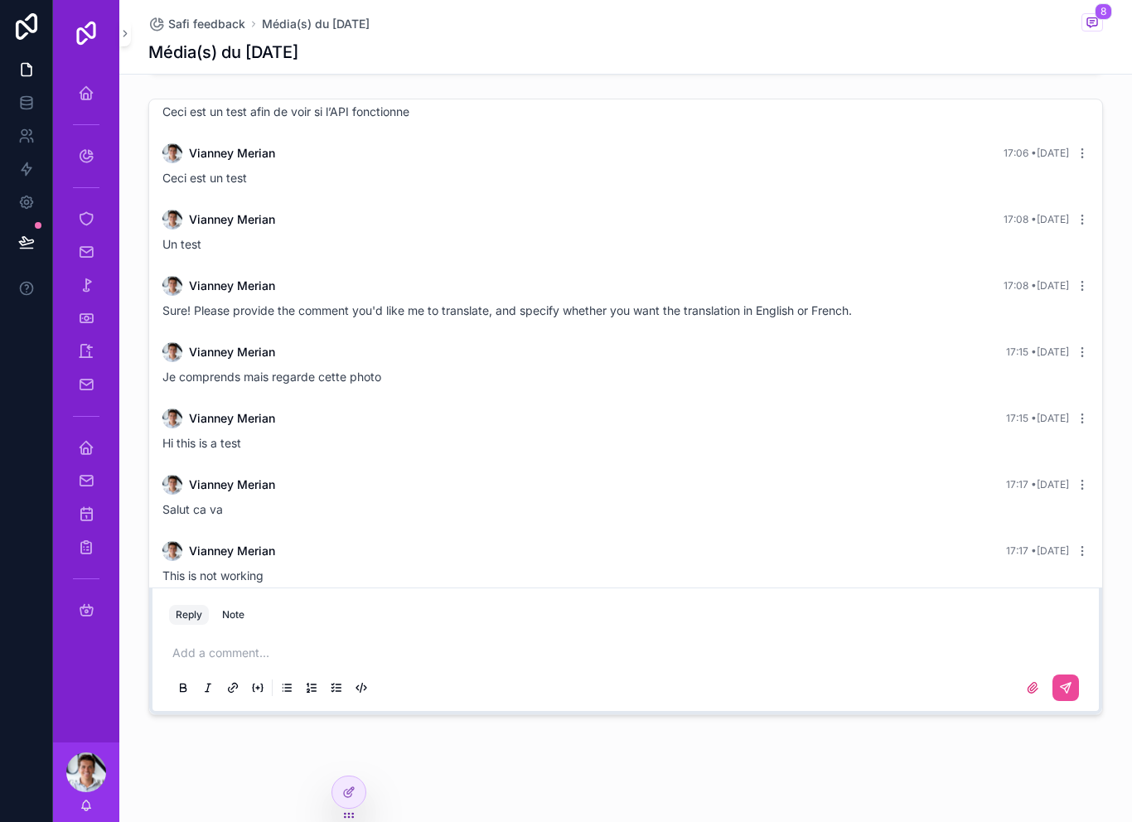
scroll to position [616, 0]
click at [322, 662] on p "scrollable content" at bounding box center [628, 654] width 913 height 17
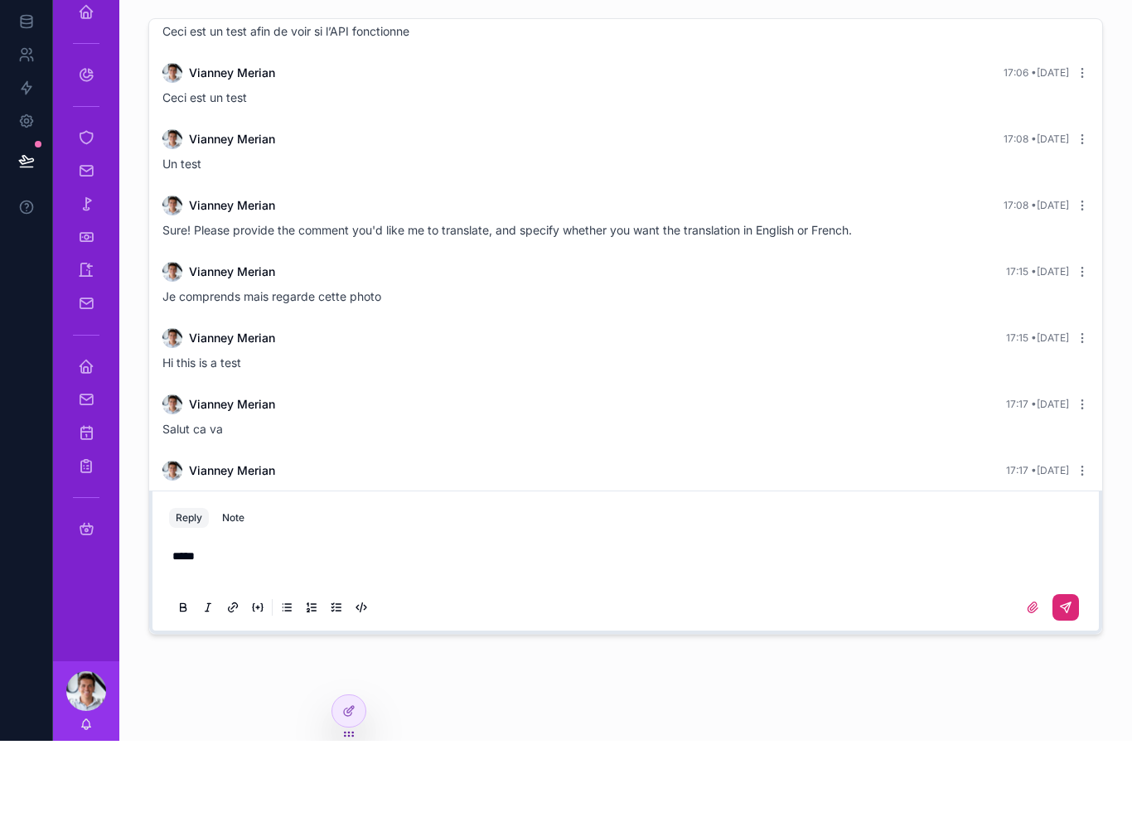
click at [1077, 675] on button "scrollable content" at bounding box center [1065, 688] width 27 height 27
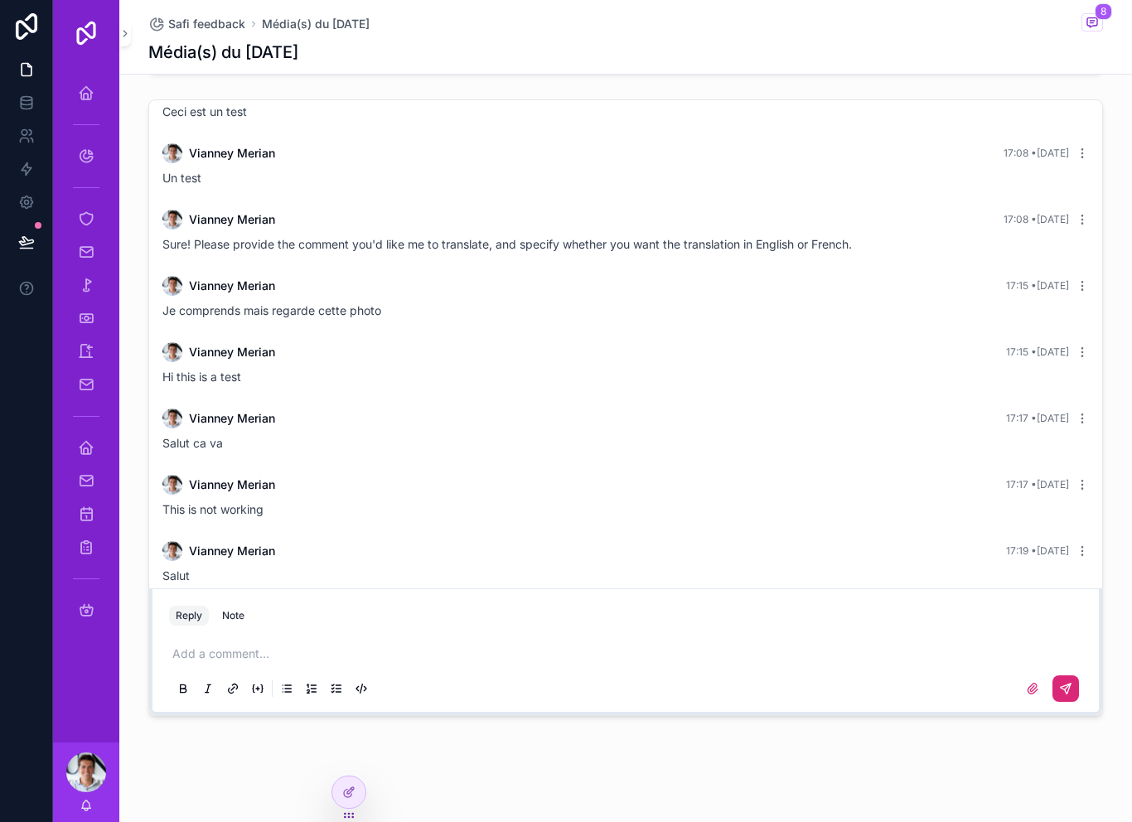
scroll to position [112, 0]
click at [33, 194] on icon at bounding box center [26, 202] width 17 height 17
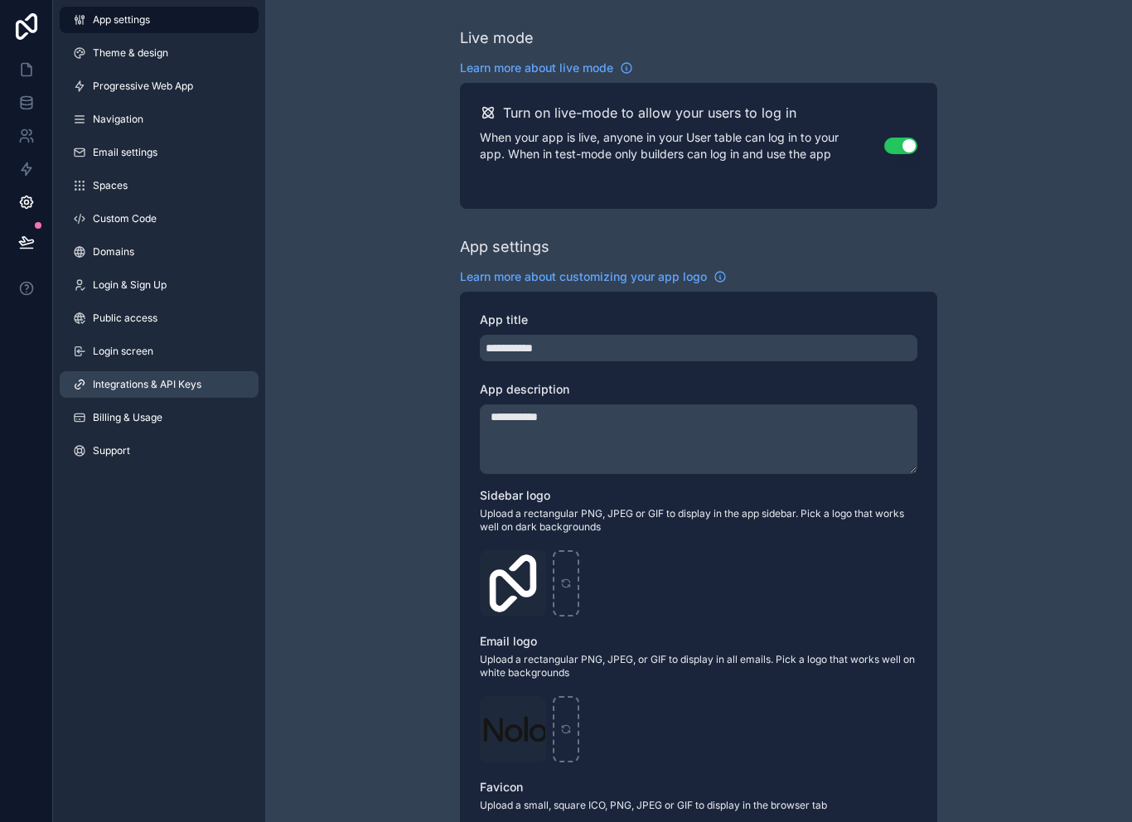
click at [115, 378] on span "Integrations & API Keys" at bounding box center [147, 384] width 109 height 13
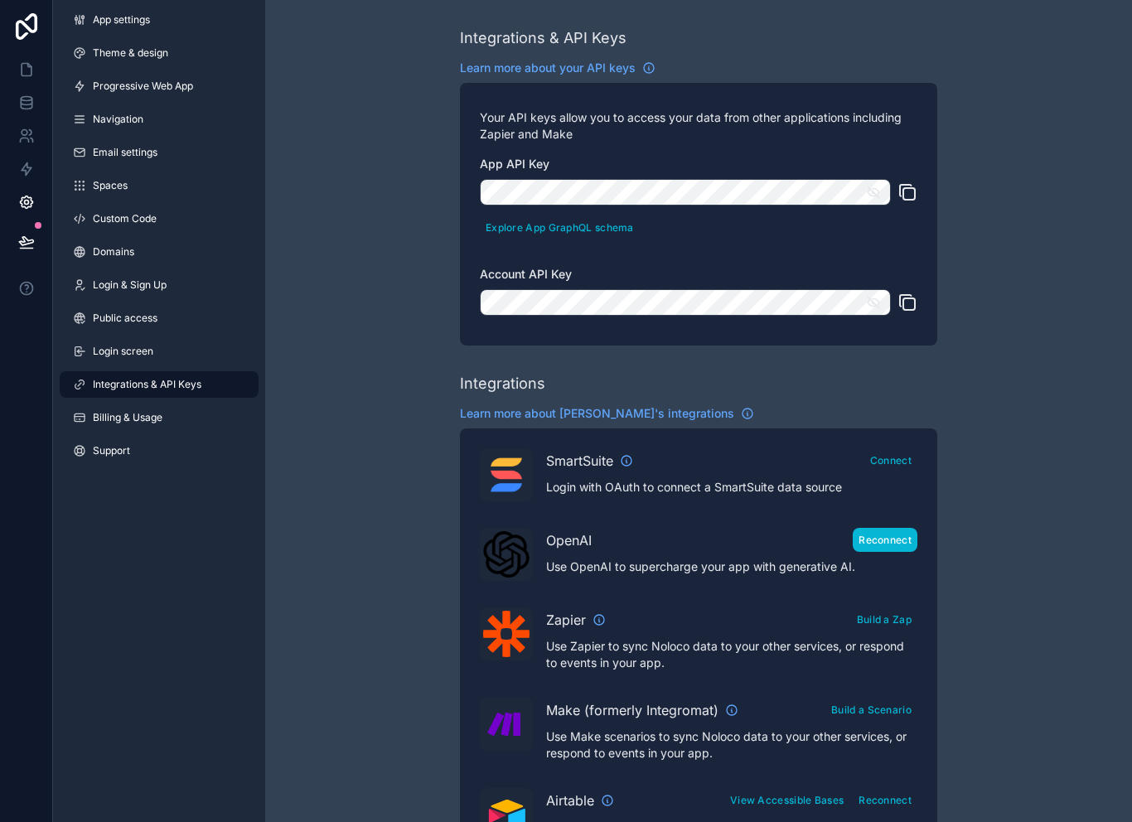
click at [875, 528] on button "Reconnect" at bounding box center [885, 540] width 65 height 24
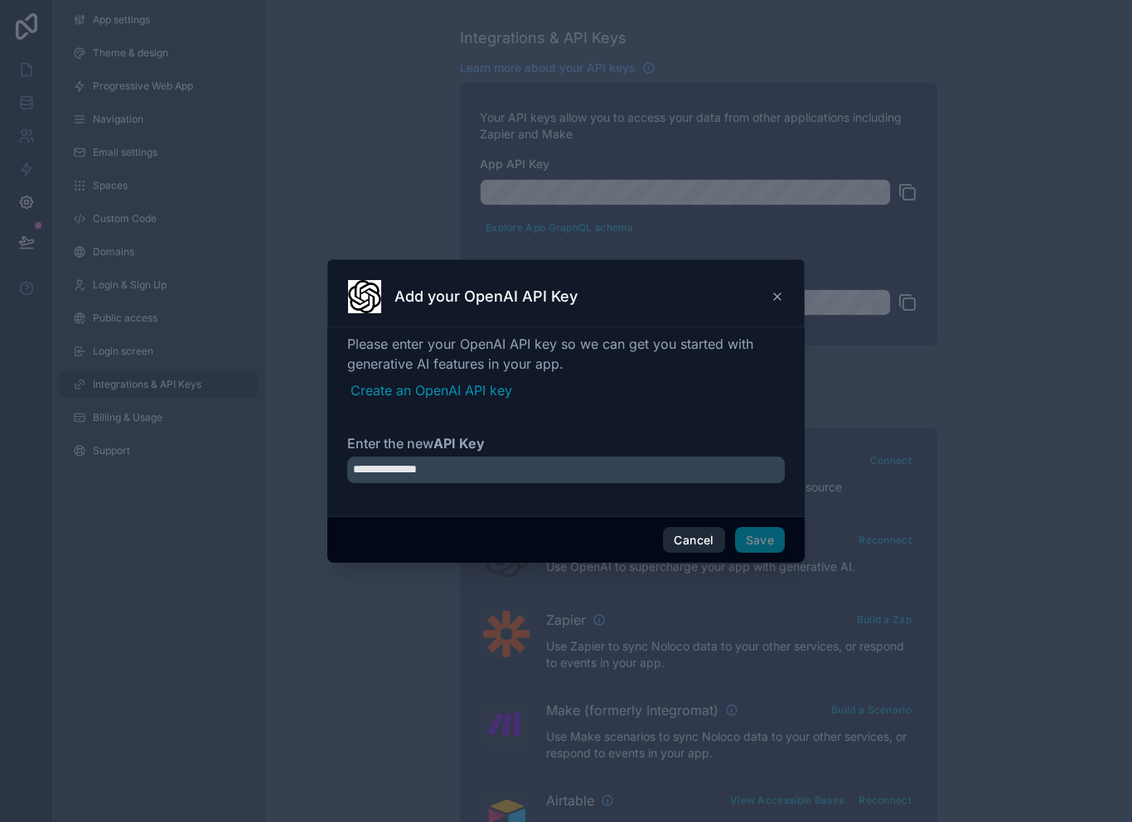
click at [685, 527] on button "Cancel" at bounding box center [693, 540] width 61 height 27
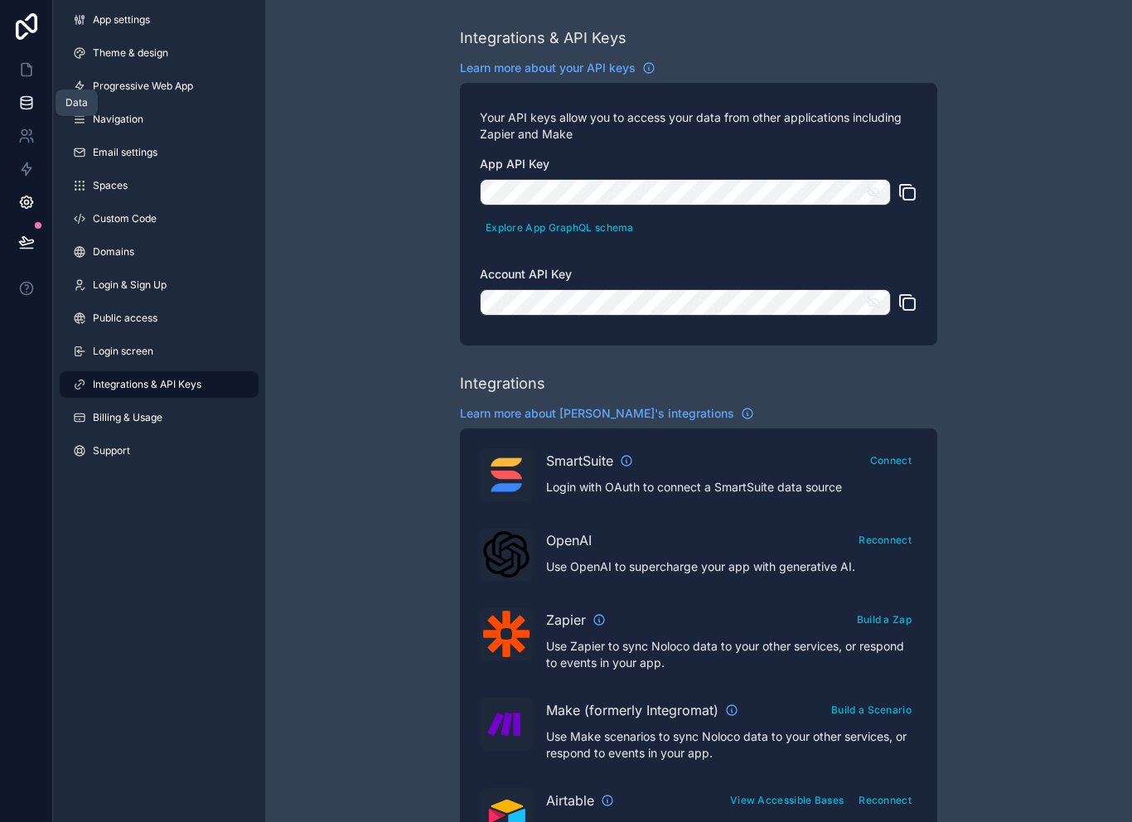
click at [32, 87] on link at bounding box center [26, 102] width 52 height 33
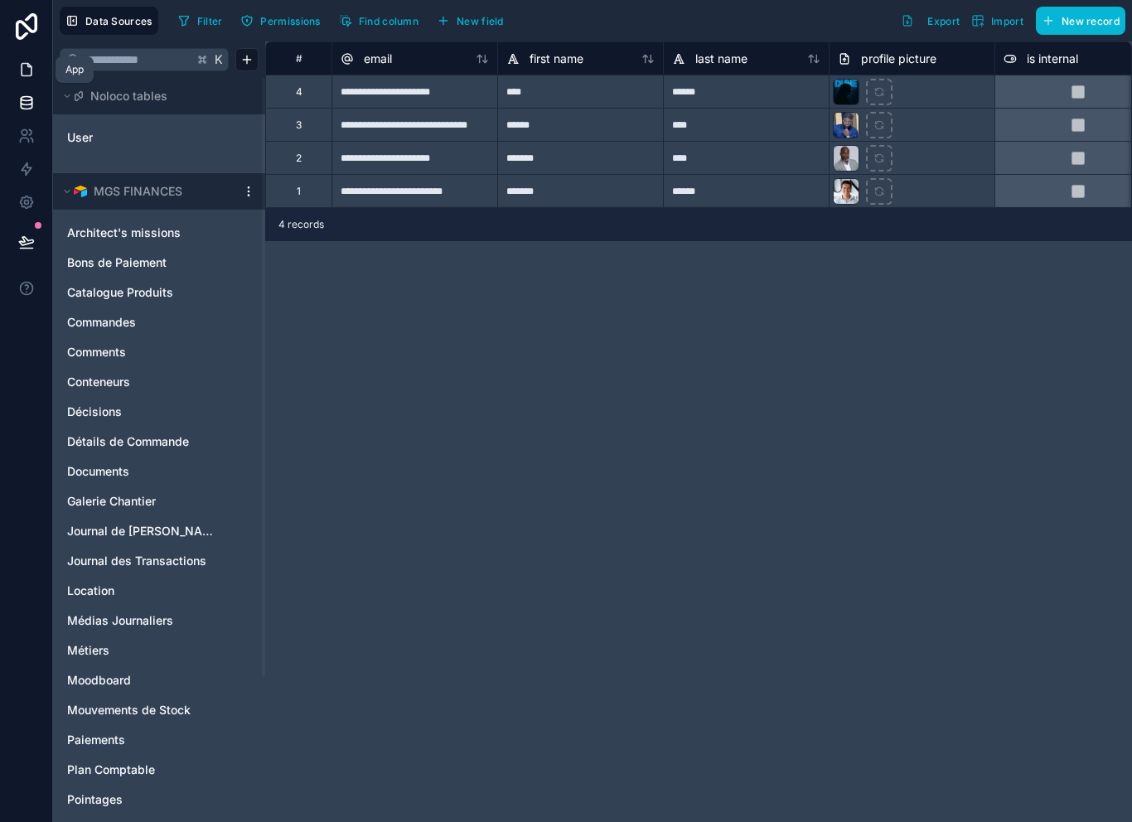
click at [19, 76] on icon at bounding box center [26, 69] width 17 height 17
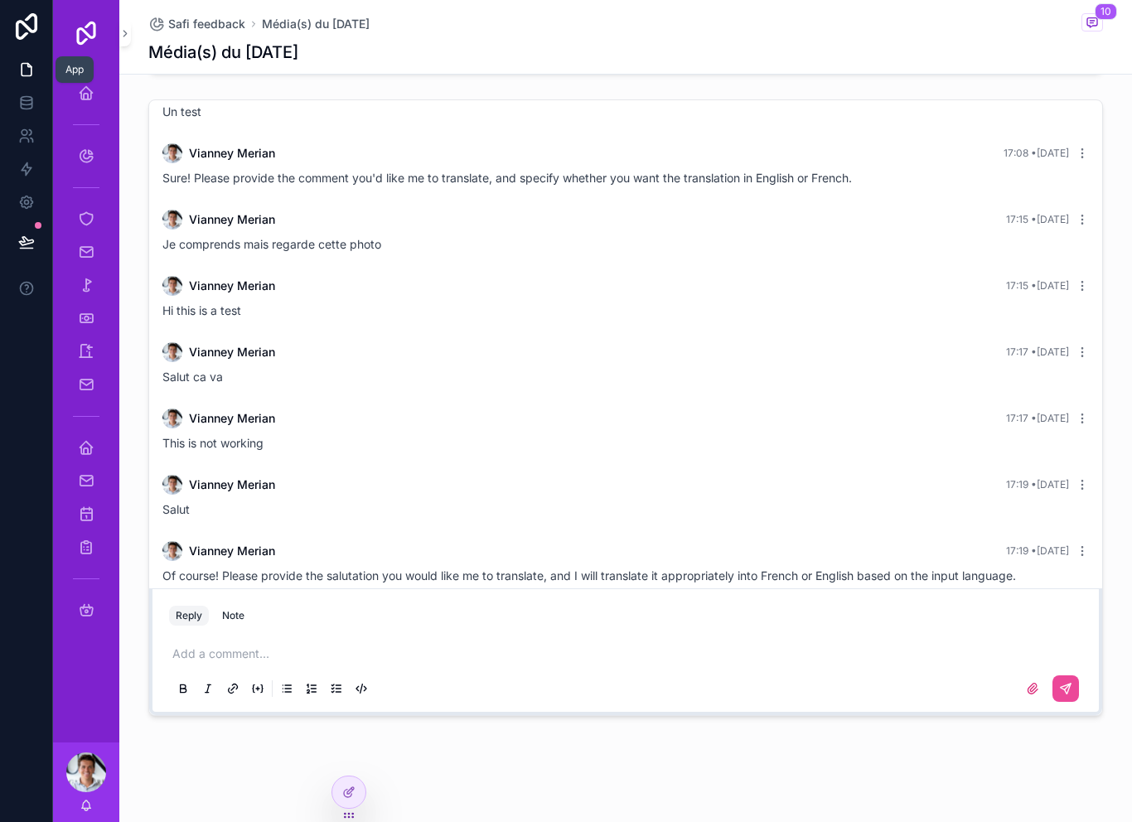
scroll to position [178, 0]
click at [20, 196] on icon at bounding box center [26, 202] width 12 height 12
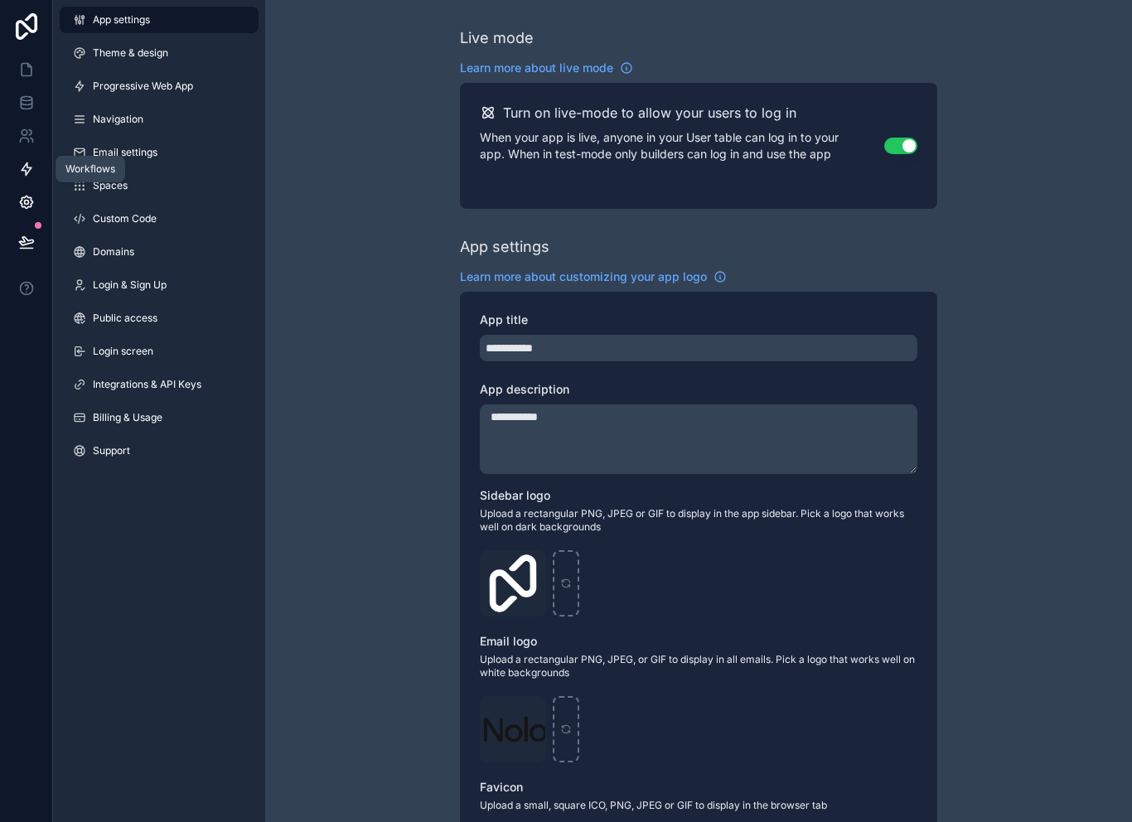
click at [21, 161] on icon at bounding box center [26, 169] width 17 height 17
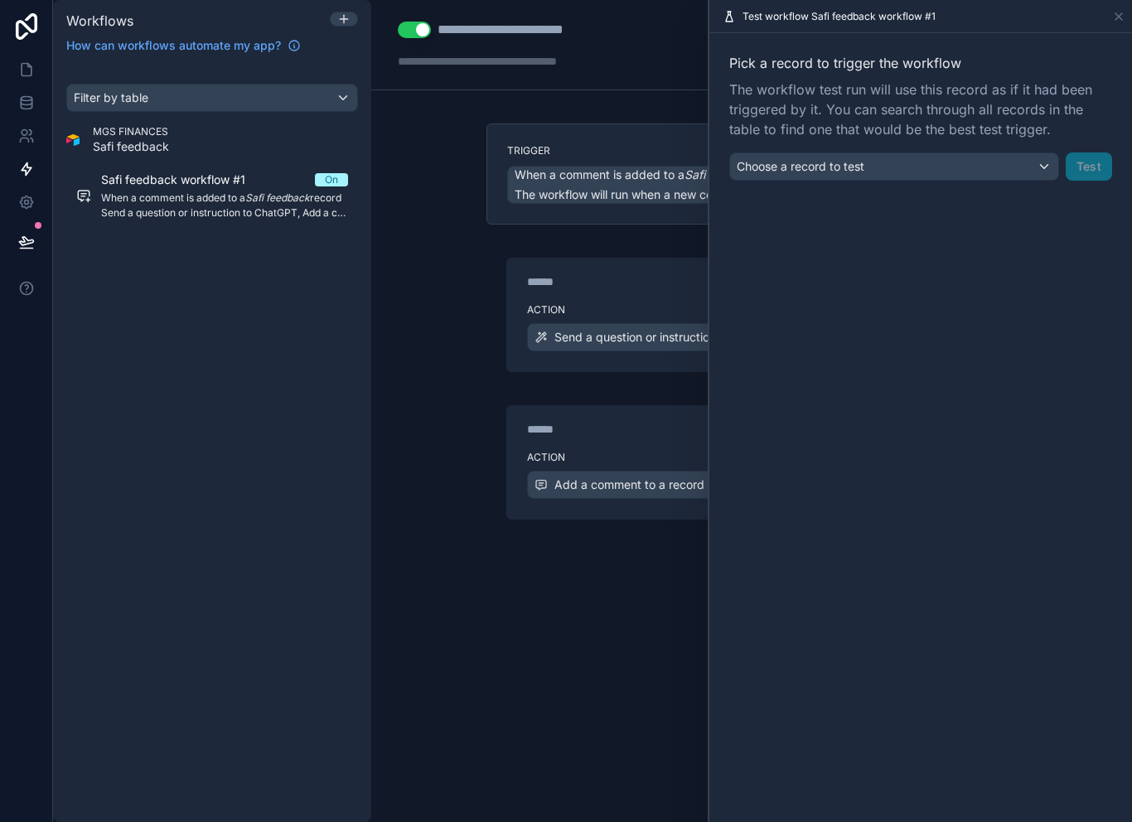
click at [501, 294] on div "****** Step 1 Action Send a question or instruction to ChatGPT" at bounding box center [751, 298] width 530 height 147
click at [487, 225] on div "****** Step 1 Action Send a question or instruction to ChatGPT" at bounding box center [751, 298] width 530 height 147
click at [644, 297] on div "Action Send a question or instruction to ChatGPT" at bounding box center [751, 334] width 489 height 75
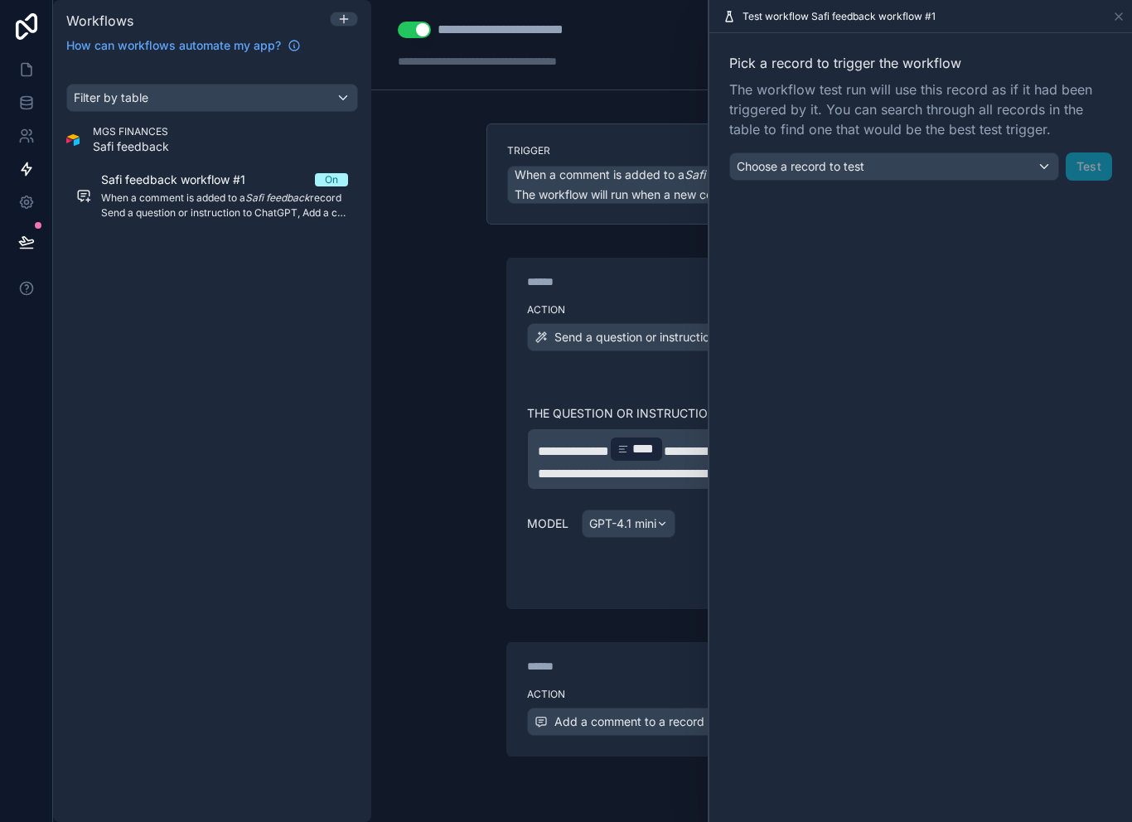
click at [468, 537] on div "**********" at bounding box center [751, 411] width 761 height 822
click at [684, 244] on div "**********" at bounding box center [751, 417] width 530 height 384
click at [680, 249] on div "**********" at bounding box center [751, 417] width 530 height 384
click at [453, 644] on div "**********" at bounding box center [751, 411] width 761 height 822
click at [438, 622] on div "**********" at bounding box center [751, 411] width 761 height 822
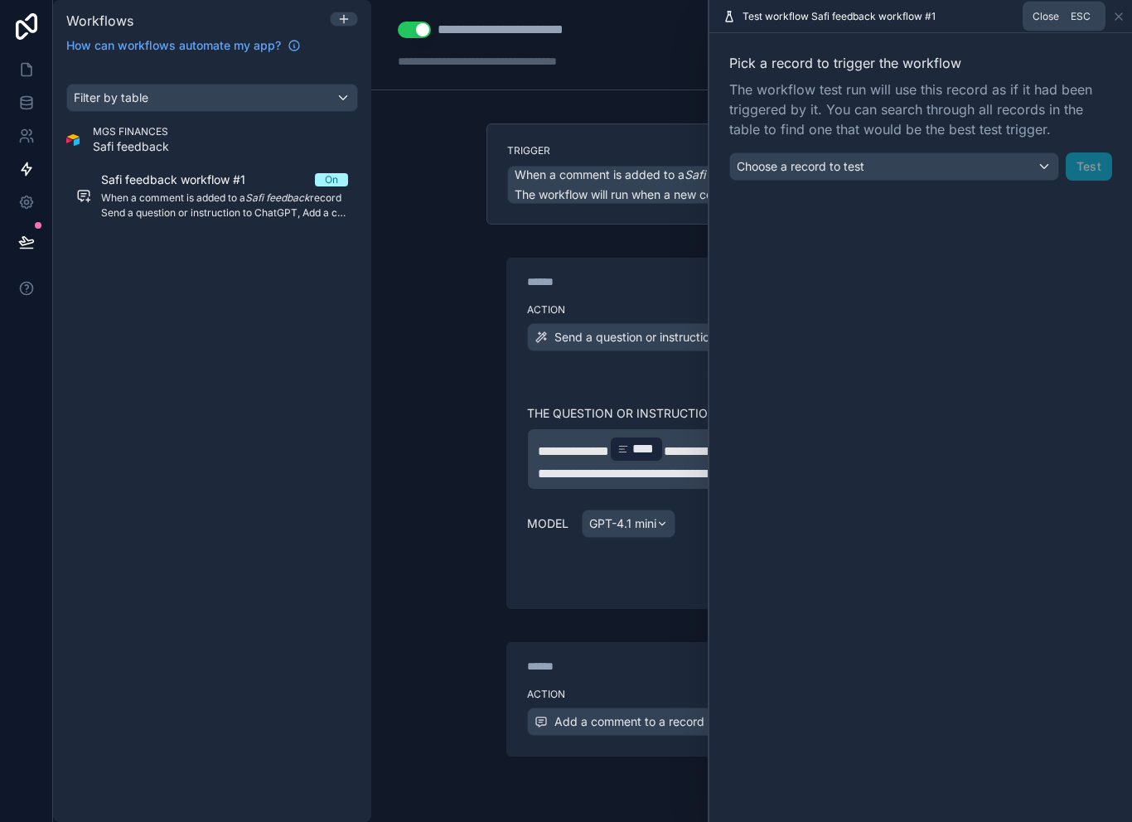
click at [1047, 21] on span "Close" at bounding box center [1045, 16] width 27 height 13
click at [1053, 13] on span "Close" at bounding box center [1045, 16] width 27 height 13
click at [1124, 14] on icon at bounding box center [1118, 16] width 13 height 13
click at [1125, 17] on div "Test workflow Safi feedback workflow #1" at bounding box center [920, 16] width 409 height 32
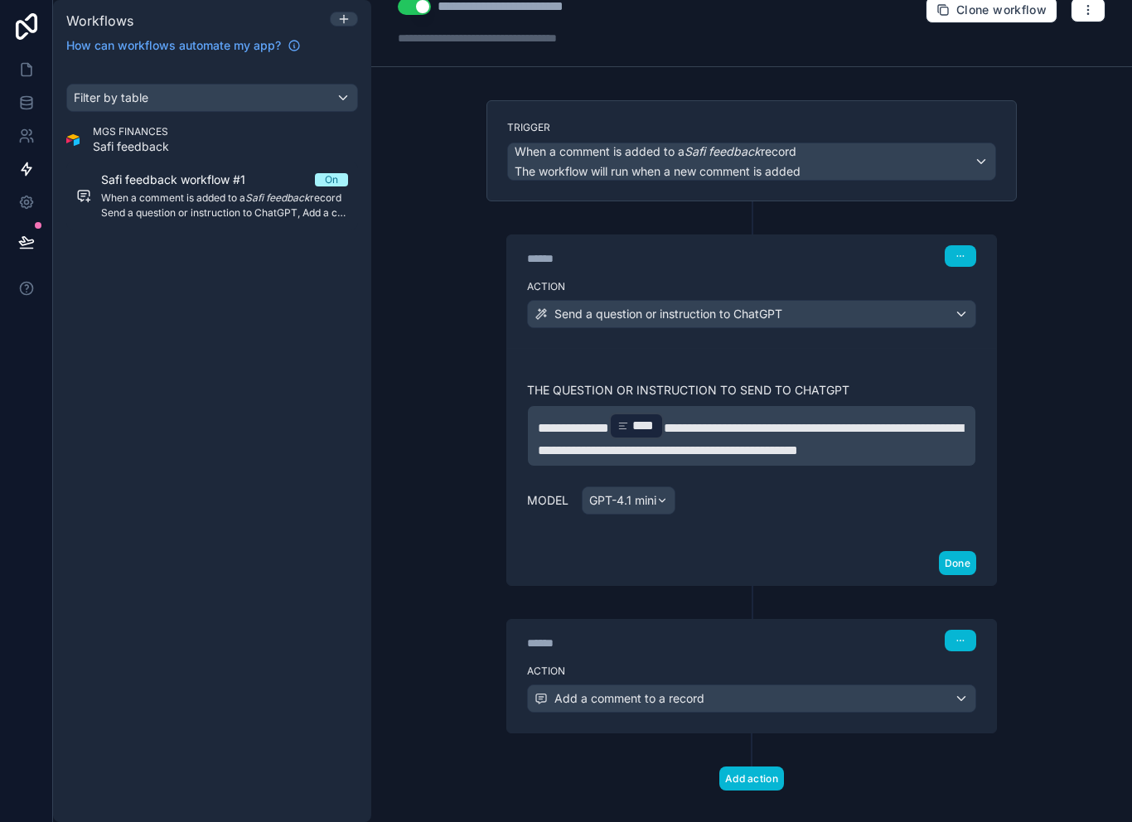
scroll to position [24, 0]
click at [666, 540] on div "**********" at bounding box center [751, 443] width 489 height 193
click at [668, 513] on div "GPT-4.1 mini" at bounding box center [629, 499] width 92 height 27
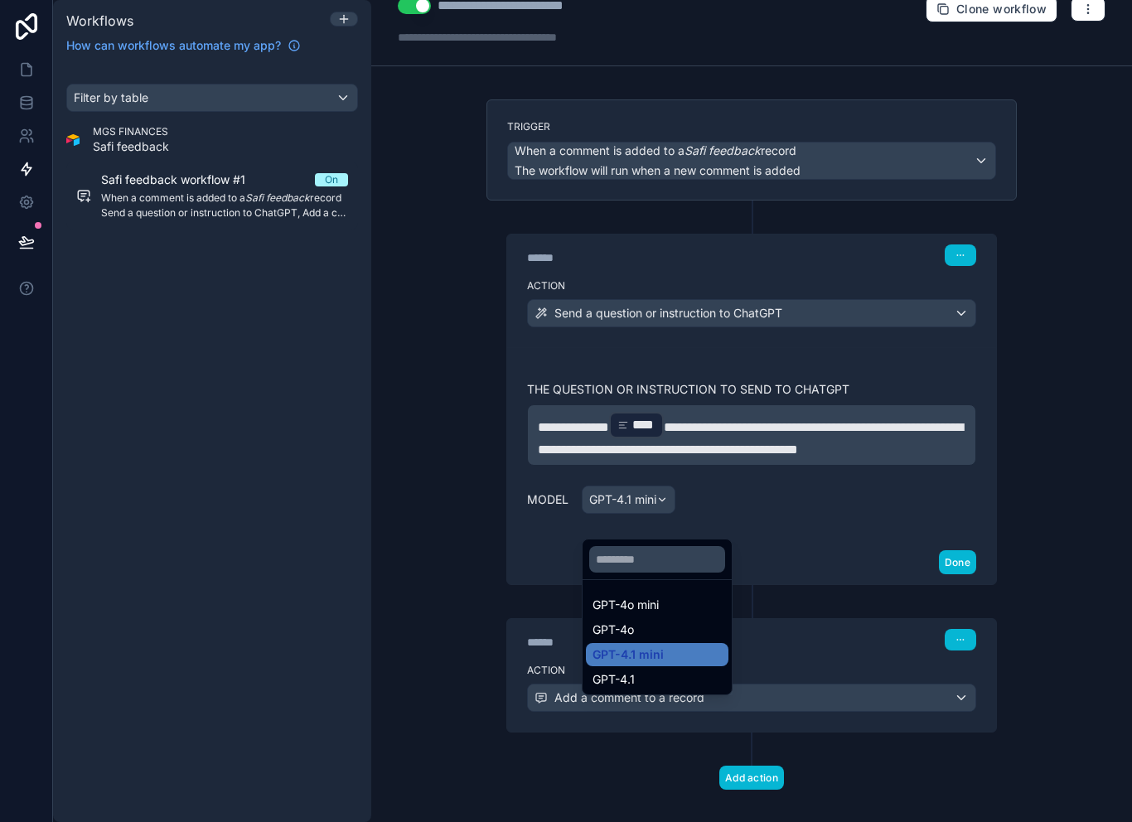
scroll to position [27, 0]
click at [658, 671] on div "GPT-4.1" at bounding box center [656, 679] width 129 height 17
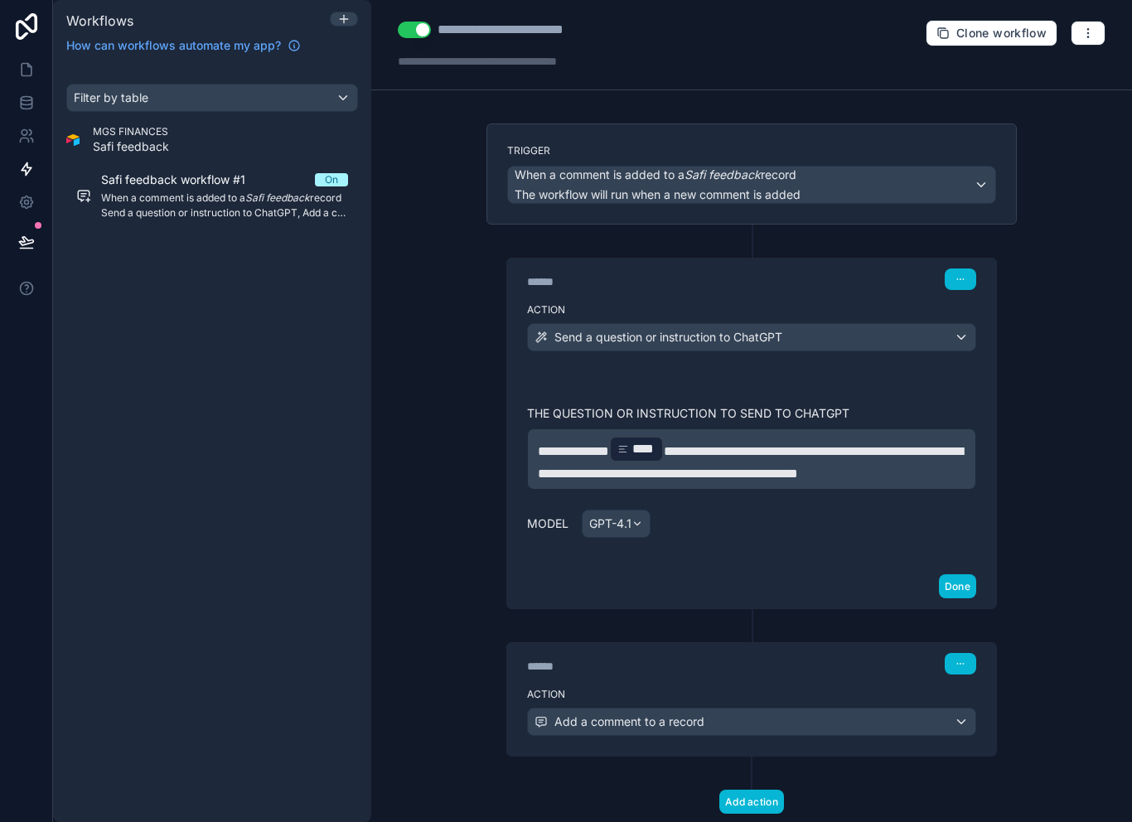
scroll to position [0, 0]
click at [655, 439] on span "****" at bounding box center [643, 449] width 23 height 20
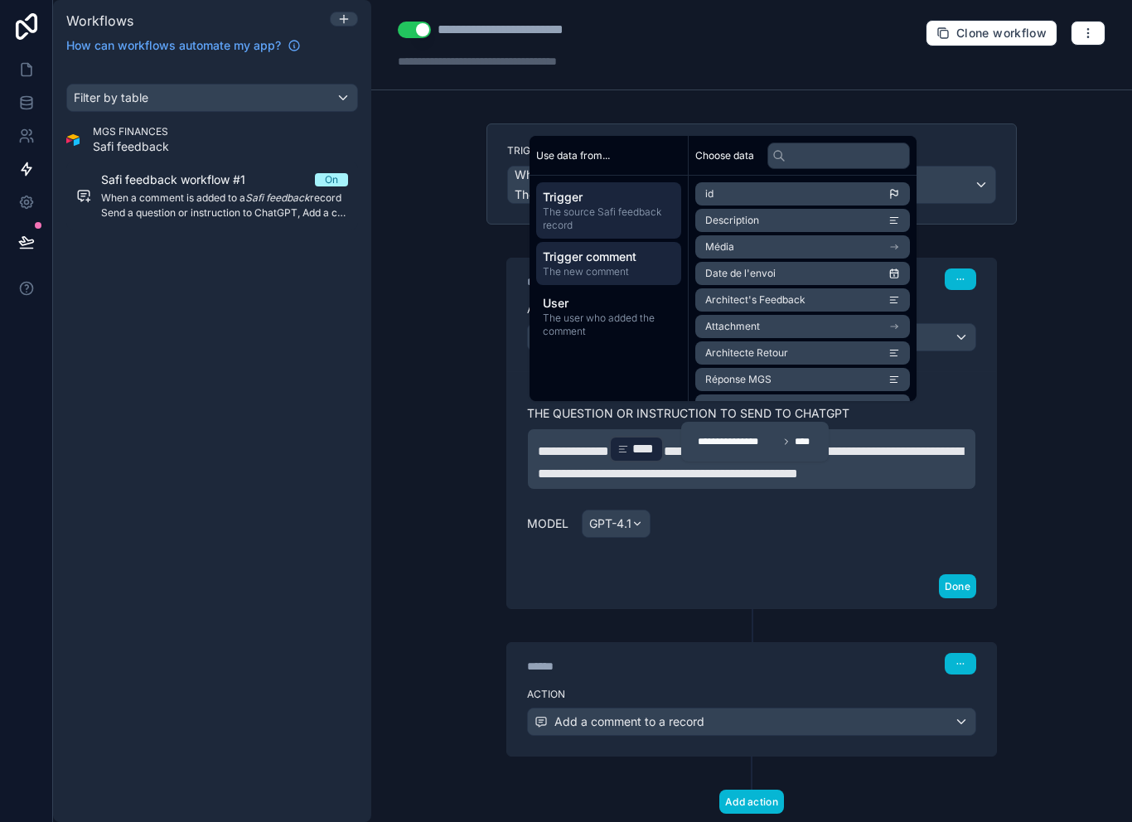
click at [619, 268] on span "The new comment" at bounding box center [609, 271] width 132 height 13
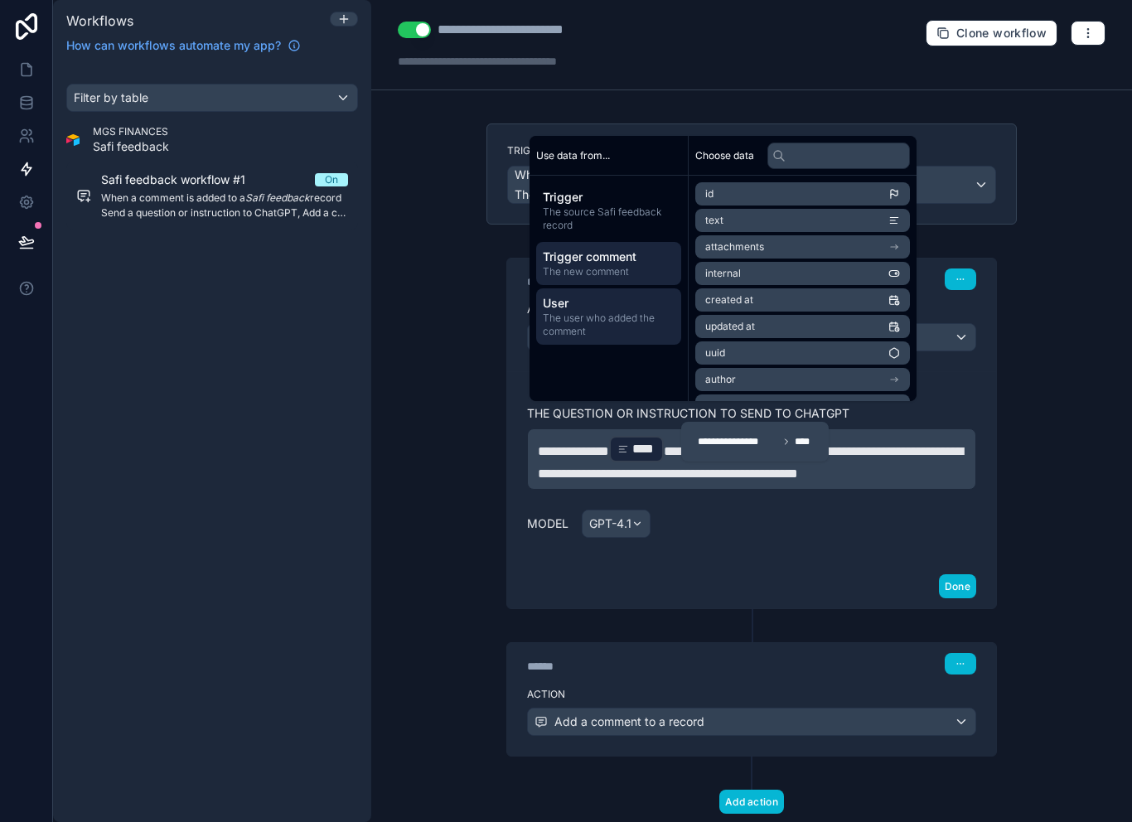
click at [643, 314] on span "The user who added the comment" at bounding box center [609, 325] width 132 height 27
click at [625, 280] on div "Trigger comment The new comment" at bounding box center [608, 263] width 145 height 43
click at [766, 219] on li "text" at bounding box center [802, 220] width 215 height 23
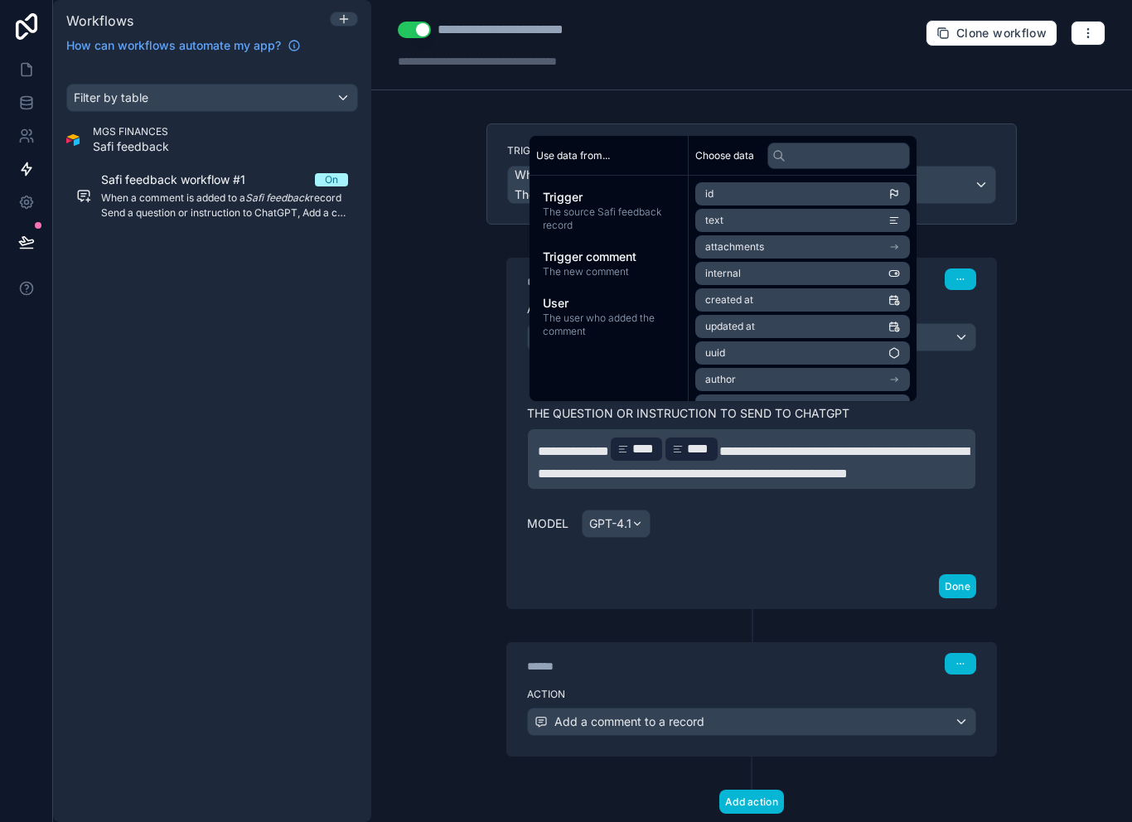
click at [664, 436] on div "****" at bounding box center [636, 449] width 55 height 27
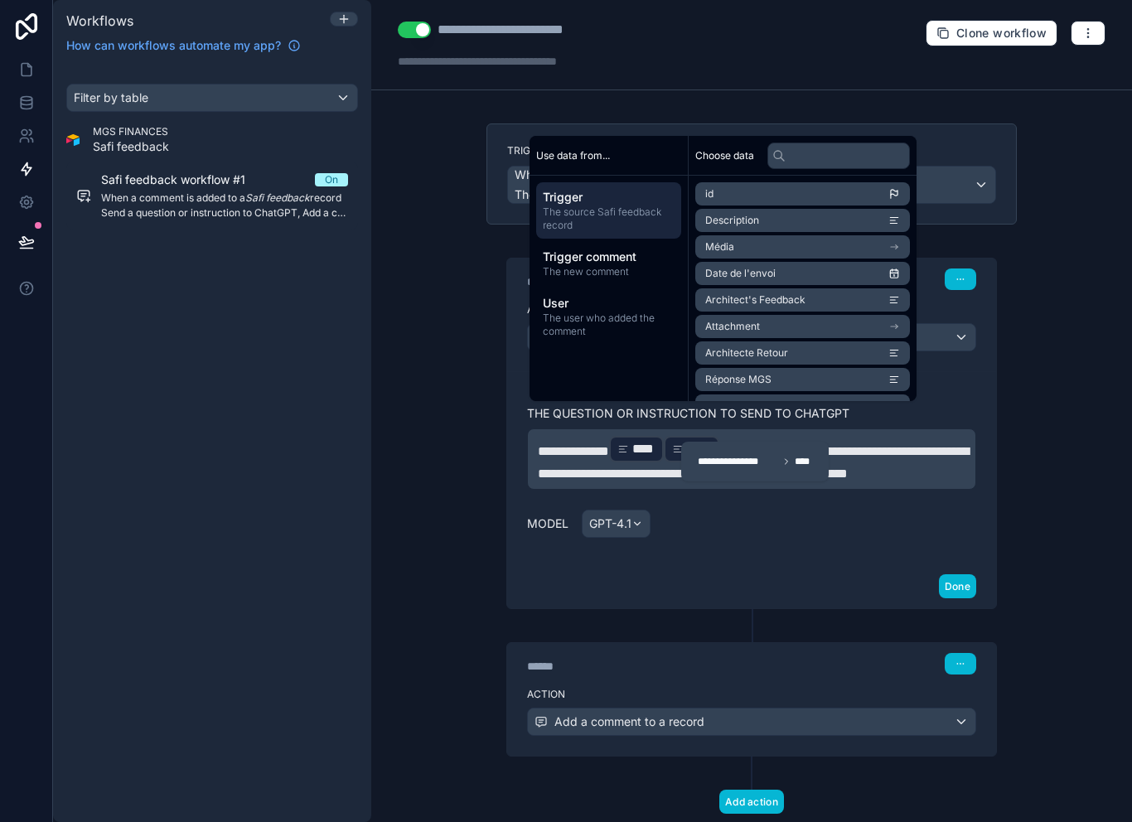
click at [677, 436] on div "****" at bounding box center [691, 449] width 55 height 27
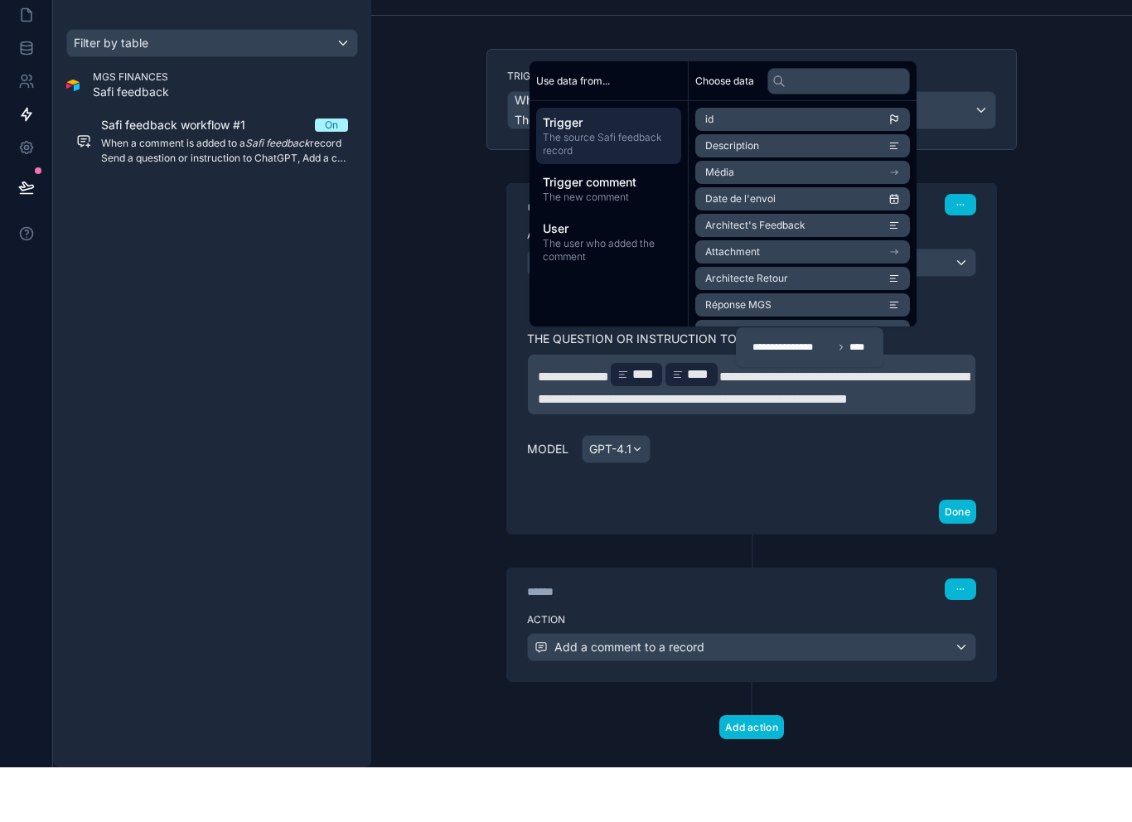
click at [655, 419] on span "****" at bounding box center [643, 429] width 23 height 20
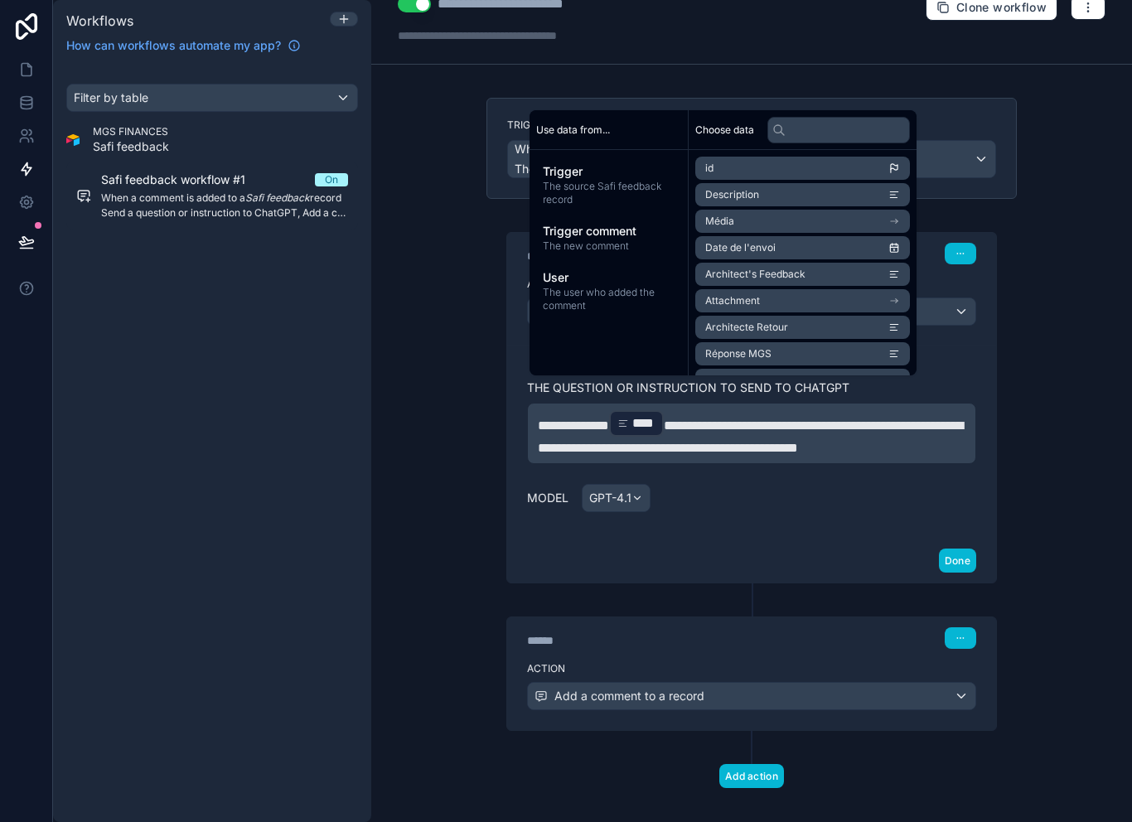
click at [776, 505] on div "**********" at bounding box center [751, 442] width 449 height 152
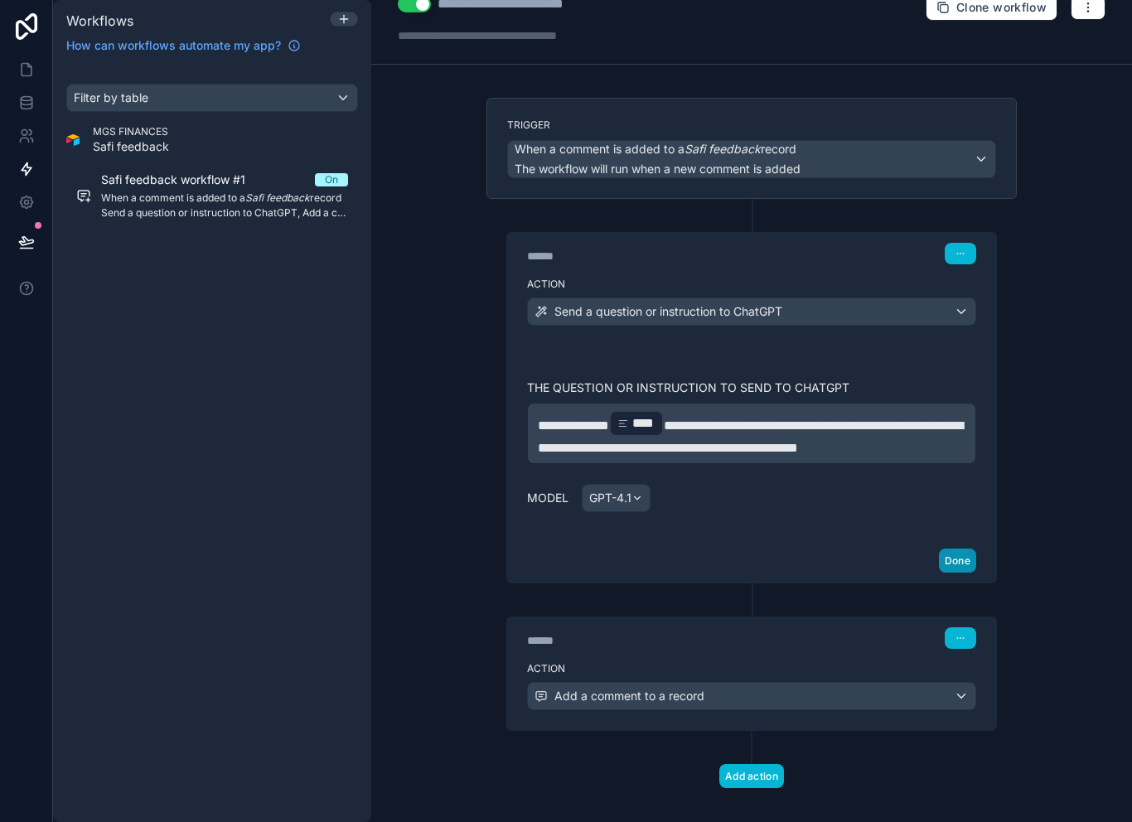
click at [968, 560] on button "Done" at bounding box center [957, 561] width 37 height 24
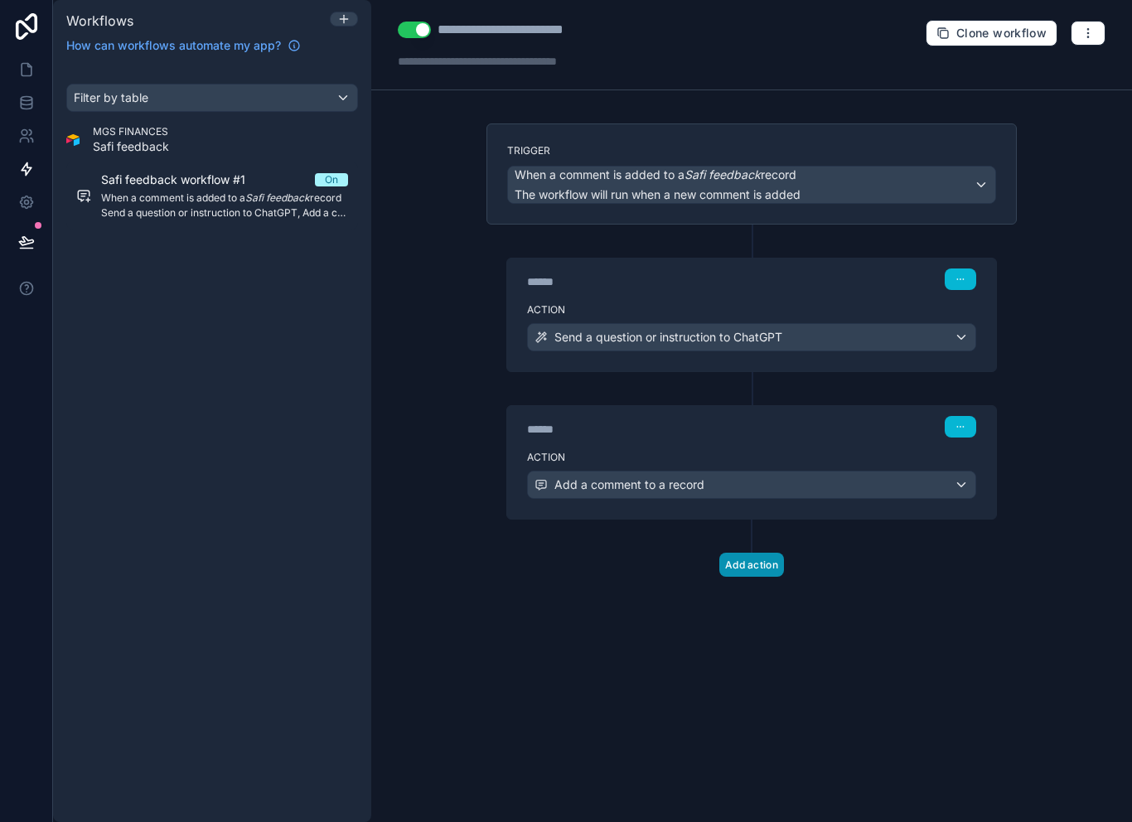
click at [762, 553] on button "Add action" at bounding box center [751, 565] width 65 height 24
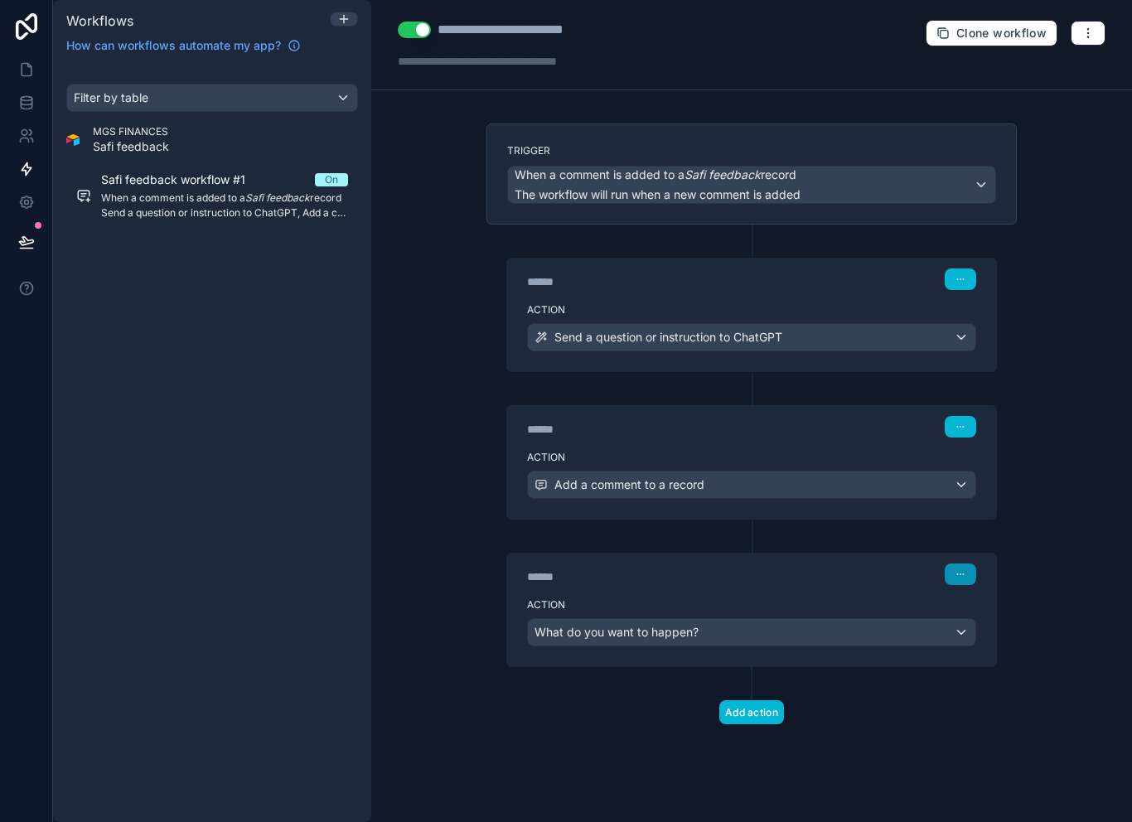
click at [974, 563] on button "button" at bounding box center [960, 574] width 31 height 22
click at [1003, 631] on span "Delete" at bounding box center [991, 637] width 31 height 13
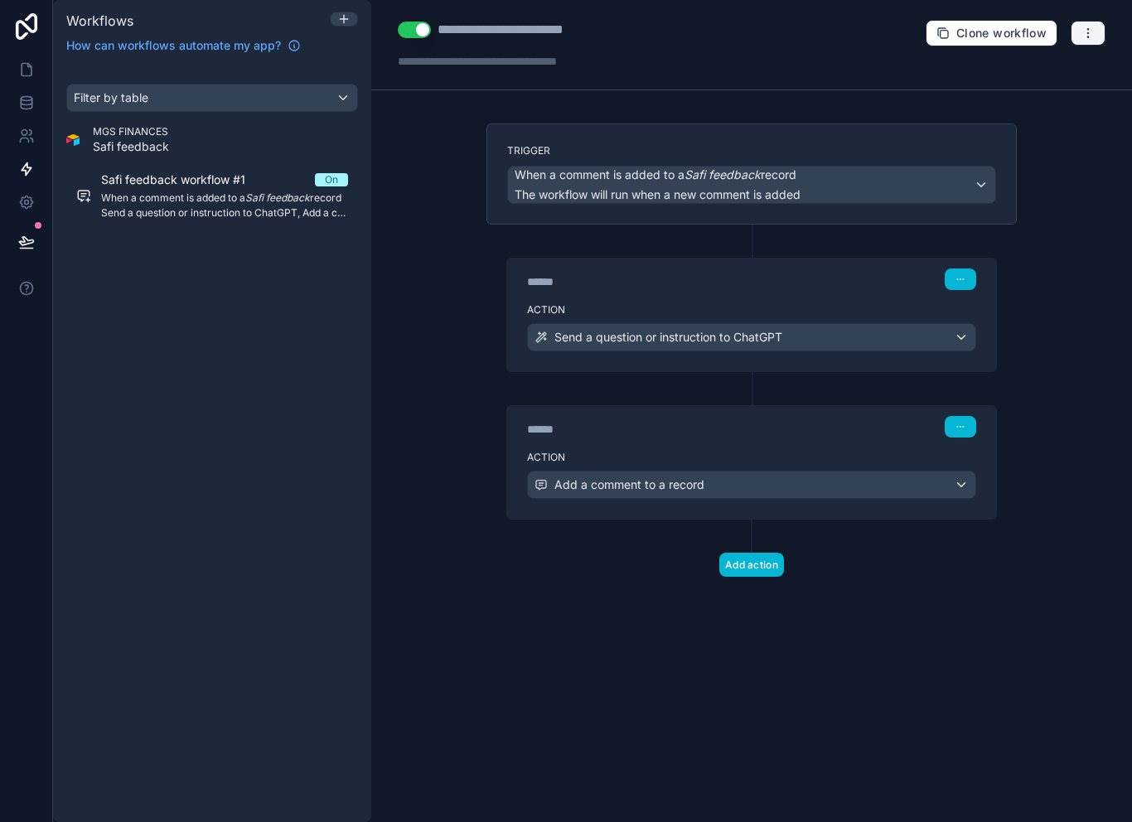
click at [1094, 42] on button "button" at bounding box center [1088, 33] width 35 height 25
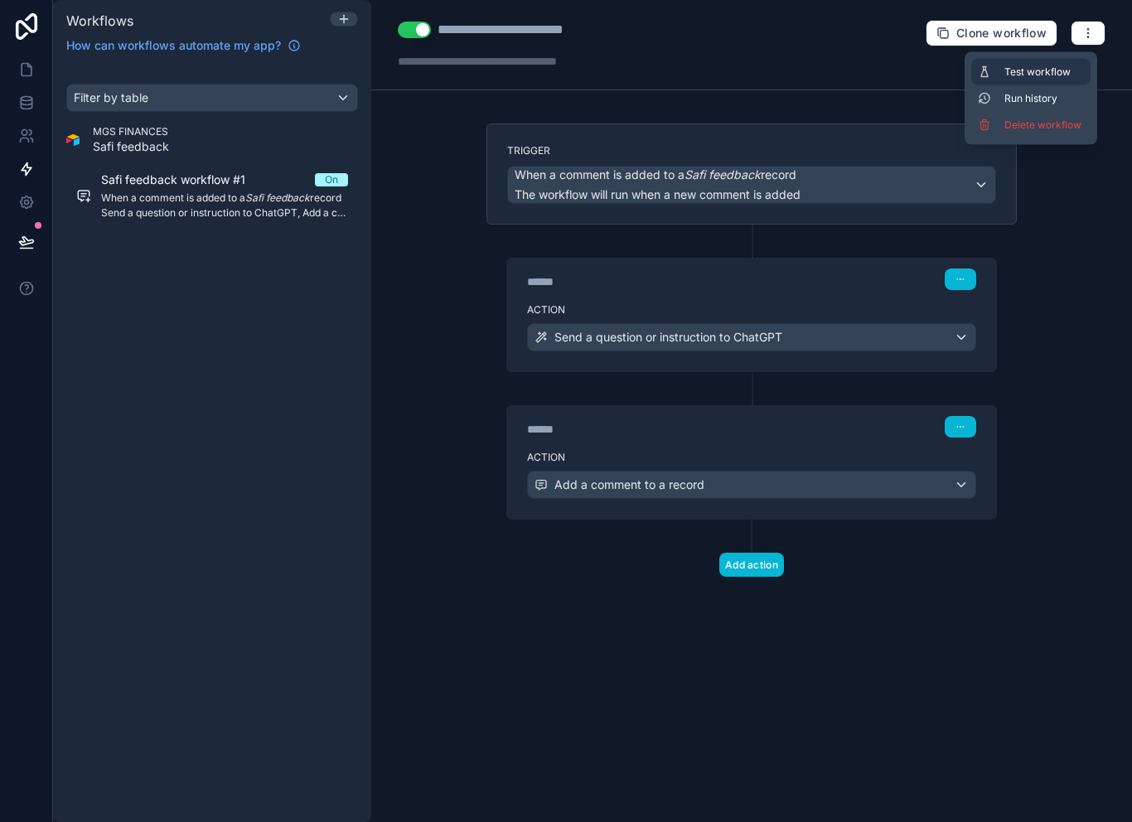
click at [1071, 73] on span "Test workflow" at bounding box center [1044, 71] width 80 height 13
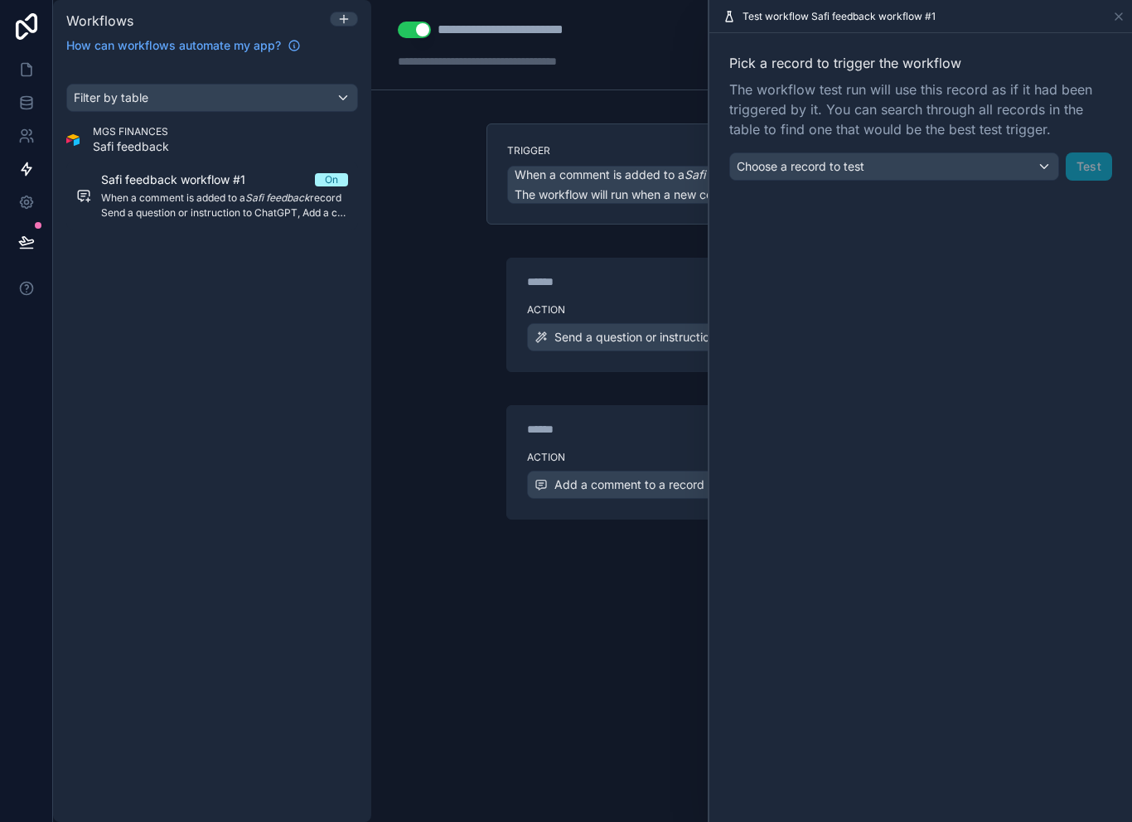
click at [1024, 156] on div "Choose a record to test" at bounding box center [894, 166] width 328 height 27
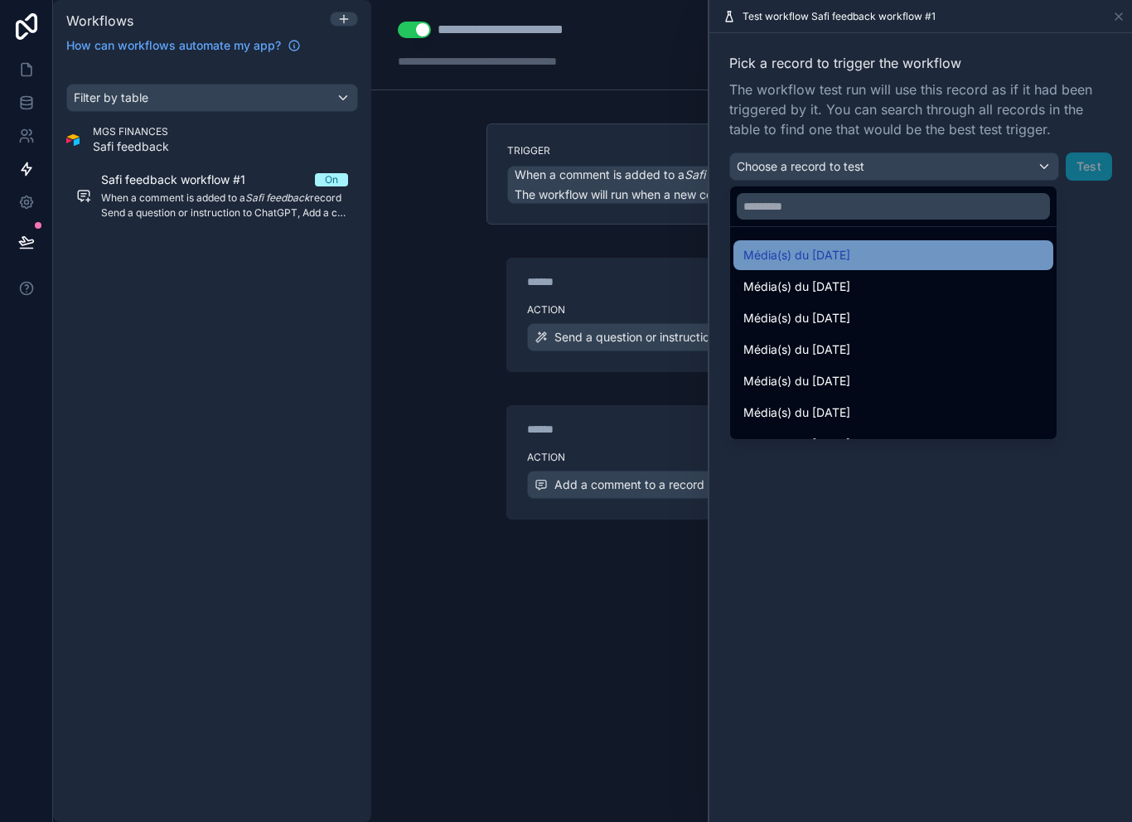
click at [950, 250] on div "Média(s) du [DATE]" at bounding box center [893, 255] width 300 height 20
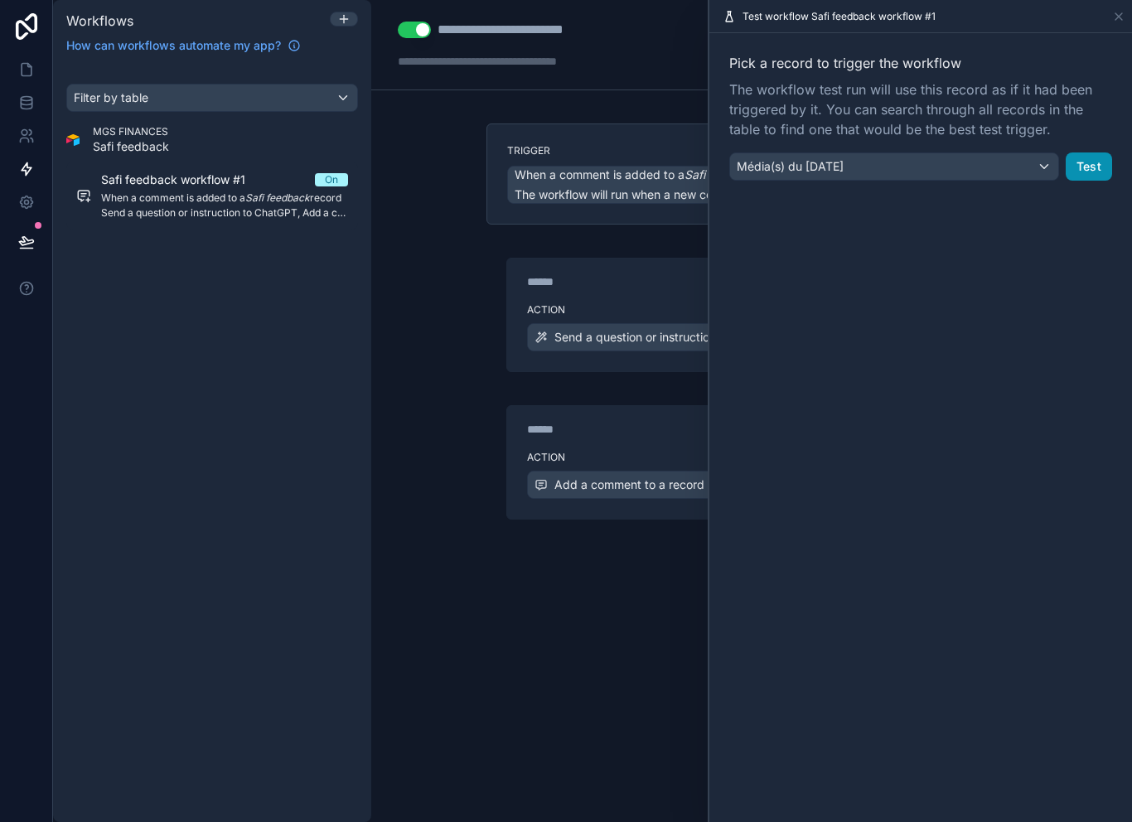
click at [1090, 166] on button "Test" at bounding box center [1089, 166] width 46 height 28
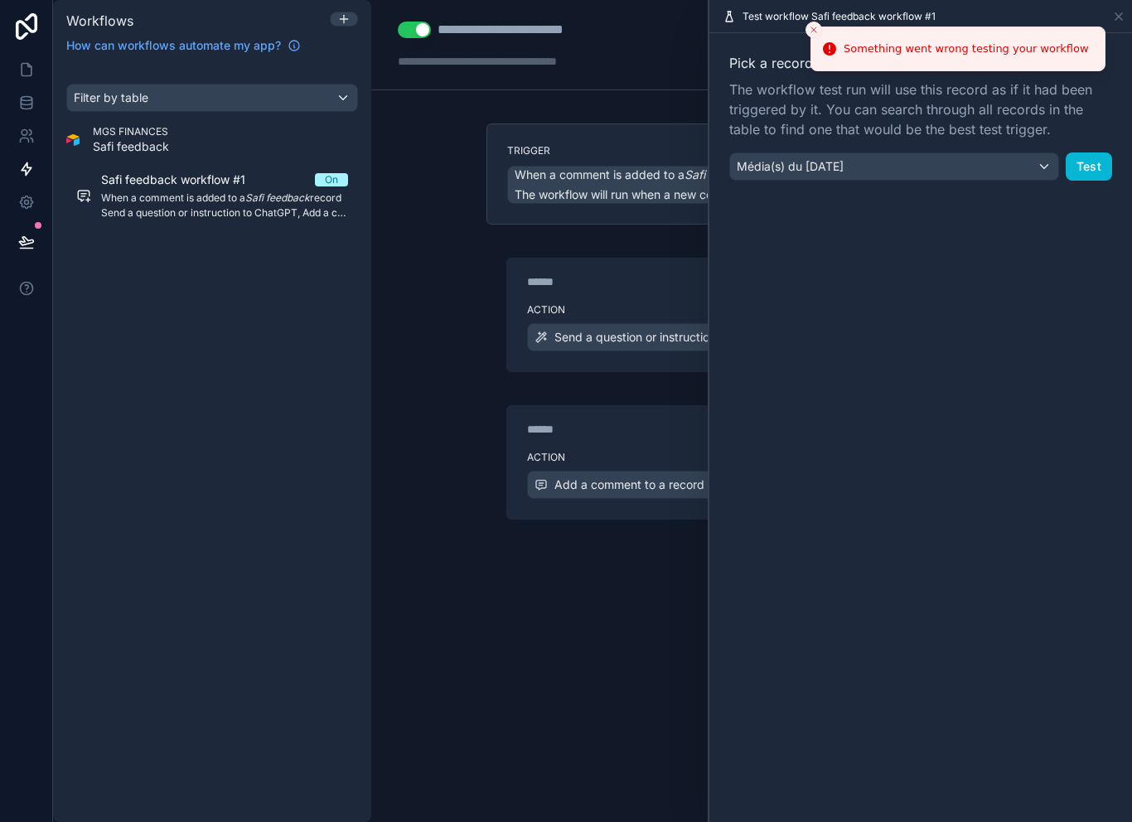
click at [450, 394] on div "**********" at bounding box center [751, 411] width 761 height 822
click at [441, 420] on div "**********" at bounding box center [751, 411] width 761 height 822
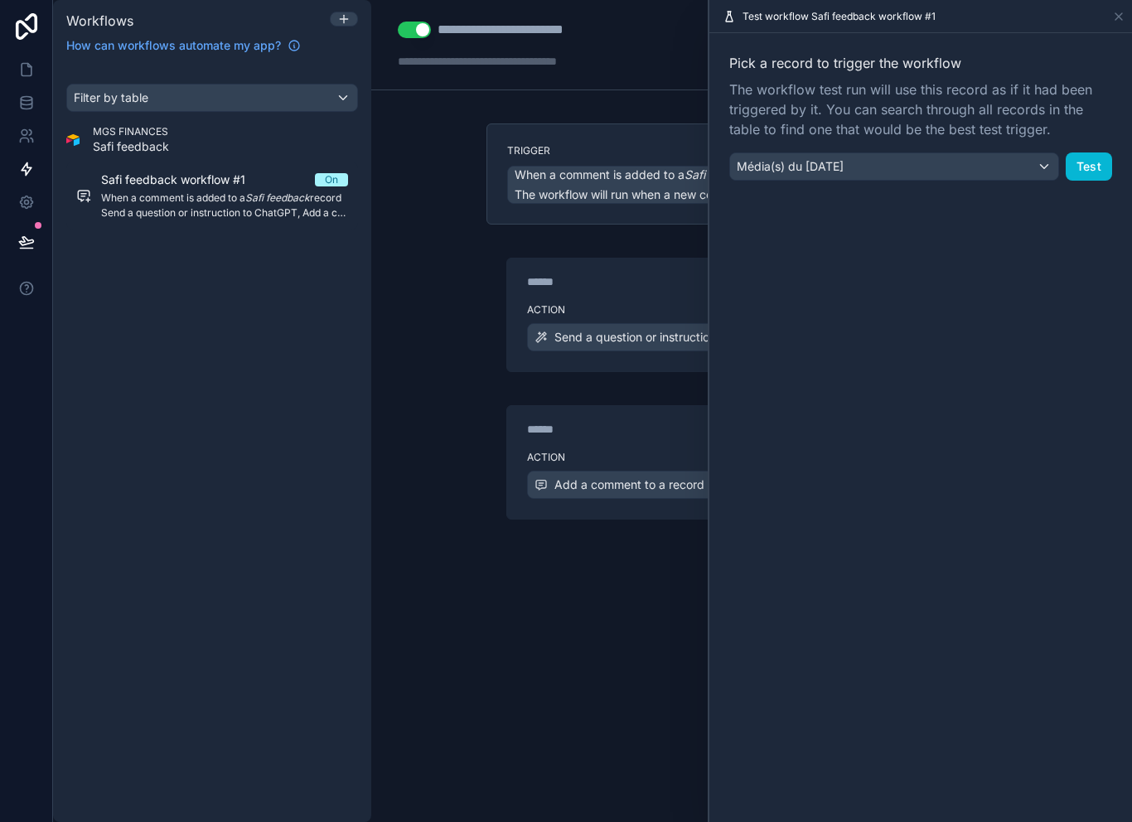
click at [573, 612] on div "Trigger When a comment is added to a Safi feedback record The workflow will run…" at bounding box center [751, 376] width 557 height 506
click at [27, 196] on icon at bounding box center [26, 202] width 12 height 12
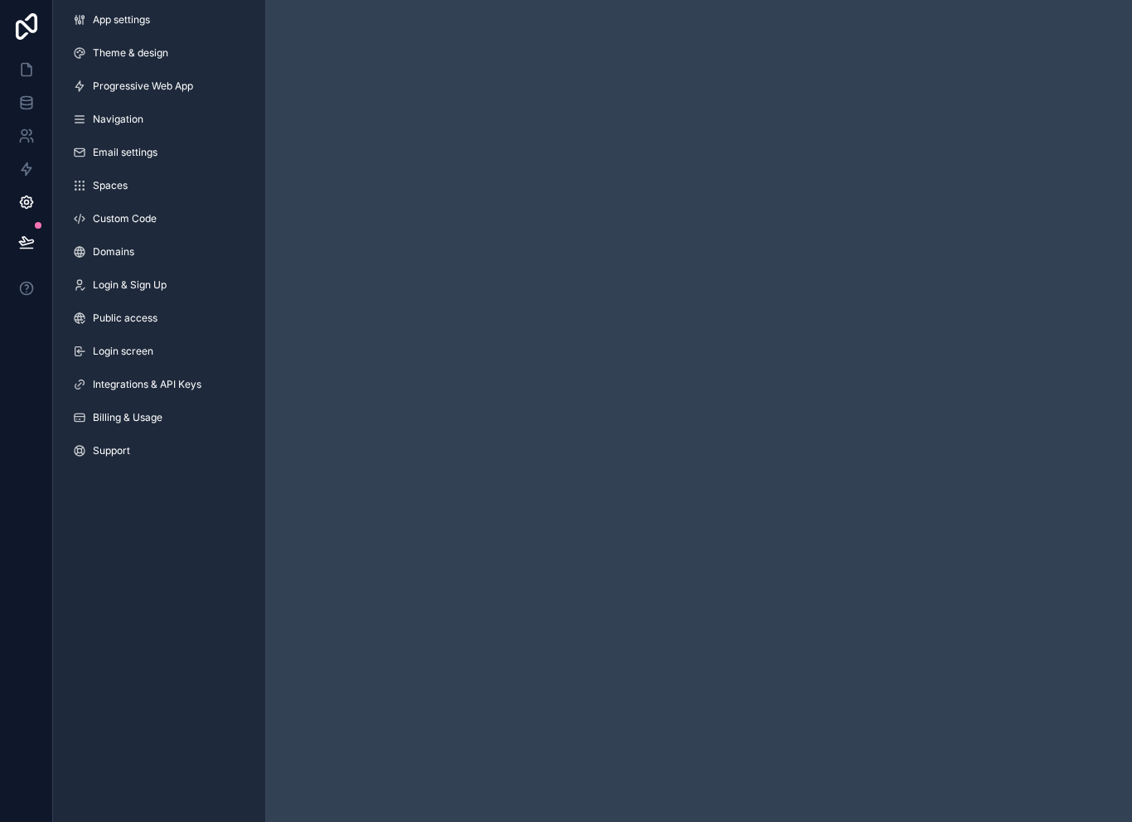
click at [32, 196] on icon at bounding box center [26, 202] width 17 height 17
click at [198, 383] on span "Integrations & API Keys" at bounding box center [147, 384] width 109 height 13
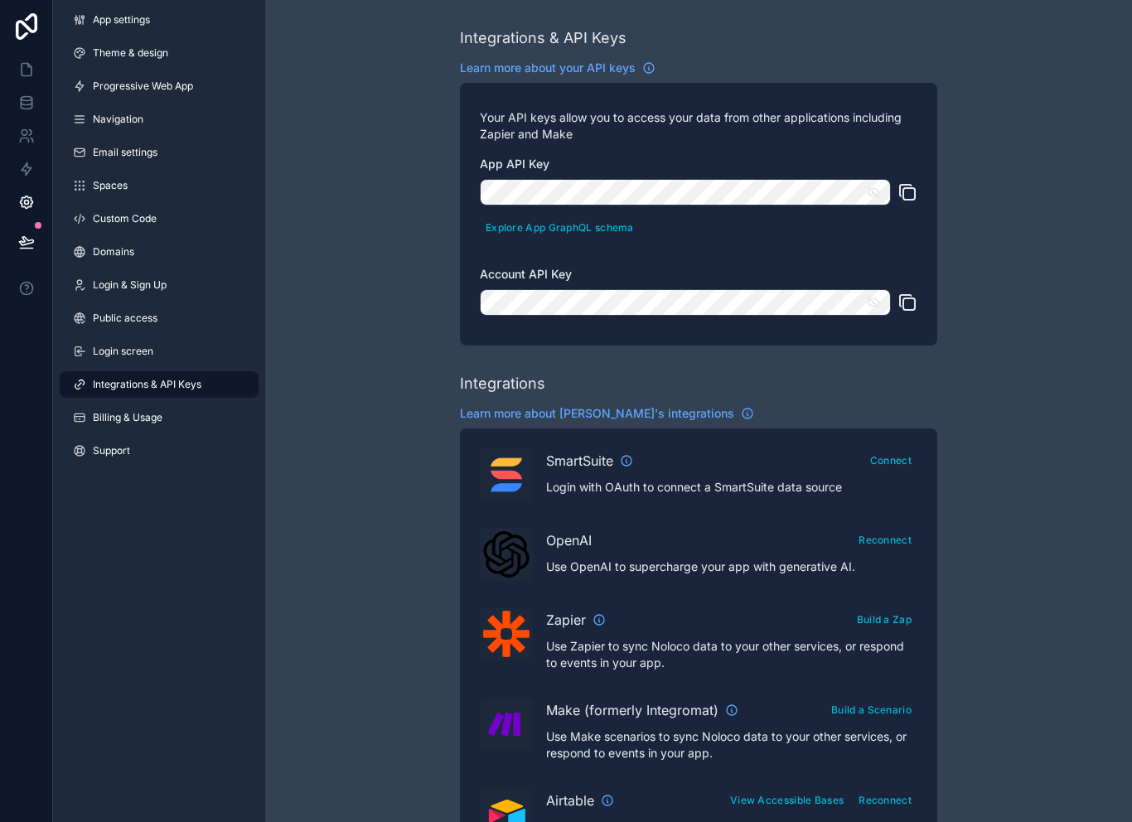
click at [197, 383] on span "Integrations & API Keys" at bounding box center [147, 384] width 109 height 13
click at [892, 544] on button "Reconnect" at bounding box center [885, 540] width 65 height 24
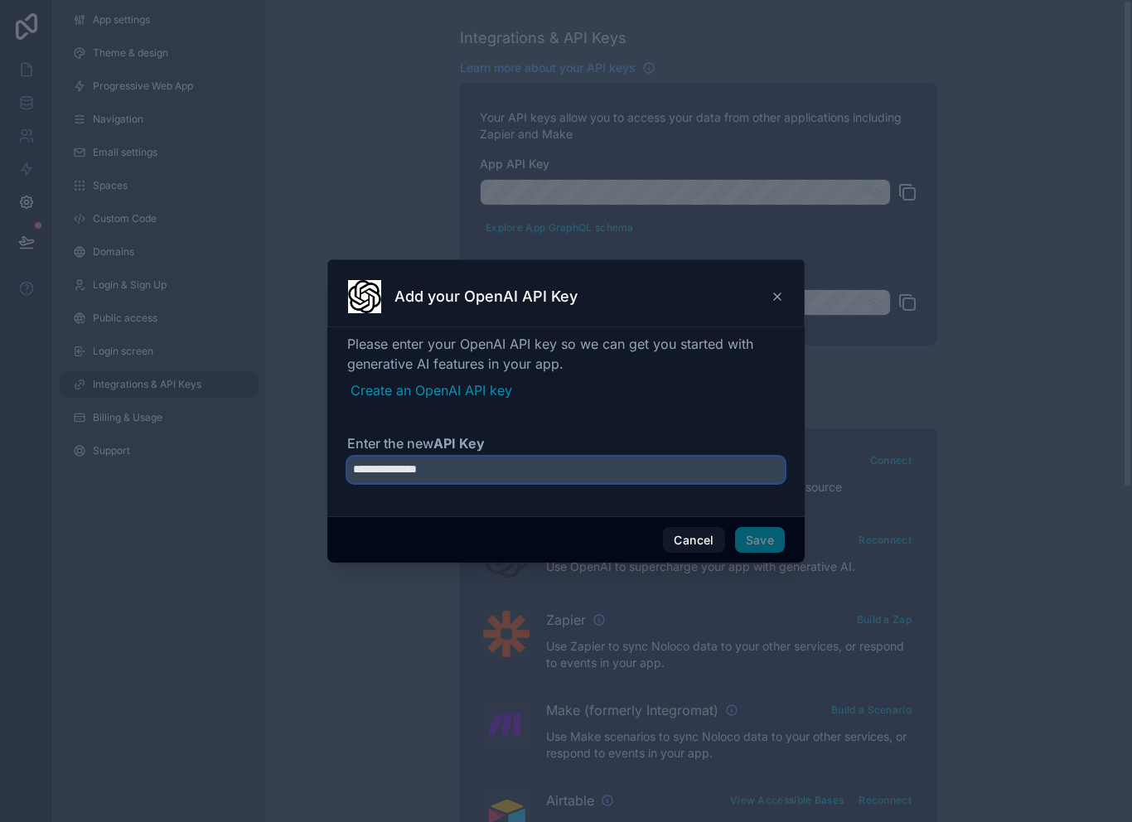
click at [518, 463] on input "**********" at bounding box center [566, 470] width 438 height 27
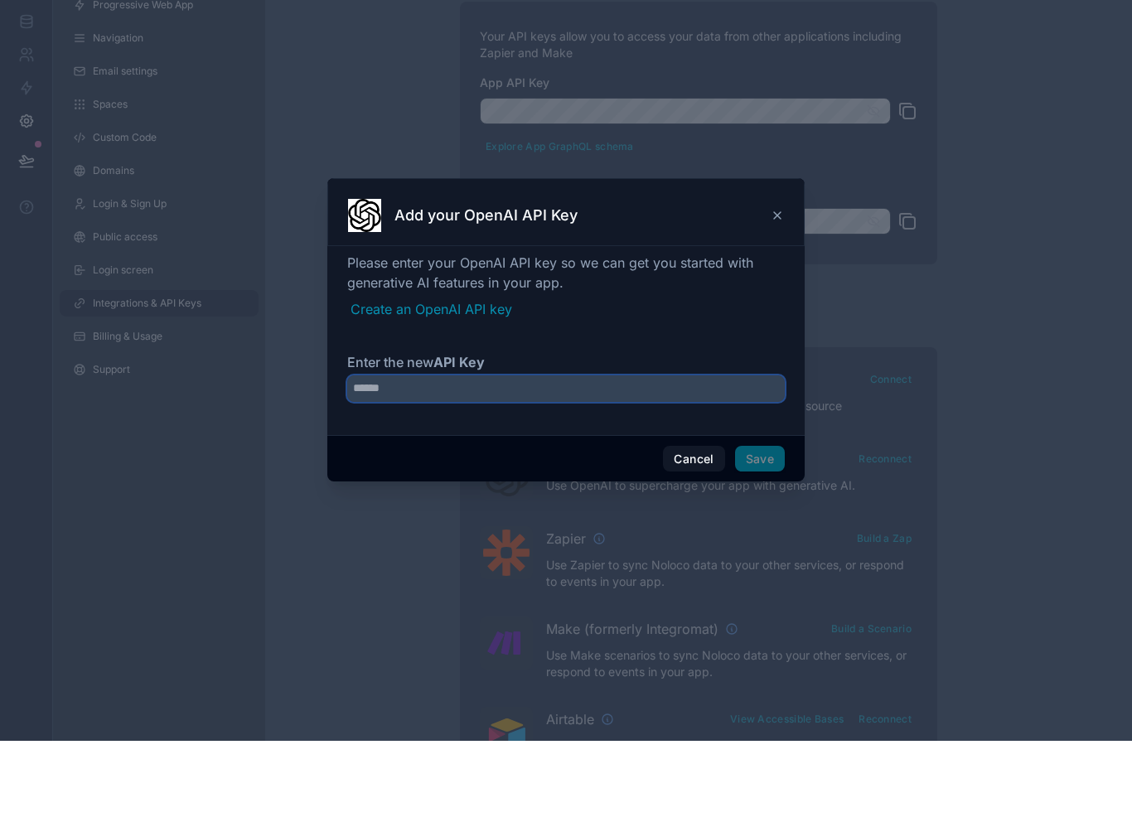
paste input "**********"
type input "**********"
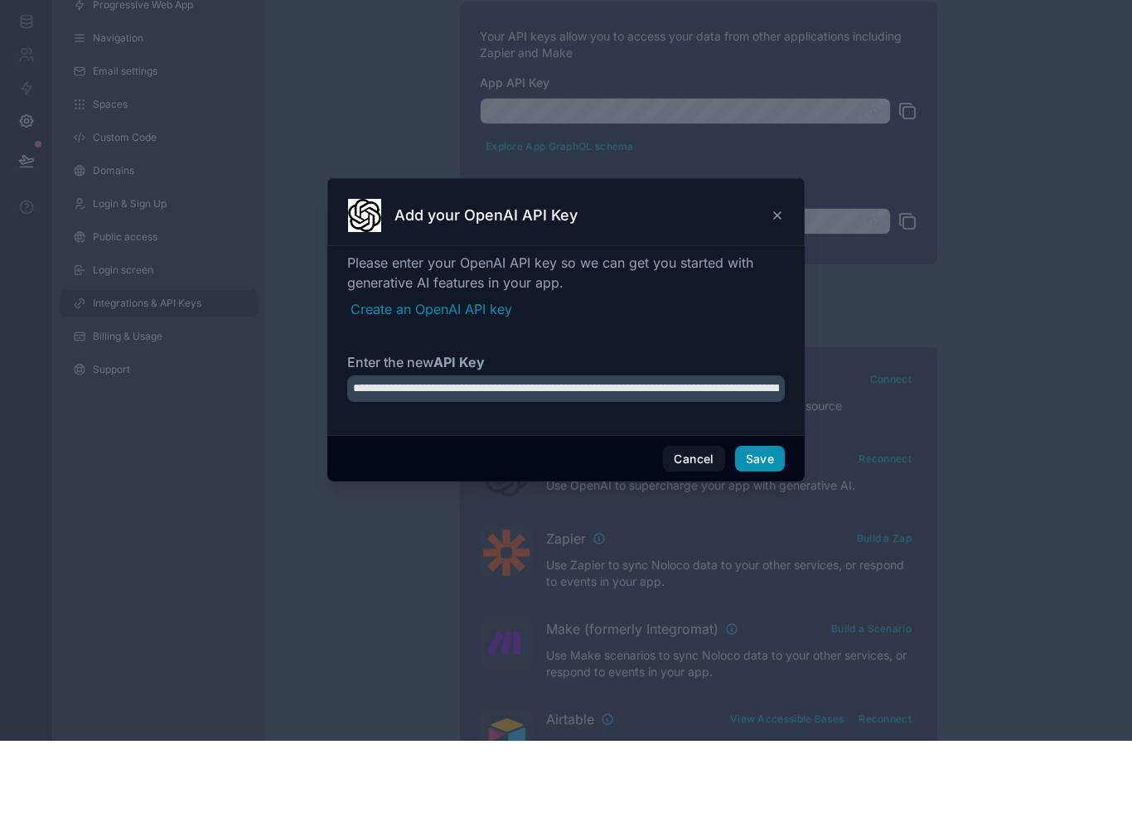
click at [773, 527] on button "Save" at bounding box center [760, 540] width 50 height 27
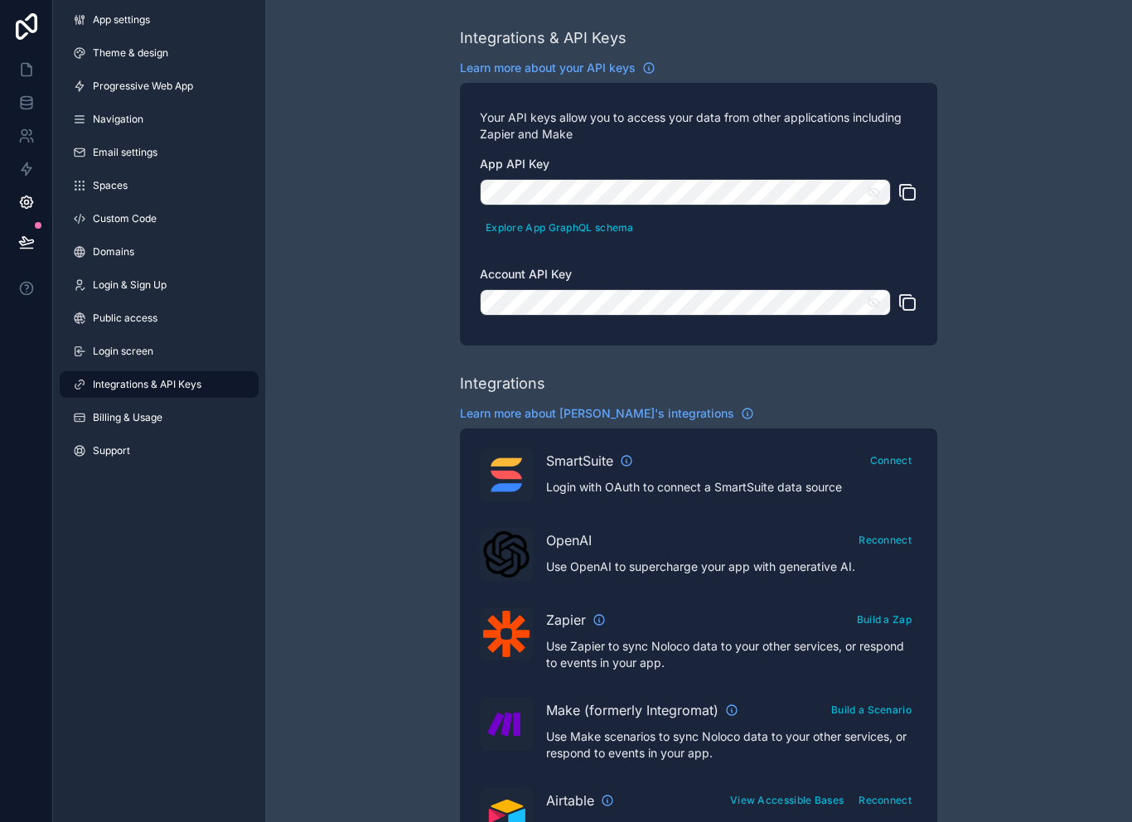
click at [670, 528] on div "OpenAI Reconnect Use OpenAI to supercharge your app with generative AI." at bounding box center [731, 551] width 371 height 47
click at [36, 152] on link at bounding box center [26, 168] width 52 height 33
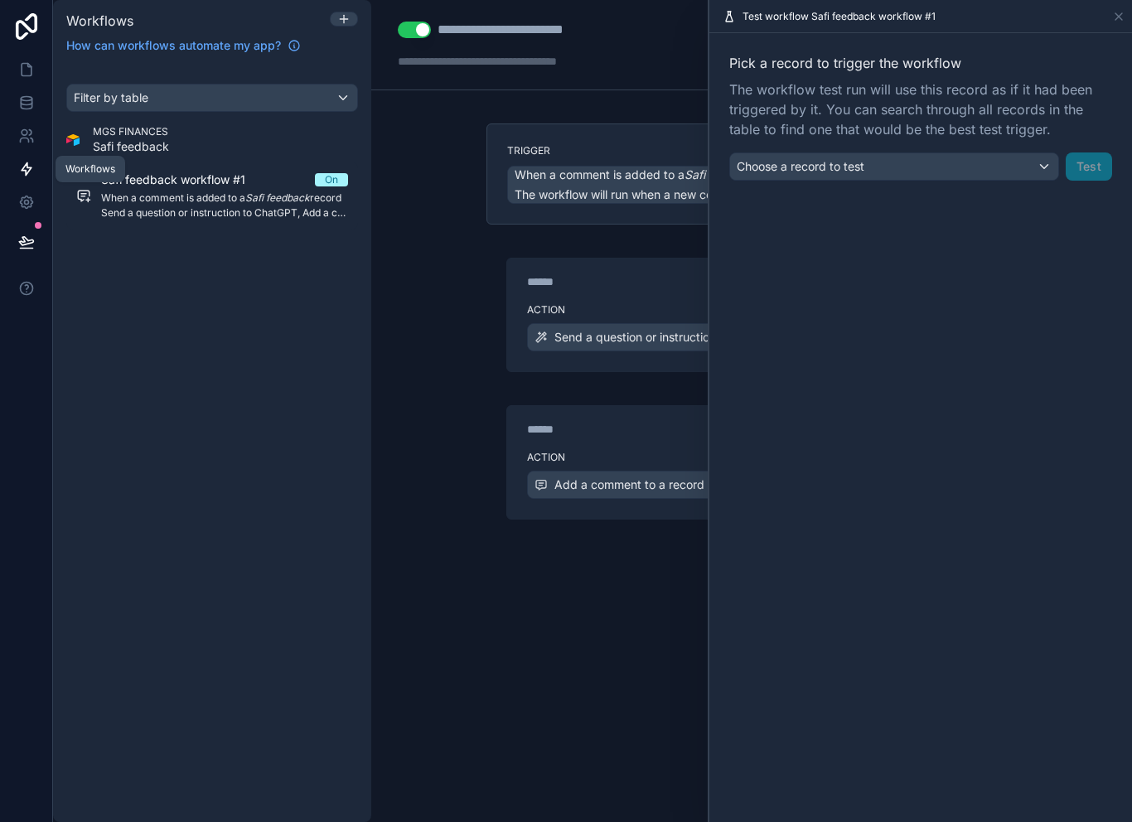
click at [27, 163] on icon at bounding box center [27, 169] width 10 height 12
click at [449, 367] on div "**********" at bounding box center [751, 411] width 761 height 822
click at [31, 64] on icon at bounding box center [27, 70] width 10 height 12
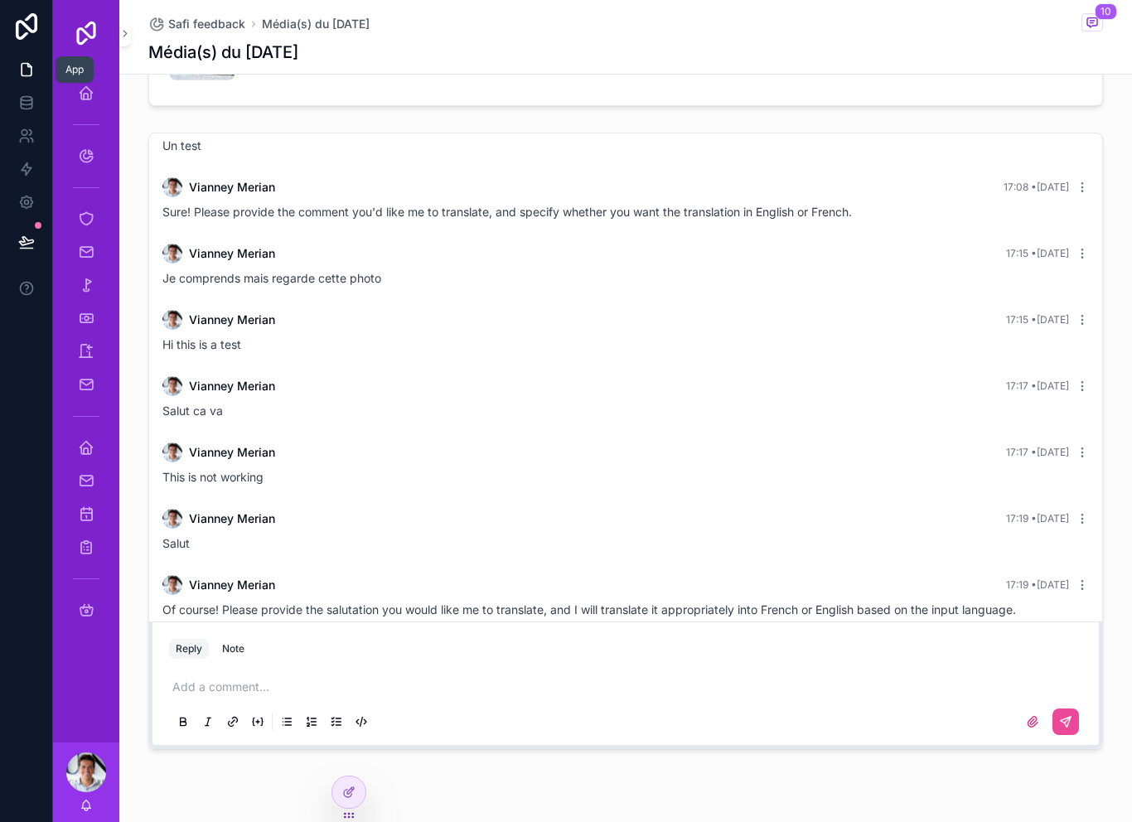
scroll to position [600, 0]
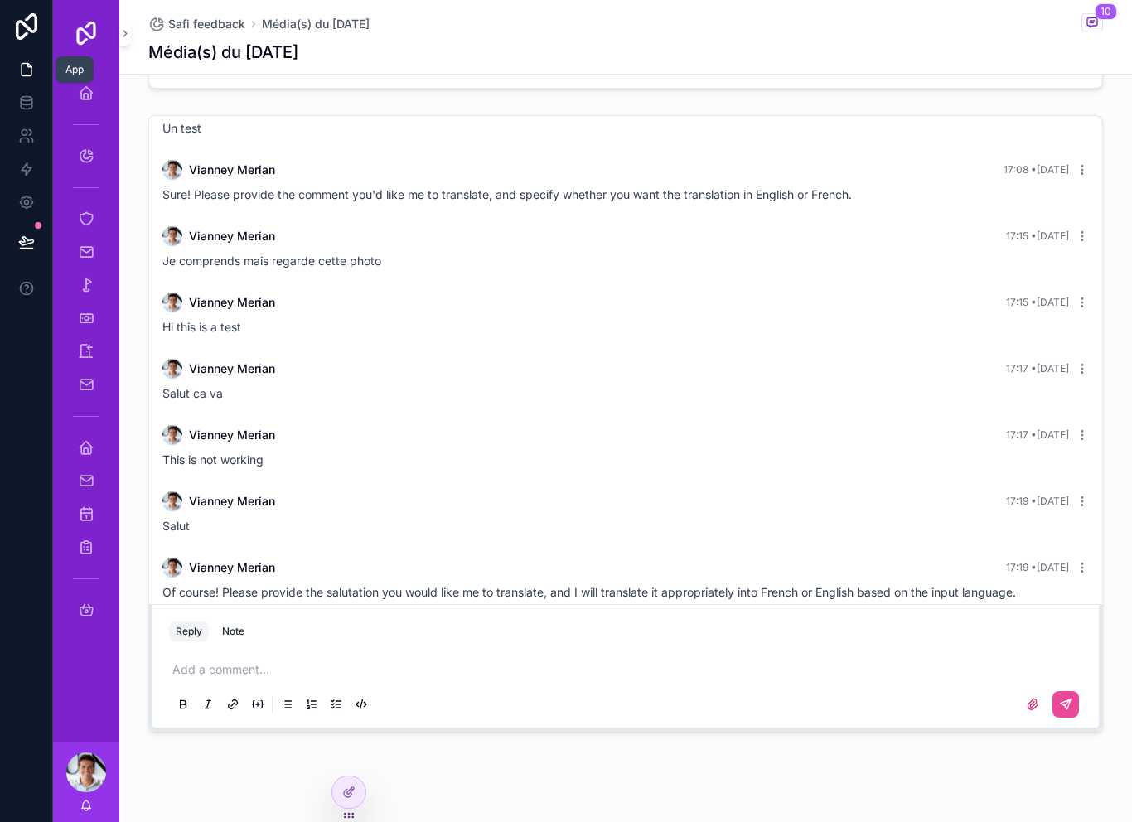
click at [458, 661] on p "scrollable content" at bounding box center [628, 669] width 913 height 17
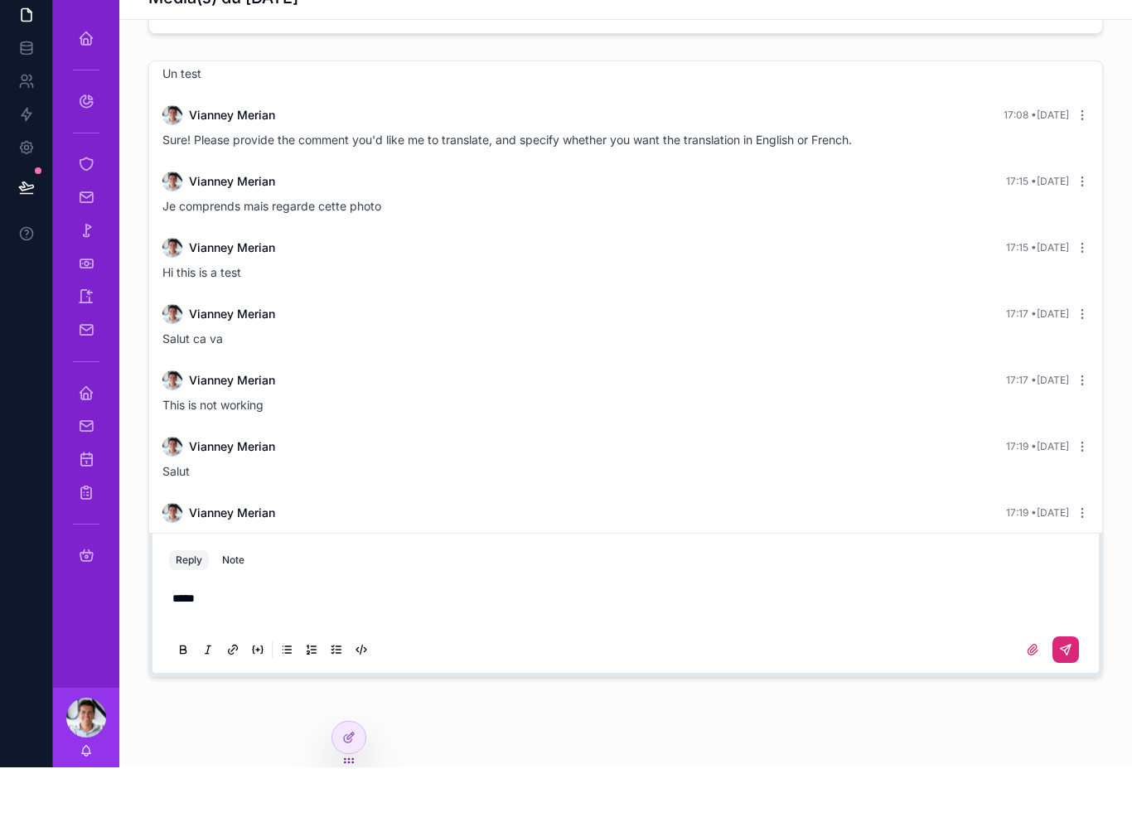
click at [1068, 691] on button "scrollable content" at bounding box center [1065, 704] width 27 height 27
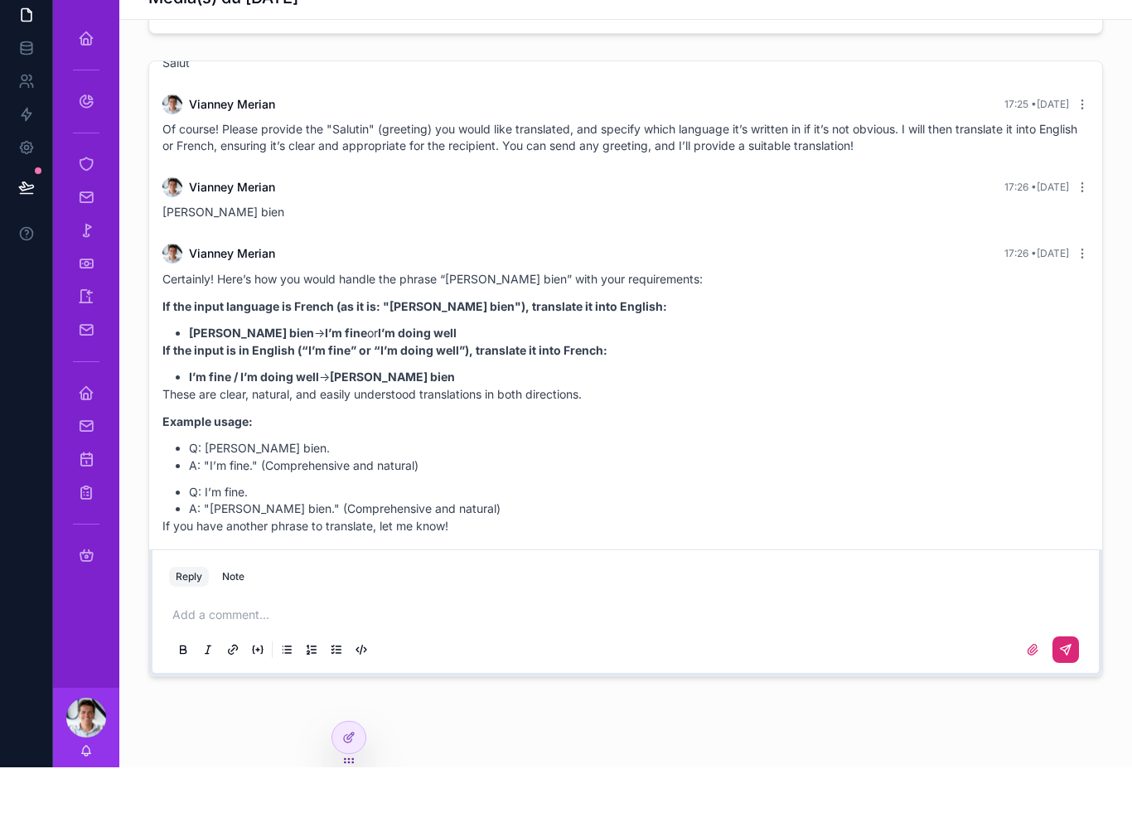
scroll to position [718, 0]
click at [32, 194] on icon at bounding box center [26, 202] width 17 height 17
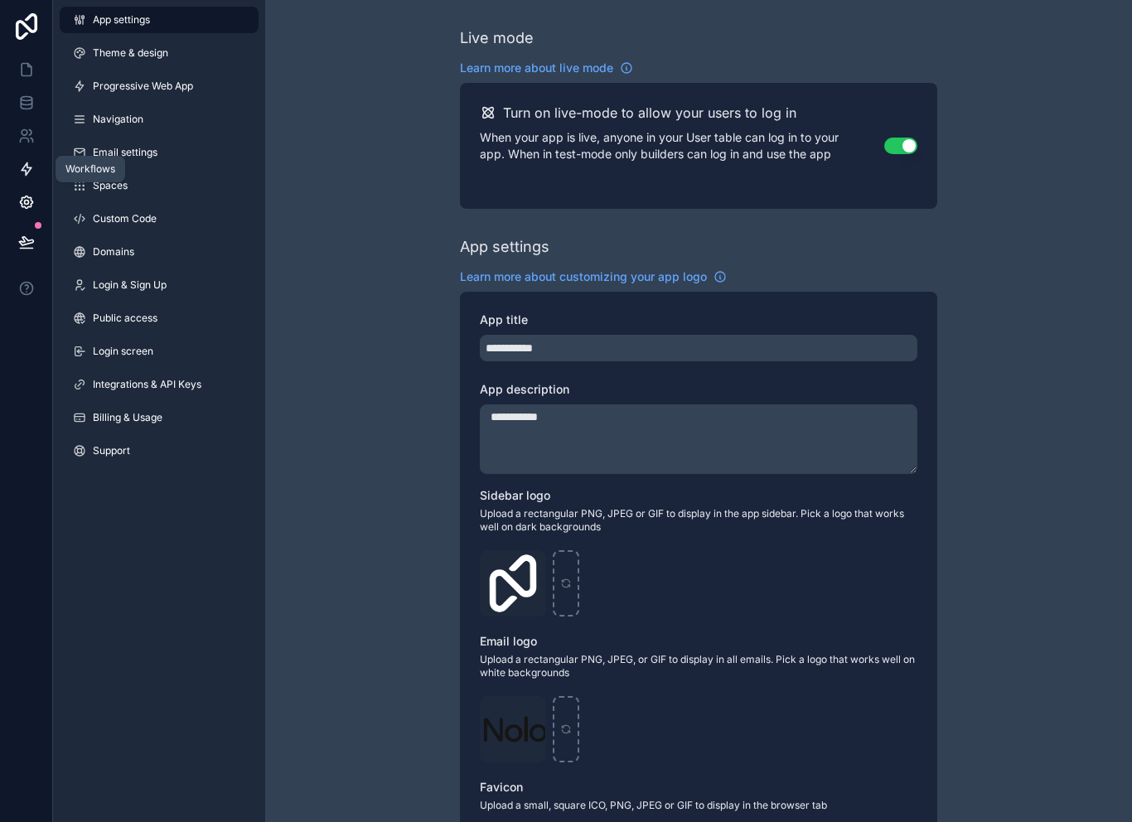
click at [30, 161] on icon at bounding box center [26, 169] width 17 height 17
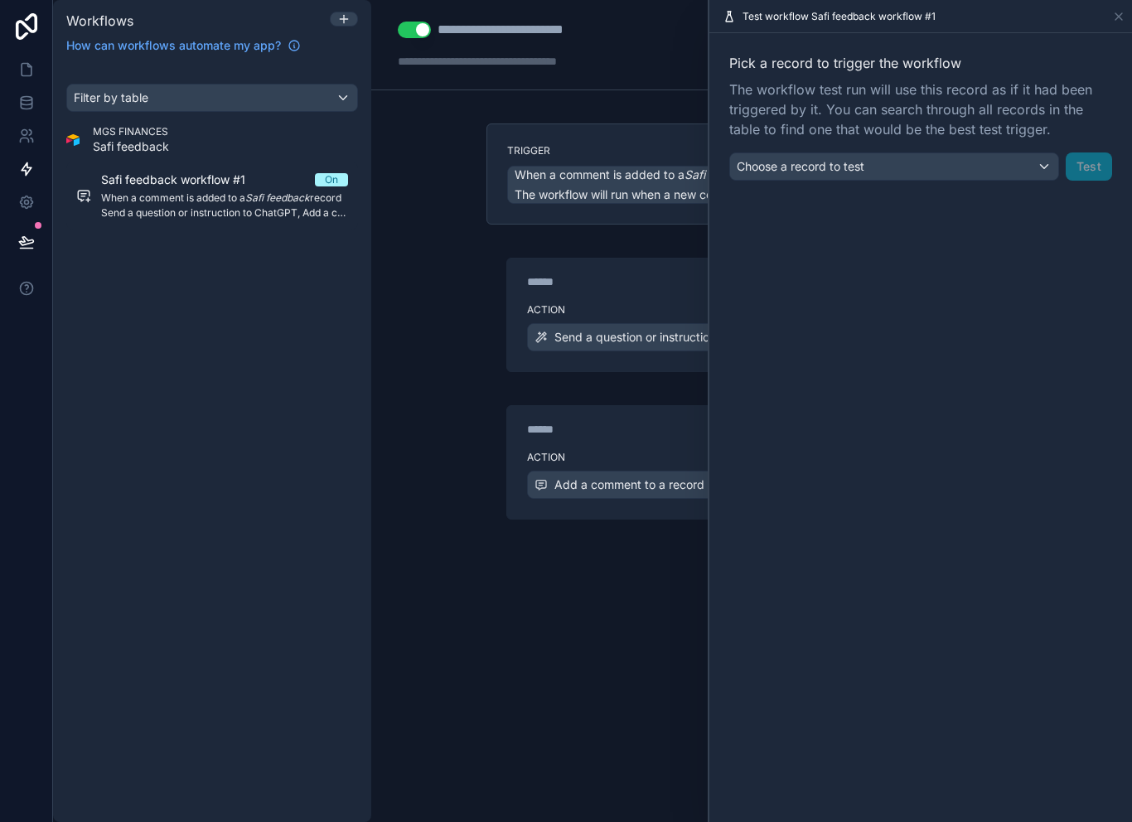
click at [601, 574] on div "Trigger When a comment is added to a Safi feedback record The workflow will run…" at bounding box center [751, 376] width 557 height 506
click at [639, 329] on span "Send a question or instruction to ChatGPT" at bounding box center [668, 337] width 228 height 17
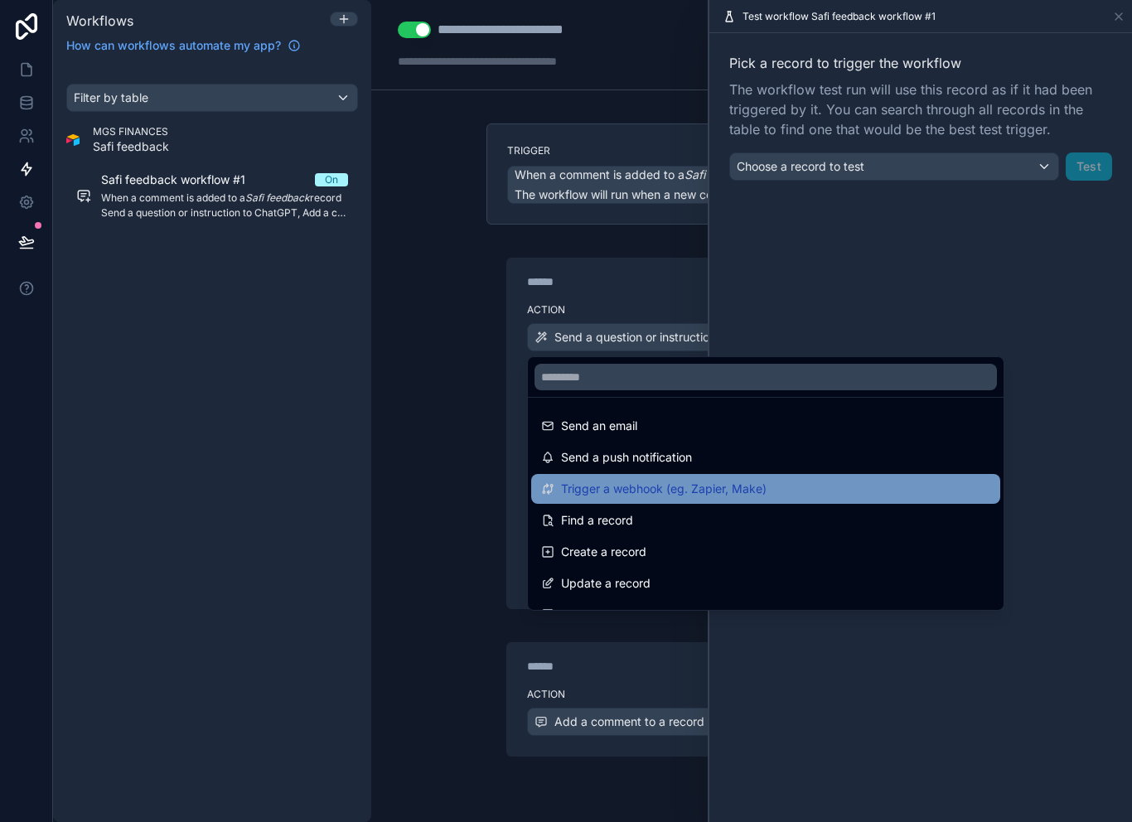
click at [773, 476] on div "Trigger a webhook (eg. Zapier, Make)" at bounding box center [765, 489] width 469 height 30
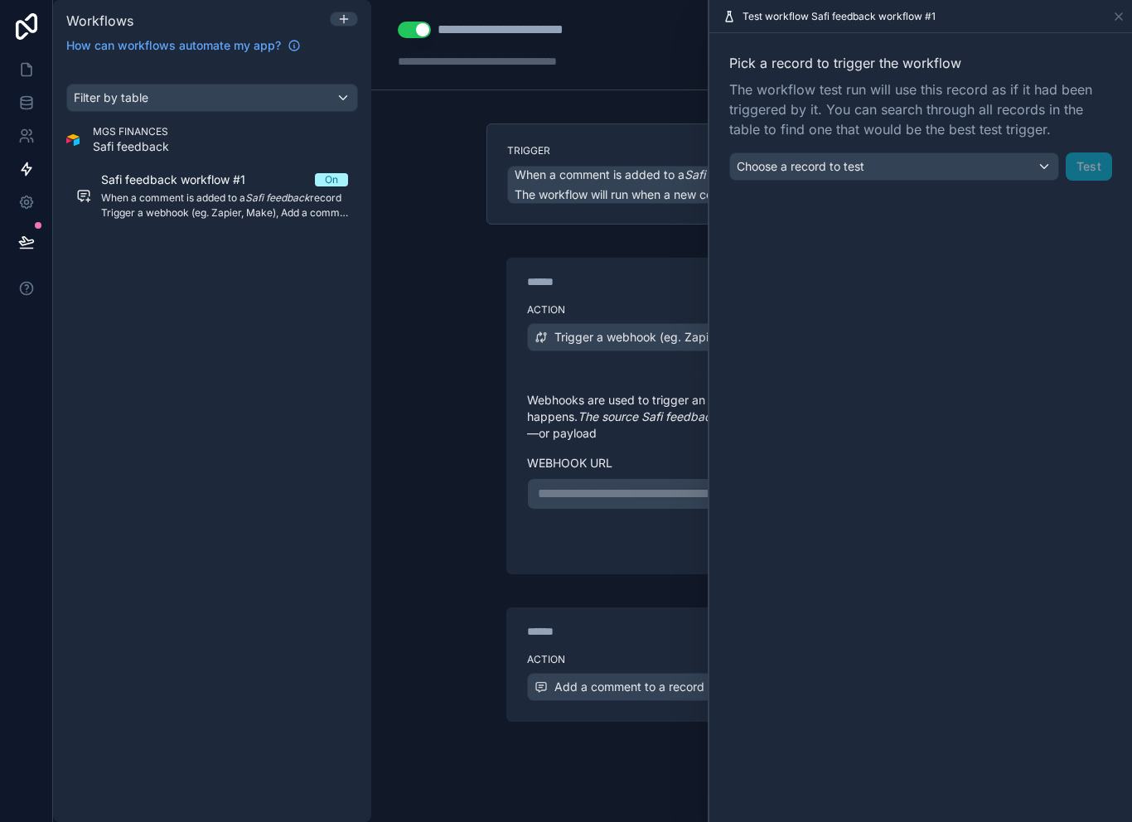
click at [664, 574] on div "****** Step 2 Action Add a comment to a record" at bounding box center [751, 647] width 530 height 147
click at [663, 574] on div "****** Step 2 Action Add a comment to a record" at bounding box center [751, 647] width 530 height 147
click at [402, 294] on div "**********" at bounding box center [751, 411] width 761 height 822
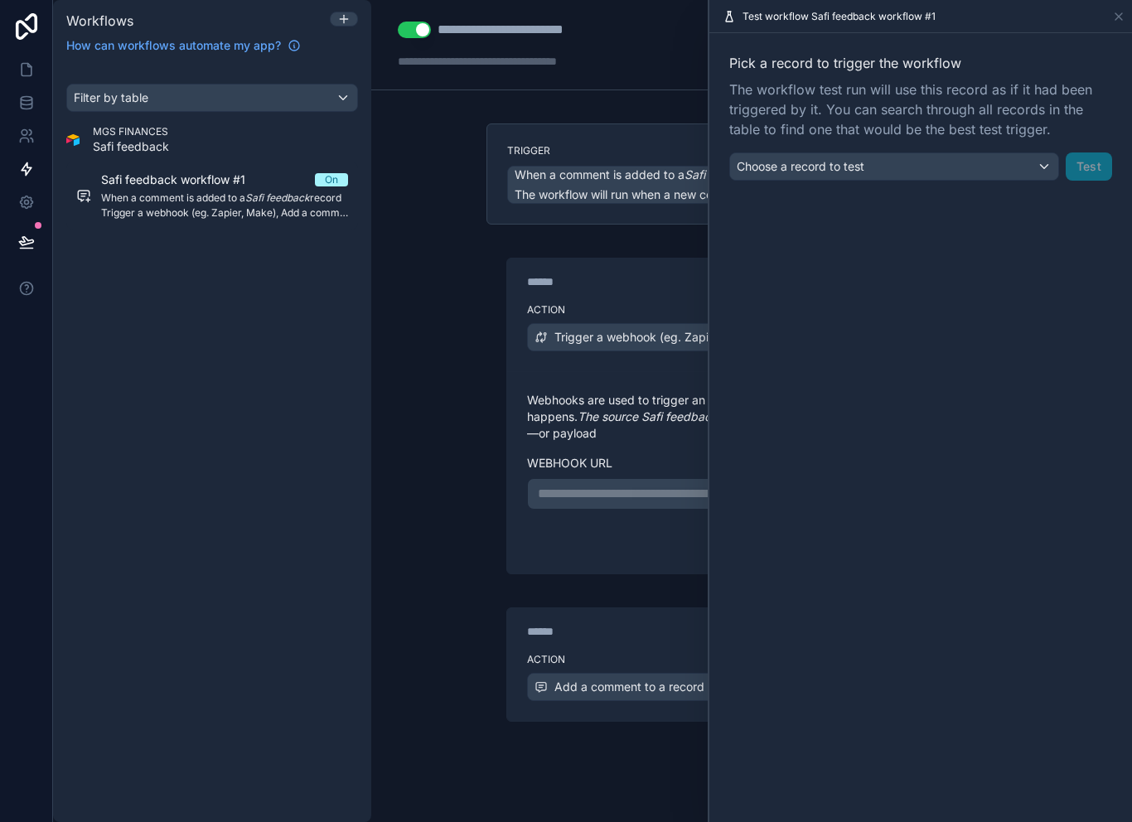
click at [714, 70] on div "Pick a record to trigger the workflow The workflow test run will use this recor…" at bounding box center [920, 116] width 423 height 167
click at [684, 259] on div "****** Step 1" at bounding box center [751, 278] width 489 height 38
click at [845, 159] on span "Choose a record to test" at bounding box center [801, 166] width 128 height 14
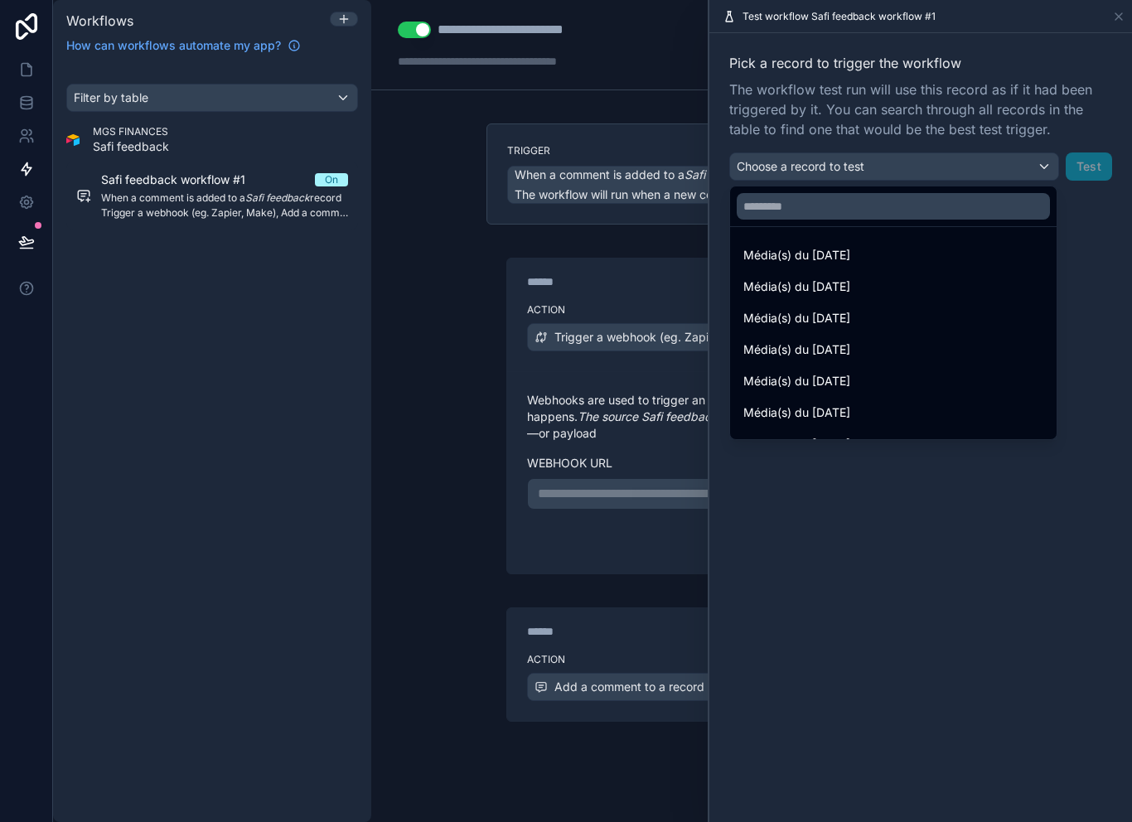
click at [653, 484] on p "**********" at bounding box center [752, 494] width 428 height 20
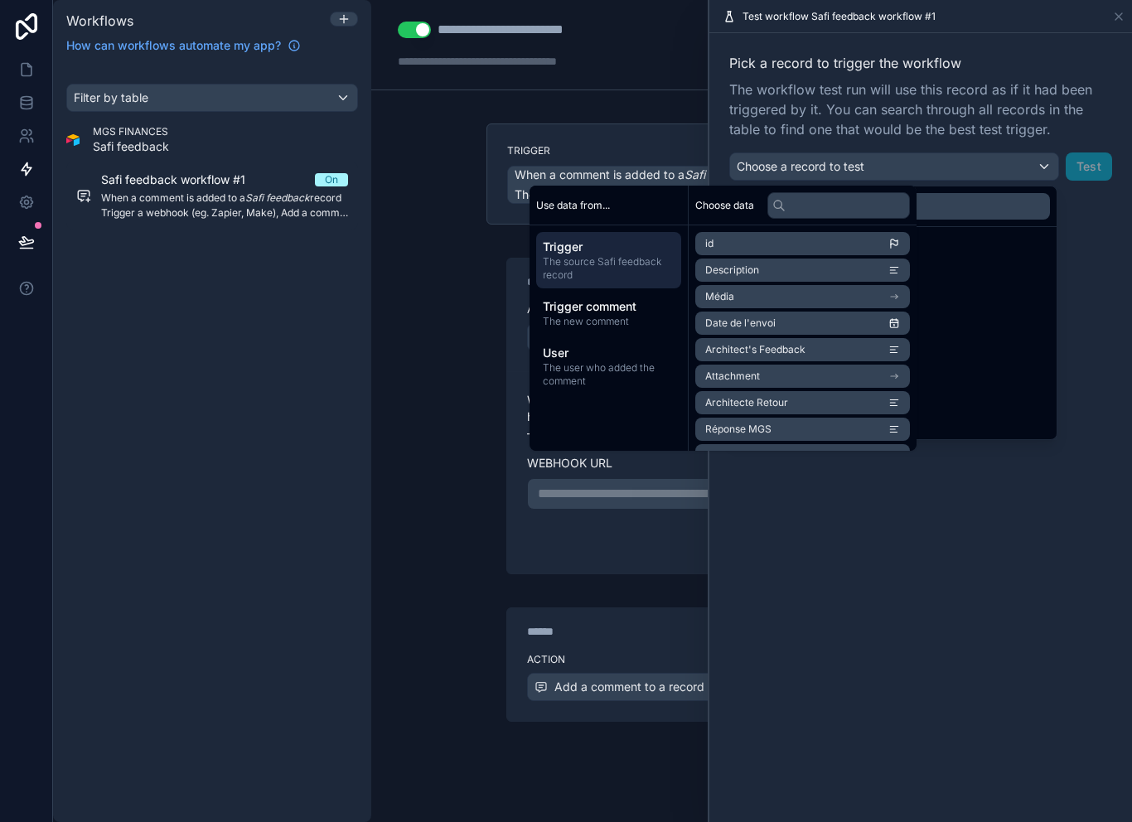
click at [487, 574] on div "****** Step 2 Action Add a comment to a record" at bounding box center [751, 647] width 530 height 147
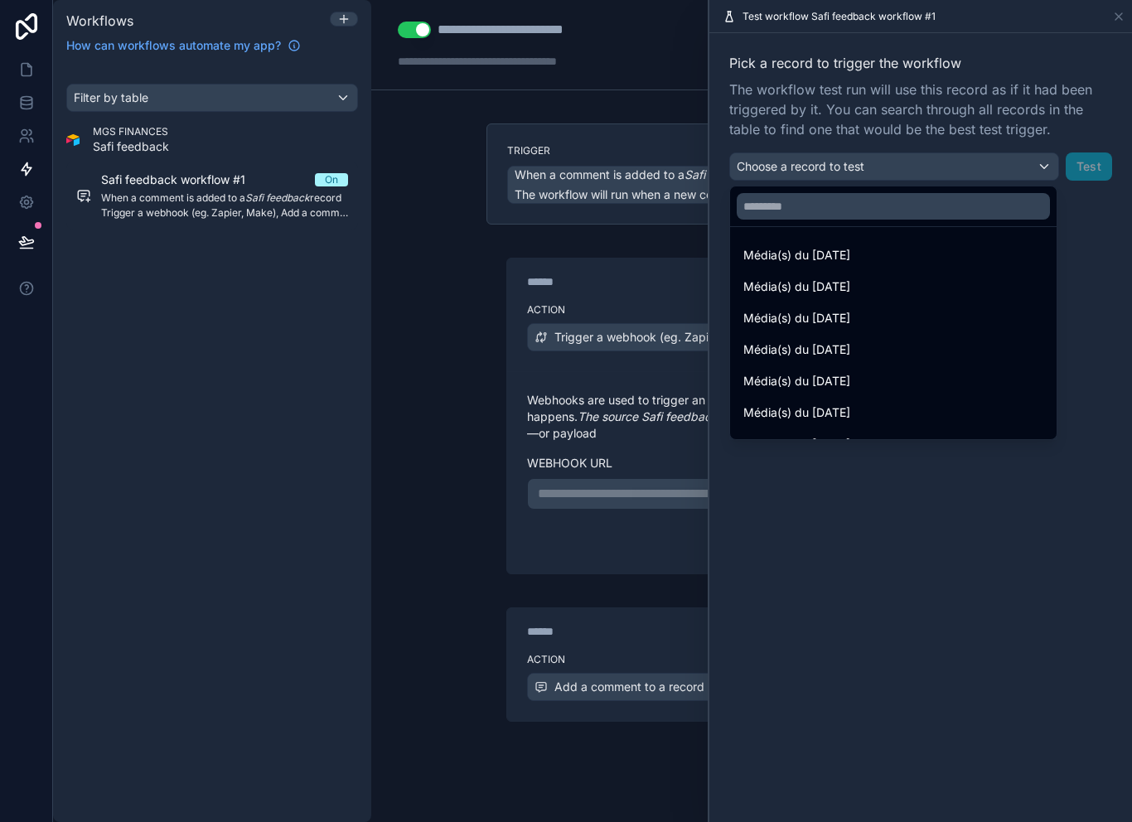
click at [471, 530] on div "**********" at bounding box center [751, 411] width 761 height 822
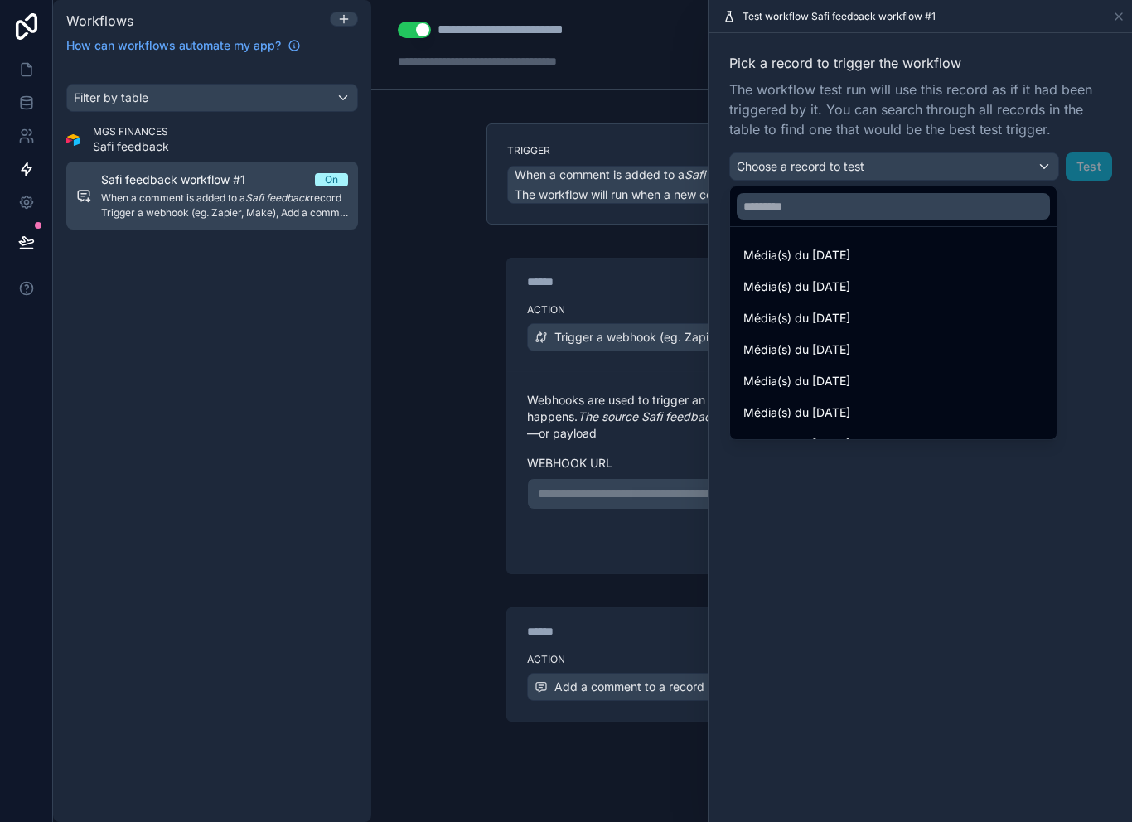
click at [288, 225] on div "Safi feedback workflow #1 On When a comment is added to a Safi feedback record …" at bounding box center [212, 195] width 292 height 81
click at [273, 191] on em "Safi feedback" at bounding box center [277, 197] width 65 height 12
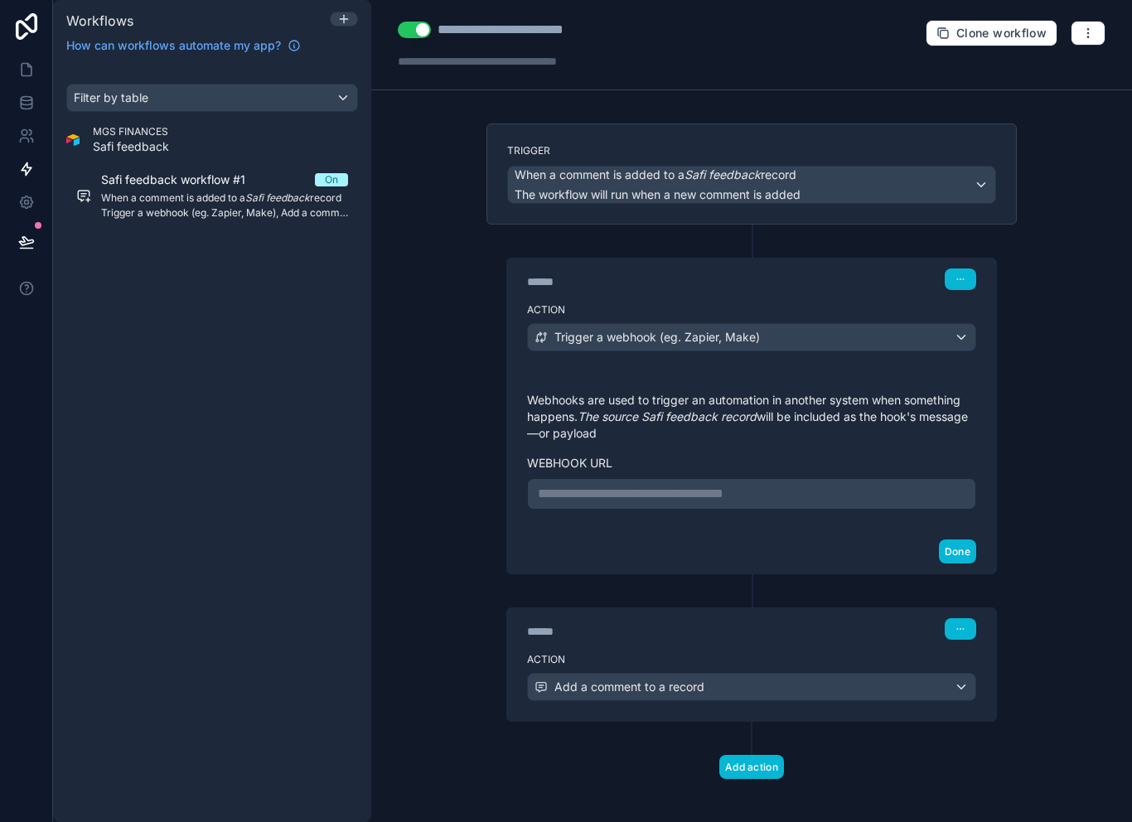
click at [1095, 774] on div "**********" at bounding box center [751, 411] width 761 height 822
click at [26, 68] on icon at bounding box center [26, 69] width 17 height 17
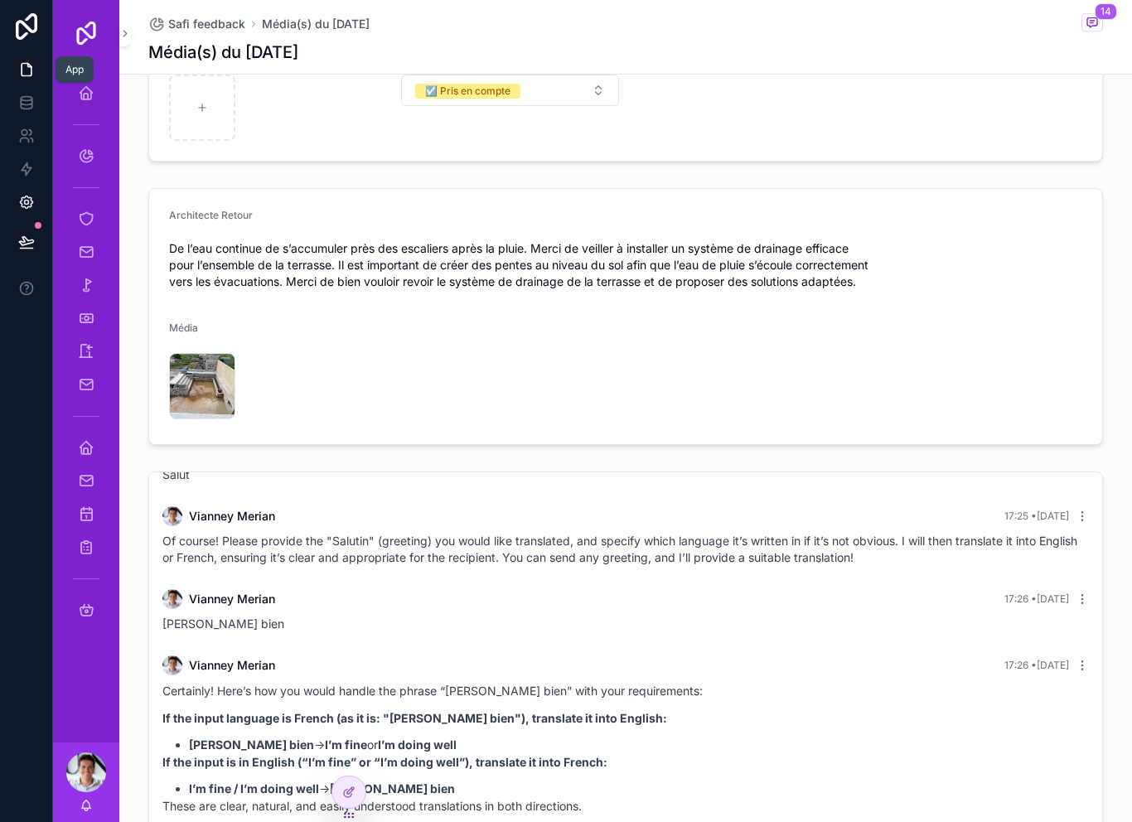
scroll to position [718, 0]
click at [30, 163] on icon at bounding box center [27, 169] width 10 height 12
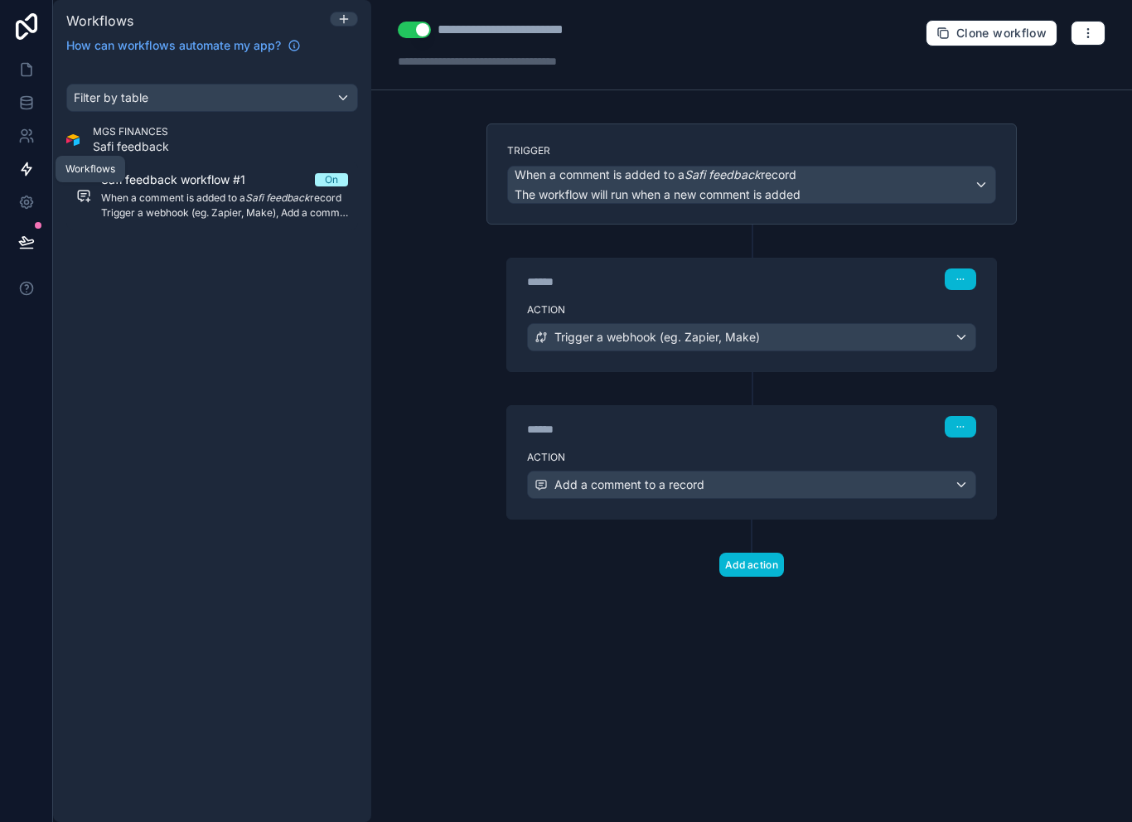
click at [918, 324] on div "Trigger a webhook (eg. Zapier, Make)" at bounding box center [751, 337] width 447 height 27
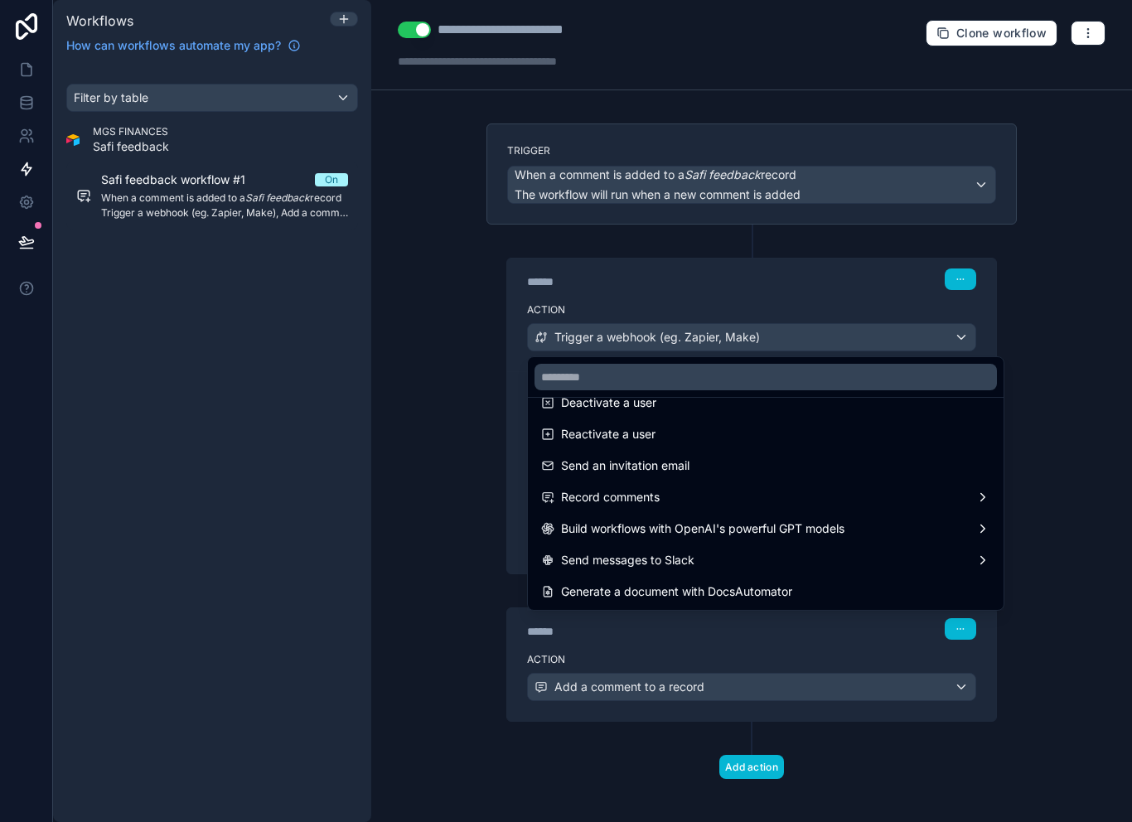
scroll to position [307, 0]
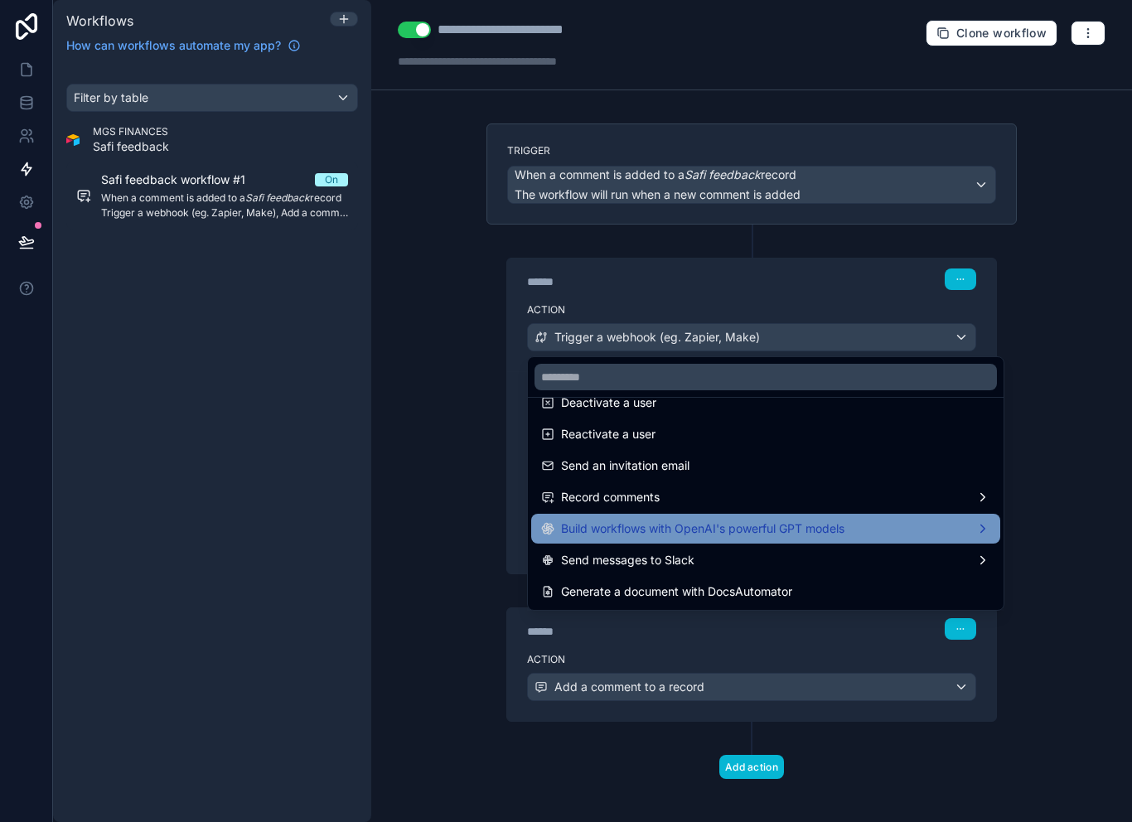
click at [791, 520] on span "Build workflows with OpenAI's powerful GPT models" at bounding box center [702, 529] width 283 height 20
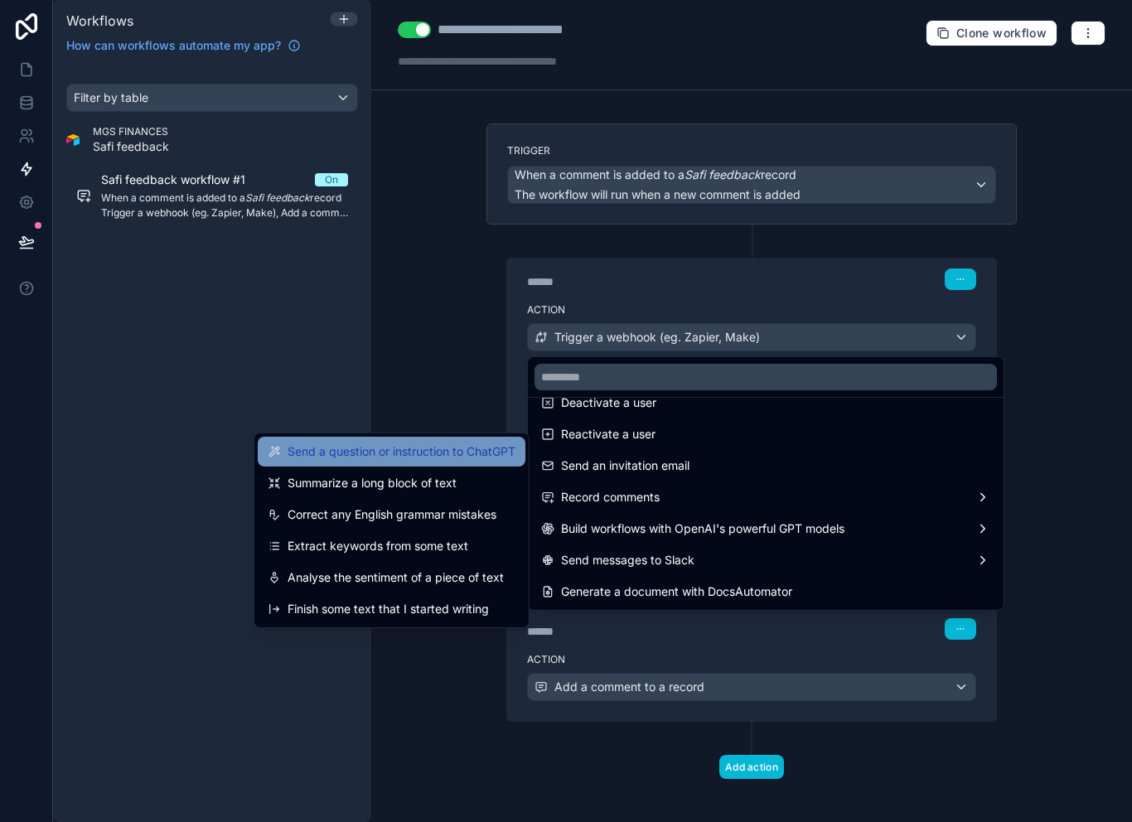
click at [447, 442] on span "Send a question or instruction to ChatGPT" at bounding box center [402, 452] width 228 height 20
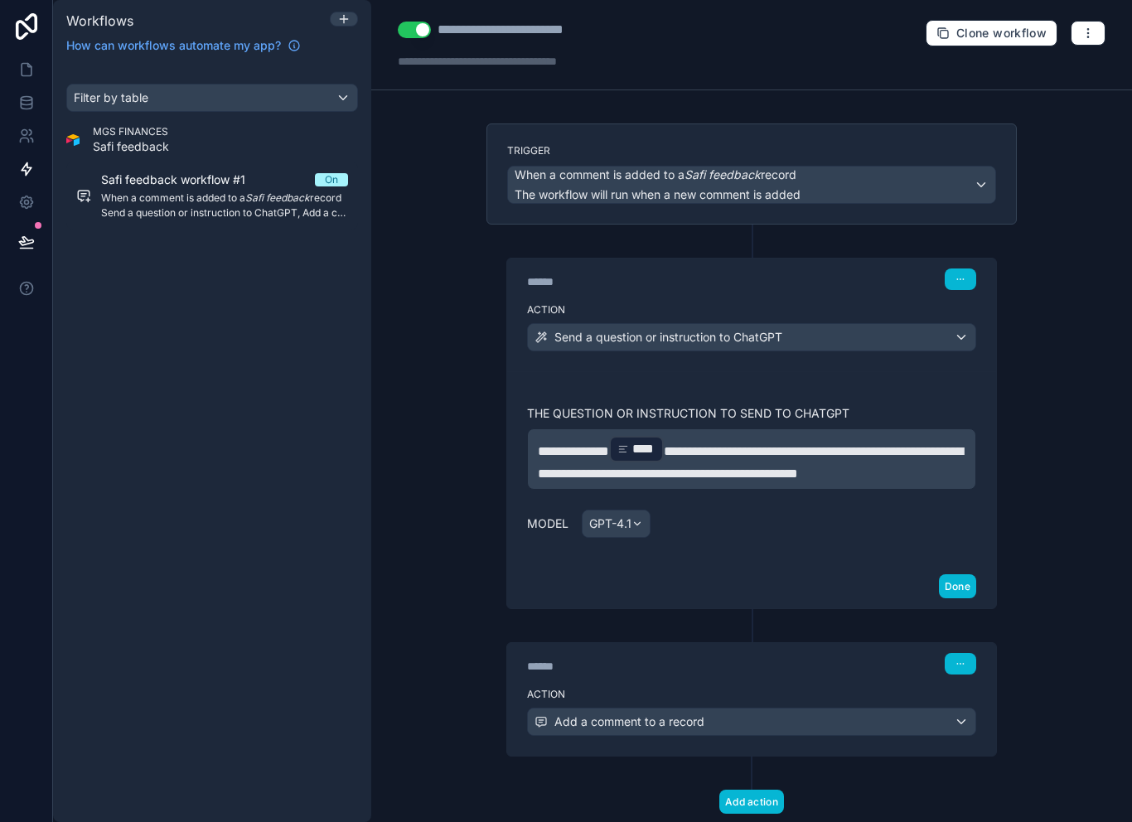
click at [759, 457] on span "**********" at bounding box center [750, 462] width 425 height 35
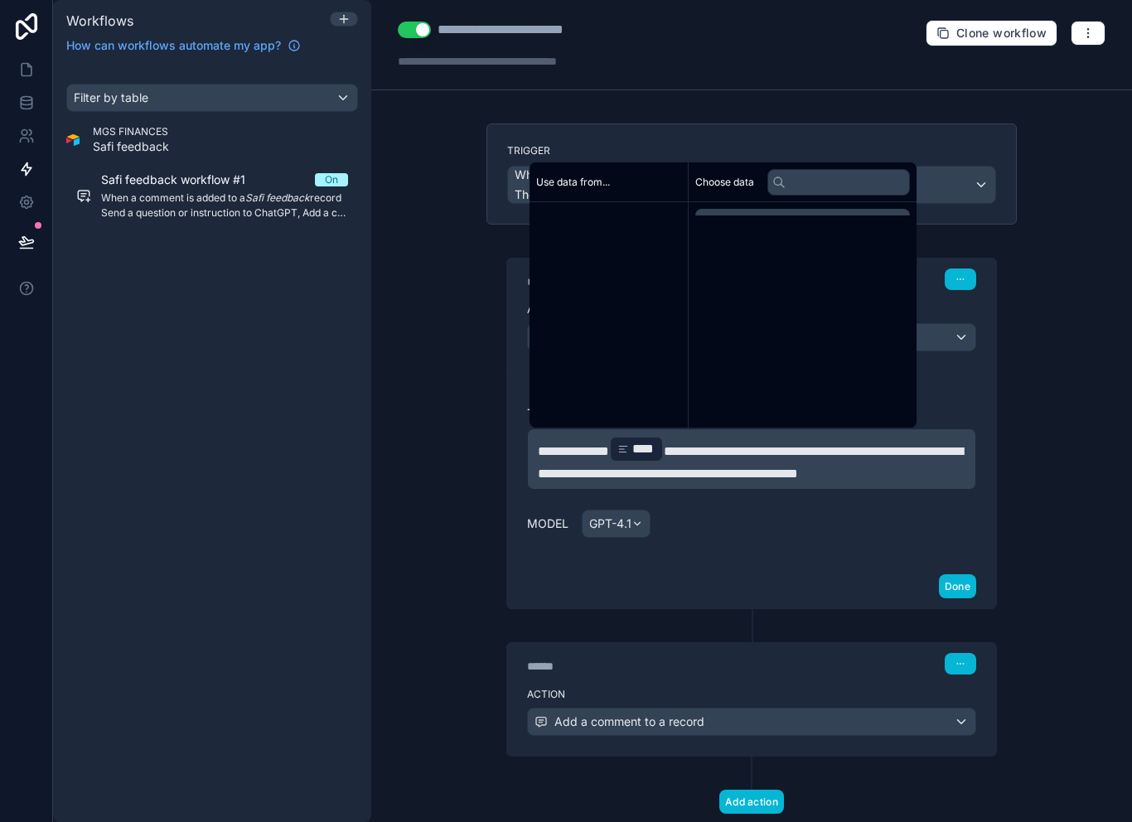
scroll to position [8, 0]
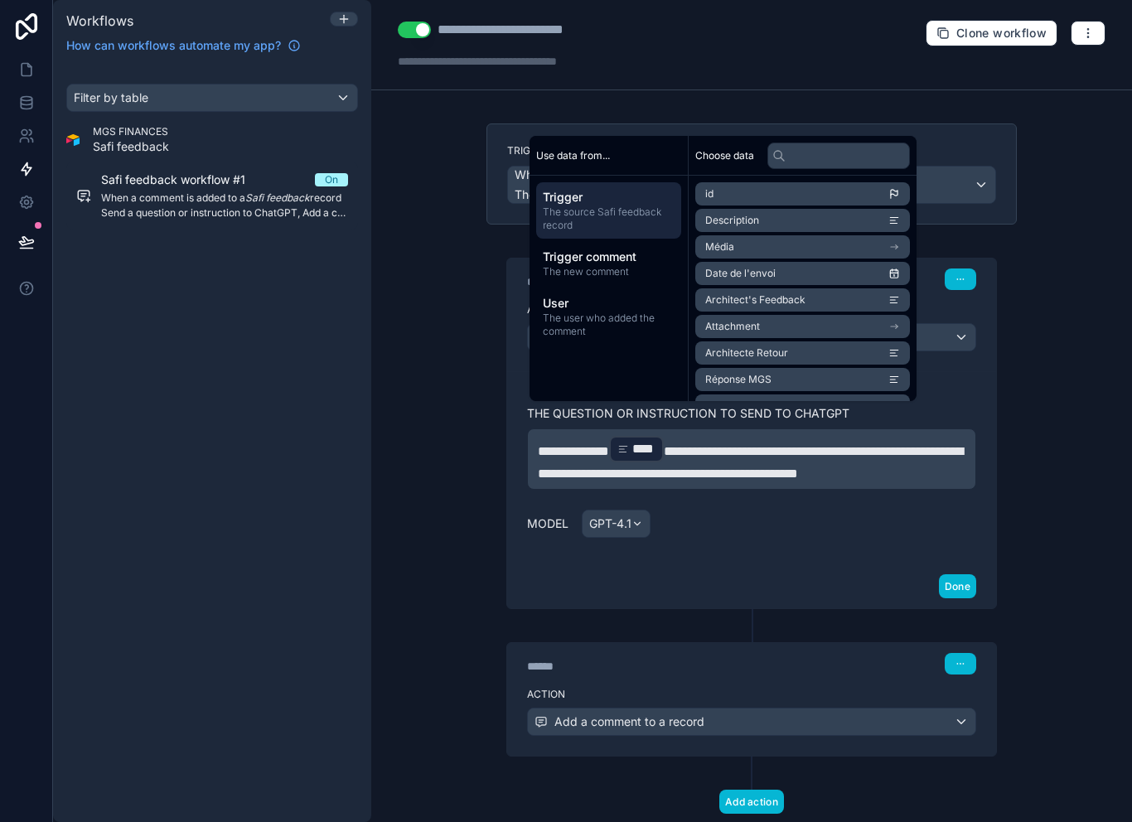
click at [713, 484] on p "**********" at bounding box center [752, 459] width 428 height 50
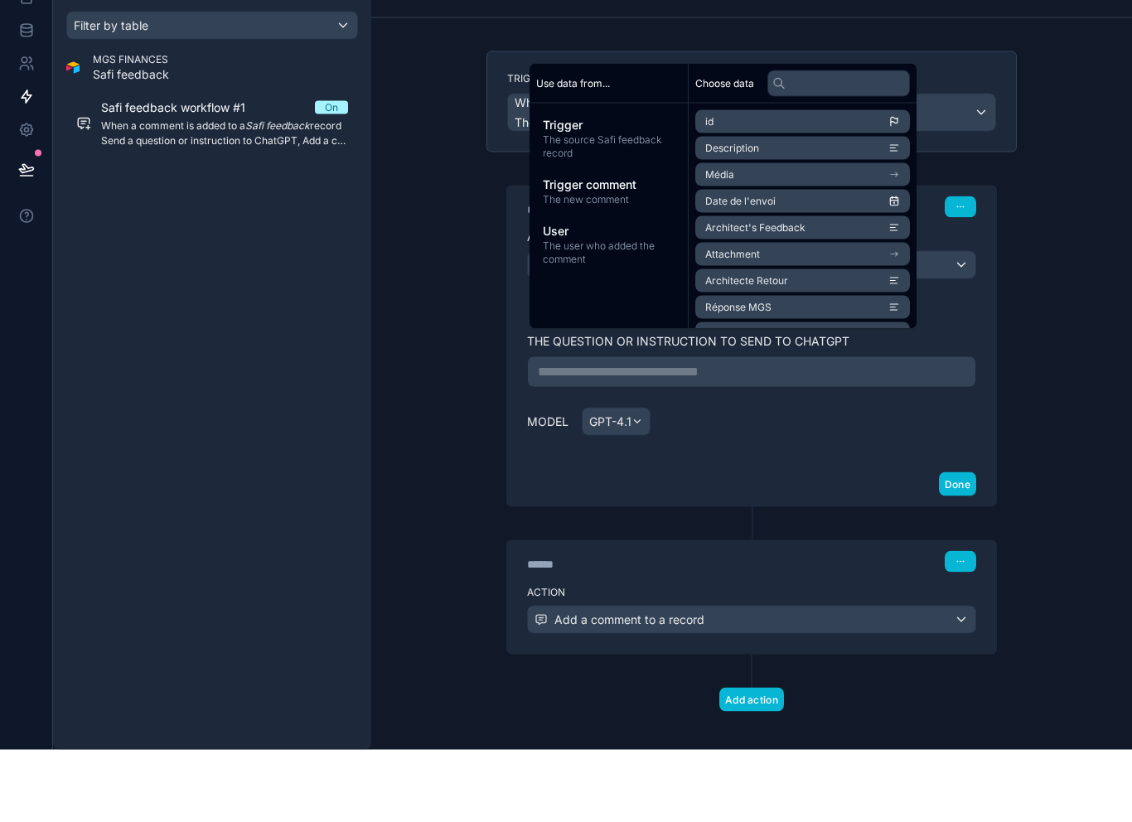
click at [500, 466] on div "**********" at bounding box center [751, 402] width 530 height 355
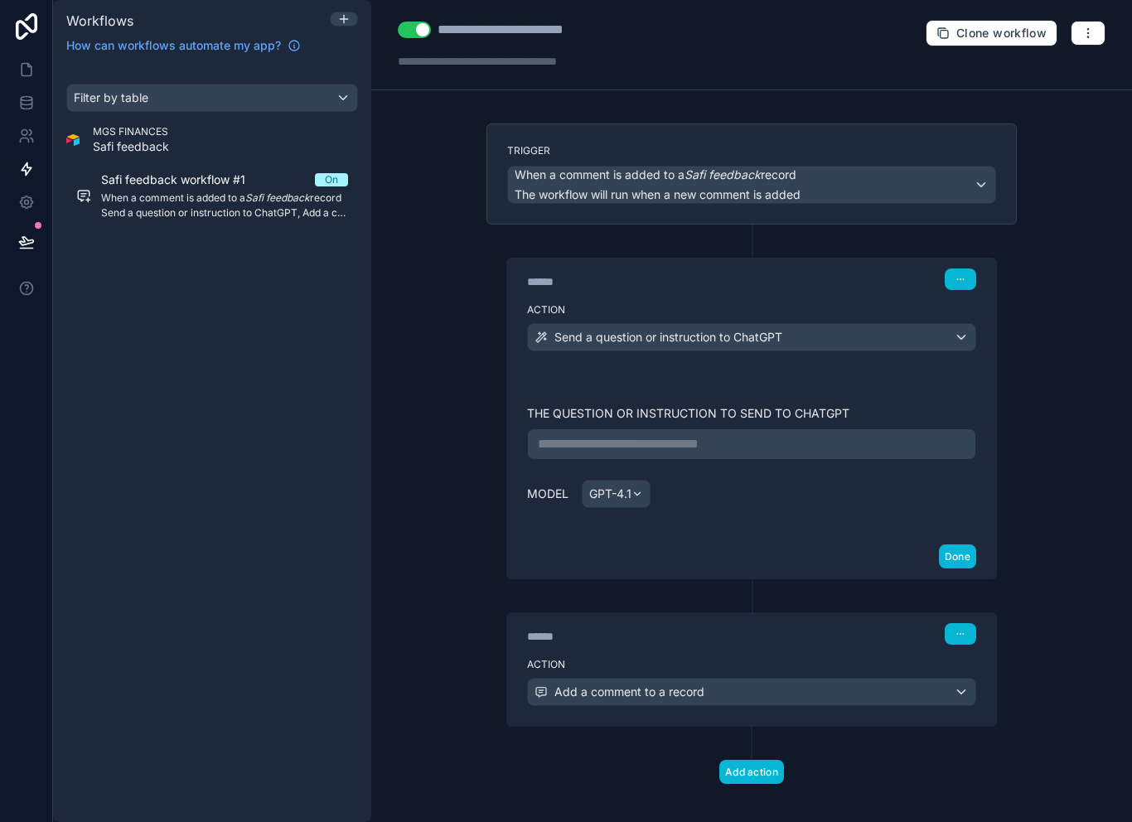
click at [756, 434] on p "**********" at bounding box center [752, 444] width 428 height 20
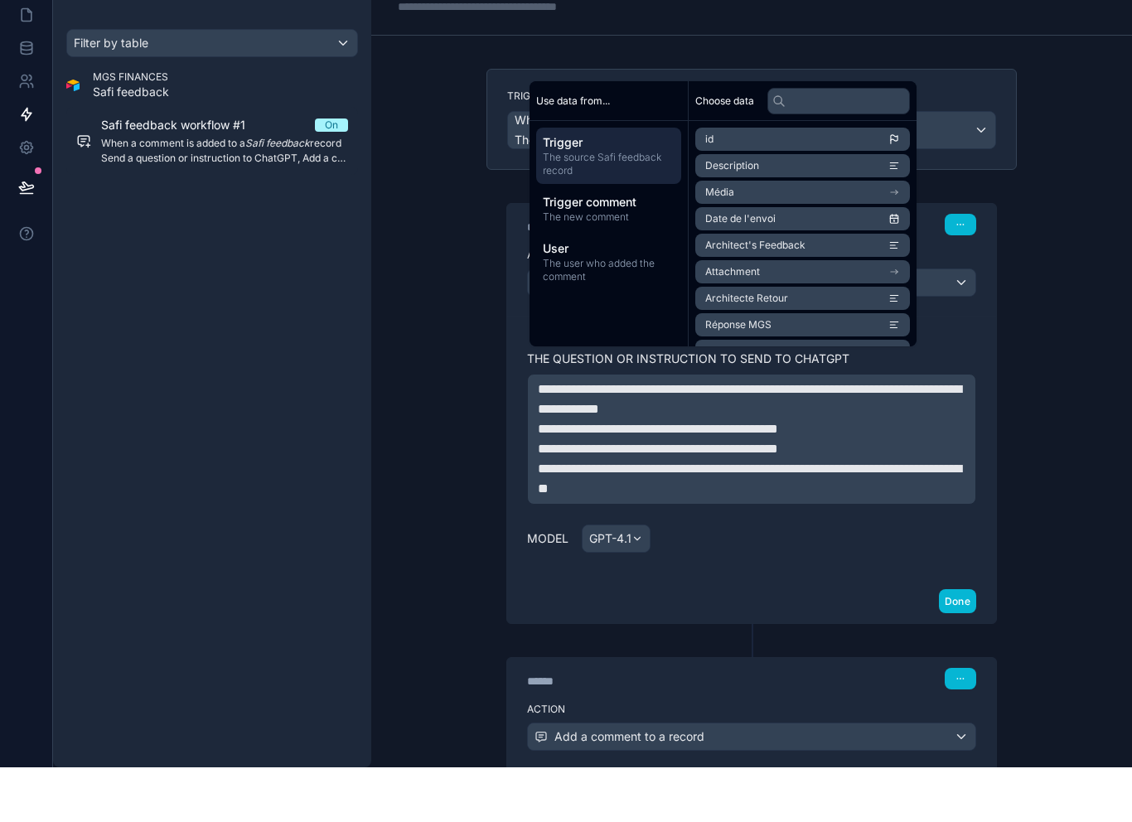
scroll to position [88, 0]
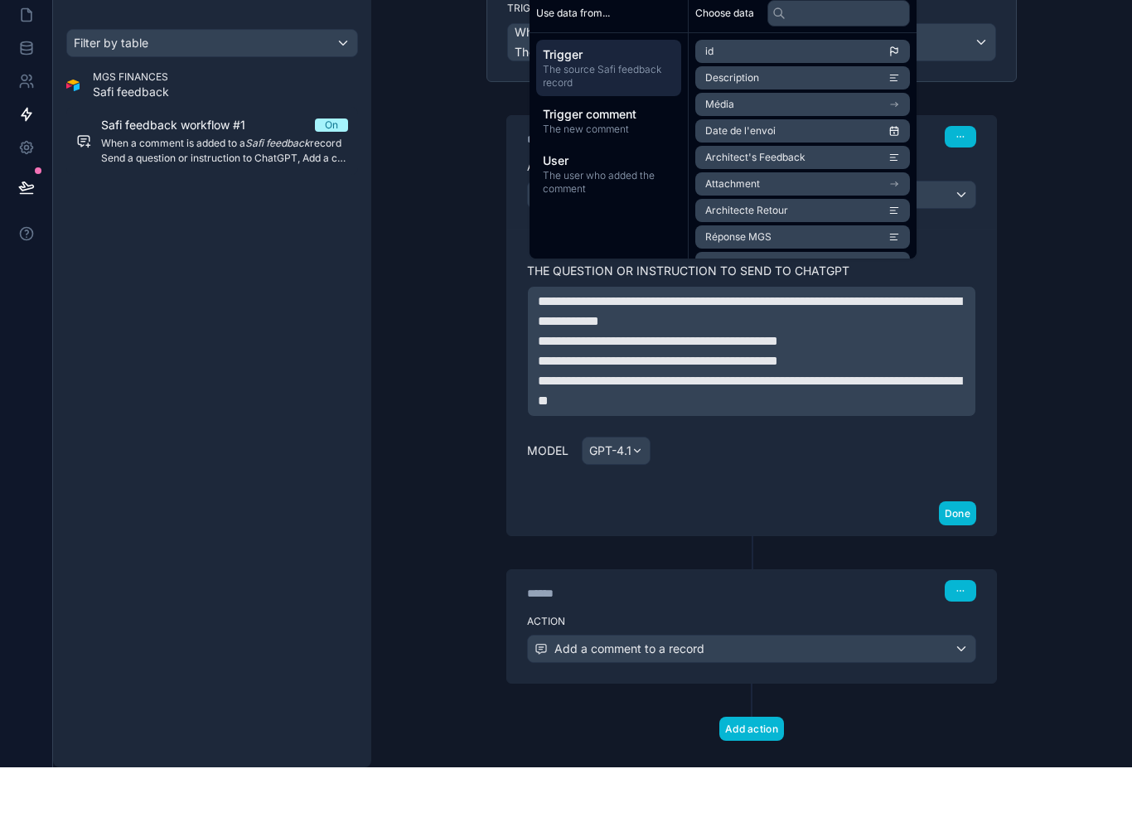
click at [925, 350] on span "**********" at bounding box center [749, 366] width 423 height 32
click at [924, 350] on span "**********" at bounding box center [749, 366] width 423 height 32
click at [613, 177] on span "The new comment" at bounding box center [609, 183] width 132 height 13
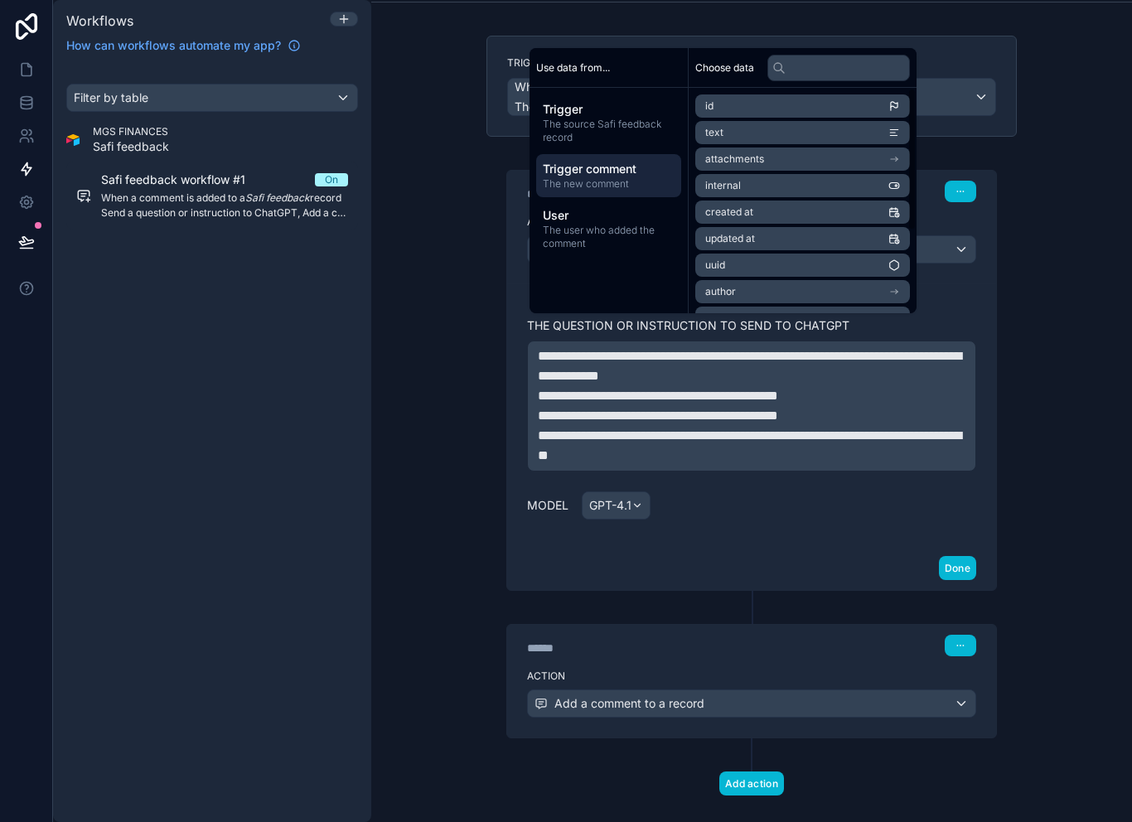
click at [790, 128] on li "text" at bounding box center [802, 132] width 215 height 23
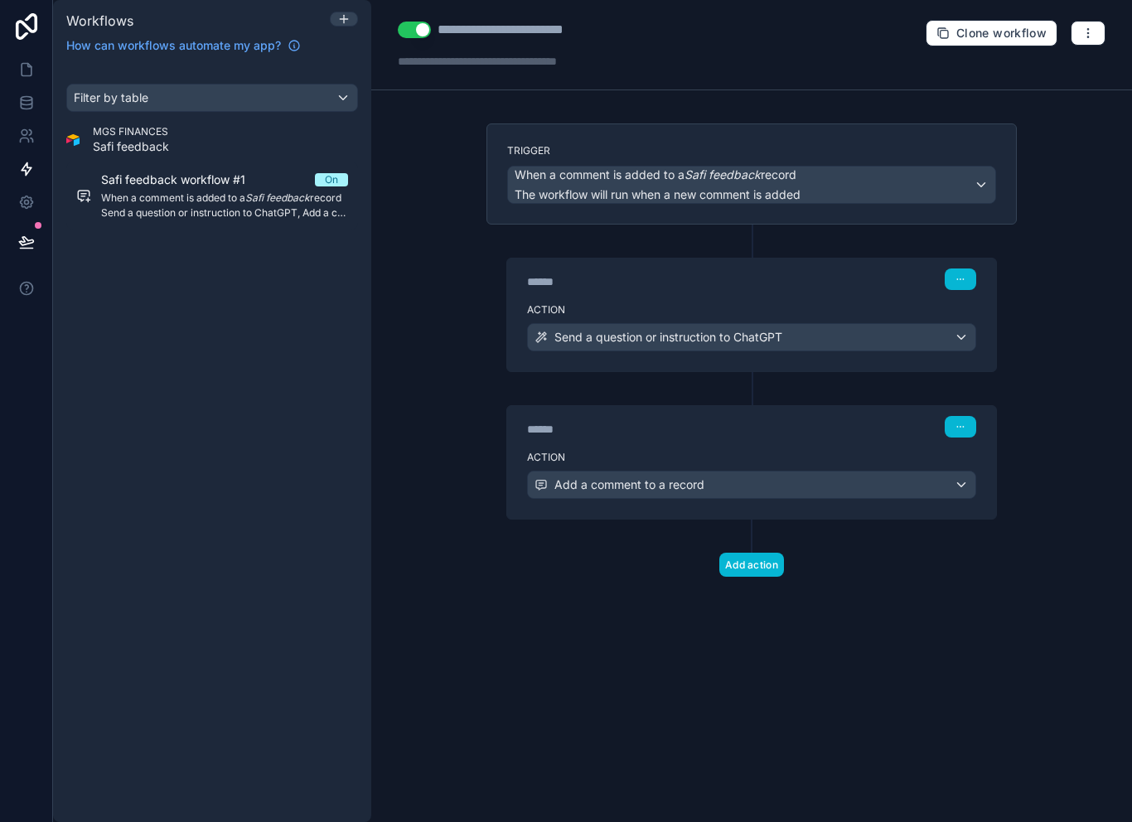
click at [816, 340] on div "Send a question or instruction to ChatGPT" at bounding box center [751, 337] width 447 height 27
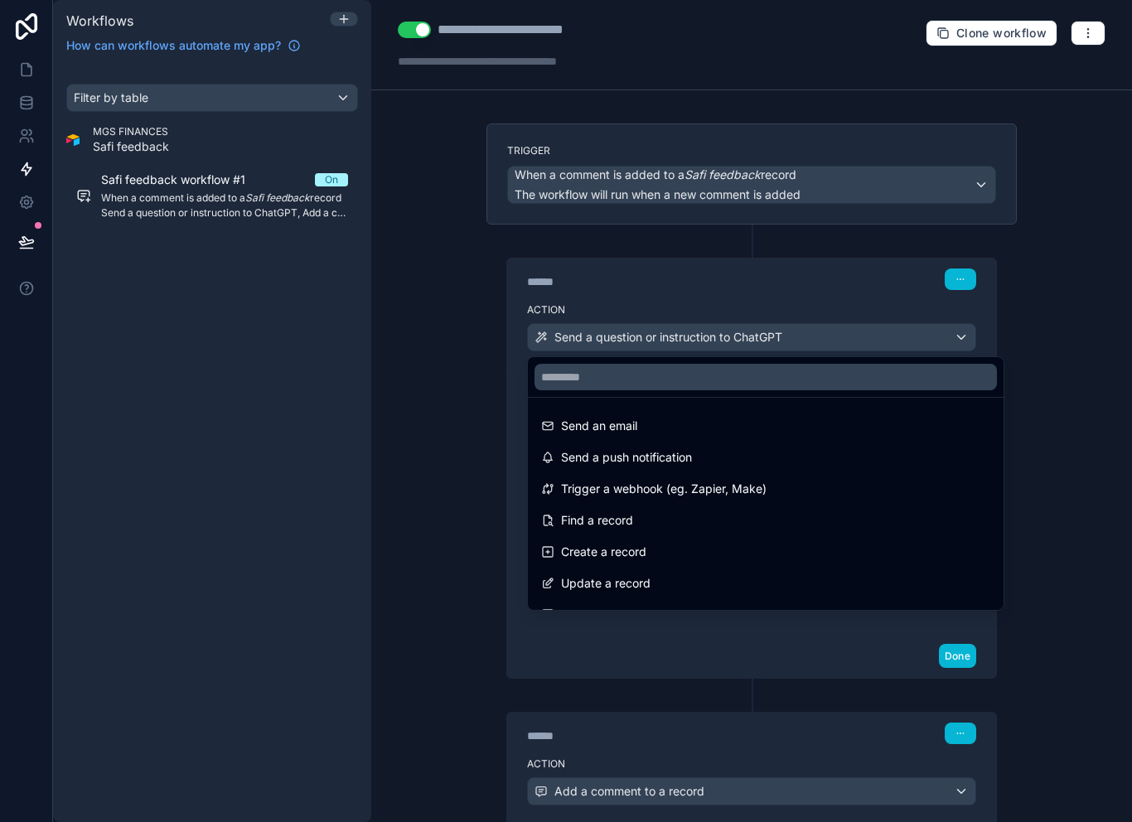
click at [796, 307] on div at bounding box center [566, 411] width 1132 height 822
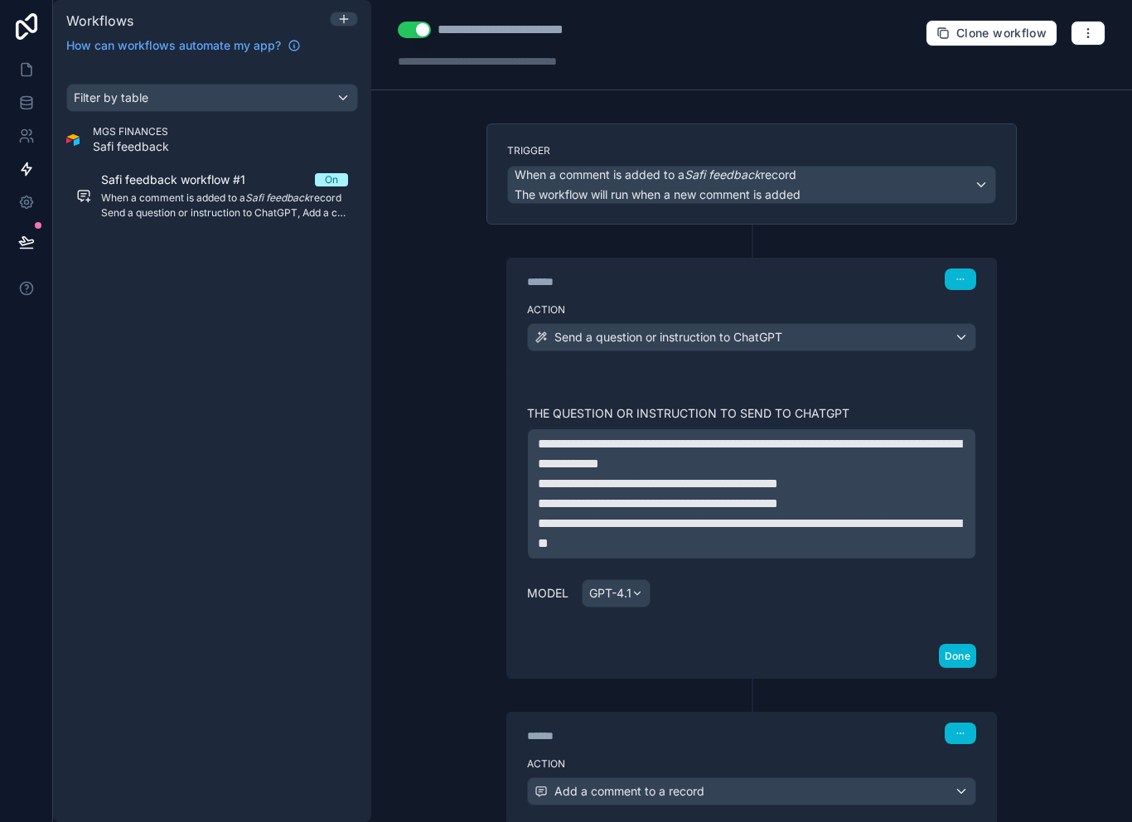
click at [940, 444] on span "**********" at bounding box center [749, 454] width 423 height 32
click at [939, 444] on span "**********" at bounding box center [749, 454] width 423 height 32
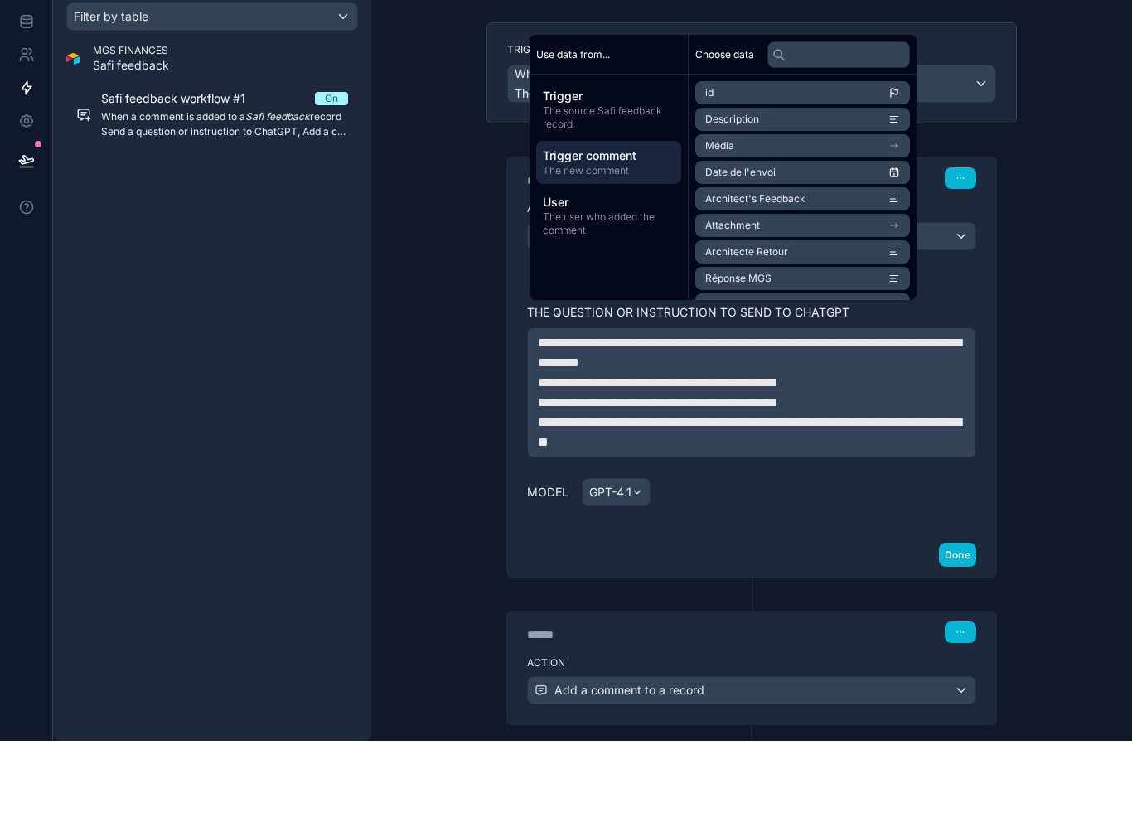
click at [624, 245] on span "The new comment" at bounding box center [609, 251] width 132 height 13
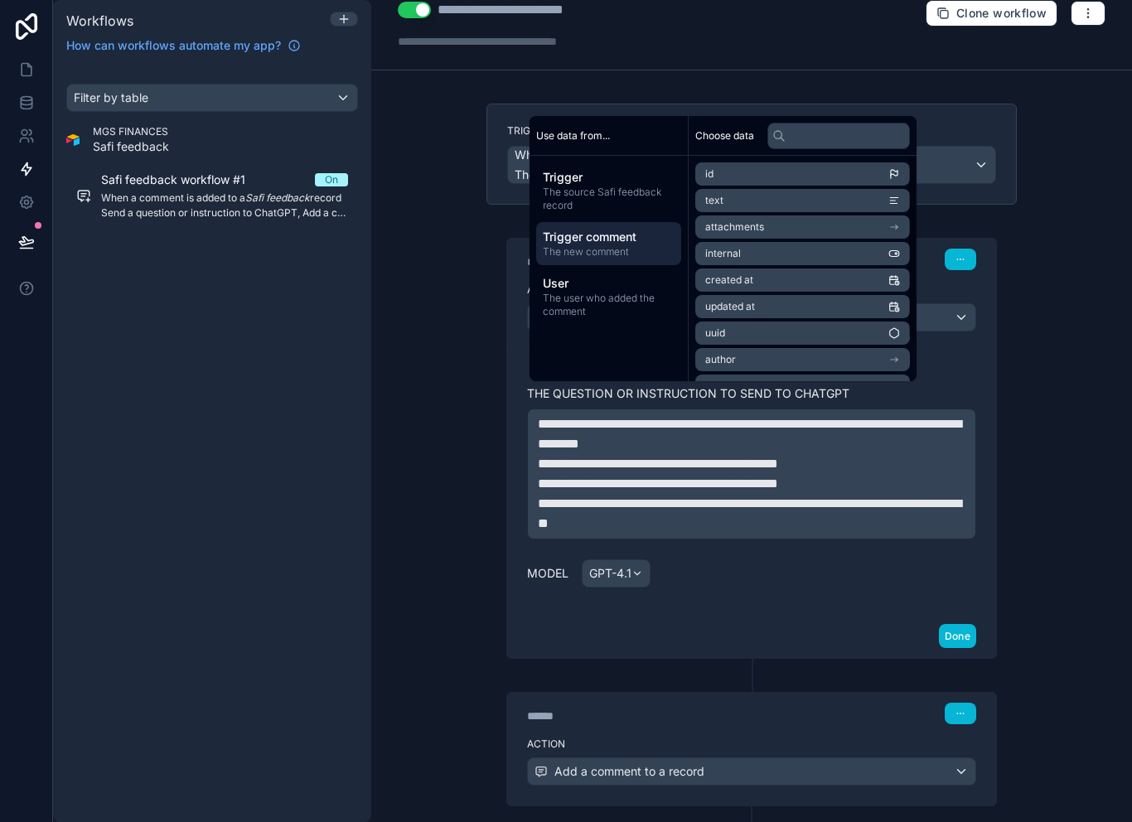
click at [792, 202] on li "text" at bounding box center [802, 200] width 215 height 23
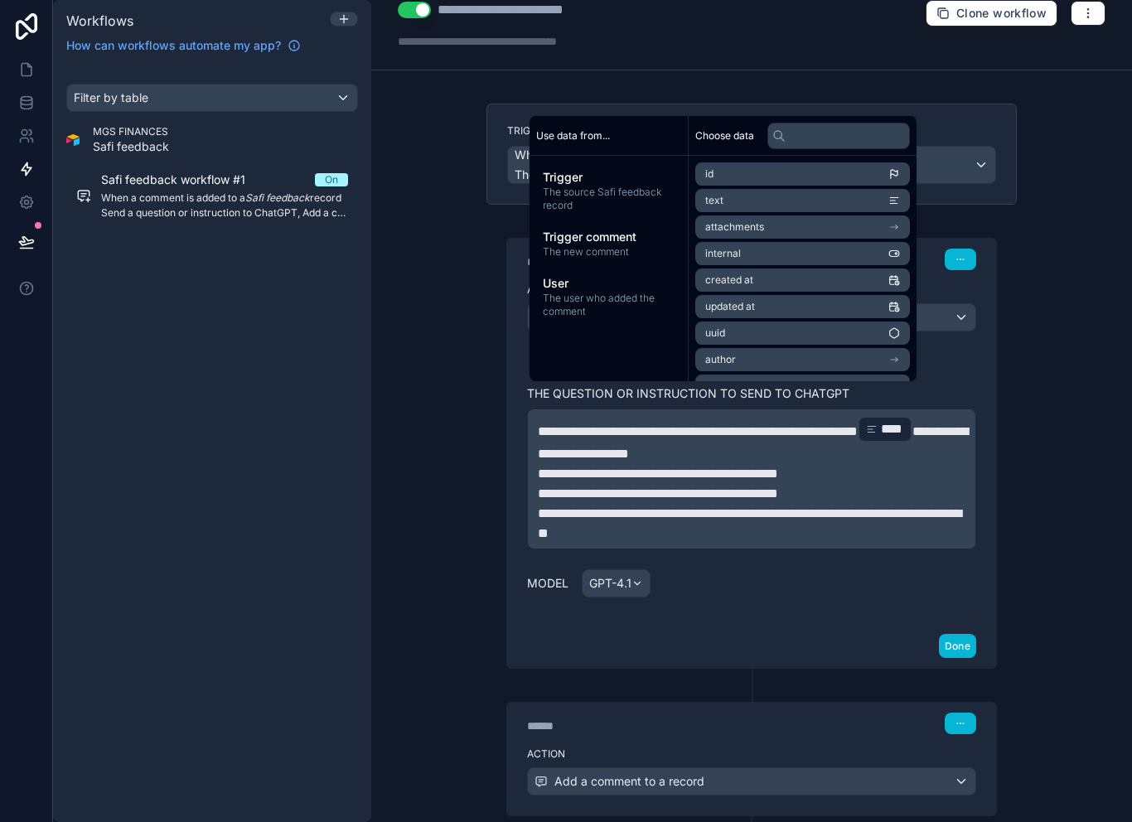
click at [776, 596] on div "**********" at bounding box center [751, 487] width 489 height 273
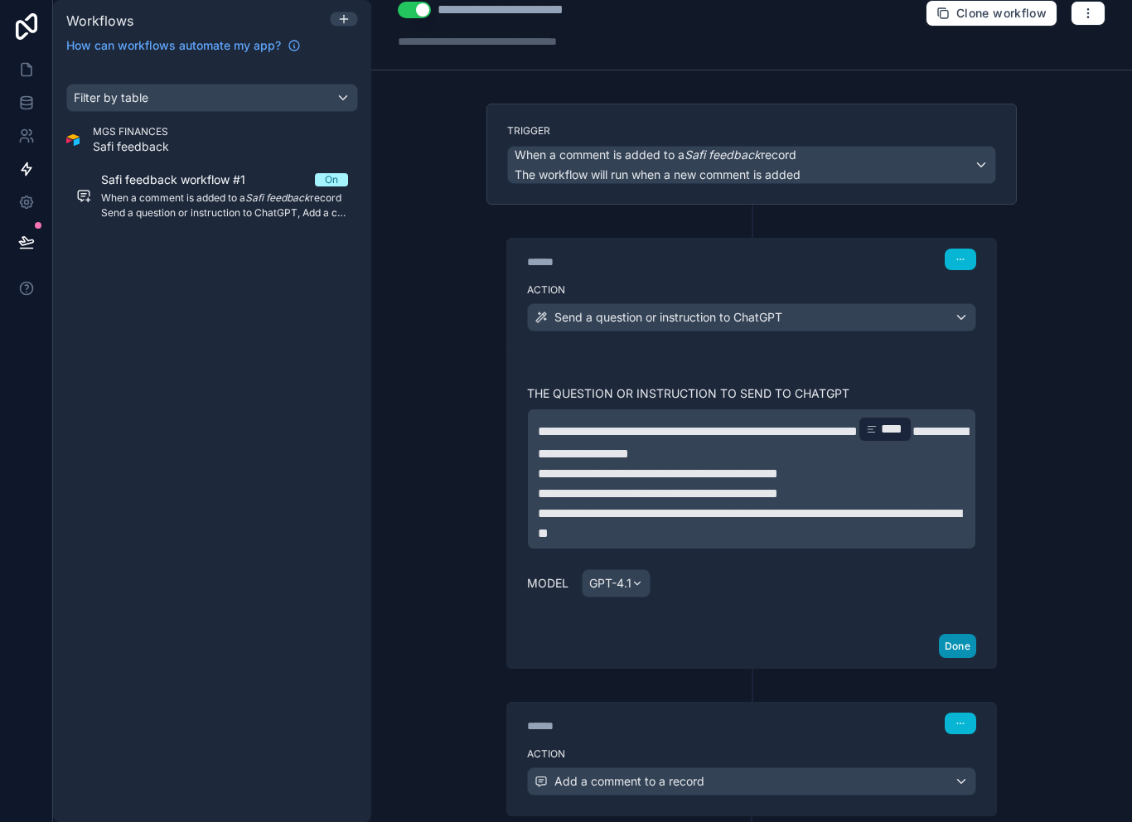
click at [962, 634] on button "Done" at bounding box center [957, 646] width 37 height 24
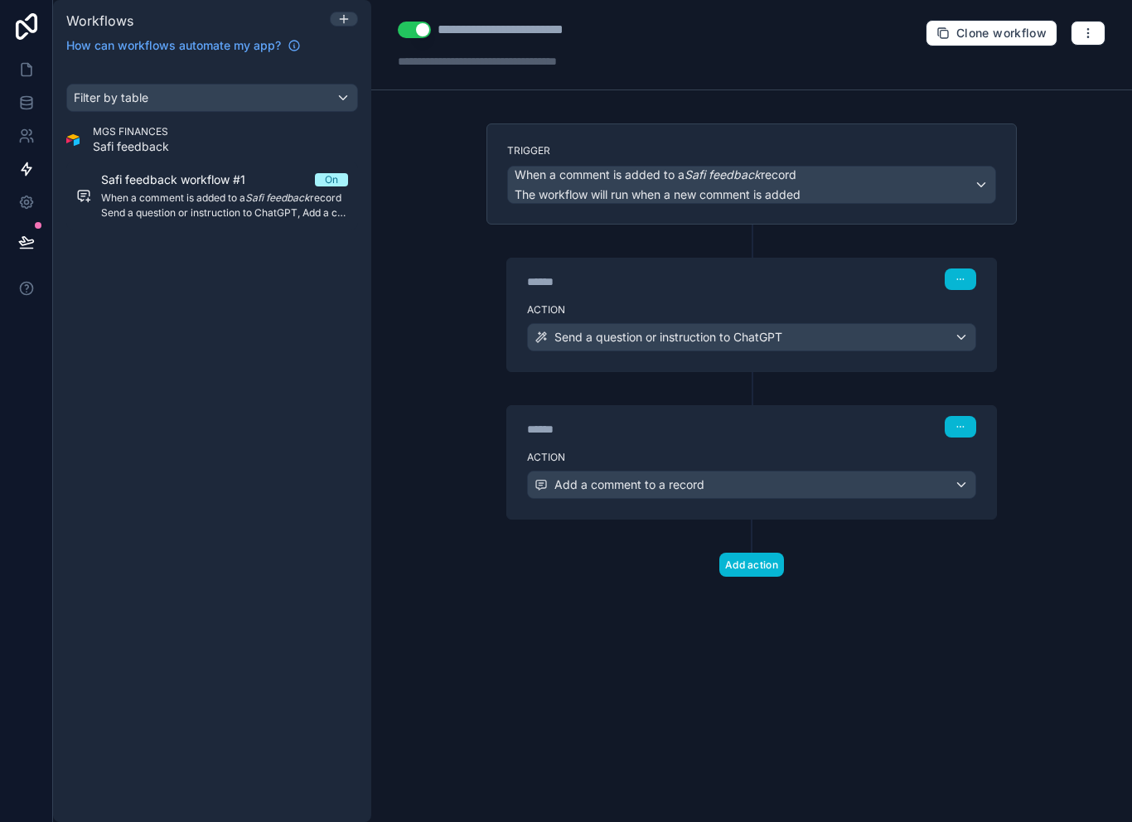
scroll to position [0, 0]
click at [31, 180] on link at bounding box center [26, 168] width 52 height 33
click at [36, 177] on link at bounding box center [26, 168] width 52 height 33
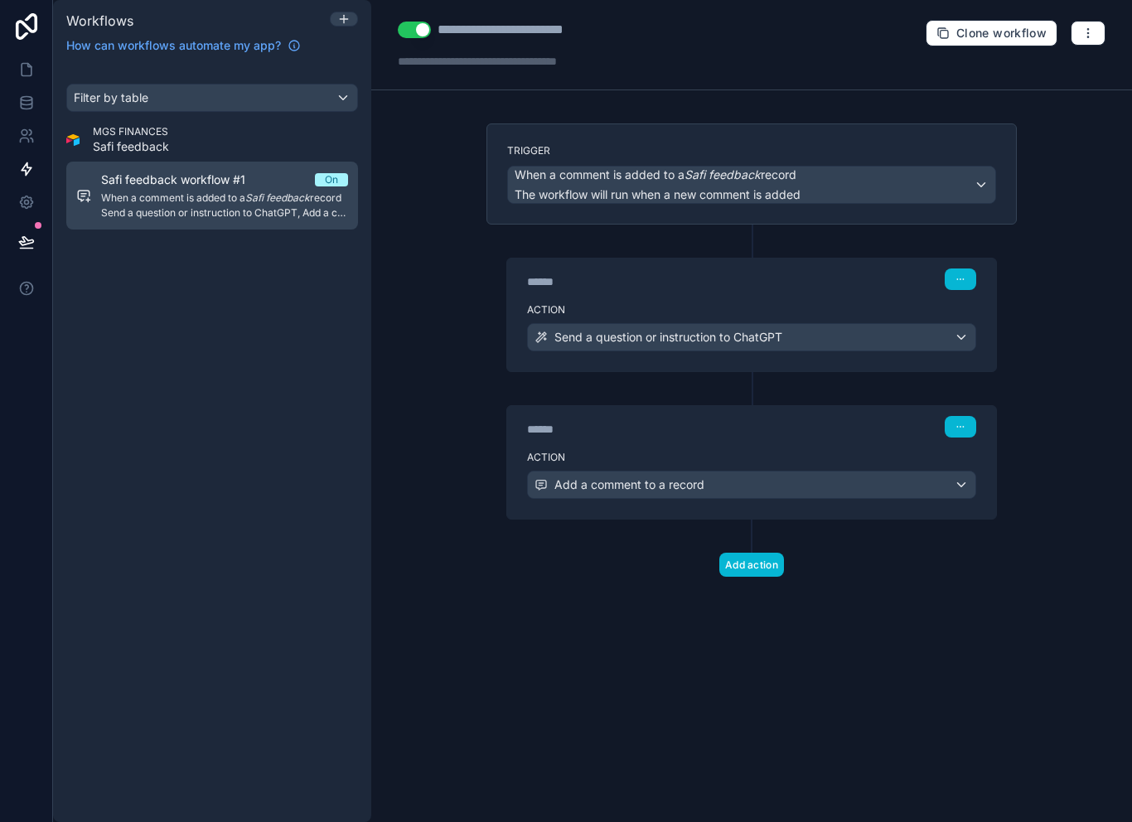
click at [278, 218] on span "Send a question or instruction to ChatGPT, Add a comment to a record" at bounding box center [224, 212] width 247 height 13
click at [269, 198] on em "Safi feedback" at bounding box center [277, 197] width 65 height 12
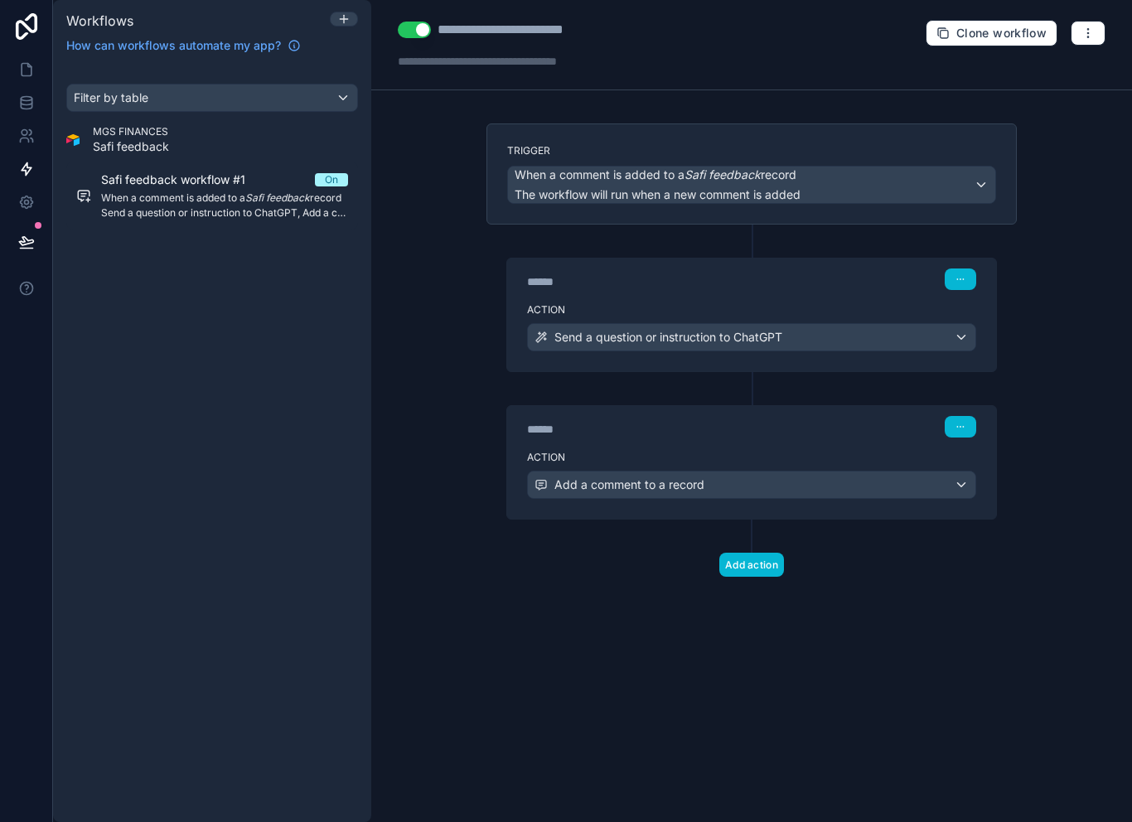
click at [28, 167] on icon at bounding box center [27, 169] width 10 height 12
click at [25, 165] on icon at bounding box center [27, 169] width 10 height 12
click at [32, 172] on icon at bounding box center [26, 169] width 17 height 17
click at [27, 161] on icon at bounding box center [26, 169] width 17 height 17
click at [25, 168] on icon at bounding box center [26, 169] width 17 height 17
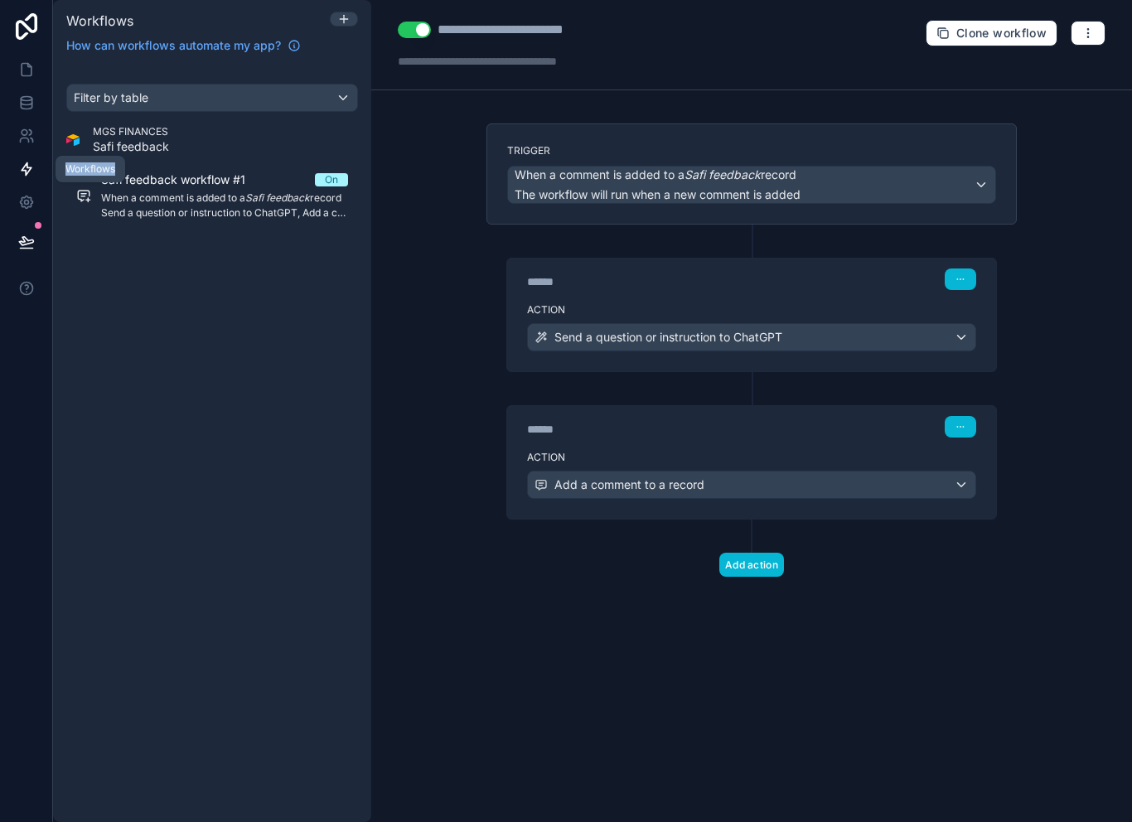
click at [25, 168] on icon at bounding box center [26, 169] width 17 height 17
click at [153, 351] on div "Filter by table MGS FINANCES Safi feedback Safi feedback workflow #1 On When a …" at bounding box center [212, 443] width 318 height 758
click at [29, 167] on icon at bounding box center [27, 169] width 10 height 12
click at [26, 70] on icon at bounding box center [26, 69] width 17 height 17
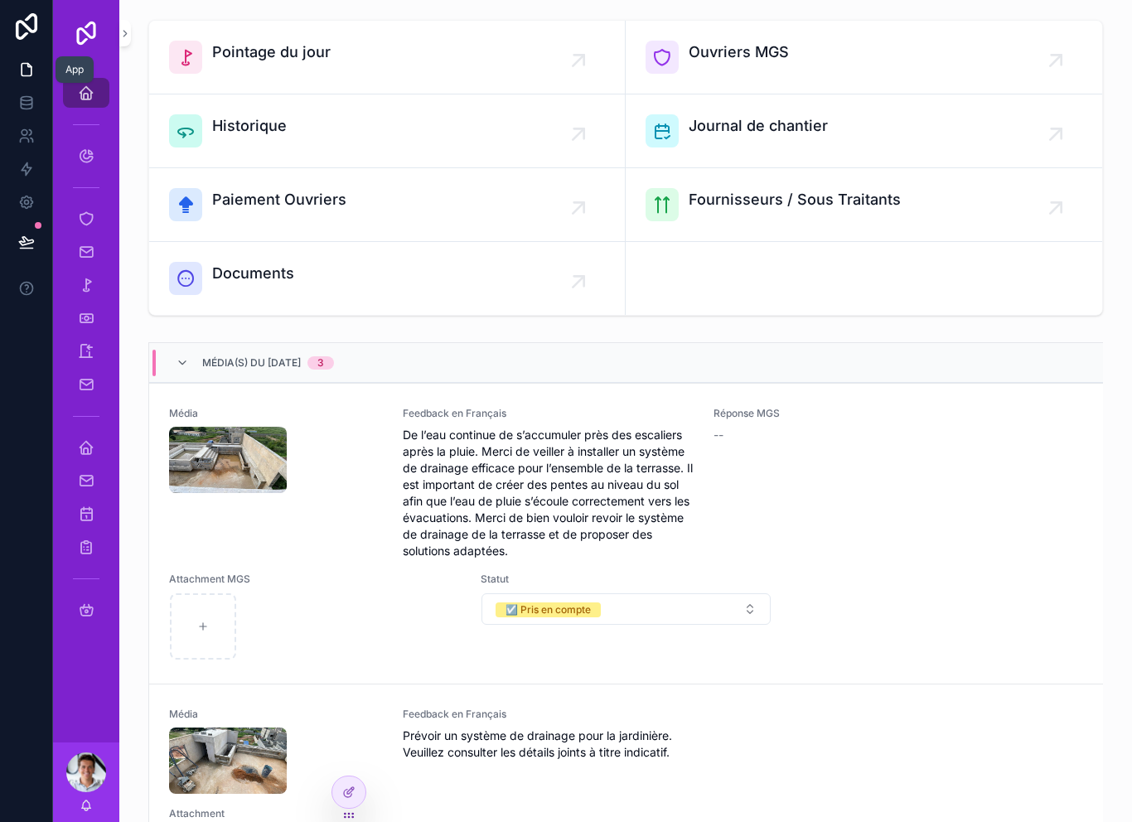
scroll to position [100, 0]
click at [354, 521] on div "Média" at bounding box center [276, 482] width 214 height 152
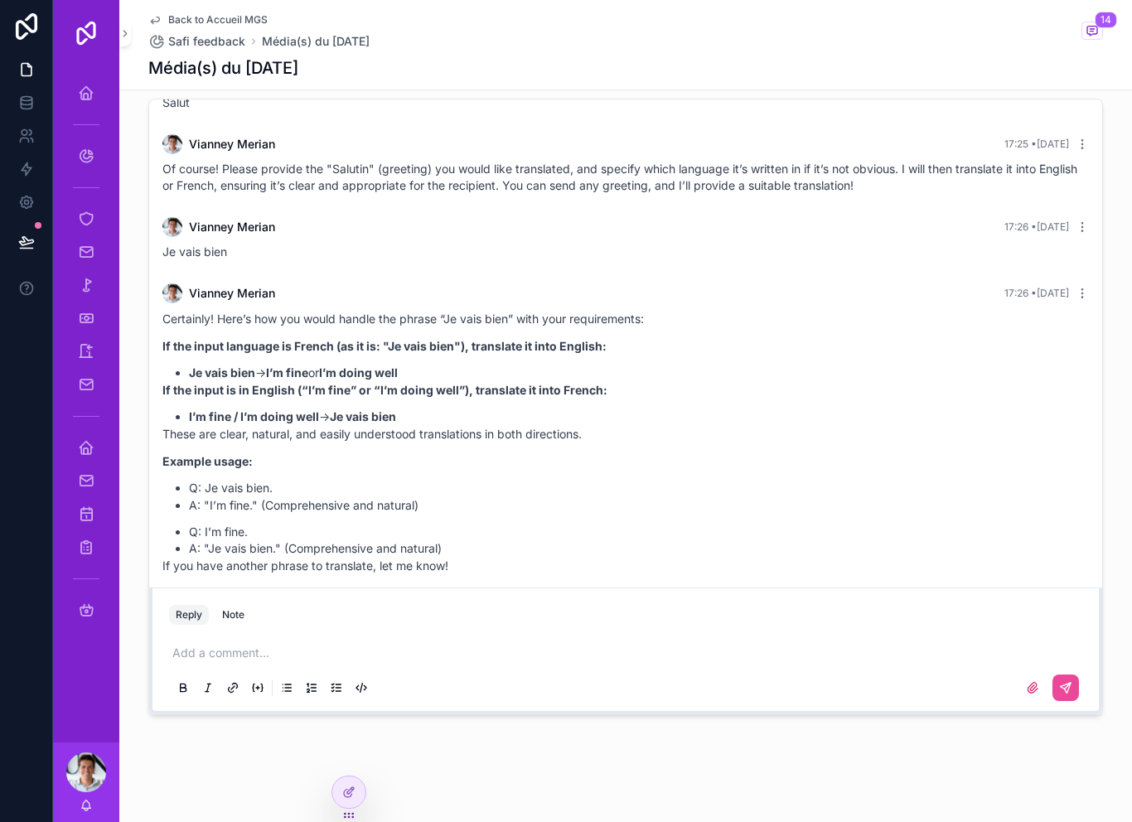
scroll to position [631, 0]
click at [445, 662] on p "scrollable content" at bounding box center [628, 654] width 913 height 17
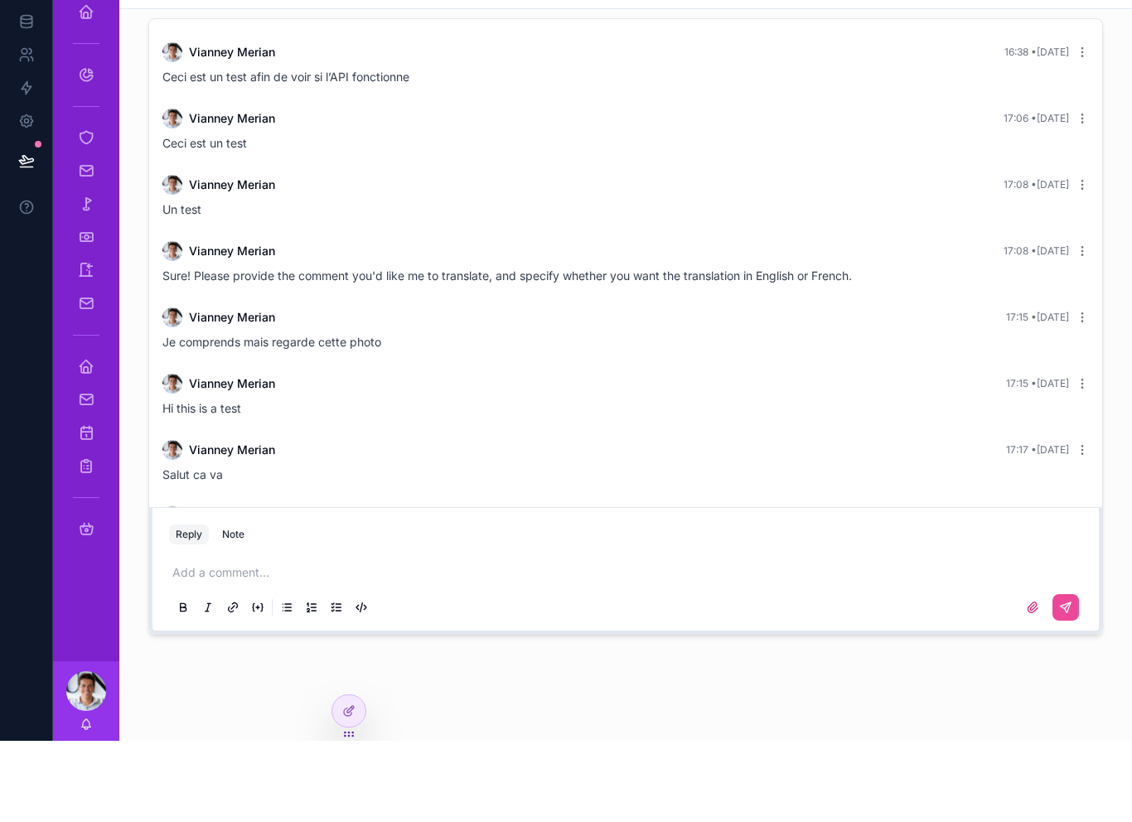
scroll to position [0, 0]
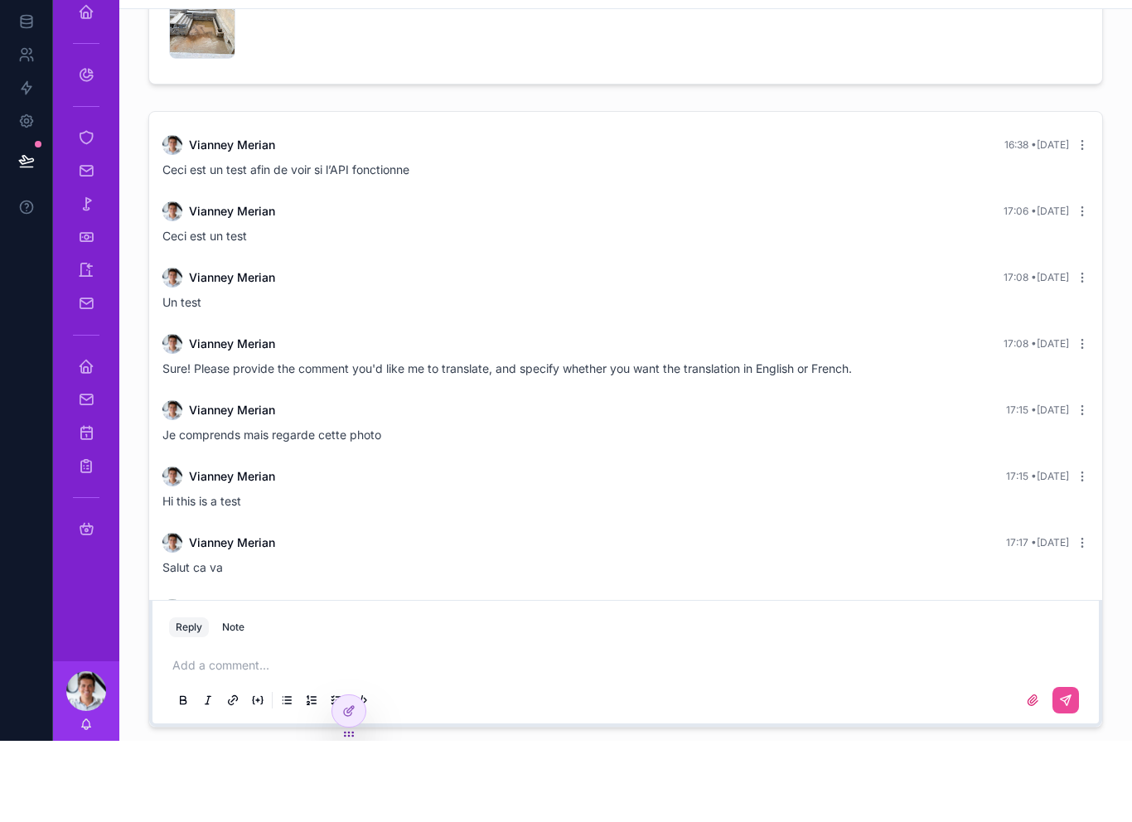
click at [751, 508] on div "Je comprends mais regarde cette photo" at bounding box center [625, 516] width 926 height 17
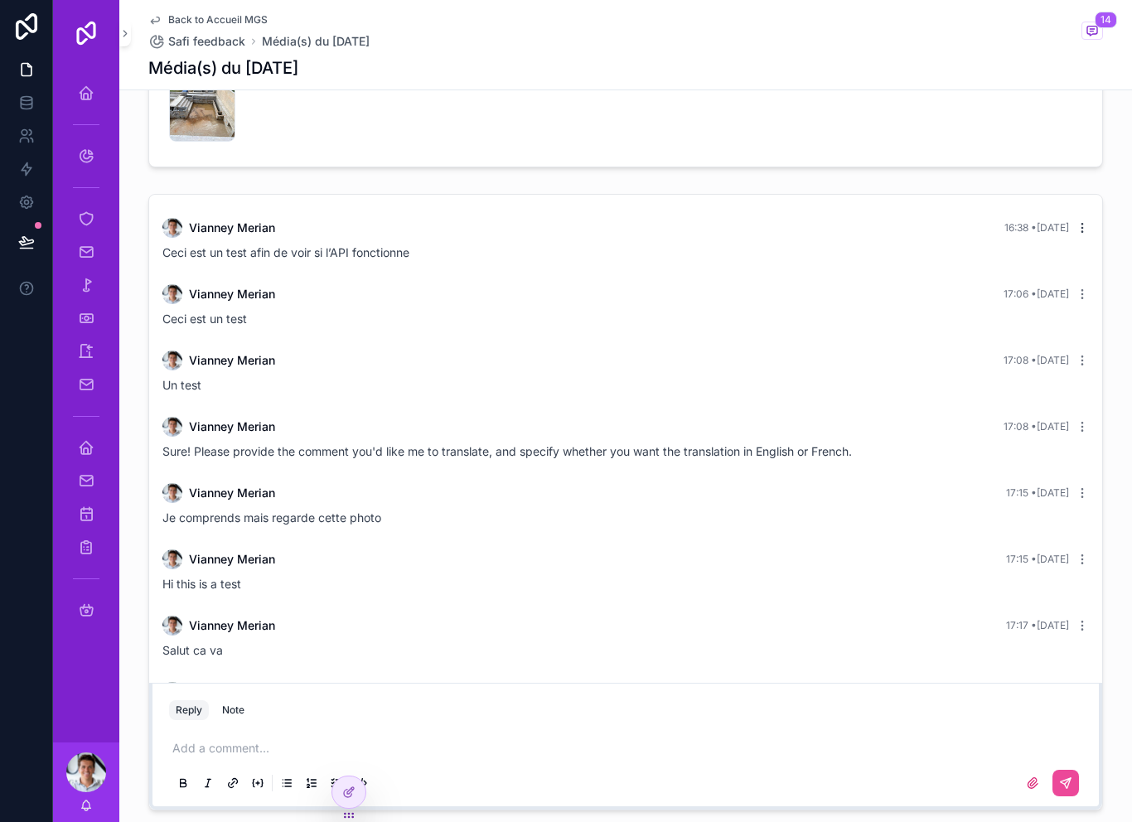
click at [1087, 221] on icon "scrollable content" at bounding box center [1082, 227] width 13 height 13
click at [1081, 221] on icon "scrollable content" at bounding box center [1082, 227] width 13 height 13
click at [1100, 172] on span "Delete comment" at bounding box center [1081, 171] width 78 height 13
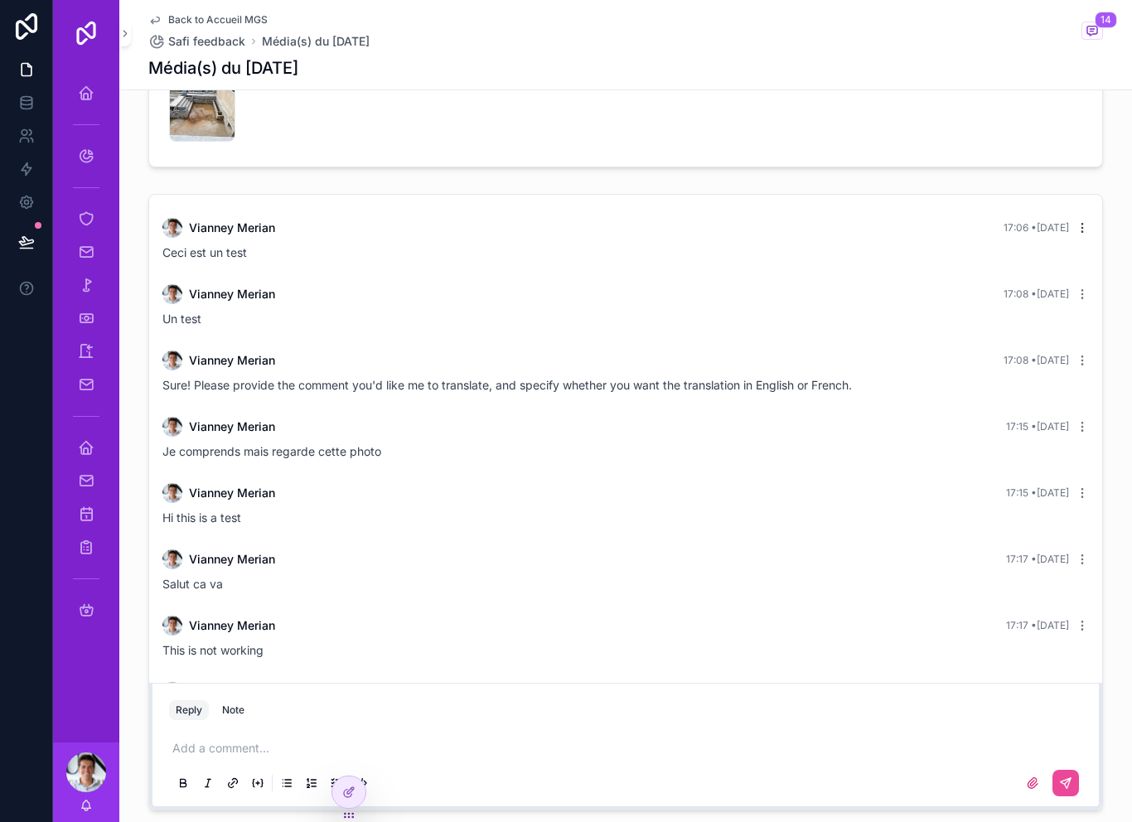
click at [1085, 221] on icon "scrollable content" at bounding box center [1082, 227] width 13 height 13
click at [1095, 176] on span "Delete comment" at bounding box center [1081, 171] width 78 height 13
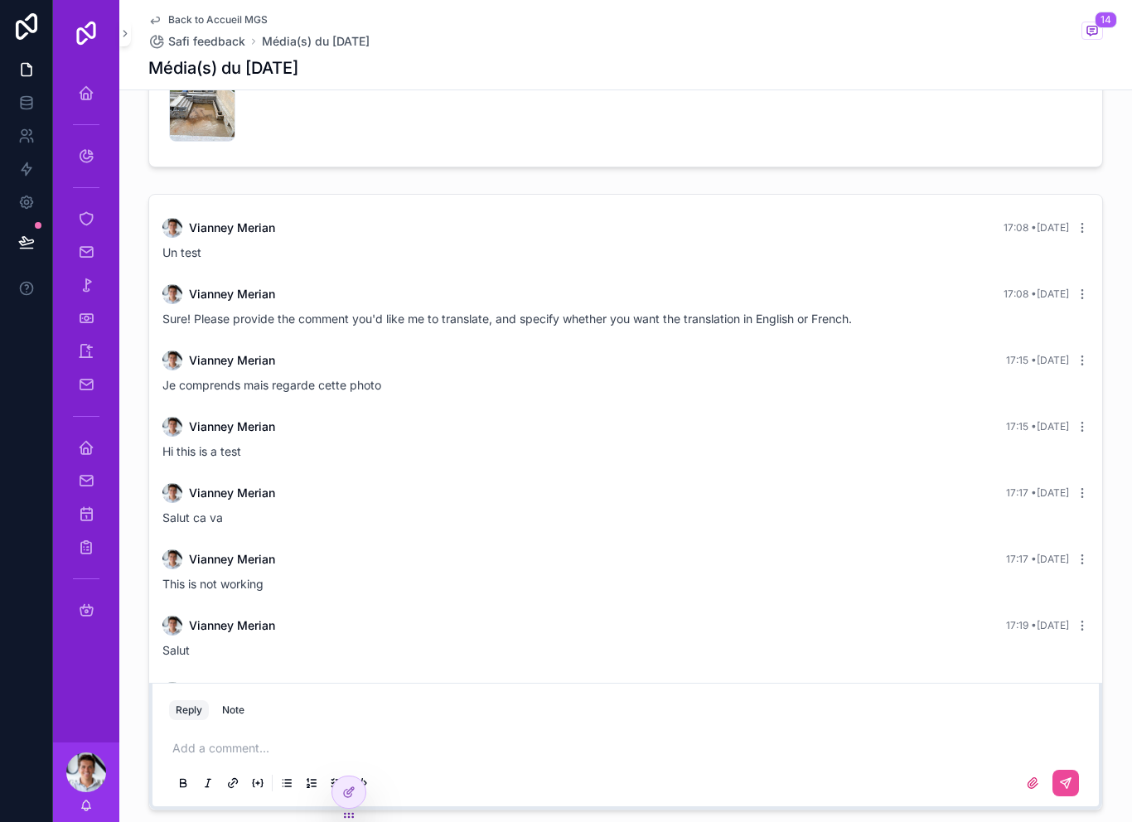
click at [1090, 208] on div "Vianney Merian 17:08 • Today Un test" at bounding box center [625, 239] width 946 height 63
click at [1087, 221] on icon "scrollable content" at bounding box center [1082, 227] width 13 height 13
click at [1095, 169] on span "Delete comment" at bounding box center [1081, 171] width 78 height 13
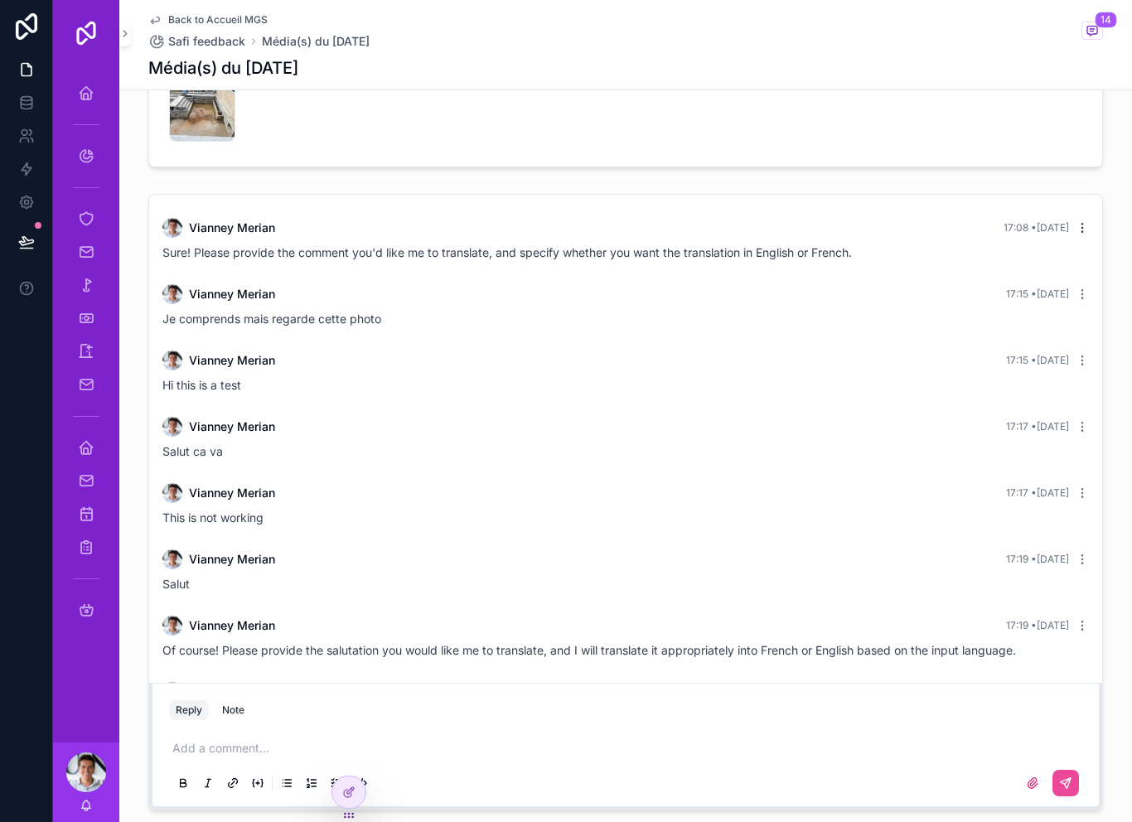
click at [1083, 221] on icon "scrollable content" at bounding box center [1082, 227] width 13 height 13
click at [1095, 173] on span "Delete comment" at bounding box center [1081, 171] width 78 height 13
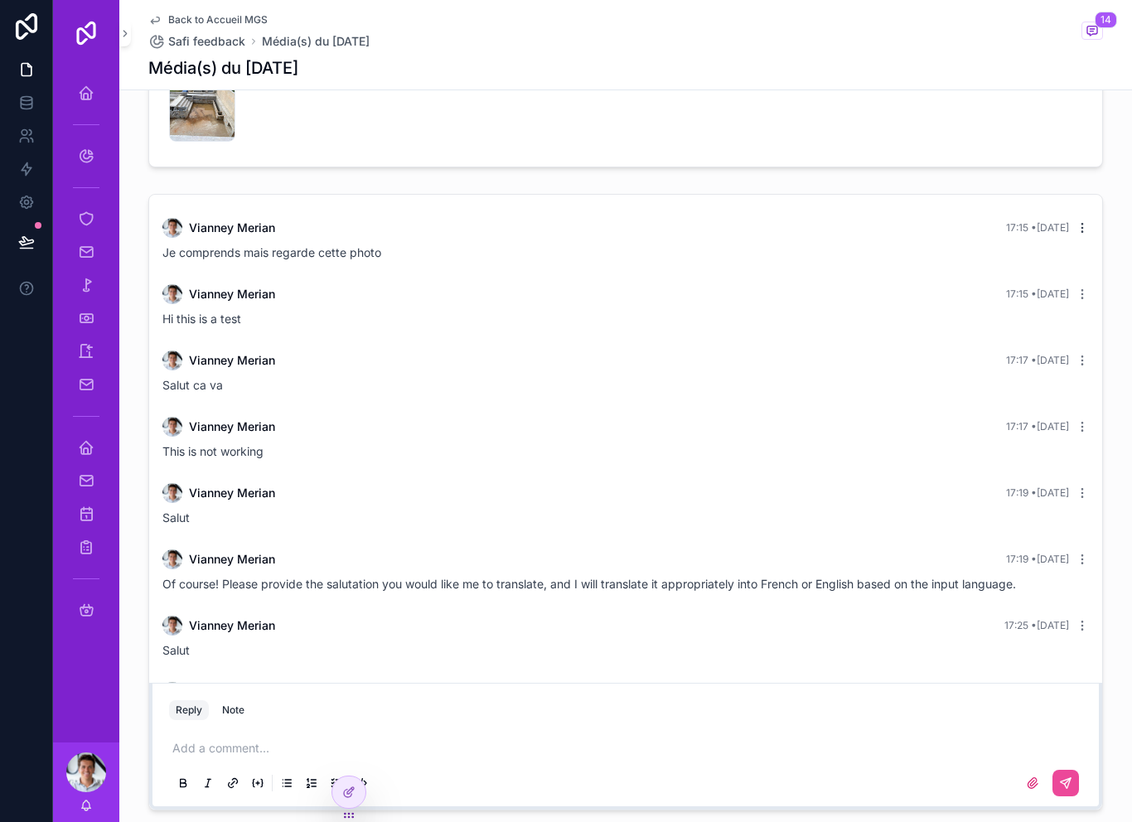
click at [1081, 221] on icon "scrollable content" at bounding box center [1082, 227] width 13 height 13
click at [1092, 172] on span "Delete comment" at bounding box center [1081, 171] width 78 height 13
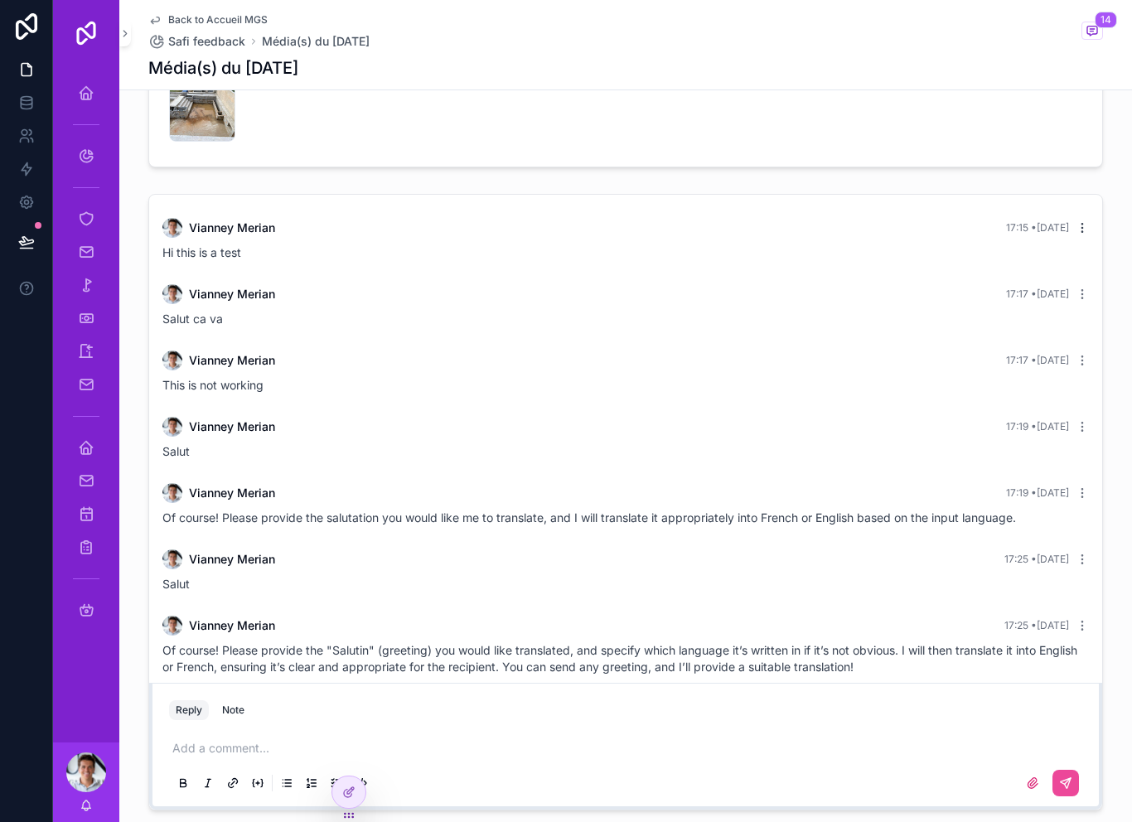
click at [1079, 221] on icon "scrollable content" at bounding box center [1082, 227] width 13 height 13
click at [1090, 173] on span "Delete comment" at bounding box center [1081, 171] width 78 height 13
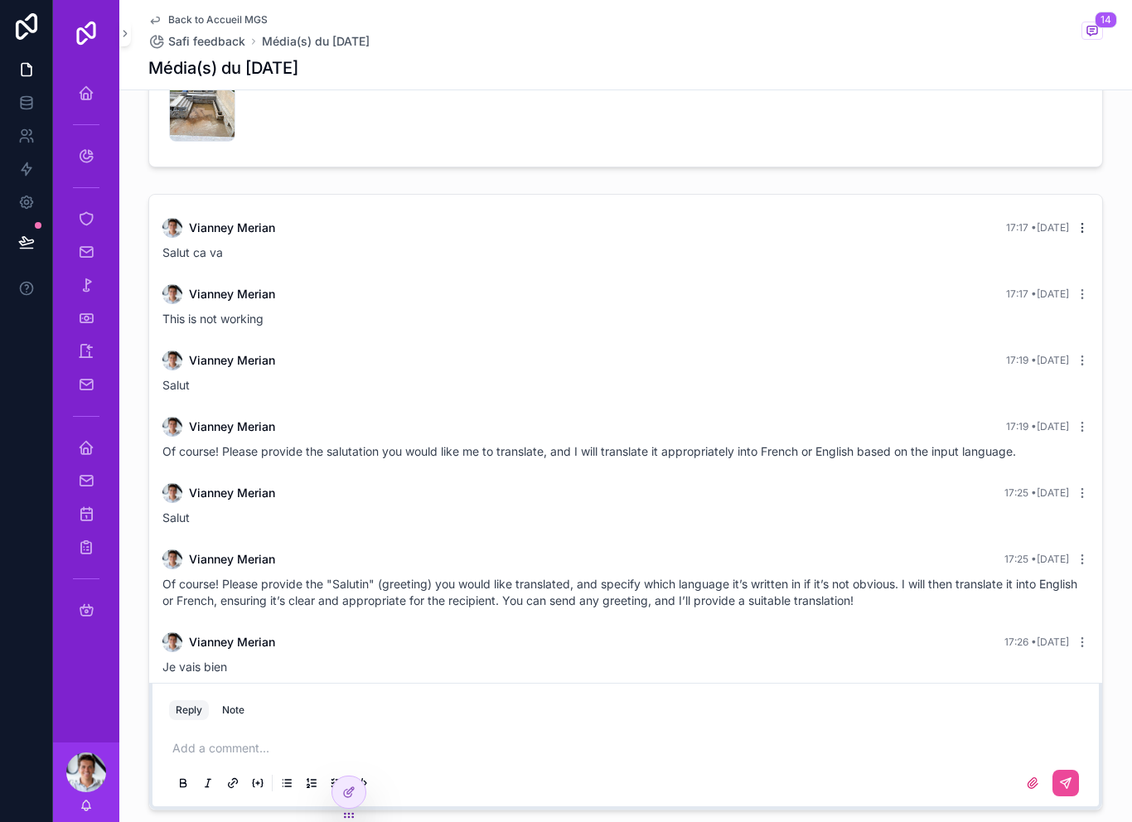
click at [1087, 221] on icon "scrollable content" at bounding box center [1082, 227] width 13 height 13
click at [1091, 177] on span "Delete comment" at bounding box center [1081, 171] width 78 height 13
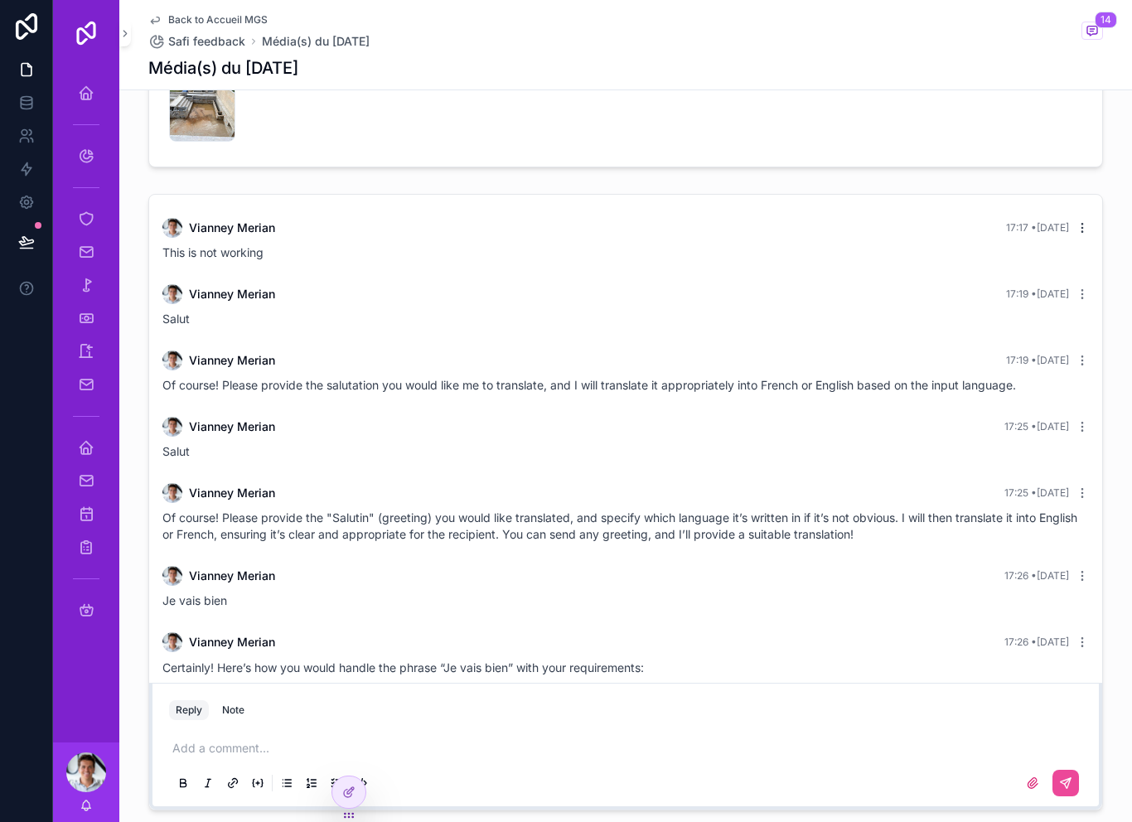
click at [1084, 221] on icon "scrollable content" at bounding box center [1082, 227] width 13 height 13
click at [1095, 179] on button "Delete comment" at bounding box center [1070, 172] width 104 height 20
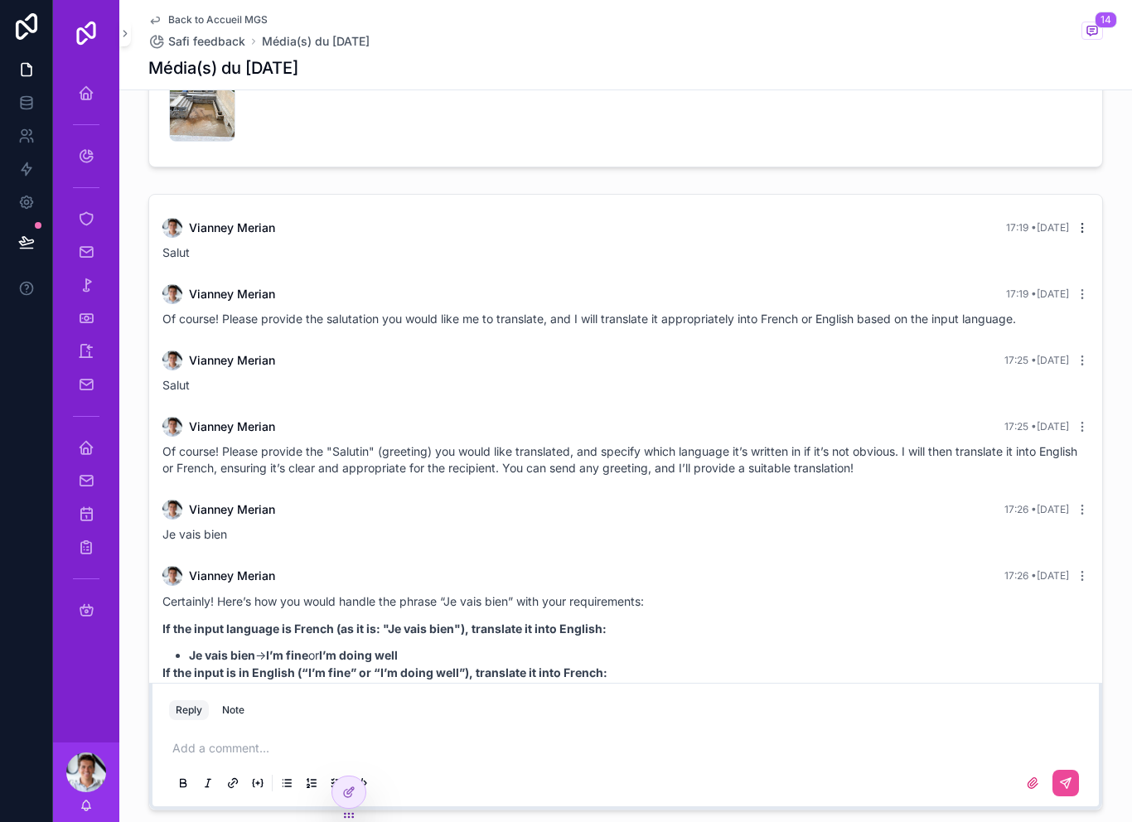
click at [1084, 221] on icon "scrollable content" at bounding box center [1082, 227] width 13 height 13
click at [1082, 181] on button "Delete comment" at bounding box center [1070, 172] width 104 height 20
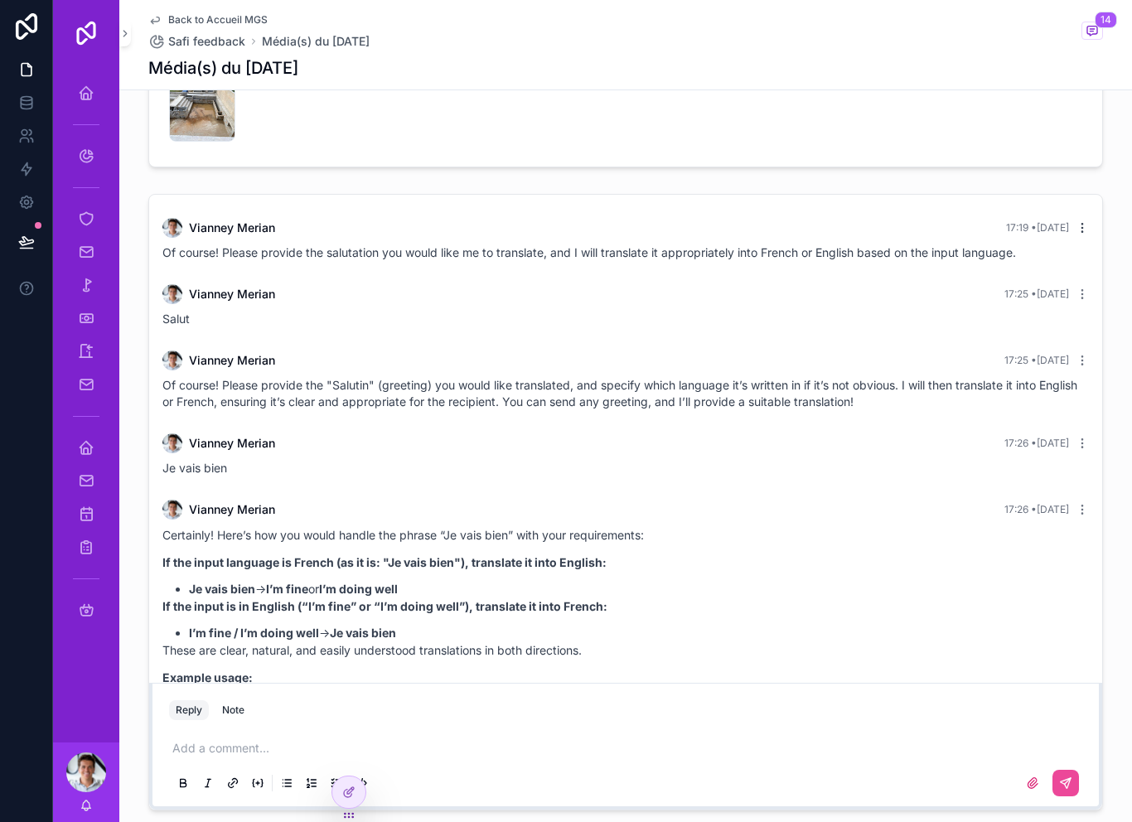
click at [1081, 221] on icon "scrollable content" at bounding box center [1082, 227] width 13 height 13
click at [1082, 180] on button "Delete comment" at bounding box center [1070, 172] width 104 height 20
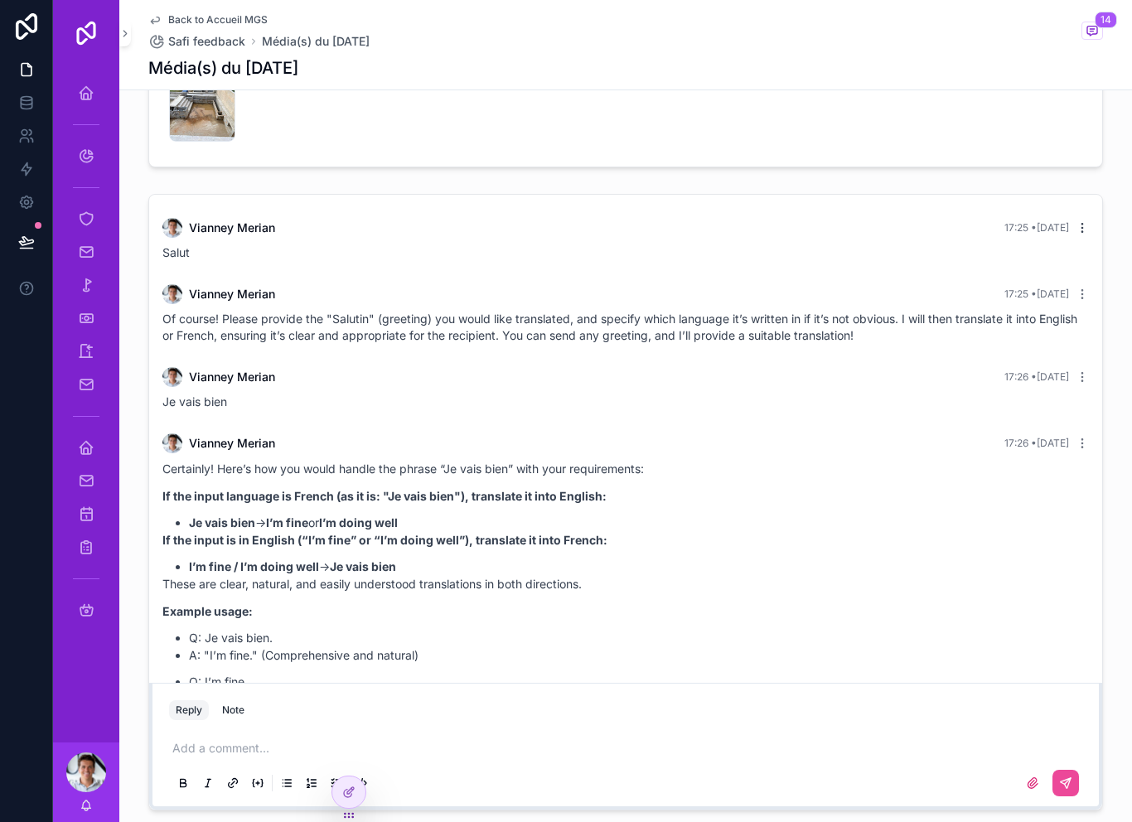
click at [1080, 221] on icon "scrollable content" at bounding box center [1082, 227] width 13 height 13
click at [1094, 176] on span "Delete comment" at bounding box center [1081, 171] width 78 height 13
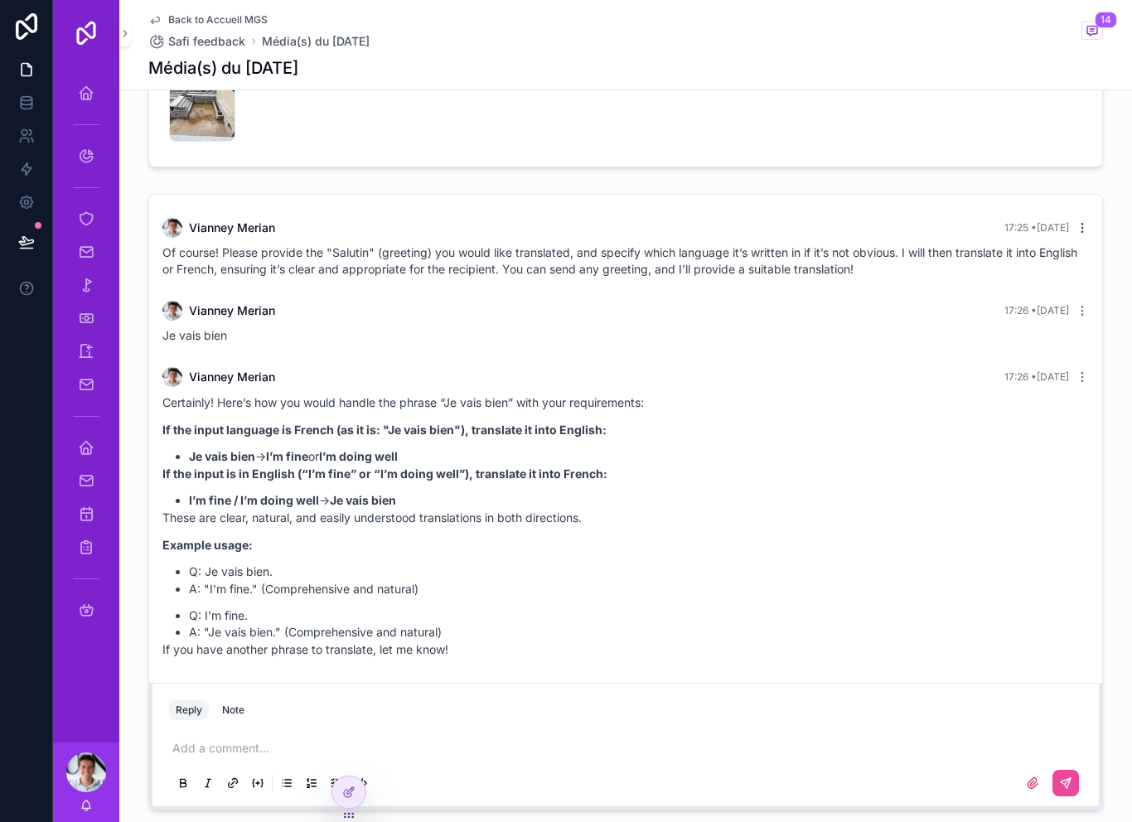
click at [1086, 221] on icon "scrollable content" at bounding box center [1082, 227] width 13 height 13
click at [1090, 177] on span "Delete comment" at bounding box center [1081, 171] width 78 height 13
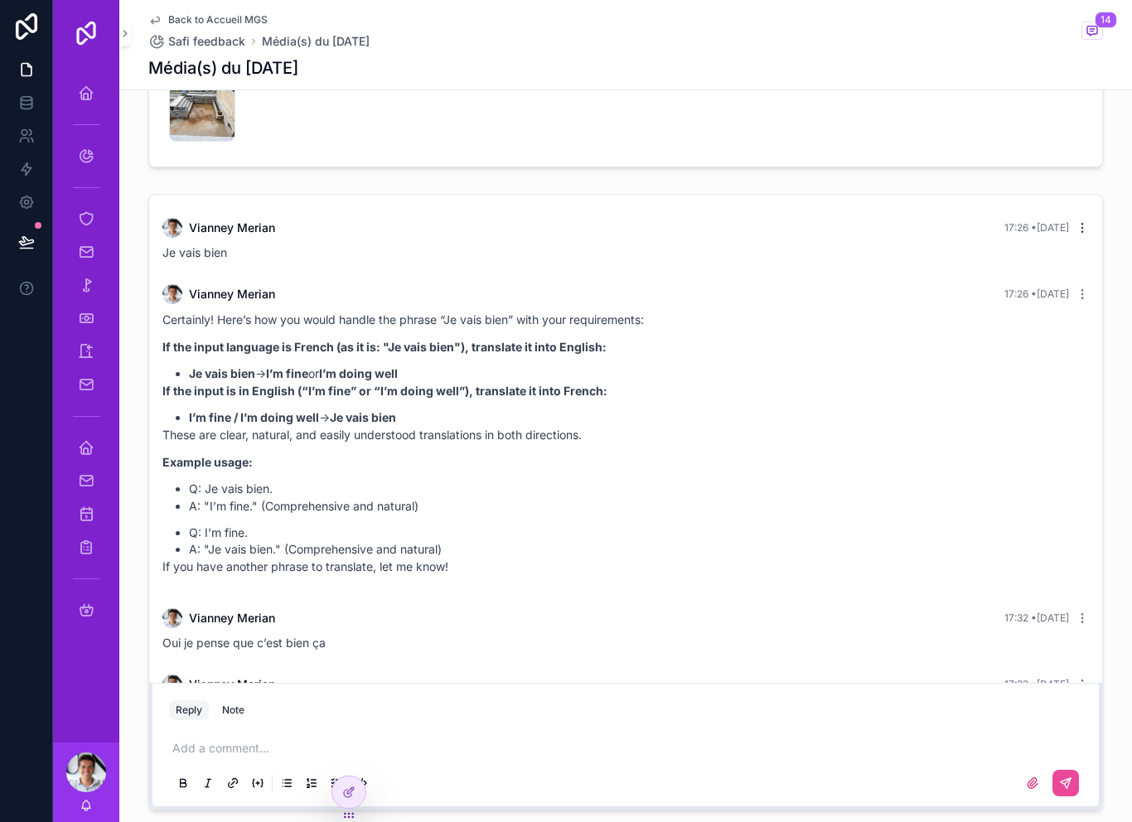
click at [1086, 221] on icon "scrollable content" at bounding box center [1082, 227] width 13 height 13
click at [1088, 221] on icon "scrollable content" at bounding box center [1082, 227] width 13 height 13
click at [1102, 176] on span "Delete comment" at bounding box center [1081, 171] width 78 height 13
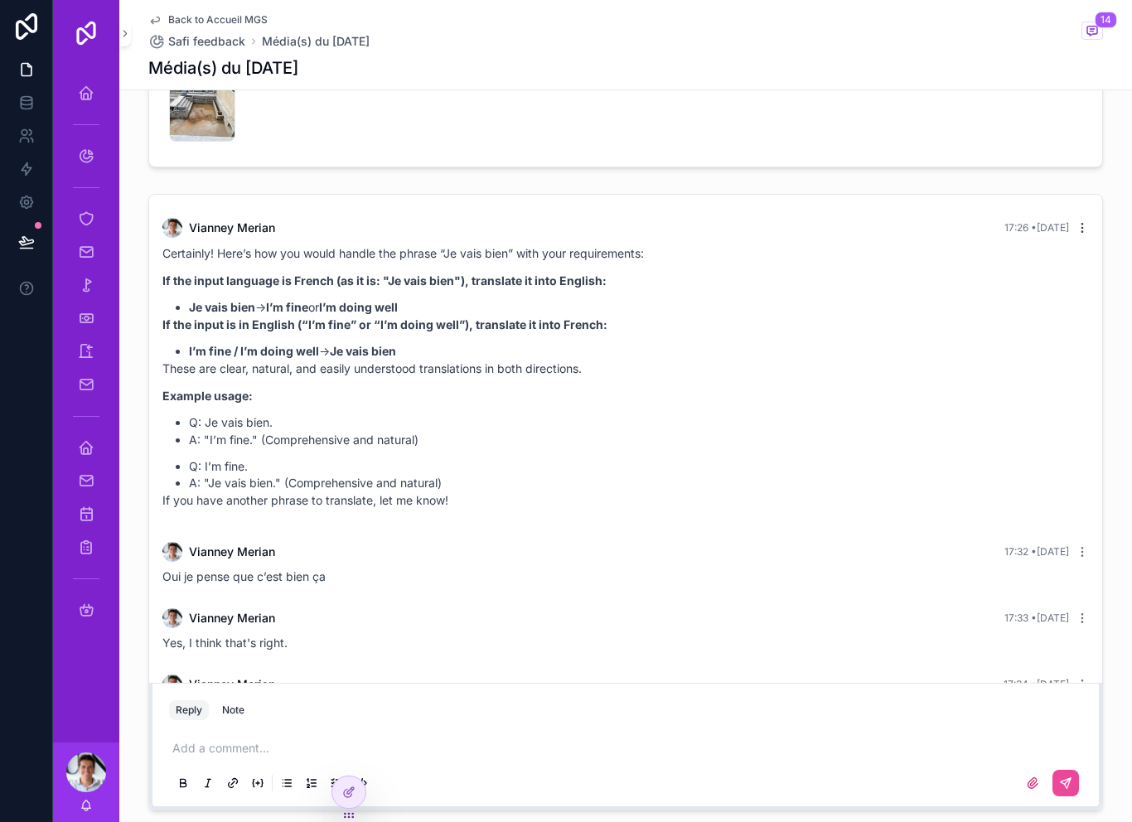
click at [1087, 221] on icon "scrollable content" at bounding box center [1082, 227] width 13 height 13
click at [1098, 176] on span "Delete comment" at bounding box center [1081, 171] width 78 height 13
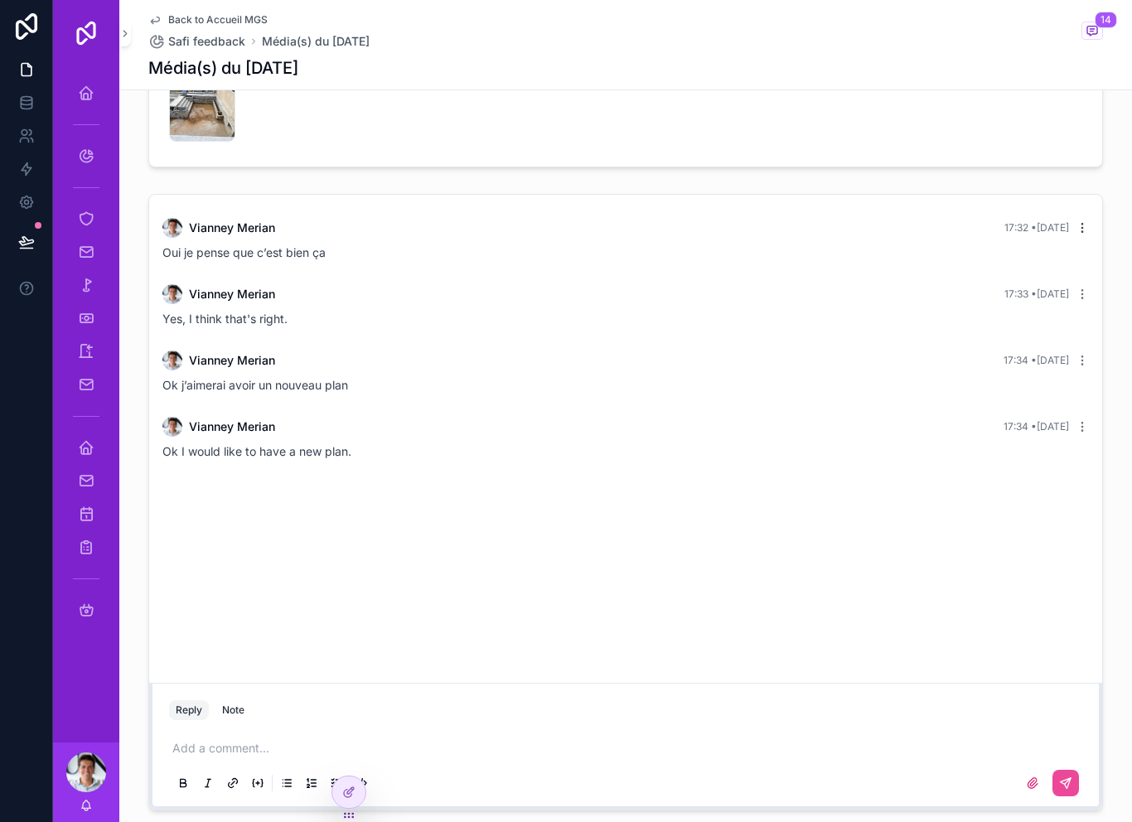
click at [1086, 221] on icon "scrollable content" at bounding box center [1082, 227] width 13 height 13
click at [1100, 176] on span "Delete comment" at bounding box center [1081, 171] width 78 height 13
click at [1075, 221] on button "scrollable content" at bounding box center [1079, 227] width 20 height 13
click at [1083, 180] on button "Delete comment" at bounding box center [1070, 172] width 104 height 20
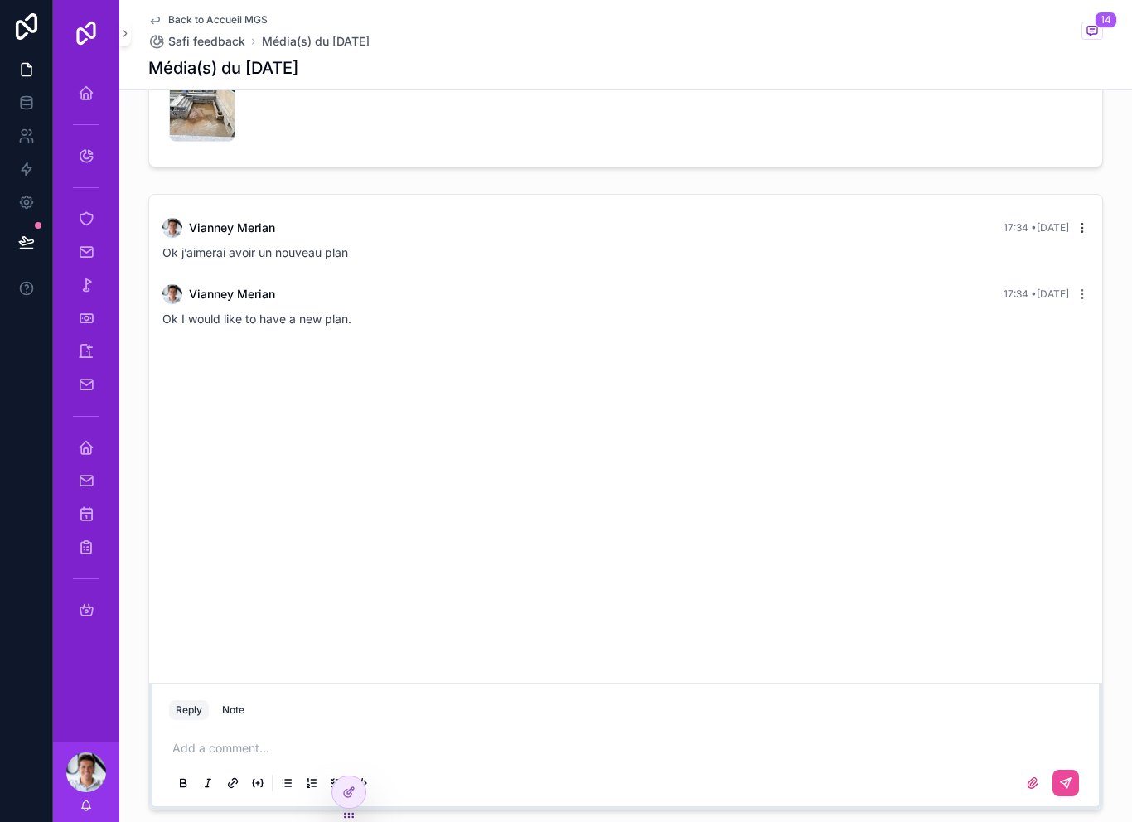
click at [1086, 221] on icon "scrollable content" at bounding box center [1082, 227] width 13 height 13
click at [1090, 177] on span "Delete comment" at bounding box center [1081, 171] width 78 height 13
click at [1081, 221] on icon "scrollable content" at bounding box center [1082, 227] width 13 height 13
click at [1088, 181] on button "Delete comment" at bounding box center [1070, 172] width 104 height 20
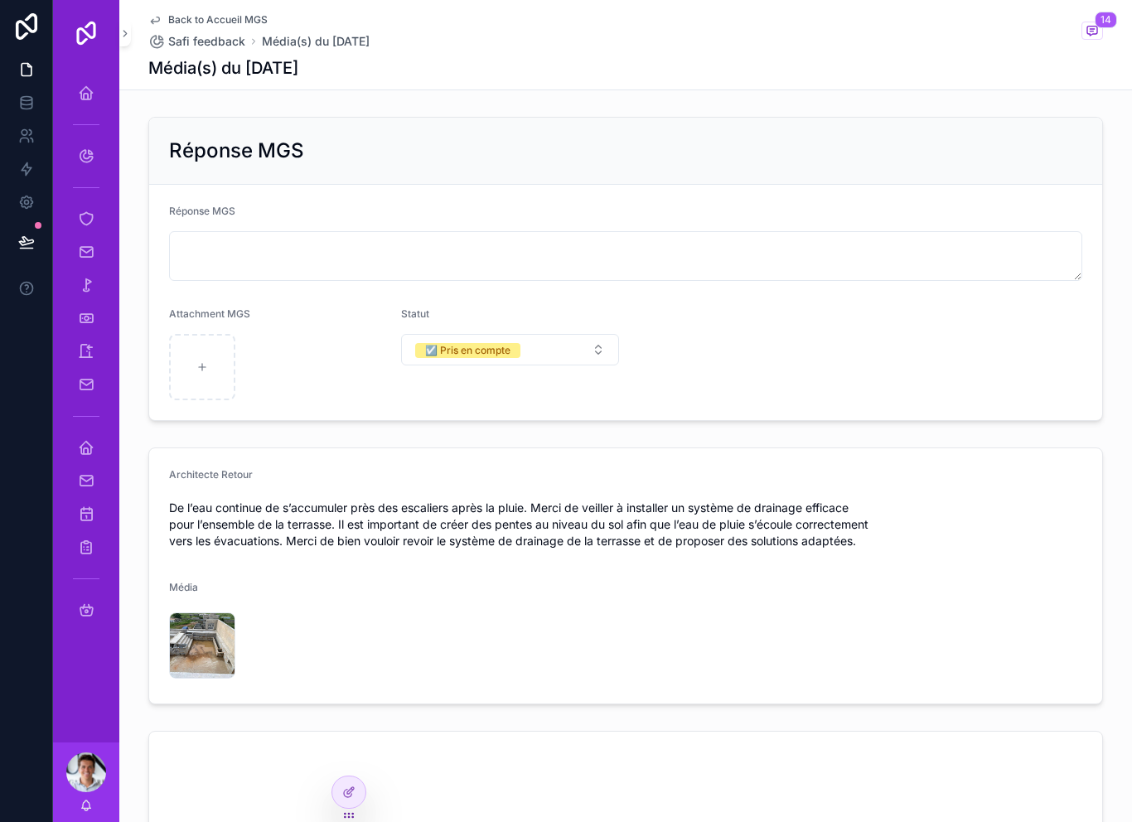
scroll to position [0, 0]
click at [218, 33] on span "Safi feedback" at bounding box center [206, 41] width 77 height 17
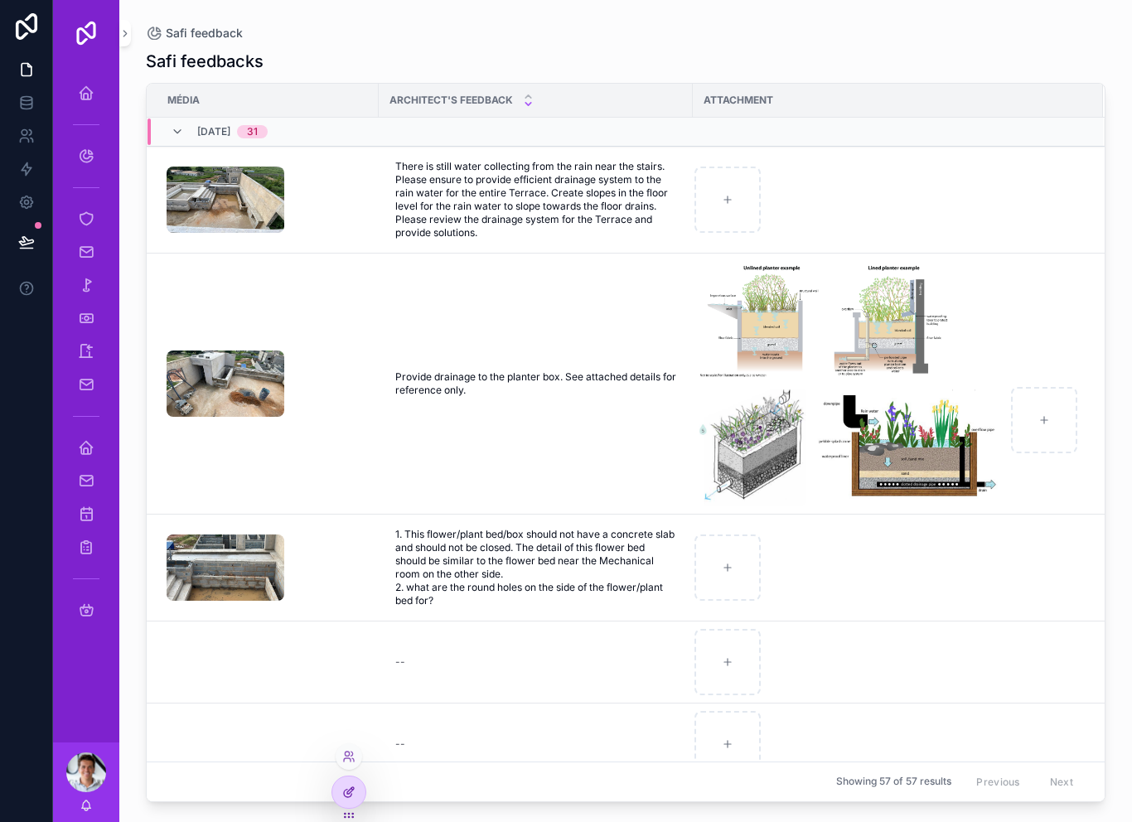
click at [356, 793] on div at bounding box center [348, 791] width 33 height 31
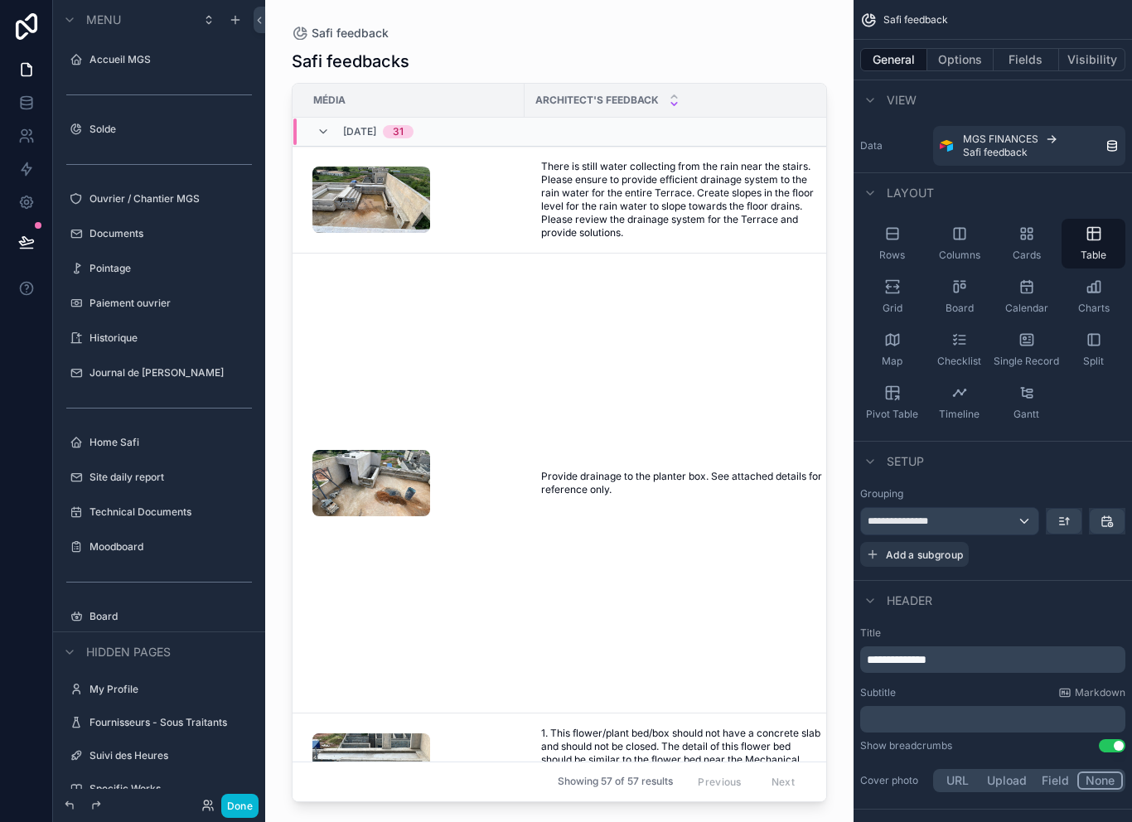
scroll to position [164, 0]
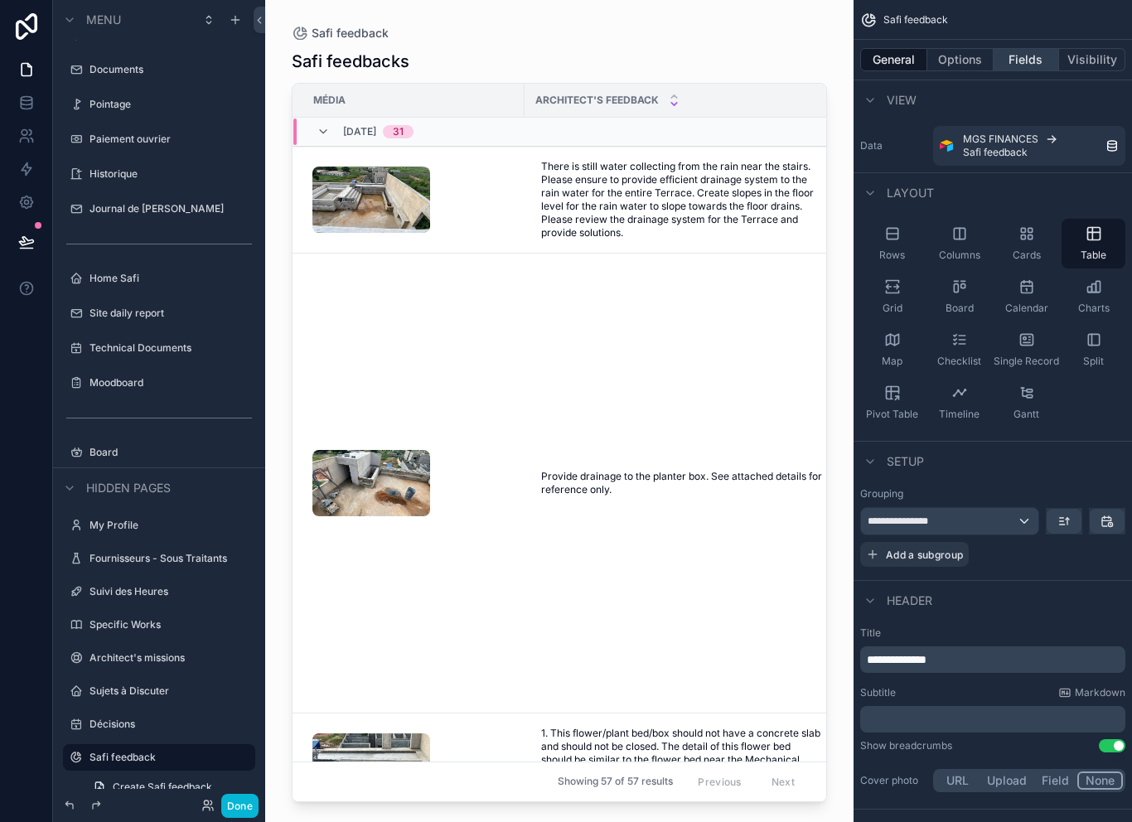
click at [1033, 48] on button "Fields" at bounding box center [1027, 59] width 66 height 23
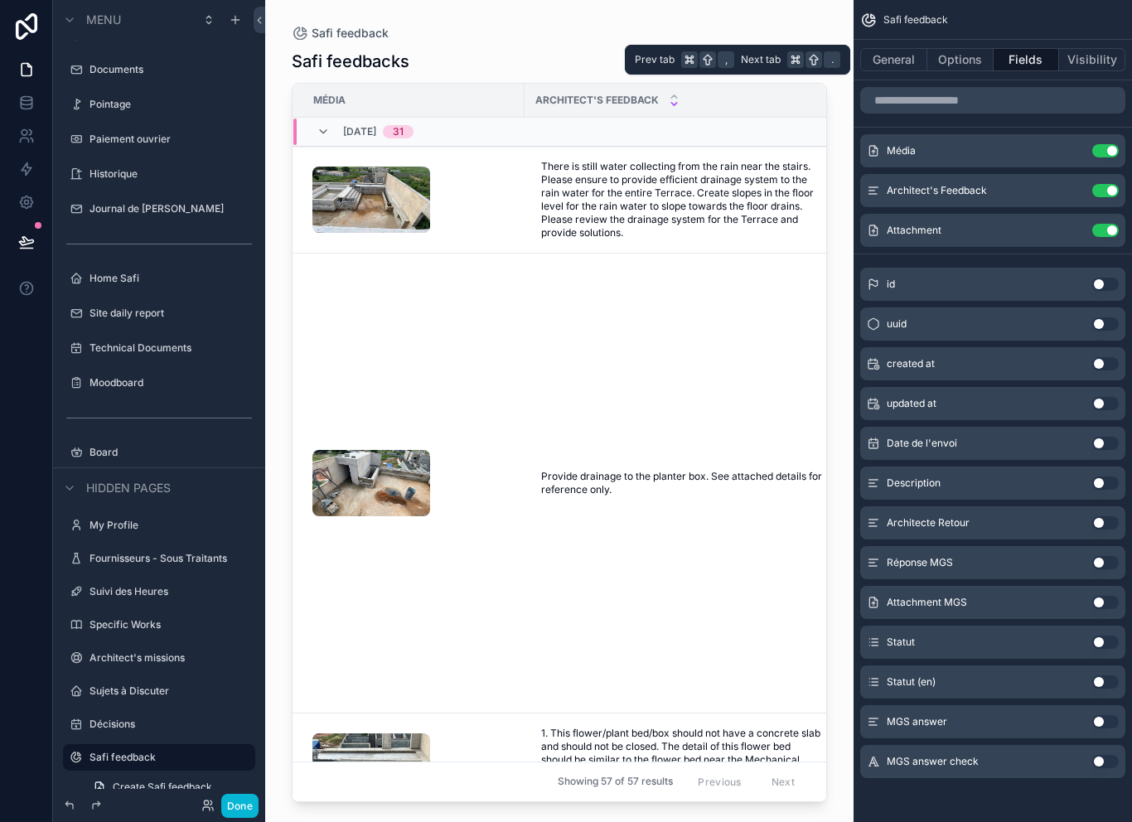
scroll to position [17, 0]
click at [239, 810] on button "Done" at bounding box center [239, 806] width 37 height 24
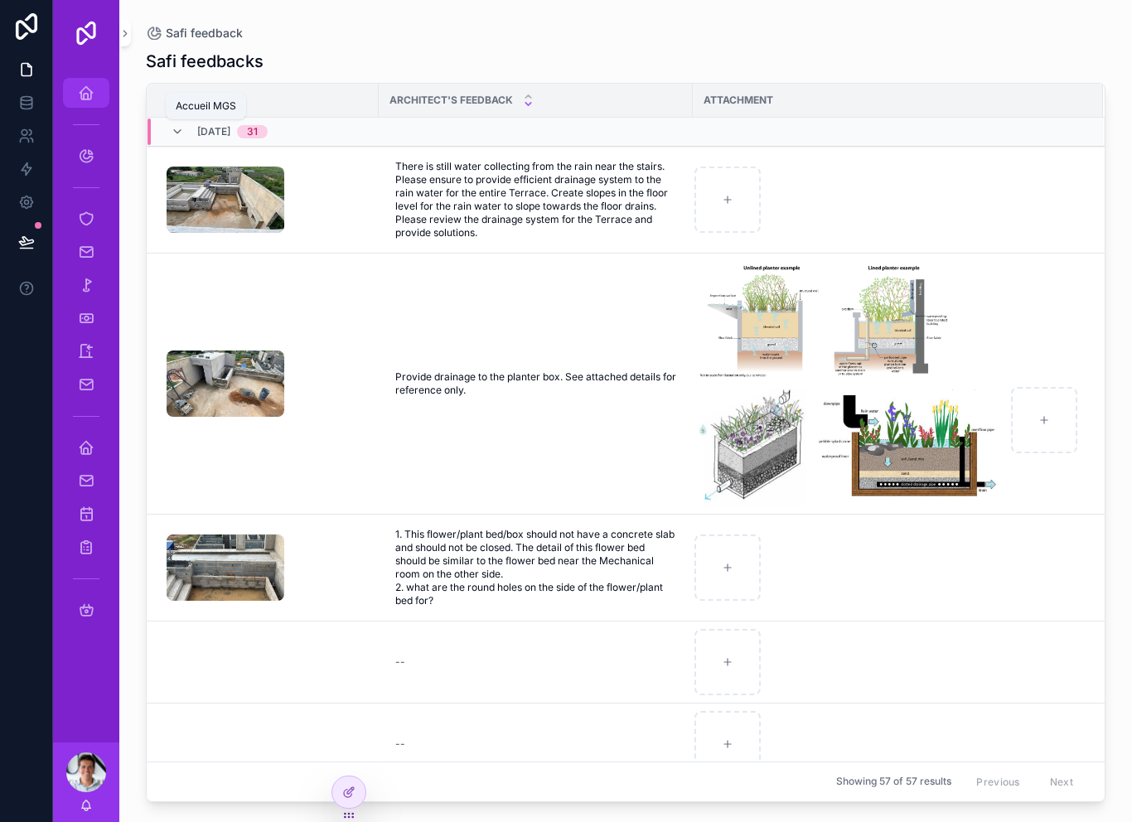
click at [76, 80] on div "Accueil MGS" at bounding box center [86, 93] width 27 height 27
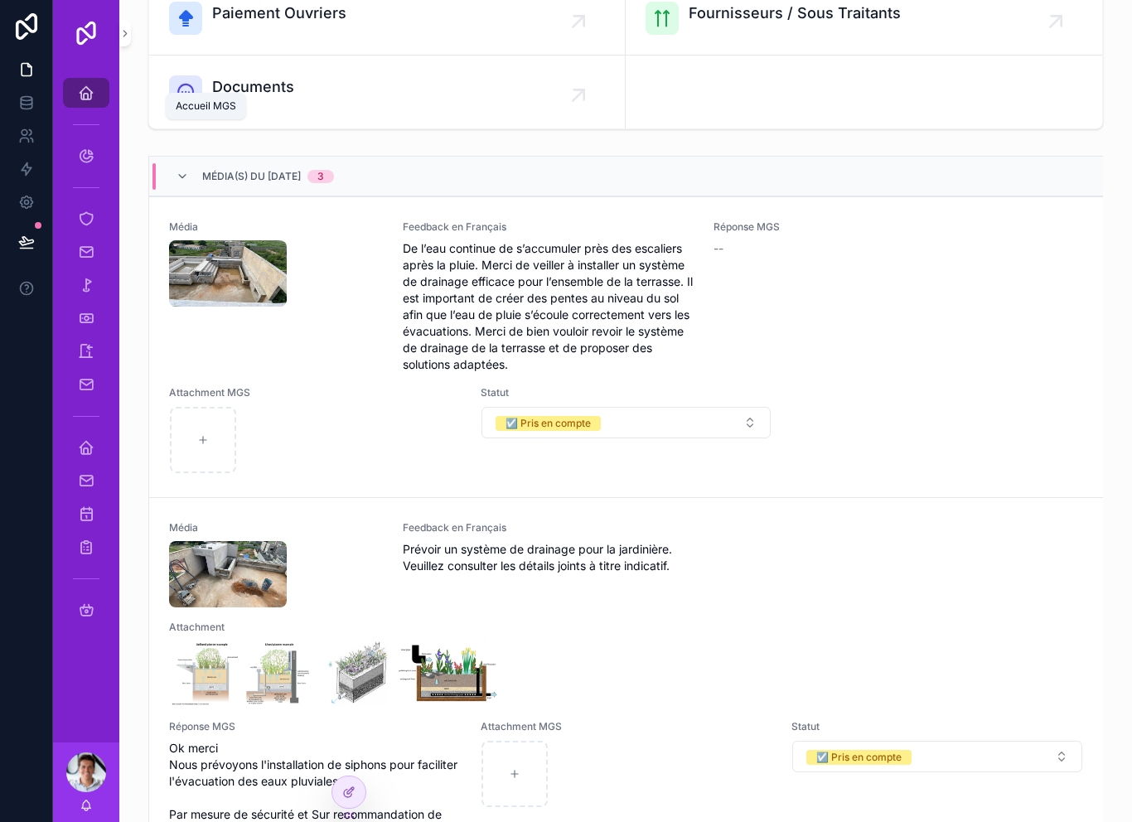
scroll to position [290, 0]
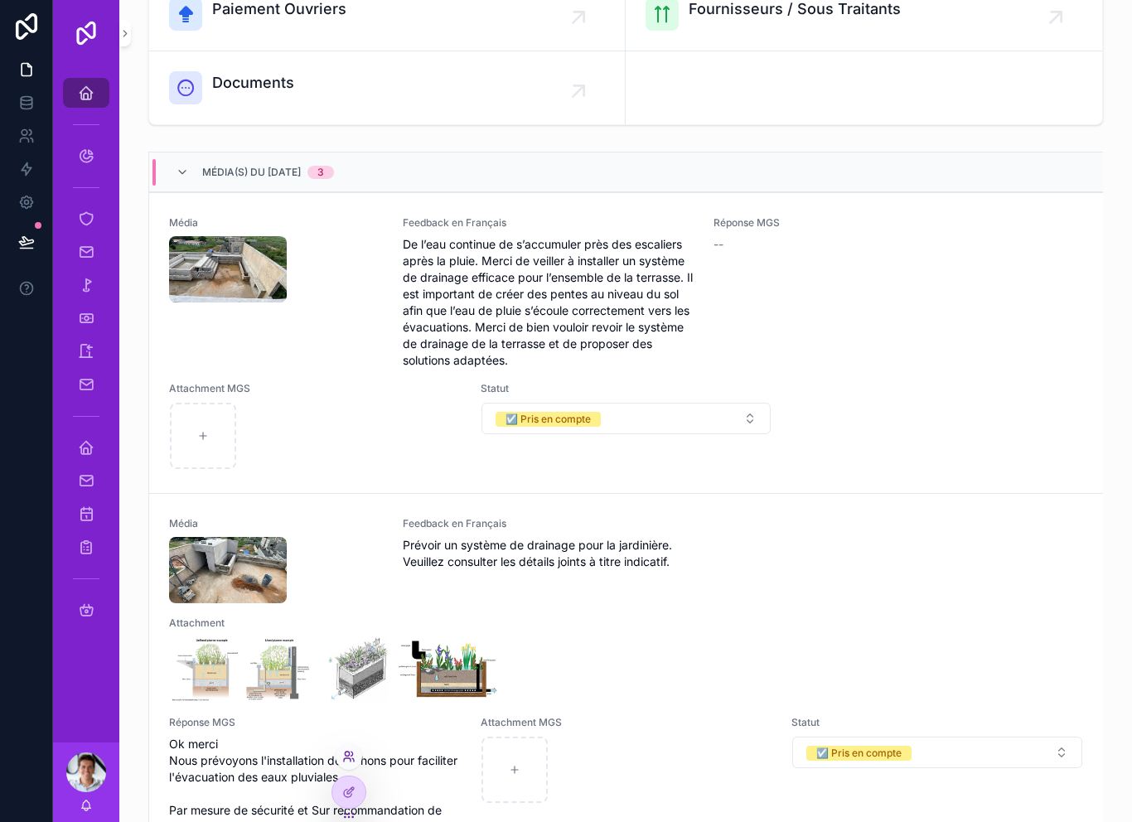
click at [354, 754] on icon at bounding box center [348, 756] width 13 height 13
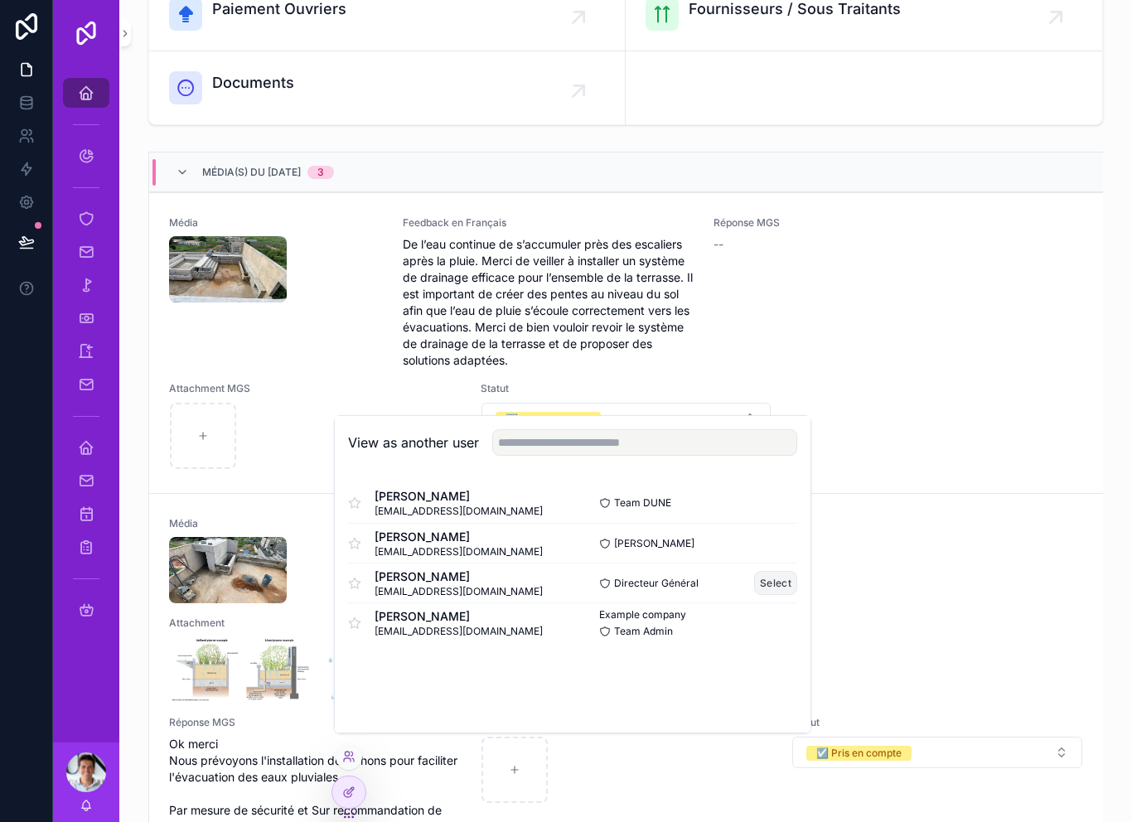
click at [787, 595] on button "Select" at bounding box center [775, 583] width 43 height 24
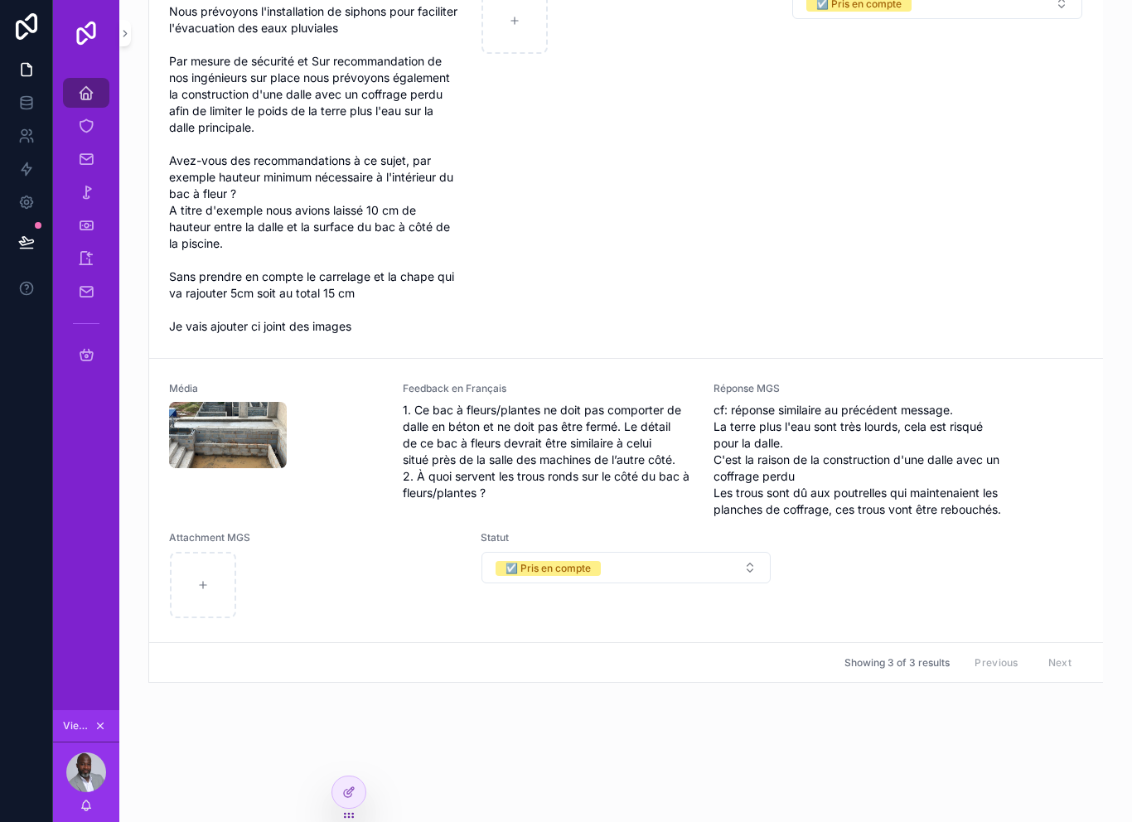
scroll to position [1163, 0]
click at [559, 470] on span "1. Ce bac à fleurs/plantes ne doit pas comporter de dalle en béton et ne doit p…" at bounding box center [549, 451] width 292 height 99
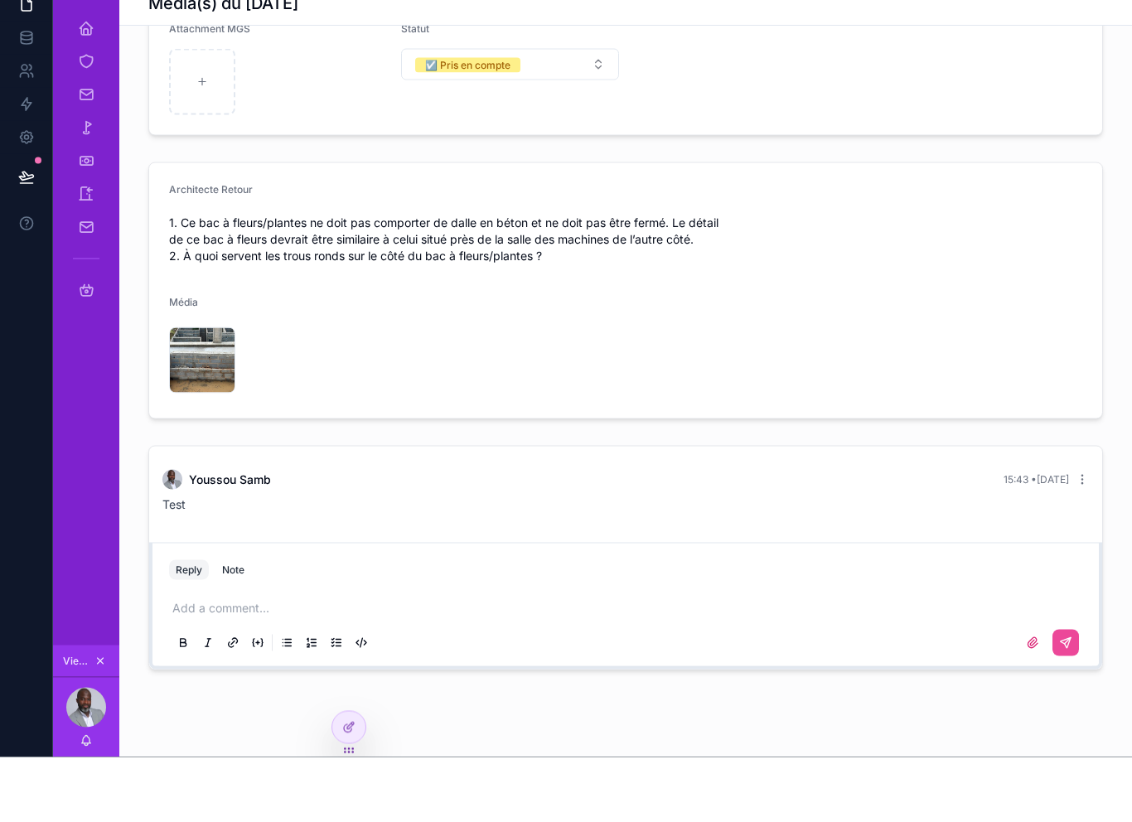
scroll to position [467, 0]
click at [376, 665] on p "scrollable content" at bounding box center [628, 673] width 913 height 17
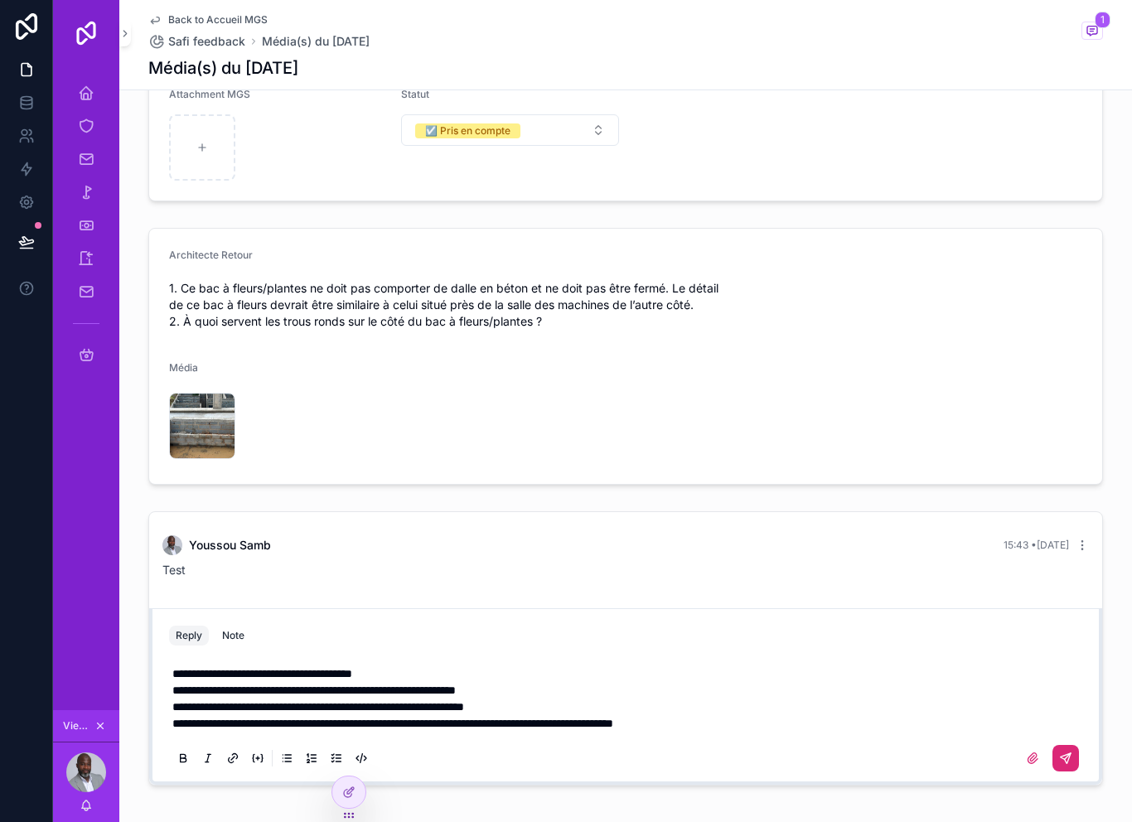
click at [1074, 745] on button "scrollable content" at bounding box center [1065, 758] width 27 height 27
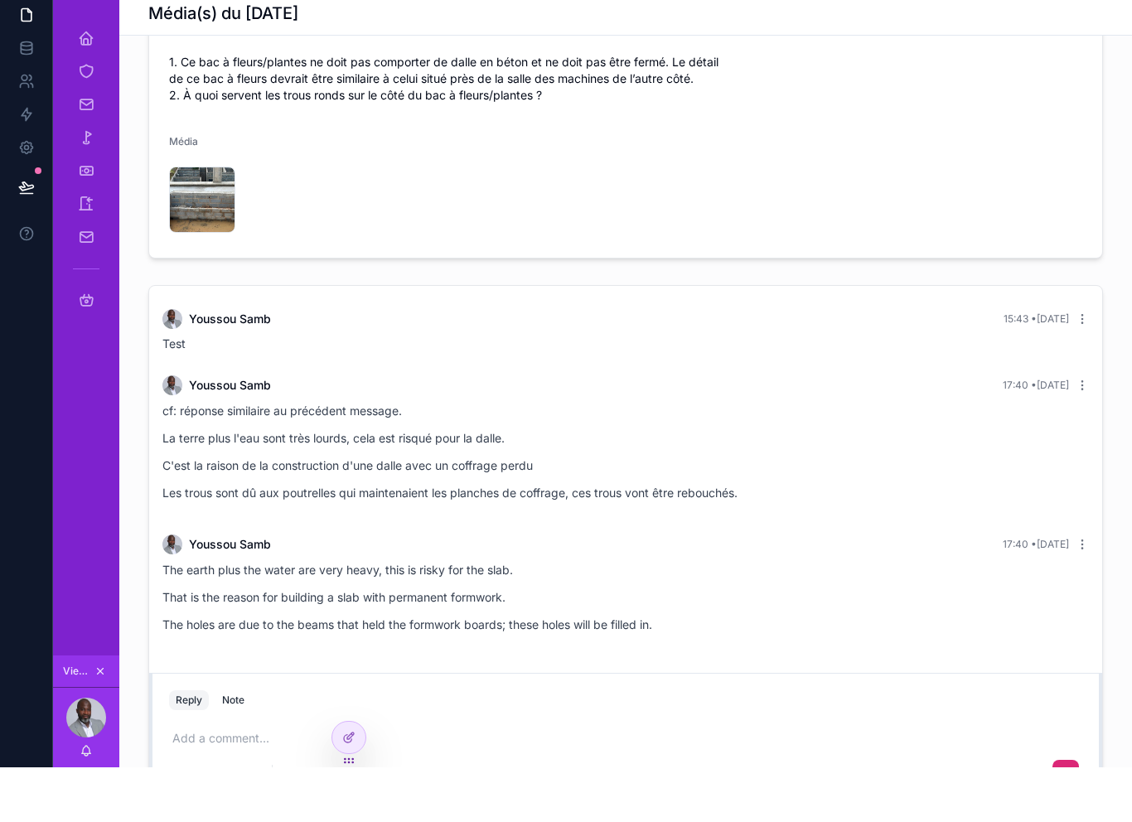
scroll to position [641, 0]
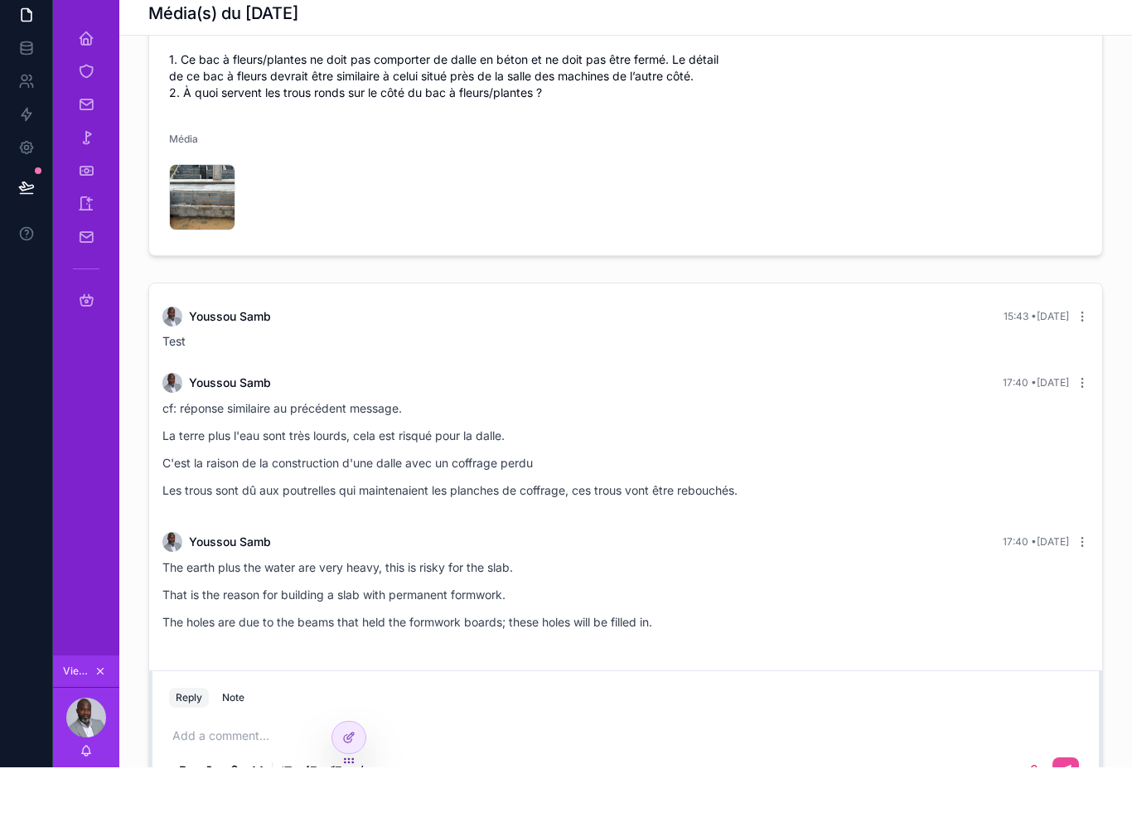
click at [902, 388] on div "Test" at bounding box center [625, 396] width 926 height 17
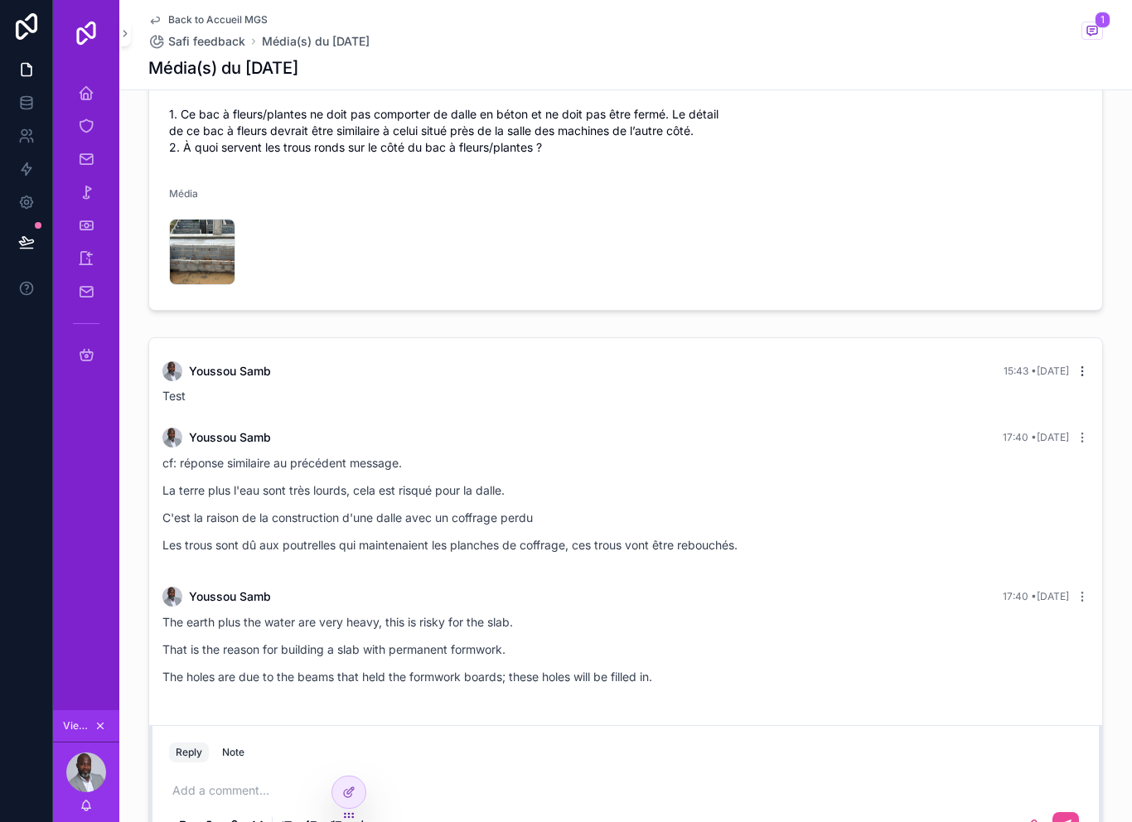
click at [1084, 365] on icon "scrollable content" at bounding box center [1082, 371] width 13 height 13
click at [1078, 365] on icon "scrollable content" at bounding box center [1082, 371] width 13 height 13
click at [1076, 309] on span "Delete comment" at bounding box center [1081, 314] width 78 height 13
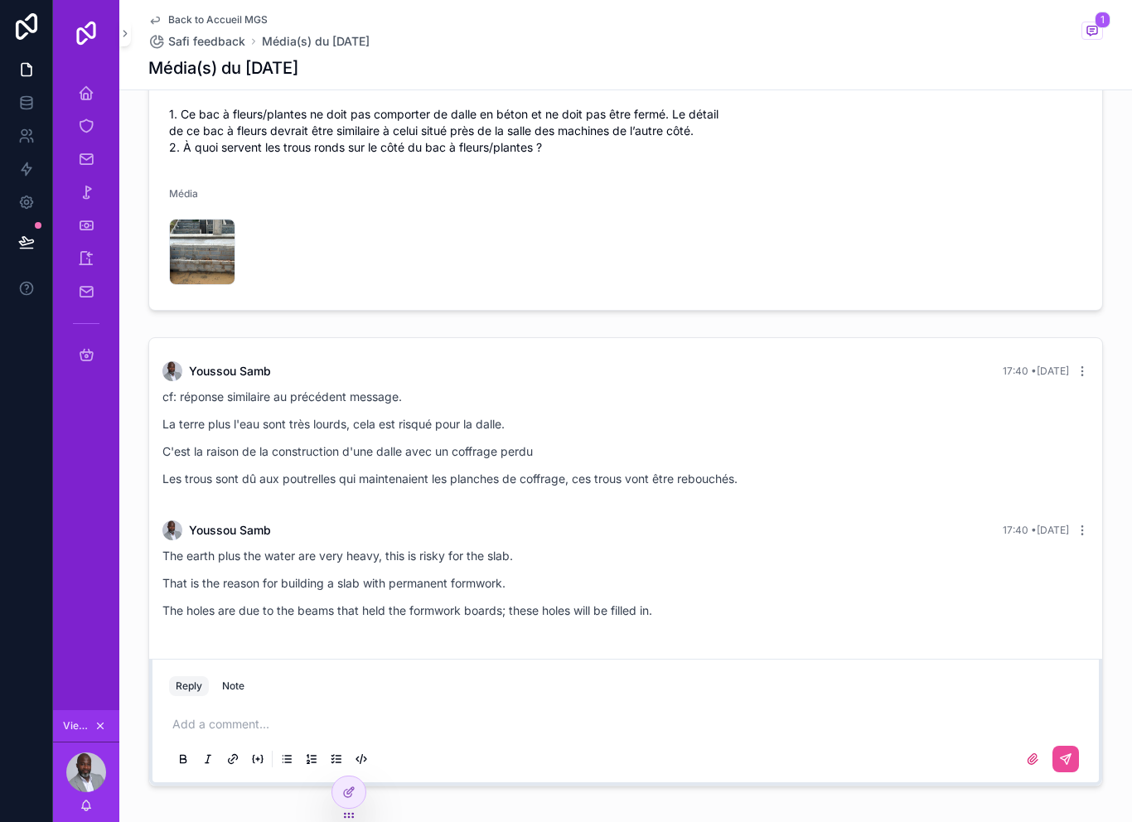
click at [1097, 351] on div "[PERSON_NAME] 17:40 • [DATE] cf: réponse similaire au précédent message. La ter…" at bounding box center [625, 429] width 946 height 156
click at [1098, 351] on div "[PERSON_NAME] 17:40 • [DATE] cf: réponse similaire au précédent message. La ter…" at bounding box center [625, 429] width 946 height 156
click at [1097, 351] on div "[PERSON_NAME] 17:40 • [DATE] cf: réponse similaire au précédent message. La ter…" at bounding box center [625, 429] width 946 height 156
click at [1088, 365] on icon "scrollable content" at bounding box center [1082, 371] width 13 height 13
click at [1094, 318] on span "Delete comment" at bounding box center [1081, 314] width 78 height 13
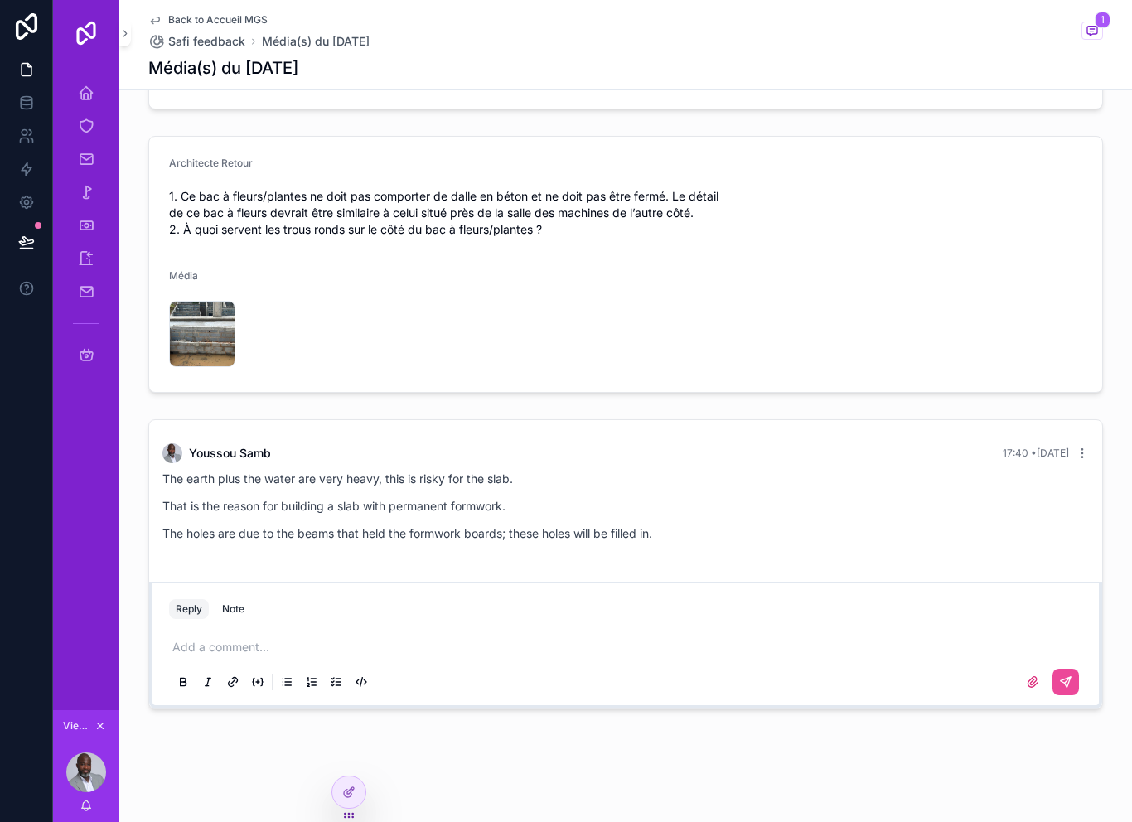
scroll to position [532, 0]
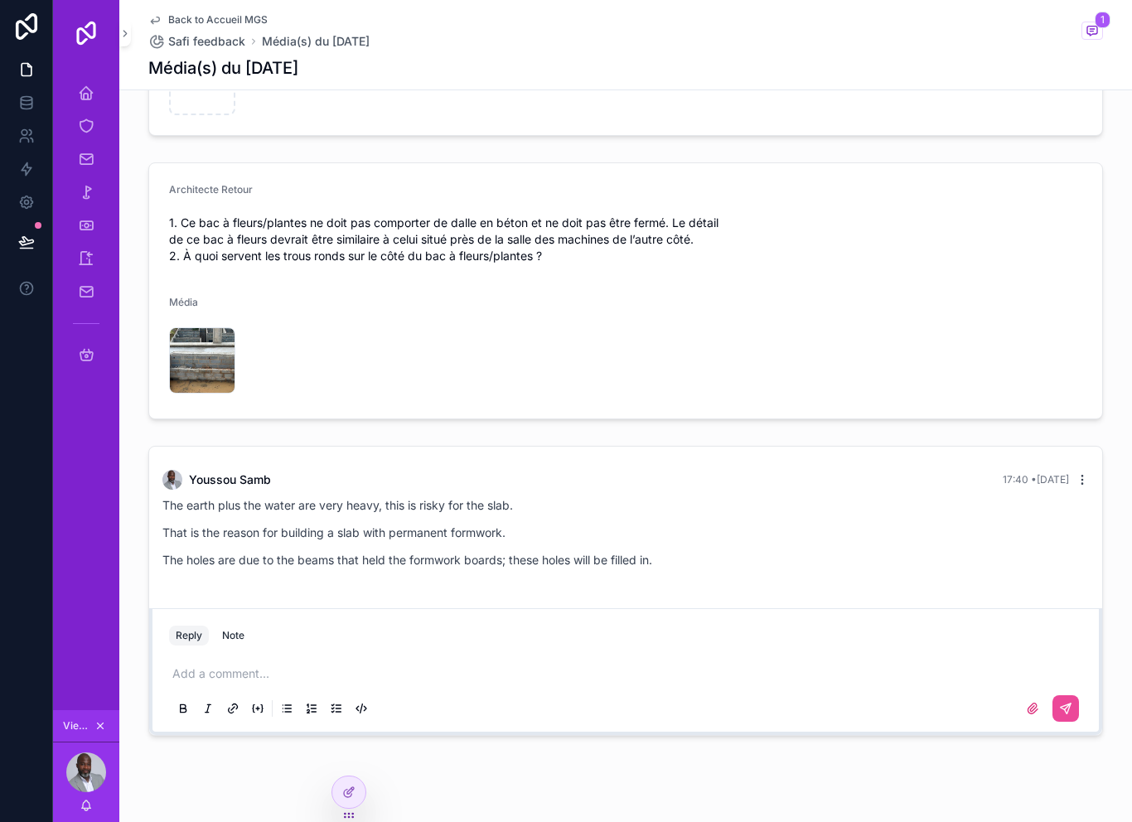
click at [1087, 473] on icon "scrollable content" at bounding box center [1082, 479] width 13 height 13
click at [1091, 423] on span "Delete comment" at bounding box center [1081, 423] width 78 height 13
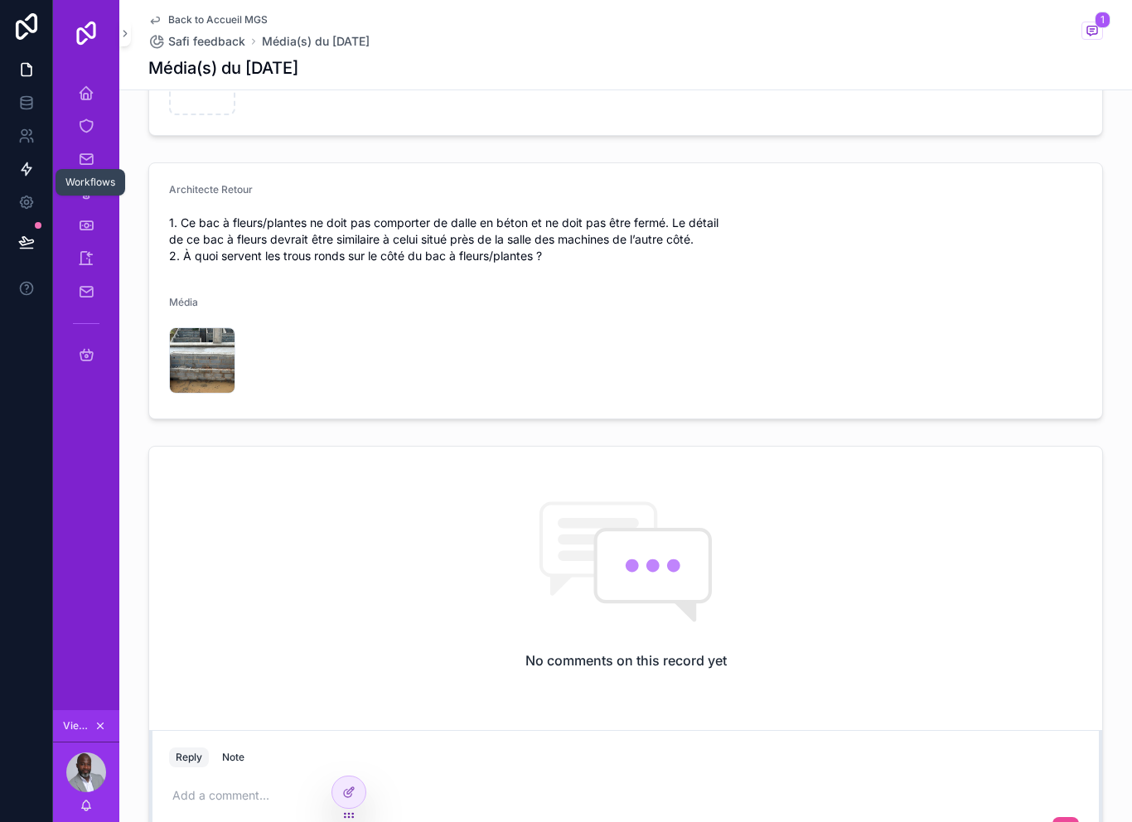
click at [37, 152] on link at bounding box center [26, 168] width 52 height 33
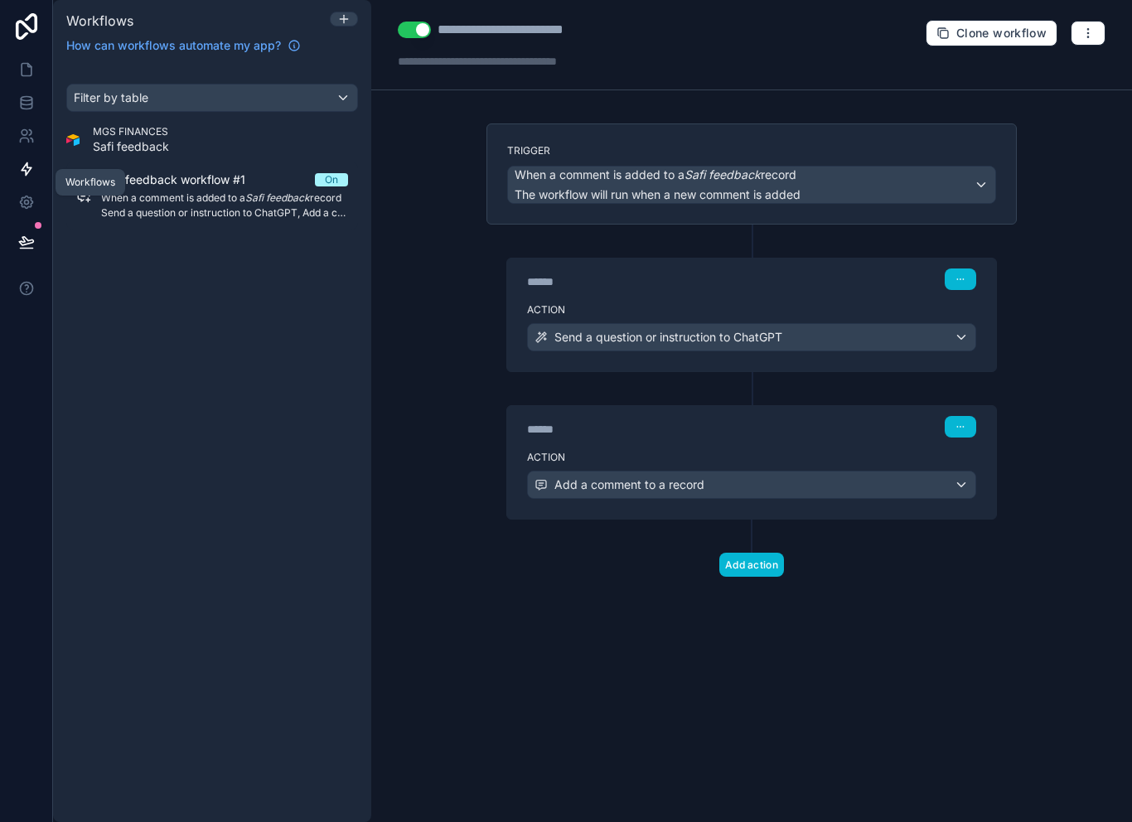
click at [962, 324] on div "Send a question or instruction to ChatGPT" at bounding box center [751, 337] width 447 height 27
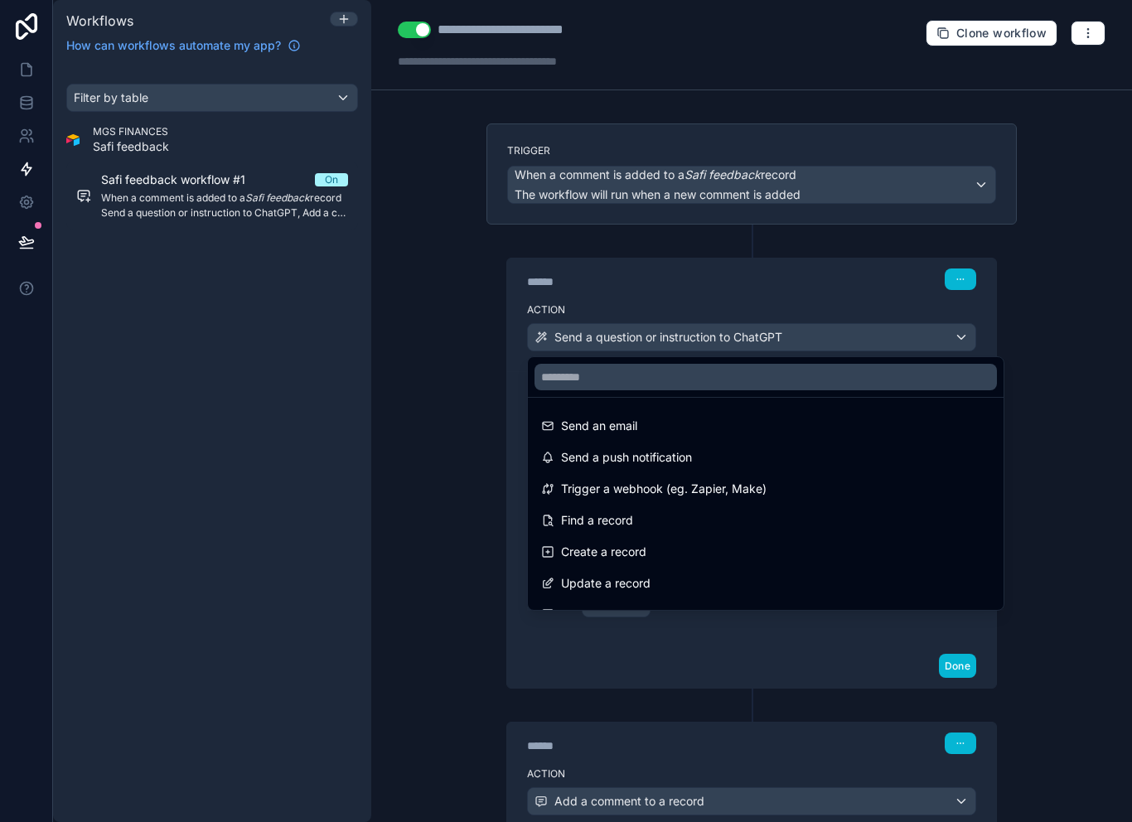
click at [915, 263] on div at bounding box center [566, 411] width 1132 height 822
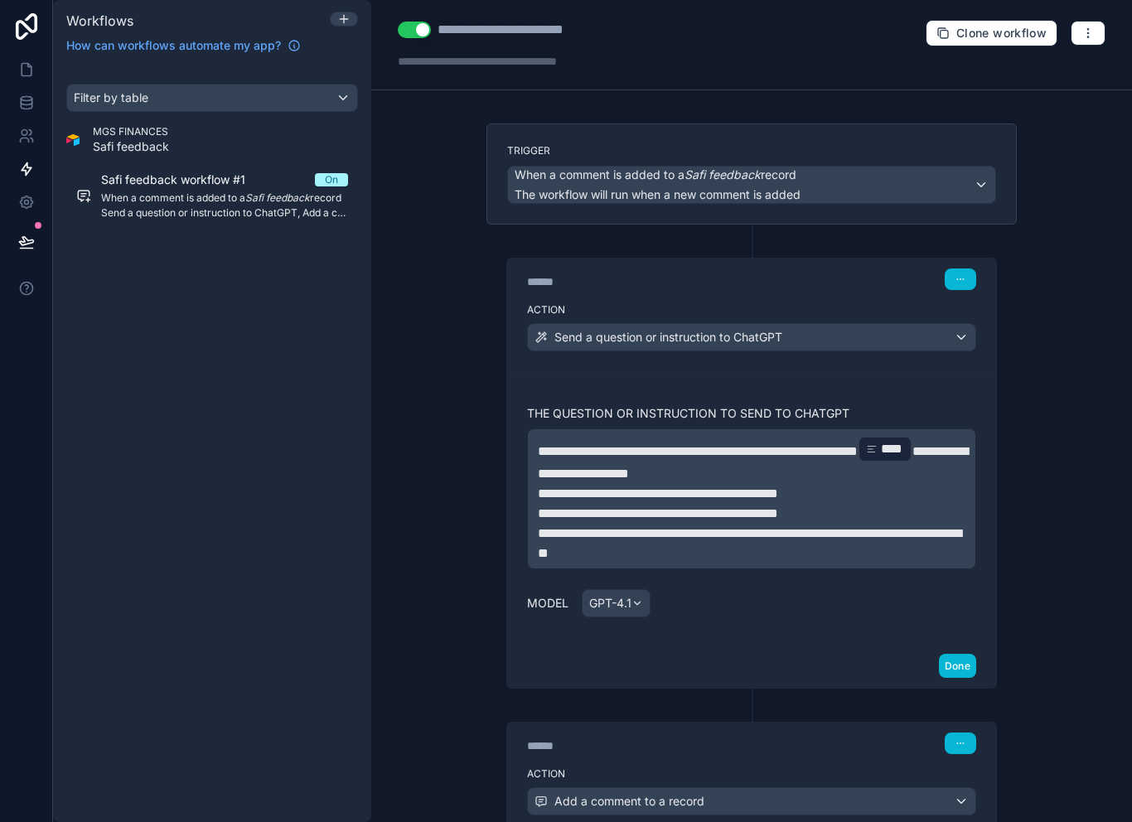
click at [805, 444] on p "**********" at bounding box center [752, 459] width 428 height 50
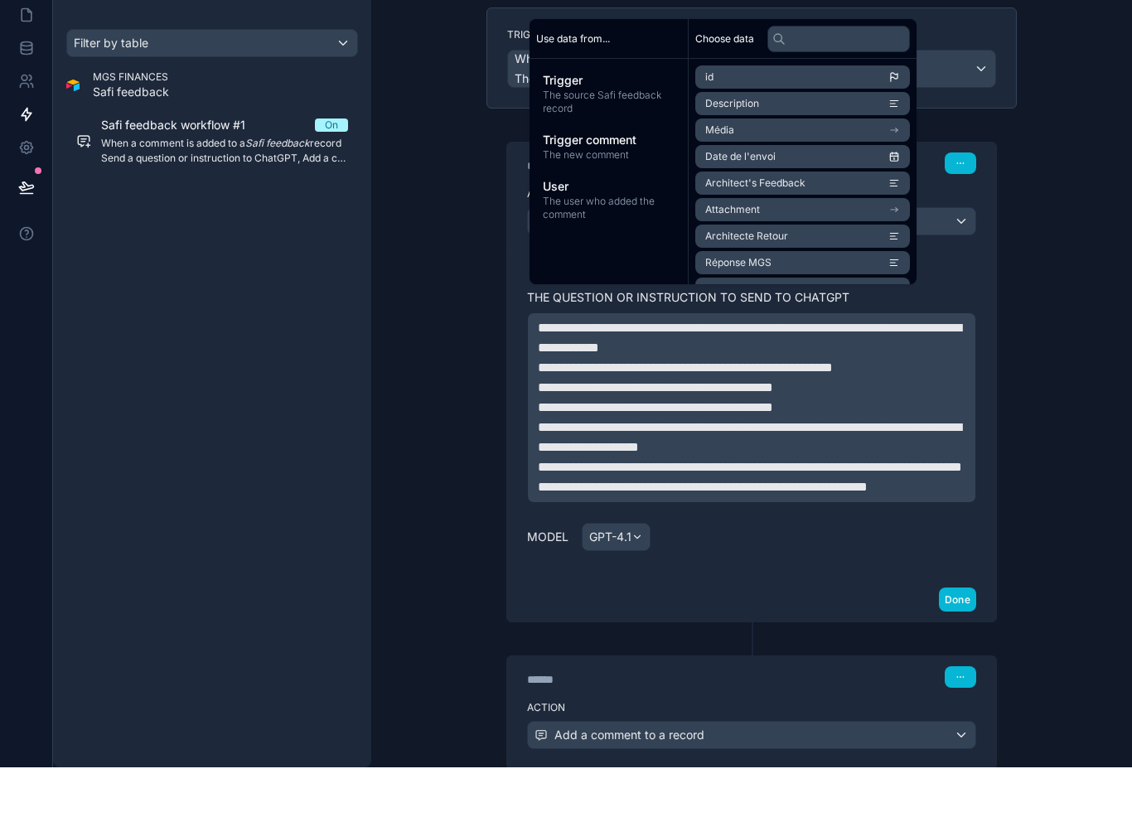
scroll to position [60, 0]
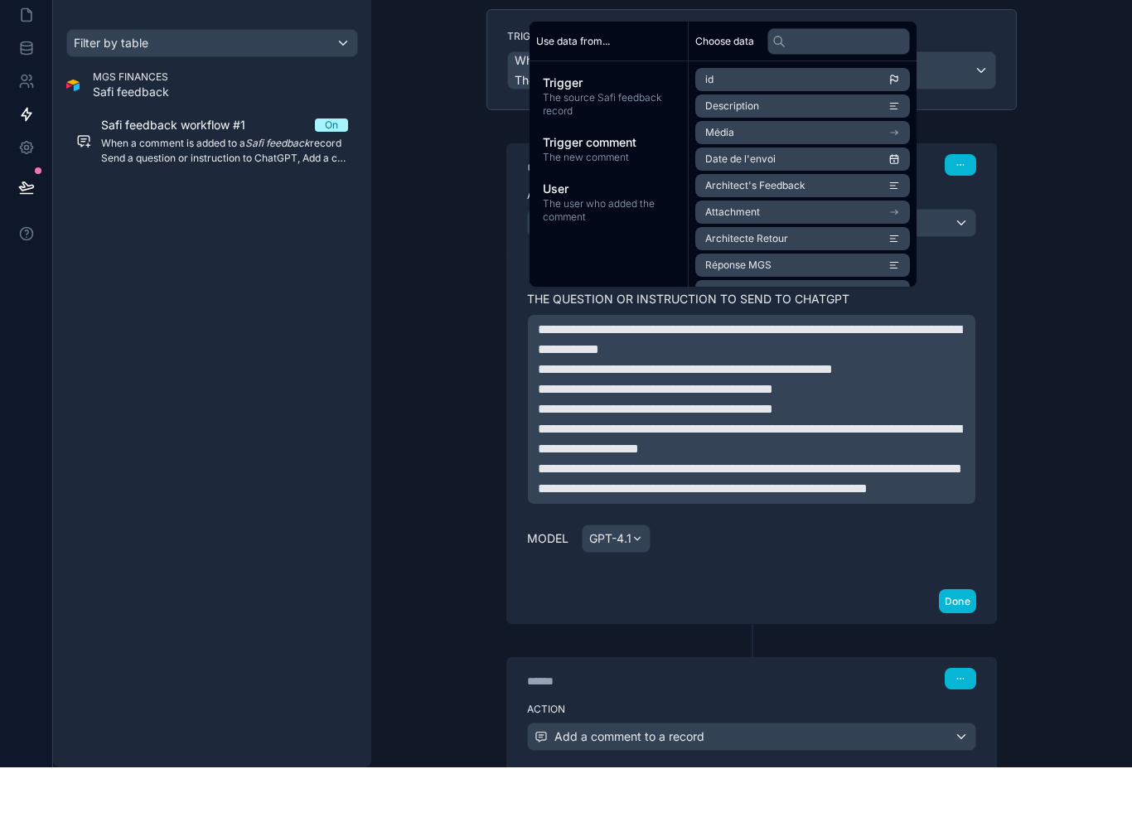
click at [729, 418] on span "**********" at bounding box center [685, 424] width 295 height 12
click at [728, 418] on span "**********" at bounding box center [685, 424] width 295 height 12
click at [641, 189] on span "Trigger comment" at bounding box center [609, 197] width 132 height 17
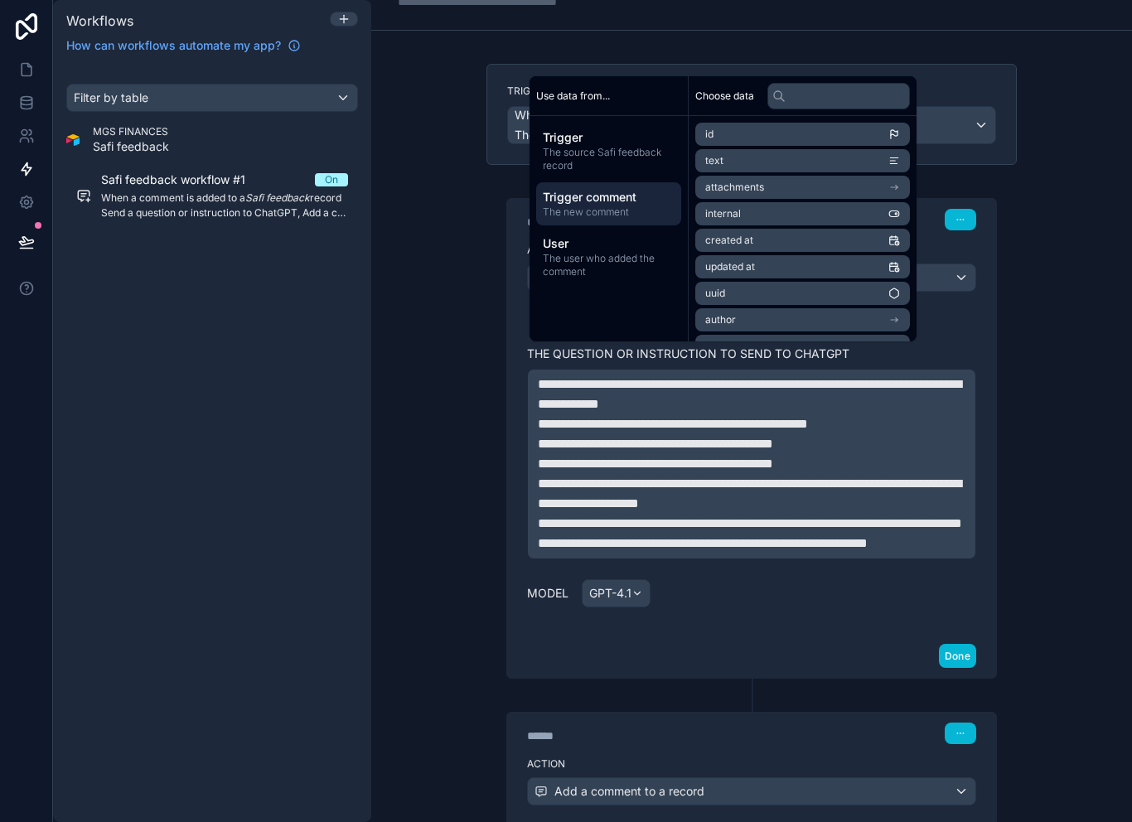
click at [776, 159] on li "text" at bounding box center [802, 160] width 215 height 23
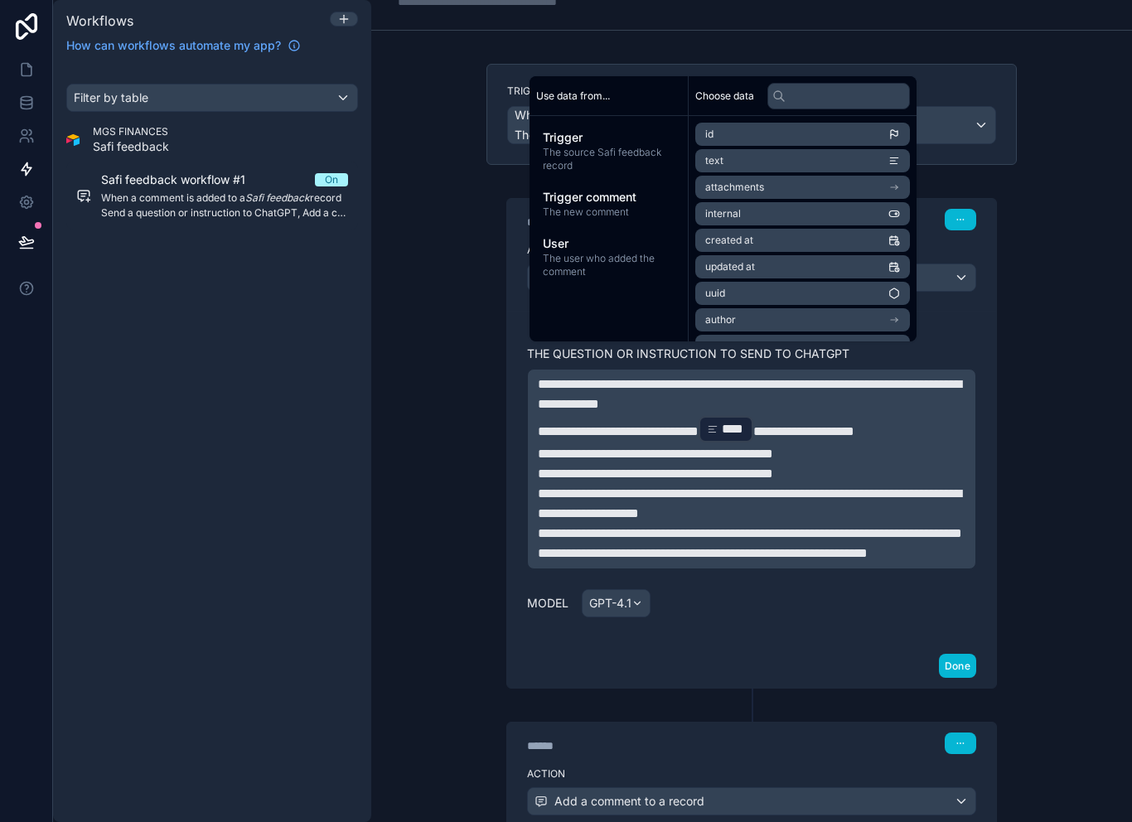
click at [1072, 478] on div "**********" at bounding box center [751, 411] width 761 height 822
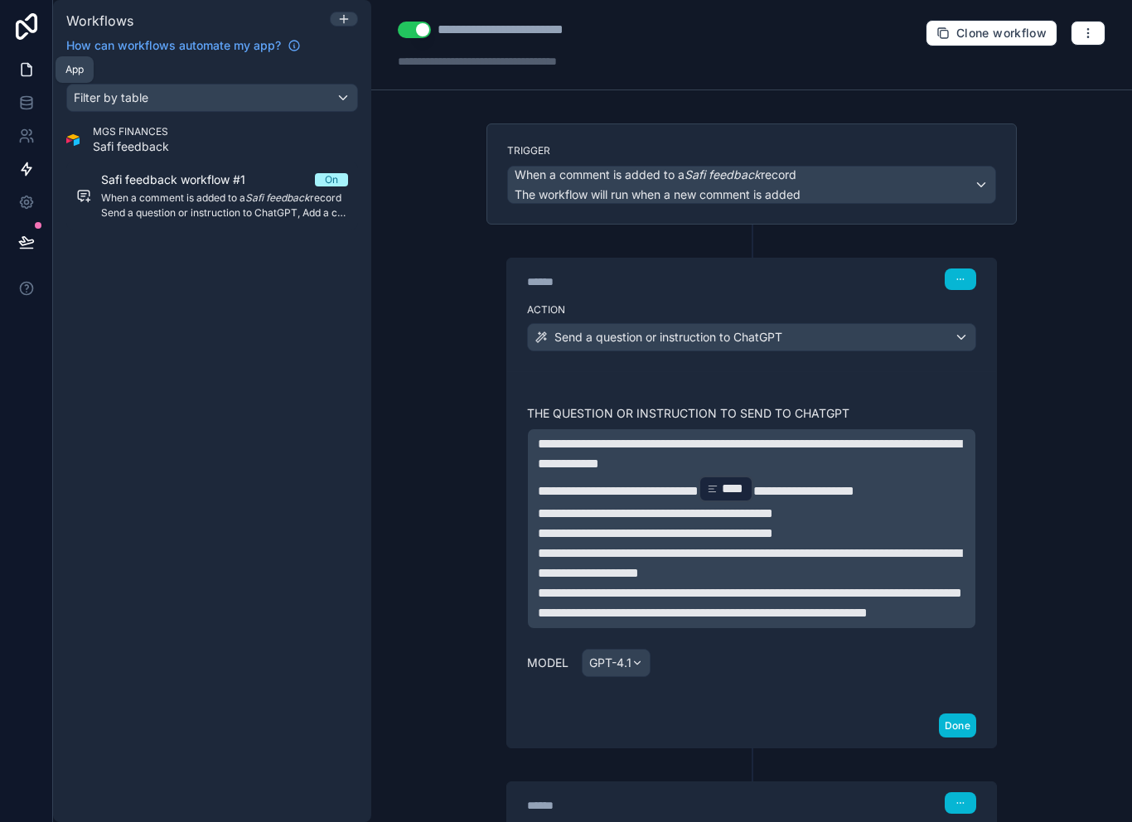
click at [31, 64] on icon at bounding box center [27, 70] width 10 height 12
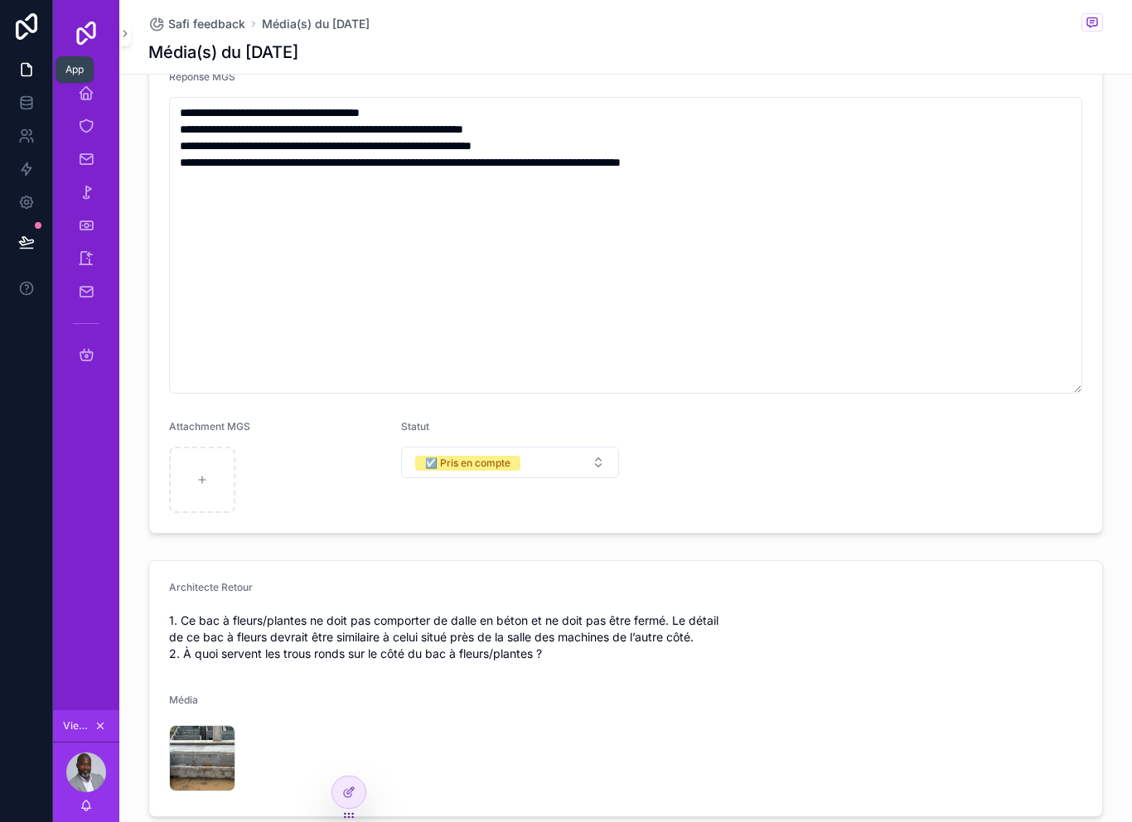
scroll to position [114, 0]
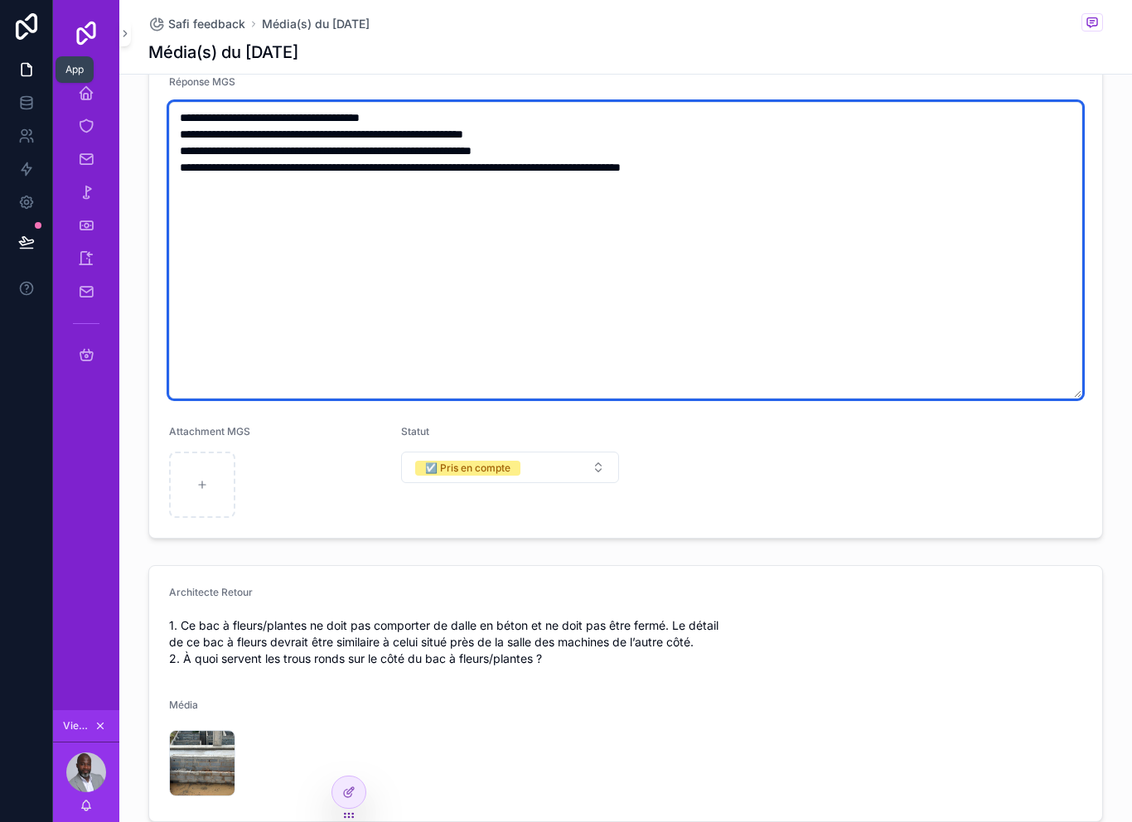
click at [616, 215] on textarea "**********" at bounding box center [625, 250] width 913 height 297
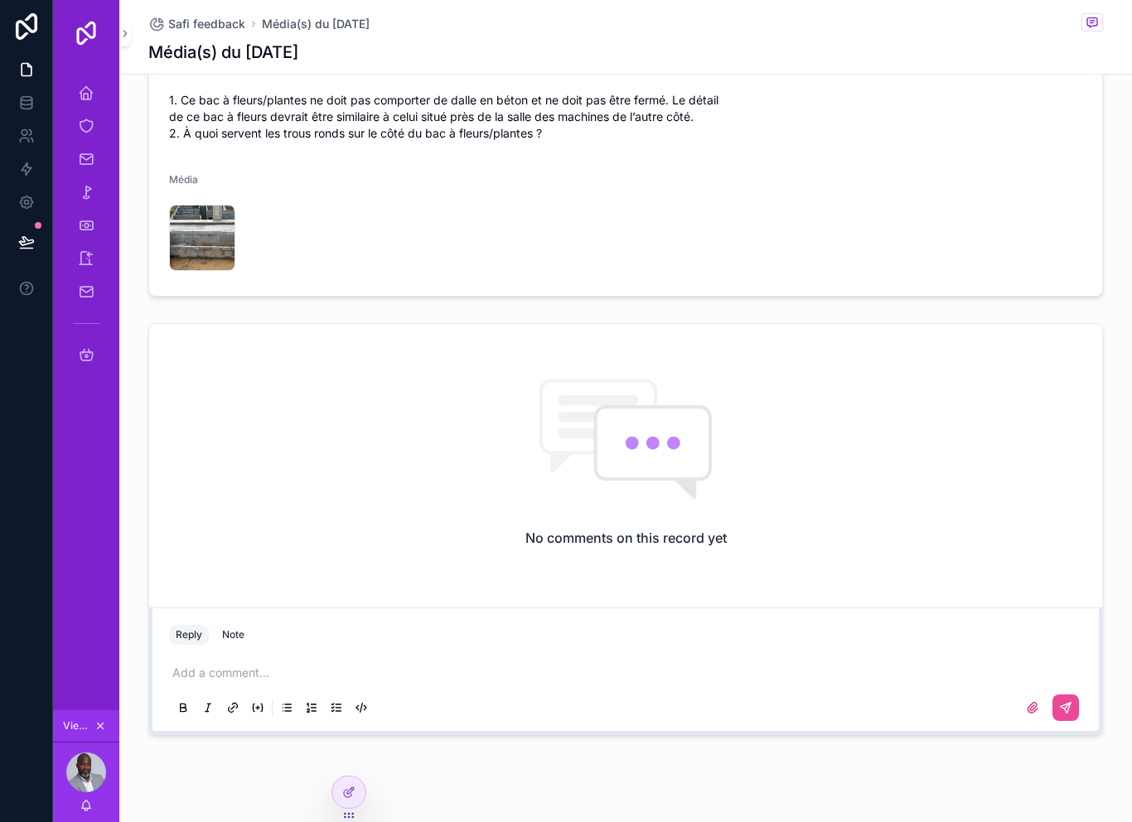
scroll to position [638, 0]
click at [366, 665] on p "scrollable content" at bounding box center [628, 673] width 913 height 17
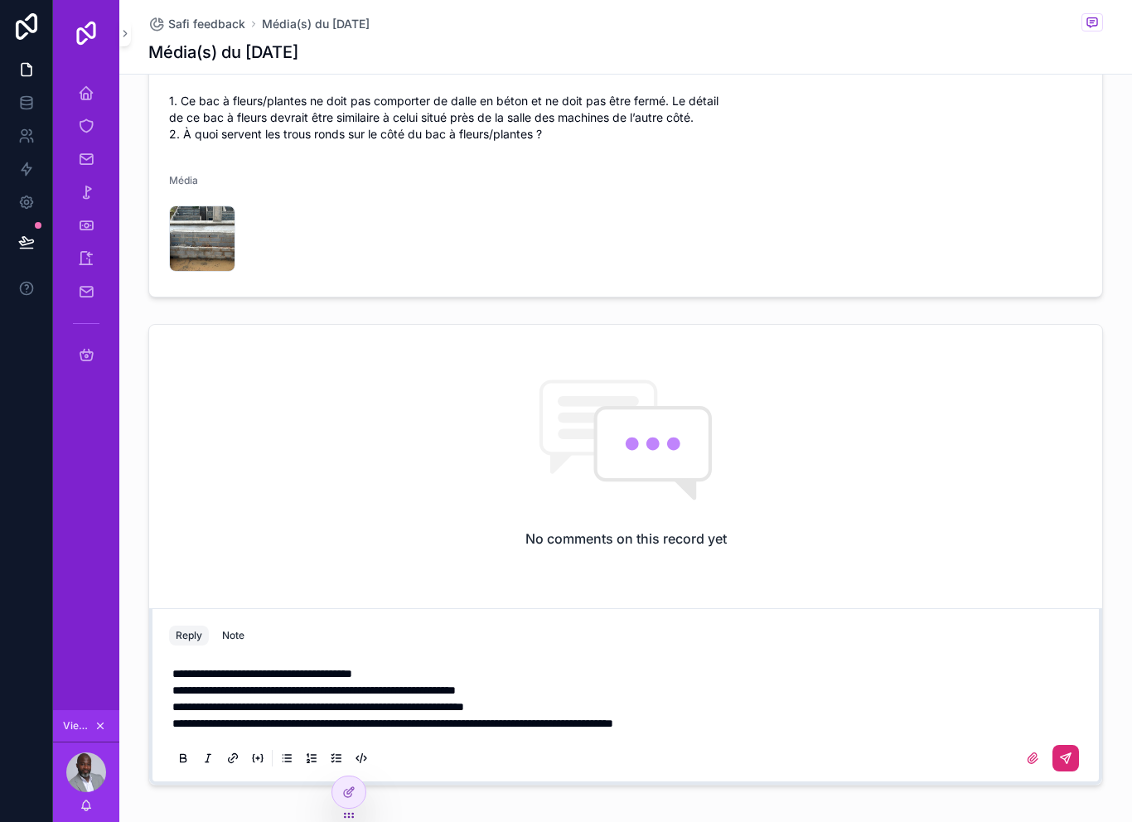
click at [1068, 752] on icon "scrollable content" at bounding box center [1065, 758] width 13 height 13
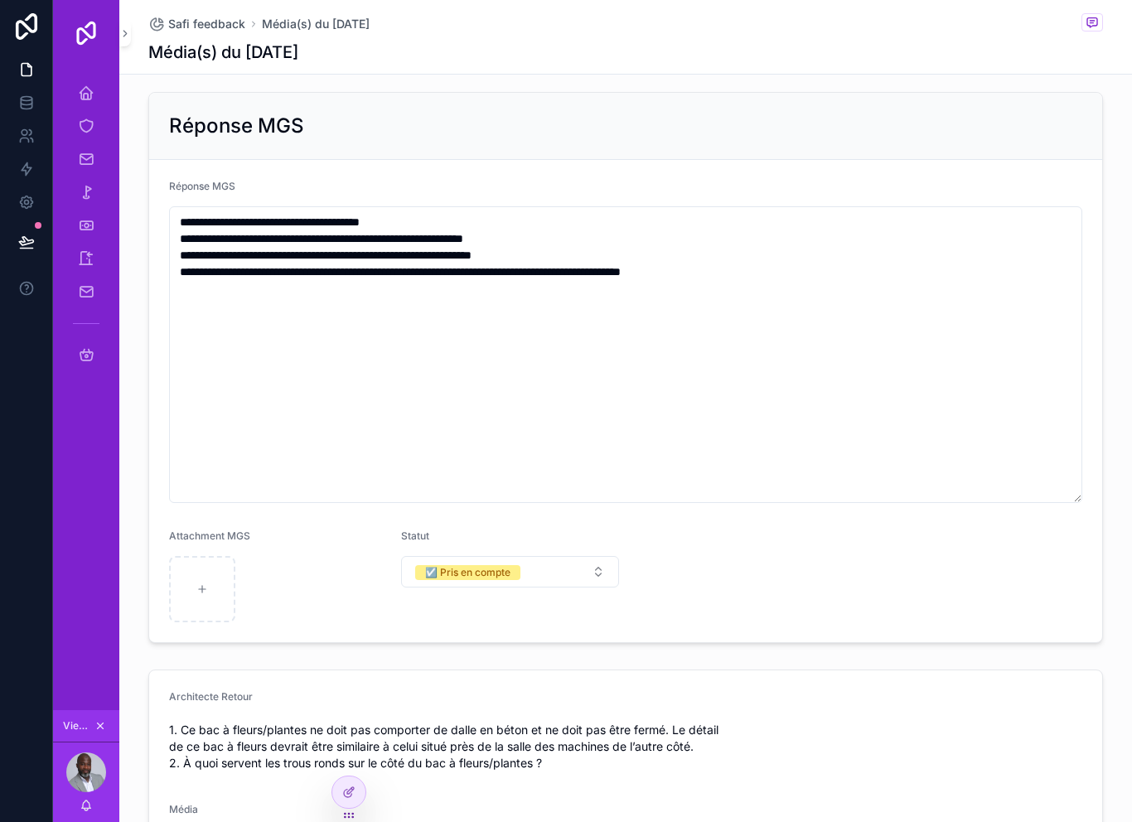
scroll to position [8, 0]
click at [598, 161] on form "**********" at bounding box center [625, 402] width 953 height 482
click at [351, 782] on div at bounding box center [348, 791] width 33 height 31
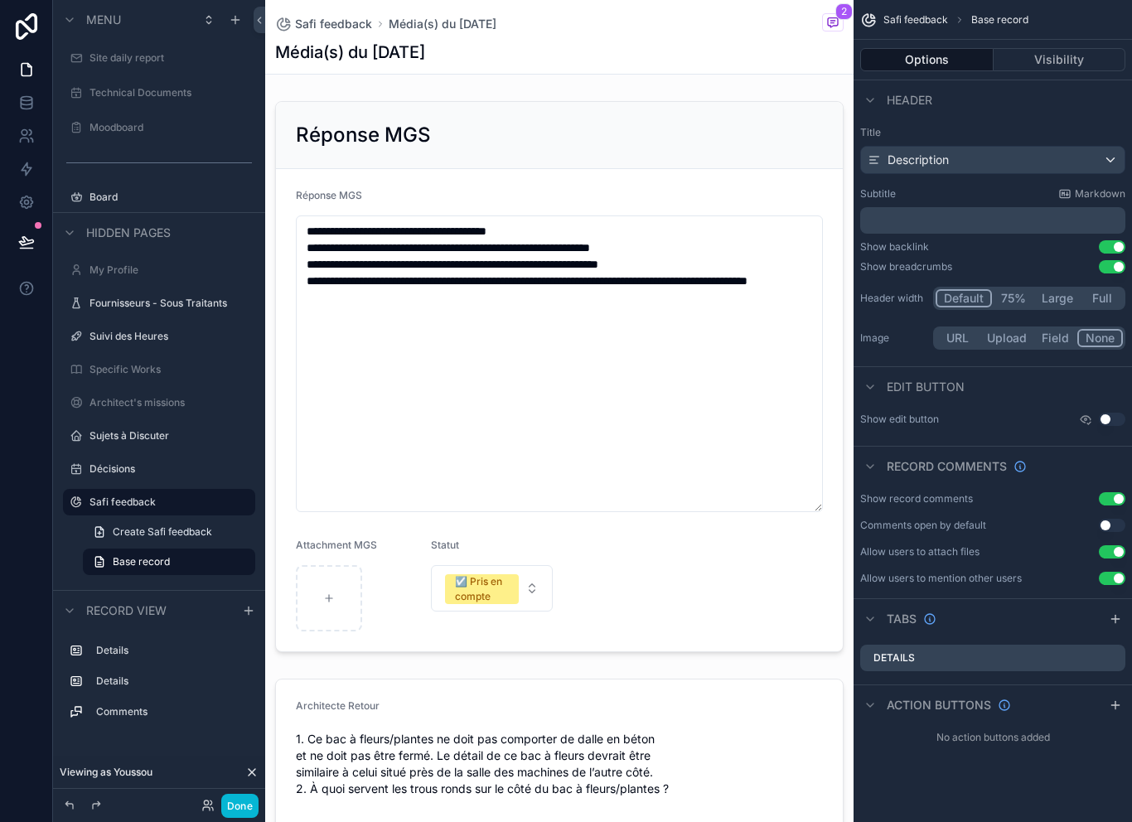
scroll to position [0, 0]
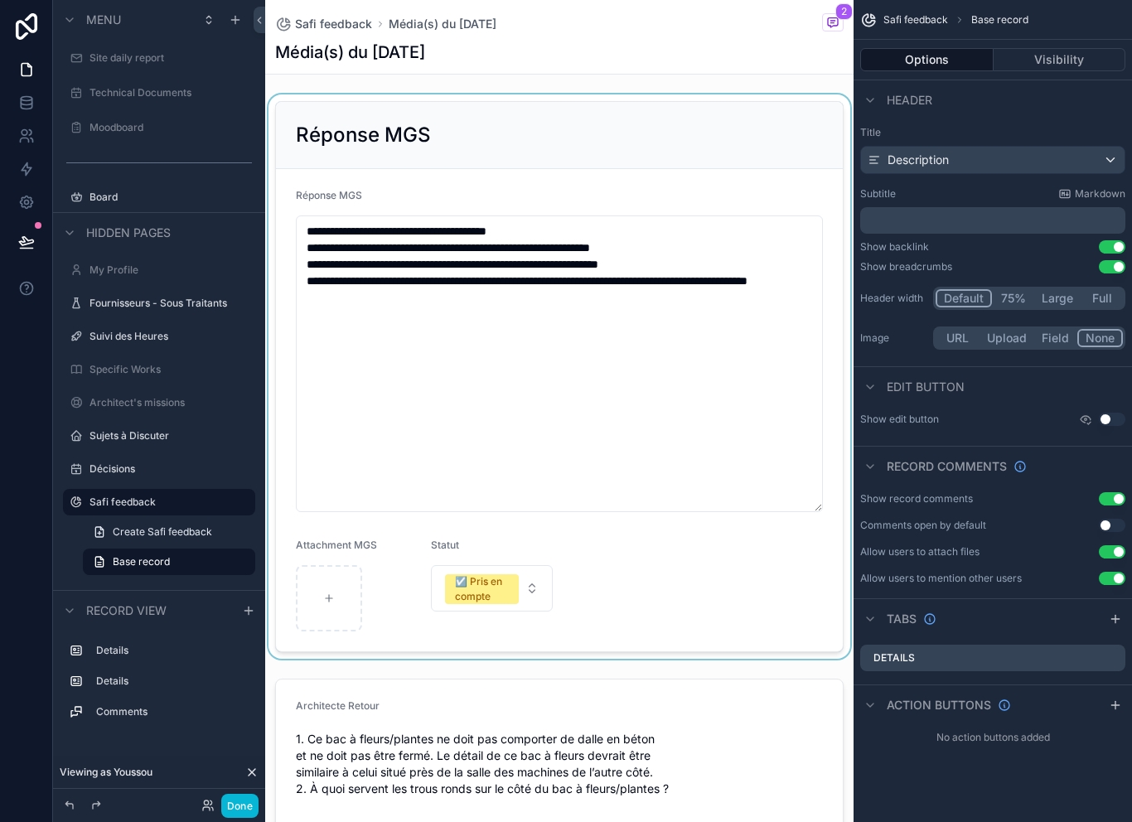
click at [699, 94] on div "scrollable content" at bounding box center [559, 376] width 588 height 564
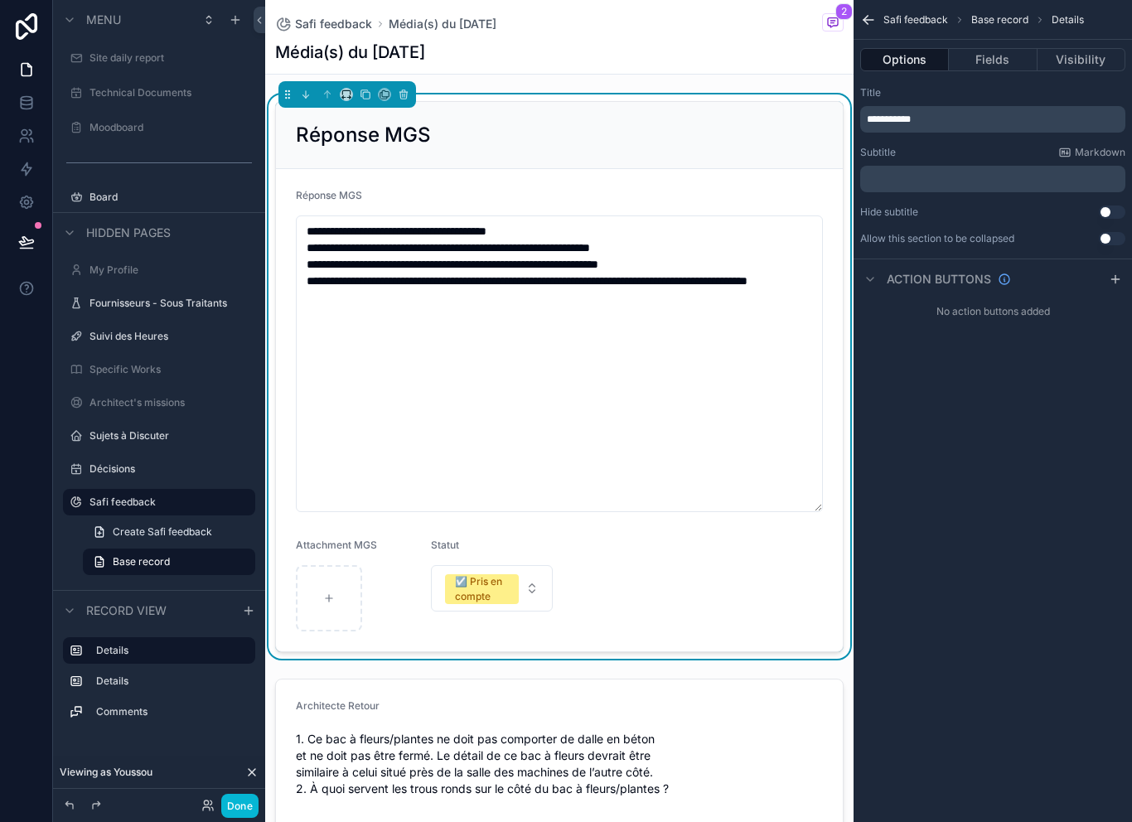
click at [699, 94] on div "**********" at bounding box center [559, 376] width 588 height 564
click at [762, 41] on div "Média(s) du [DATE]" at bounding box center [559, 52] width 568 height 23
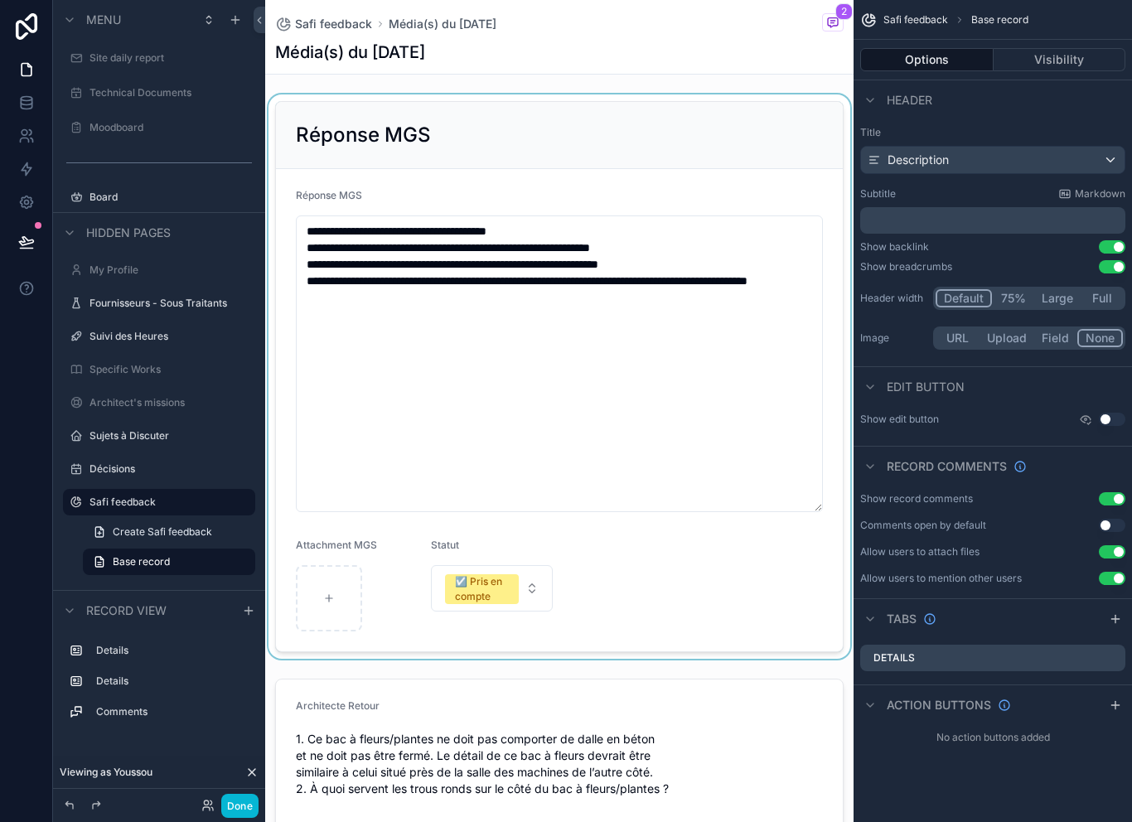
click at [685, 111] on div "scrollable content" at bounding box center [559, 376] width 588 height 564
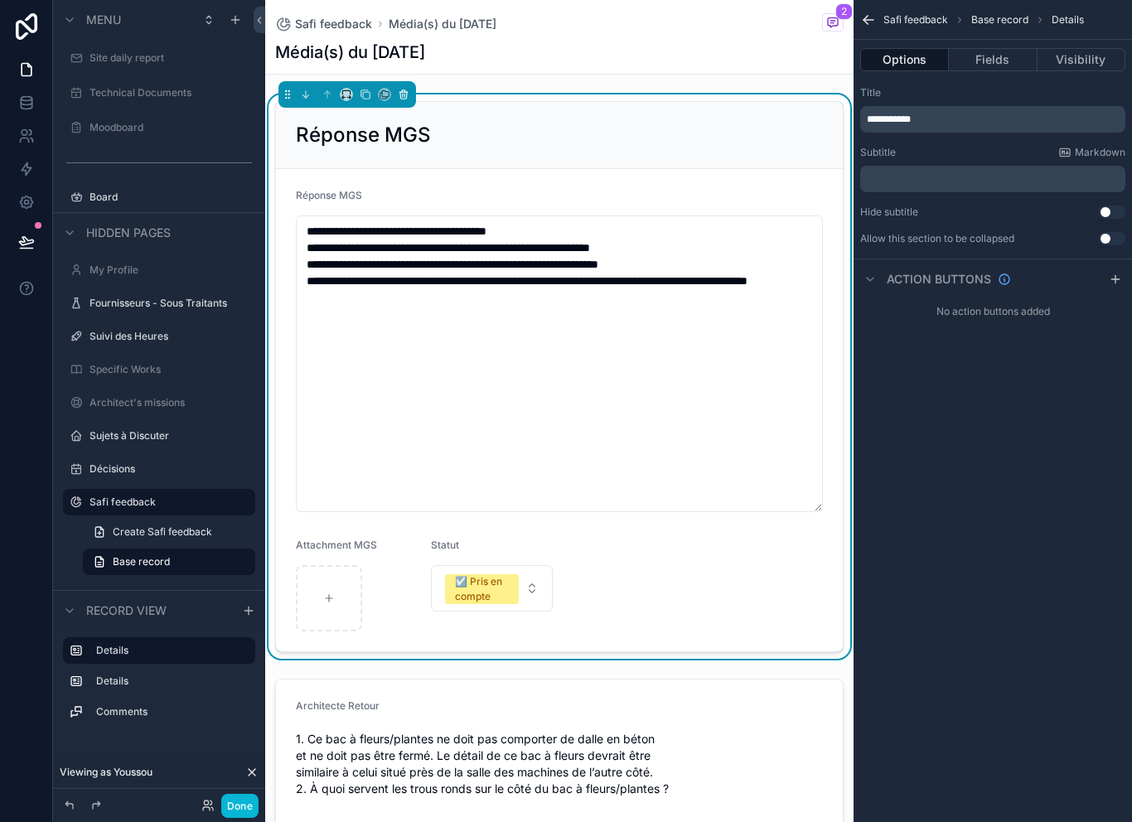
click at [407, 85] on button "scrollable content" at bounding box center [403, 94] width 18 height 18
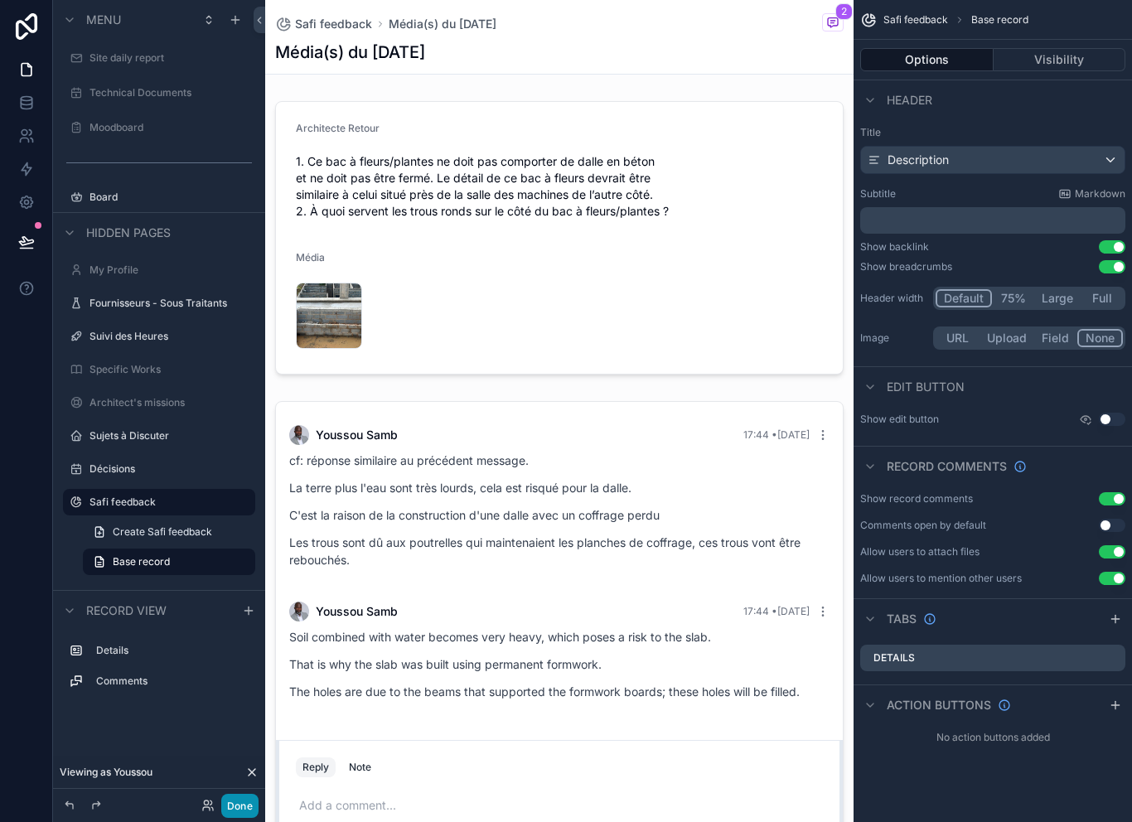
click at [252, 808] on button "Done" at bounding box center [239, 806] width 37 height 24
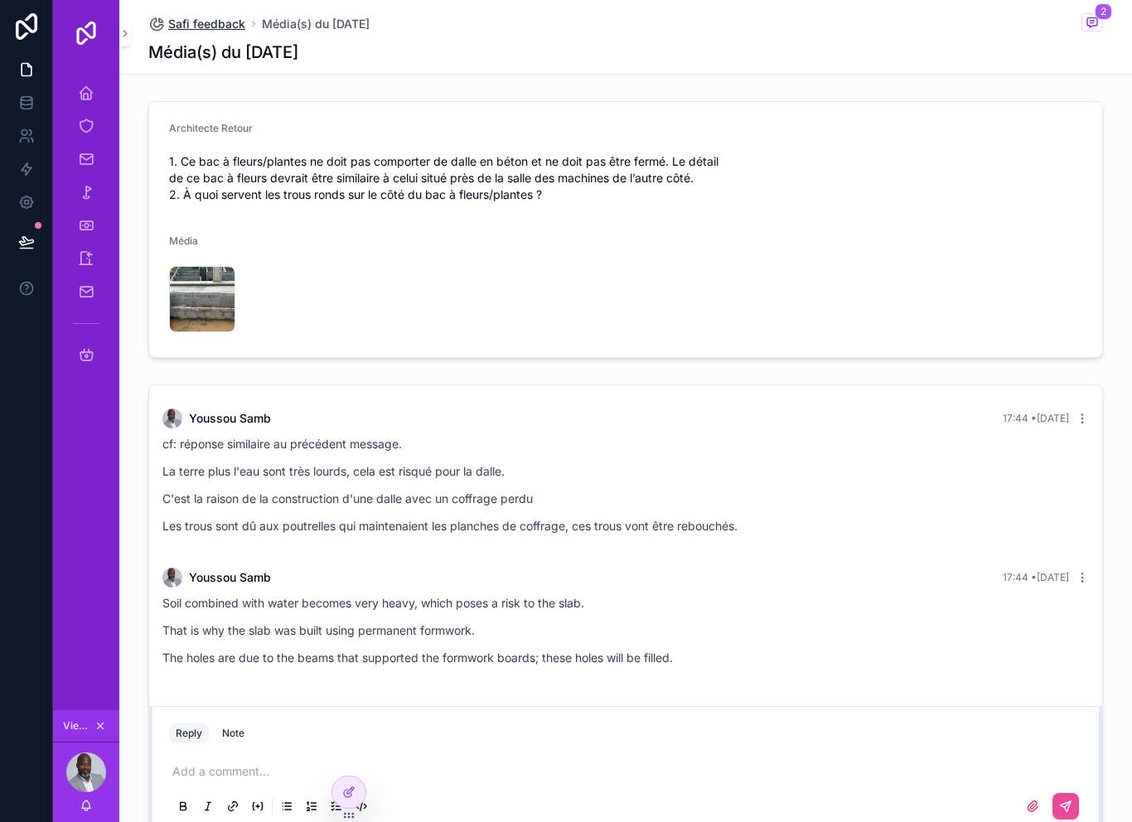
click at [210, 16] on span "Safi feedback" at bounding box center [206, 24] width 77 height 17
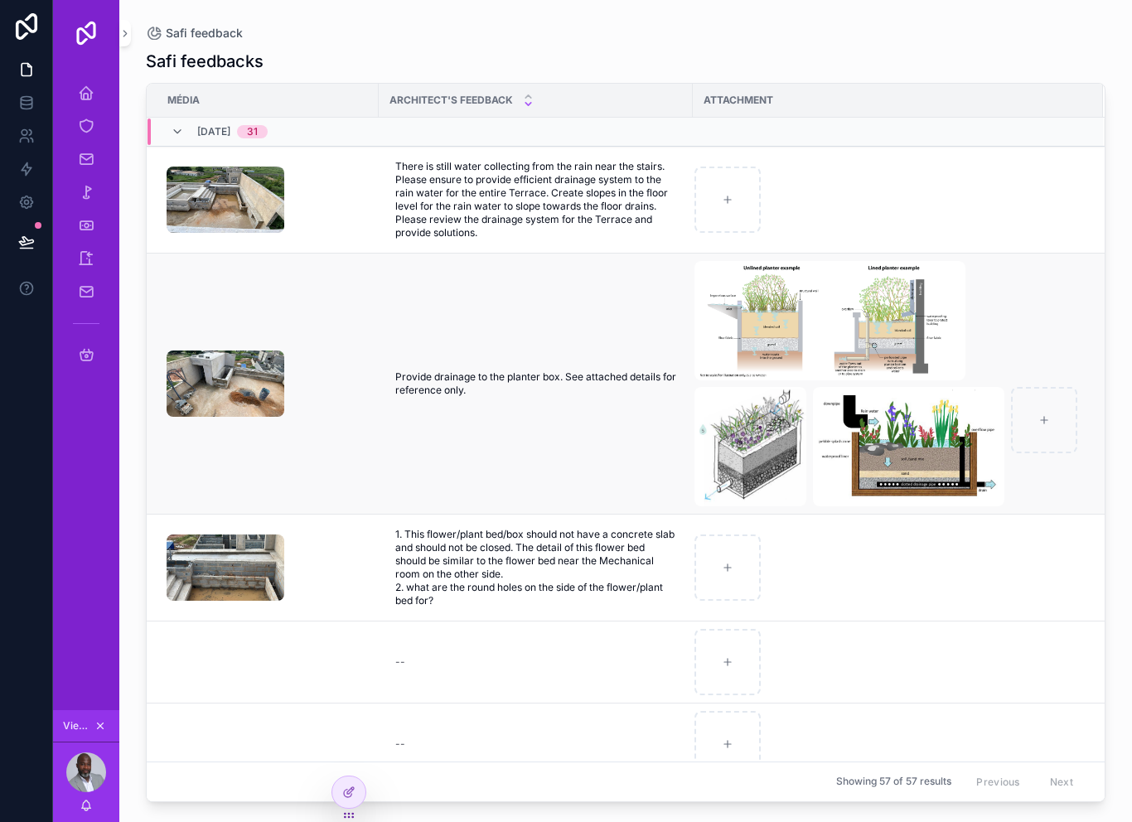
click at [360, 440] on td "scrollable content" at bounding box center [263, 384] width 232 height 261
click at [359, 443] on td "scrollable content" at bounding box center [263, 384] width 232 height 261
click at [346, 424] on td "scrollable content" at bounding box center [263, 384] width 232 height 261
click at [76, 92] on div "Accueil MGS" at bounding box center [86, 93] width 27 height 27
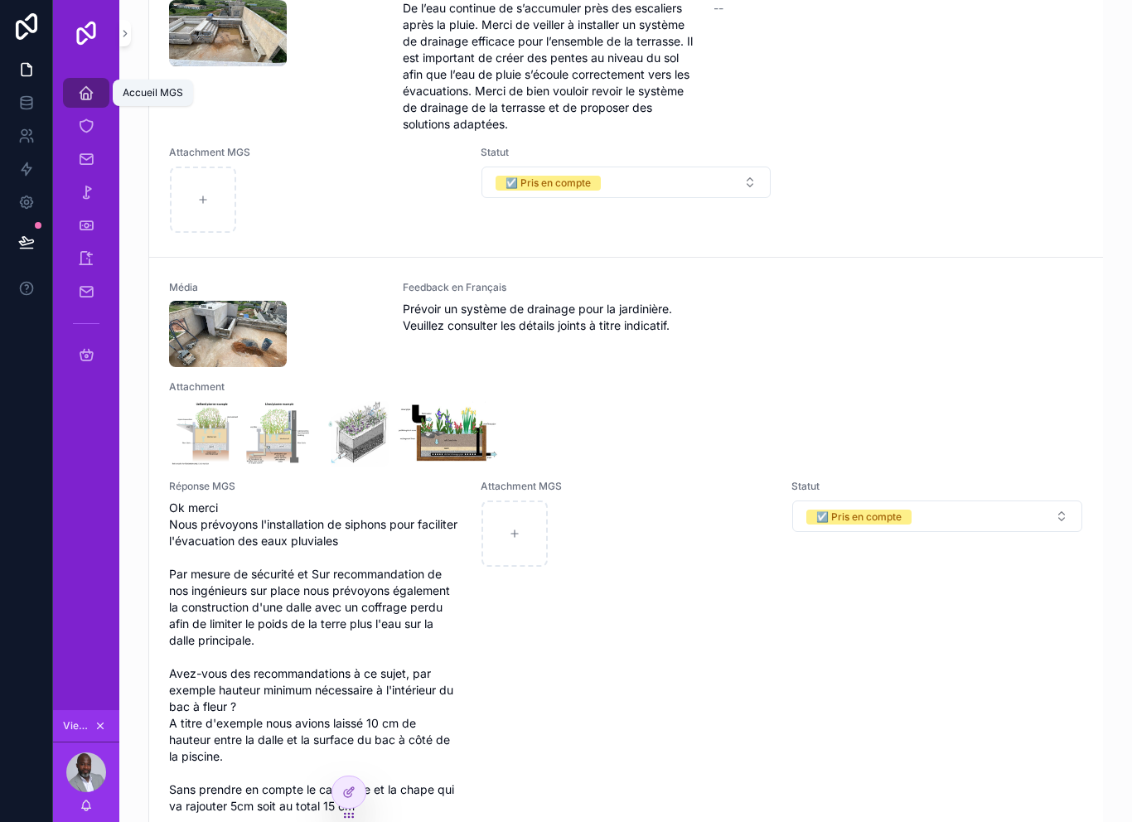
scroll to position [601, 0]
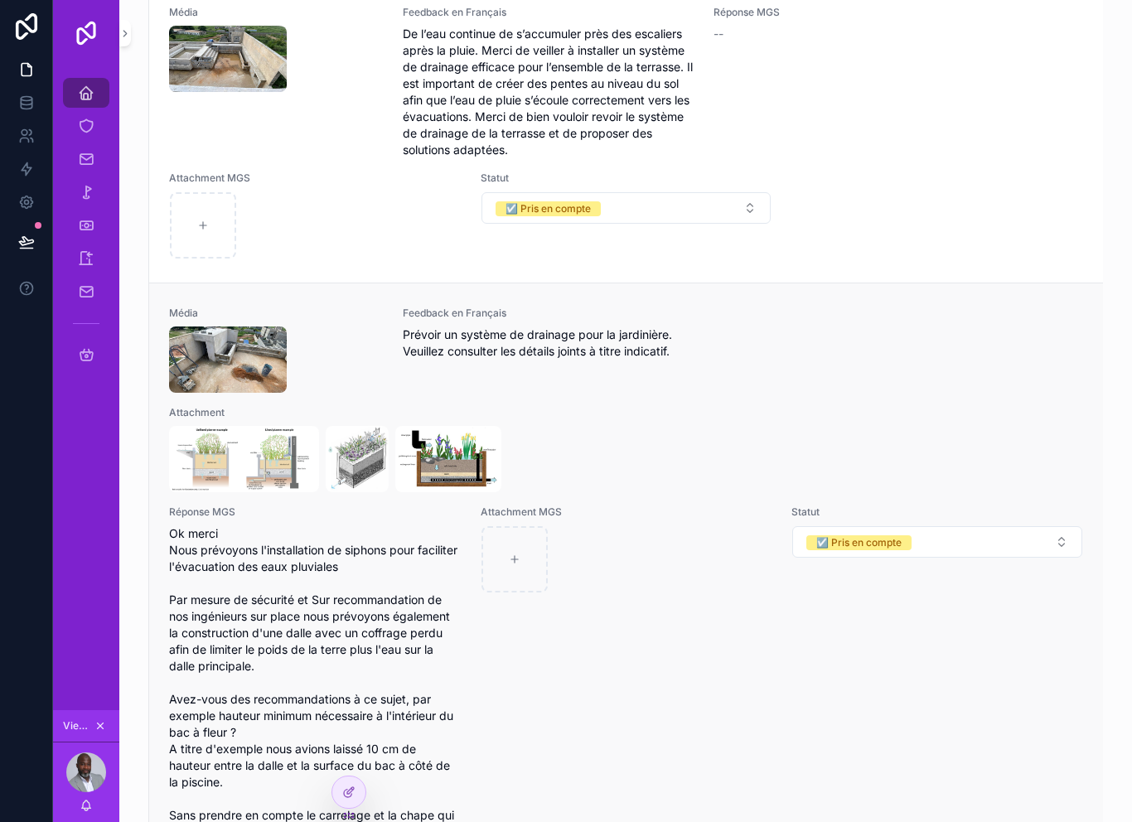
click at [610, 446] on div "scrollable content" at bounding box center [626, 459] width 914 height 66
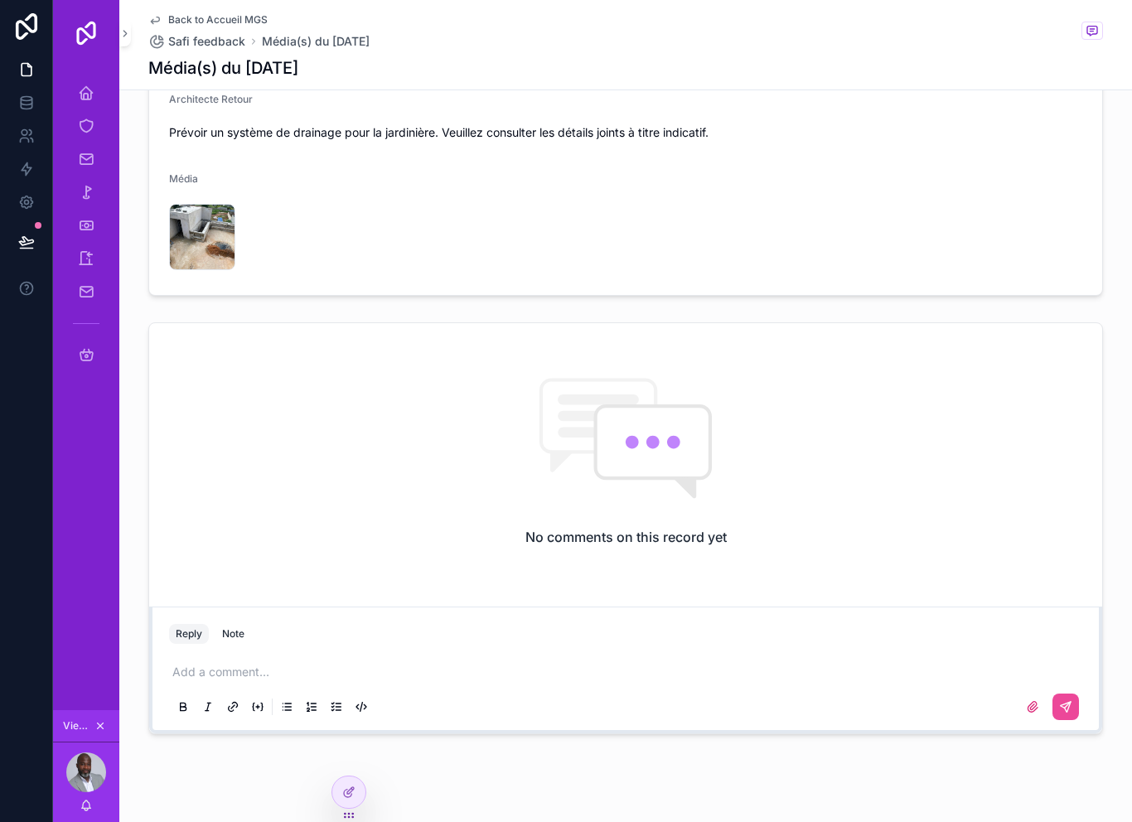
scroll to position [43, 0]
click at [274, 675] on p "scrollable content" at bounding box center [628, 673] width 913 height 17
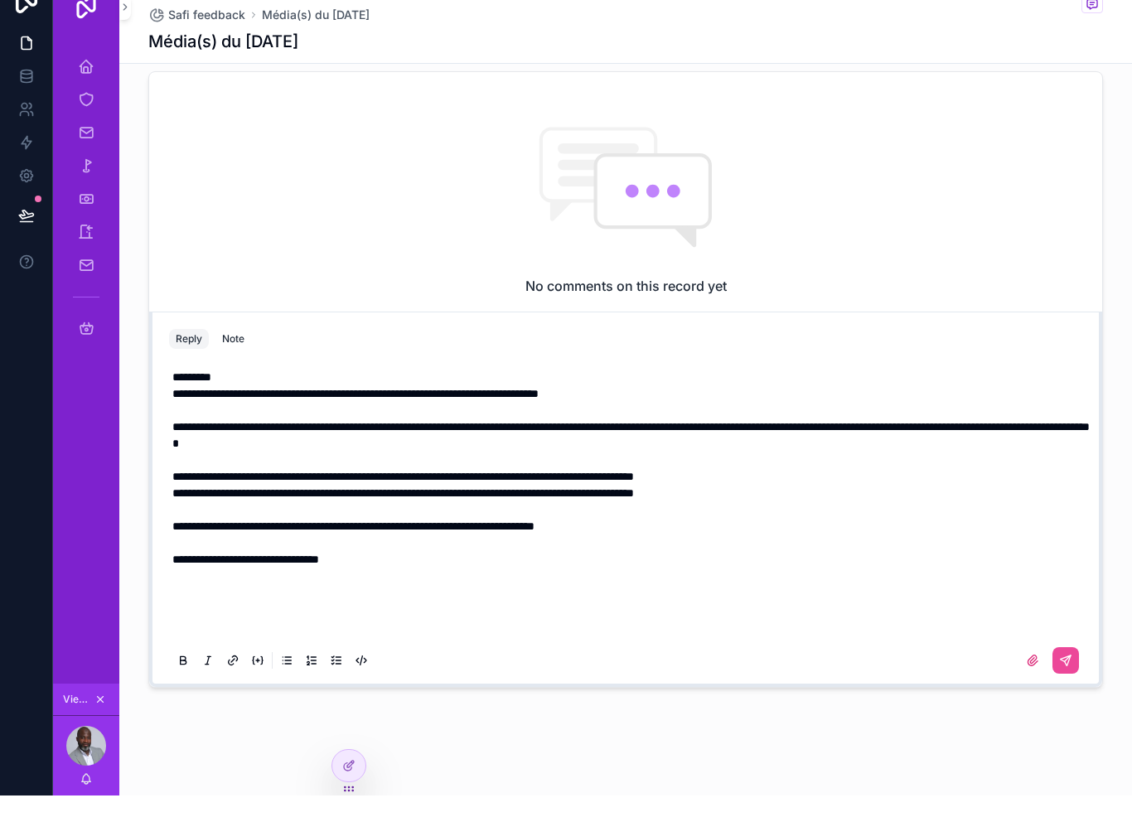
scroll to position [268, 0]
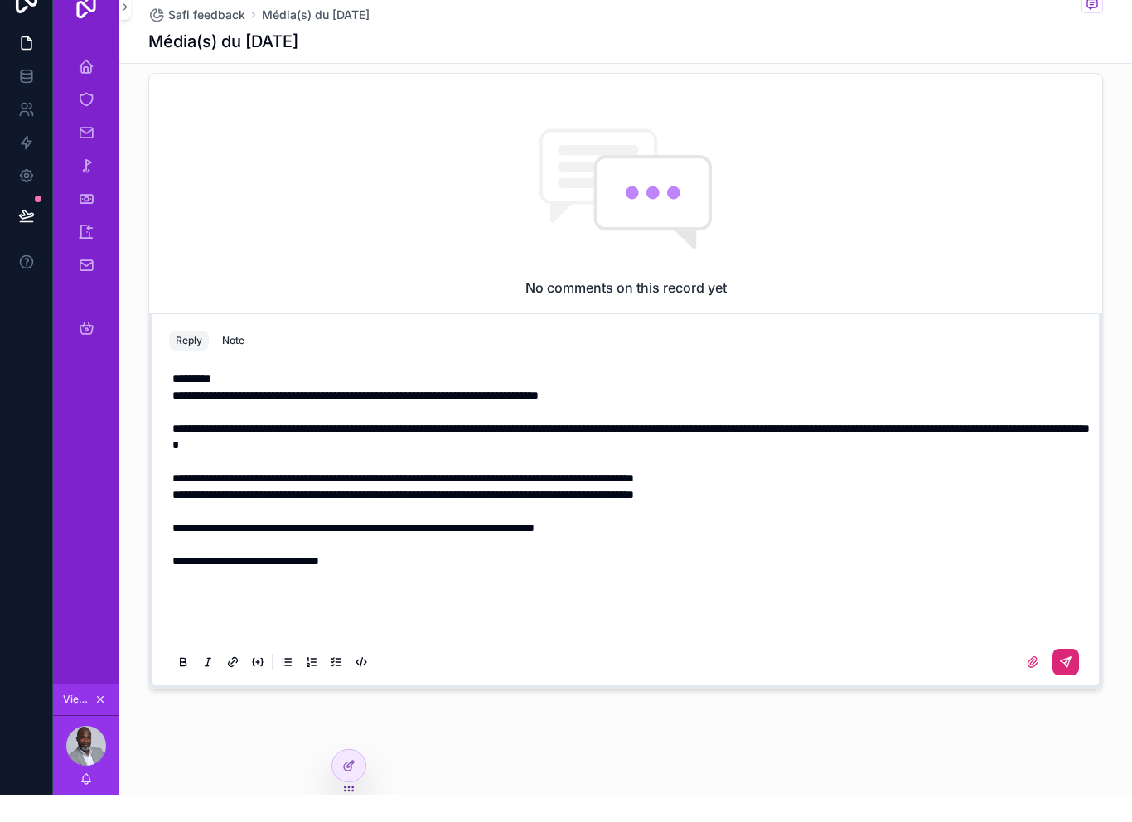
click at [1072, 684] on button "scrollable content" at bounding box center [1065, 688] width 27 height 27
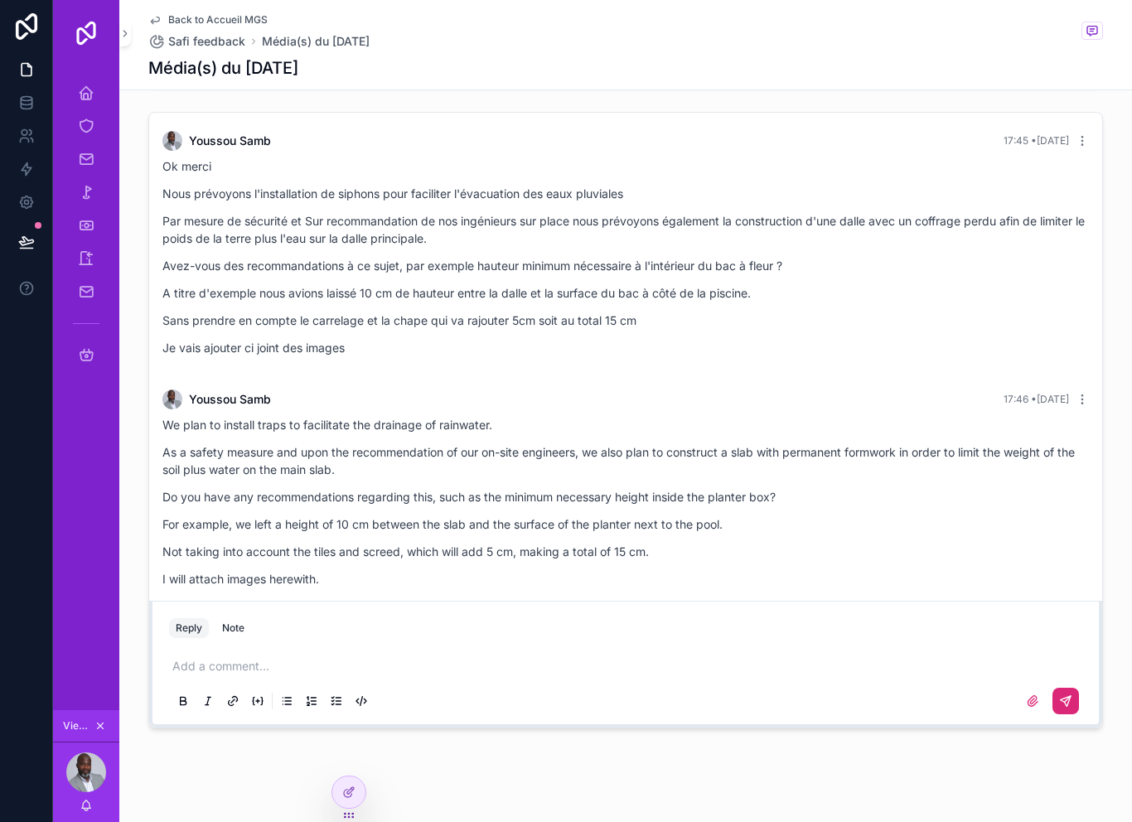
scroll to position [254, 0]
click at [597, 313] on p "Sans prendre en compte le carrelage et la chape qui va rajouter 5cm soit au tot…" at bounding box center [625, 321] width 926 height 17
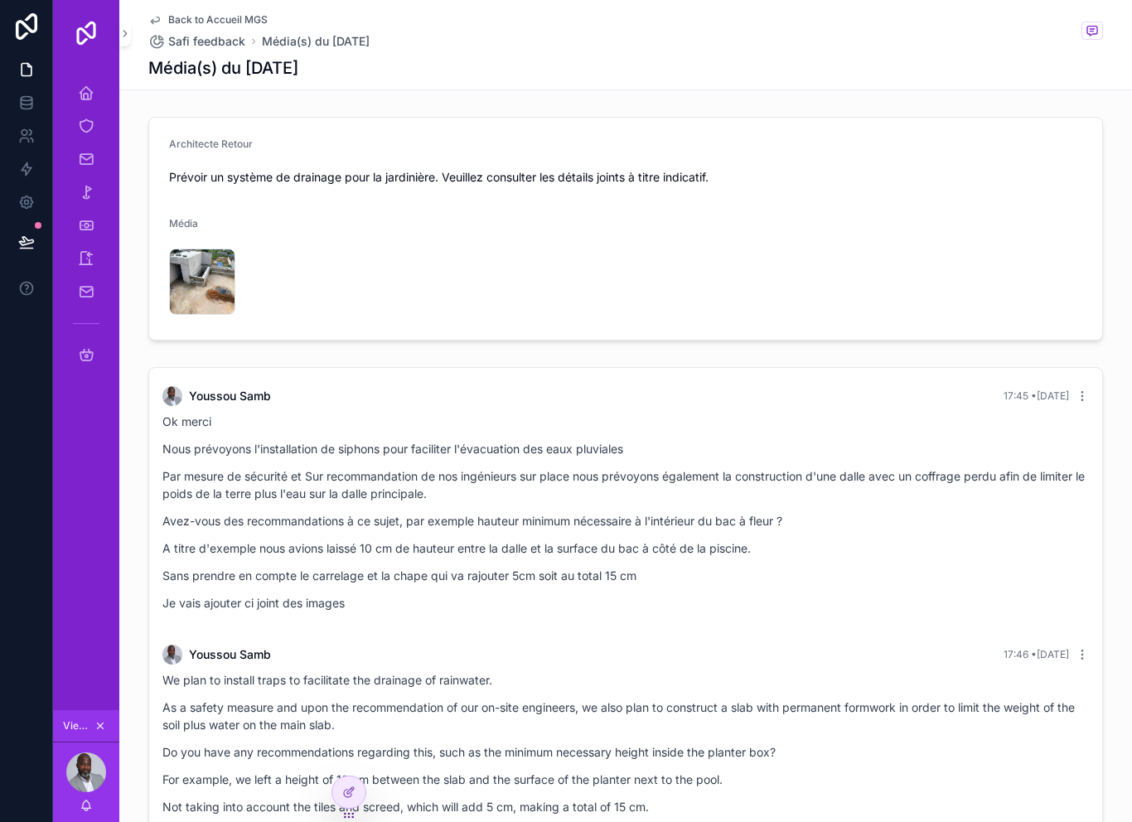
scroll to position [0, 0]
click at [88, 85] on icon "scrollable content" at bounding box center [86, 93] width 17 height 17
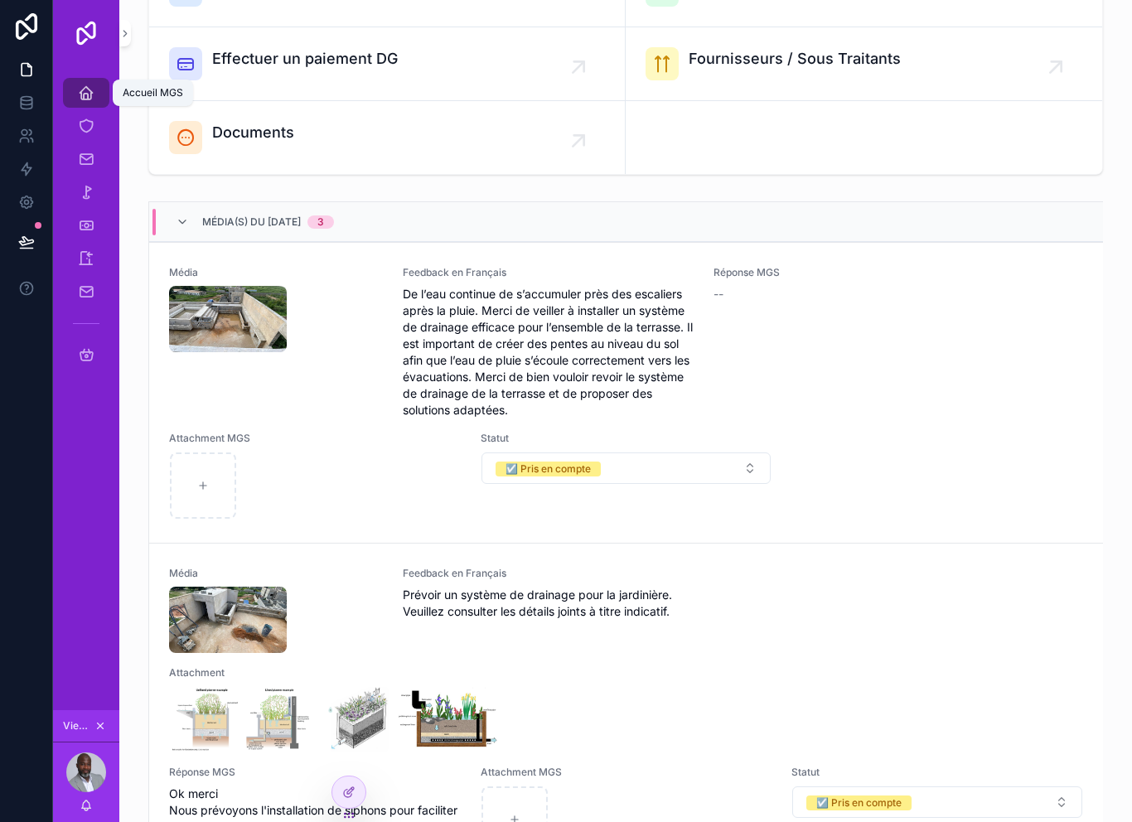
scroll to position [358, 0]
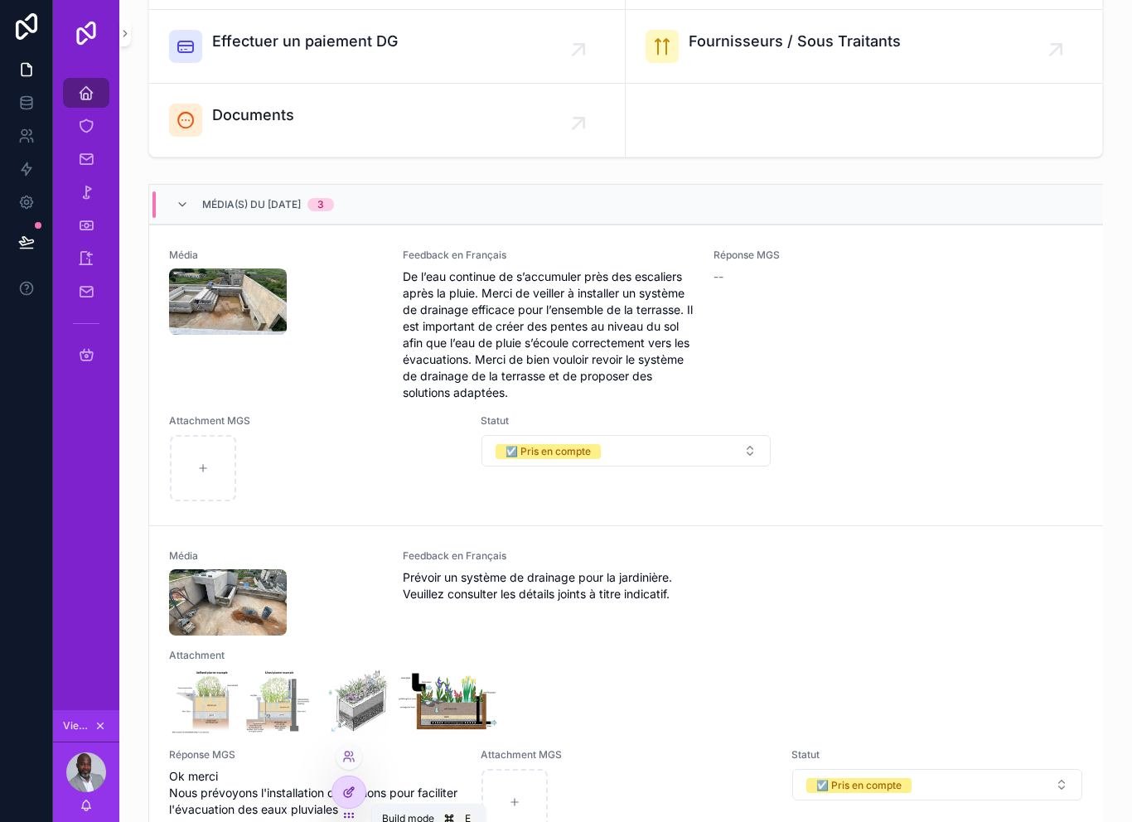
click at [359, 789] on div at bounding box center [348, 791] width 33 height 31
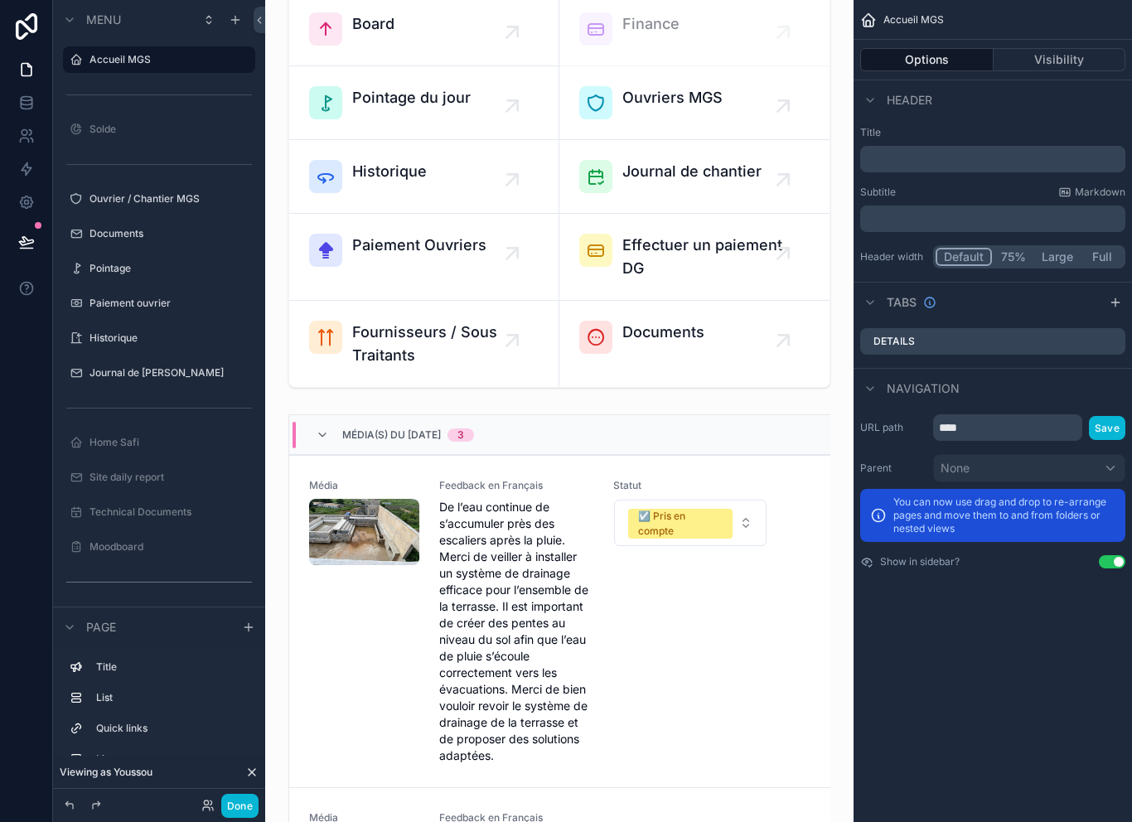
scroll to position [0, 0]
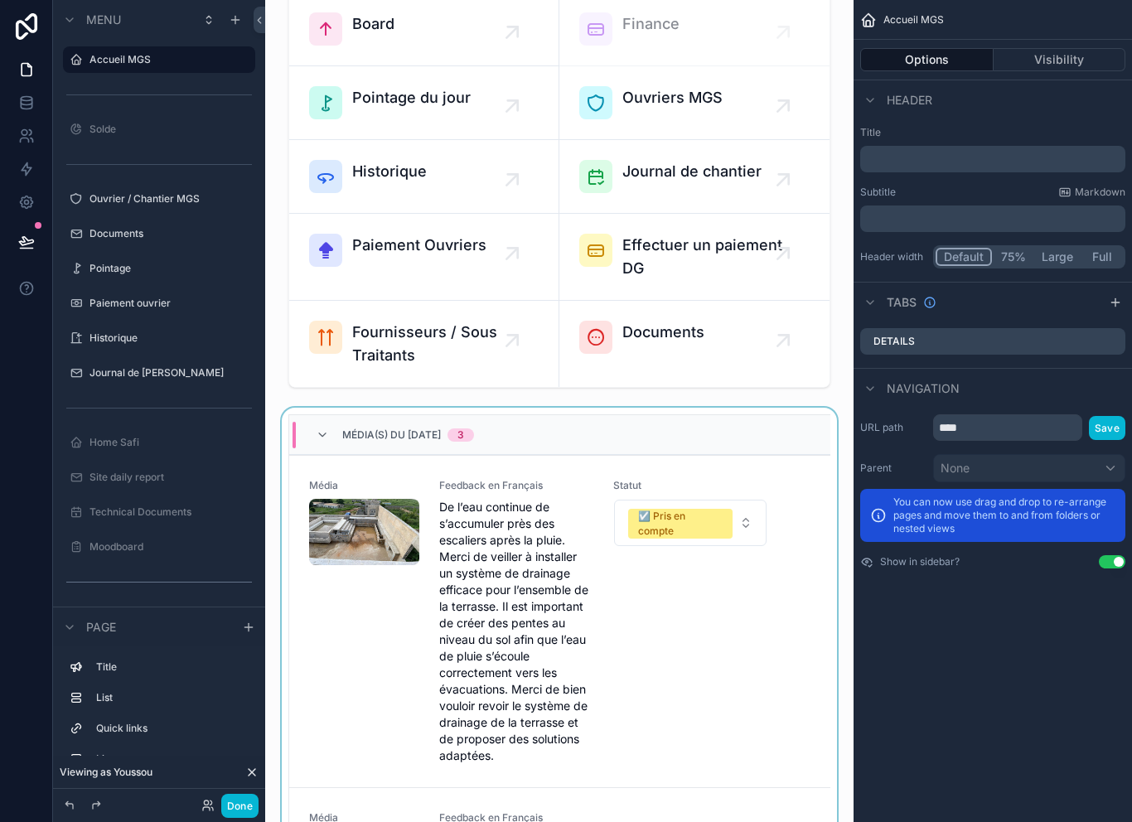
click at [665, 450] on div "Média(s) du [DATE] 3" at bounding box center [559, 435] width 541 height 40
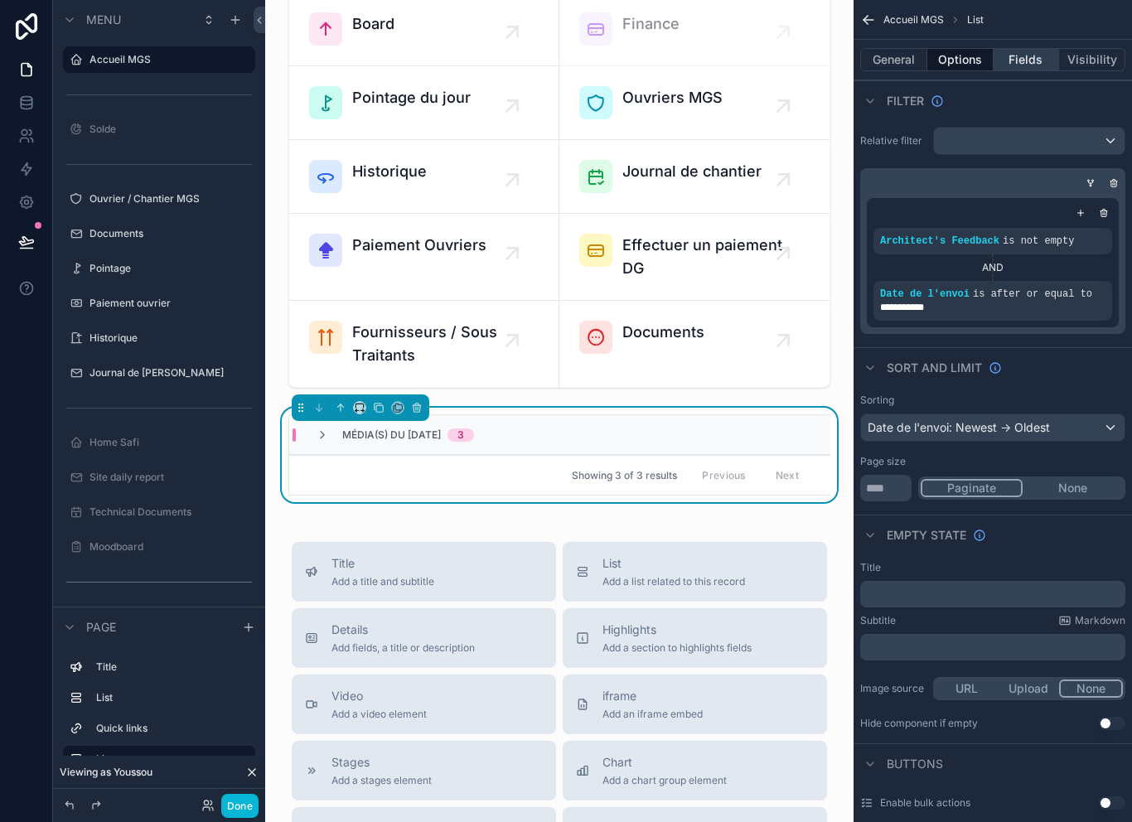
click at [1028, 53] on button "Fields" at bounding box center [1027, 59] width 66 height 23
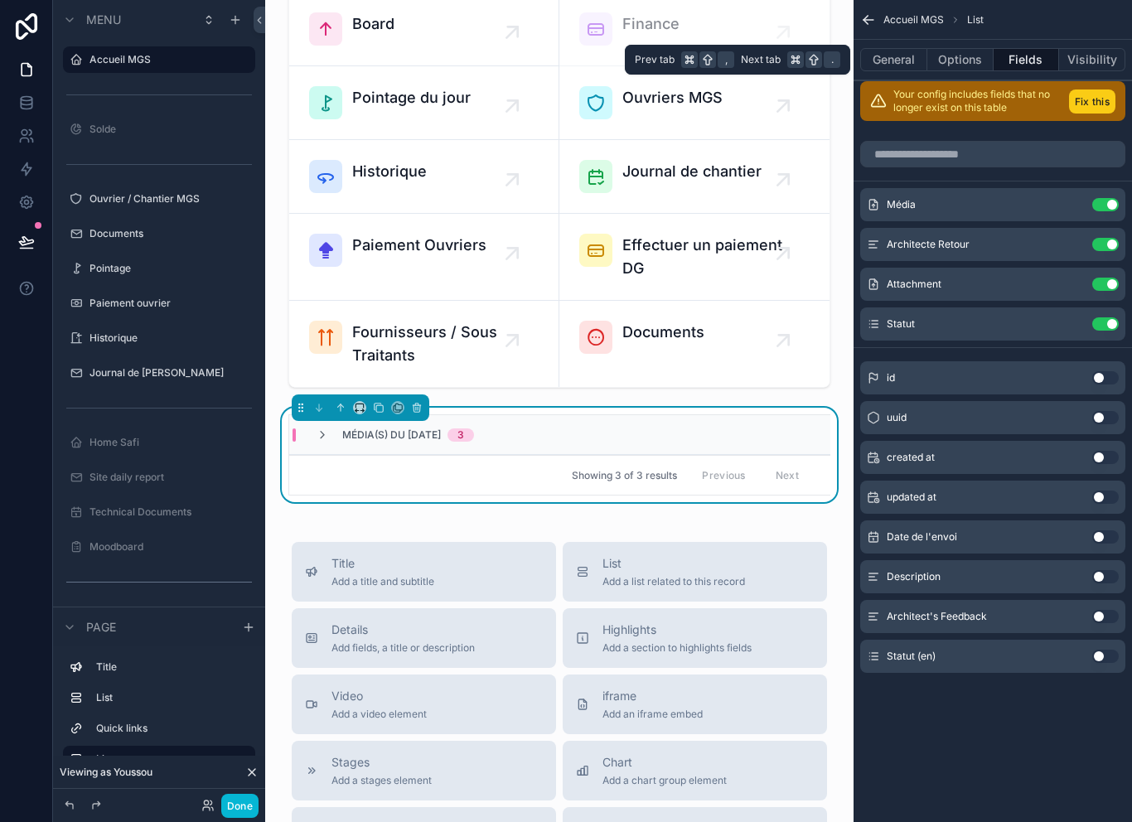
click at [1089, 93] on button "Fix this" at bounding box center [1092, 101] width 46 height 24
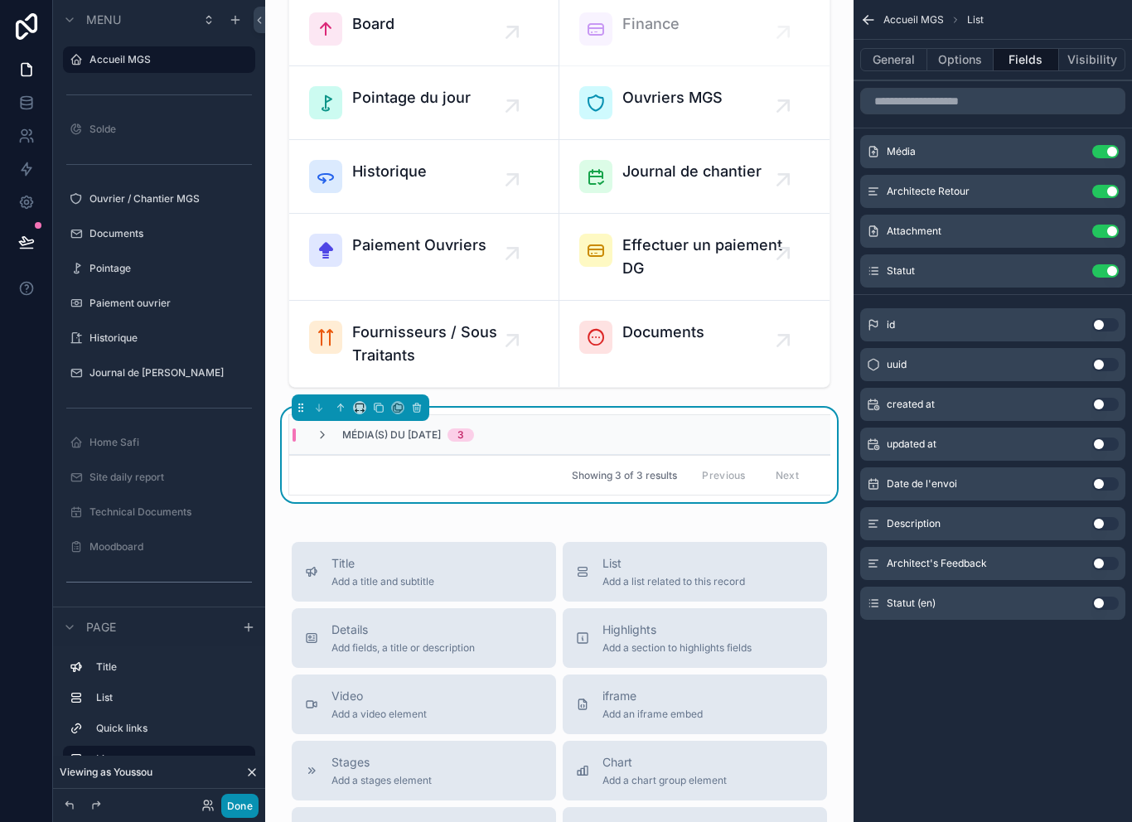
click at [249, 810] on button "Done" at bounding box center [239, 806] width 37 height 24
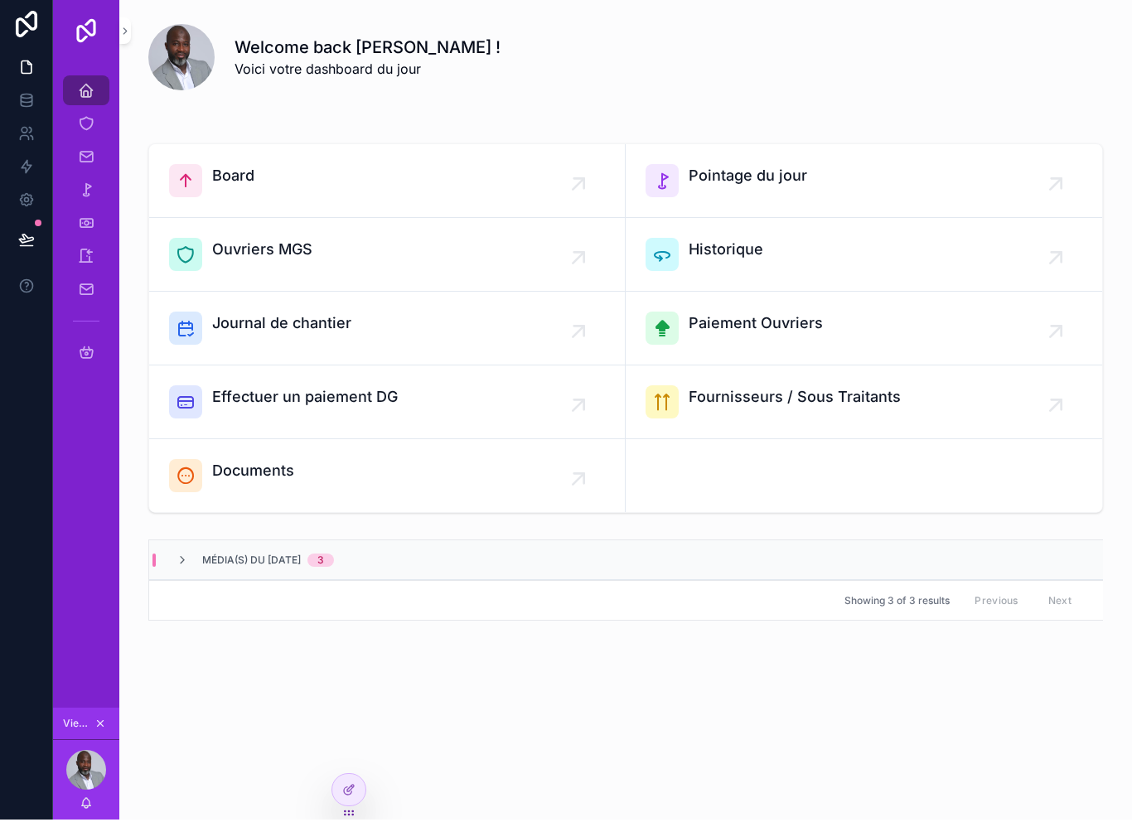
scroll to position [27, 0]
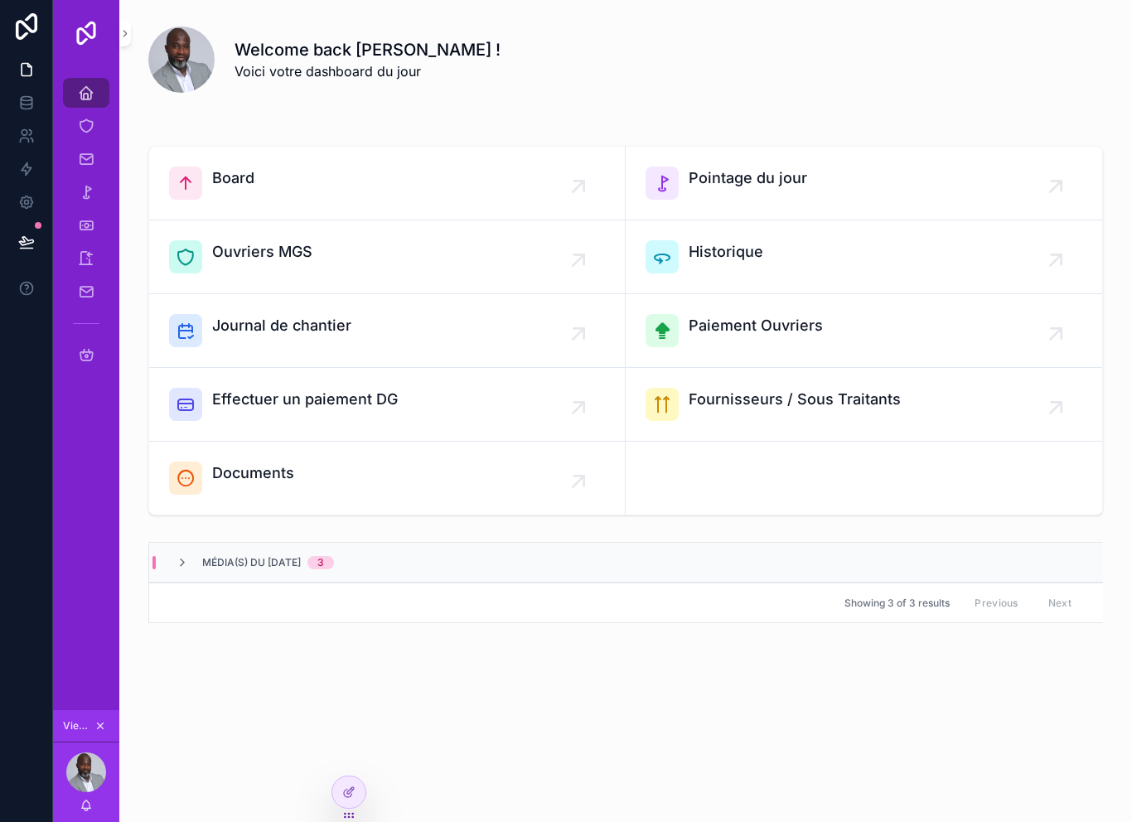
click at [202, 556] on span "Média(s) du [DATE]" at bounding box center [251, 562] width 99 height 13
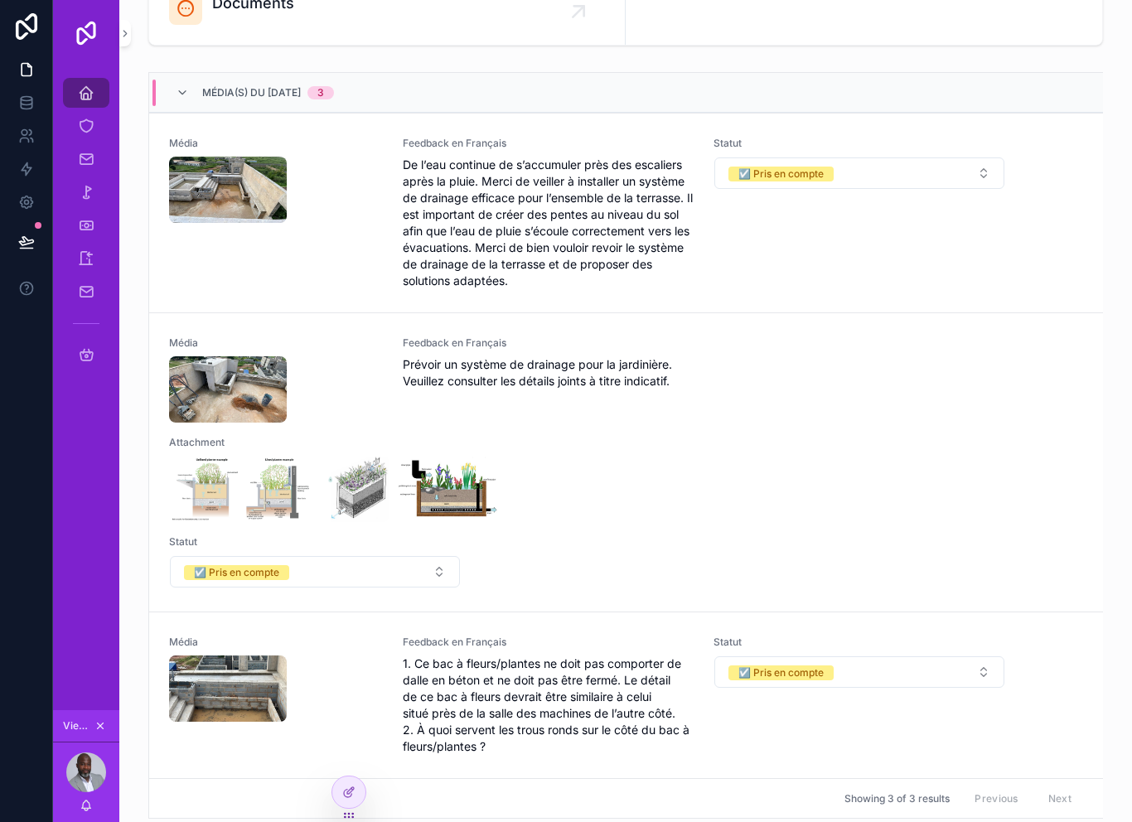
scroll to position [459, 0]
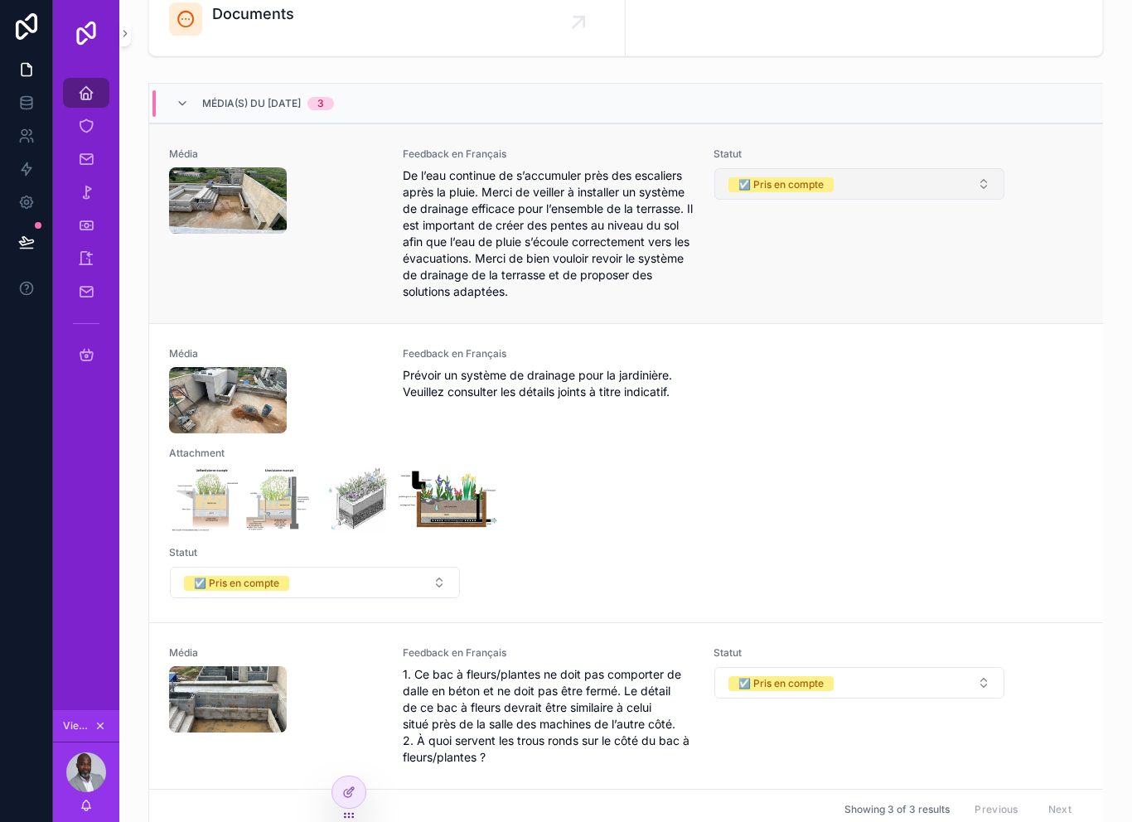
click at [928, 168] on button "☑️ Pris en compte" at bounding box center [859, 183] width 290 height 31
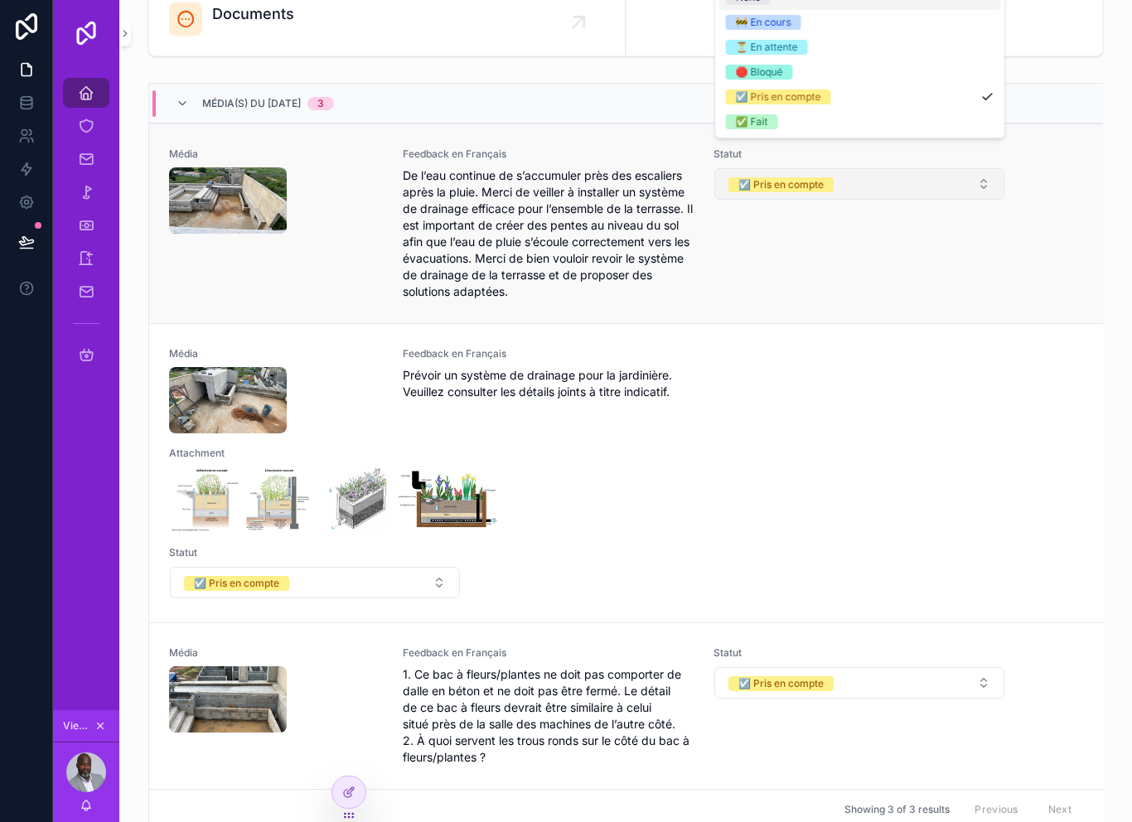
click at [959, 168] on button "☑️ Pris en compte" at bounding box center [859, 183] width 290 height 31
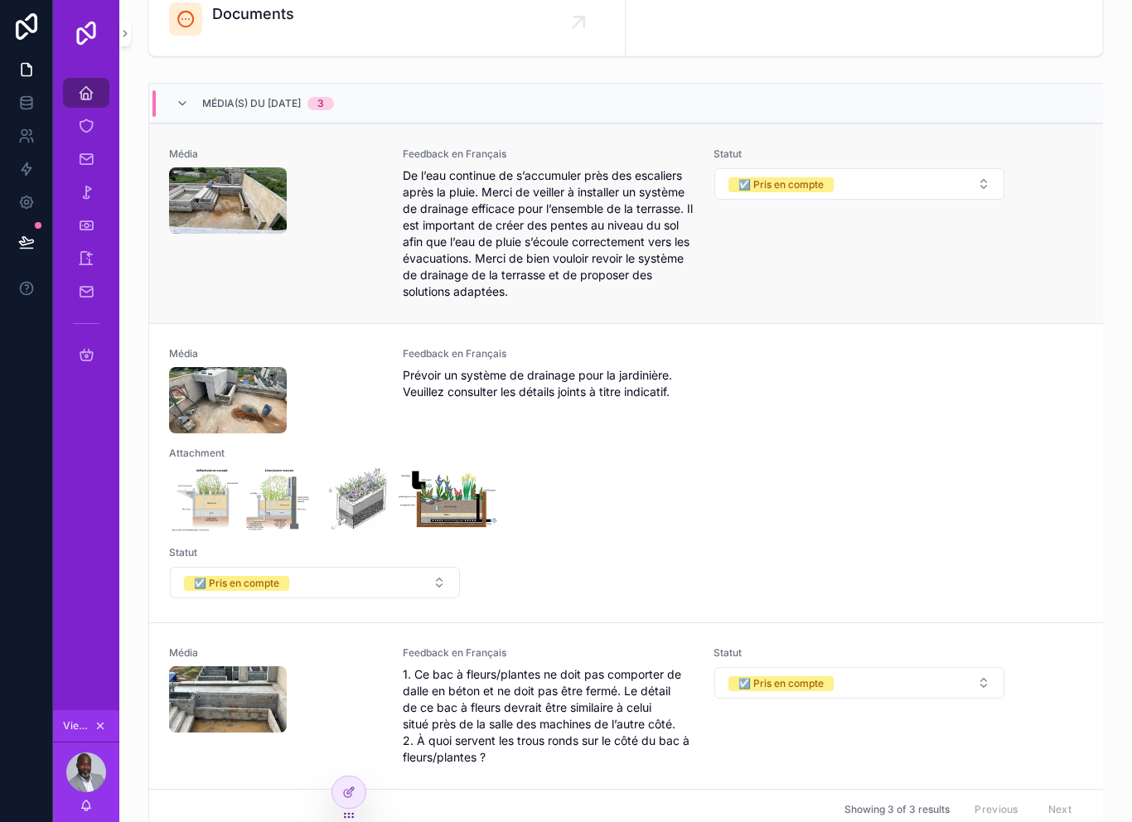
click at [355, 230] on div "Média" at bounding box center [276, 223] width 214 height 152
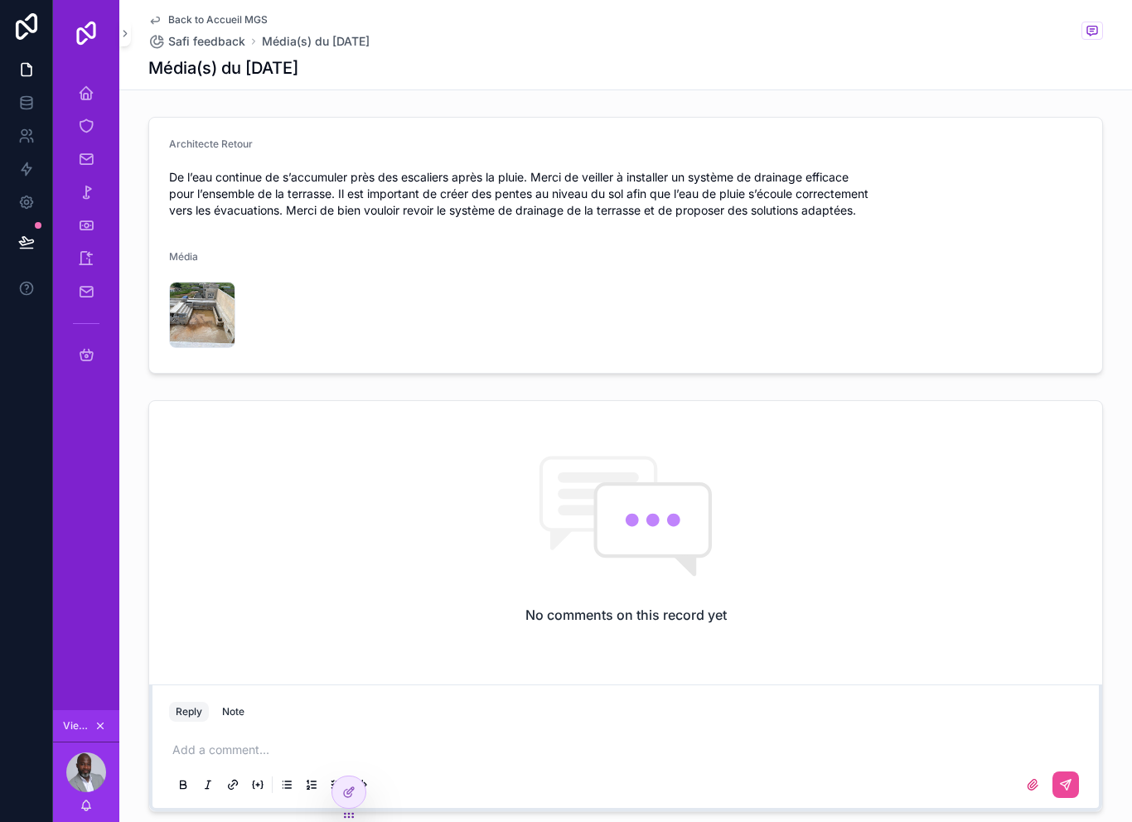
scroll to position [13, 0]
click at [84, 85] on icon "scrollable content" at bounding box center [86, 93] width 17 height 17
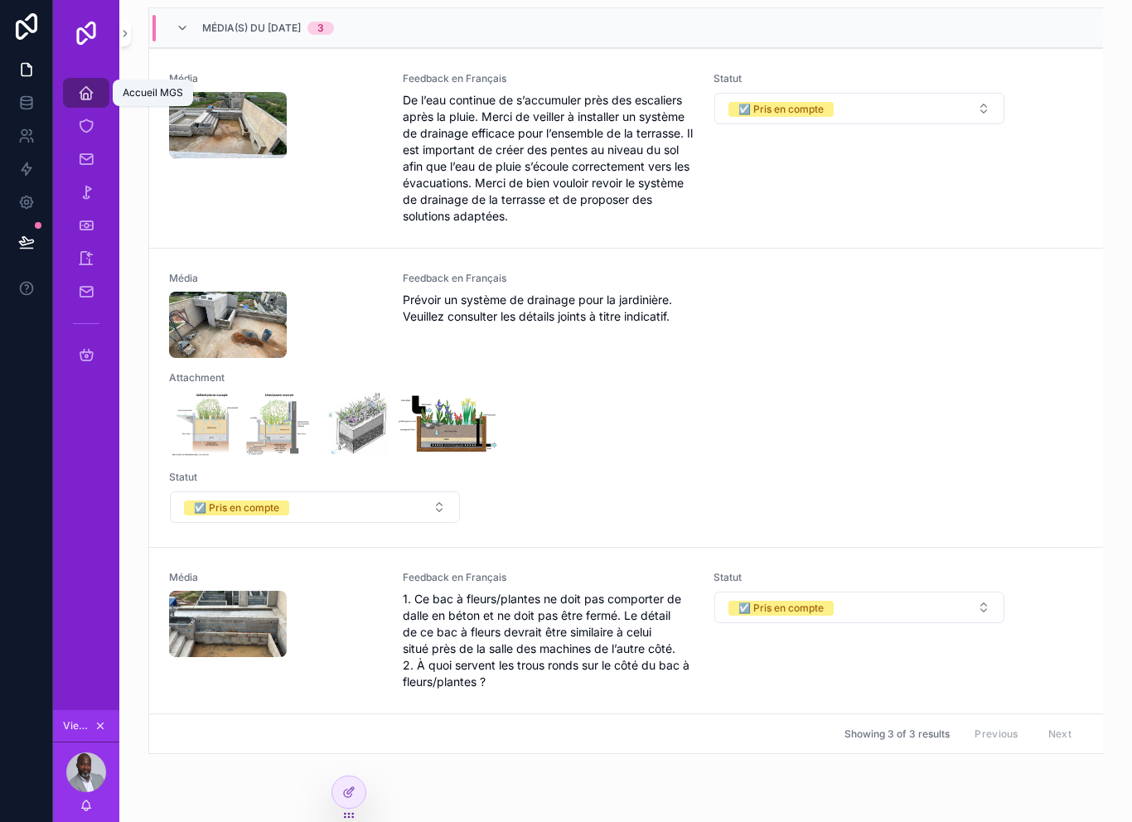
scroll to position [542, 0]
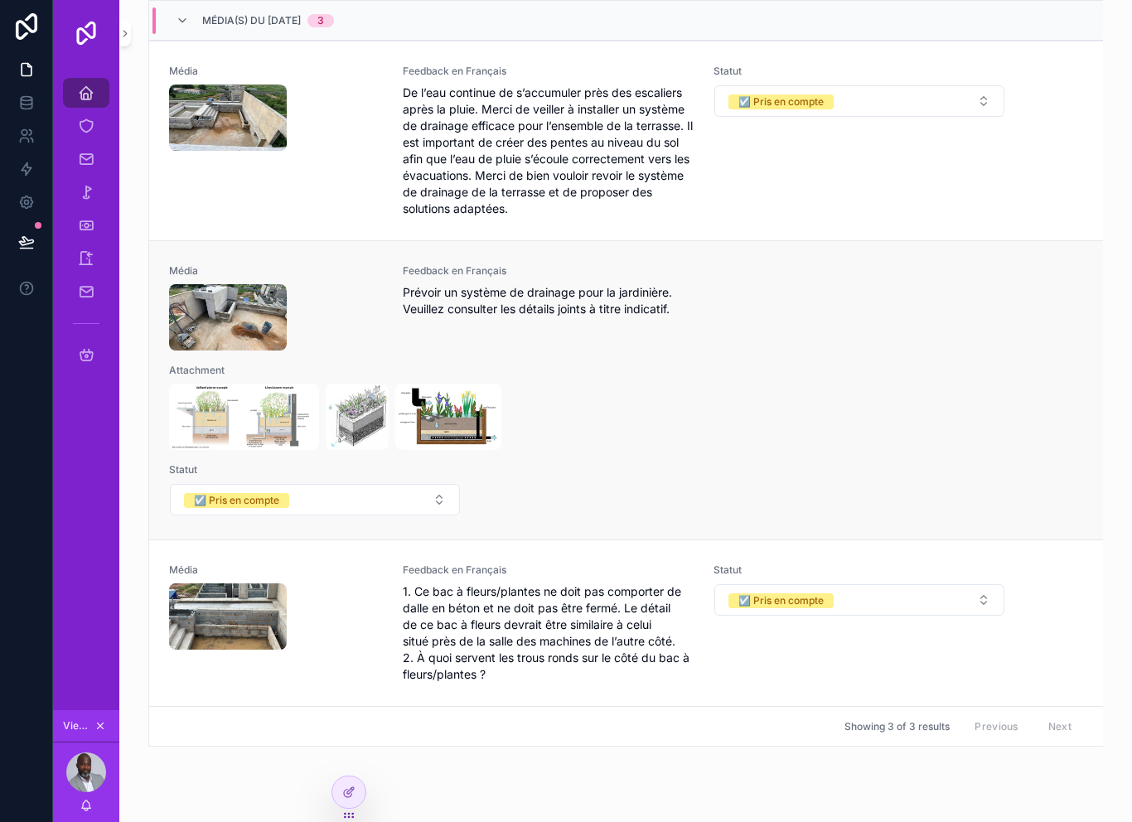
click at [605, 369] on div "Attachment" at bounding box center [626, 407] width 914 height 86
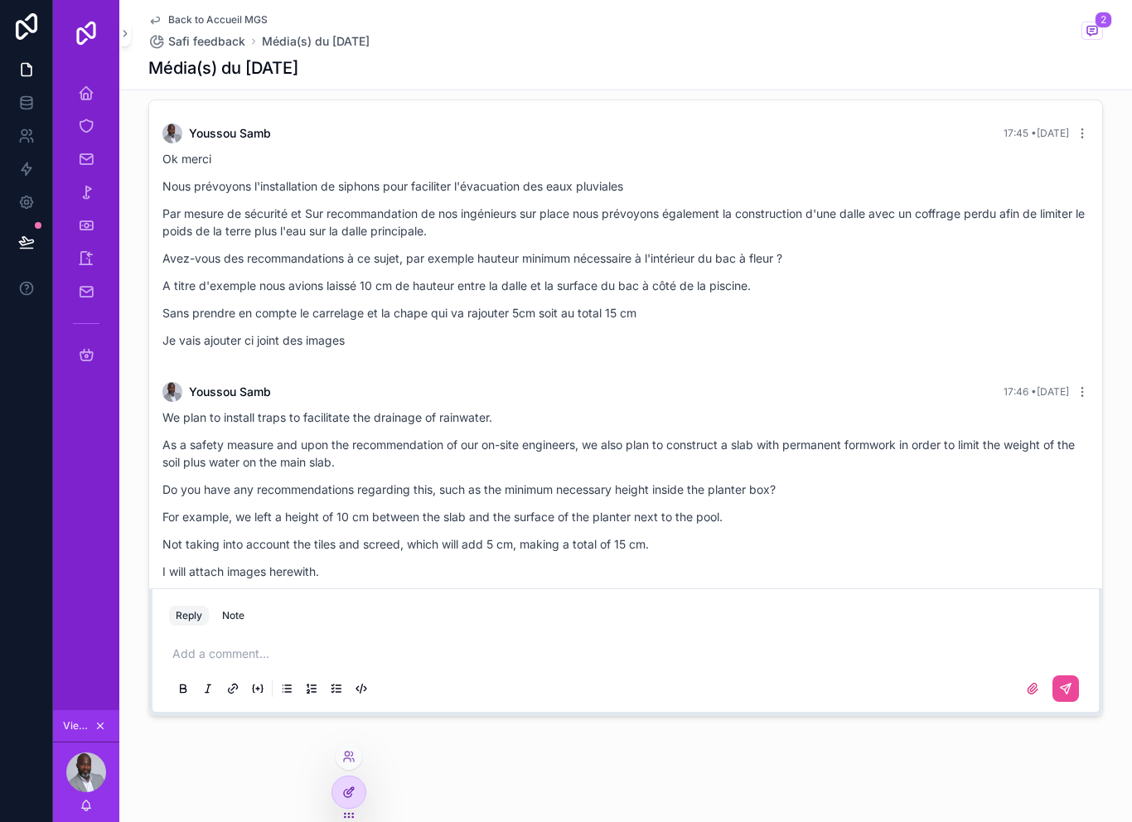
click at [351, 791] on icon at bounding box center [348, 792] width 13 height 13
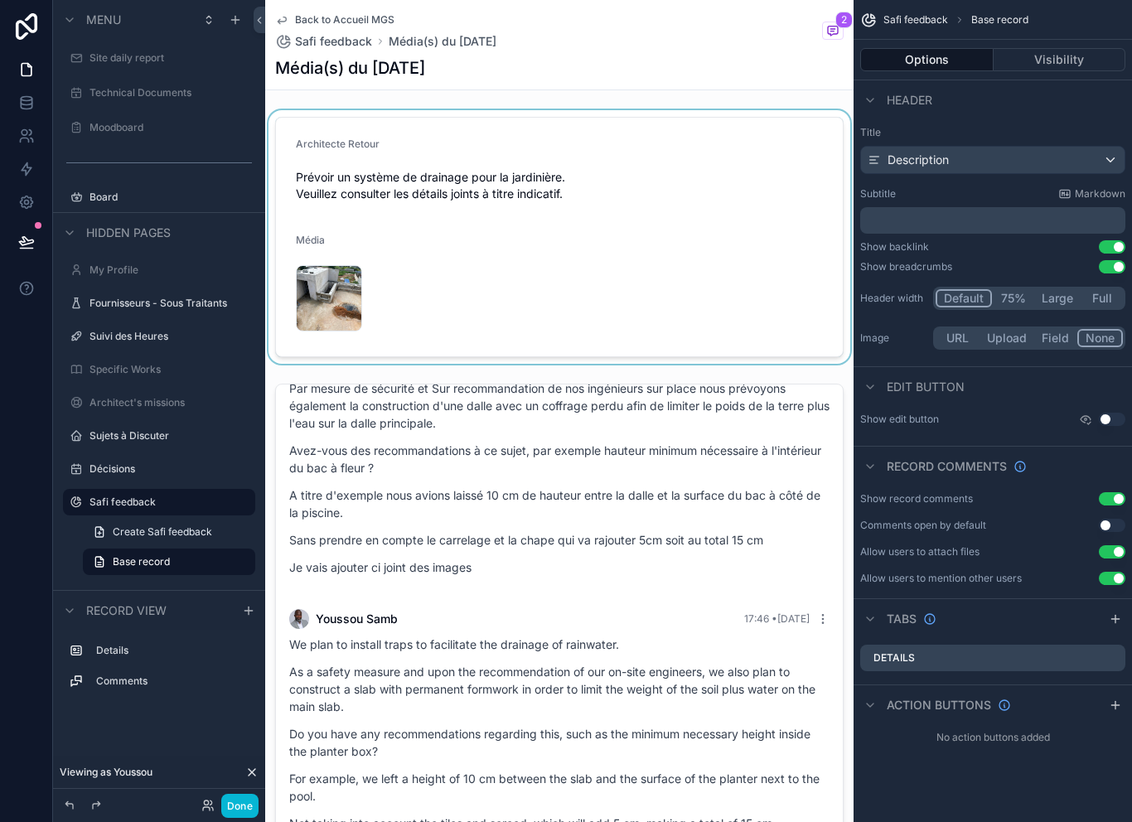
click at [583, 251] on div "scrollable content" at bounding box center [559, 237] width 588 height 254
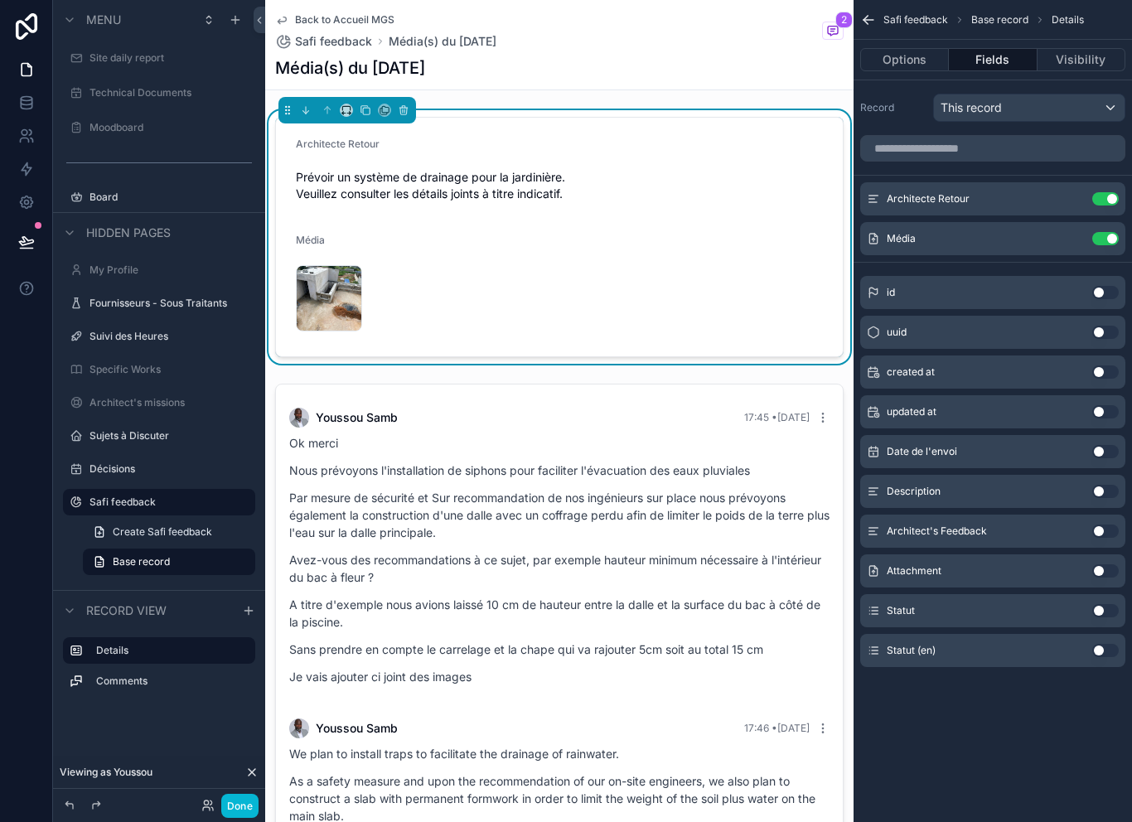
scroll to position [109, 0]
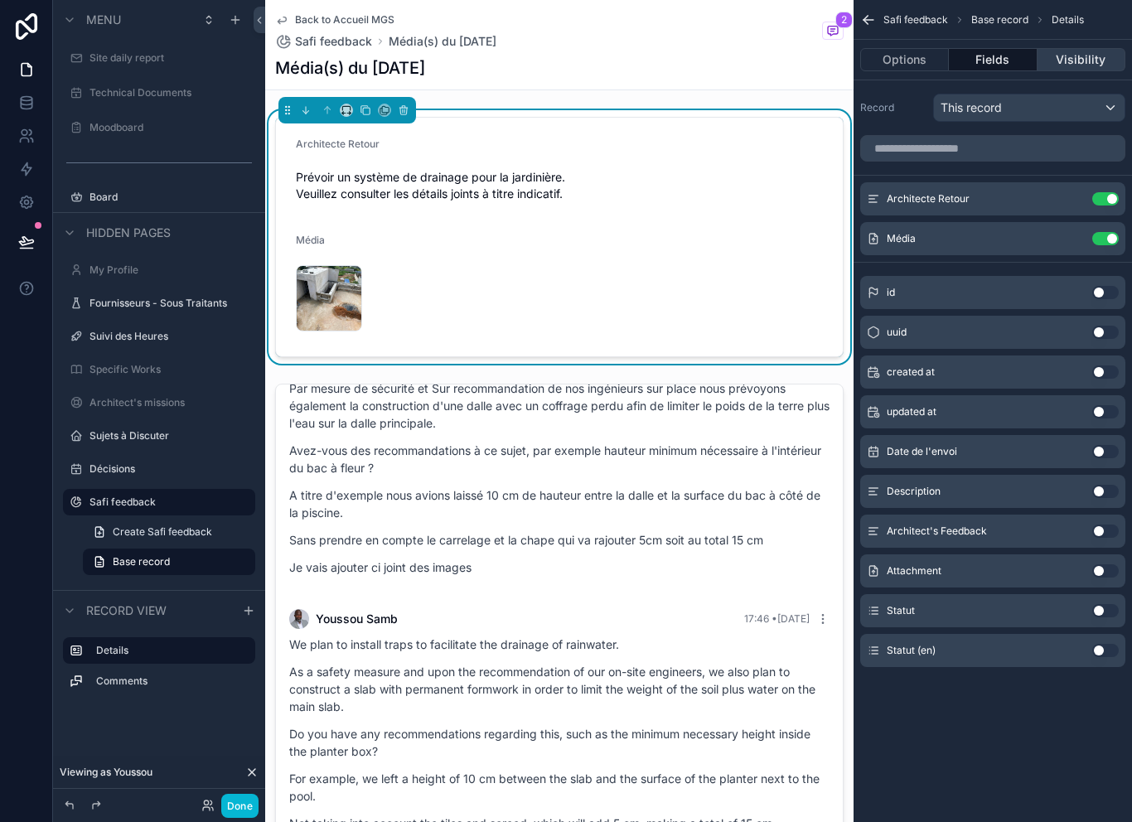
click at [1081, 48] on button "Visibility" at bounding box center [1081, 59] width 88 height 23
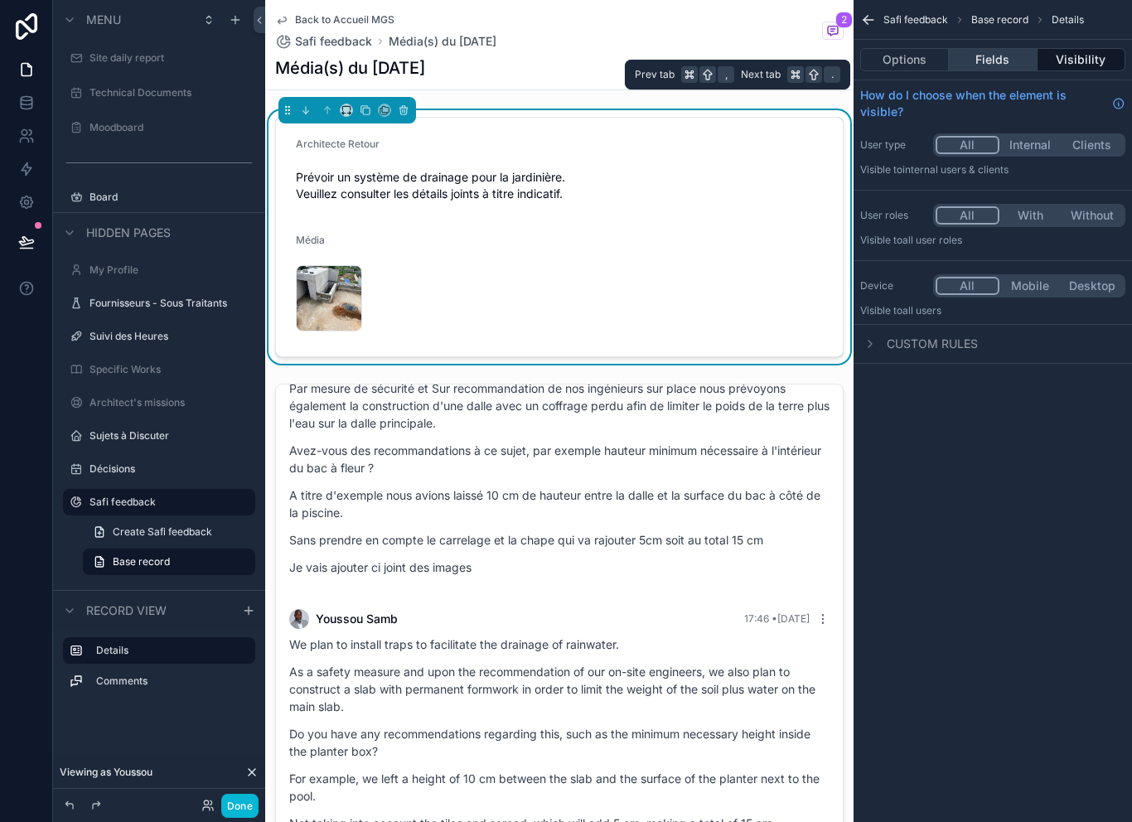
click at [998, 48] on button "Fields" at bounding box center [993, 59] width 88 height 23
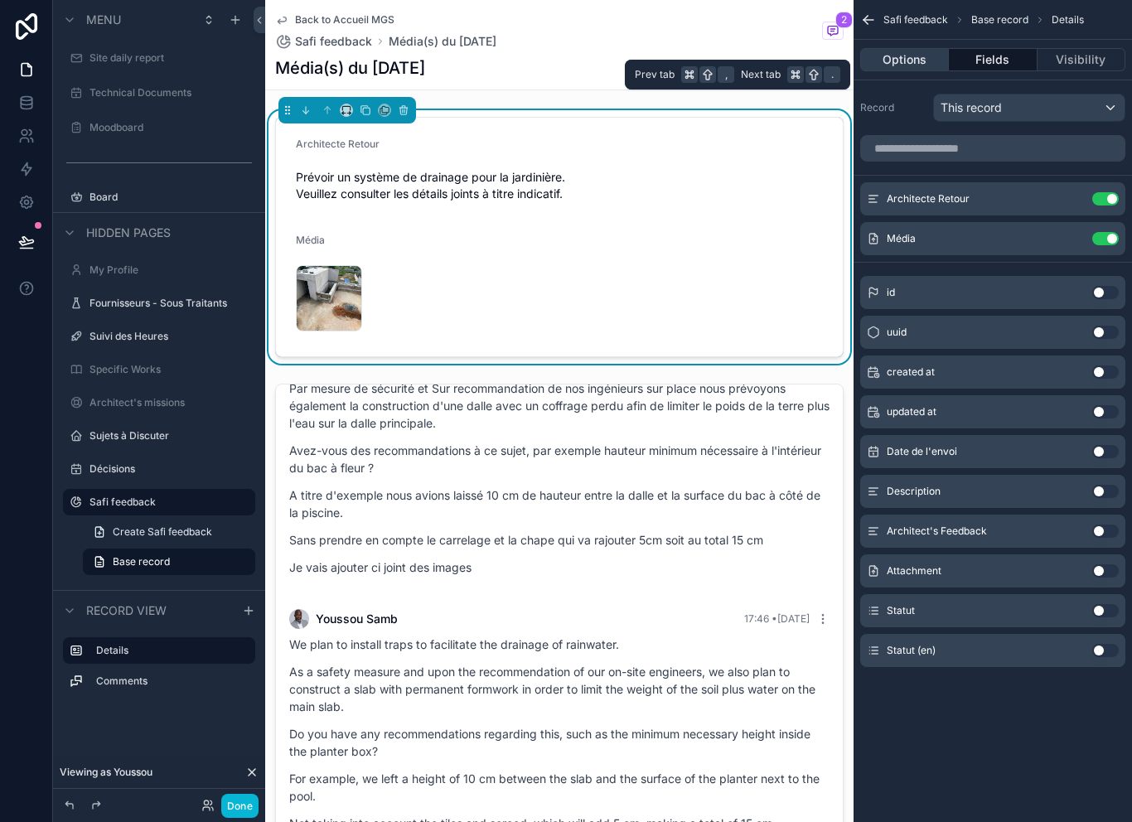
click at [926, 48] on button "Options" at bounding box center [904, 59] width 89 height 23
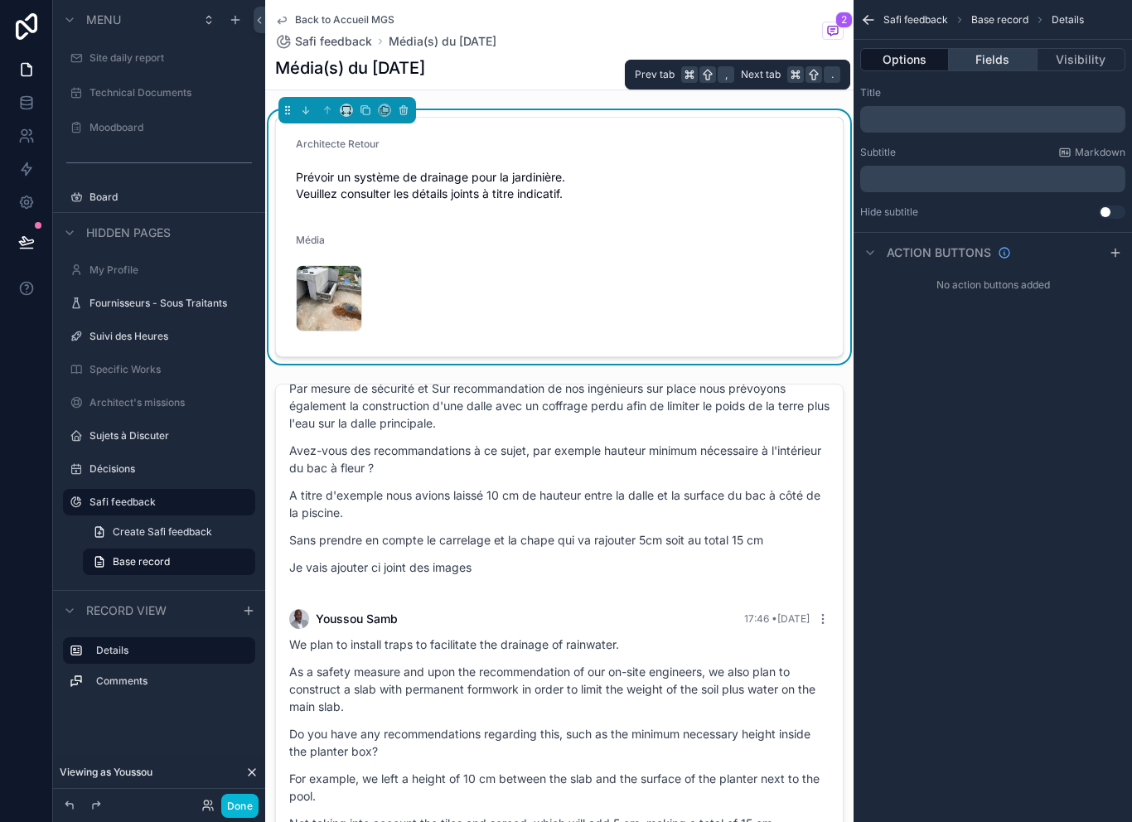
click at [996, 48] on button "Fields" at bounding box center [993, 59] width 88 height 23
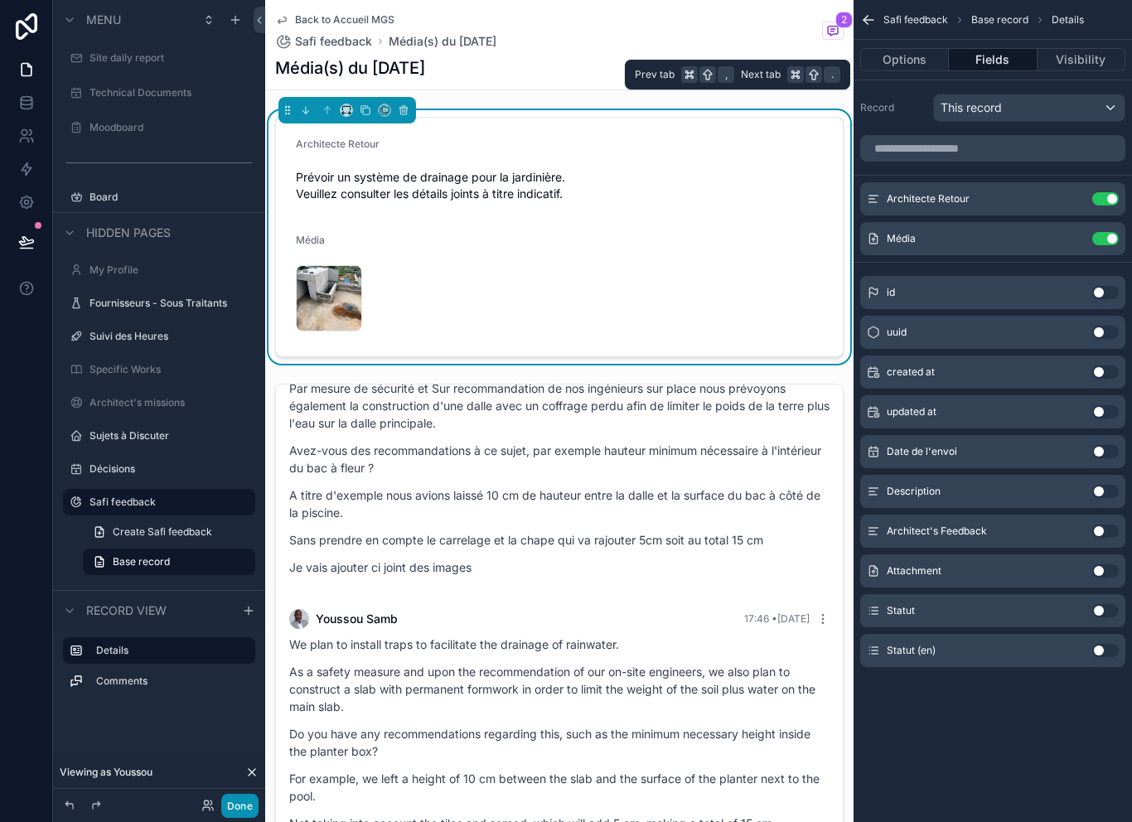
click at [254, 805] on button "Done" at bounding box center [239, 806] width 37 height 24
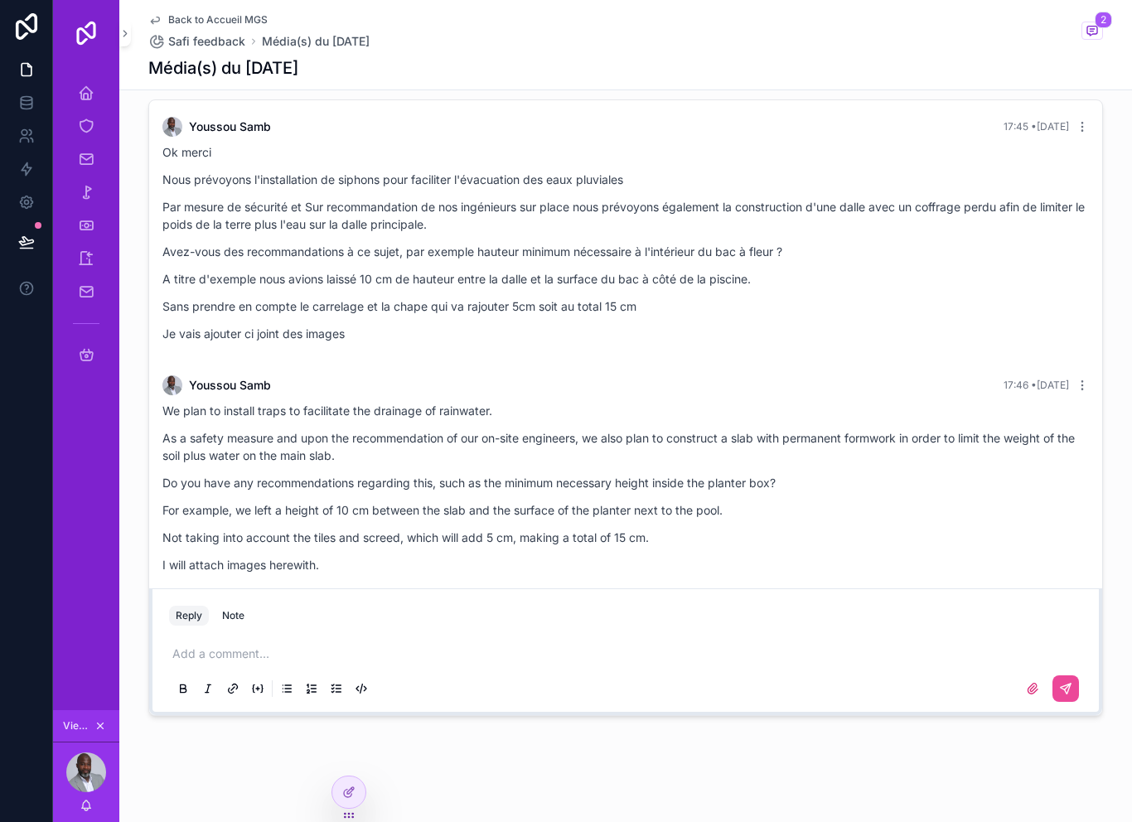
scroll to position [5, 0]
click at [204, 33] on span "Safi feedback" at bounding box center [206, 41] width 77 height 17
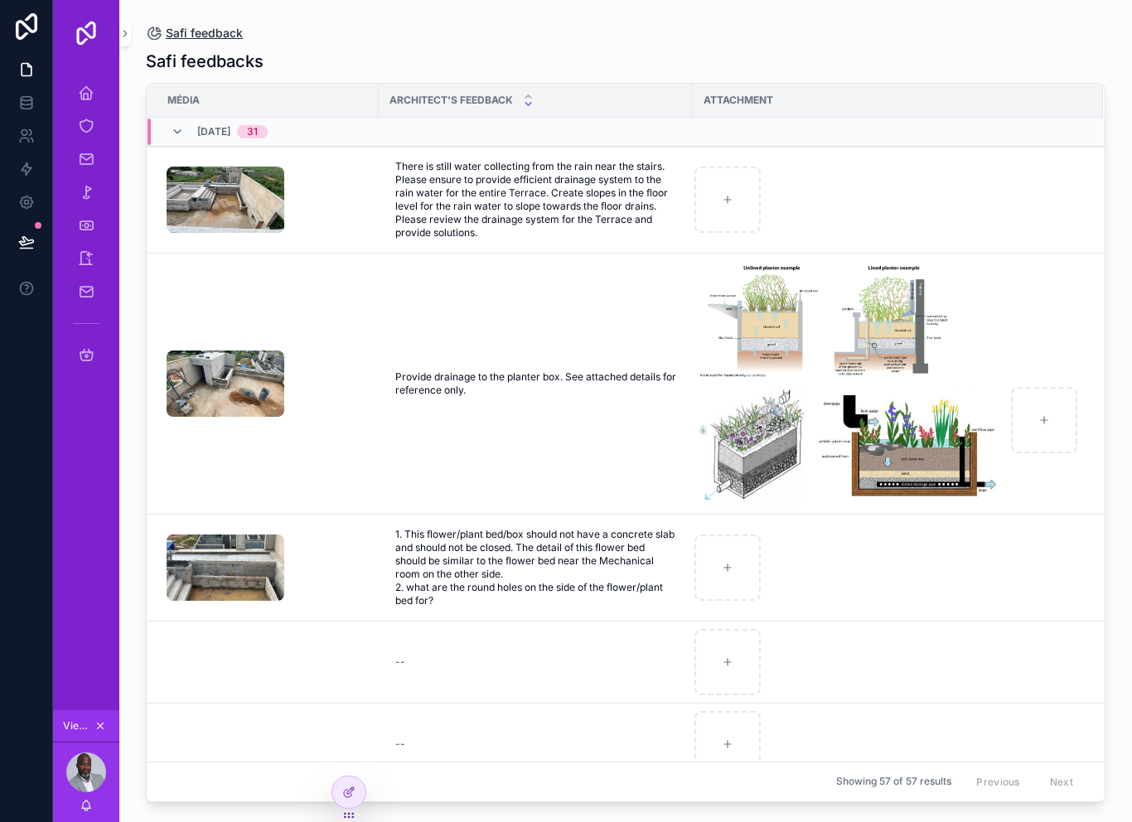
click at [202, 25] on span "Safi feedback" at bounding box center [204, 33] width 77 height 17
click at [140, 12] on div "Safi feedback Safi feedbacks Média Architect's Feedback Attachment [DATE] 31 Th…" at bounding box center [625, 401] width 1013 height 802
click at [188, 25] on span "Safi feedback" at bounding box center [204, 33] width 77 height 17
click at [137, 42] on div "Safi feedback Safi feedbacks Média Architect's Feedback Attachment [DATE] 31 Th…" at bounding box center [625, 401] width 1013 height 802
click at [89, 85] on icon "scrollable content" at bounding box center [86, 93] width 17 height 17
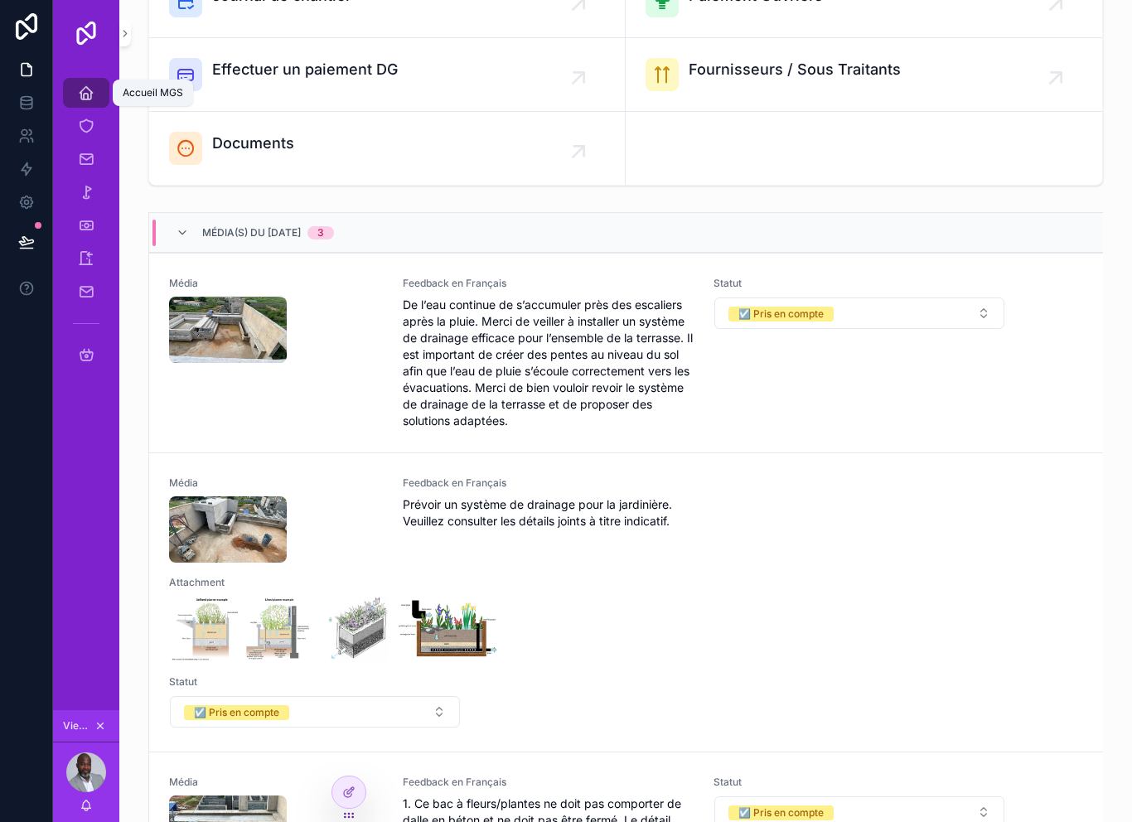
scroll to position [301, 0]
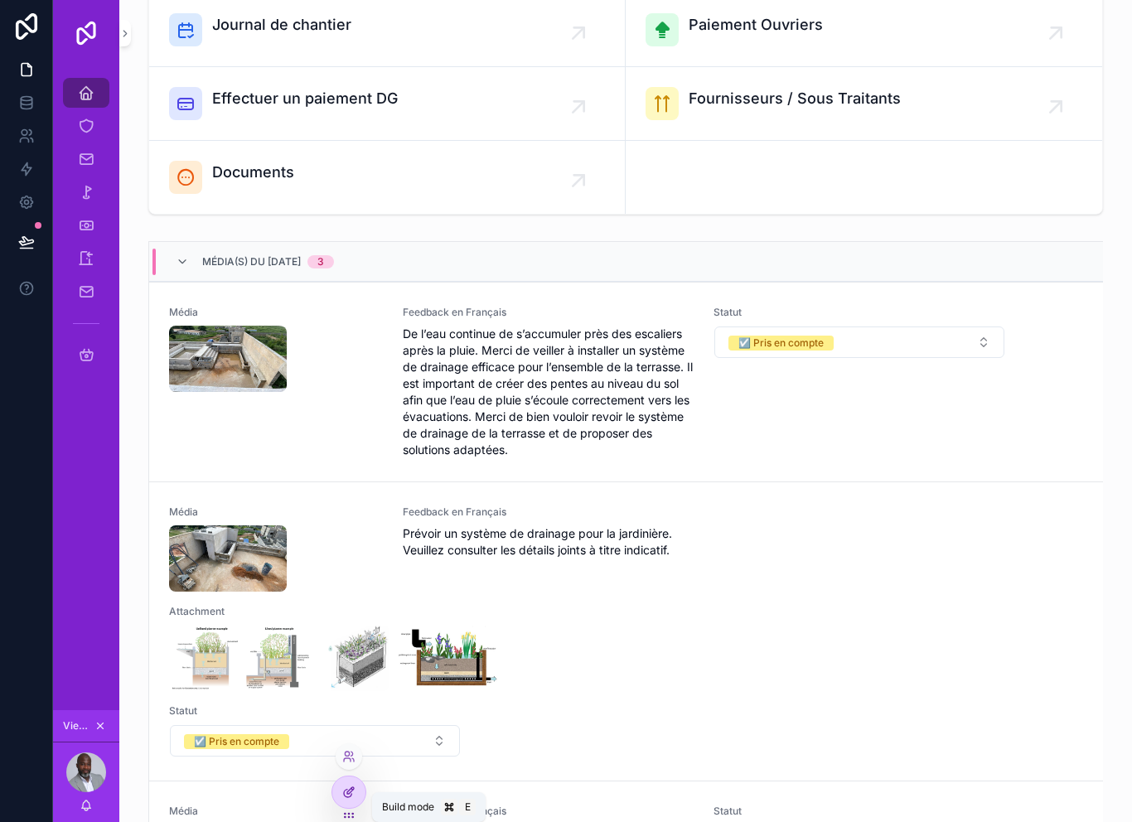
click at [359, 789] on div at bounding box center [348, 791] width 33 height 31
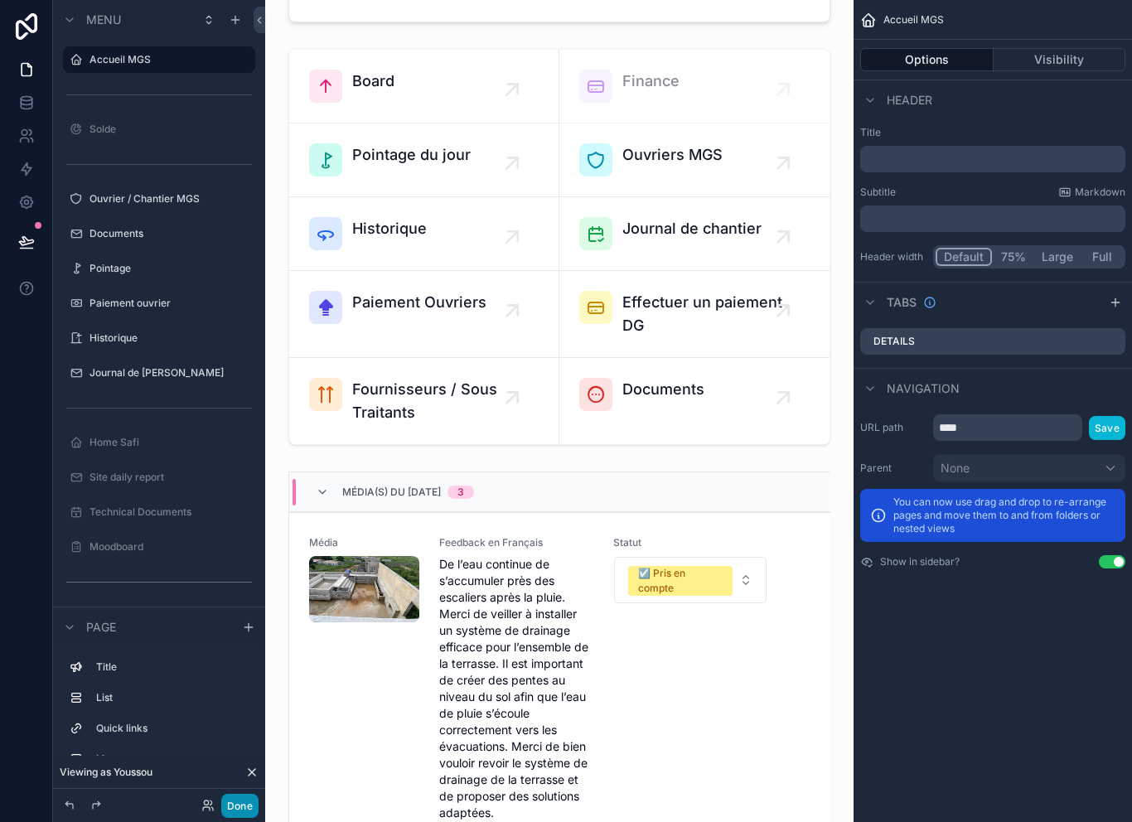
click at [253, 811] on button "Done" at bounding box center [239, 806] width 37 height 24
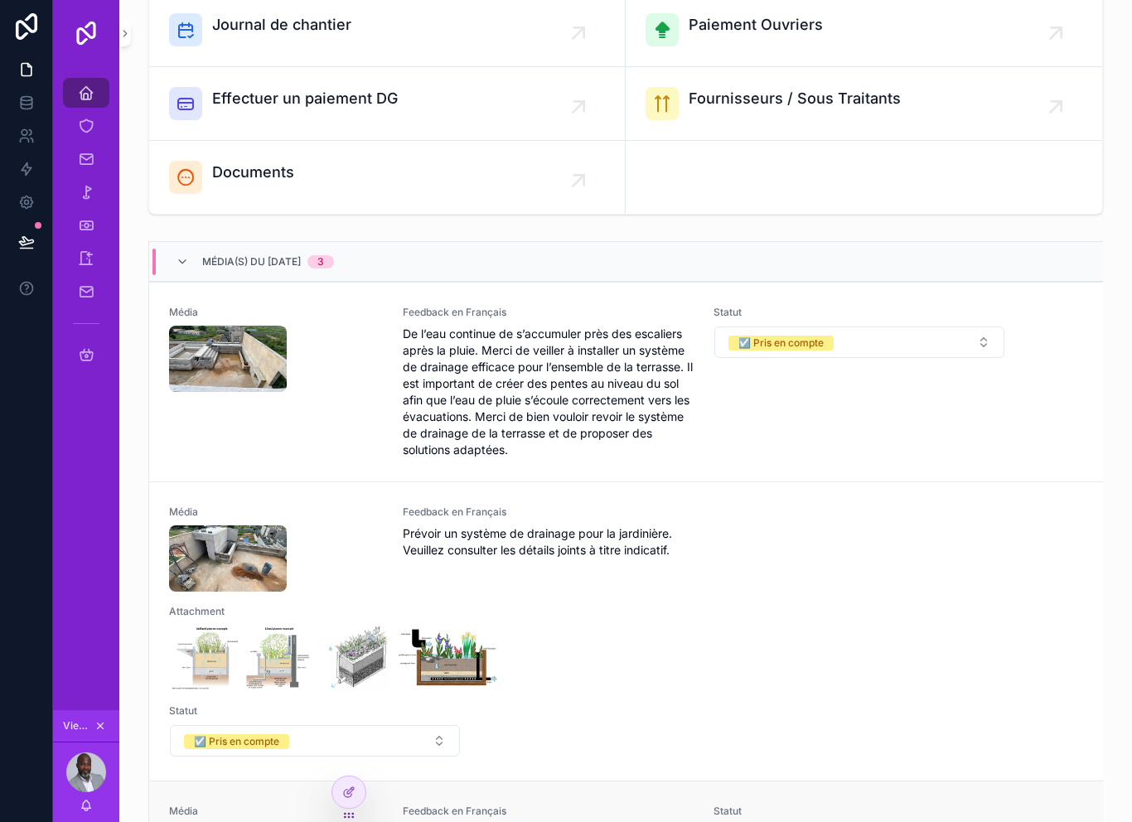
click at [371, 805] on span "Média" at bounding box center [276, 811] width 214 height 13
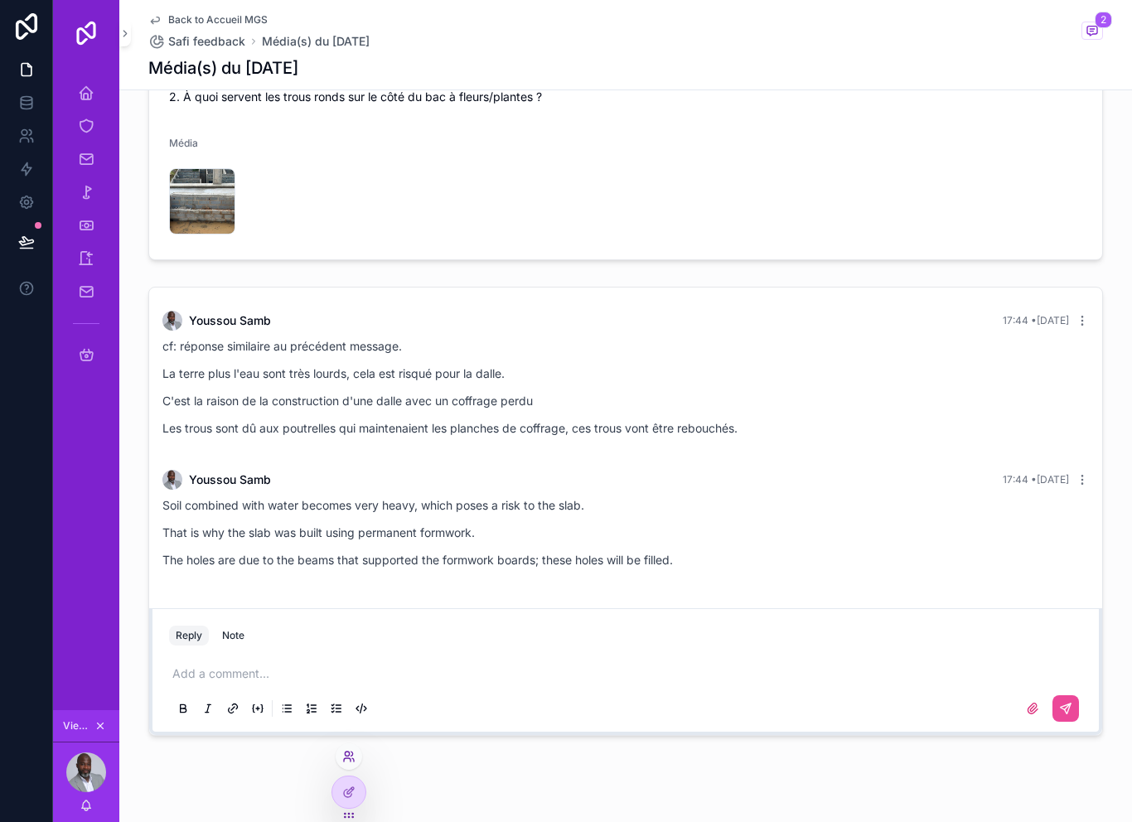
click at [353, 757] on icon at bounding box center [348, 756] width 13 height 13
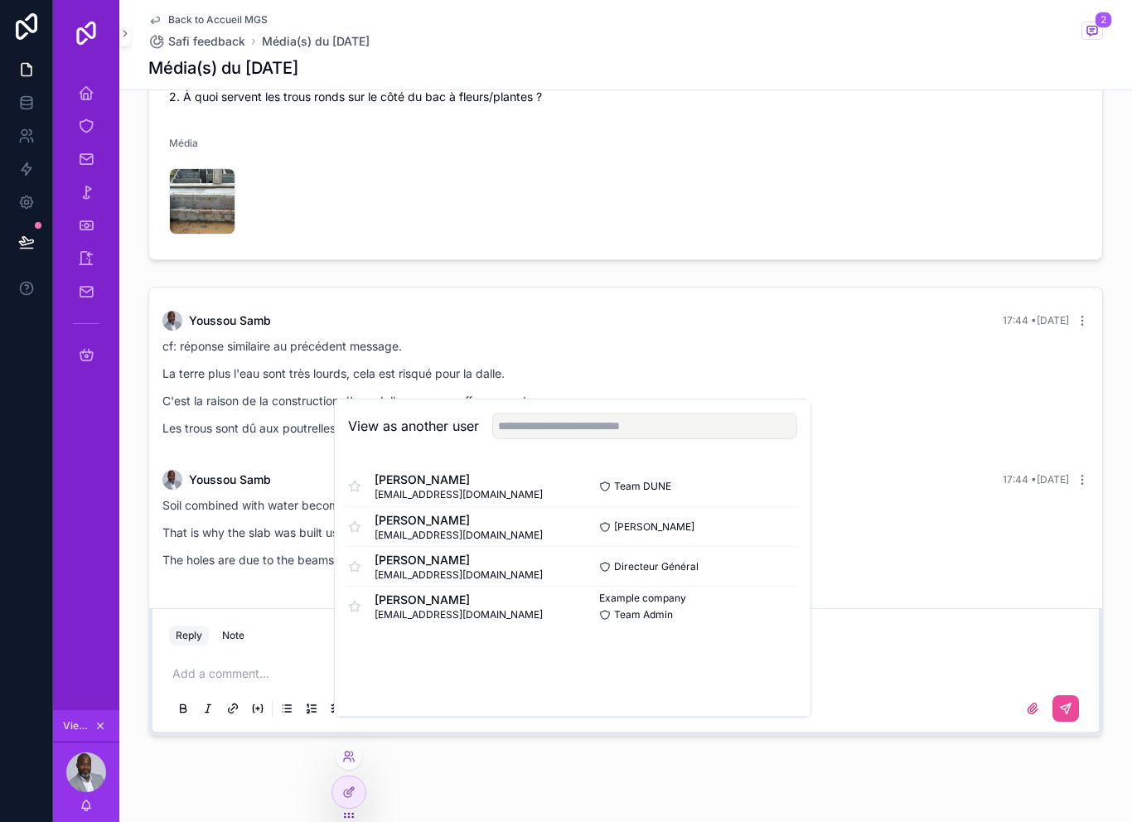
click at [634, 794] on div "Back to Accueil MGS Safi feedback Média(s) du [DATE] 2 Média(s) du [DATE] Archi…" at bounding box center [625, 367] width 1013 height 962
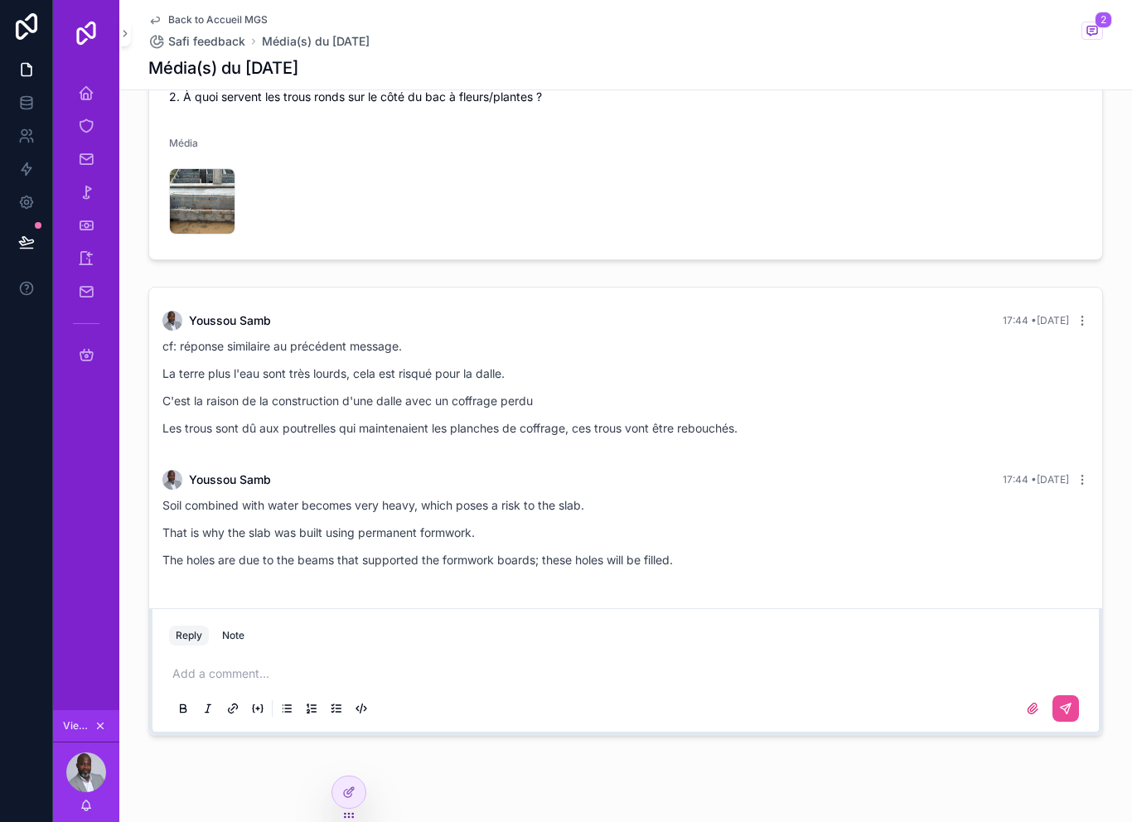
click at [636, 788] on div "Back to Accueil MGS Safi feedback Média(s) du [DATE] 2 Média(s) du [DATE] Archi…" at bounding box center [625, 367] width 1013 height 962
click at [1100, 25] on span "2" at bounding box center [1103, 20] width 17 height 17
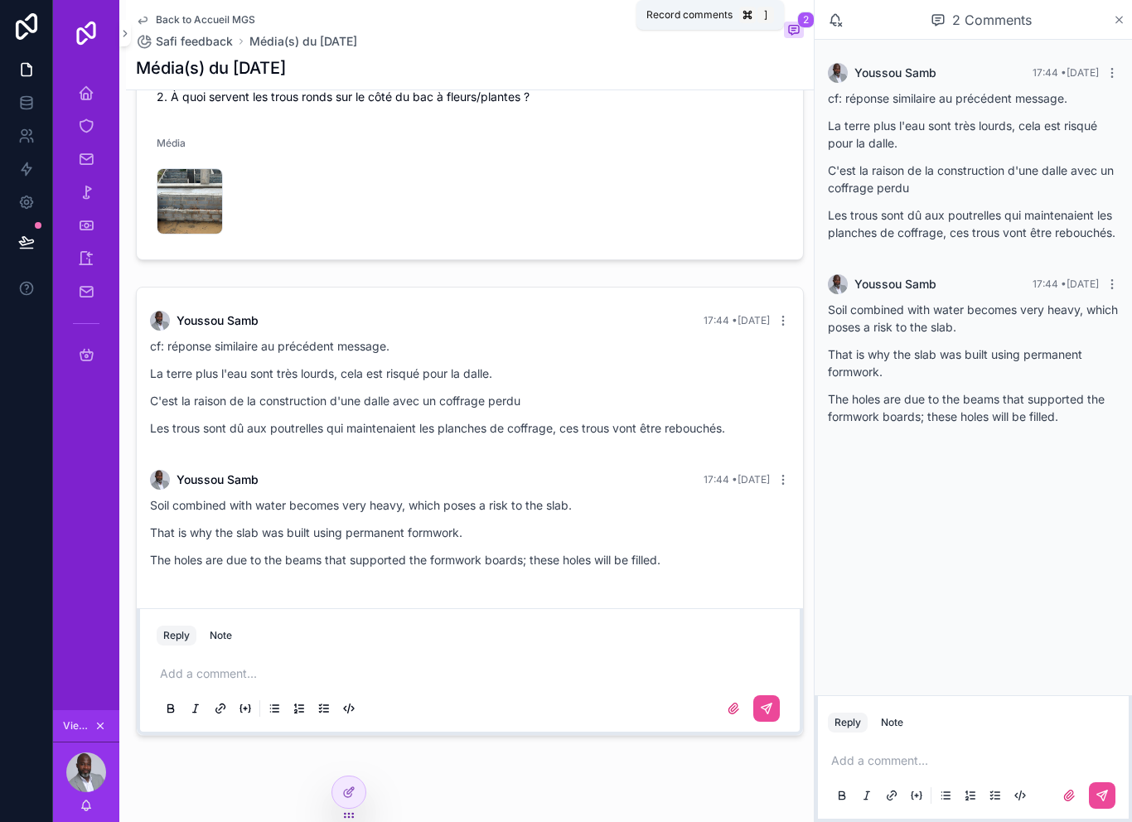
click at [1113, 22] on icon "scrollable content" at bounding box center [1119, 19] width 12 height 13
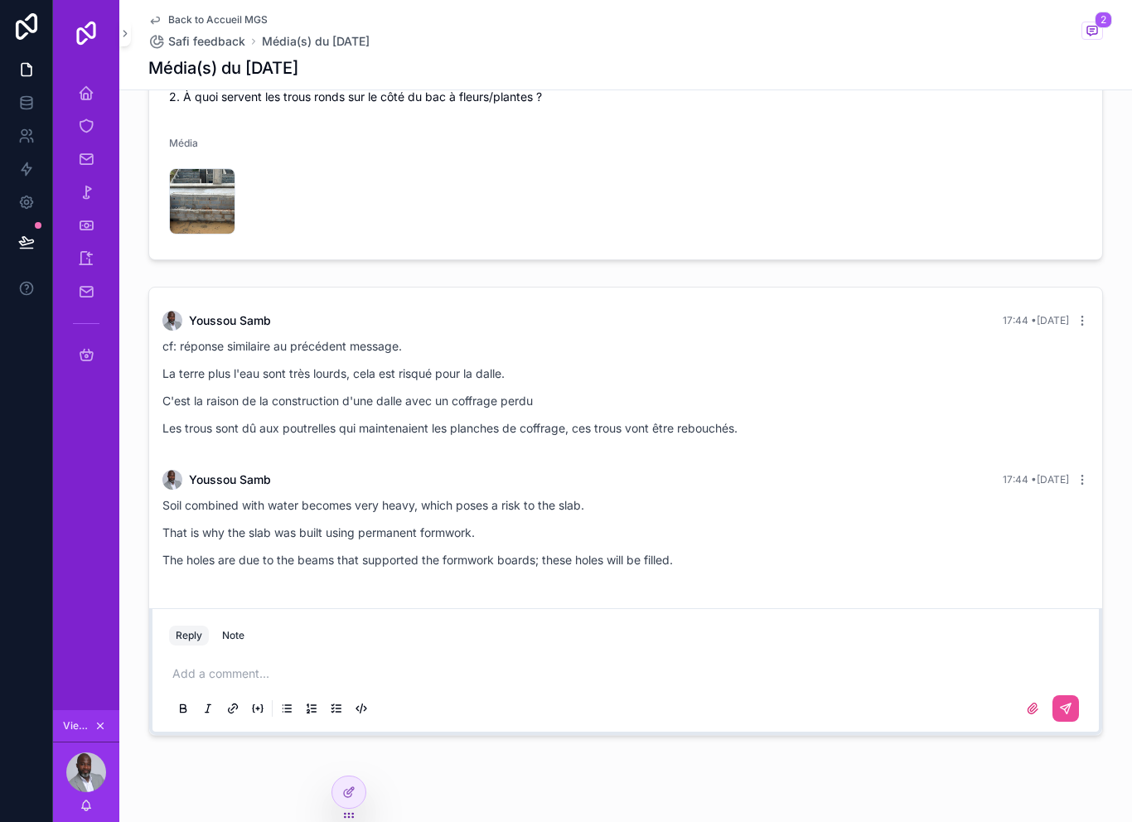
click at [1099, 26] on span "2" at bounding box center [1103, 20] width 17 height 17
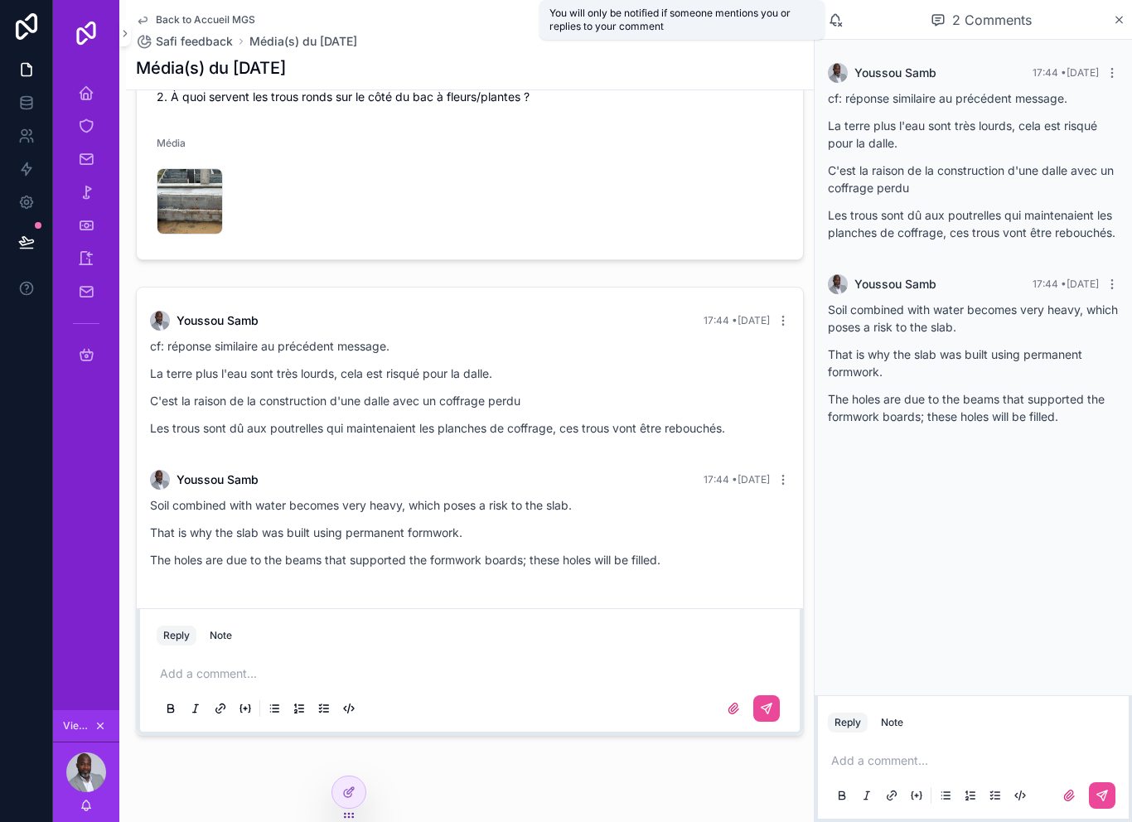
click at [840, 17] on icon "scrollable content" at bounding box center [835, 19] width 15 height 15
click at [1123, 18] on icon "scrollable content" at bounding box center [1119, 19] width 12 height 13
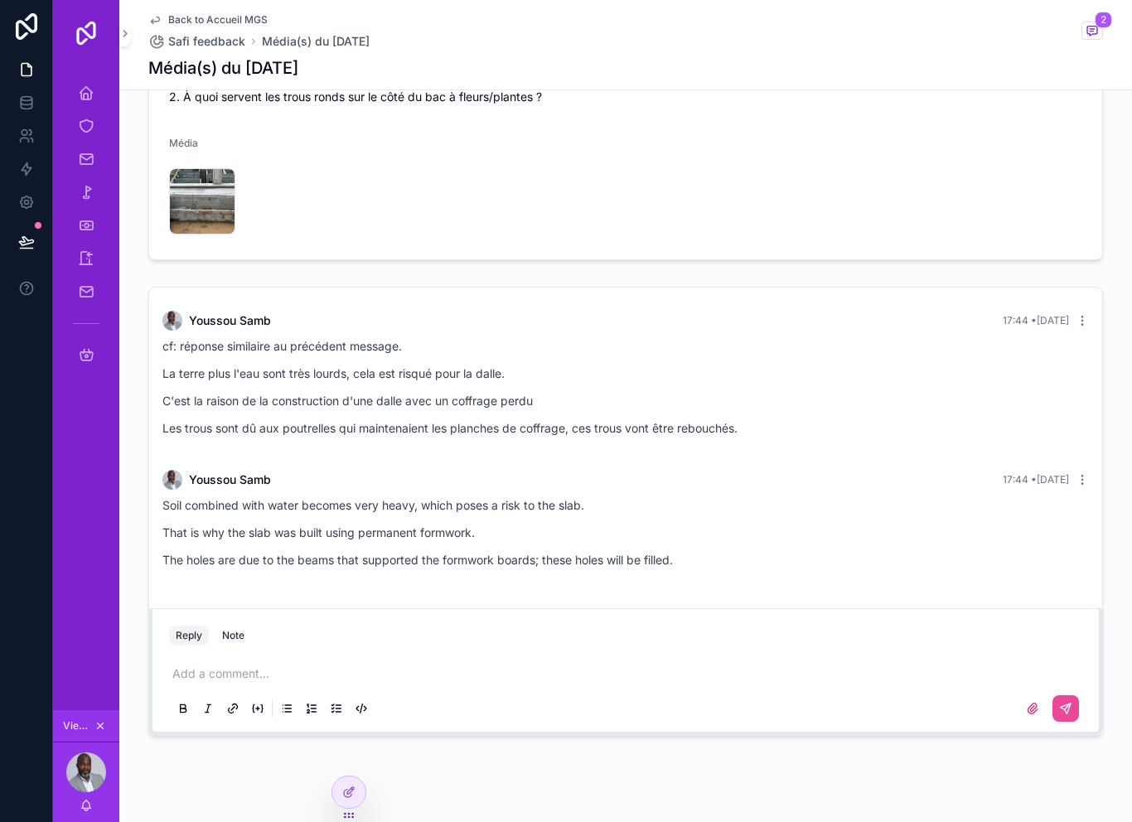
click at [238, 675] on p "scrollable content" at bounding box center [628, 673] width 913 height 17
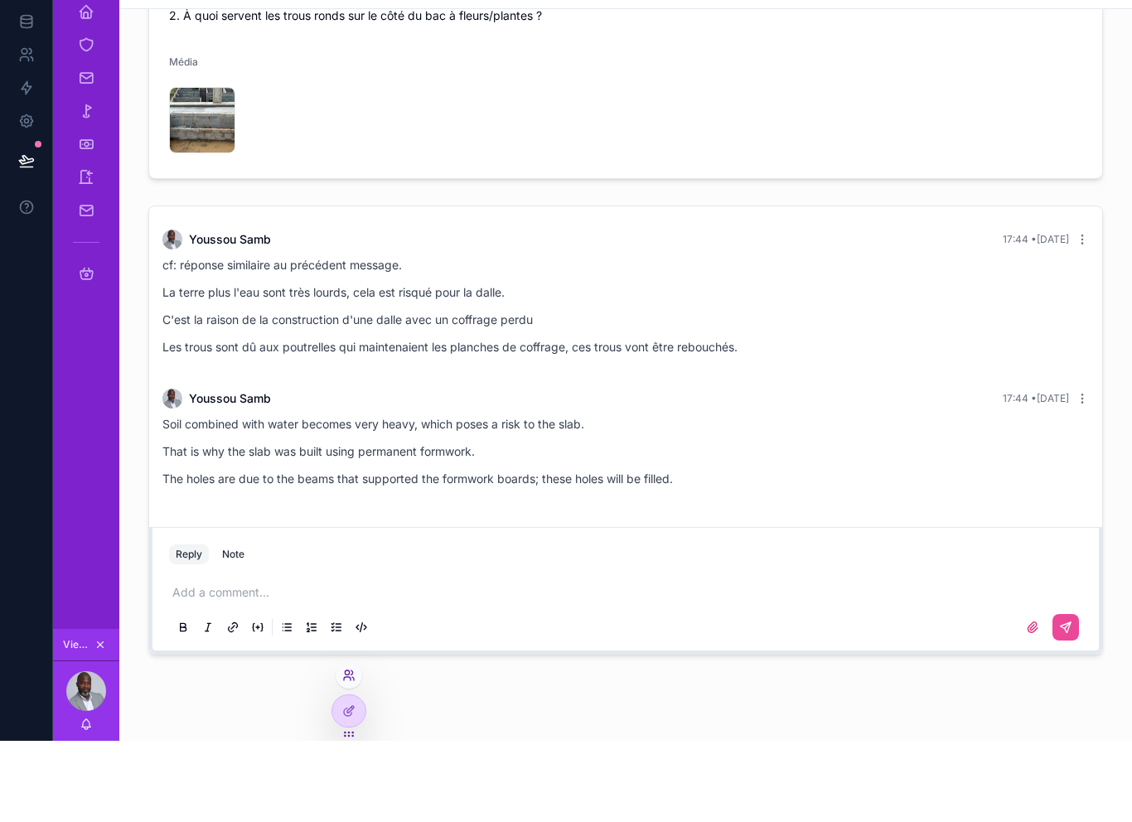
click at [353, 750] on icon at bounding box center [348, 756] width 13 height 13
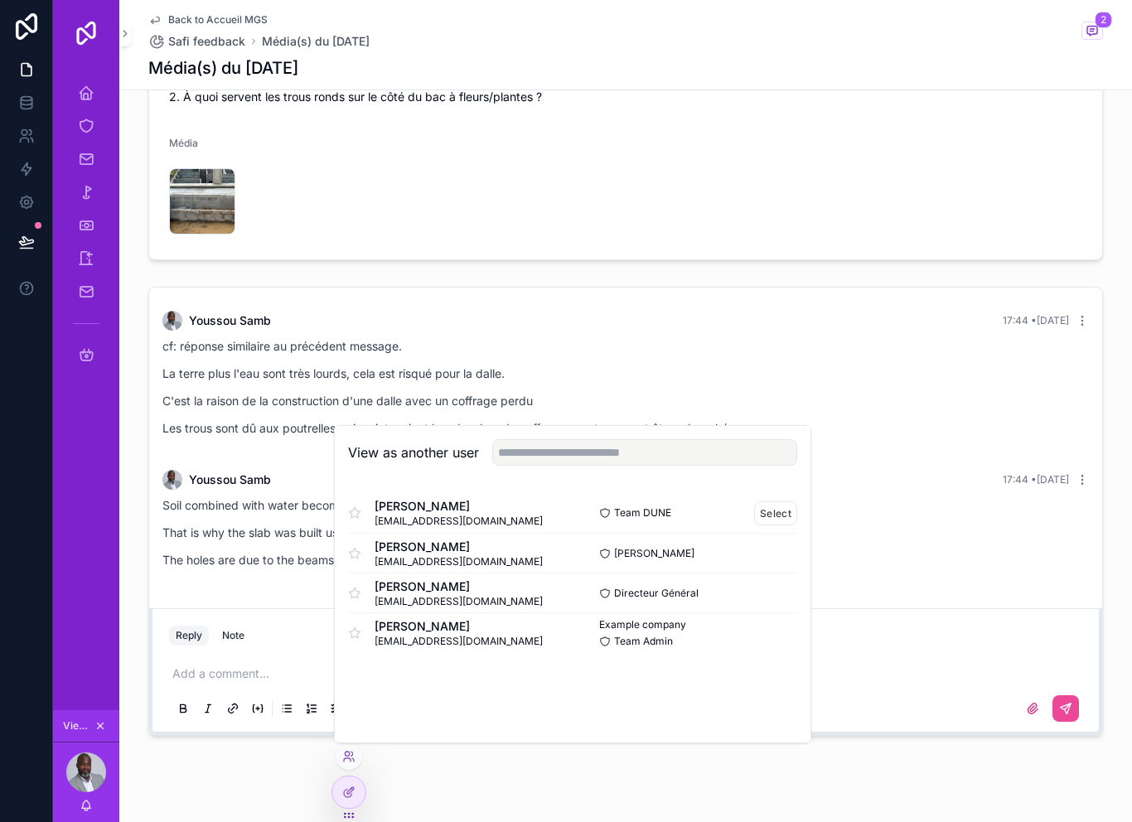
click at [465, 513] on span "[PERSON_NAME]" at bounding box center [459, 506] width 168 height 17
click at [781, 513] on button "Select" at bounding box center [775, 513] width 43 height 24
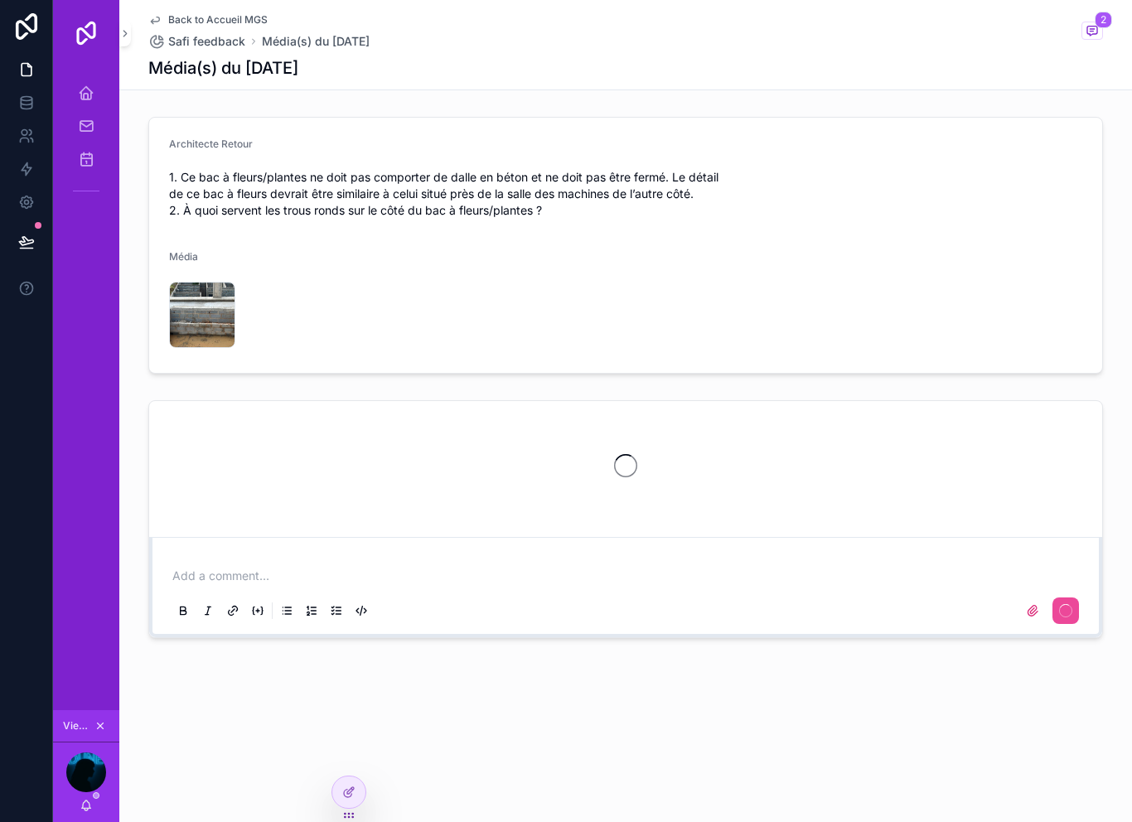
scroll to position [27, 0]
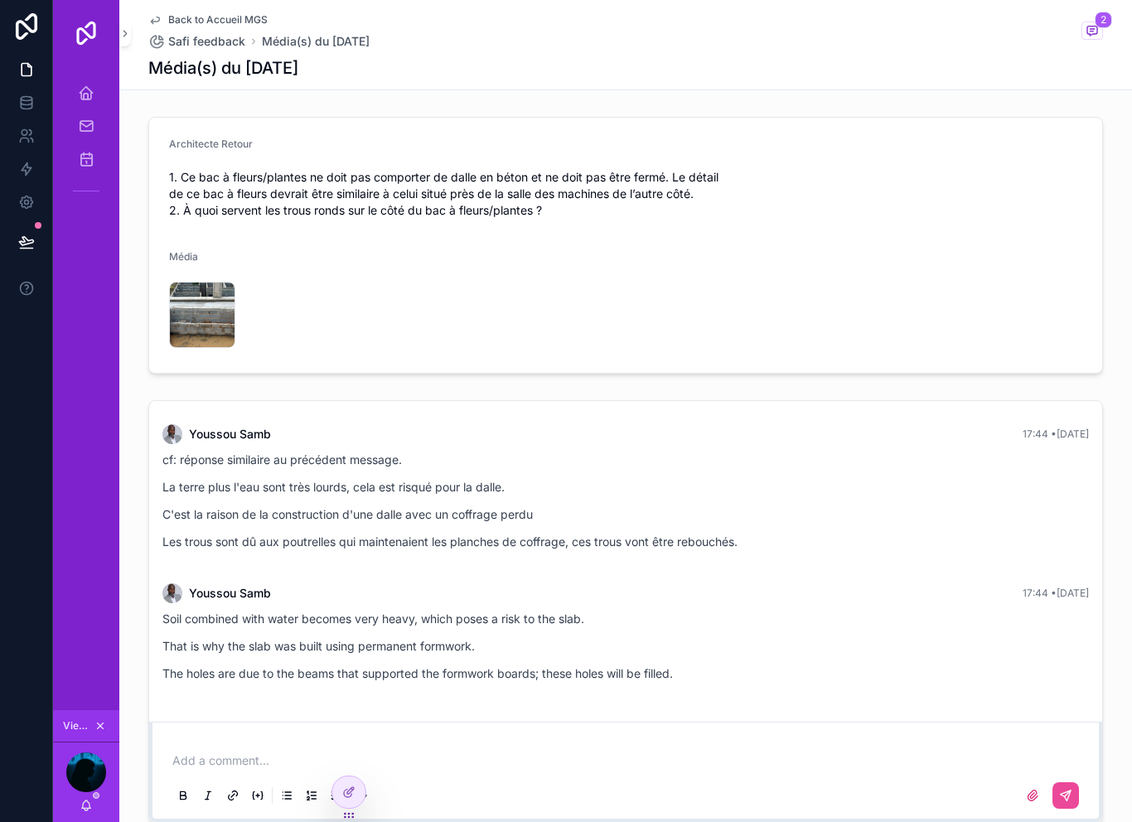
click at [497, 418] on div "[PERSON_NAME] 17:44 • [DATE] cf: réponse similaire au précédent message. La ter…" at bounding box center [625, 492] width 946 height 156
click at [640, 451] on div "cf: réponse similaire au précédent message. La terre plus l'eau sont très lourd…" at bounding box center [625, 500] width 926 height 99
click at [501, 424] on div "[PERSON_NAME] 17:44 • [DATE]" at bounding box center [625, 434] width 926 height 20
click at [443, 424] on div "[PERSON_NAME] 17:44 • [DATE]" at bounding box center [625, 434] width 926 height 20
click at [391, 529] on div "cf: réponse similaire au précédent message. La terre plus l'eau sont très lourd…" at bounding box center [625, 505] width 926 height 109
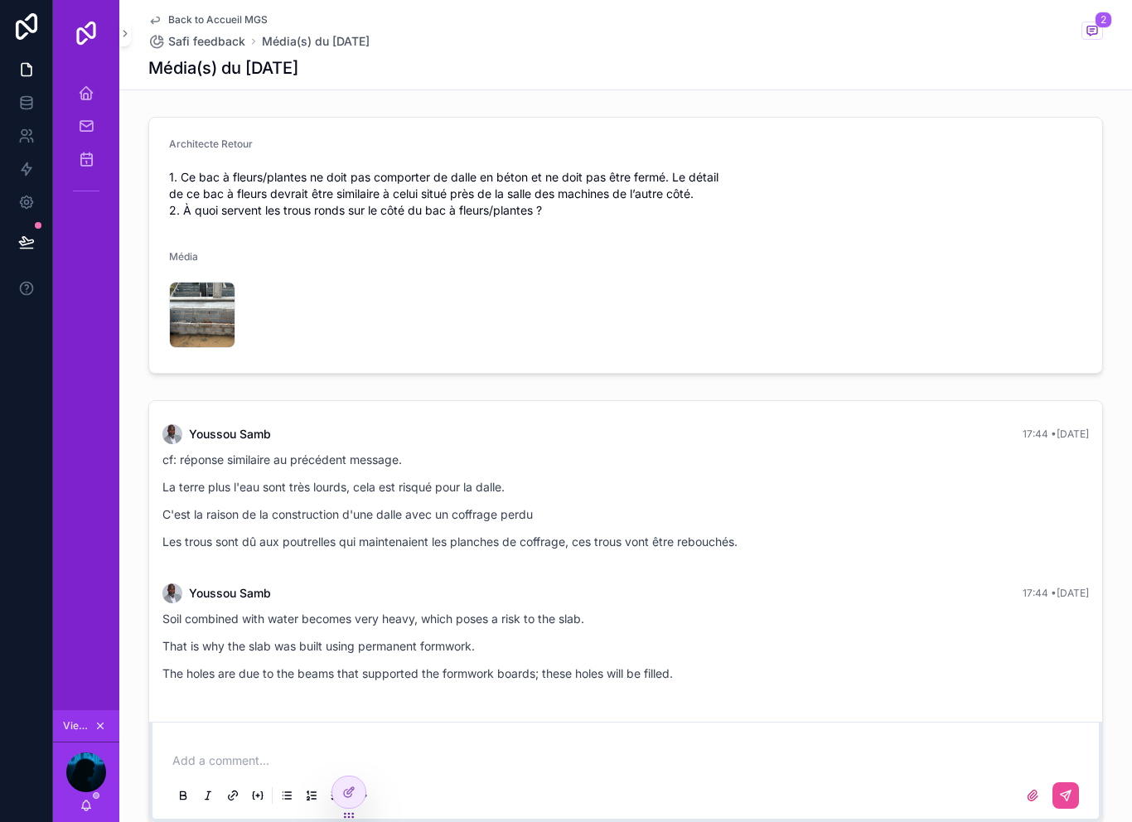
click at [1098, 22] on button "2" at bounding box center [1092, 32] width 22 height 21
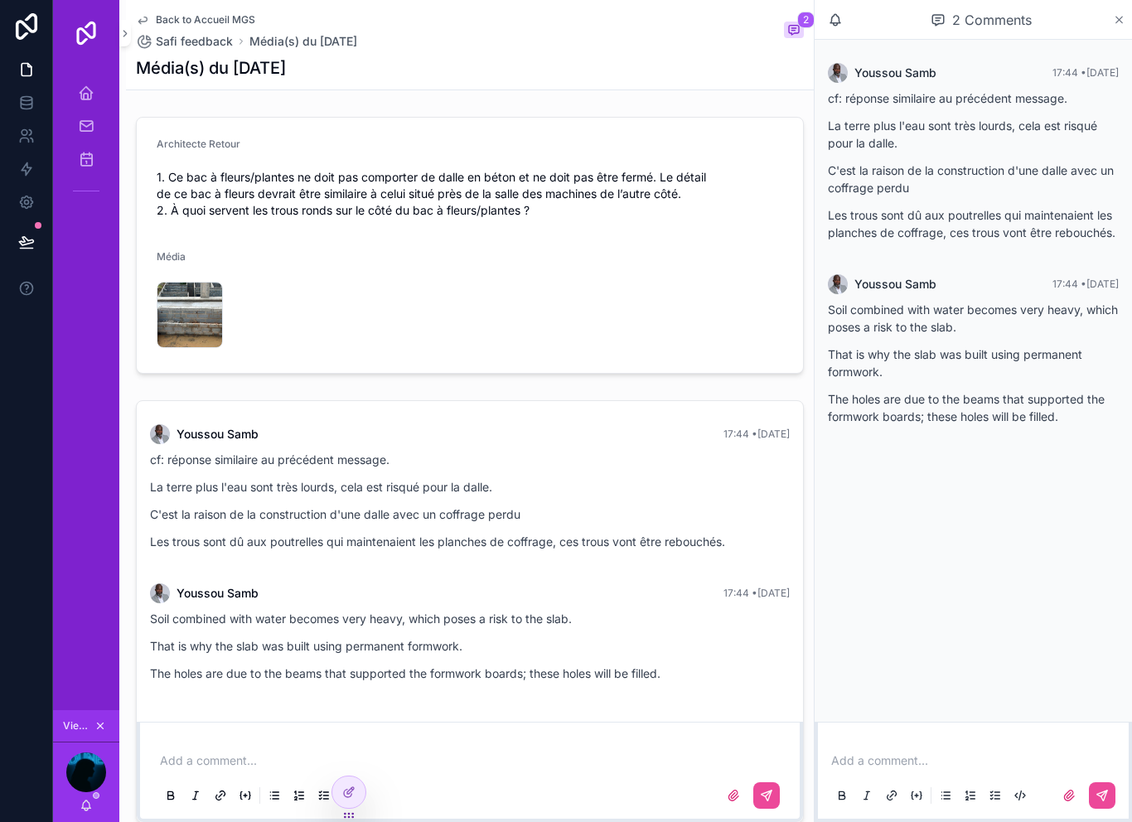
click at [1121, 17] on icon "scrollable content" at bounding box center [1119, 19] width 12 height 13
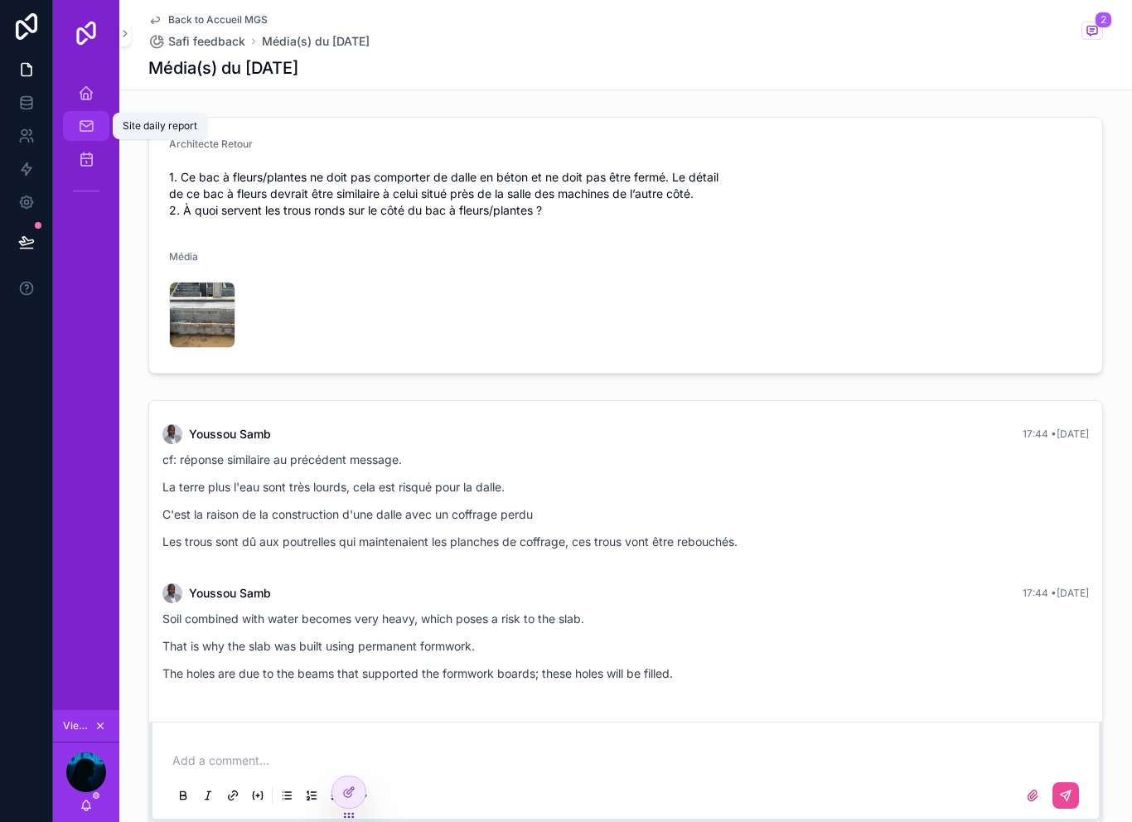
click at [98, 112] on link "Site daily report" at bounding box center [86, 126] width 46 height 30
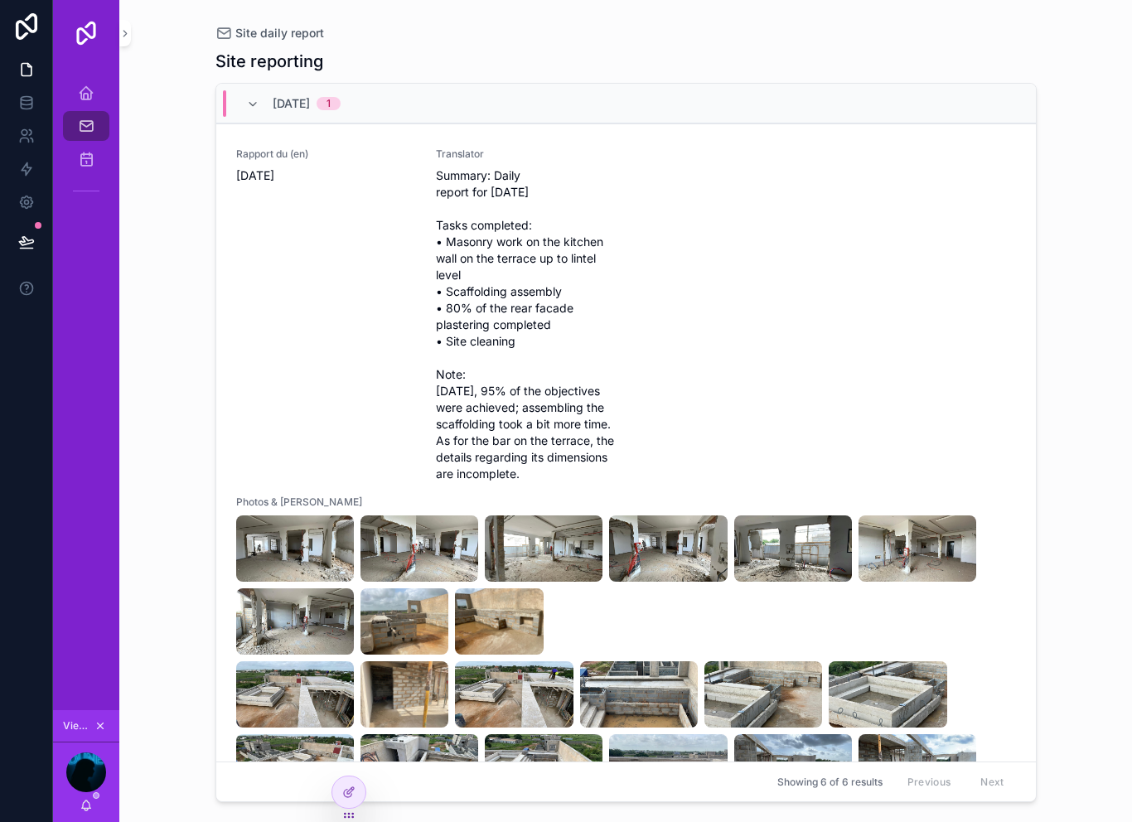
click at [93, 70] on div "Home Safi Site daily report Technical Documents" at bounding box center [86, 145] width 66 height 159
click at [104, 84] on link "Home Safi" at bounding box center [86, 93] width 46 height 30
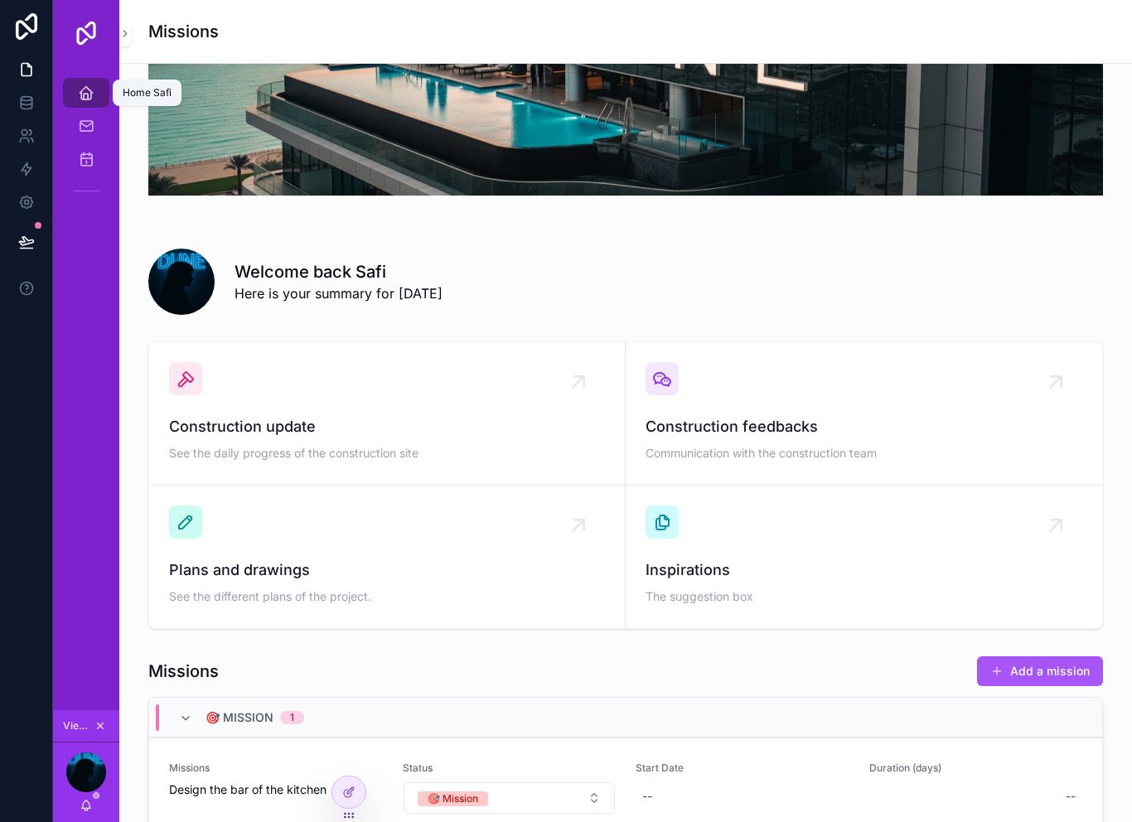
scroll to position [148, 0]
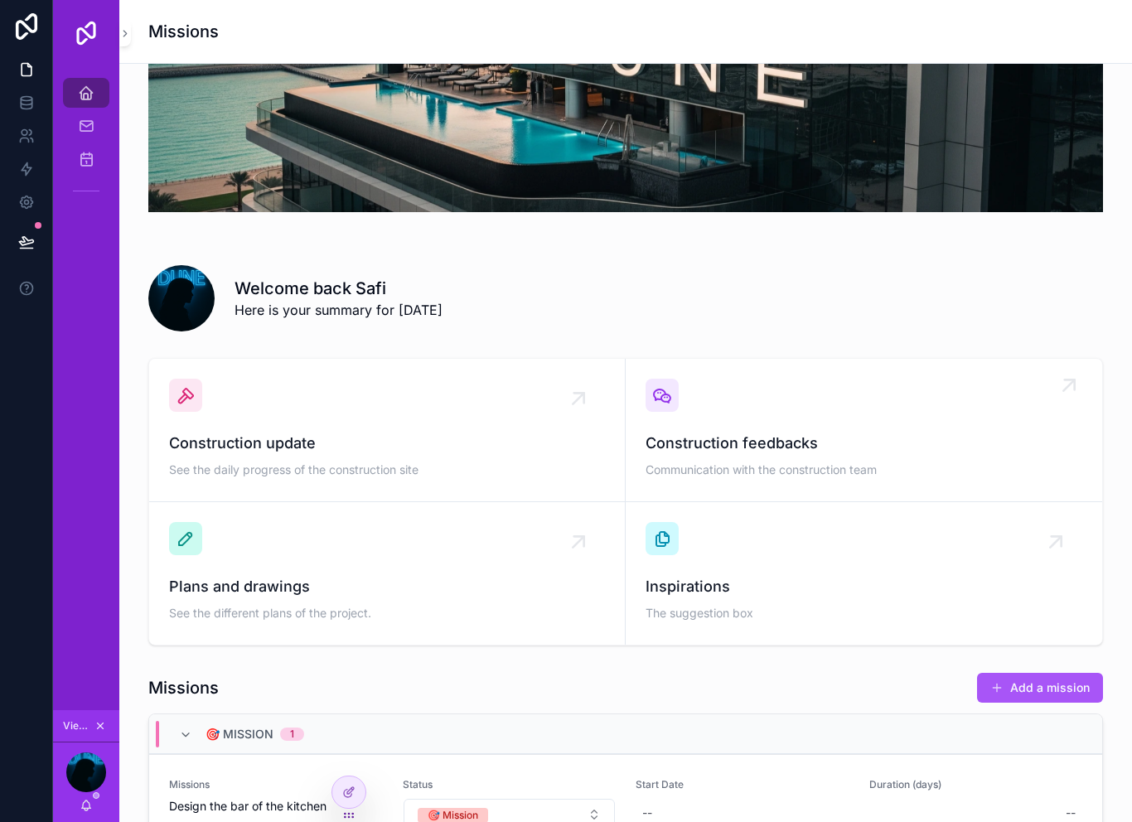
click at [867, 430] on div "Construction feedbacks Communication with the construction team" at bounding box center [864, 430] width 437 height 103
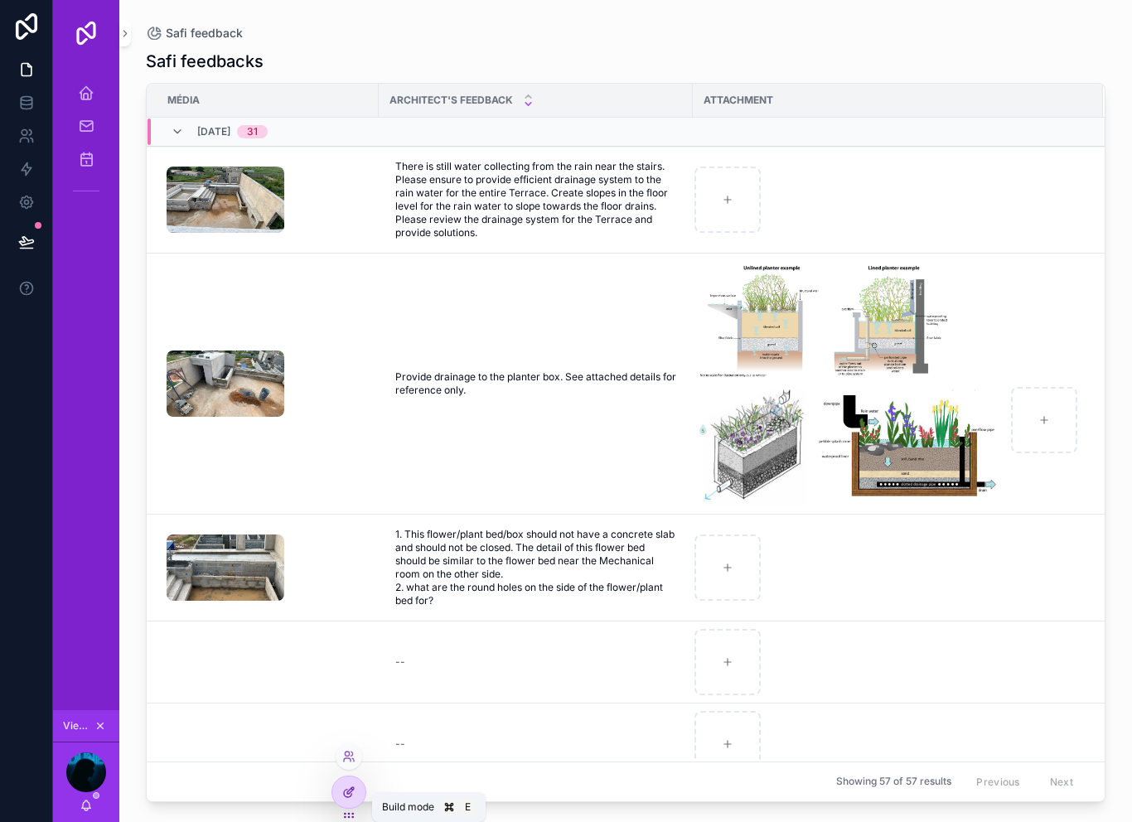
click at [351, 791] on icon at bounding box center [348, 792] width 13 height 13
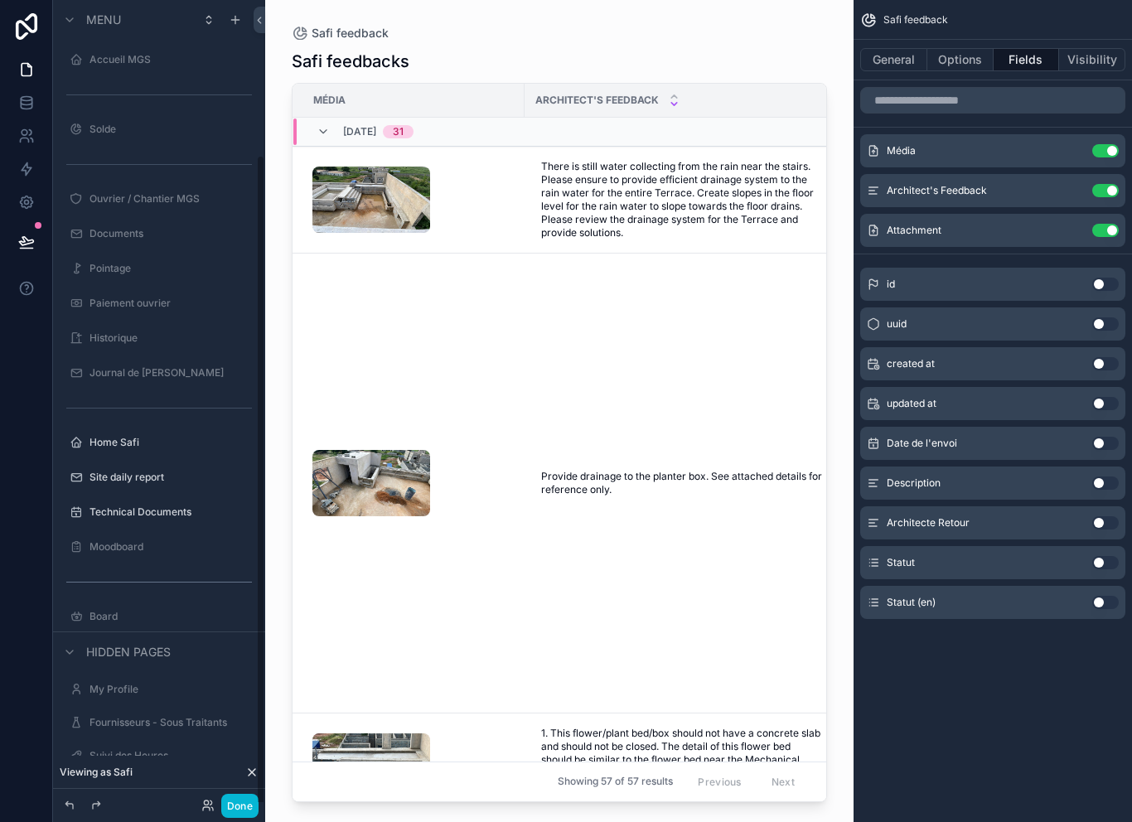
scroll to position [191, 0]
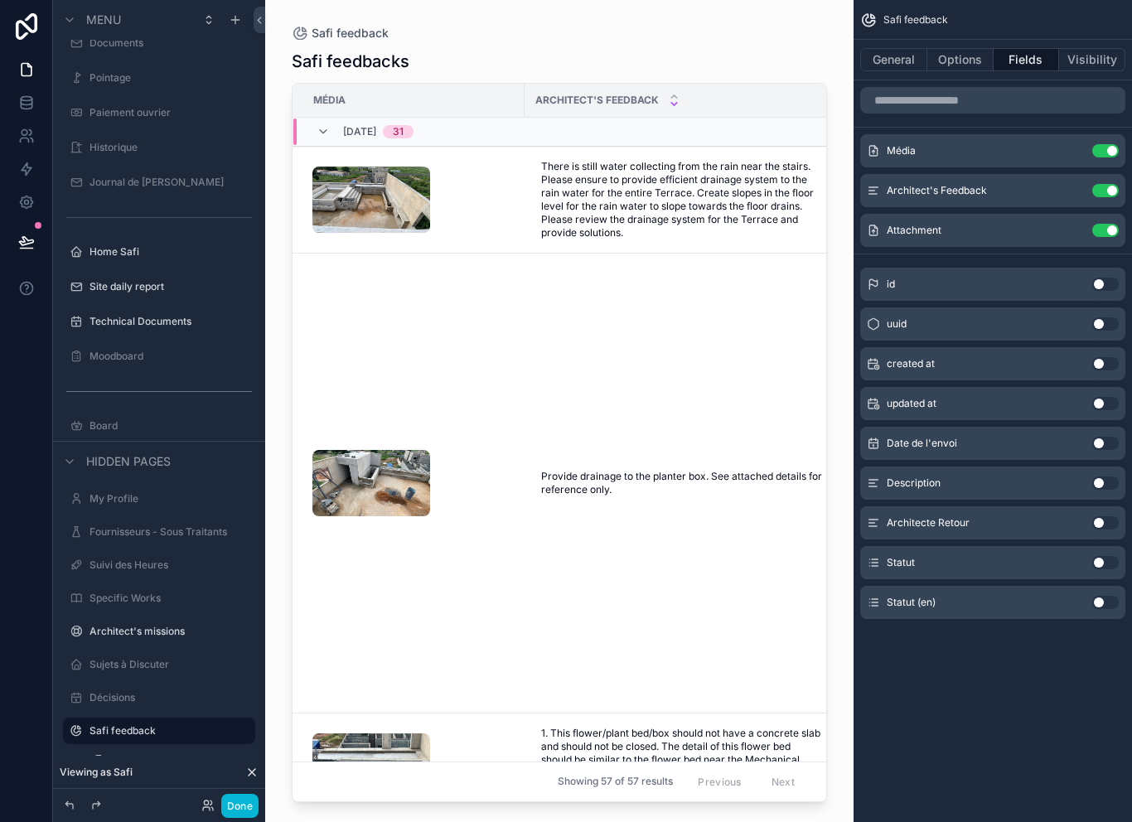
click at [1102, 596] on button "Use setting" at bounding box center [1105, 602] width 27 height 13
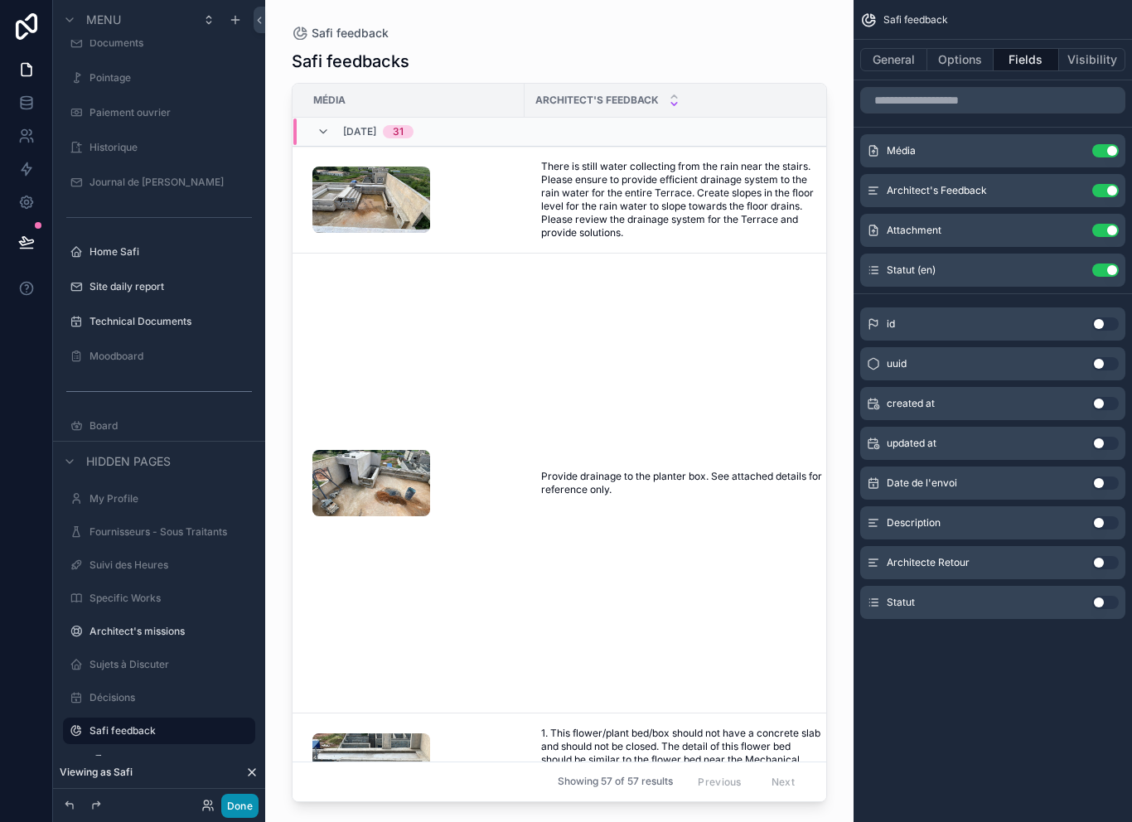
click at [241, 810] on button "Done" at bounding box center [239, 806] width 37 height 24
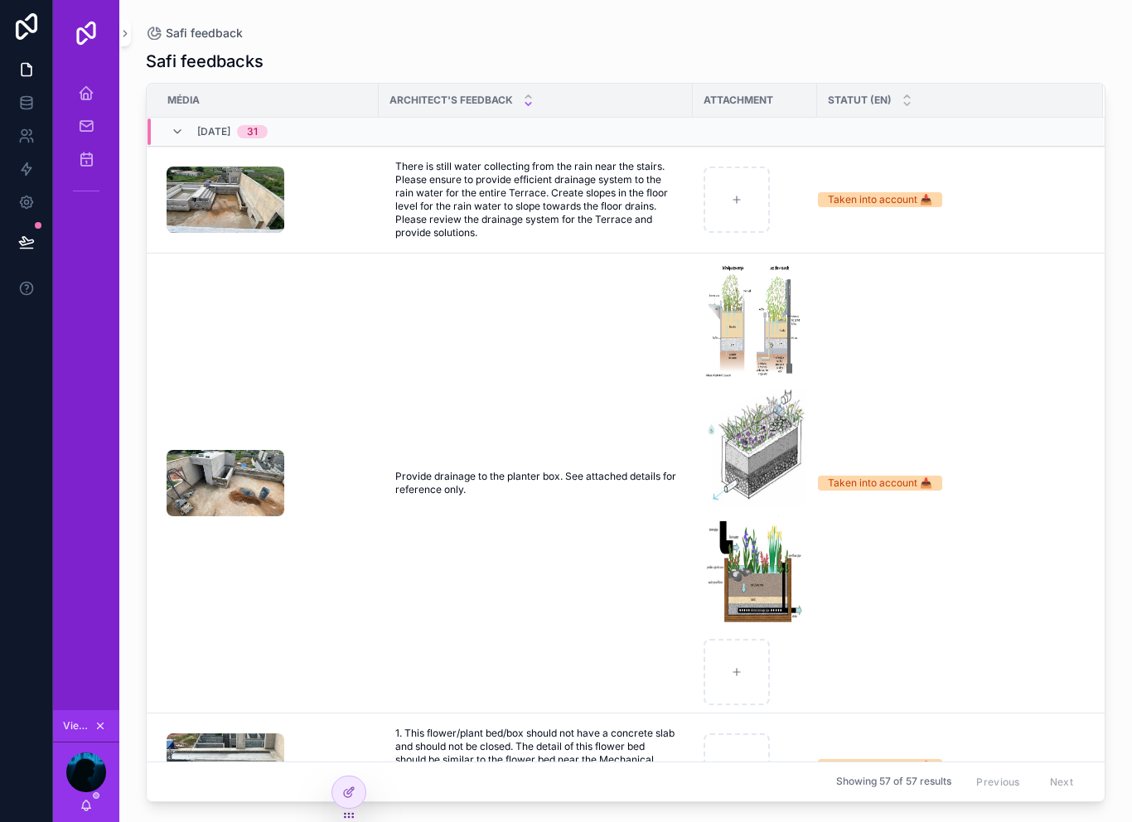
scroll to position [0, 0]
click at [354, 791] on icon at bounding box center [348, 792] width 13 height 13
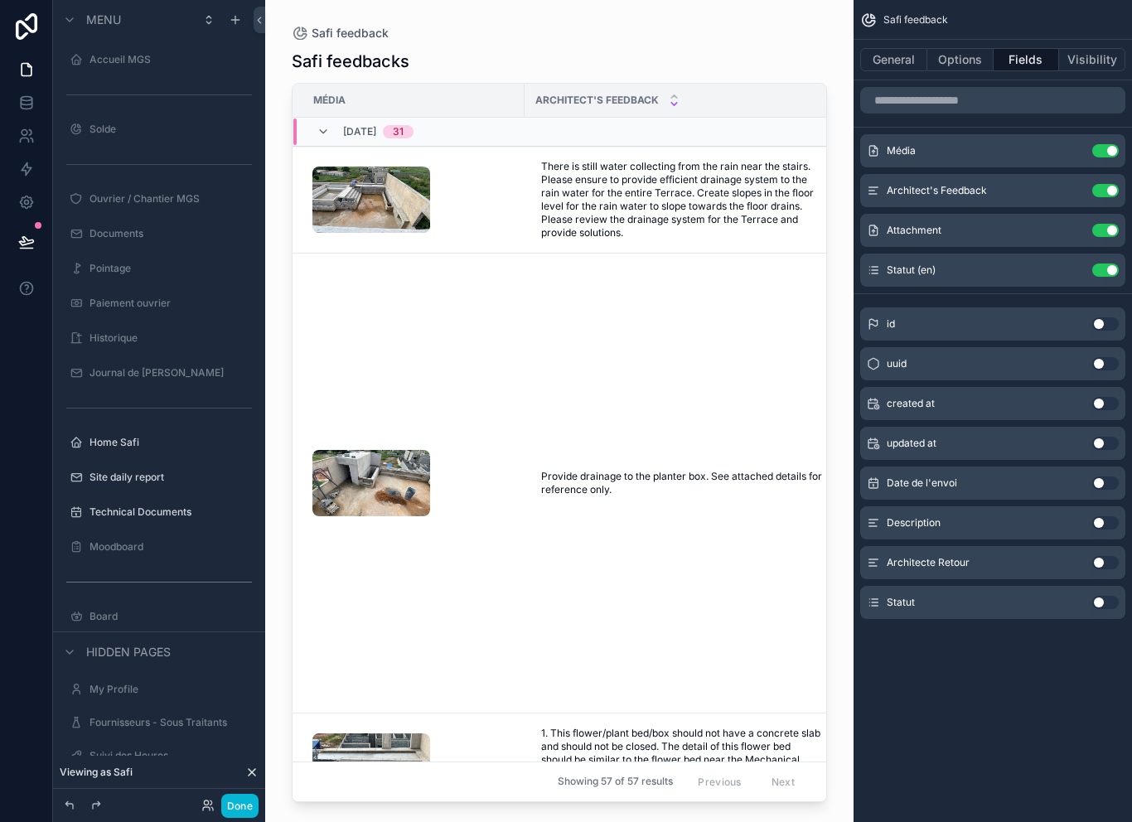
scroll to position [191, 0]
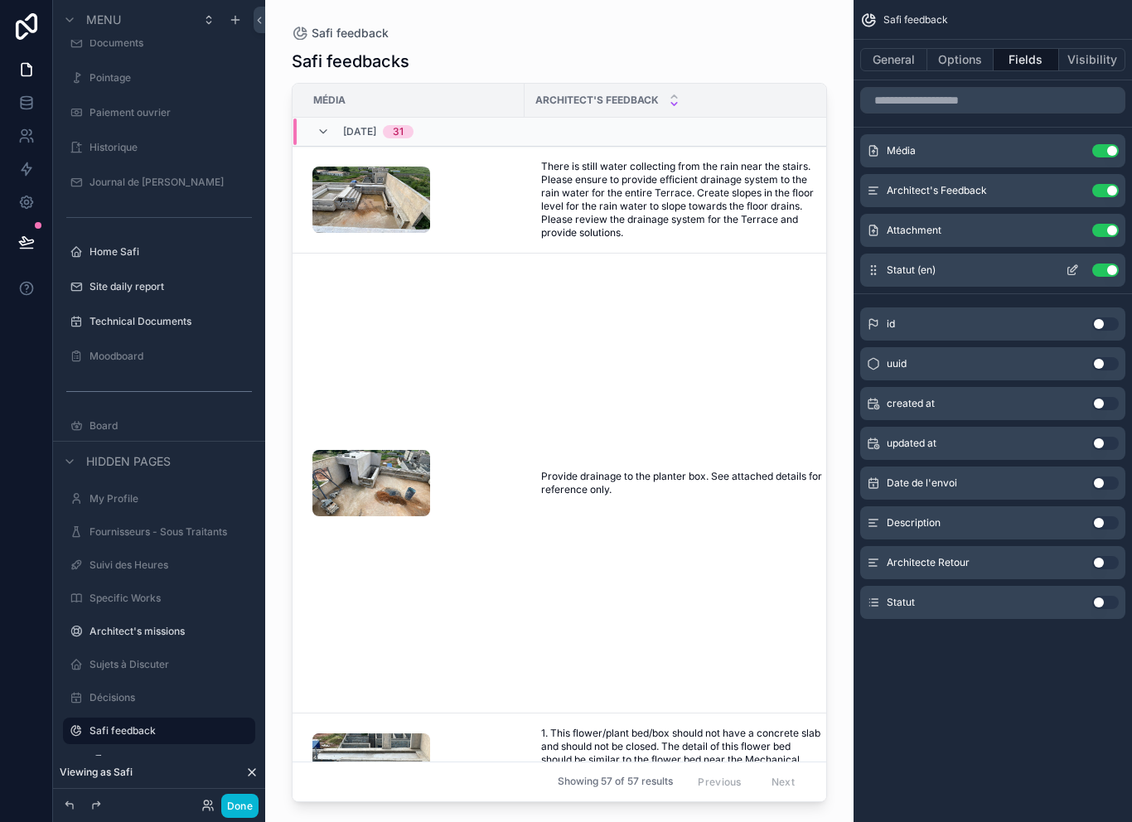
click at [1069, 268] on icon "scrollable content" at bounding box center [1071, 271] width 7 height 7
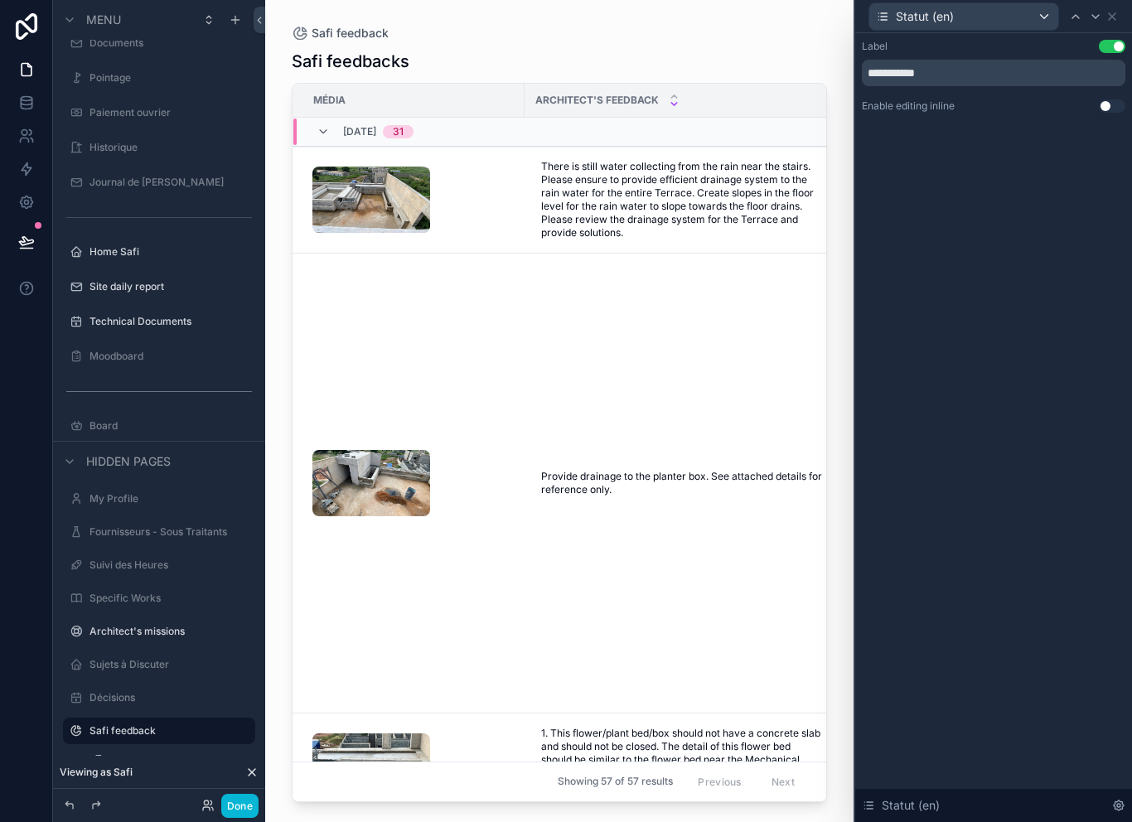
click at [1030, 89] on div "**********" at bounding box center [993, 92] width 277 height 119
click at [1110, 99] on button "Use setting" at bounding box center [1112, 105] width 27 height 13
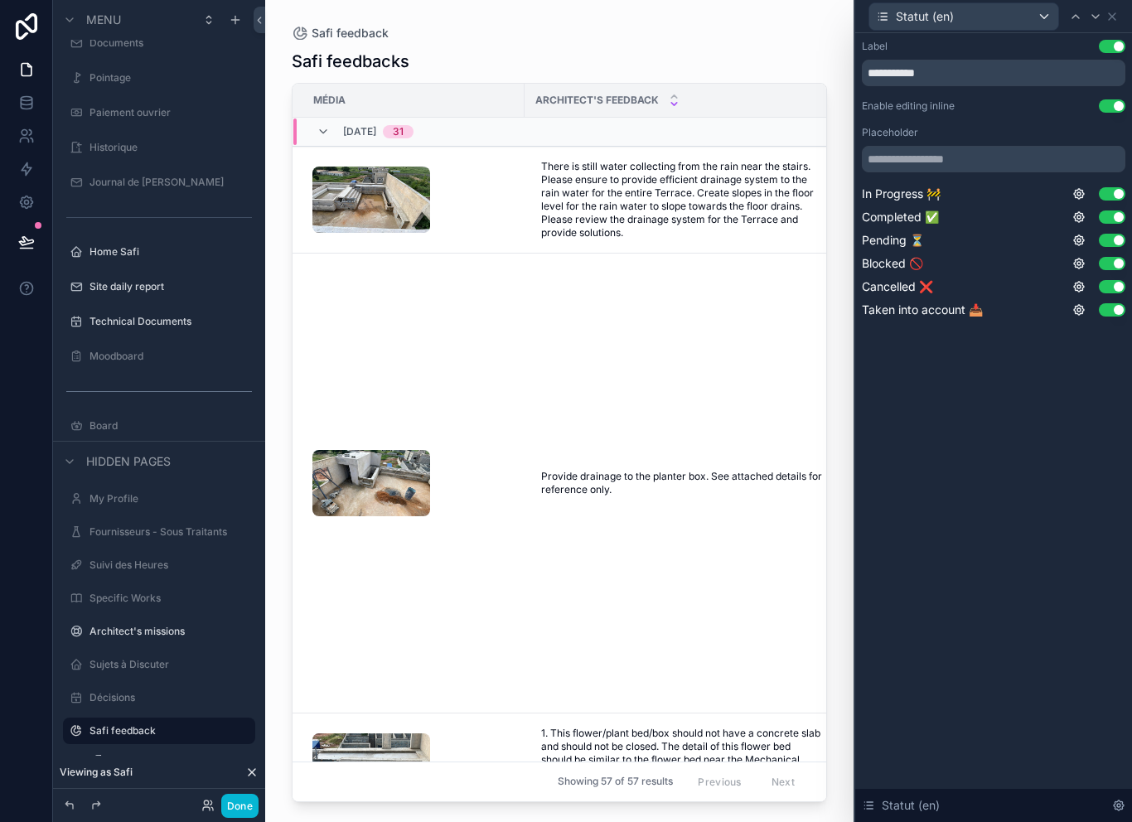
click at [1121, 99] on button "Use setting" at bounding box center [1112, 105] width 27 height 13
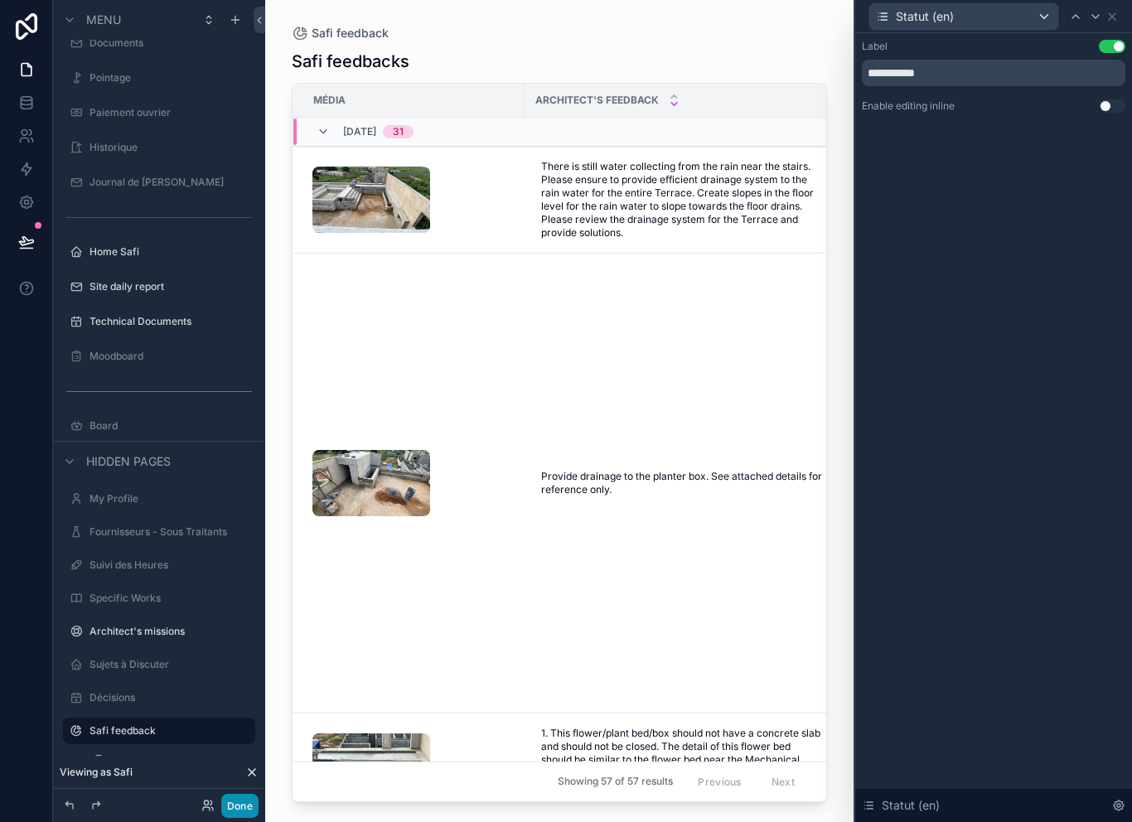
click at [247, 800] on button "Done" at bounding box center [239, 806] width 37 height 24
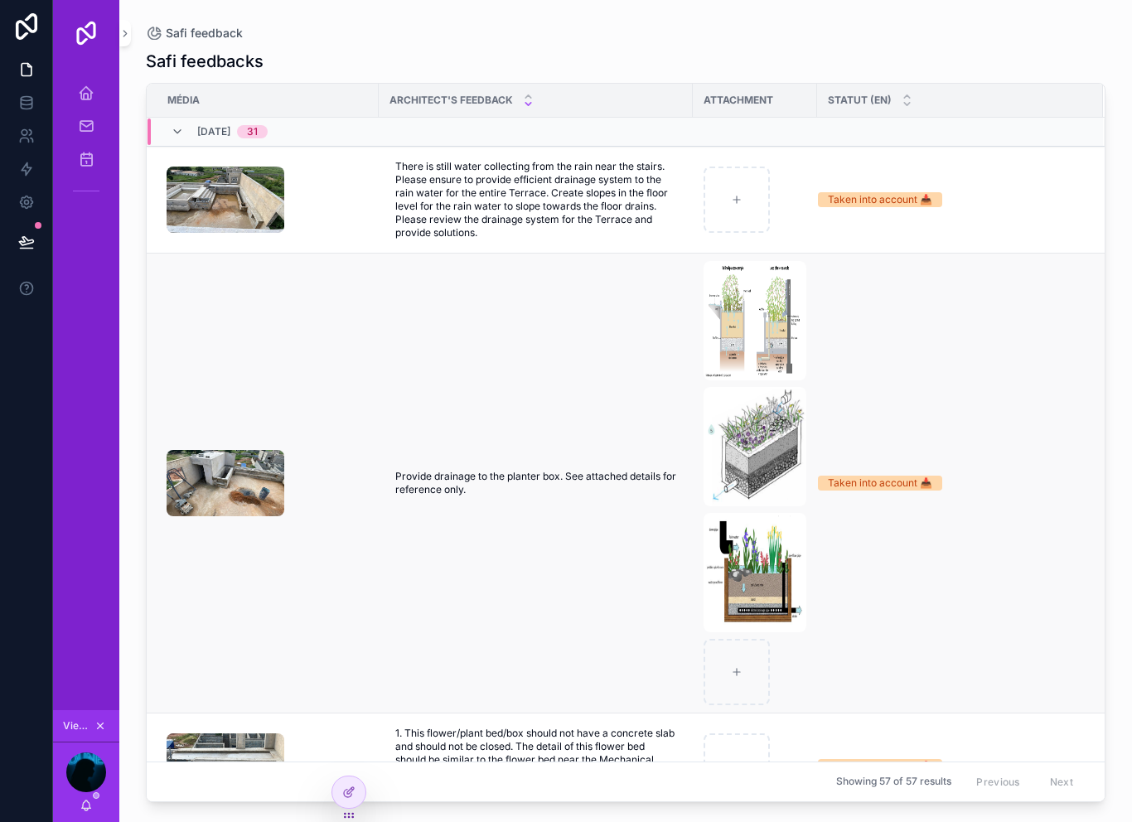
click at [430, 324] on td "Provide drainage to the planter box. See attached details for reference only. P…" at bounding box center [536, 484] width 314 height 460
click at [491, 357] on td "Provide drainage to the planter box. See attached details for reference only. P…" at bounding box center [536, 484] width 314 height 460
click at [210, 21] on div "Safi feedback Safi feedbacks Média Architect's Feedback Attachment Statut (en) …" at bounding box center [625, 401] width 1013 height 802
click at [128, 27] on icon "scrollable content" at bounding box center [125, 33] width 12 height 12
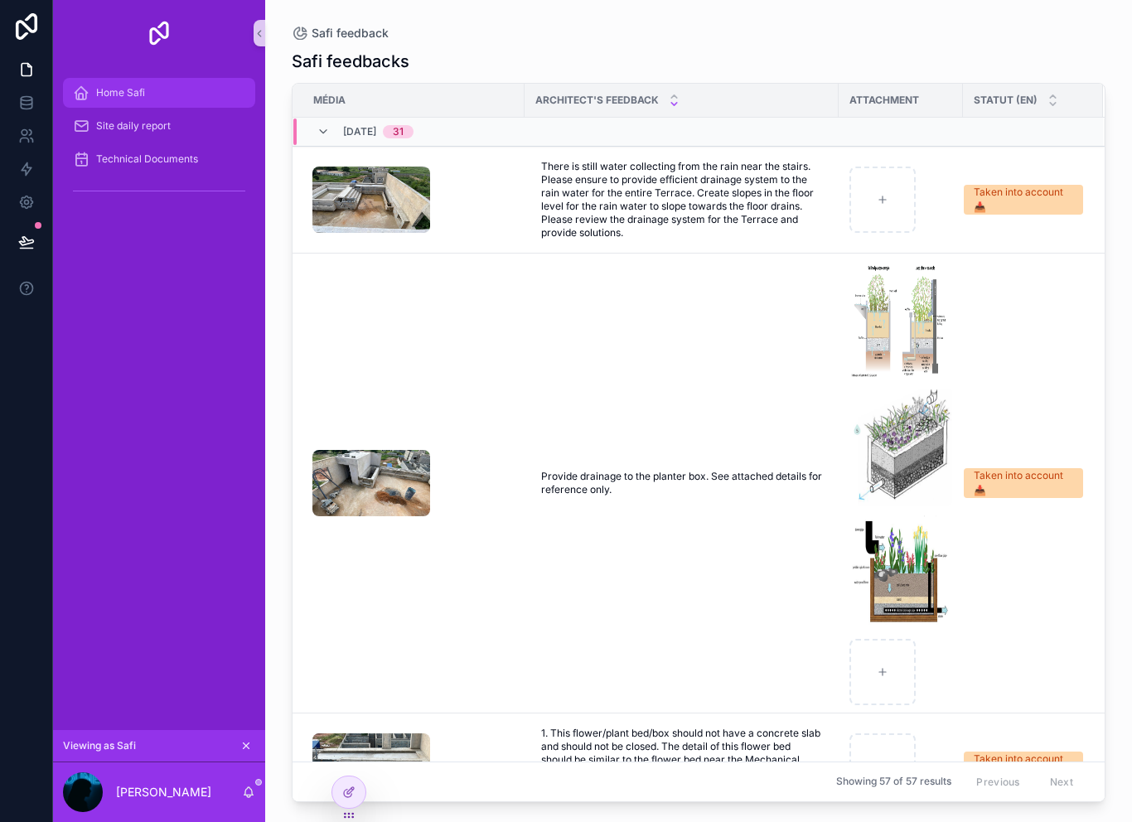
click at [171, 87] on div "Home Safi" at bounding box center [159, 93] width 172 height 27
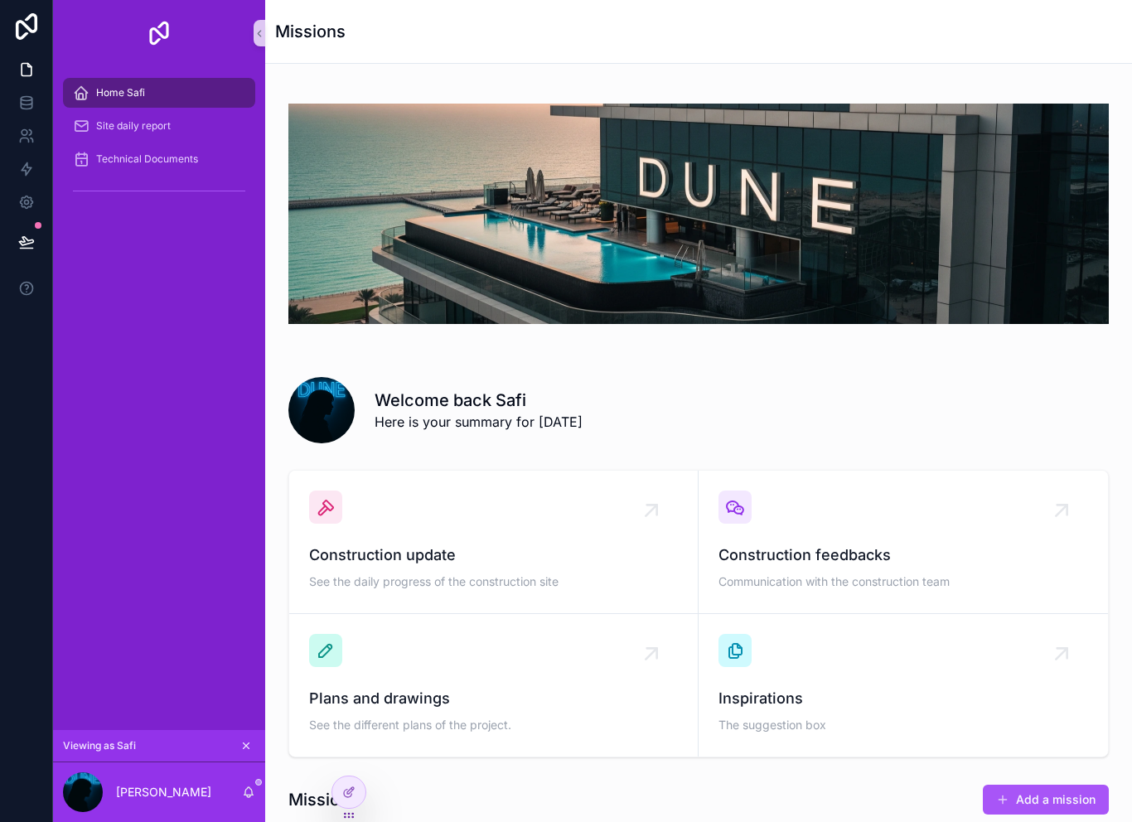
click at [282, 343] on div "scrollable content" at bounding box center [698, 213] width 840 height 273
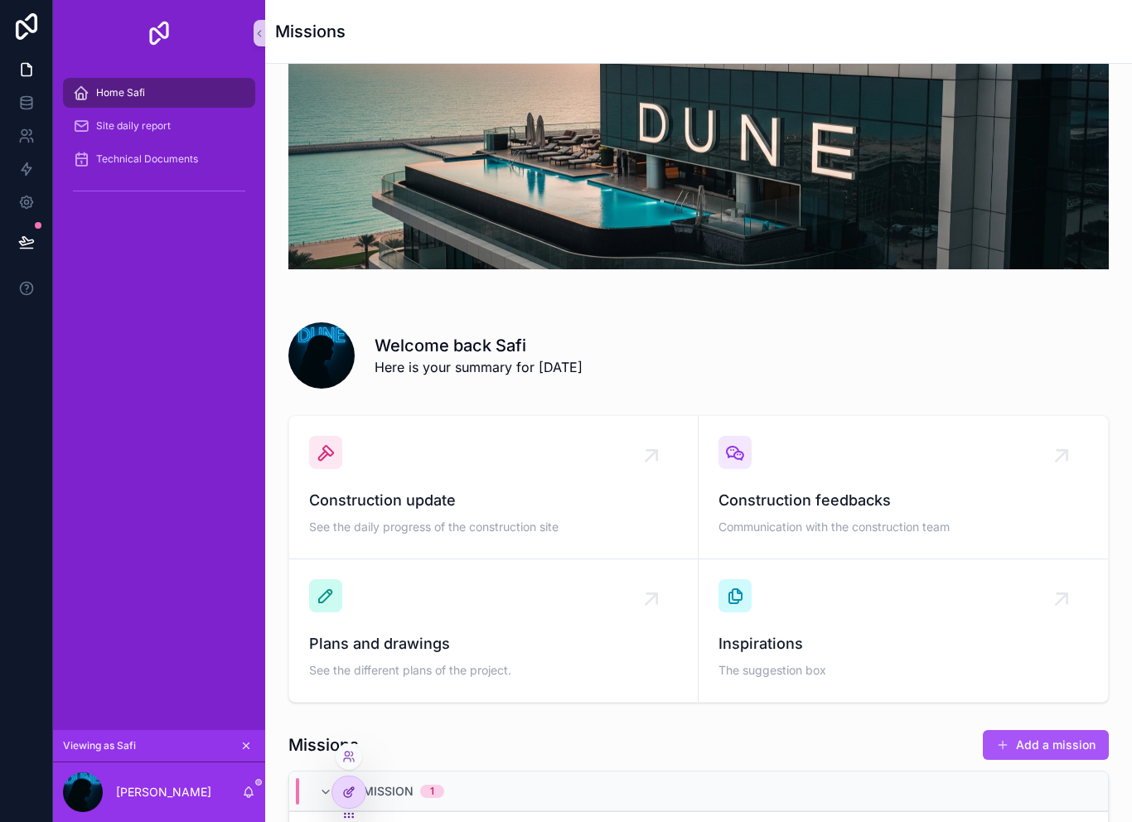
click at [351, 784] on div at bounding box center [348, 791] width 33 height 31
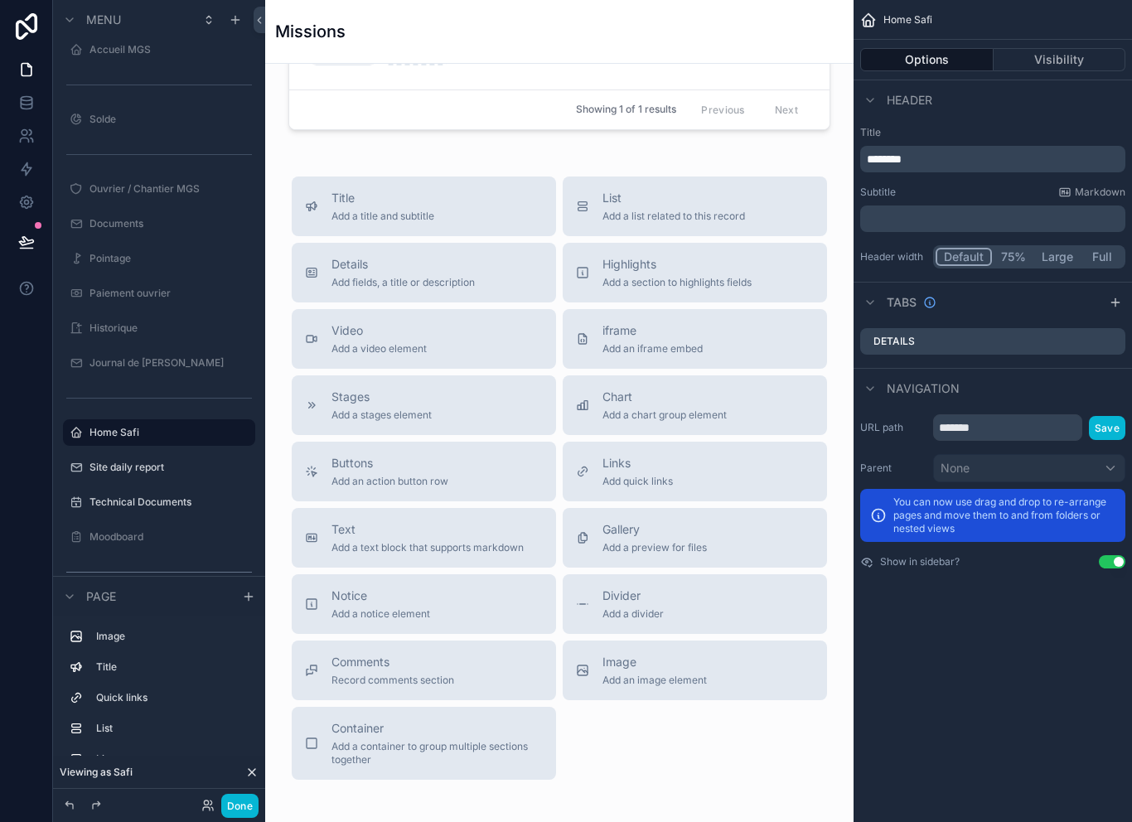
scroll to position [1613, 0]
click at [483, 686] on div "Comments Record comments section" at bounding box center [424, 669] width 238 height 33
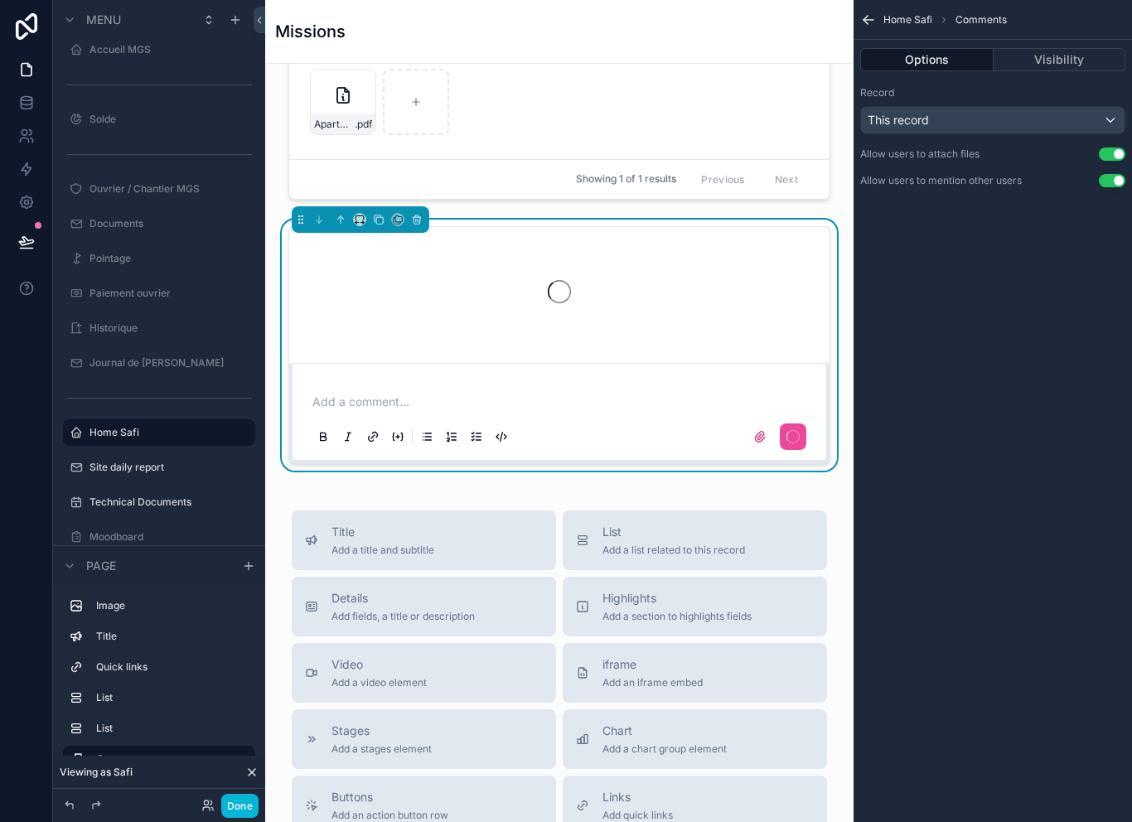
scroll to position [13, 0]
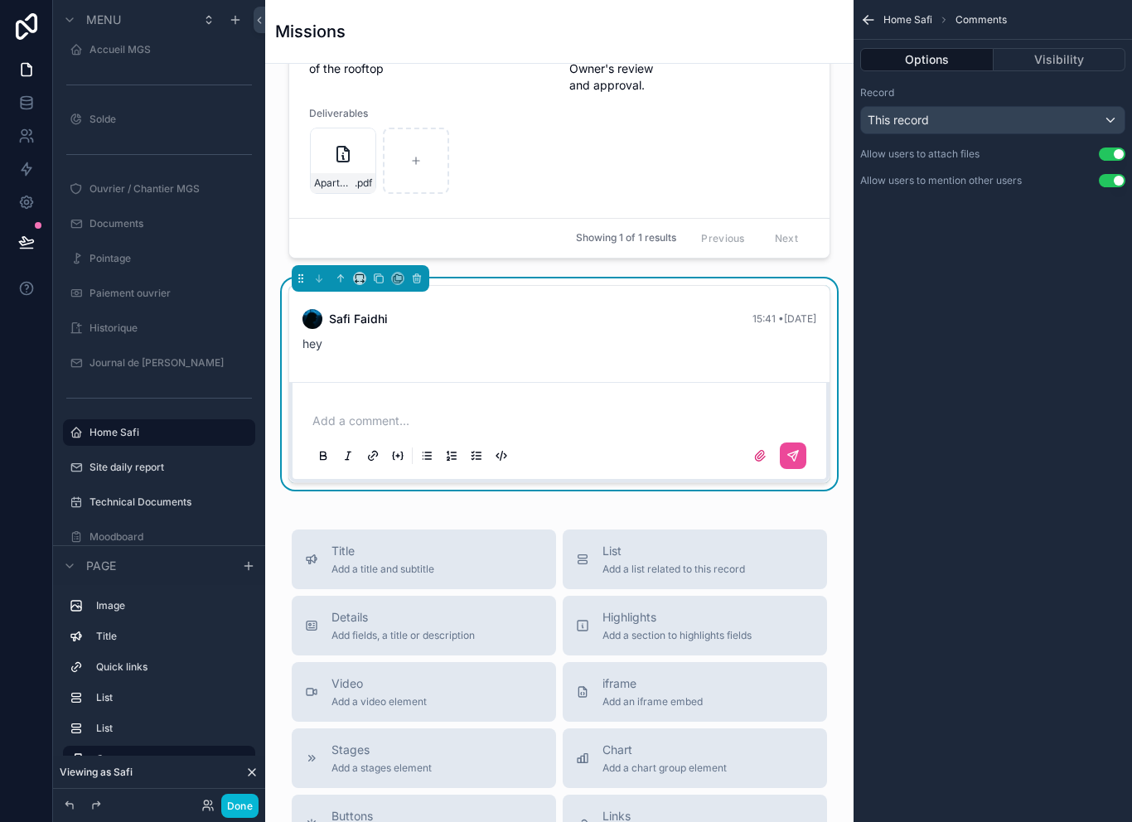
click at [794, 315] on div "Safi Faidhi 15:41 • Today" at bounding box center [559, 319] width 514 height 20
click at [805, 329] on div "Safi Faidhi 15:41 • Today" at bounding box center [559, 319] width 514 height 20
click at [742, 350] on div "hey" at bounding box center [559, 344] width 514 height 17
click at [238, 807] on button "Done" at bounding box center [239, 806] width 37 height 24
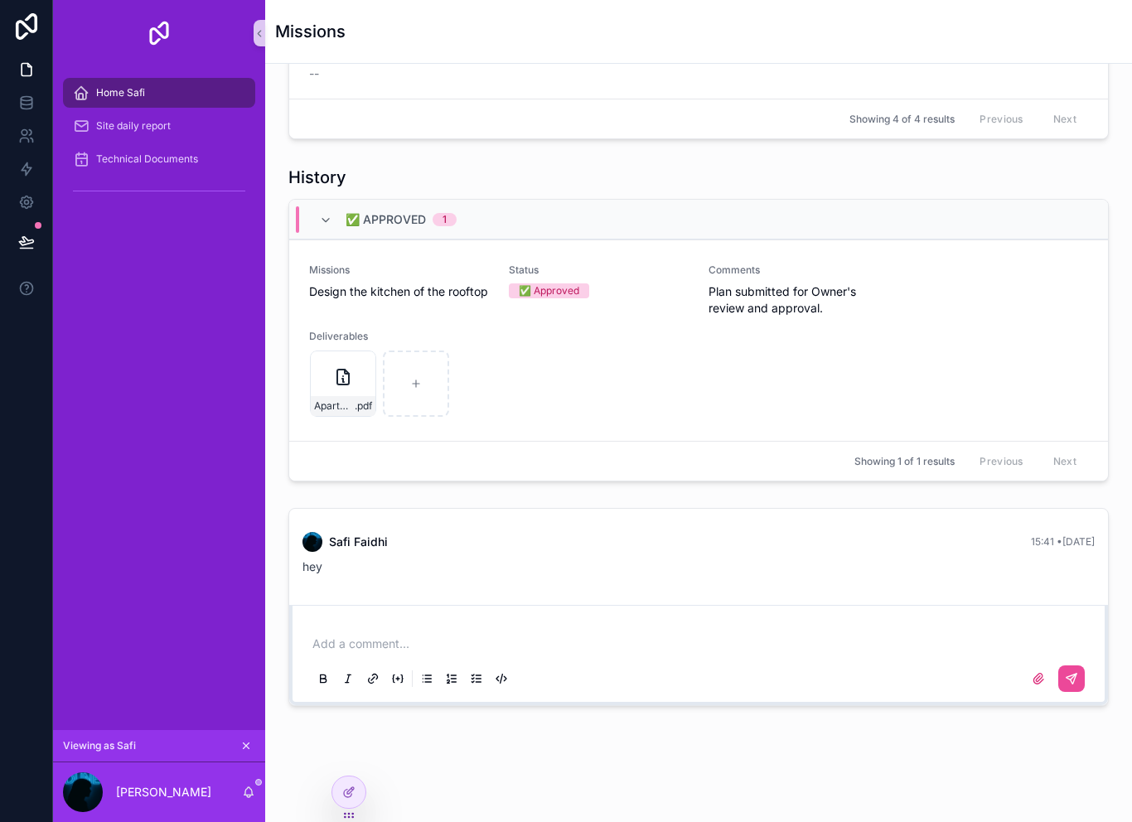
click at [1025, 552] on div "Safi Faidhi 15:41 • Today" at bounding box center [698, 542] width 792 height 20
click at [1097, 542] on div "Safi Faidhi 15:41 • Today hey" at bounding box center [699, 553] width 812 height 63
click at [1096, 542] on div "Safi Faidhi 15:41 • Today hey" at bounding box center [699, 553] width 812 height 63
click at [463, 561] on div "Safi Faidhi 15:41 • Today hey" at bounding box center [699, 553] width 812 height 63
click at [1099, 537] on div "Safi Faidhi 15:41 • Today hey" at bounding box center [699, 553] width 812 height 63
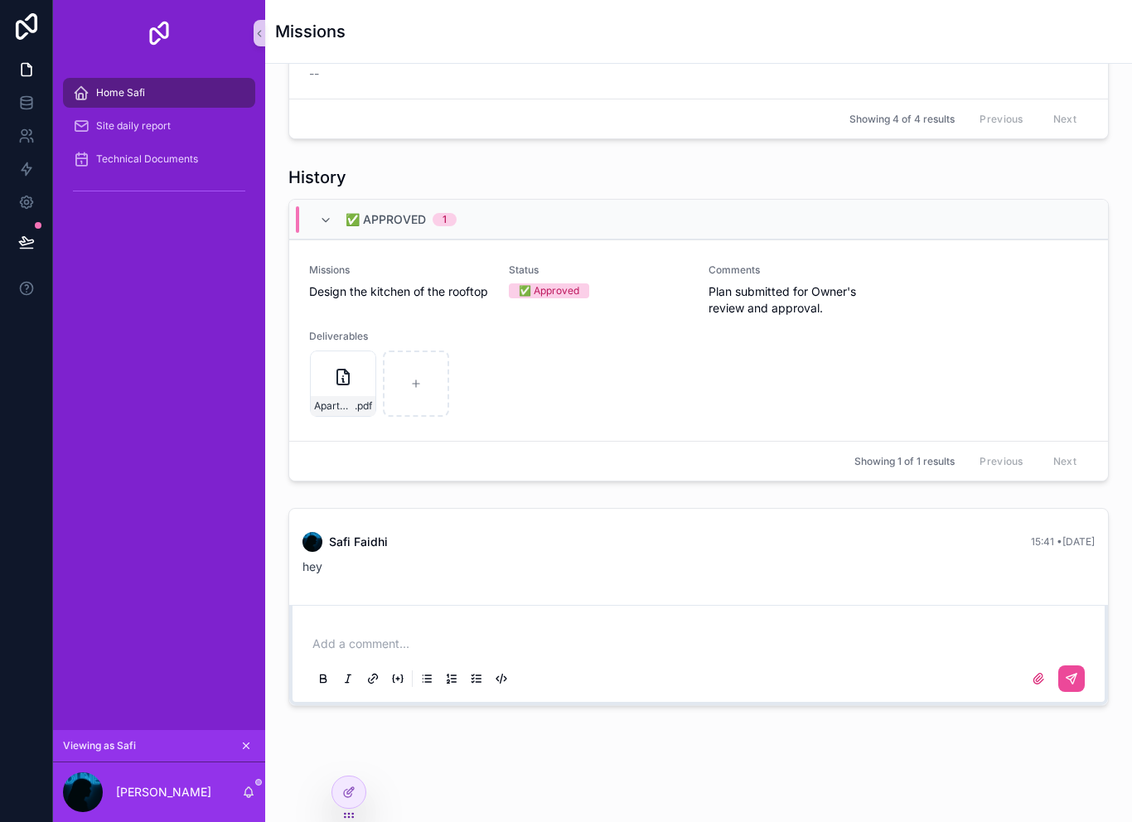
click at [360, 792] on div at bounding box center [348, 791] width 33 height 31
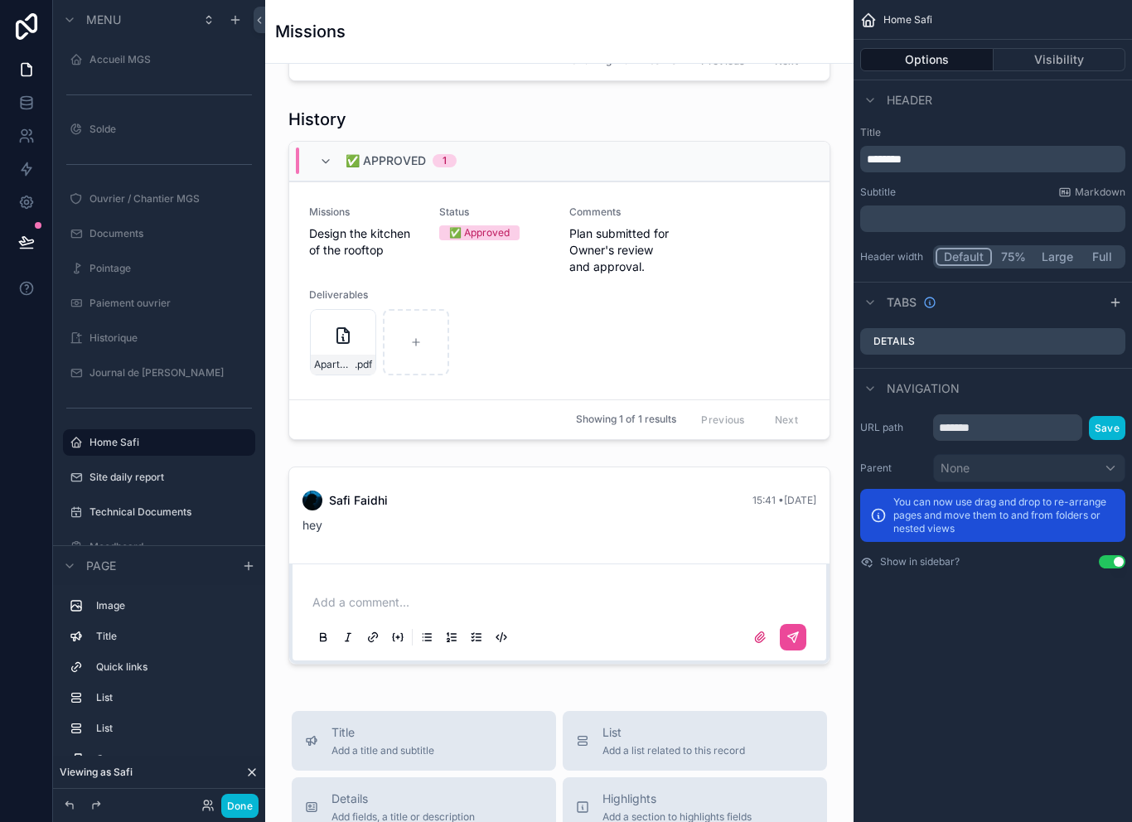
scroll to position [10, 0]
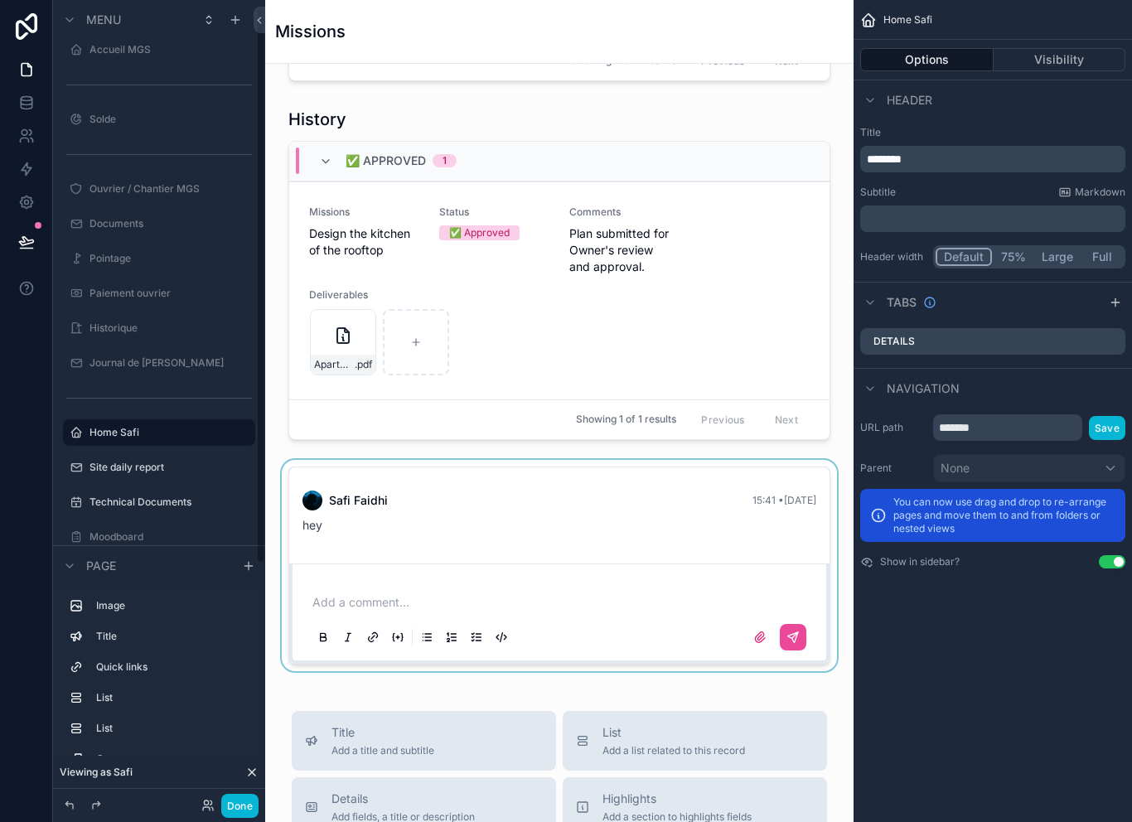
click at [617, 539] on div "scrollable content" at bounding box center [559, 565] width 562 height 211
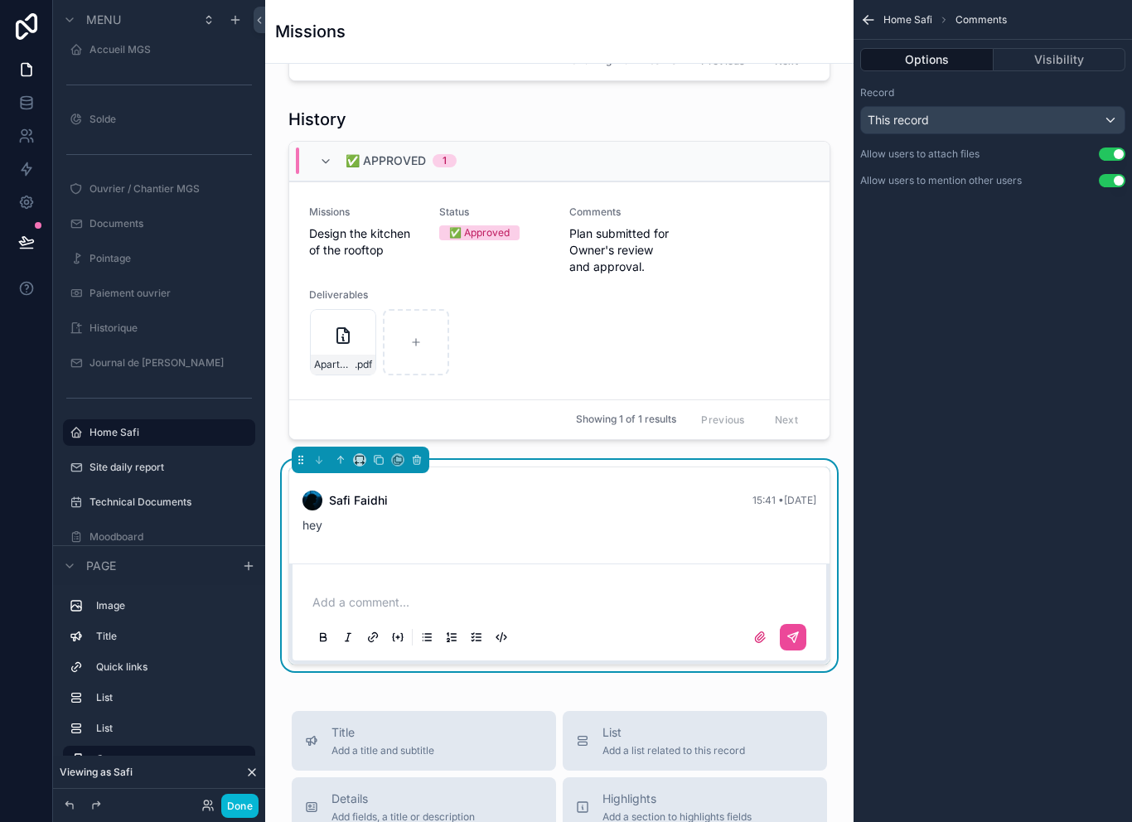
click at [812, 534] on div "hey" at bounding box center [559, 525] width 514 height 17
click at [816, 542] on div "Safi Faidhi 15:41 • Today hey" at bounding box center [560, 512] width 534 height 63
click at [804, 506] on span "15:41 • Today" at bounding box center [784, 500] width 64 height 12
click at [722, 544] on div "Safi Faidhi 15:41 • Today hey" at bounding box center [560, 512] width 534 height 63
click at [360, 509] on span "Safi Faidhi" at bounding box center [358, 500] width 59 height 17
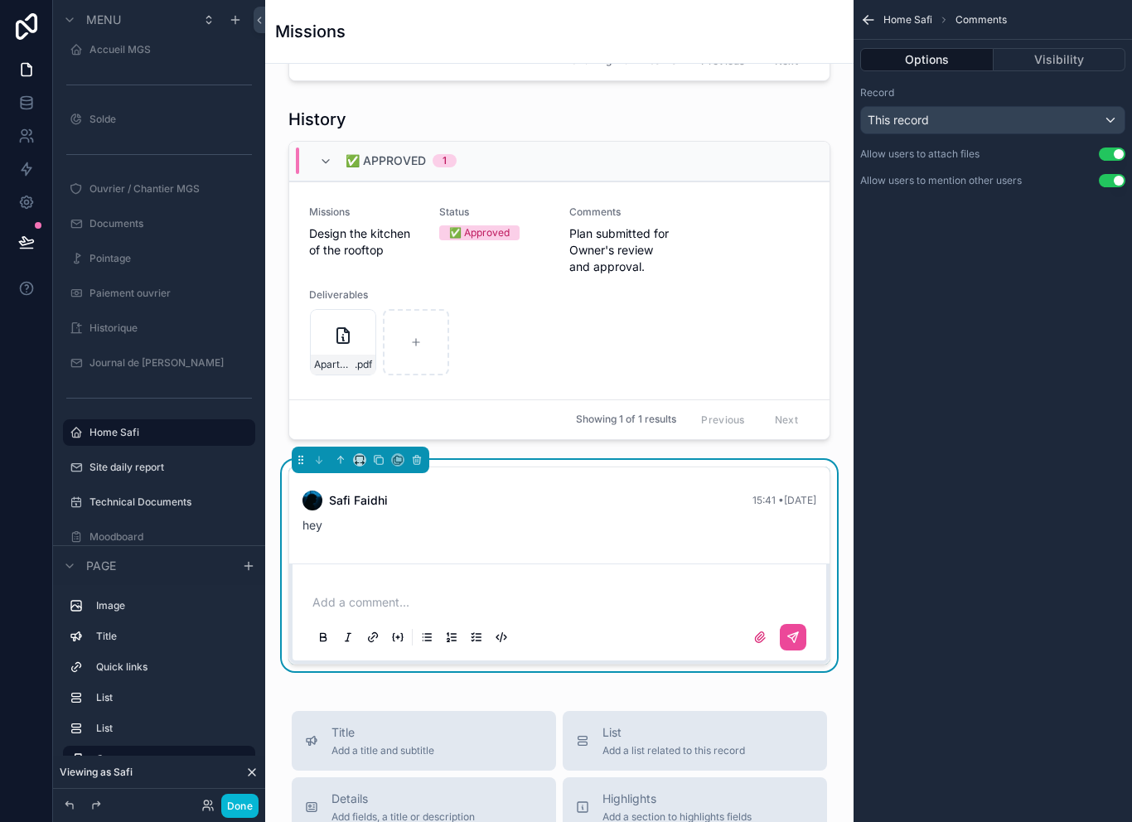
click at [987, 119] on div "This record" at bounding box center [993, 120] width 264 height 27
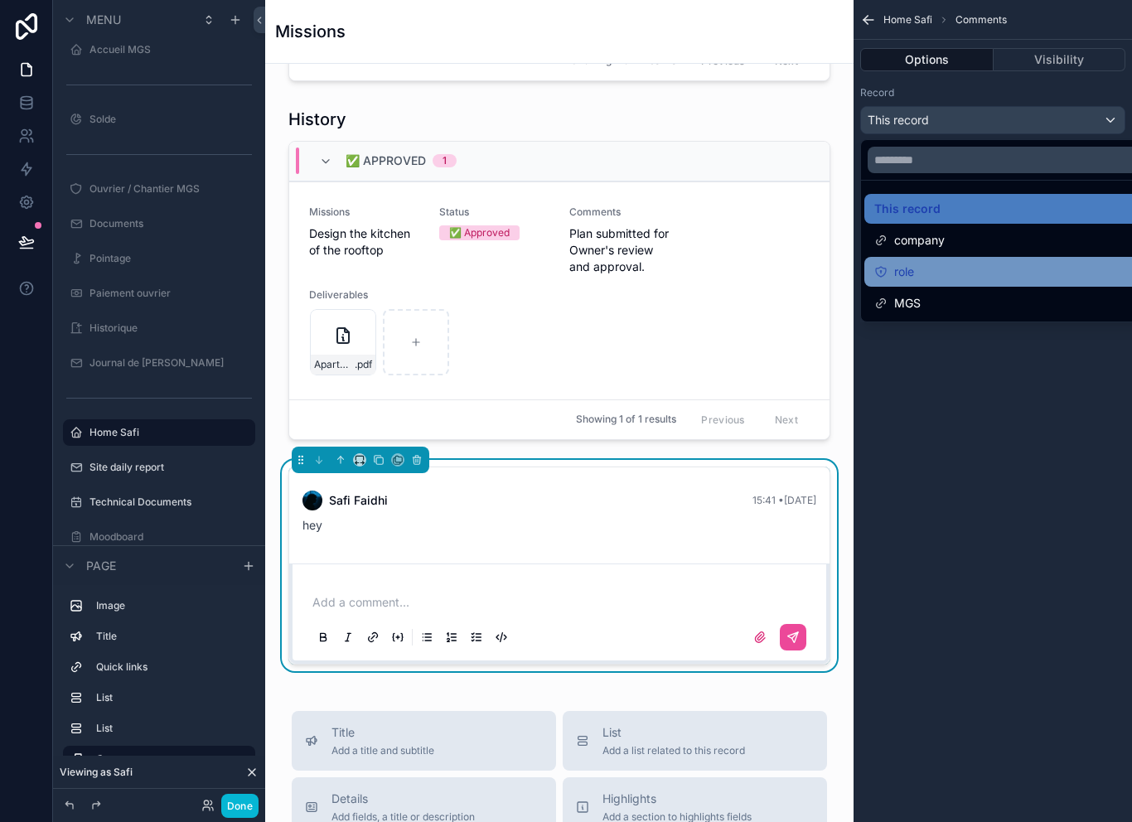
click at [970, 268] on div "role" at bounding box center [1011, 272] width 275 height 20
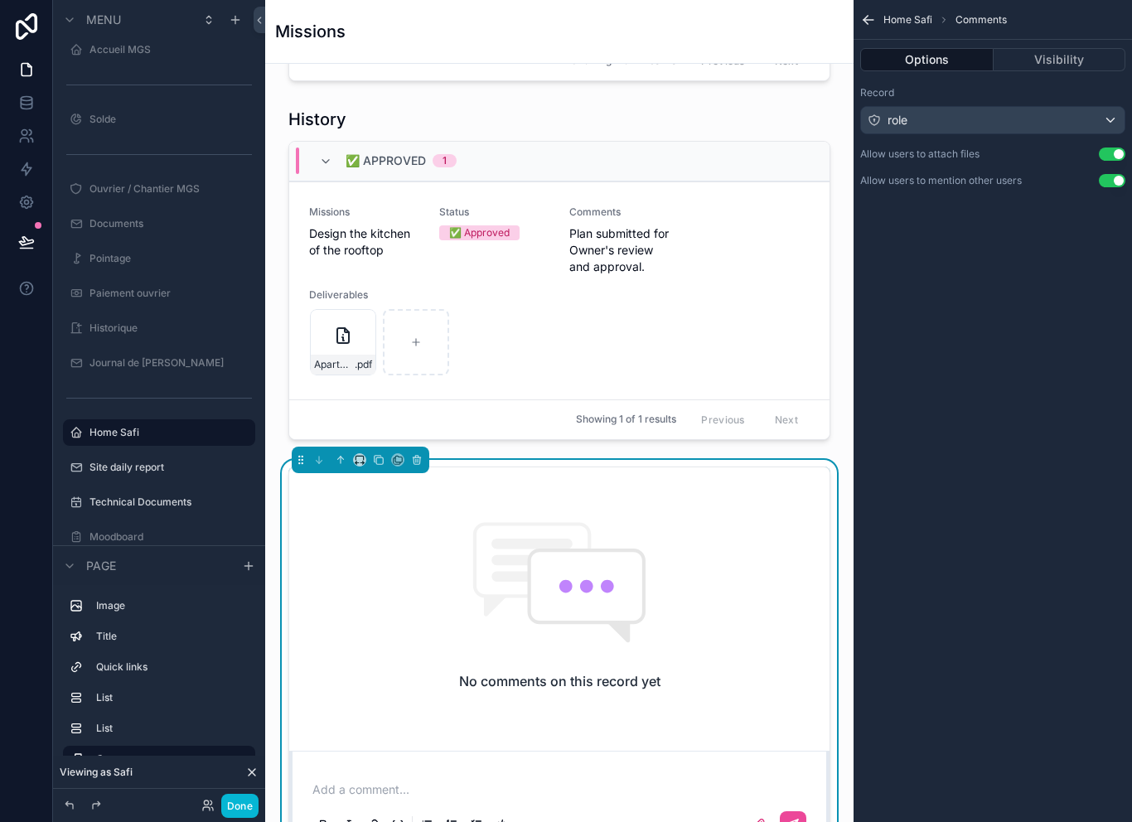
click at [979, 107] on div "role" at bounding box center [993, 120] width 264 height 27
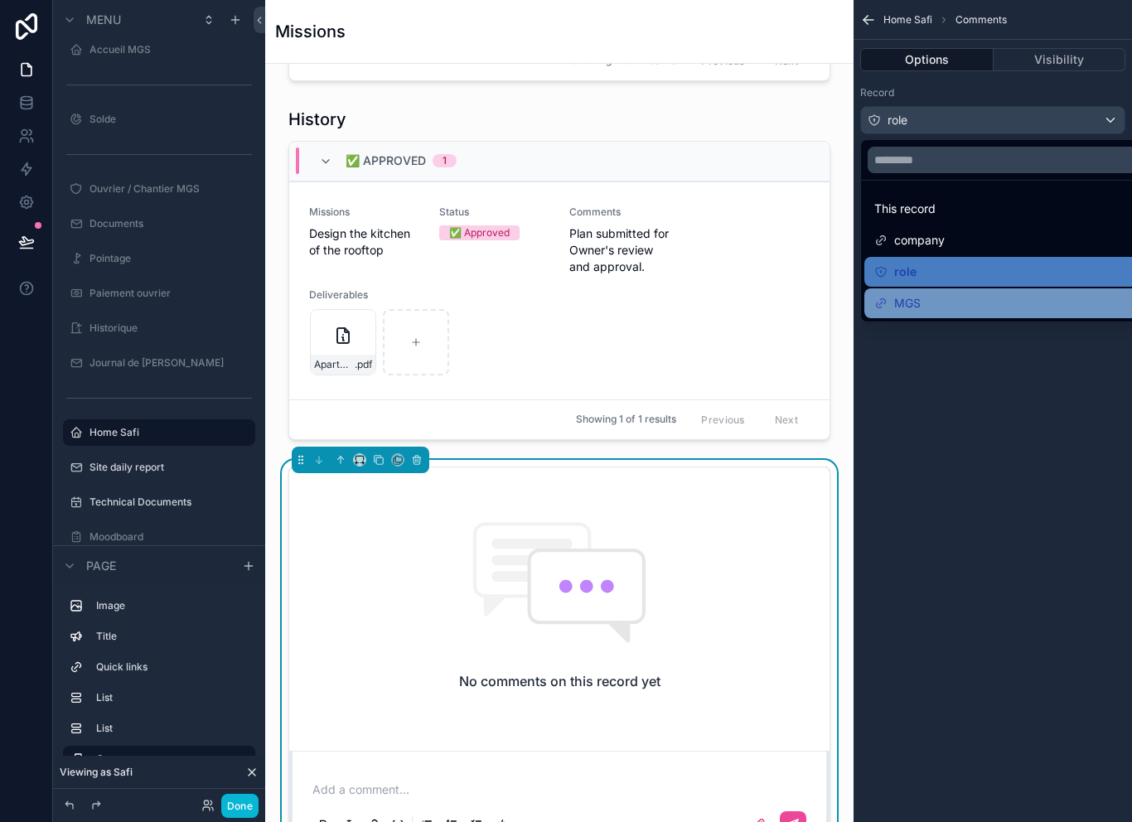
click at [937, 288] on div "MGS" at bounding box center [1011, 303] width 295 height 30
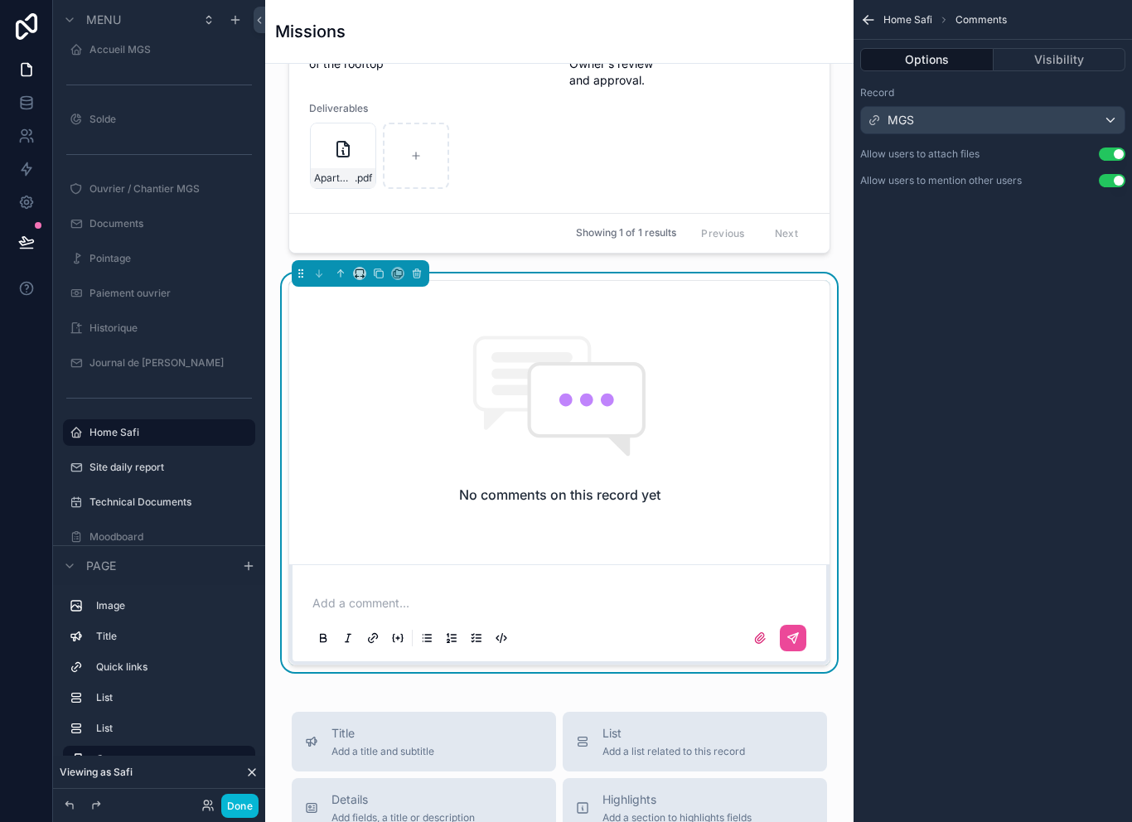
scroll to position [1490, 0]
click at [1002, 107] on div "MGS" at bounding box center [993, 120] width 264 height 27
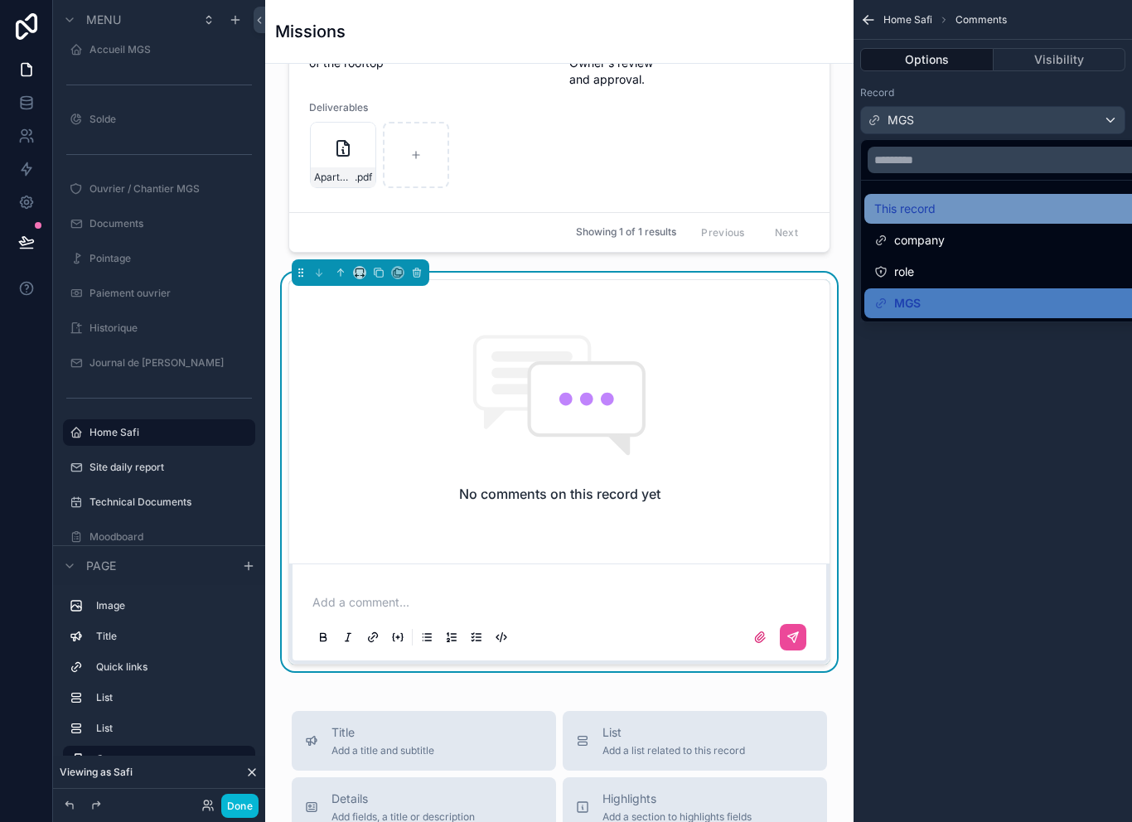
click at [947, 210] on div "This record" at bounding box center [1011, 209] width 275 height 20
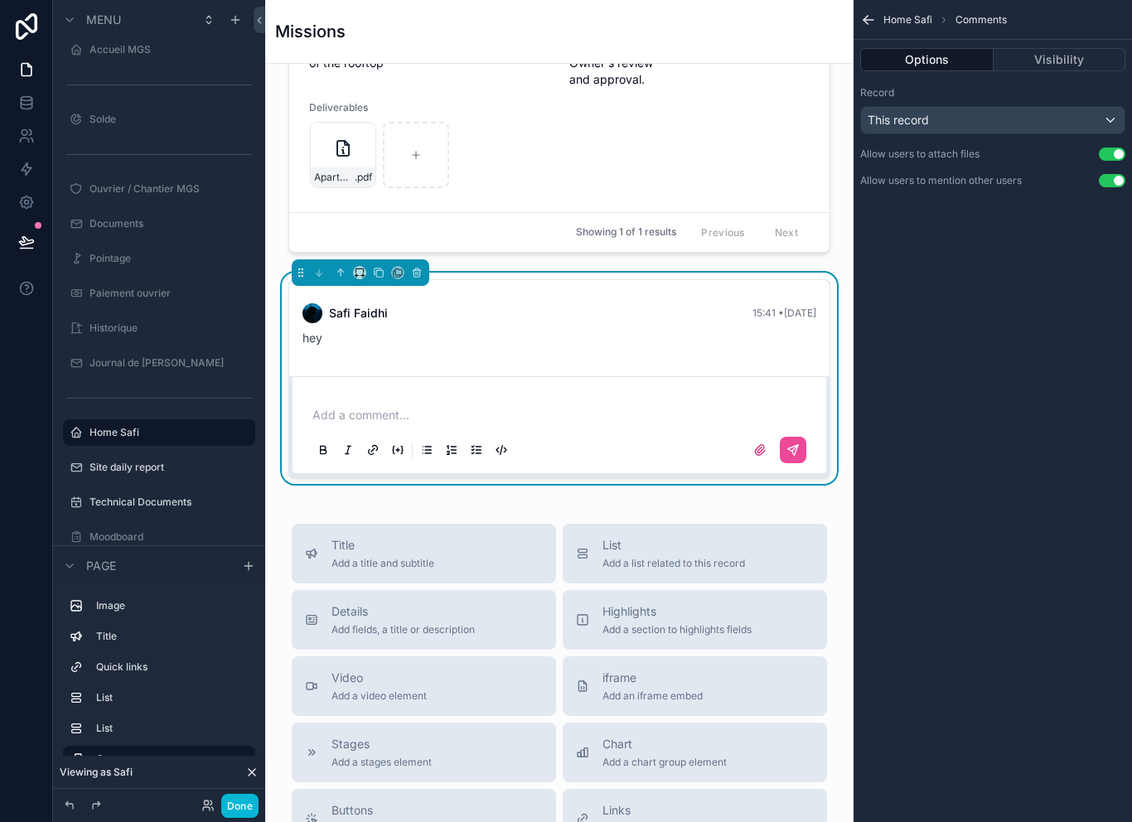
click at [976, 114] on div "This record" at bounding box center [993, 120] width 264 height 27
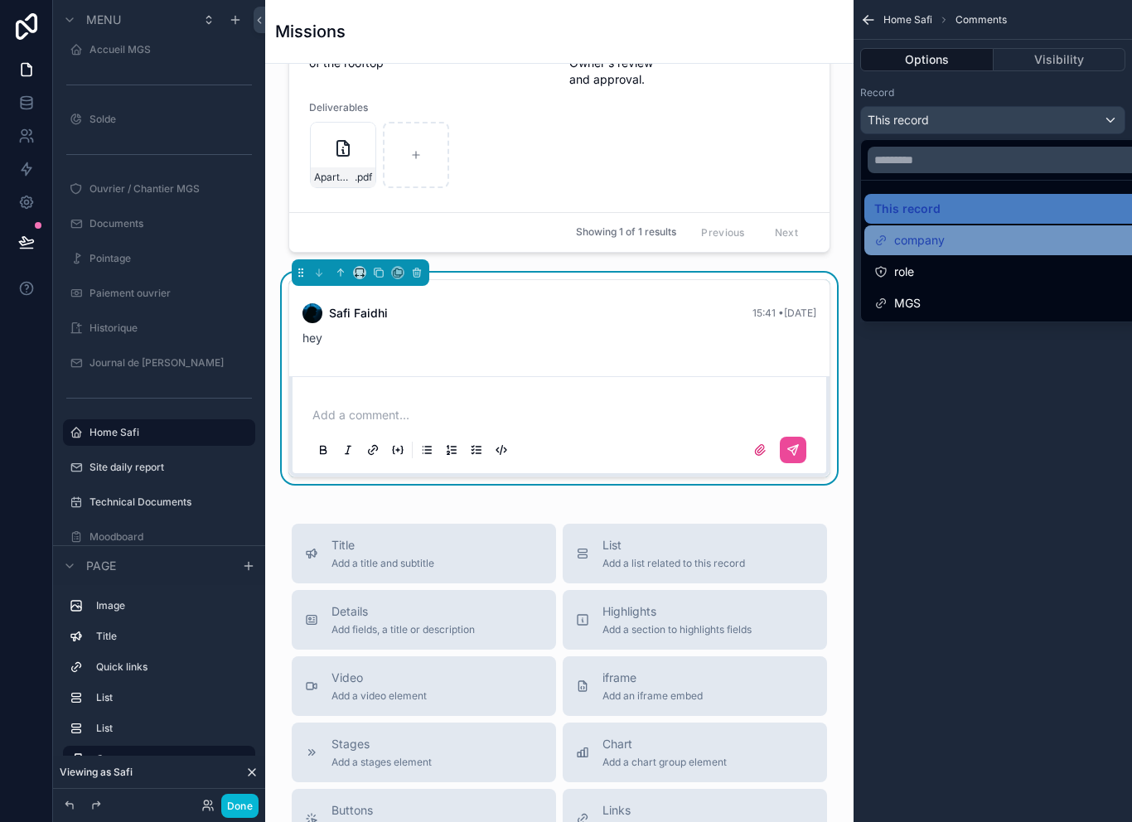
click at [957, 237] on div "company" at bounding box center [1011, 240] width 275 height 20
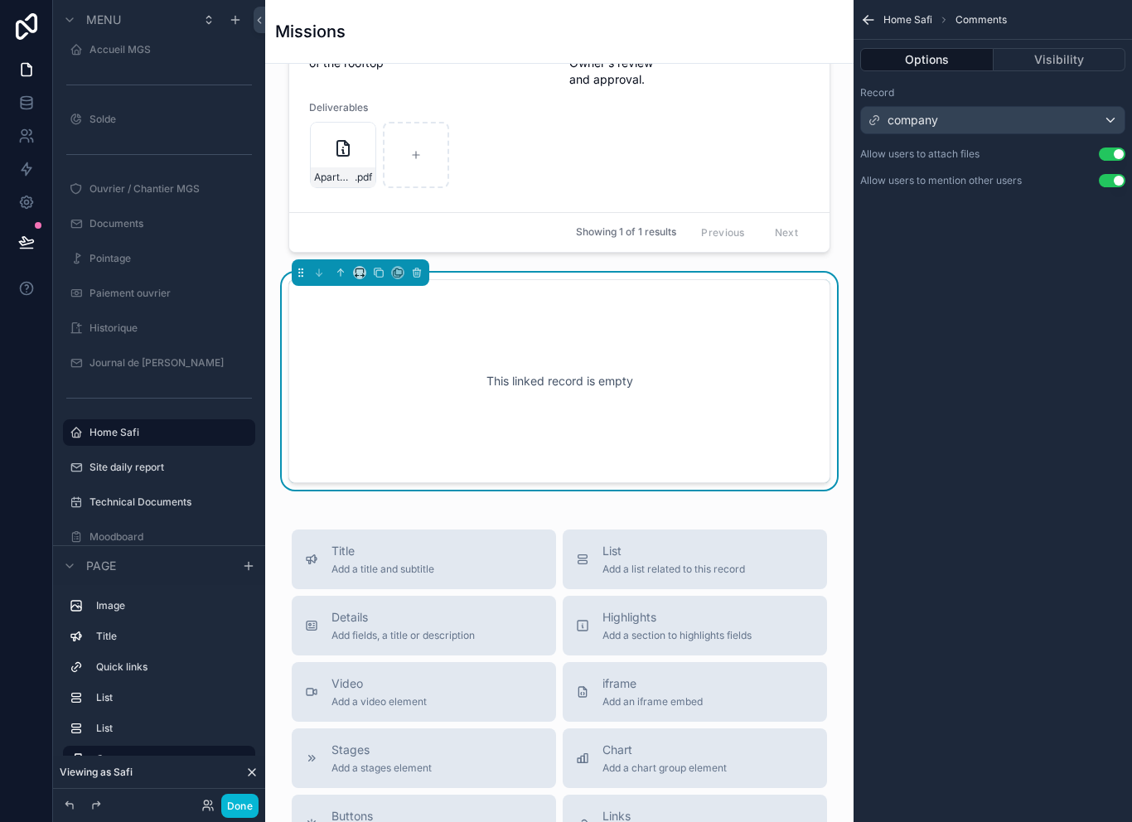
click at [1013, 110] on div "company" at bounding box center [993, 120] width 264 height 27
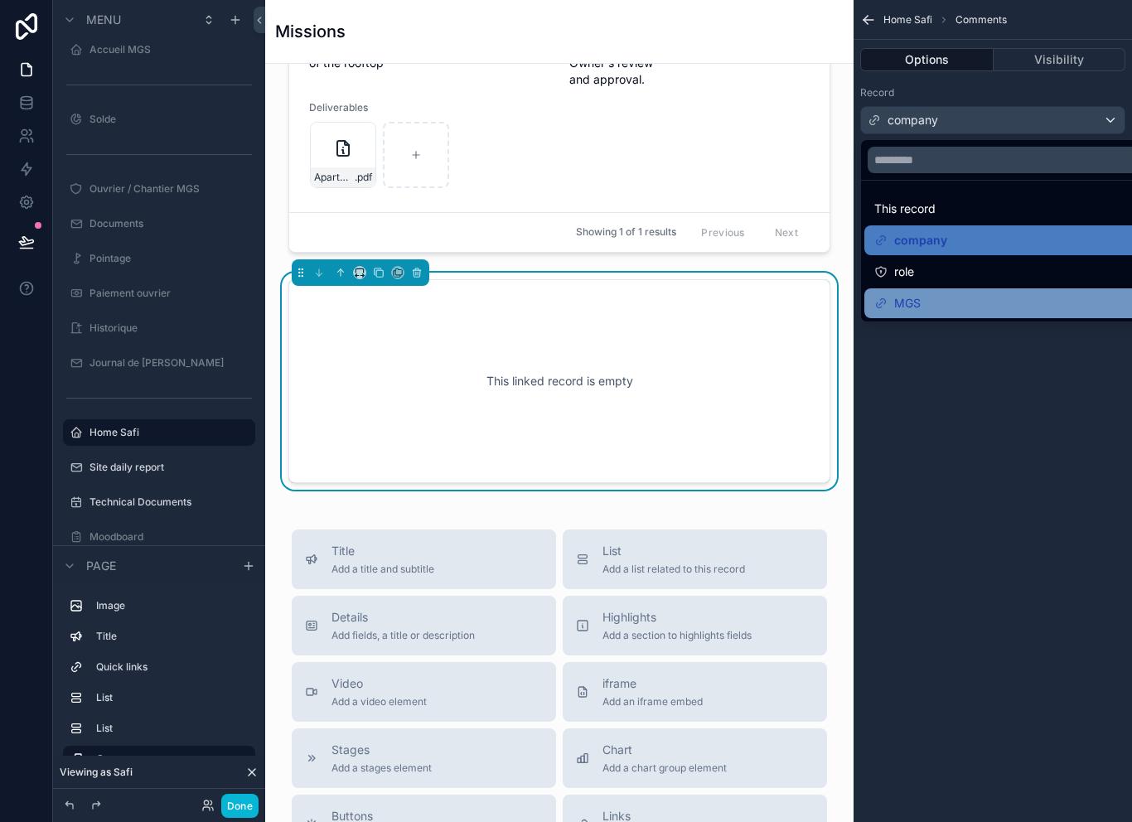
click at [950, 300] on div "MGS" at bounding box center [1011, 303] width 275 height 20
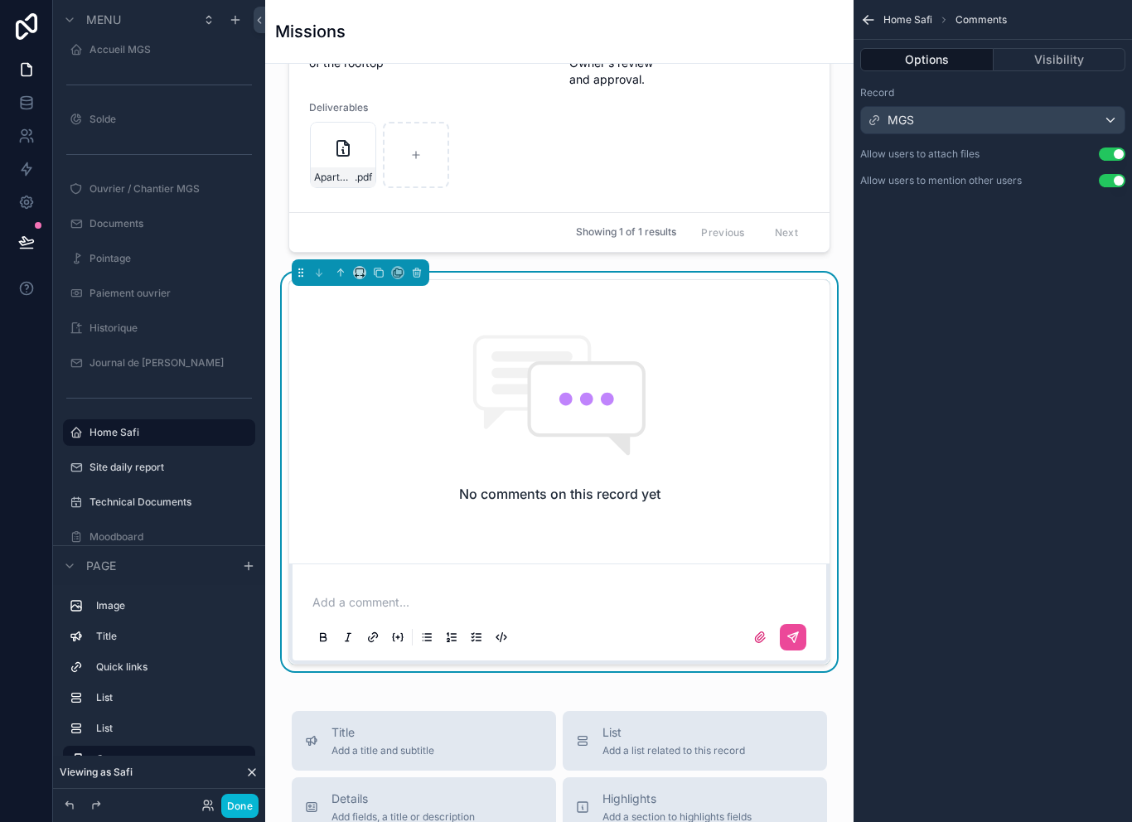
click at [1000, 114] on div "MGS" at bounding box center [993, 120] width 264 height 27
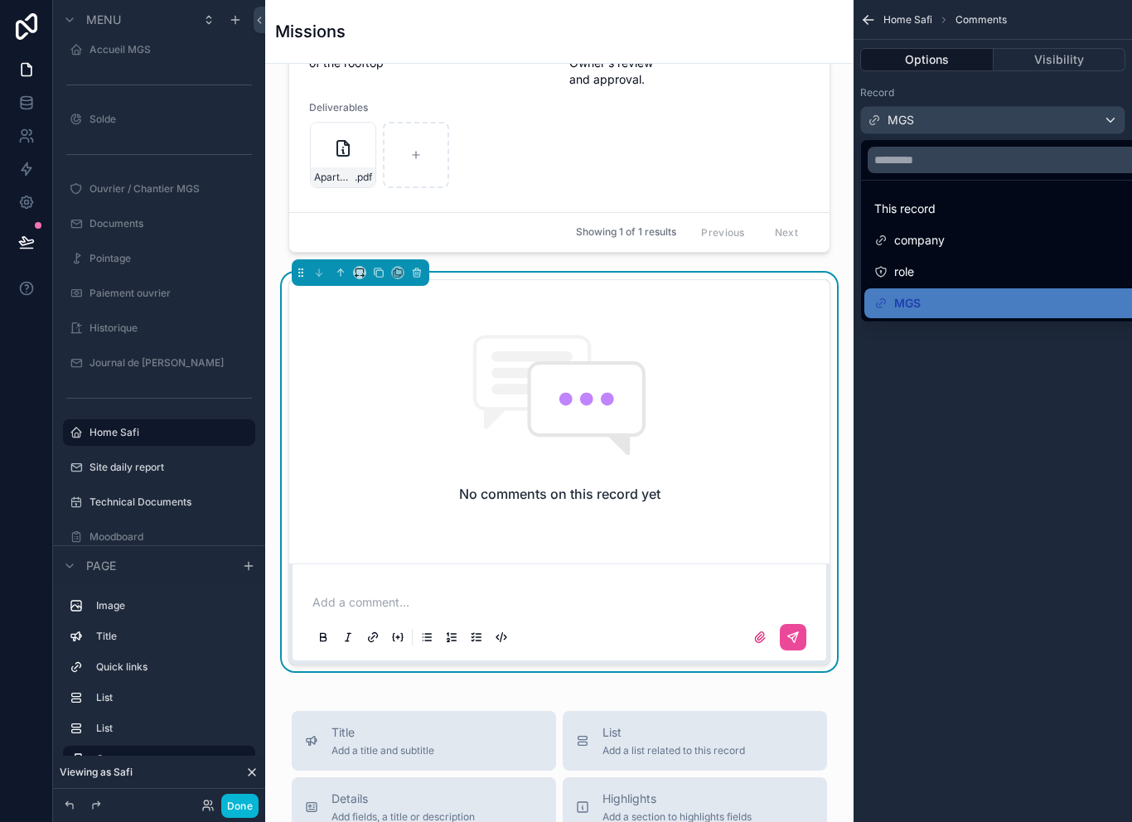
click at [1000, 114] on div "scrollable content" at bounding box center [566, 411] width 1132 height 822
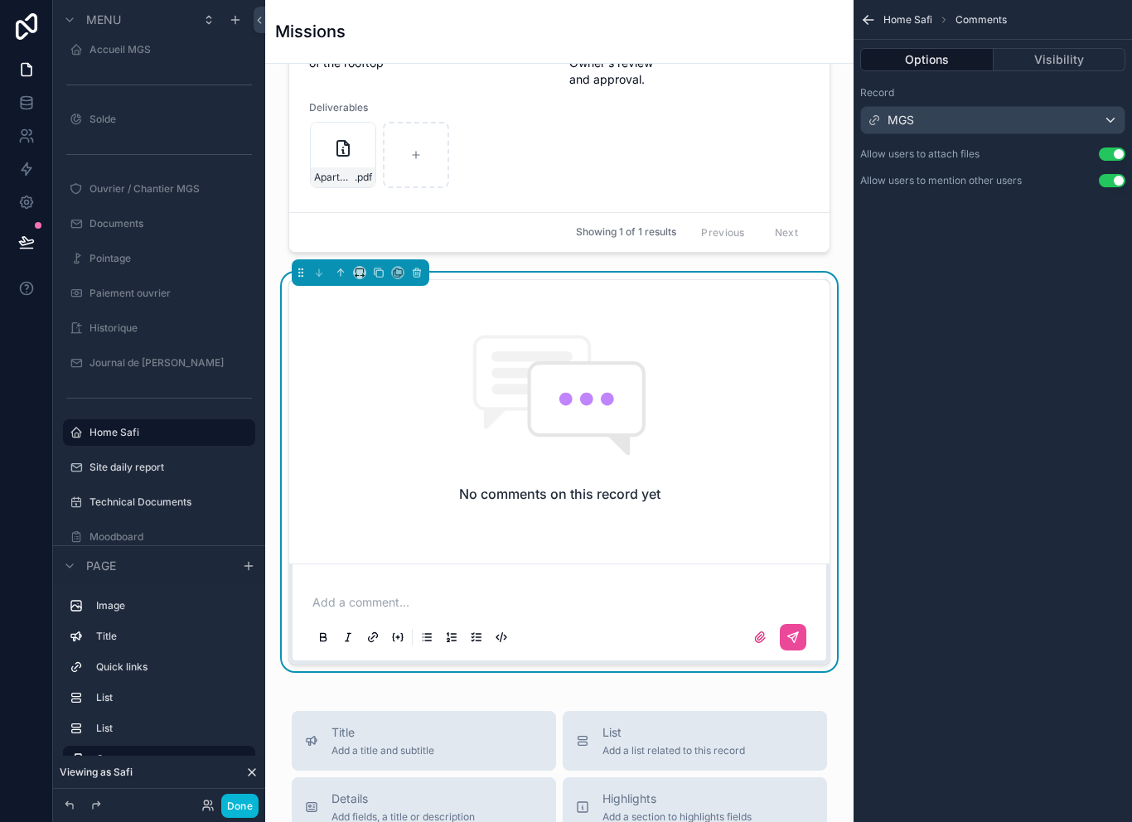
click at [1060, 107] on div "MGS" at bounding box center [993, 120] width 264 height 27
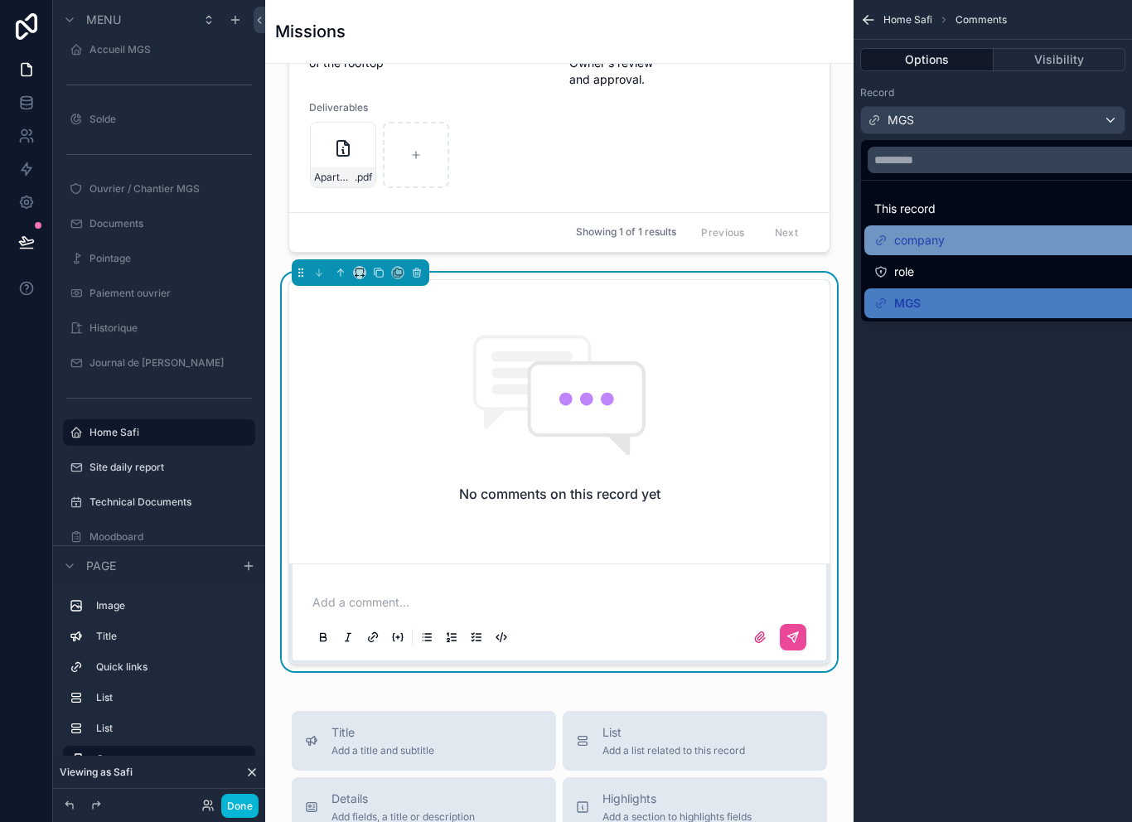
click at [983, 251] on div "company" at bounding box center [1011, 240] width 295 height 30
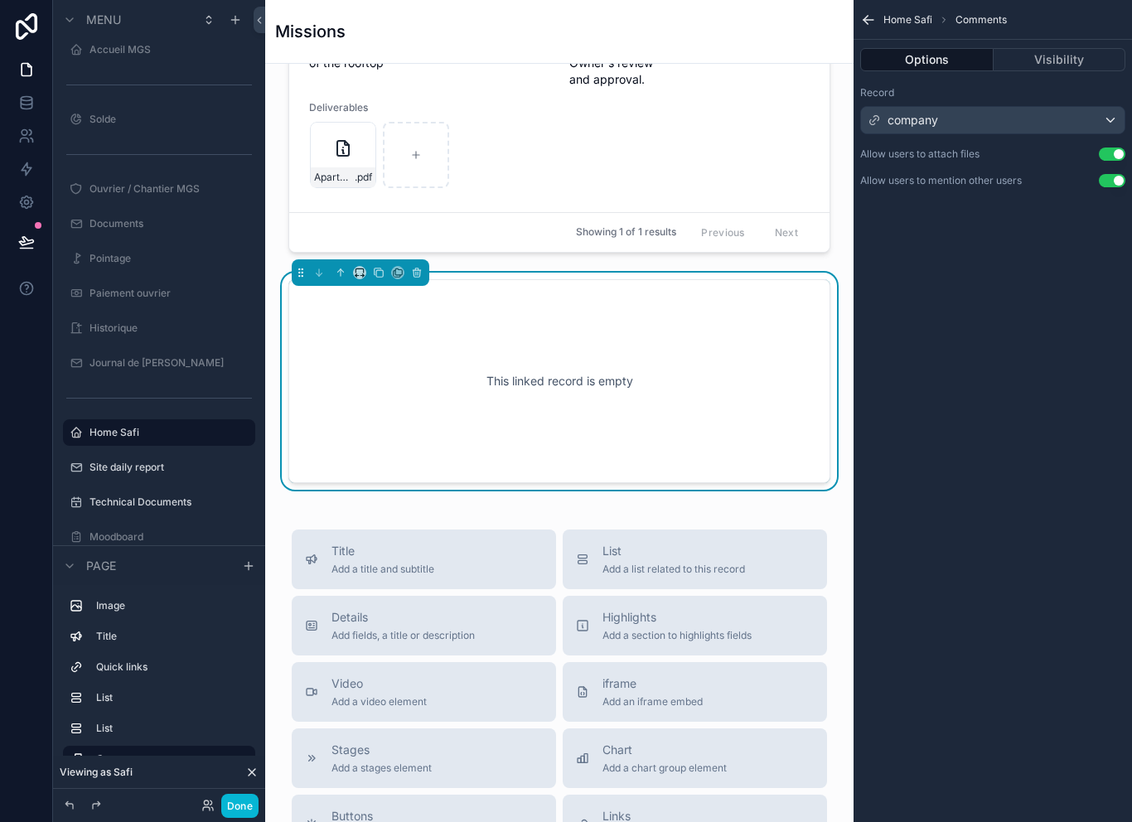
click at [1000, 114] on div "company" at bounding box center [993, 120] width 264 height 27
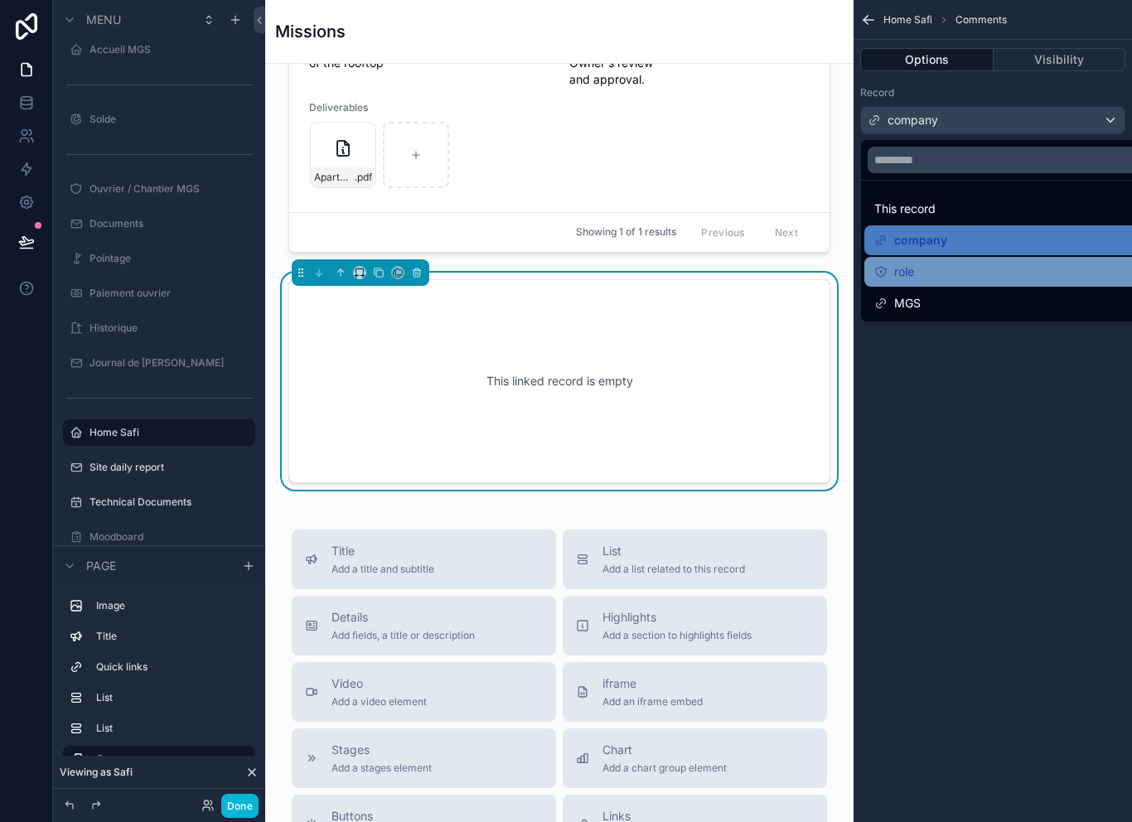
click at [964, 257] on div "role" at bounding box center [1011, 272] width 295 height 30
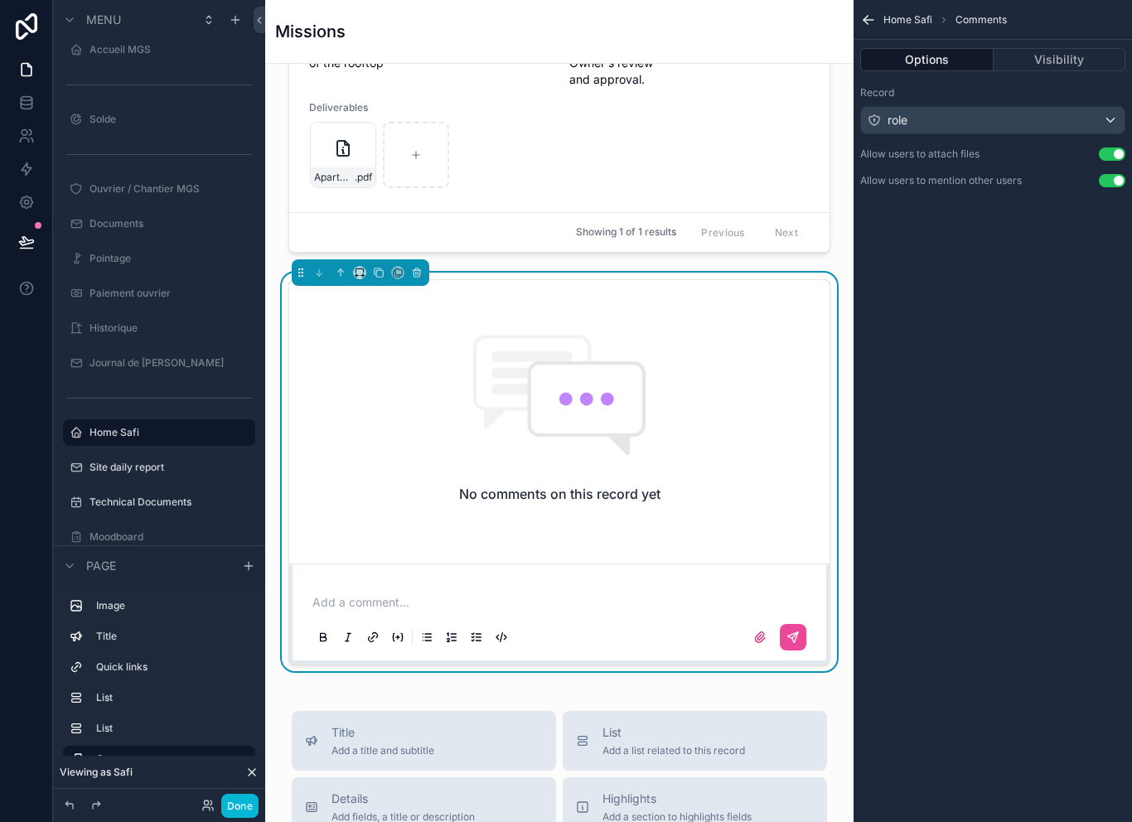
click at [754, 360] on div "No comments on this record yet" at bounding box center [559, 418] width 540 height 277
click at [753, 359] on div "No comments on this record yet" at bounding box center [559, 418] width 540 height 277
click at [779, 367] on div "No comments on this record yet" at bounding box center [559, 418] width 540 height 277
click at [771, 644] on label "scrollable content" at bounding box center [760, 637] width 27 height 27
click at [0, 0] on input "scrollable content" at bounding box center [0, 0] width 0 height 0
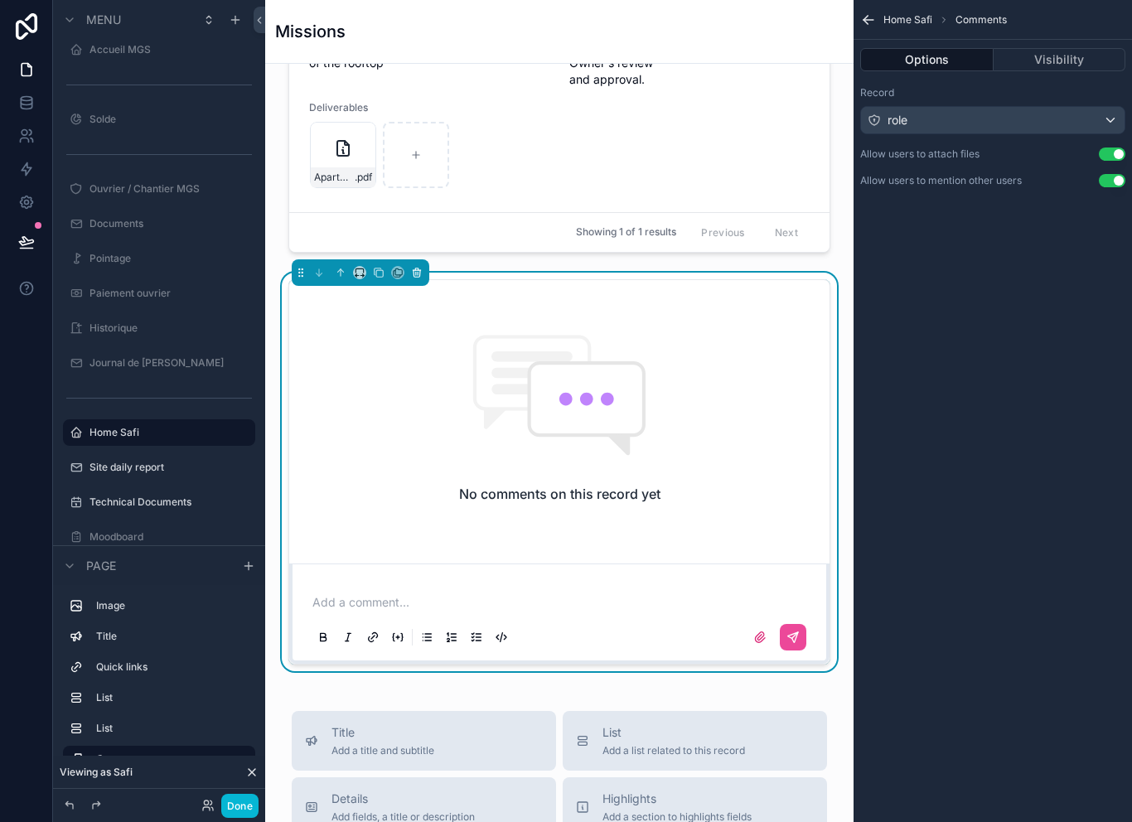
click at [419, 282] on button "scrollable content" at bounding box center [417, 273] width 18 height 18
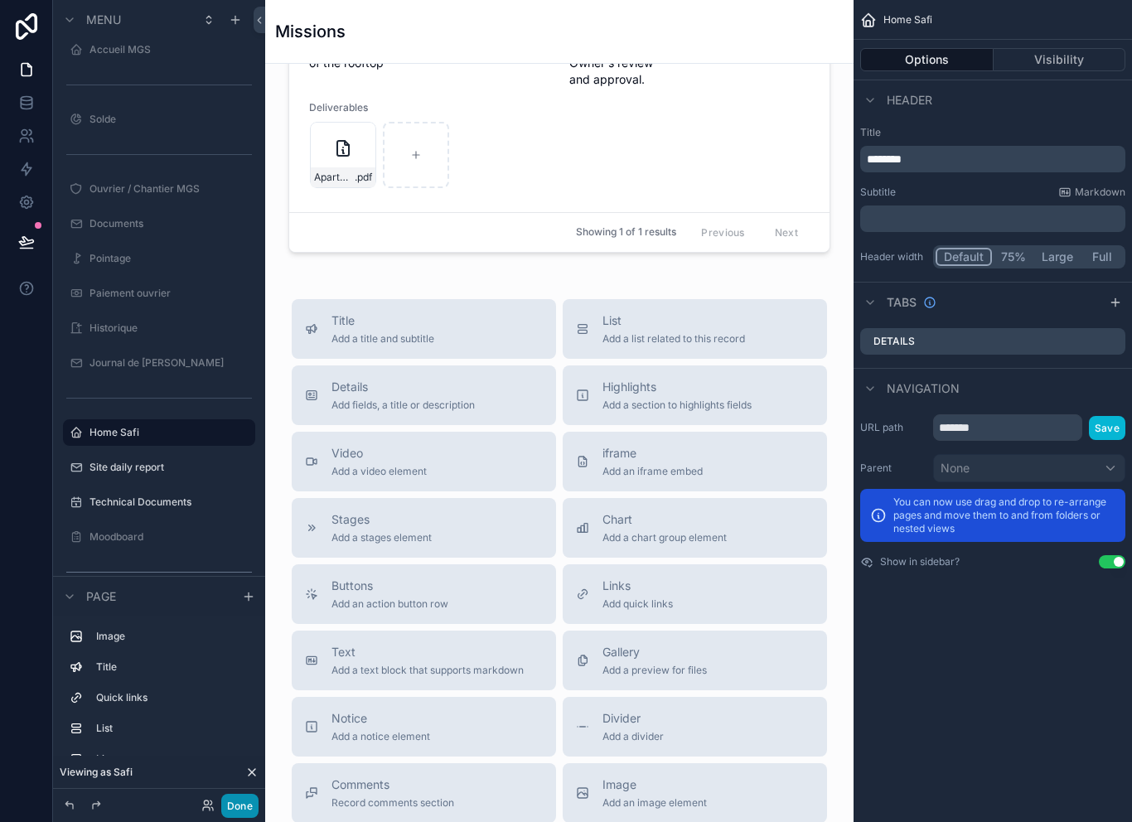
click at [244, 807] on button "Done" at bounding box center [239, 806] width 37 height 24
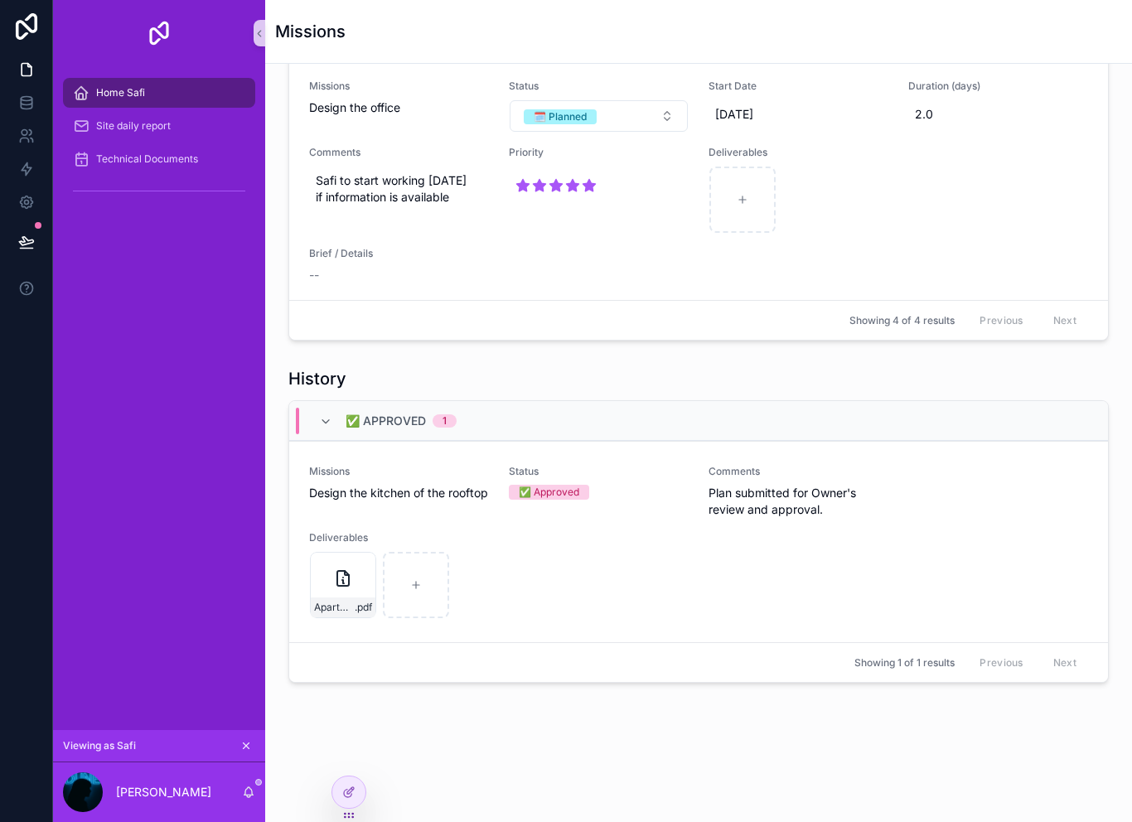
scroll to position [1095, 0]
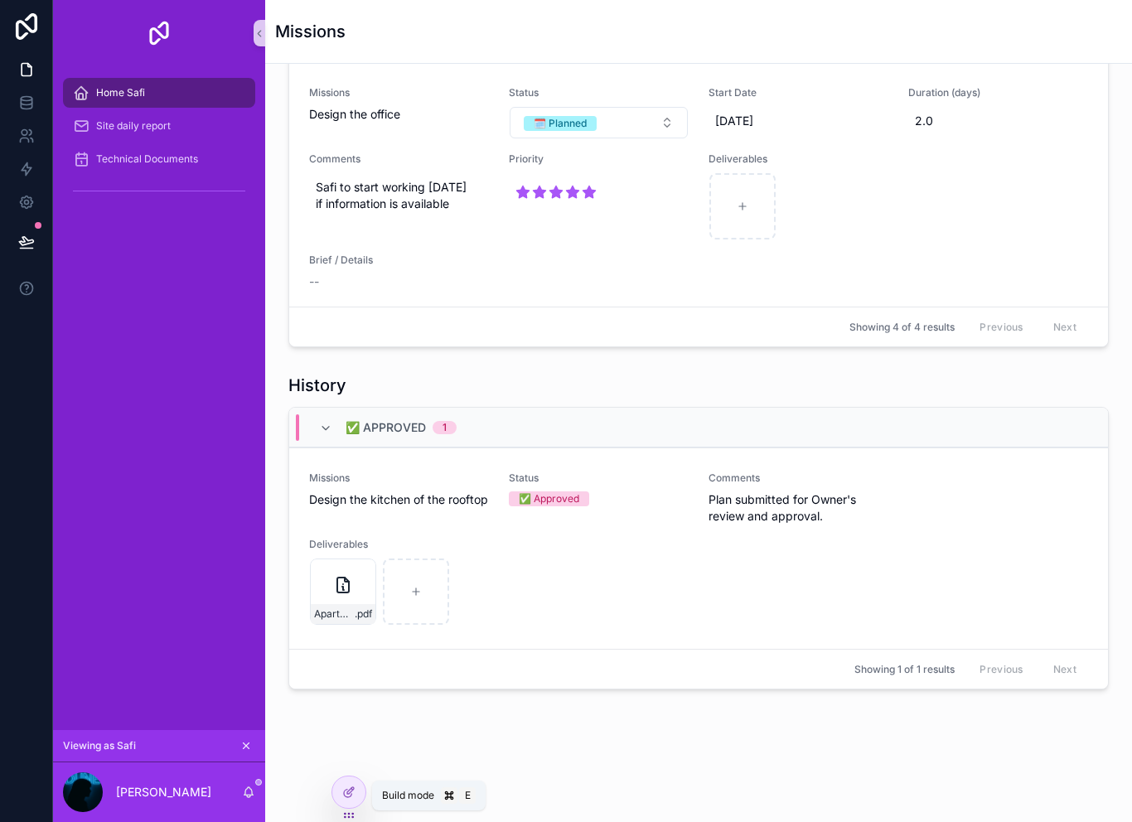
click at [354, 759] on icon at bounding box center [353, 759] width 2 height 3
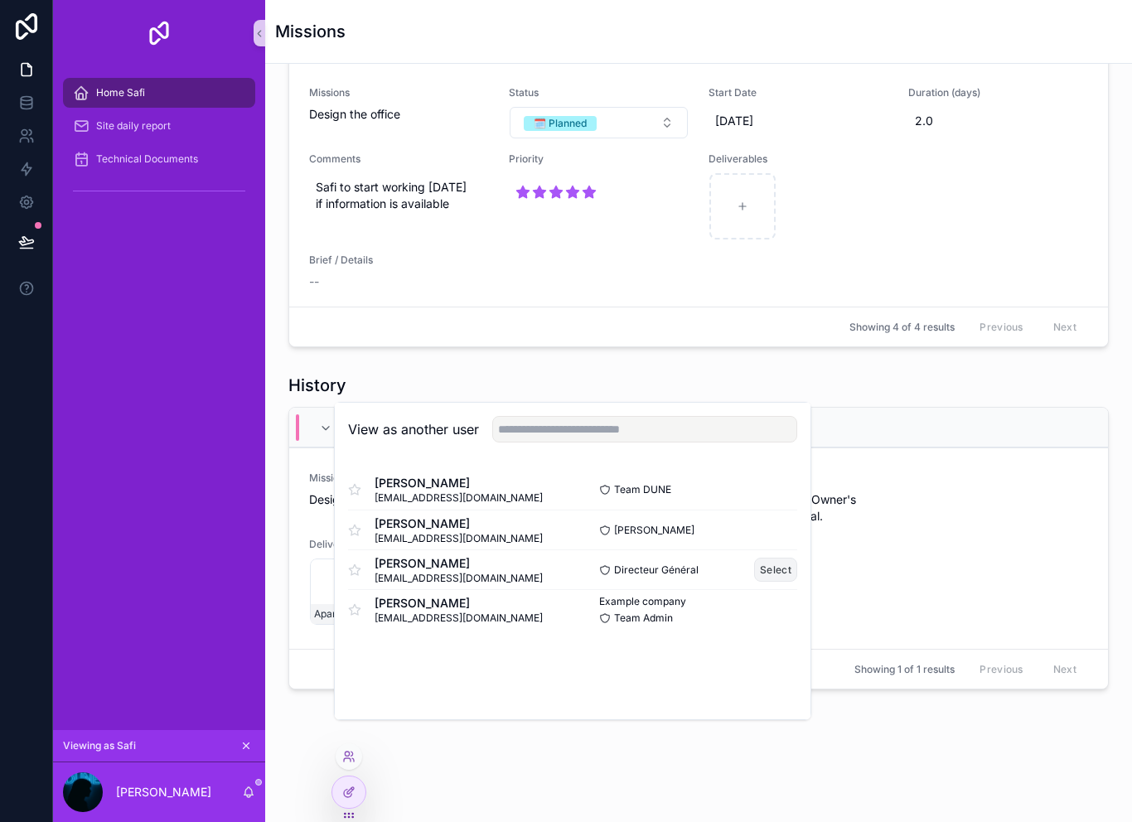
click at [781, 582] on button "Select" at bounding box center [775, 570] width 43 height 24
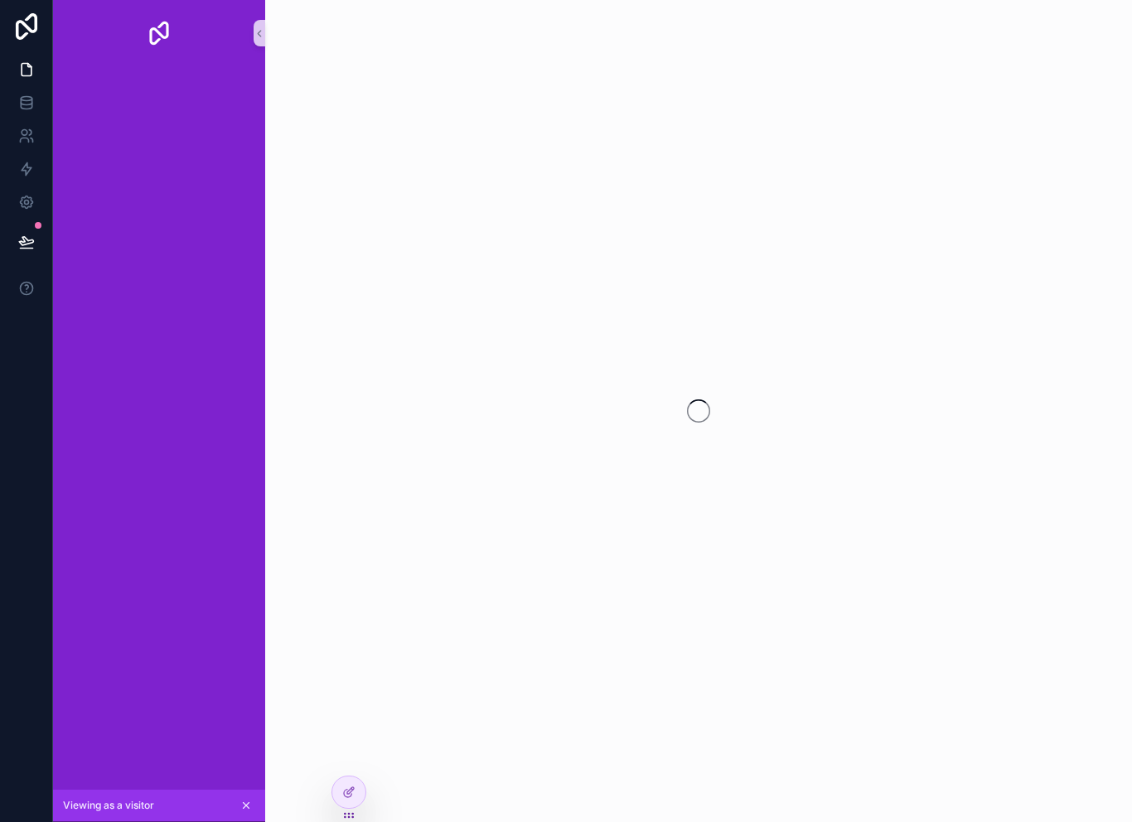
scroll to position [3, 0]
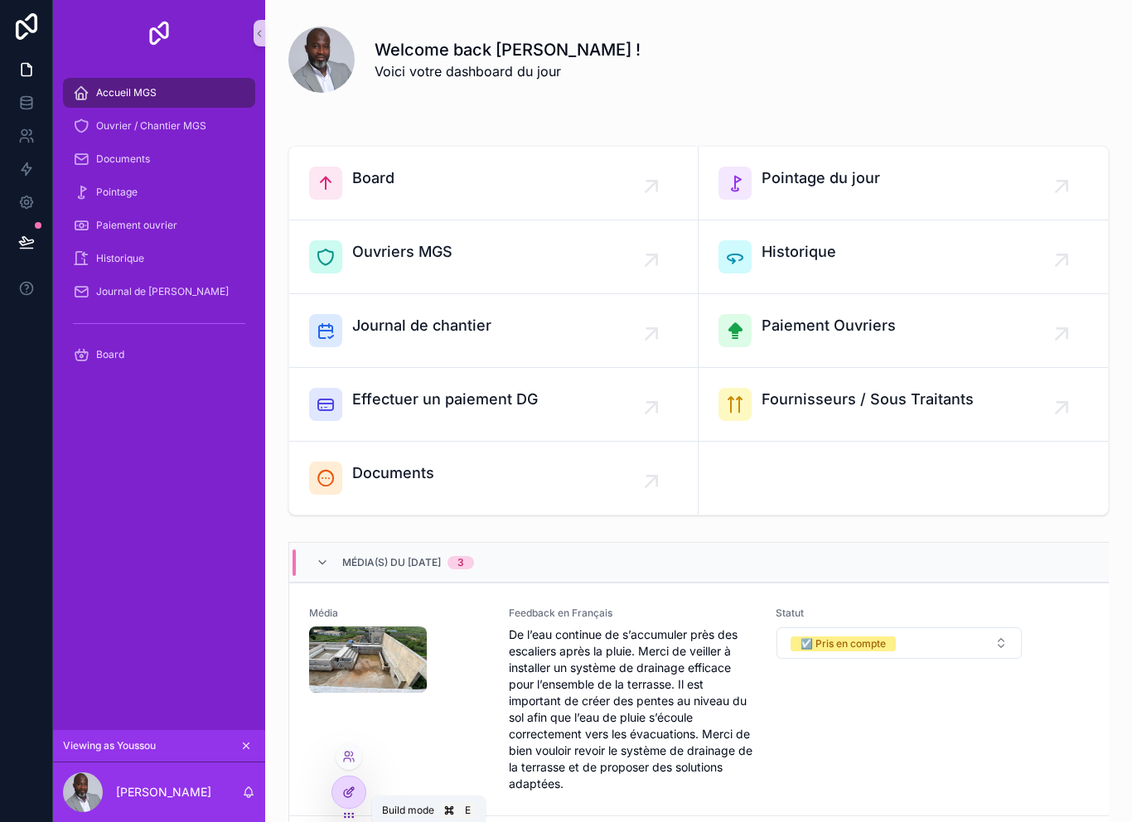
click at [360, 796] on div at bounding box center [348, 791] width 33 height 31
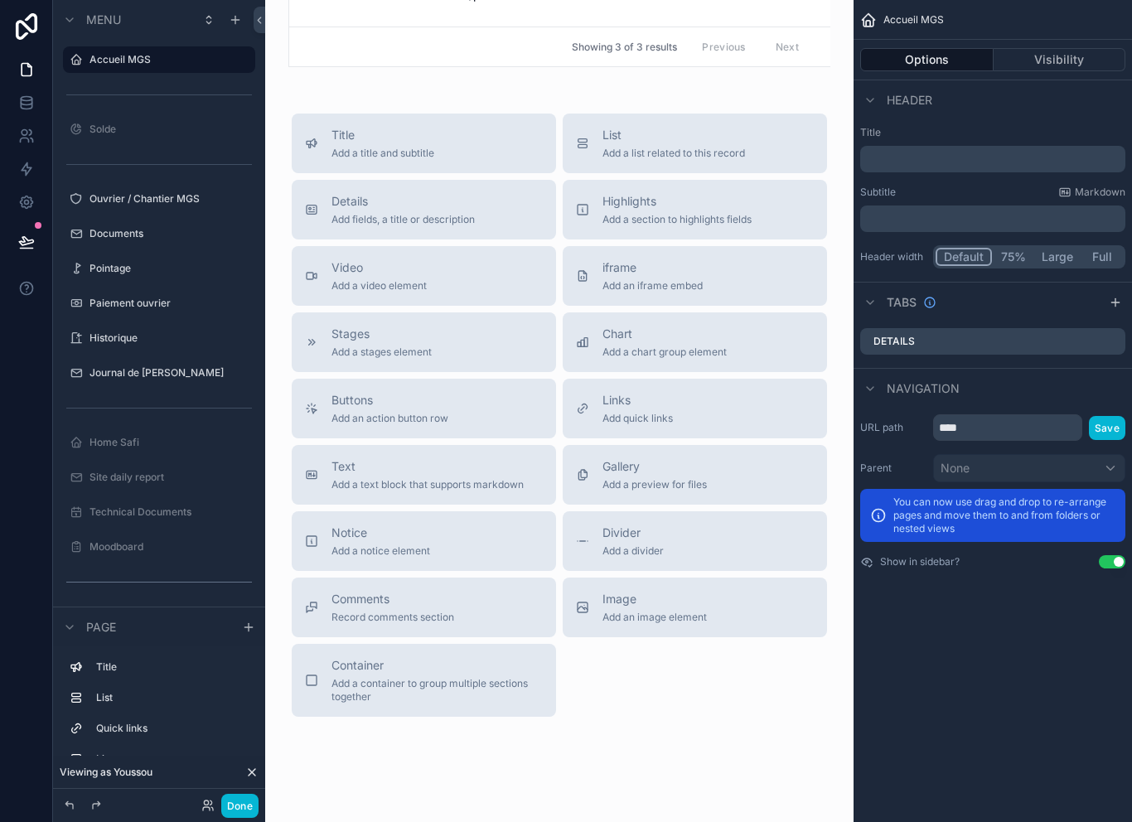
scroll to position [1621, 0]
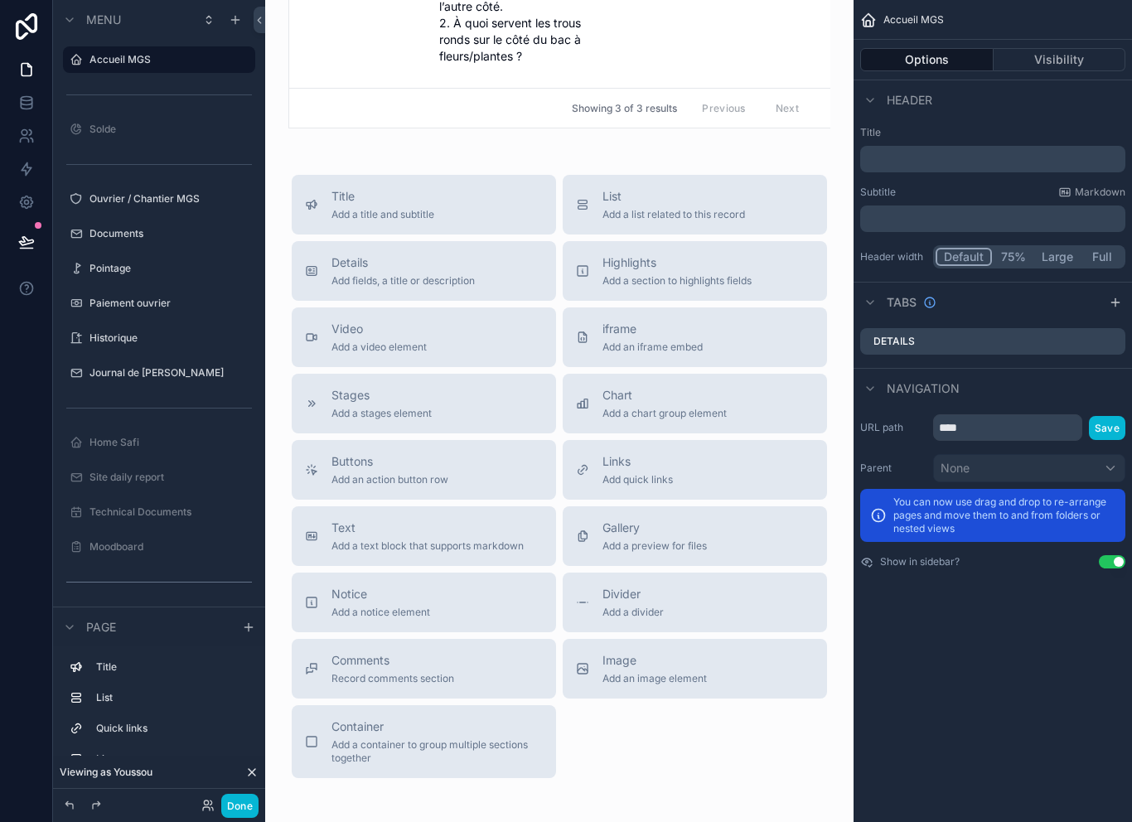
click at [606, 737] on div "Title Add a title and subtitle List Add a list related to this record Details A…" at bounding box center [559, 476] width 562 height 603
click at [457, 670] on div "Comments Record comments section" at bounding box center [424, 668] width 238 height 33
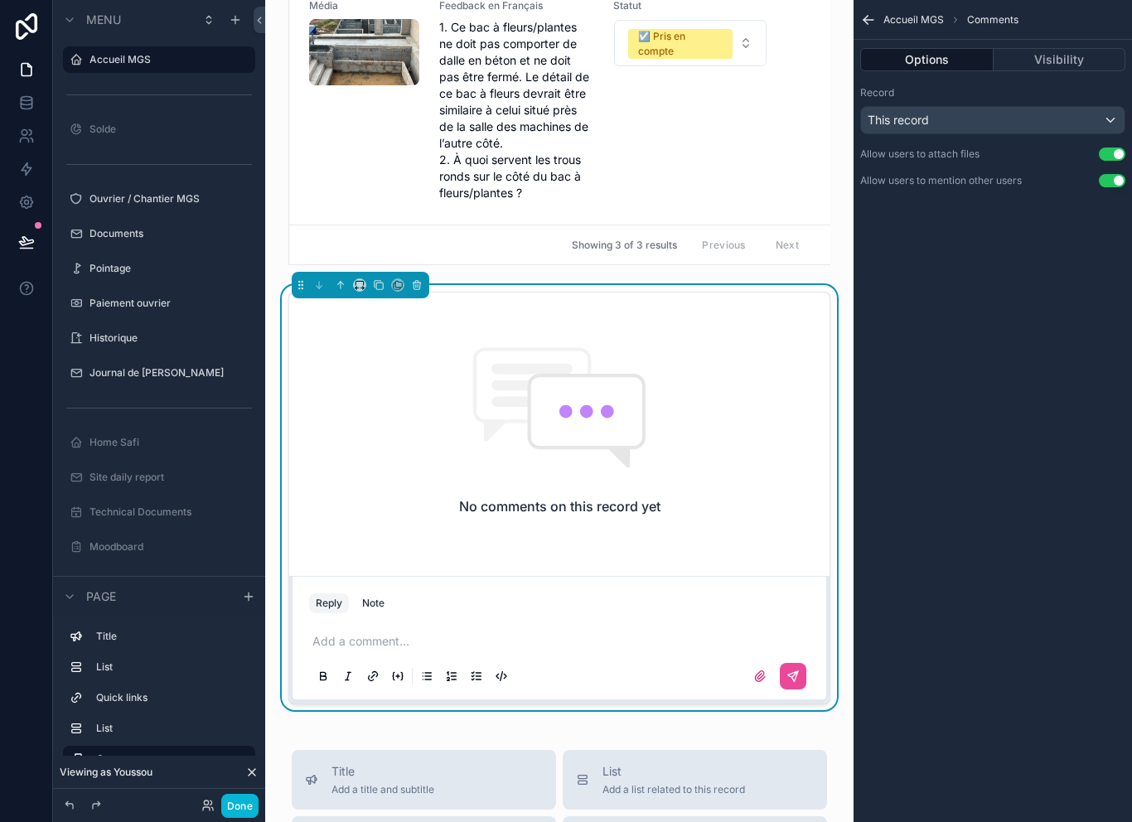
scroll to position [13, 0]
click at [1062, 49] on button "Visibility" at bounding box center [1060, 59] width 133 height 23
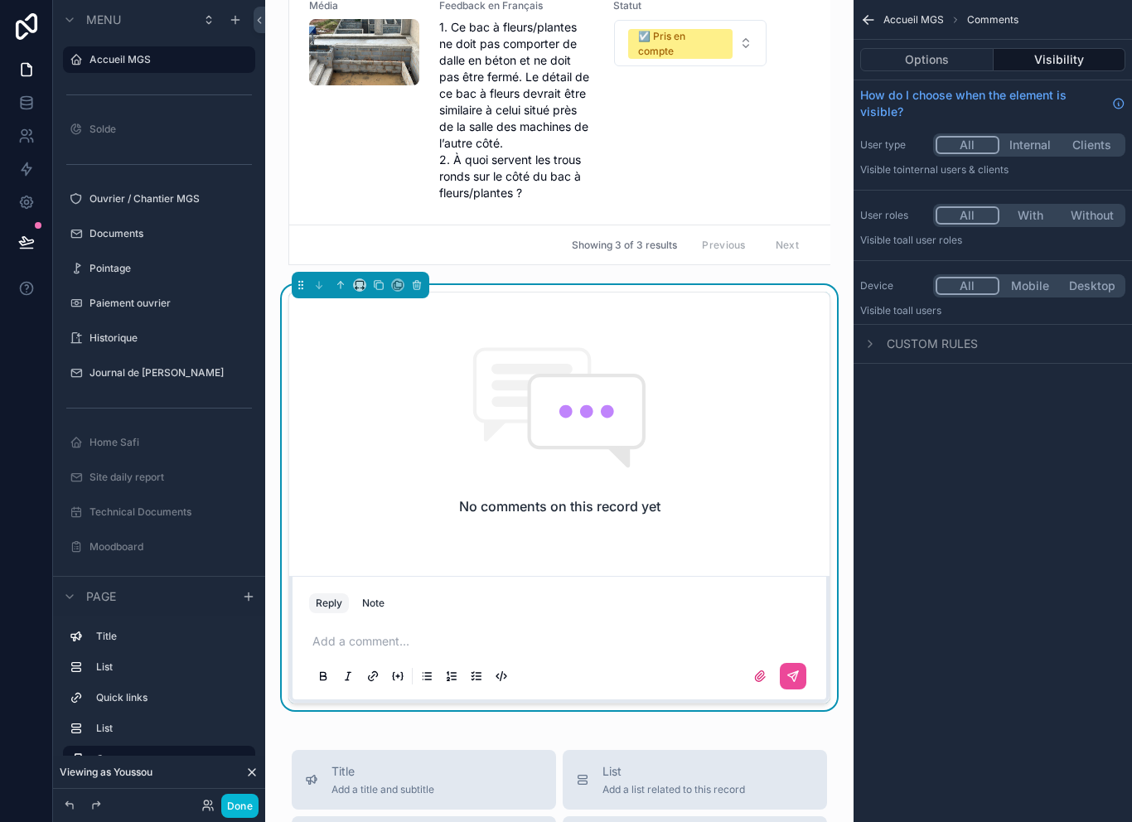
click at [898, 80] on div "How do I choose when the element is visible?" at bounding box center [993, 103] width 278 height 46
click at [924, 55] on button "Options" at bounding box center [926, 59] width 133 height 23
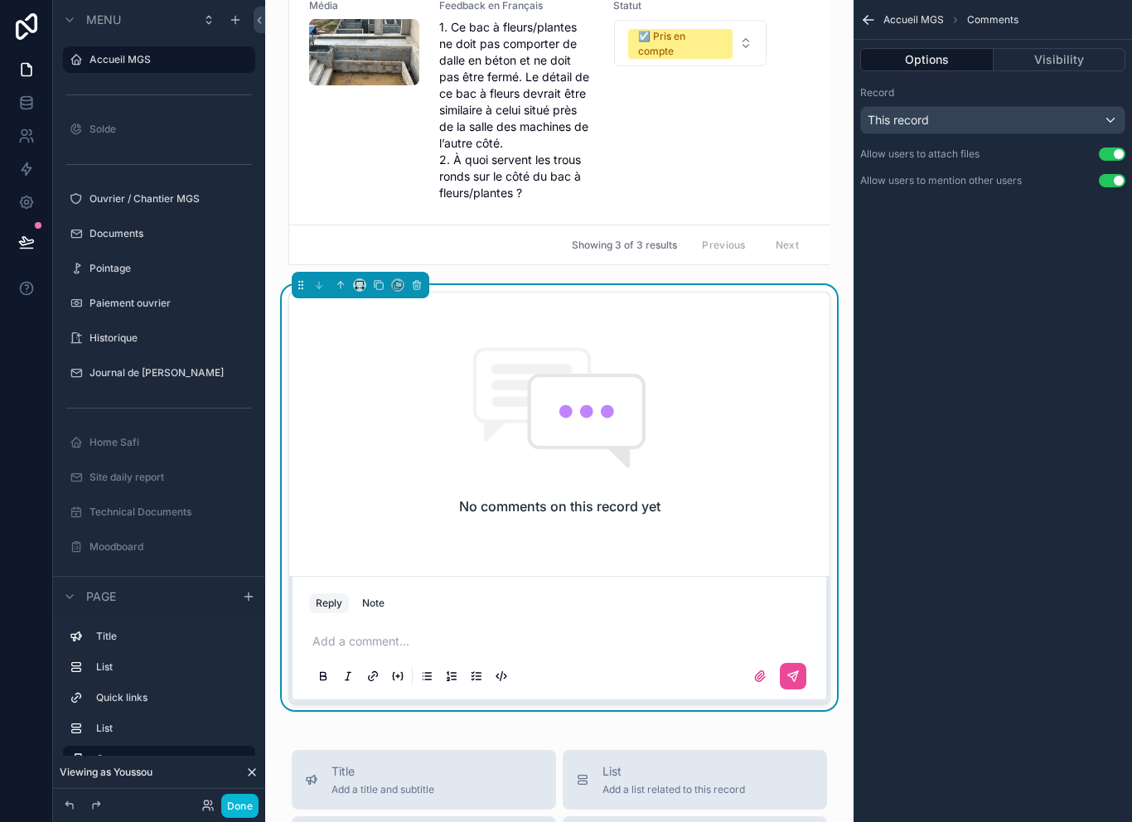
click at [1016, 111] on div "This record" at bounding box center [993, 120] width 264 height 27
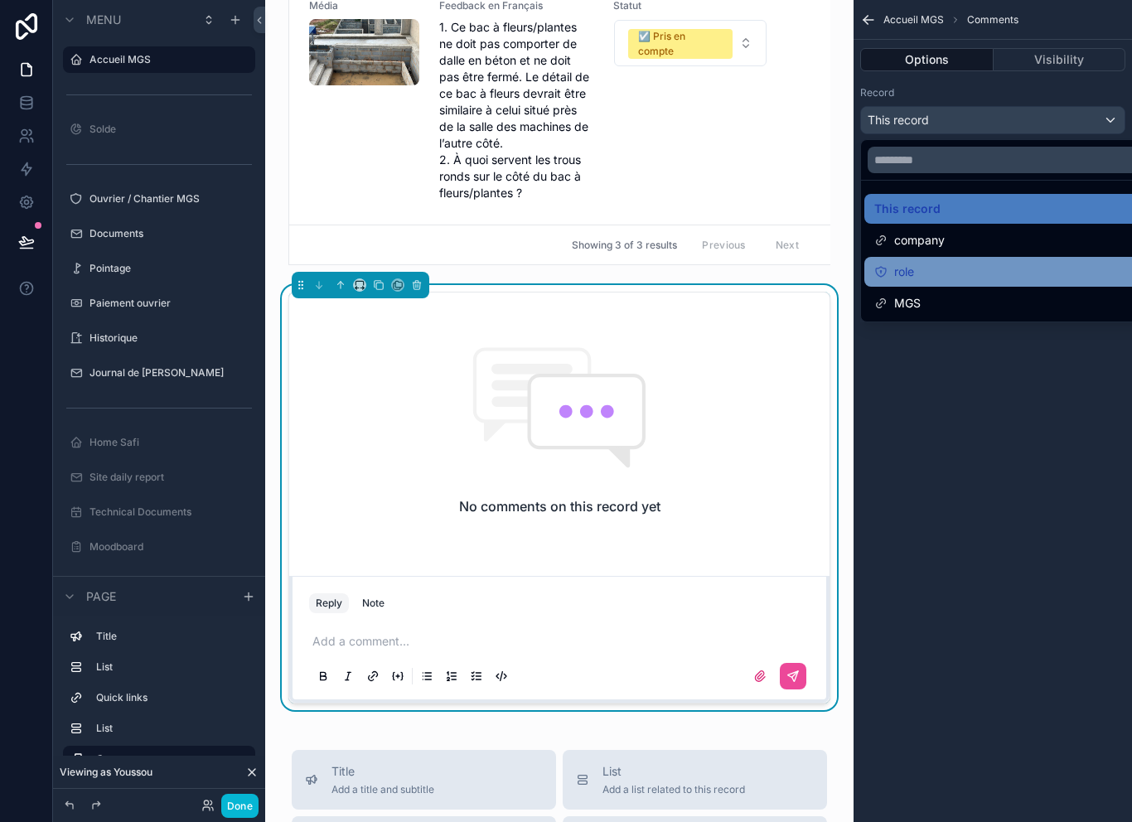
click at [951, 262] on div "role" at bounding box center [1011, 272] width 275 height 20
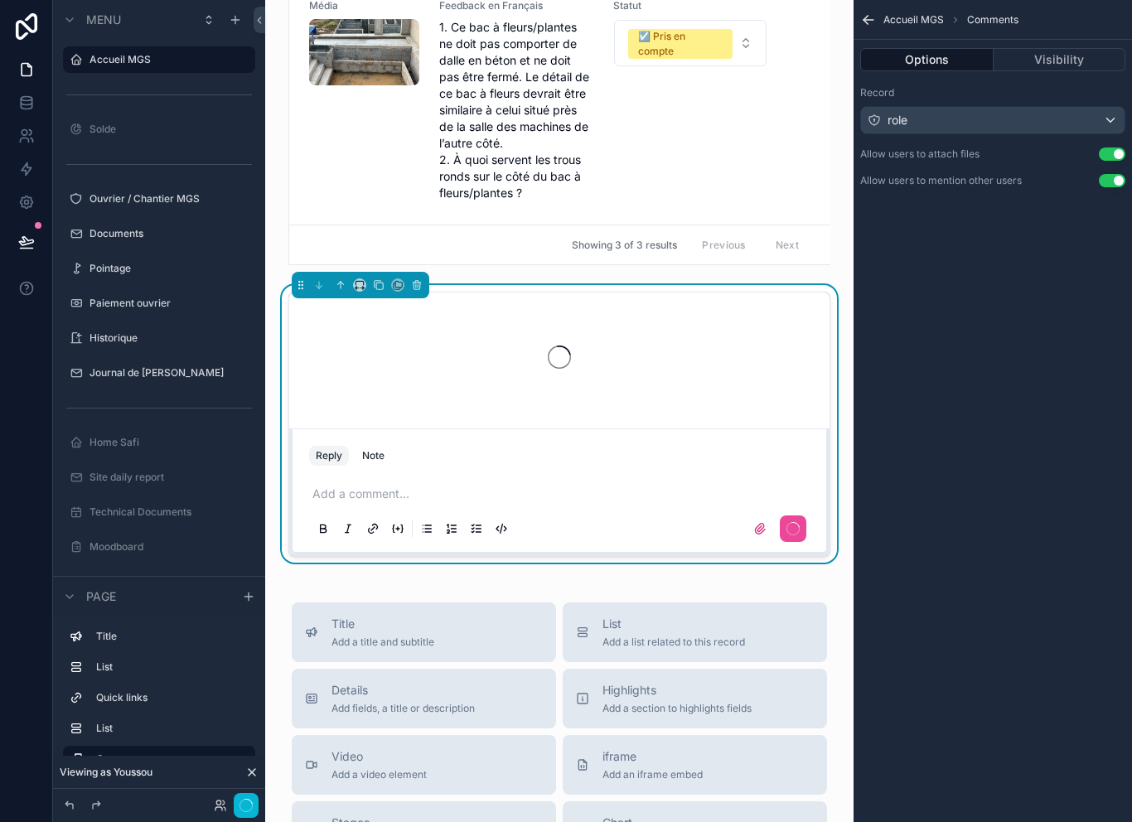
scroll to position [0, 0]
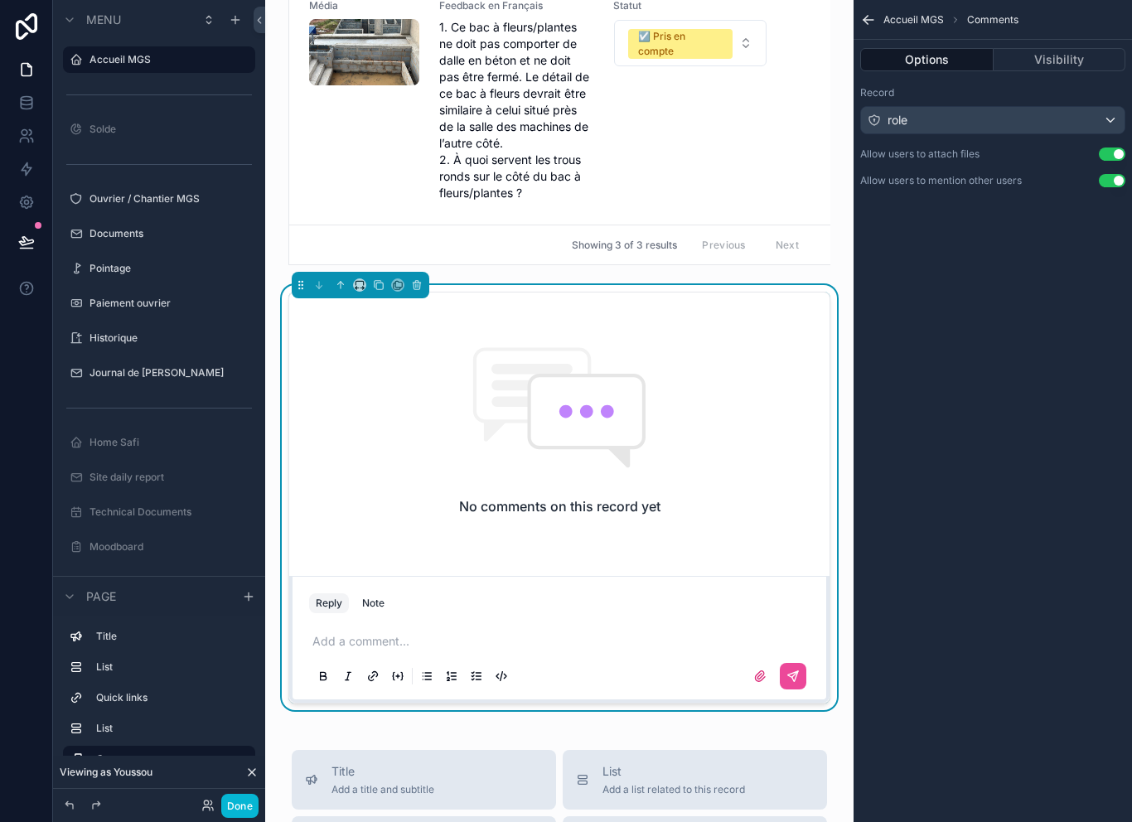
click at [1011, 112] on div "role" at bounding box center [993, 120] width 264 height 27
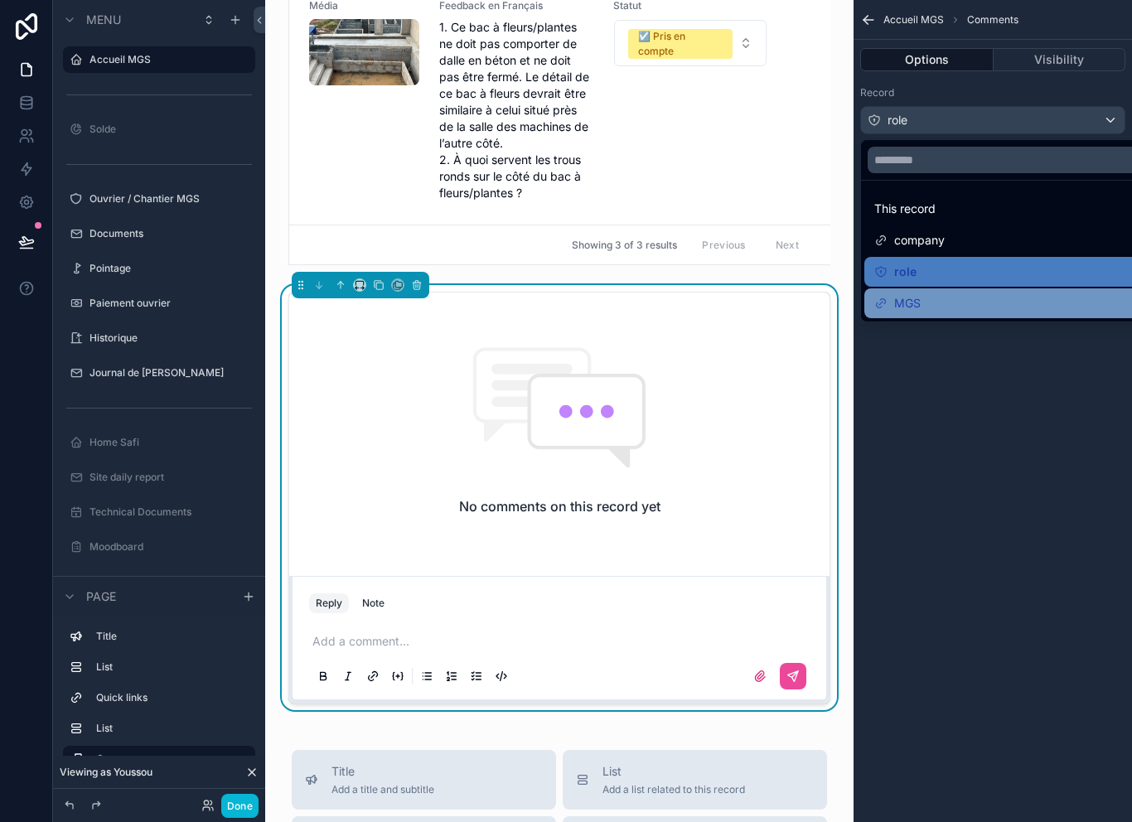
click at [943, 290] on div "MGS" at bounding box center [1011, 303] width 295 height 30
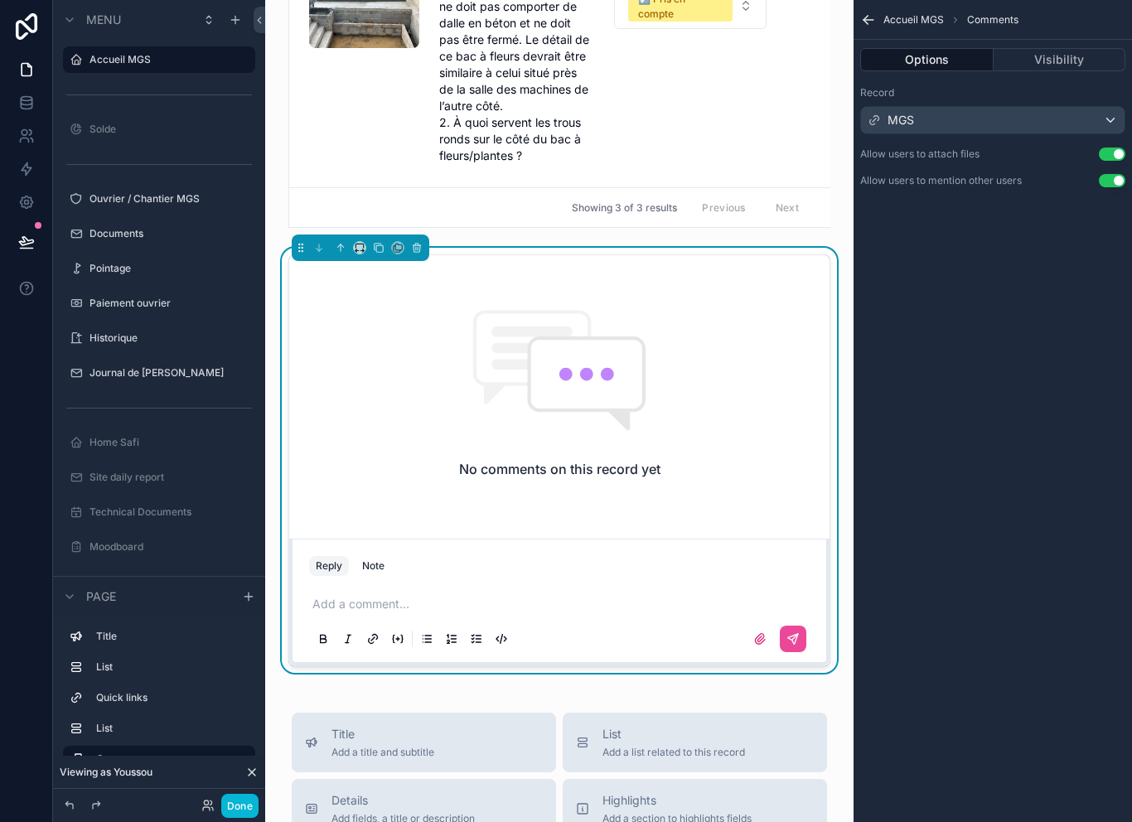
scroll to position [1521, 0]
click at [999, 123] on div "MGS" at bounding box center [993, 120] width 264 height 27
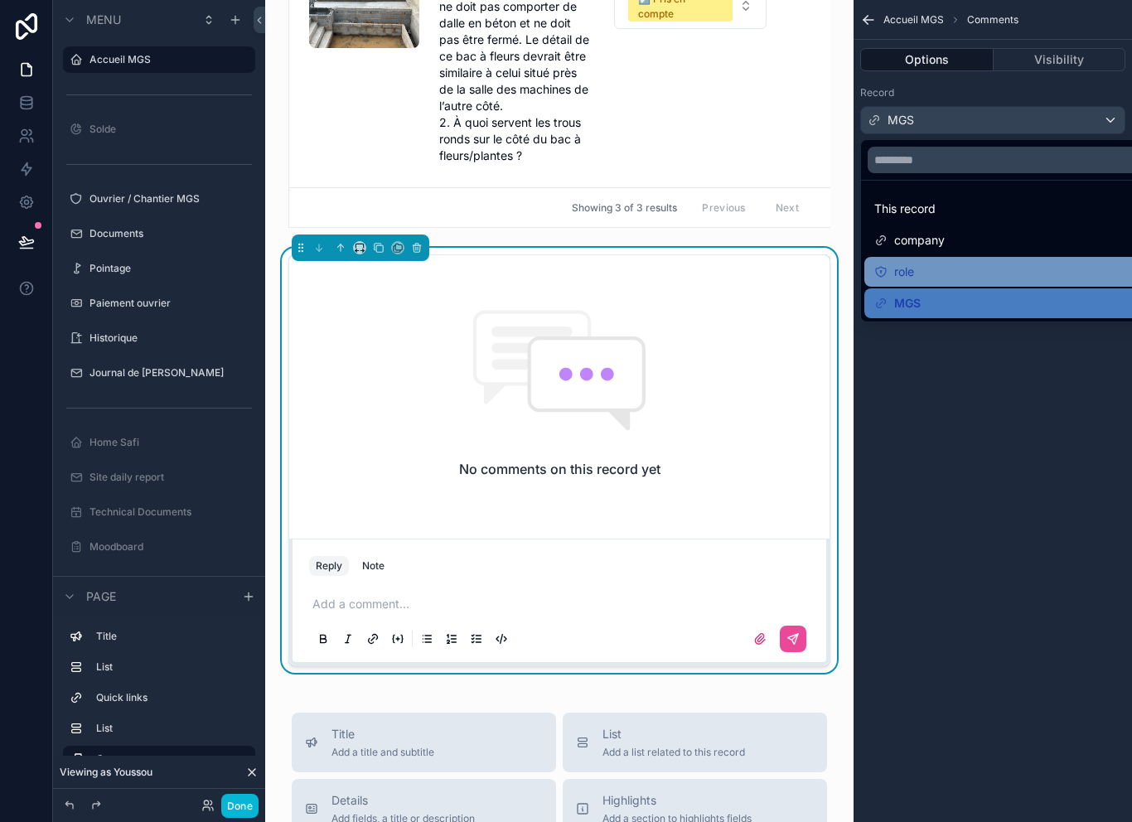
click at [936, 268] on div "role" at bounding box center [1011, 272] width 275 height 20
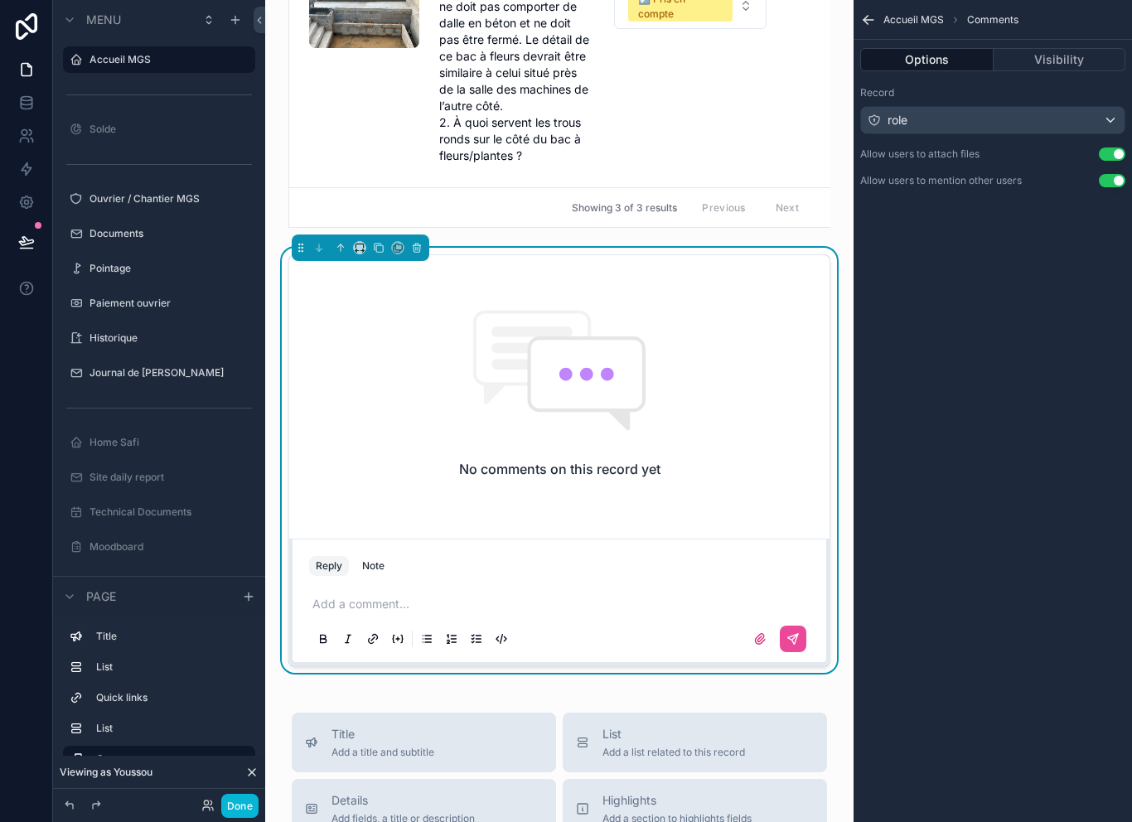
click at [974, 115] on div "role" at bounding box center [993, 120] width 264 height 27
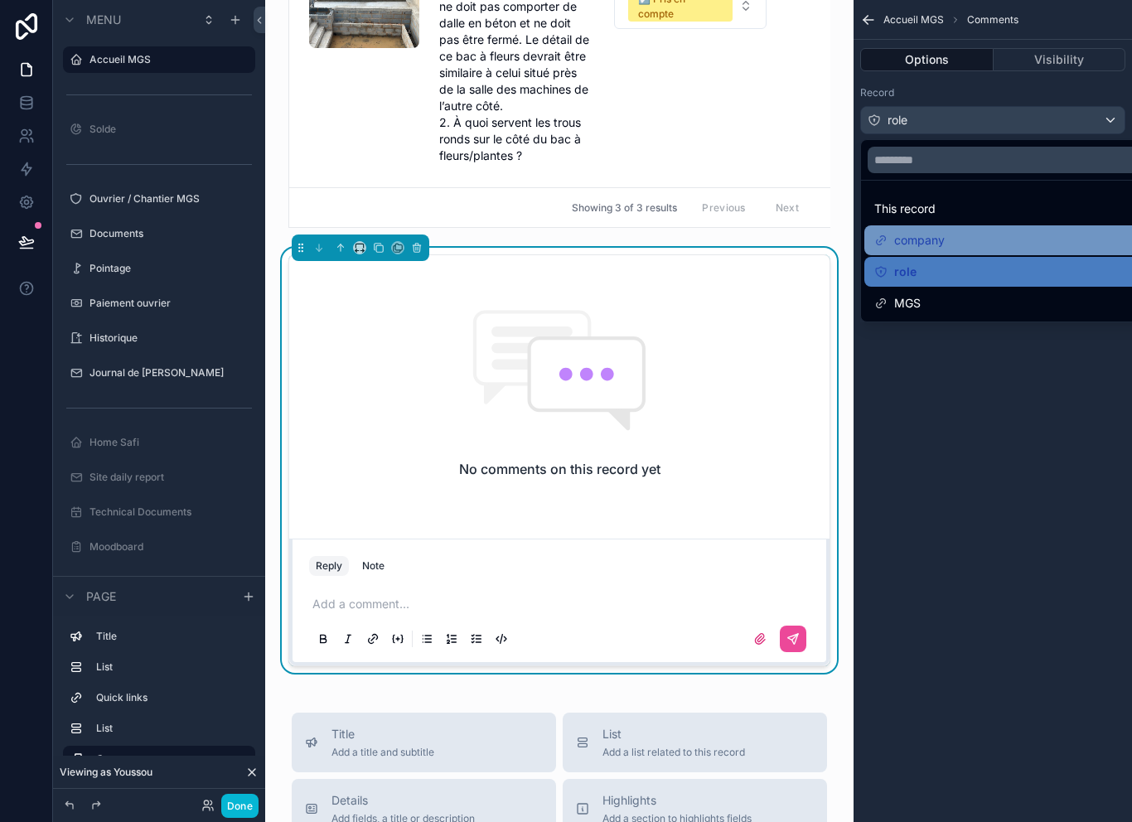
click at [965, 241] on div "company" at bounding box center [1011, 240] width 275 height 20
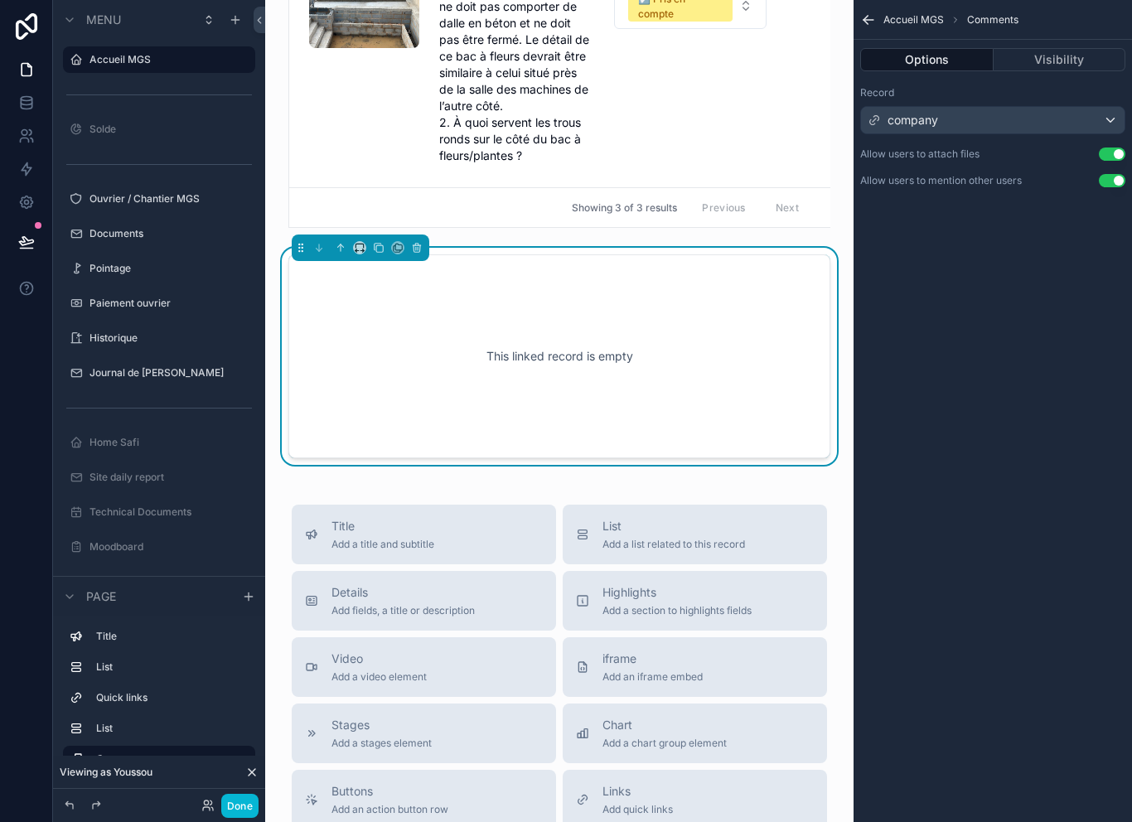
click at [1012, 115] on div "company" at bounding box center [993, 120] width 264 height 27
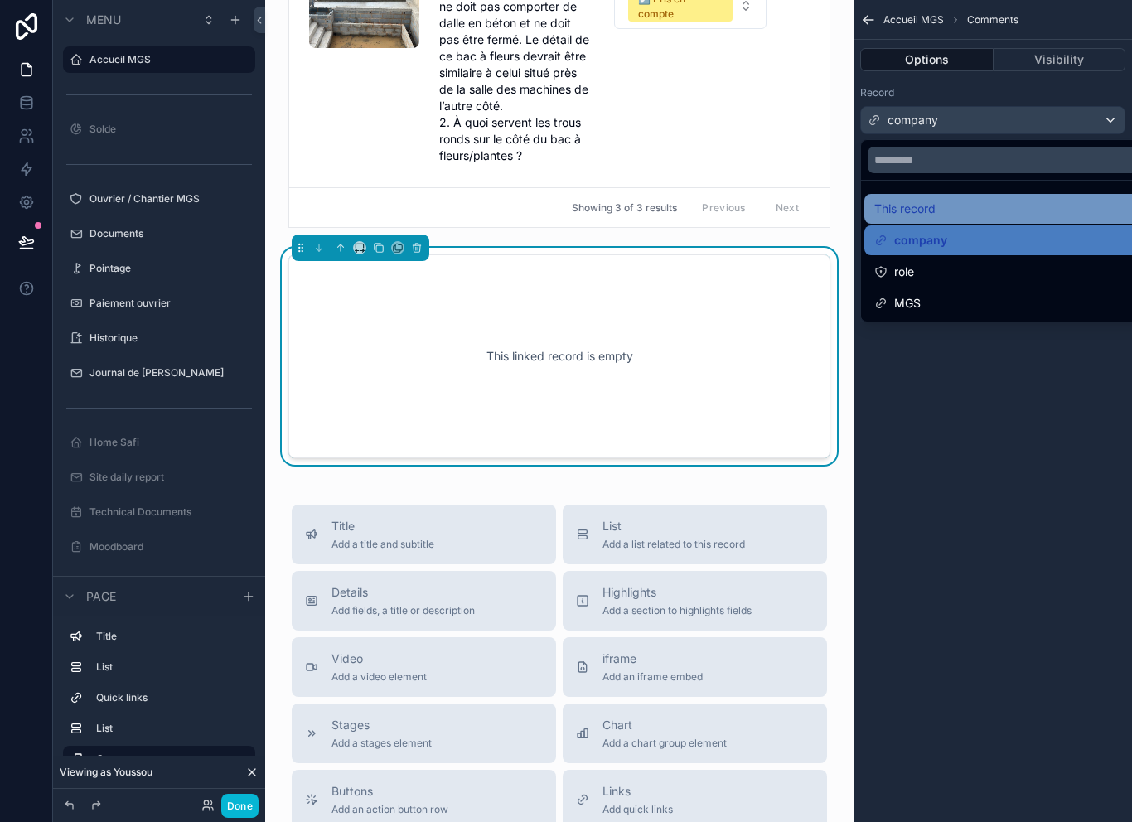
click at [955, 203] on div "This record" at bounding box center [1011, 209] width 275 height 20
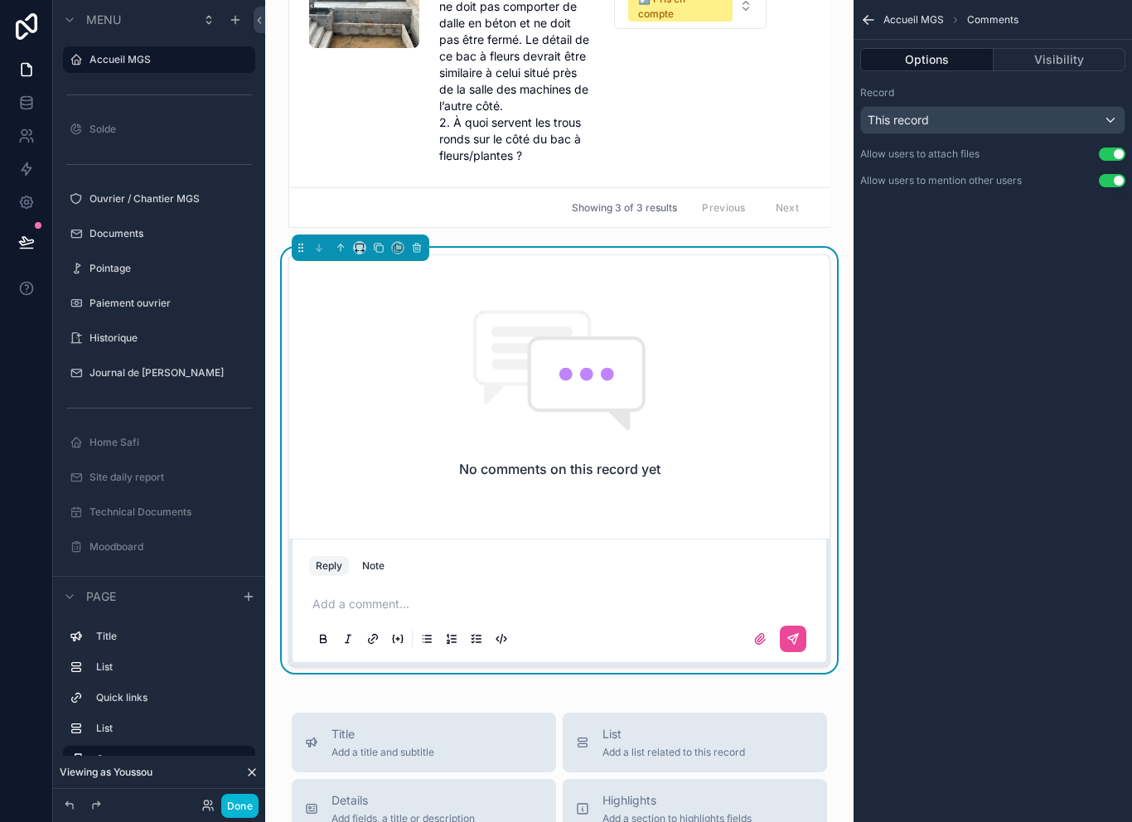
click at [999, 118] on div "This record" at bounding box center [993, 120] width 264 height 27
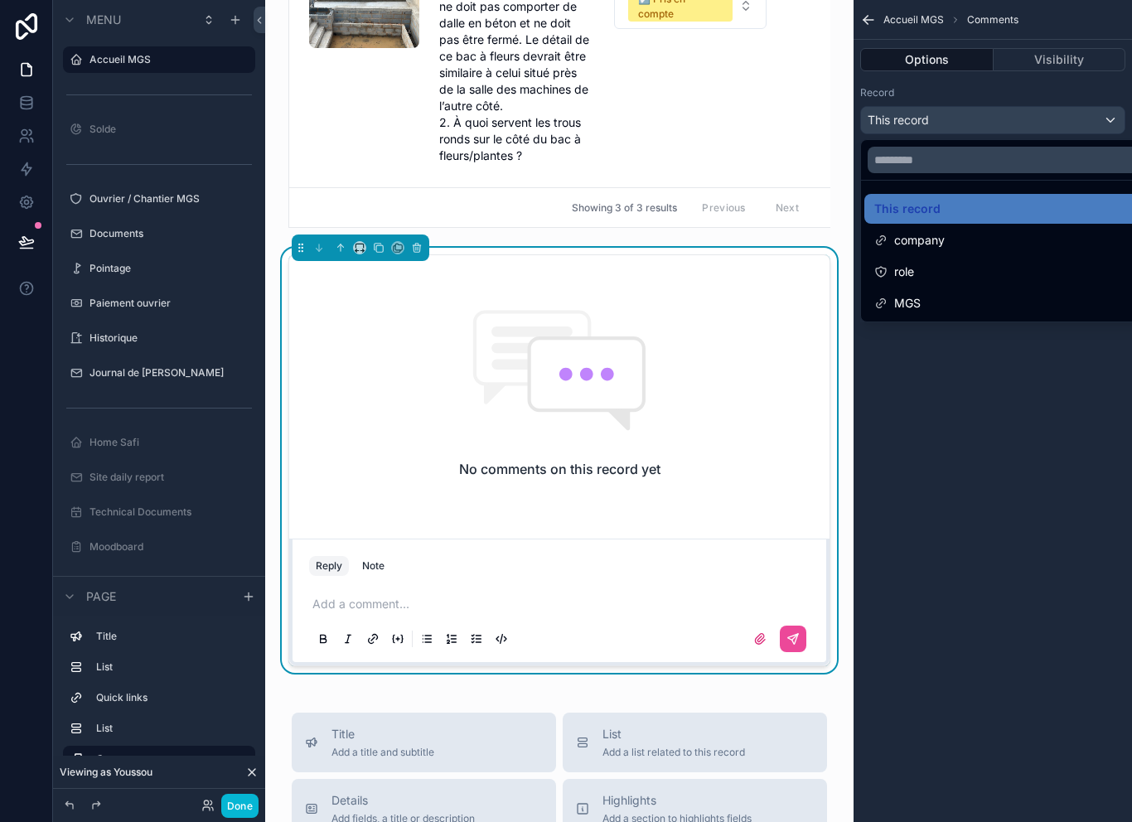
click at [1023, 112] on div "scrollable content" at bounding box center [566, 411] width 1132 height 822
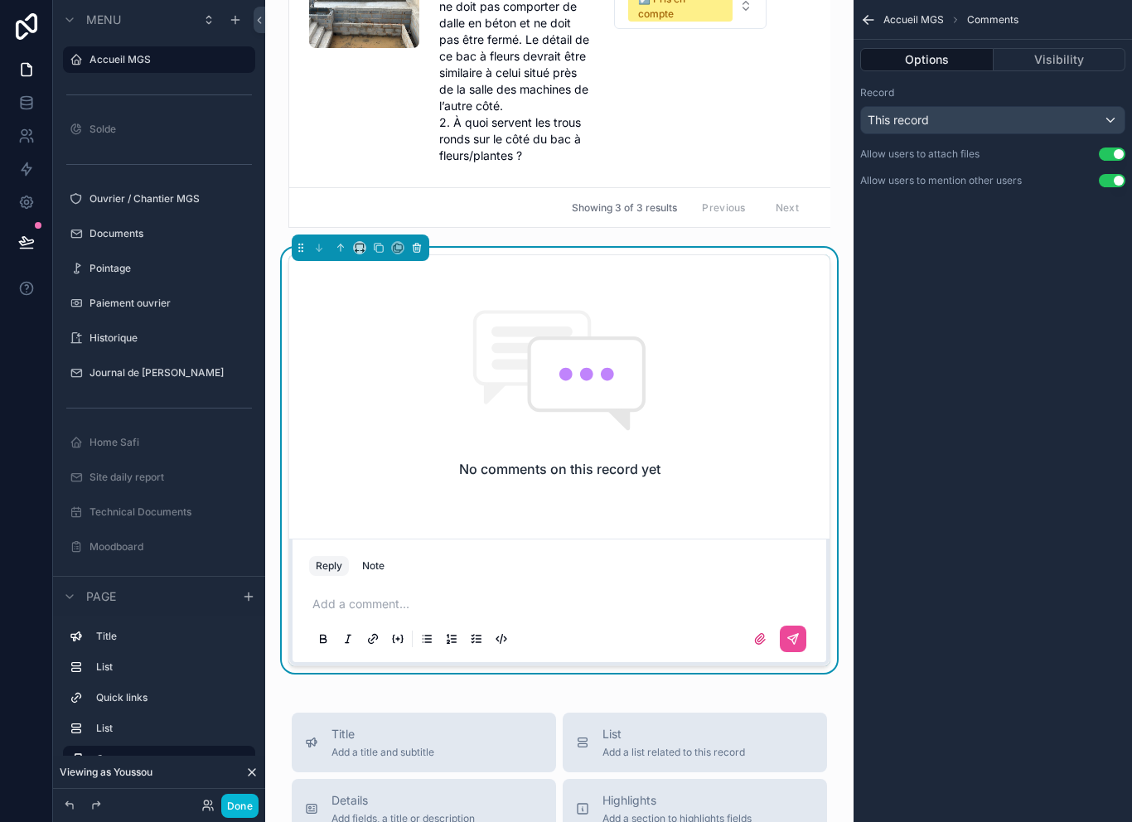
click at [418, 254] on button "scrollable content" at bounding box center [417, 248] width 18 height 18
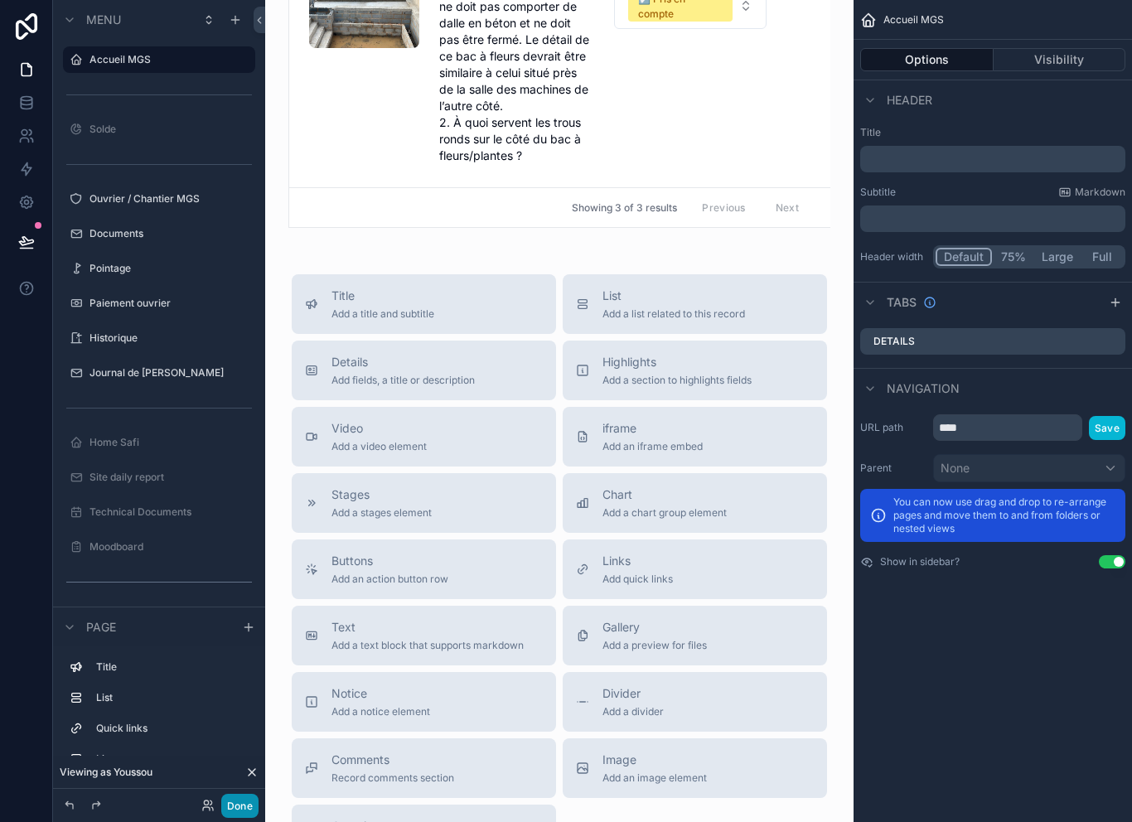
click at [257, 811] on button "Done" at bounding box center [239, 806] width 37 height 24
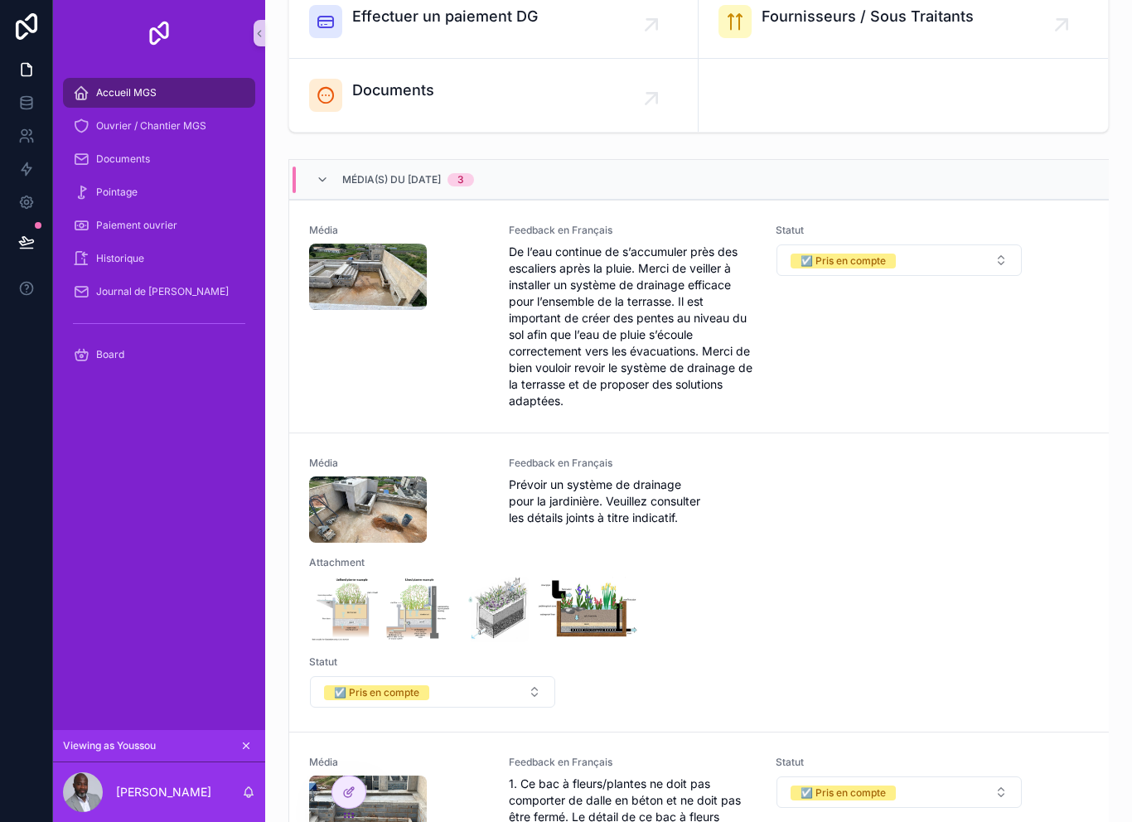
scroll to position [383, 0]
